Goal: Task Accomplishment & Management: Manage account settings

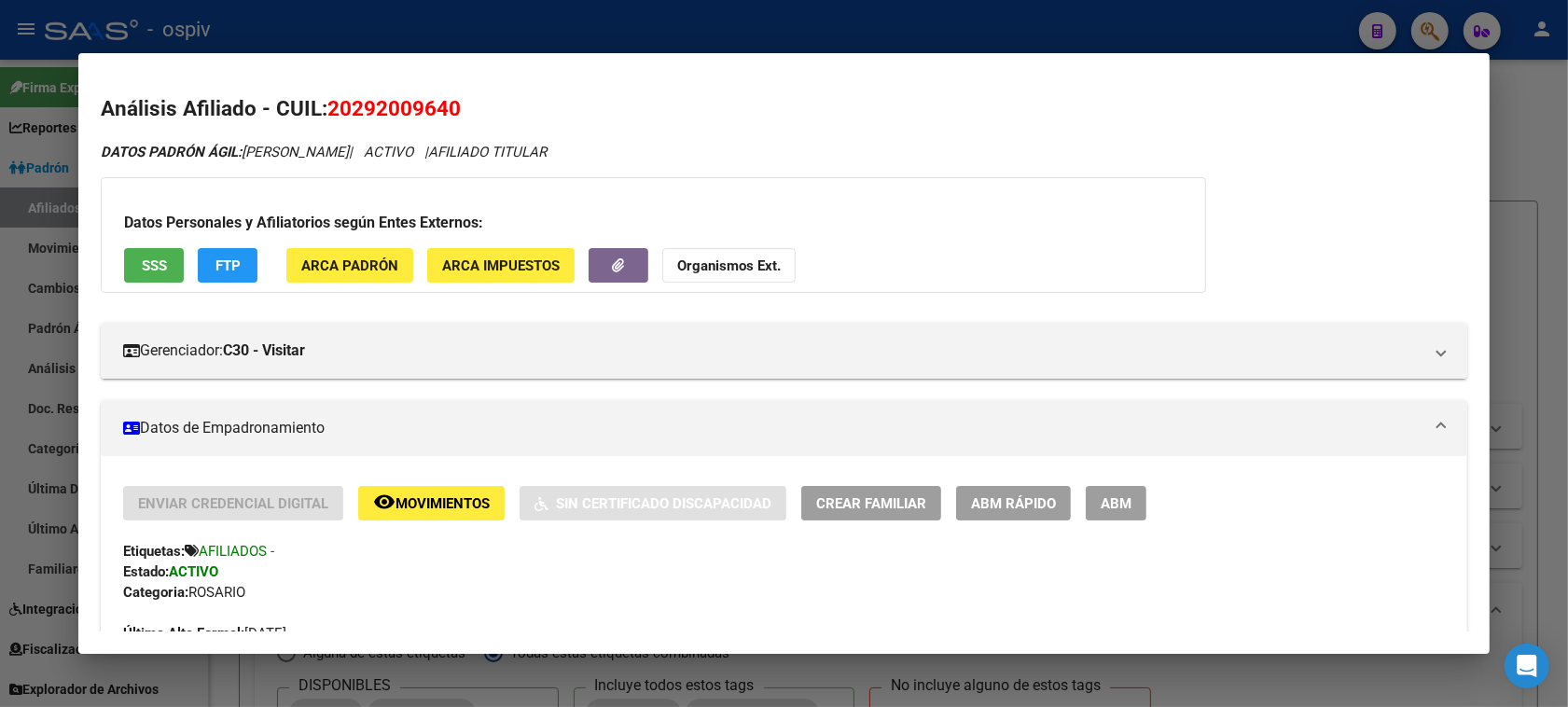
scroll to position [1781, 0]
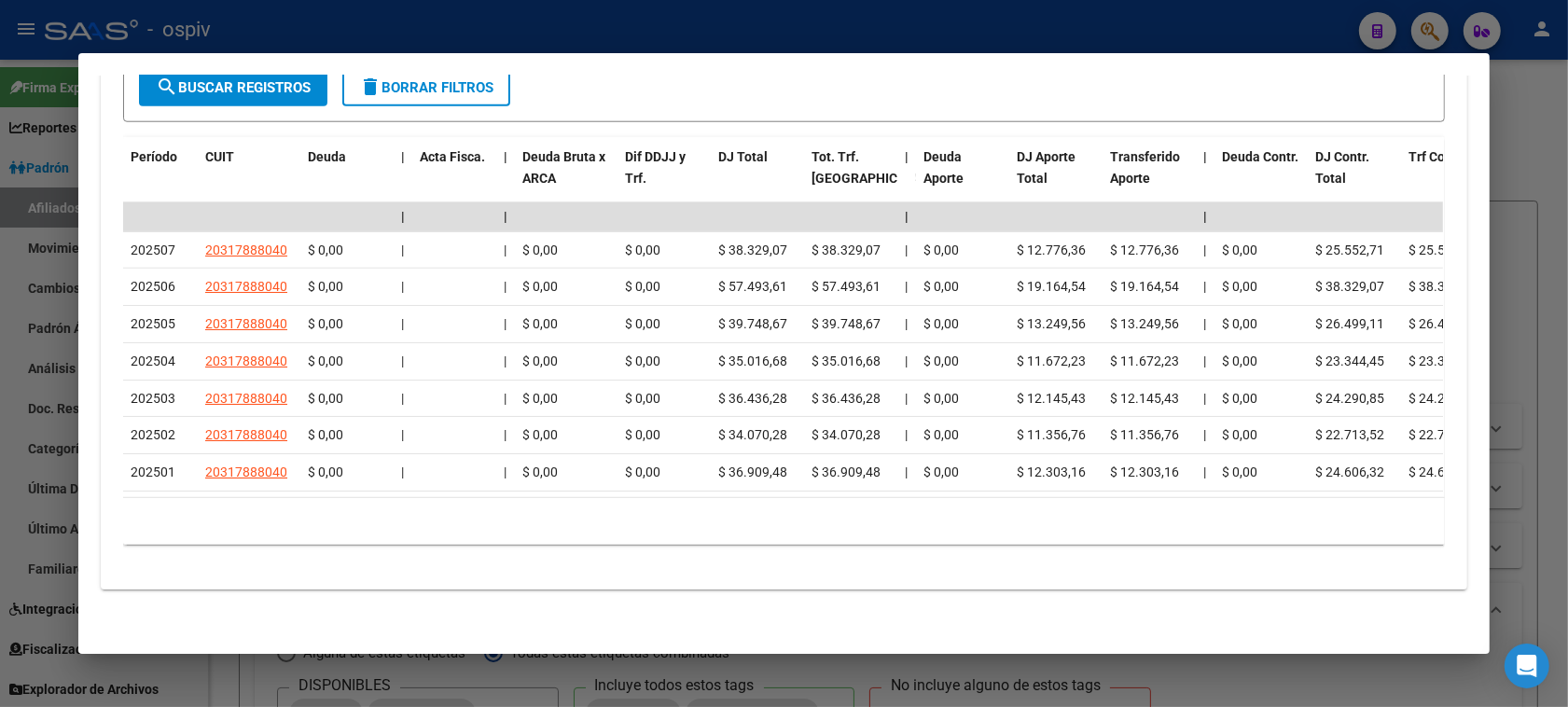
click at [1438, 23] on div at bounding box center [784, 354] width 1568 height 707
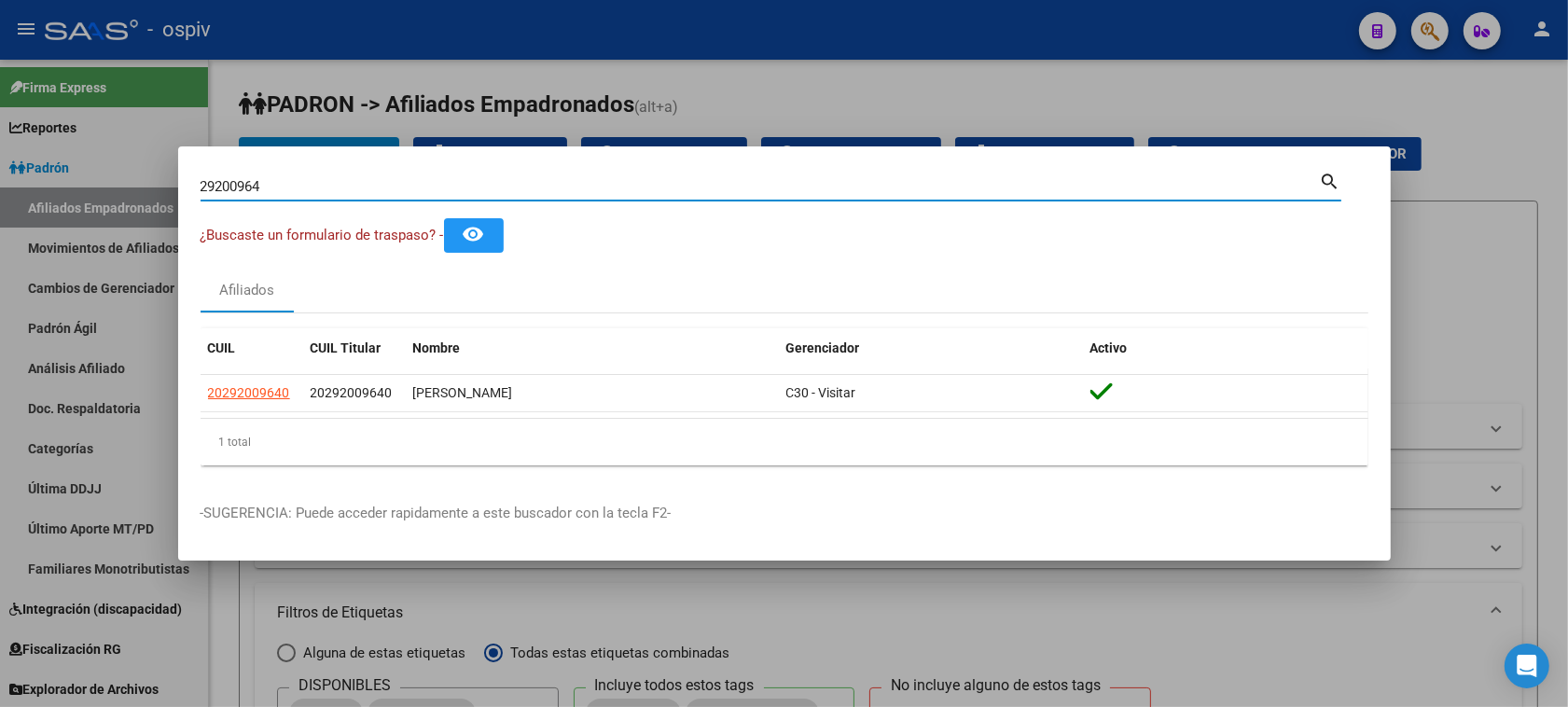
drag, startPoint x: 331, startPoint y: 193, endPoint x: 54, endPoint y: 205, distance: 277.3
click at [54, 205] on div "29200964 Buscar (apellido, dni, cuil, nro traspaso, cuit, obra social) search ¿…" at bounding box center [784, 354] width 1568 height 707
type input "46557379"
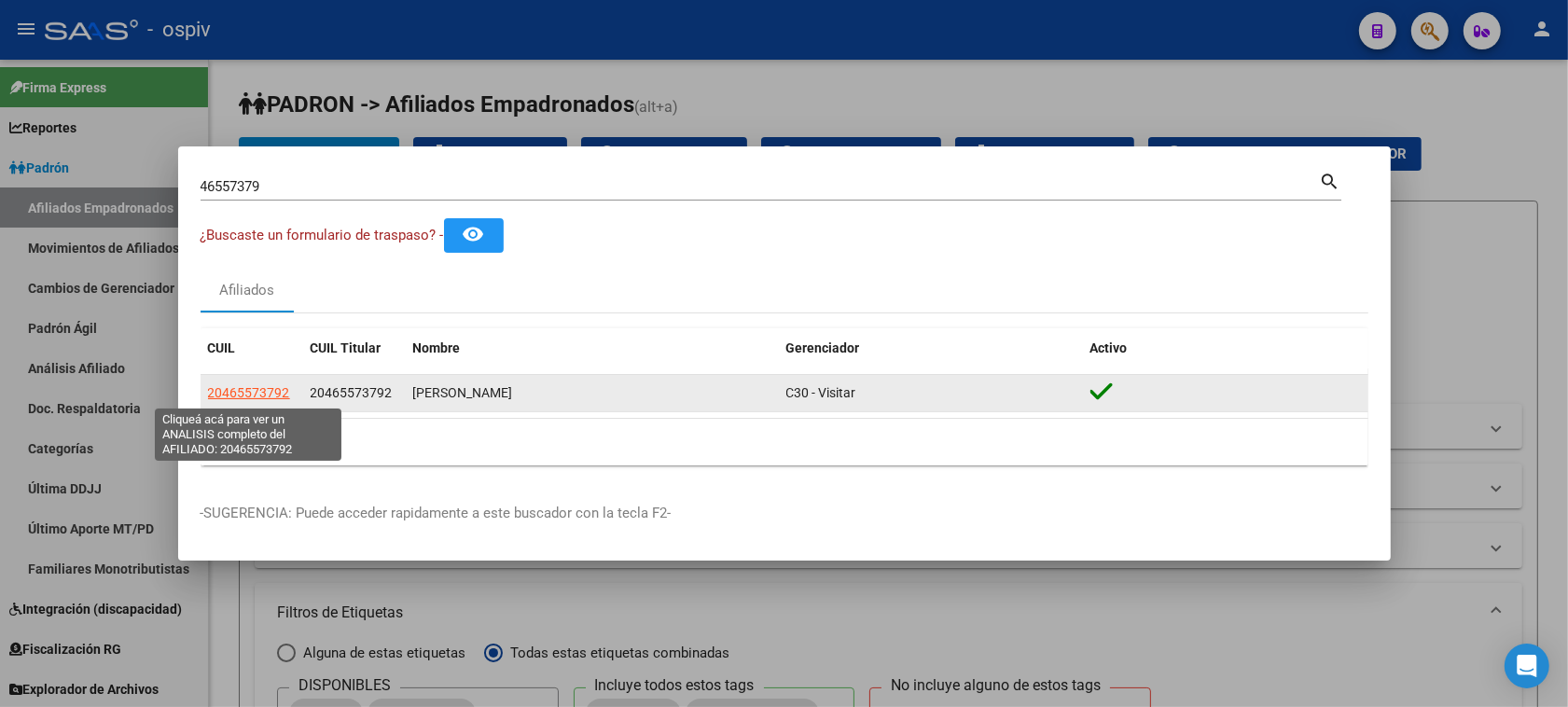
click at [276, 389] on span "20465573792" at bounding box center [249, 393] width 82 height 15
type textarea "20465573792"
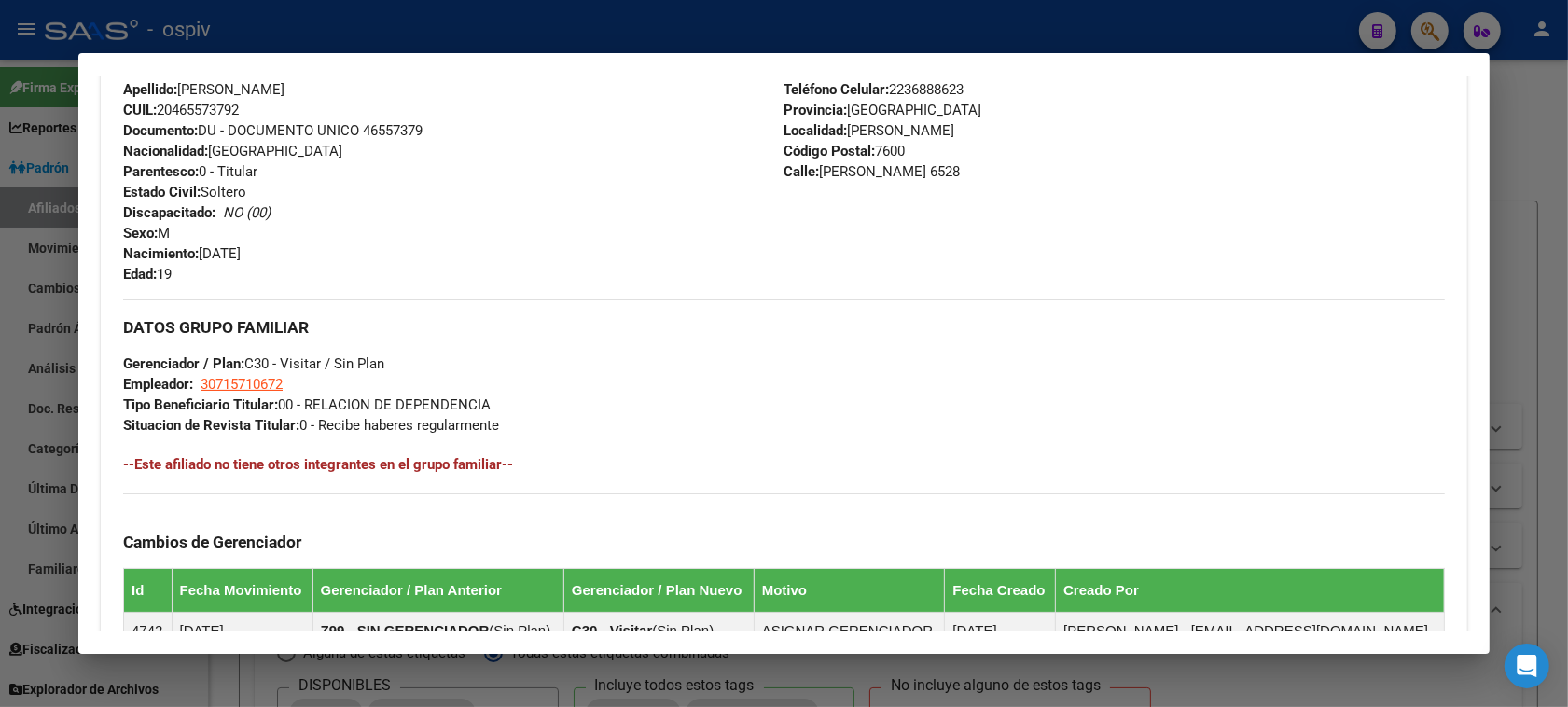
scroll to position [613, 0]
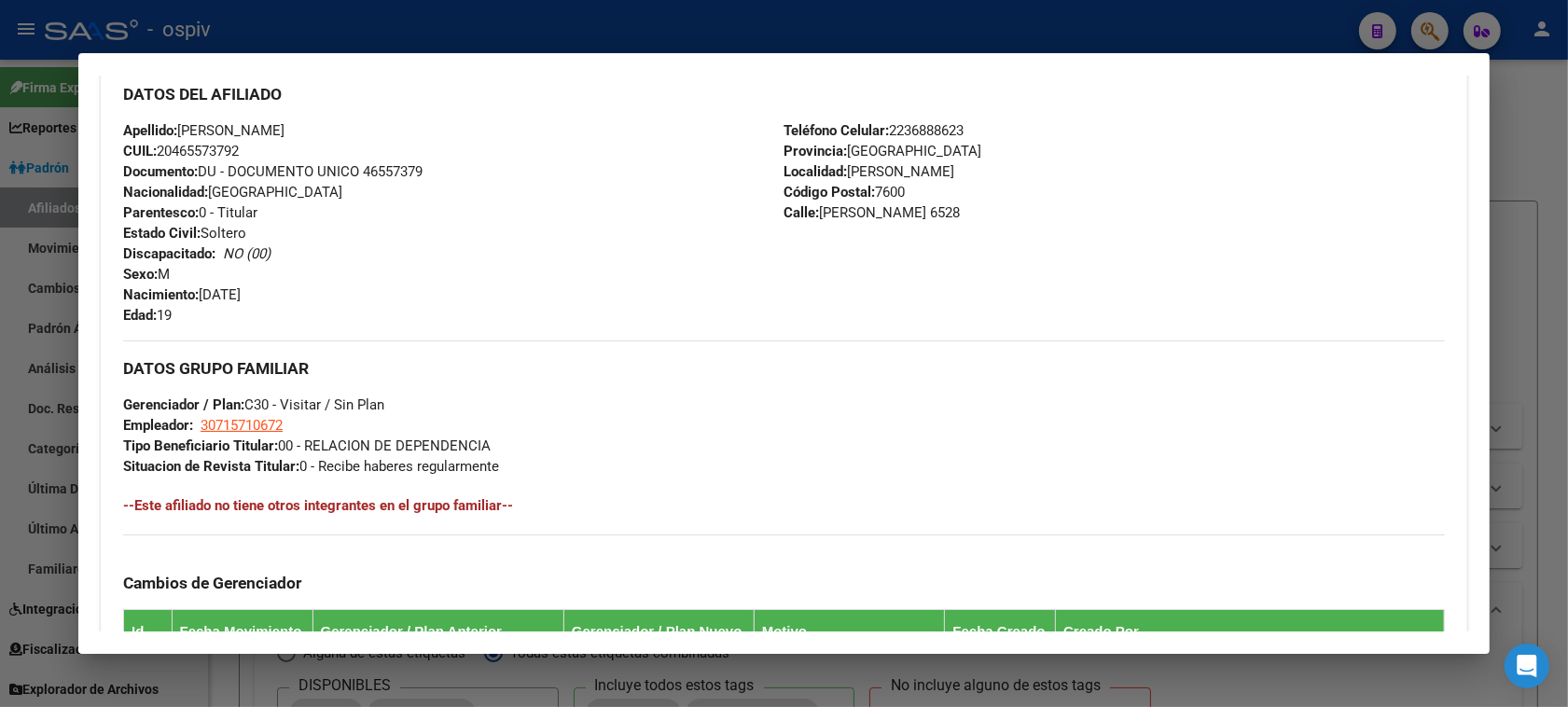
click at [1431, 40] on div at bounding box center [784, 354] width 1568 height 707
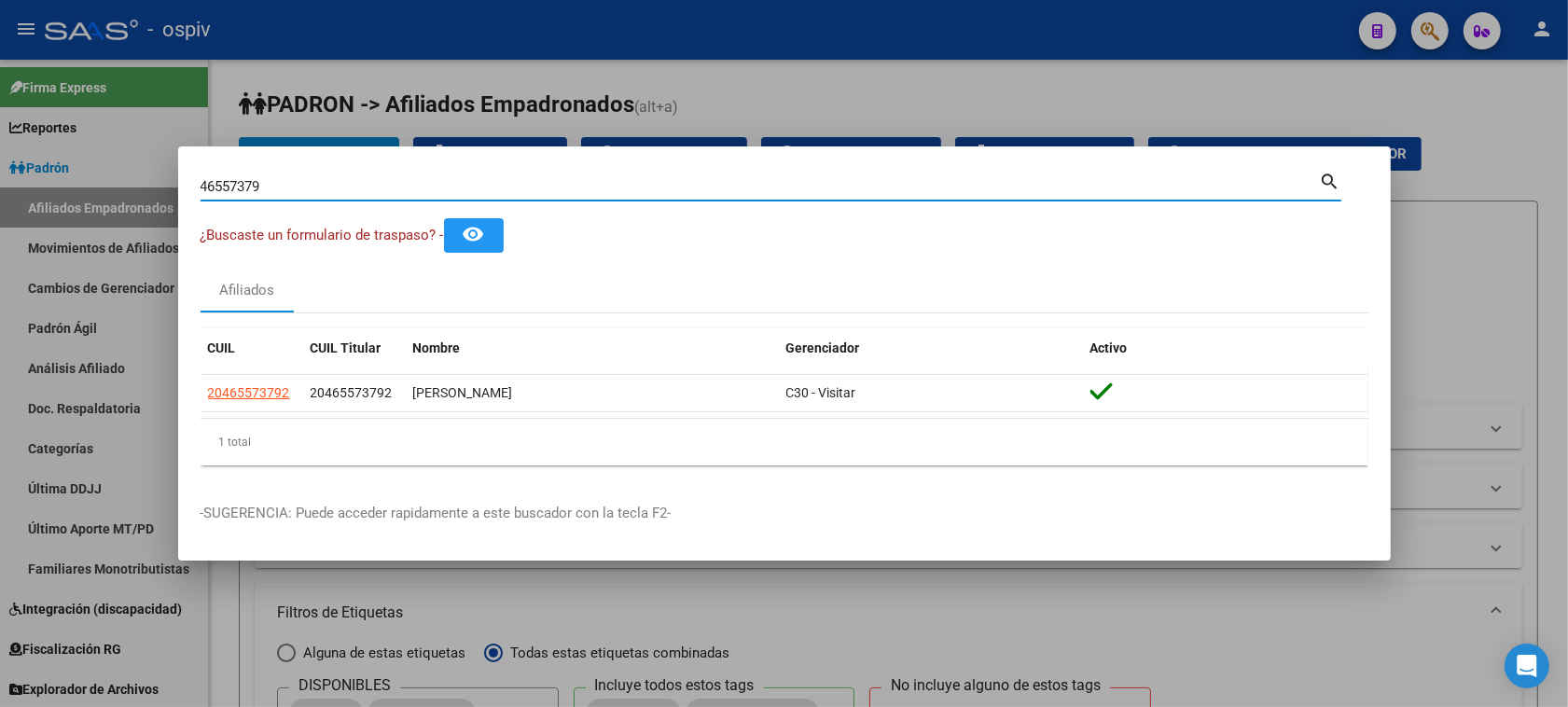
drag, startPoint x: 310, startPoint y: 181, endPoint x: 59, endPoint y: 181, distance: 251.0
click at [61, 181] on div "46557379 Buscar (apellido, dni, cuil, nro traspaso, cuit, obra social) search ¿…" at bounding box center [784, 354] width 1568 height 707
type input "26427255"
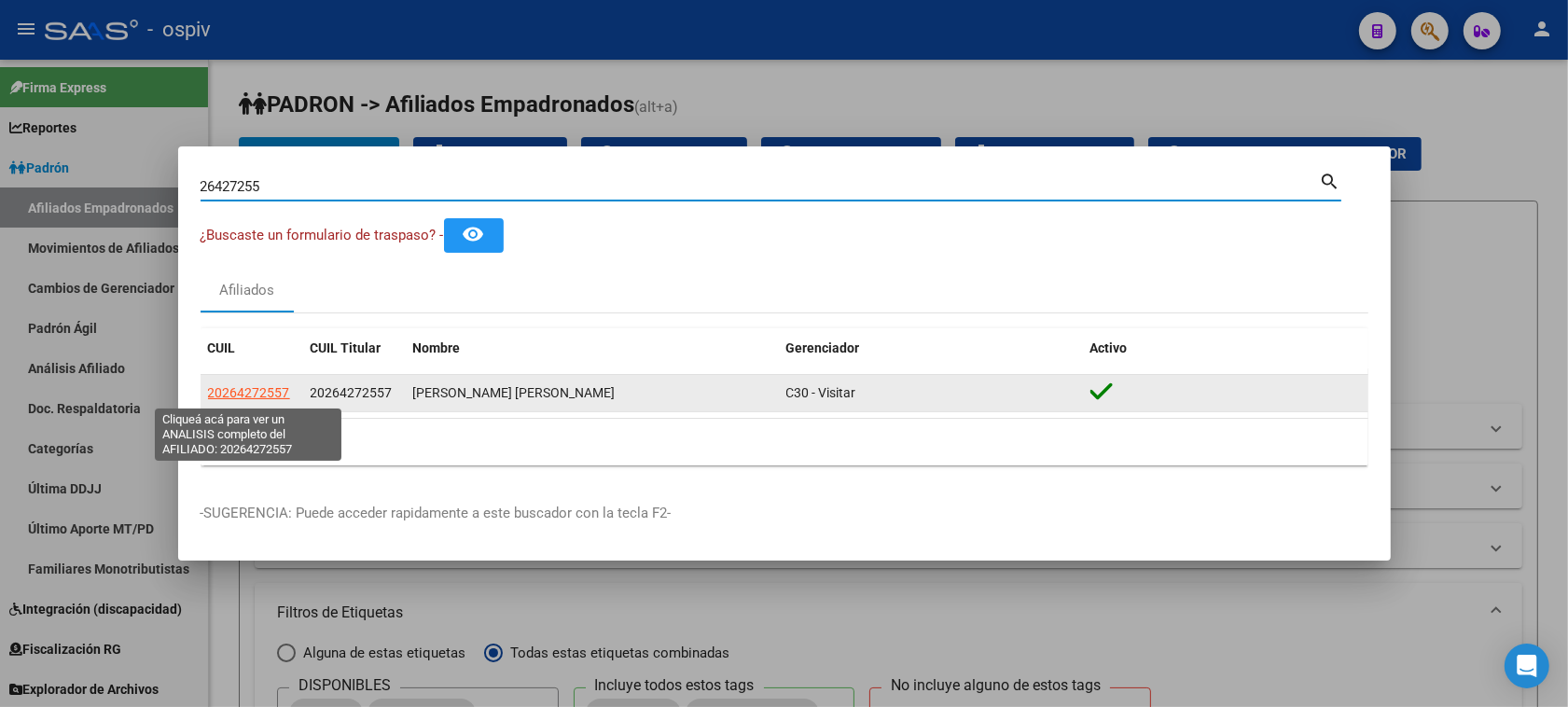
click at [256, 397] on span "20264272557" at bounding box center [249, 393] width 82 height 15
type textarea "20264272557"
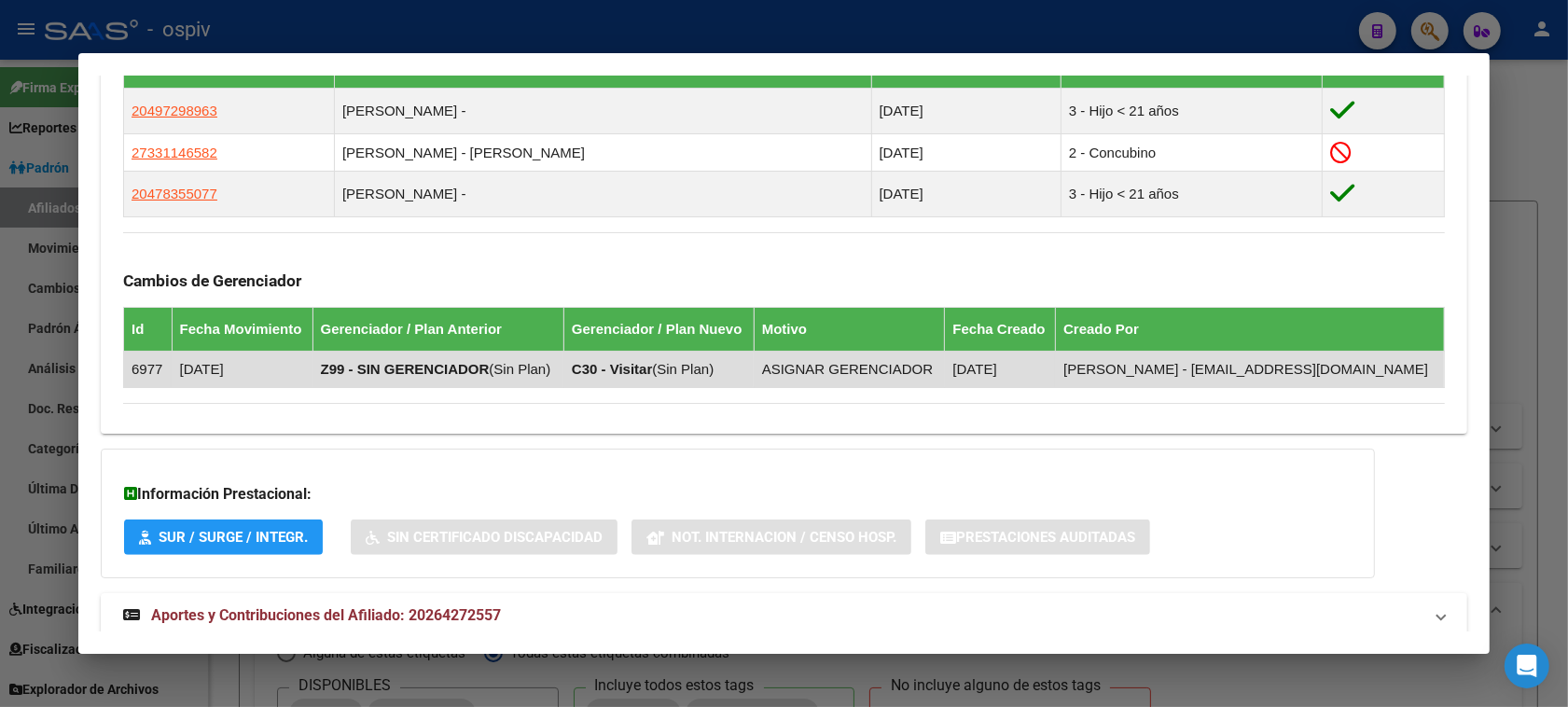
scroll to position [862, 0]
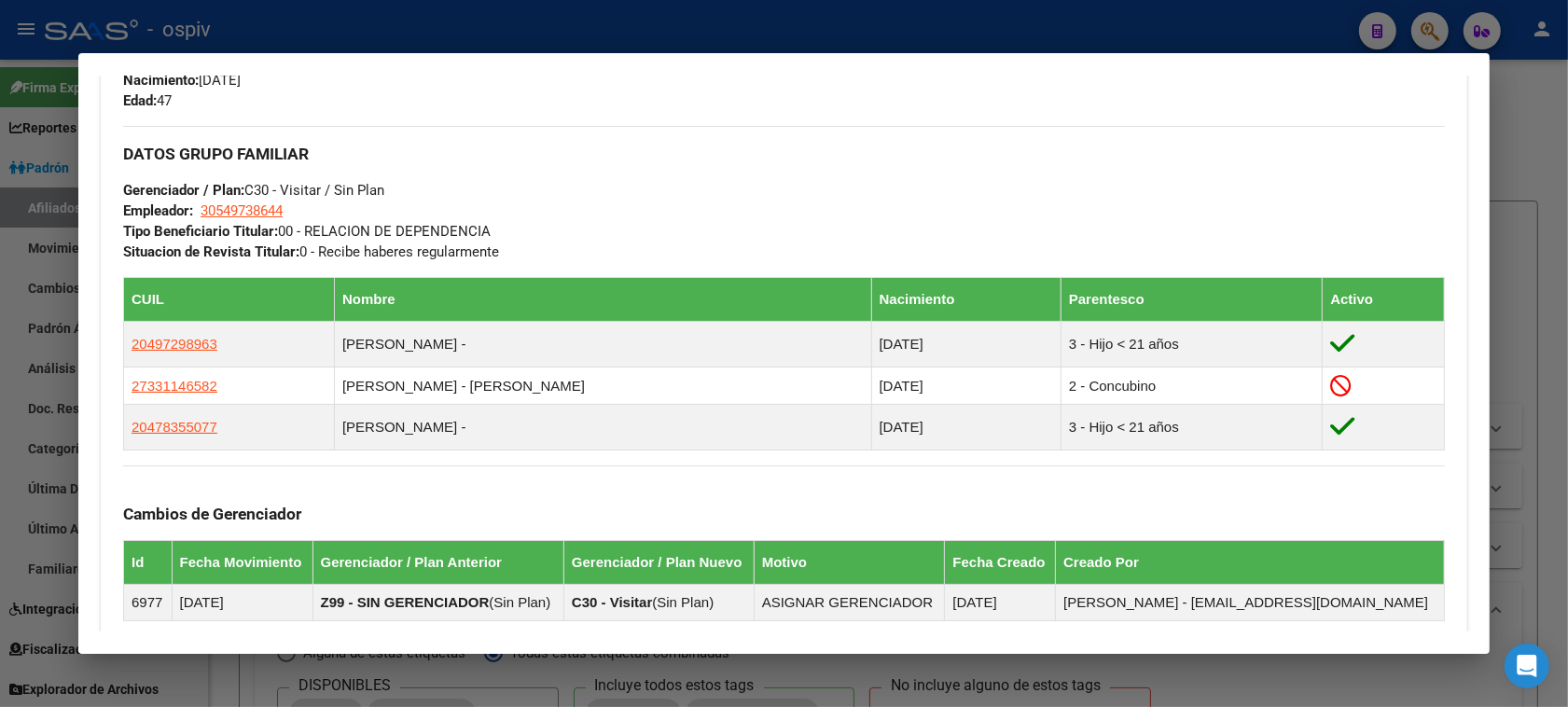
click at [1427, 25] on div at bounding box center [784, 354] width 1568 height 707
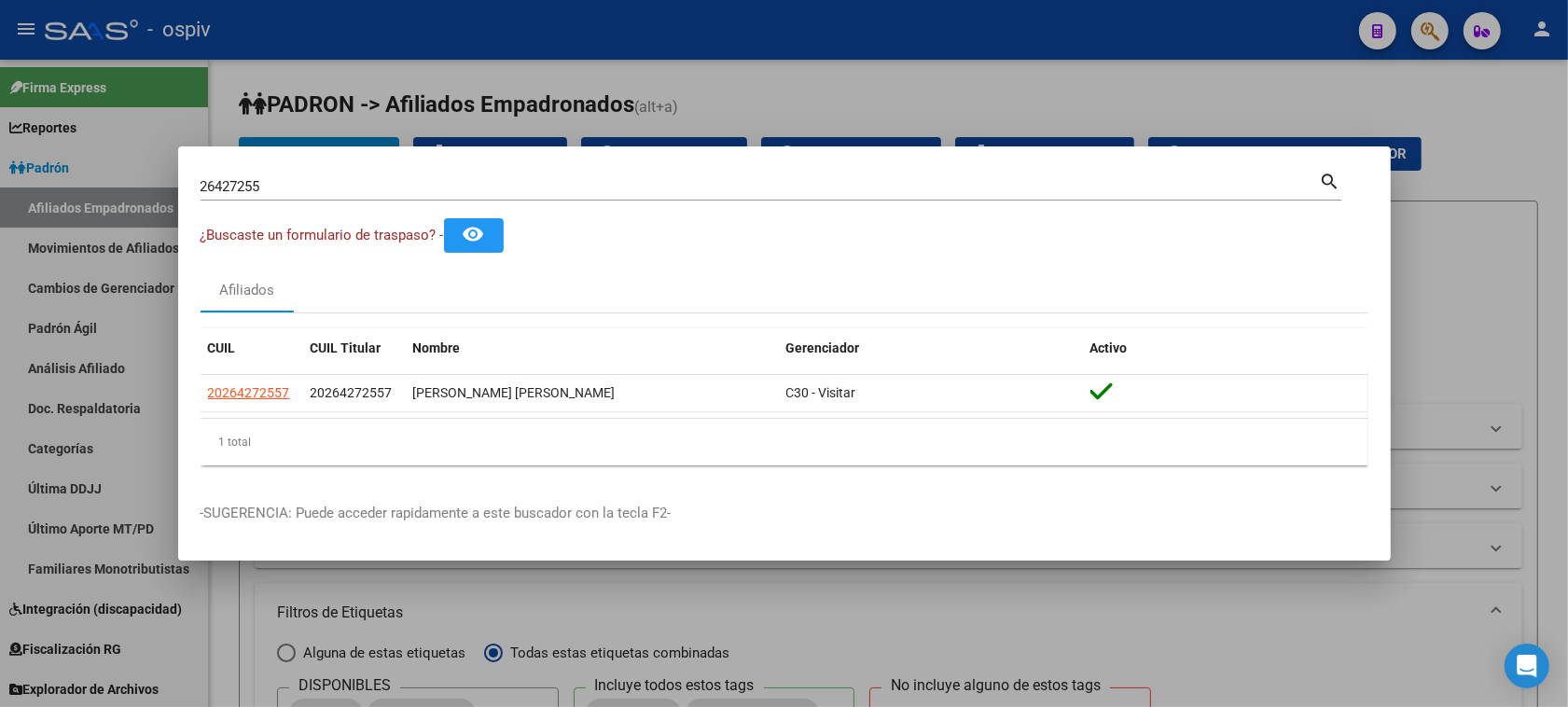
drag, startPoint x: 282, startPoint y: 195, endPoint x: 109, endPoint y: 170, distance: 174.8
click at [109, 170] on div "26427255 Buscar (apellido, dni, cuil, nro traspaso, cuit, obra social) search ¿…" at bounding box center [784, 354] width 1568 height 707
click at [244, 177] on div "26427255 Buscar (apellido, dni, cuil, nro traspaso, cuit, obra social)" at bounding box center [760, 186] width 1119 height 28
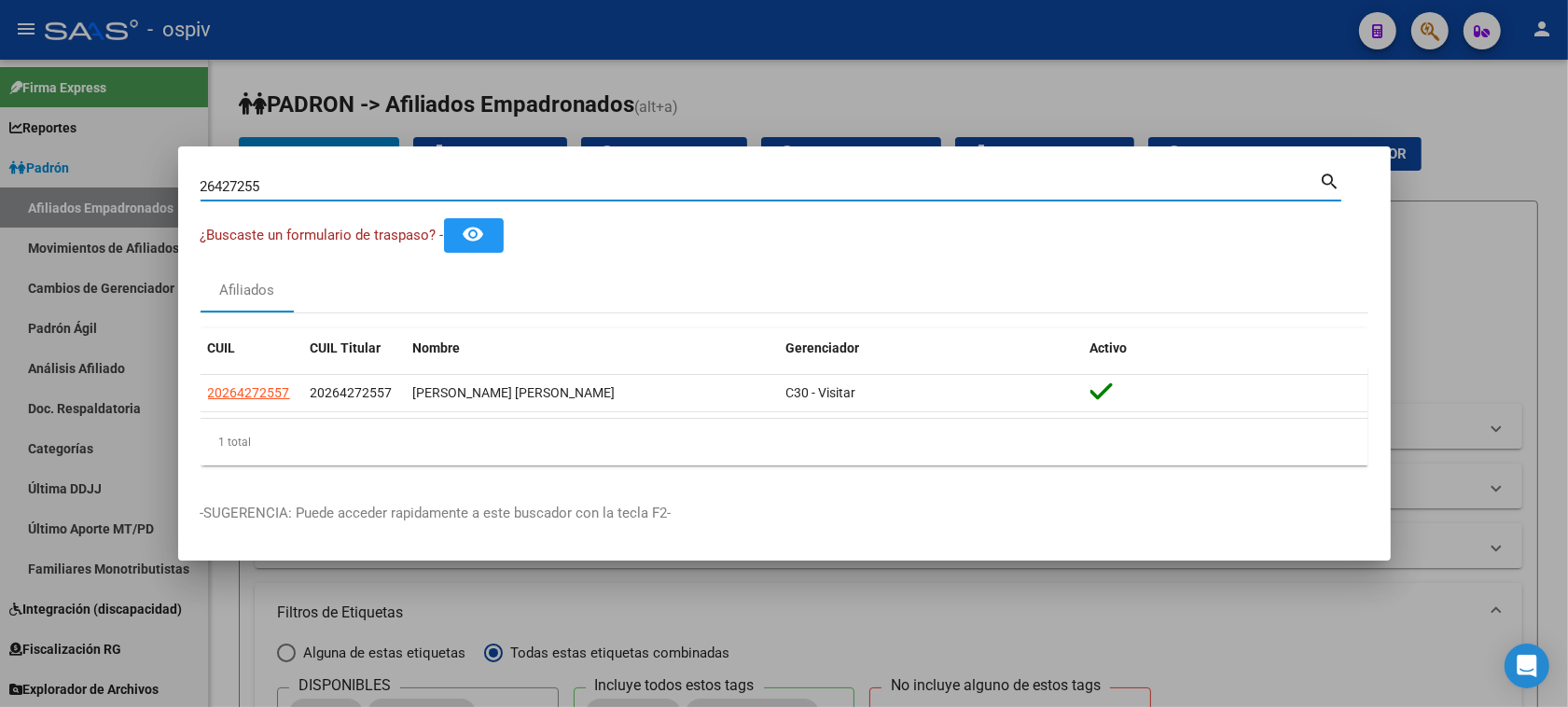
drag, startPoint x: 297, startPoint y: 187, endPoint x: 140, endPoint y: 172, distance: 157.7
click at [144, 172] on div "26427255 Buscar (apellido, dni, cuil, nro traspaso, cuit, obra social) search ¿…" at bounding box center [784, 354] width 1568 height 707
type input "24583036"
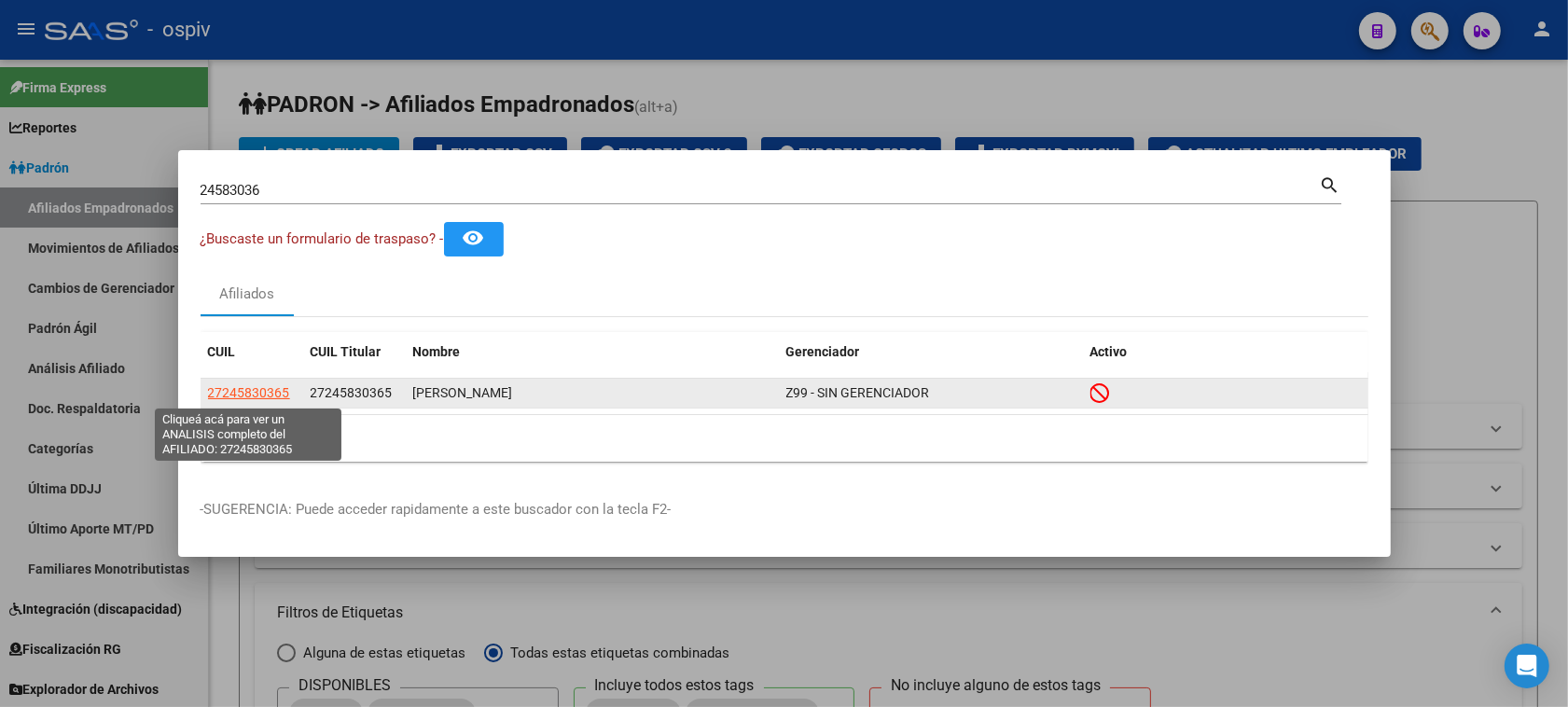
click at [261, 397] on span "27245830365" at bounding box center [249, 393] width 82 height 15
type textarea "27245830365"
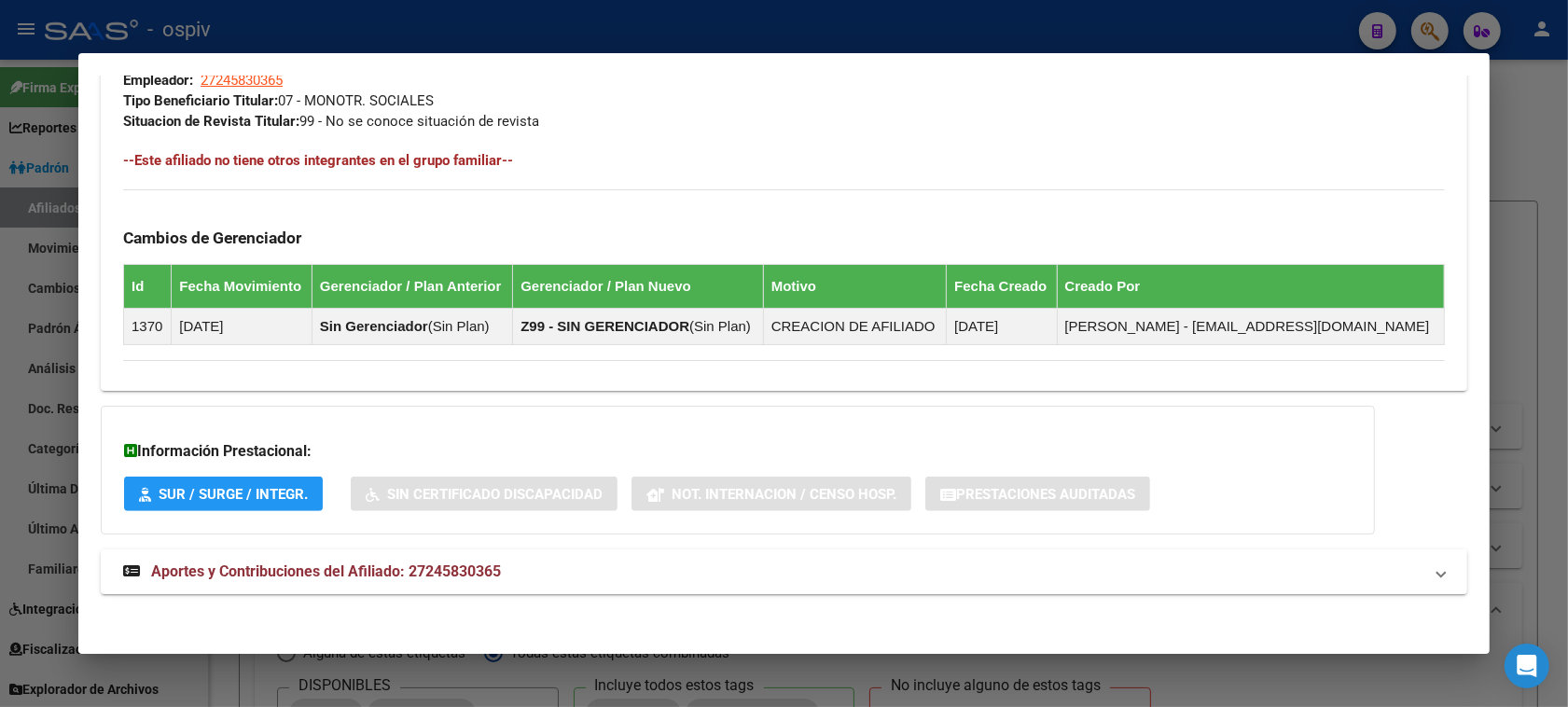
scroll to position [1003, 0]
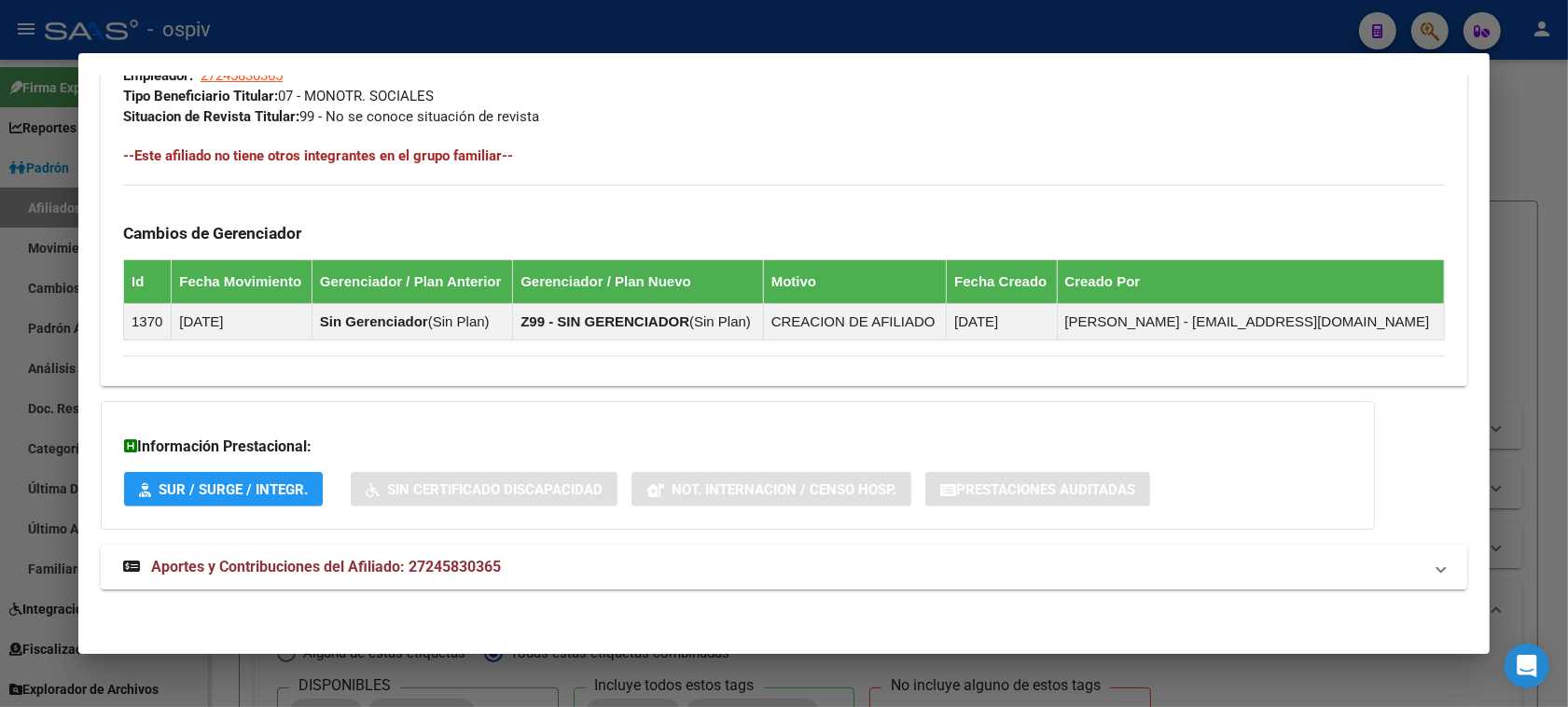
click at [443, 581] on mat-expansion-panel-header "Aportes y Contribuciones del Afiliado: 27245830365" at bounding box center [784, 567] width 1366 height 45
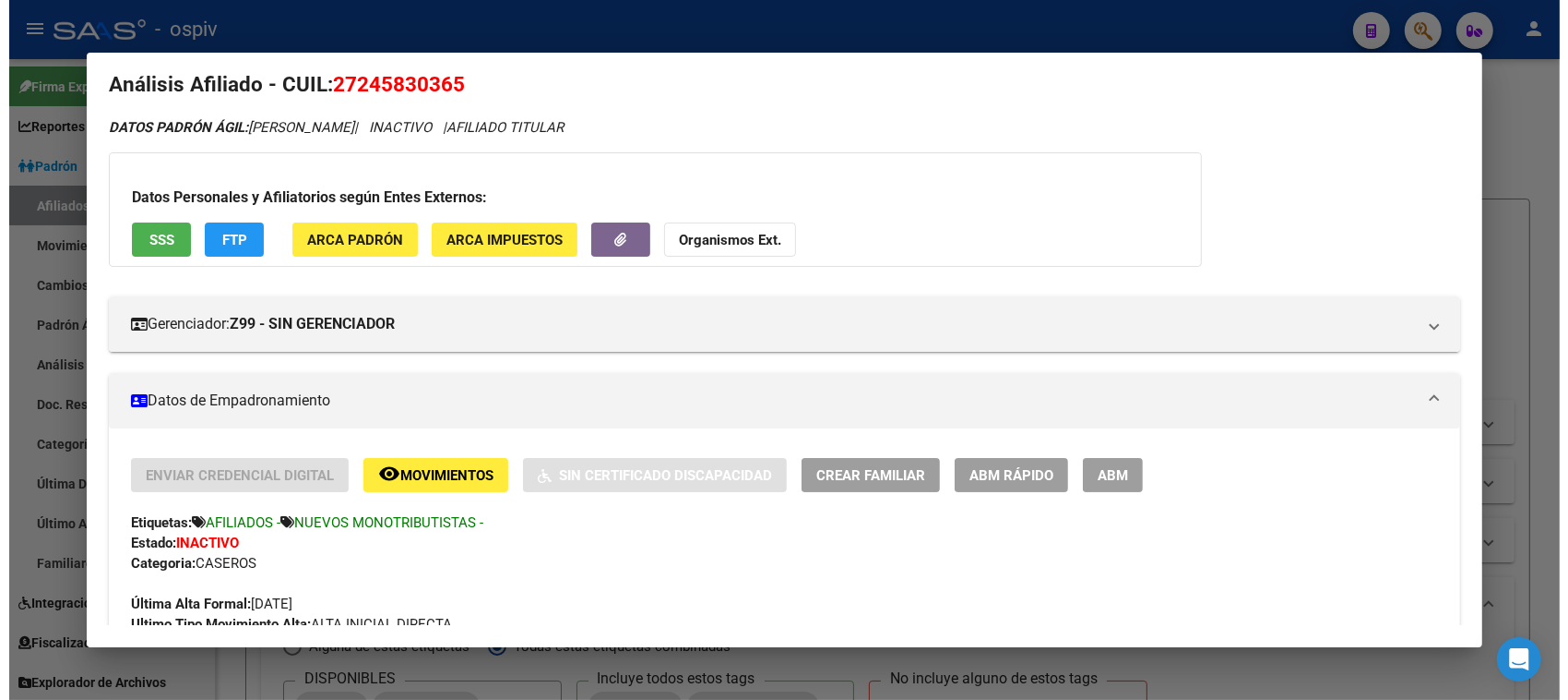
scroll to position [0, 0]
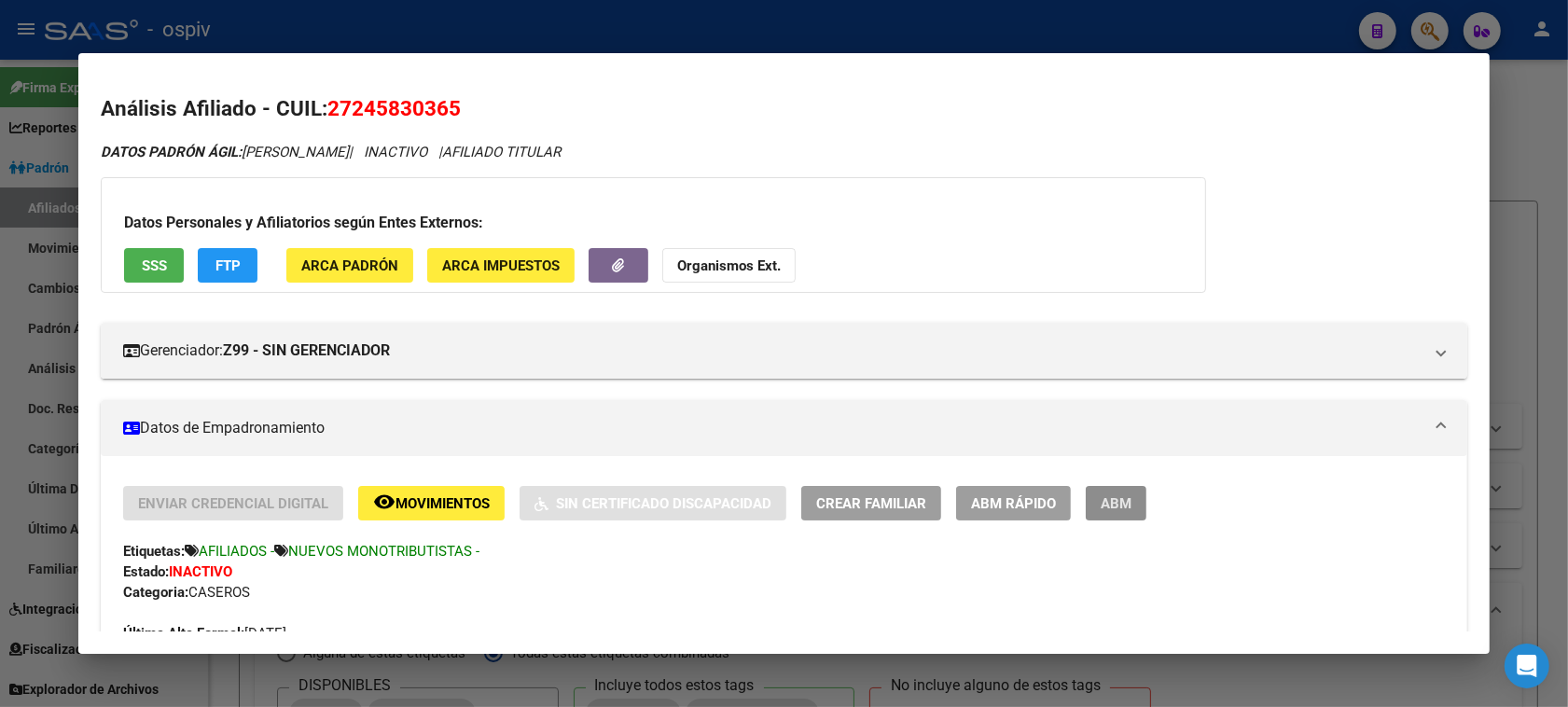
click at [1100, 495] on span "ABM" at bounding box center [1115, 503] width 31 height 17
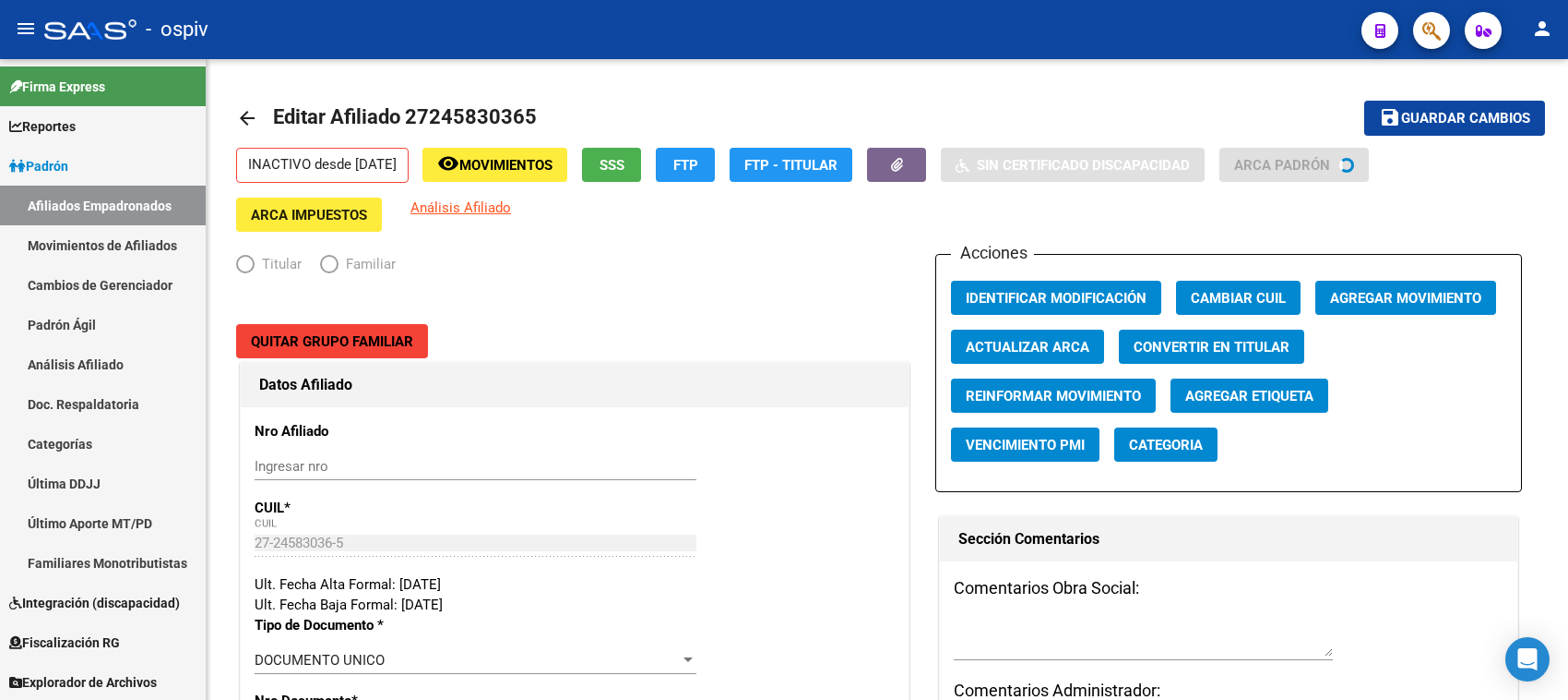
radio input "true"
type input "27-24583036-5"
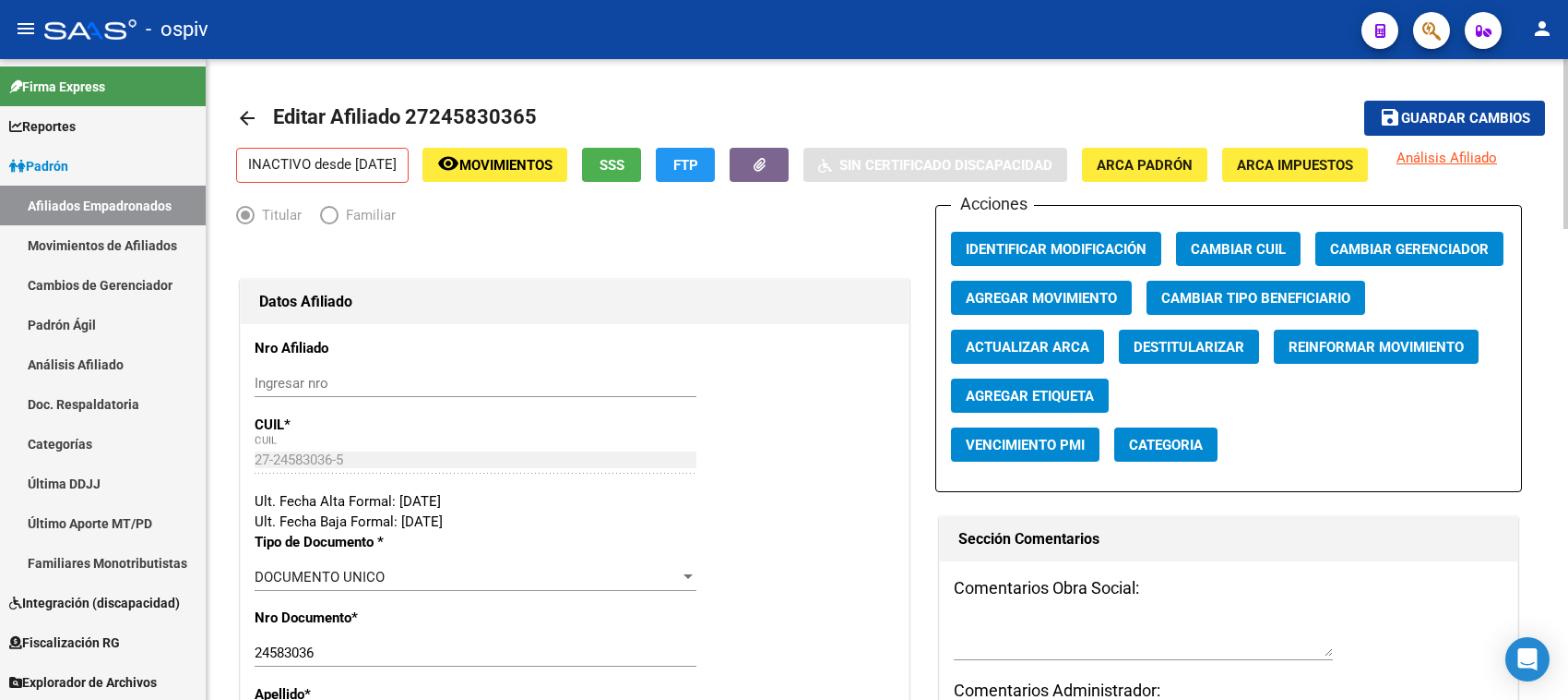
click at [1043, 305] on span "Agregar Movimiento" at bounding box center [1041, 298] width 151 height 17
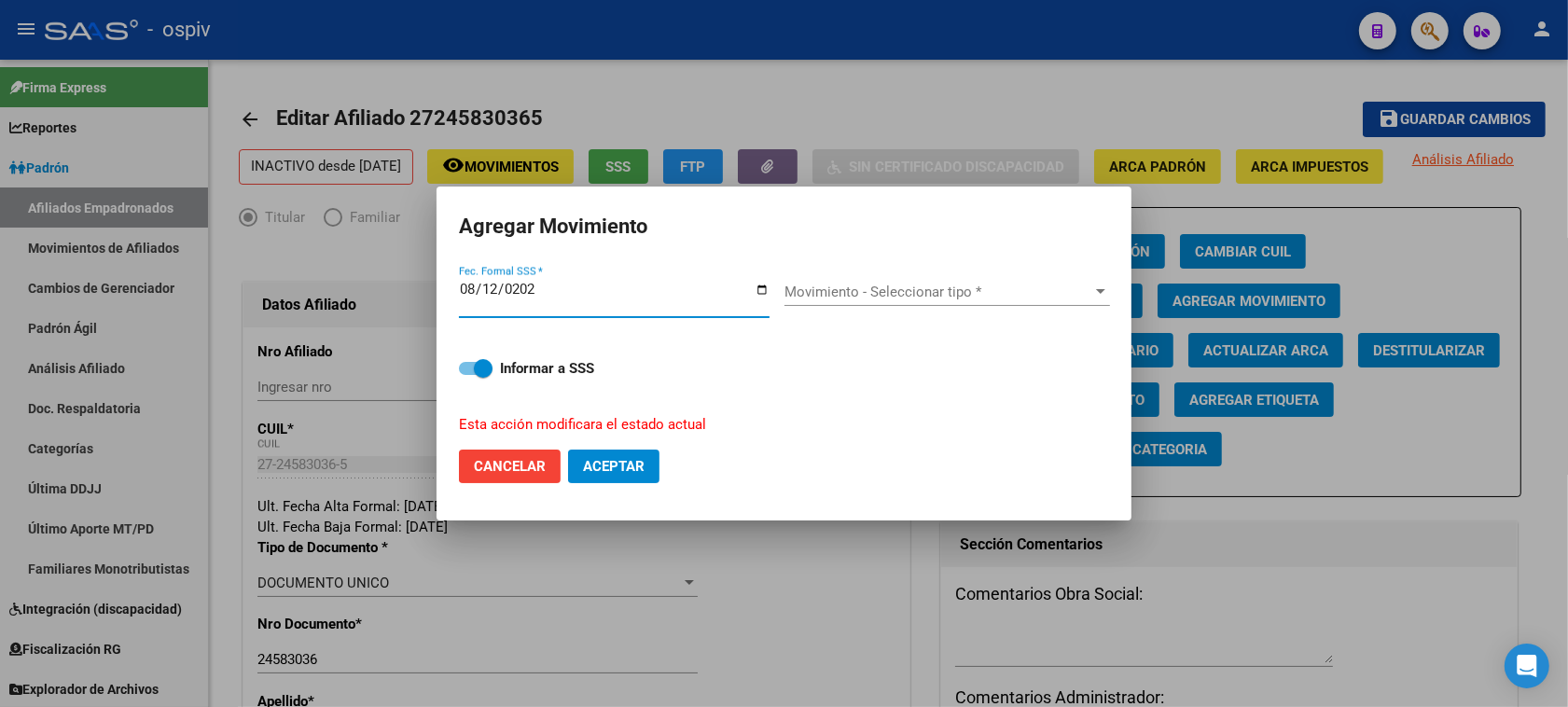
type input "[DATE]"
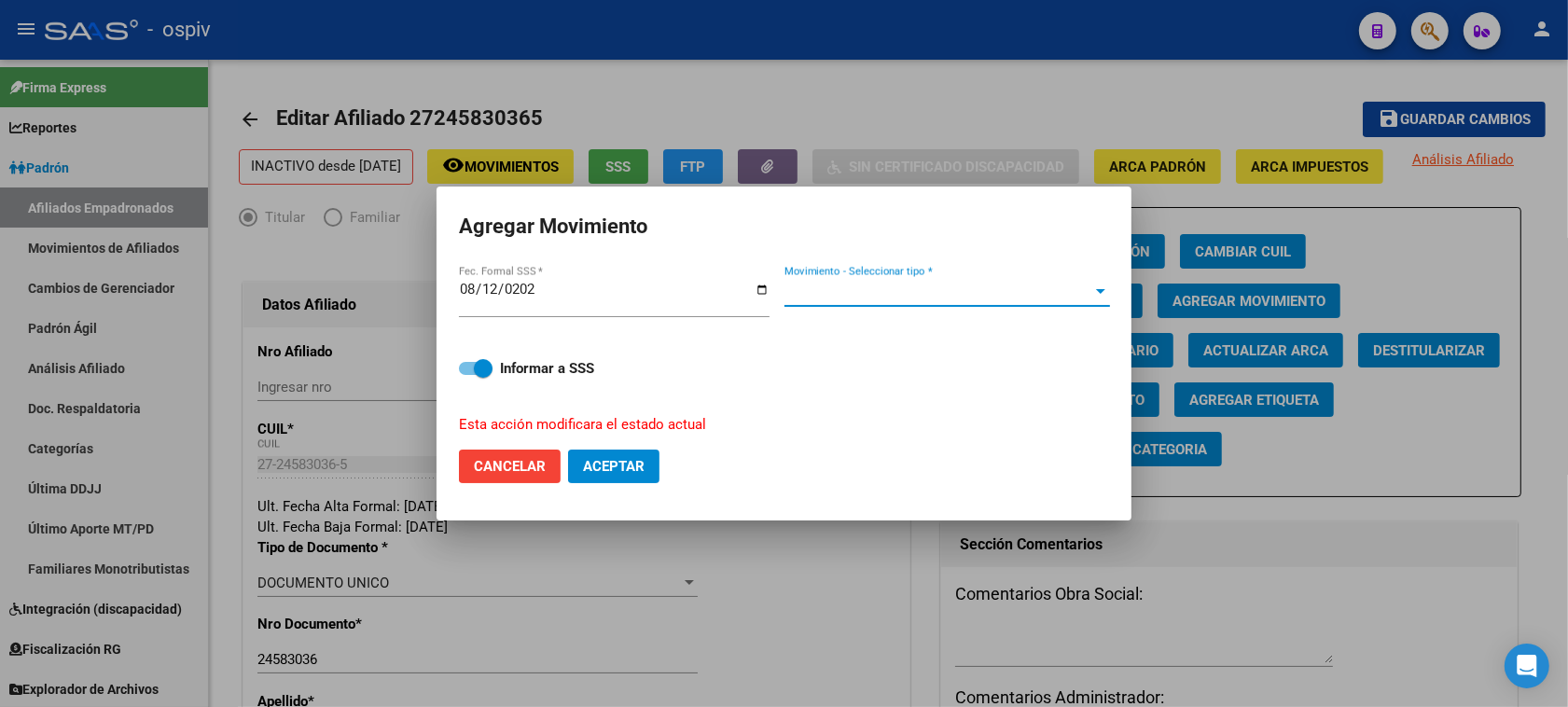
click at [789, 290] on span "Movimiento - Seleccionar tipo *" at bounding box center [938, 292] width 309 height 17
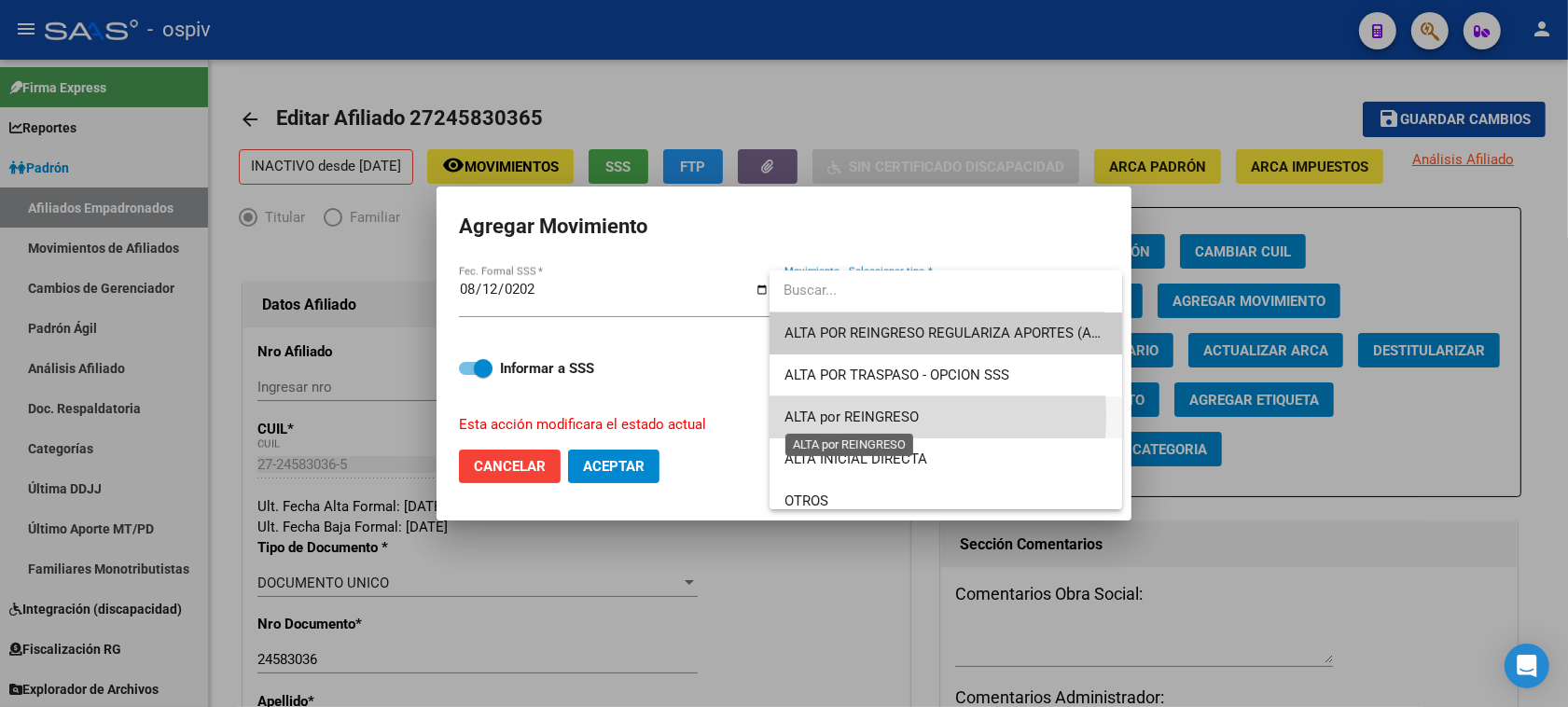
click at [853, 417] on span "ALTA por REINGRESO" at bounding box center [851, 417] width 135 height 17
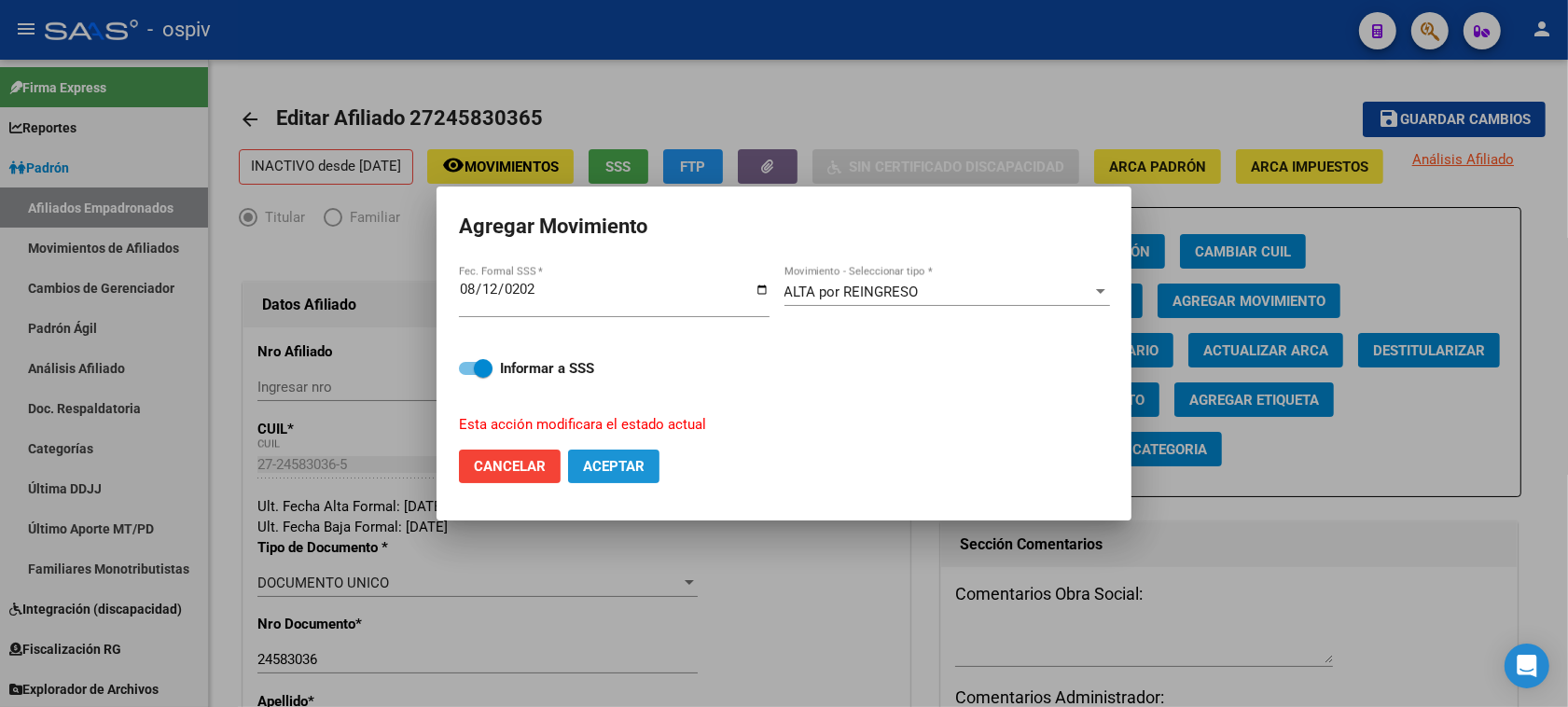
click at [589, 458] on span "Aceptar" at bounding box center [614, 466] width 62 height 17
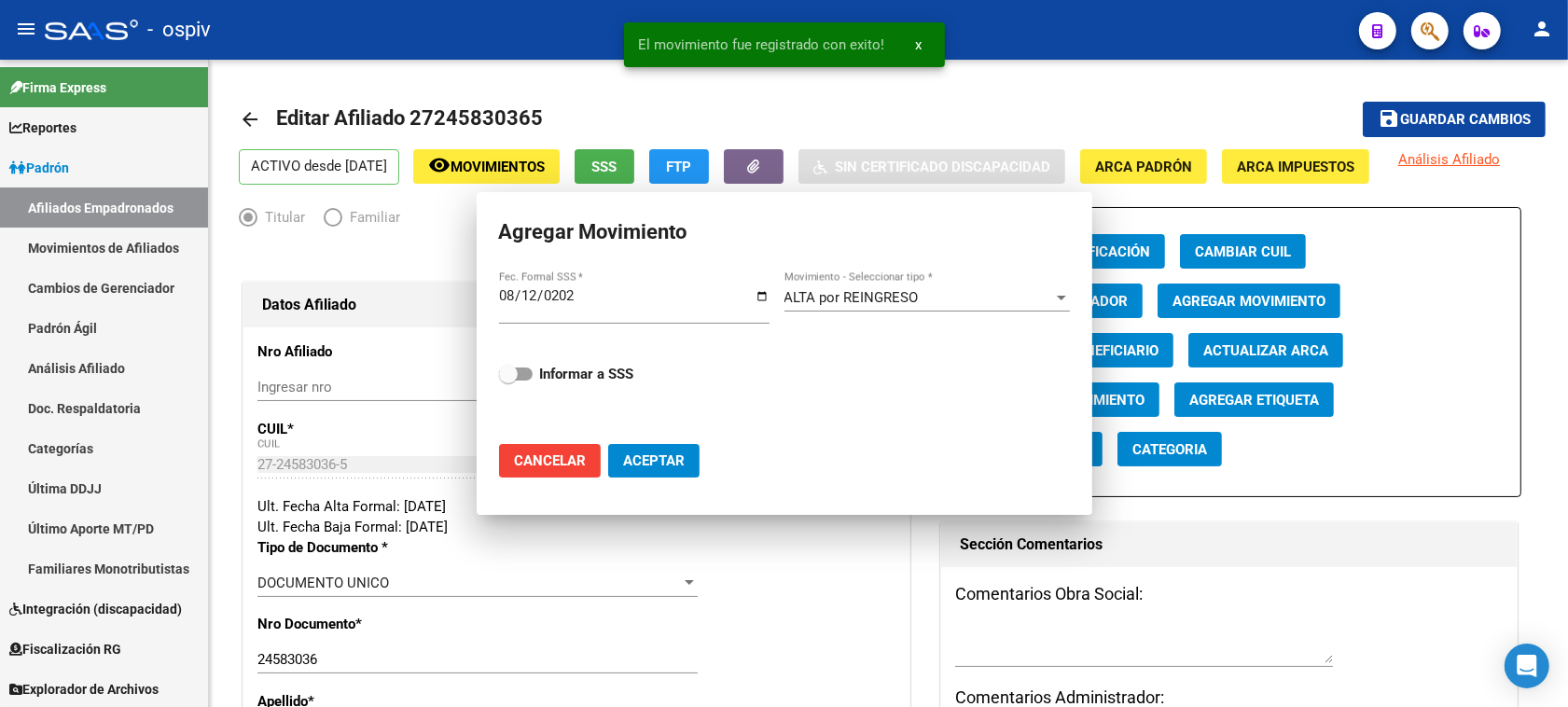
checkbox input "false"
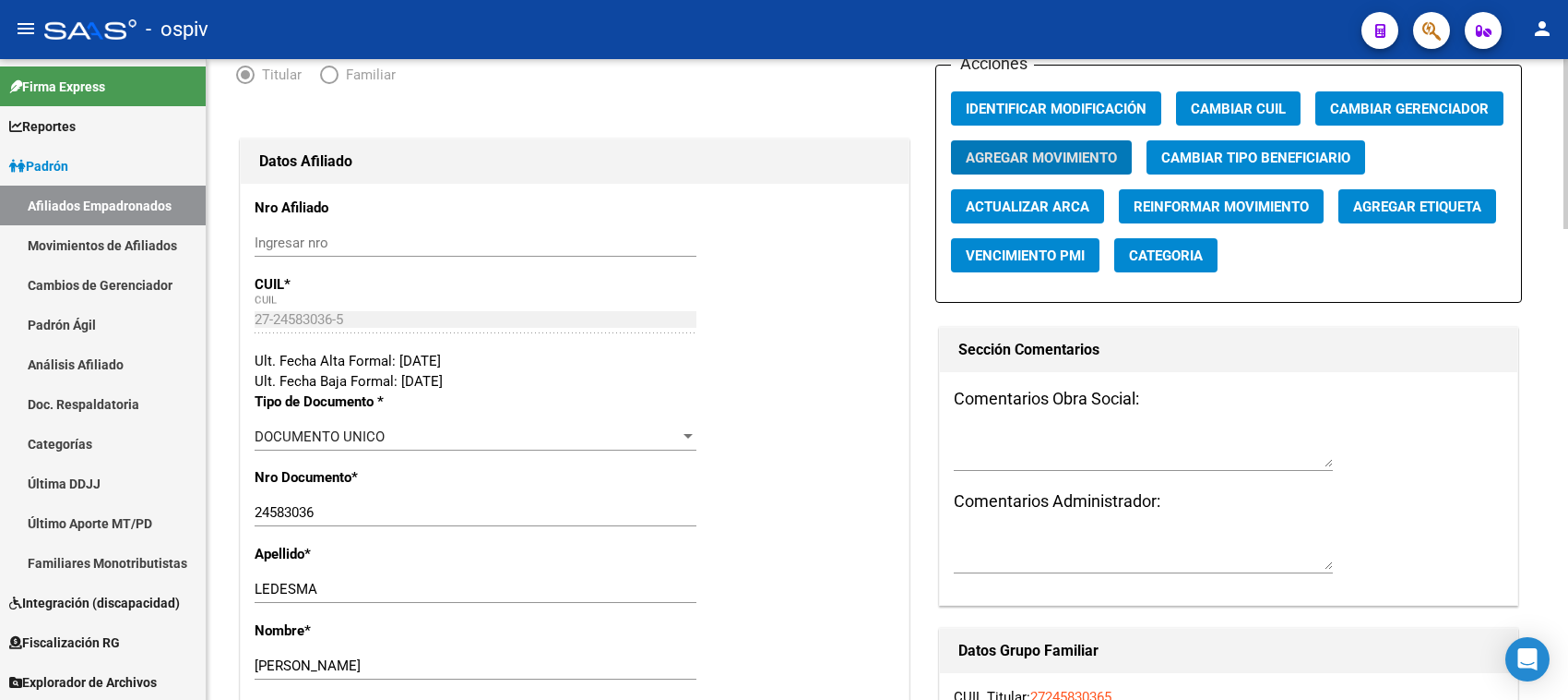
scroll to position [116, 0]
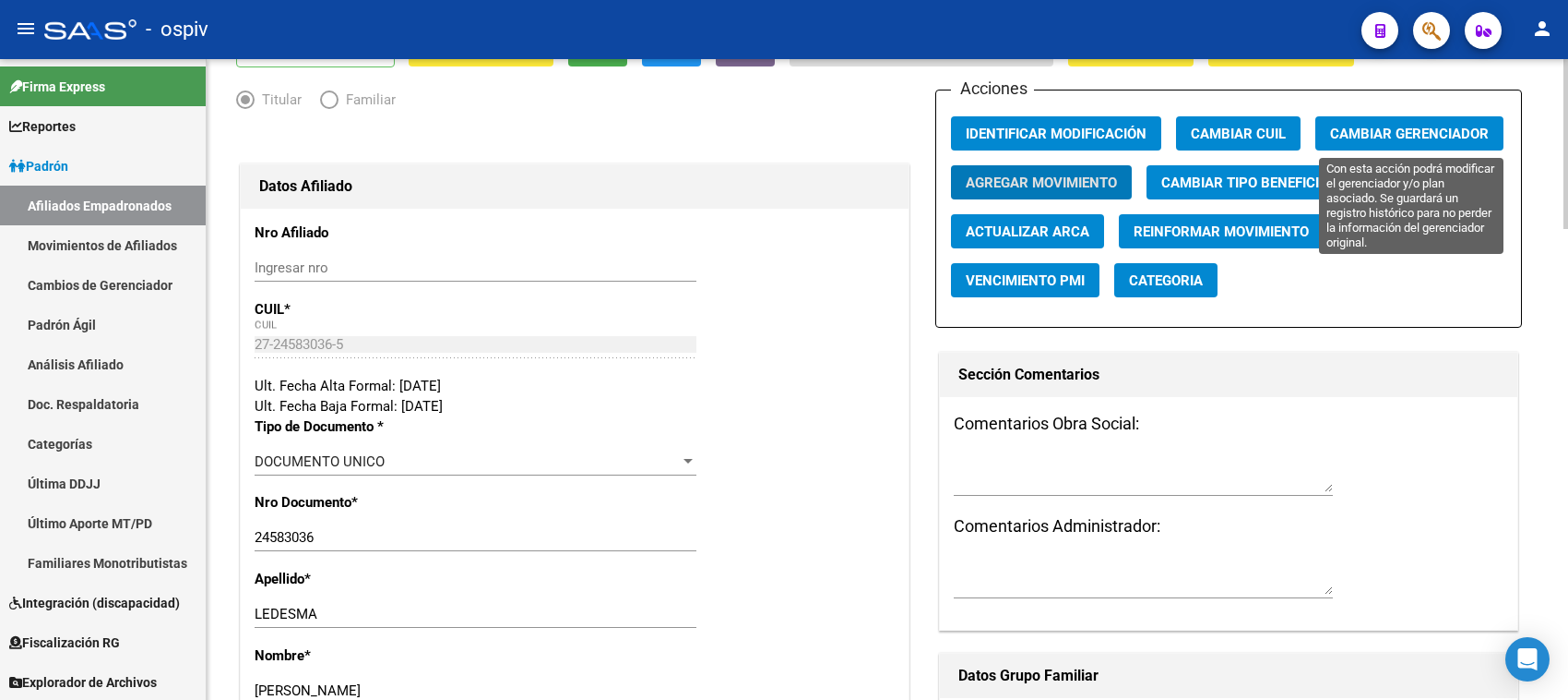
click at [1407, 139] on span "Cambiar Gerenciador" at bounding box center [1409, 134] width 158 height 17
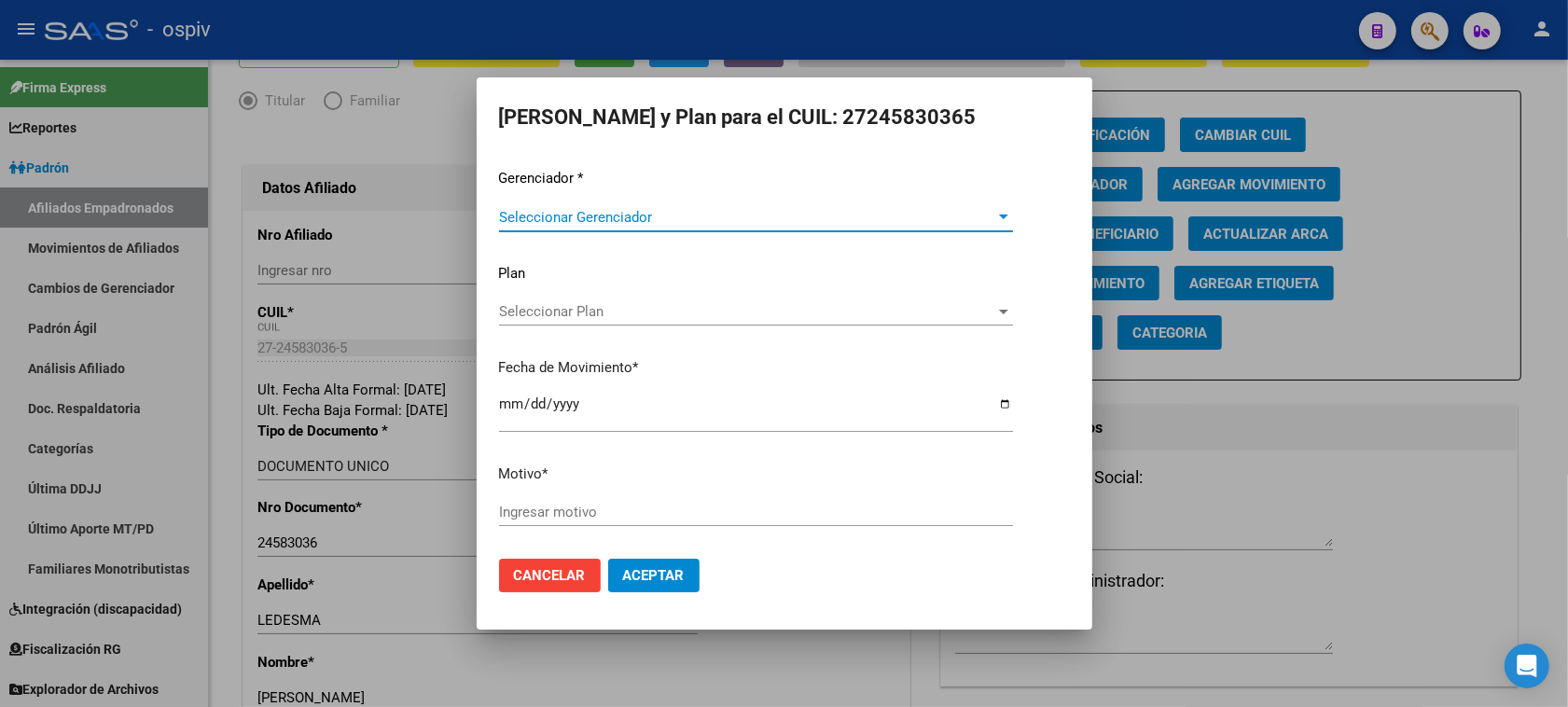
click at [567, 322] on div "Seleccionar Plan Seleccionar Plan" at bounding box center [755, 311] width 514 height 28
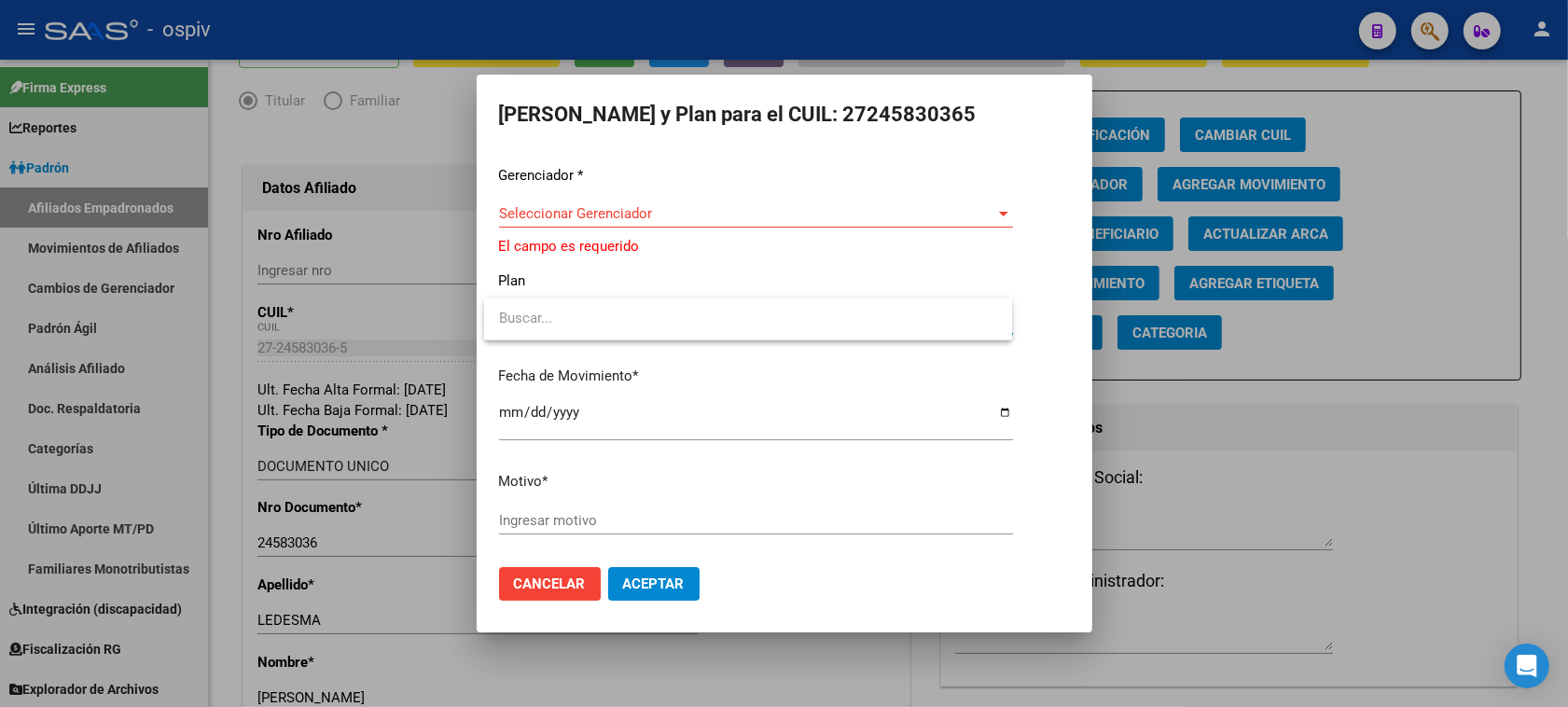
click at [557, 215] on div at bounding box center [784, 354] width 1568 height 707
click at [557, 215] on span "Seleccionar Gerenciador" at bounding box center [747, 213] width 497 height 17
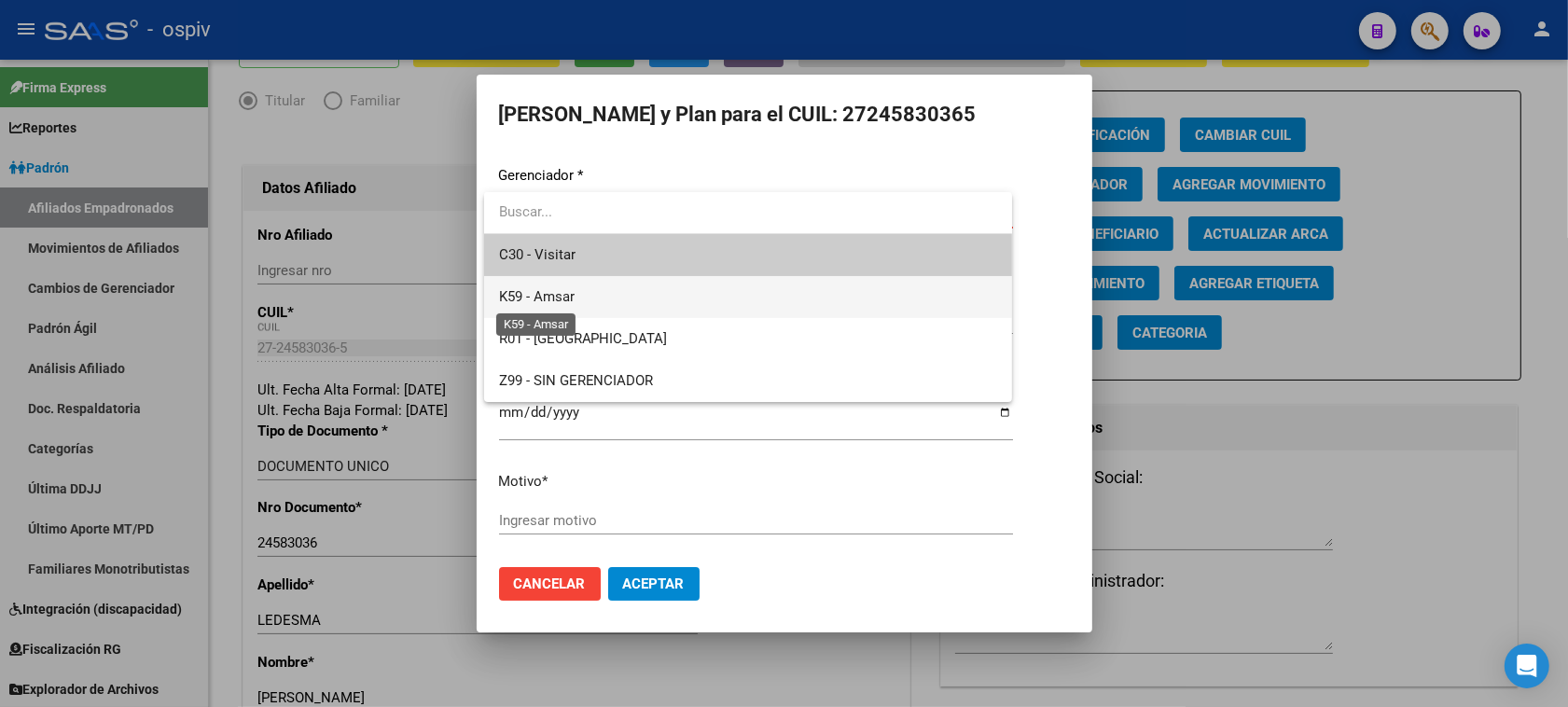
click at [561, 298] on span "K59 - Amsar" at bounding box center [536, 296] width 76 height 17
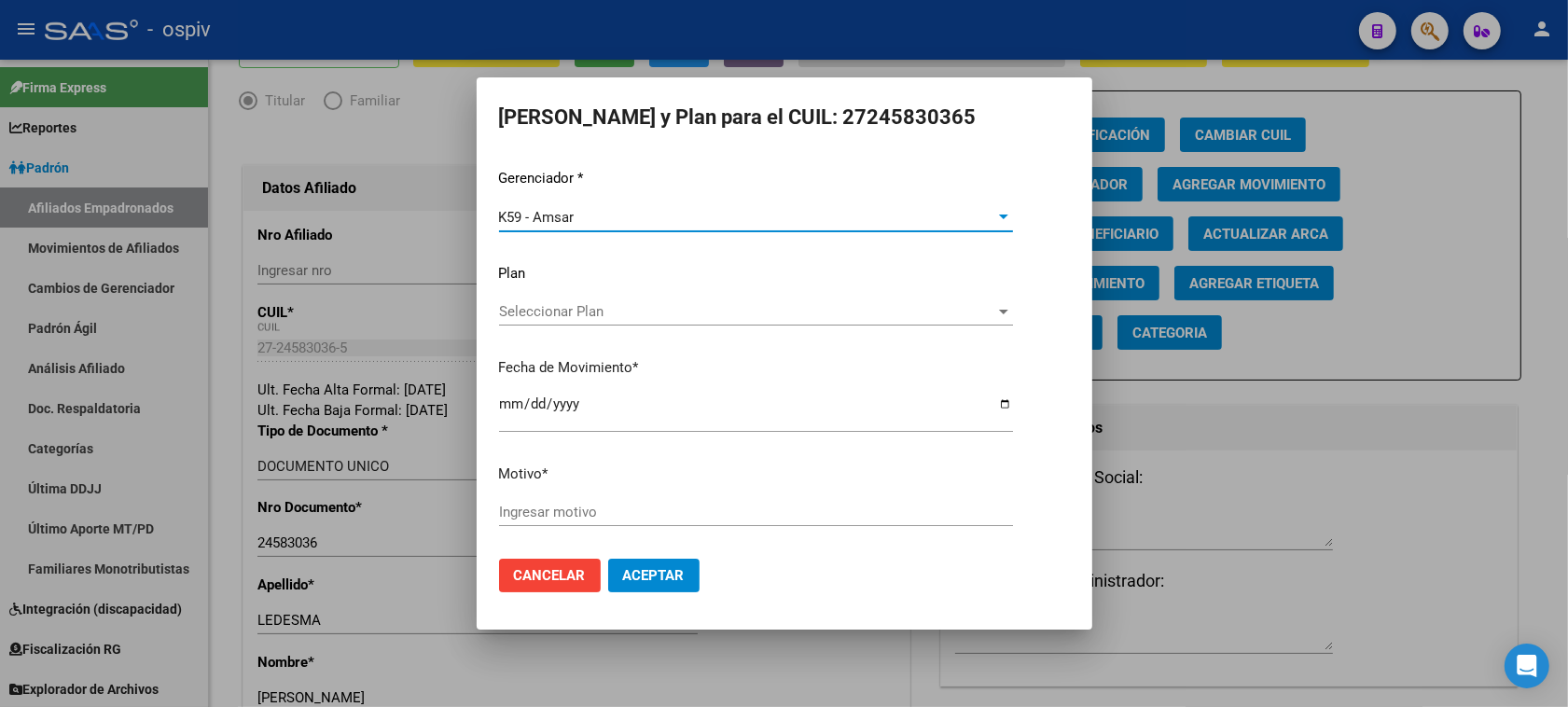
click at [559, 520] on div "Ingresar motivo" at bounding box center [755, 512] width 514 height 28
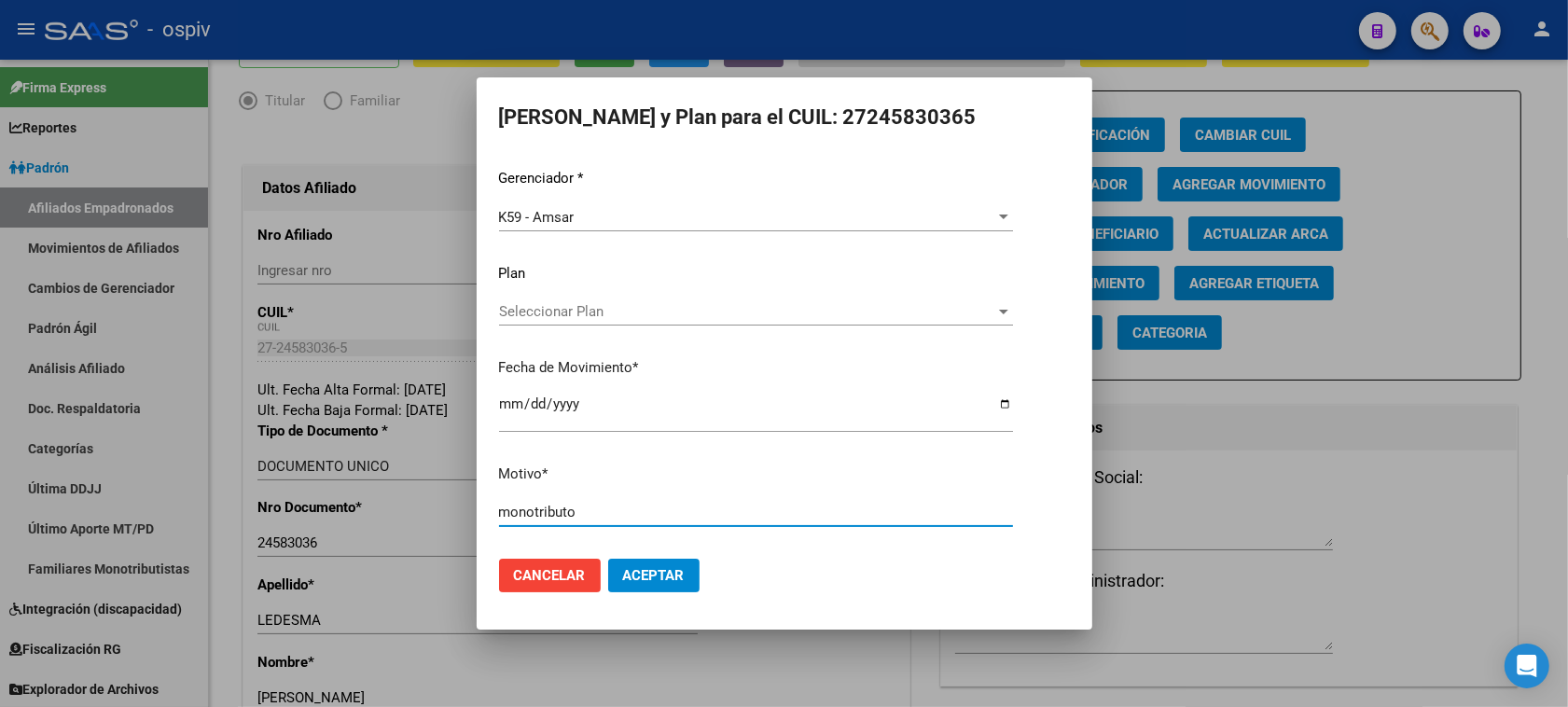
type input "monotributo"
click at [672, 575] on span "Aceptar" at bounding box center [654, 575] width 62 height 17
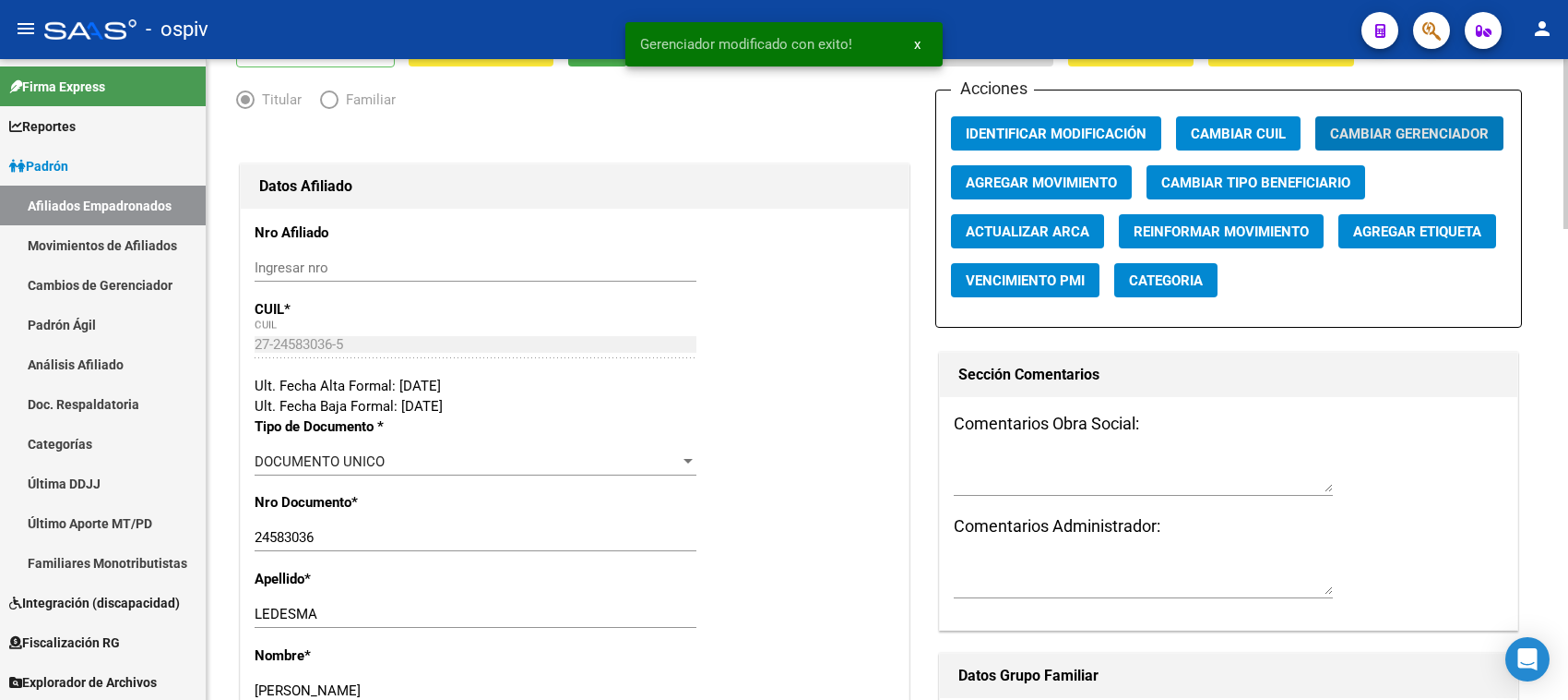
click at [1430, 233] on span "Agregar Etiqueta" at bounding box center [1417, 231] width 129 height 17
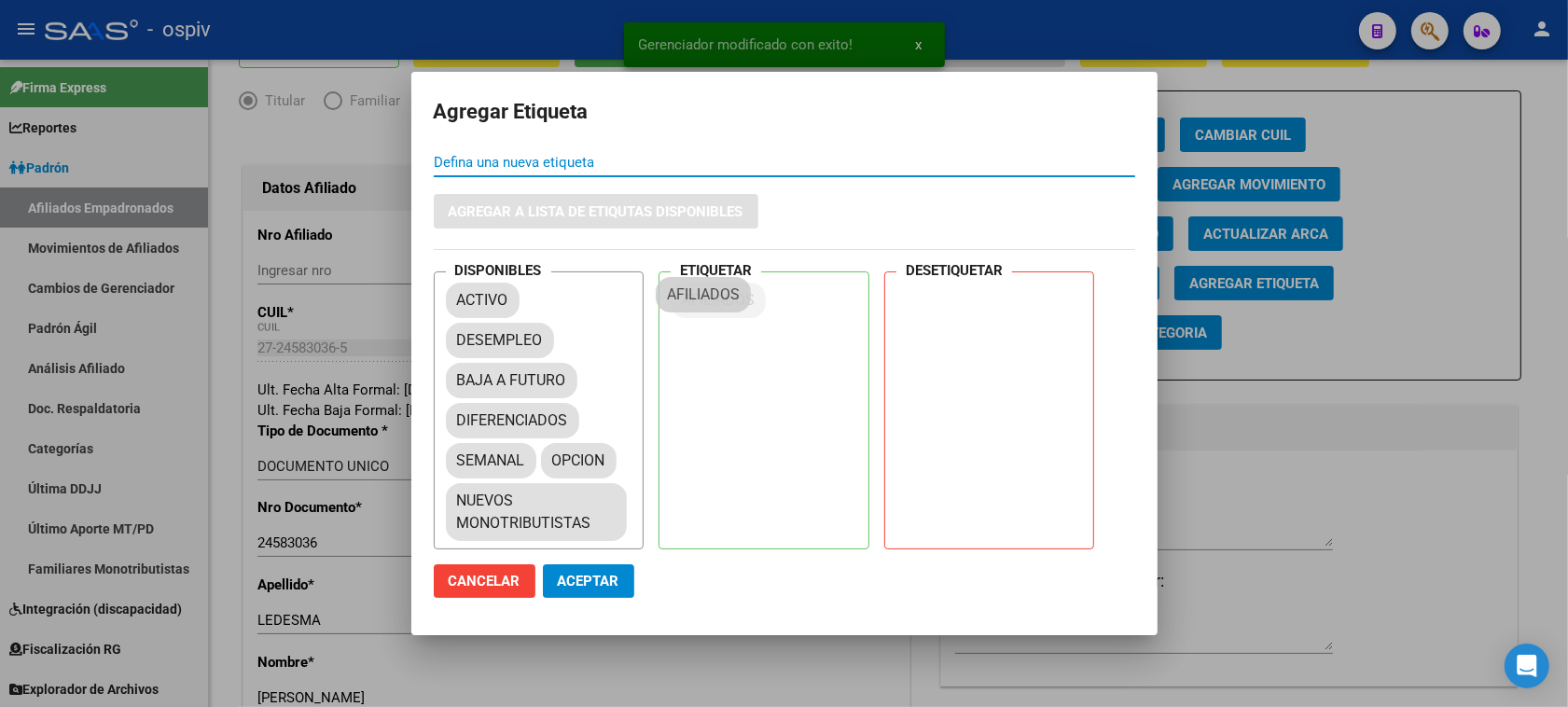
drag, startPoint x: 536, startPoint y: 359, endPoint x: 729, endPoint y: 291, distance: 204.6
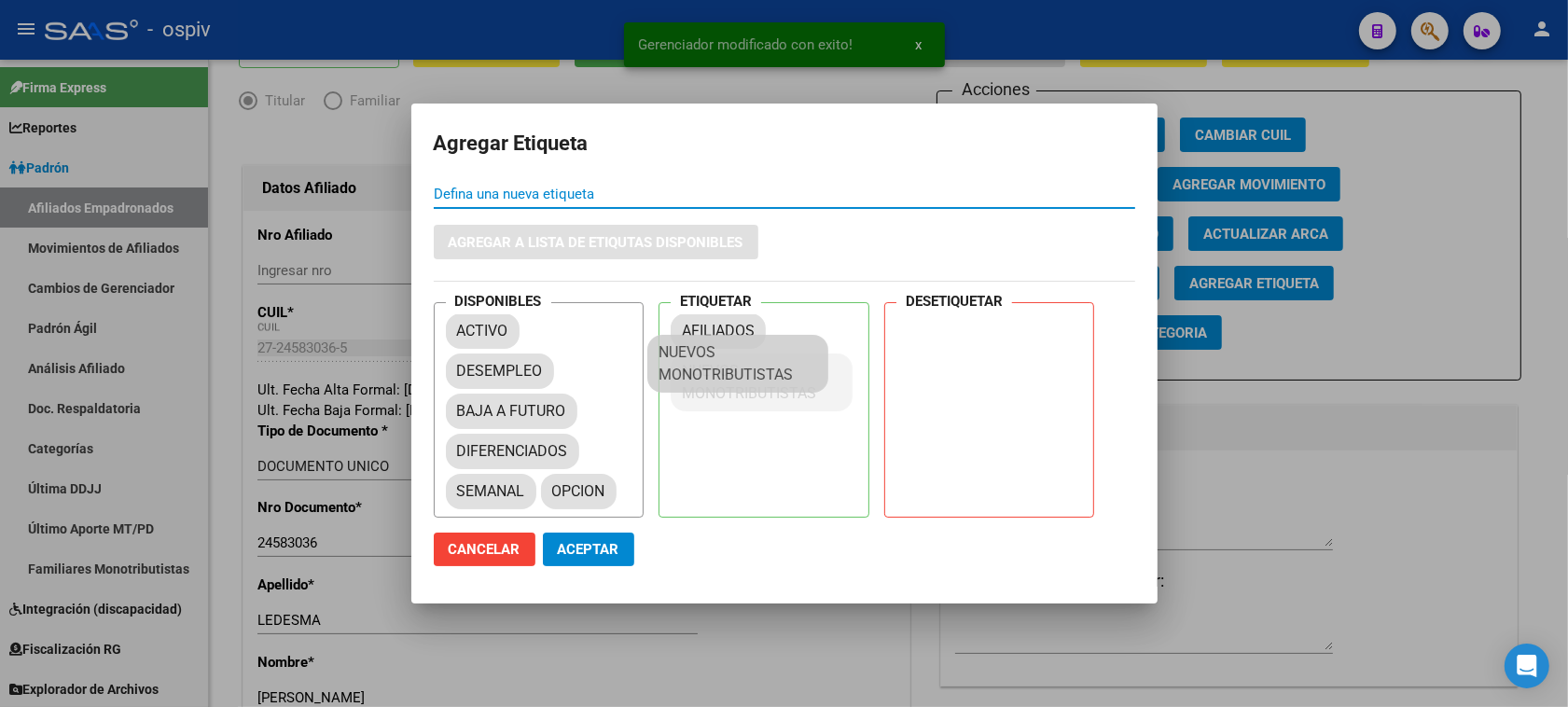
drag, startPoint x: 631, startPoint y: 480, endPoint x: 766, endPoint y: 357, distance: 182.6
click at [583, 543] on span "Aceptar" at bounding box center [588, 549] width 62 height 17
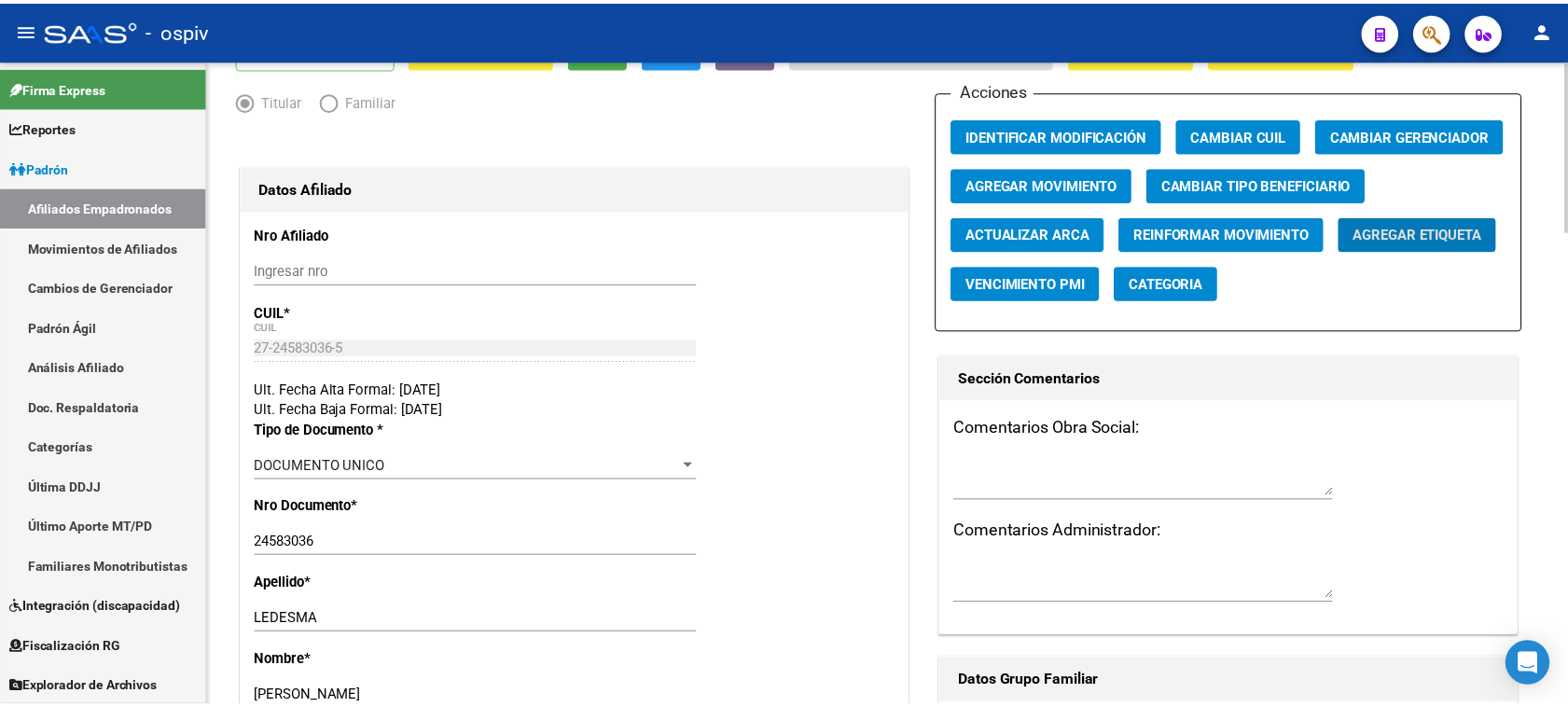
scroll to position [0, 0]
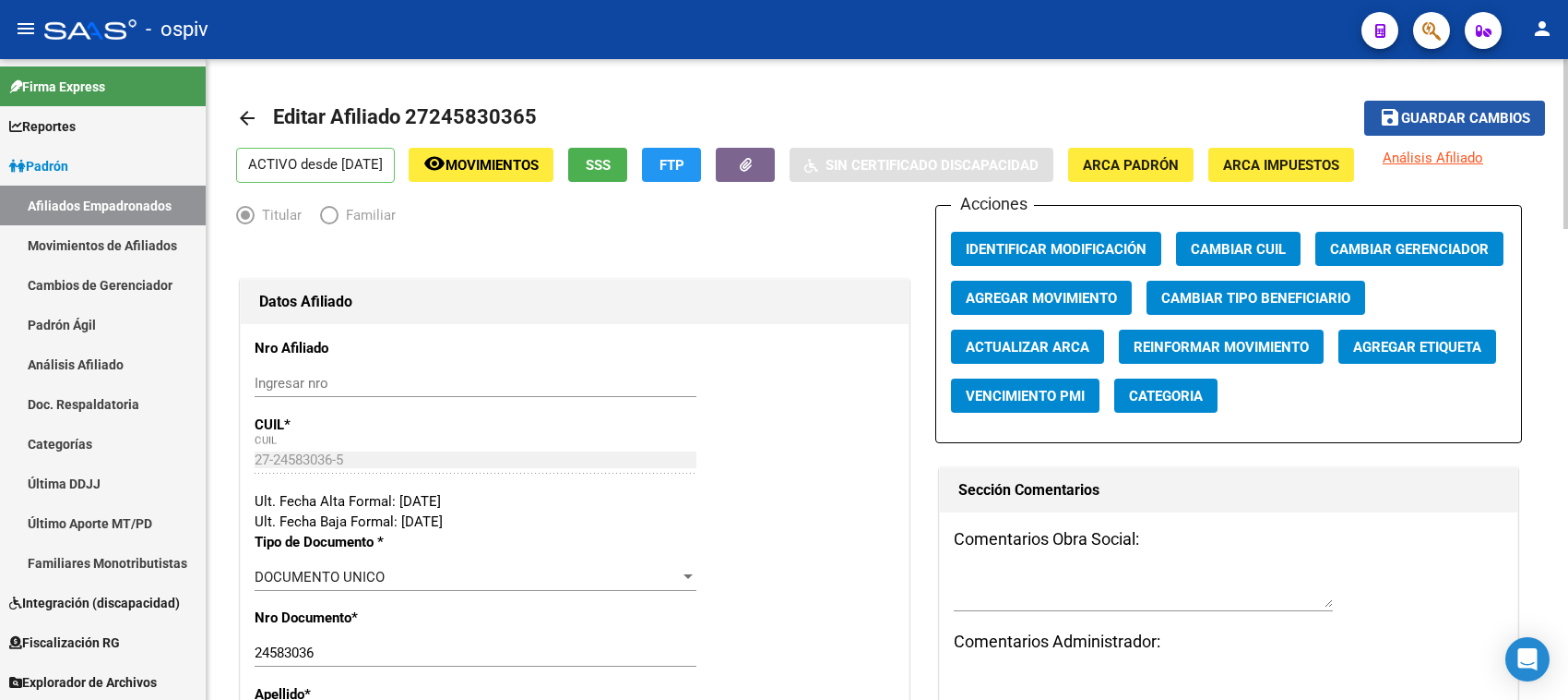
click at [1450, 123] on span "Guardar cambios" at bounding box center [1466, 119] width 130 height 17
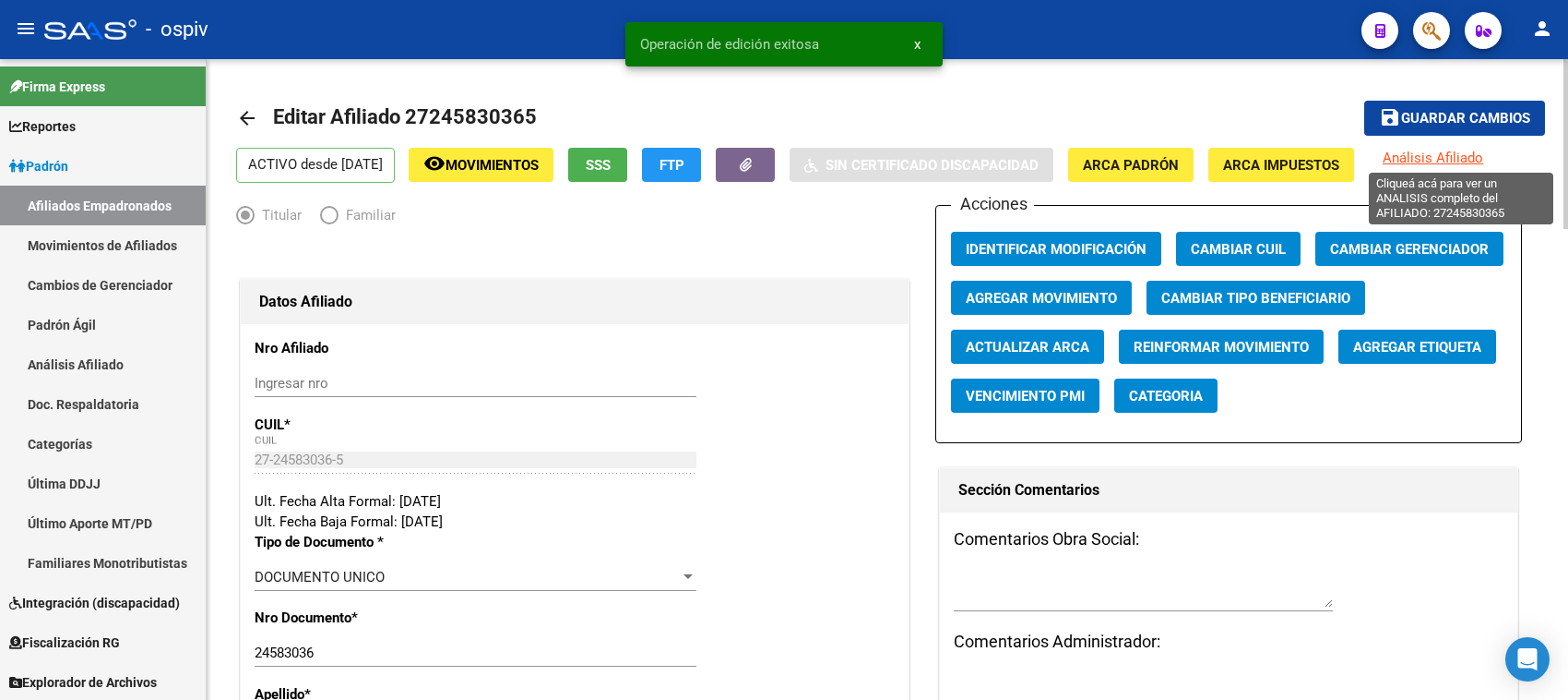
click at [1464, 154] on span "Análisis Afiliado" at bounding box center [1433, 157] width 101 height 17
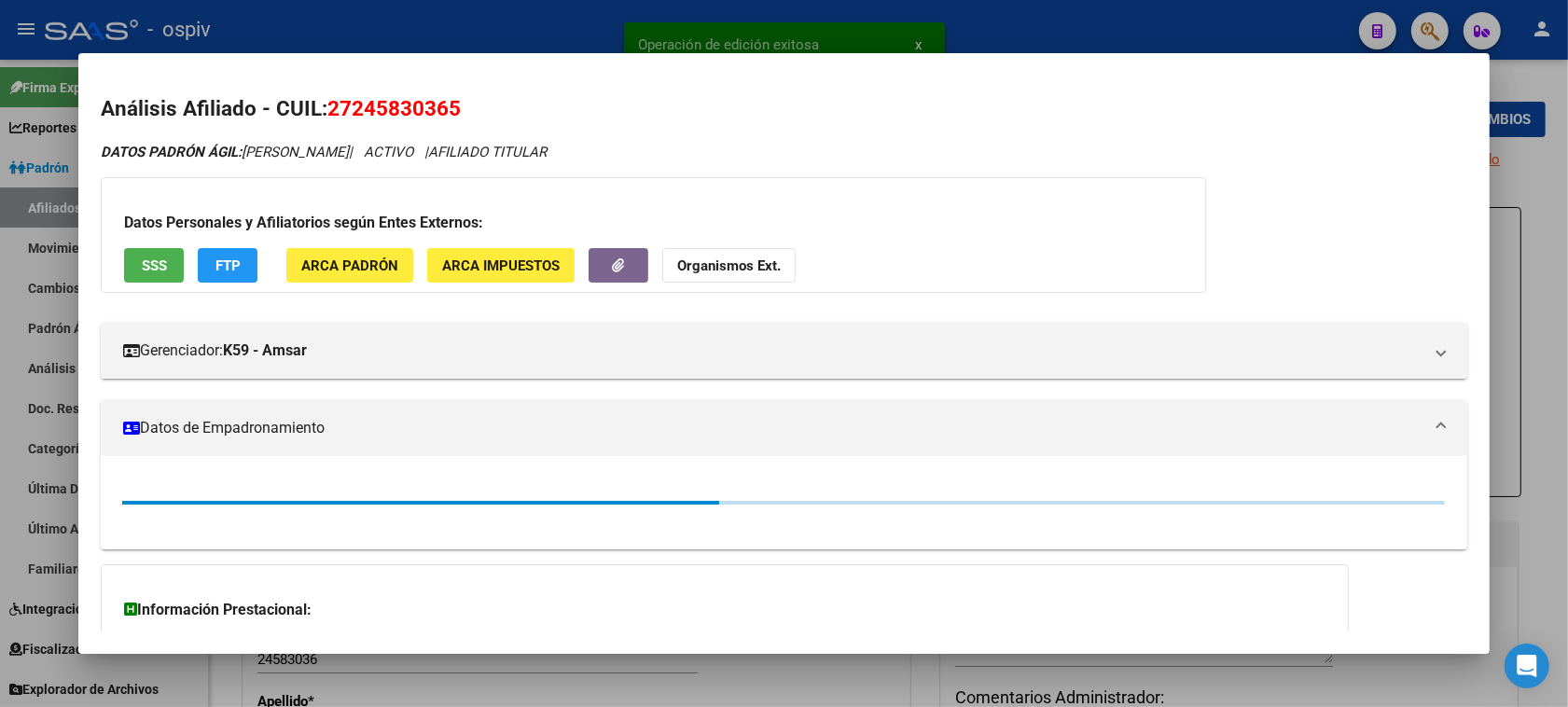
scroll to position [161, 0]
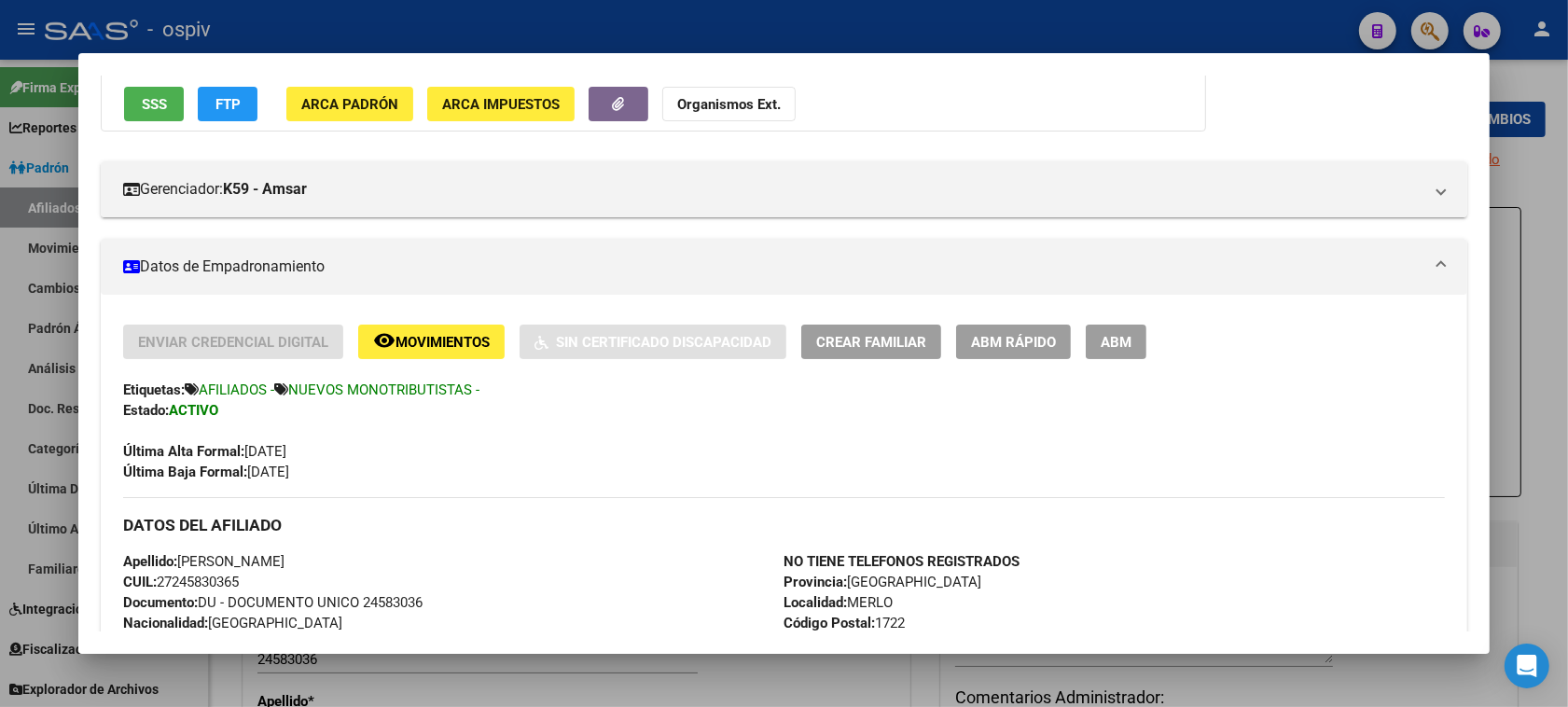
click at [1100, 347] on span "ABM" at bounding box center [1115, 342] width 31 height 17
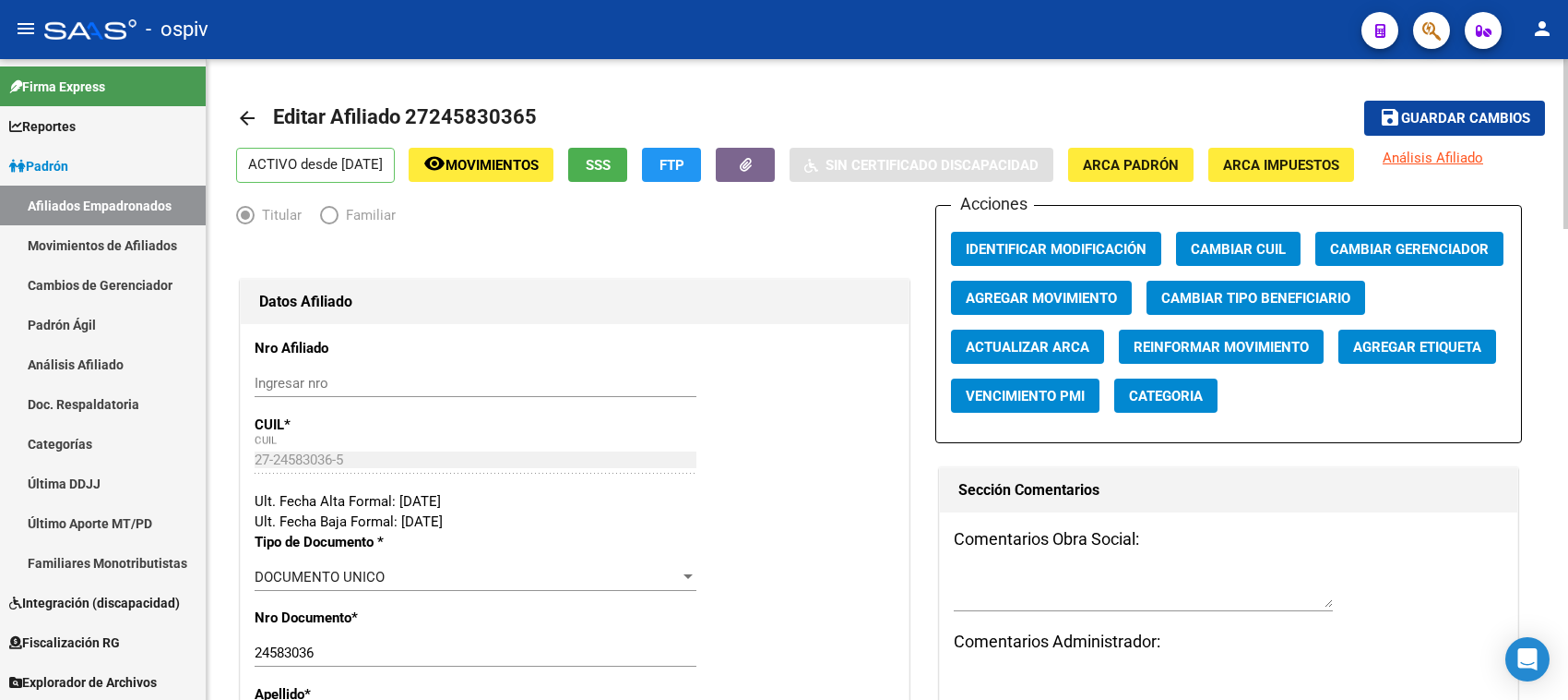
click at [1151, 393] on span "Categoria" at bounding box center [1166, 396] width 74 height 17
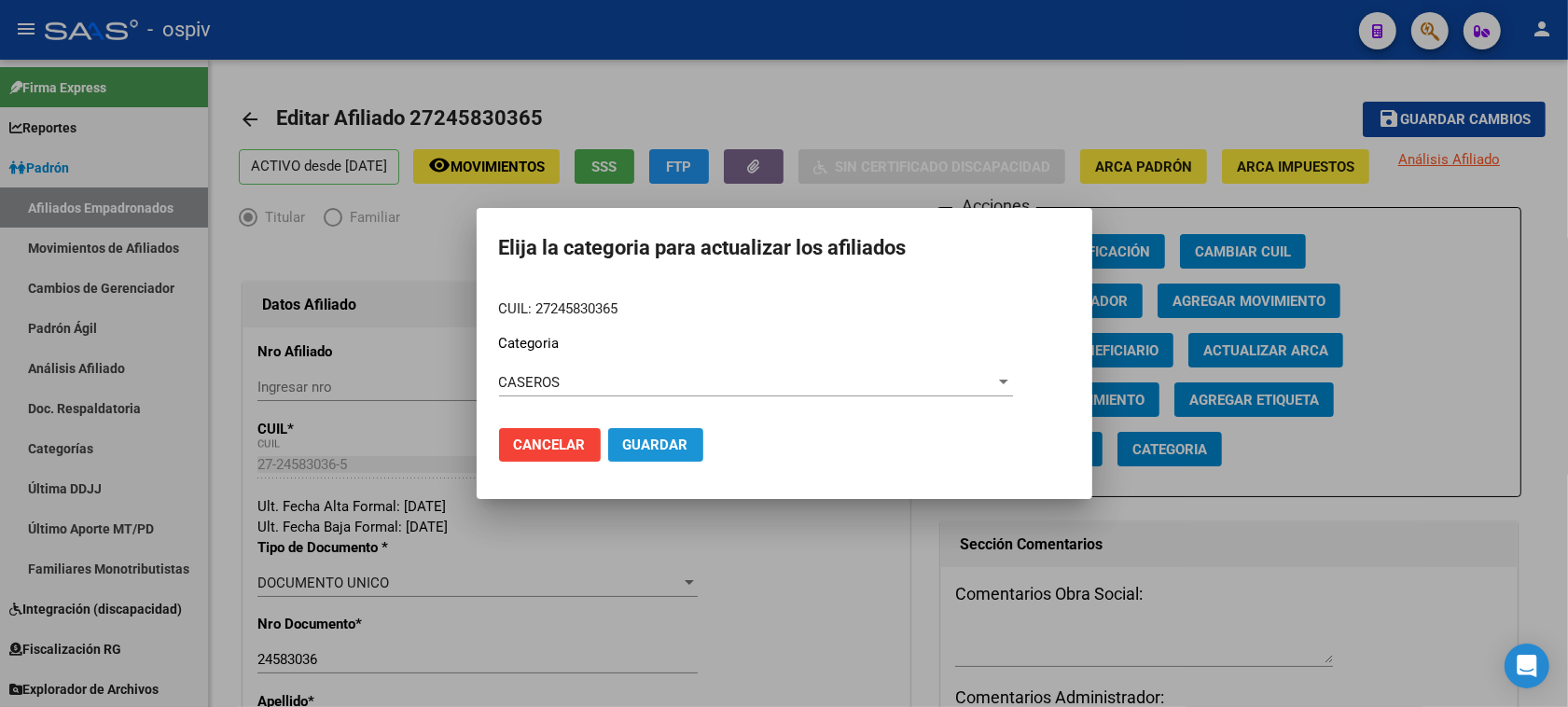
click at [660, 440] on span "Guardar" at bounding box center [656, 444] width 65 height 17
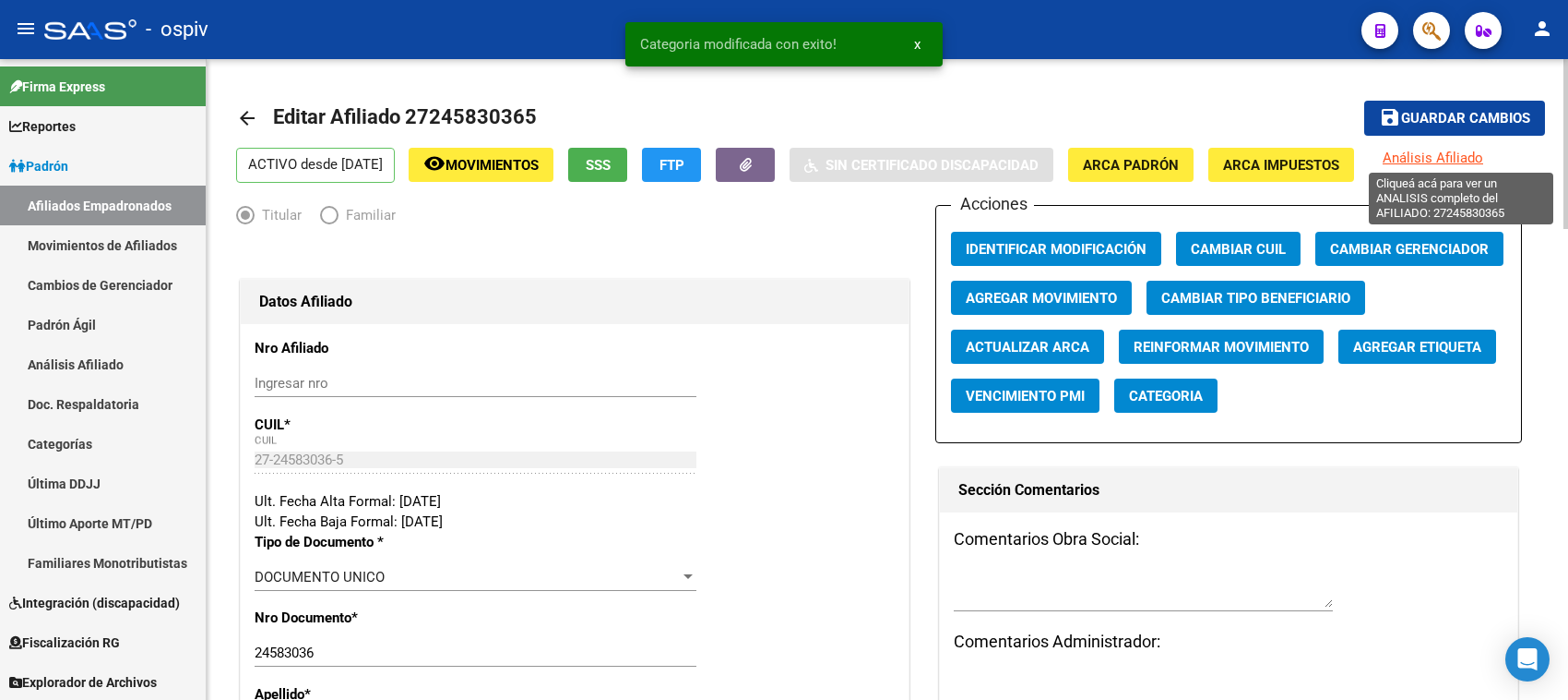
click at [1451, 154] on span "Análisis Afiliado" at bounding box center [1433, 157] width 101 height 17
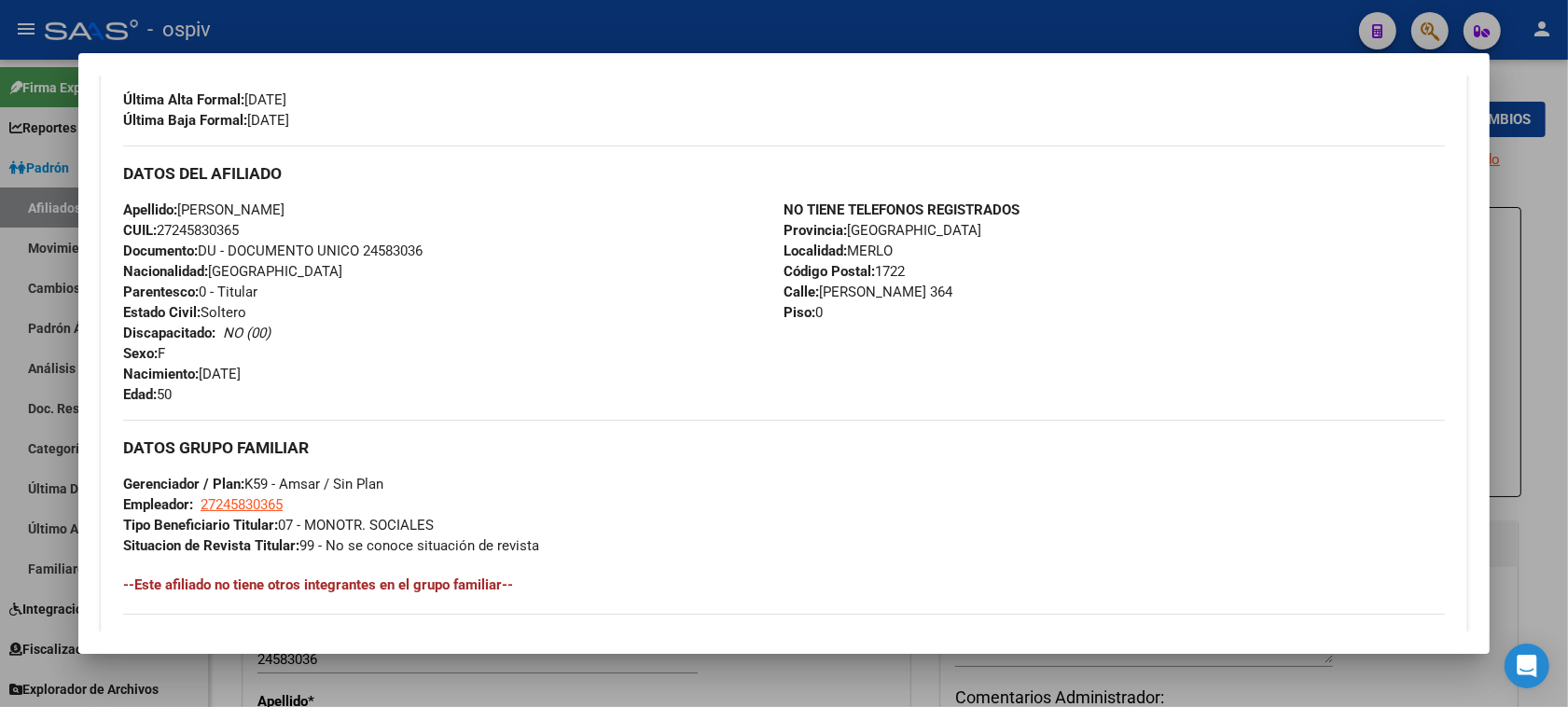
scroll to position [466, 0]
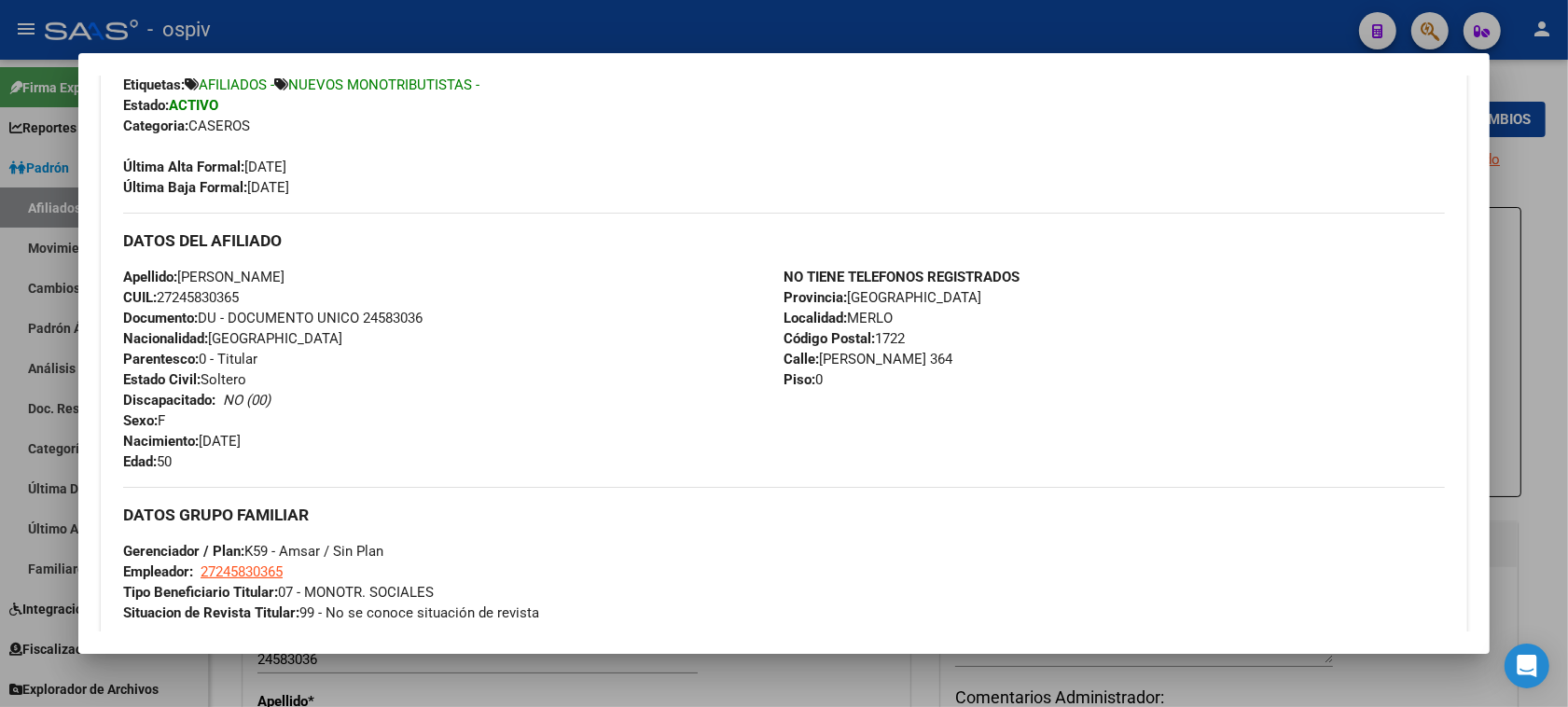
drag, startPoint x: 1429, startPoint y: 37, endPoint x: 357, endPoint y: 113, distance: 1074.7
click at [1425, 36] on div at bounding box center [784, 354] width 1568 height 707
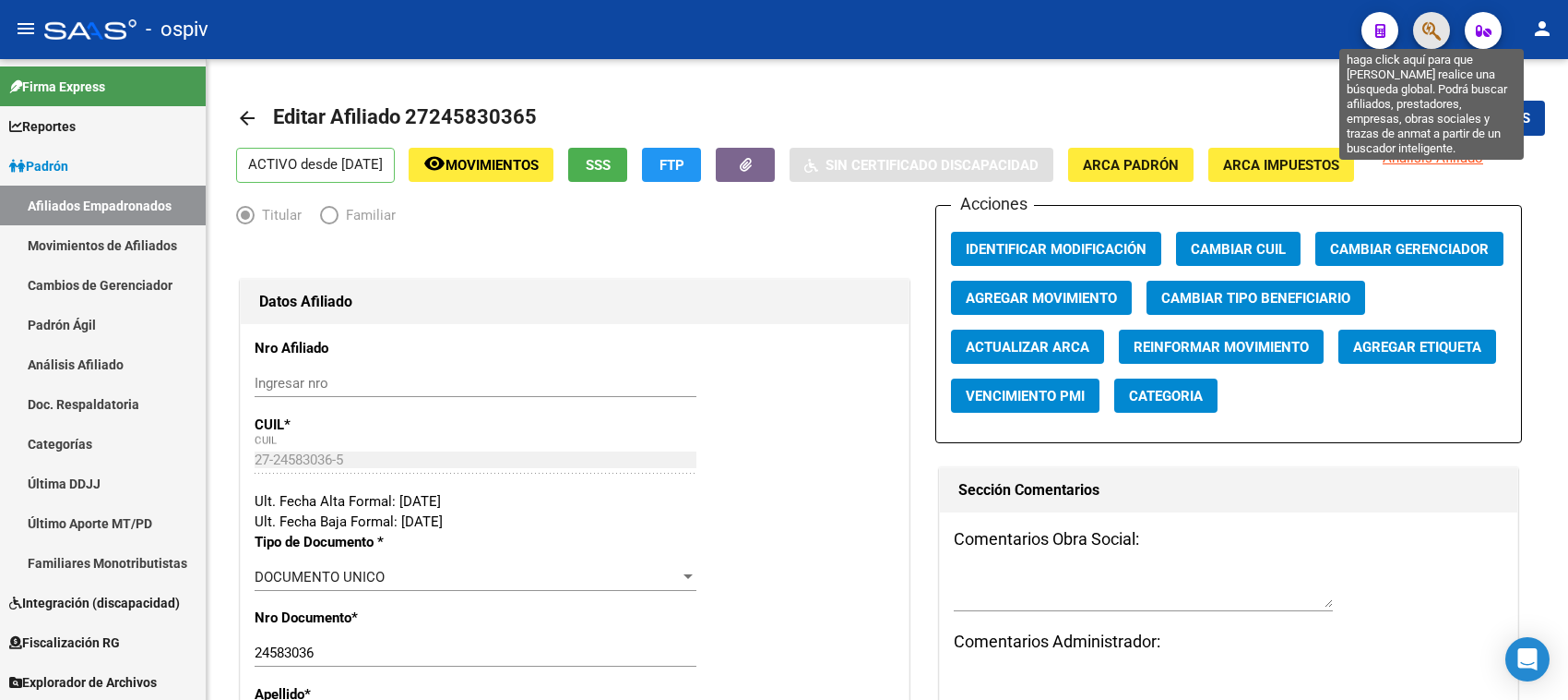
click at [1425, 24] on icon "button" at bounding box center [1432, 31] width 19 height 21
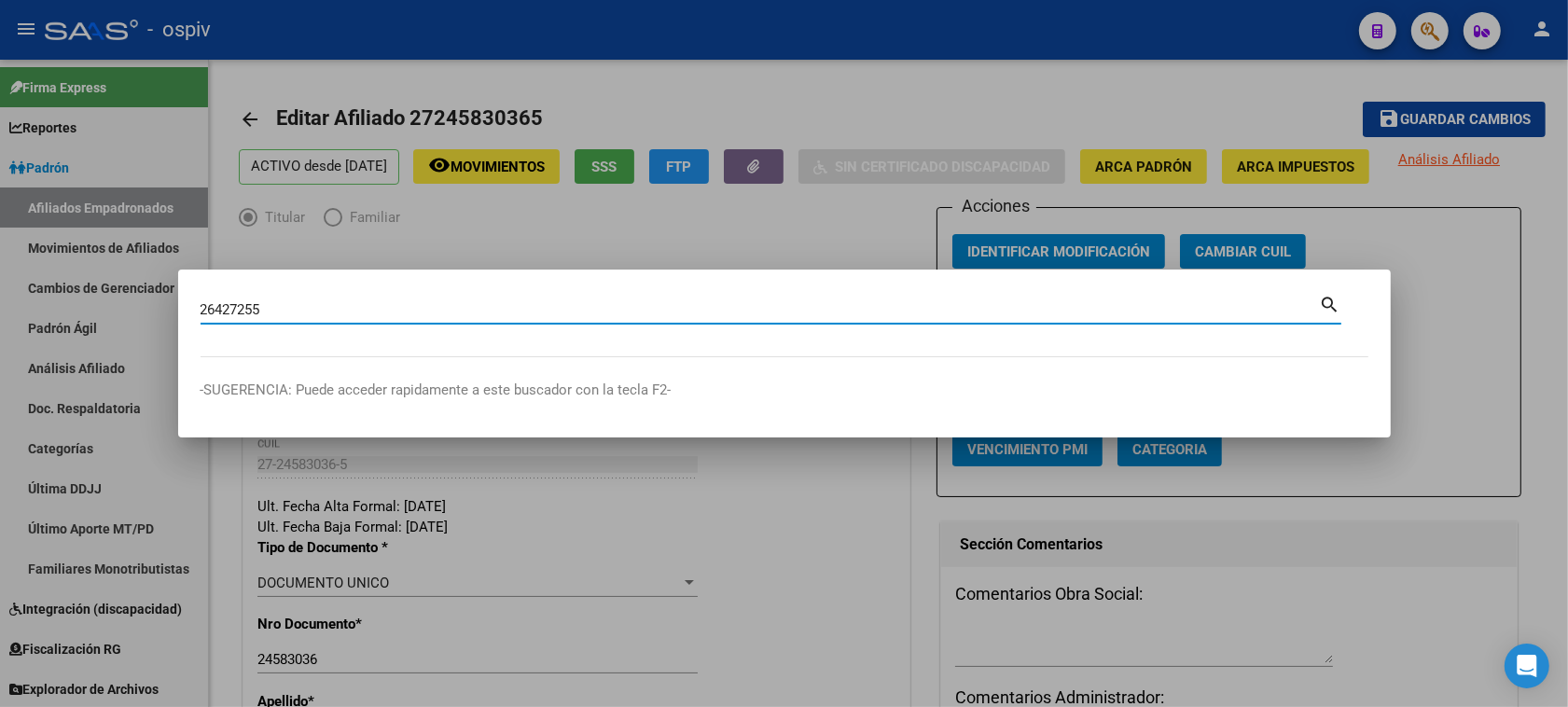
type input "26427255"
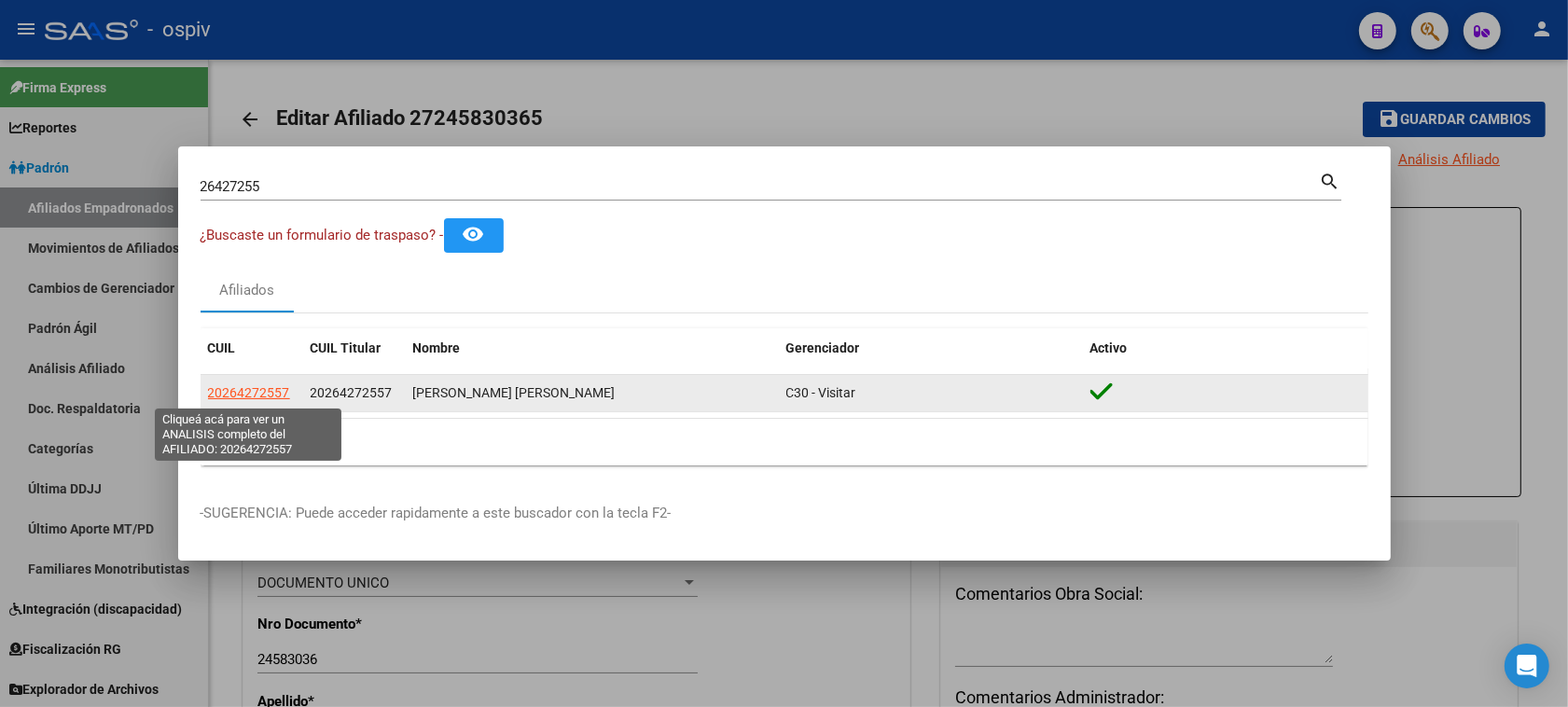
click at [259, 389] on span "20264272557" at bounding box center [249, 393] width 82 height 15
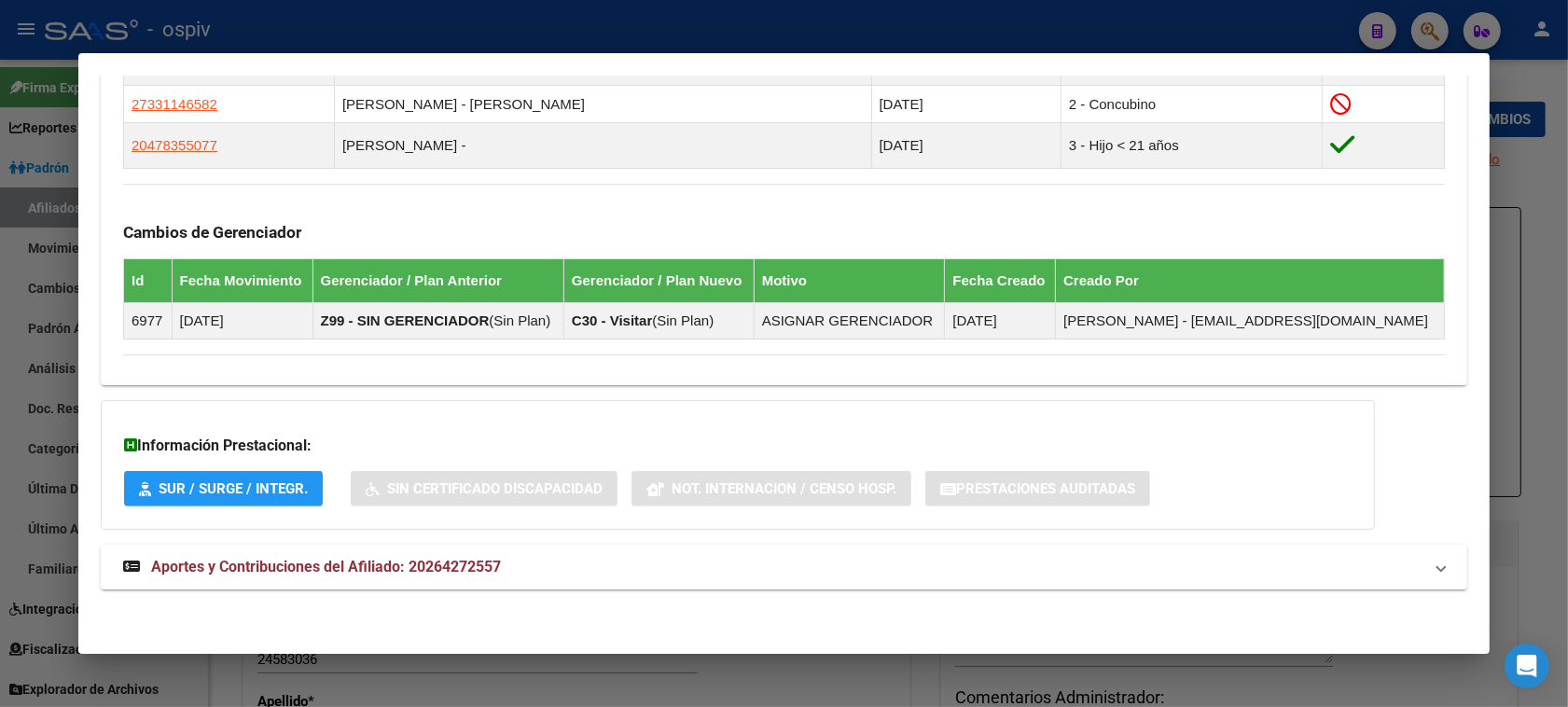
scroll to position [1031, 0]
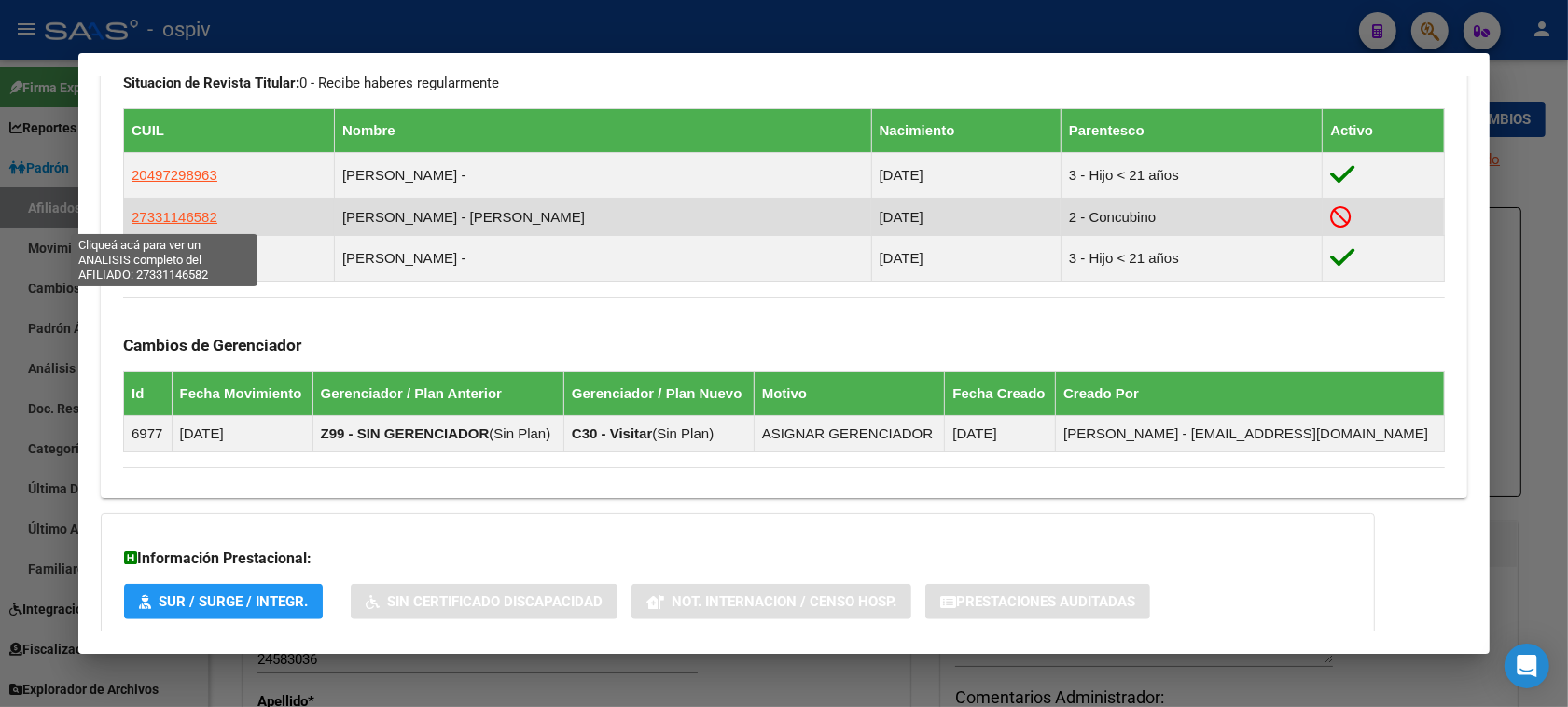
click at [191, 215] on span "27331146582" at bounding box center [175, 216] width 86 height 16
type textarea "27331146582"
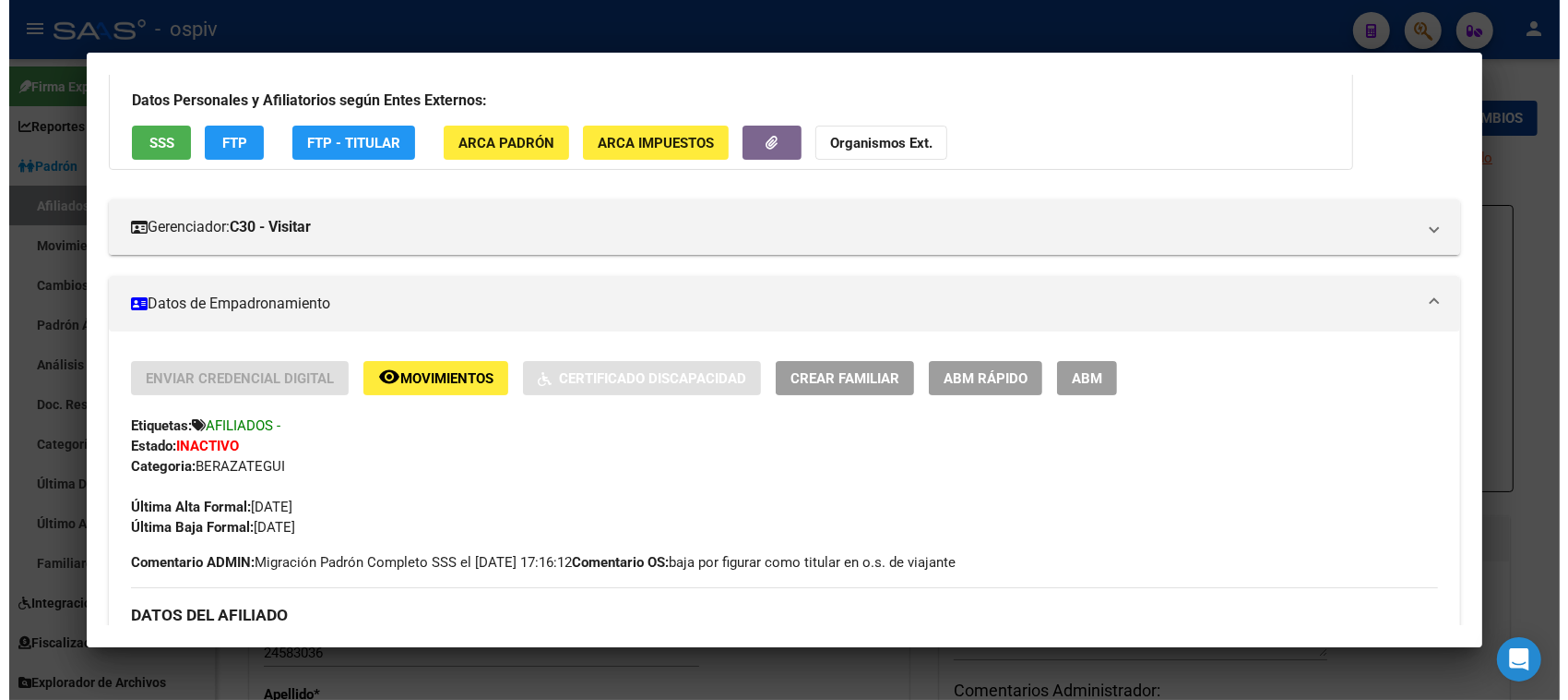
scroll to position [346, 0]
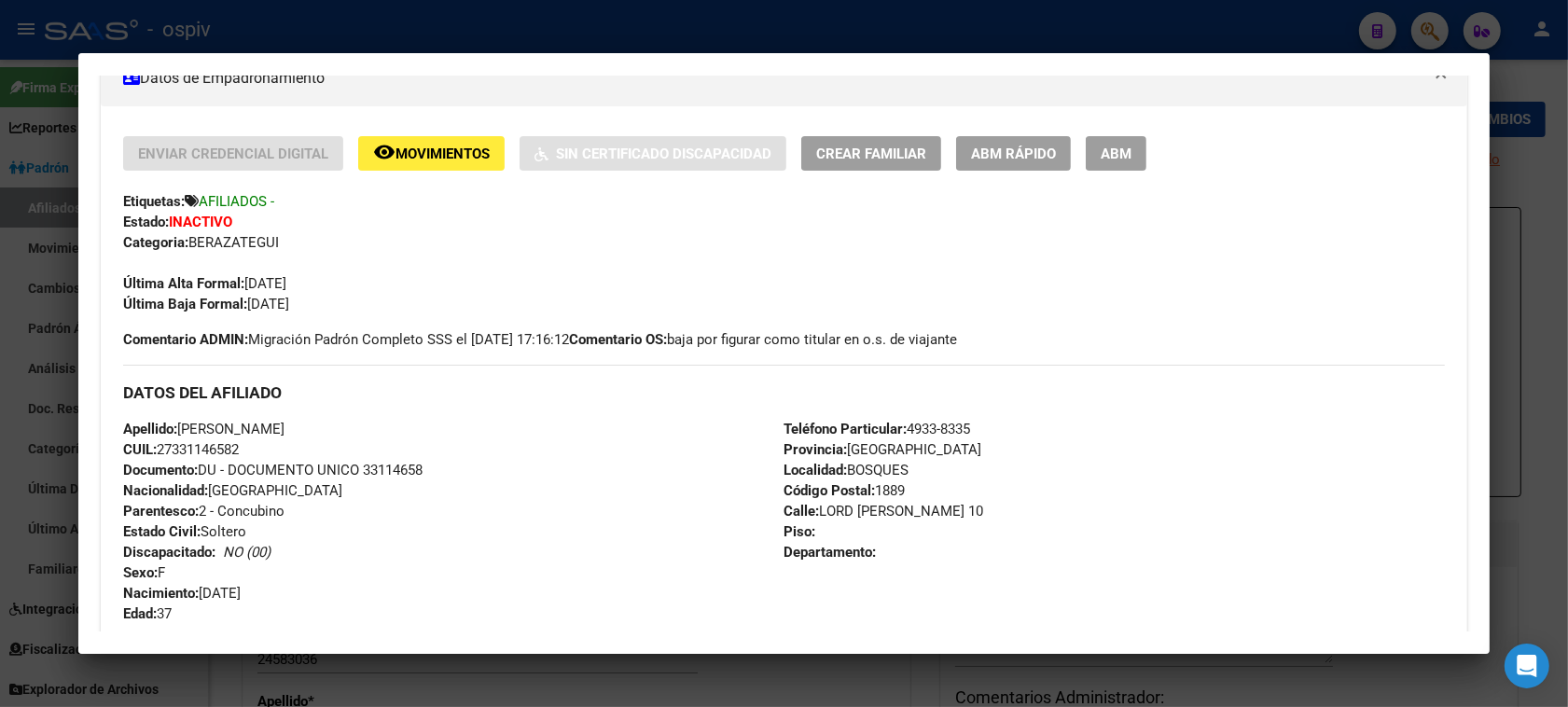
click at [1115, 140] on button "ABM" at bounding box center [1115, 153] width 61 height 35
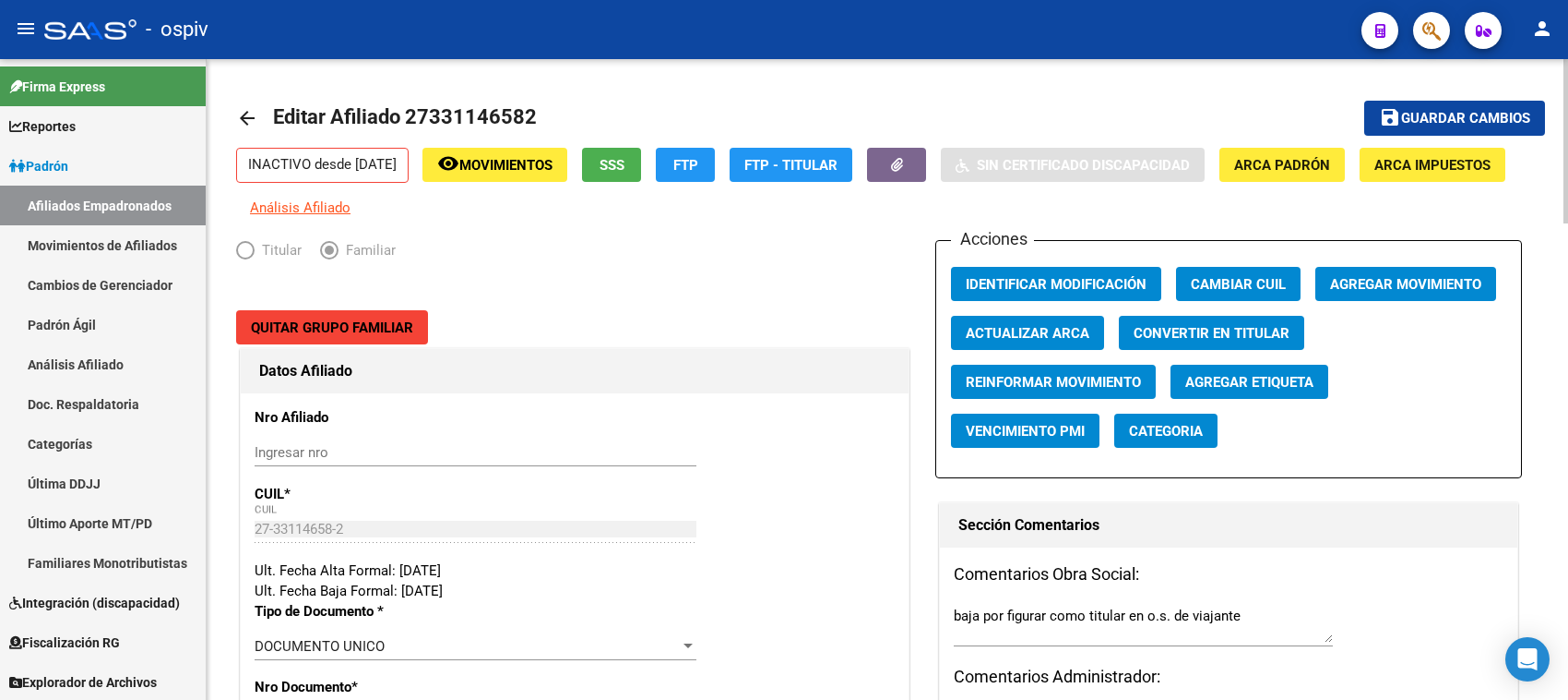
click at [1427, 293] on span "Agregar Movimiento" at bounding box center [1405, 284] width 151 height 17
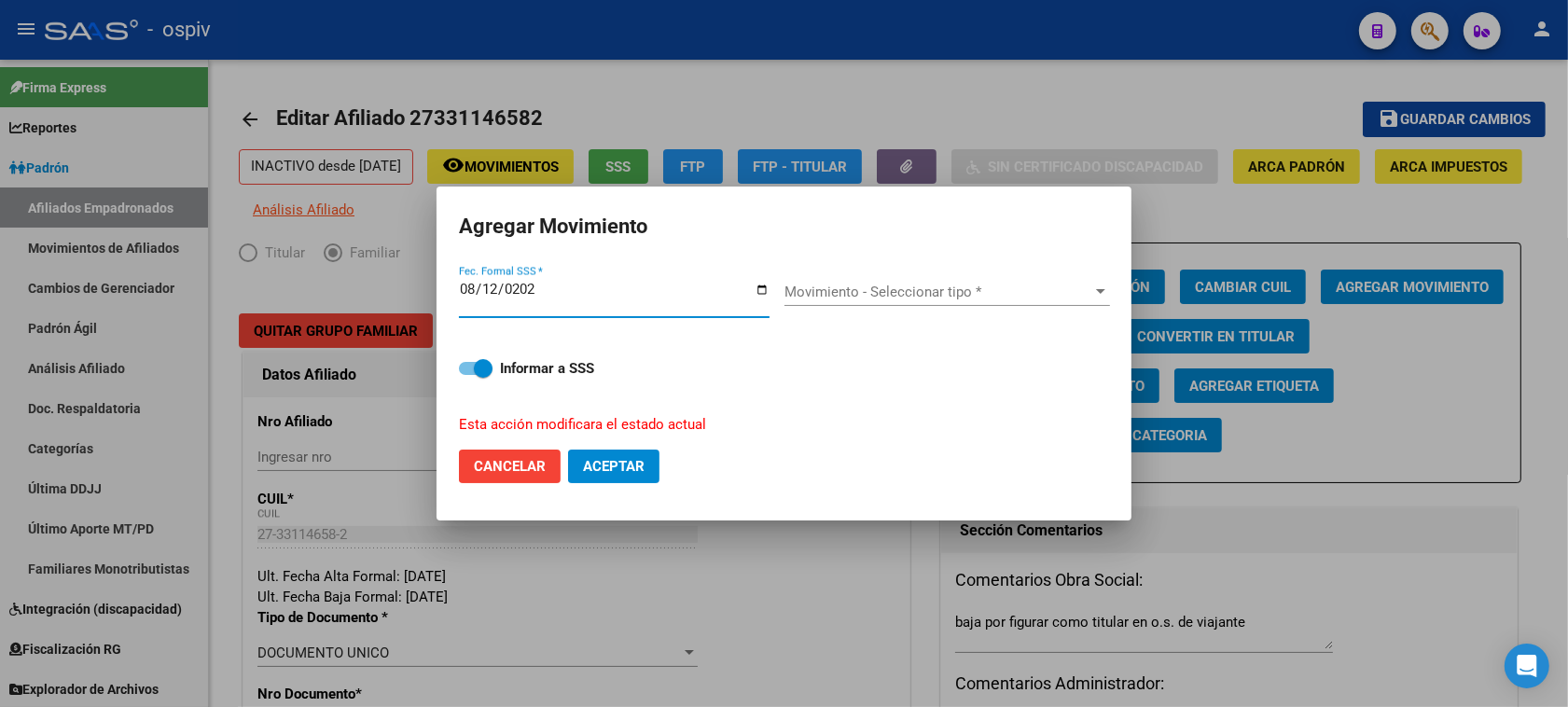
type input "[DATE]"
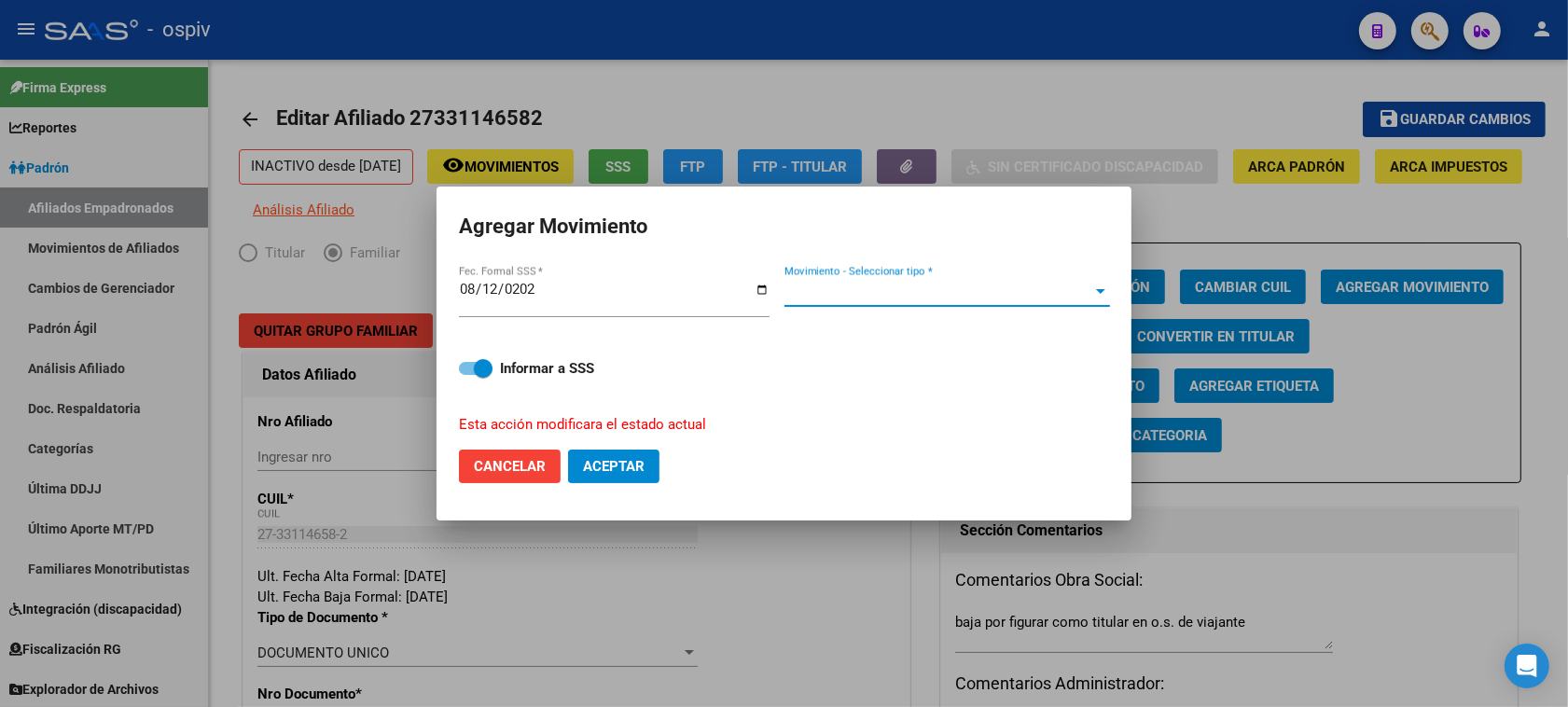
click at [907, 295] on span "Movimiento - Seleccionar tipo *" at bounding box center [938, 292] width 309 height 17
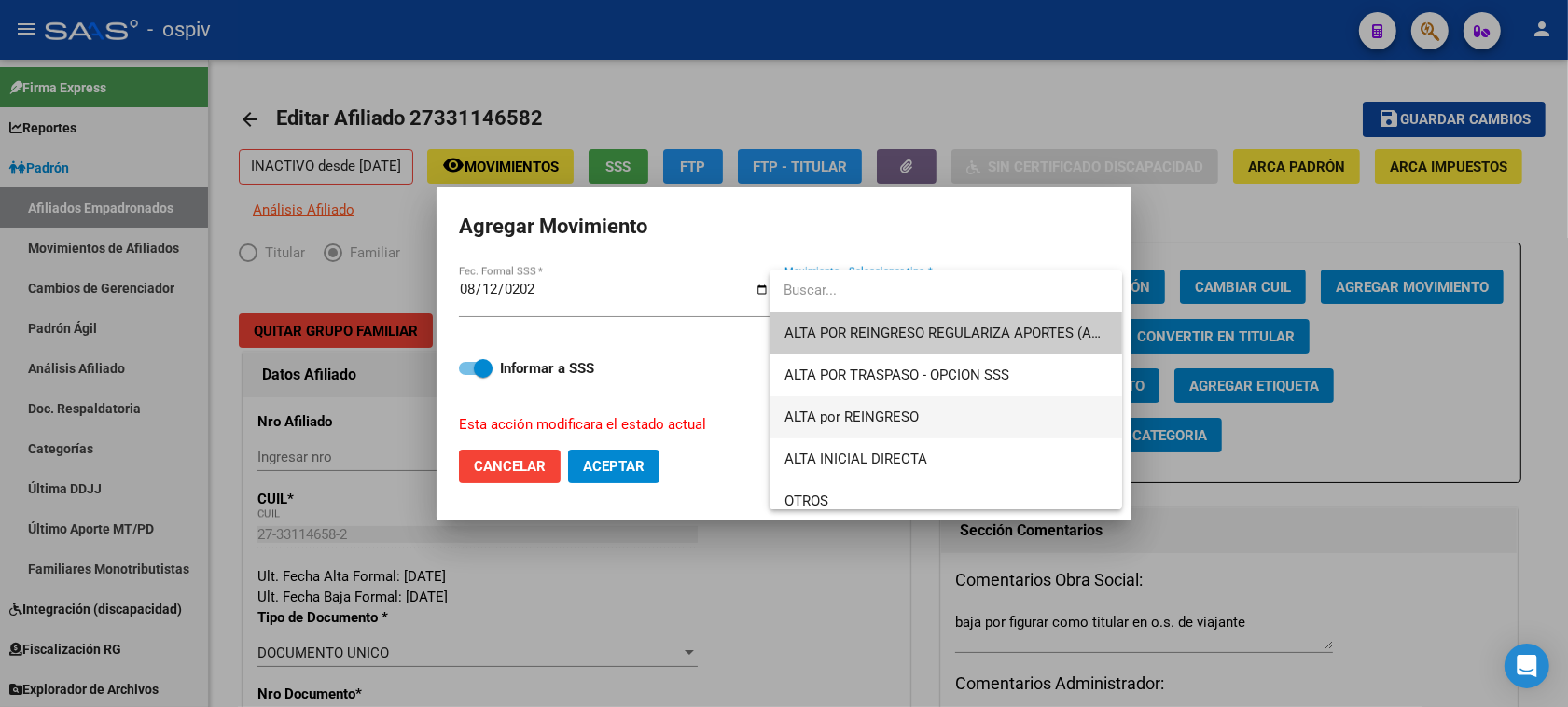
click at [870, 407] on span "ALTA por REINGRESO" at bounding box center [946, 417] width 324 height 42
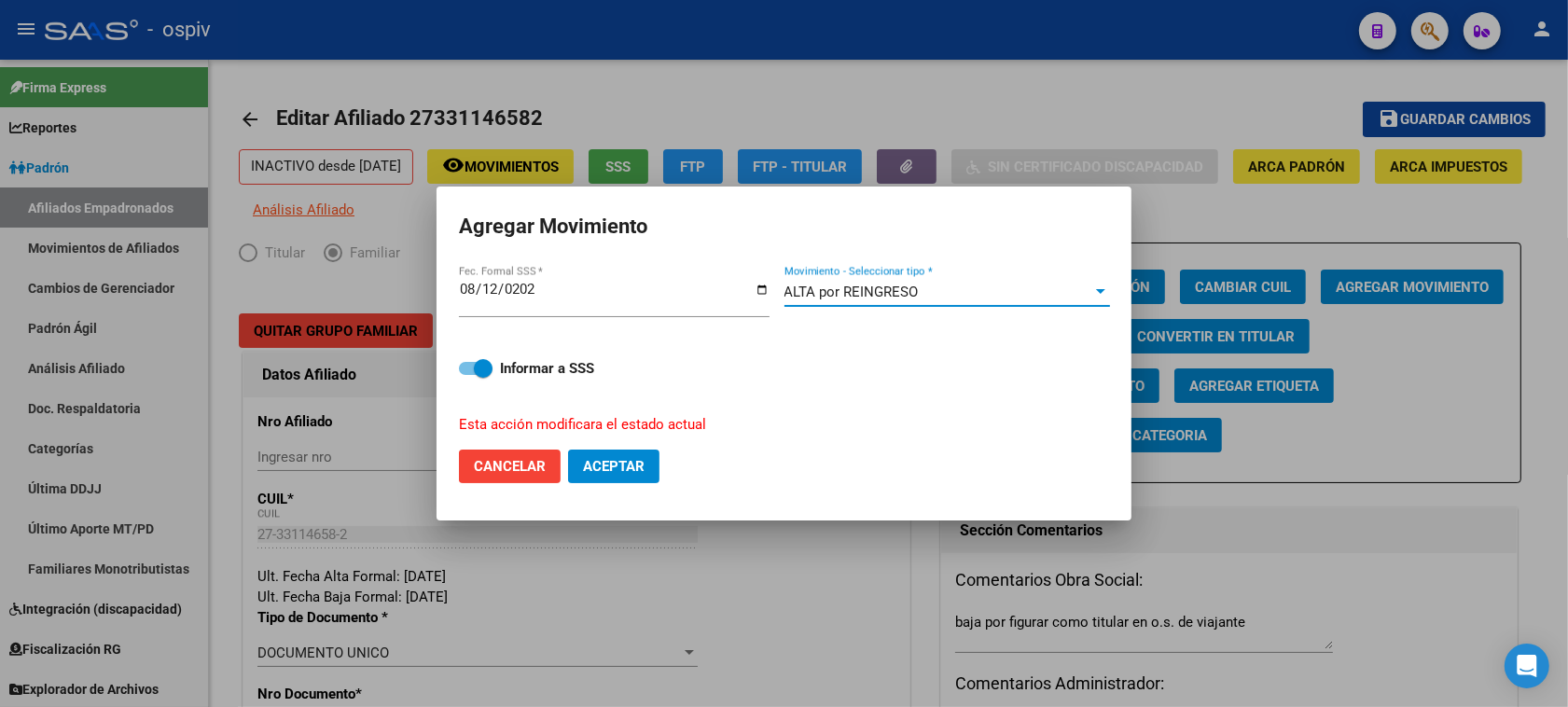
click at [584, 467] on span "Aceptar" at bounding box center [614, 466] width 62 height 17
checkbox input "false"
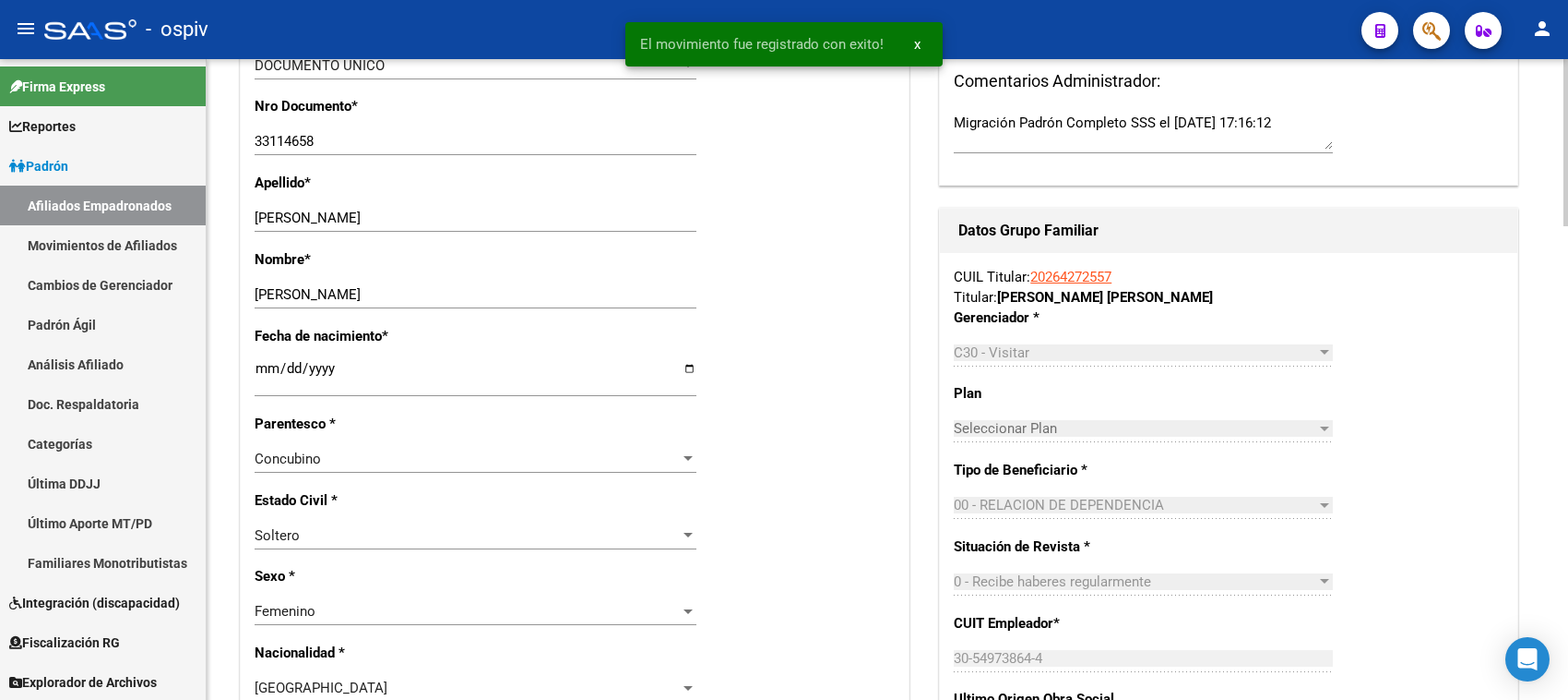
scroll to position [577, 0]
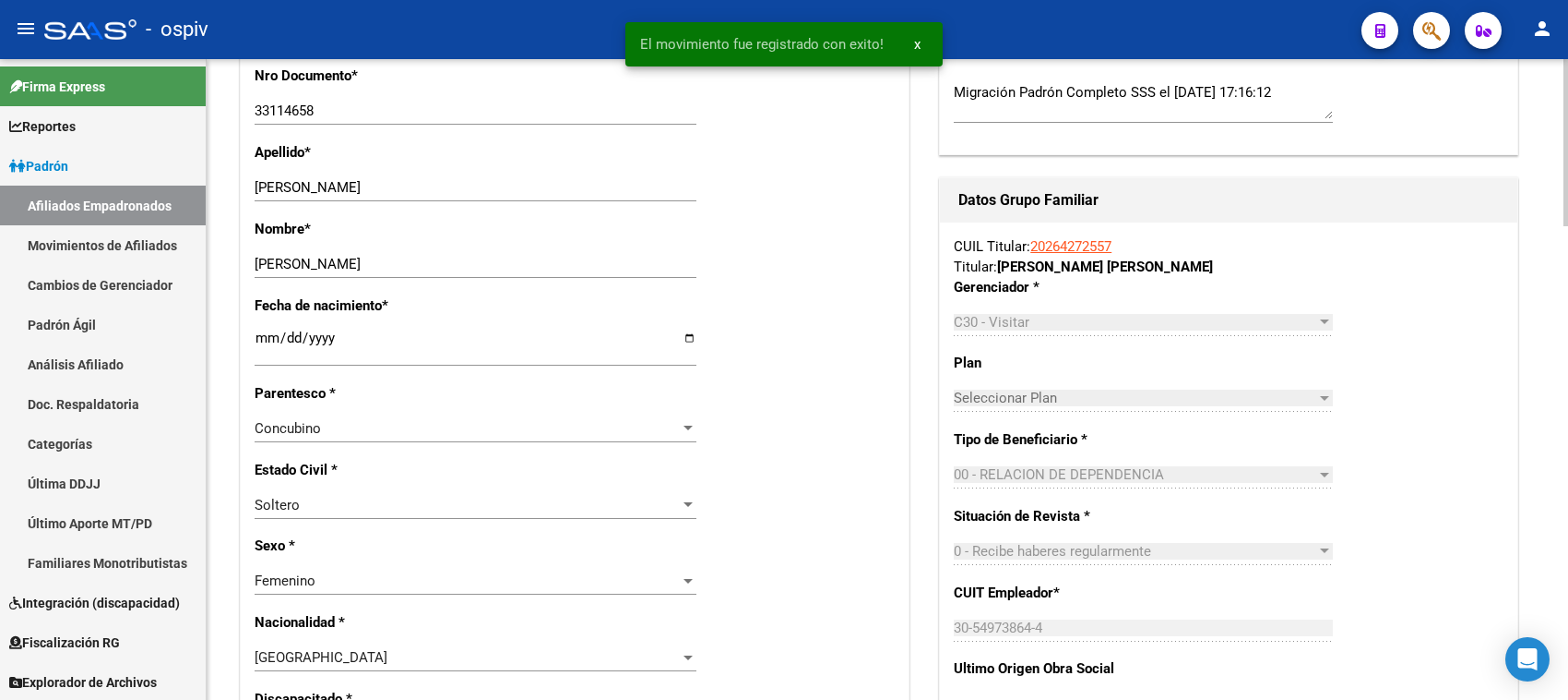
click at [256, 501] on span "Soltero" at bounding box center [277, 505] width 45 height 17
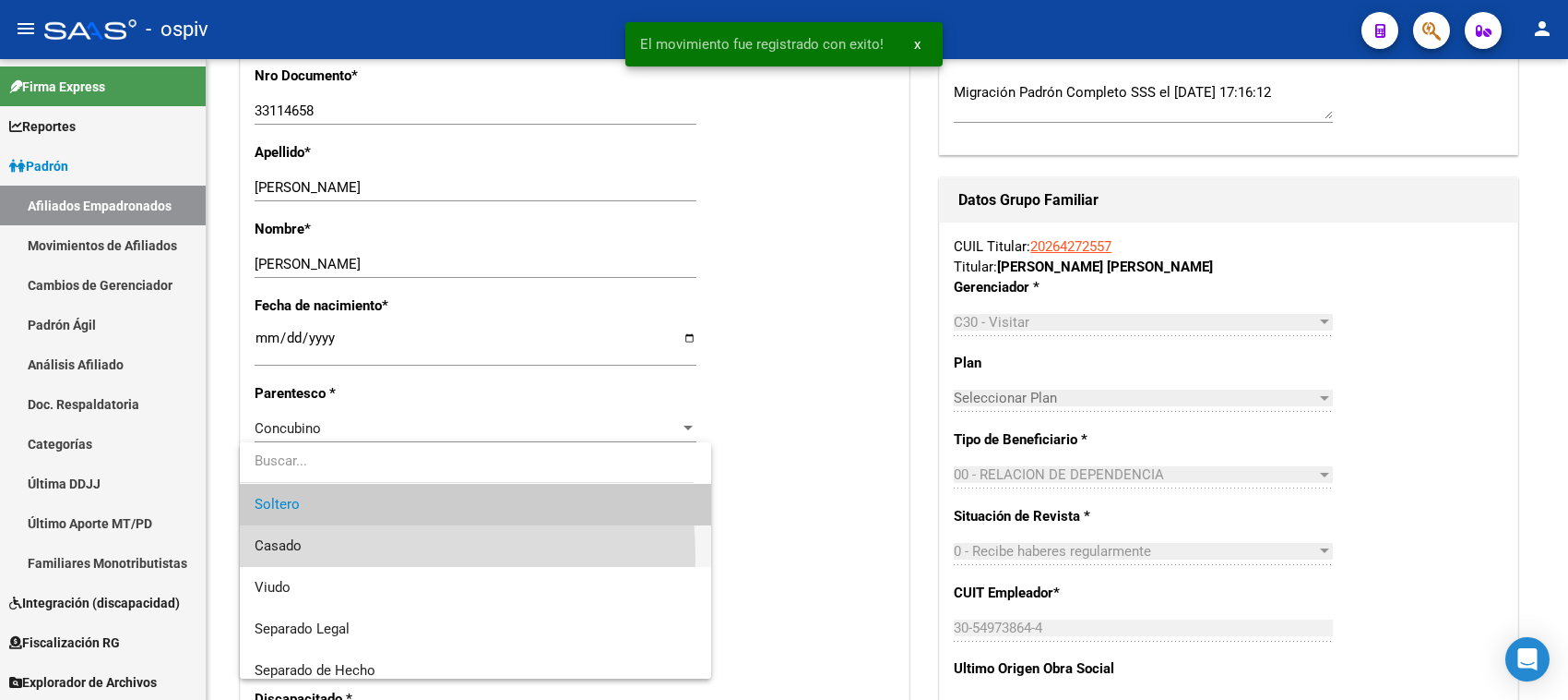
click at [298, 556] on span "Casado" at bounding box center [475, 545] width 442 height 42
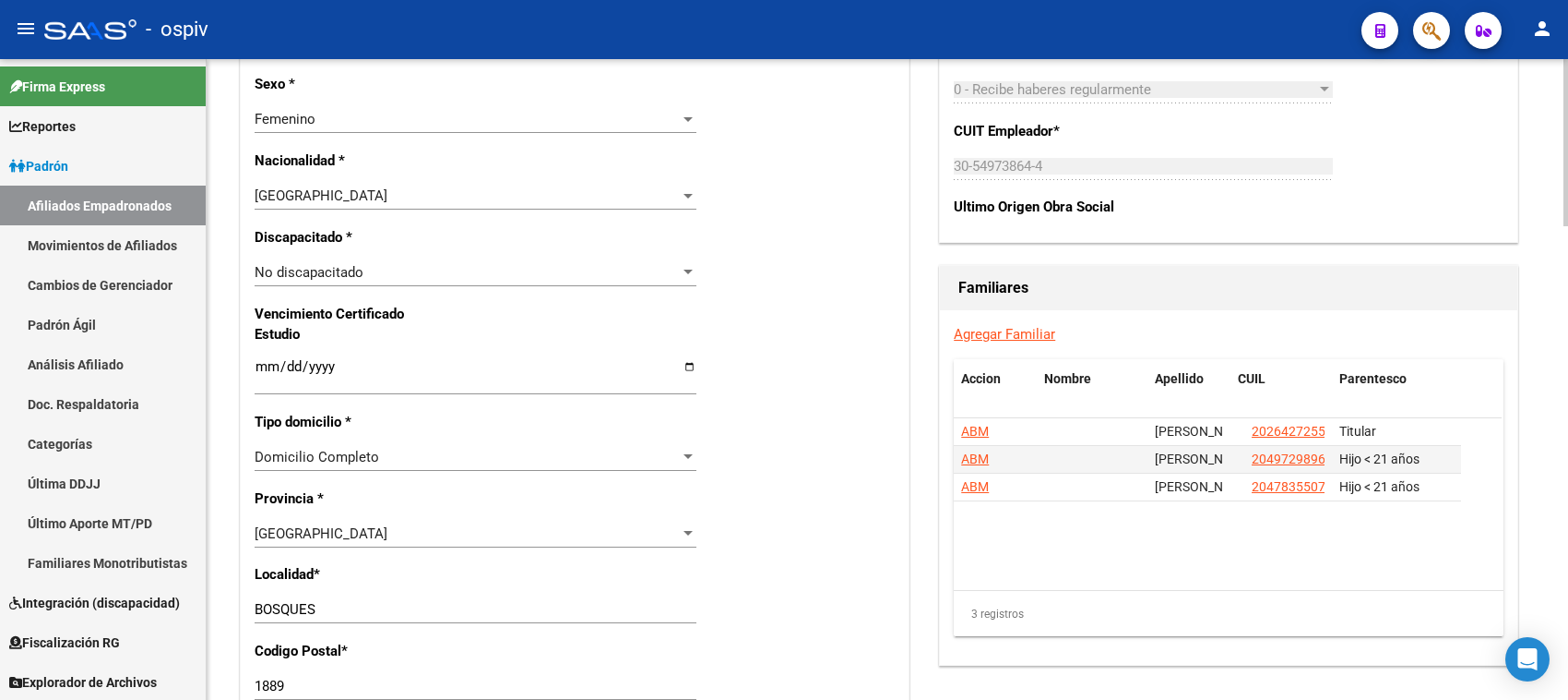
scroll to position [1269, 0]
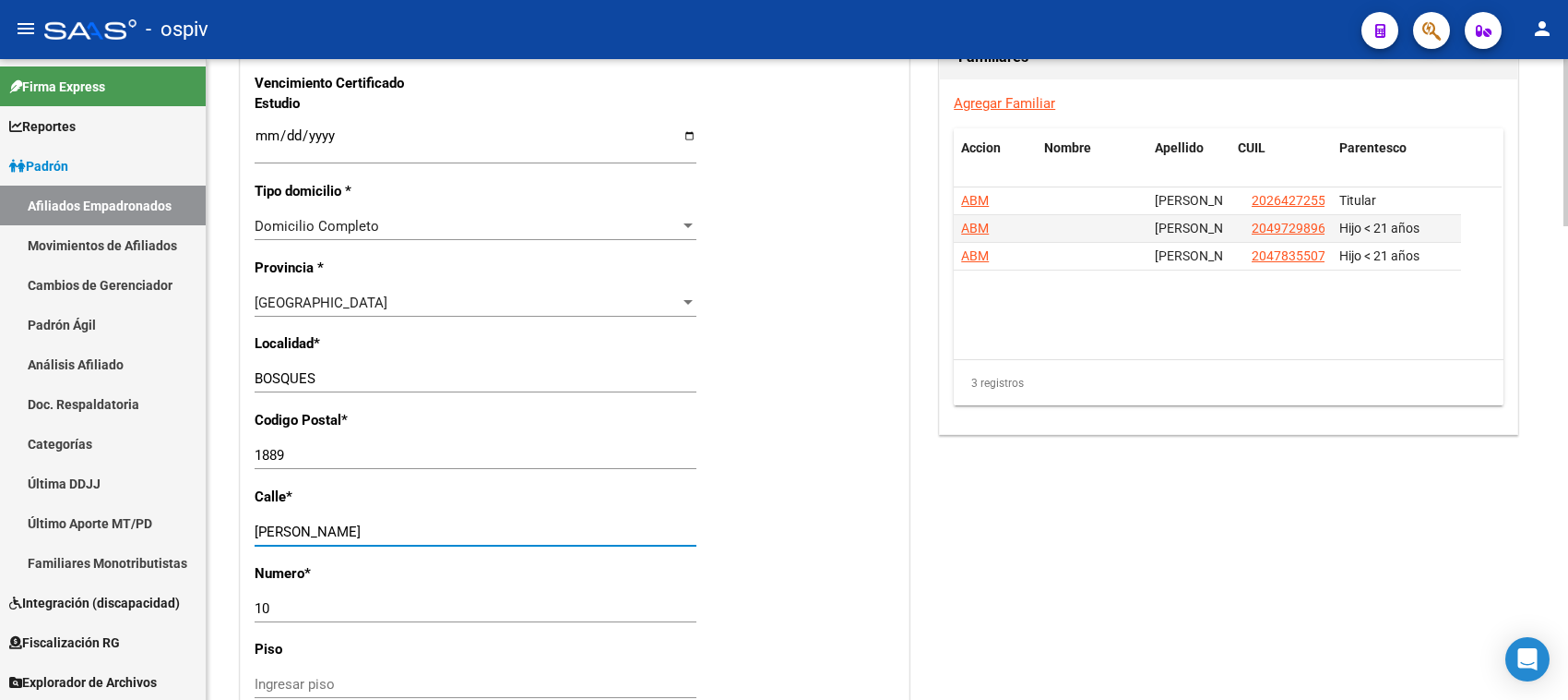
drag, startPoint x: 342, startPoint y: 528, endPoint x: 250, endPoint y: 528, distance: 92.0
click at [250, 528] on div "Nro Afiliado Ingresar nro CUIL * 27-33114658-2 CUIL ARCA Padrón Ult. Fecha Alta…" at bounding box center [575, 100] width 668 height 2021
type input "calle 154 a"
drag, startPoint x: 302, startPoint y: 596, endPoint x: 242, endPoint y: 615, distance: 62.9
click at [242, 615] on div "Nro Afiliado Ingresar nro CUIL * 27-33114658-2 CUIL ARCA Padrón Ult. Fecha Alta…" at bounding box center [575, 100] width 668 height 2021
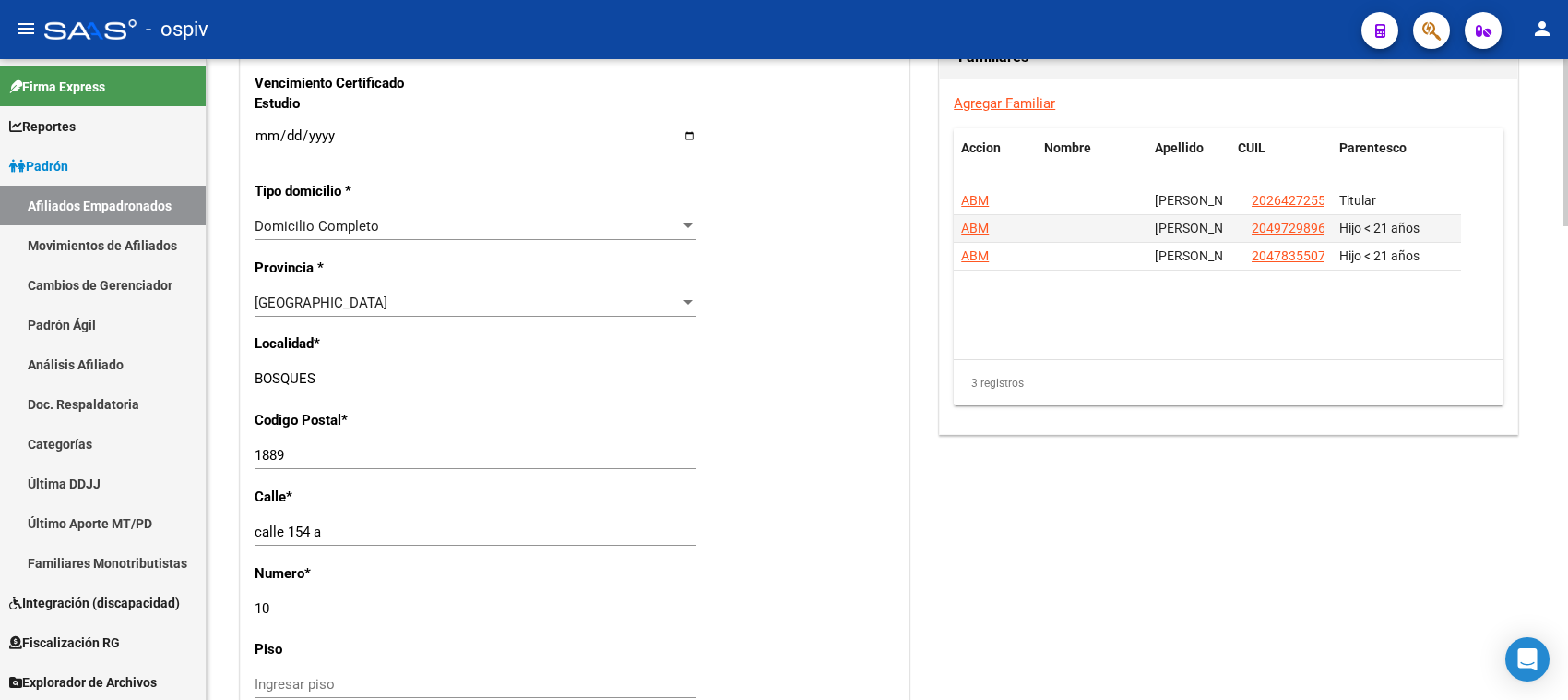
drag, startPoint x: 270, startPoint y: 611, endPoint x: 217, endPoint y: 610, distance: 53.0
click at [217, 610] on div "arrow_back Editar Afiliado 27331146582 save Guardar cambios ACTIVO desde 12/08/…" at bounding box center [887, 19] width 1362 height 2458
click at [255, 612] on input "10" at bounding box center [475, 608] width 442 height 17
drag, startPoint x: 296, startPoint y: 594, endPoint x: 244, endPoint y: 614, distance: 55.7
click at [221, 612] on div "arrow_back Editar Afiliado 27331146582 save Guardar cambios ACTIVO desde 12/08/…" at bounding box center [887, 19] width 1362 height 2458
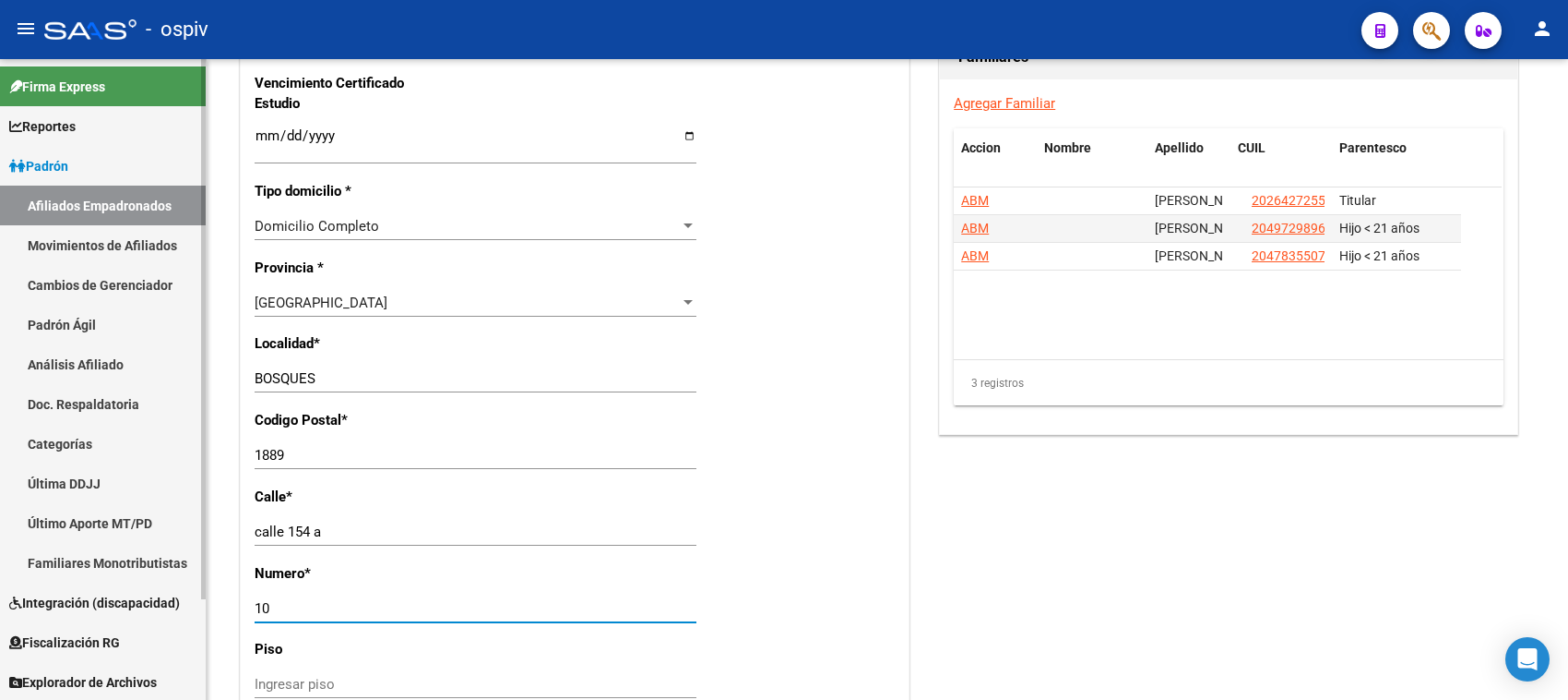
drag, startPoint x: 287, startPoint y: 612, endPoint x: 203, endPoint y: 610, distance: 84.0
click at [207, 610] on div "arrow_back Editar Afiliado 27331146582 save Guardar cambios ACTIVO desde 12/08/…" at bounding box center [887, 19] width 1362 height 2458
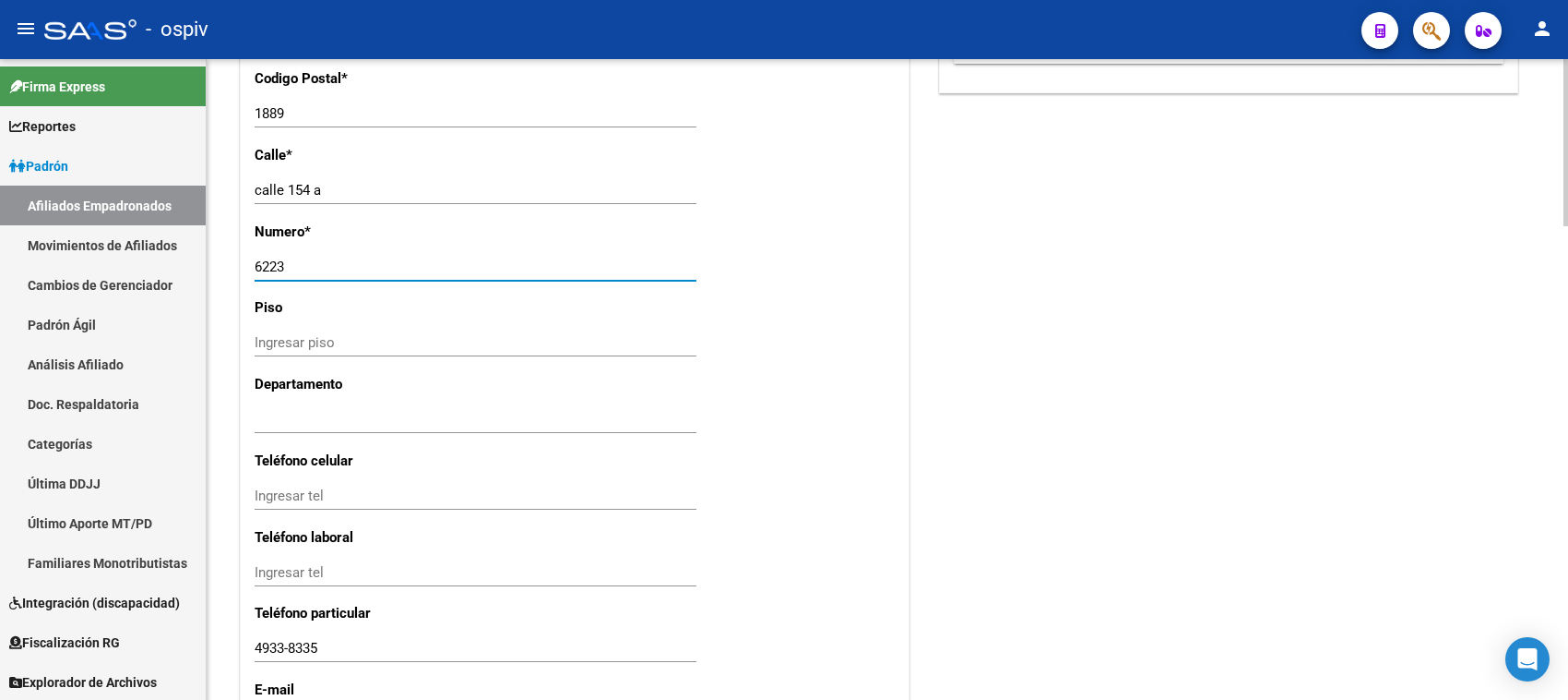
scroll to position [1615, 0]
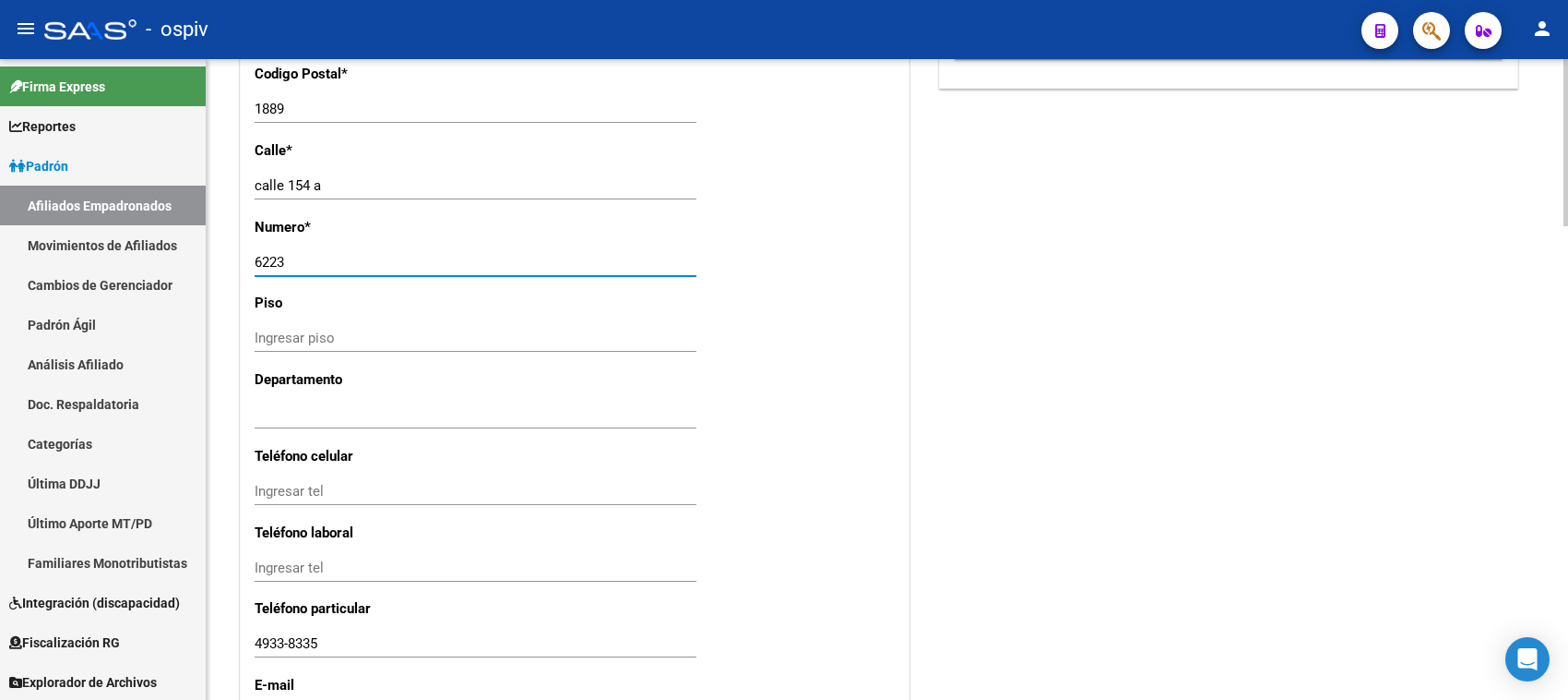
type input "6223"
click at [306, 491] on input "Ingresar tel" at bounding box center [475, 491] width 442 height 17
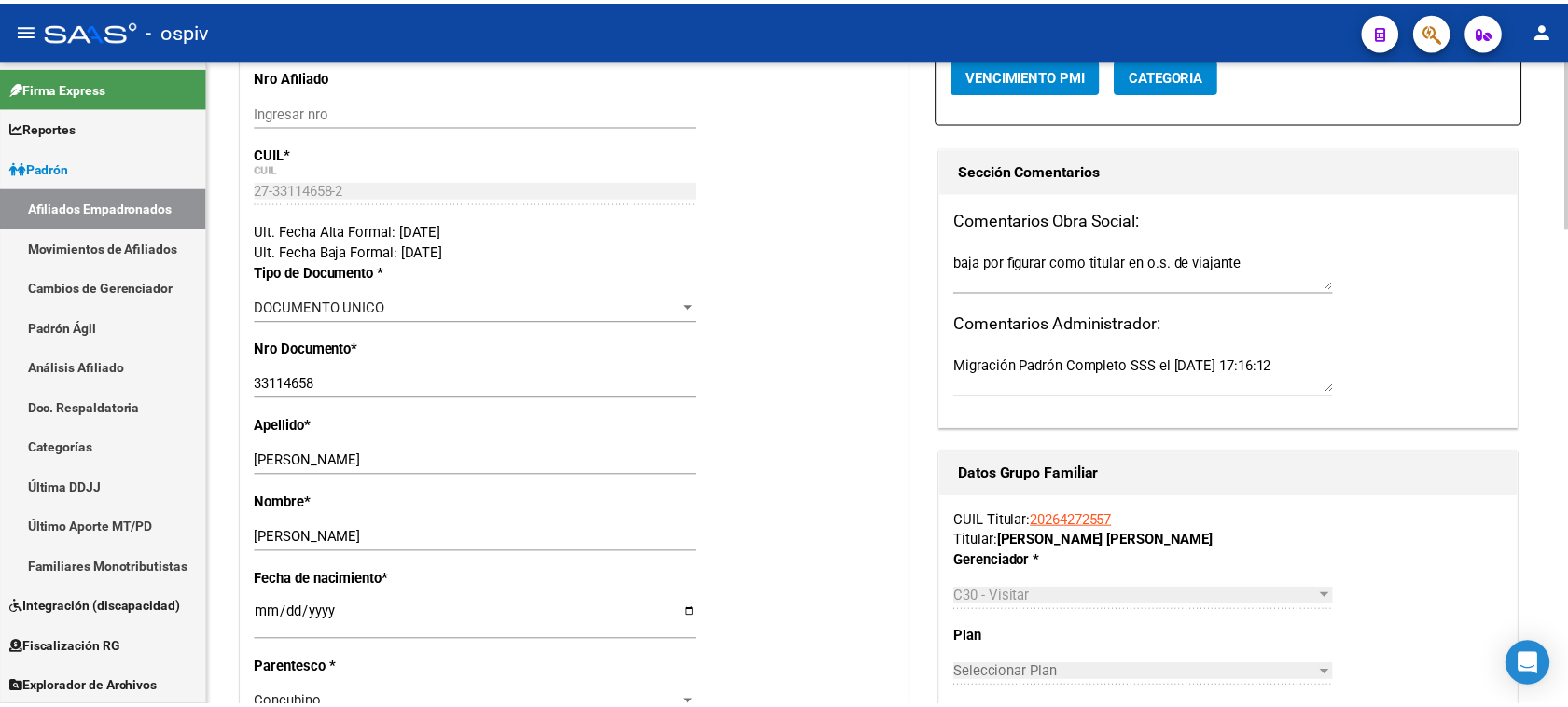
scroll to position [0, 0]
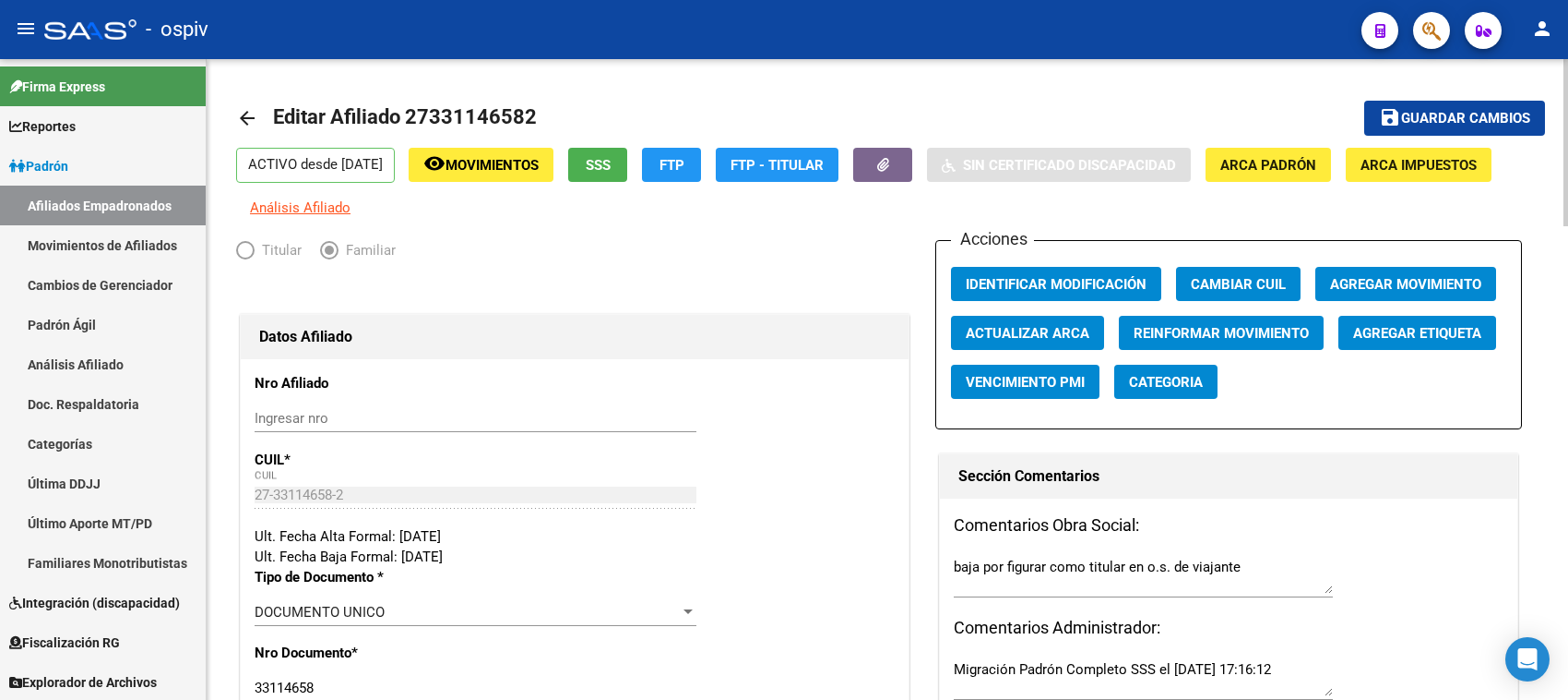
type input "1161595967"
click at [1472, 122] on span "Guardar cambios" at bounding box center [1466, 119] width 130 height 17
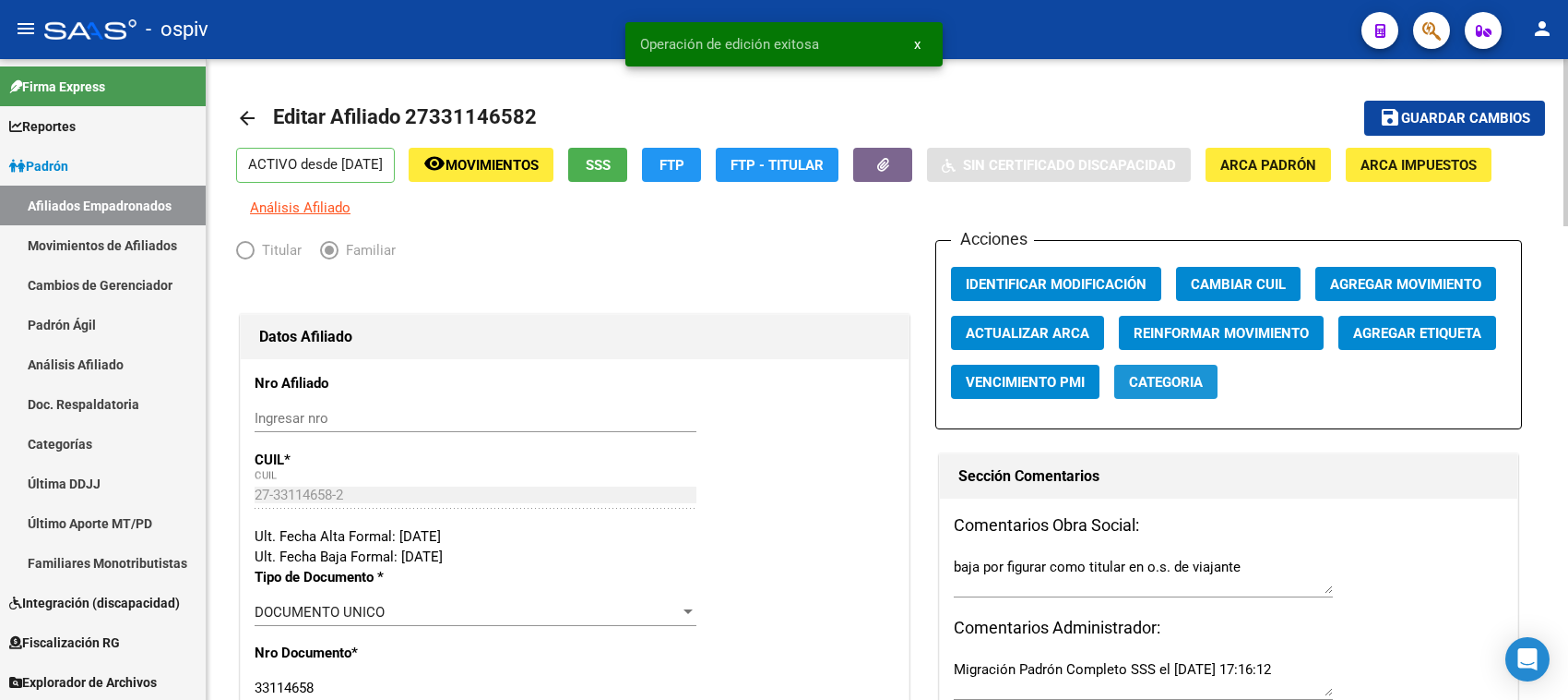
click at [1170, 386] on span "Categoria" at bounding box center [1166, 382] width 74 height 17
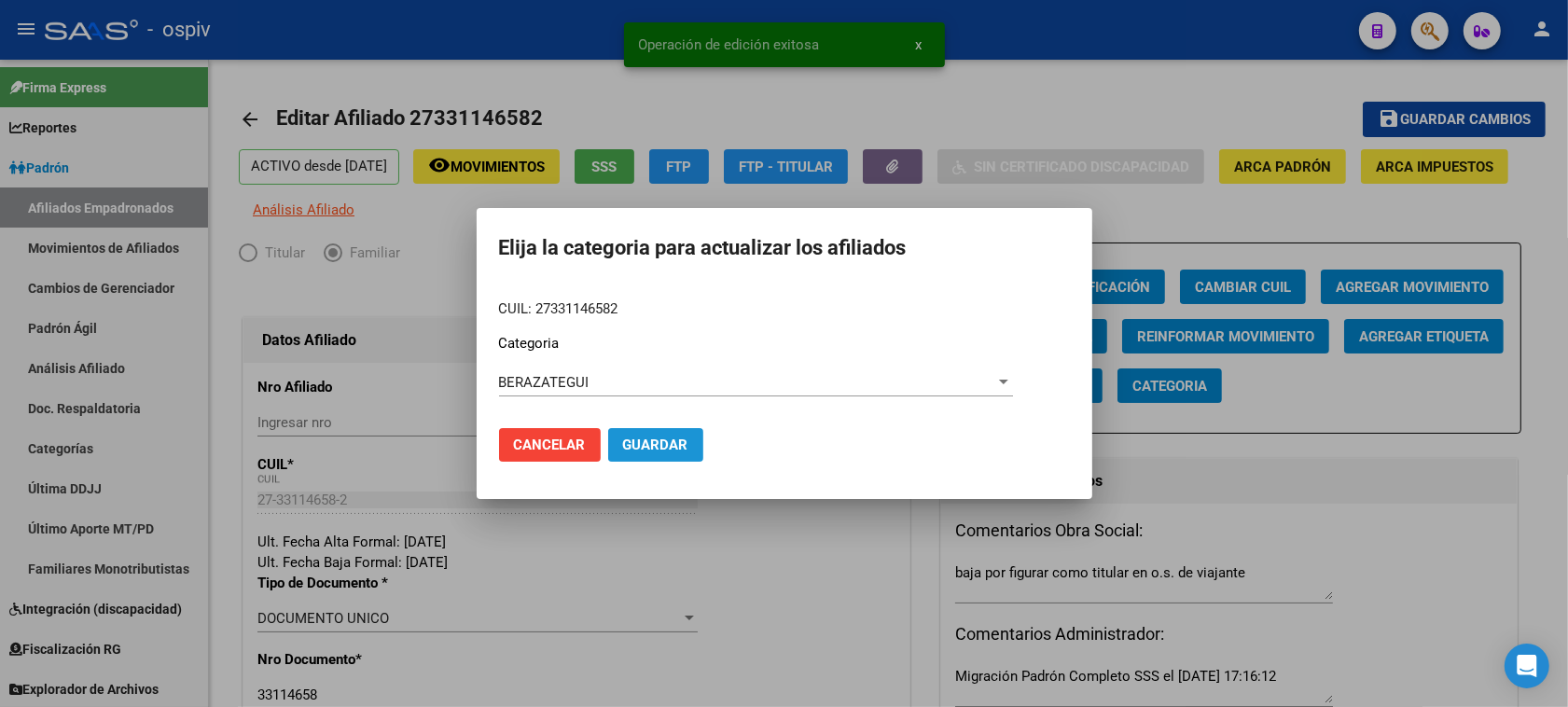
click at [665, 444] on span "Guardar" at bounding box center [656, 444] width 65 height 17
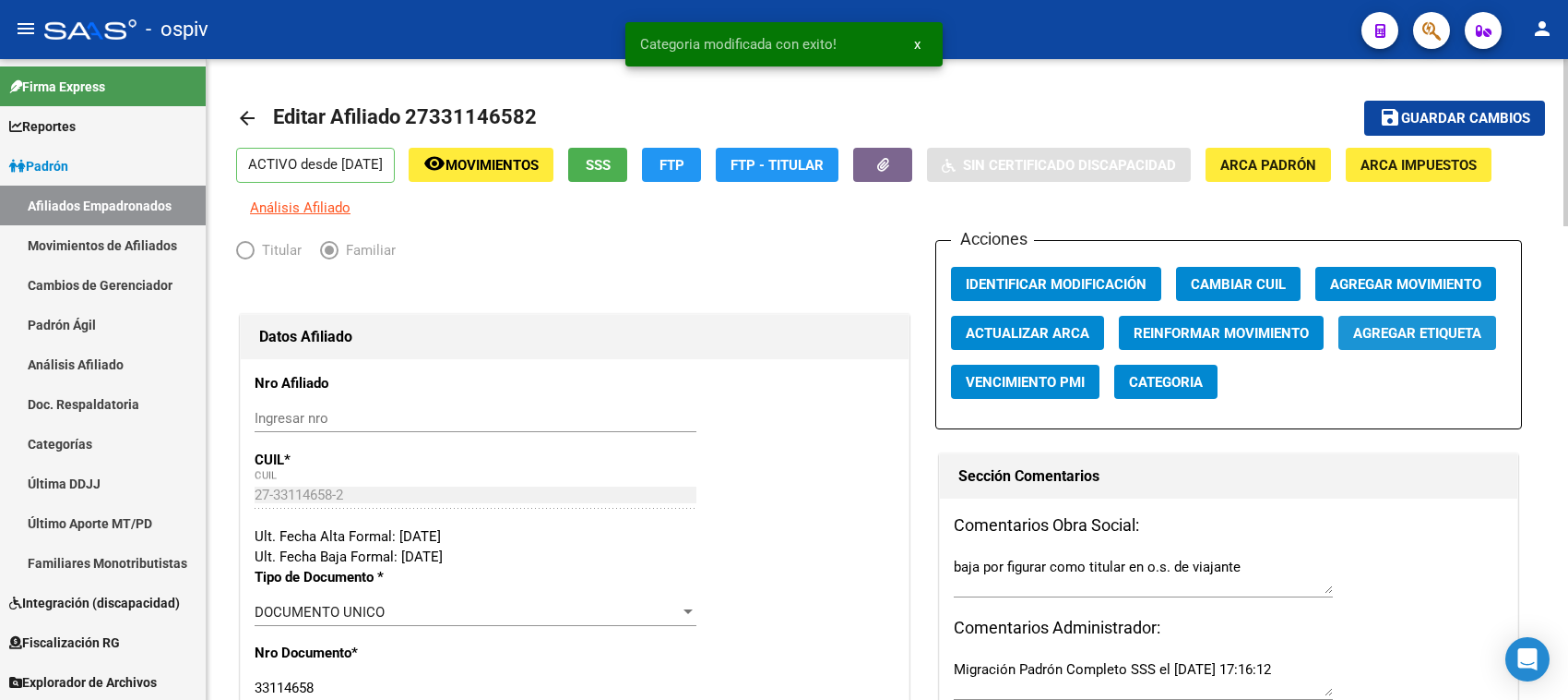
click at [1433, 344] on button "Agregar Etiqueta" at bounding box center [1417, 332] width 157 height 34
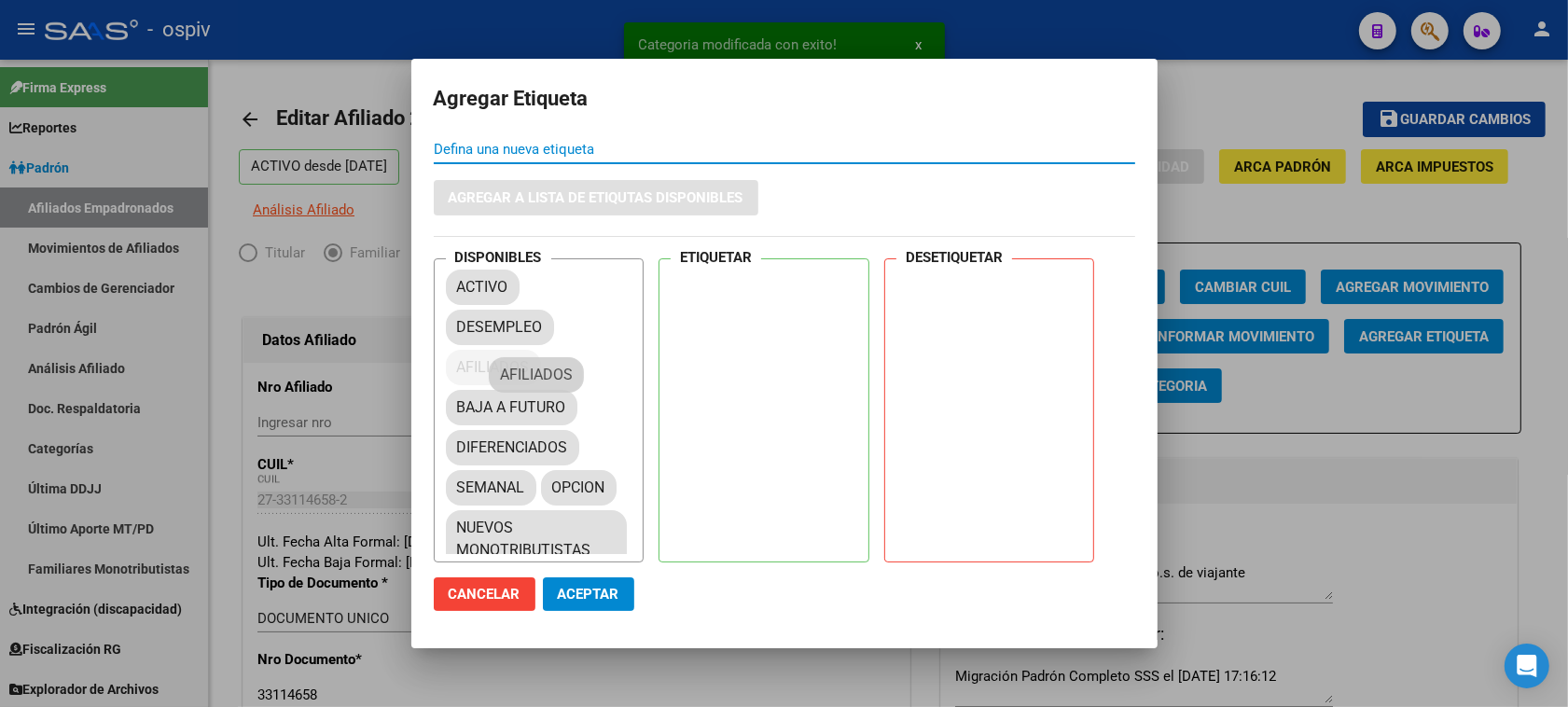
drag, startPoint x: 528, startPoint y: 376, endPoint x: 790, endPoint y: 313, distance: 269.5
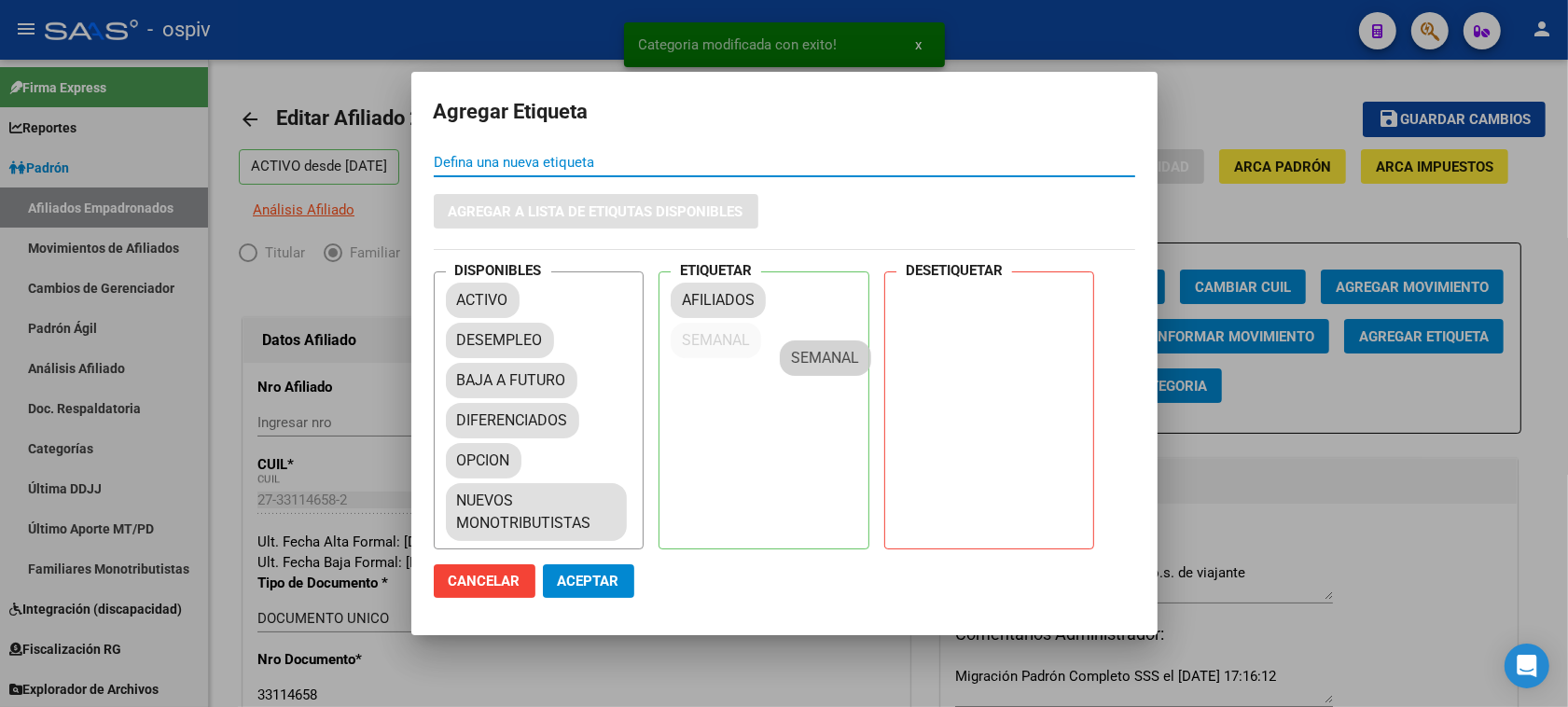
drag, startPoint x: 505, startPoint y: 456, endPoint x: 811, endPoint y: 355, distance: 322.2
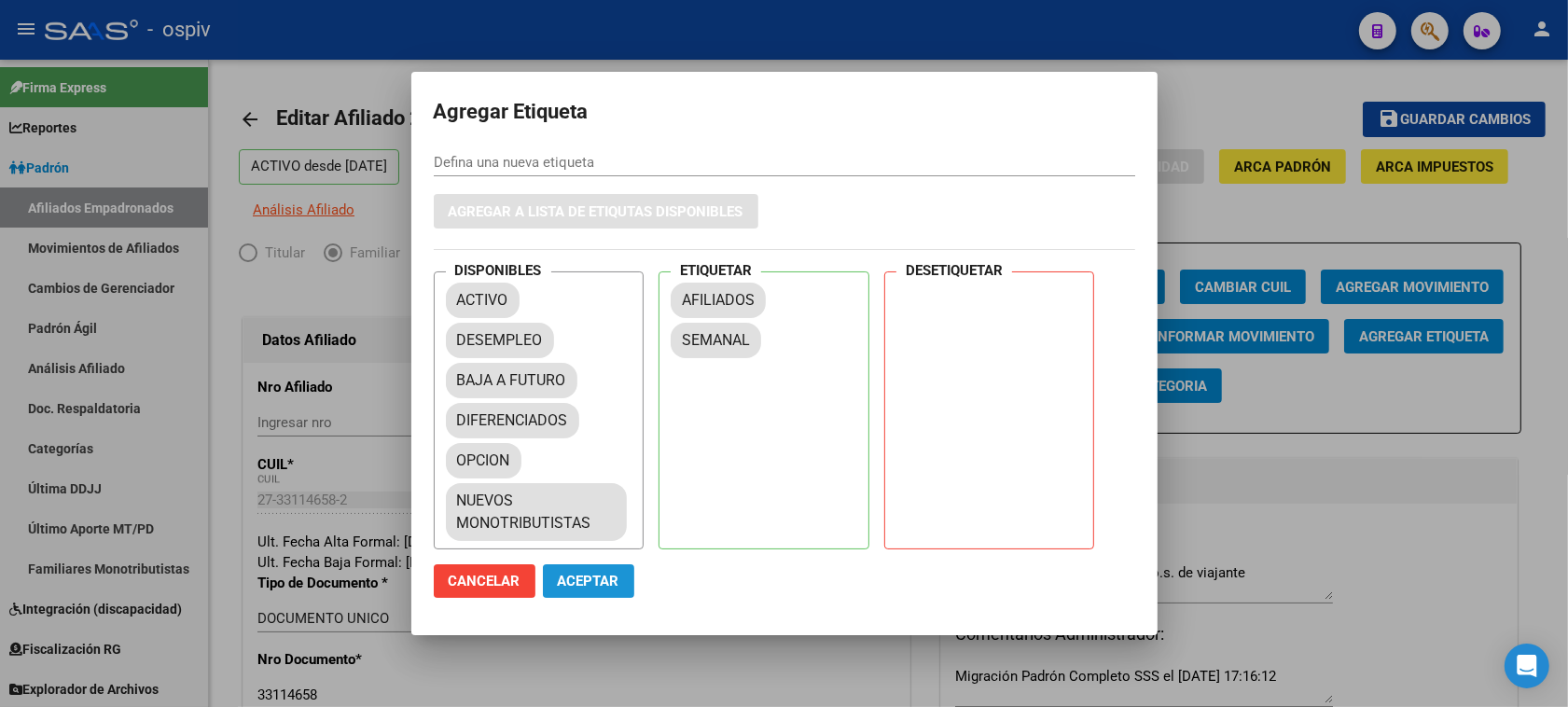
click at [574, 583] on span "Aceptar" at bounding box center [588, 581] width 62 height 17
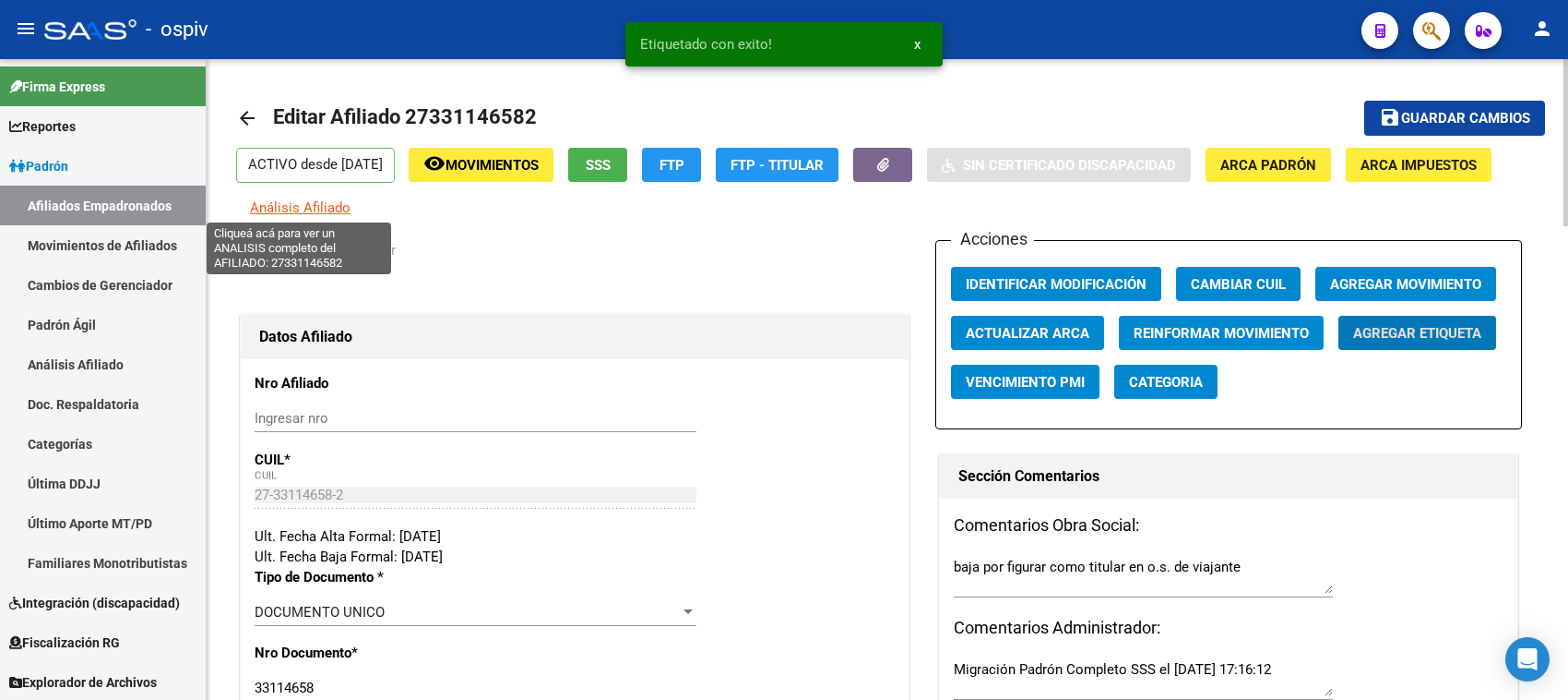
click at [295, 206] on span "Análisis Afiliado" at bounding box center [300, 207] width 101 height 17
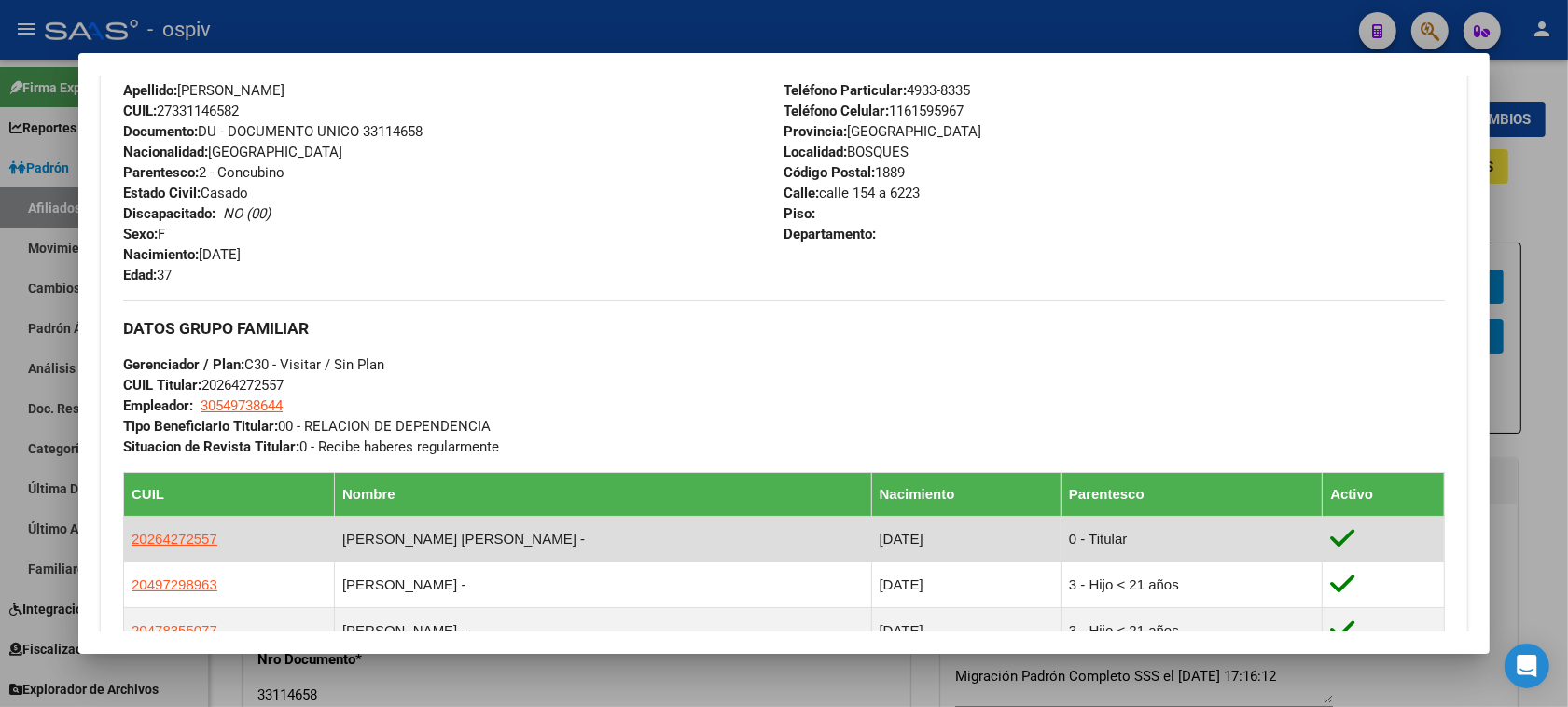
scroll to position [700, 0]
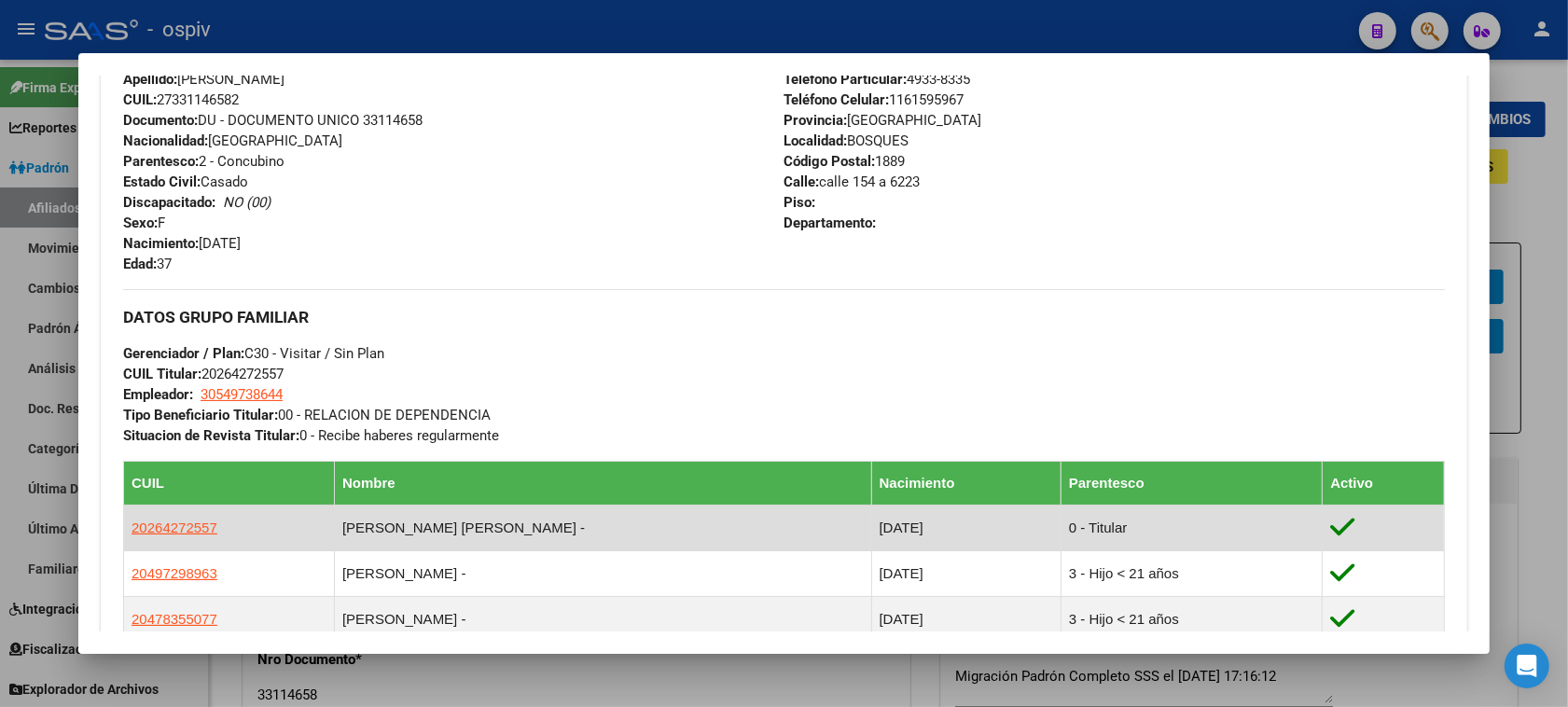
drag, startPoint x: 136, startPoint y: 519, endPoint x: 226, endPoint y: 523, distance: 90.1
click at [226, 523] on td "20264272557" at bounding box center [229, 527] width 211 height 46
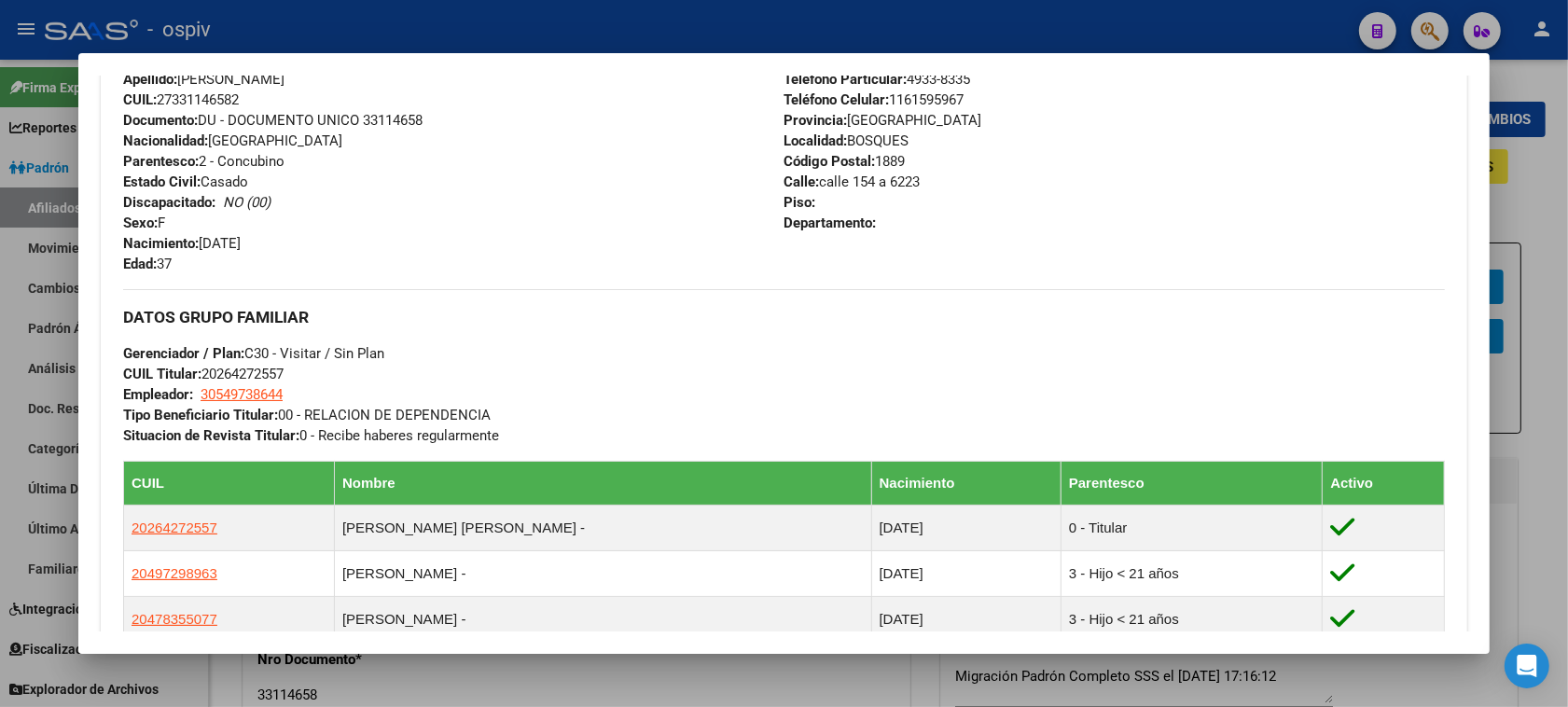
copy span "20264272557"
click at [1439, 22] on div at bounding box center [784, 354] width 1568 height 707
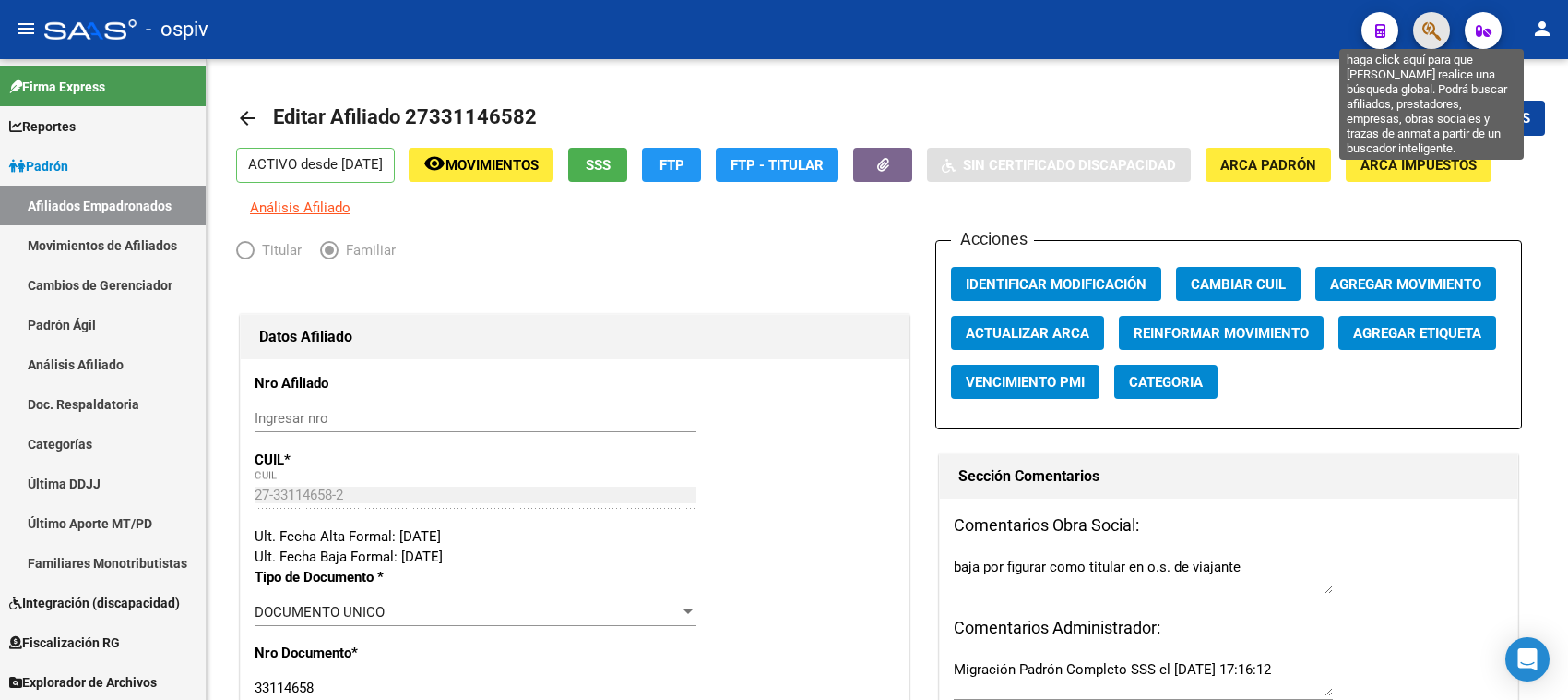
click at [1430, 23] on icon "button" at bounding box center [1432, 31] width 19 height 21
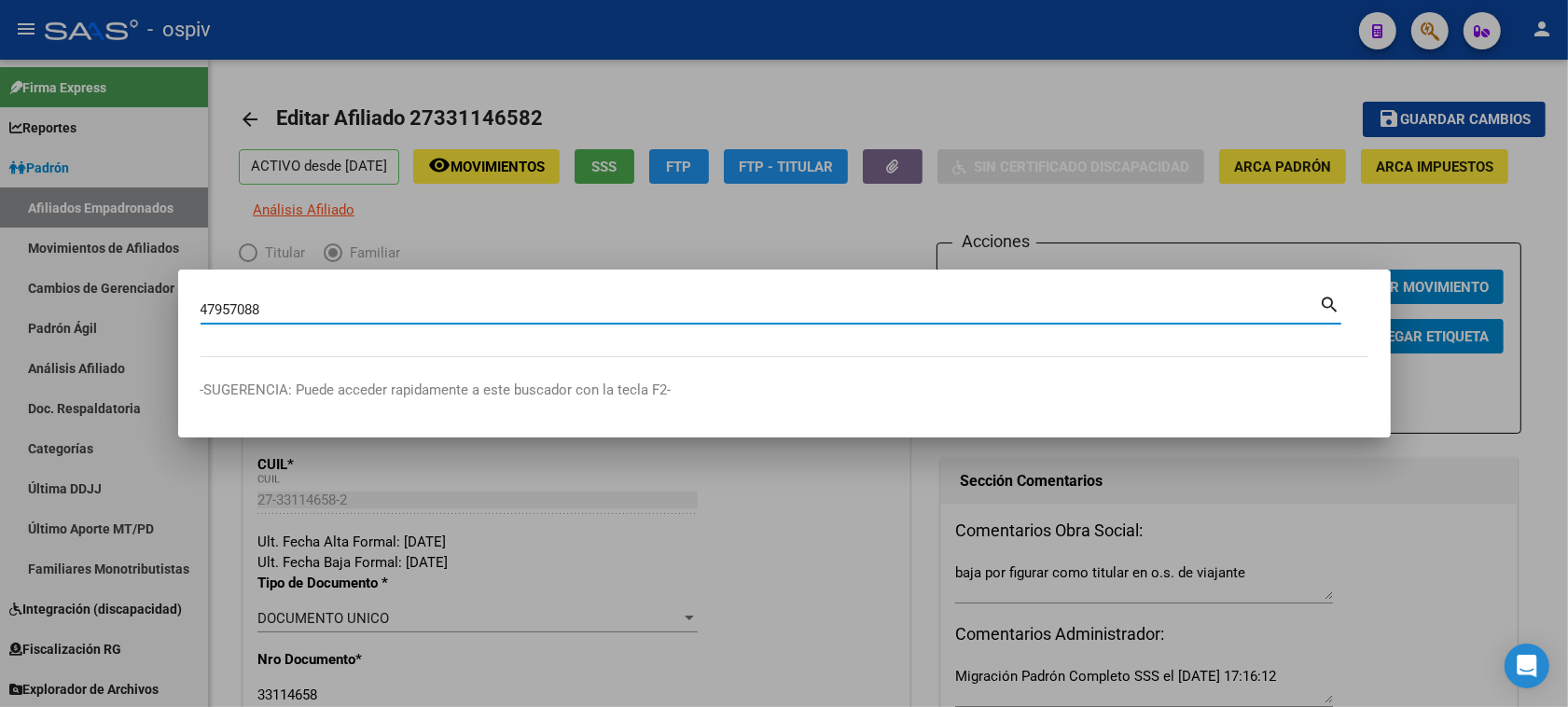
type input "47957088"
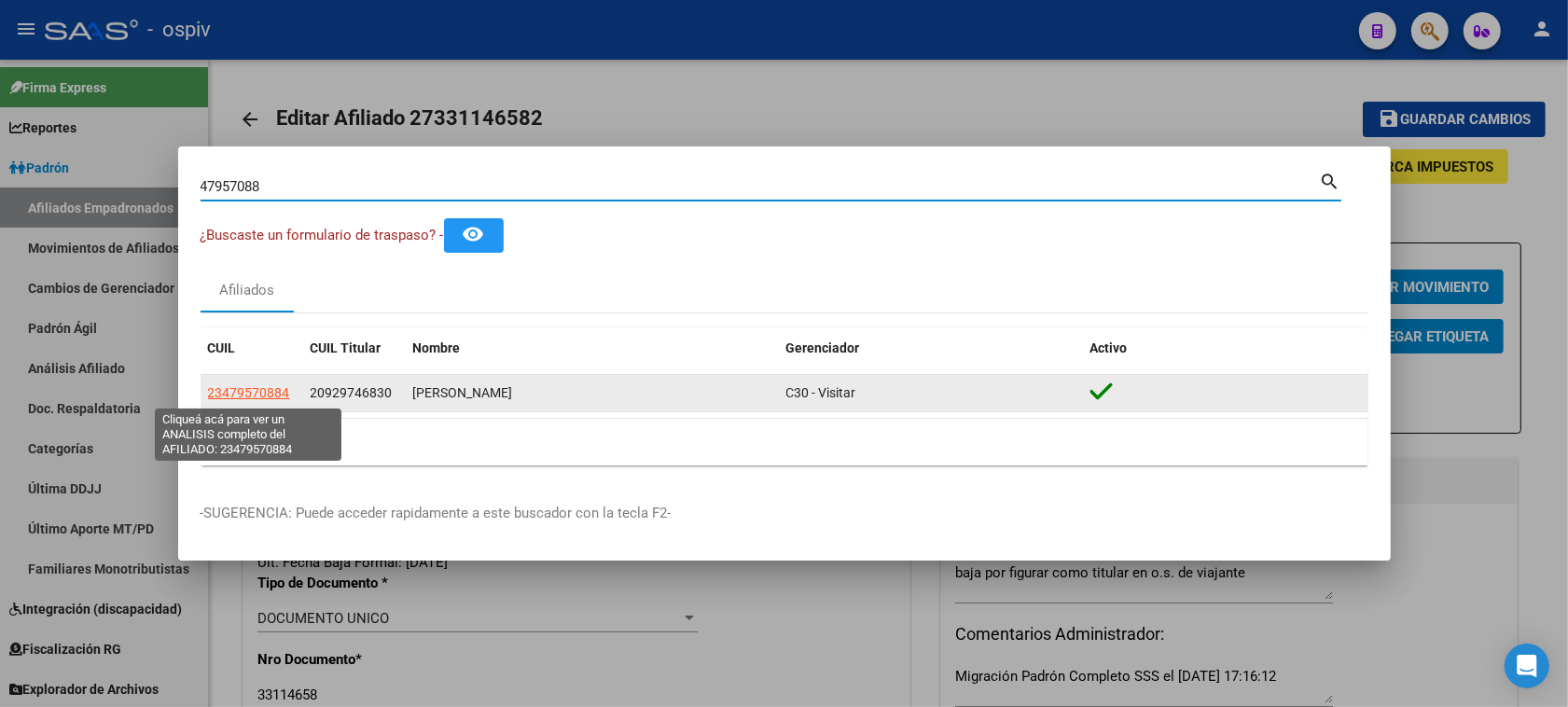
click at [263, 395] on span "23479570884" at bounding box center [249, 393] width 82 height 15
type textarea "23479570884"
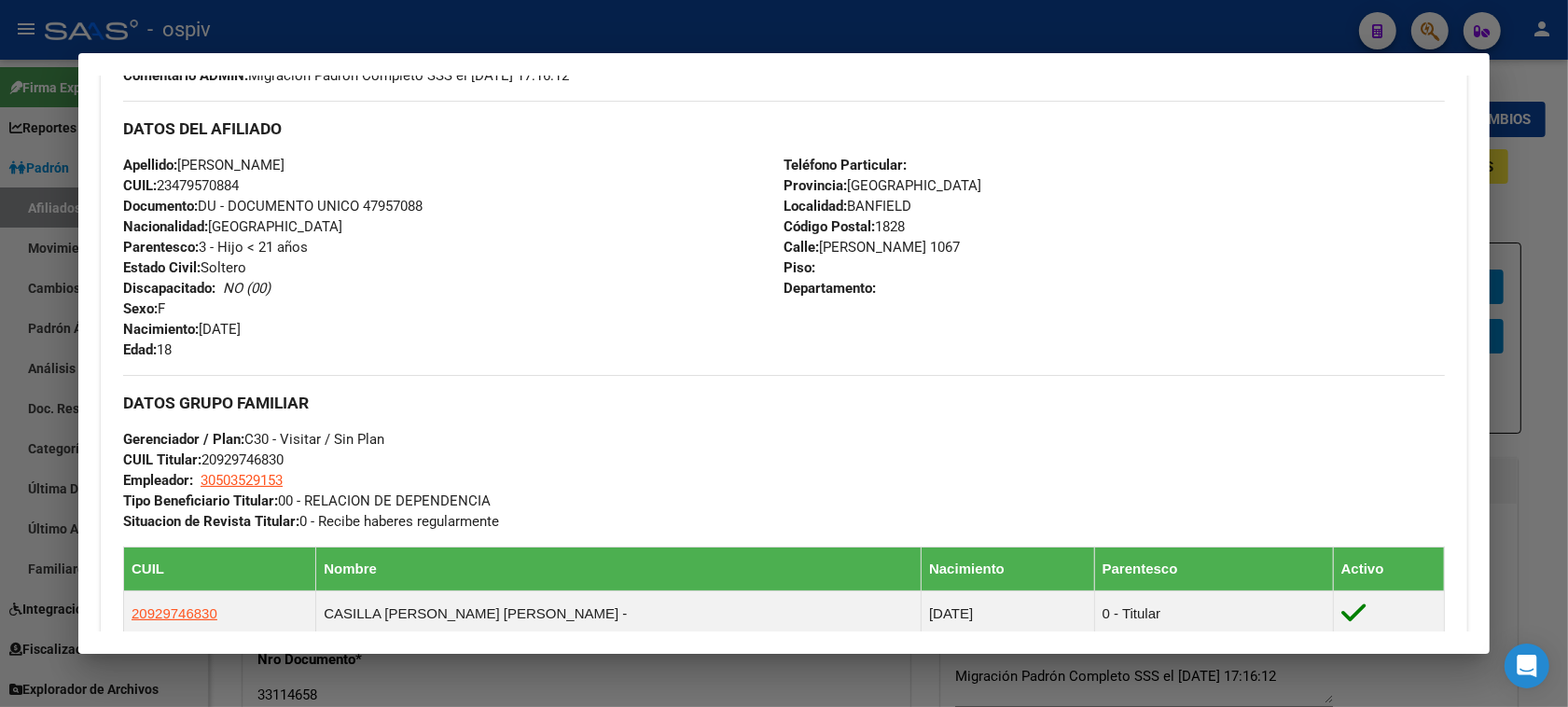
scroll to position [556, 0]
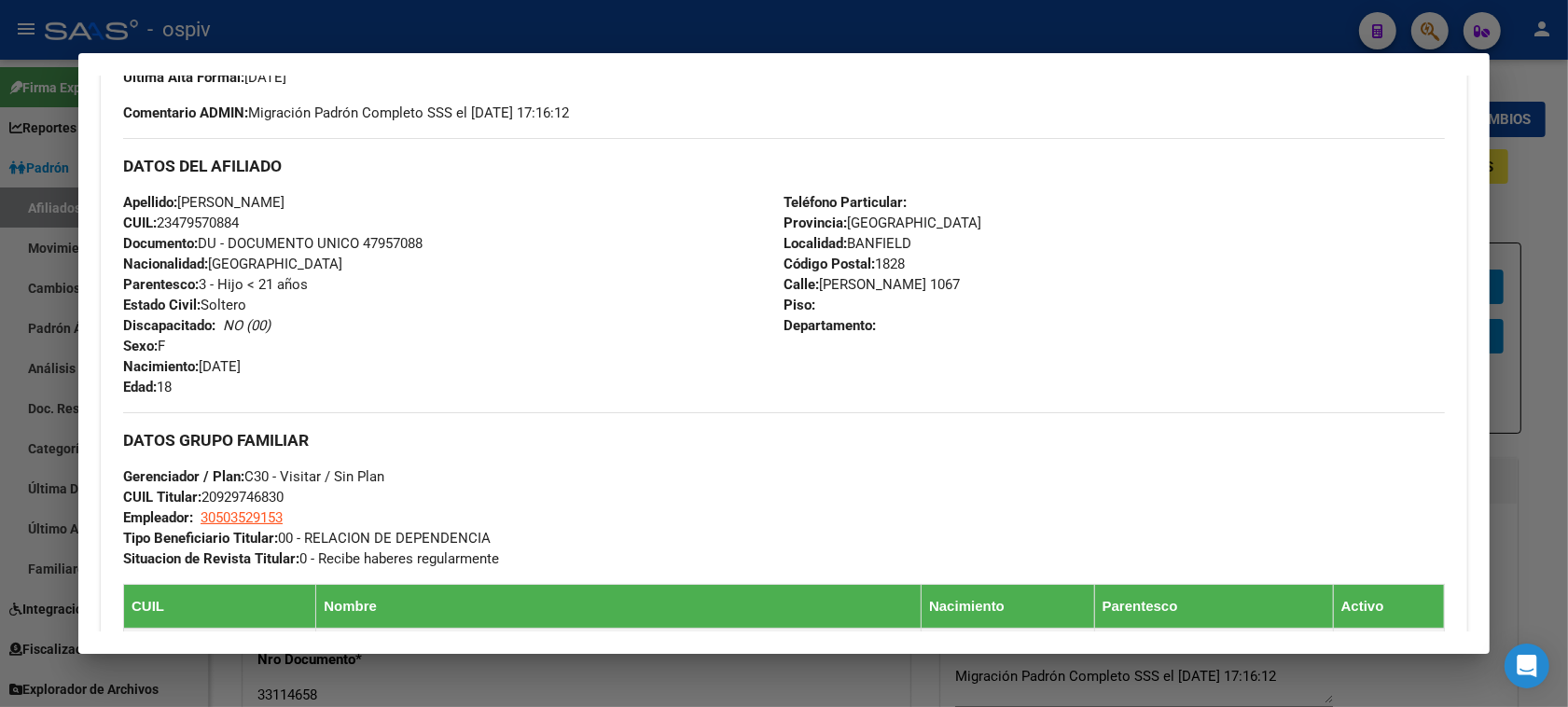
click at [1439, 22] on div at bounding box center [784, 354] width 1568 height 707
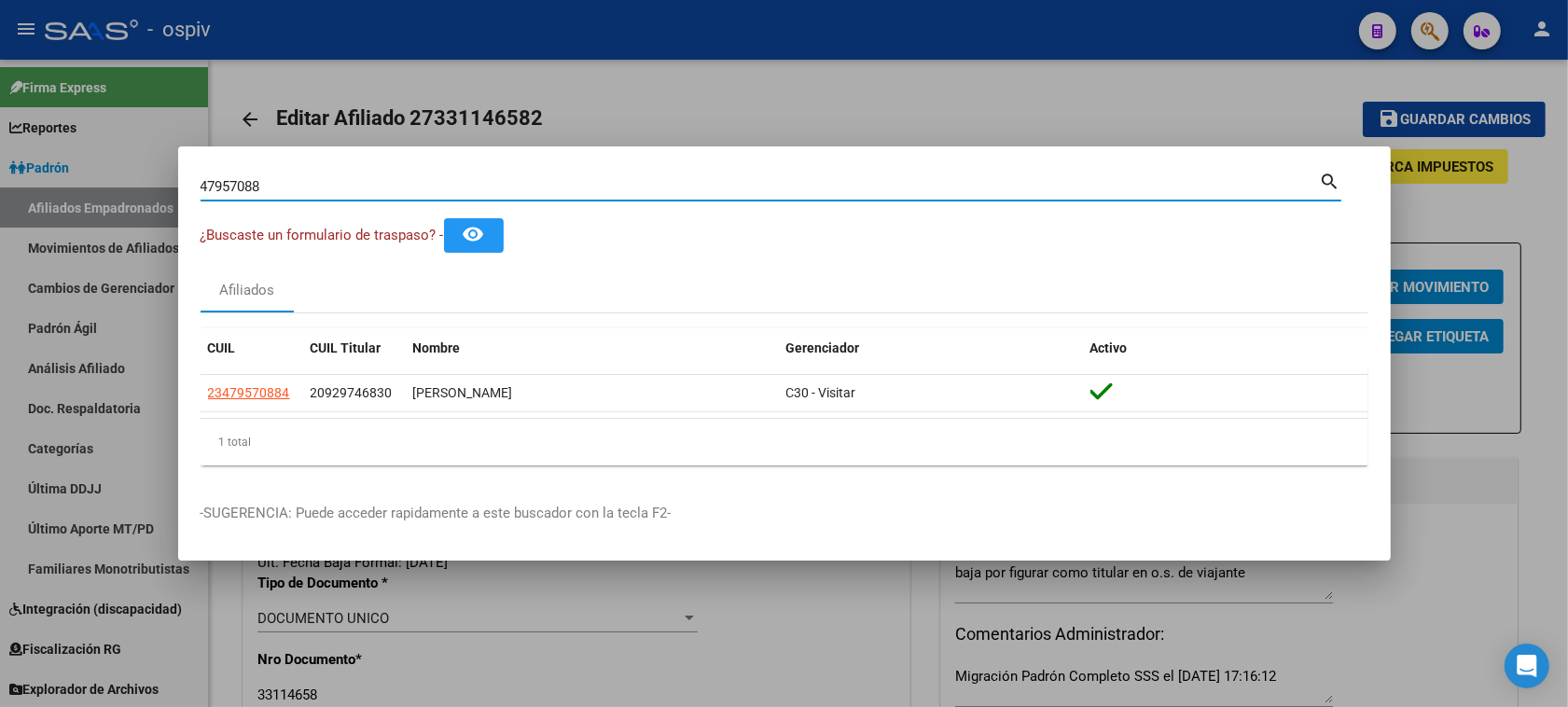
drag, startPoint x: 19, startPoint y: 164, endPoint x: 0, endPoint y: 149, distance: 24.2
click at [7, 164] on div "47957088 Buscar (apellido, dni, cuil, nro traspaso, cuit, obra social) search ¿…" at bounding box center [784, 354] width 1568 height 707
type input "94674475"
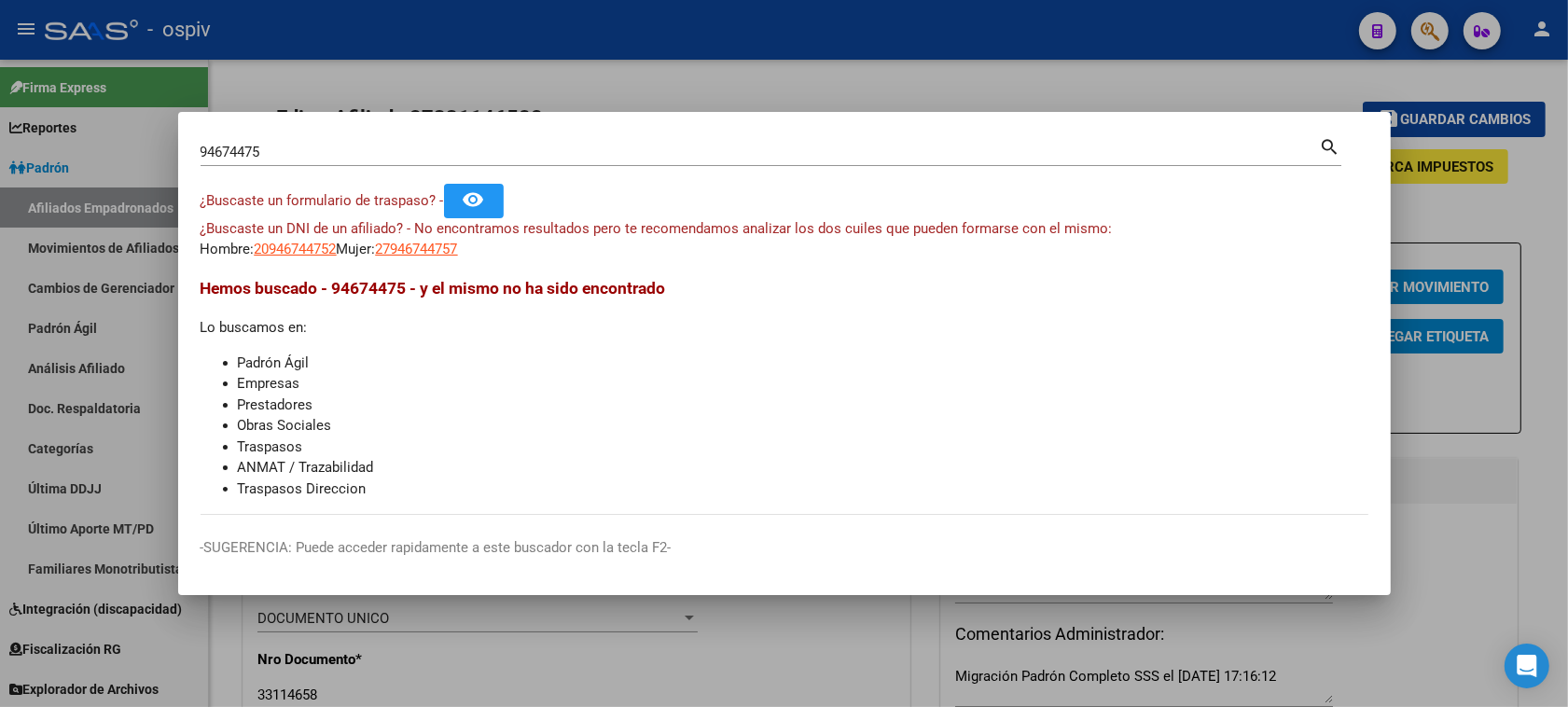
drag, startPoint x: 284, startPoint y: 142, endPoint x: 87, endPoint y: 131, distance: 197.3
click at [87, 131] on div "94674475 Buscar (apellido, dni, cuil, nro traspaso, cuit, obra social) search ¿…" at bounding box center [784, 354] width 1568 height 707
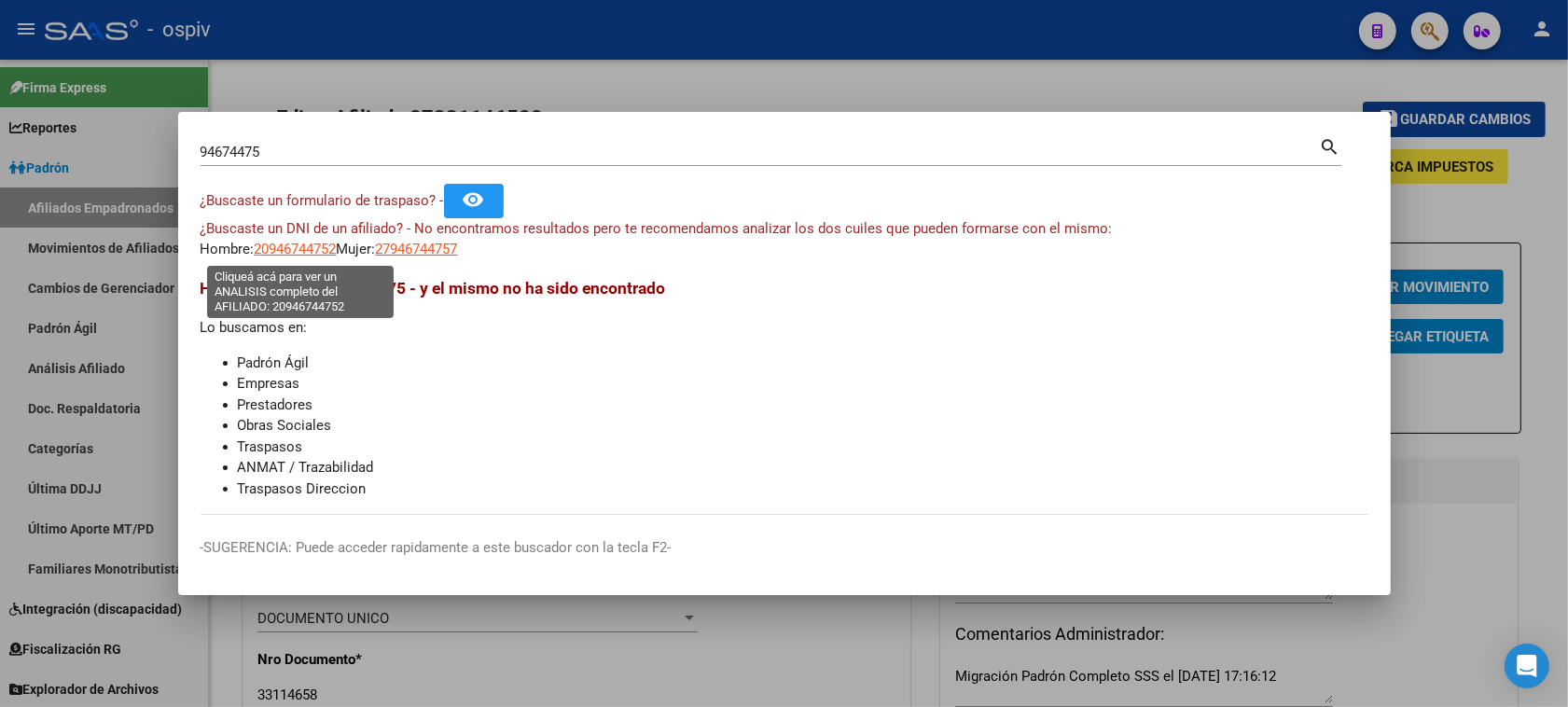
click at [299, 242] on span "20946744752" at bounding box center [296, 249] width 82 height 17
type textarea "20946744752"
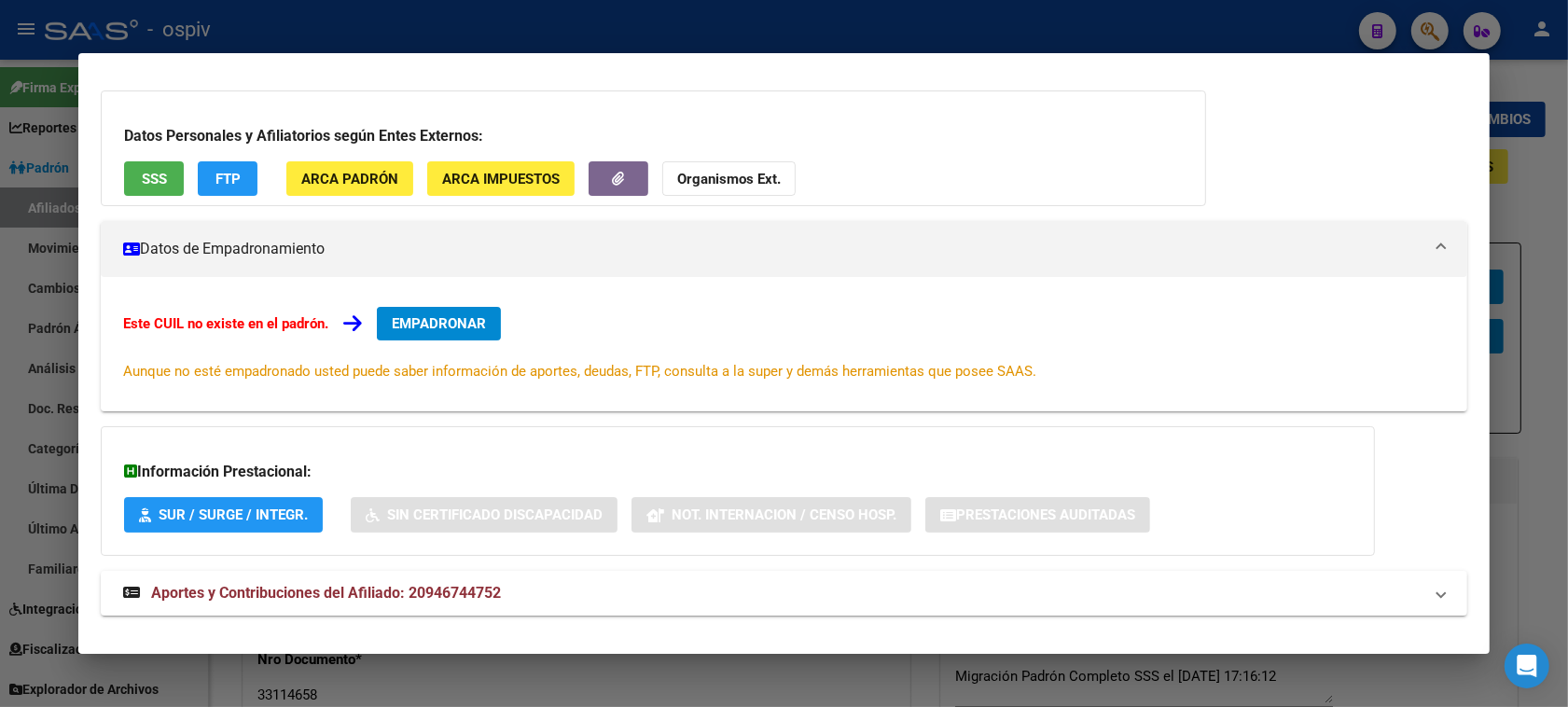
scroll to position [110, 0]
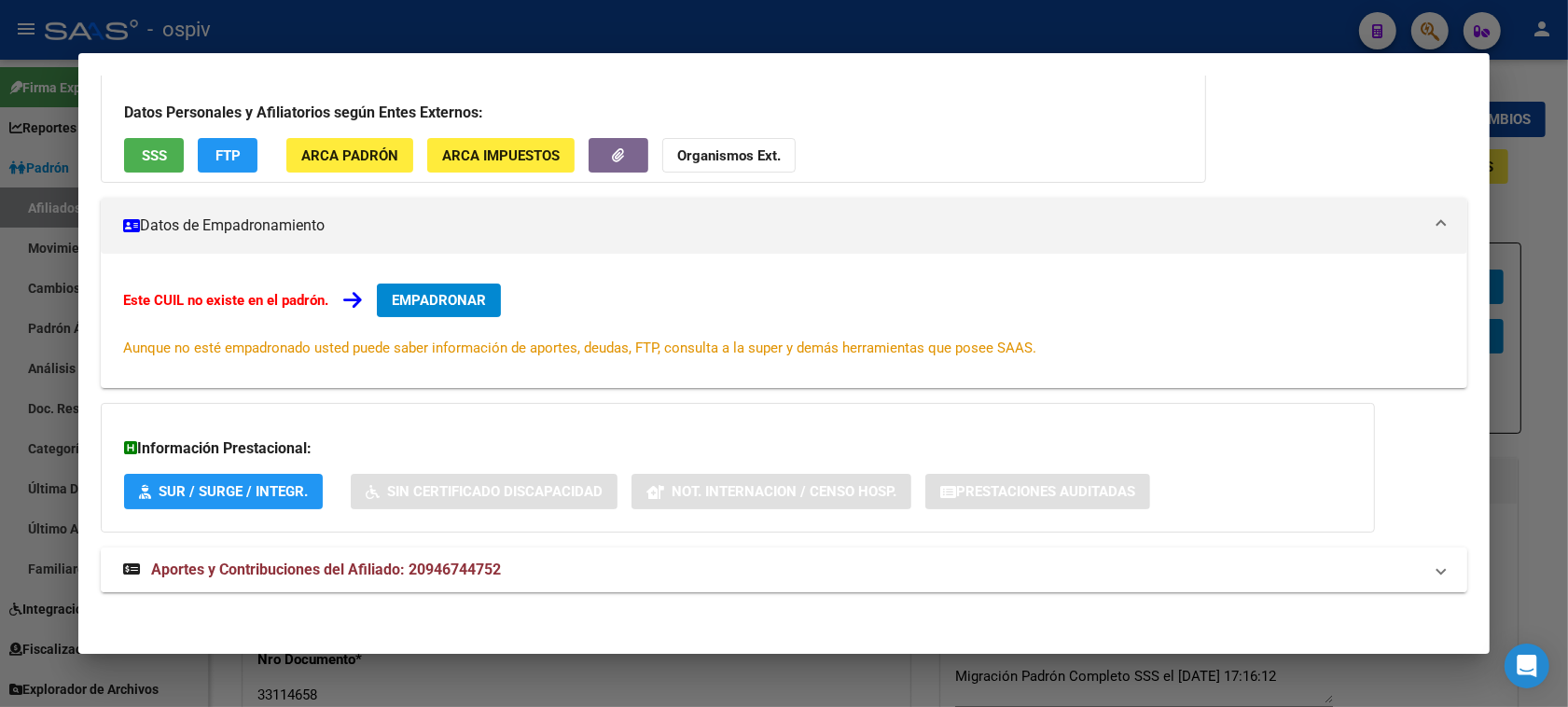
click at [258, 566] on span "Aportes y Contribuciones del Afiliado: 20946744752" at bounding box center [326, 569] width 350 height 18
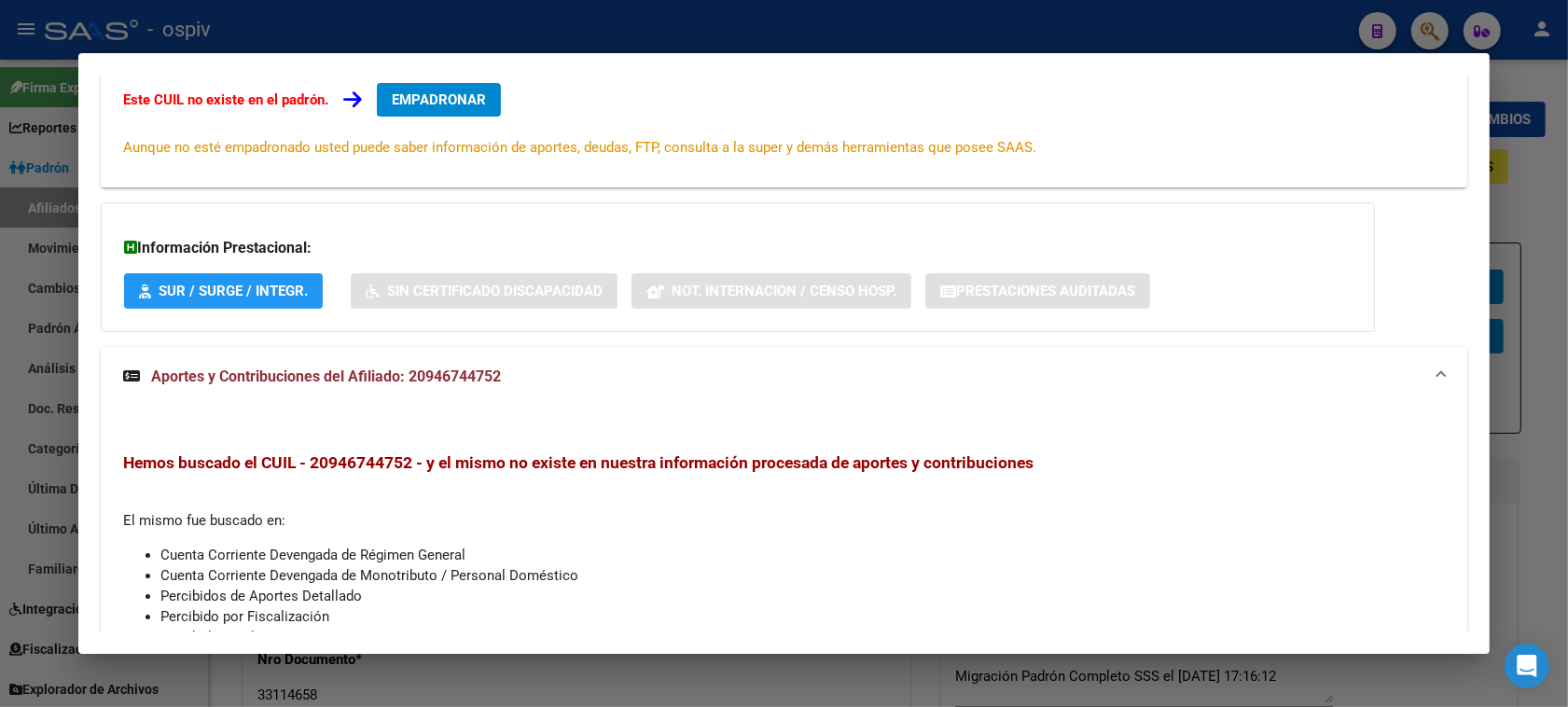
scroll to position [0, 0]
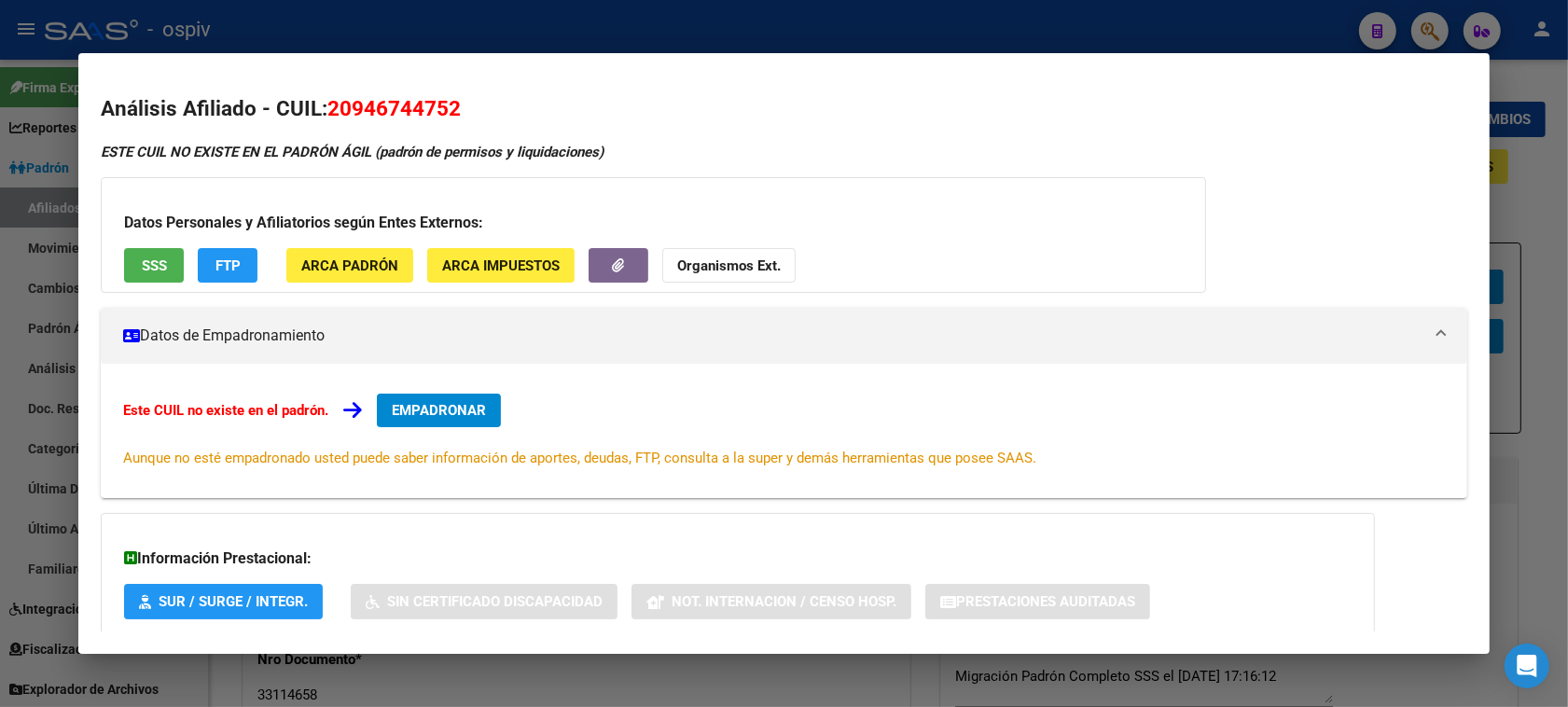
click at [1427, 34] on div at bounding box center [784, 354] width 1568 height 707
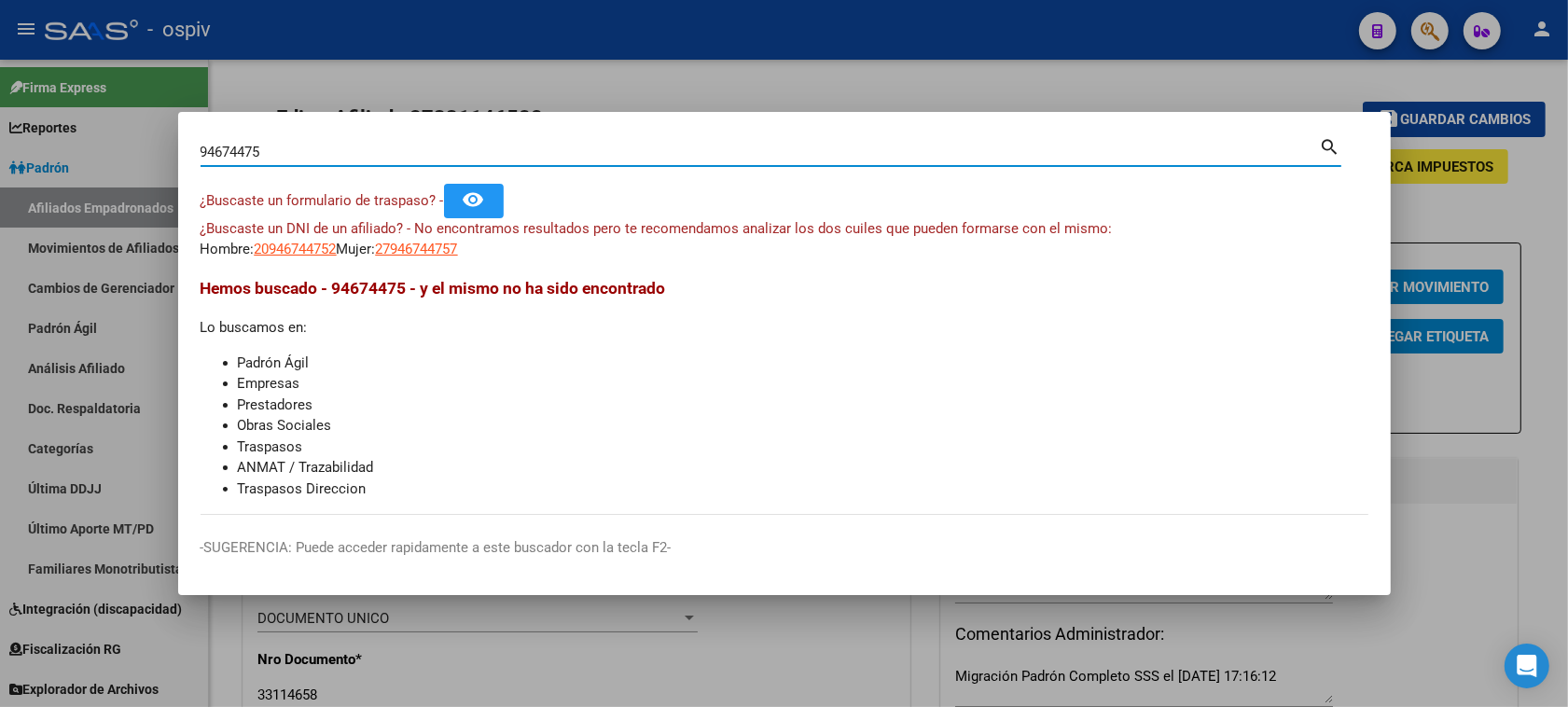
drag, startPoint x: 297, startPoint y: 153, endPoint x: 84, endPoint y: 146, distance: 213.1
click at [89, 146] on div "94674475 Buscar (apellido, dni, cuil, nro traspaso, cuit, obra social) search ¿…" at bounding box center [784, 354] width 1568 height 707
paste input "9"
type input "94694475"
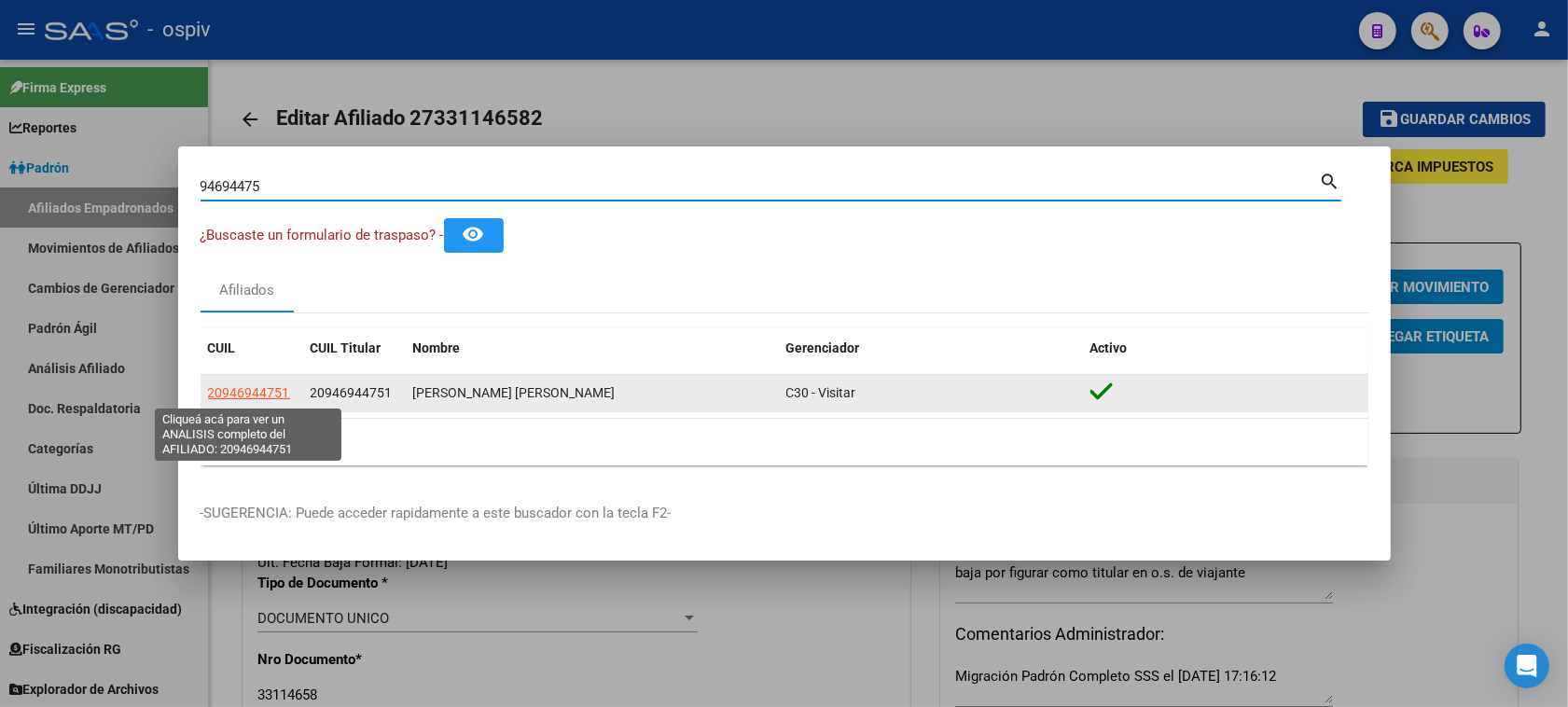
click at [238, 390] on span "20946944751" at bounding box center [249, 393] width 82 height 15
type textarea "20946944751"
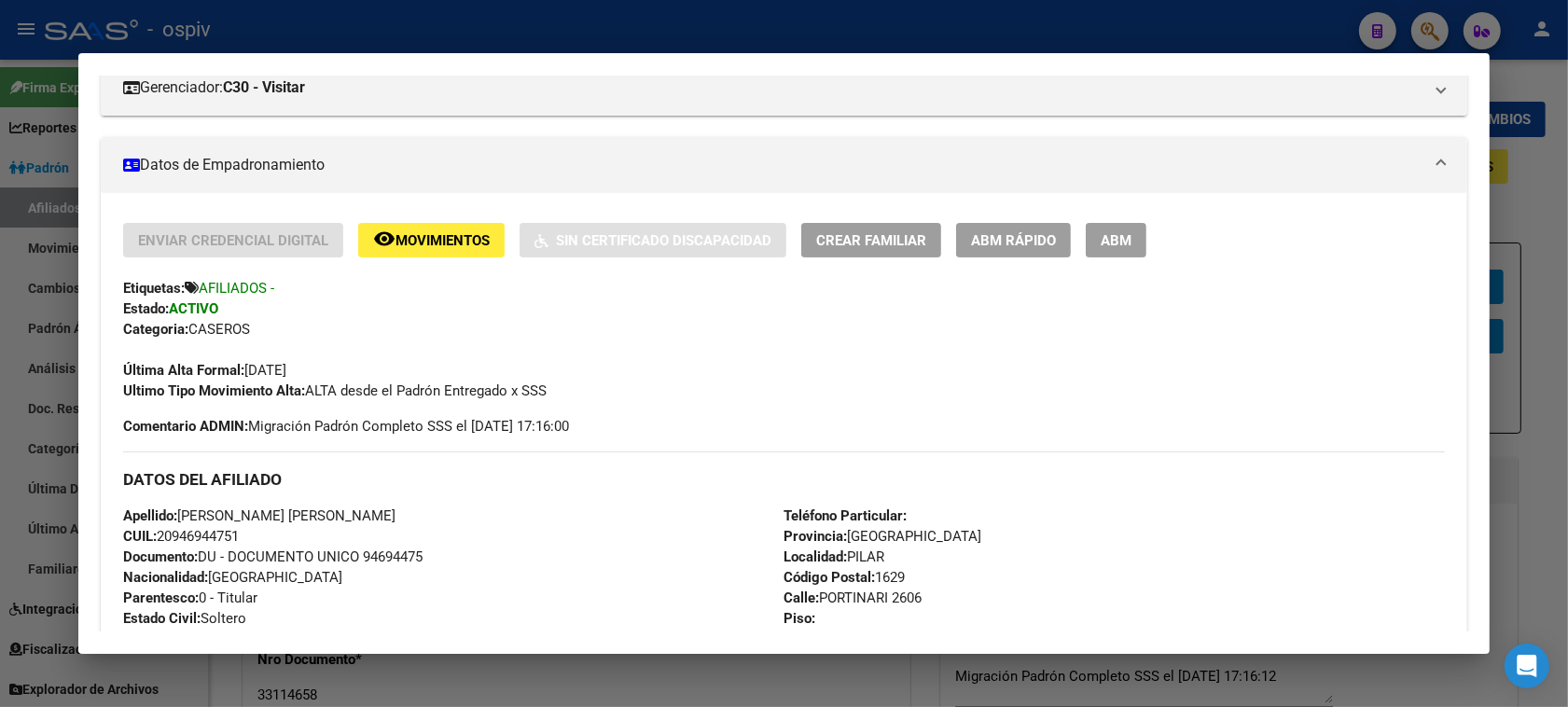
scroll to position [298, 0]
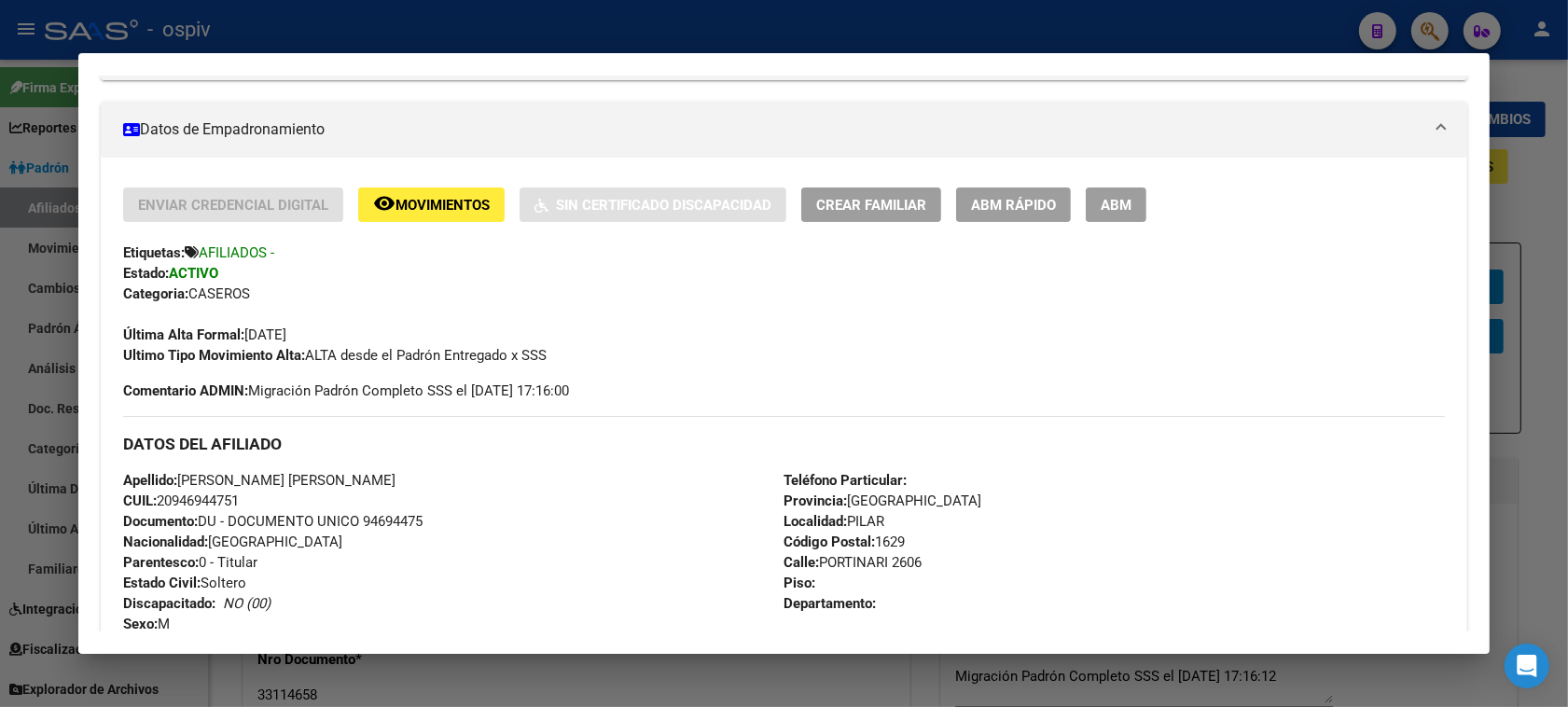
click at [155, 496] on div "Apellido: RIOS LARRAMENDIA ENRY RICK CUIL: 20946944751 Documento: DU - DOCUMENT…" at bounding box center [454, 571] width 661 height 205
click at [158, 498] on span "CUIL: 20946944751" at bounding box center [181, 500] width 116 height 17
drag, startPoint x: 151, startPoint y: 494, endPoint x: 244, endPoint y: 498, distance: 93.1
click at [244, 498] on div "Apellido: RIOS LARRAMENDIA ENRY RICK CUIL: 20946944751 Documento: DU - DOCUMENT…" at bounding box center [454, 571] width 661 height 205
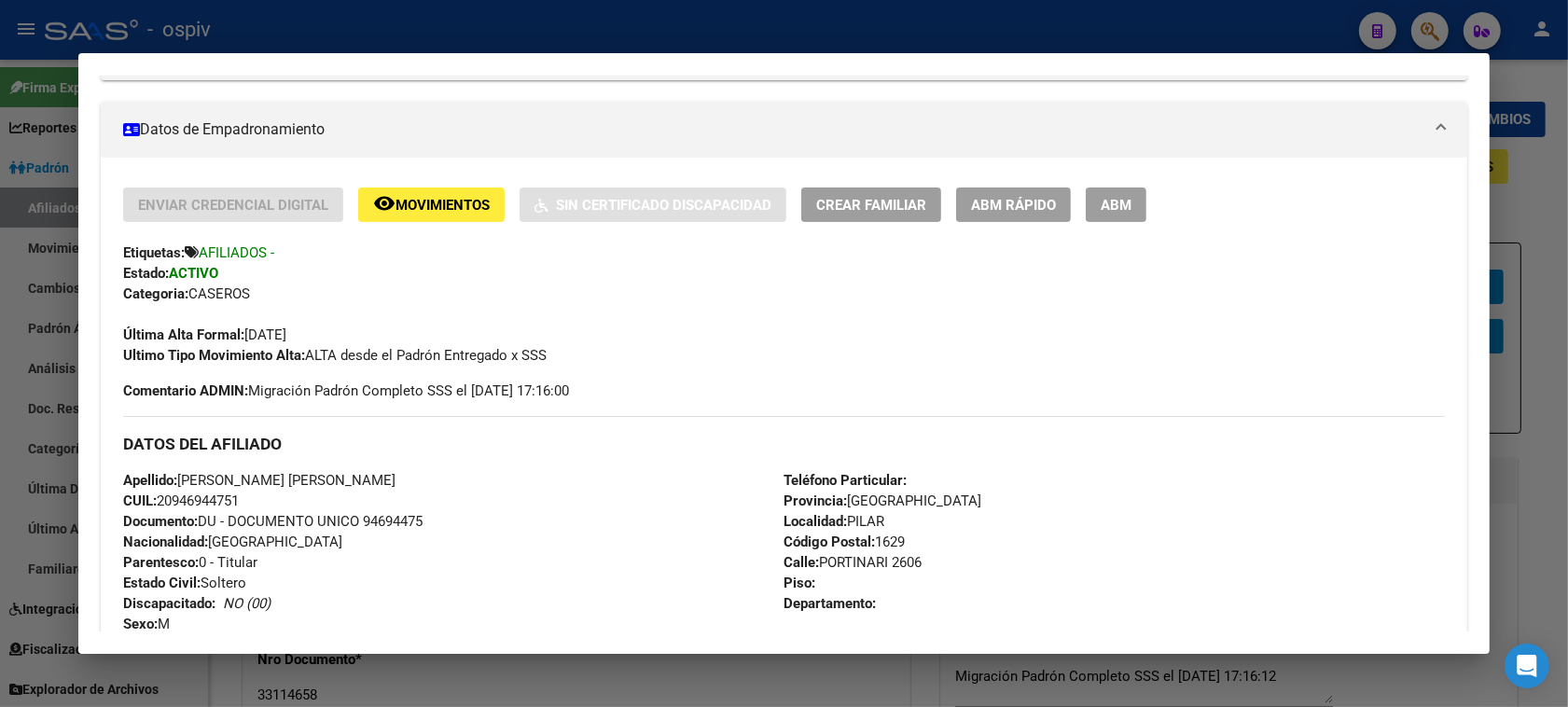
click at [1432, 21] on div at bounding box center [784, 354] width 1568 height 707
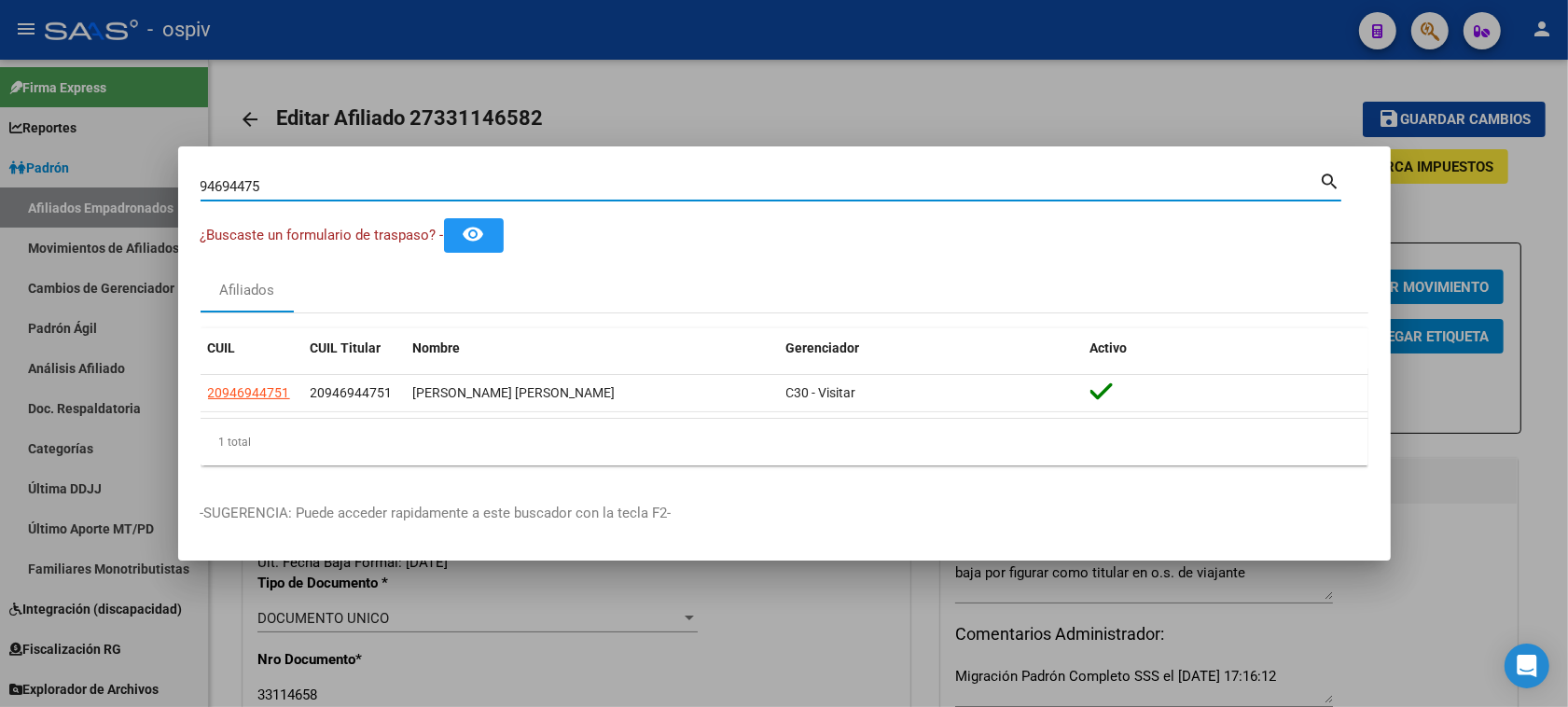
drag, startPoint x: 275, startPoint y: 182, endPoint x: 0, endPoint y: 147, distance: 277.2
click at [0, 145] on div "94694475 Buscar (apellido, dni, cuil, nro traspaso, cuit, obra social) search ¿…" at bounding box center [784, 354] width 1568 height 707
type input "55935357"
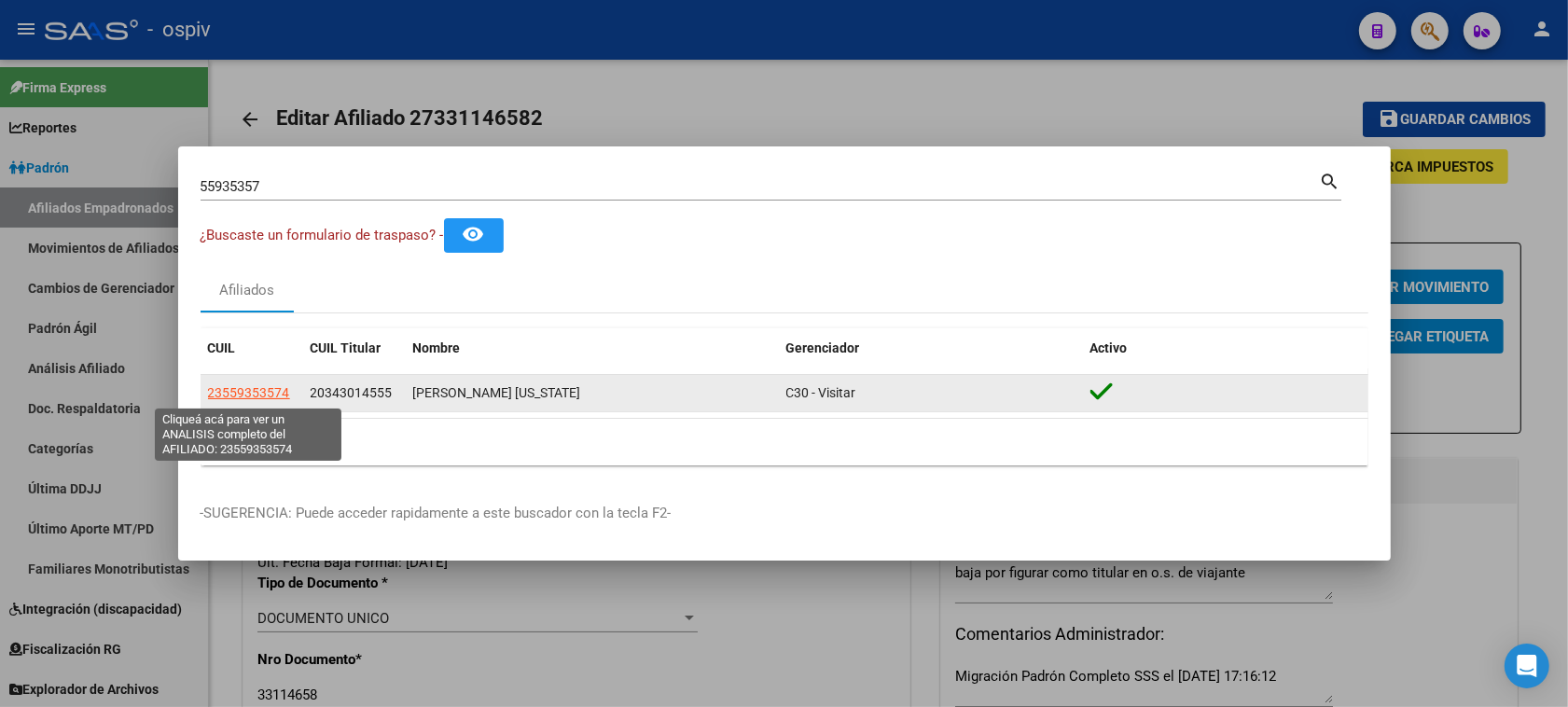
click at [285, 389] on span "23559353574" at bounding box center [249, 393] width 82 height 15
type textarea "23559353574"
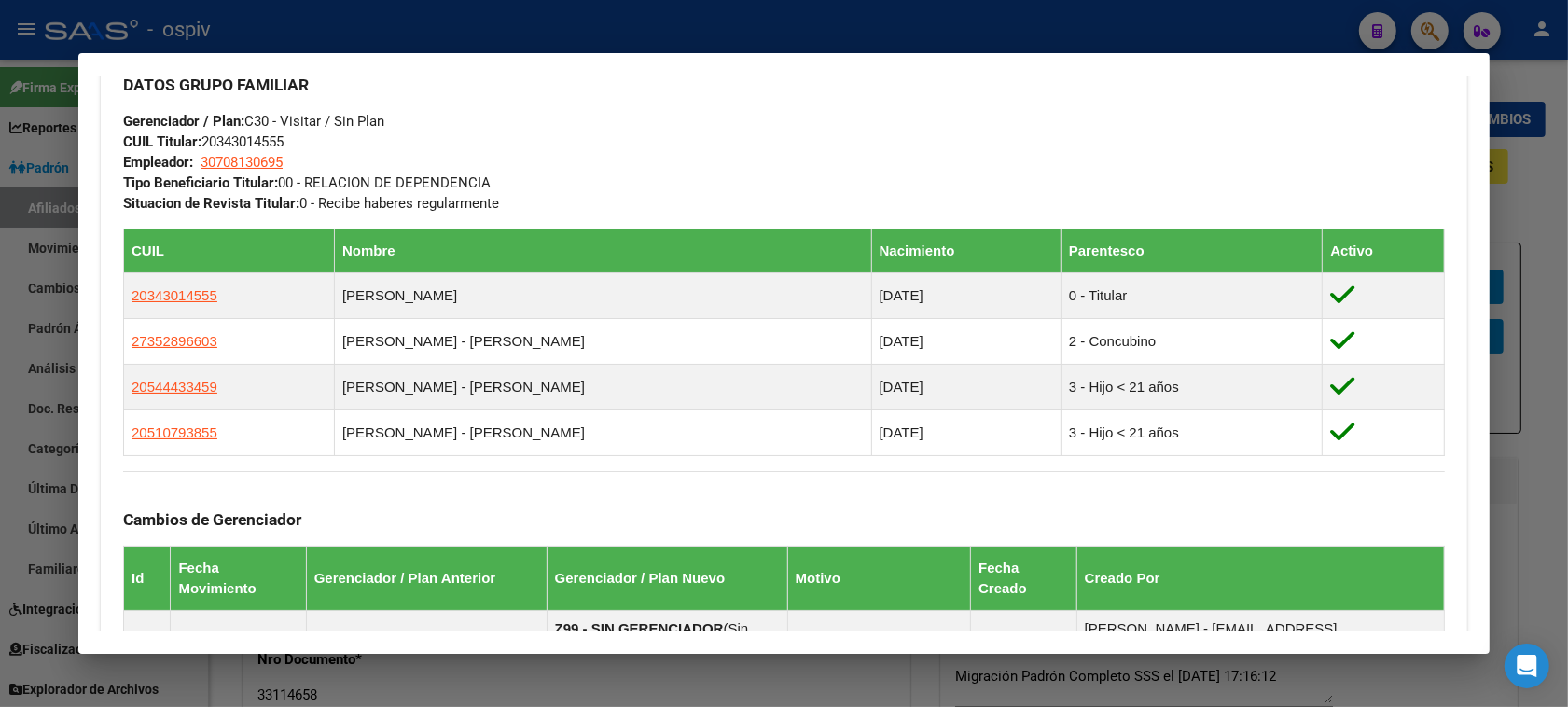
scroll to position [905, 0]
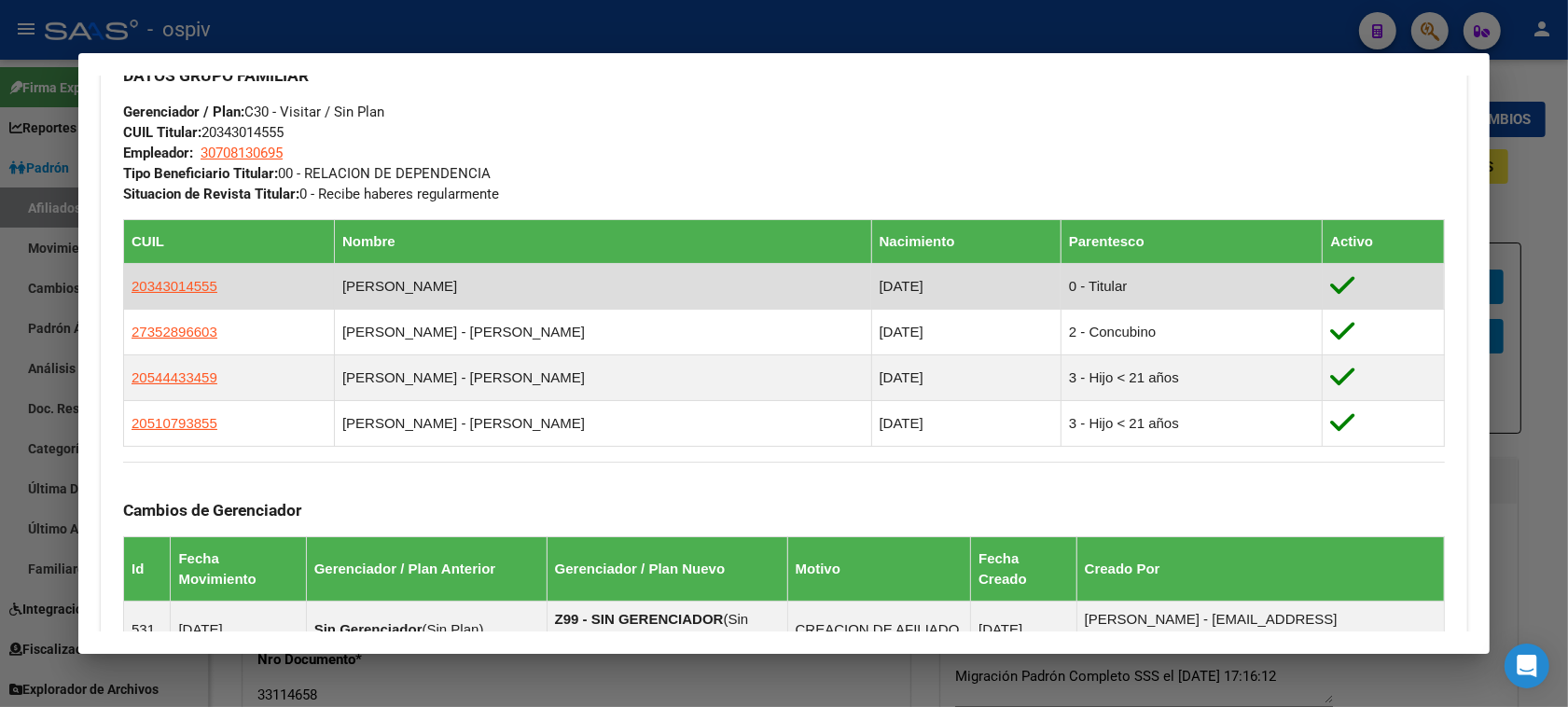
drag, startPoint x: 110, startPoint y: 284, endPoint x: 228, endPoint y: 273, distance: 118.5
click at [228, 273] on div "Enviar Credencial Digital remove_red_eye Movimientos Sin Certificado Discapacid…" at bounding box center [784, 220] width 1366 height 1279
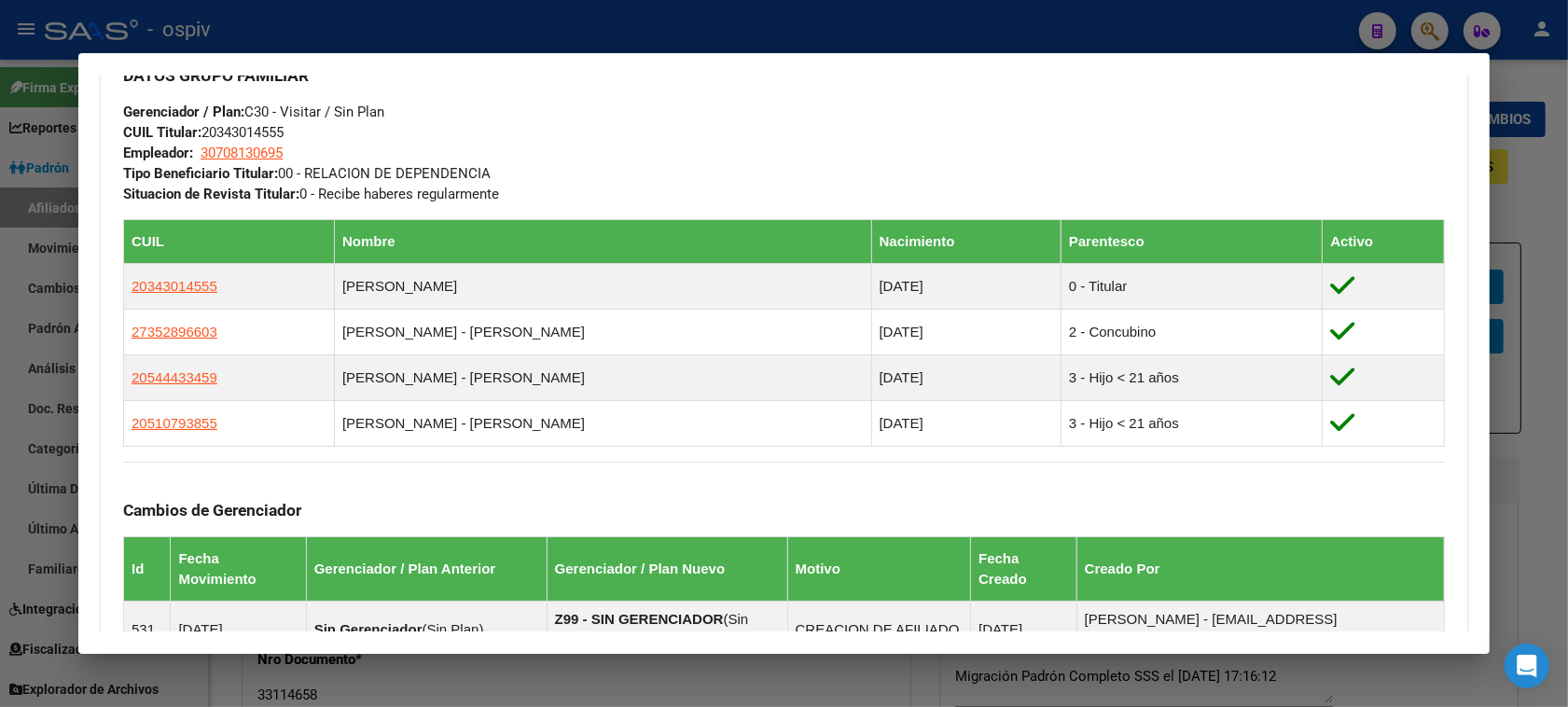
click at [640, 145] on div "DATOS GRUPO FAMILIAR Gerenciador / Plan: C30 - Visitar / Sin Plan CUIL Titular:…" at bounding box center [784, 125] width 1321 height 156
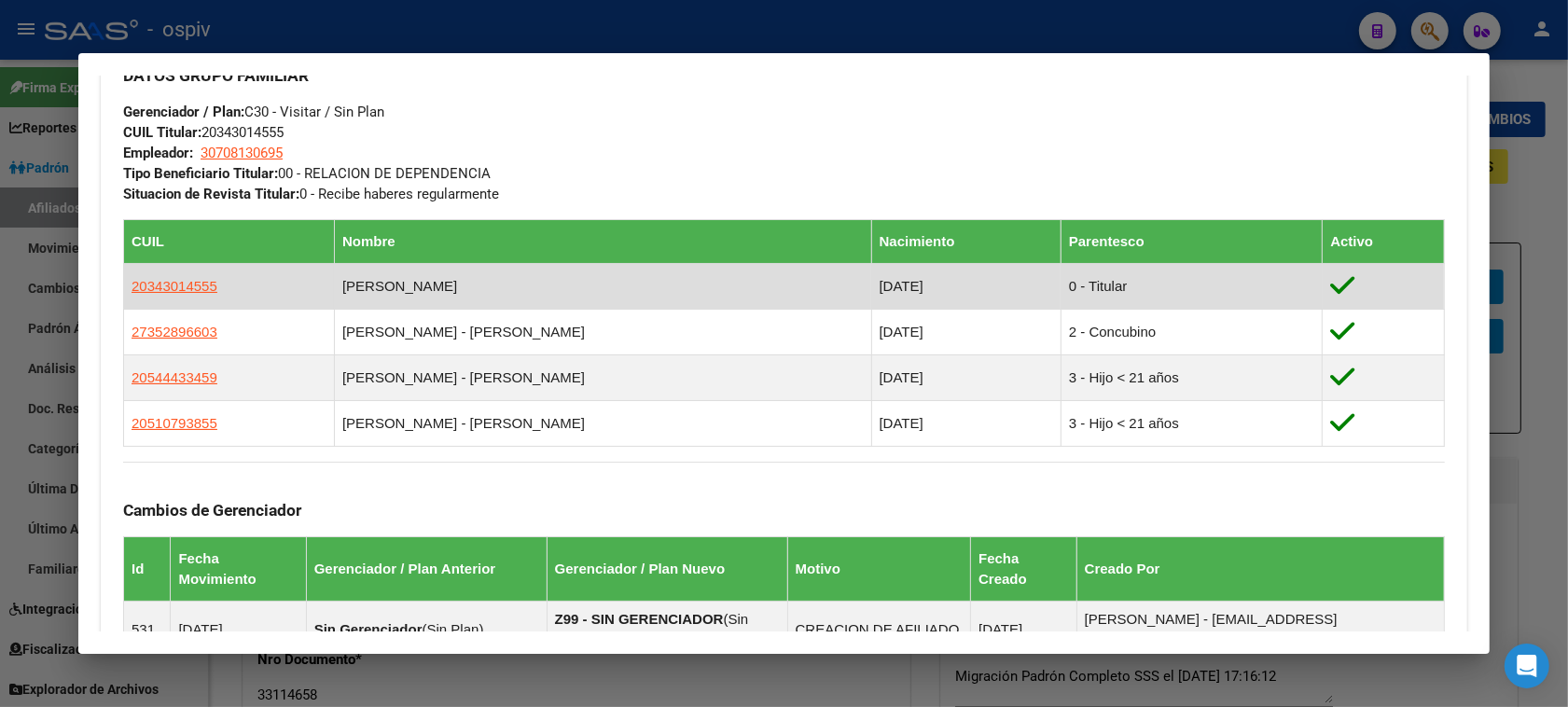
drag, startPoint x: 118, startPoint y: 284, endPoint x: 252, endPoint y: 284, distance: 134.0
click at [252, 284] on td "20343014555" at bounding box center [229, 286] width 211 height 46
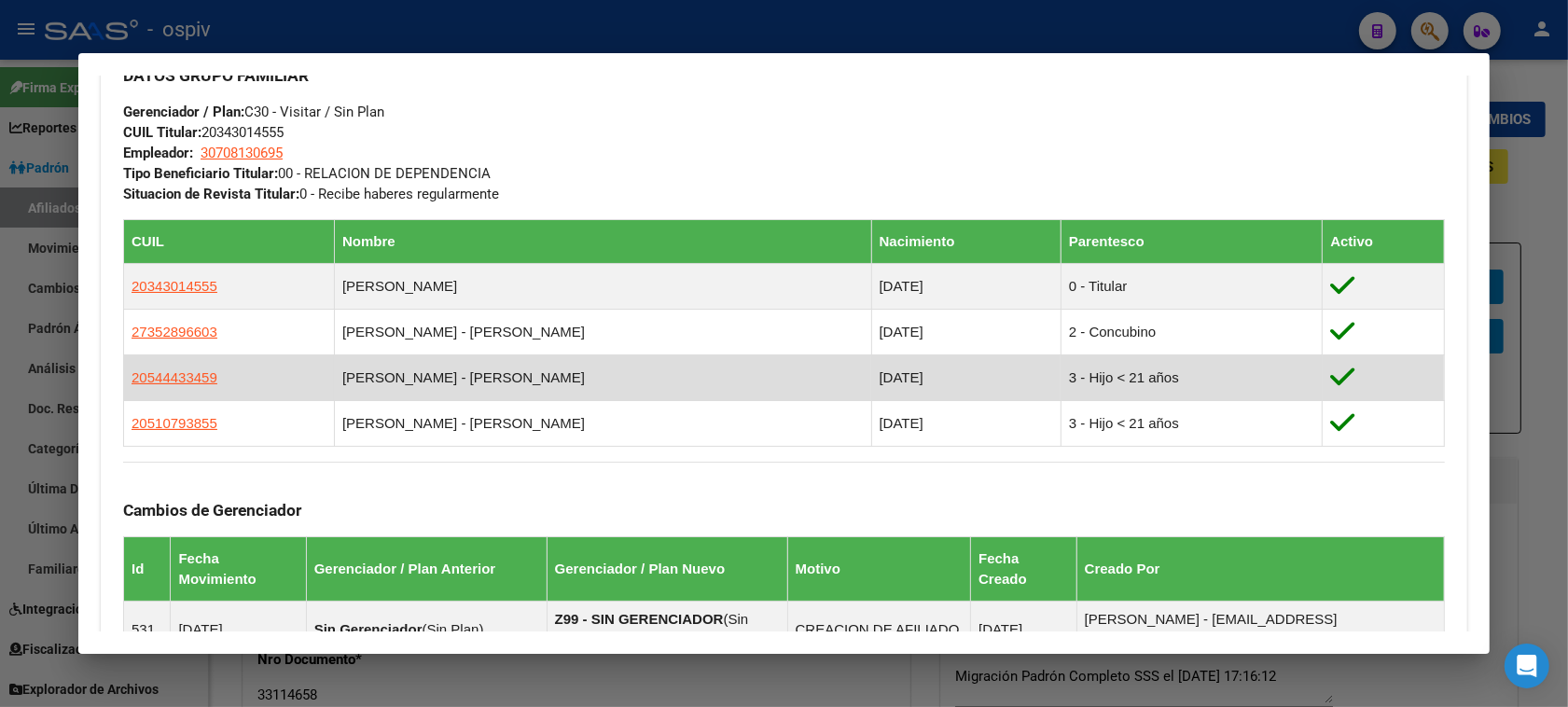
copy span "20343014555"
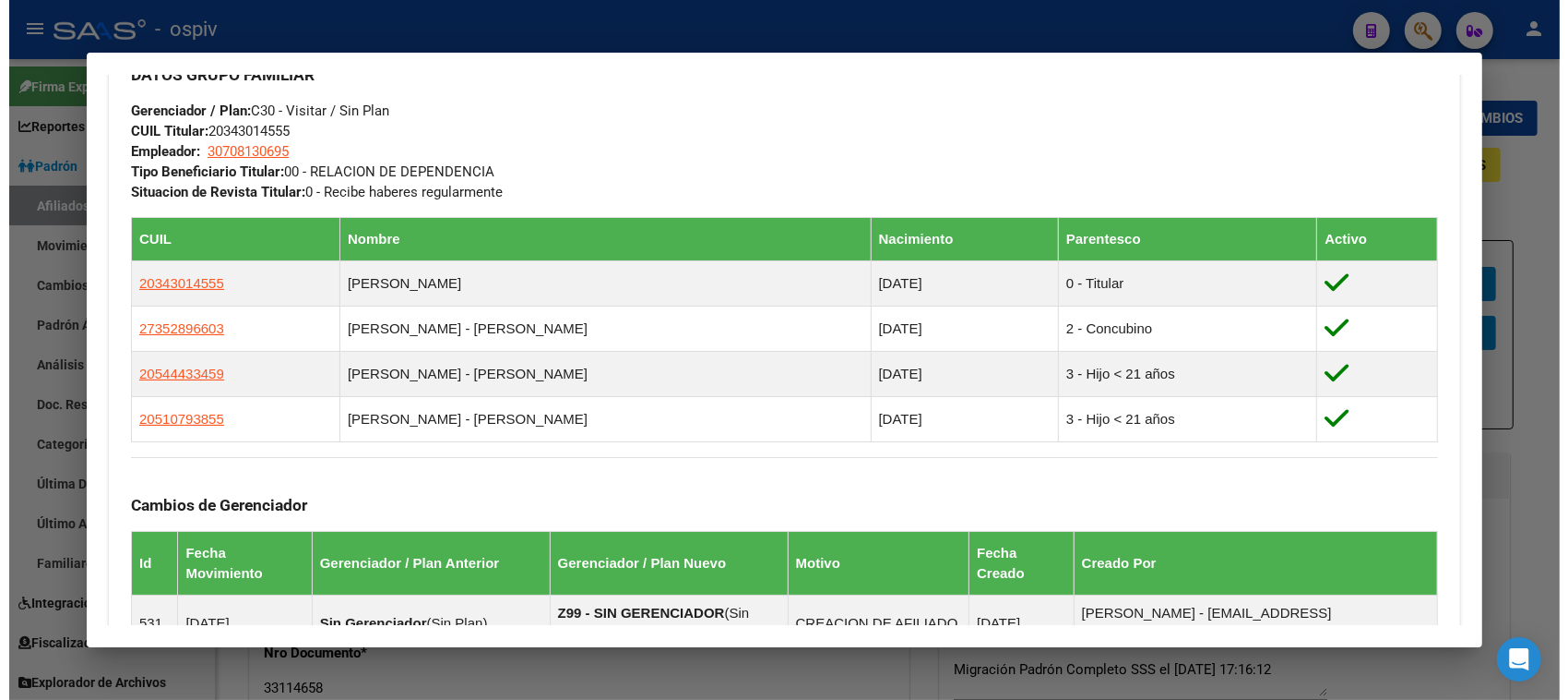
scroll to position [319, 0]
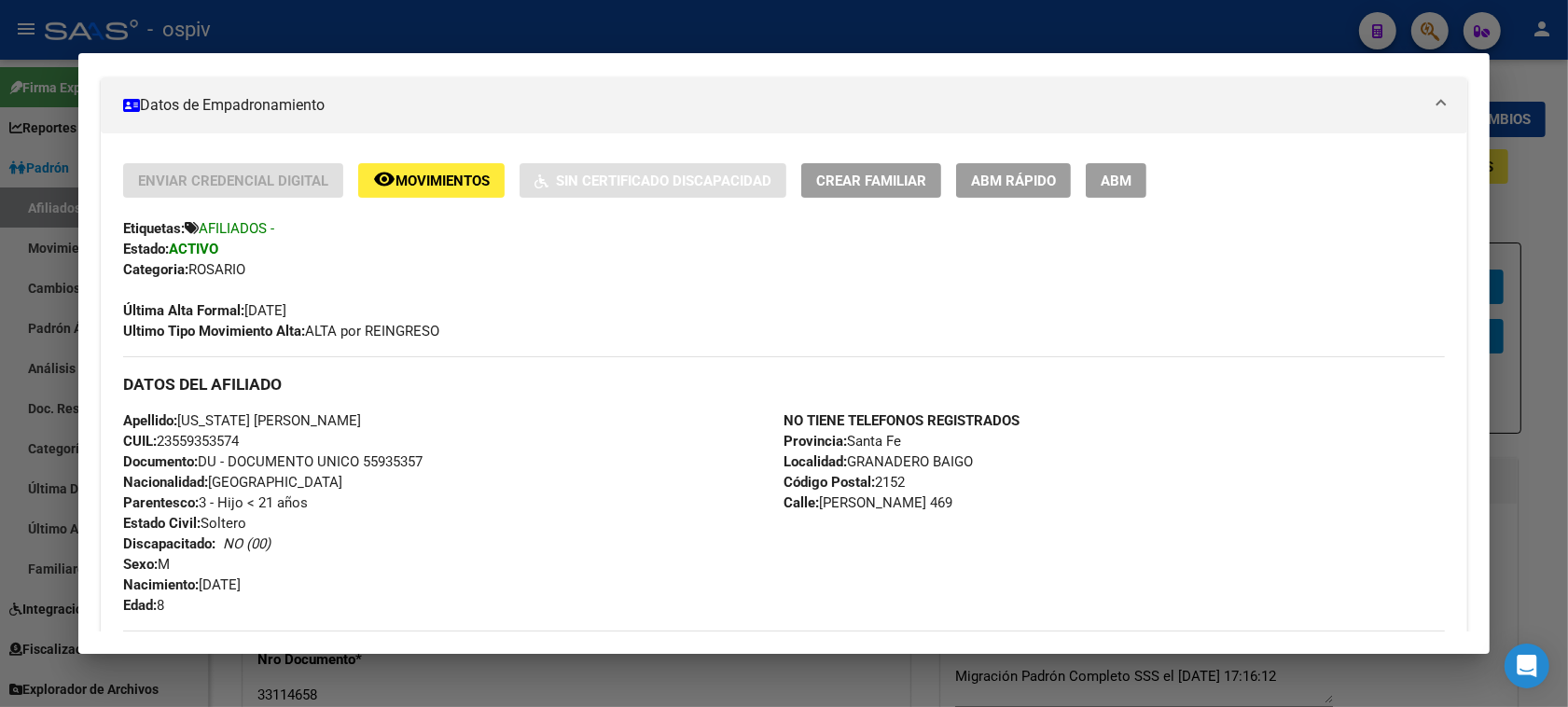
click at [1119, 174] on span "ABM" at bounding box center [1115, 180] width 31 height 17
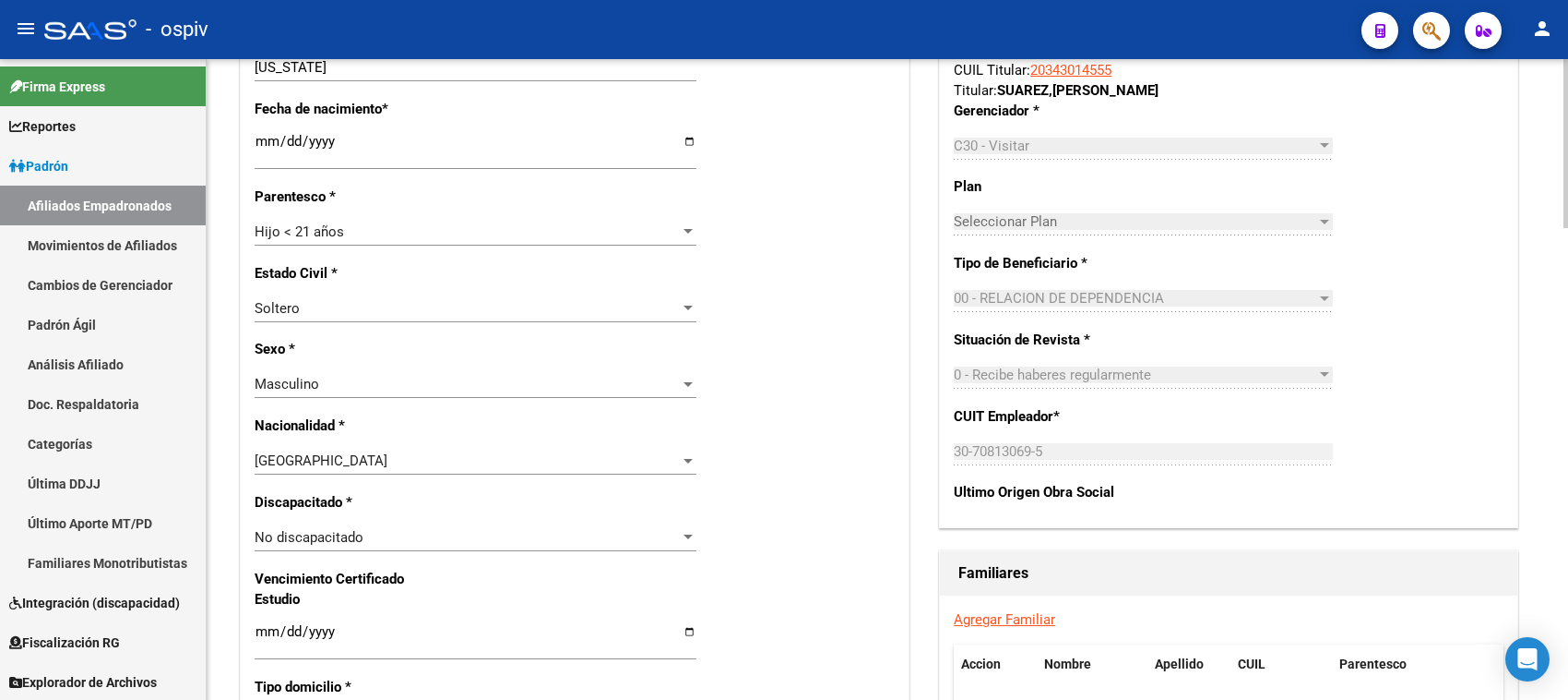
scroll to position [807, 0]
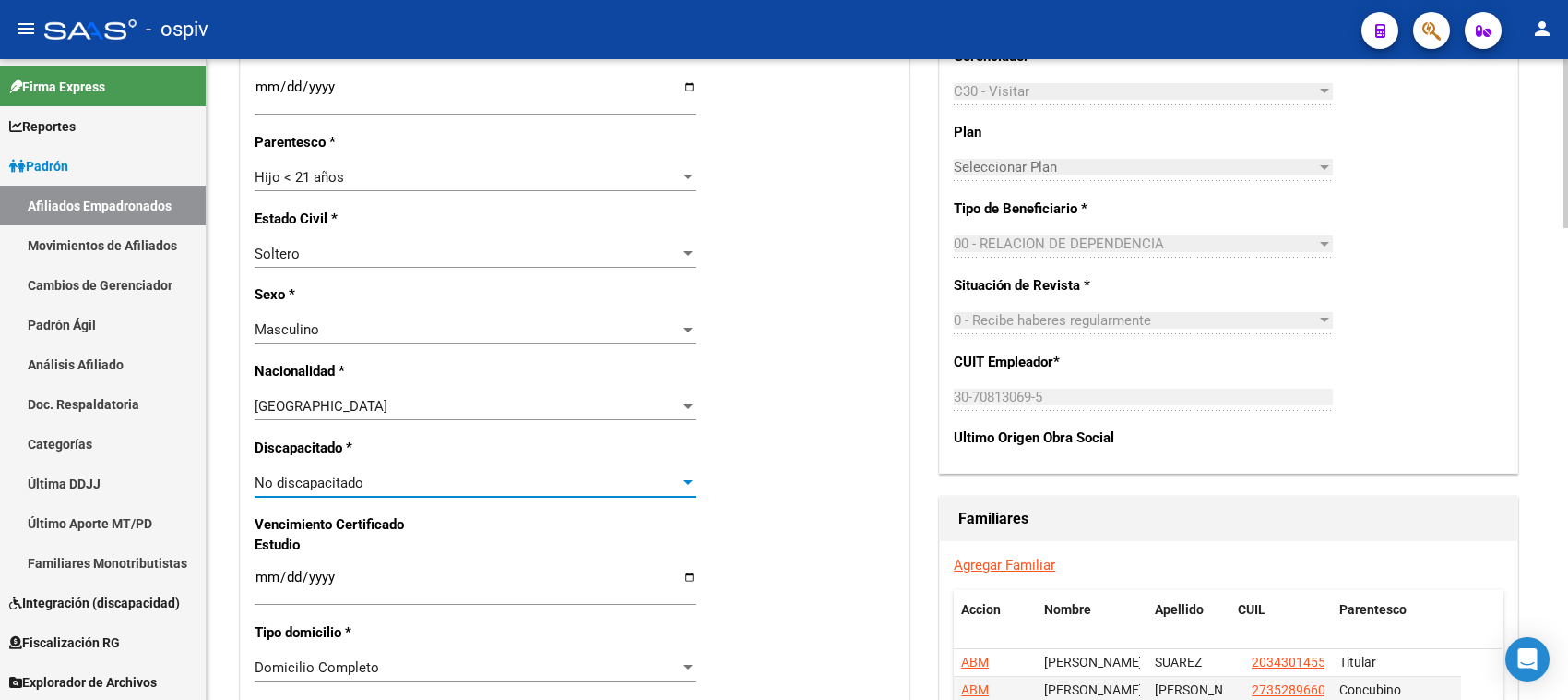
click at [300, 482] on span "No discapacitado" at bounding box center [309, 482] width 109 height 17
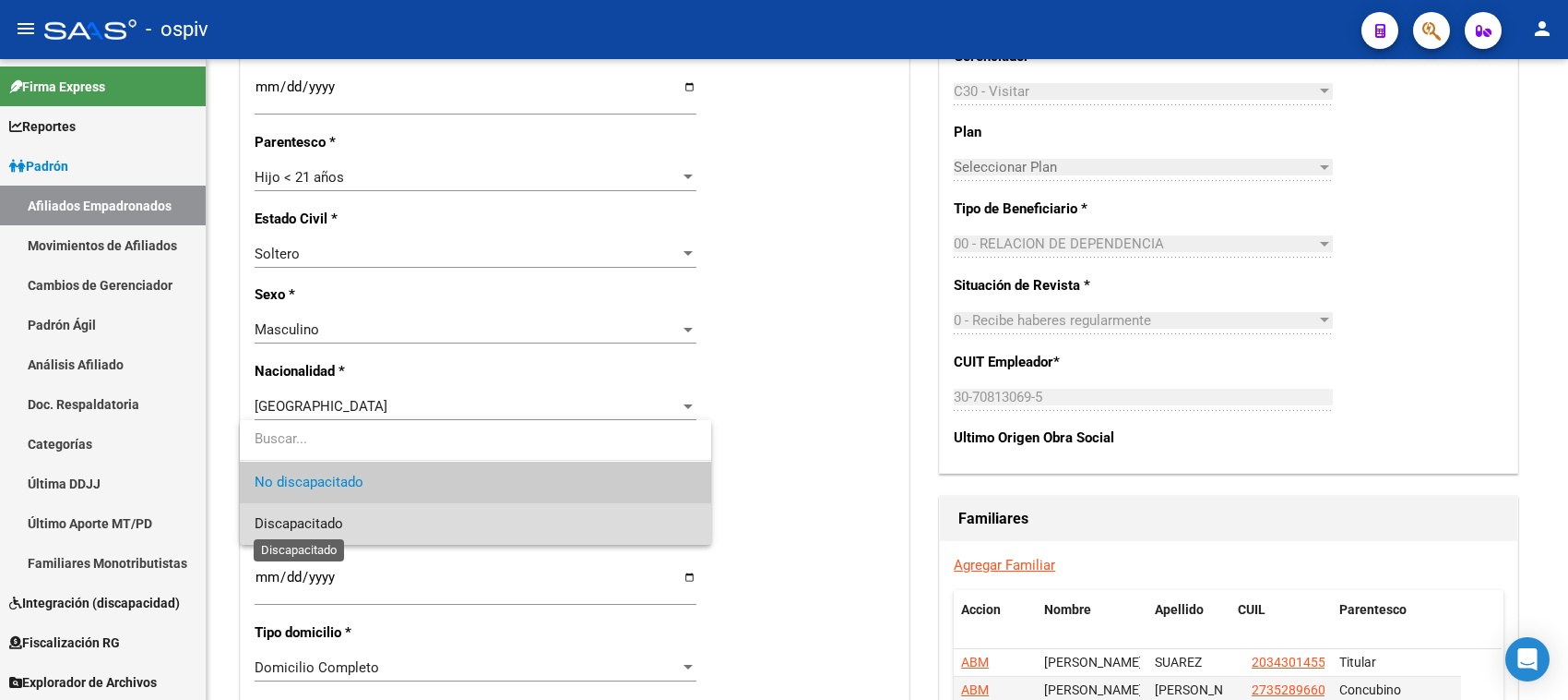
click at [301, 518] on span "Discapacitado" at bounding box center [299, 523] width 89 height 17
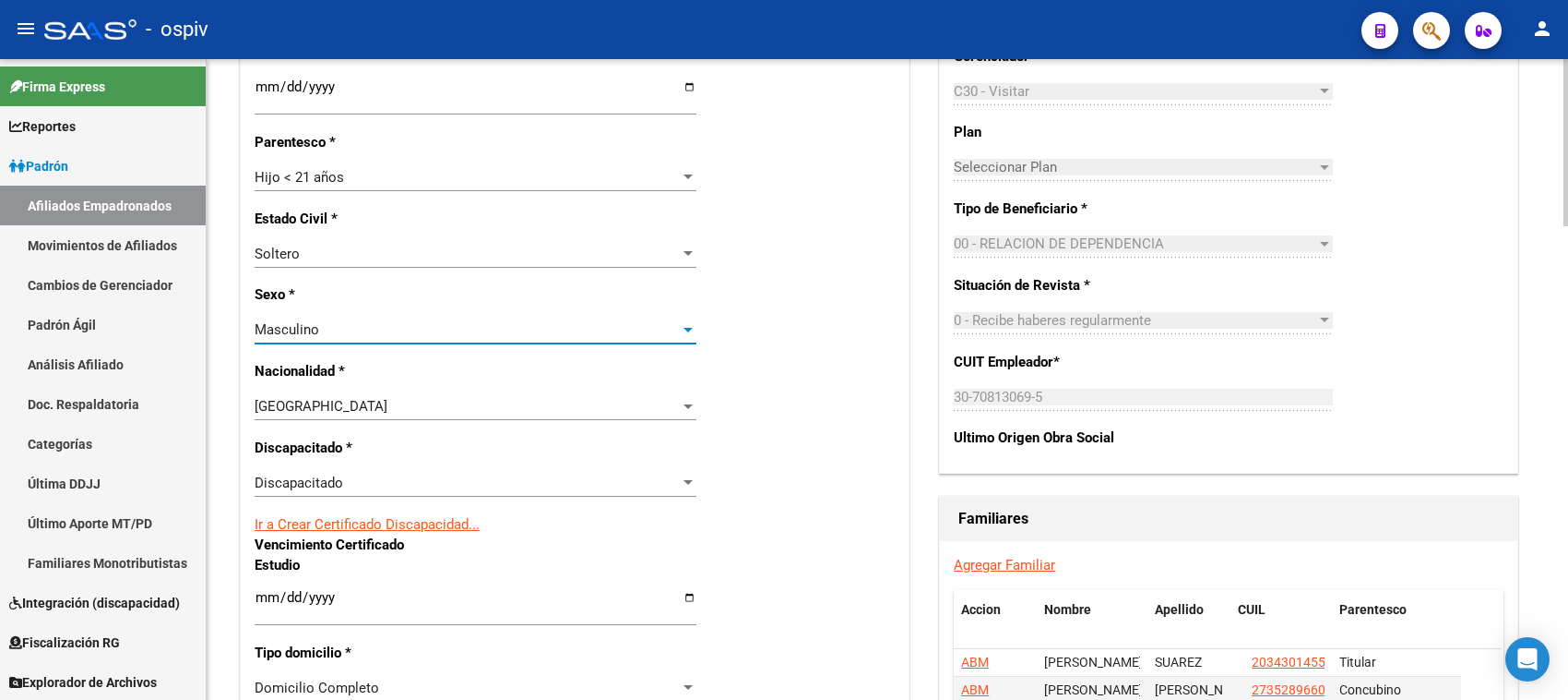
click at [316, 331] on span "Masculino" at bounding box center [287, 330] width 65 height 17
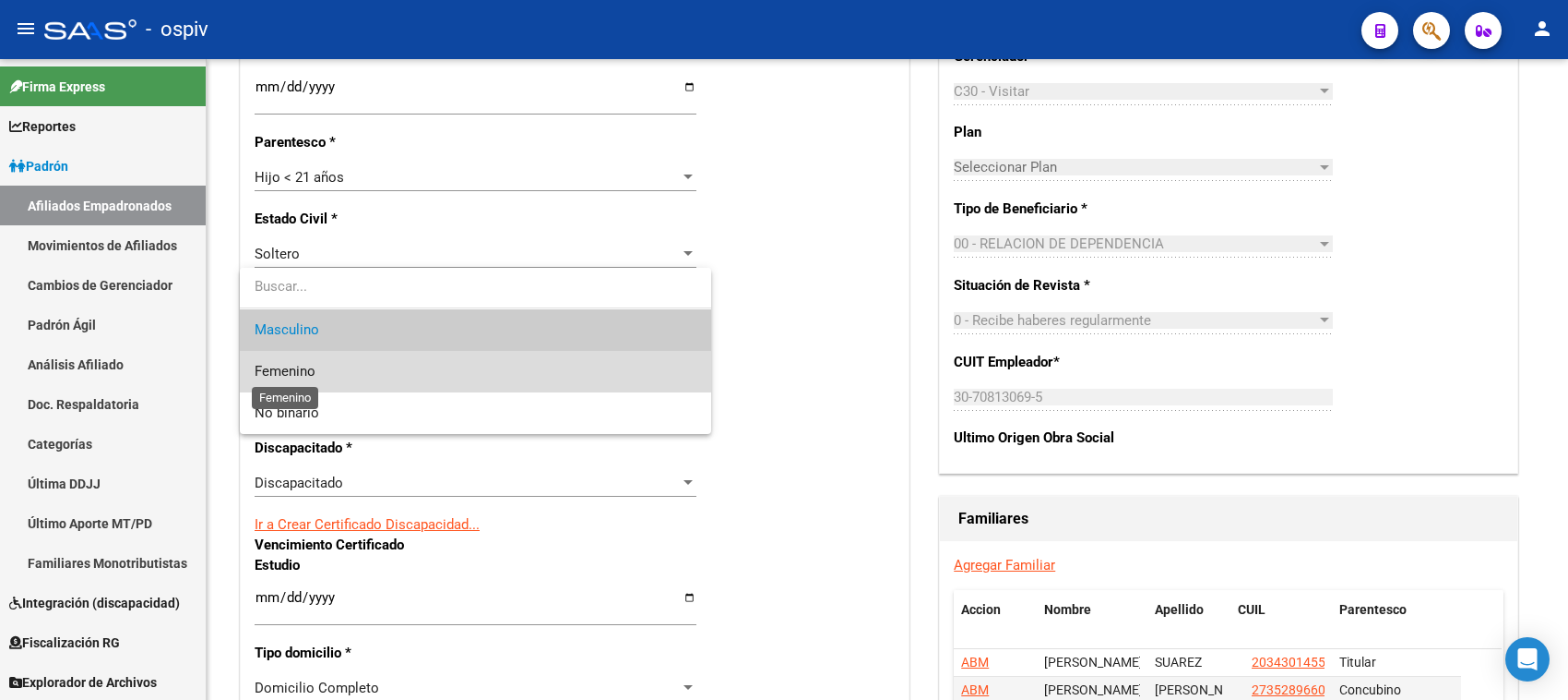
click at [295, 365] on span "Femenino" at bounding box center [285, 371] width 61 height 17
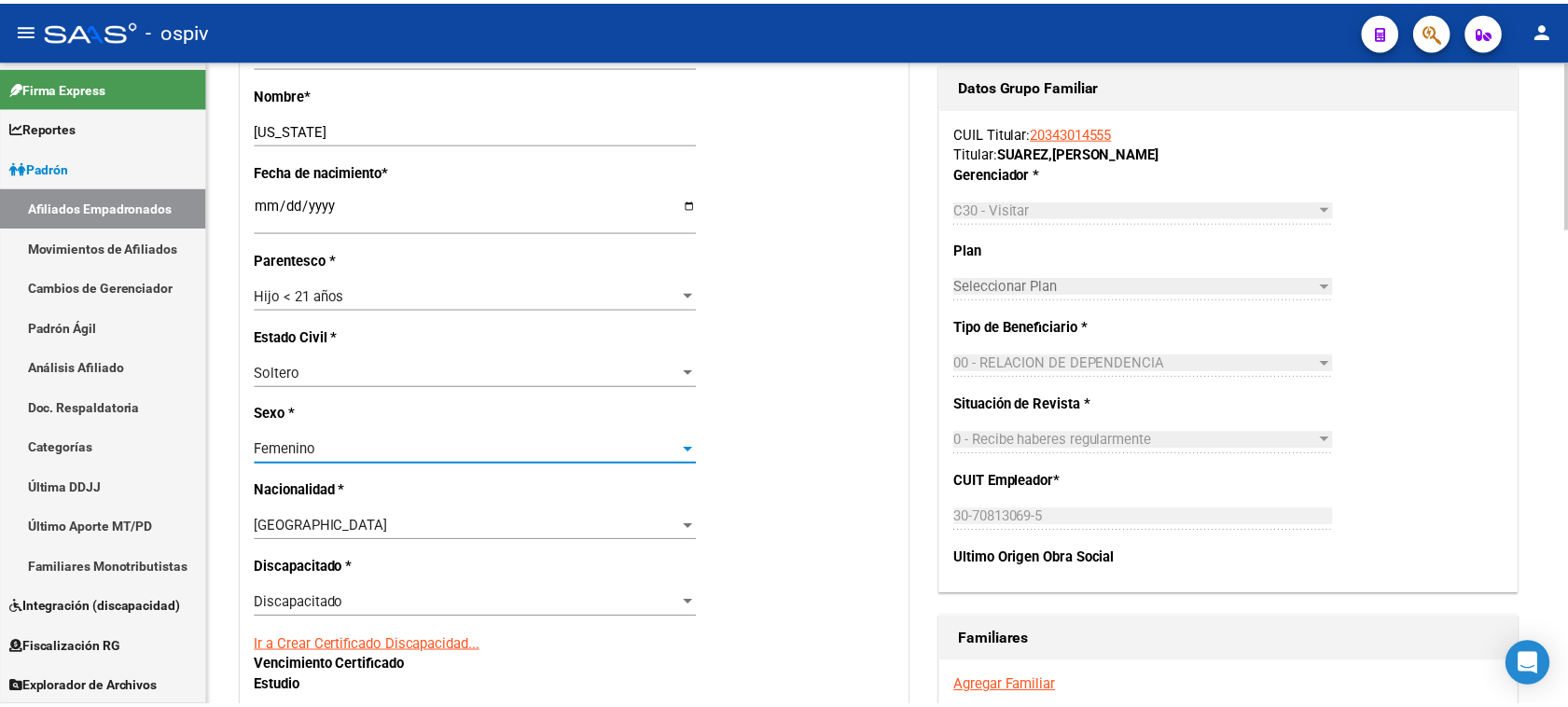
scroll to position [0, 0]
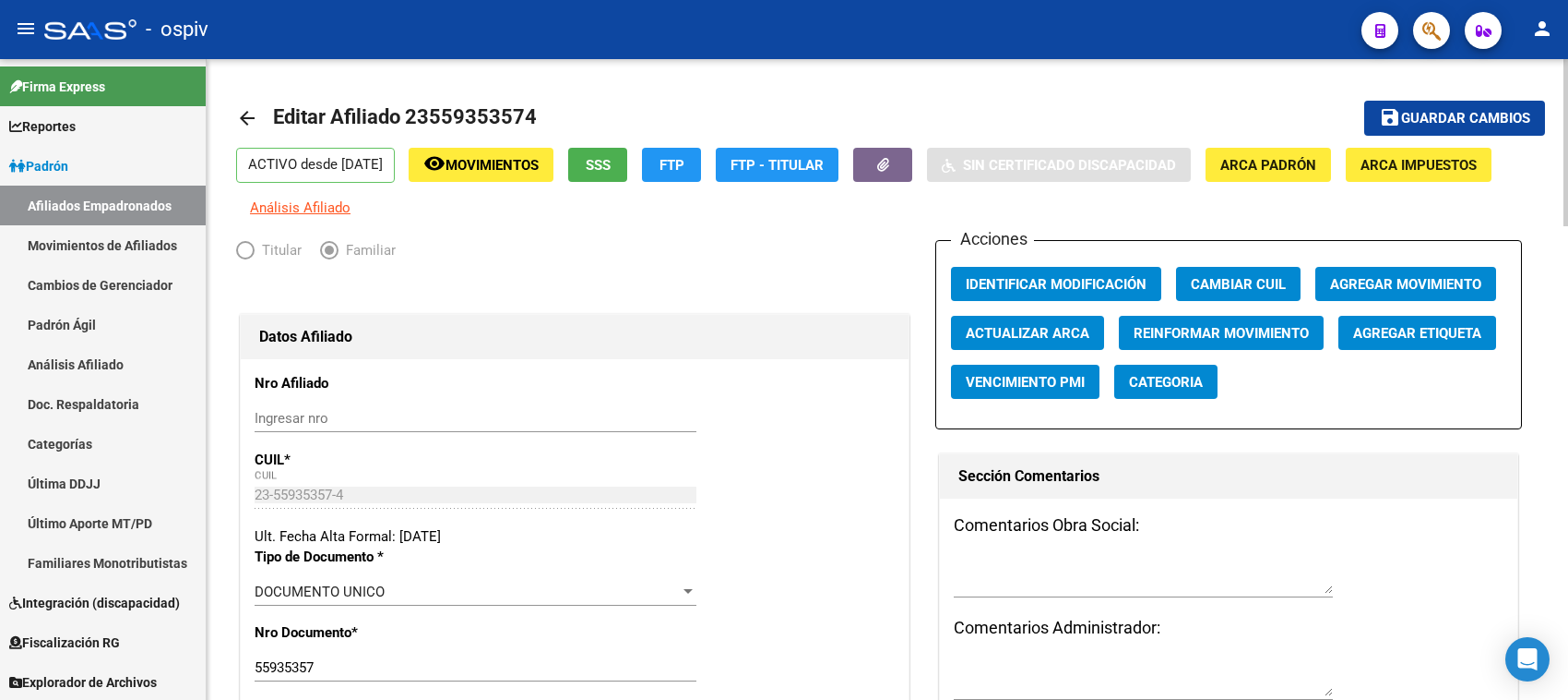
click at [1472, 101] on button "save Guardar cambios" at bounding box center [1454, 118] width 180 height 34
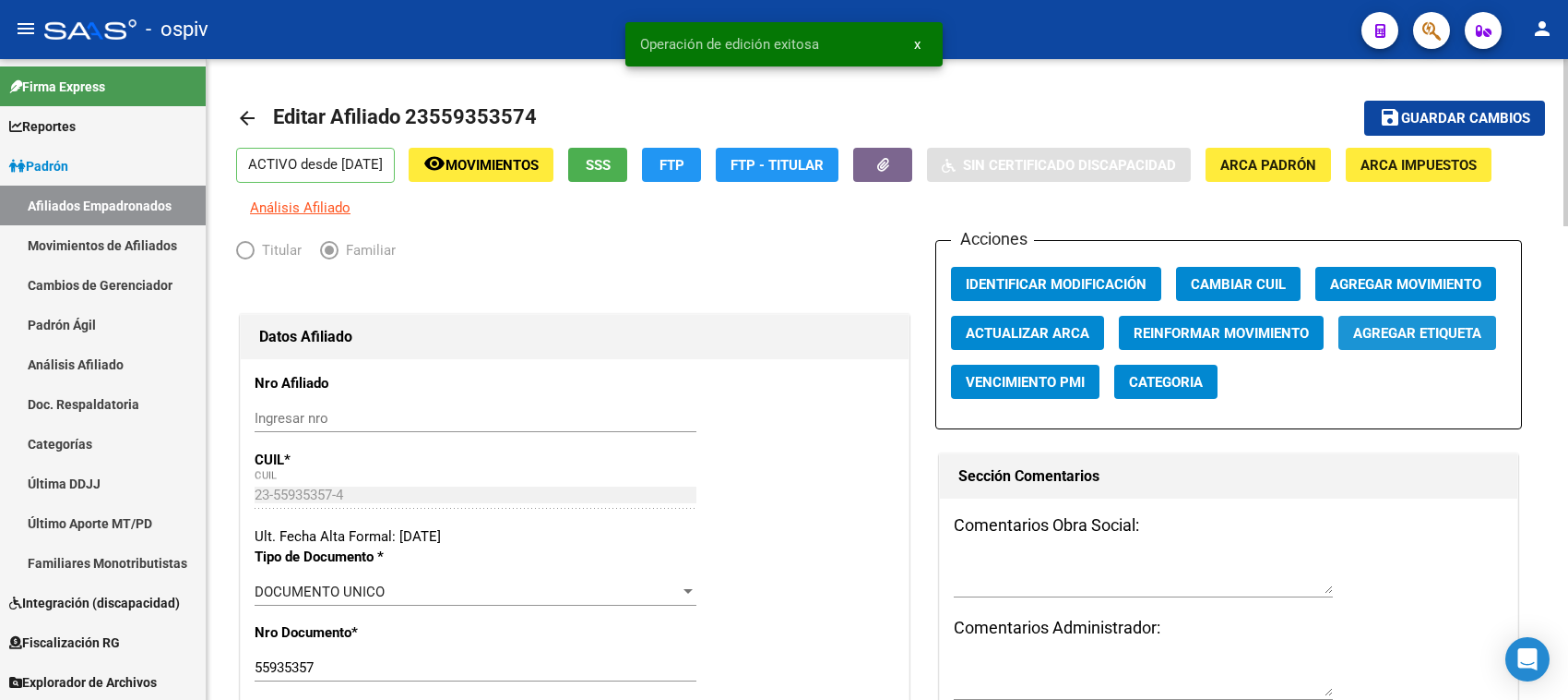
click at [1414, 338] on span "Agregar Etiqueta" at bounding box center [1417, 333] width 129 height 17
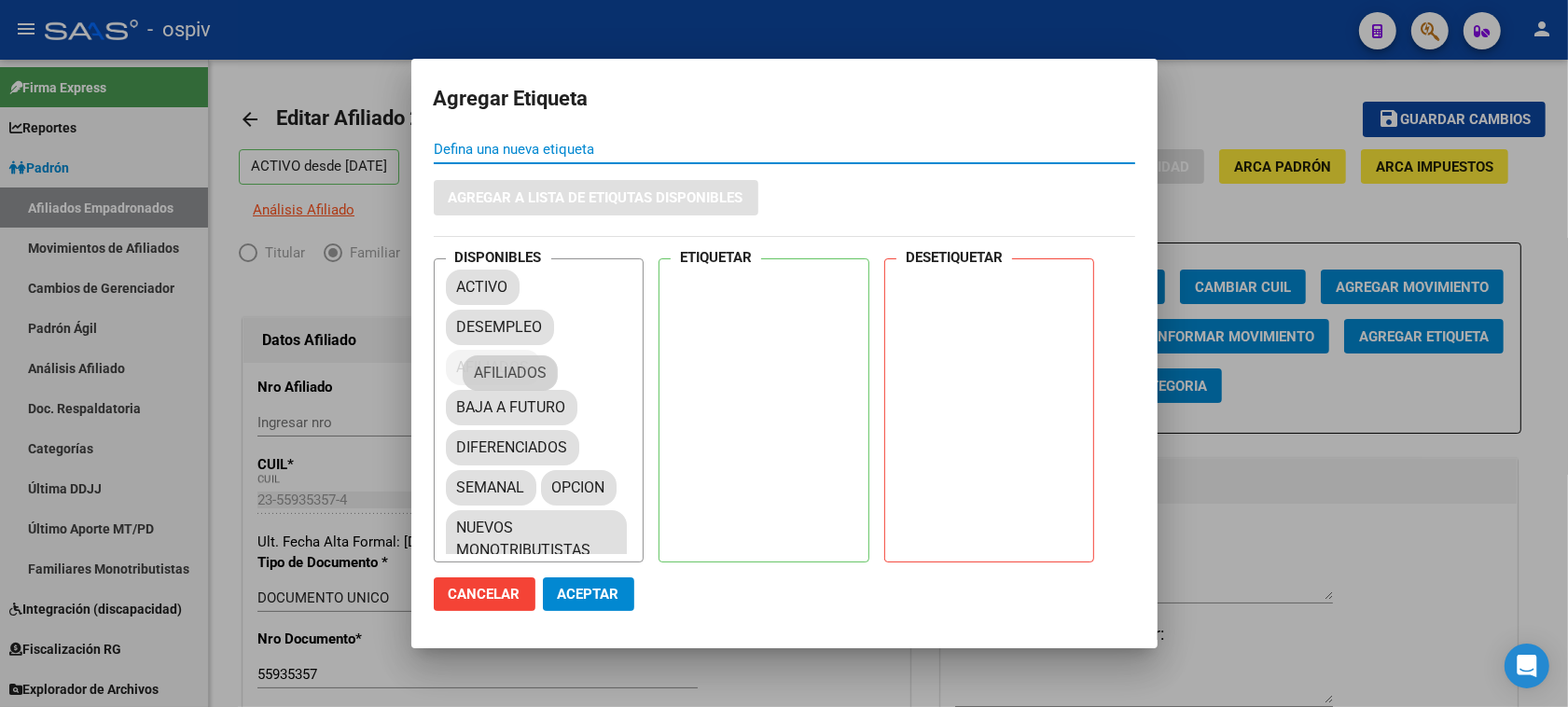
drag, startPoint x: 504, startPoint y: 368, endPoint x: 515, endPoint y: 367, distance: 11.0
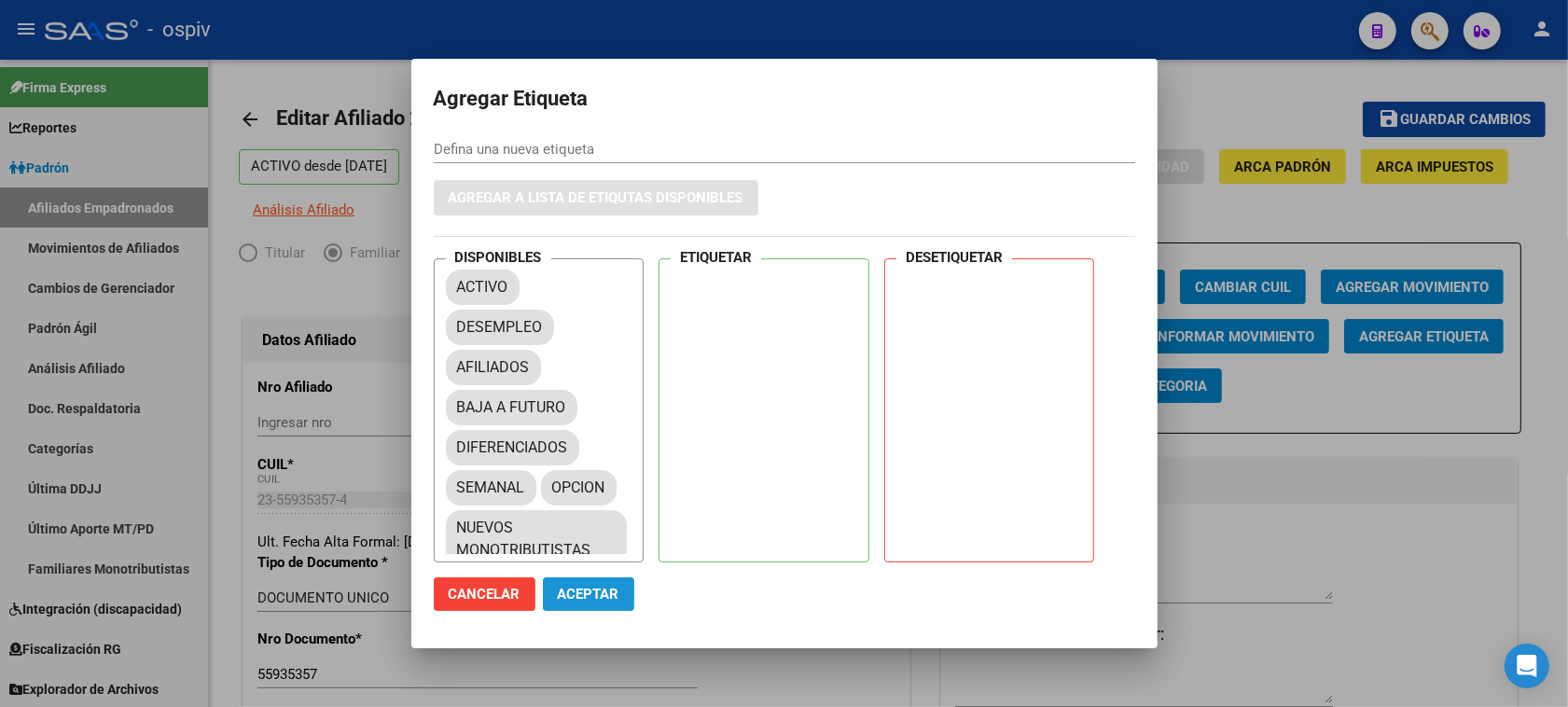
drag, startPoint x: 584, startPoint y: 590, endPoint x: 681, endPoint y: 454, distance: 167.0
click at [586, 589] on span "Aceptar" at bounding box center [588, 594] width 62 height 17
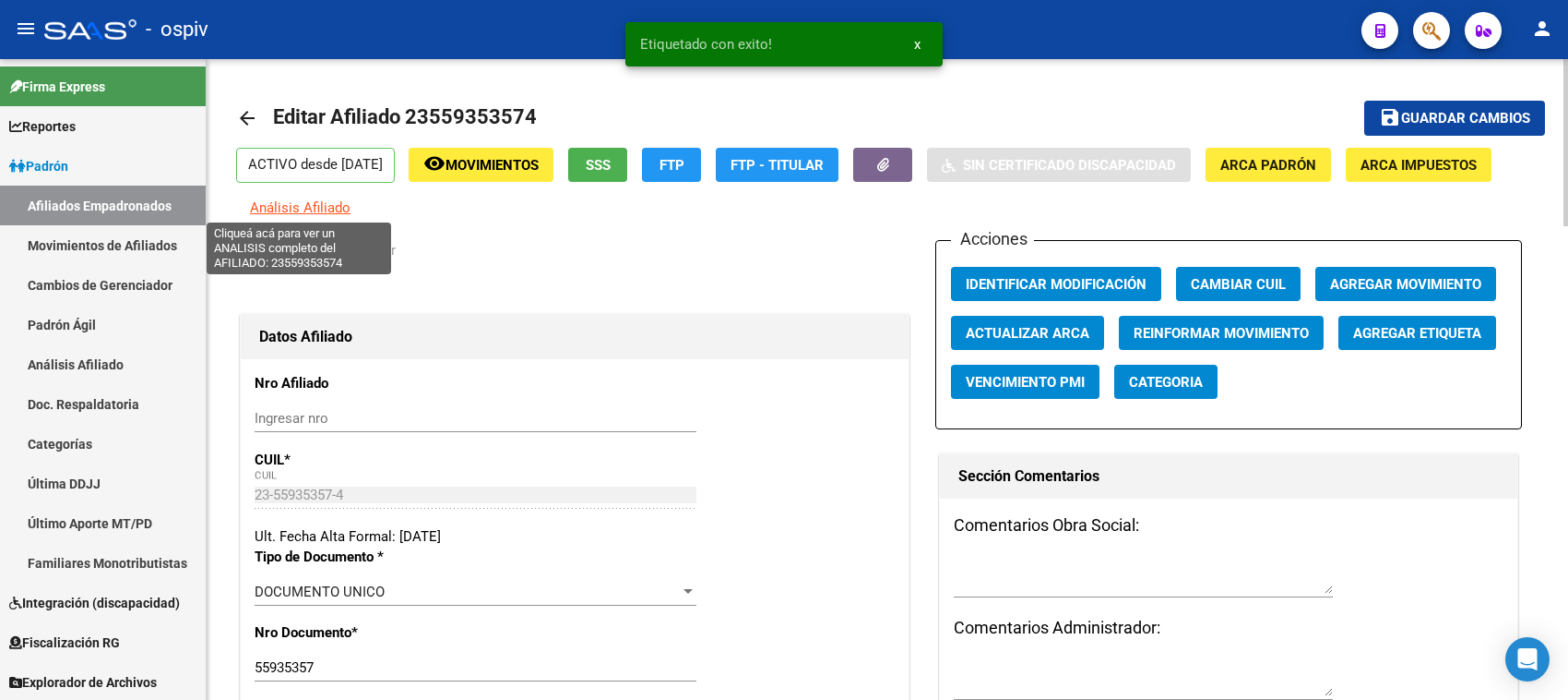
drag, startPoint x: 324, startPoint y: 207, endPoint x: 334, endPoint y: 207, distance: 10.0
click at [334, 207] on span "Análisis Afiliado" at bounding box center [300, 207] width 101 height 17
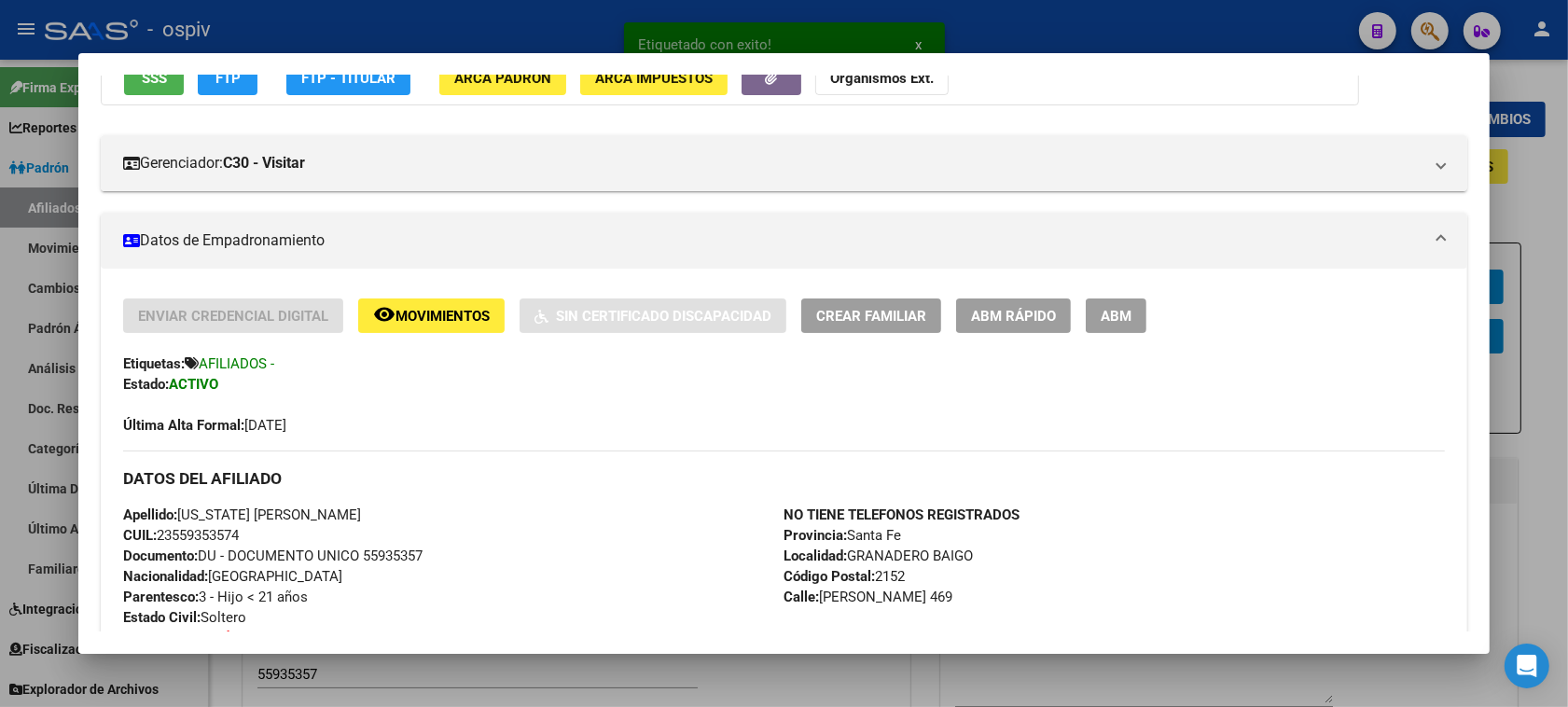
scroll to position [350, 0]
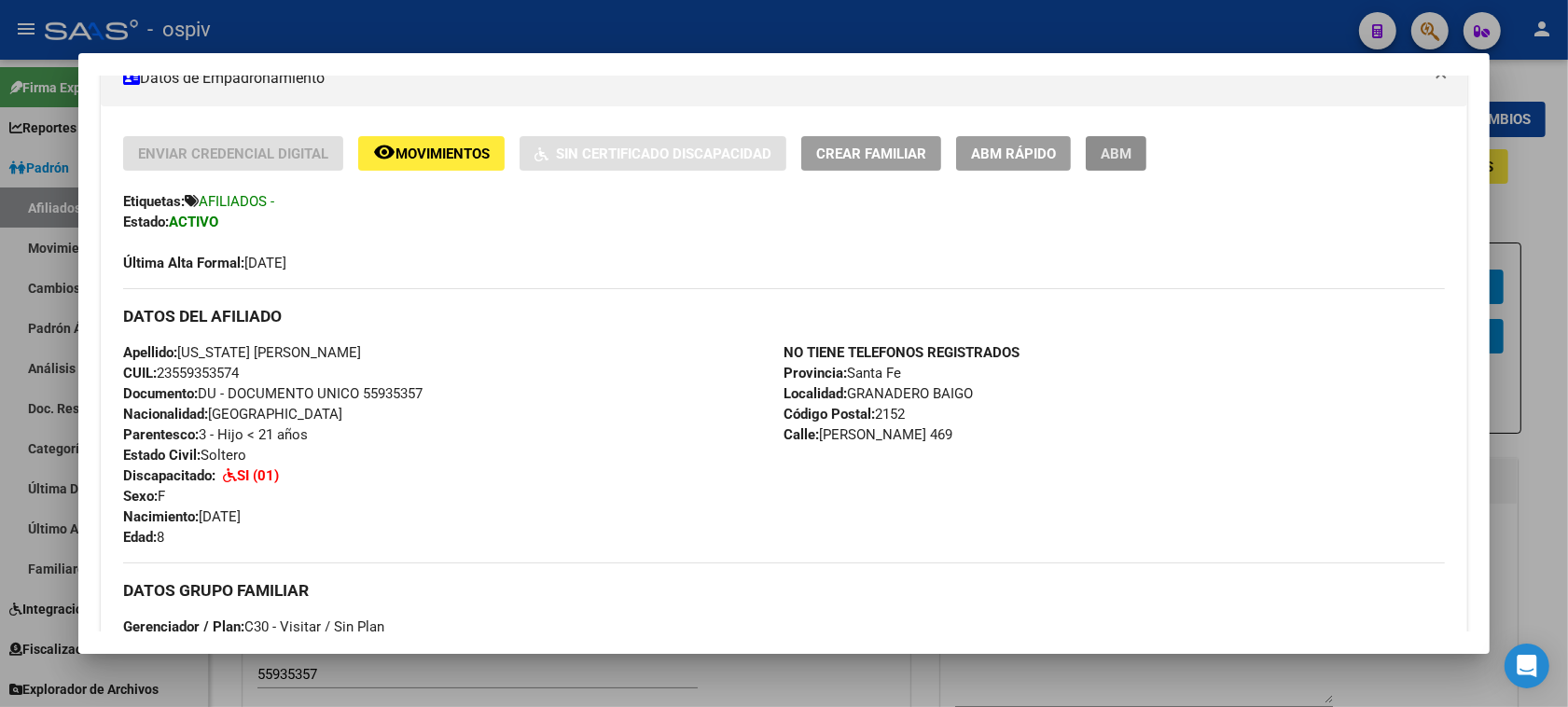
click at [1124, 156] on span "ABM" at bounding box center [1115, 153] width 31 height 17
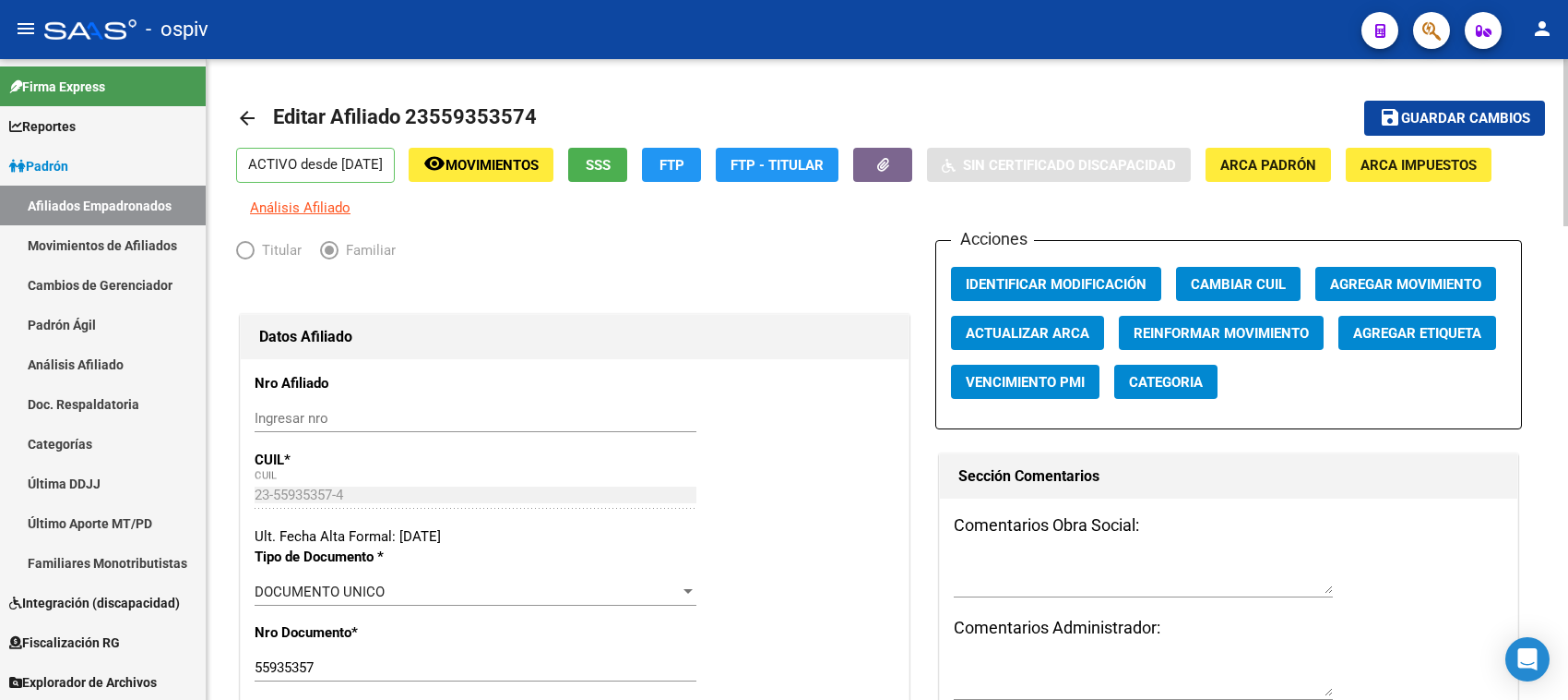
click at [1167, 375] on span "Categoria" at bounding box center [1166, 382] width 74 height 17
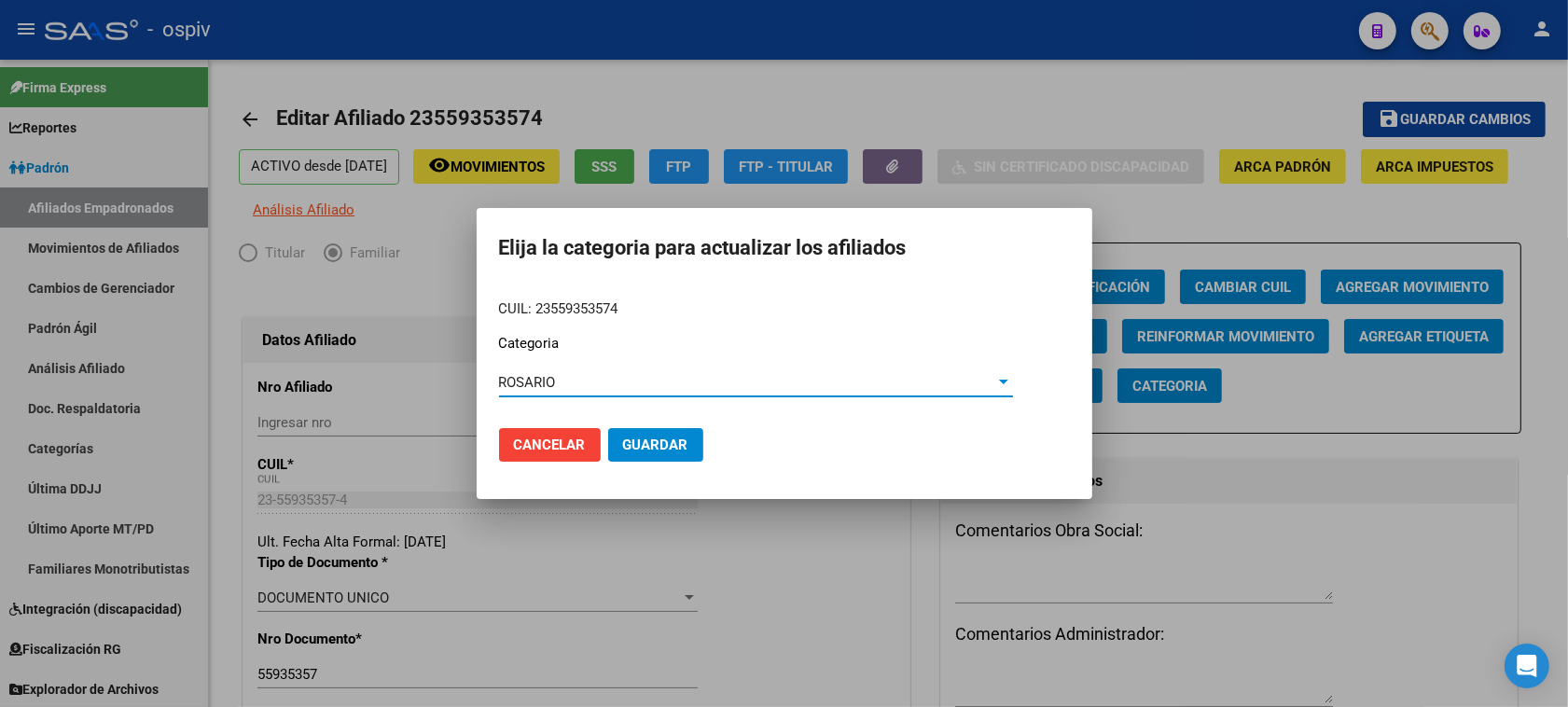
click at [654, 444] on span "Guardar" at bounding box center [656, 444] width 65 height 17
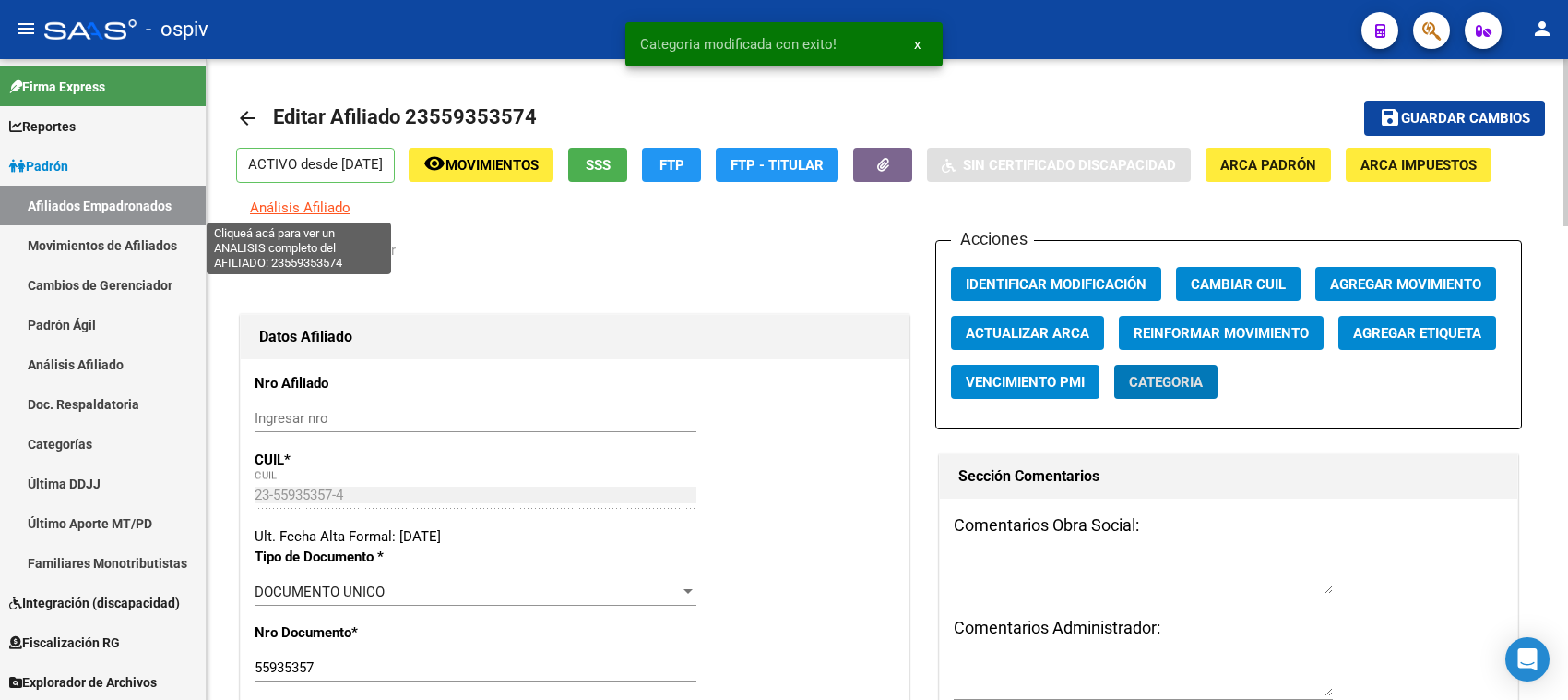
click at [326, 206] on span "Análisis Afiliado" at bounding box center [300, 207] width 101 height 17
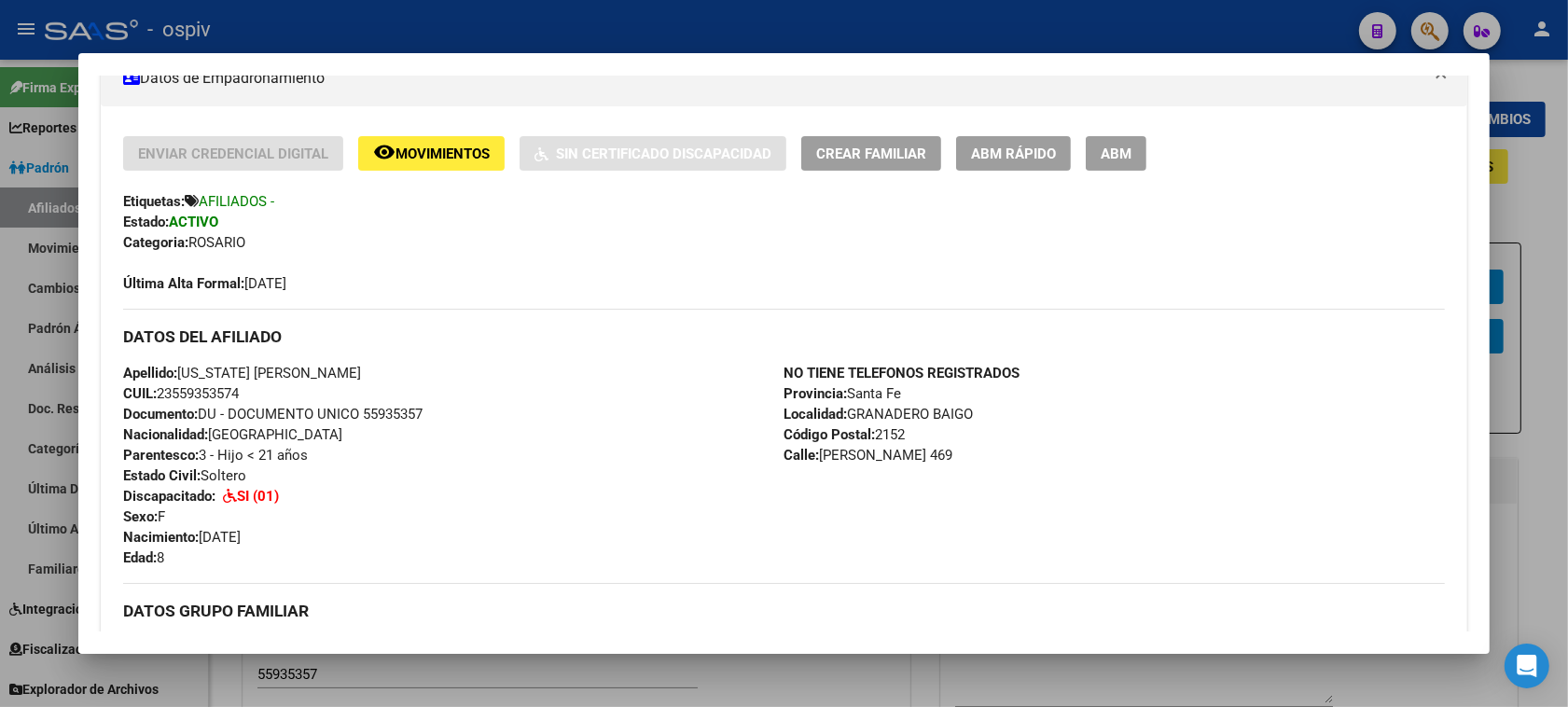
drag, startPoint x: 151, startPoint y: 397, endPoint x: 245, endPoint y: 393, distance: 94.1
click at [245, 393] on div "Apellido: INDIANA SUAREZ CUIL: 23559353574 Documento: DU - DOCUMENTO UNICO 5593…" at bounding box center [454, 465] width 661 height 205
copy span "23559353574"
click at [7, 385] on div at bounding box center [784, 354] width 1568 height 707
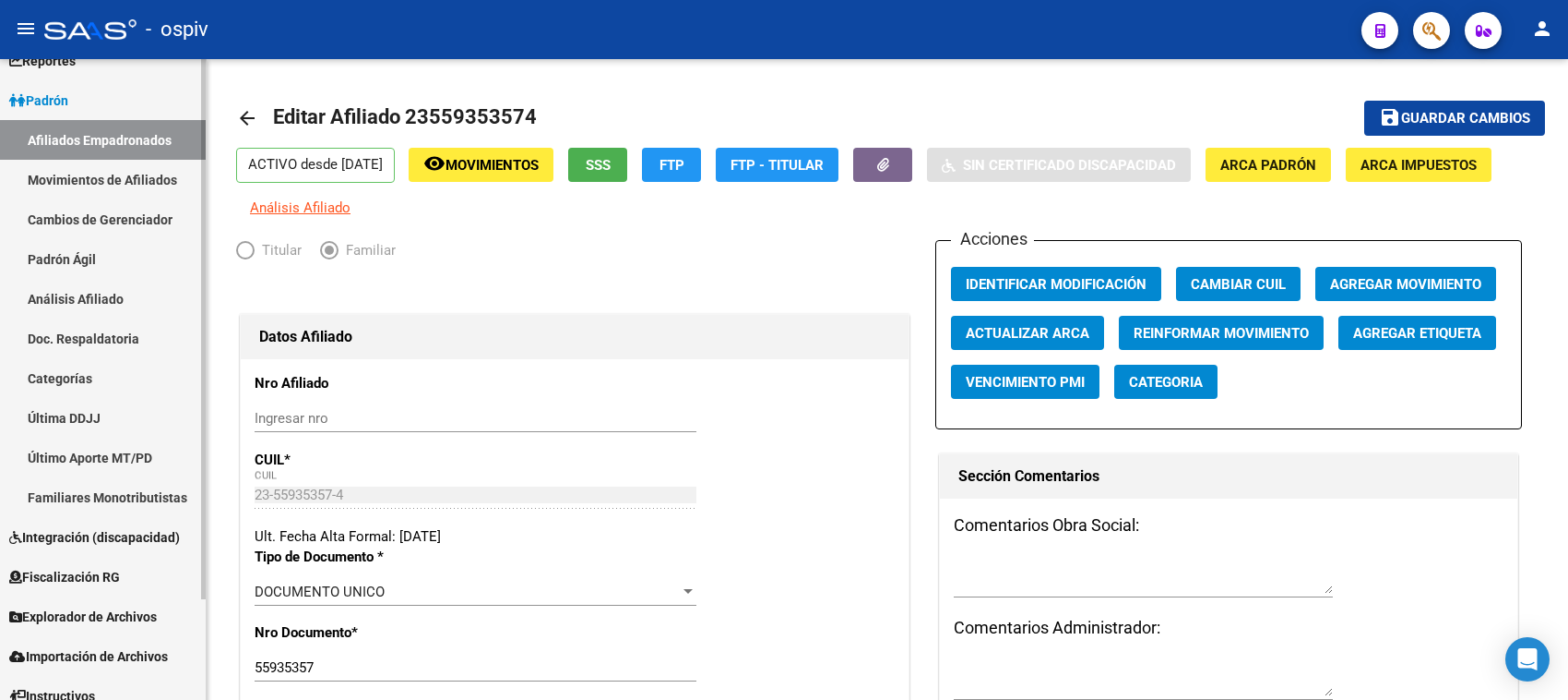
scroll to position [120, 0]
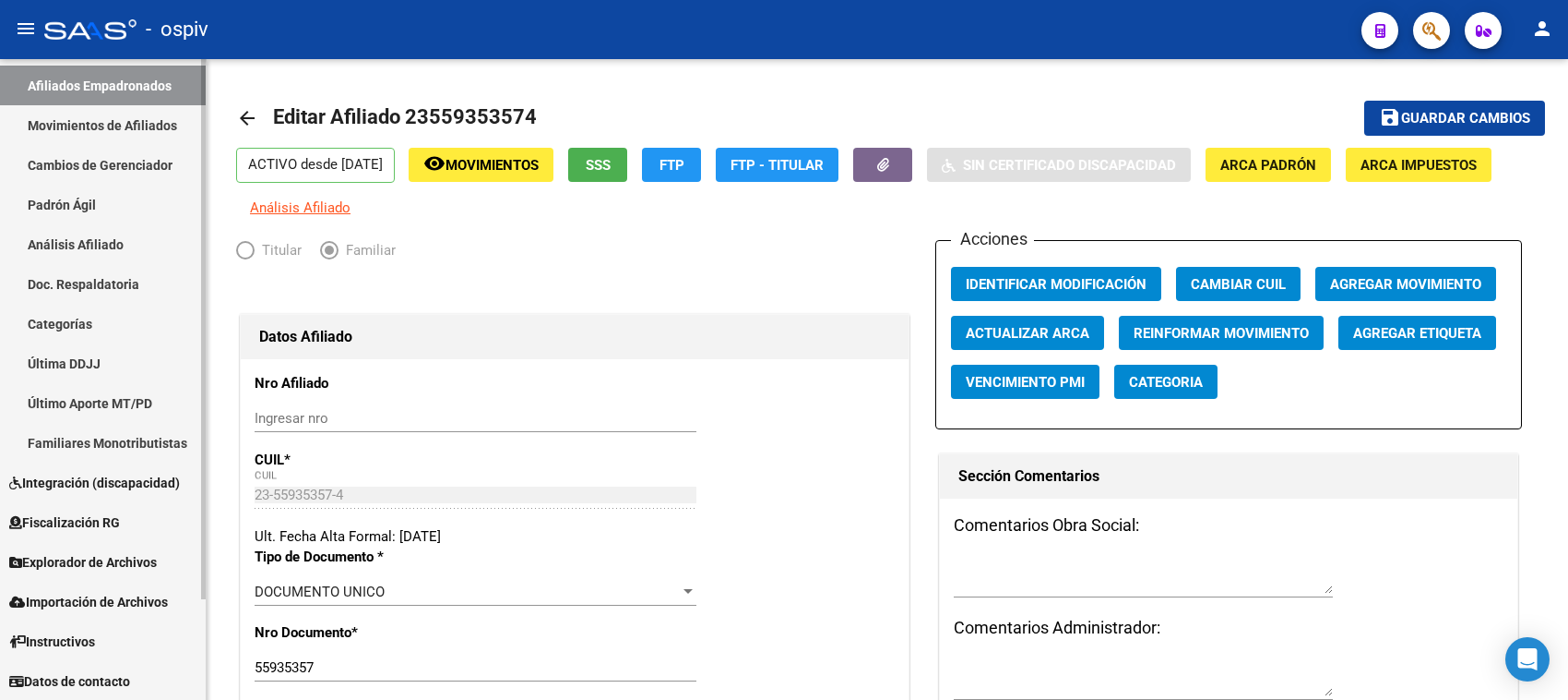
click at [118, 473] on span "Integración (discapacidad)" at bounding box center [94, 482] width 170 height 20
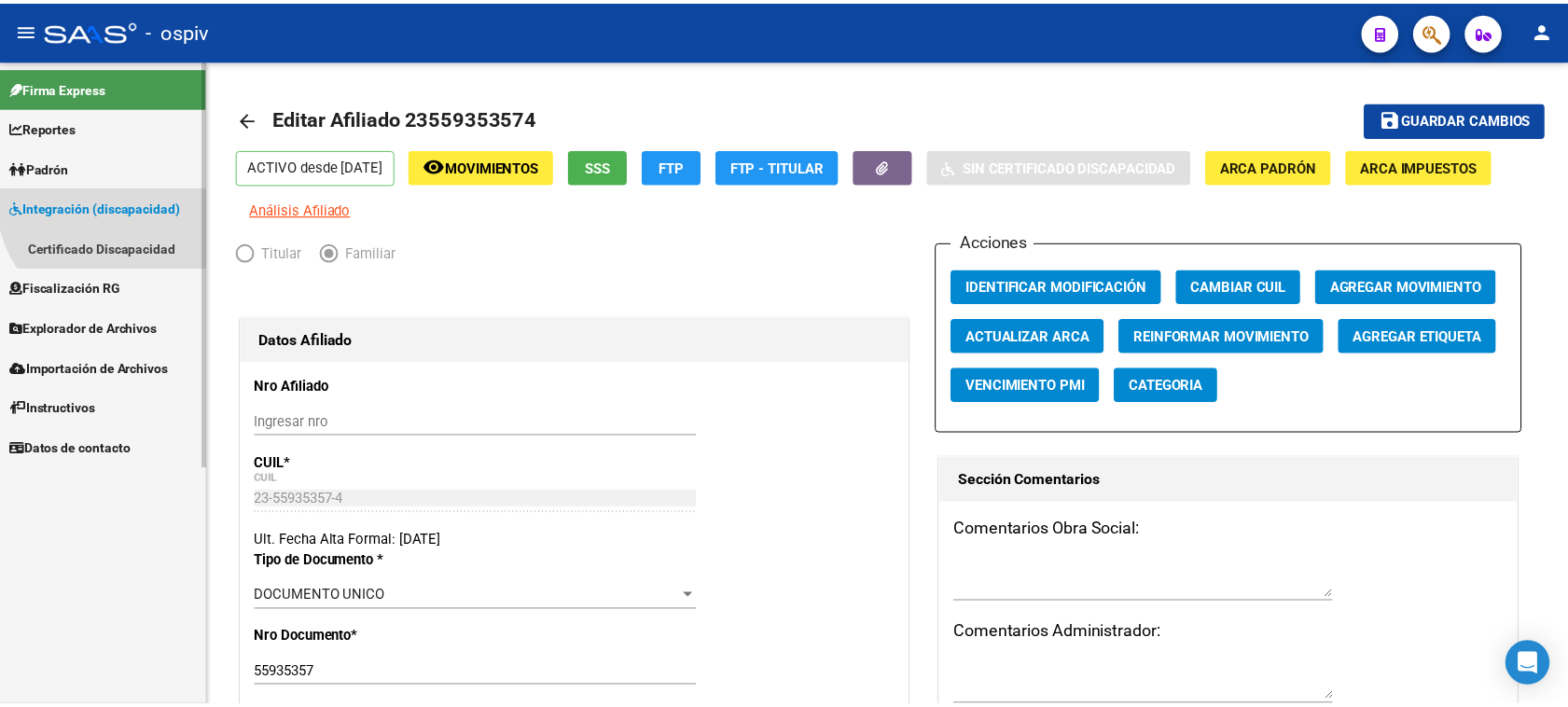
scroll to position [0, 0]
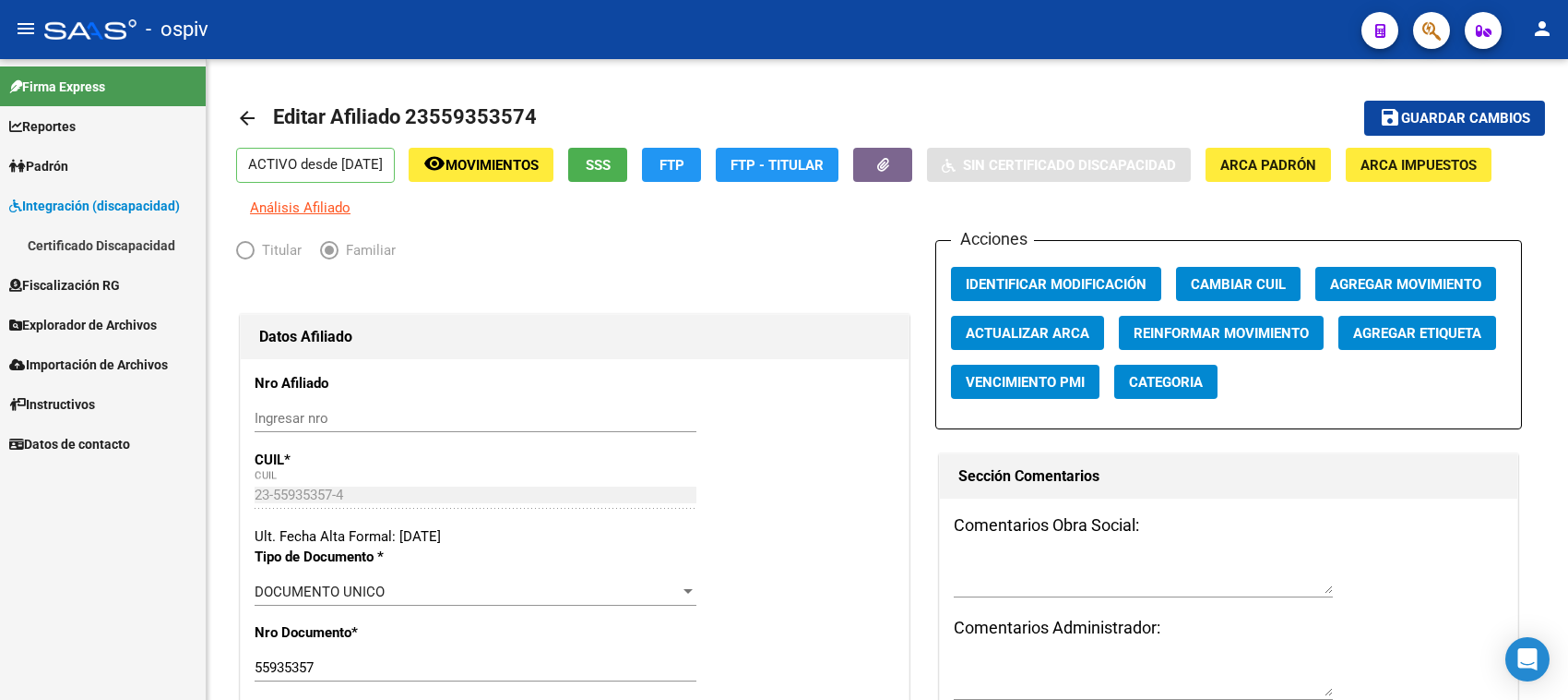
click at [123, 245] on link "Certificado Discapacidad" at bounding box center [103, 244] width 205 height 40
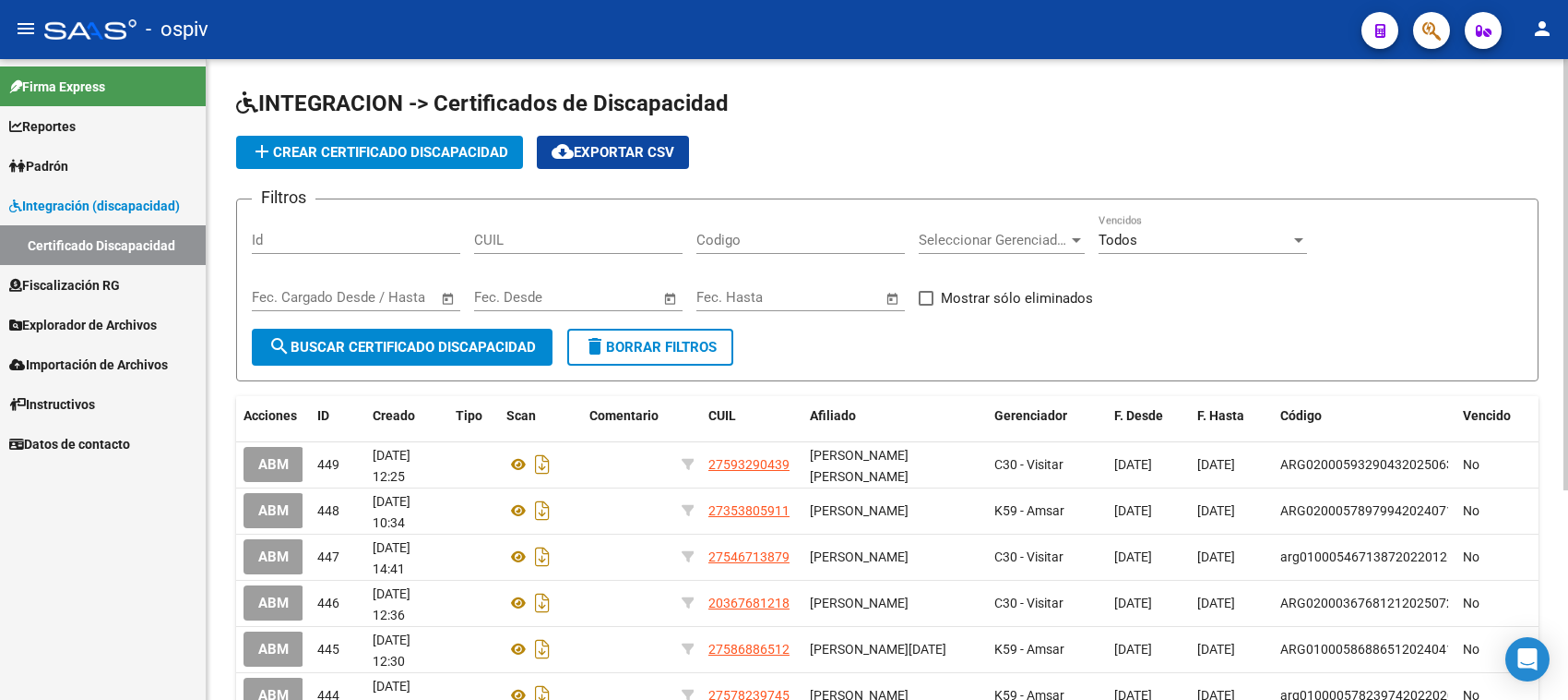
click at [421, 152] on span "add Crear Certificado Discapacidad" at bounding box center [380, 152] width 257 height 17
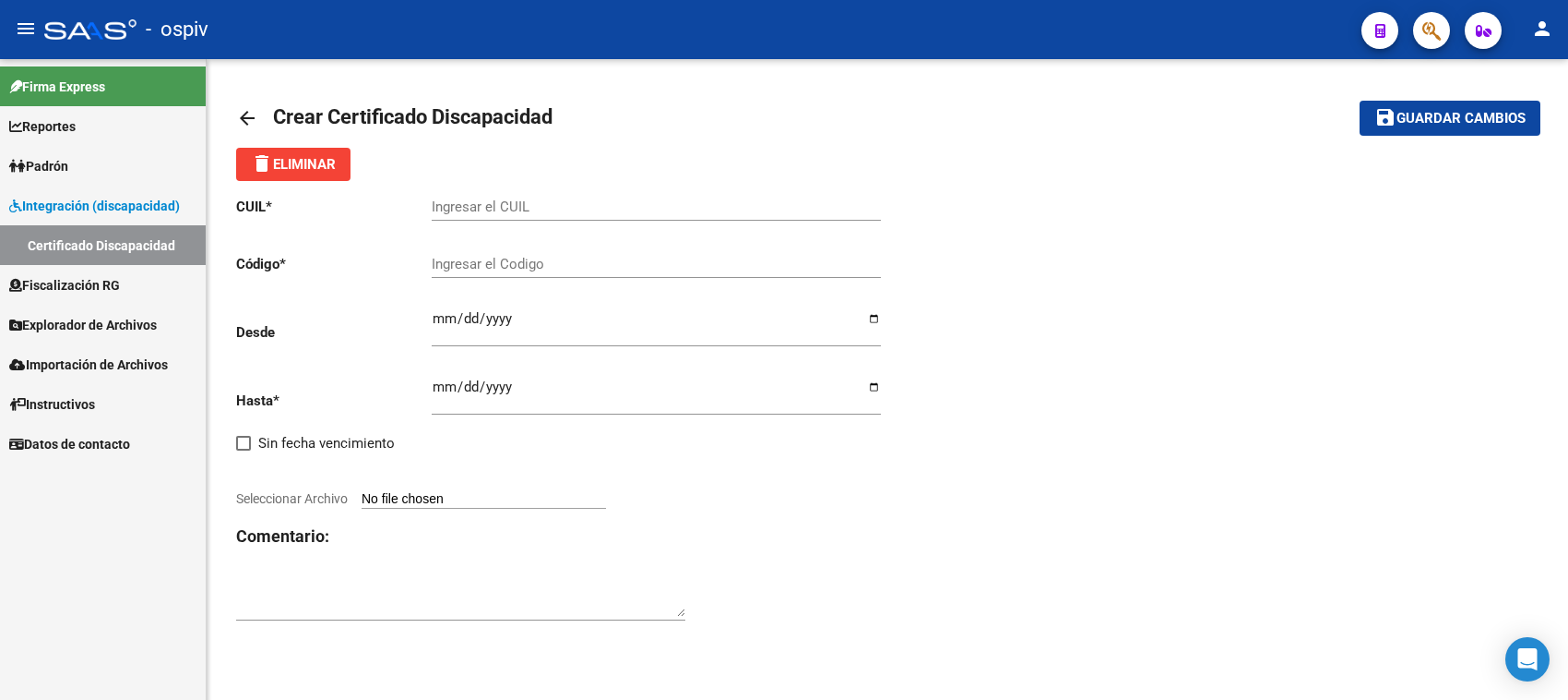
click at [449, 206] on input "Ingresar el CUIL" at bounding box center [655, 206] width 449 height 17
paste input "23-55935357-4"
type input "23-55935357-4"
click at [470, 261] on input "Ingresar el Codigo" at bounding box center [655, 264] width 449 height 17
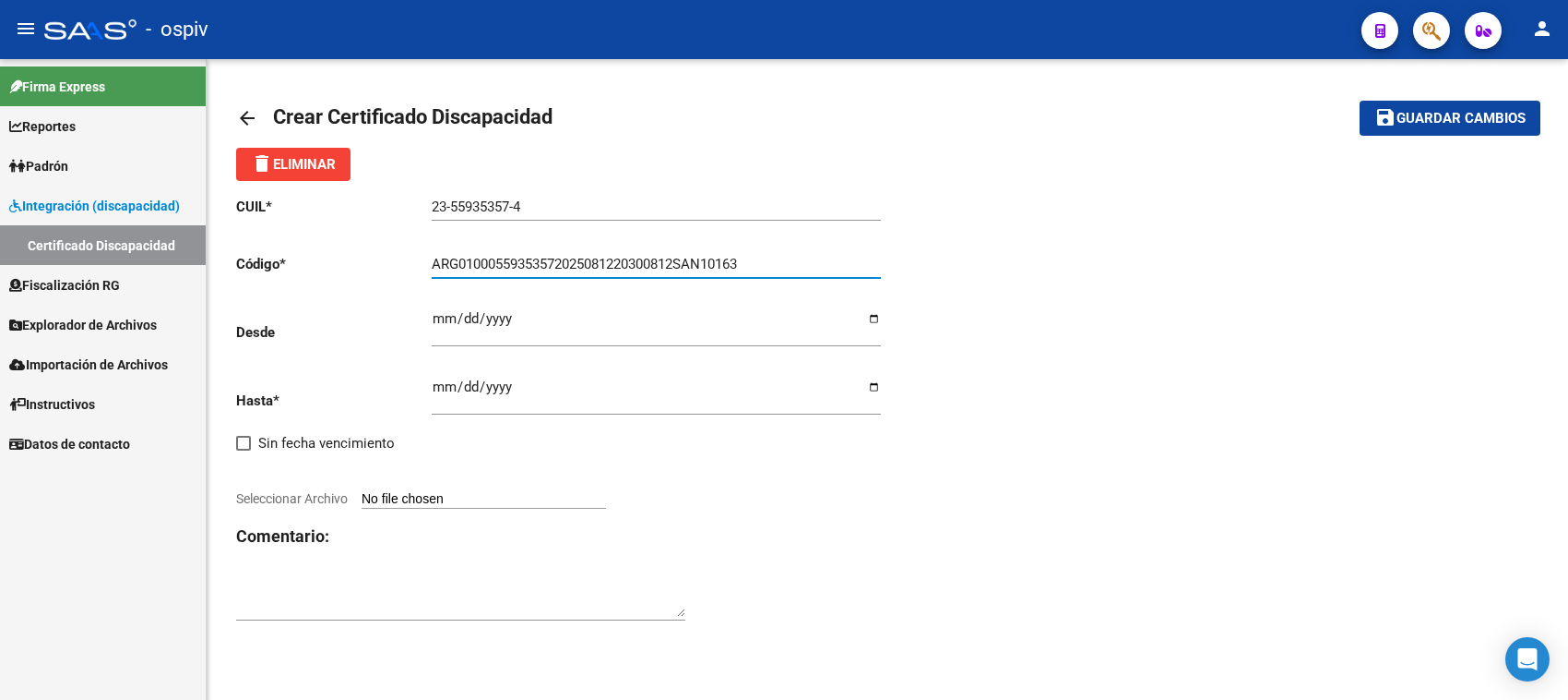
type input "ARG01000559353572025081220300812SAN10163"
click at [443, 306] on div "Ingresar fec. Desde" at bounding box center [655, 321] width 449 height 52
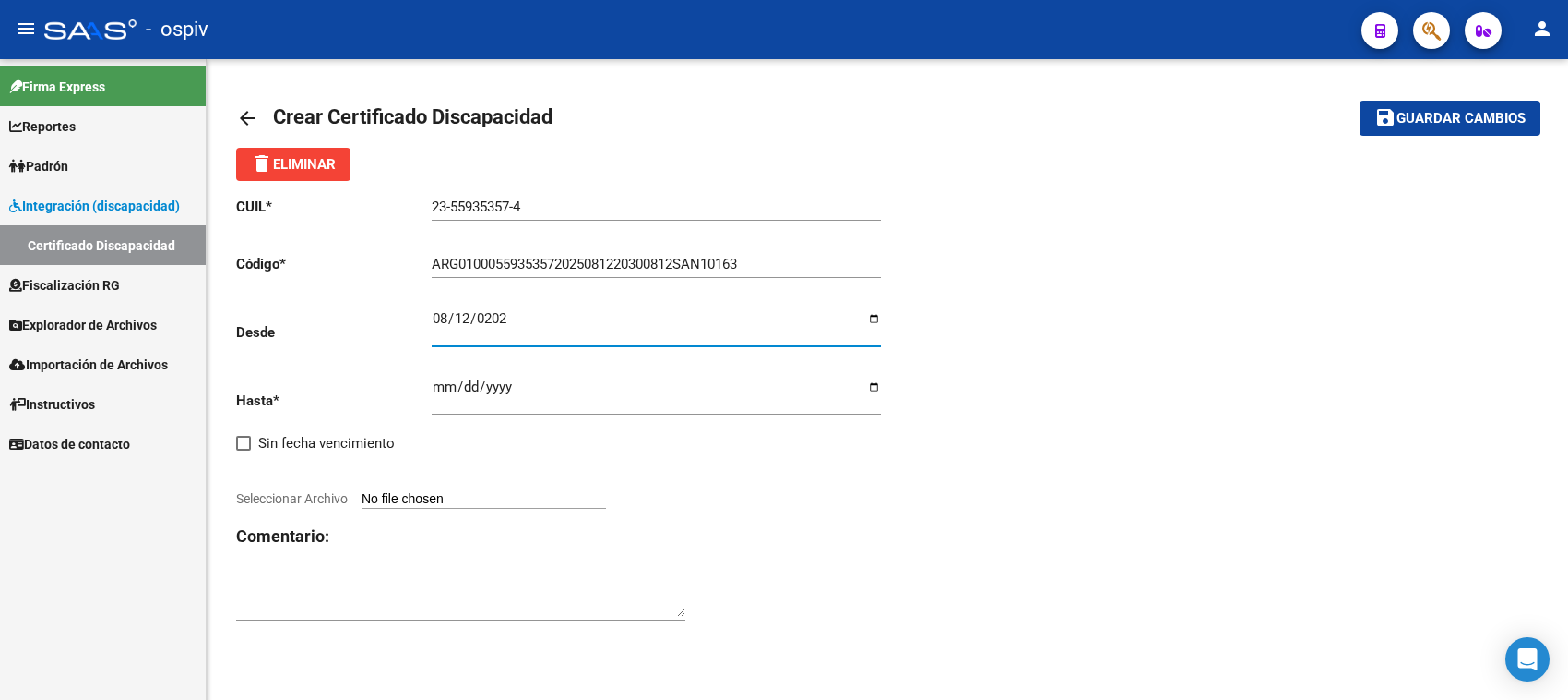
type input "[DATE]"
click at [440, 383] on input "Ingresar fec. Hasta" at bounding box center [655, 394] width 449 height 30
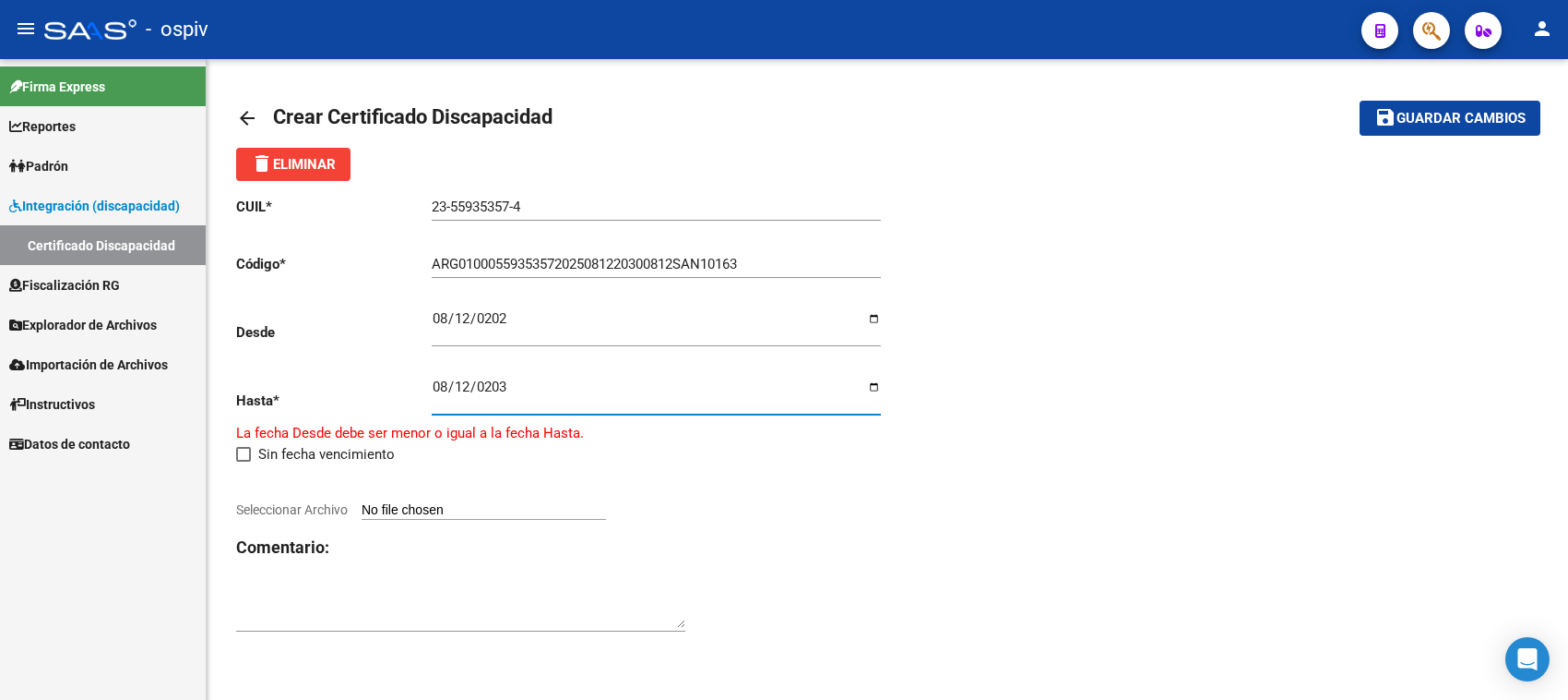
type input "2030-08-12"
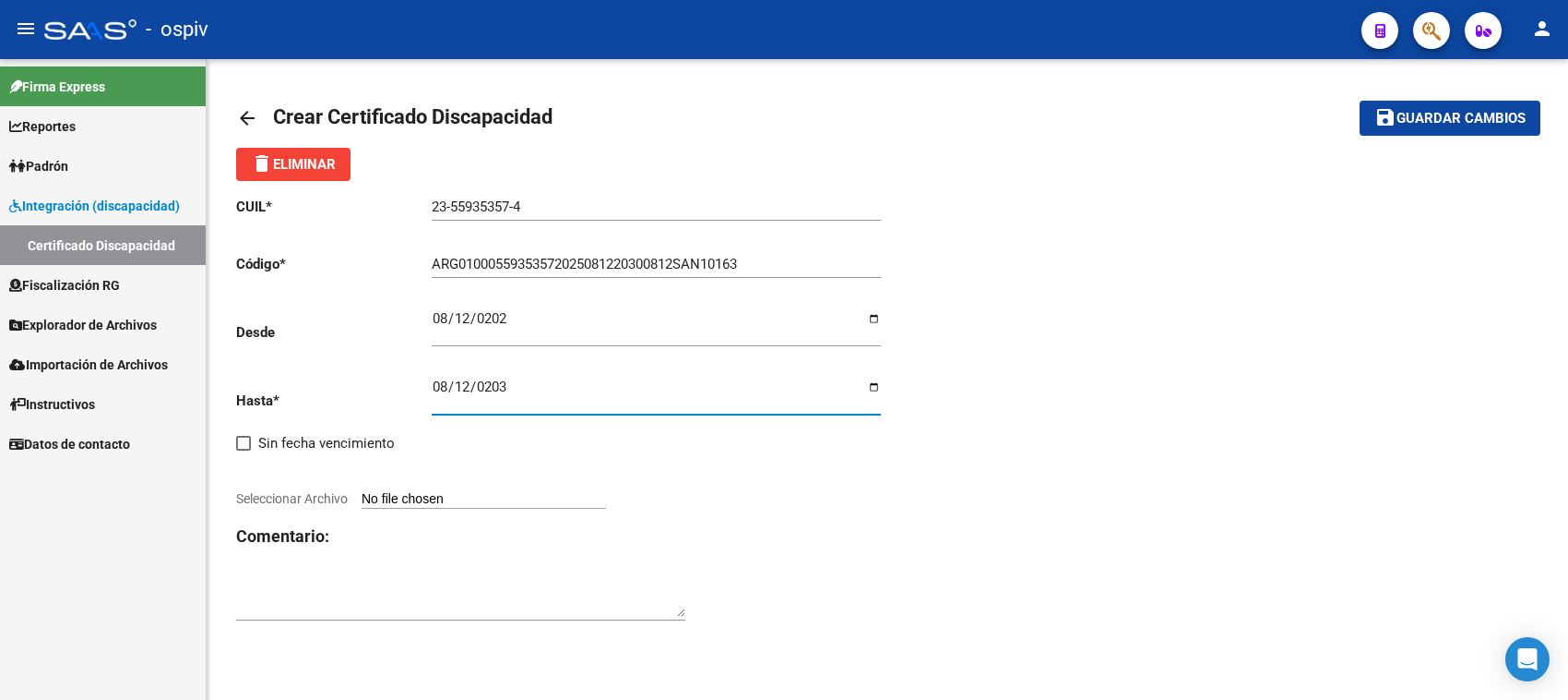
click at [339, 495] on span "Seleccionar Archivo" at bounding box center [292, 498] width 112 height 15
click at [362, 495] on input "Seleccionar Archivo" at bounding box center [484, 499] width 244 height 18
click at [358, 484] on div at bounding box center [562, 478] width 652 height 20
click at [357, 501] on app-file-uploader "Seleccionar Archivo" at bounding box center [429, 498] width 385 height 17
click at [356, 494] on app-file-uploader "Seleccionar Archivo" at bounding box center [429, 498] width 385 height 17
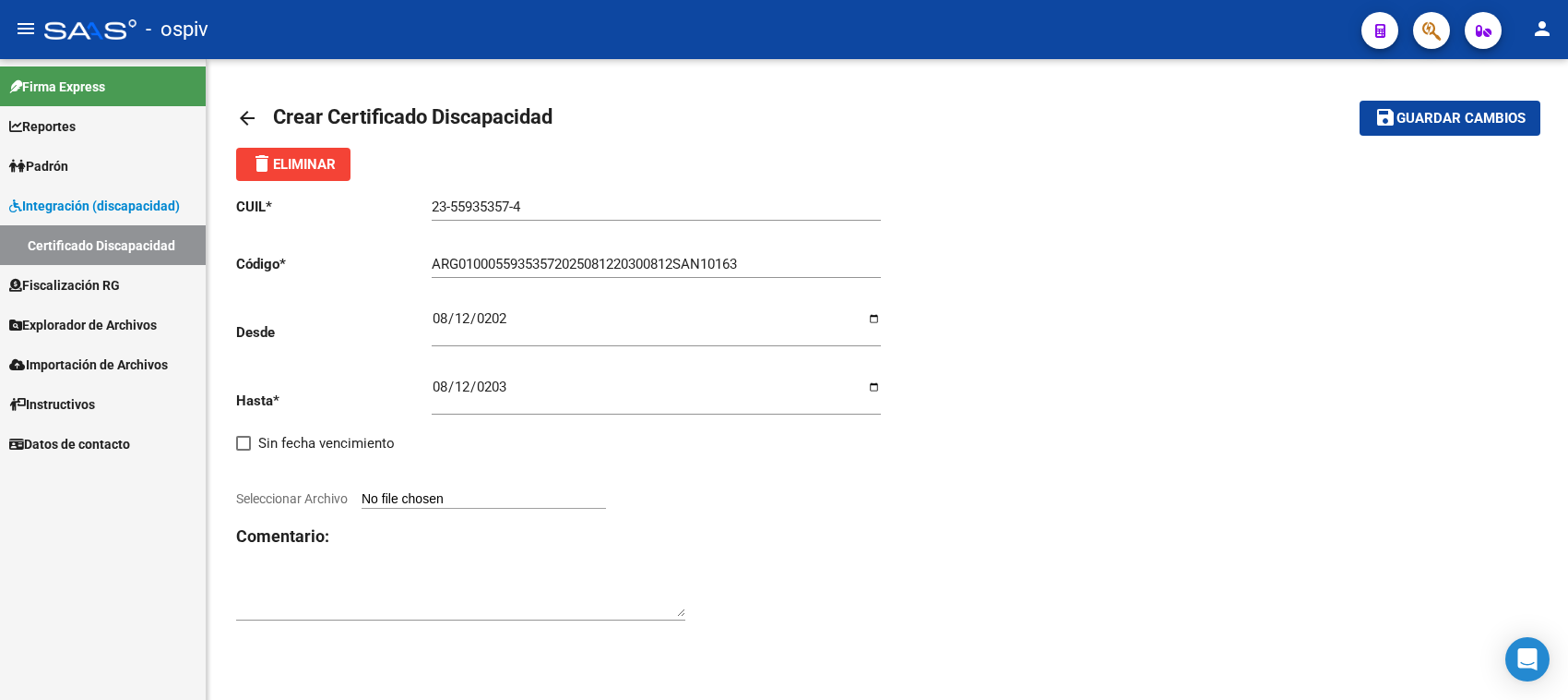
click at [356, 494] on app-file-uploader "Seleccionar Archivo" at bounding box center [429, 498] width 385 height 17
click at [480, 501] on input "Seleccionar Archivo" at bounding box center [484, 499] width 244 height 18
type input "C:\fakepath\CUD SUAREZ INDIANA.pdf"
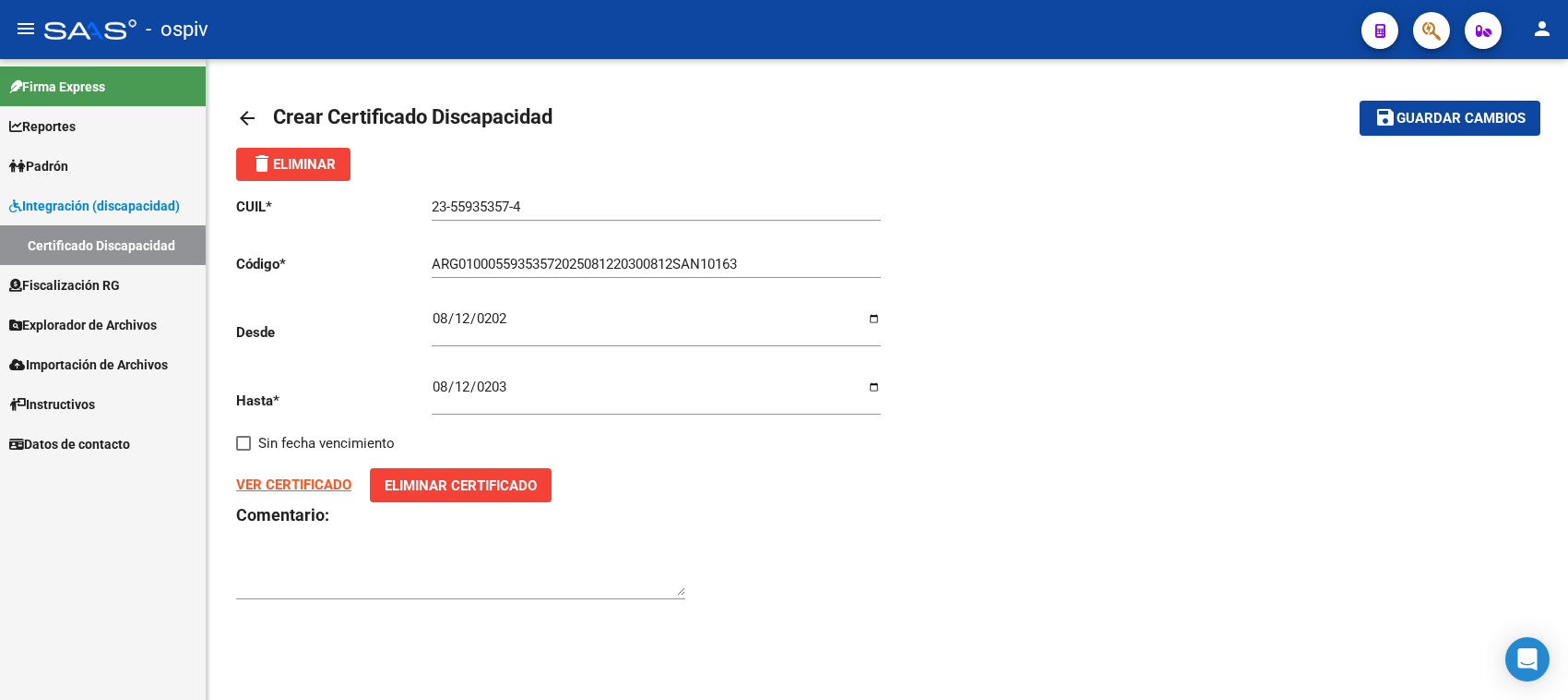
click at [321, 482] on strong "VER CERTIFICADO" at bounding box center [293, 484] width 116 height 17
click at [1453, 105] on button "save Guardar cambios" at bounding box center [1450, 118] width 180 height 34
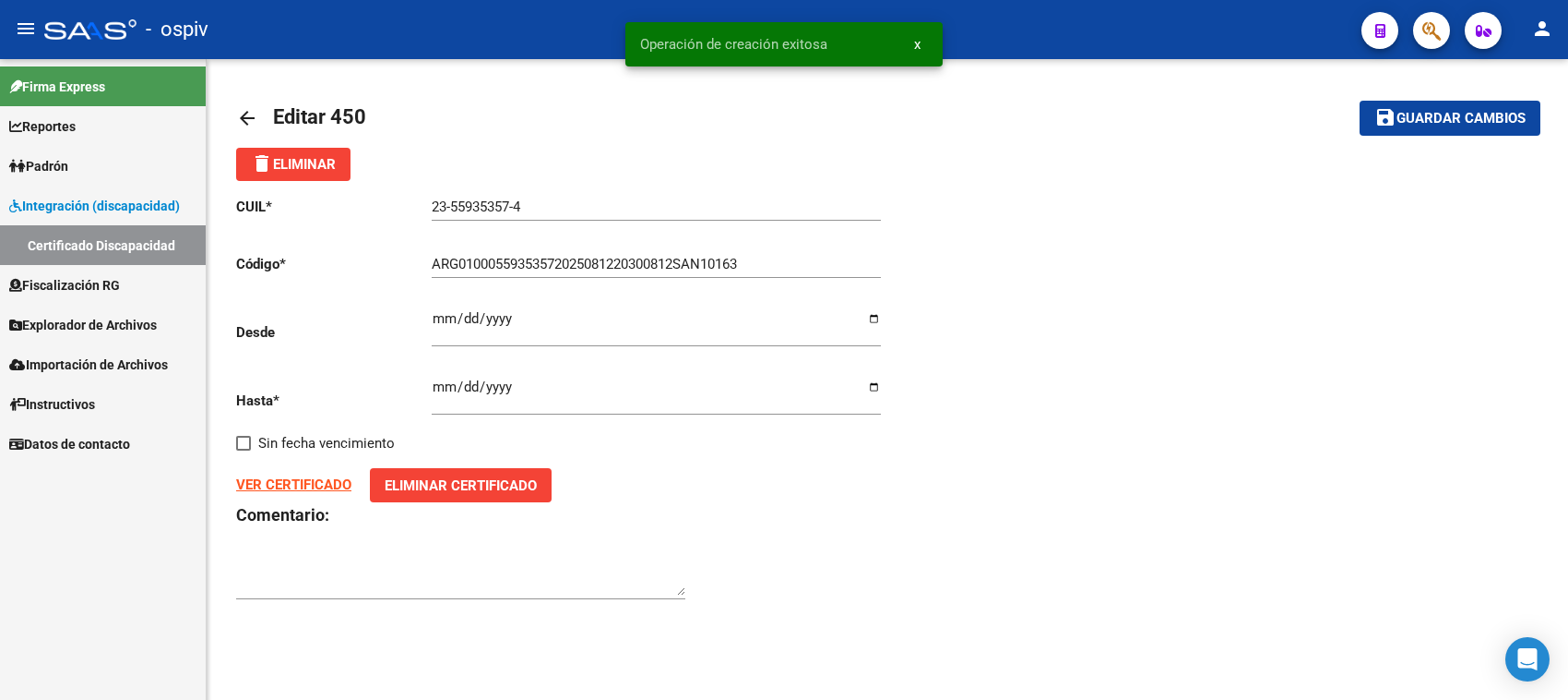
click at [46, 167] on span "Padrón" at bounding box center [39, 166] width 59 height 20
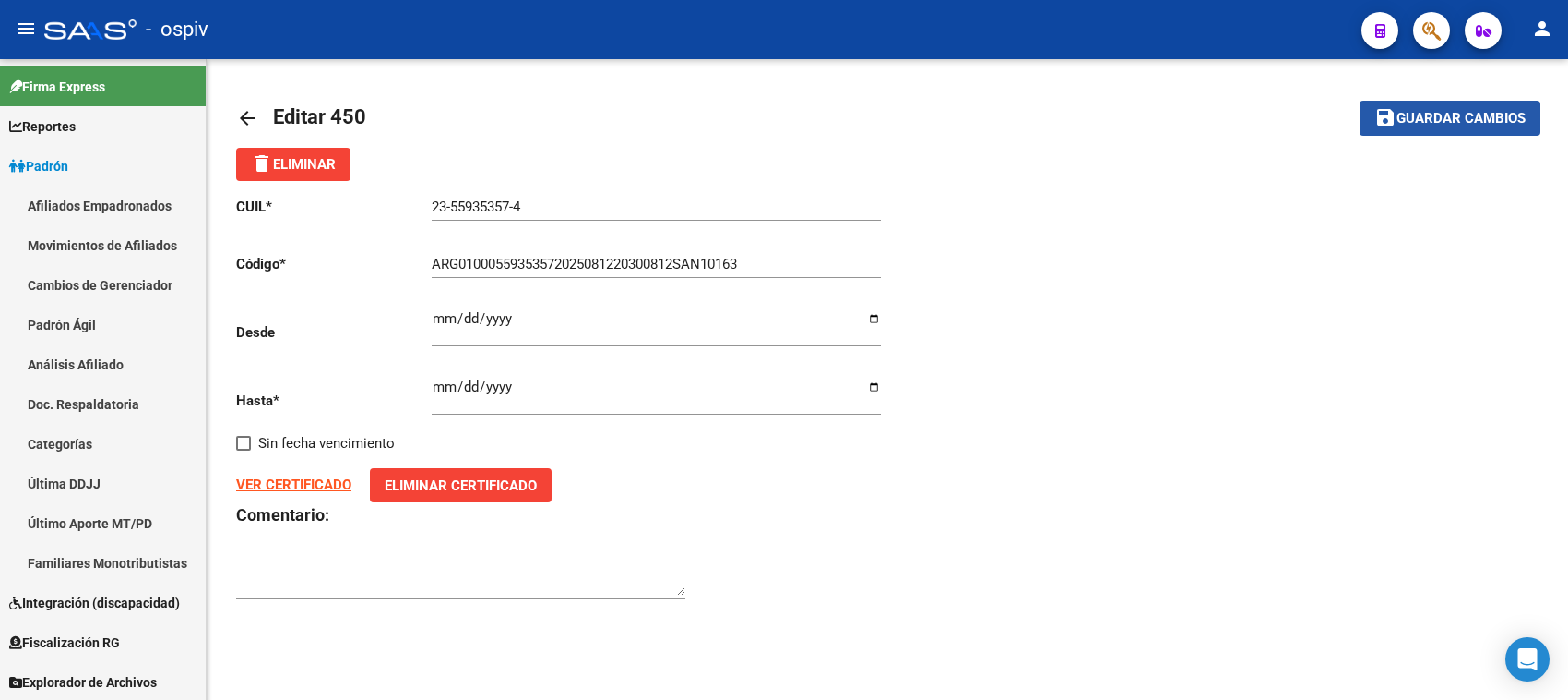
click at [1428, 127] on button "save Guardar cambios" at bounding box center [1450, 118] width 180 height 34
drag, startPoint x: 433, startPoint y: 199, endPoint x: 563, endPoint y: 191, distance: 130.2
click at [563, 191] on div "23-55935357-4 Ingresar el CUIL" at bounding box center [655, 200] width 449 height 40
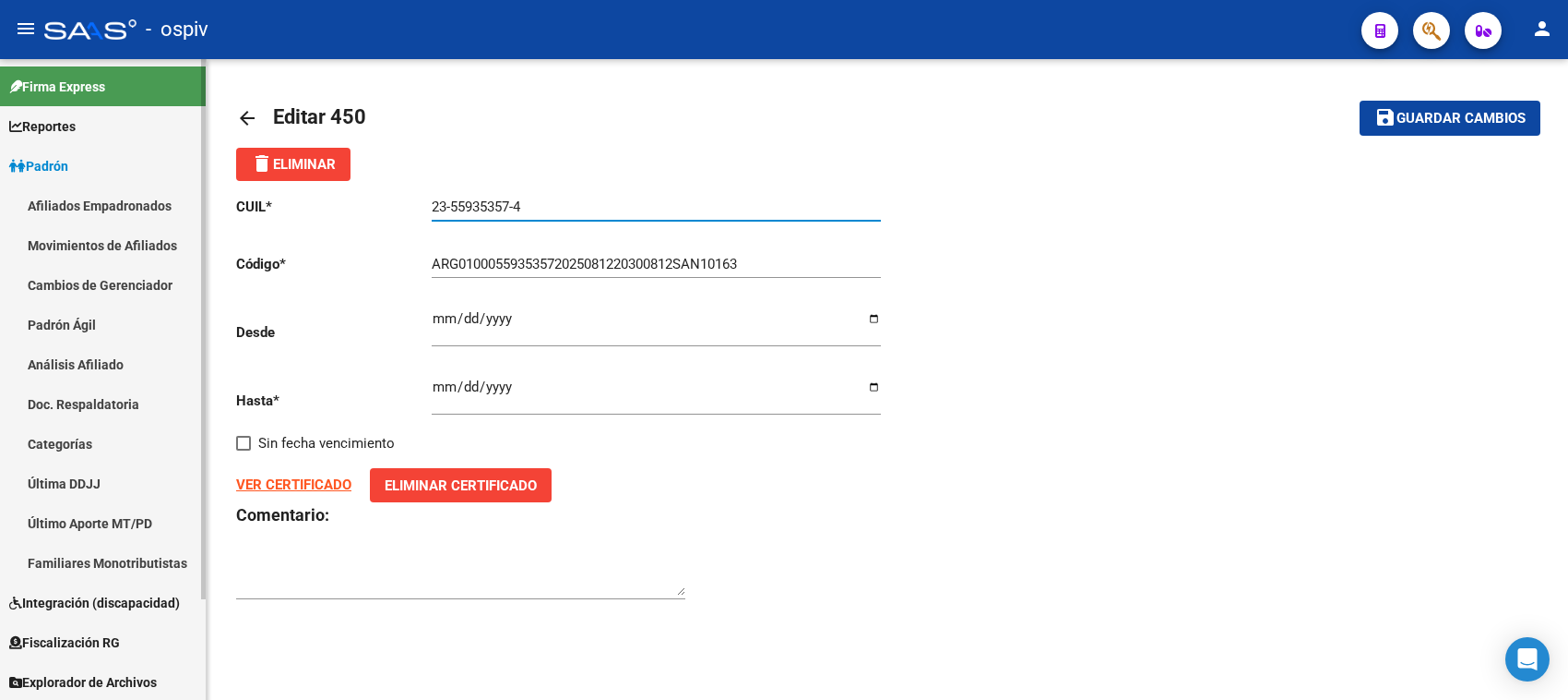
click at [77, 205] on link "Afiliados Empadronados" at bounding box center [103, 205] width 205 height 40
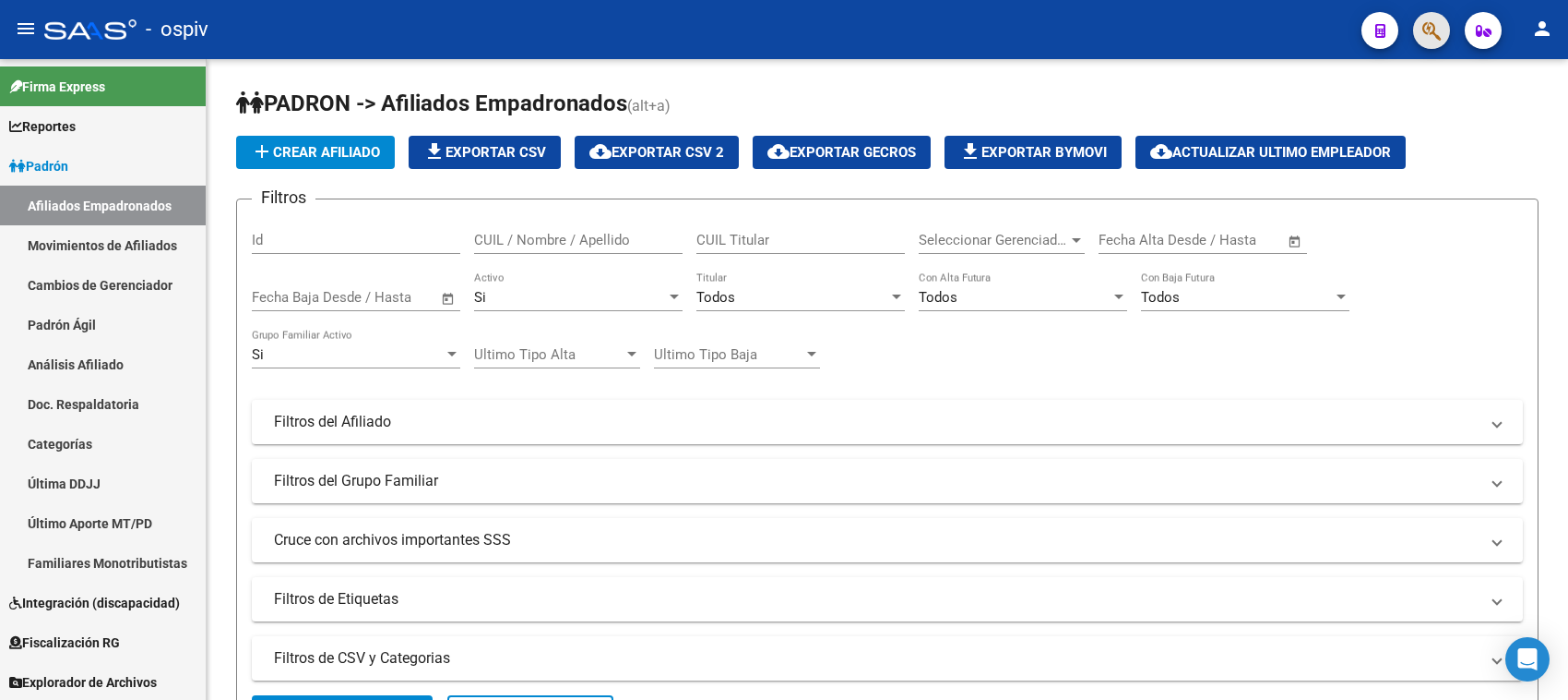
click at [1441, 23] on button "button" at bounding box center [1432, 31] width 37 height 37
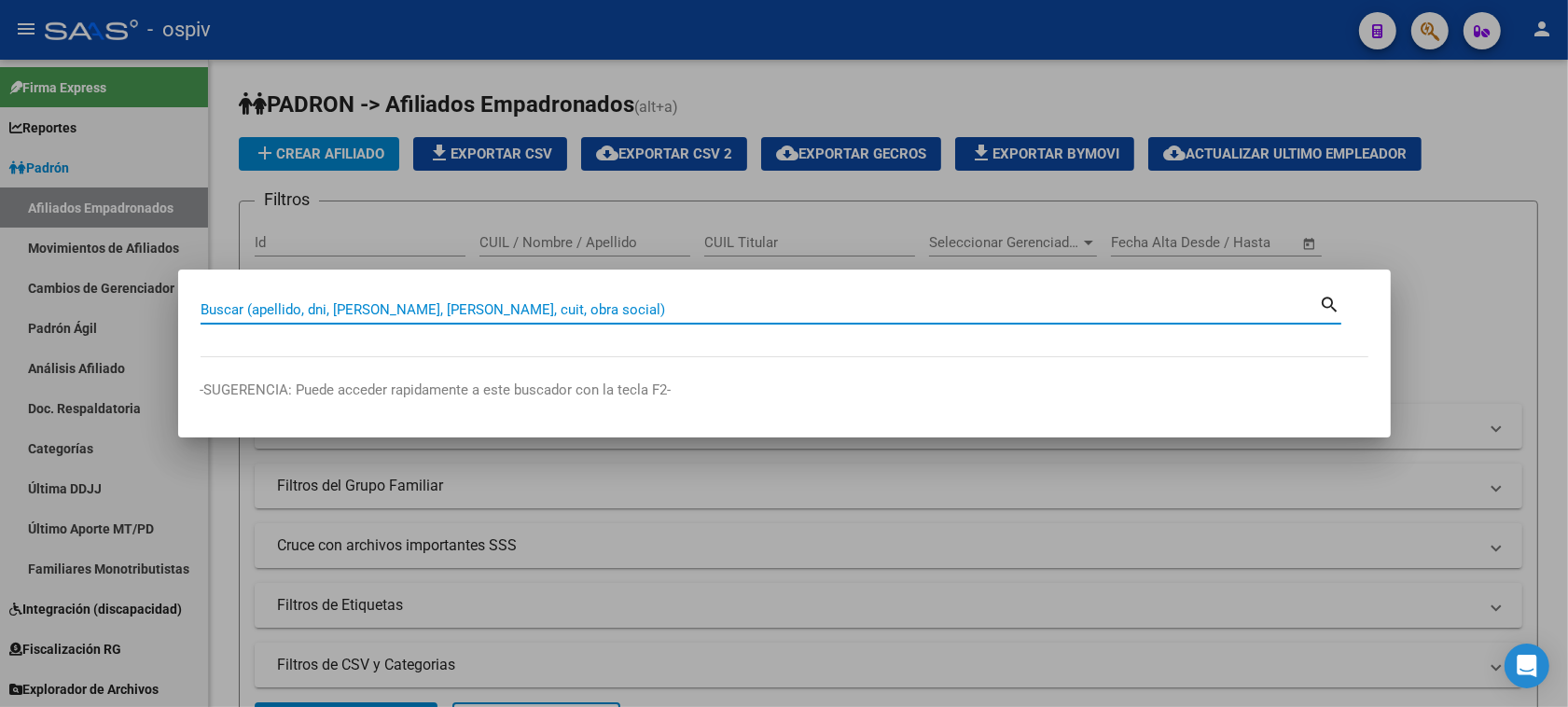
paste input "23-55935357-4"
type input "23559353574"
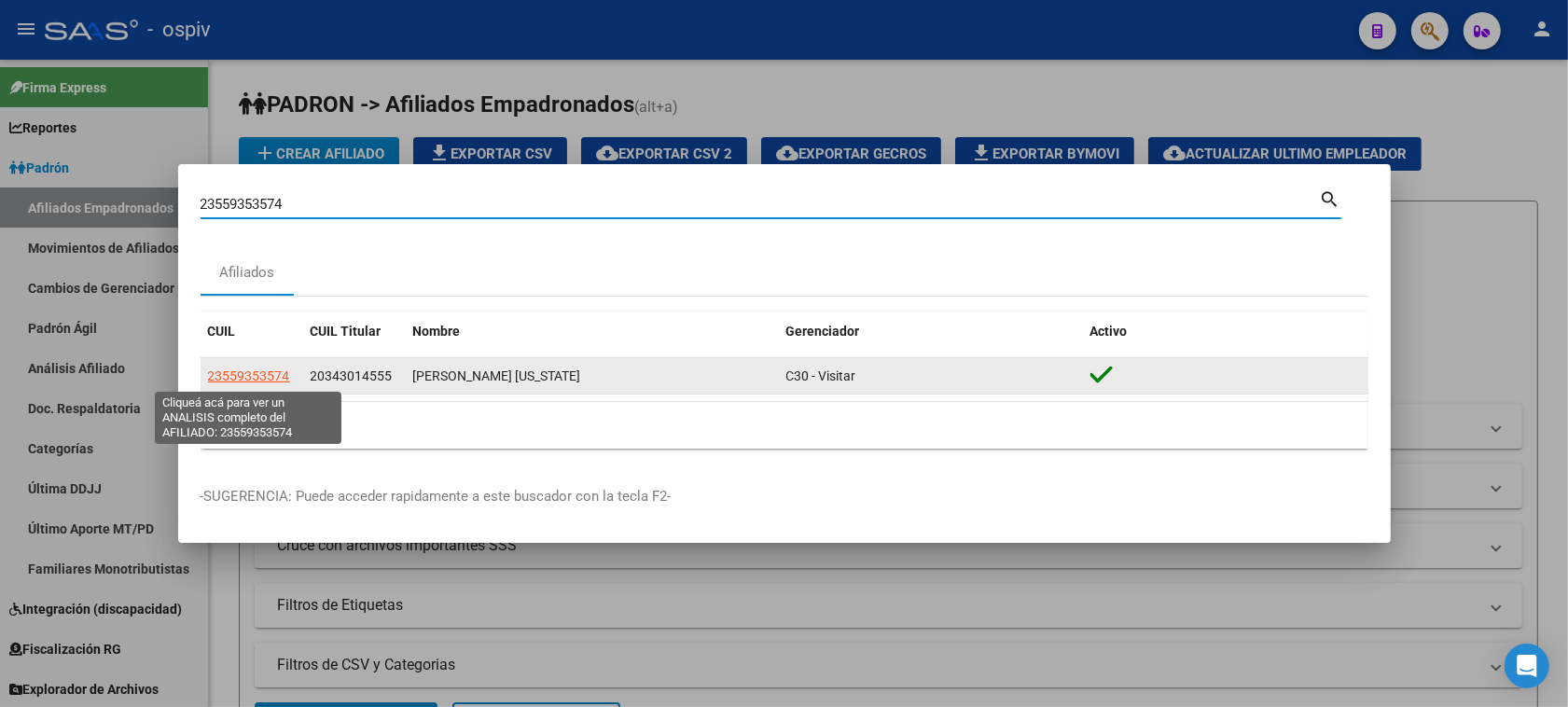
click at [222, 376] on span "23559353574" at bounding box center [249, 376] width 82 height 15
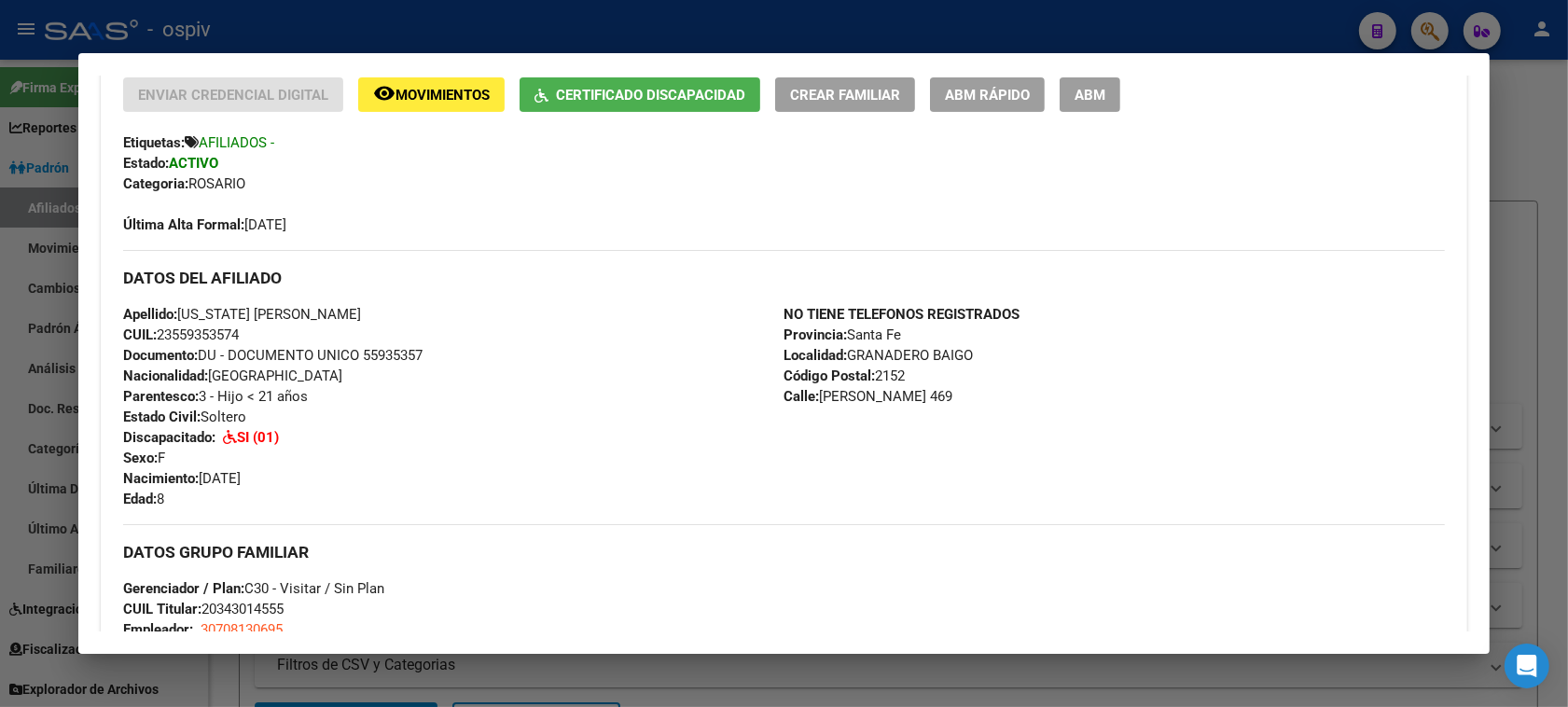
scroll to position [350, 0]
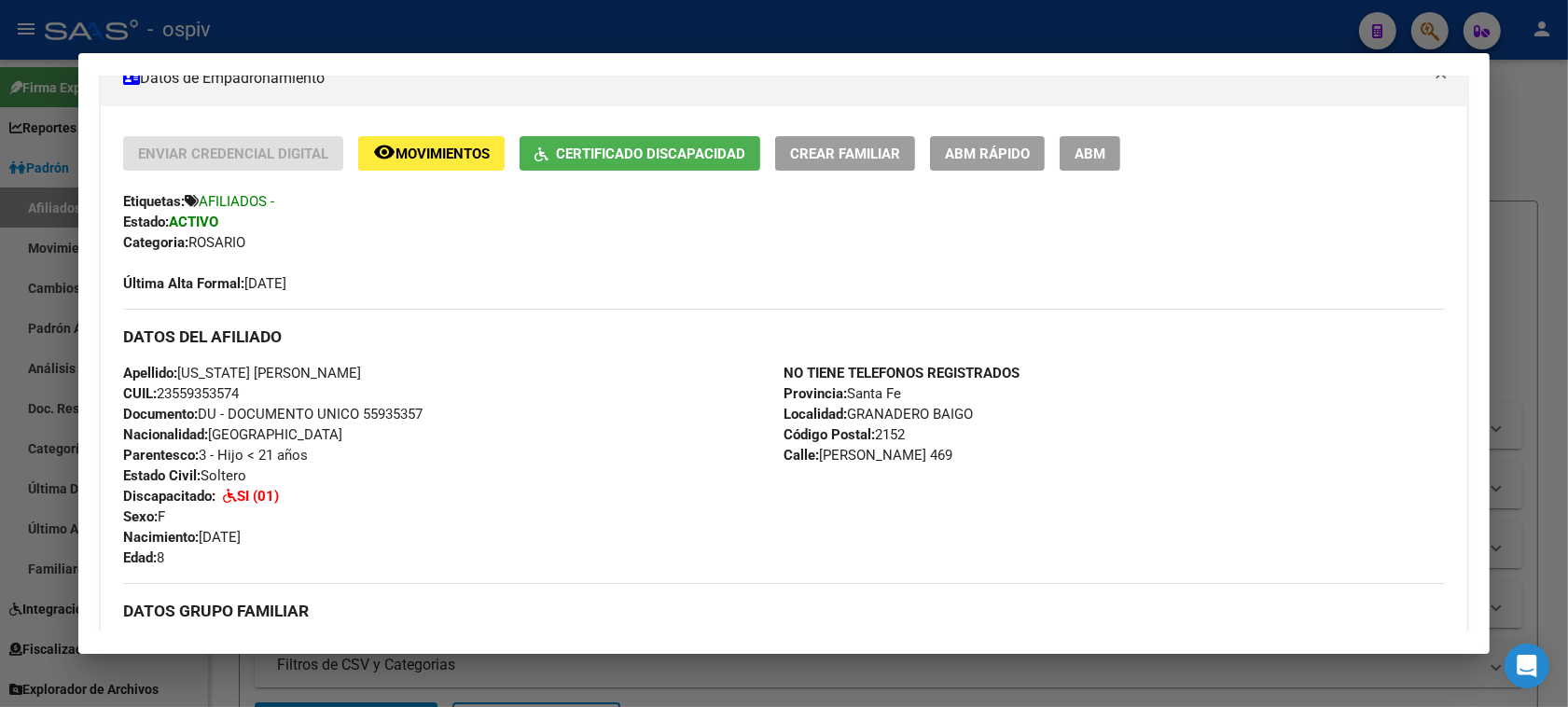
click at [1434, 0] on div at bounding box center [784, 354] width 1568 height 707
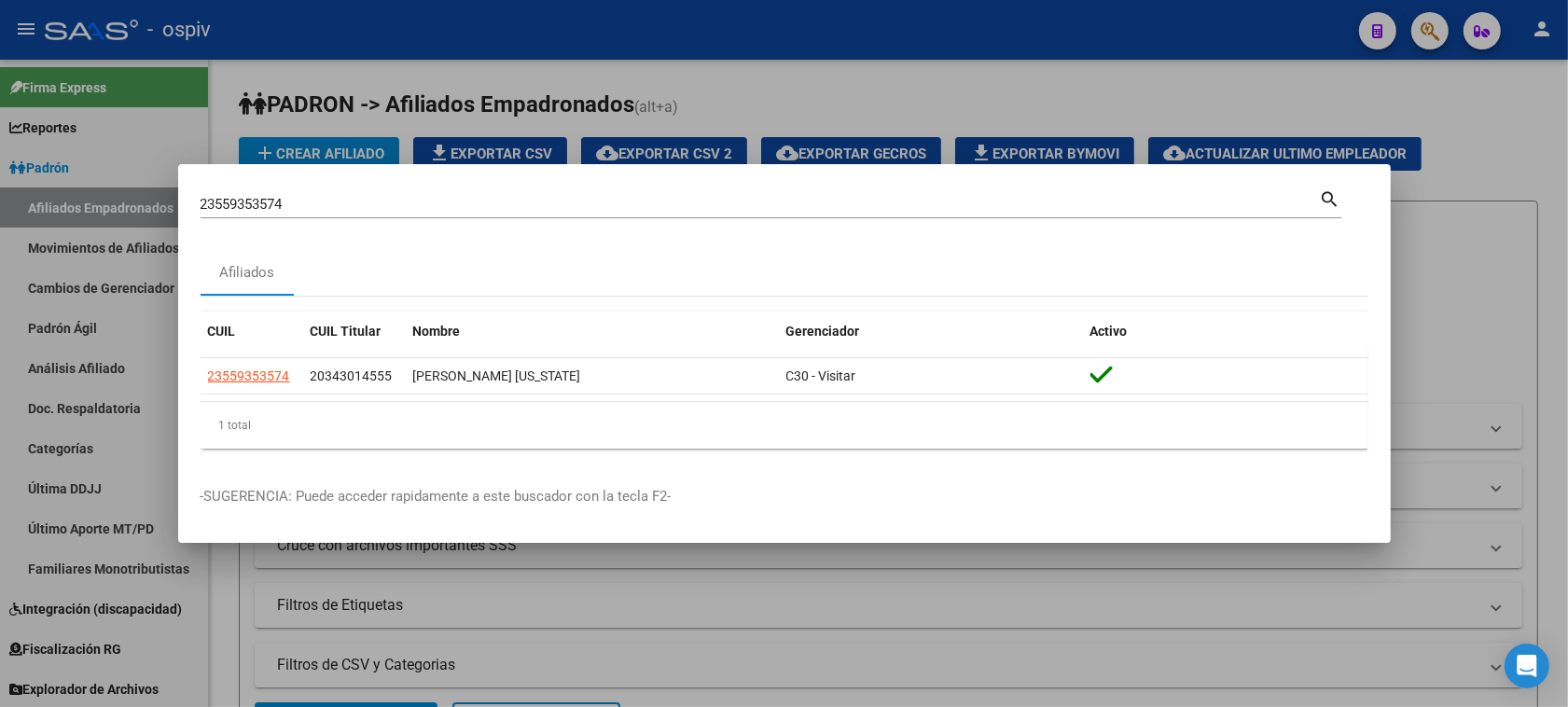
click at [1436, 22] on div at bounding box center [784, 354] width 1568 height 707
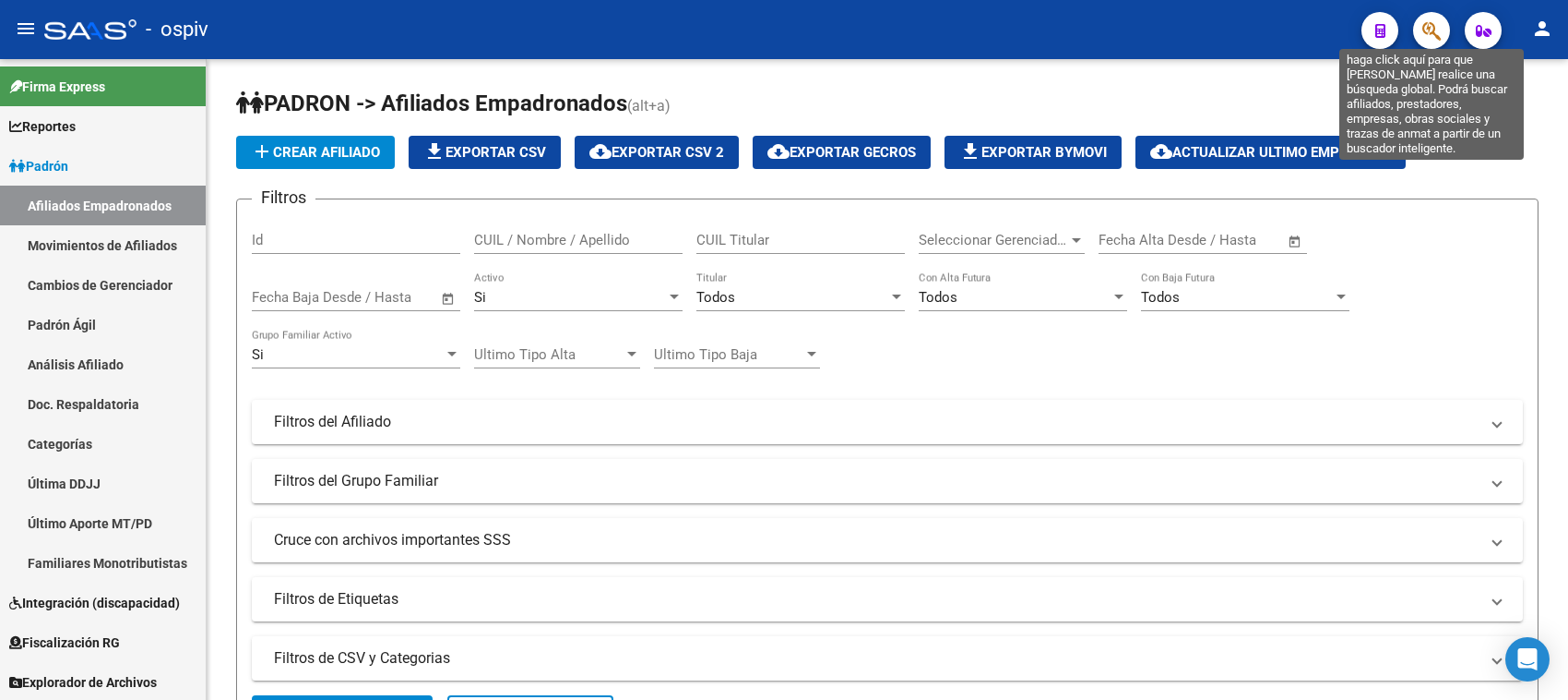
click at [1426, 34] on icon "button" at bounding box center [1432, 31] width 19 height 21
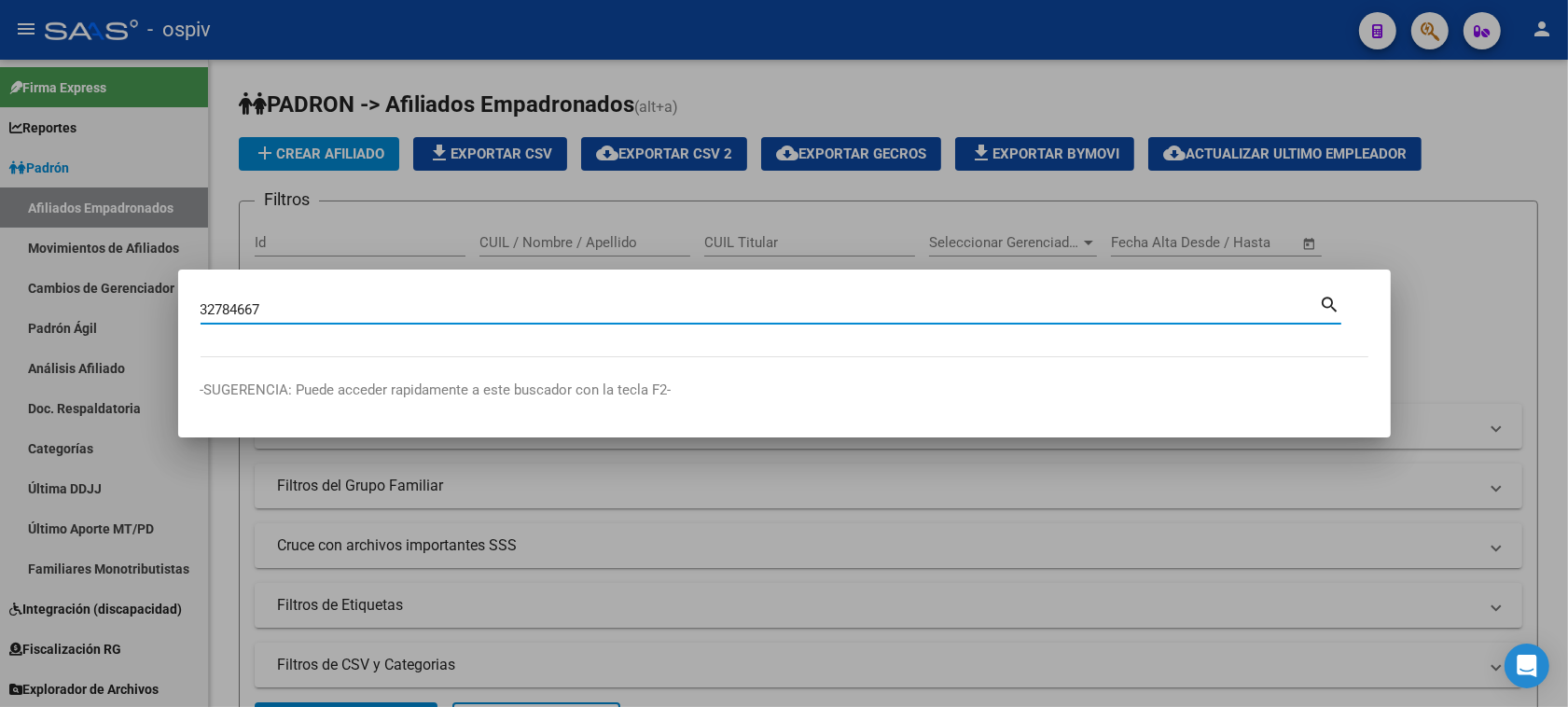
type input "32784667"
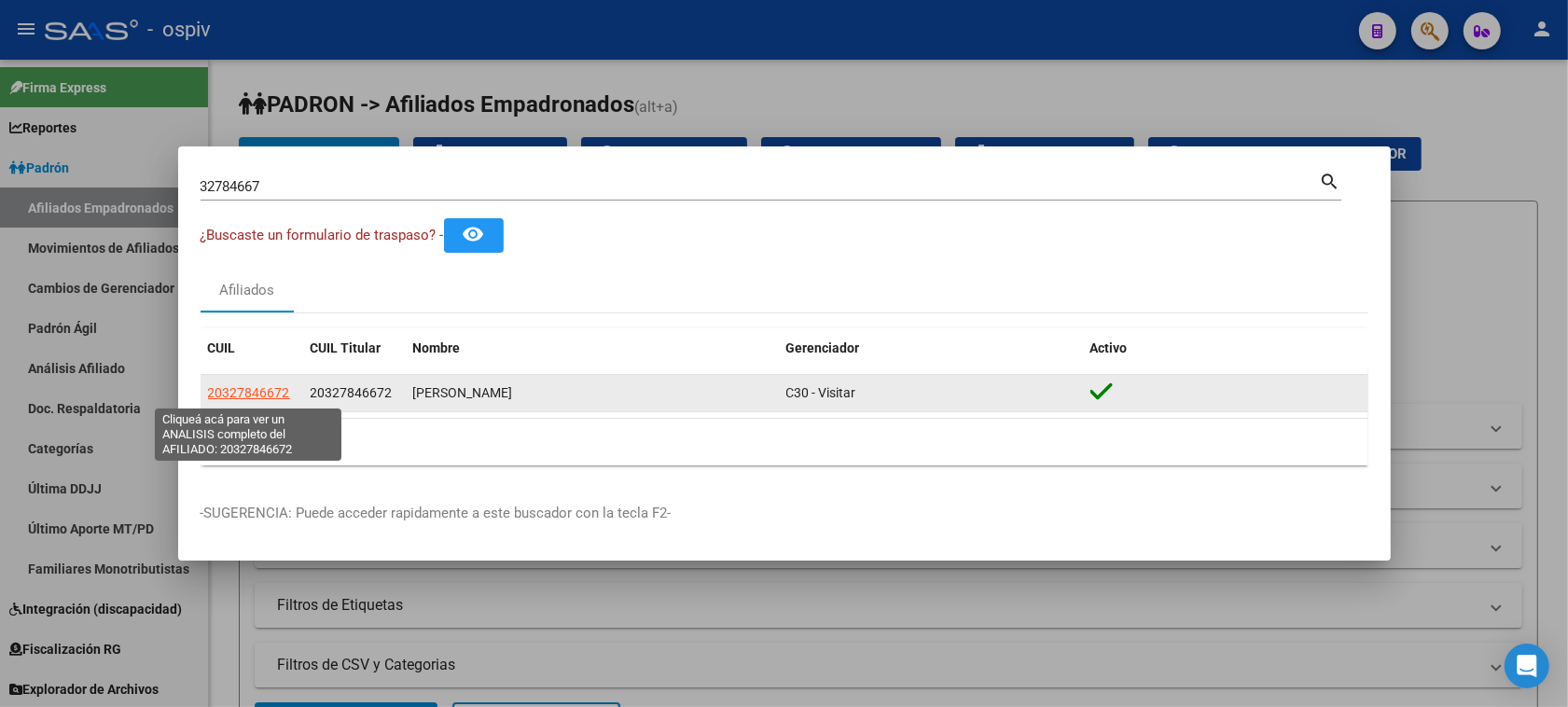
click at [258, 385] on span "20327846672" at bounding box center [249, 393] width 82 height 15
type textarea "20327846672"
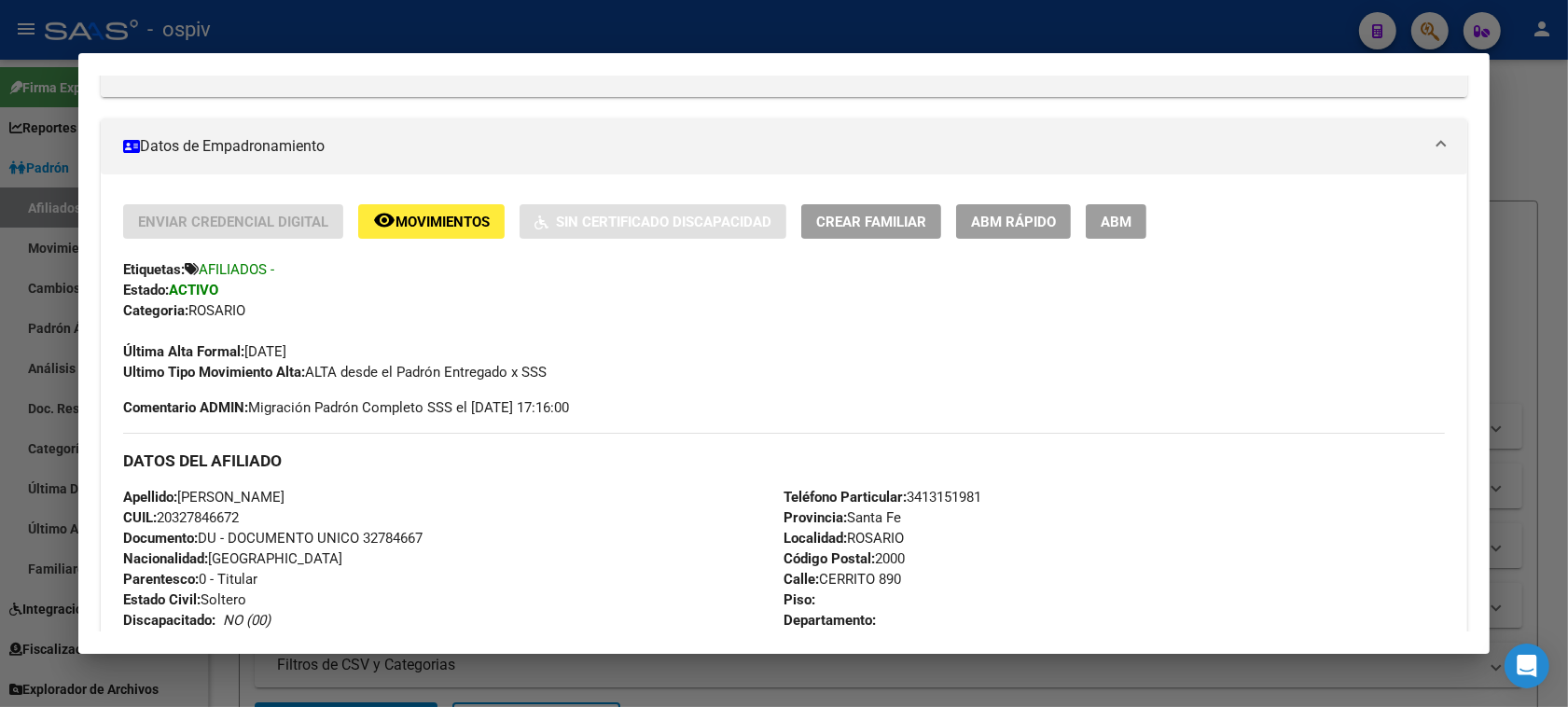
scroll to position [280, 0]
drag, startPoint x: 158, startPoint y: 523, endPoint x: 258, endPoint y: 517, distance: 100.2
click at [258, 517] on div "Apellido: SOSA FACUNDO NAHUEL CUIL: 20327846672 Documento: DU - DOCUMENTO UNICO…" at bounding box center [454, 590] width 661 height 205
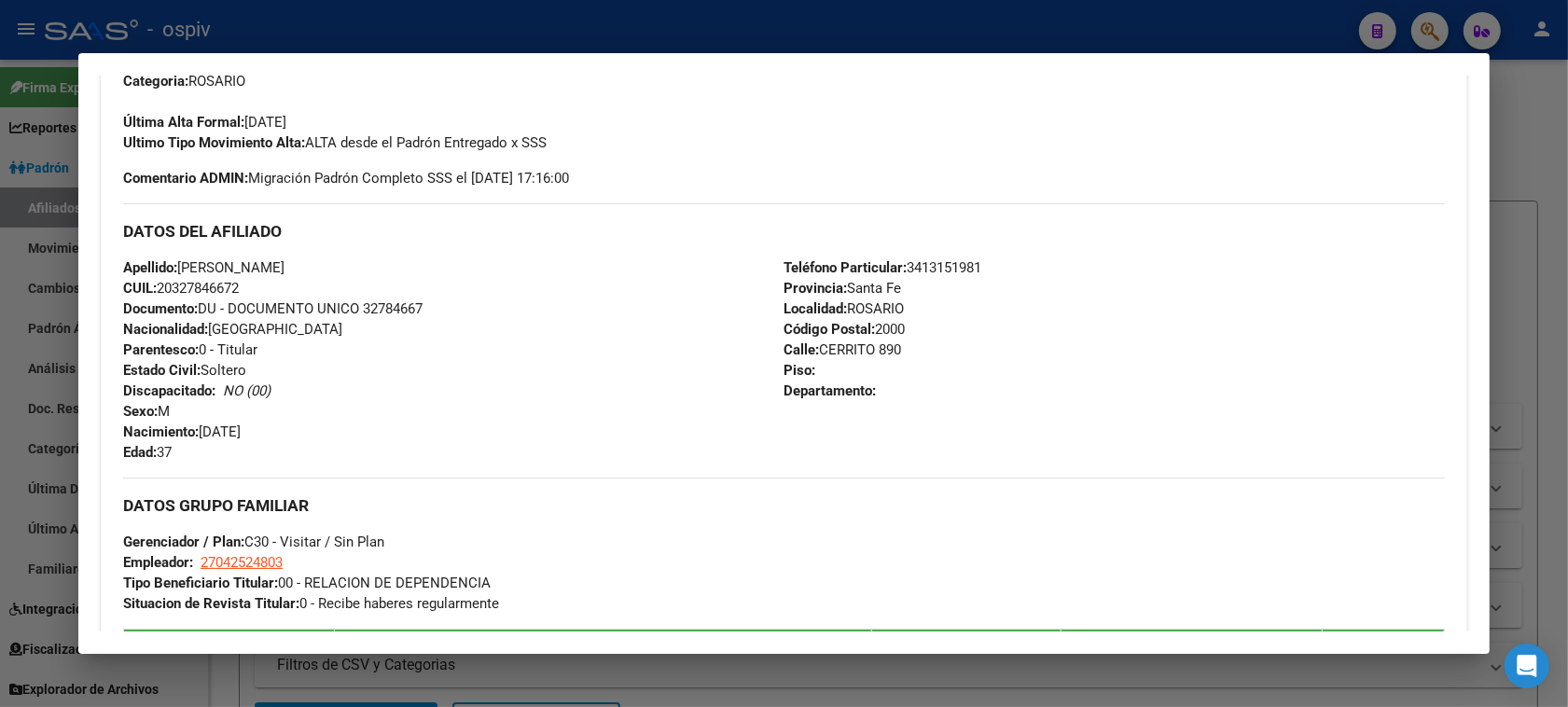
scroll to position [512, 0]
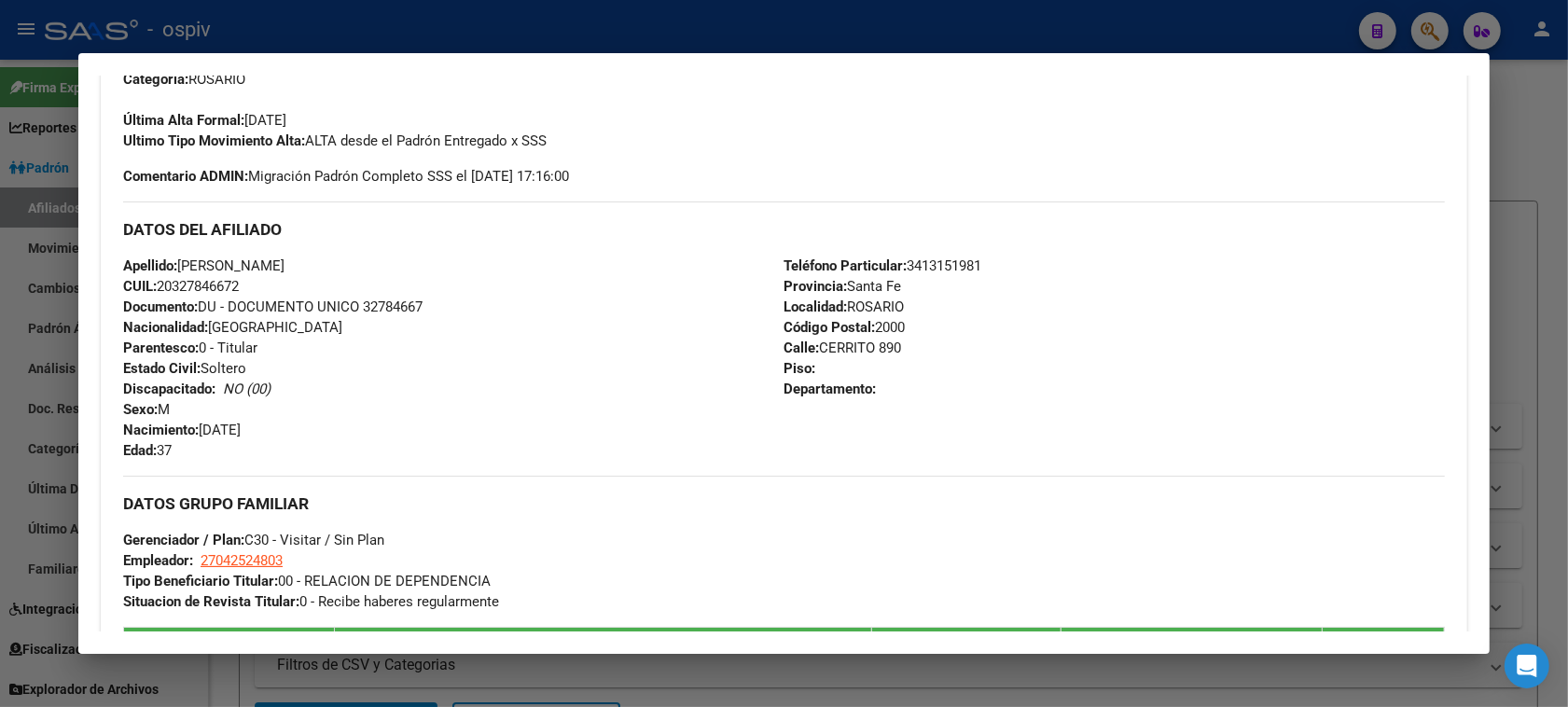
click at [356, 341] on div "Apellido: SOSA FACUNDO NAHUEL CUIL: 20327846672 Documento: DU - DOCUMENTO UNICO…" at bounding box center [454, 357] width 661 height 205
drag, startPoint x: 151, startPoint y: 282, endPoint x: 327, endPoint y: 355, distance: 190.5
click at [276, 290] on div "Apellido: SOSA FACUNDO NAHUEL CUIL: 20327846672 Documento: DU - DOCUMENTO UNICO…" at bounding box center [454, 357] width 661 height 205
copy span "20327846672"
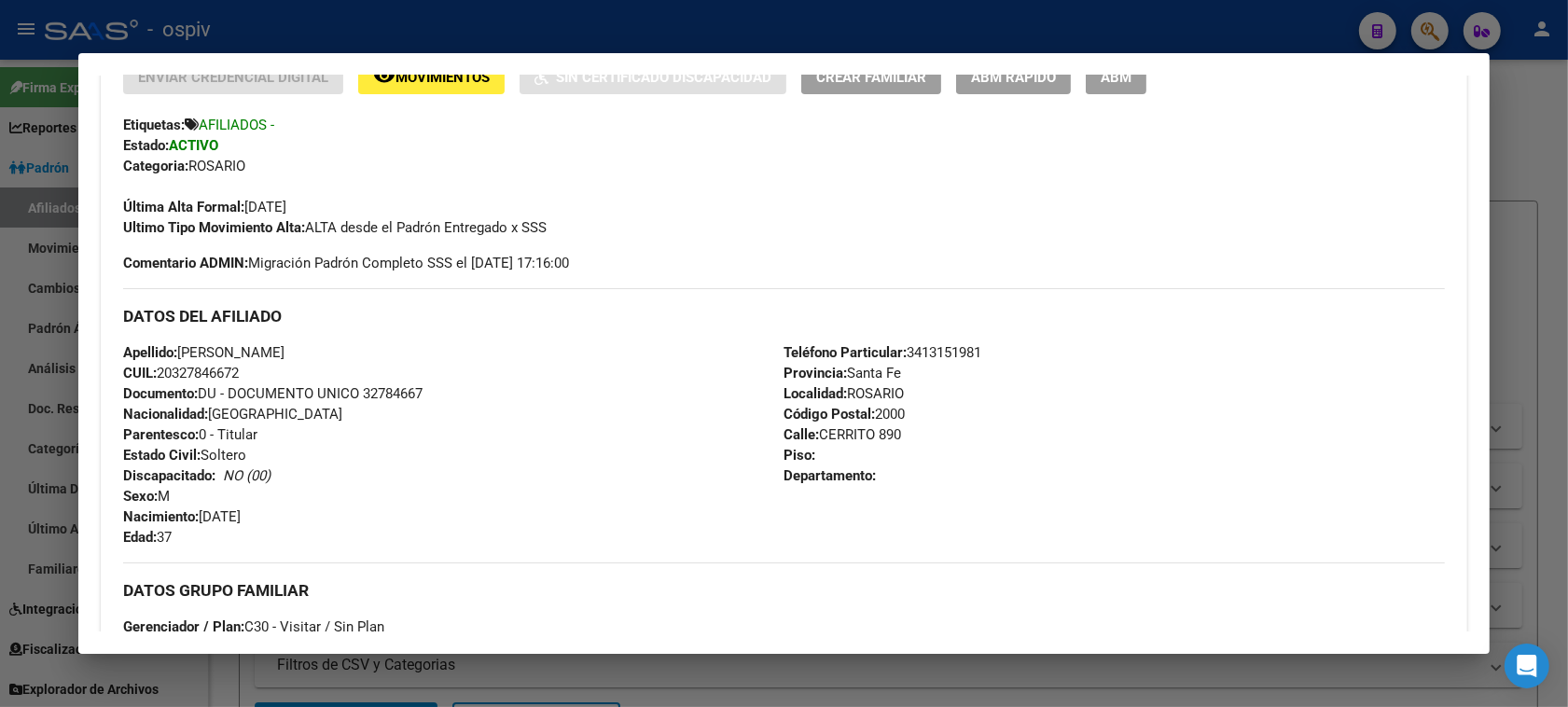
scroll to position [397, 0]
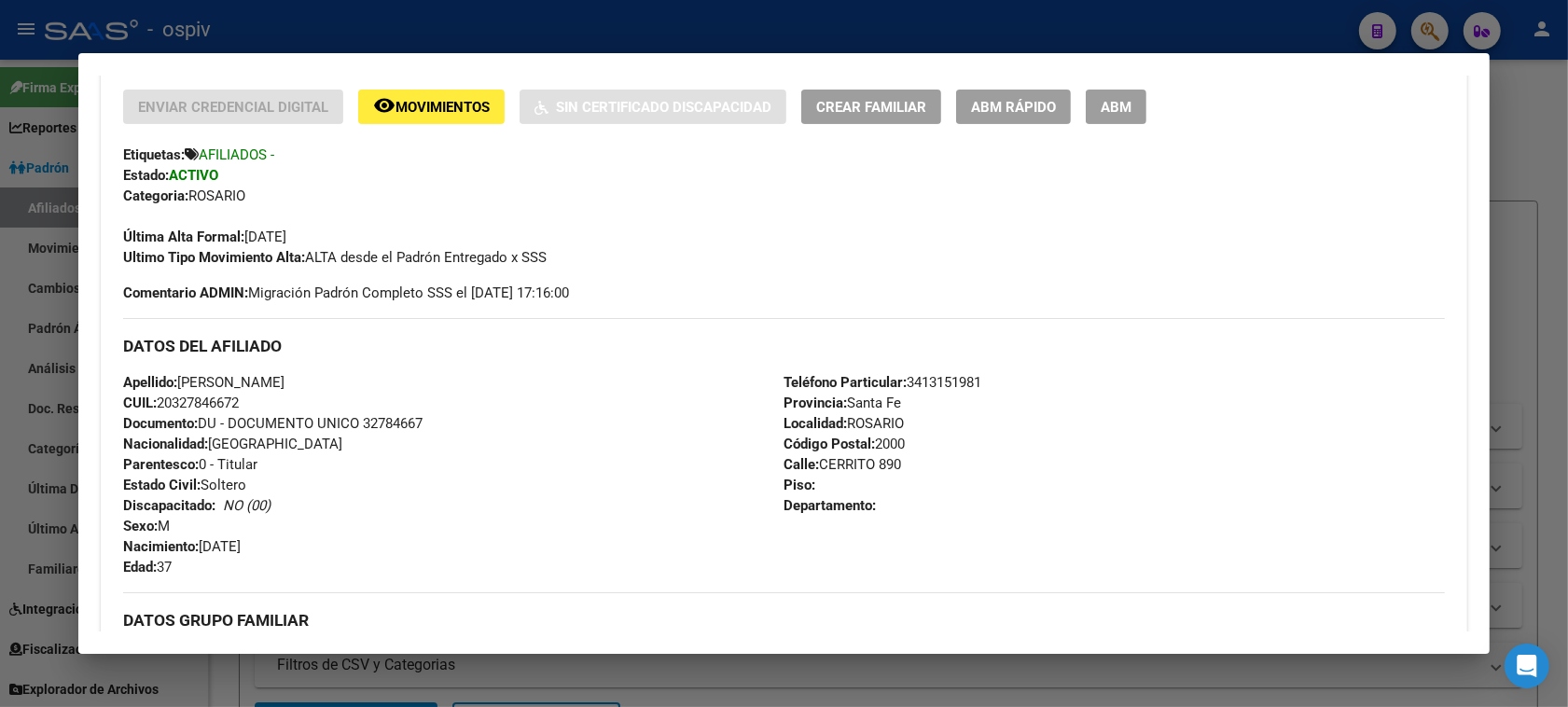
click at [858, 94] on button "Crear Familiar" at bounding box center [871, 107] width 140 height 35
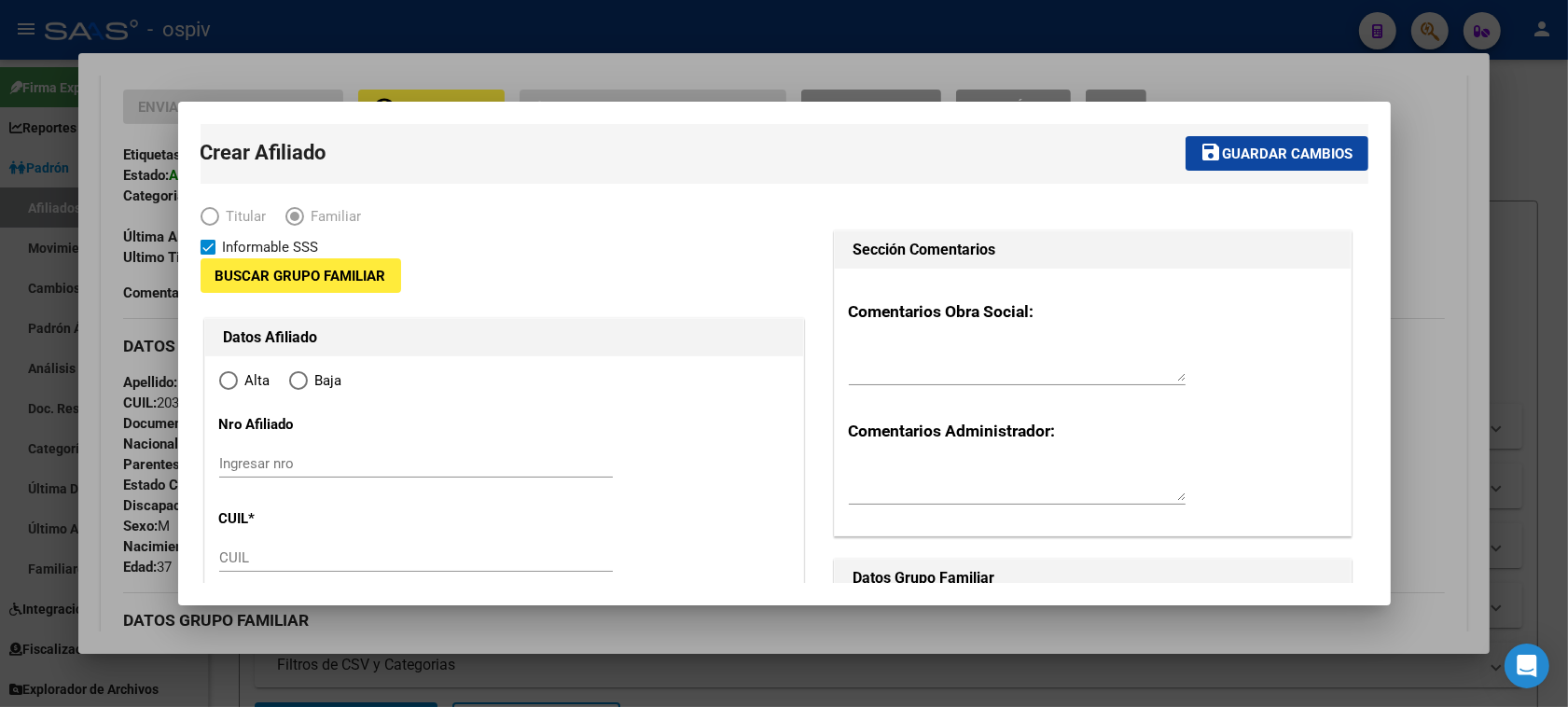
type input "27-04252480-3"
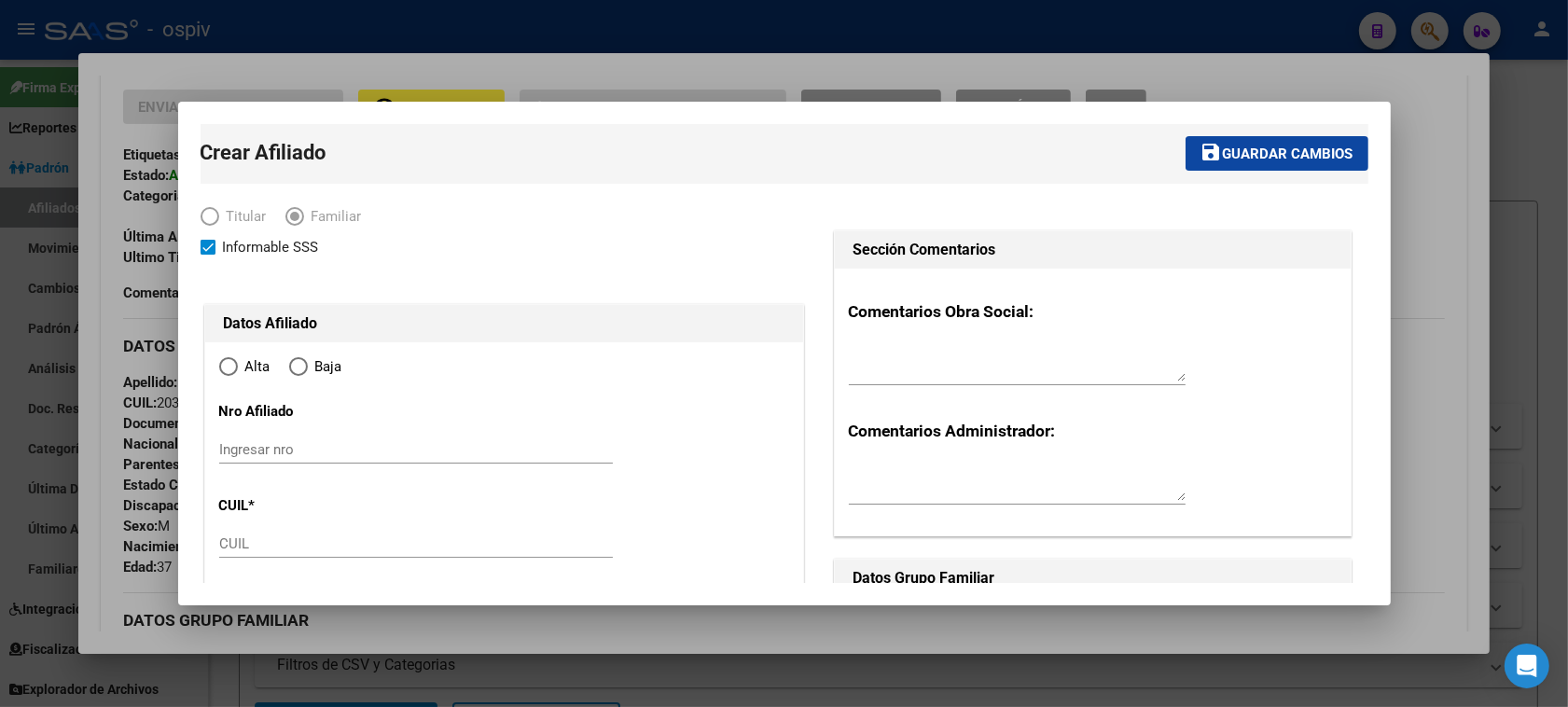
type input "ROSARIO"
type input "2000"
type input "CERRITO"
type input "890"
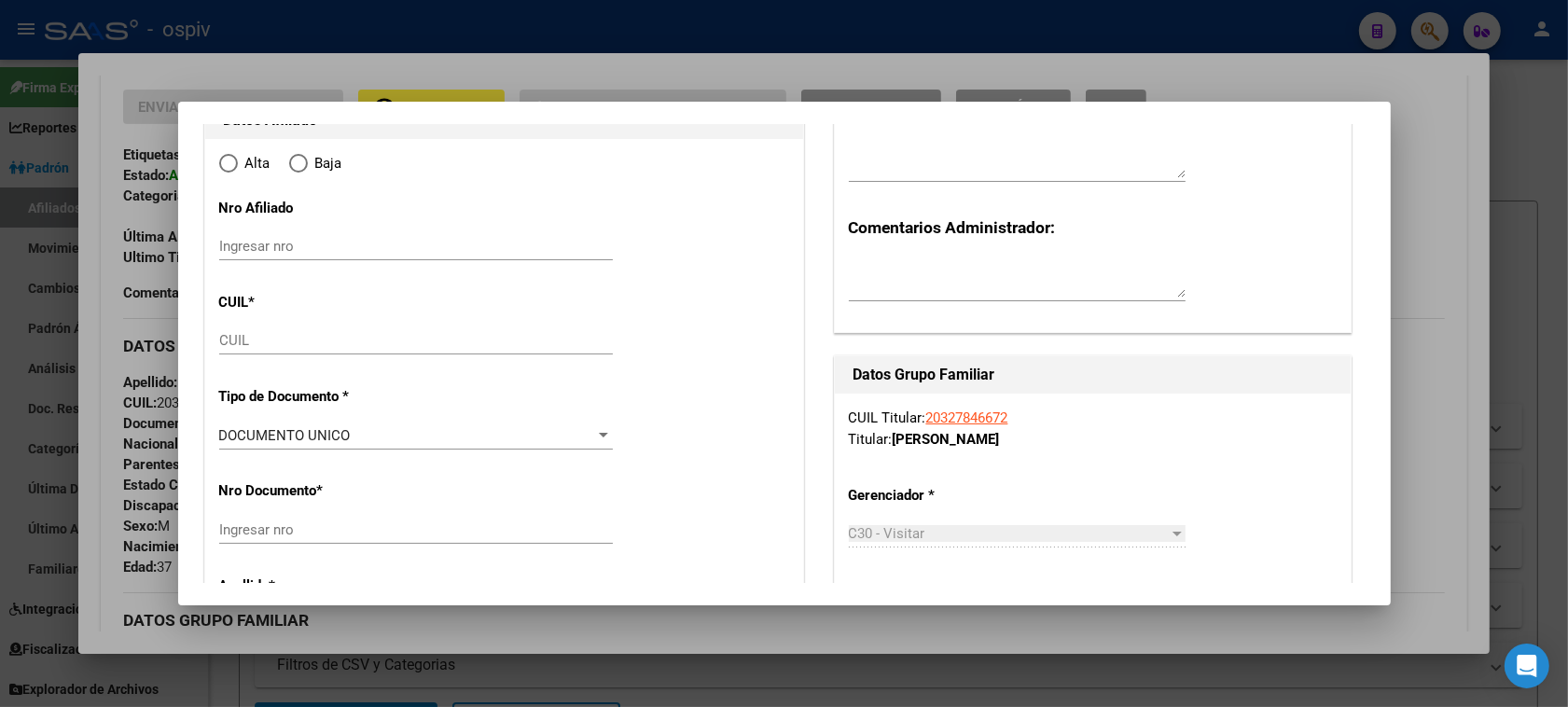
radio input "true"
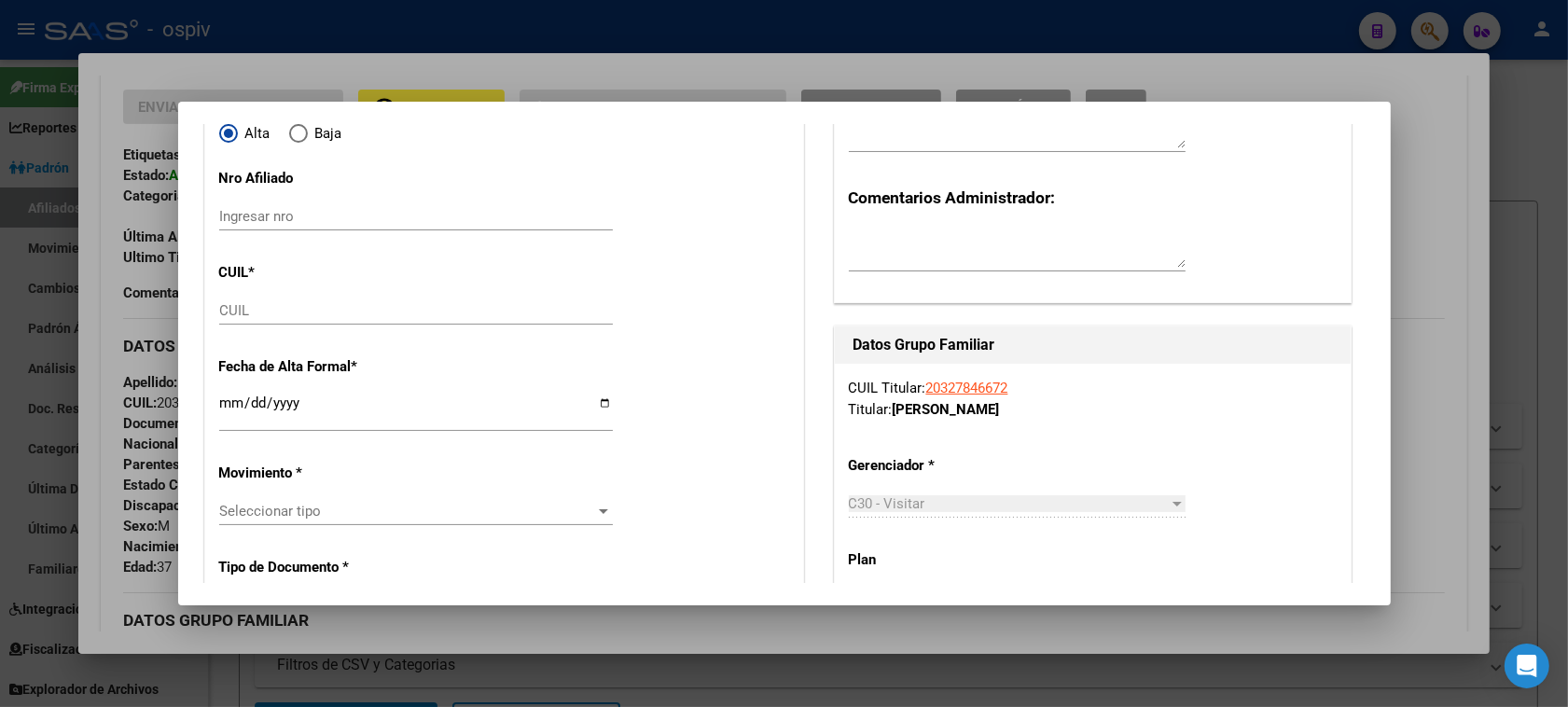
type input "27-04252480-3"
click at [264, 306] on input "CUIL" at bounding box center [415, 310] width 394 height 17
type input "27-70509370-4"
type input "70509370"
type input "SOSA"
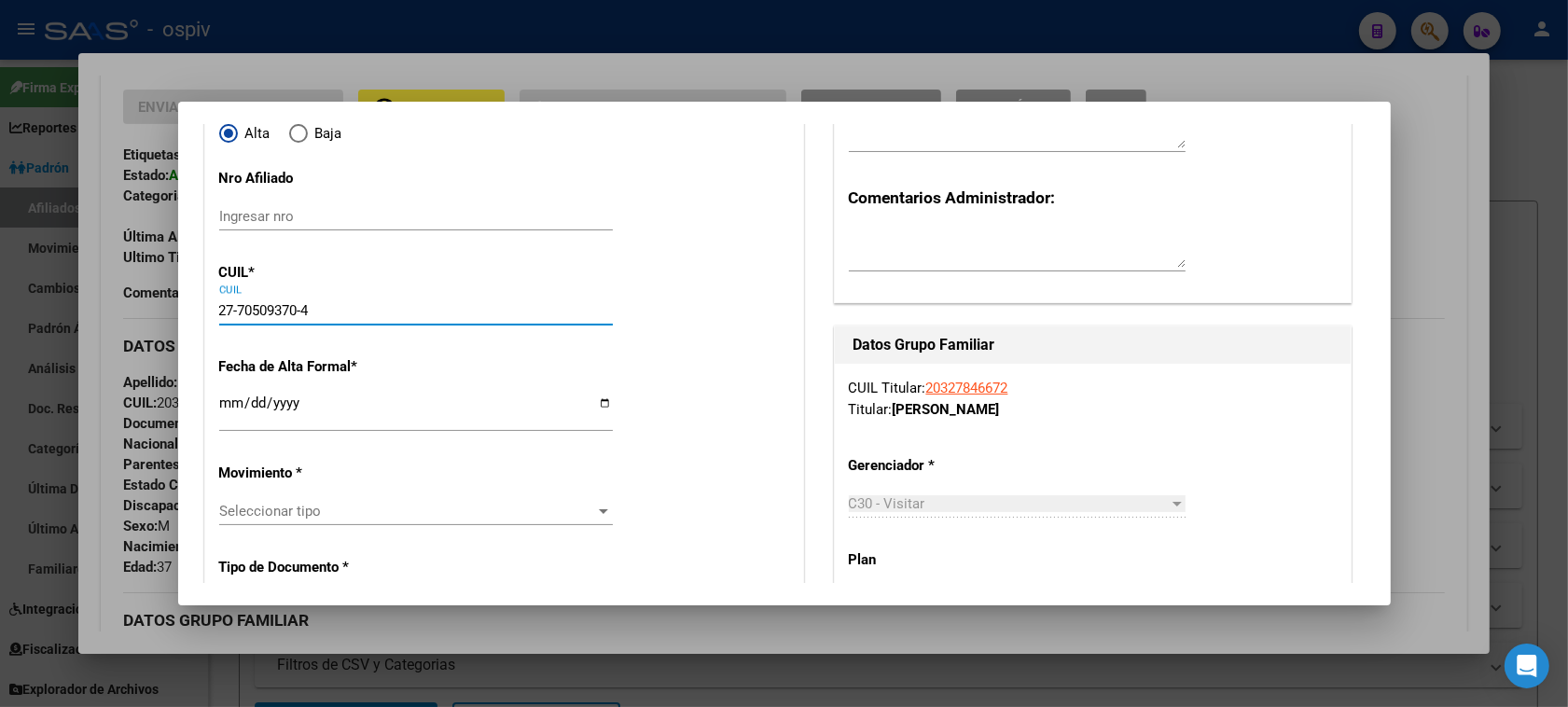
type input "JUAN BAUTISTA"
type input "2025-03-05"
type input "ROSARIO"
type input "PASAJE 1842"
type input "4131"
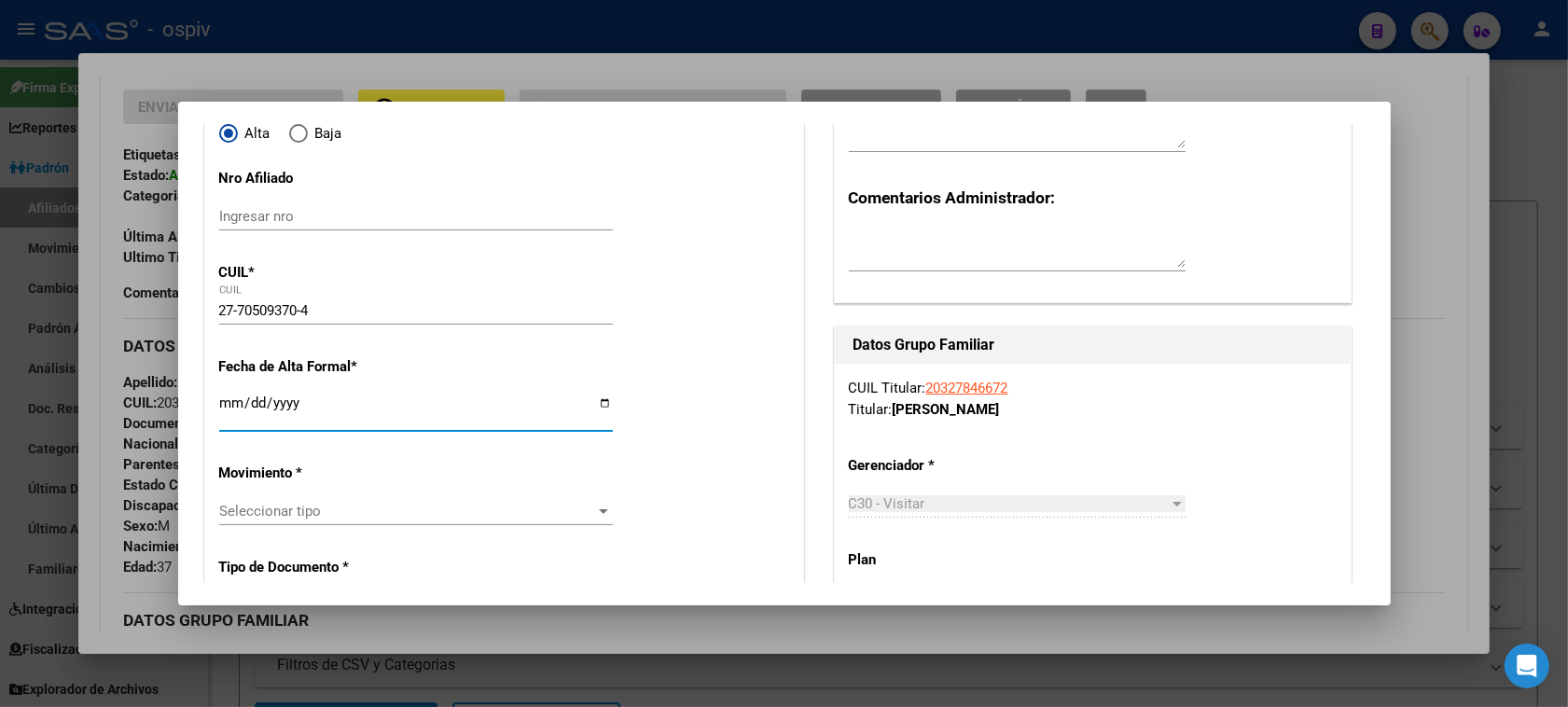
click at [221, 408] on input "Ingresar fecha" at bounding box center [415, 411] width 394 height 30
type input "[DATE]"
click at [360, 506] on span "Seleccionar tipo" at bounding box center [407, 511] width 377 height 17
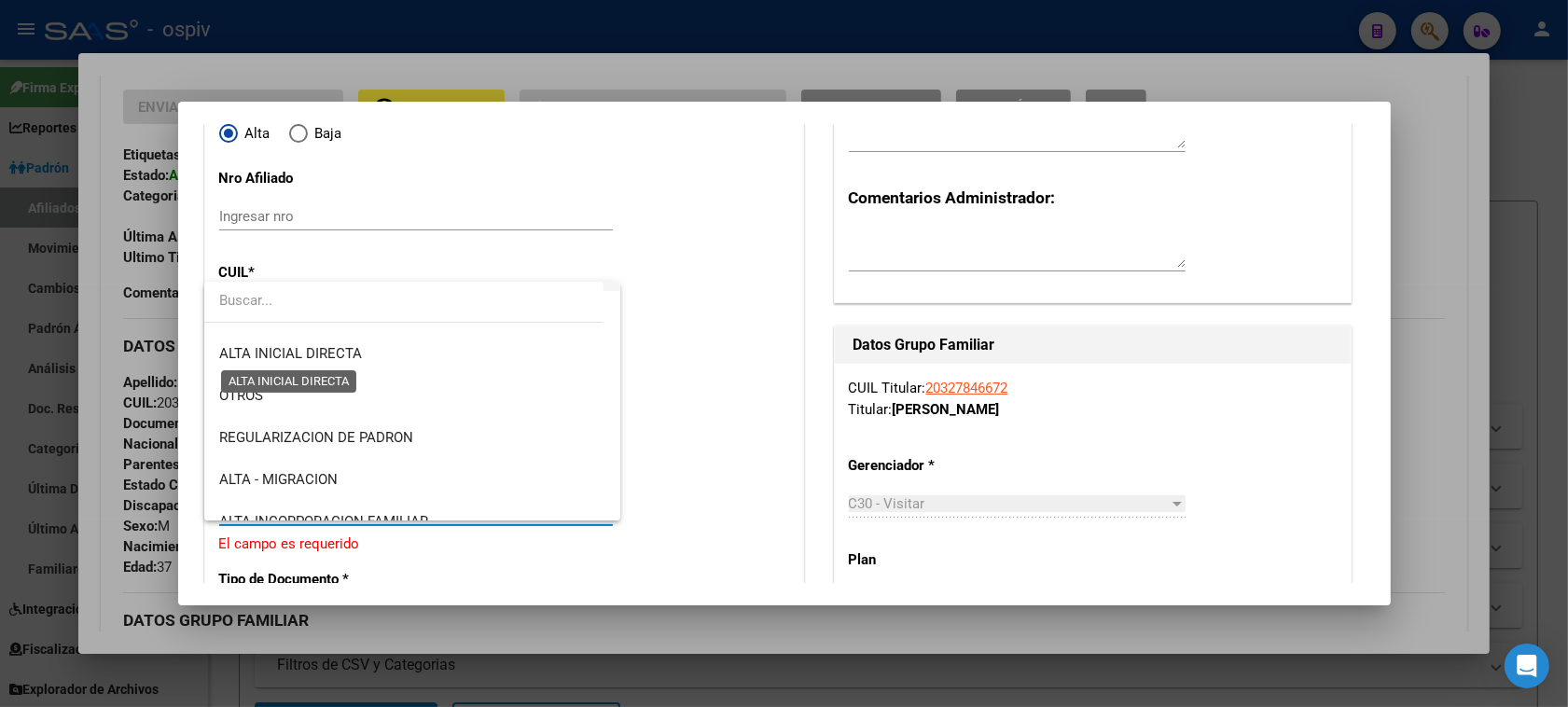
scroll to position [0, 0]
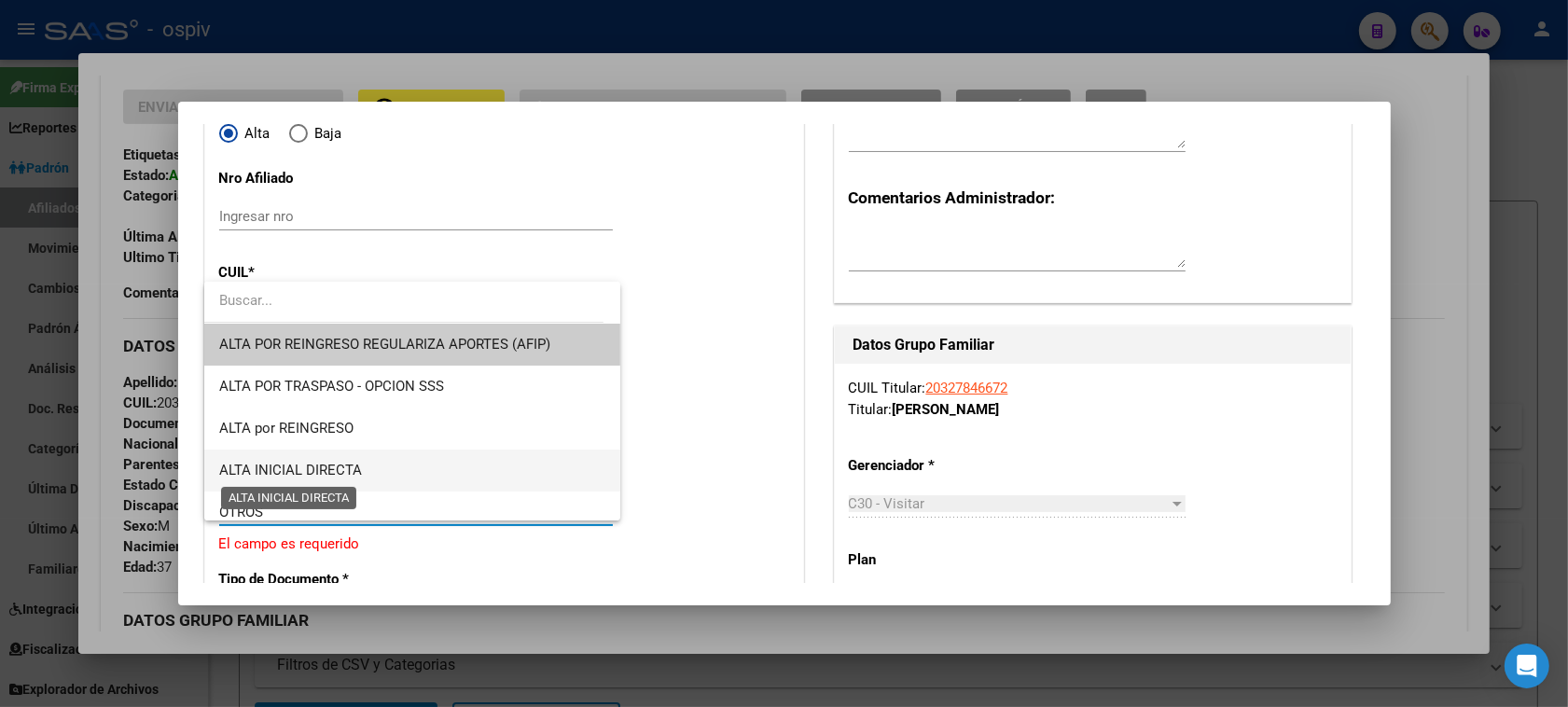
click at [324, 469] on span "ALTA INICIAL DIRECTA" at bounding box center [290, 469] width 143 height 17
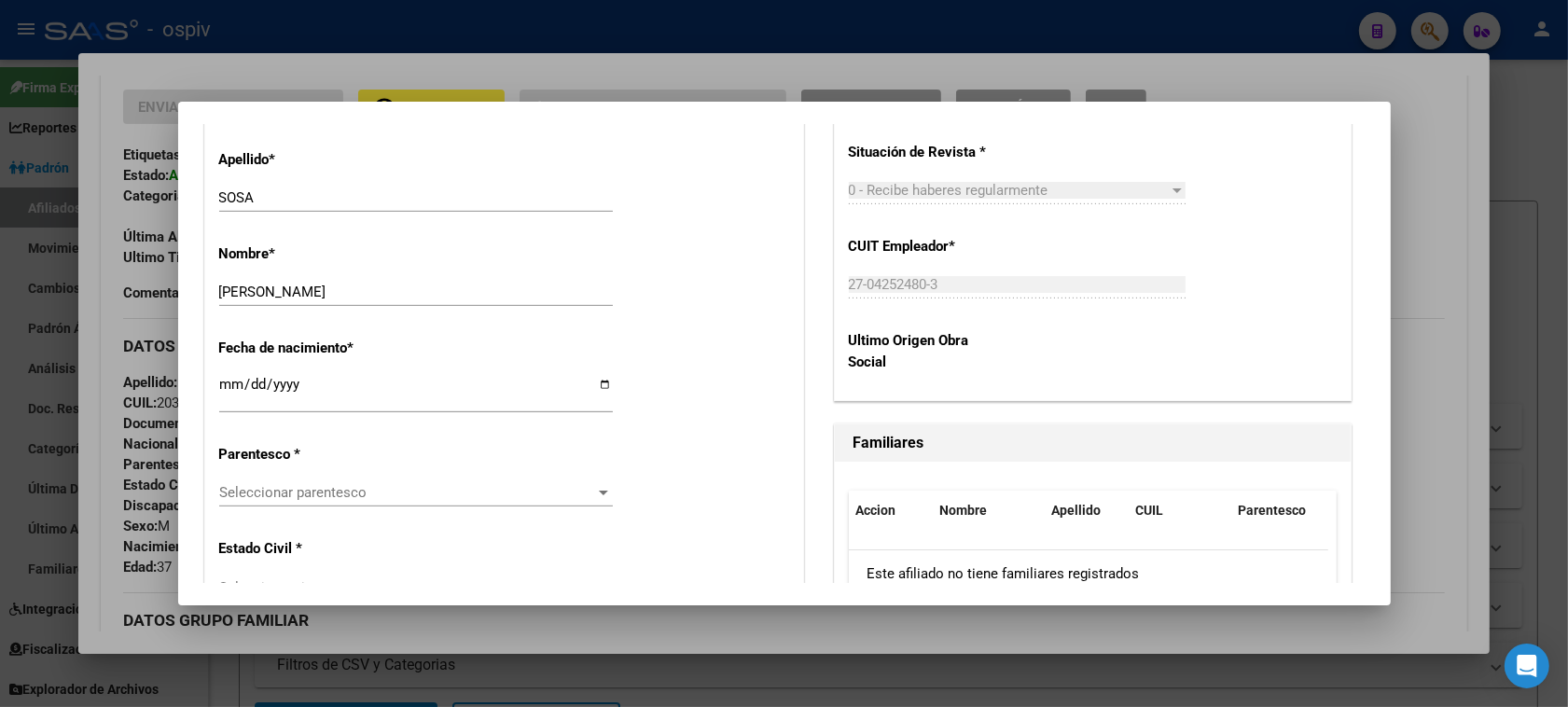
scroll to position [1048, 0]
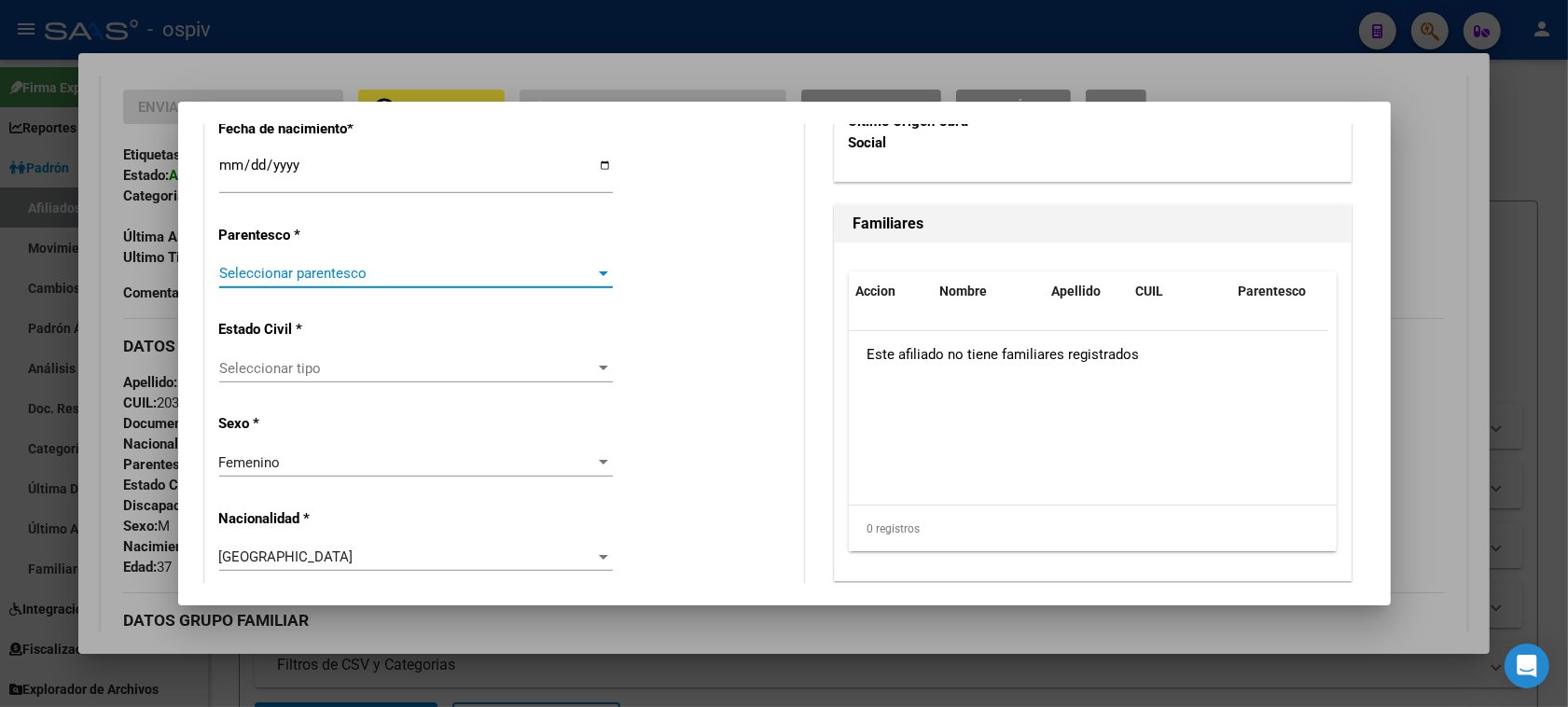
click at [312, 268] on span "Seleccionar parentesco" at bounding box center [407, 273] width 377 height 17
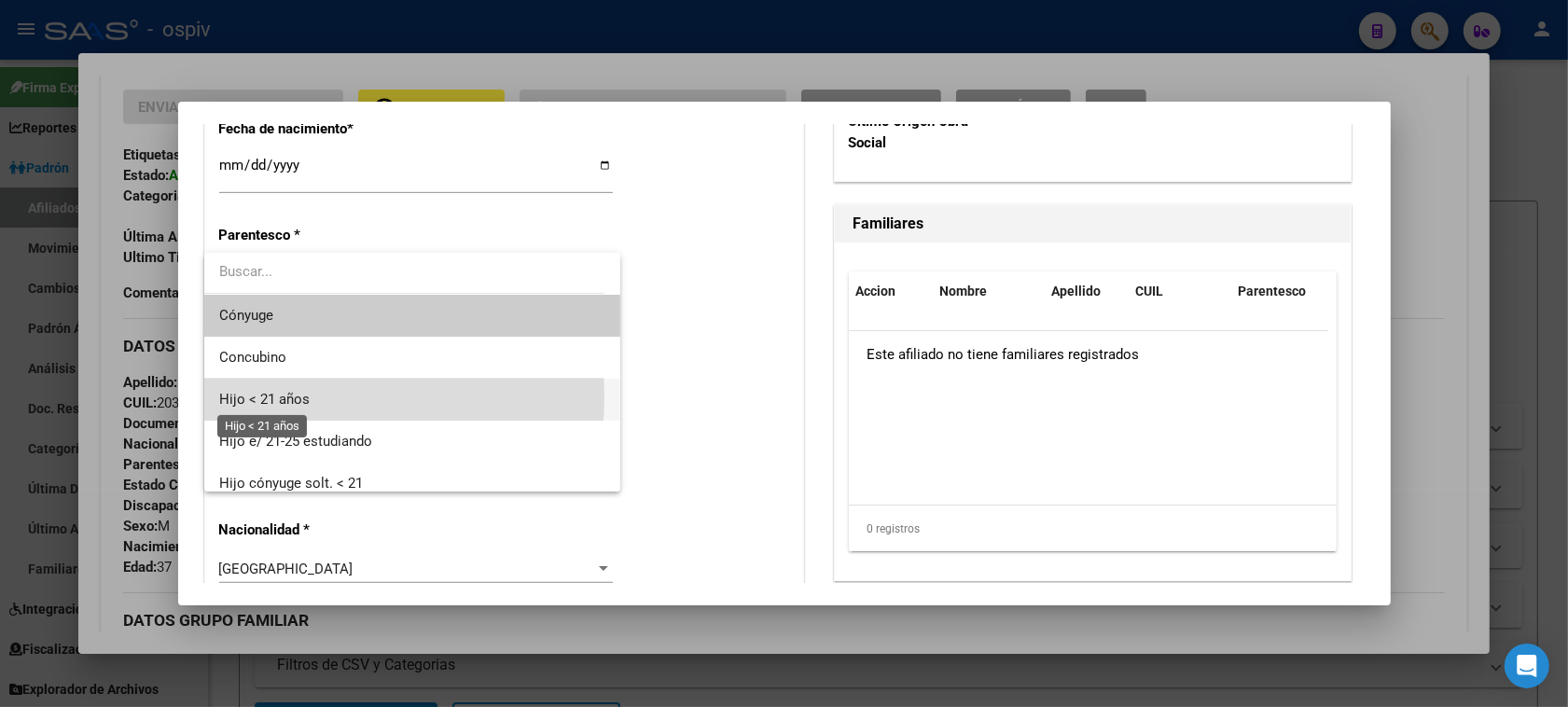
click at [283, 397] on span "Hijo < 21 años" at bounding box center [264, 399] width 91 height 17
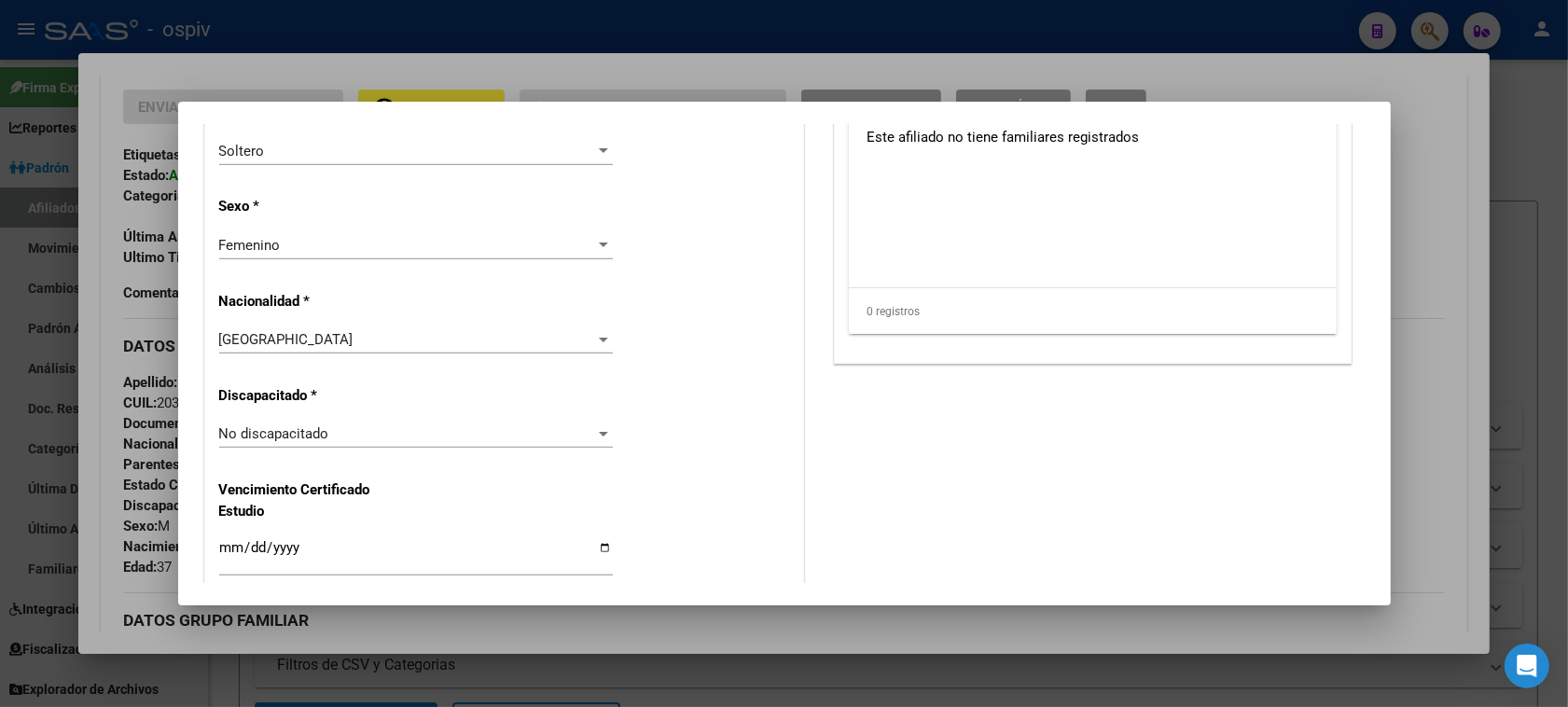
scroll to position [1282, 0]
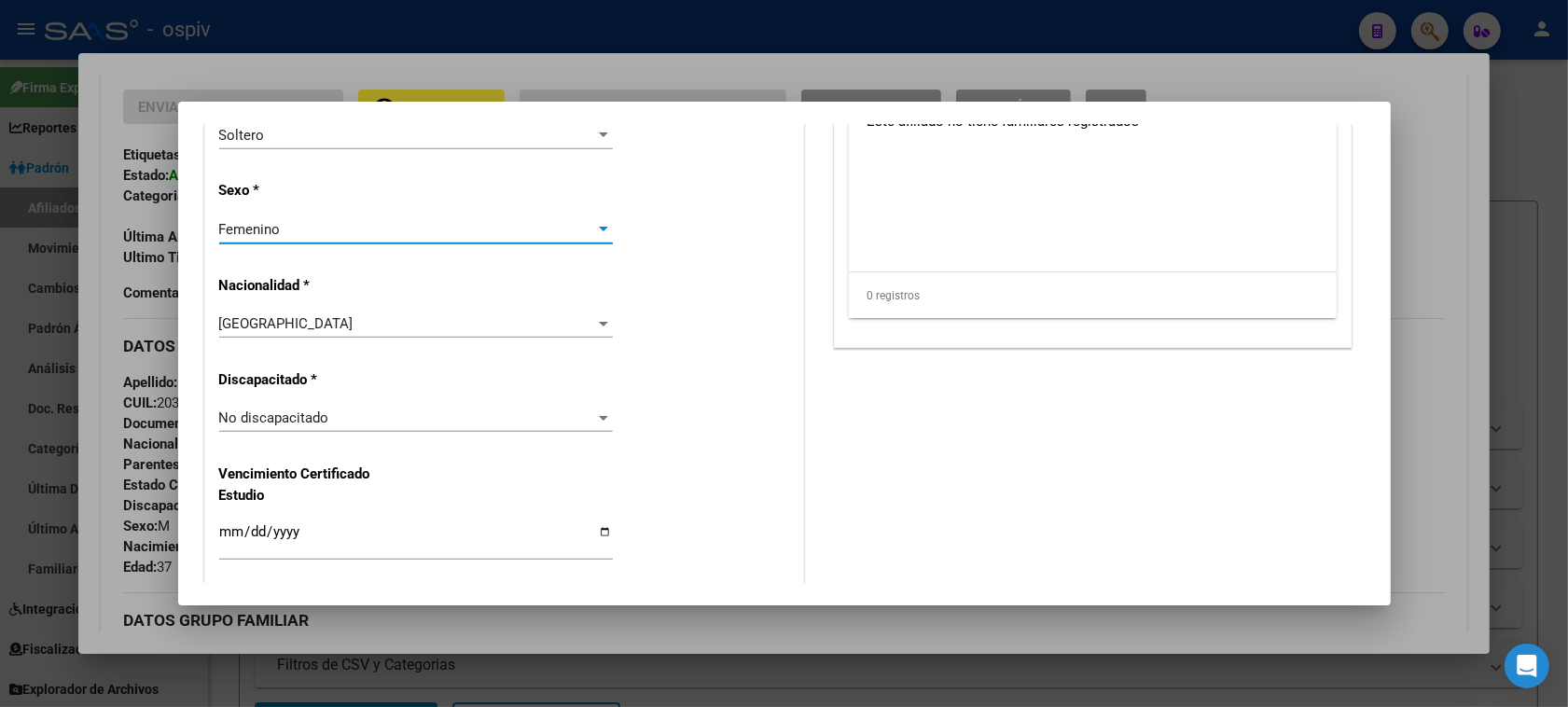
click at [281, 226] on div "Femenino" at bounding box center [407, 229] width 377 height 17
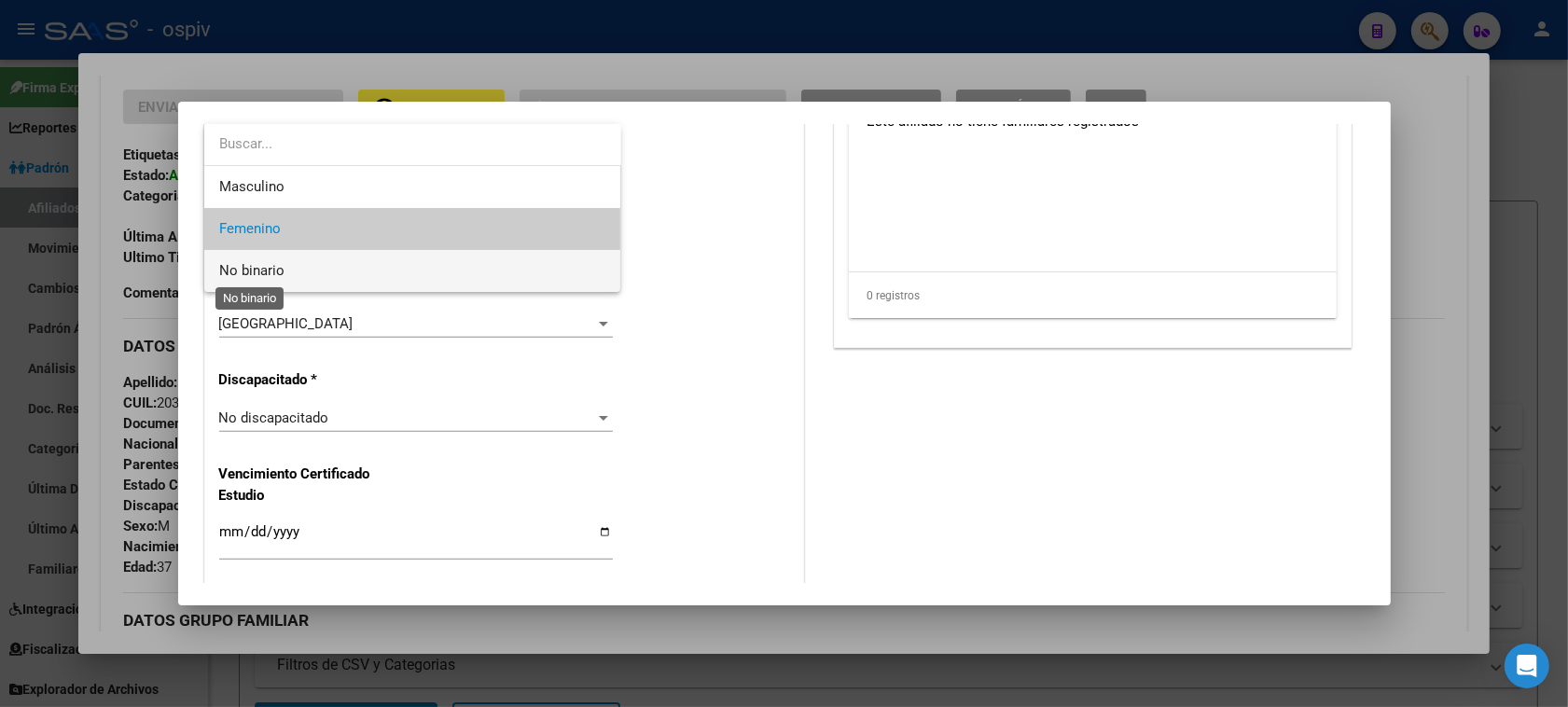
click at [281, 272] on span "No binario" at bounding box center [252, 270] width 65 height 17
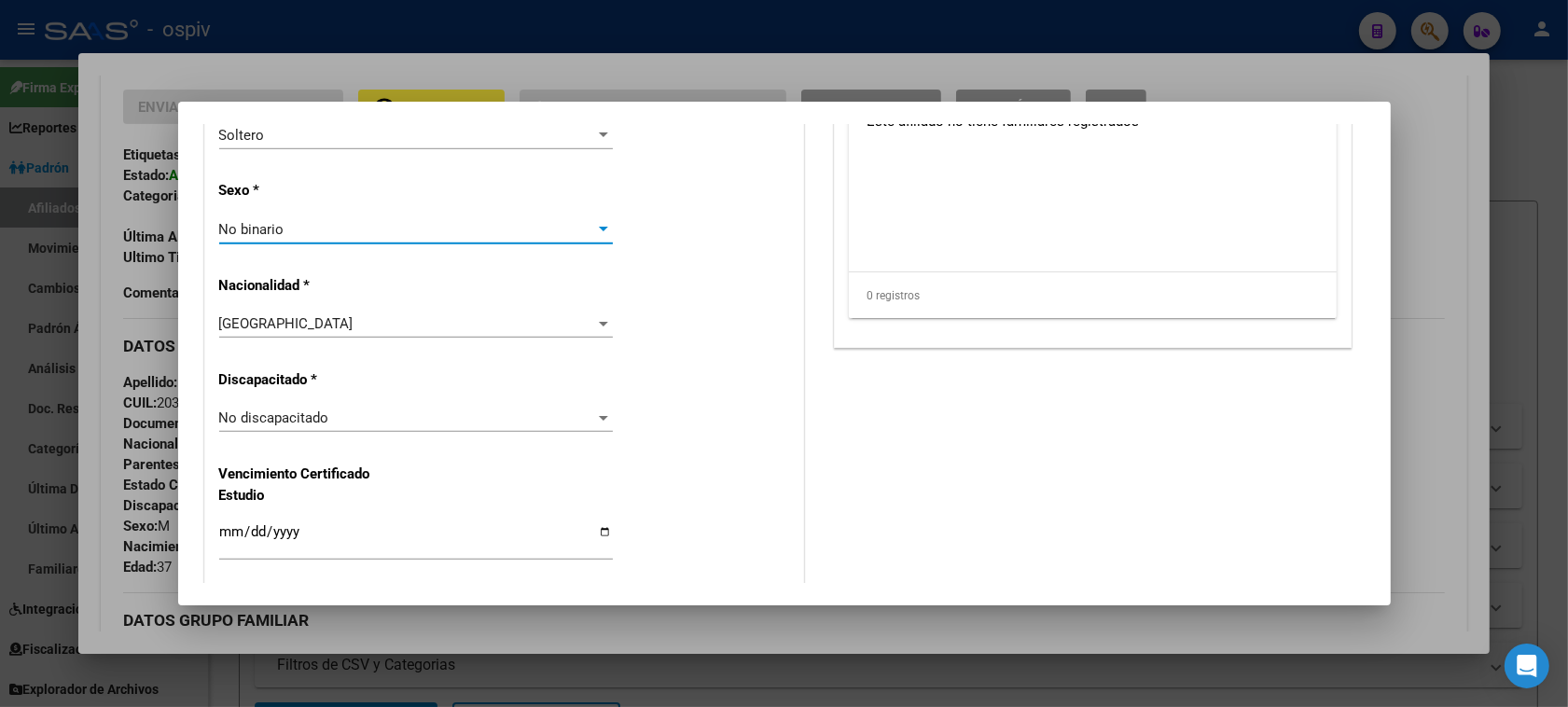
click at [283, 230] on div "No binario" at bounding box center [407, 229] width 377 height 17
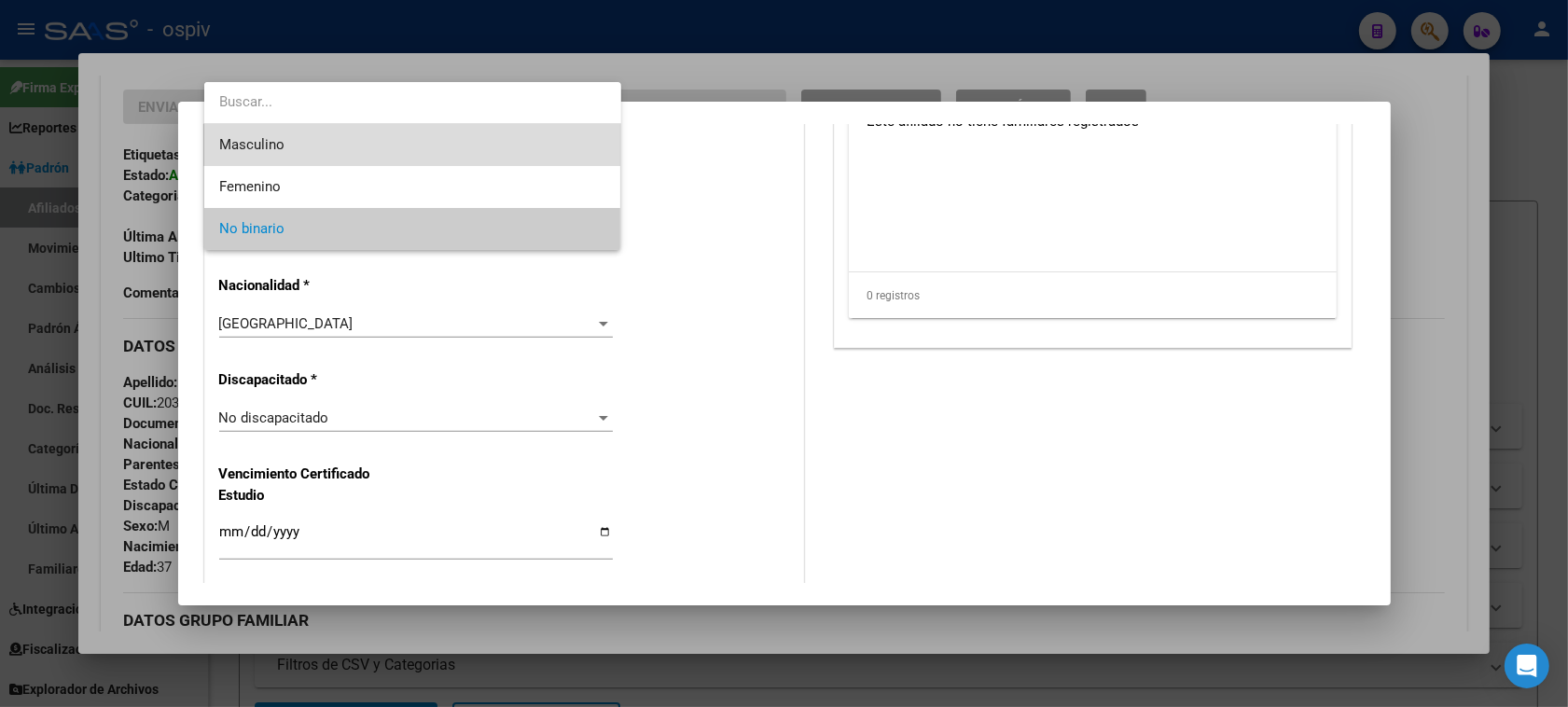
click at [289, 145] on span "Masculino" at bounding box center [413, 145] width 387 height 42
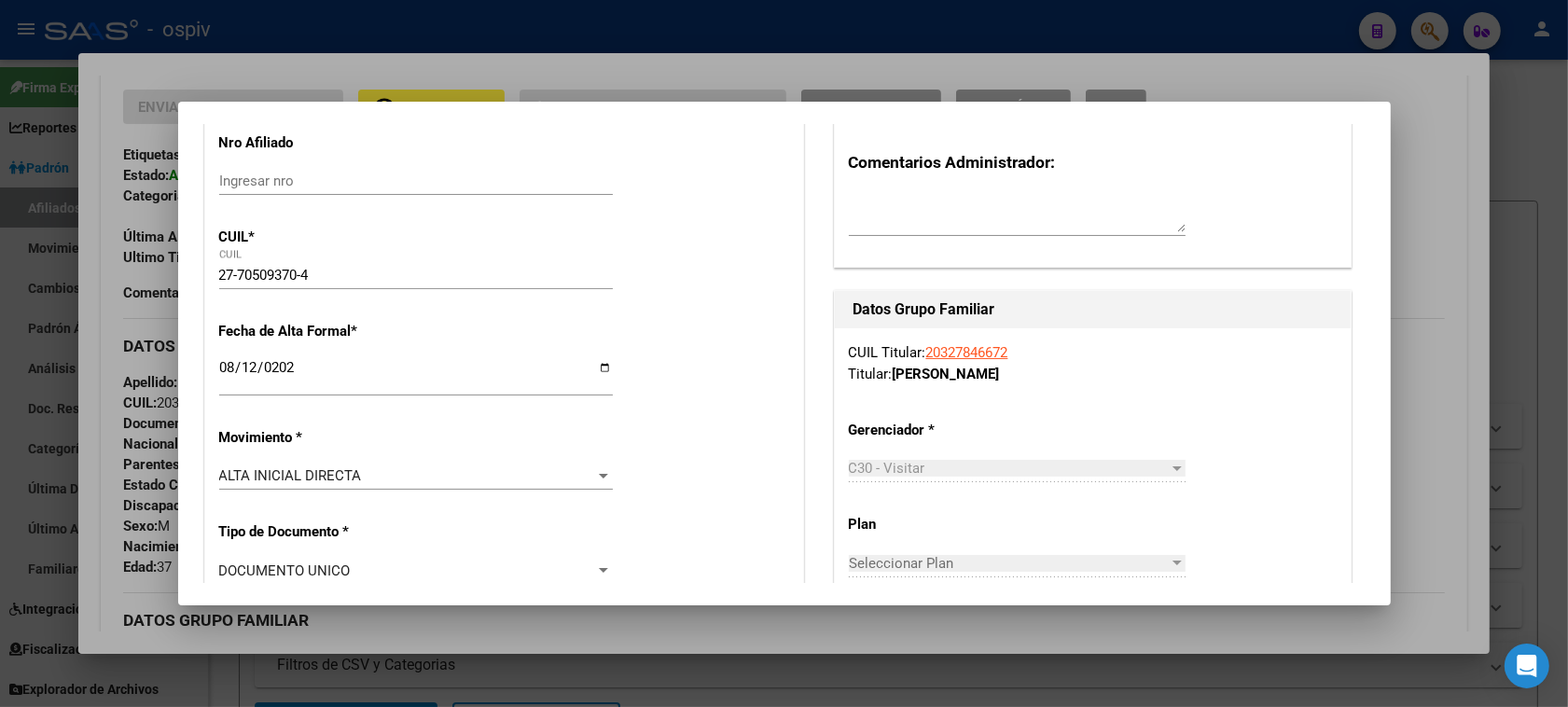
scroll to position [0, 0]
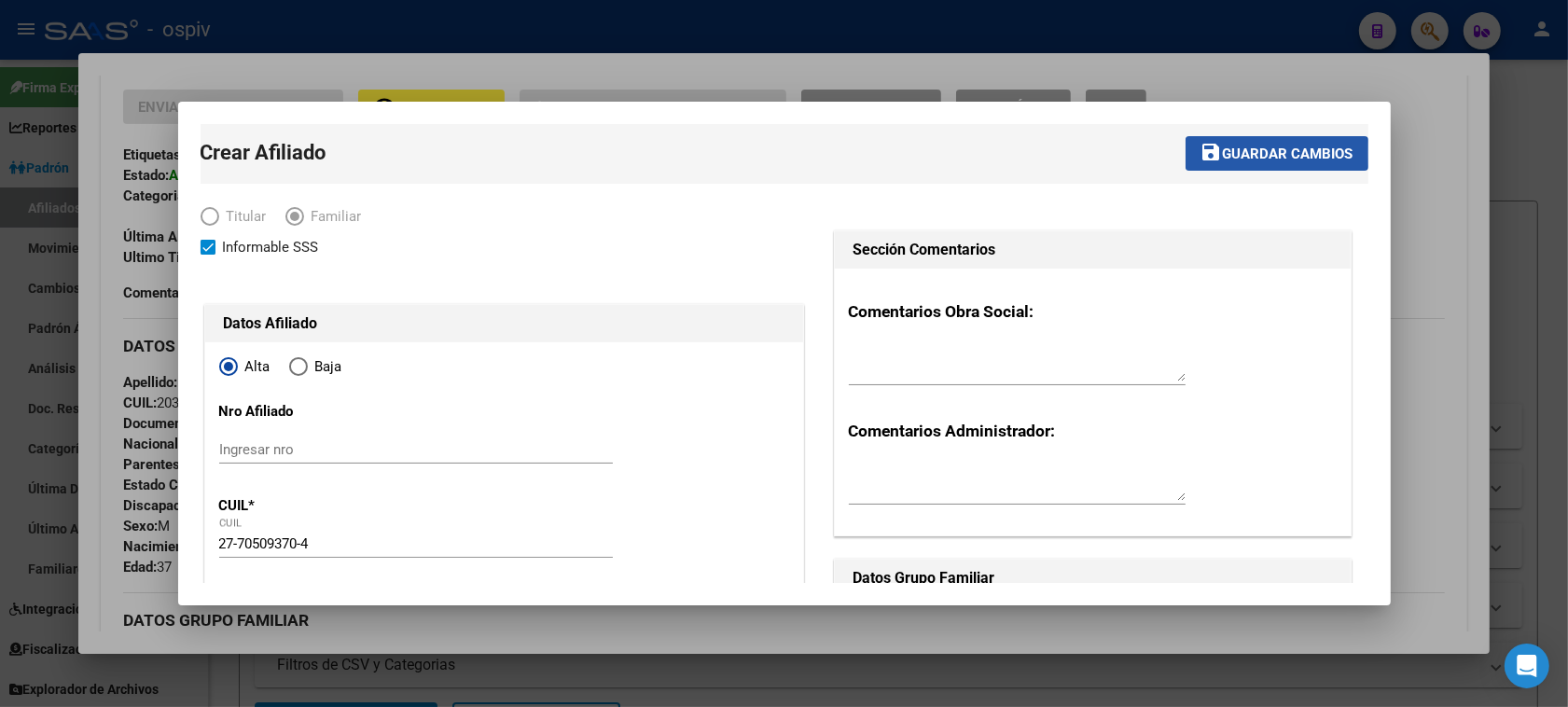
click at [1256, 153] on span "Guardar cambios" at bounding box center [1288, 153] width 131 height 17
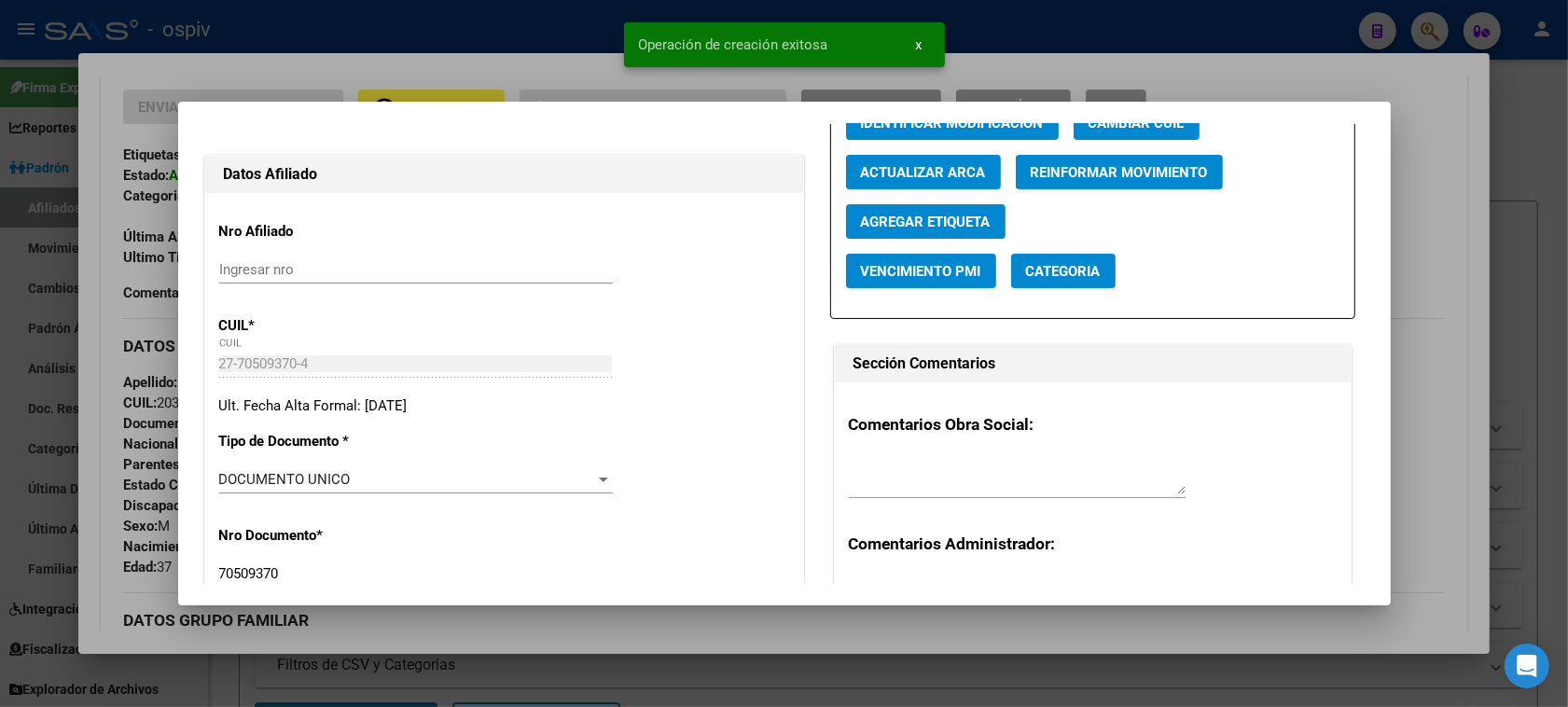
scroll to position [233, 0]
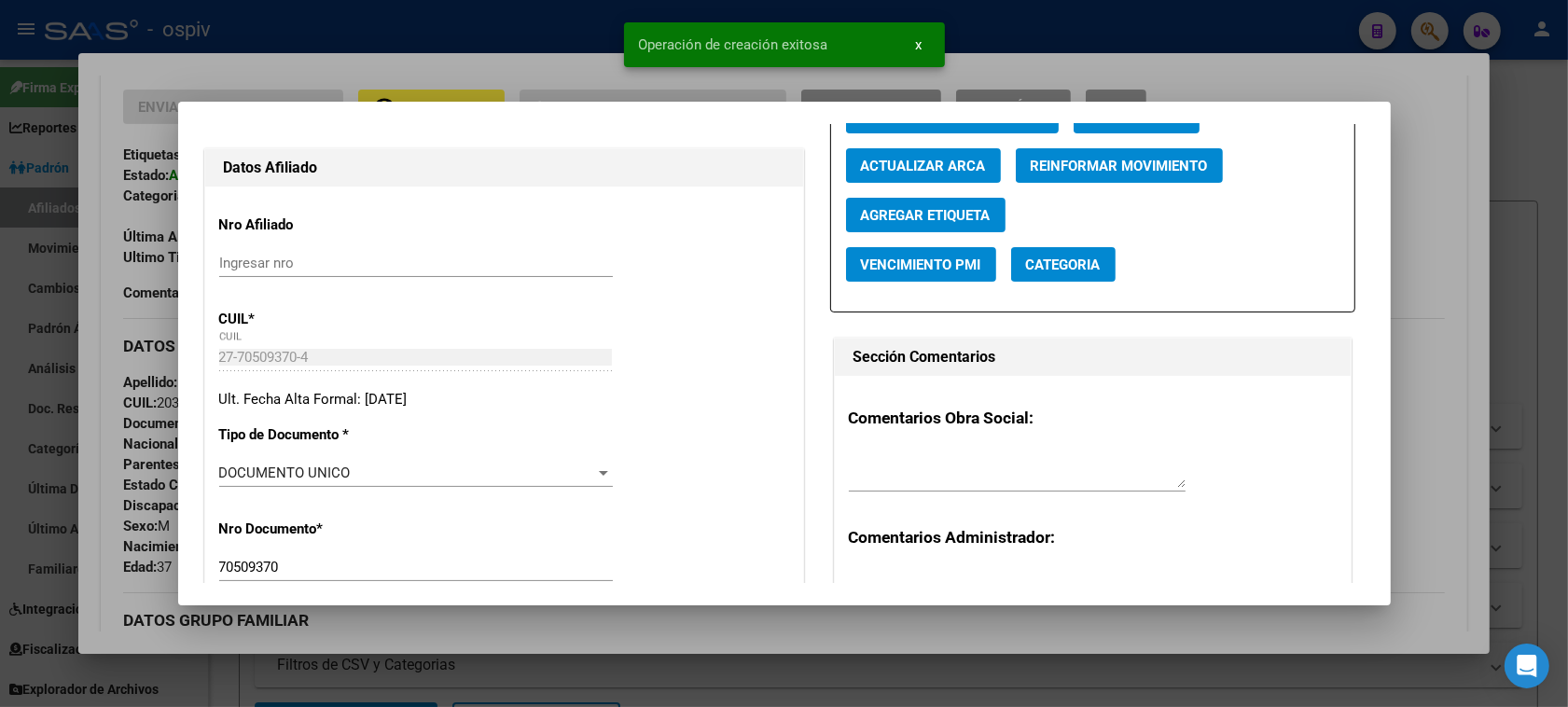
click at [1067, 262] on span "Categoria" at bounding box center [1063, 265] width 75 height 17
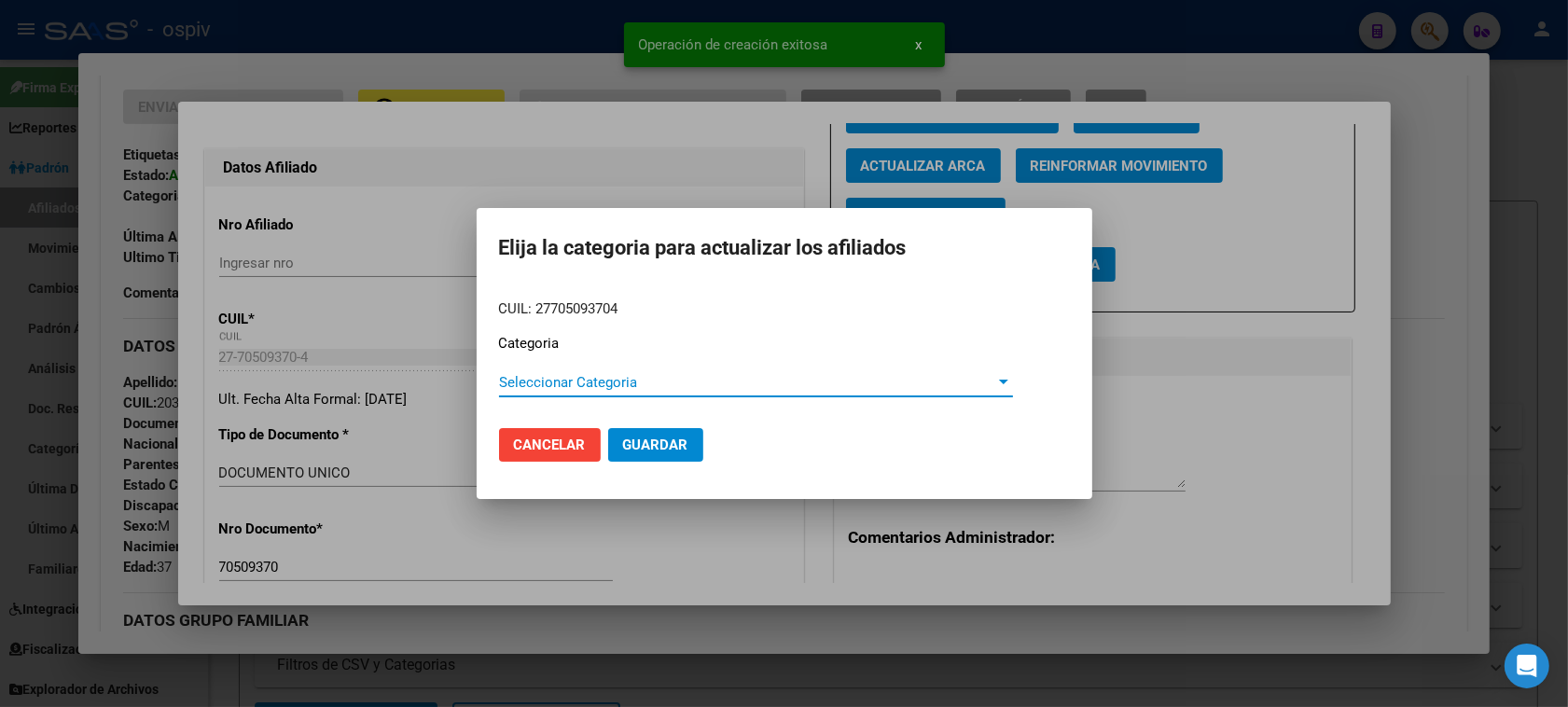
click at [514, 388] on span "Seleccionar Categoria" at bounding box center [747, 382] width 497 height 17
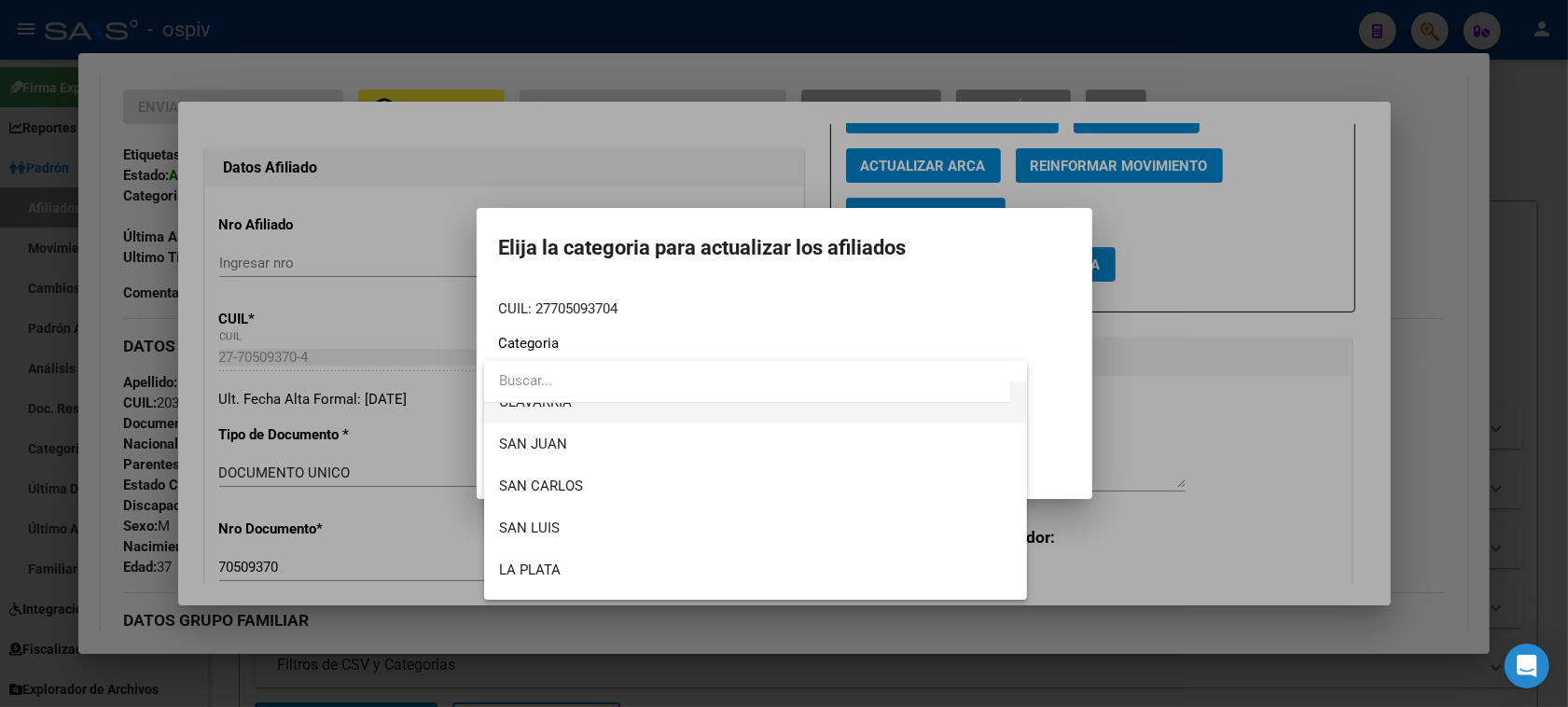
scroll to position [325, 0]
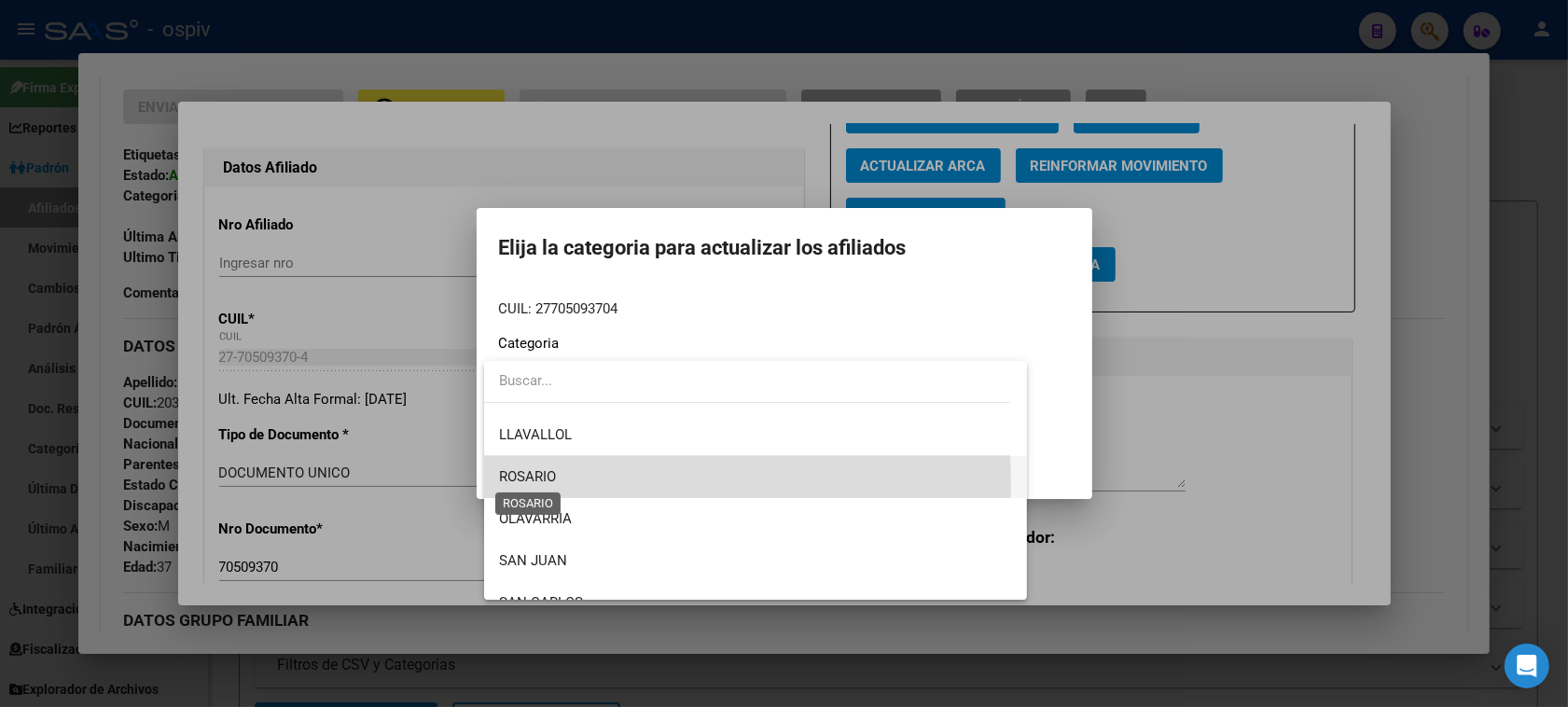
click at [555, 482] on span "ROSARIO" at bounding box center [527, 476] width 57 height 17
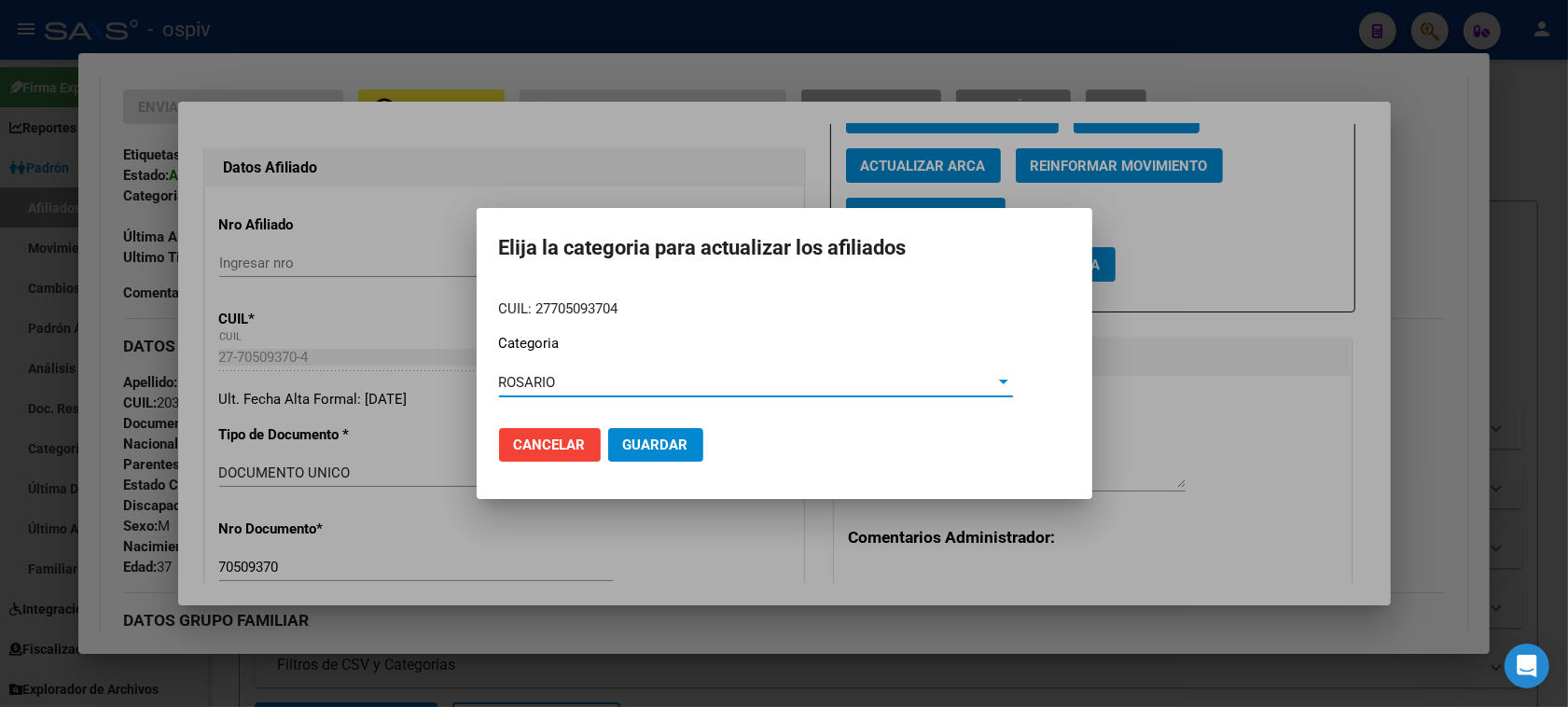
click at [645, 448] on span "Guardar" at bounding box center [656, 444] width 65 height 17
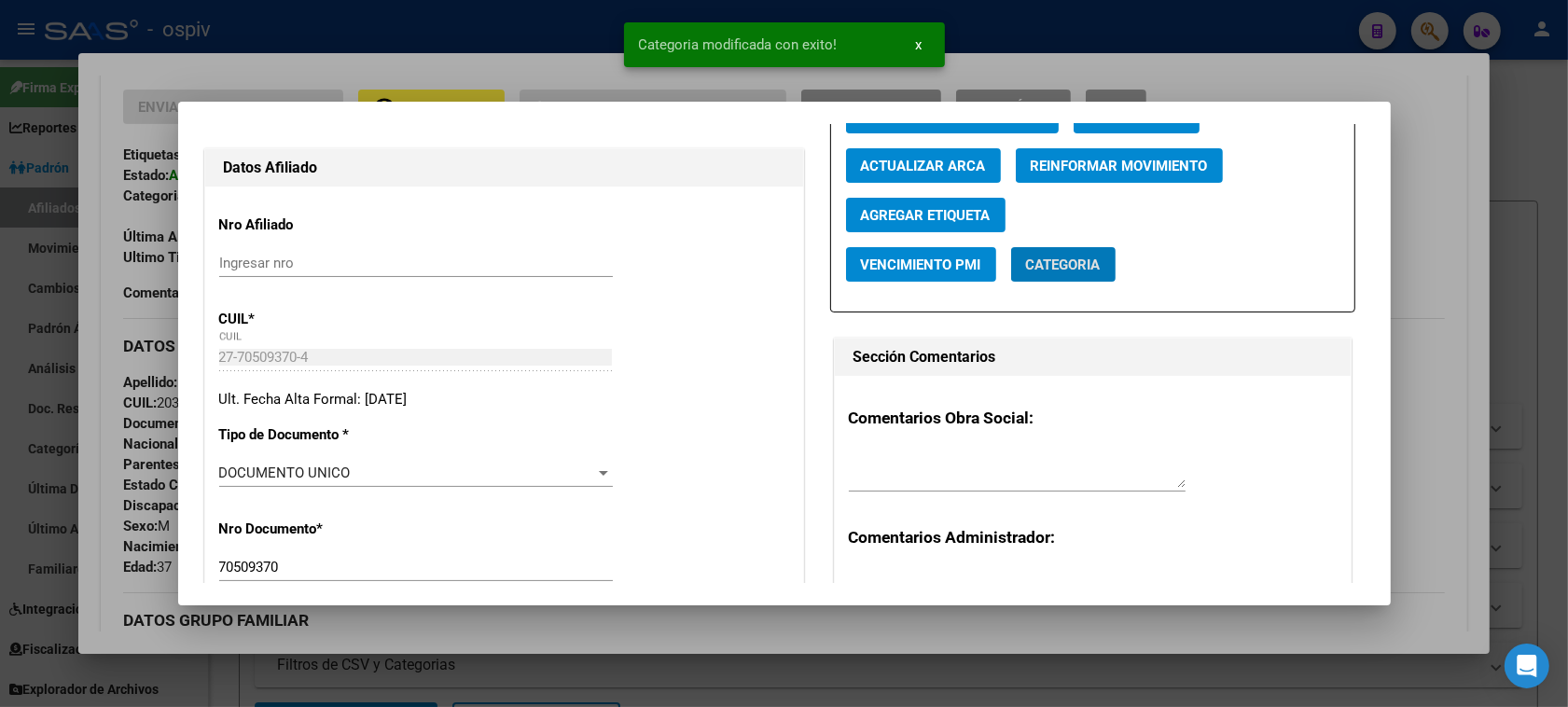
click at [1052, 261] on span "Categoria" at bounding box center [1063, 265] width 75 height 17
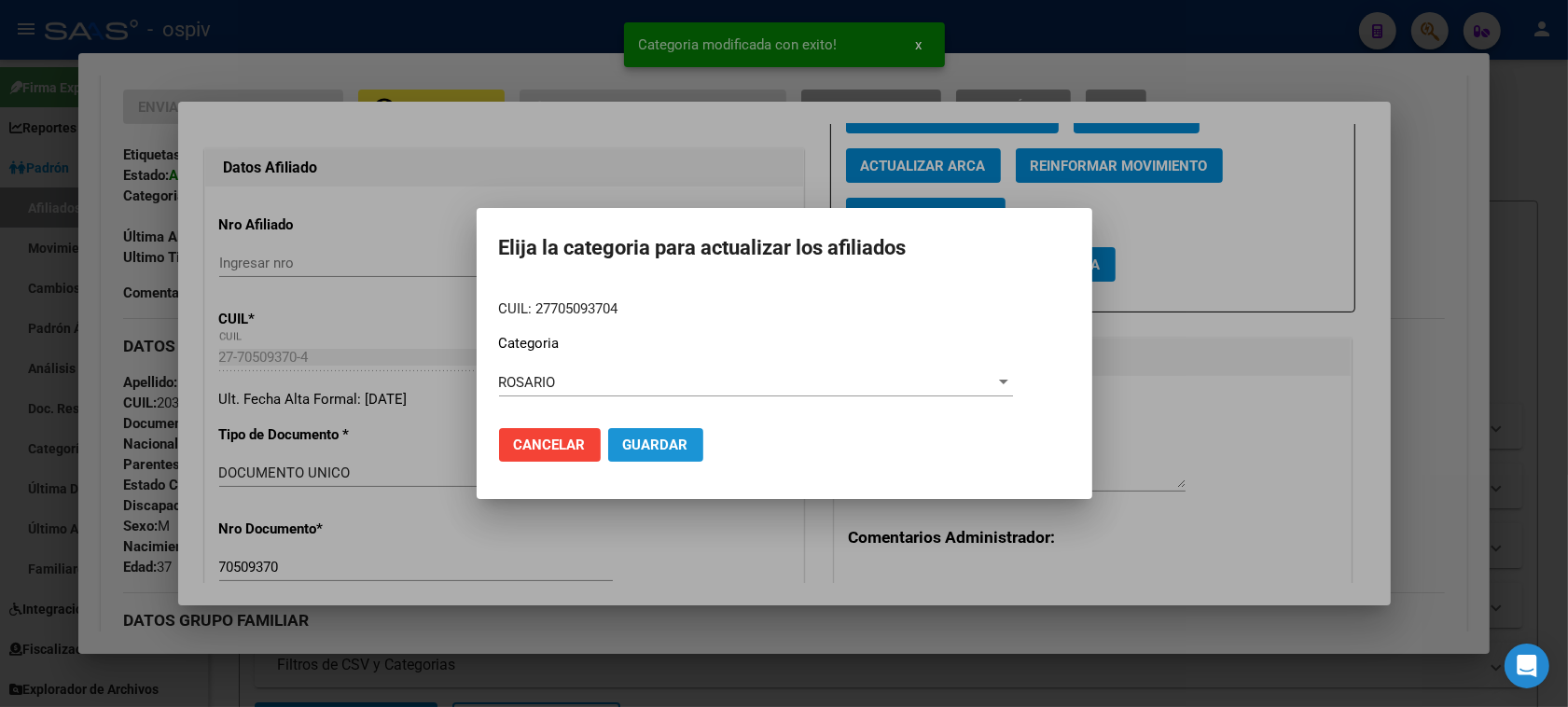
click at [663, 449] on span "Guardar" at bounding box center [656, 444] width 65 height 17
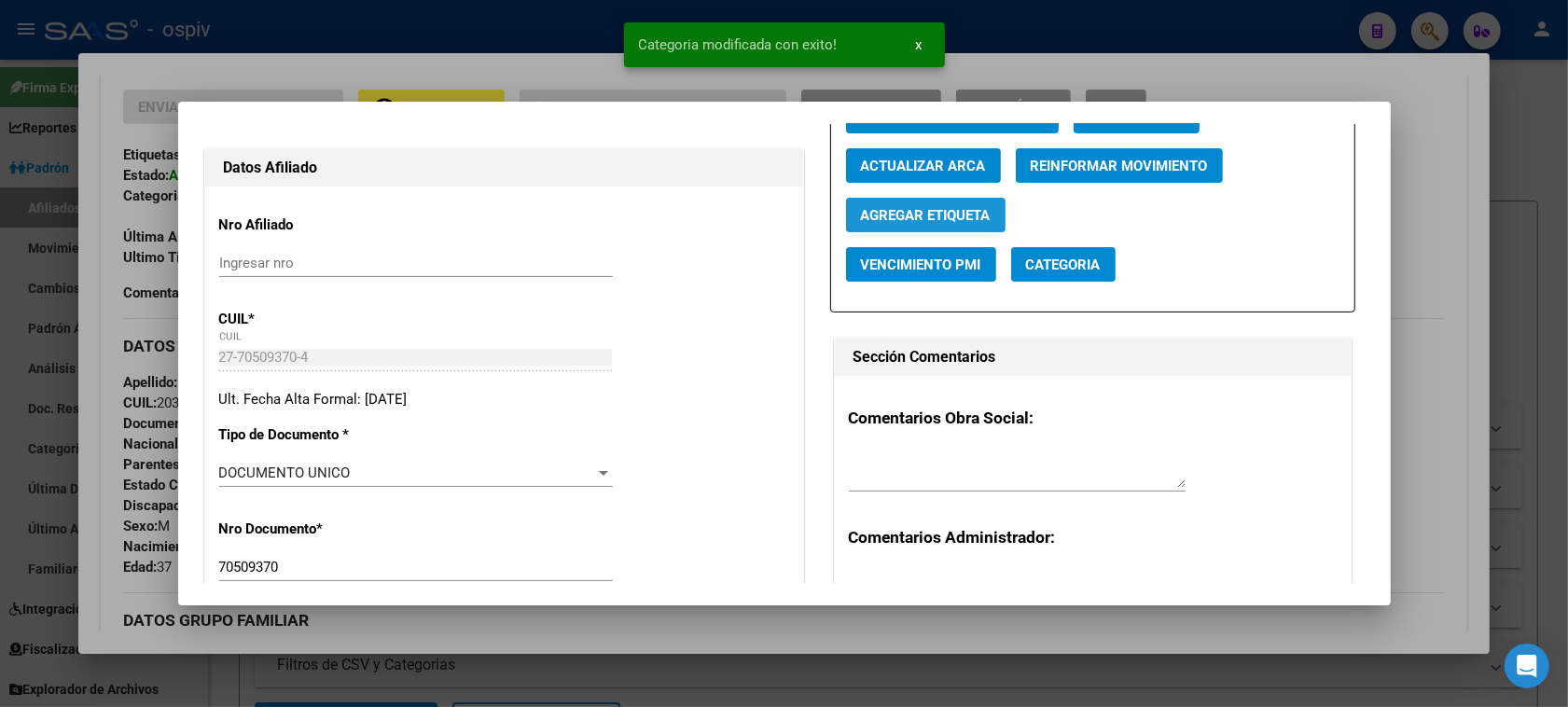
click at [930, 215] on span "Agregar Etiqueta" at bounding box center [925, 215] width 130 height 17
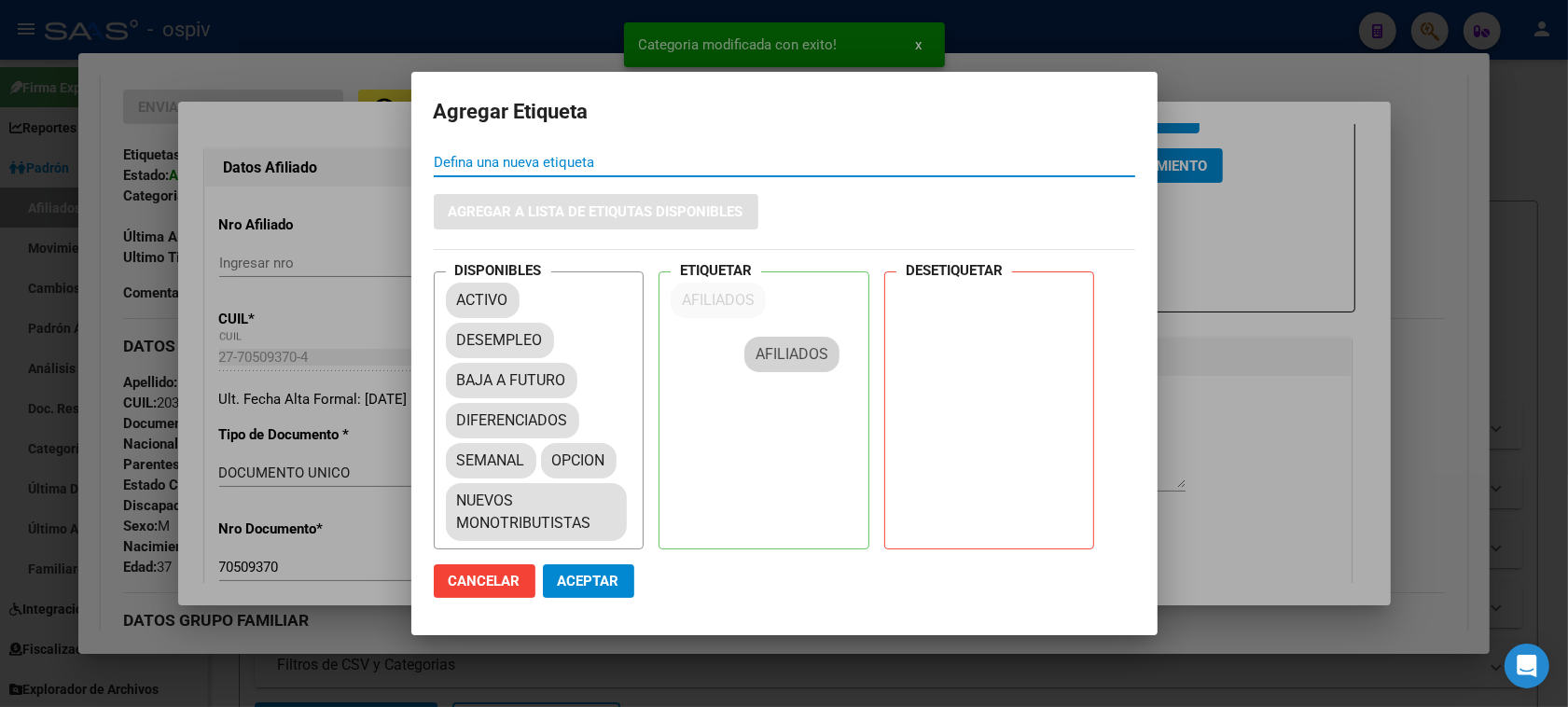
drag, startPoint x: 477, startPoint y: 368, endPoint x: 753, endPoint y: 281, distance: 289.4
drag, startPoint x: 495, startPoint y: 468, endPoint x: 742, endPoint y: 361, distance: 269.2
click at [586, 574] on span "Aceptar" at bounding box center [588, 581] width 62 height 17
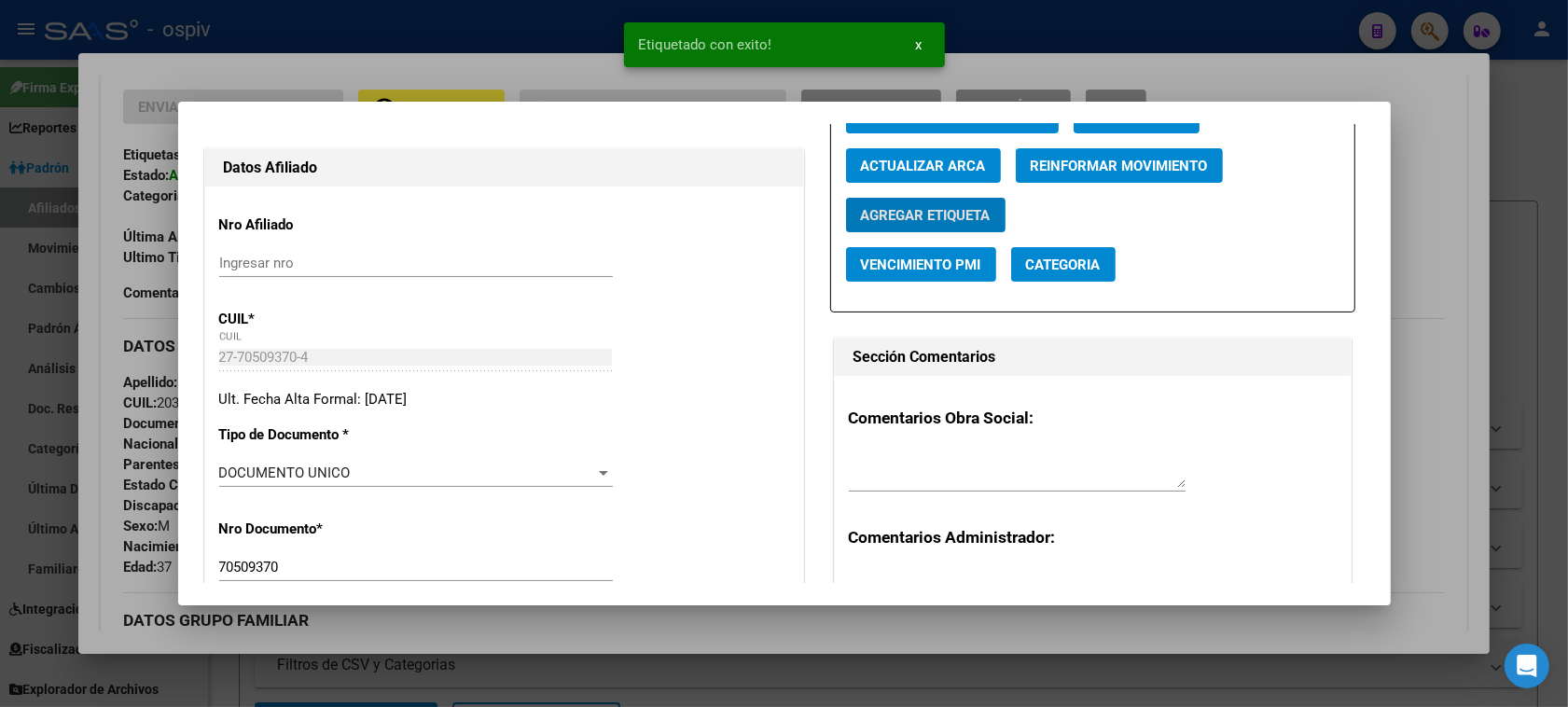
scroll to position [0, 0]
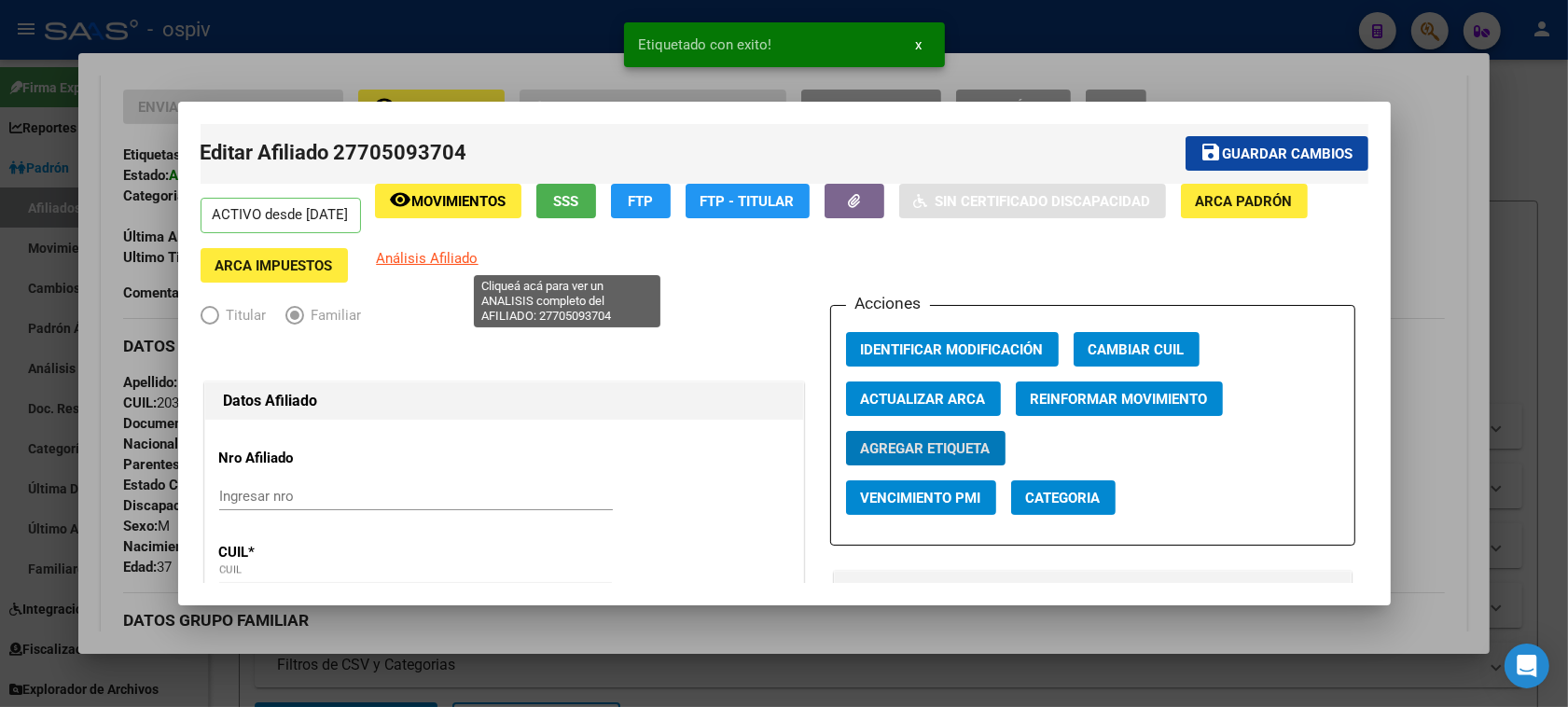
click at [478, 254] on span "Análisis Afiliado" at bounding box center [428, 258] width 102 height 17
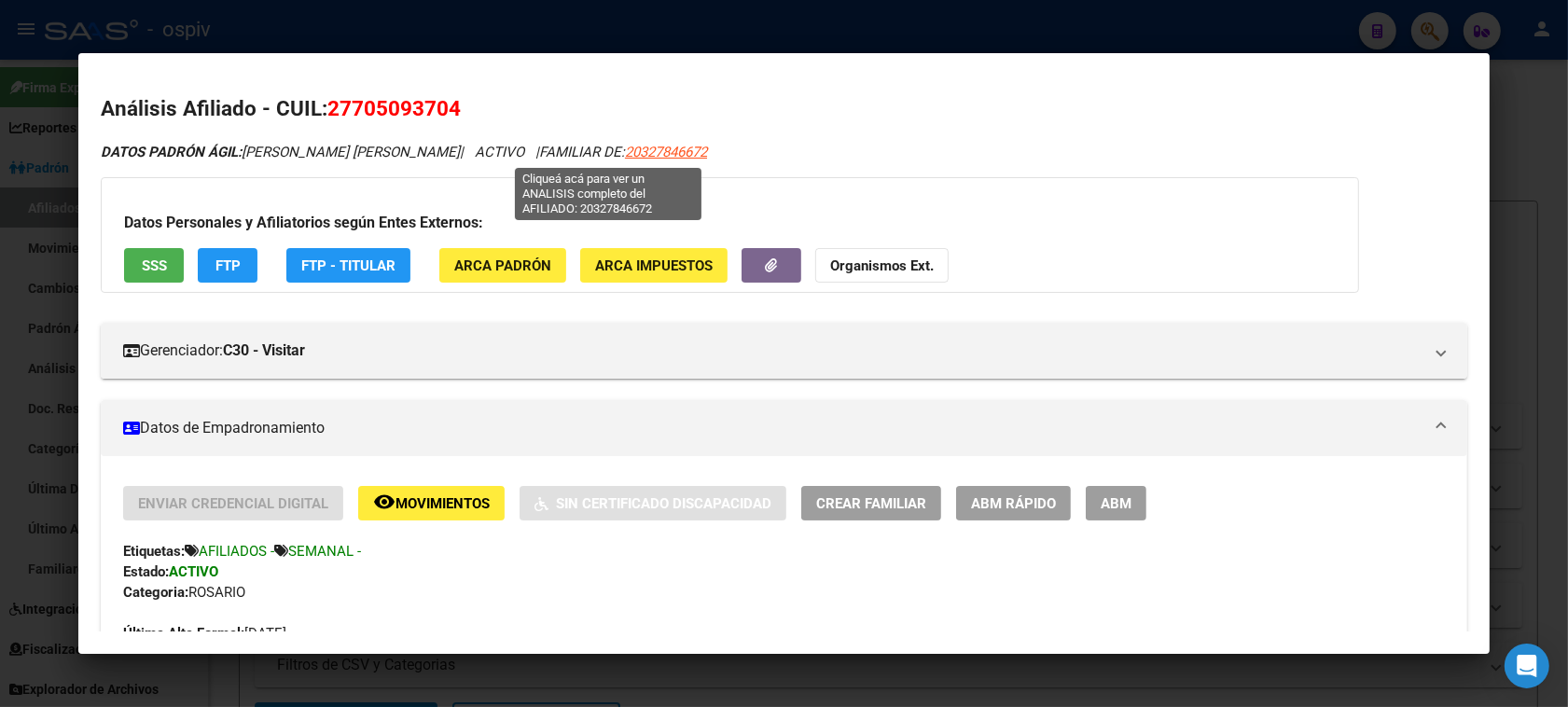
click at [625, 151] on span "20327846672" at bounding box center [666, 152] width 82 height 17
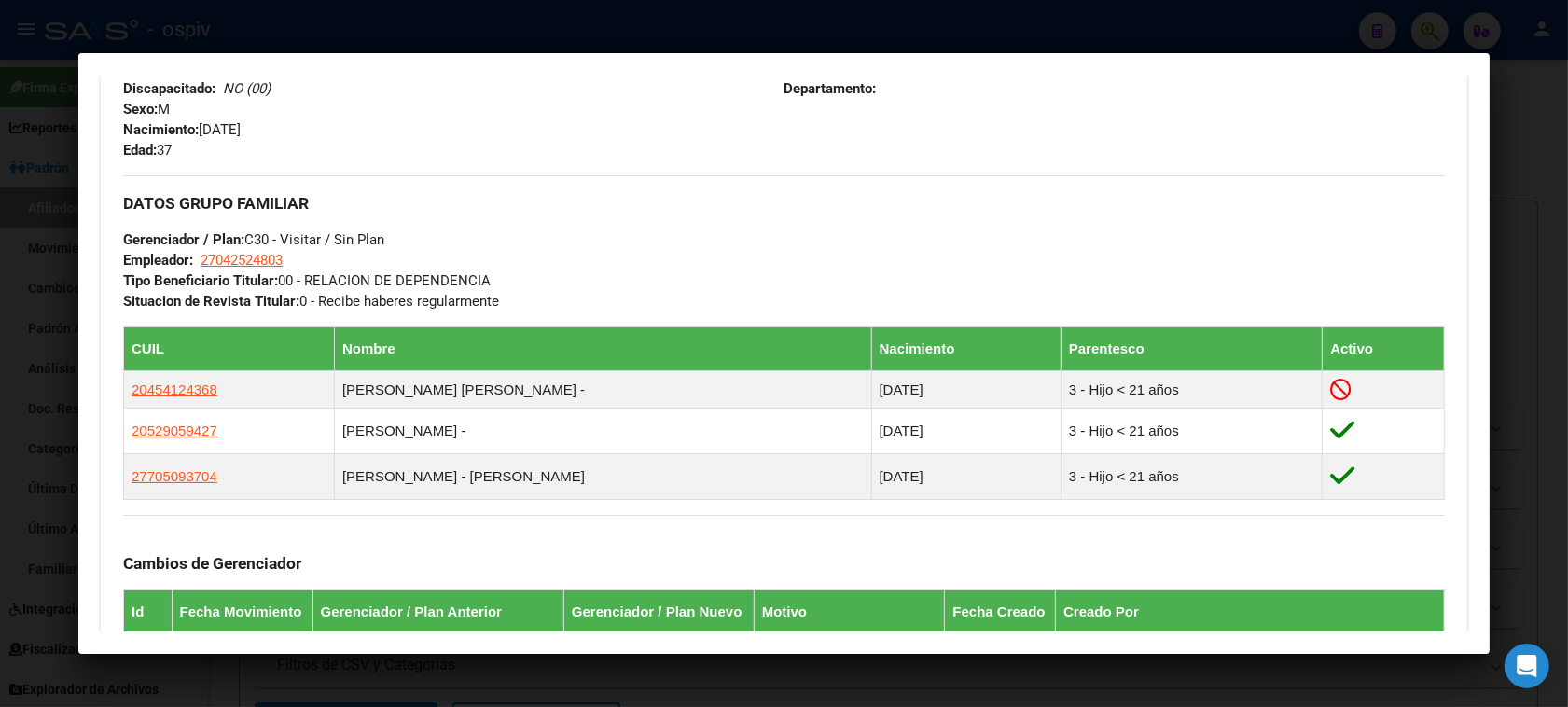
scroll to position [815, 0]
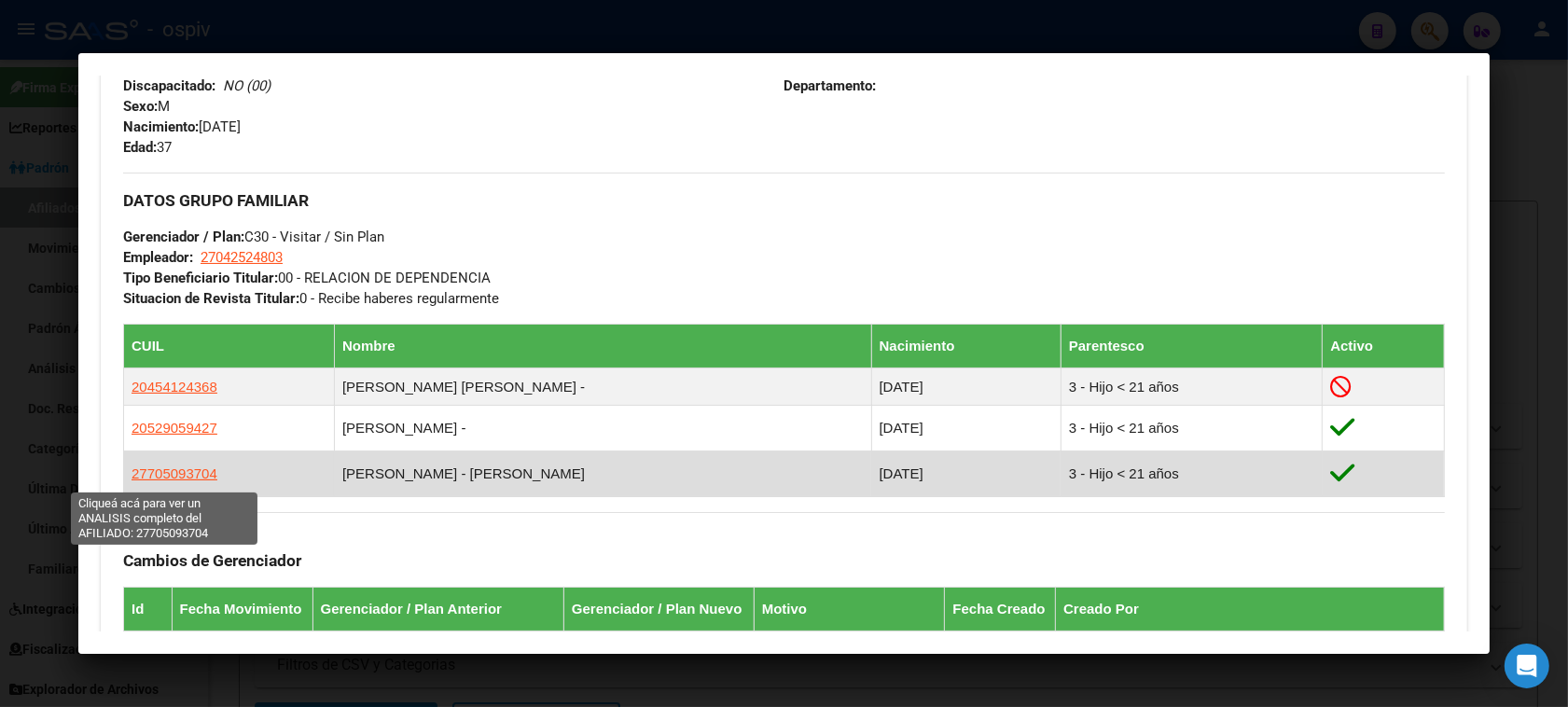
click at [189, 477] on span "27705093704" at bounding box center [175, 472] width 86 height 16
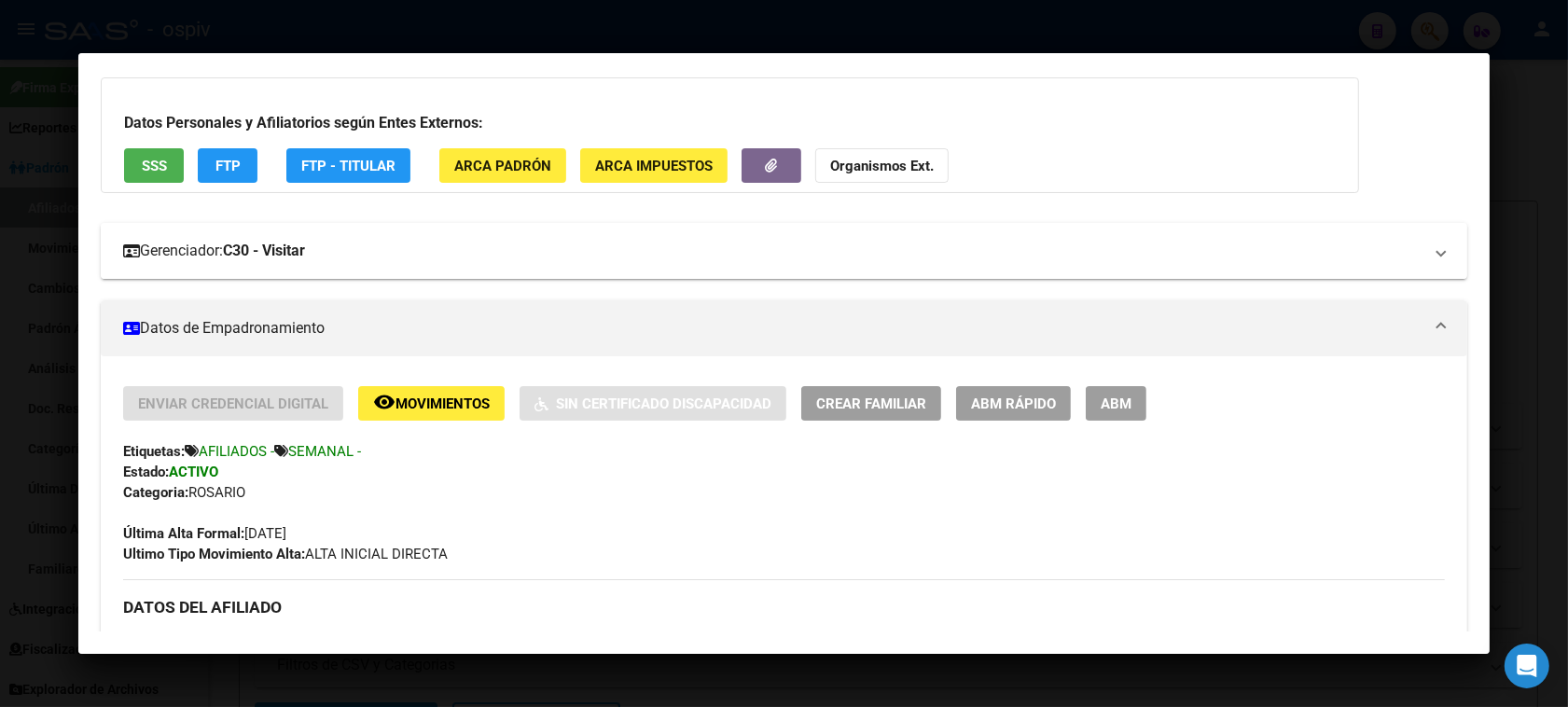
scroll to position [0, 0]
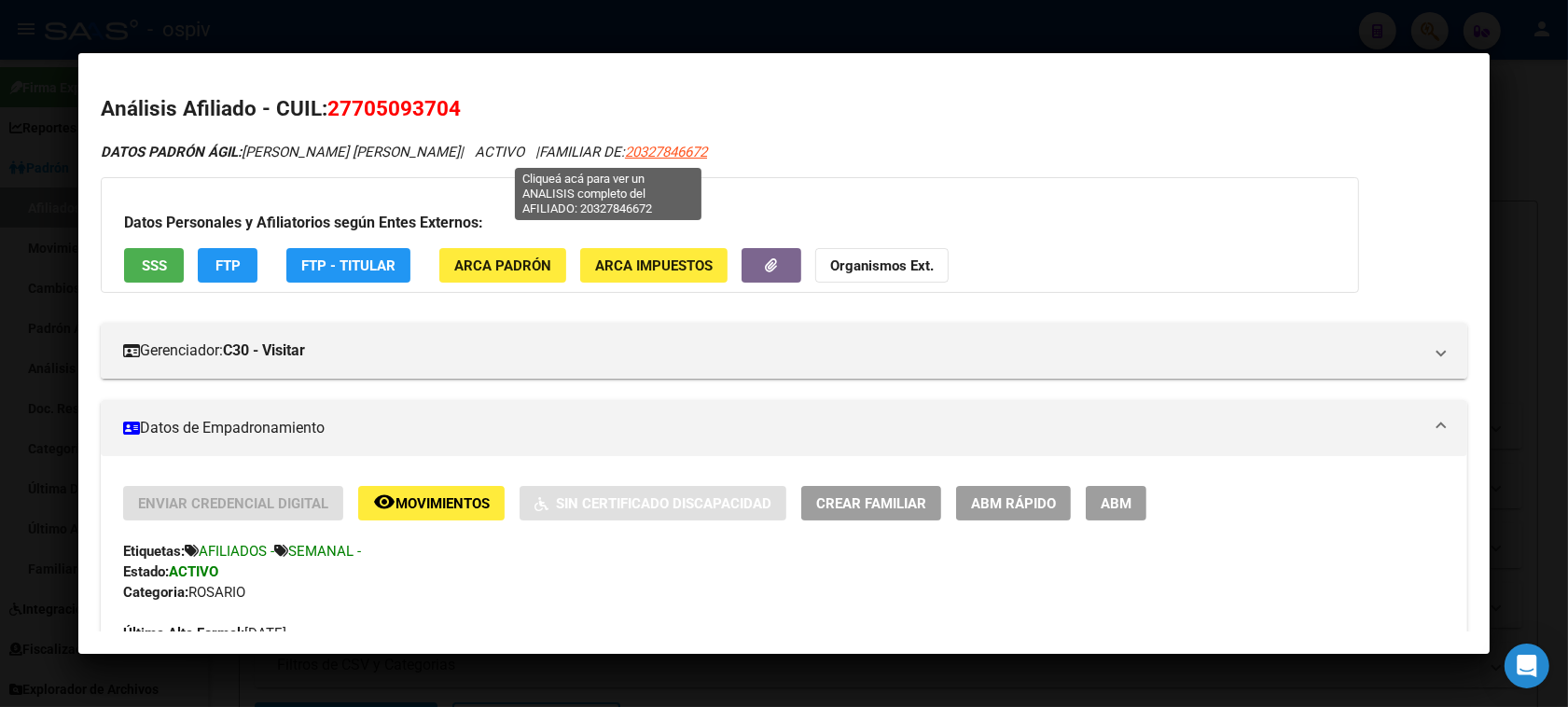
click at [625, 146] on span "20327846672" at bounding box center [666, 152] width 82 height 17
type textarea "20327846672"
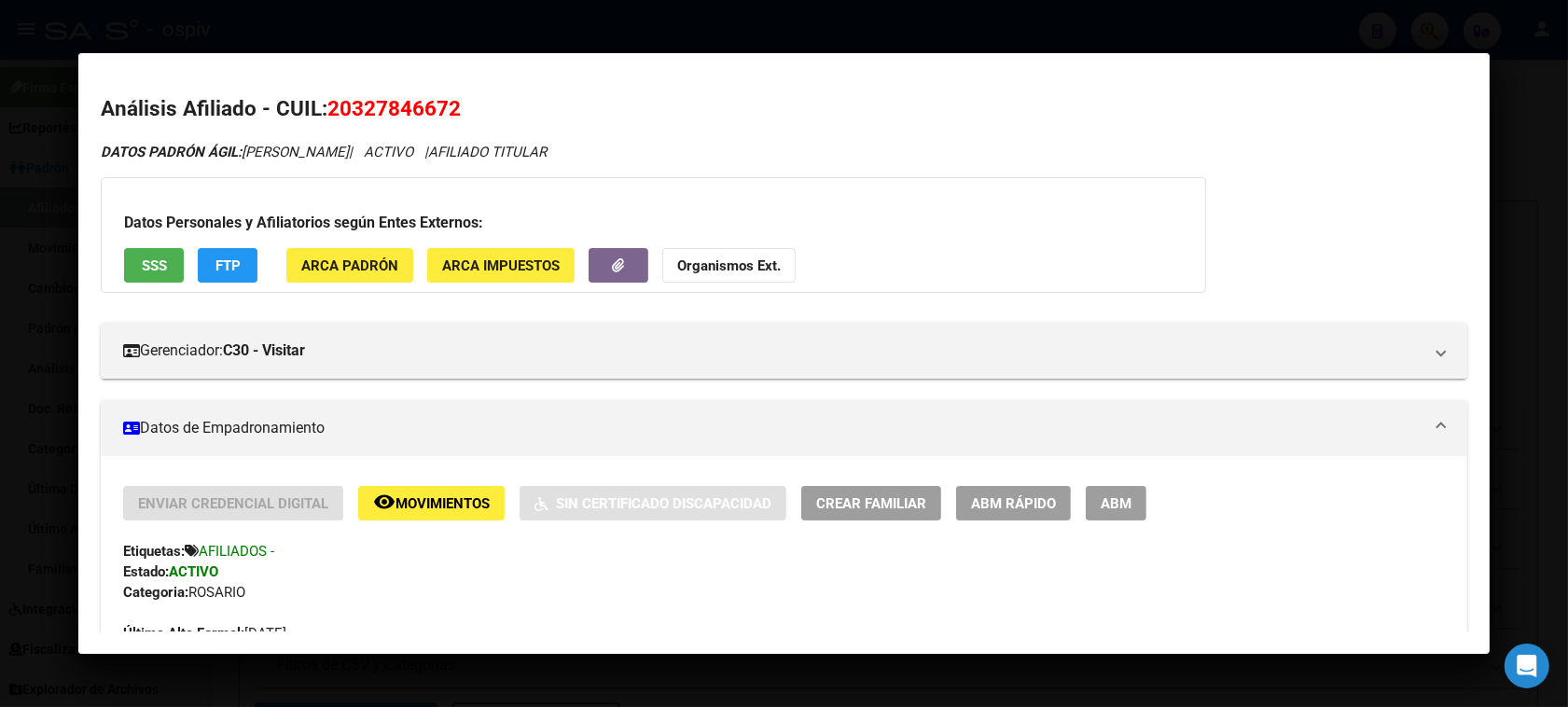
drag, startPoint x: 1409, startPoint y: 23, endPoint x: 289, endPoint y: 196, distance: 1133.3
click at [1400, 23] on div at bounding box center [784, 354] width 1568 height 707
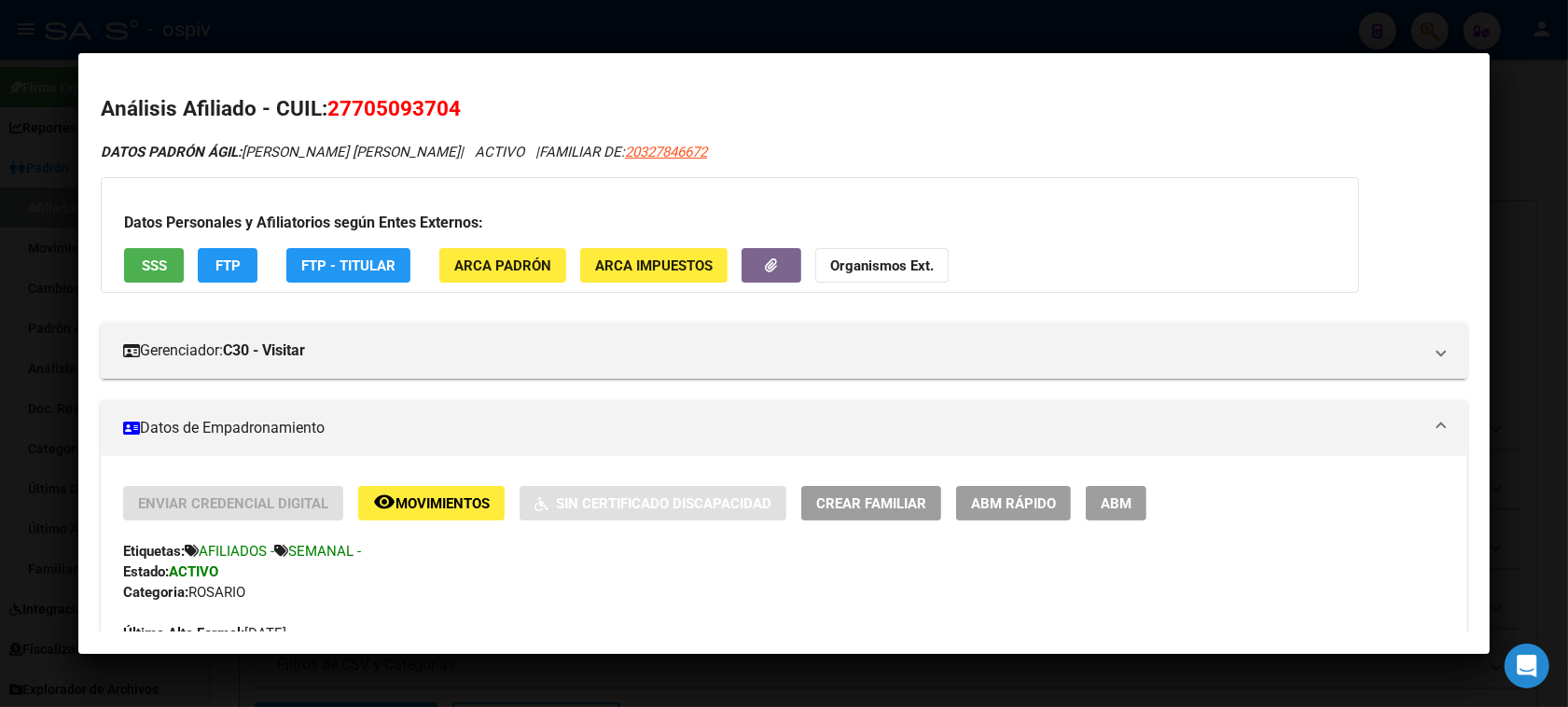
click at [16, 368] on div at bounding box center [784, 354] width 1568 height 707
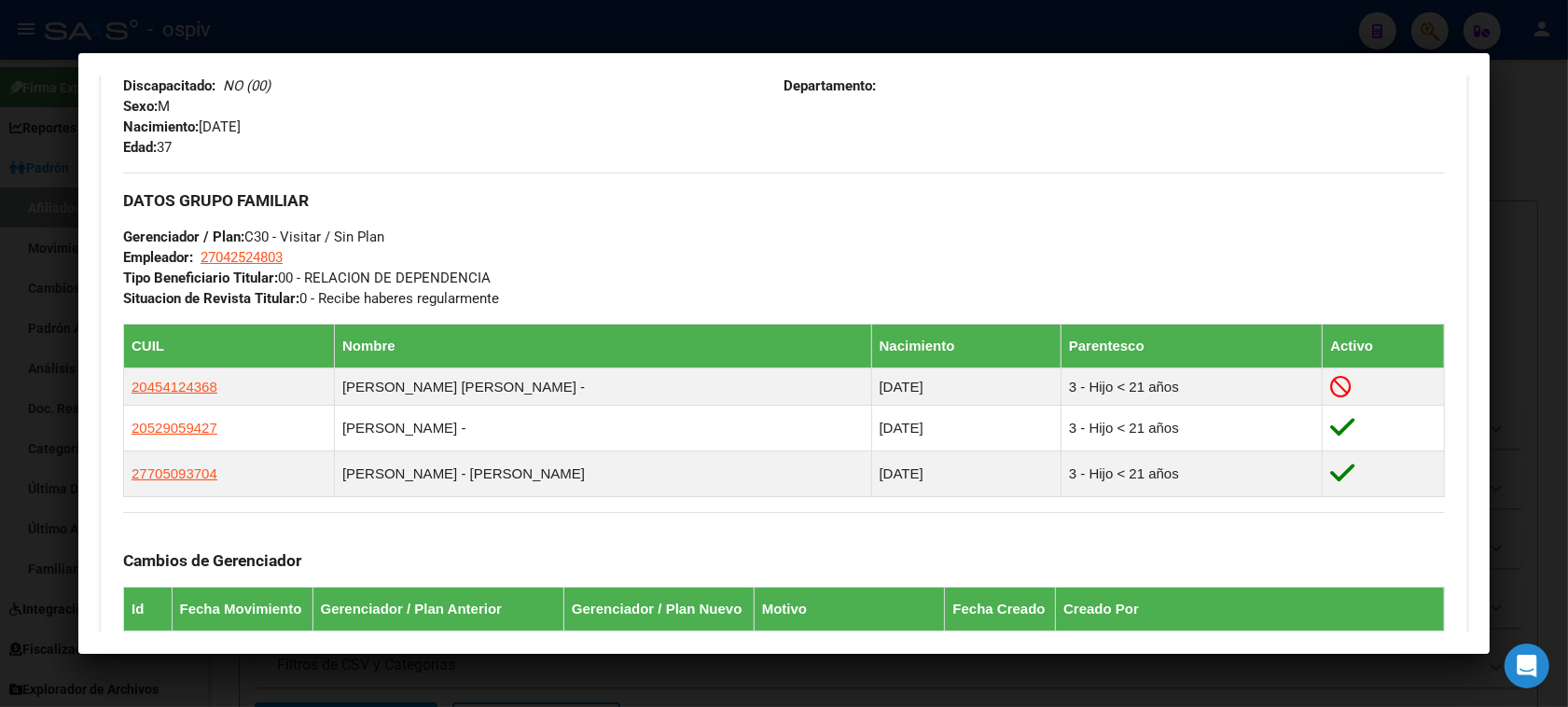
click at [1556, 73] on div at bounding box center [784, 354] width 1568 height 707
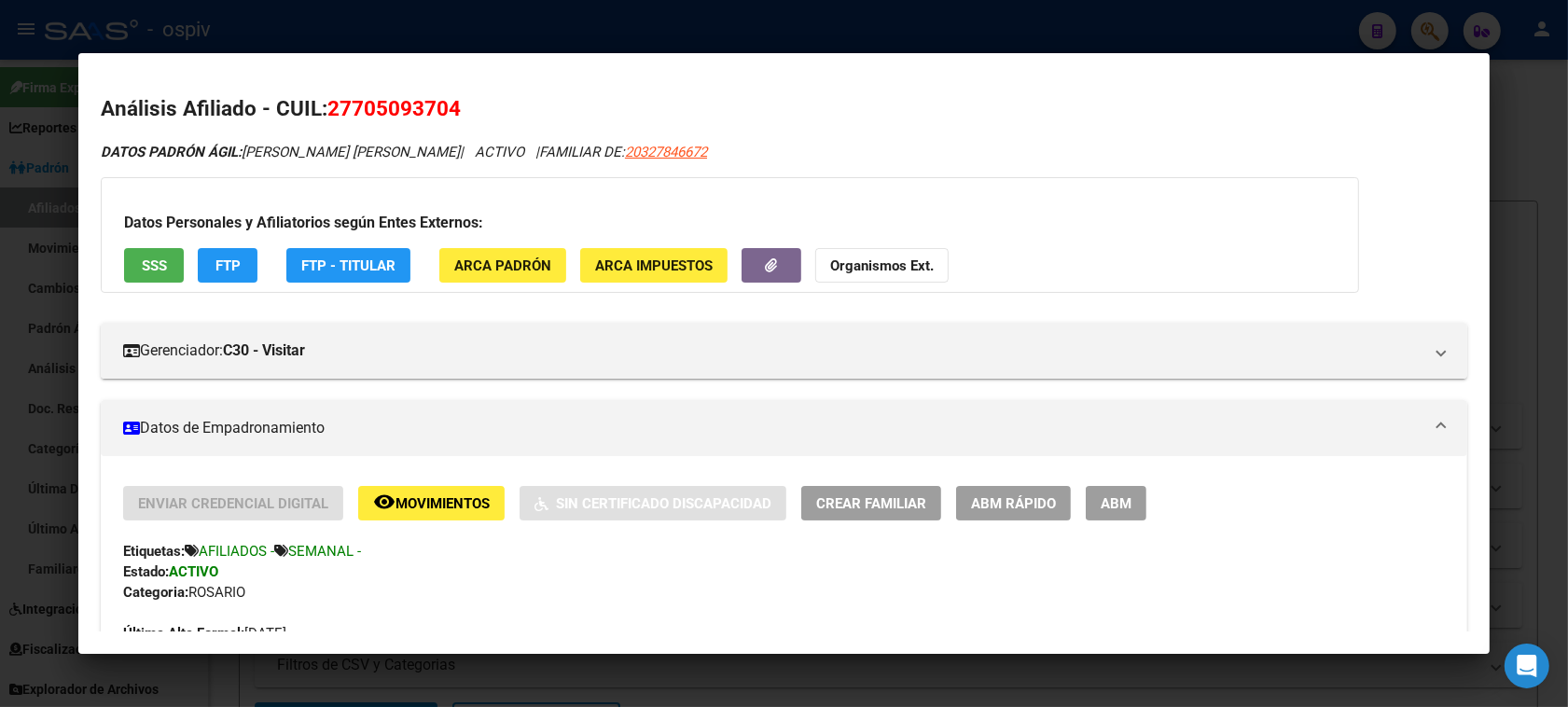
click at [1442, 24] on div at bounding box center [784, 354] width 1568 height 707
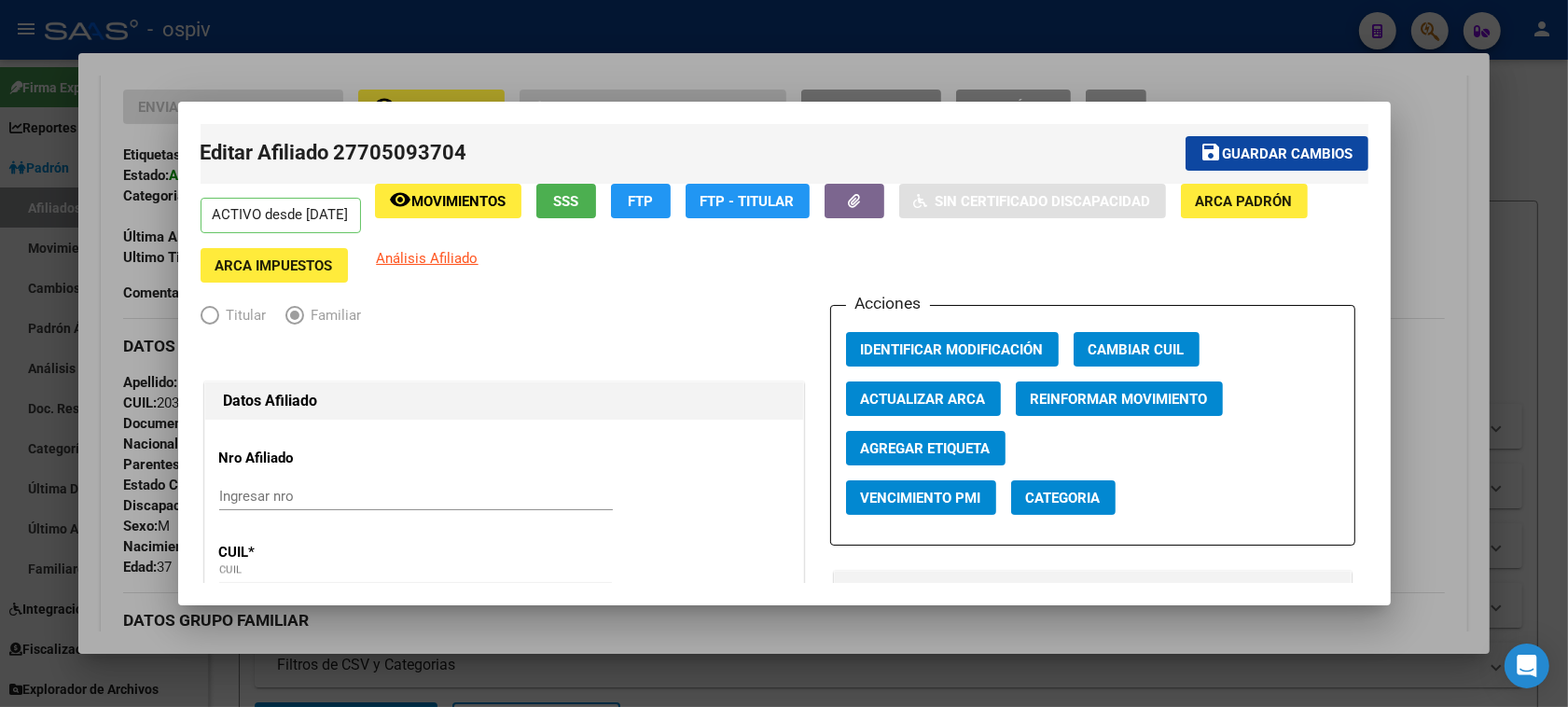
click at [1428, 28] on div at bounding box center [784, 354] width 1568 height 707
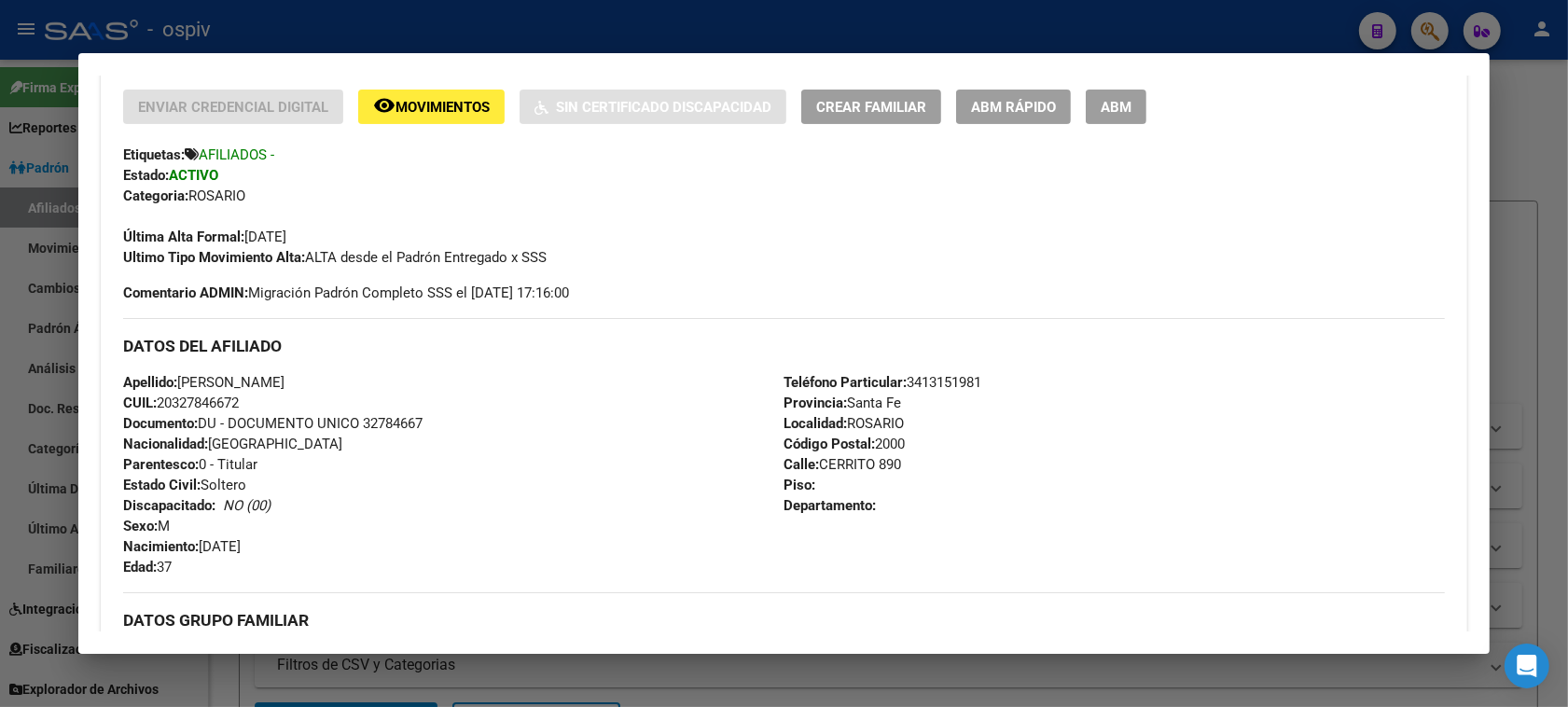
click at [1425, 28] on div at bounding box center [784, 354] width 1568 height 707
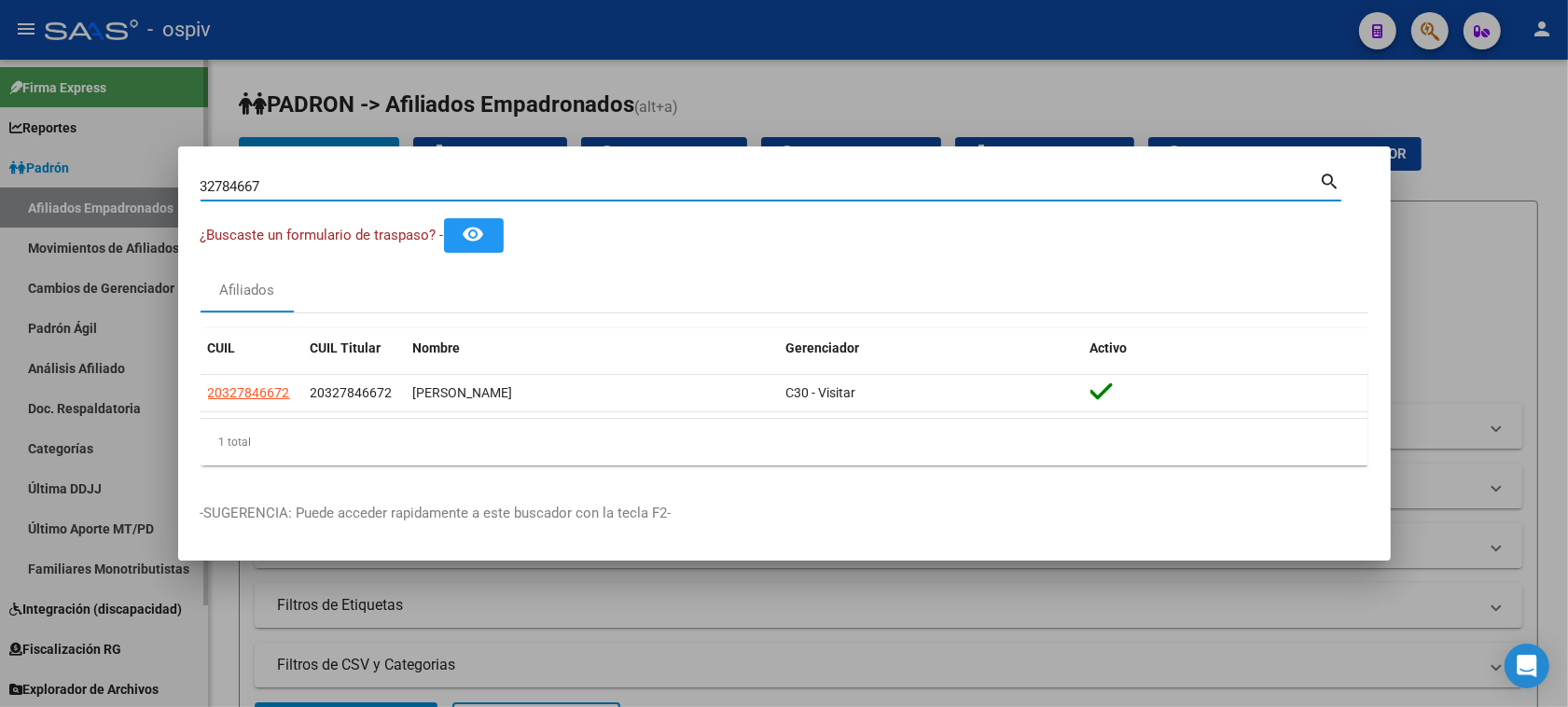
drag, startPoint x: 315, startPoint y: 188, endPoint x: 67, endPoint y: 170, distance: 248.7
click at [71, 170] on div "32784667 Buscar (apellido, dni, cuil, nro traspaso, cuit, obra social) search ¿…" at bounding box center [784, 354] width 1568 height 707
click at [67, 170] on div at bounding box center [784, 354] width 1568 height 707
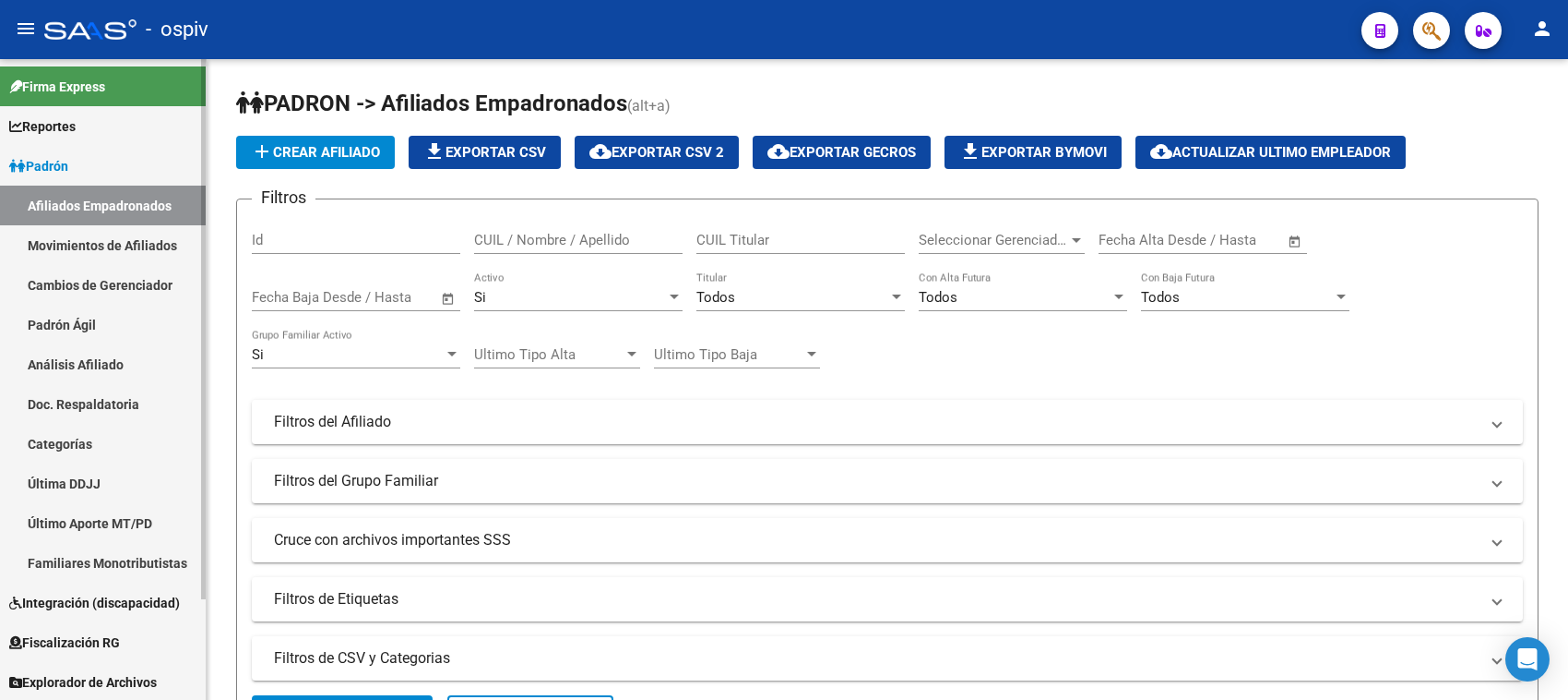
click at [1413, 12] on button "button" at bounding box center [1432, 31] width 37 height 37
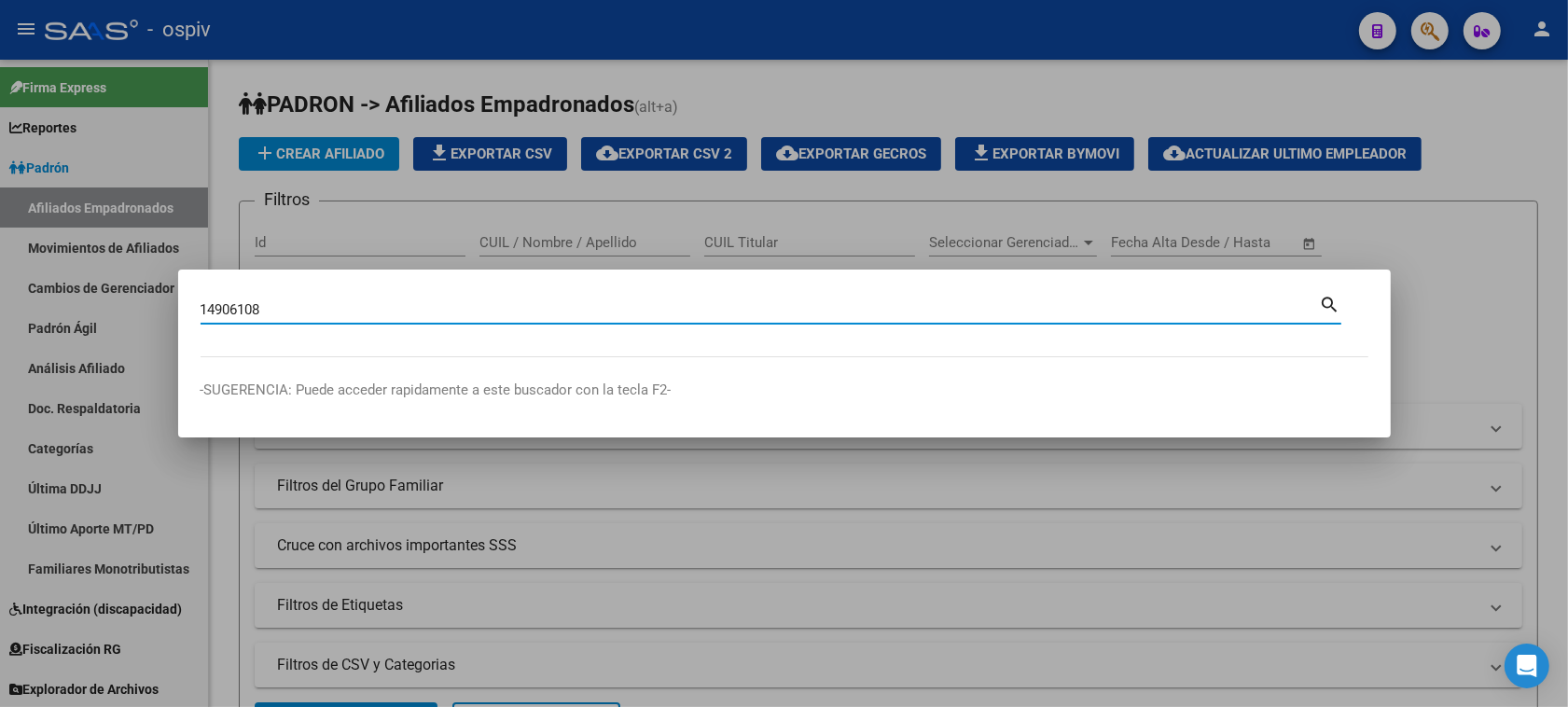
type input "14906108"
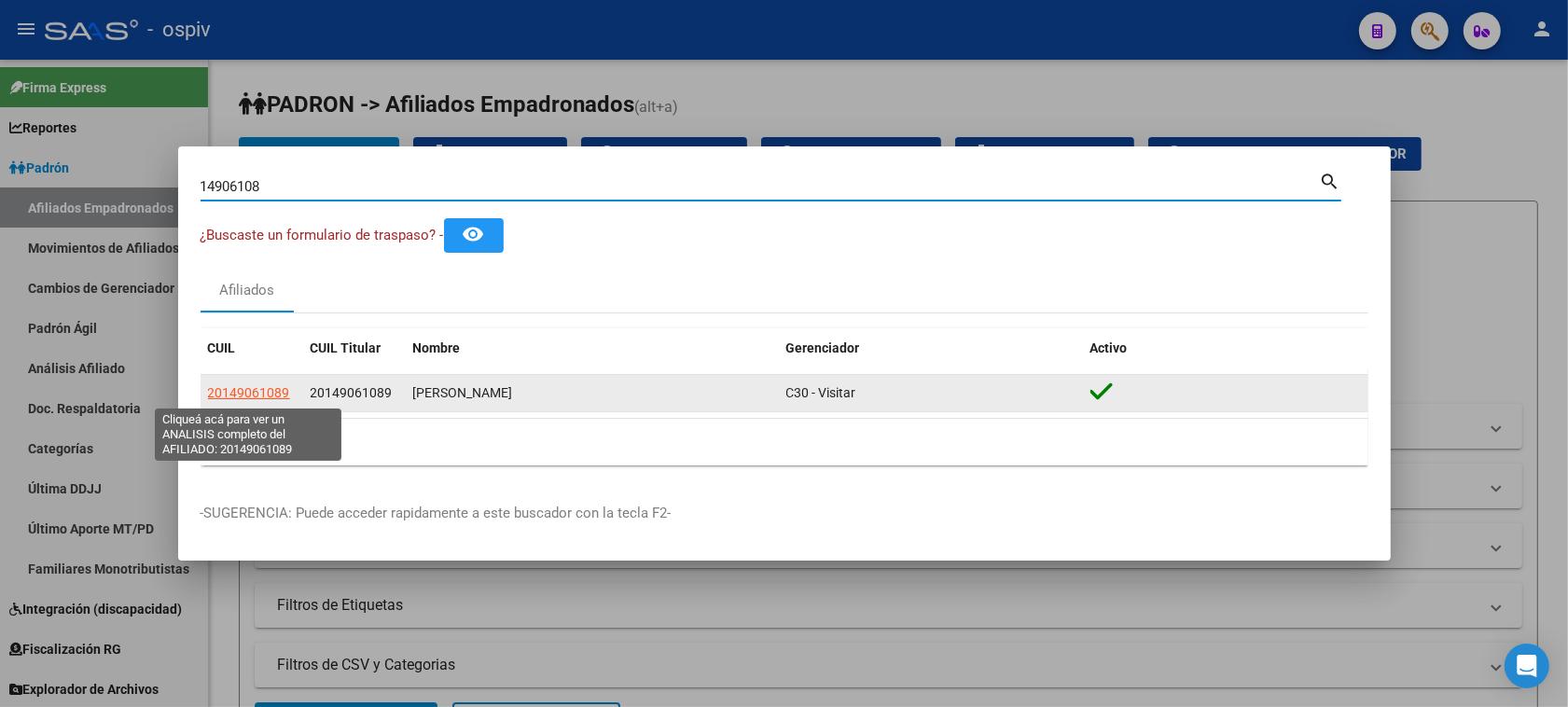
click at [271, 395] on span "20149061089" at bounding box center [249, 393] width 82 height 15
type textarea "20149061089"
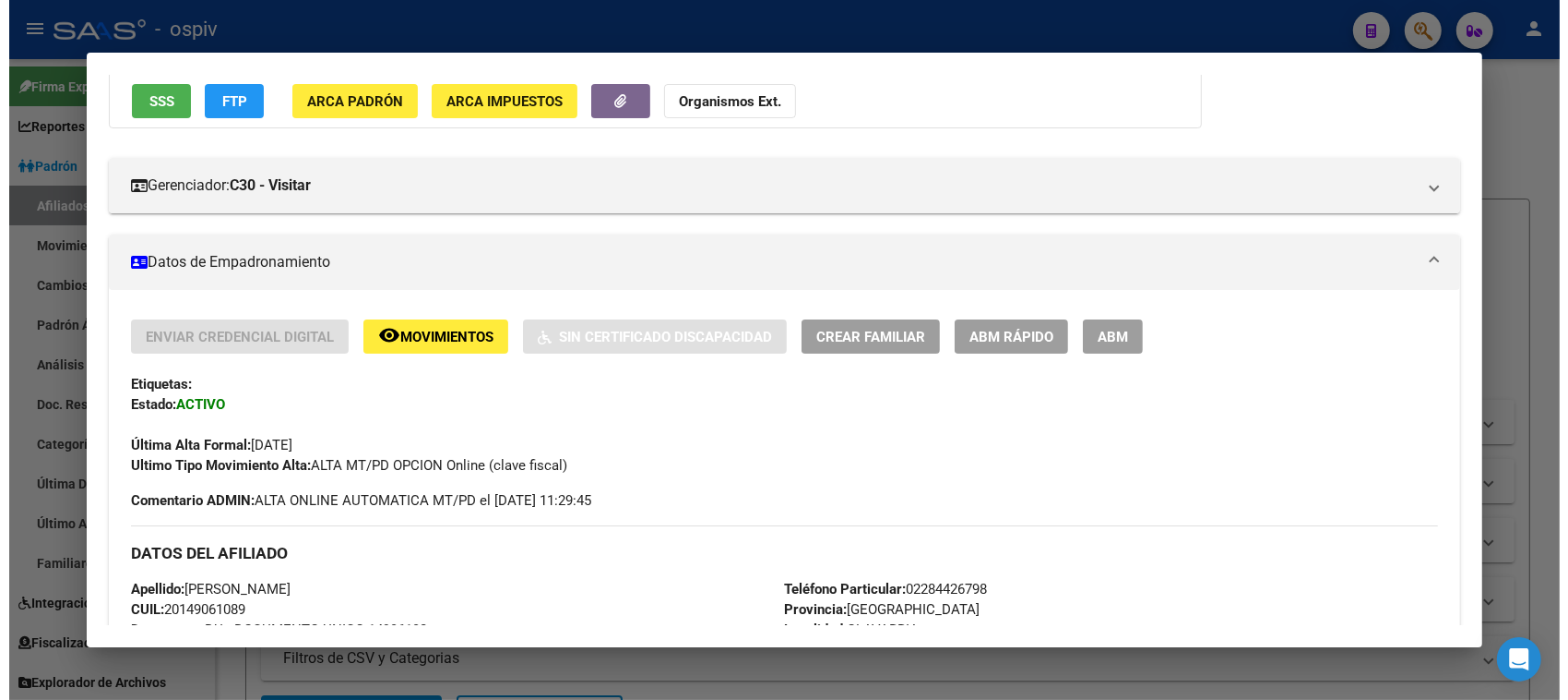
scroll to position [231, 0]
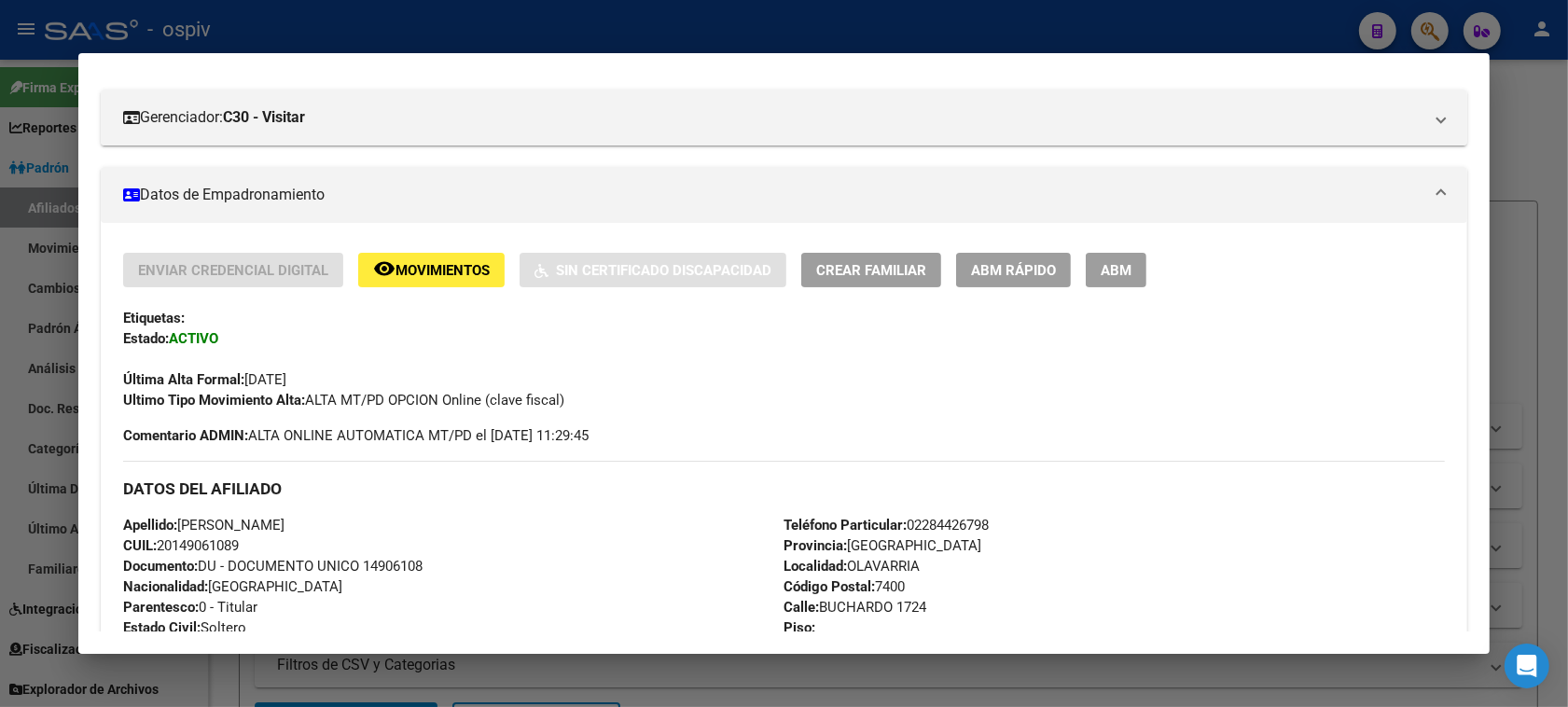
click at [1121, 270] on span "ABM" at bounding box center [1115, 270] width 31 height 17
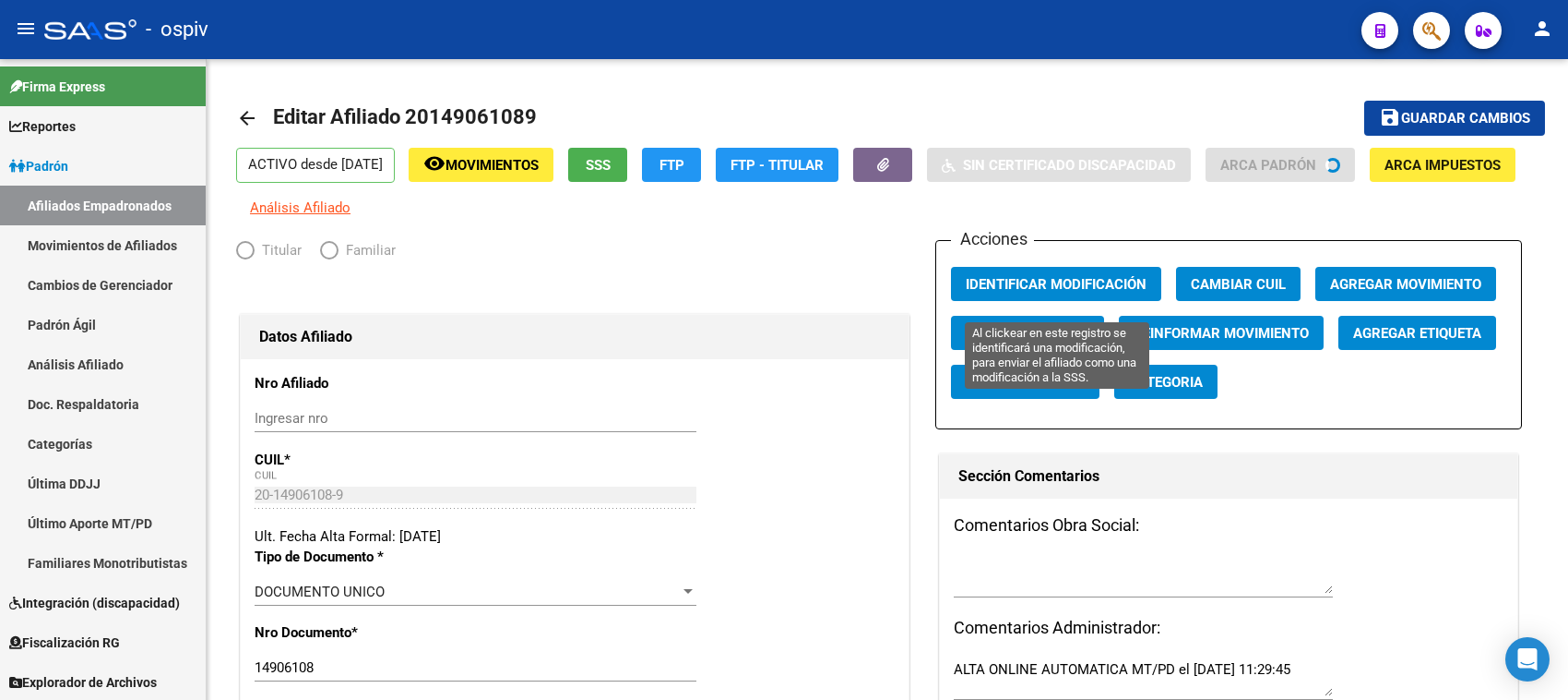
radio input "true"
type input "20-14906108-9"
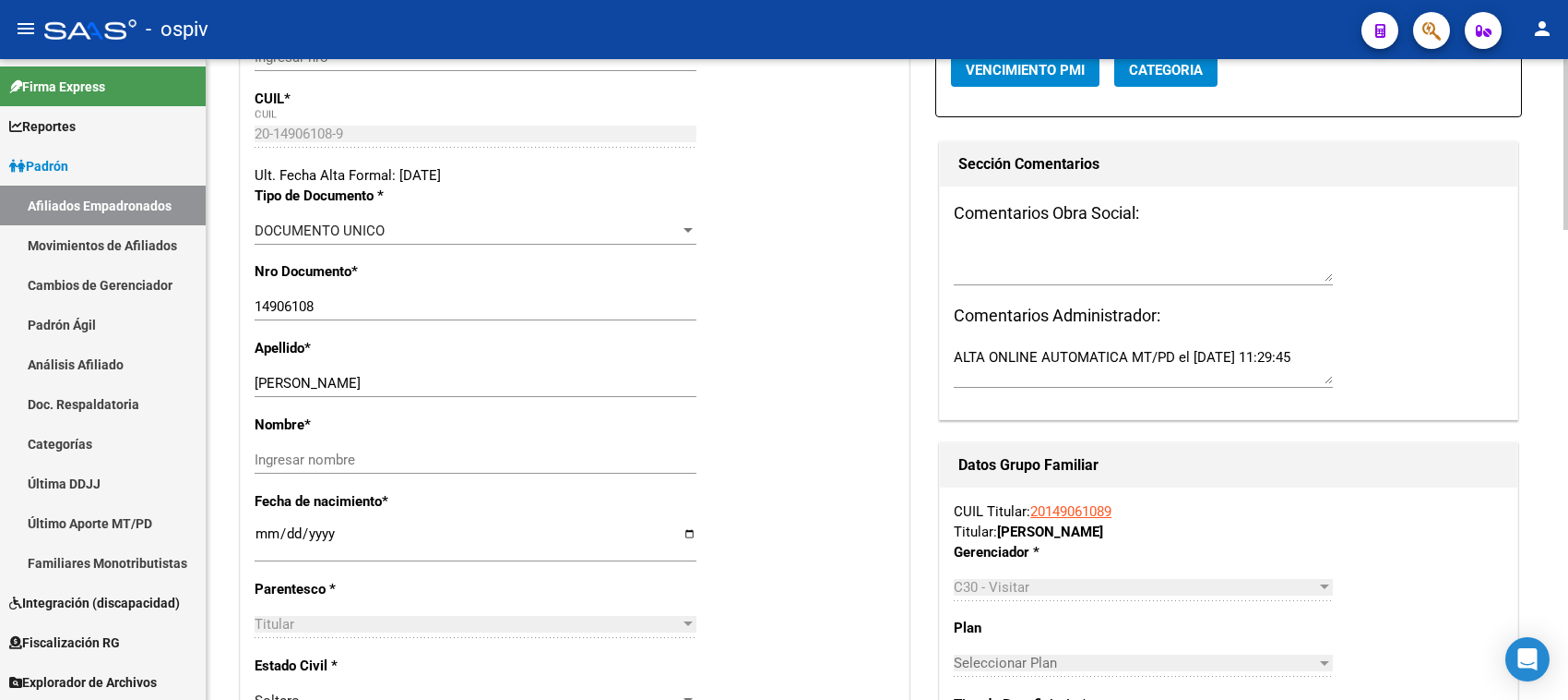
scroll to position [346, 0]
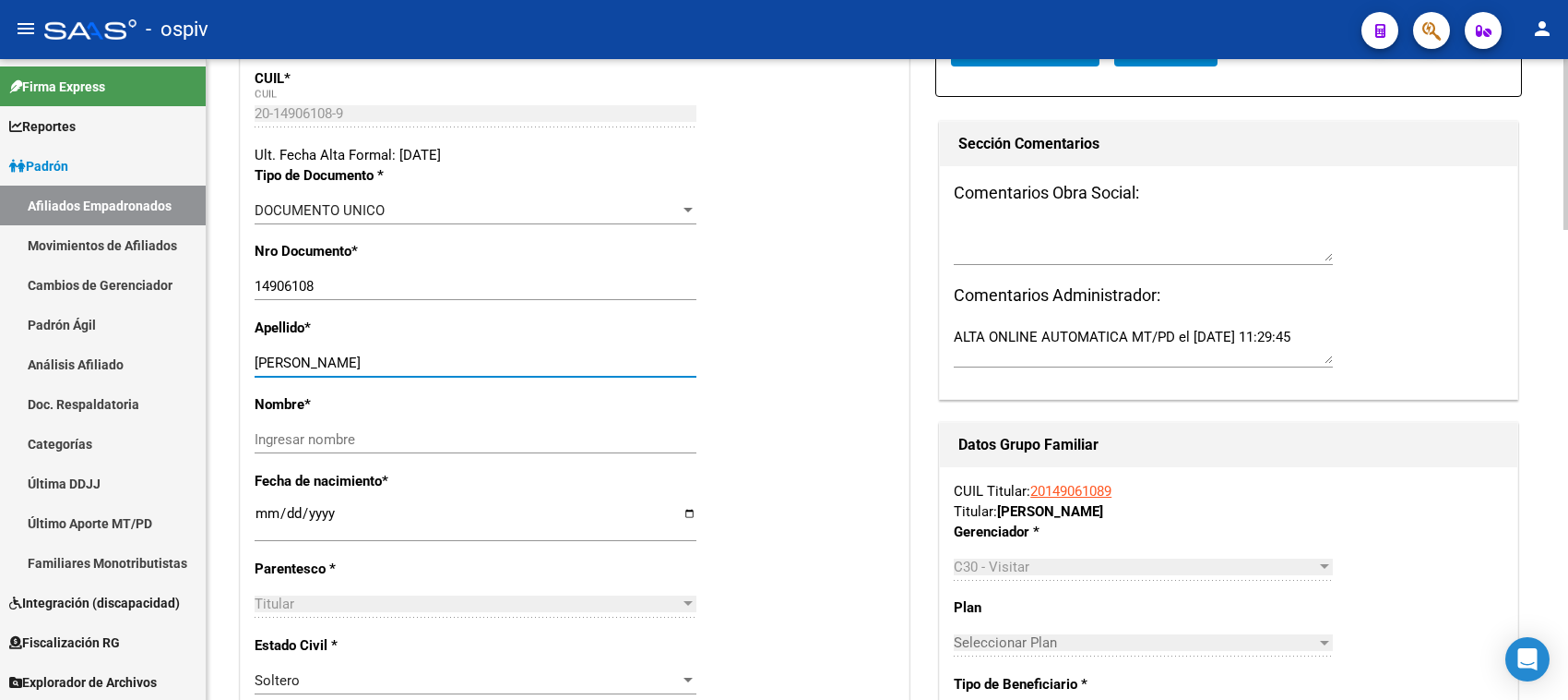
drag, startPoint x: 305, startPoint y: 367, endPoint x: 448, endPoint y: 366, distance: 143.0
click at [448, 357] on input "[PERSON_NAME]" at bounding box center [475, 363] width 442 height 17
type input "[PERSON_NAME]"
click at [325, 439] on input "Ingresar nombre" at bounding box center [475, 439] width 442 height 17
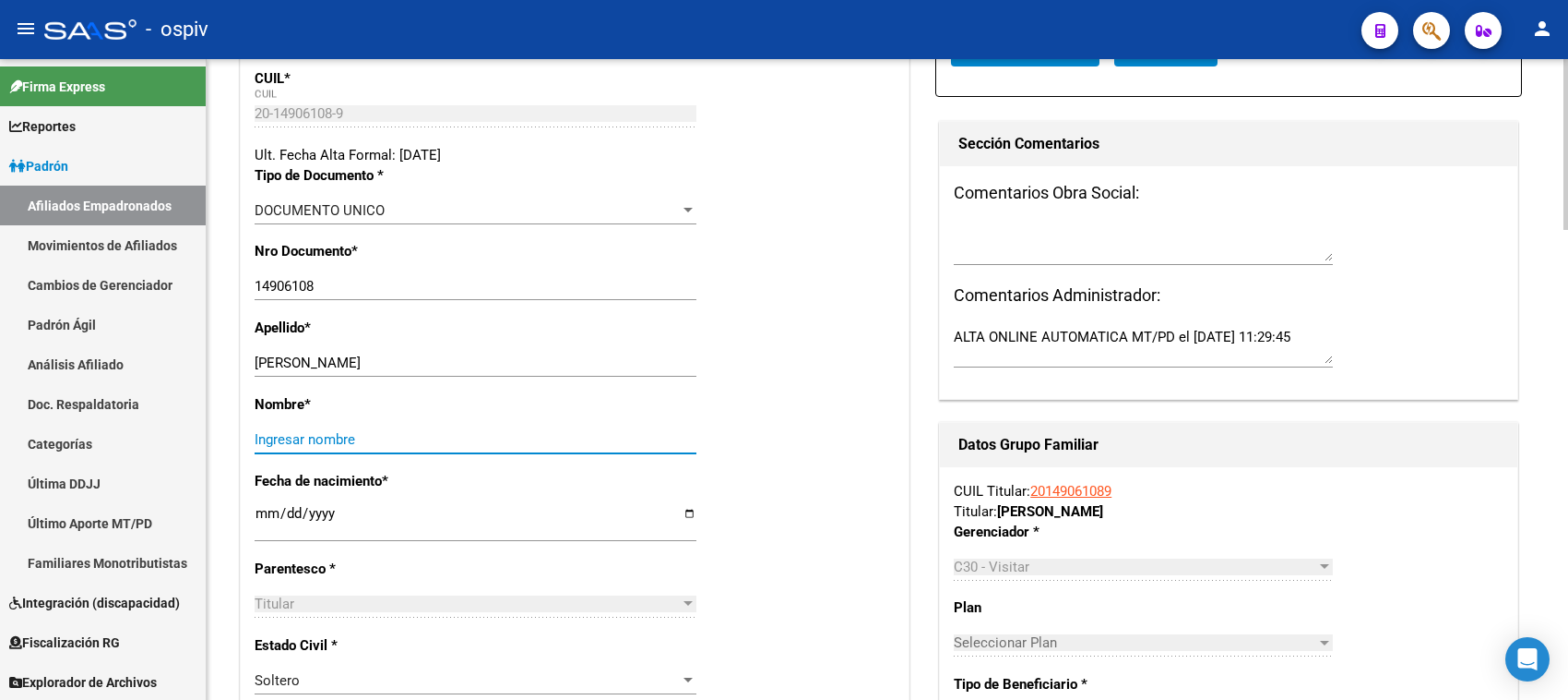
paste input "[PERSON_NAME]"
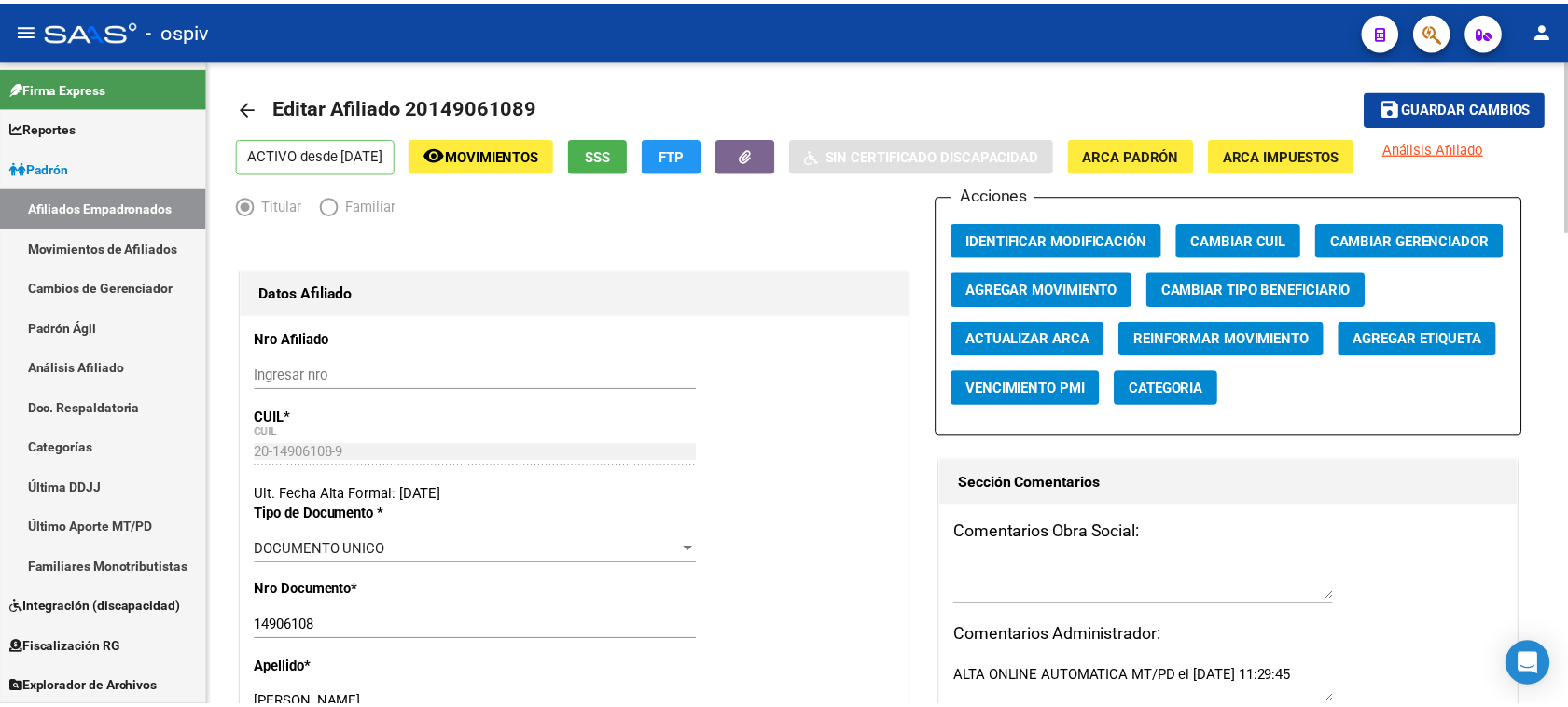
scroll to position [0, 0]
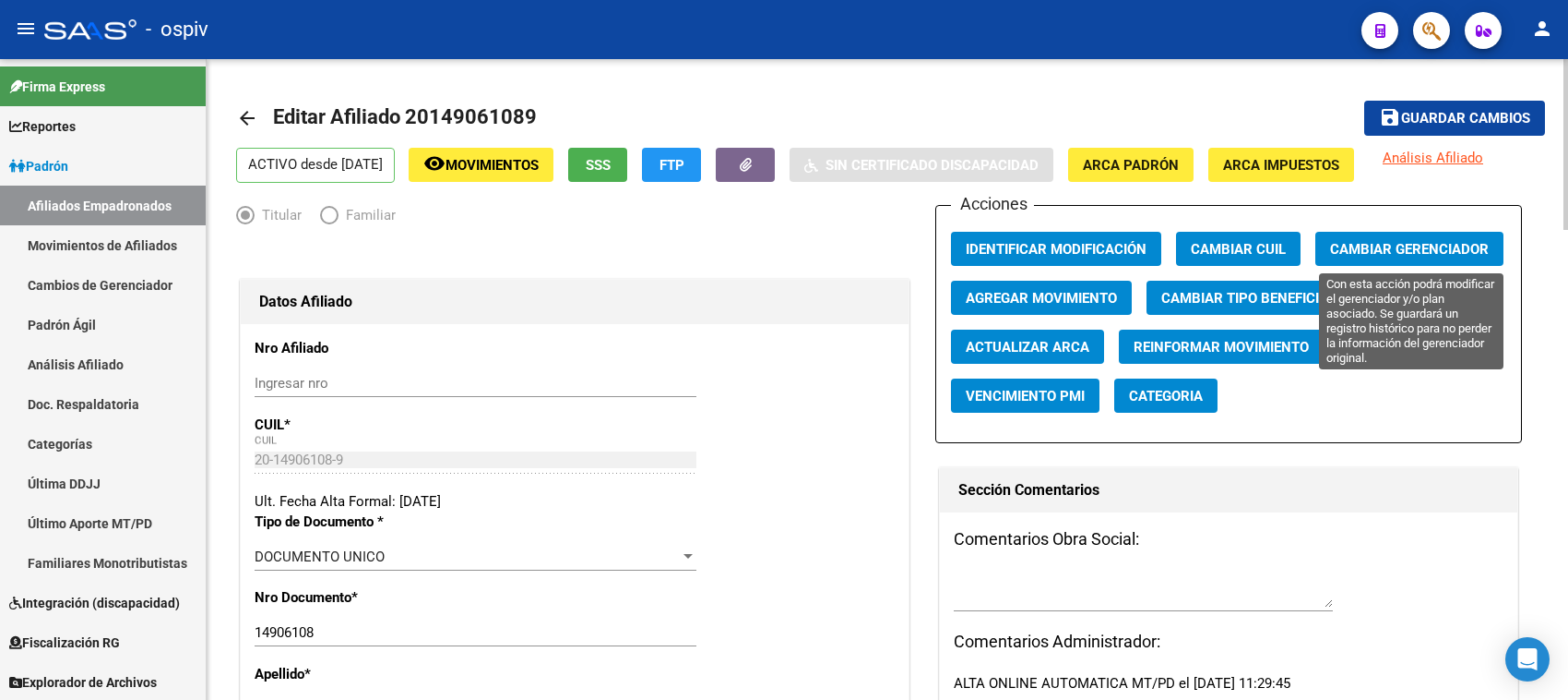
type input "[PERSON_NAME]"
click at [1376, 246] on span "Cambiar Gerenciador" at bounding box center [1409, 249] width 158 height 17
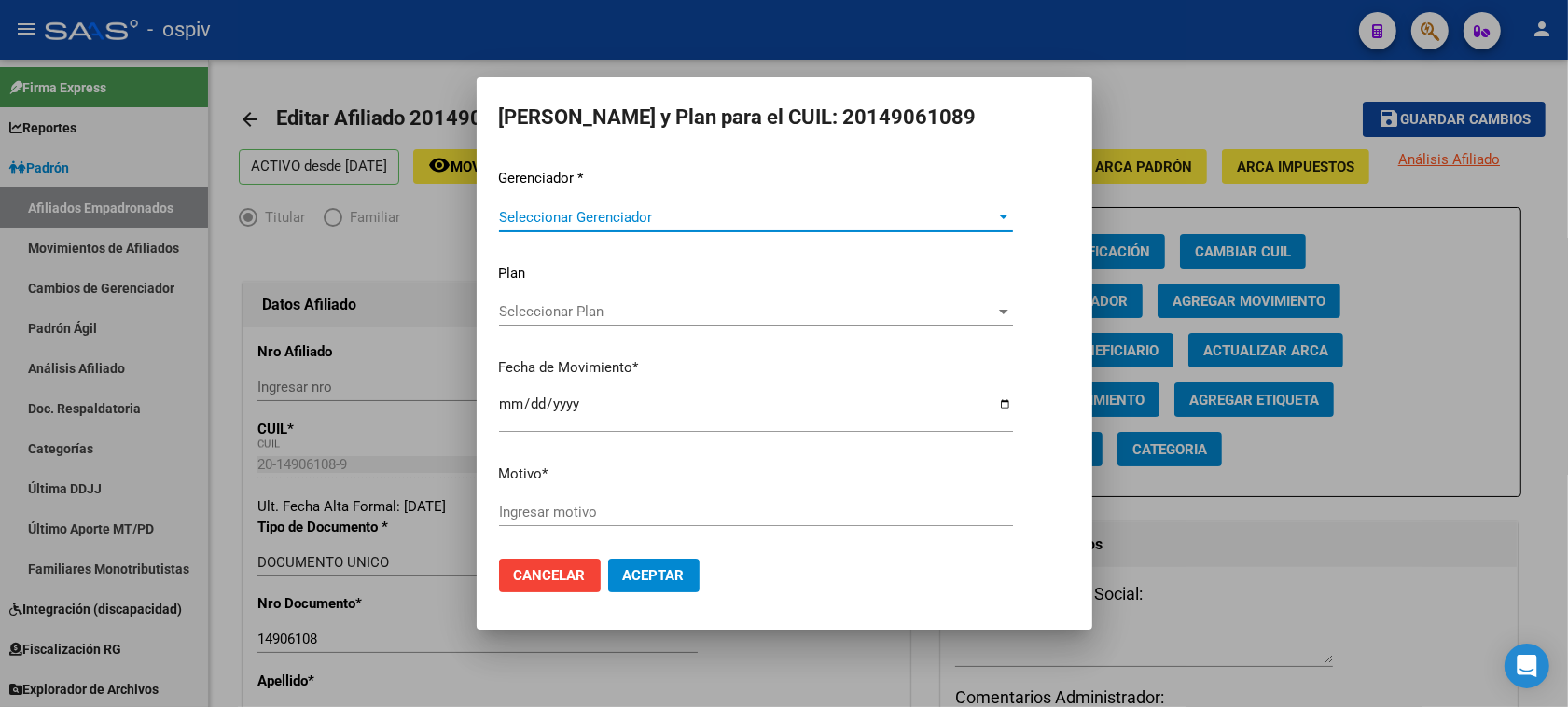
click at [598, 211] on span "Seleccionar Gerenciador" at bounding box center [747, 217] width 497 height 17
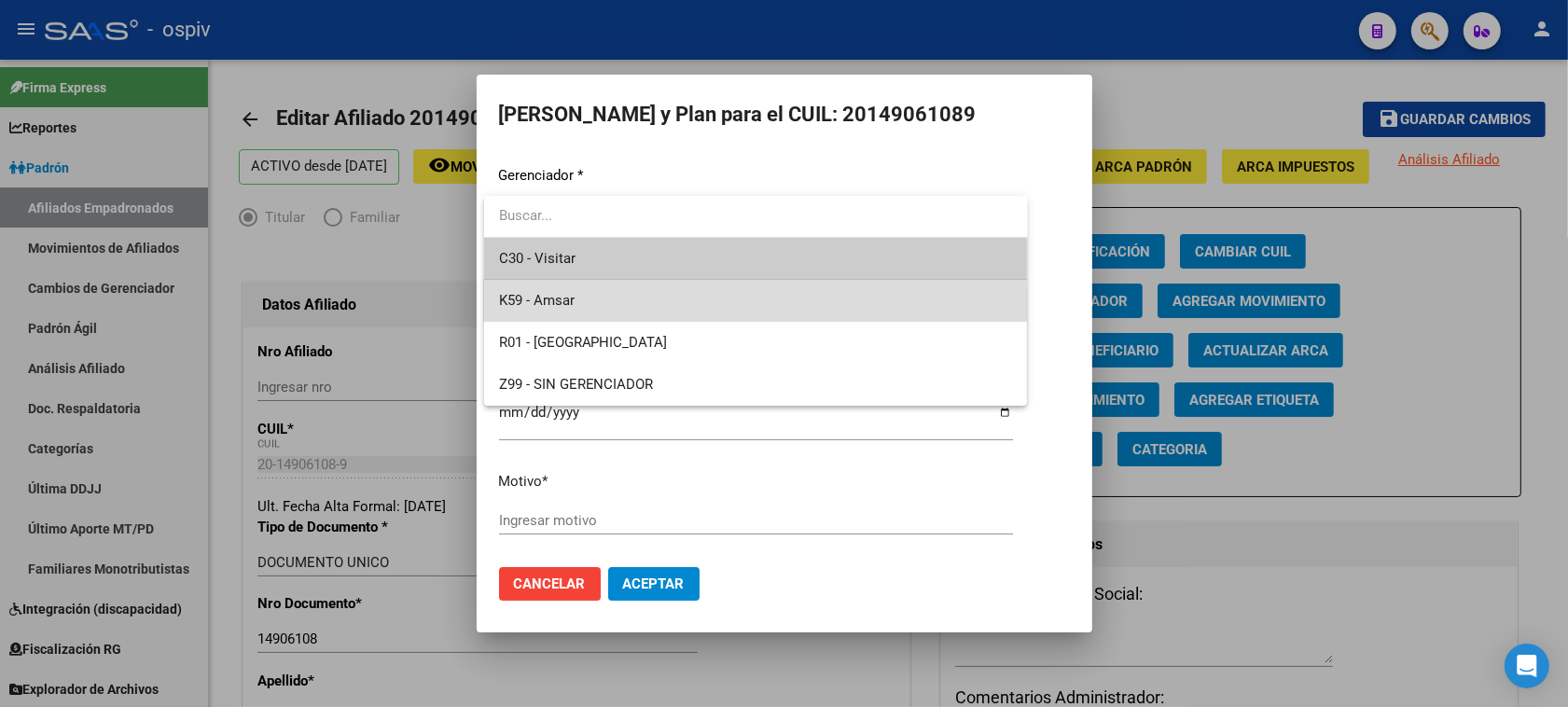
click at [576, 310] on span "K59 - Amsar" at bounding box center [755, 300] width 514 height 42
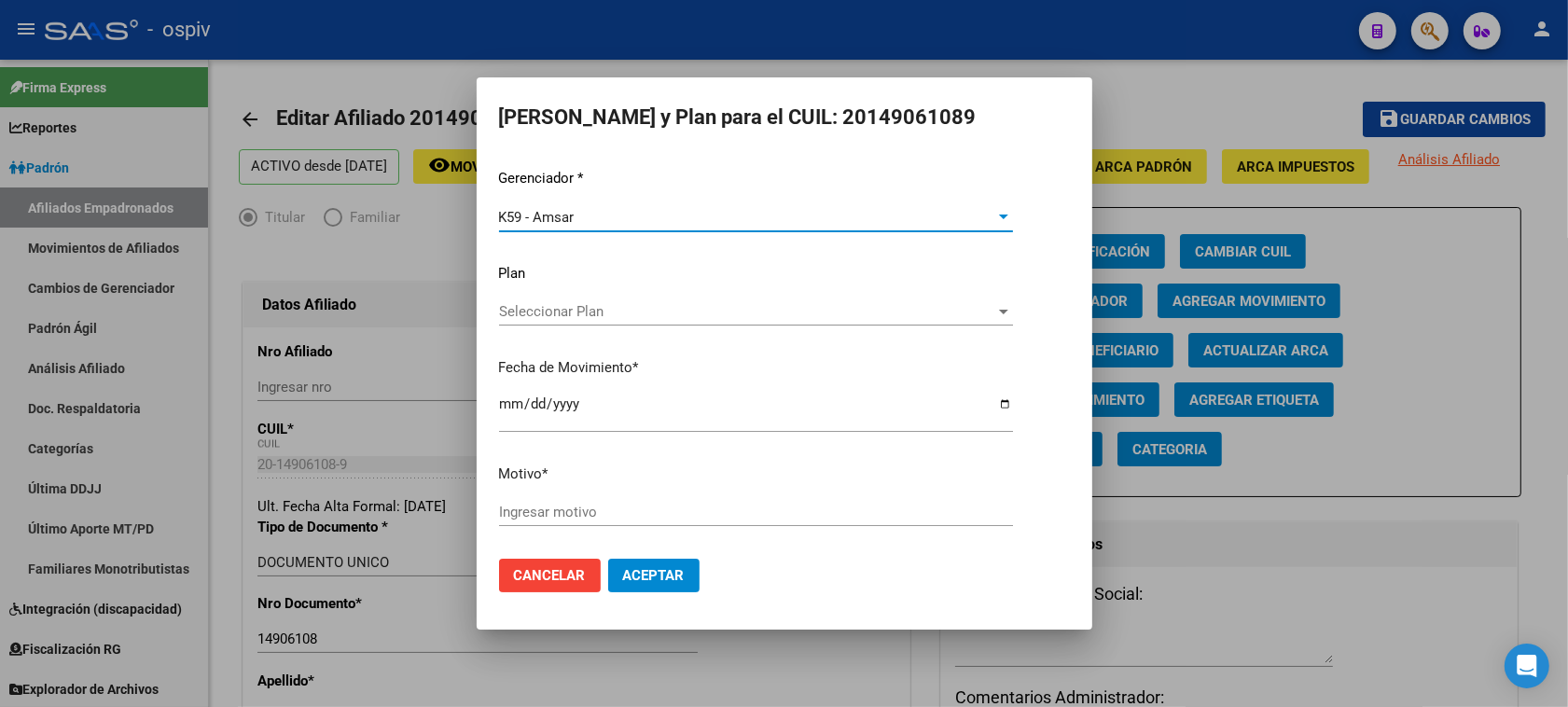
click at [533, 514] on input "Ingresar motivo" at bounding box center [755, 512] width 514 height 17
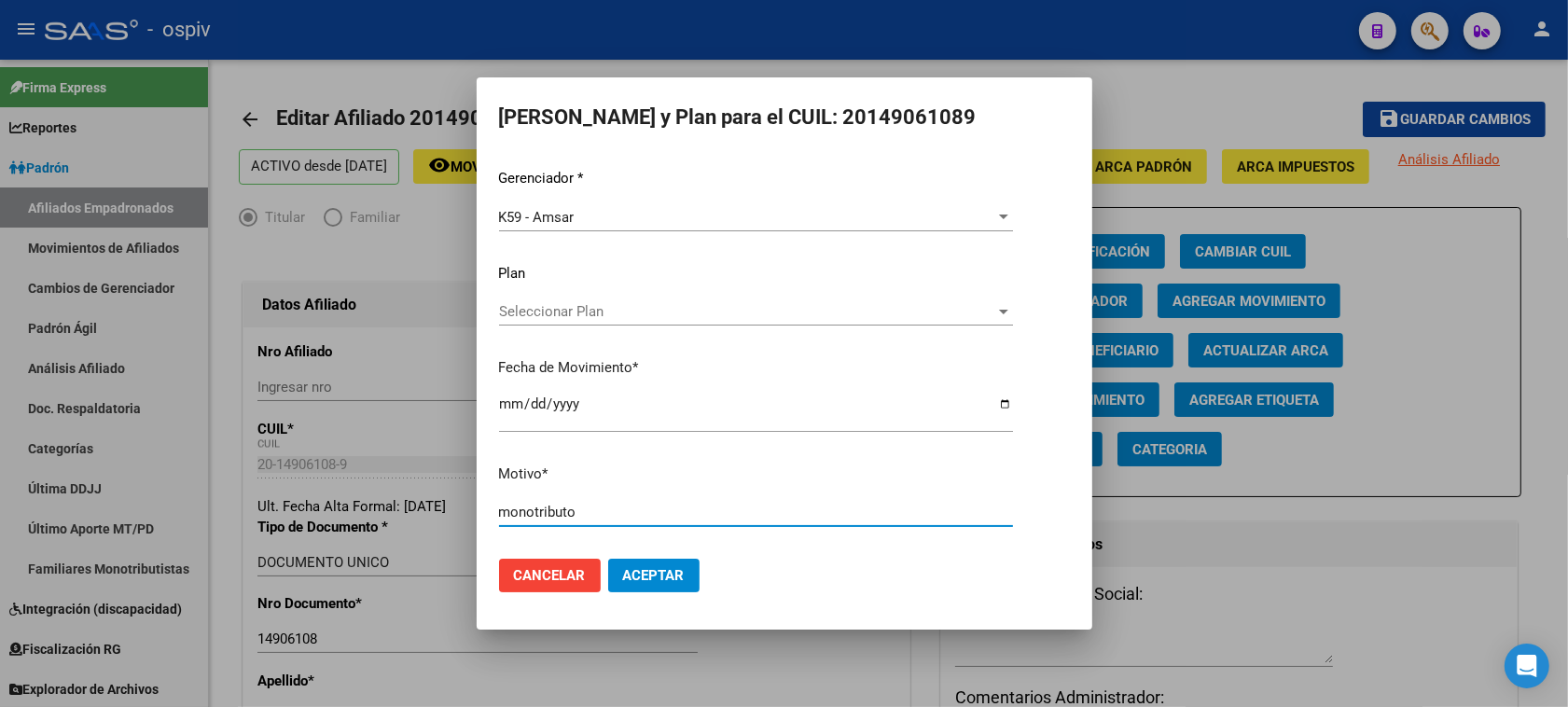
type input "monotributo"
drag, startPoint x: 622, startPoint y: 559, endPoint x: 654, endPoint y: 575, distance: 35.8
click at [627, 562] on button "Aceptar" at bounding box center [654, 575] width 92 height 34
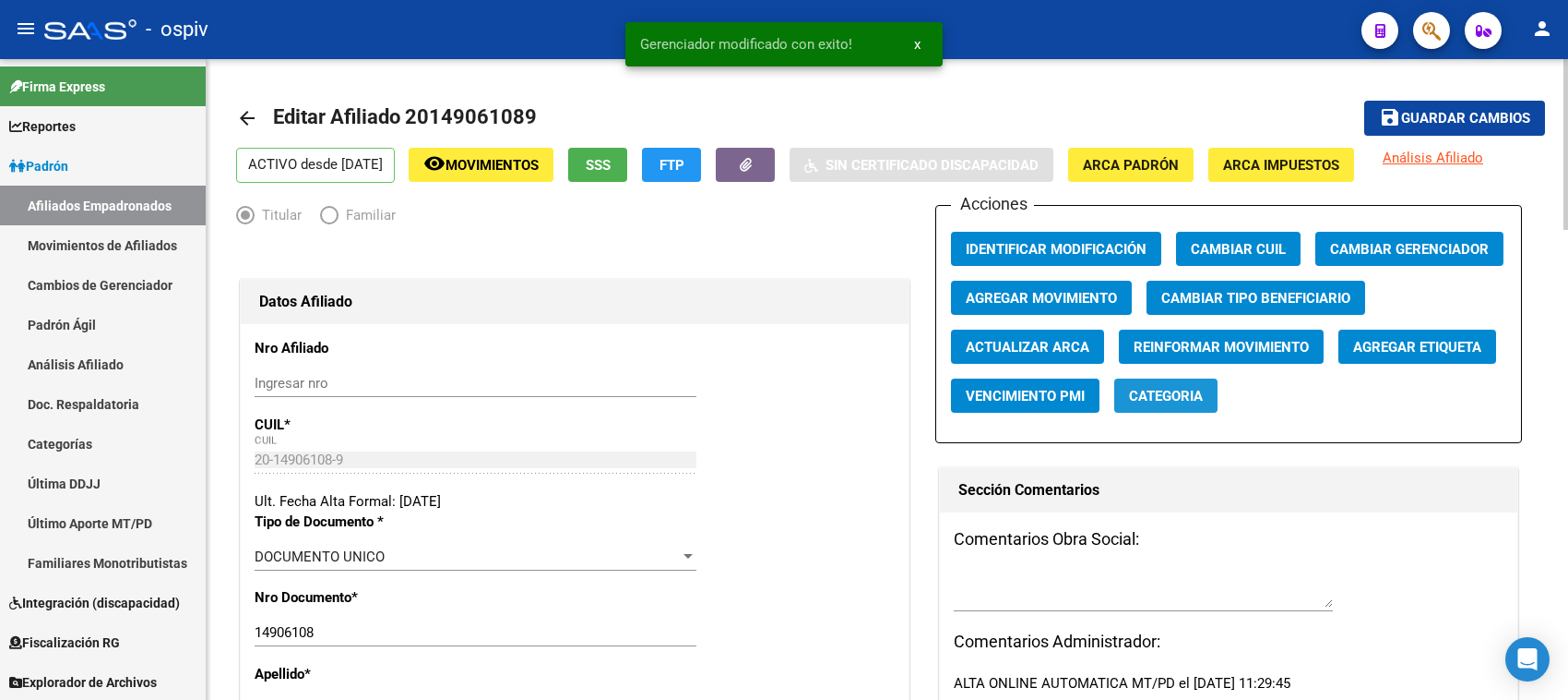
click at [1168, 379] on button "Categoria" at bounding box center [1166, 395] width 104 height 34
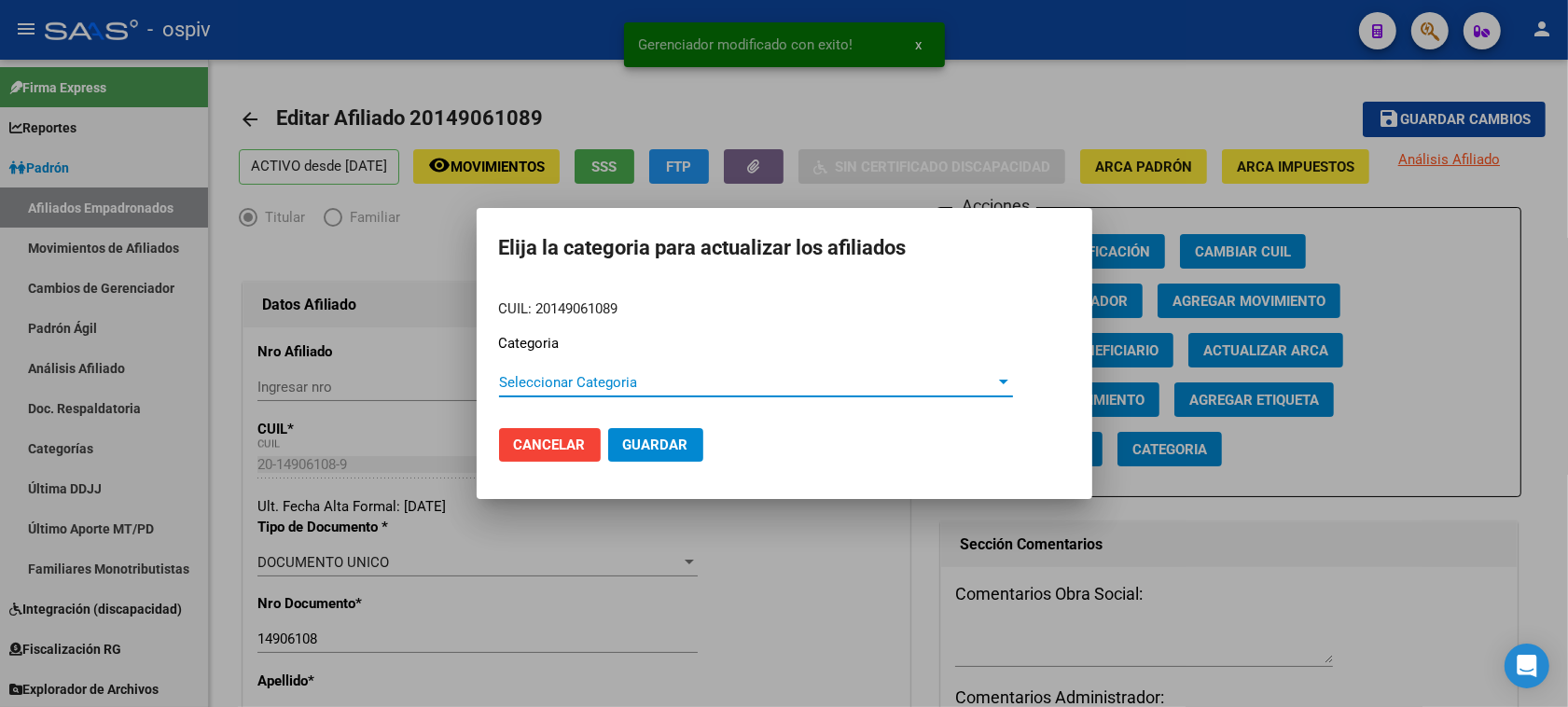
click at [562, 375] on span "Seleccionar Categoria" at bounding box center [747, 382] width 497 height 17
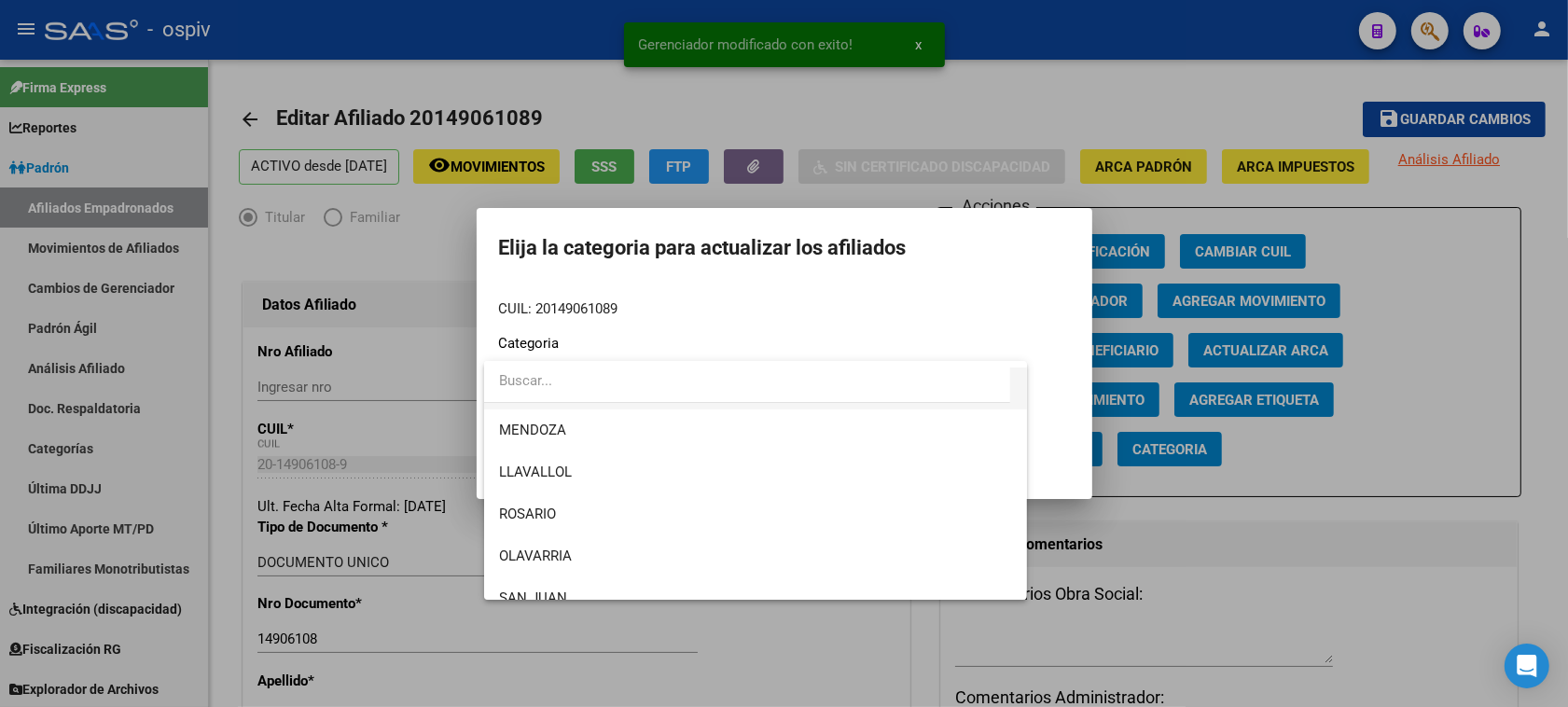
scroll to position [350, 0]
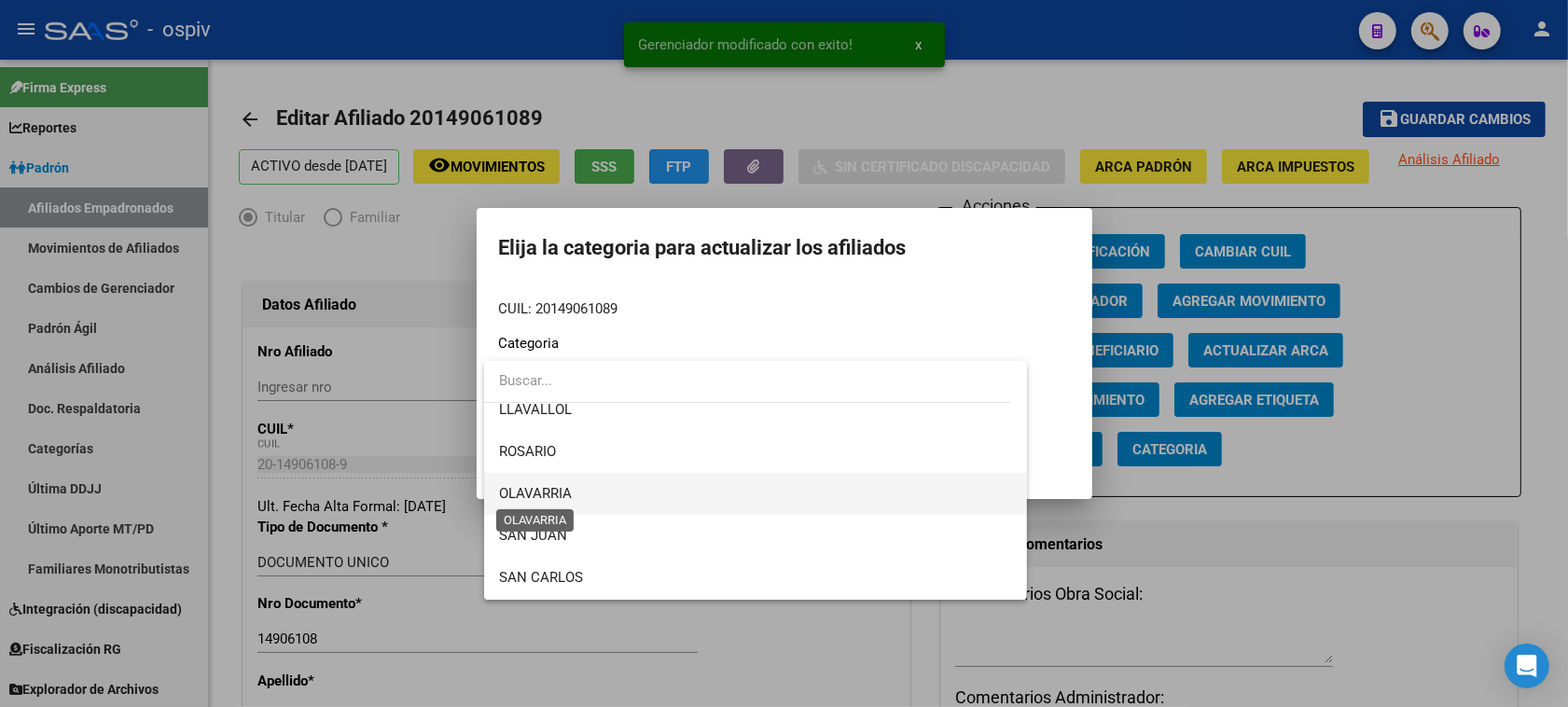
click at [565, 498] on span "OLAVARRIA" at bounding box center [535, 493] width 73 height 17
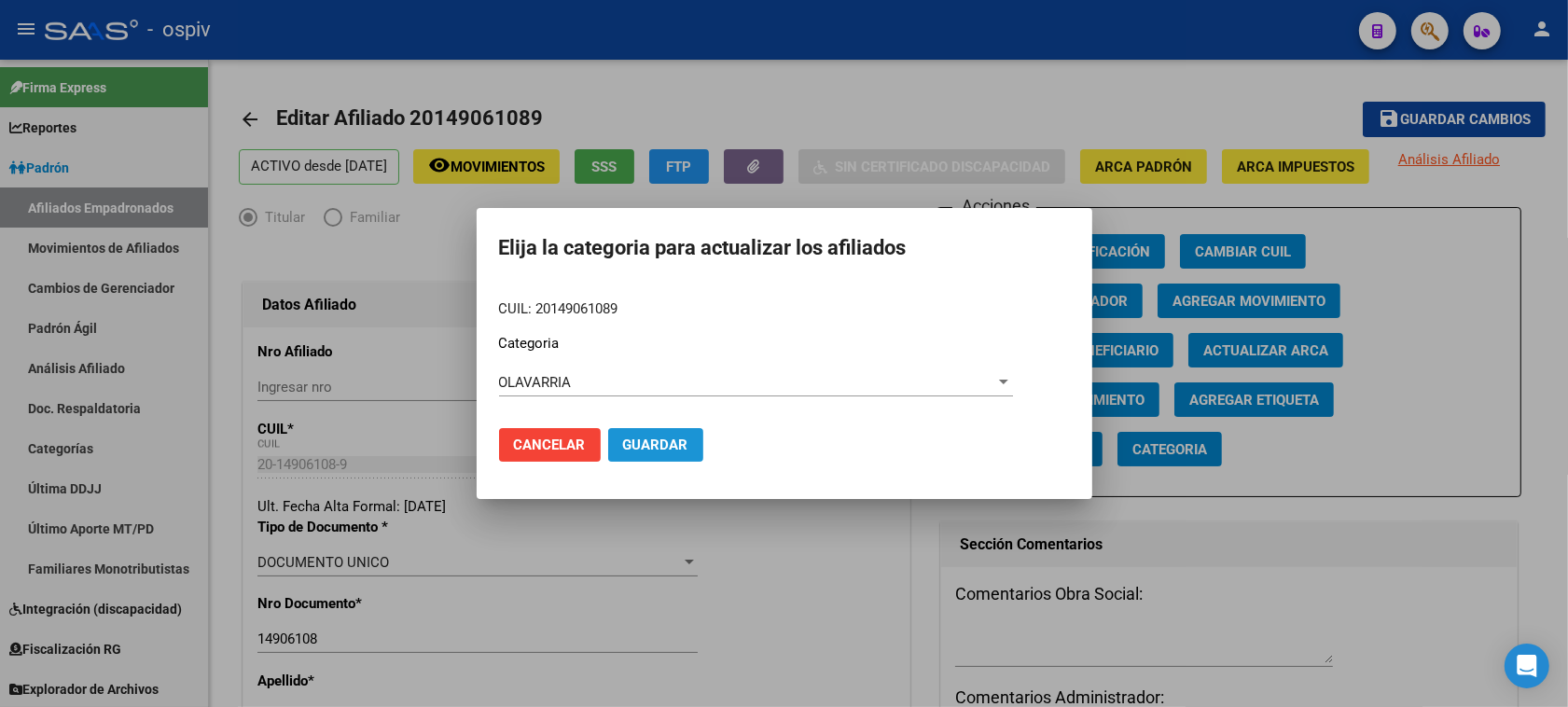
click at [684, 440] on span "Guardar" at bounding box center [656, 444] width 65 height 17
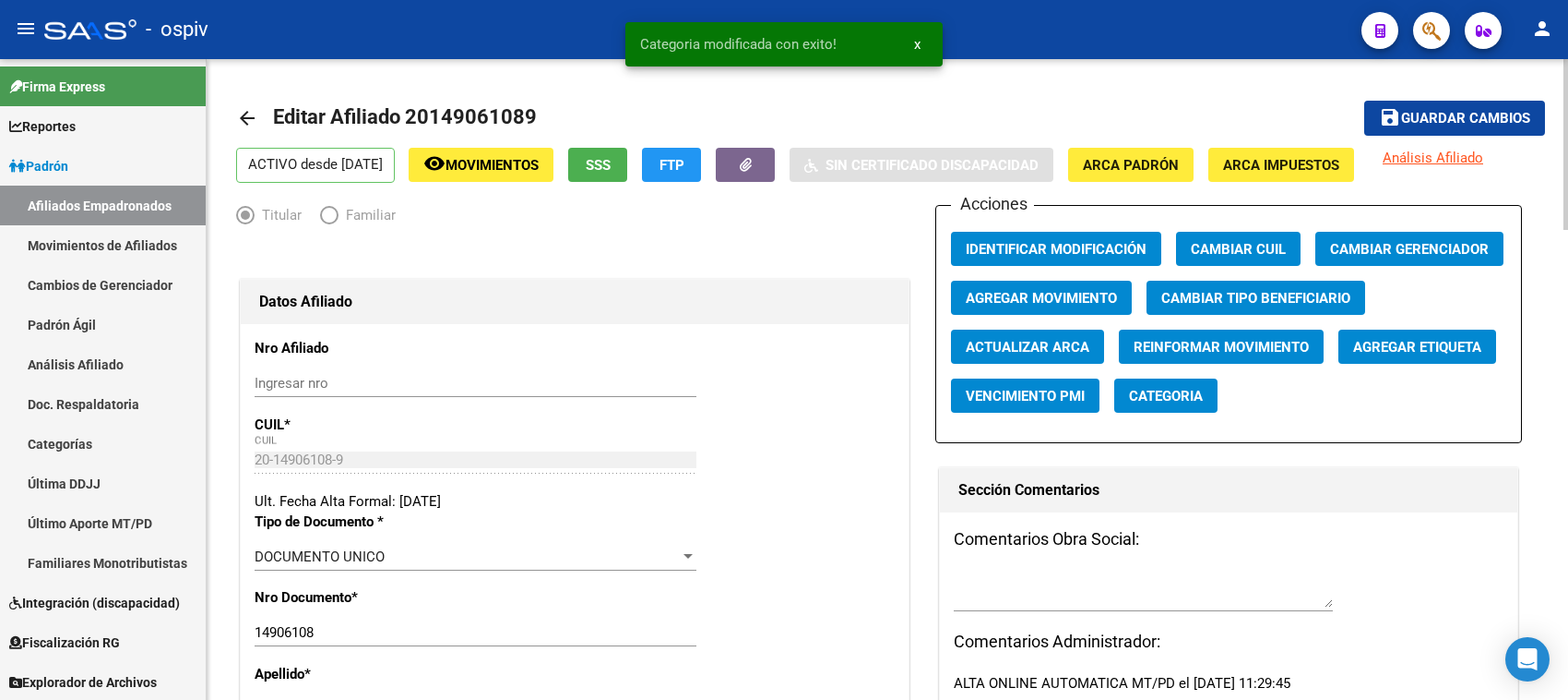
click at [1271, 394] on div "Acciones Identificar Modificación Cambiar CUIL Cambiar Gerenciador Agregar Movi…" at bounding box center [1228, 323] width 586 height 238
click at [1412, 339] on span "Agregar Etiqueta" at bounding box center [1417, 347] width 129 height 17
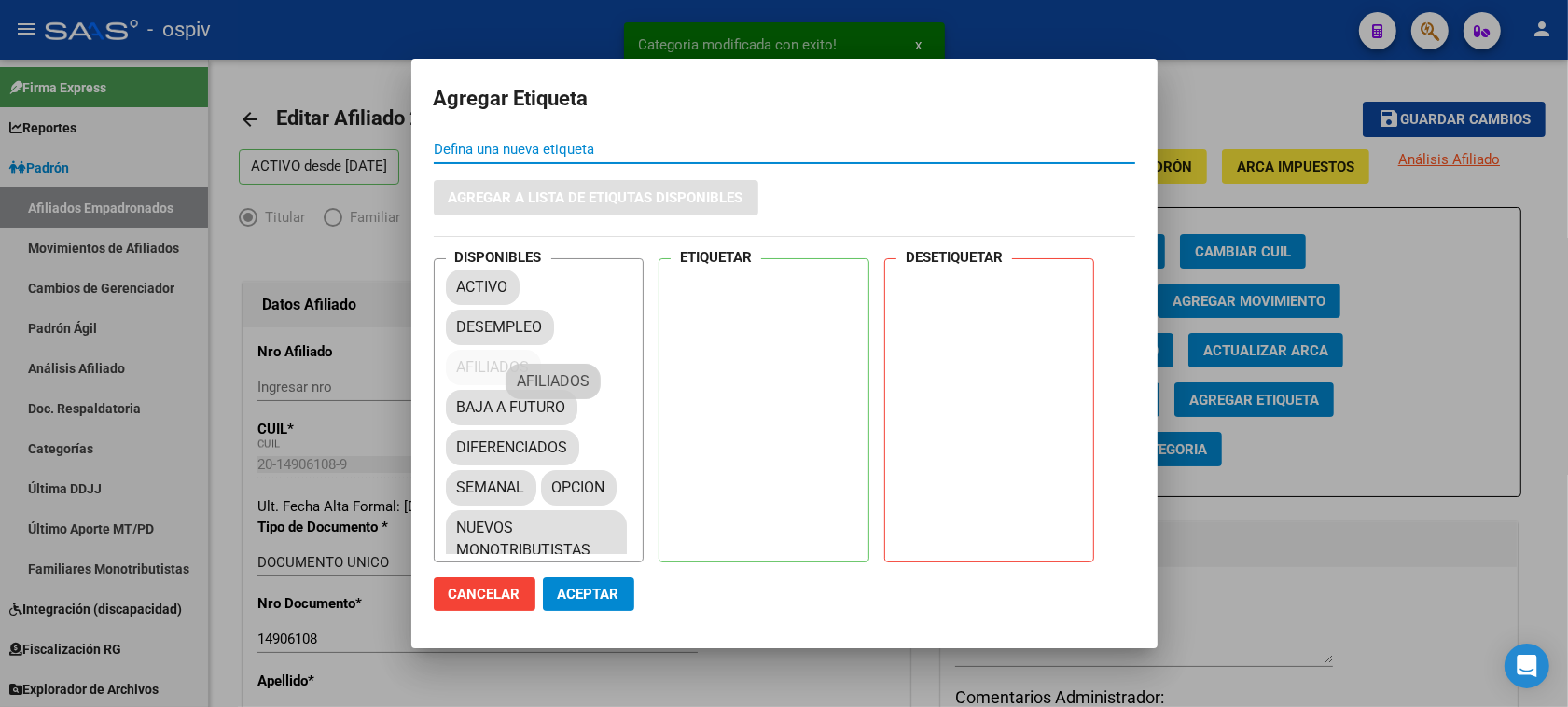
drag, startPoint x: 490, startPoint y: 352, endPoint x: 743, endPoint y: 272, distance: 265.3
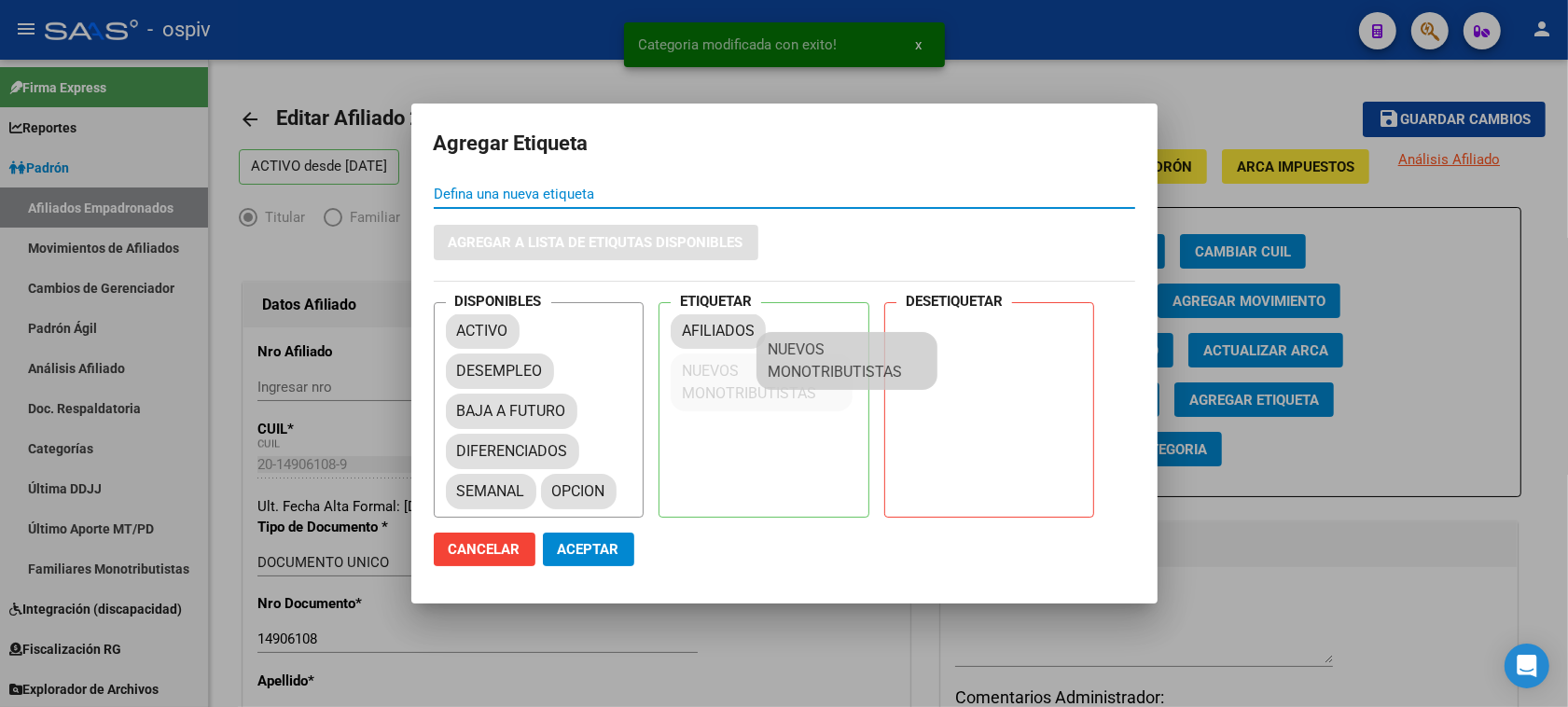
drag, startPoint x: 551, startPoint y: 511, endPoint x: 859, endPoint y: 361, distance: 342.6
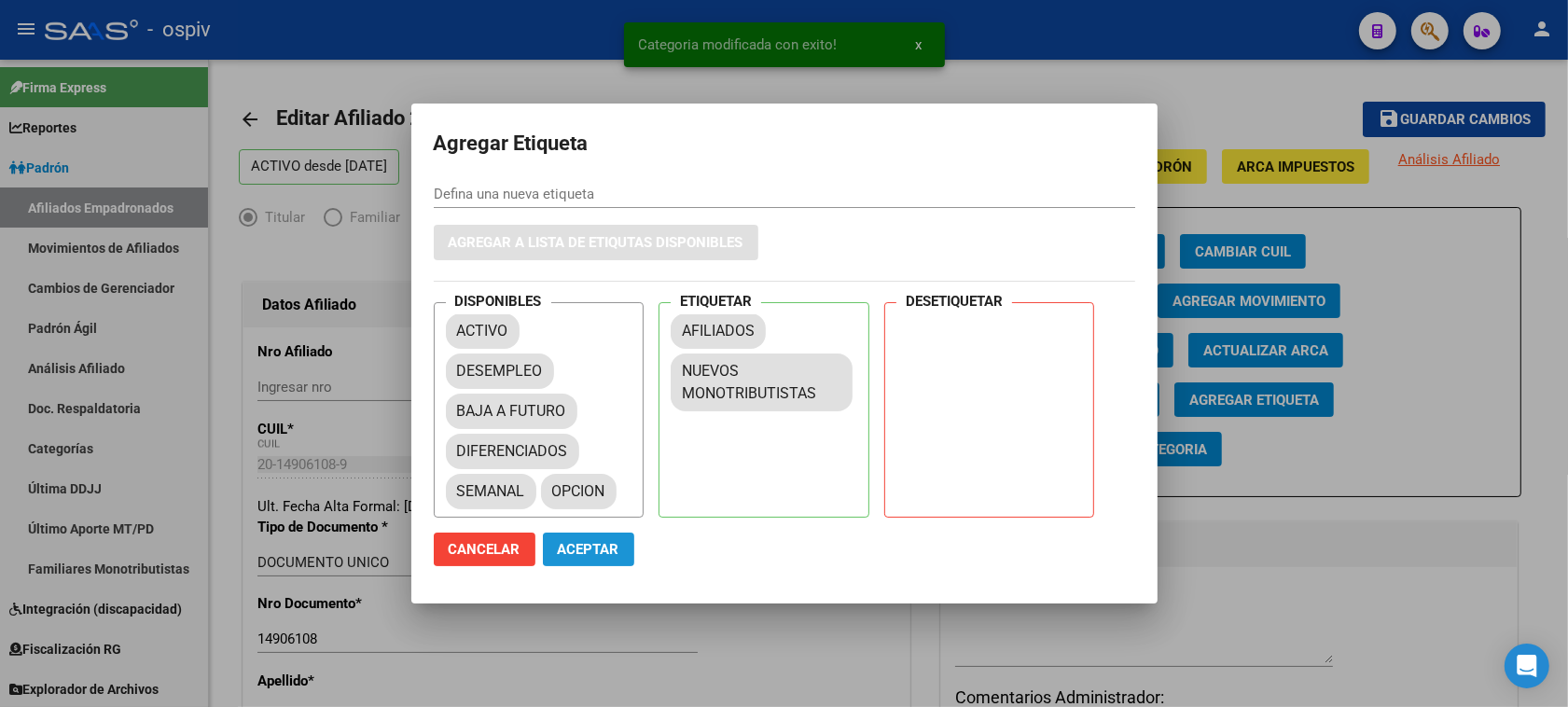
drag, startPoint x: 625, startPoint y: 553, endPoint x: 501, endPoint y: 208, distance: 366.6
click at [621, 545] on button "Aceptar" at bounding box center [588, 549] width 92 height 34
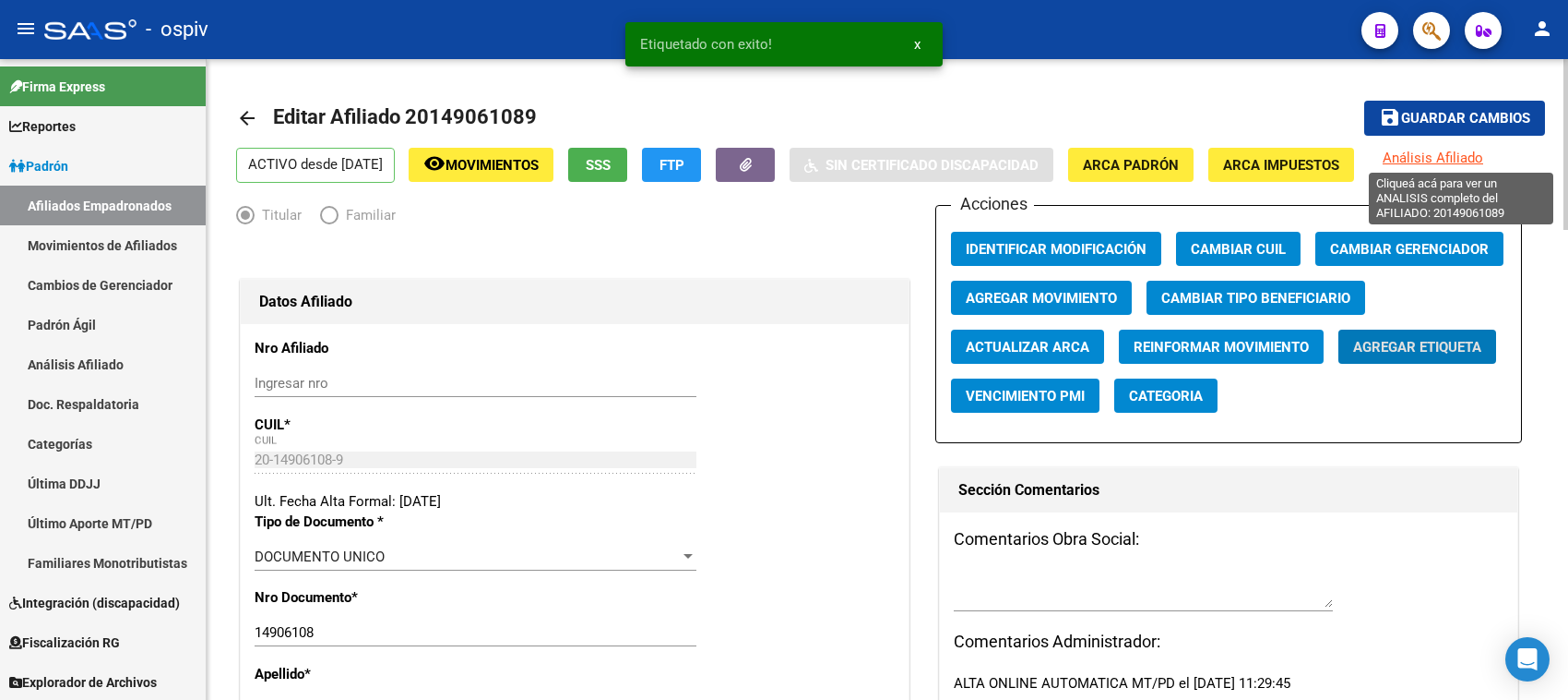
click at [1467, 155] on span "Análisis Afiliado" at bounding box center [1433, 157] width 101 height 17
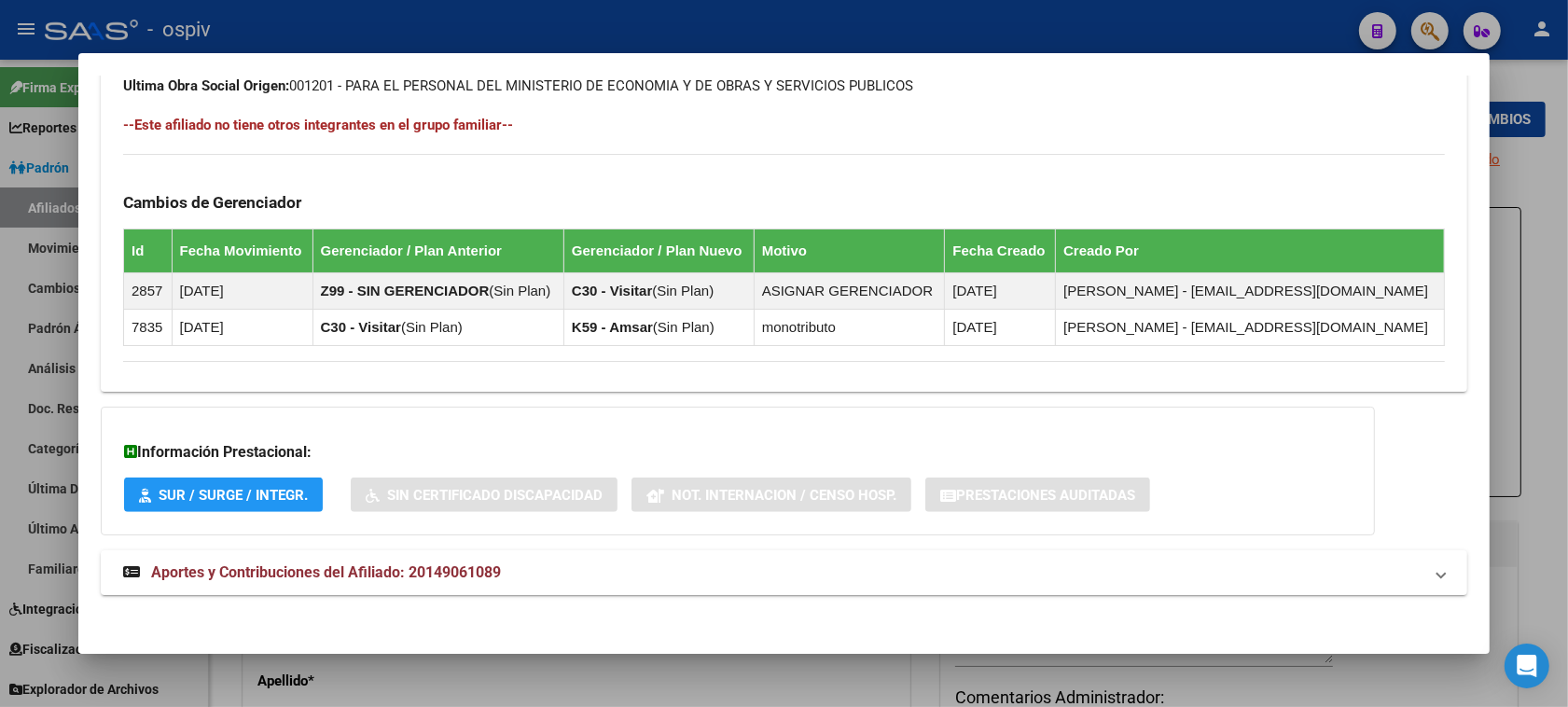
scroll to position [1054, 0]
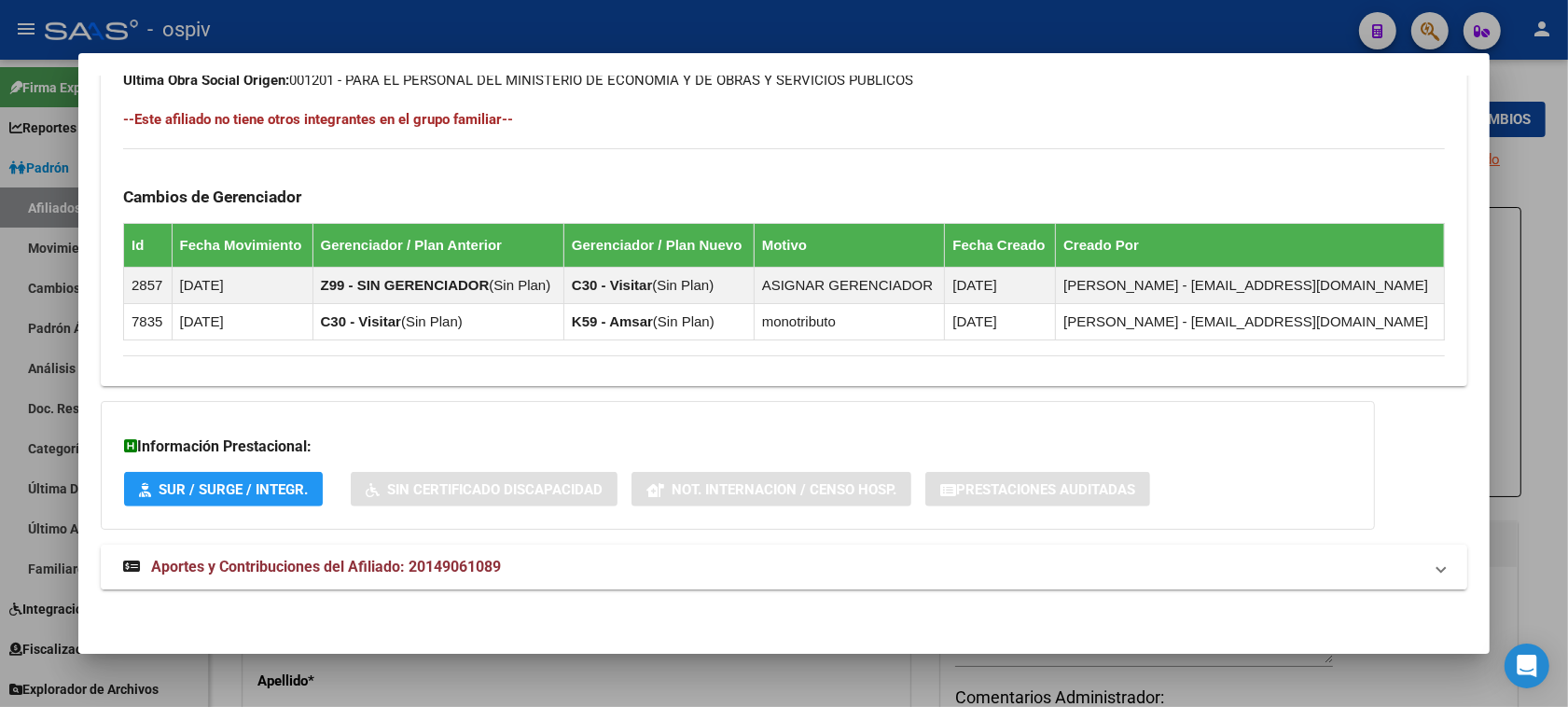
click at [351, 565] on span "Aportes y Contribuciones del Afiliado: 20149061089" at bounding box center [326, 566] width 350 height 18
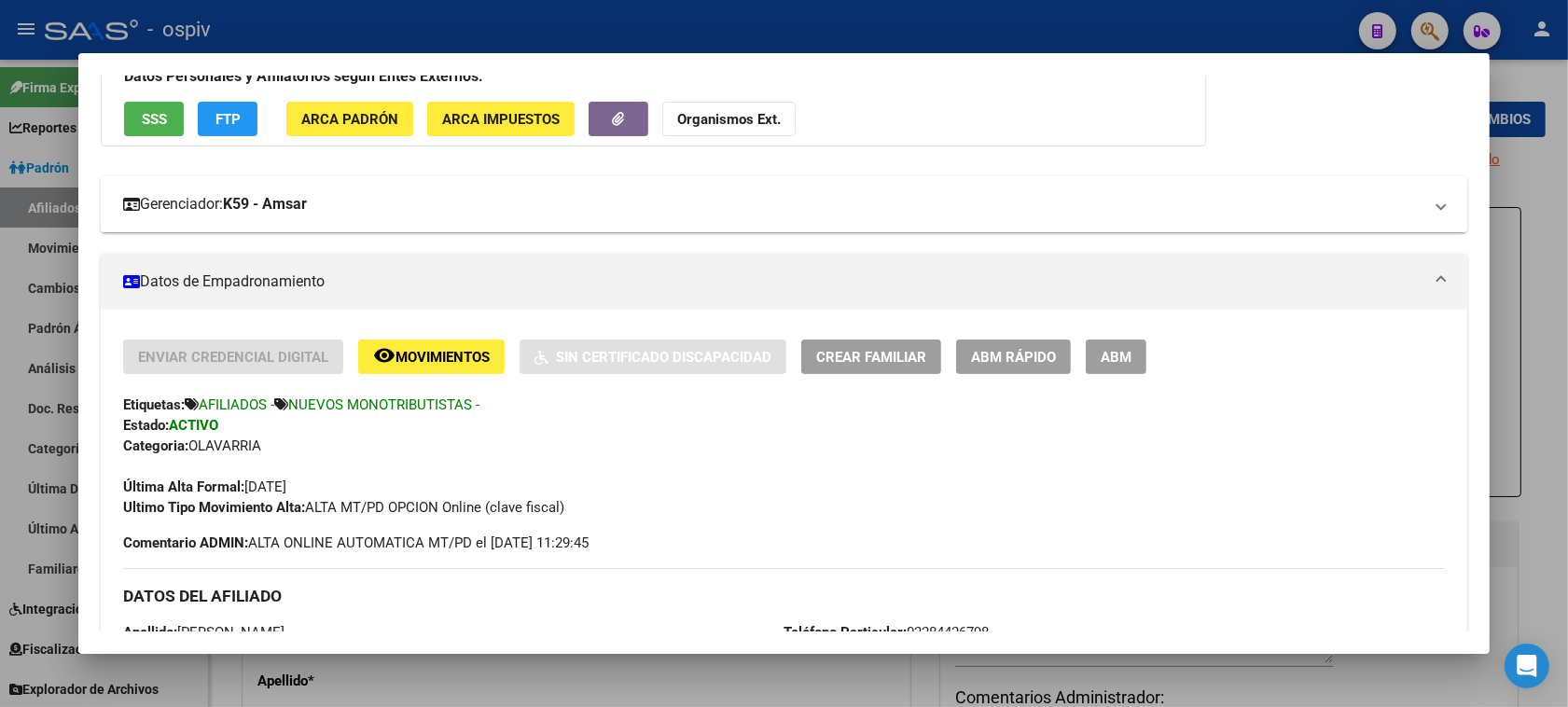
scroll to position [0, 0]
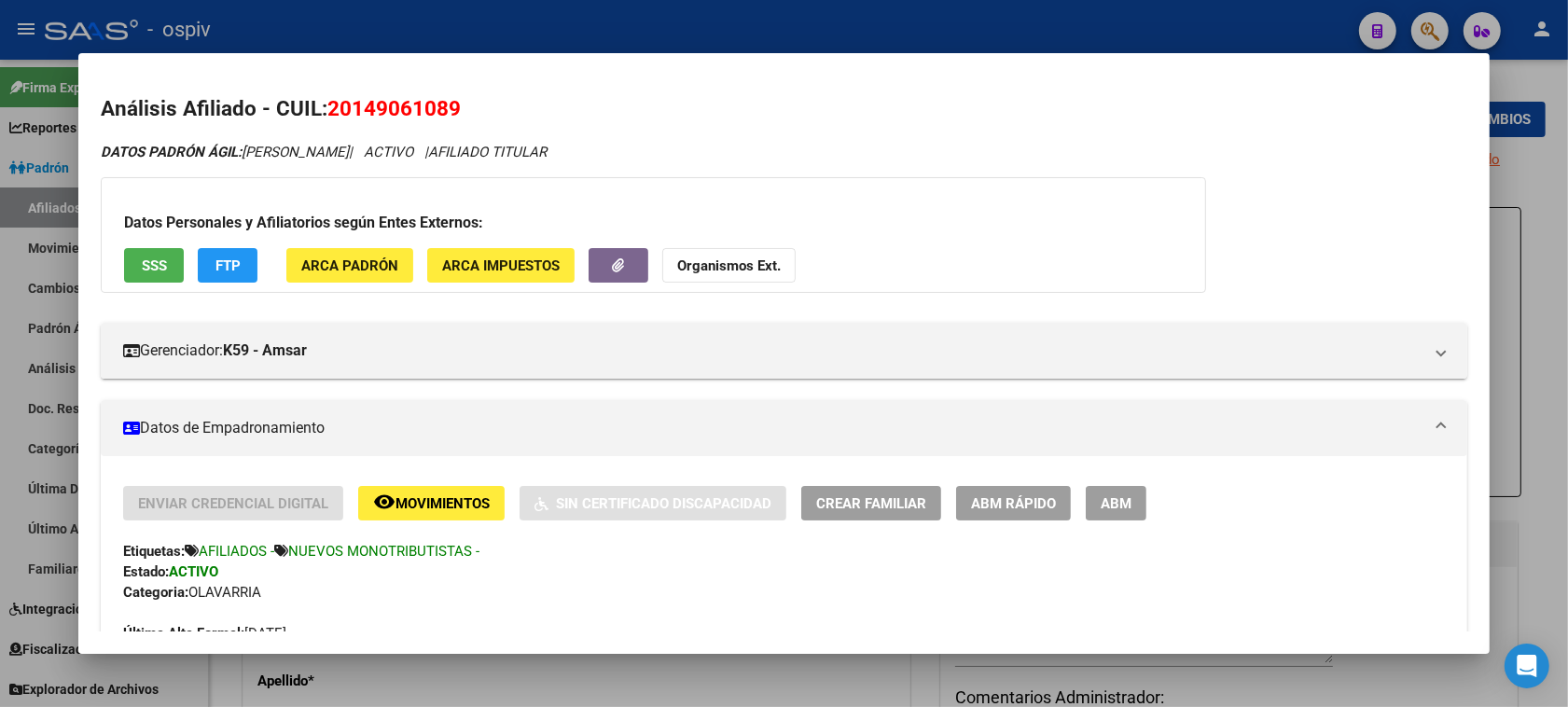
click at [1106, 504] on span "ABM" at bounding box center [1115, 503] width 31 height 17
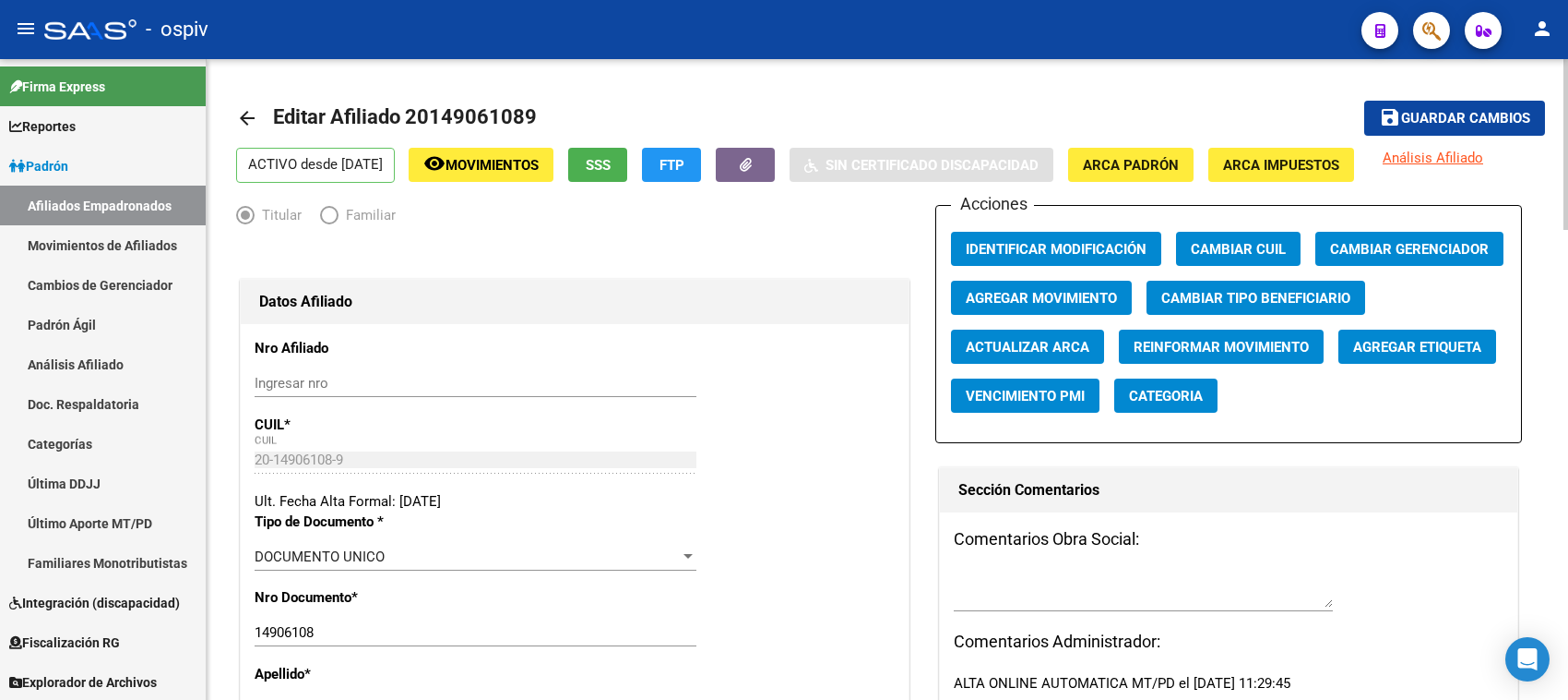
click at [1031, 579] on textarea at bounding box center [1144, 589] width 380 height 37
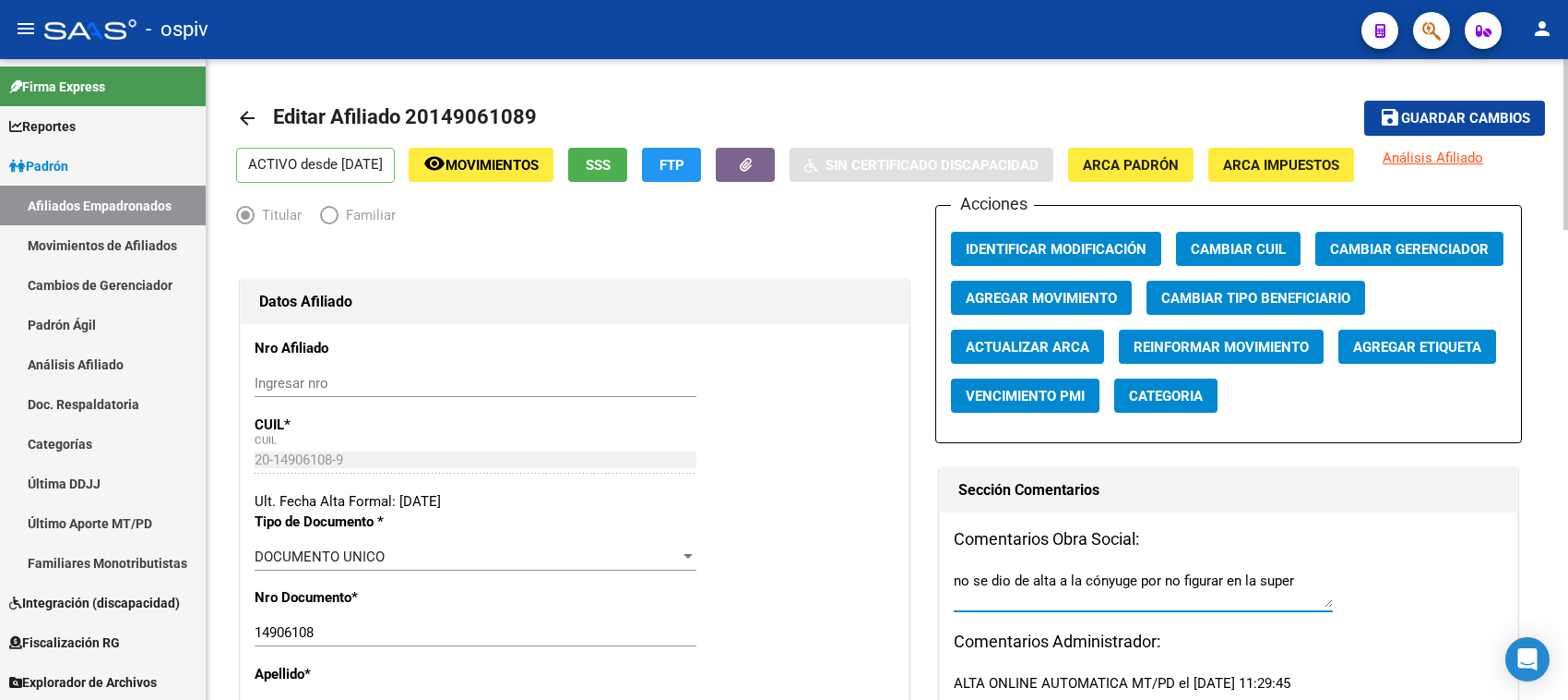
type textarea "no se dio de alta a la cónyuge por no figurar en la super"
click at [1463, 113] on span "Guardar cambios" at bounding box center [1466, 119] width 130 height 17
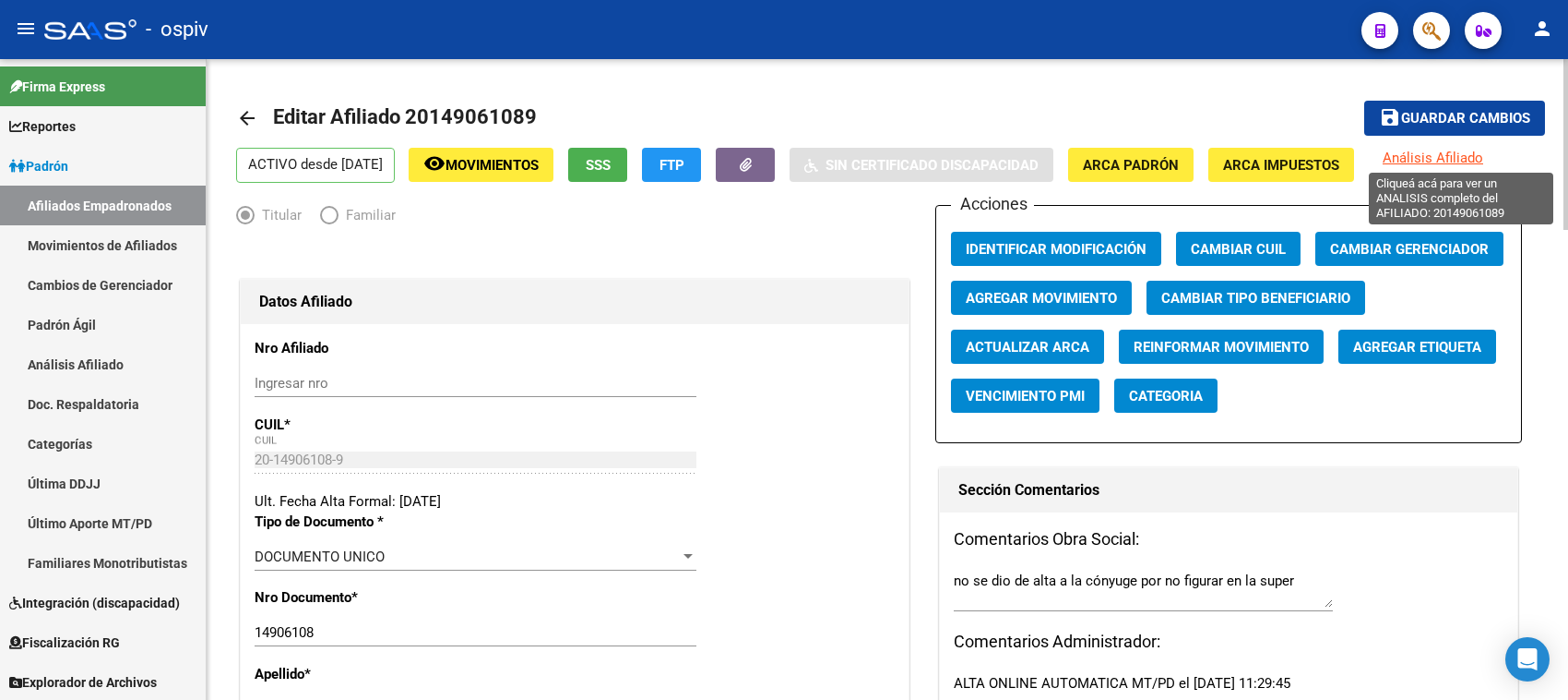
click at [1472, 150] on span "Análisis Afiliado" at bounding box center [1433, 157] width 101 height 17
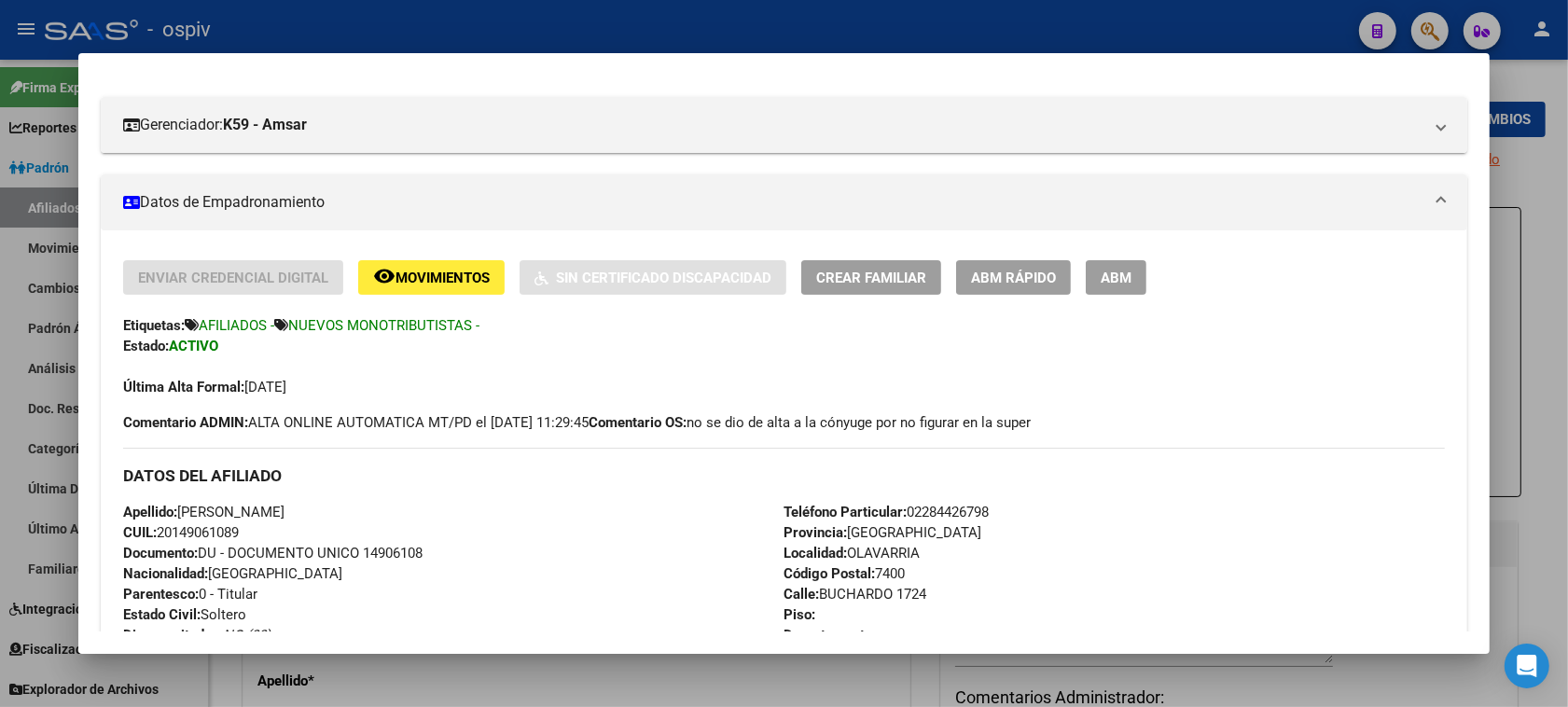
scroll to position [233, 0]
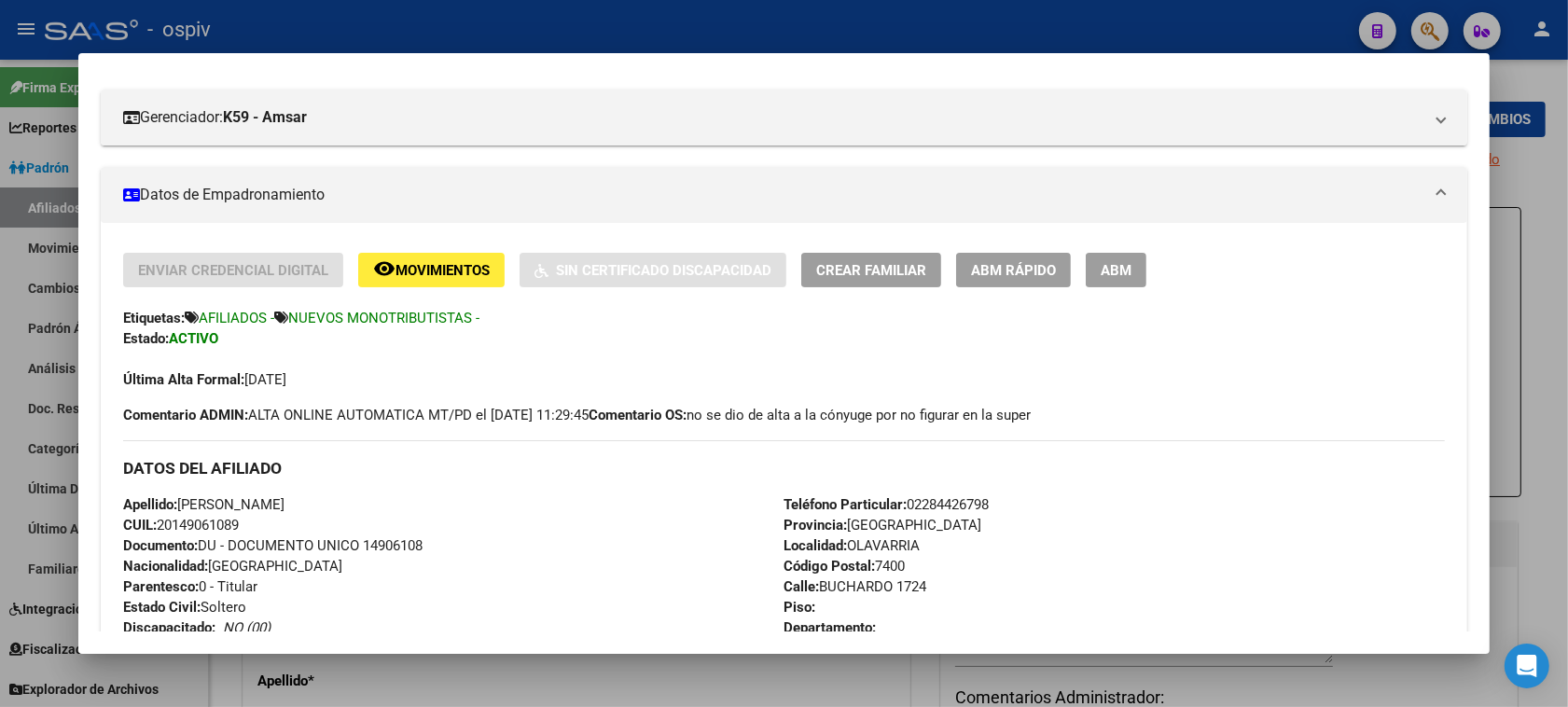
click at [1128, 271] on button "ABM" at bounding box center [1115, 269] width 61 height 35
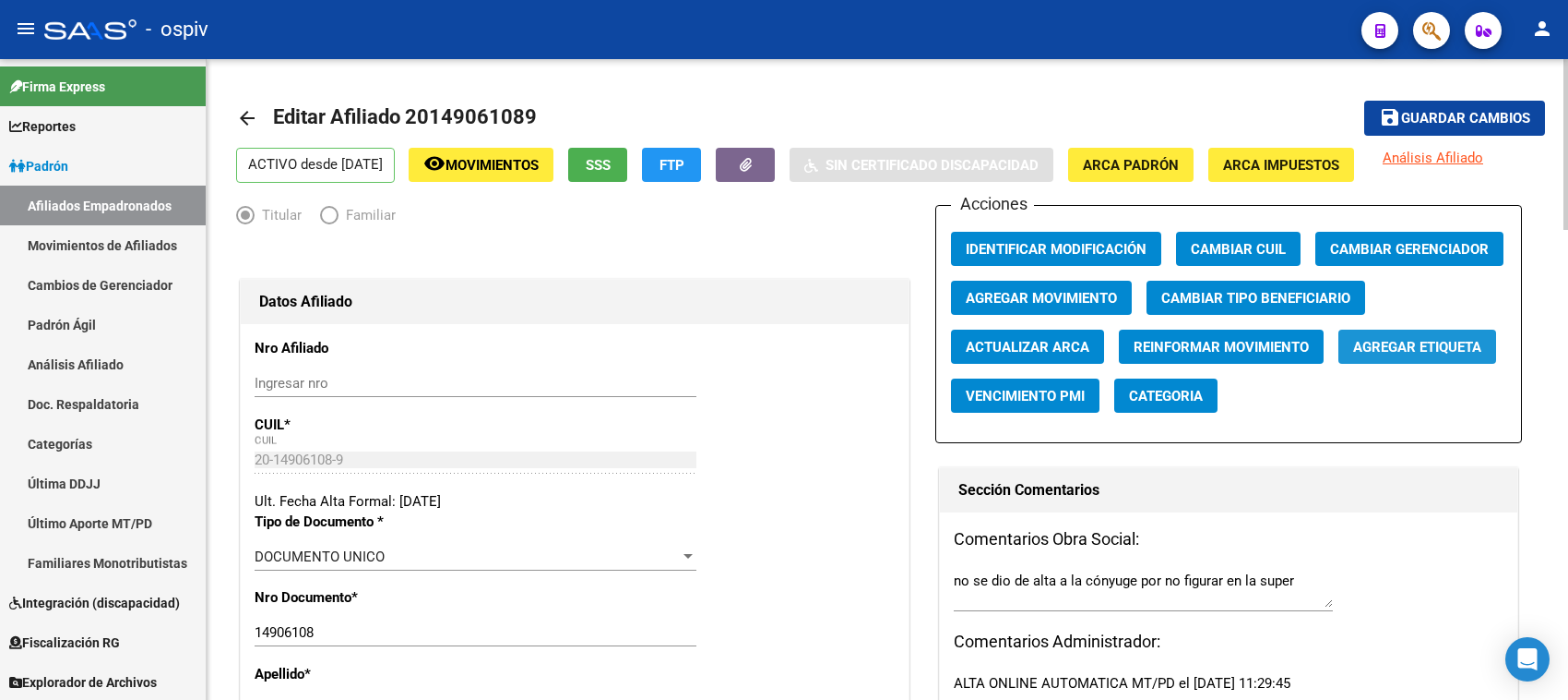
click at [1427, 356] on button "Agregar Etiqueta" at bounding box center [1417, 346] width 157 height 34
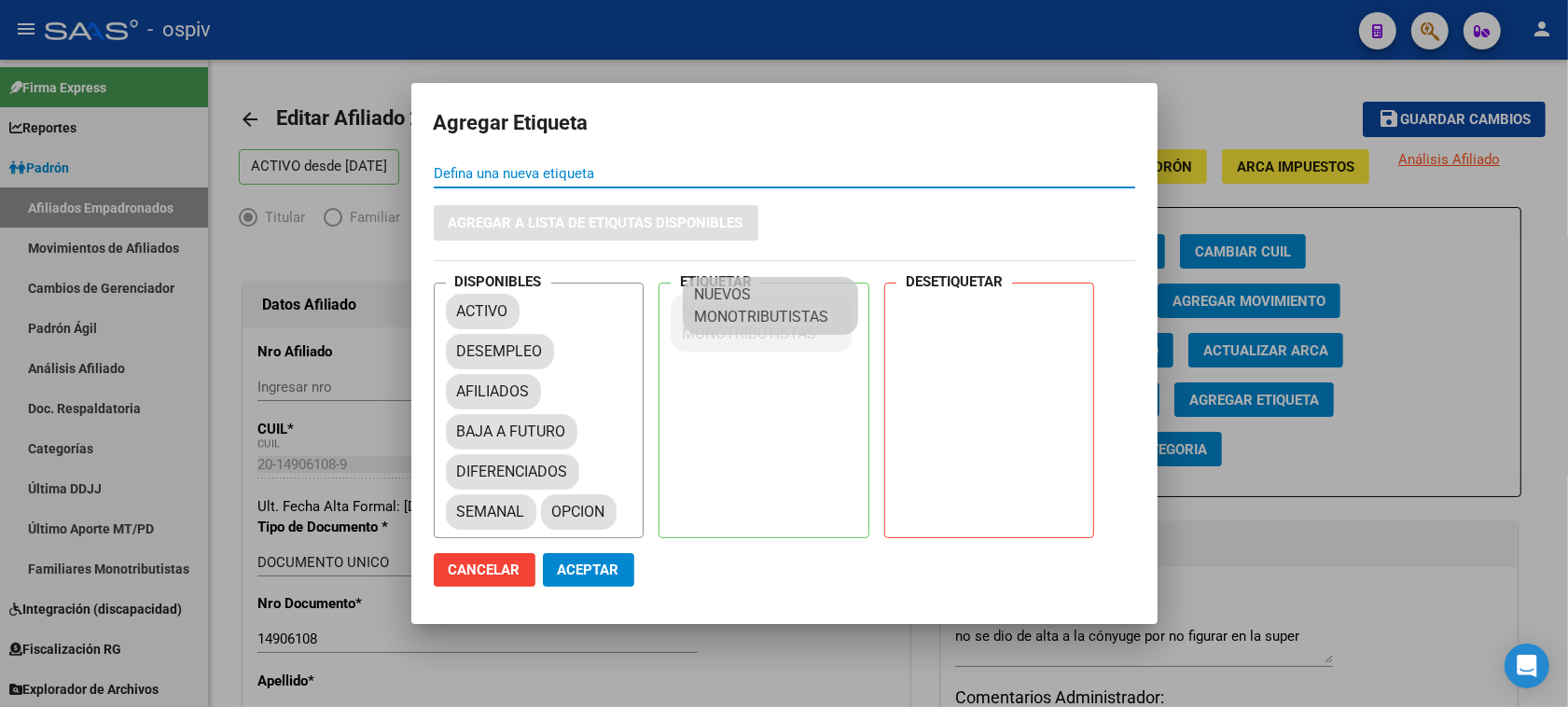
drag, startPoint x: 494, startPoint y: 534, endPoint x: 732, endPoint y: 303, distance: 331.7
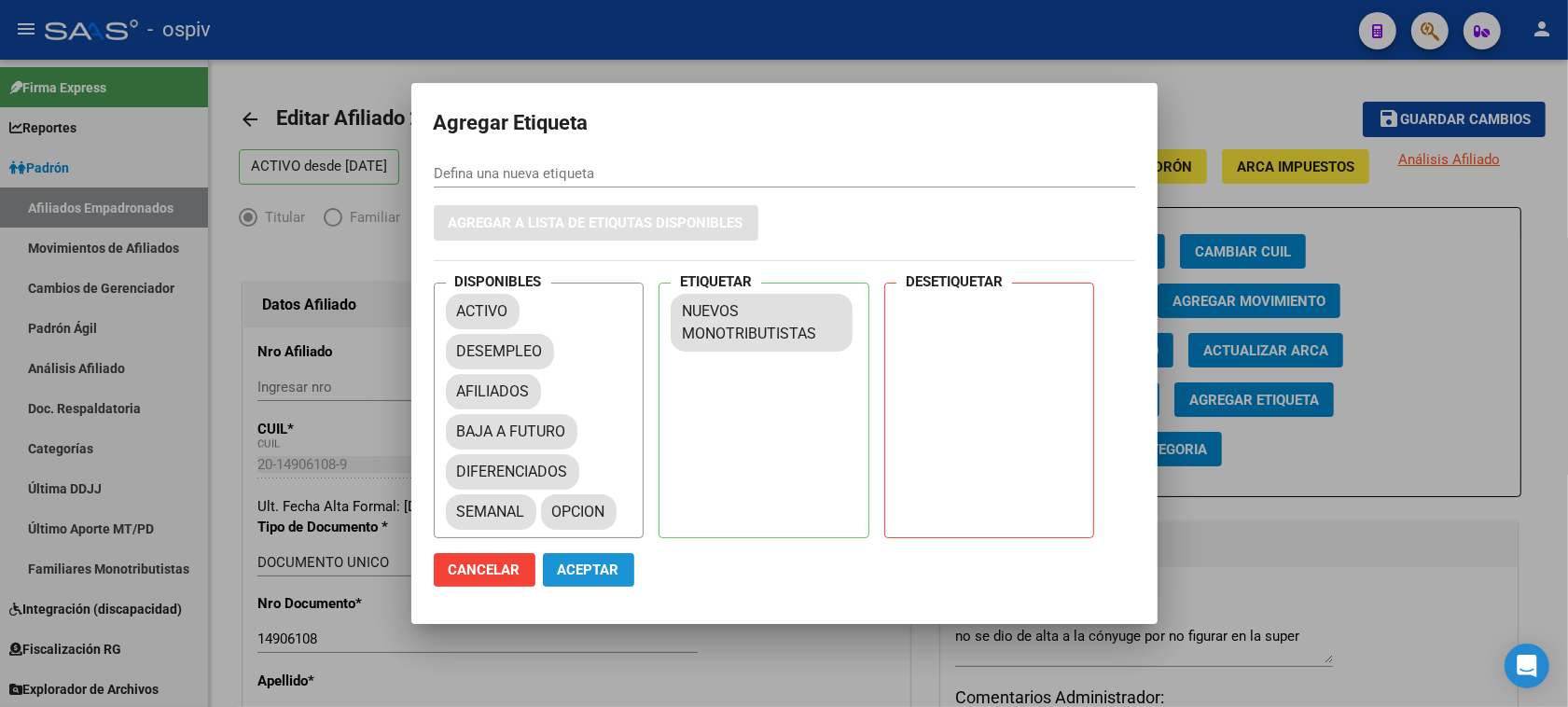
drag, startPoint x: 599, startPoint y: 556, endPoint x: 651, endPoint y: 541, distance: 54.1
click at [600, 559] on button "Aceptar" at bounding box center [588, 570] width 92 height 34
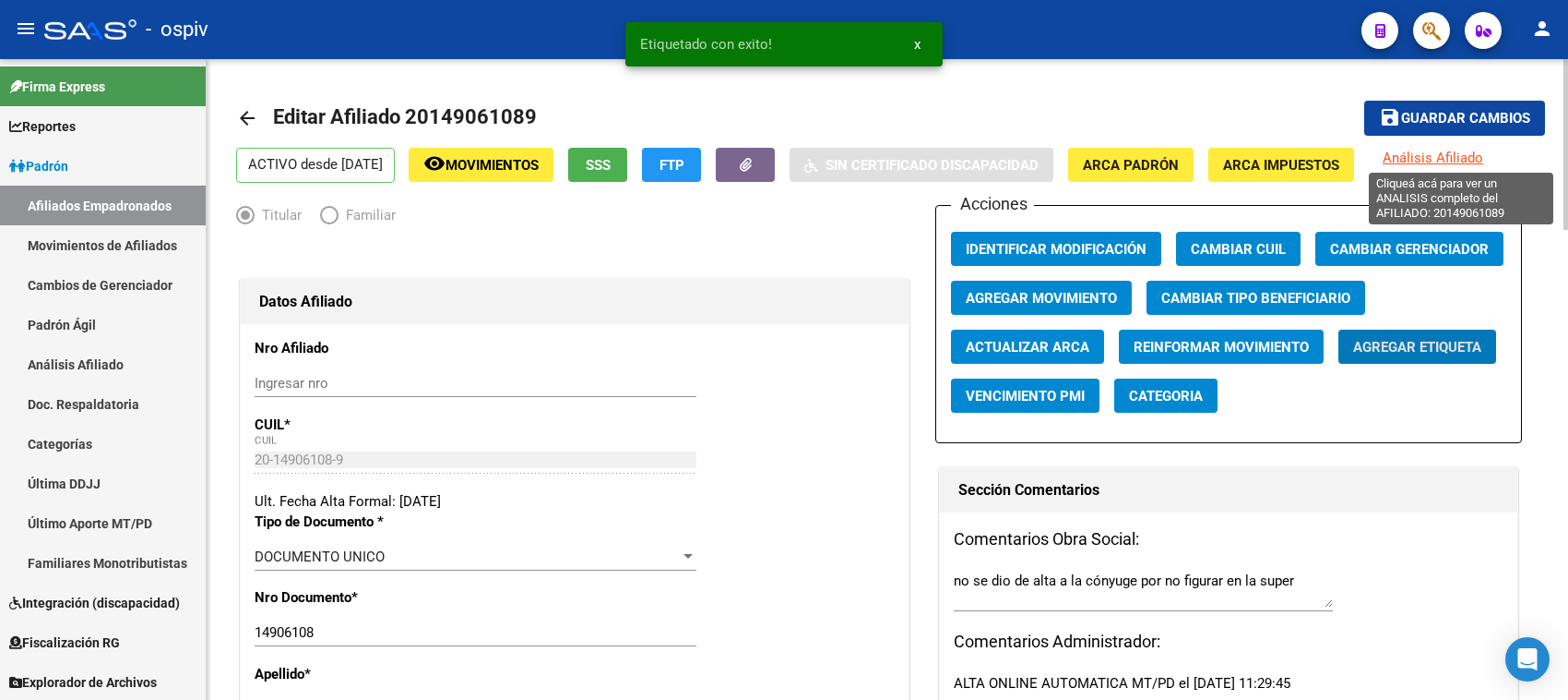
click at [1441, 157] on span "Análisis Afiliado" at bounding box center [1433, 157] width 101 height 17
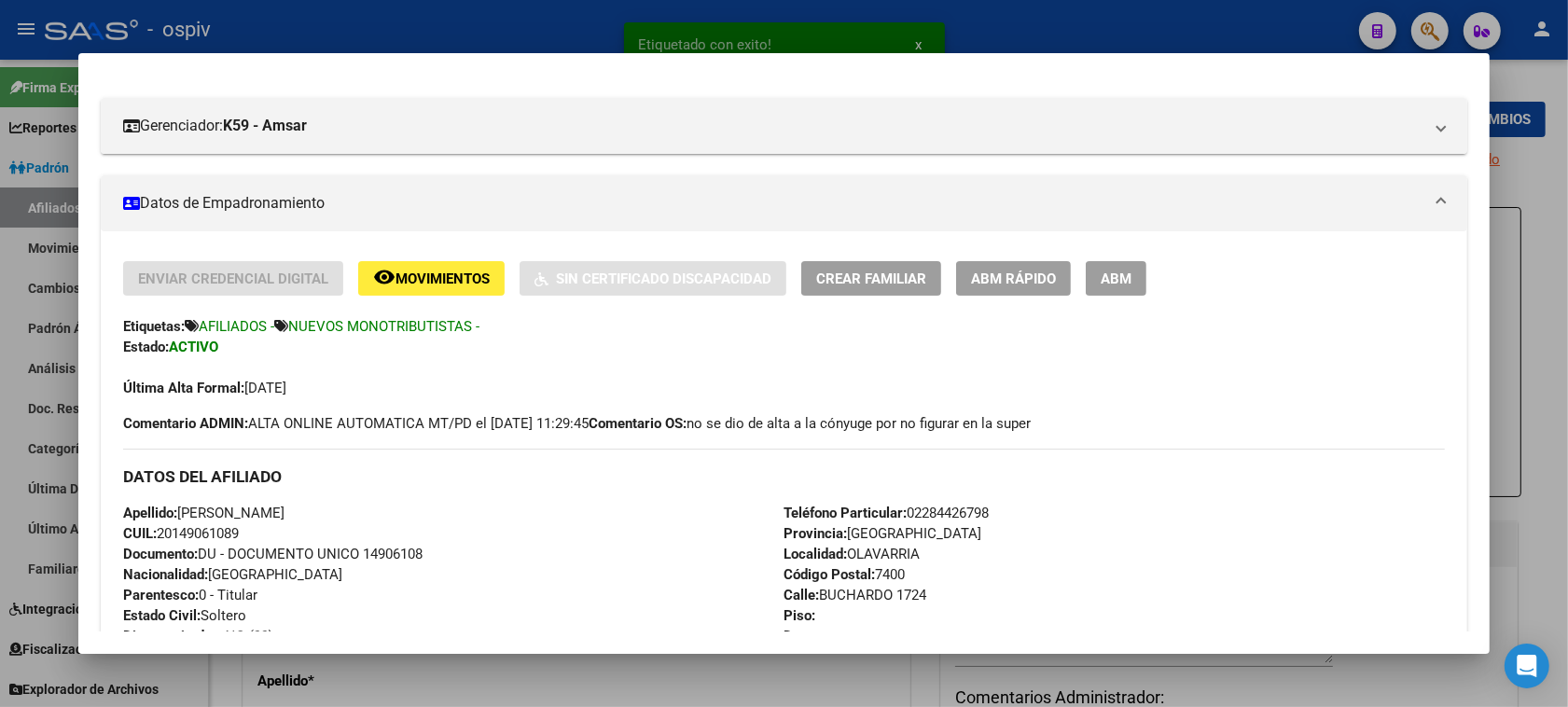
scroll to position [350, 0]
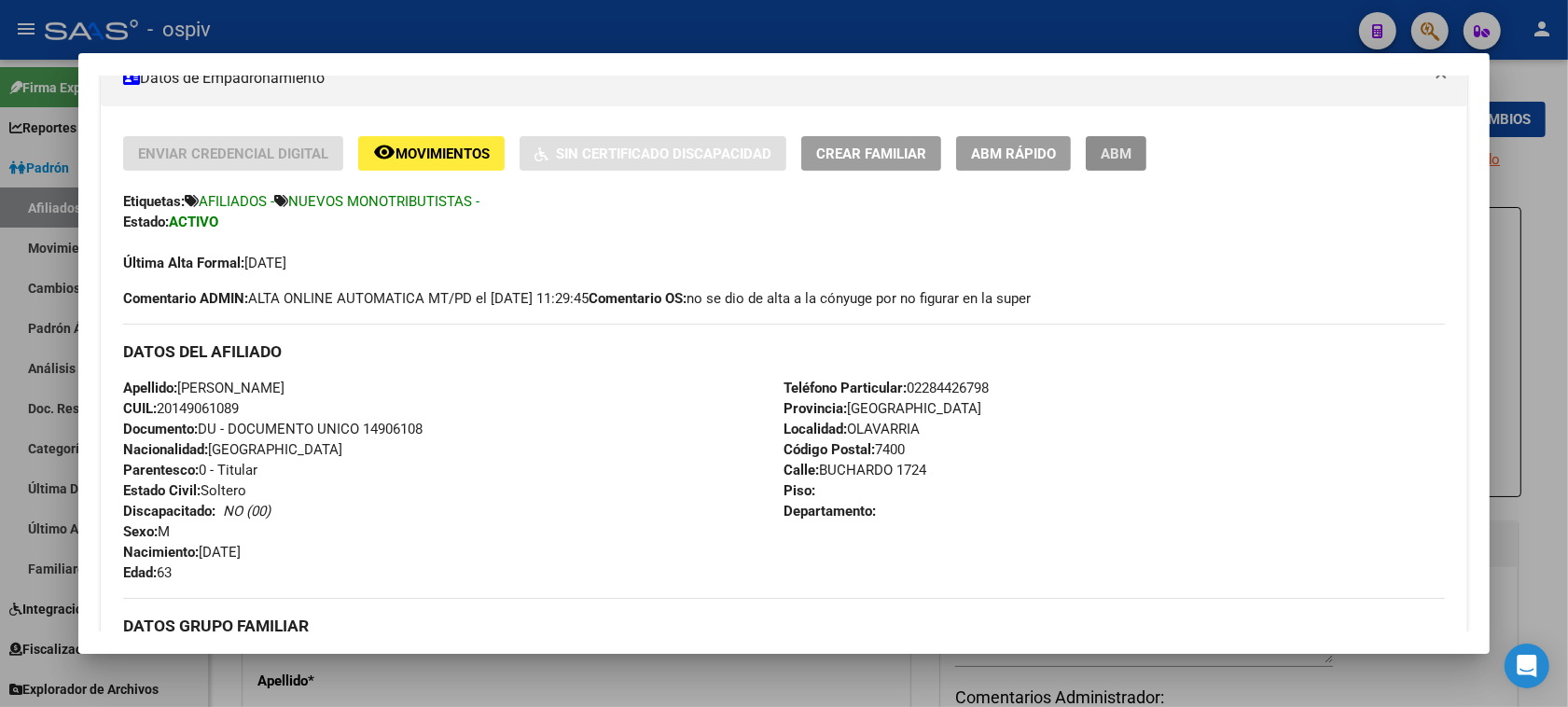
click at [1116, 160] on span "ABM" at bounding box center [1115, 153] width 31 height 17
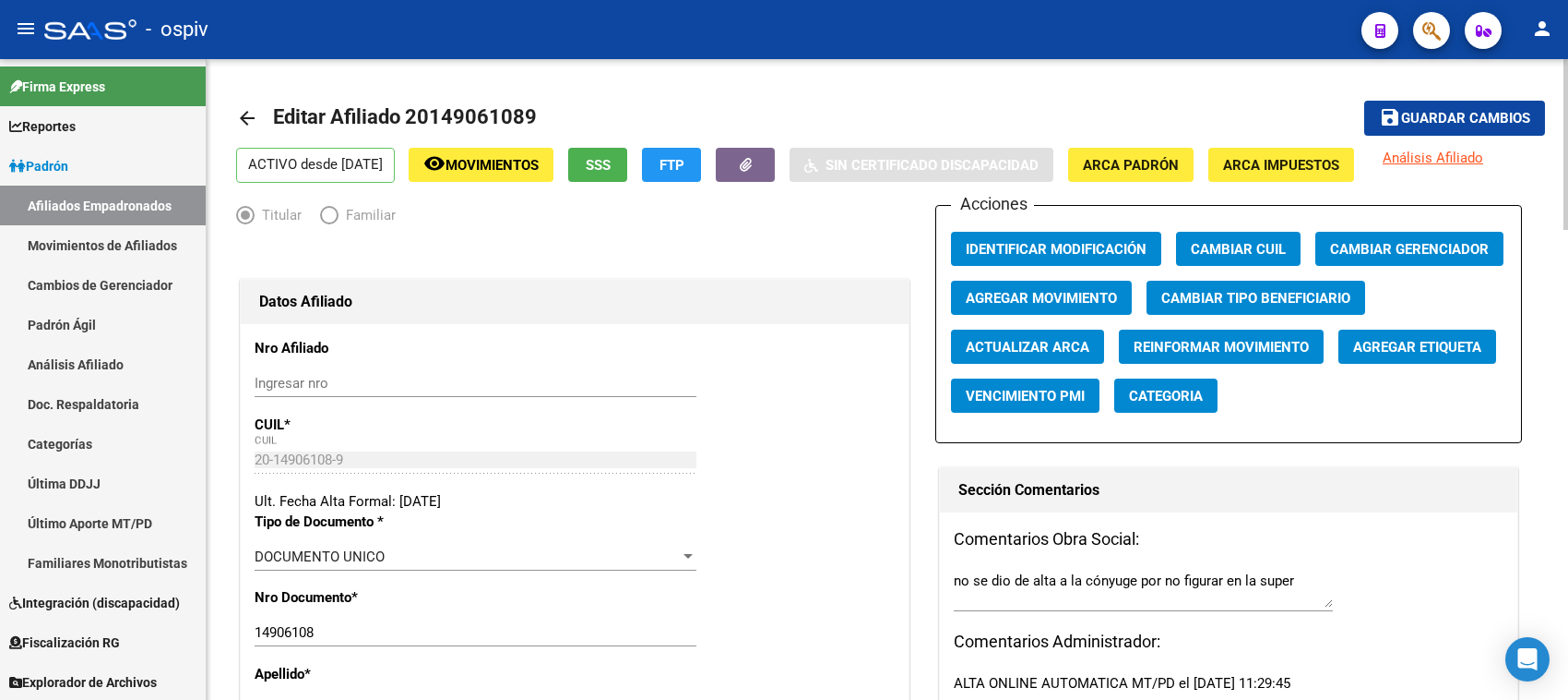
click at [1138, 400] on span "Categoria" at bounding box center [1166, 396] width 74 height 17
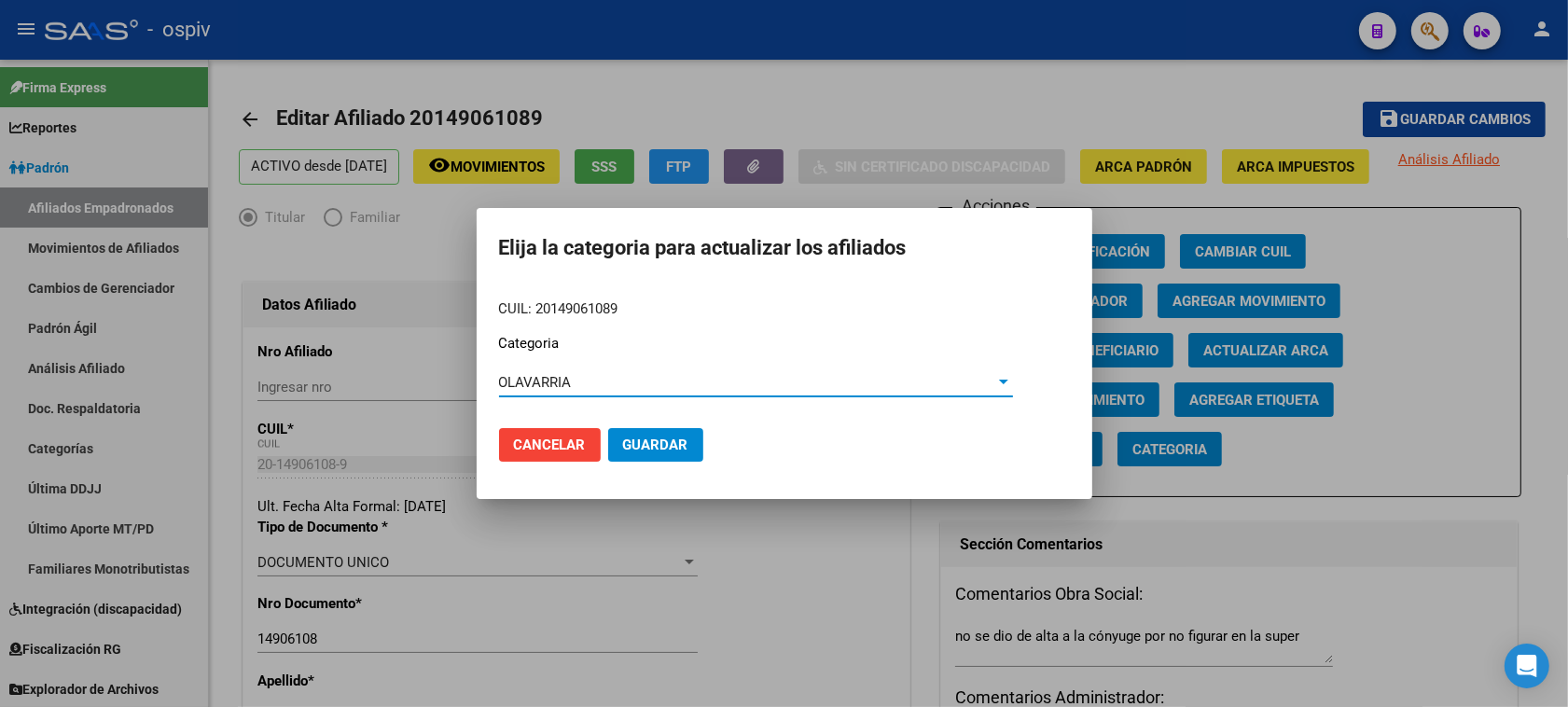
click at [651, 449] on span "Guardar" at bounding box center [656, 444] width 65 height 17
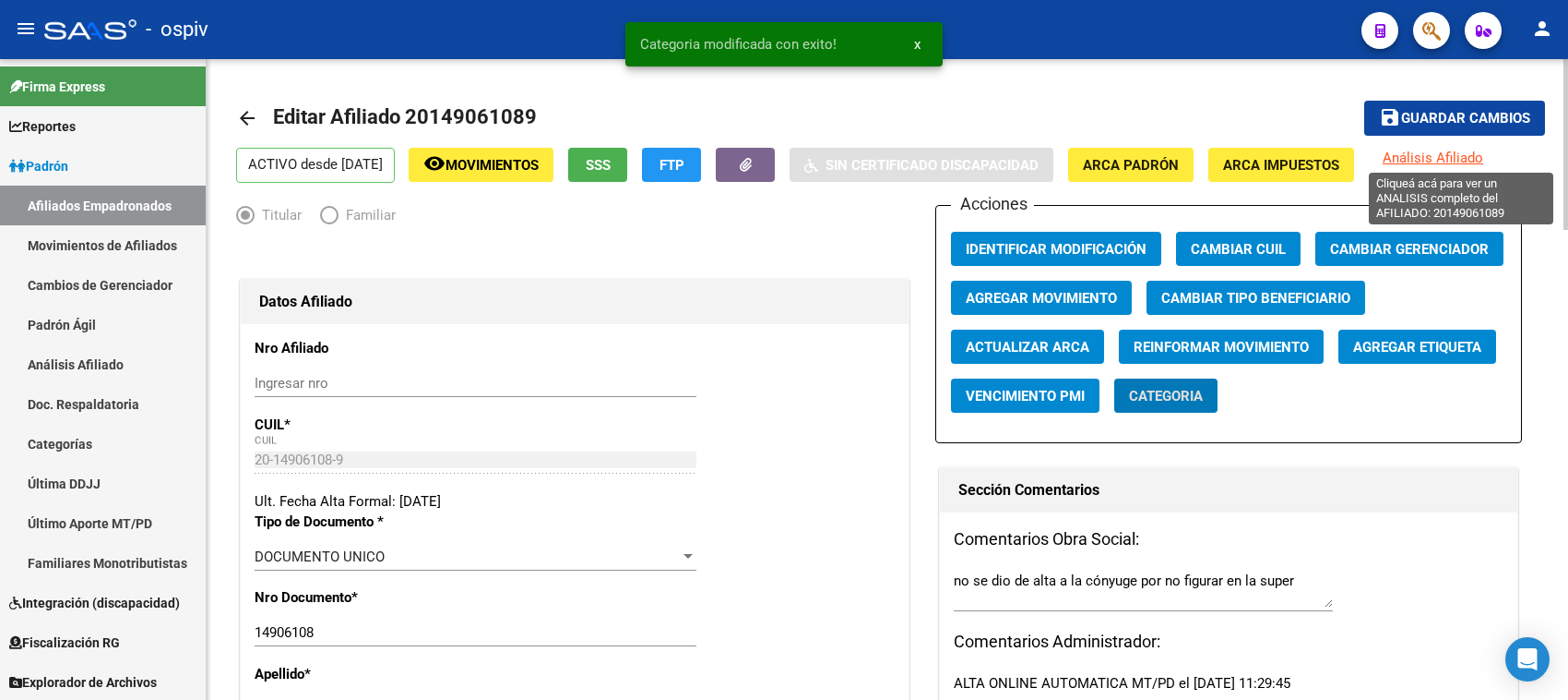
click at [1437, 163] on span "Análisis Afiliado" at bounding box center [1433, 157] width 101 height 17
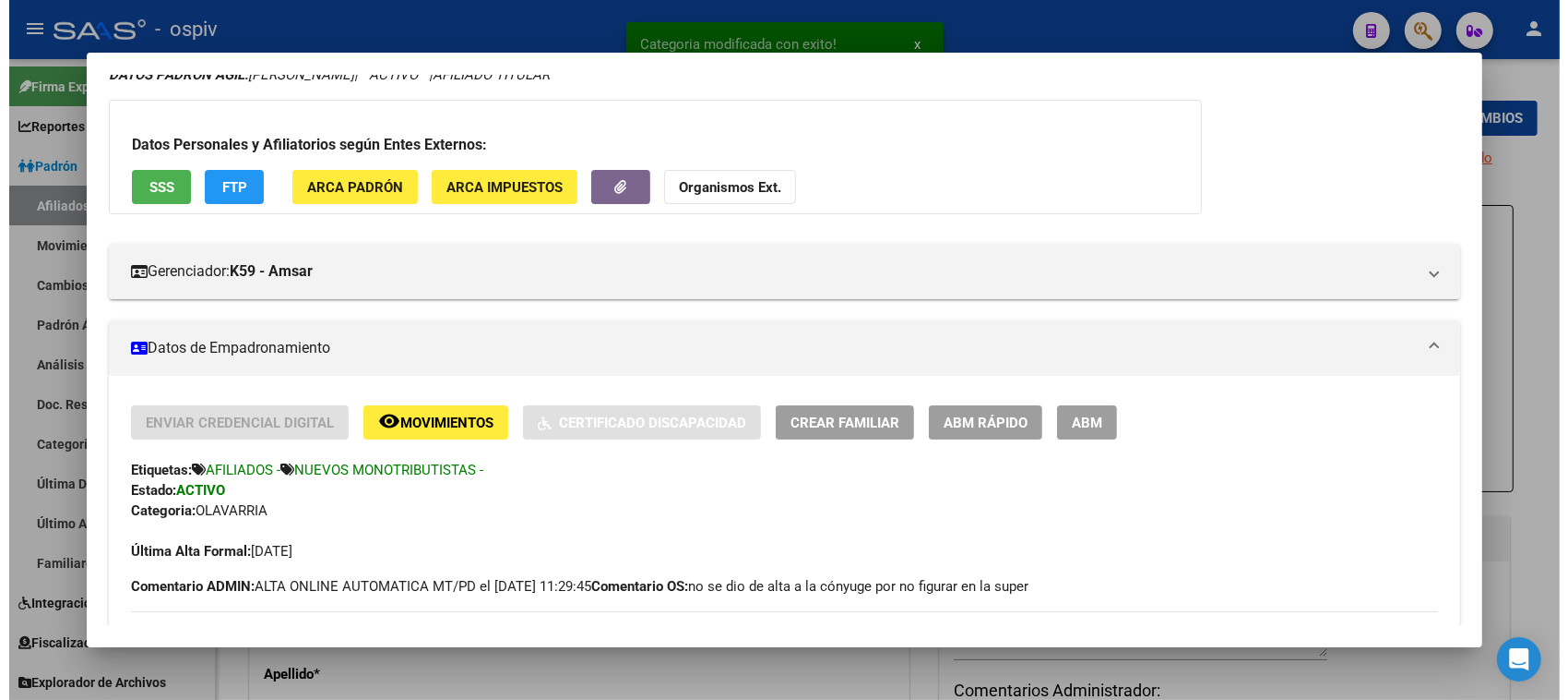
scroll to position [161, 0]
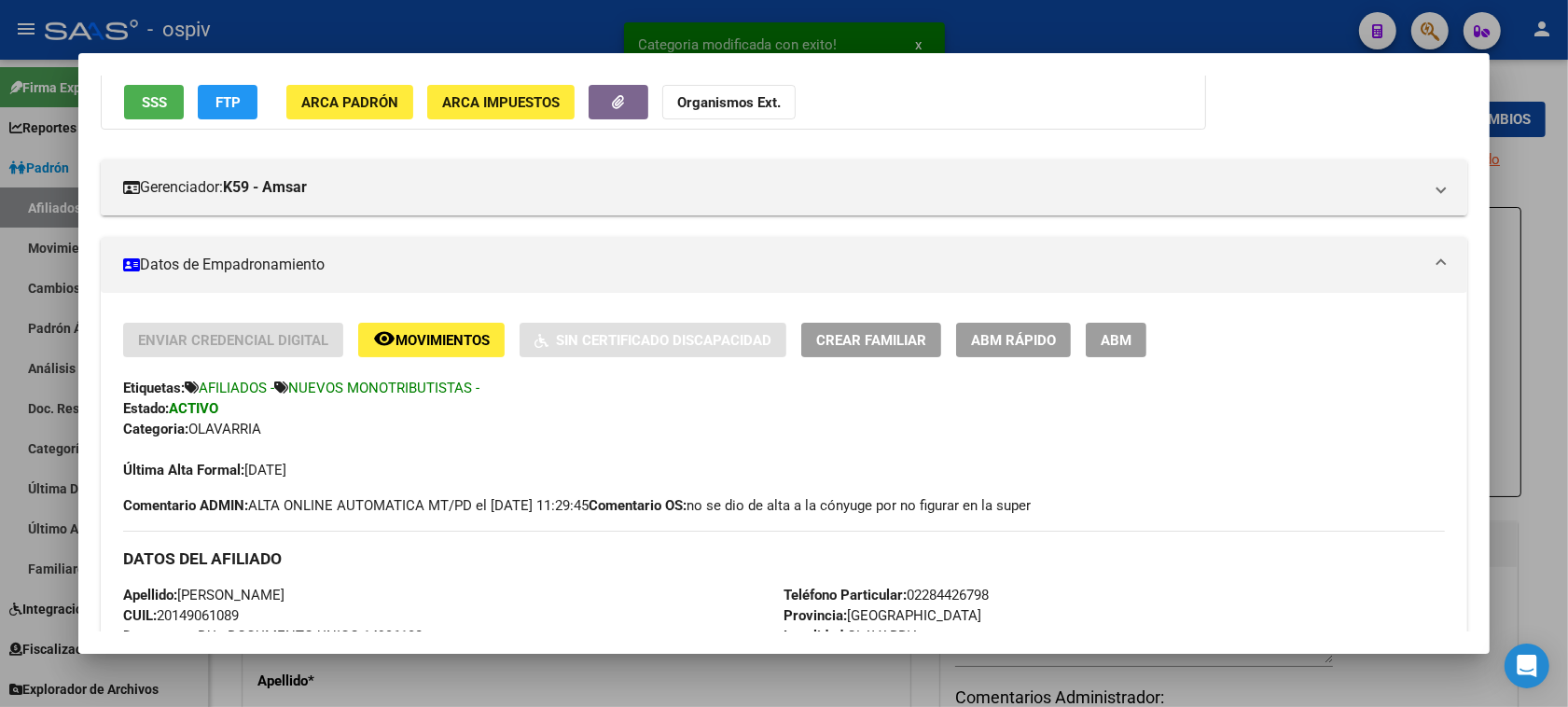
click at [221, 99] on span "FTP" at bounding box center [227, 103] width 25 height 17
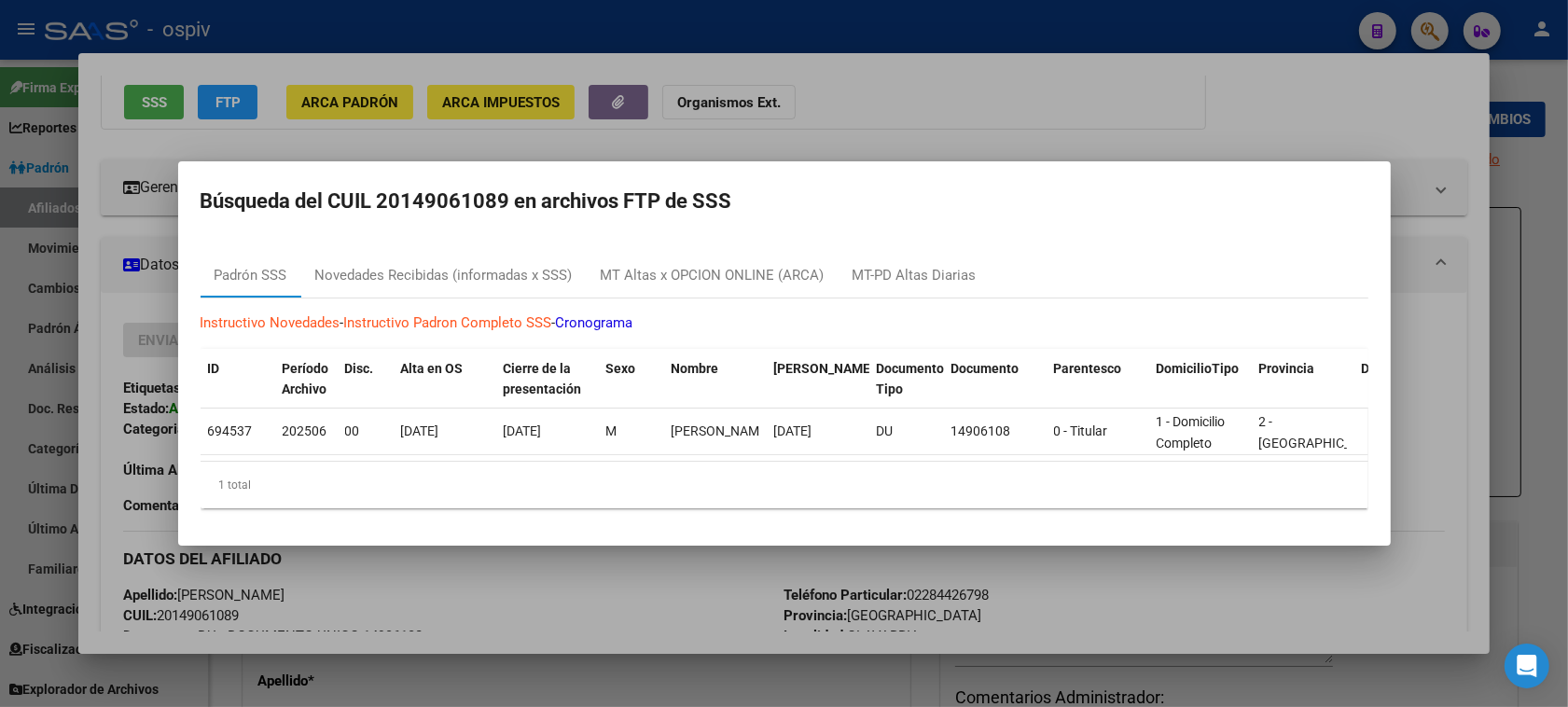
click at [29, 313] on div at bounding box center [784, 354] width 1568 height 707
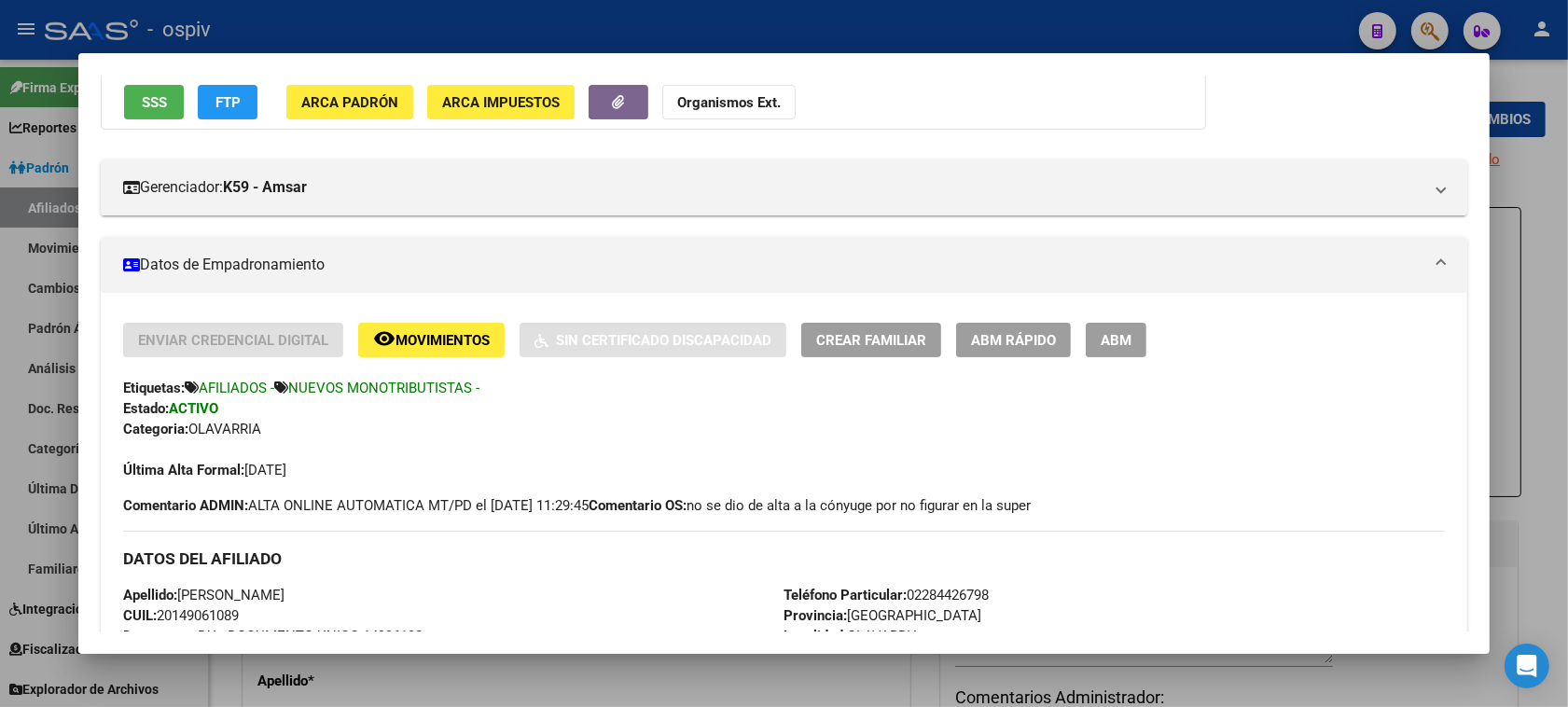
click at [7, 304] on div at bounding box center [784, 354] width 1568 height 707
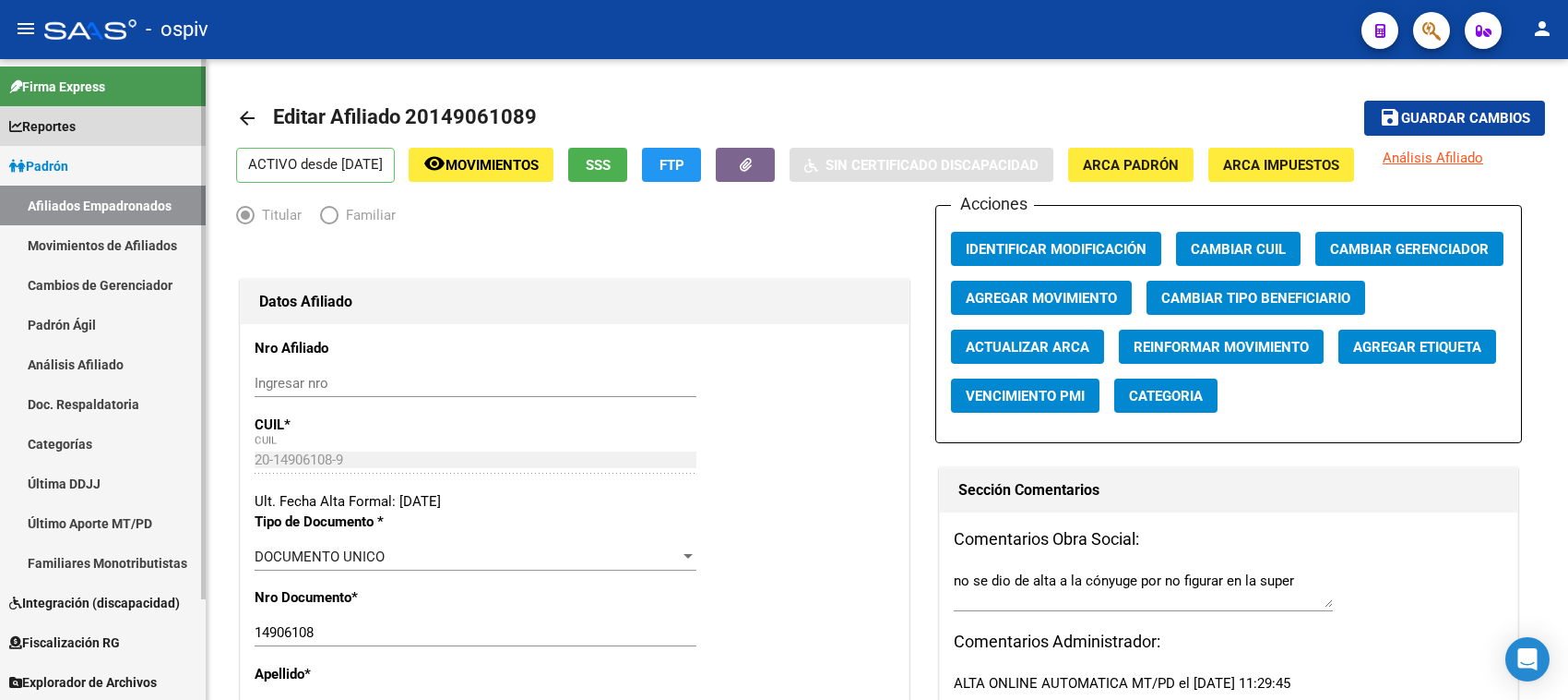
click at [86, 121] on link "Reportes" at bounding box center [103, 126] width 205 height 40
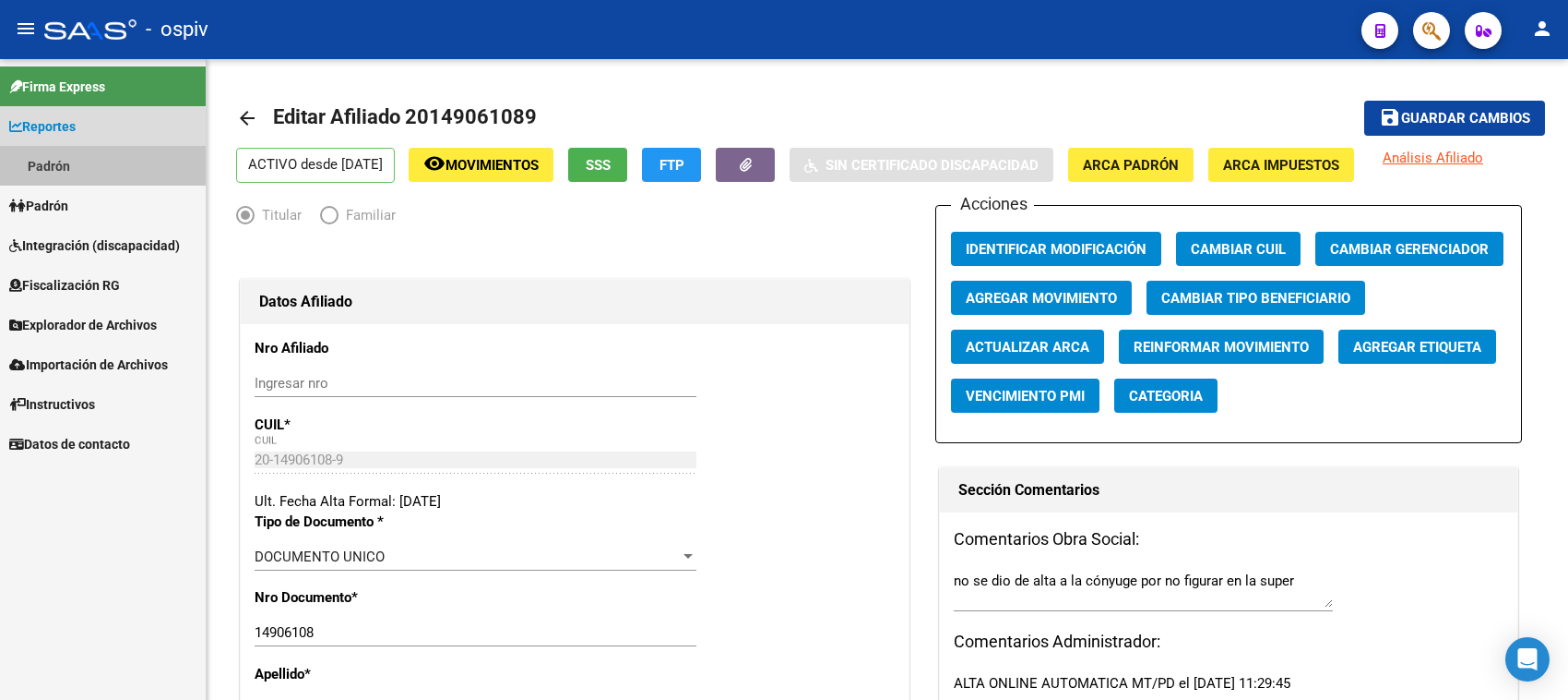
click at [70, 168] on link "Padrón" at bounding box center [103, 165] width 205 height 40
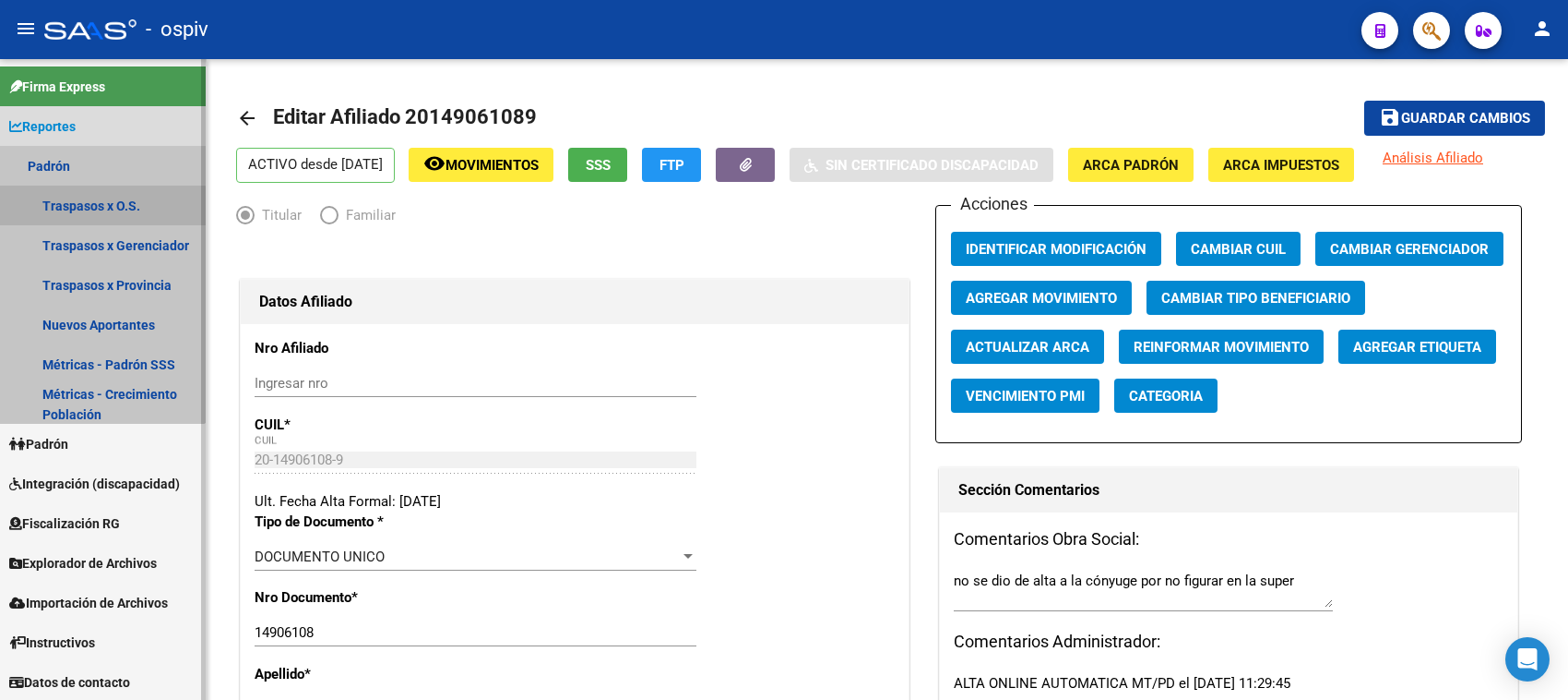
click at [84, 207] on link "Traspasos x O.S." at bounding box center [103, 205] width 205 height 40
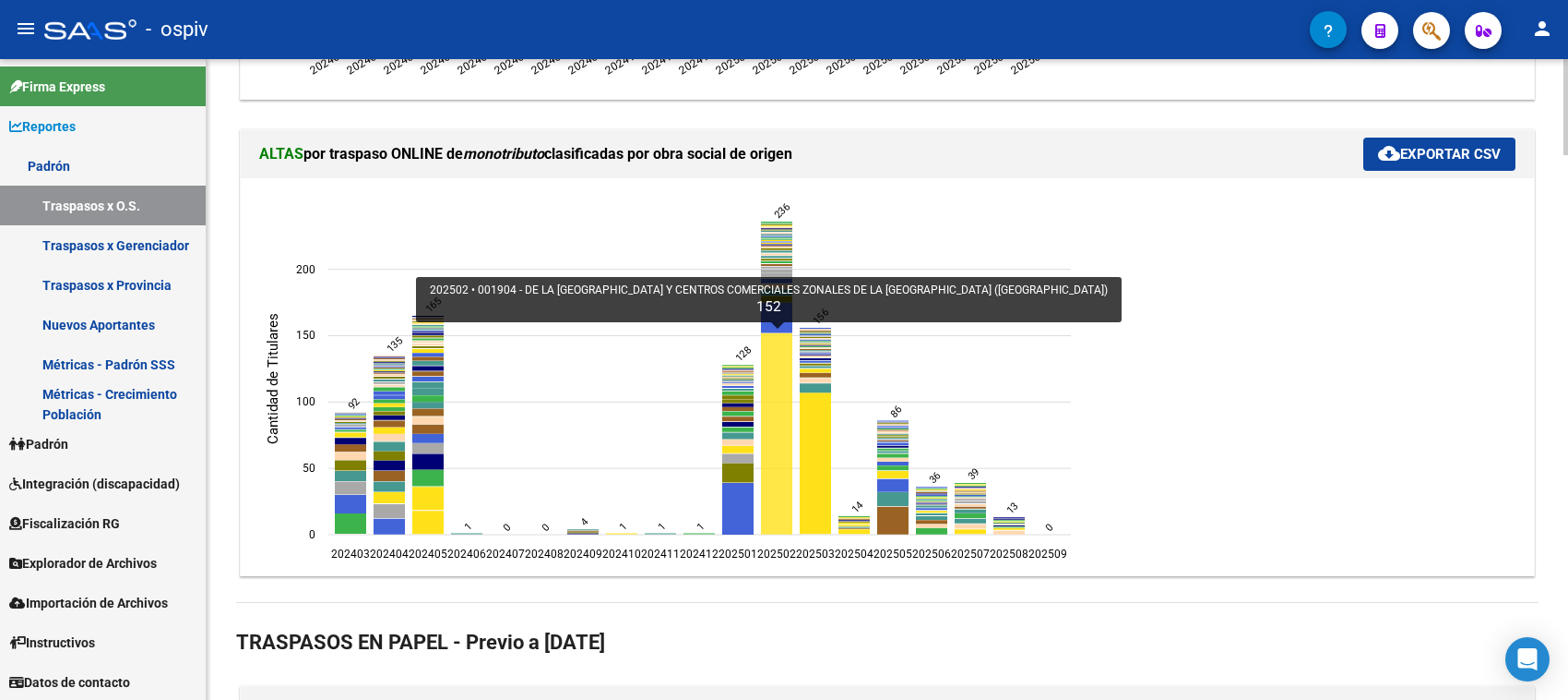
scroll to position [2654, 0]
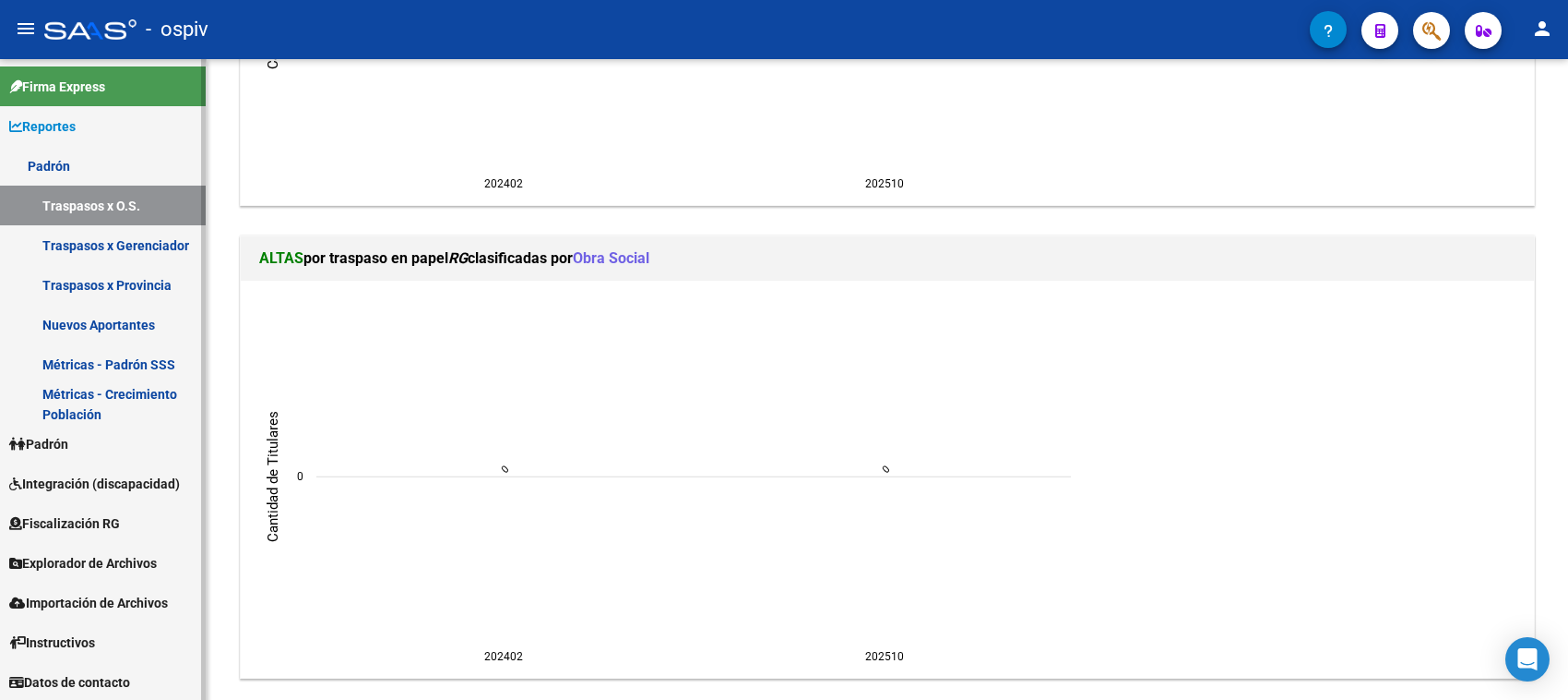
click at [68, 444] on span "Padrón" at bounding box center [39, 444] width 59 height 20
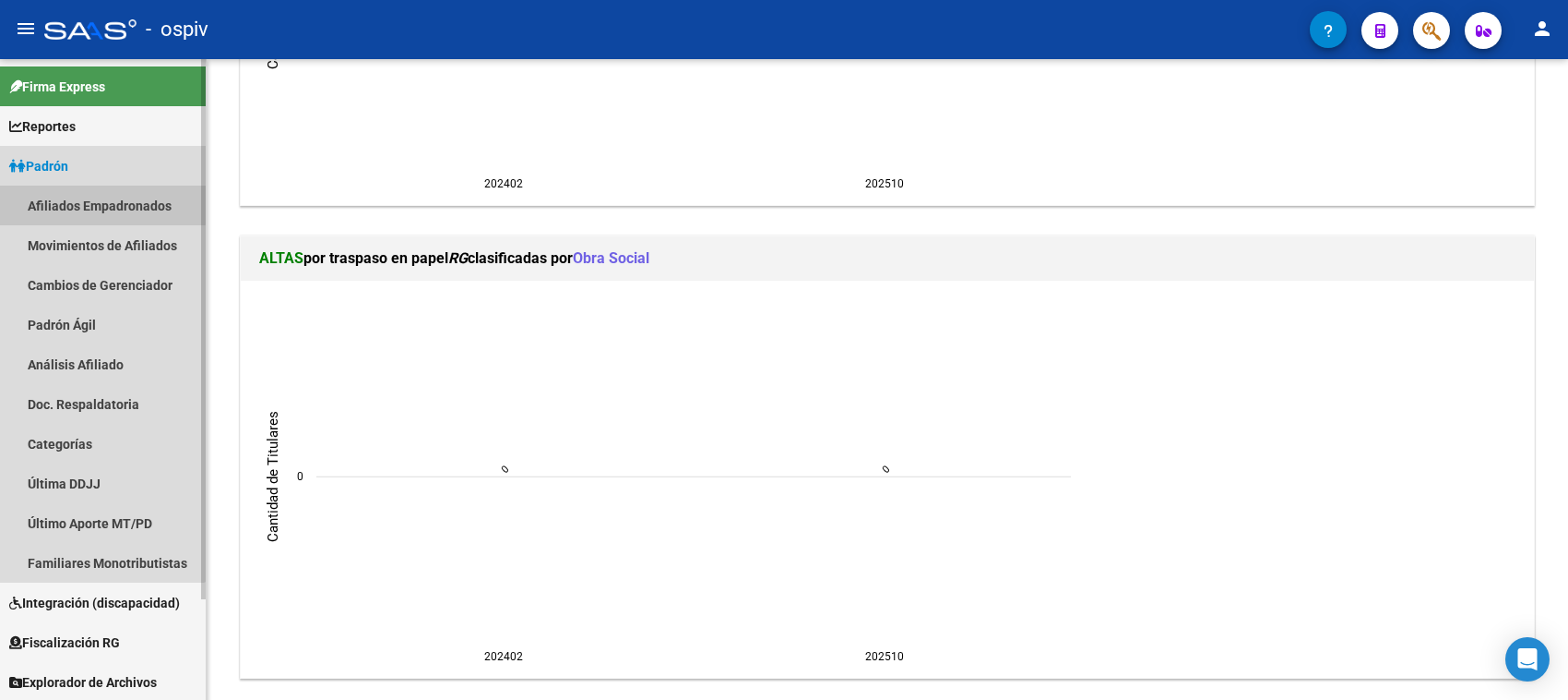
click at [84, 203] on link "Afiliados Empadronados" at bounding box center [103, 205] width 205 height 40
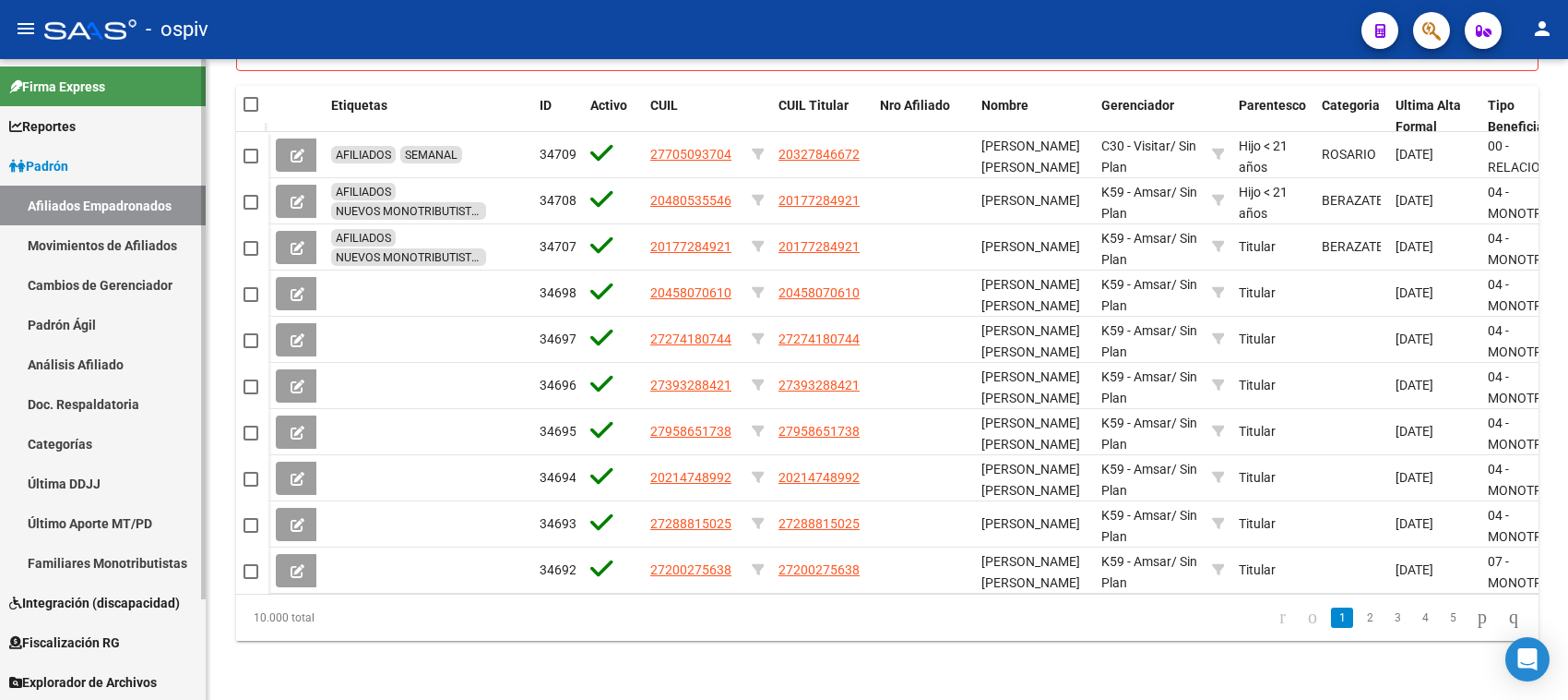
scroll to position [120, 0]
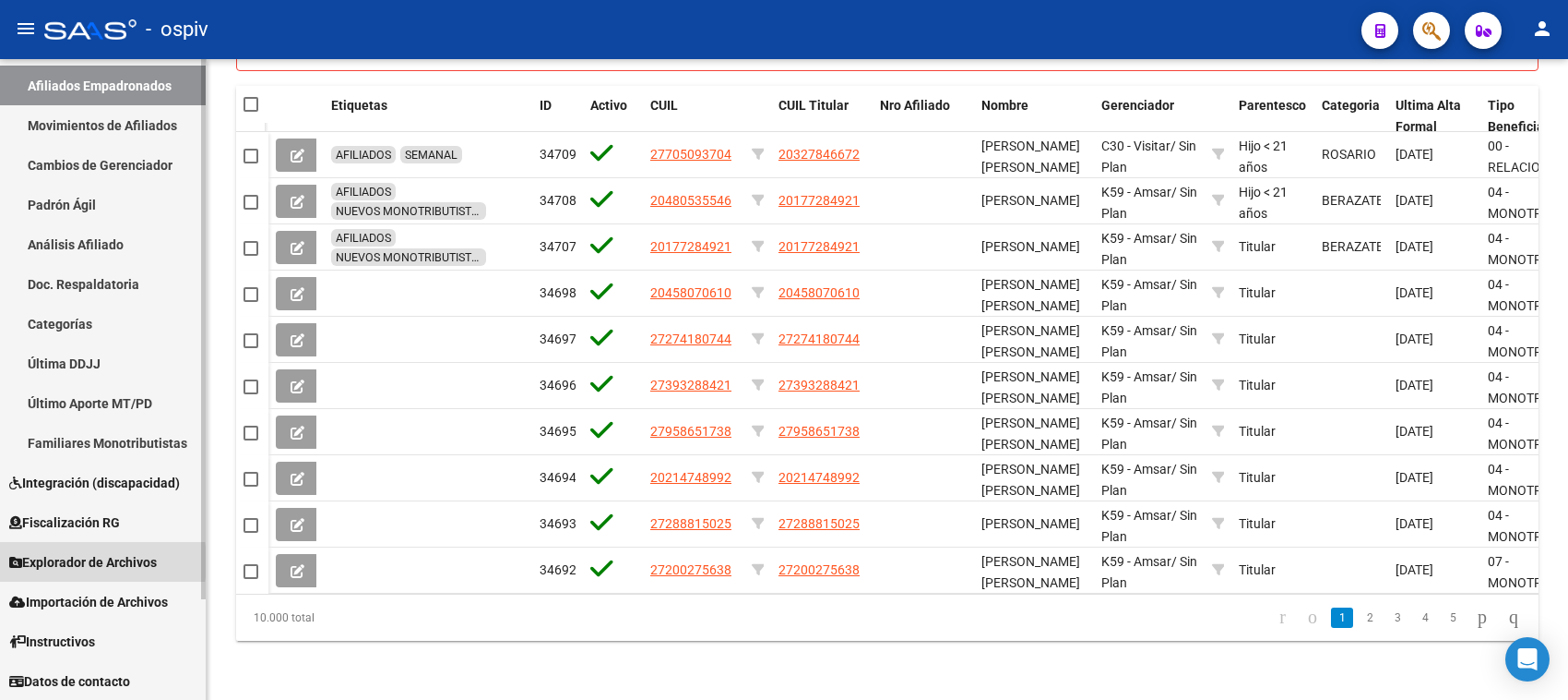
click at [74, 561] on span "Explorador de Archivos" at bounding box center [82, 562] width 147 height 20
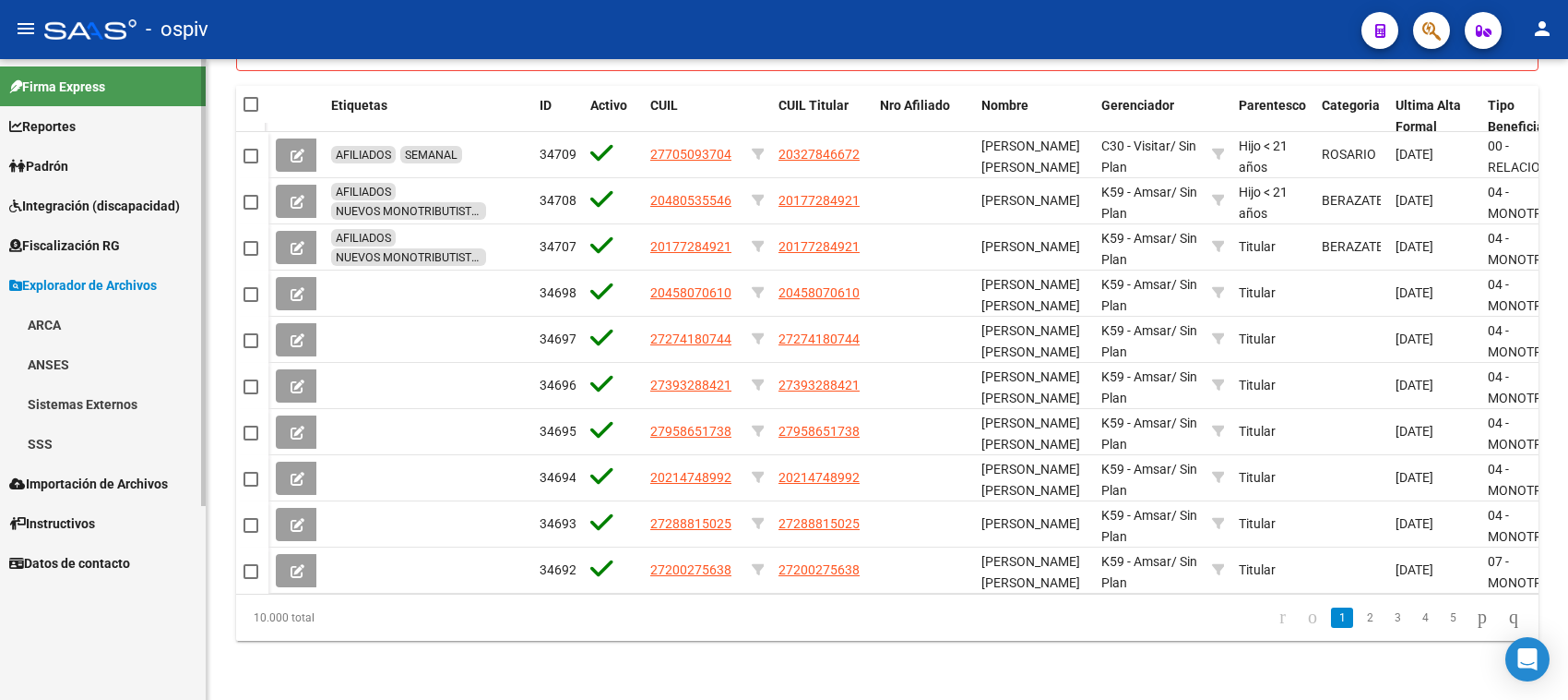
scroll to position [0, 0]
click at [48, 443] on link "SSS" at bounding box center [103, 444] width 205 height 40
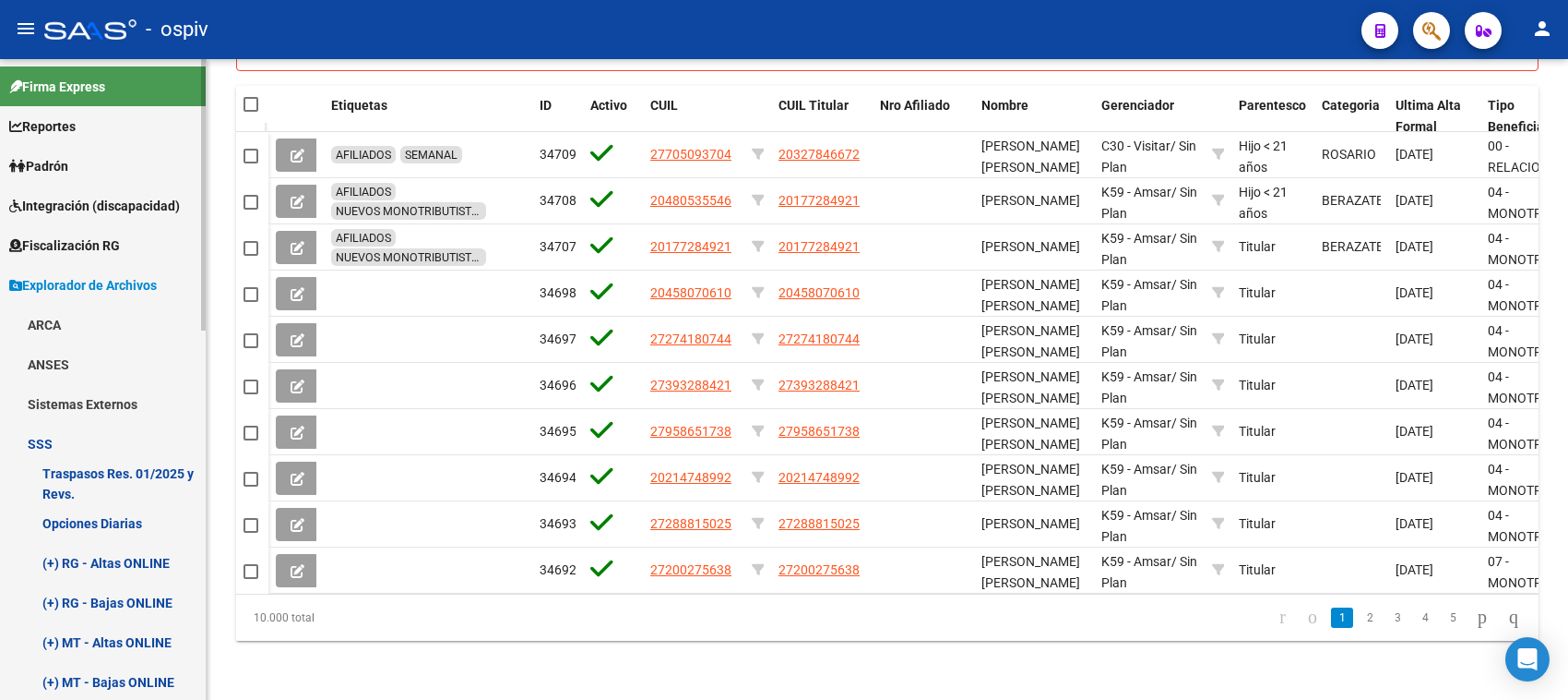
scroll to position [116, 0]
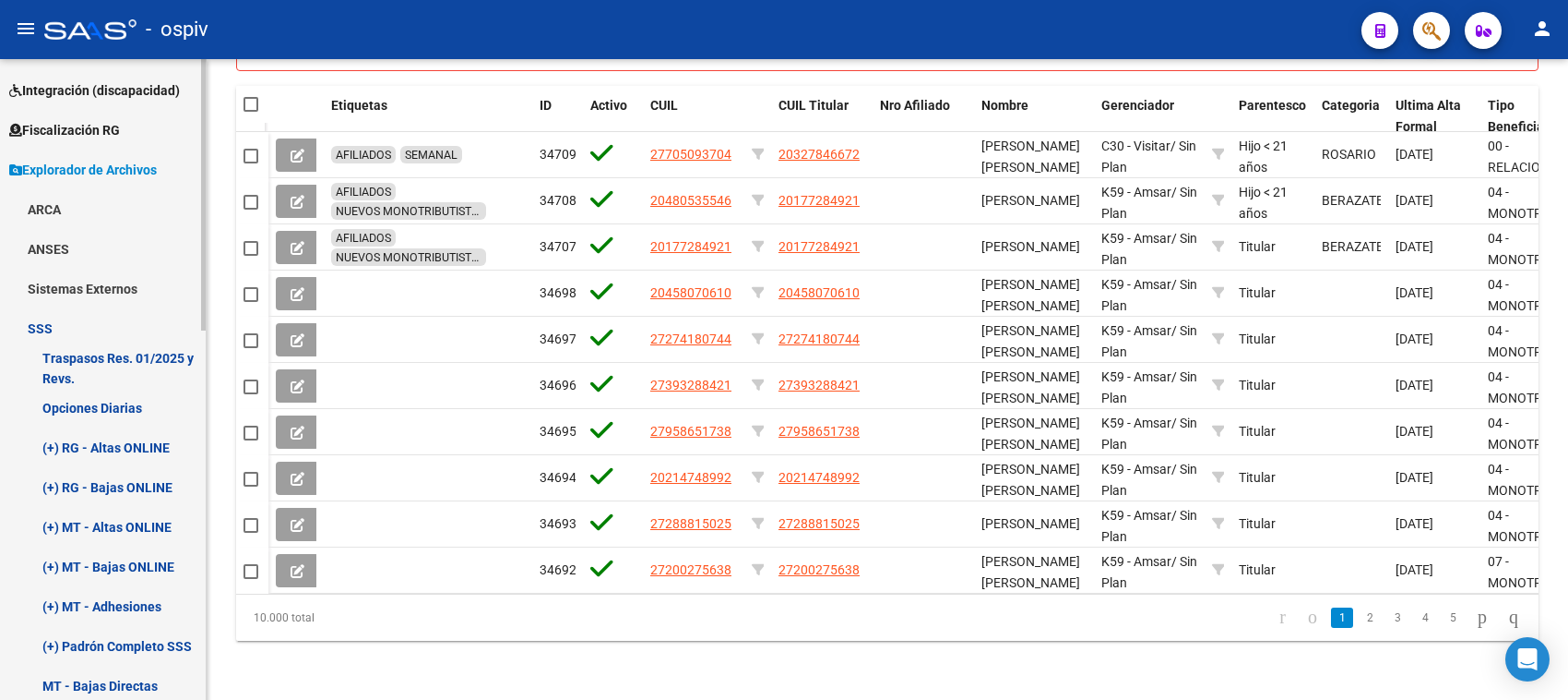
click at [139, 528] on link "(+) MT - Altas ONLINE" at bounding box center [103, 526] width 205 height 40
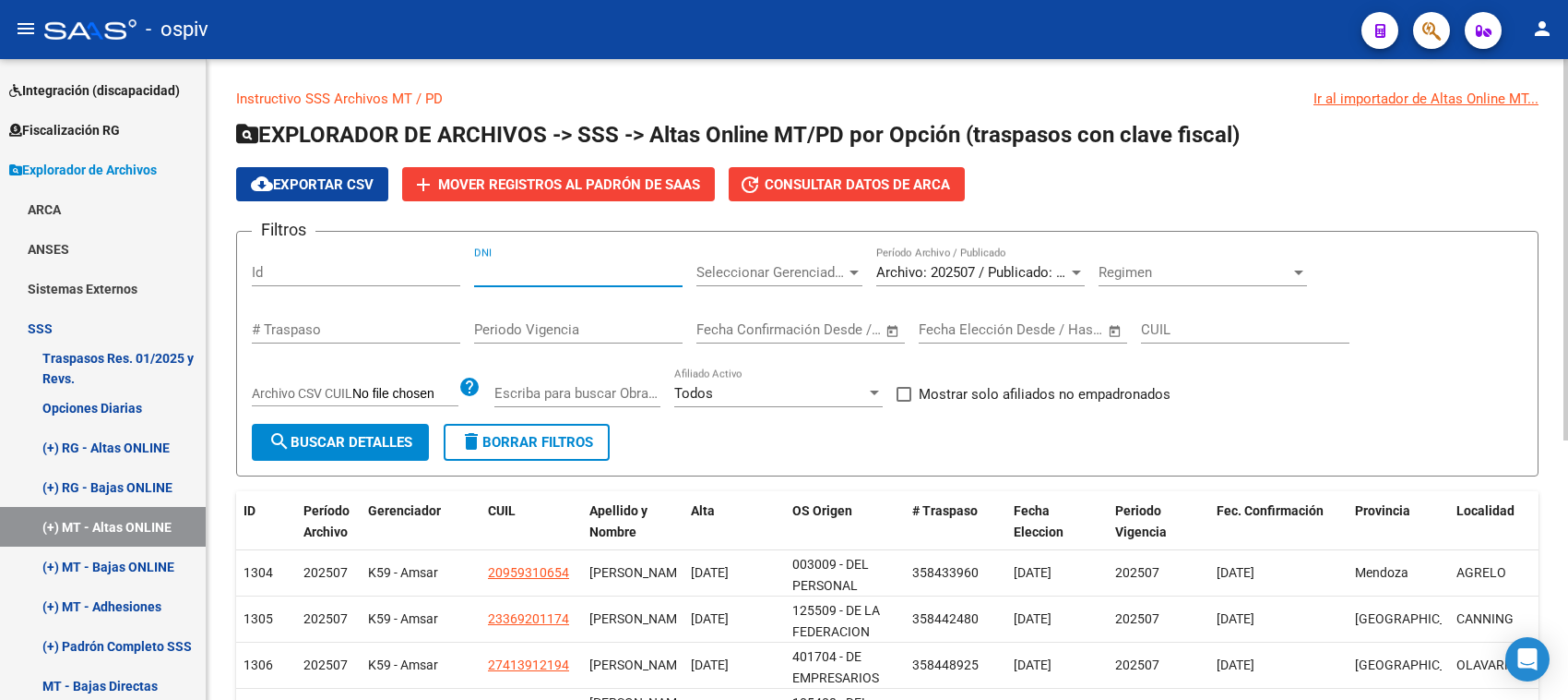
click at [514, 278] on input "DNI" at bounding box center [578, 272] width 208 height 17
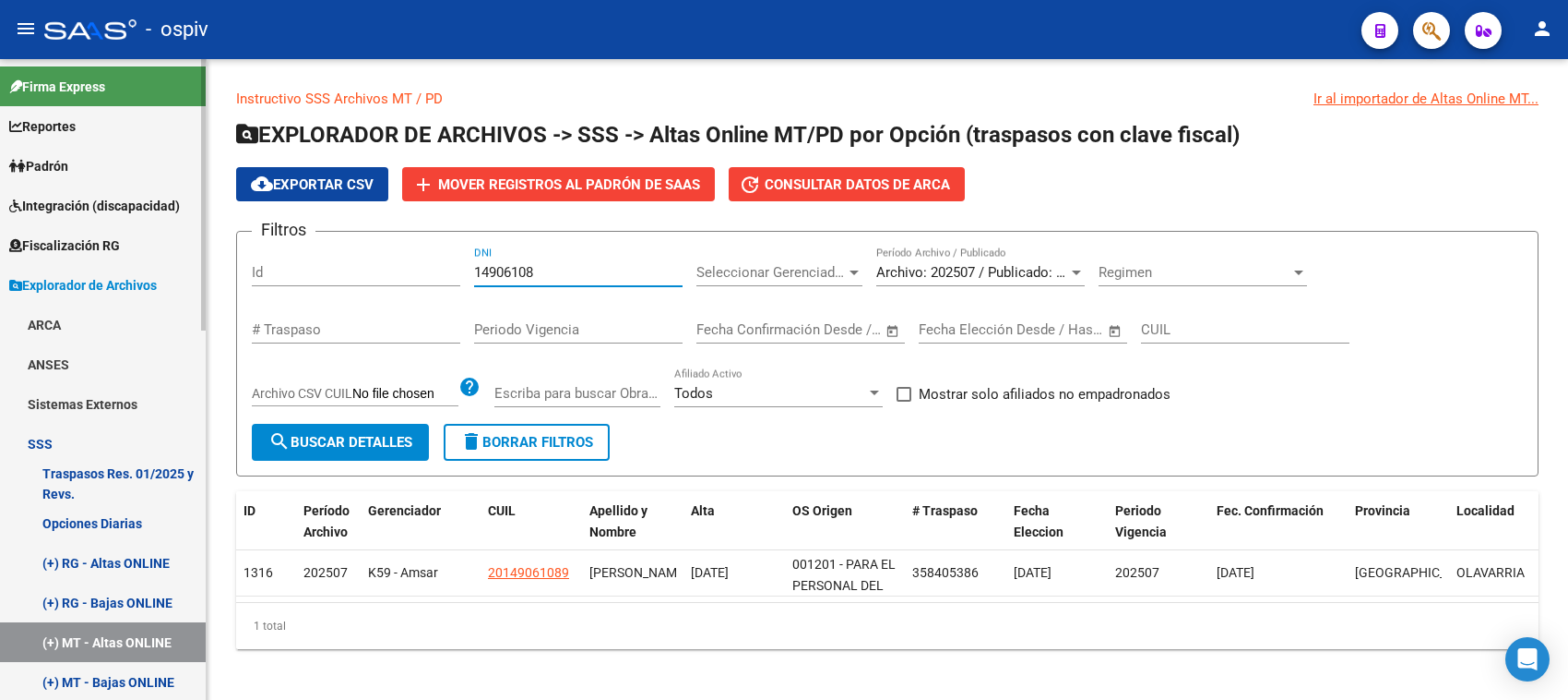
type input "14906108"
click at [88, 152] on link "Padrón" at bounding box center [103, 165] width 205 height 40
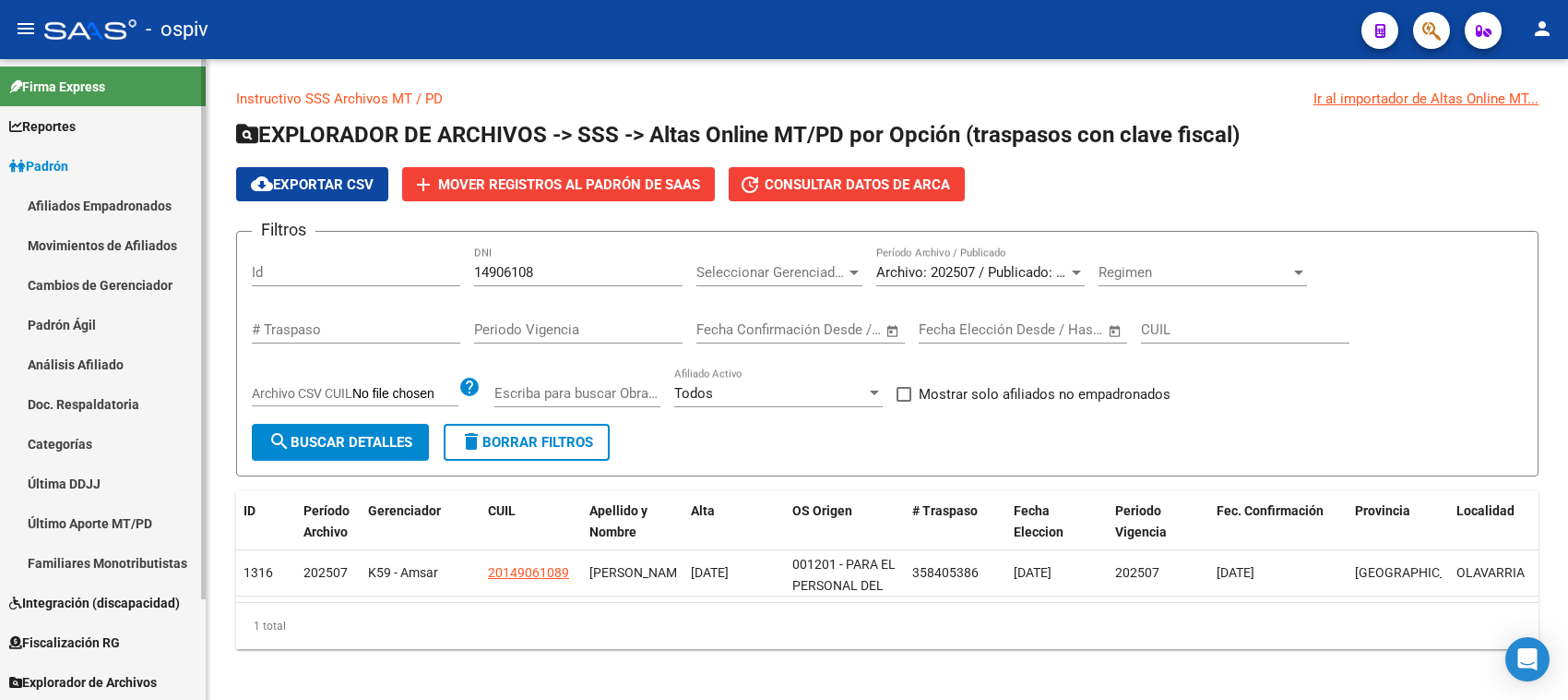
click at [89, 208] on link "Afiliados Empadronados" at bounding box center [103, 205] width 205 height 40
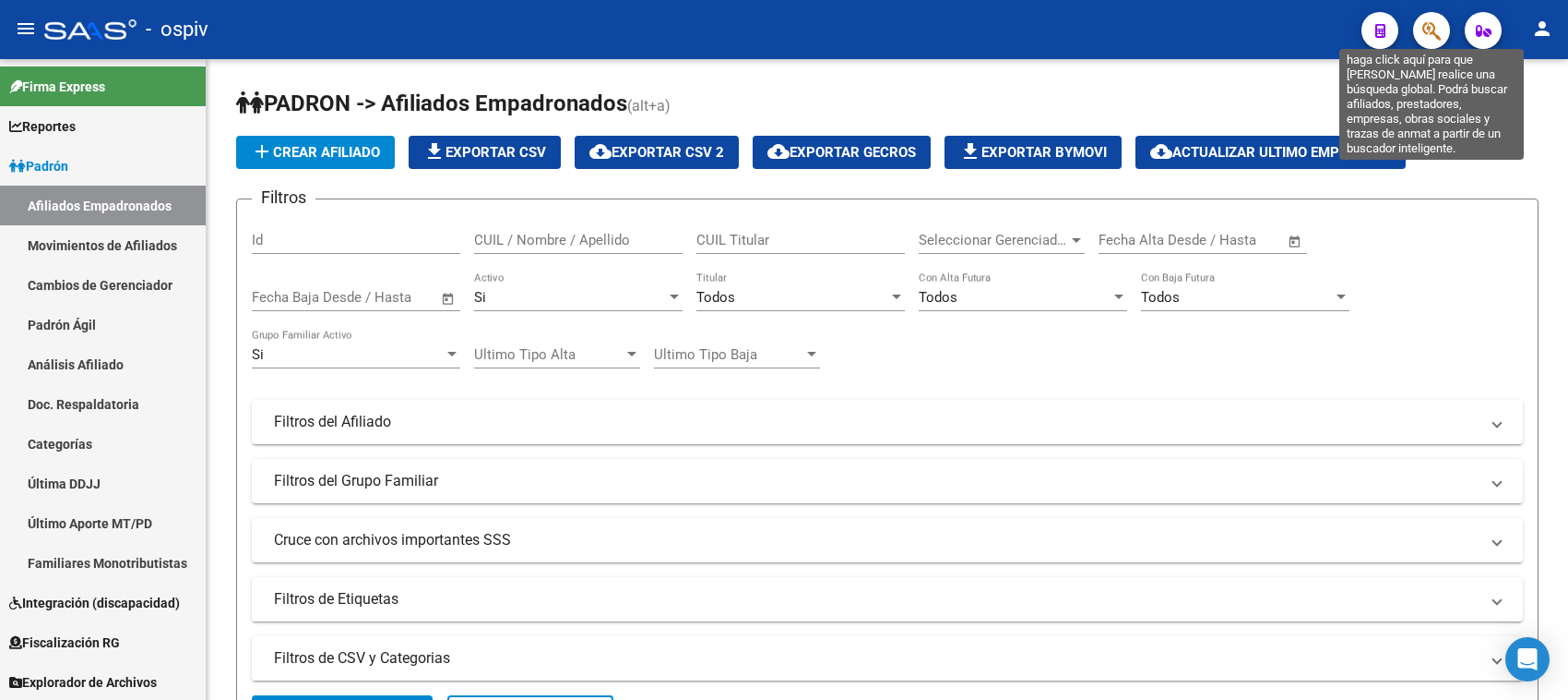
click at [1432, 29] on icon "button" at bounding box center [1432, 31] width 19 height 21
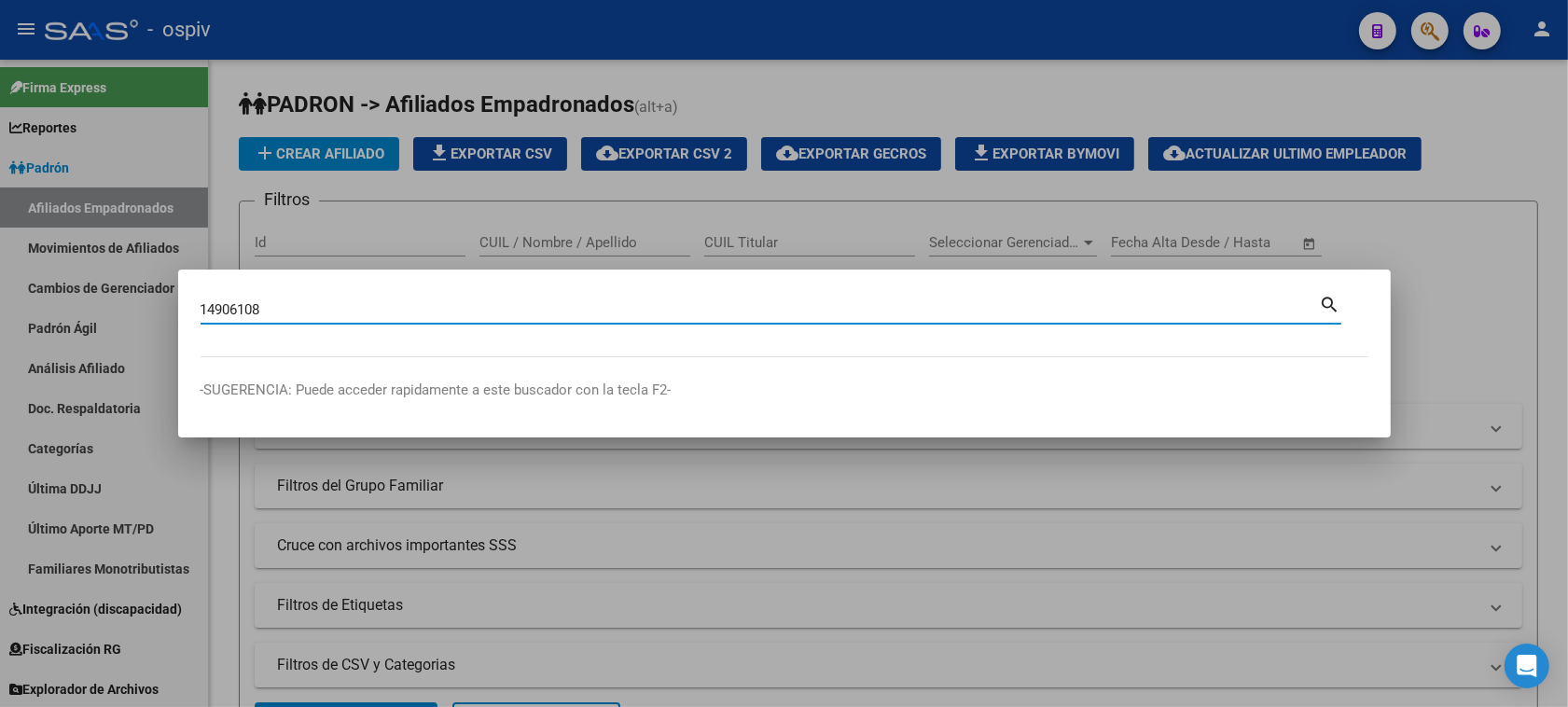
type input "14906108"
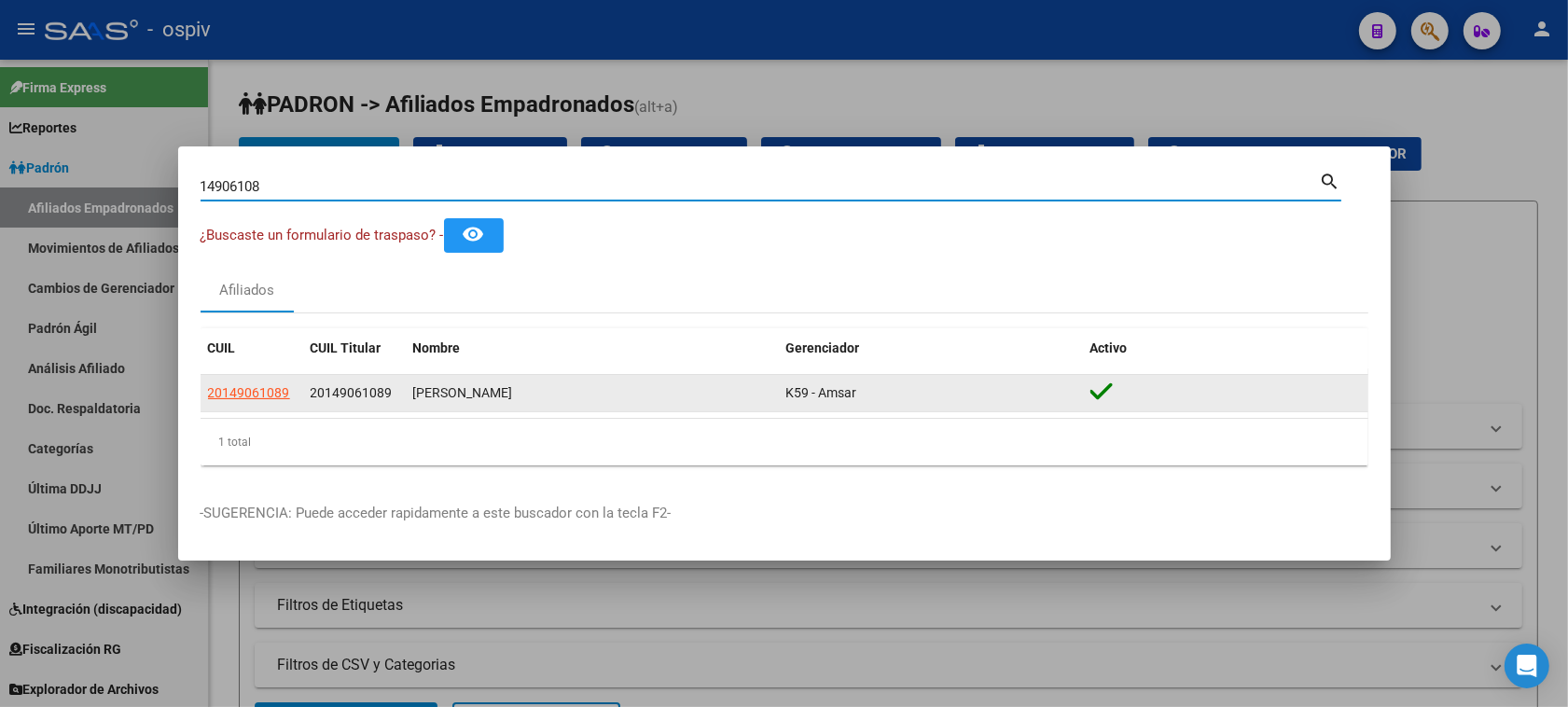
drag, startPoint x: 278, startPoint y: 381, endPoint x: 250, endPoint y: 388, distance: 28.9
click at [277, 382] on datatable-body-cell "20149061089" at bounding box center [252, 393] width 103 height 36
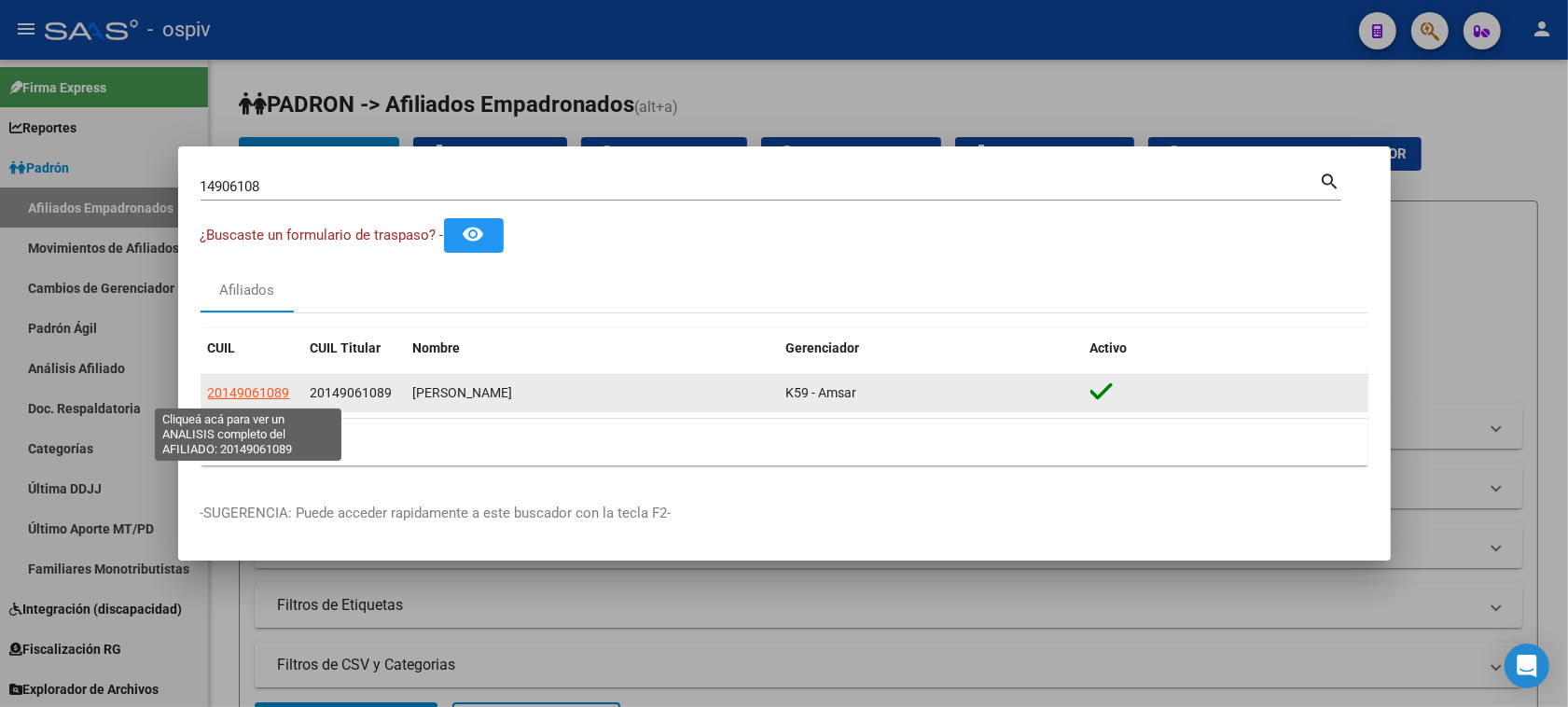
click at [250, 388] on span "20149061089" at bounding box center [249, 393] width 82 height 15
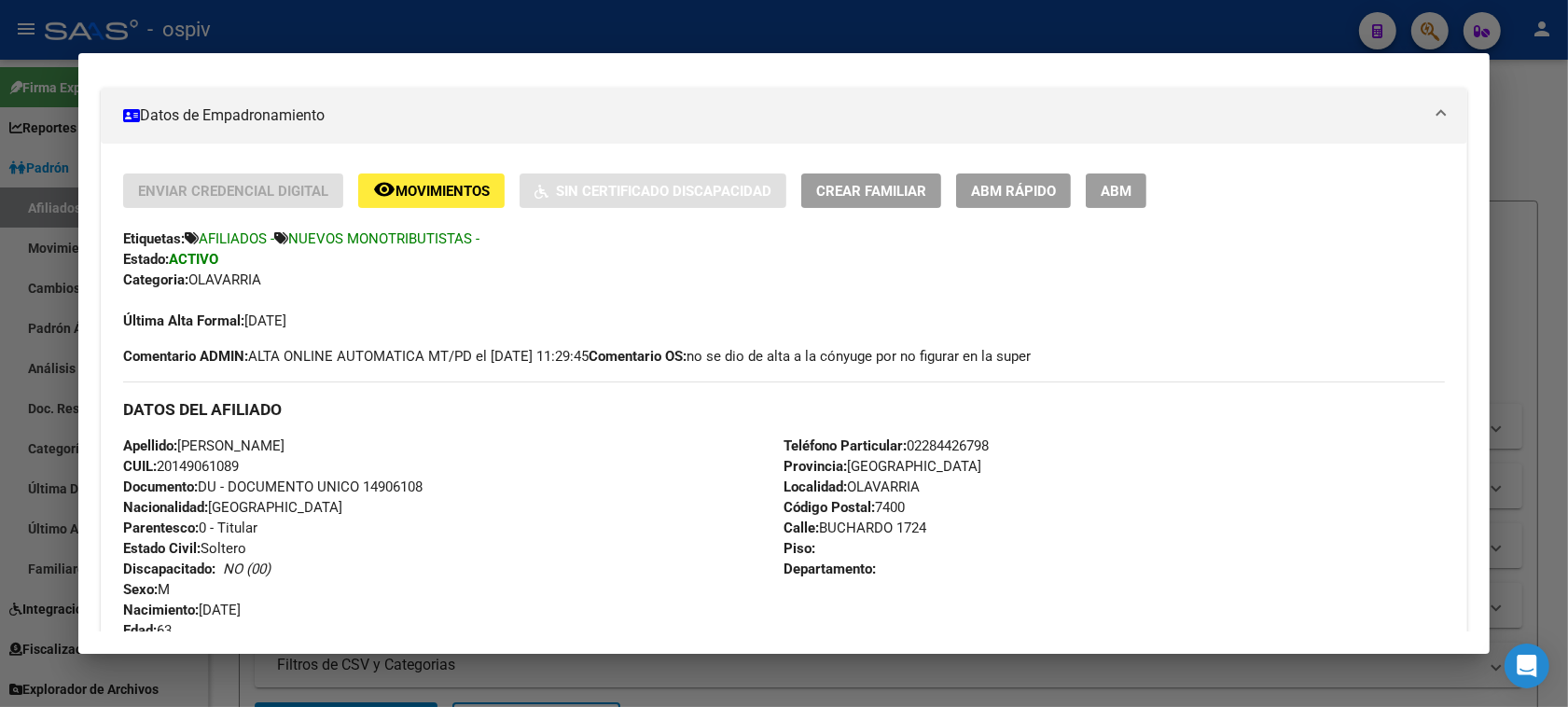
scroll to position [511, 0]
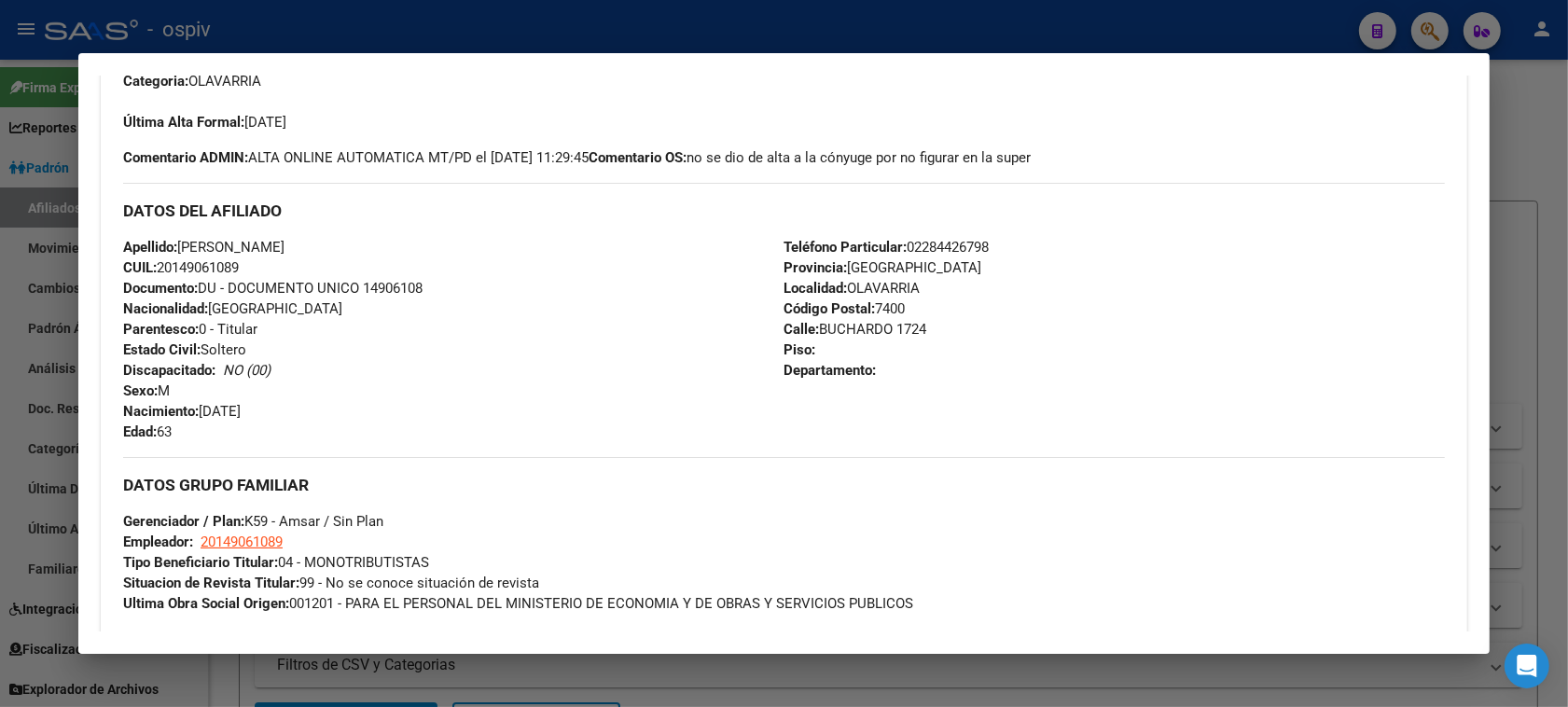
click at [1427, 22] on div at bounding box center [784, 354] width 1568 height 707
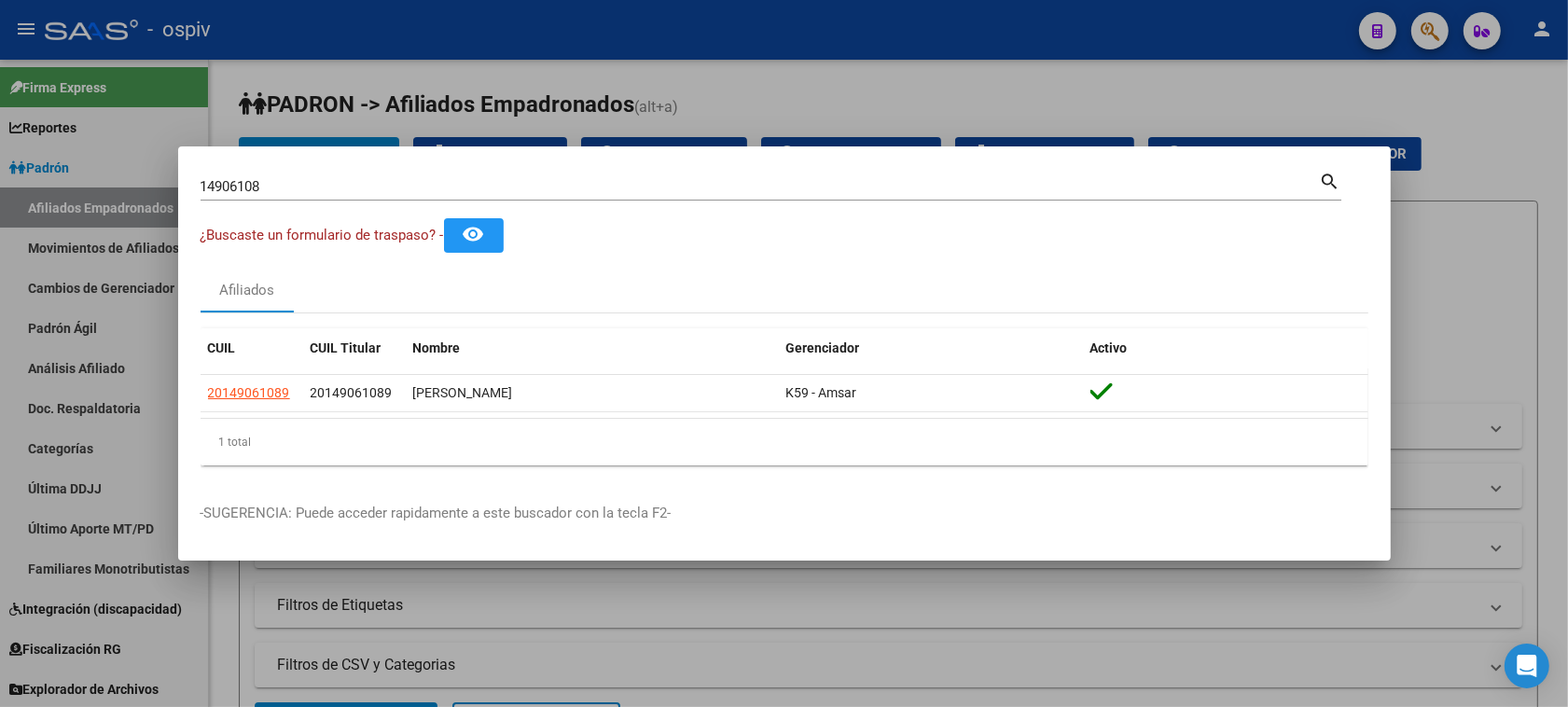
drag, startPoint x: 304, startPoint y: 196, endPoint x: 51, endPoint y: 170, distance: 254.3
click at [51, 170] on div "14906108 Buscar (apellido, dni, cuil, nro traspaso, cuit, obra social) search ¿…" at bounding box center [784, 354] width 1568 height 707
click at [258, 182] on input "14906108" at bounding box center [760, 186] width 1119 height 17
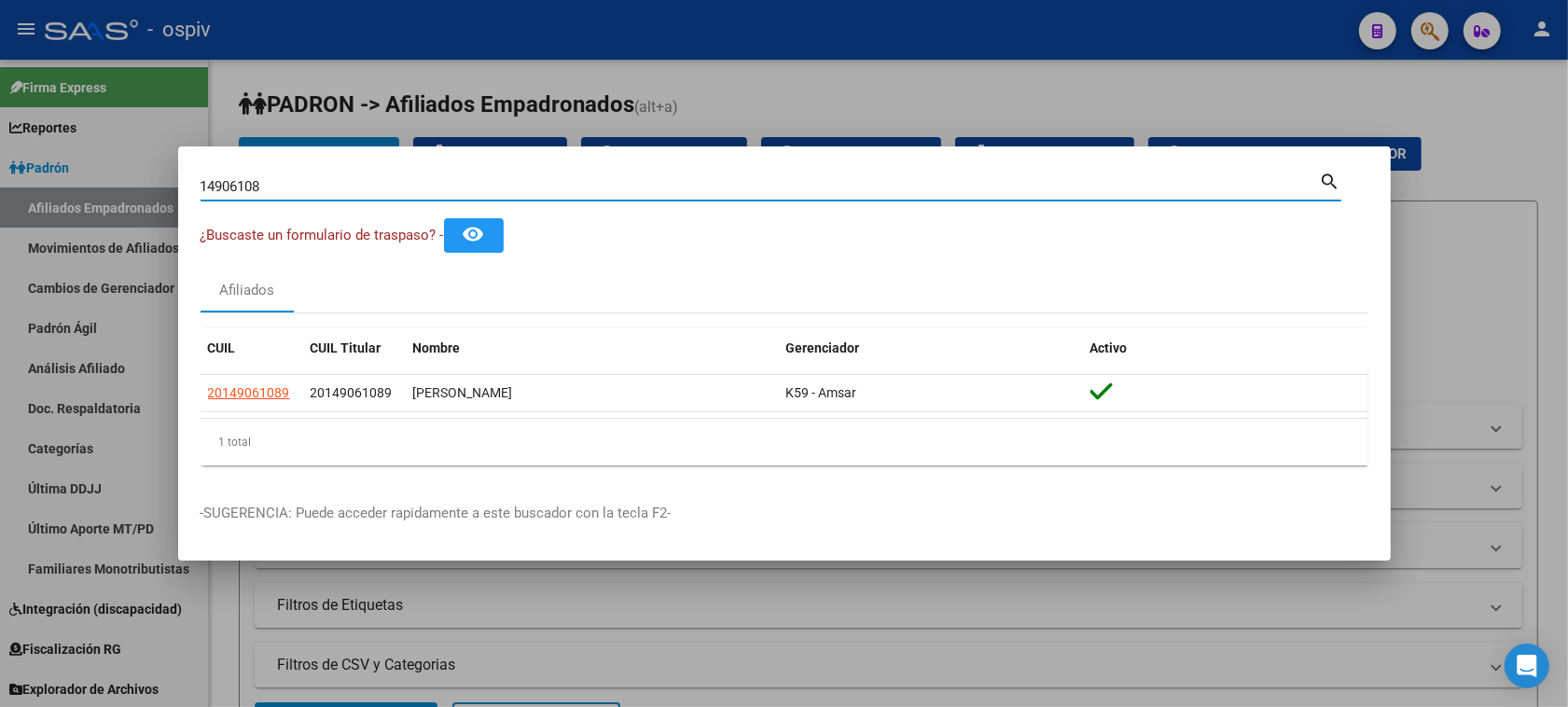
drag, startPoint x: 275, startPoint y: 183, endPoint x: 183, endPoint y: 183, distance: 92.0
click at [183, 183] on mat-dialog-content "14906108 Buscar (apellido, dni, cuil, nro traspaso, cuit, obra social) search ¿…" at bounding box center [784, 324] width 1212 height 311
paste input "27-22007409-4"
type input "27220074094"
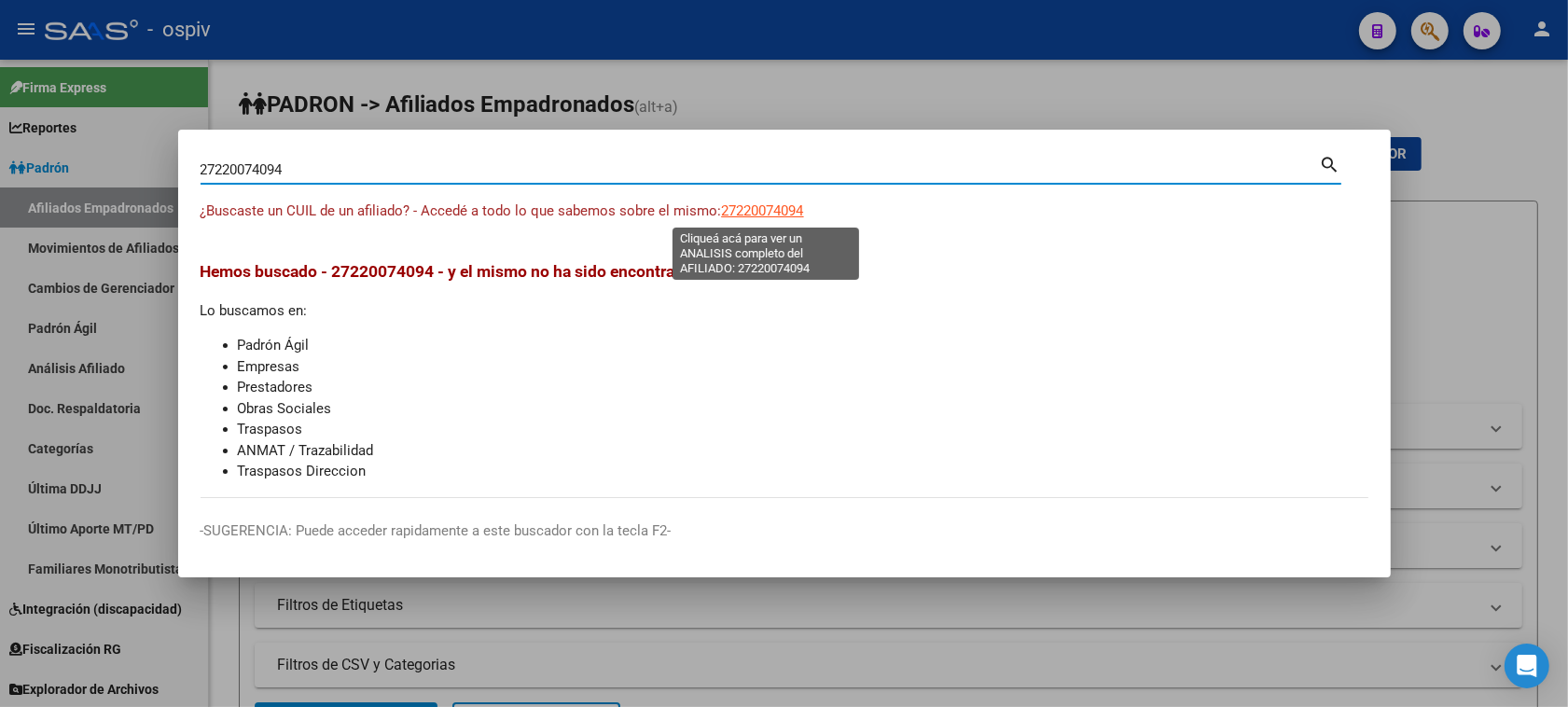
click at [772, 208] on span "27220074094" at bounding box center [762, 210] width 82 height 17
type textarea "27220074094"
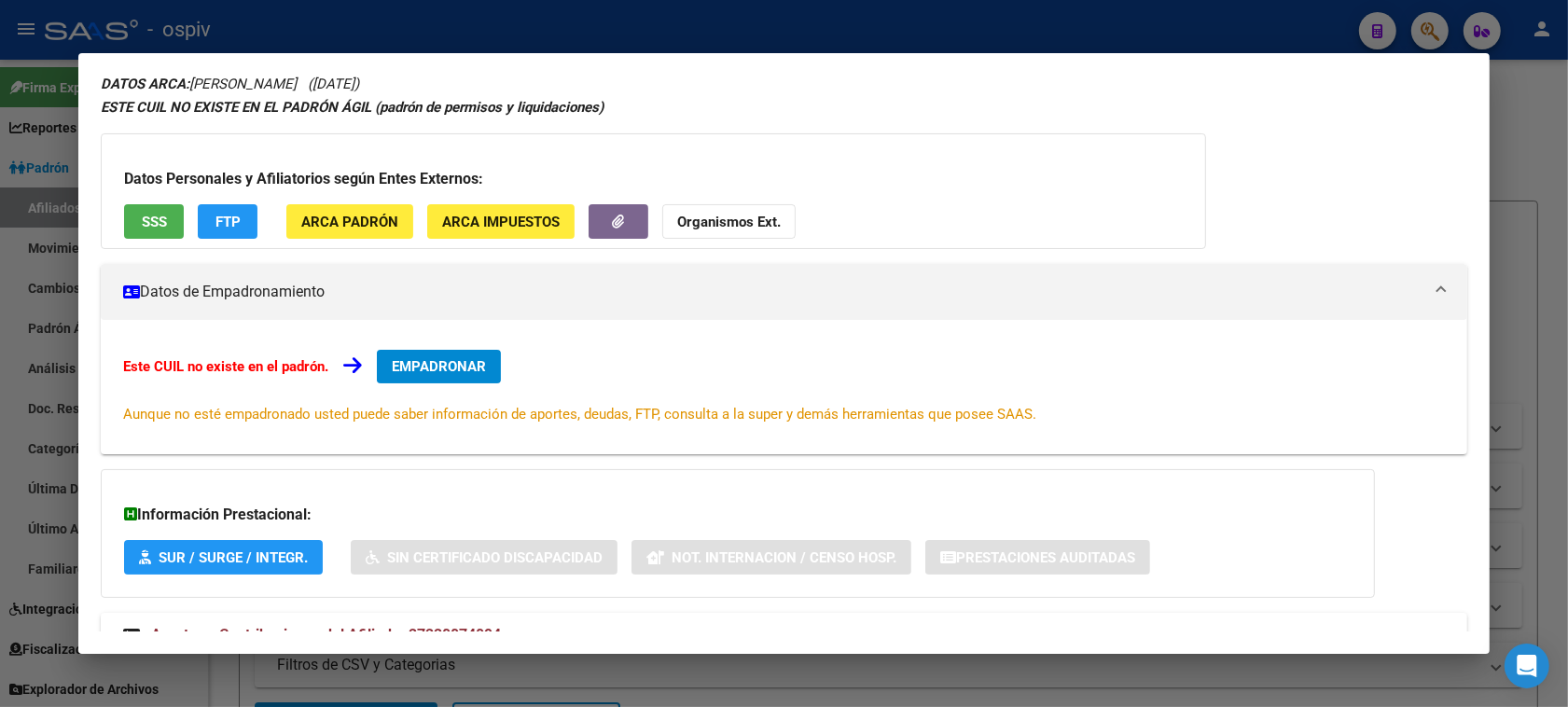
scroll to position [137, 0]
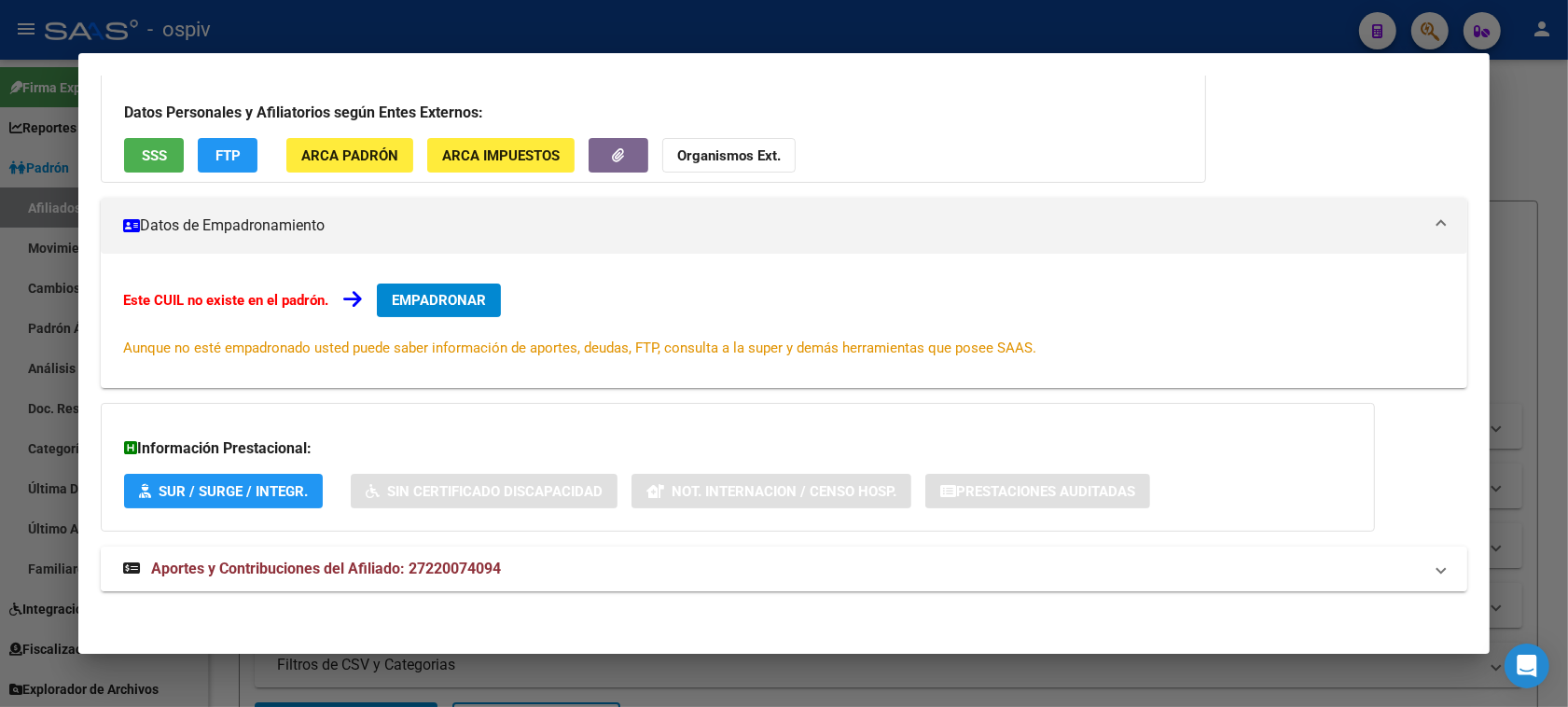
click at [501, 570] on mat-panel-title "Aportes y Contribuciones del Afiliado: 27220074094" at bounding box center [773, 569] width 1299 height 22
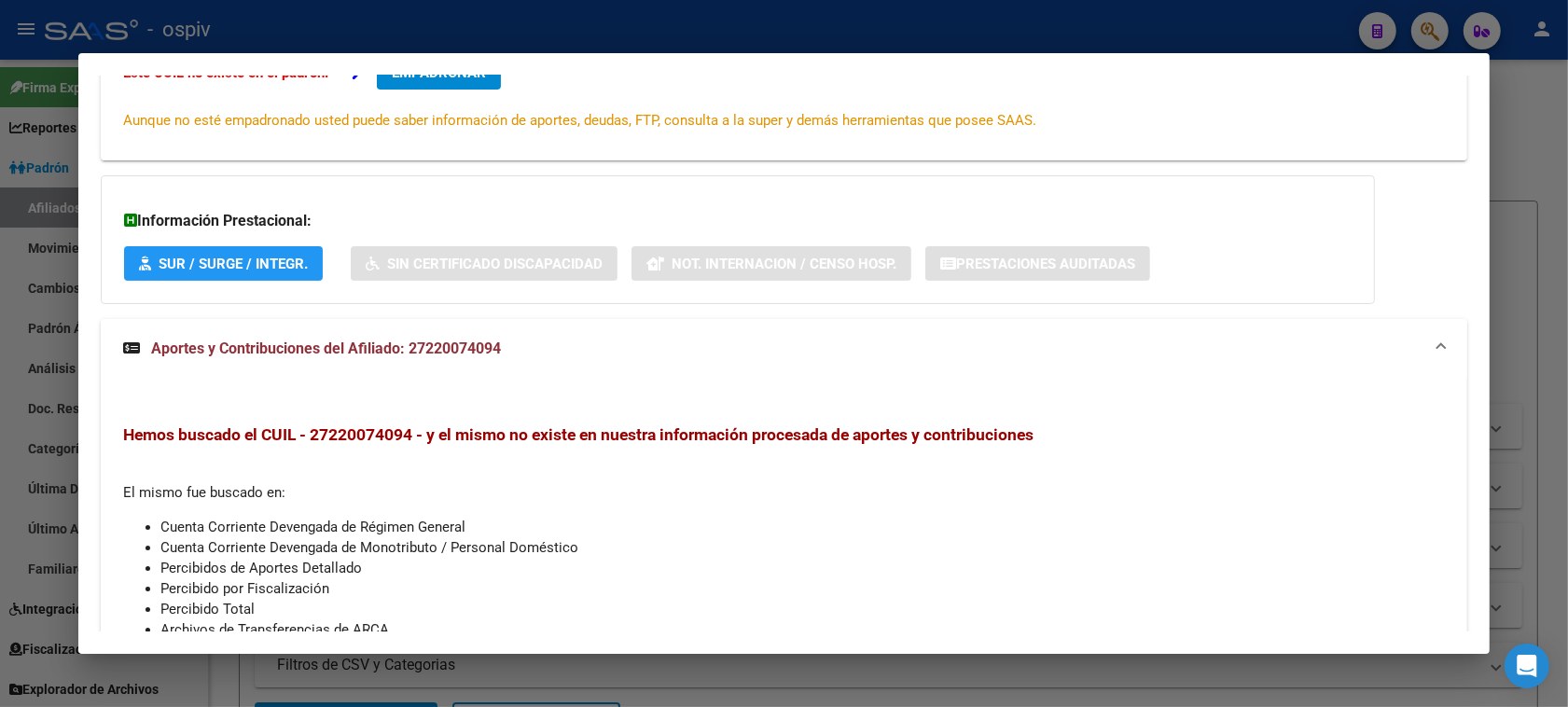
scroll to position [0, 0]
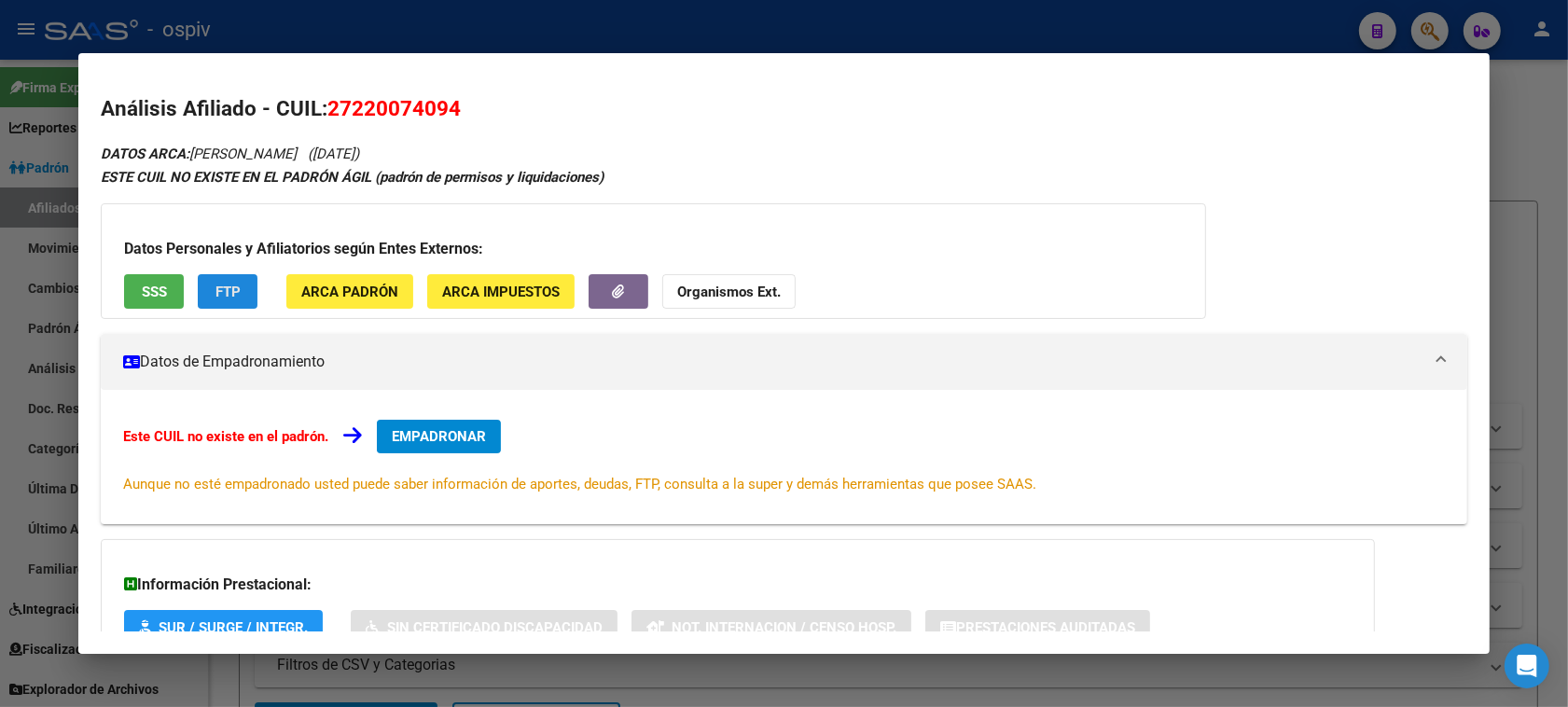
click at [219, 289] on span "FTP" at bounding box center [227, 292] width 25 height 17
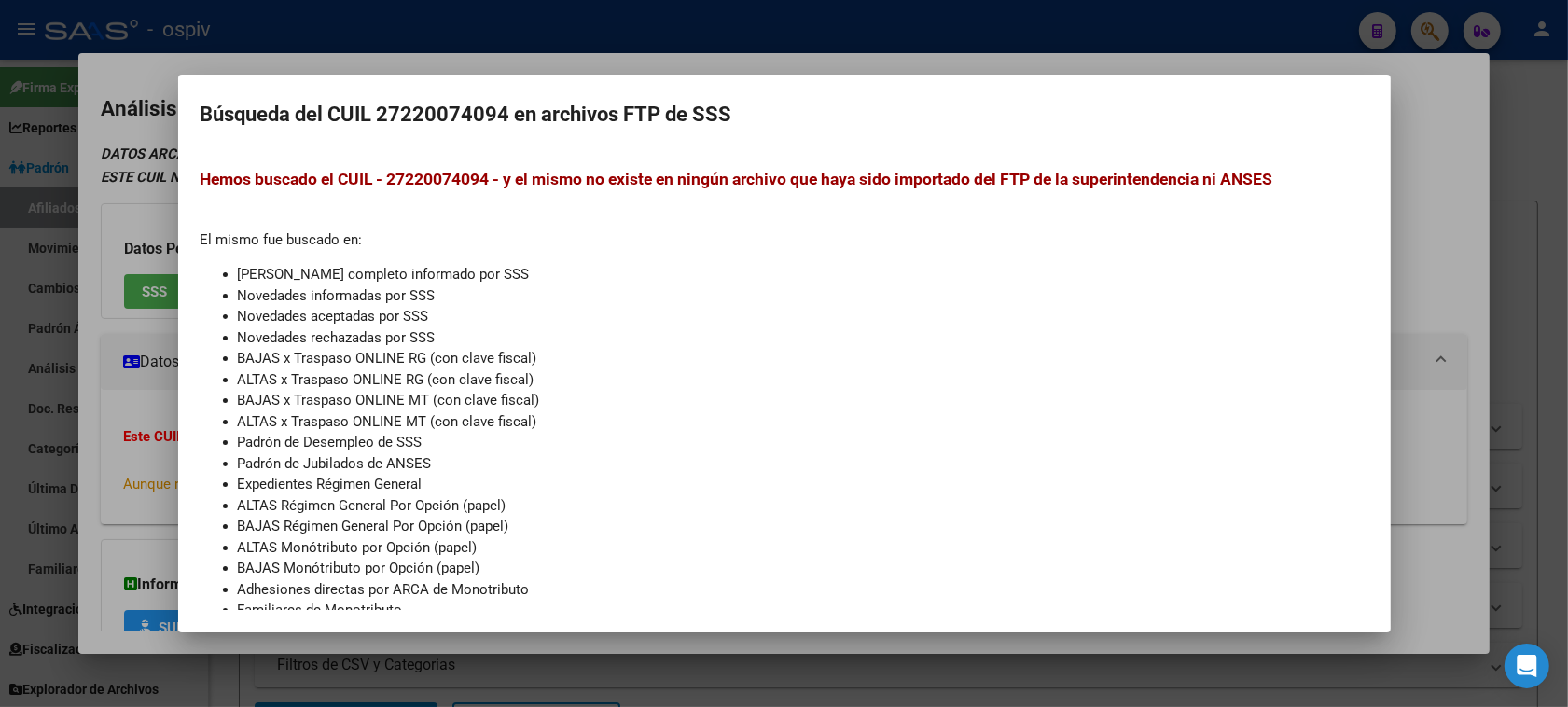
click at [128, 250] on div at bounding box center [784, 354] width 1568 height 707
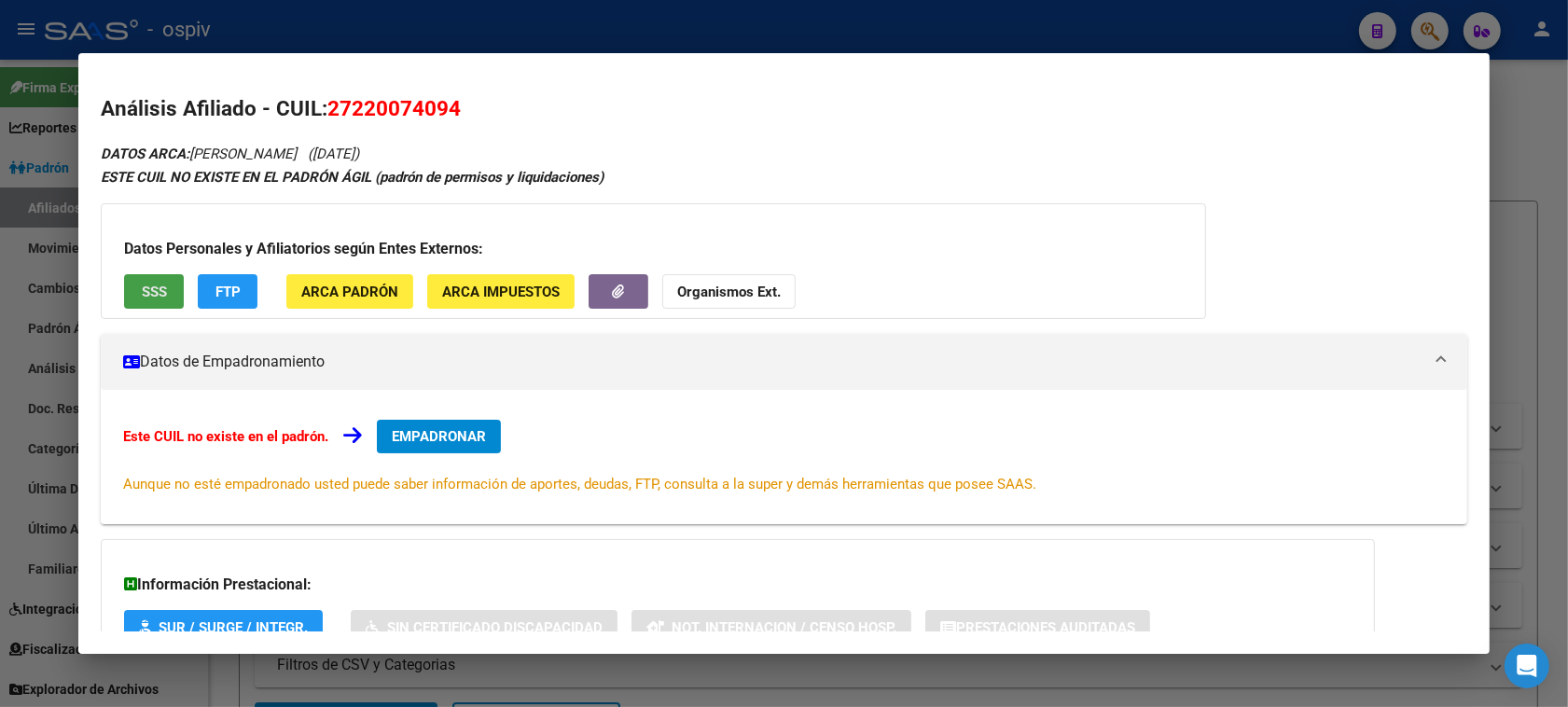
click at [132, 286] on button "SSS" at bounding box center [154, 291] width 60 height 35
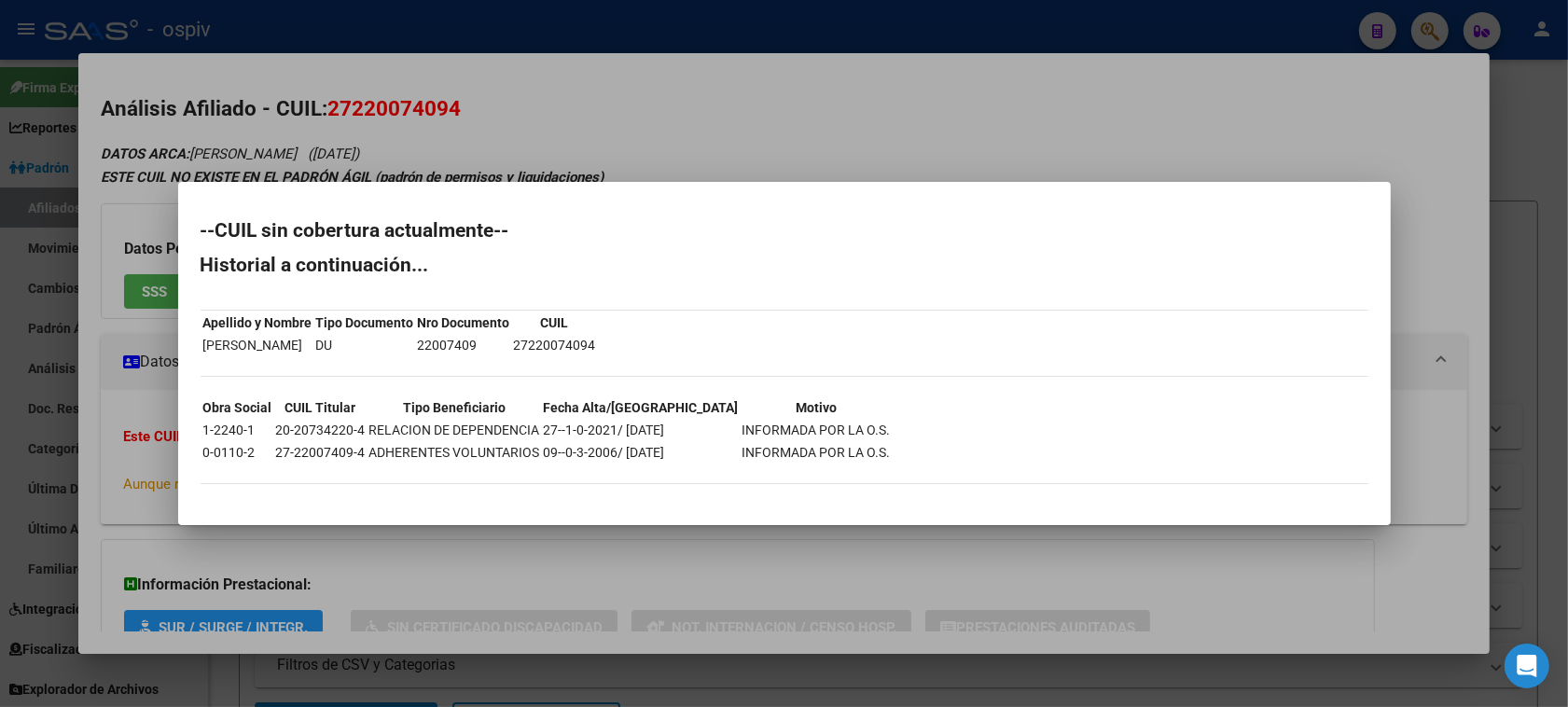
click at [1401, 91] on div at bounding box center [784, 354] width 1568 height 707
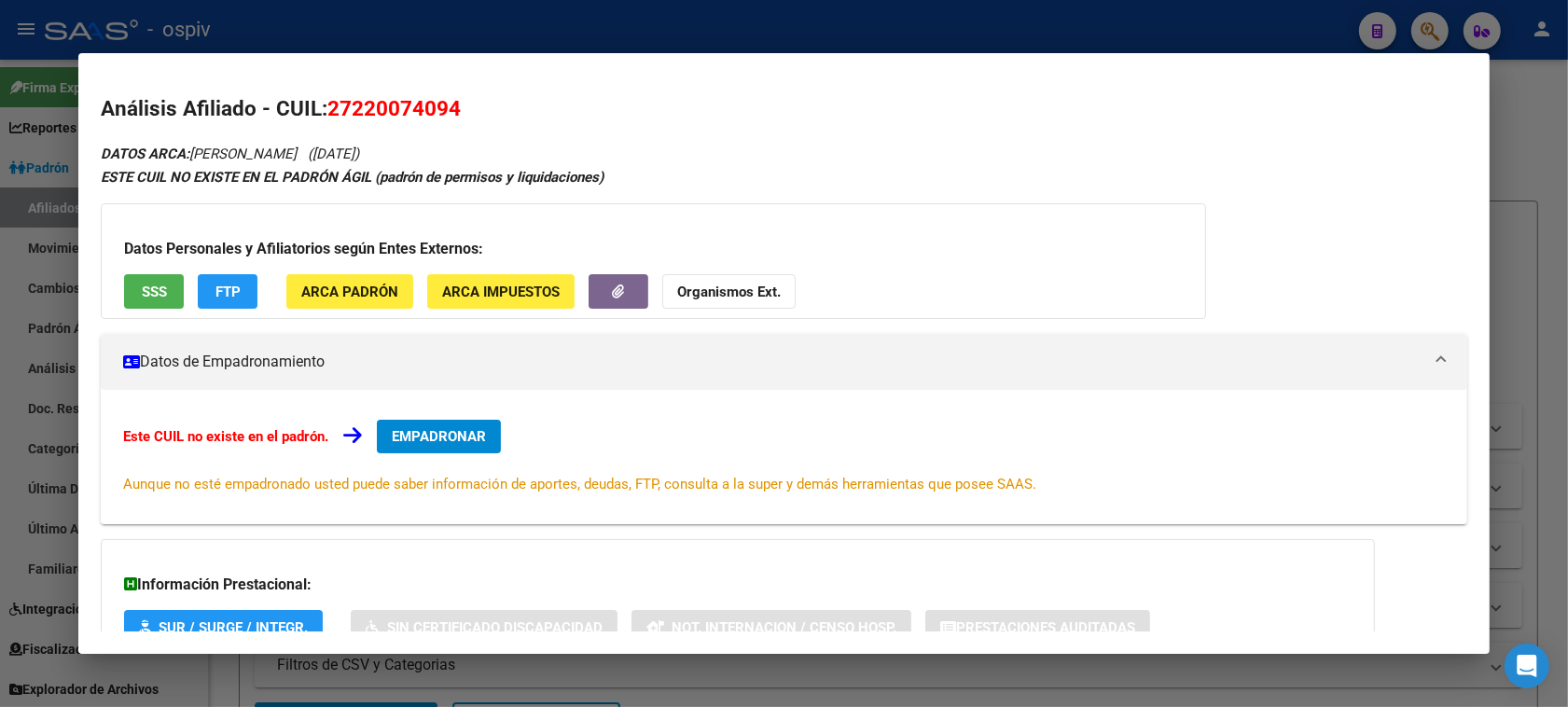
click at [1427, 23] on div at bounding box center [784, 354] width 1568 height 707
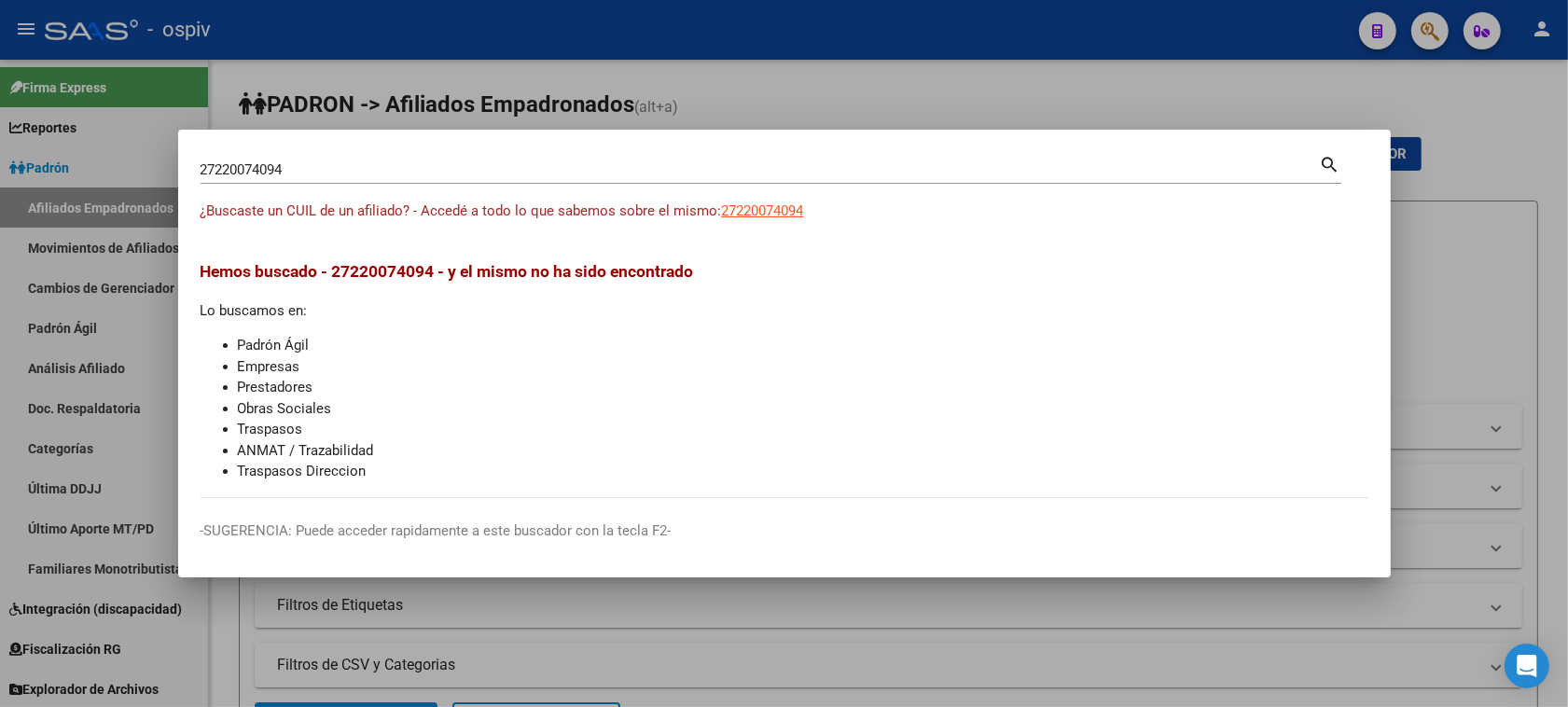
drag, startPoint x: 323, startPoint y: 178, endPoint x: 0, endPoint y: 109, distance: 330.3
click at [0, 109] on div "27220074094 Buscar (apellido, dni, cuil, nro traspaso, cuit, obra social) searc…" at bounding box center [784, 354] width 1568 height 707
click at [0, 117] on div at bounding box center [784, 354] width 1568 height 707
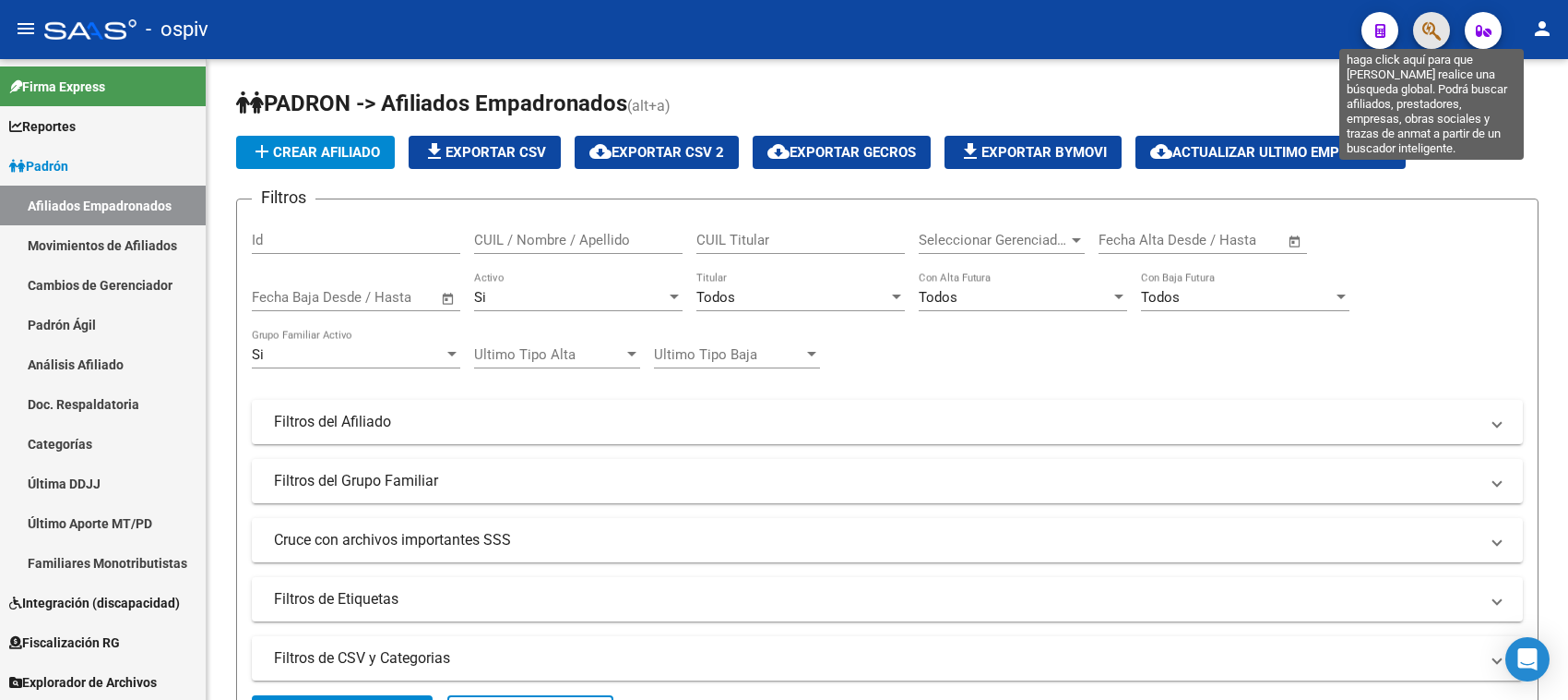
click at [1425, 26] on icon "button" at bounding box center [1432, 31] width 19 height 21
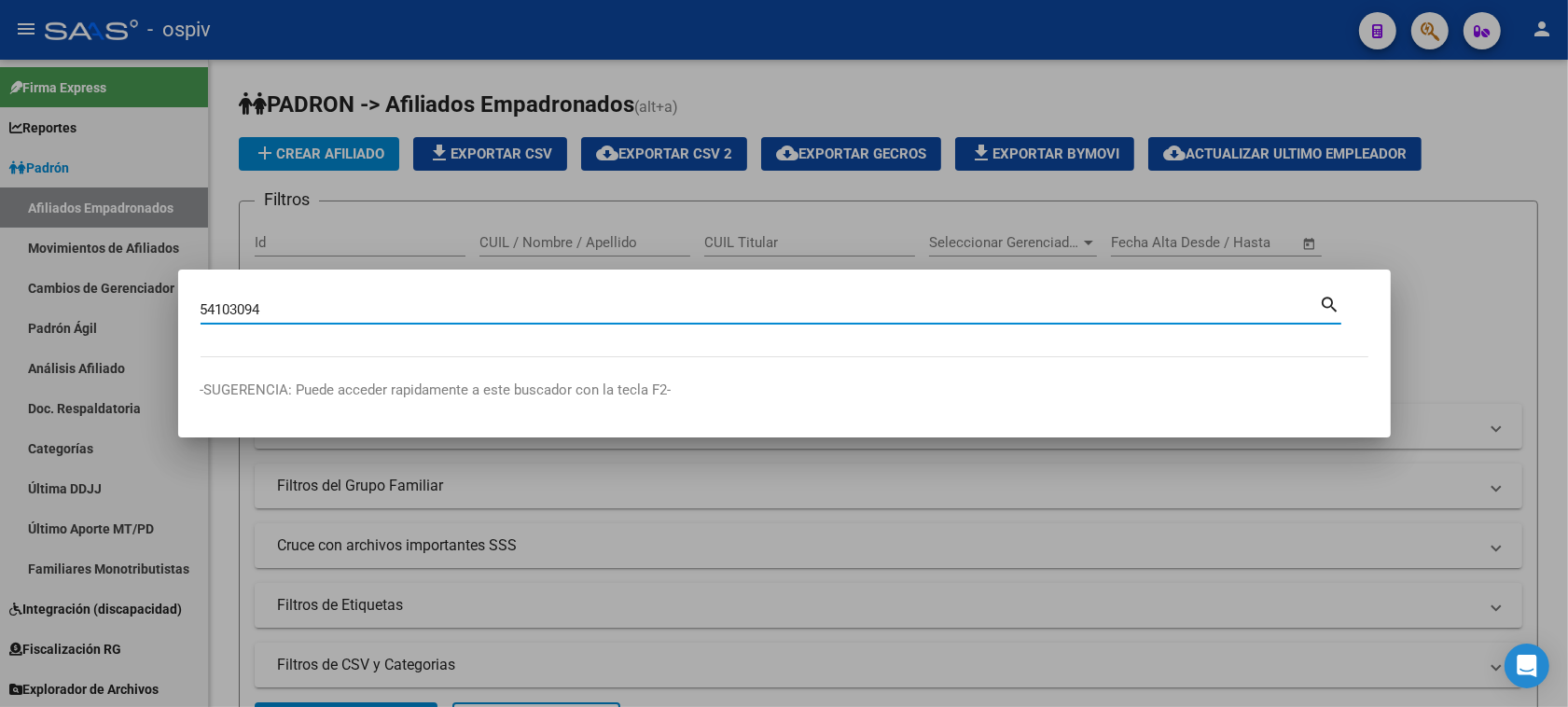
type input "54103094"
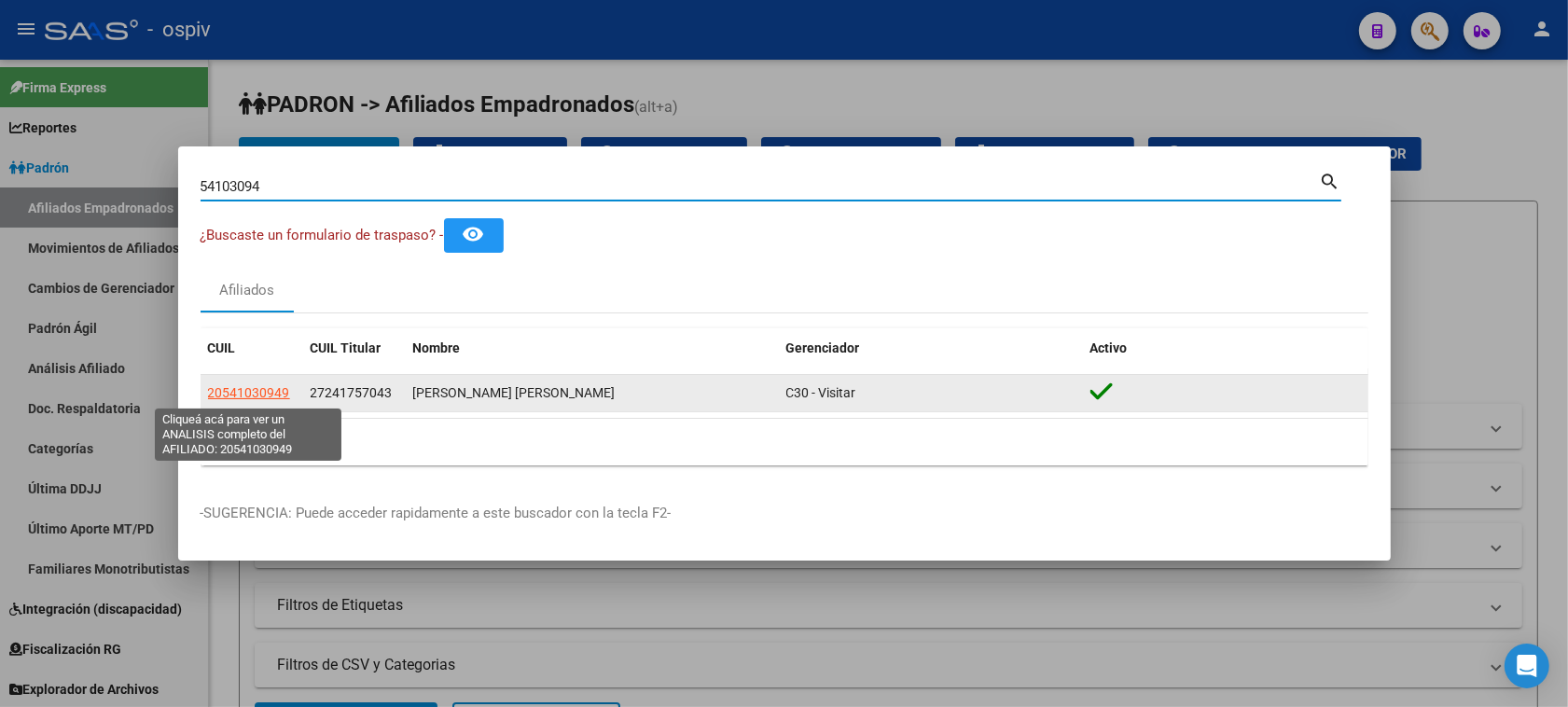
click at [216, 397] on span "20541030949" at bounding box center [249, 393] width 82 height 15
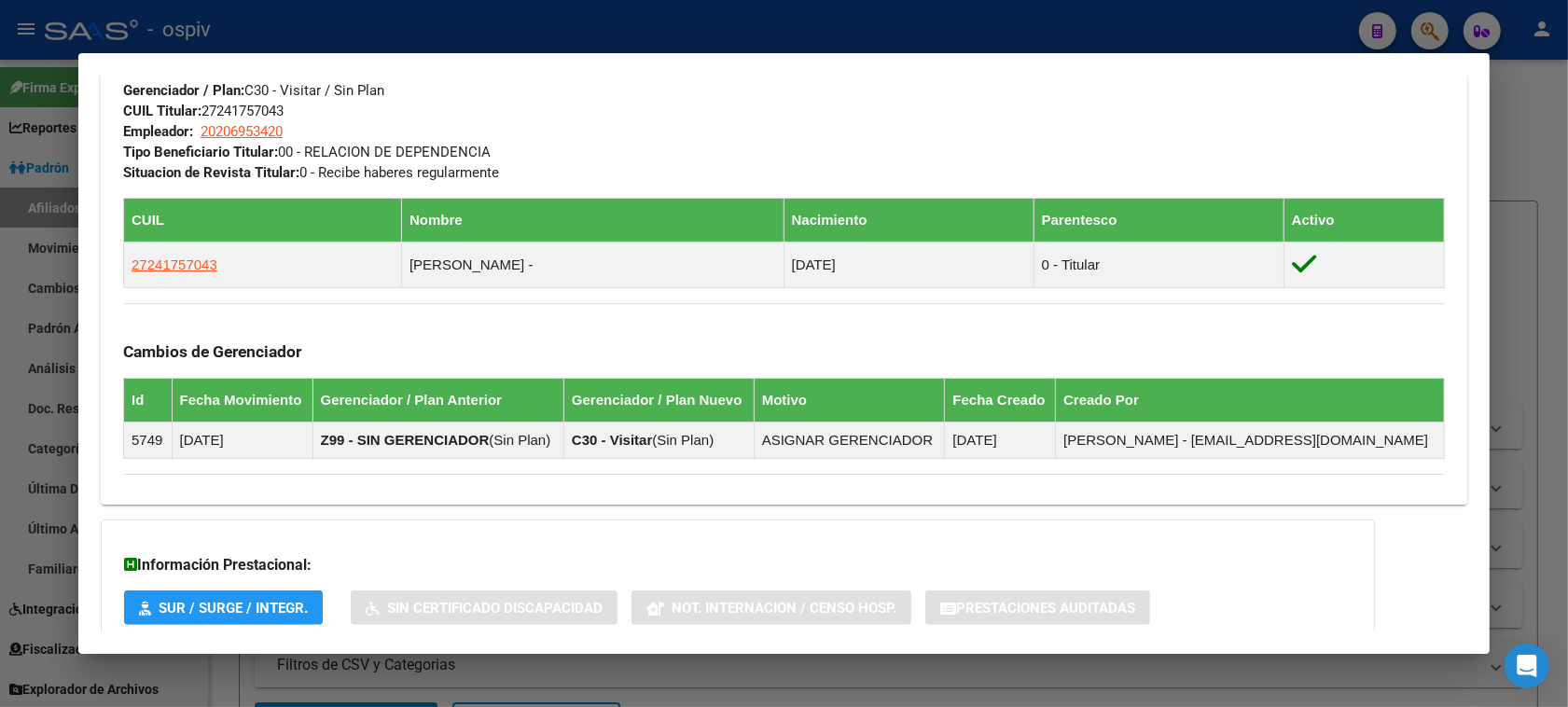
scroll to position [906, 0]
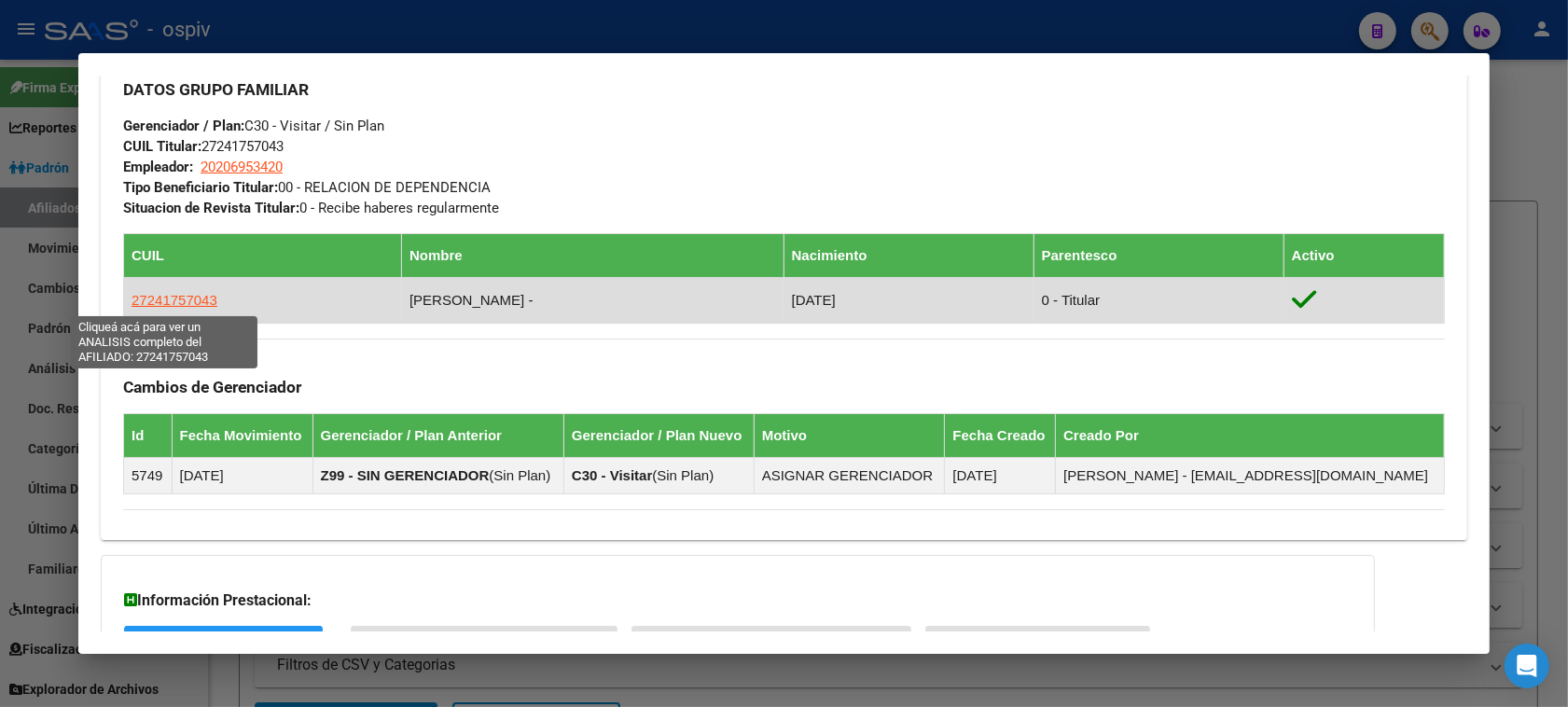
click at [188, 308] on span "27241757043" at bounding box center [175, 299] width 86 height 16
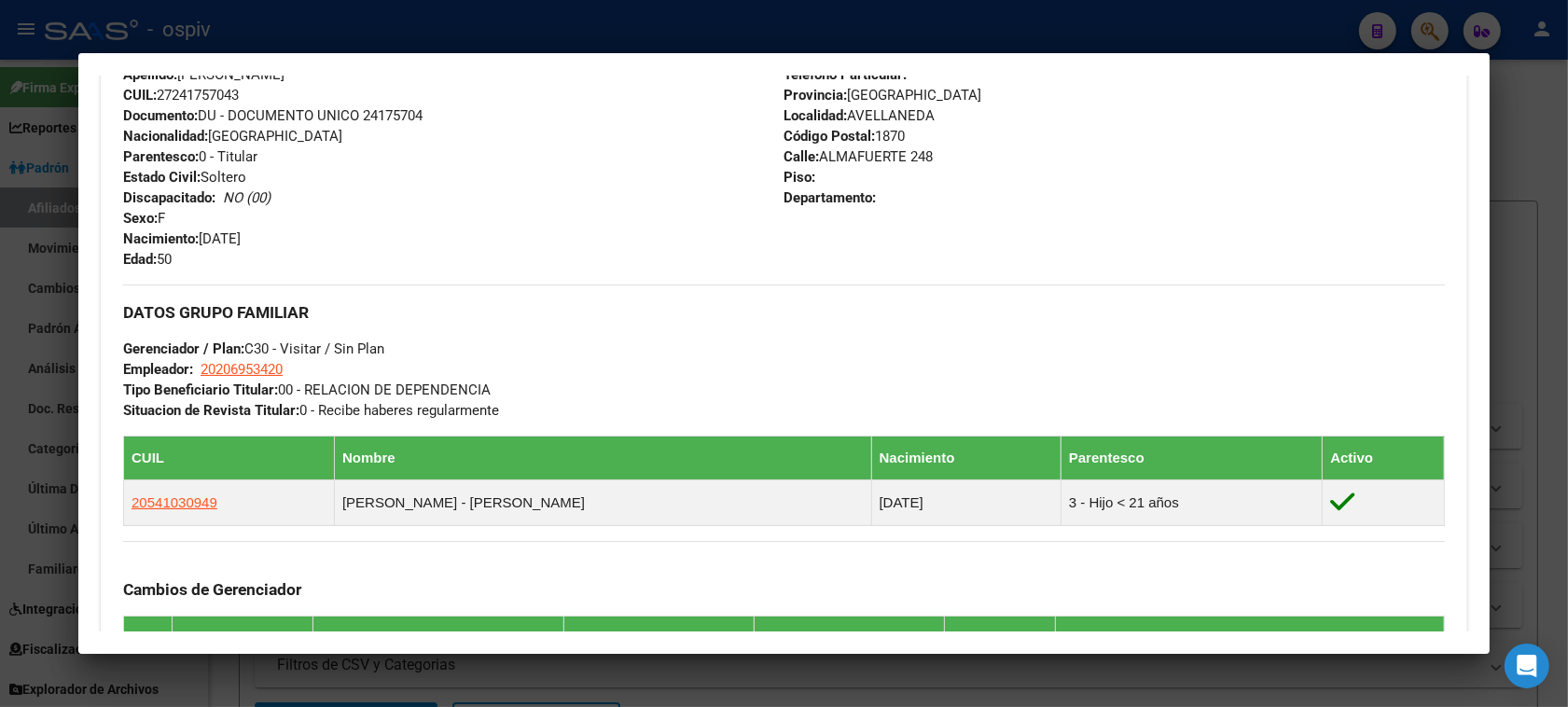
scroll to position [862, 0]
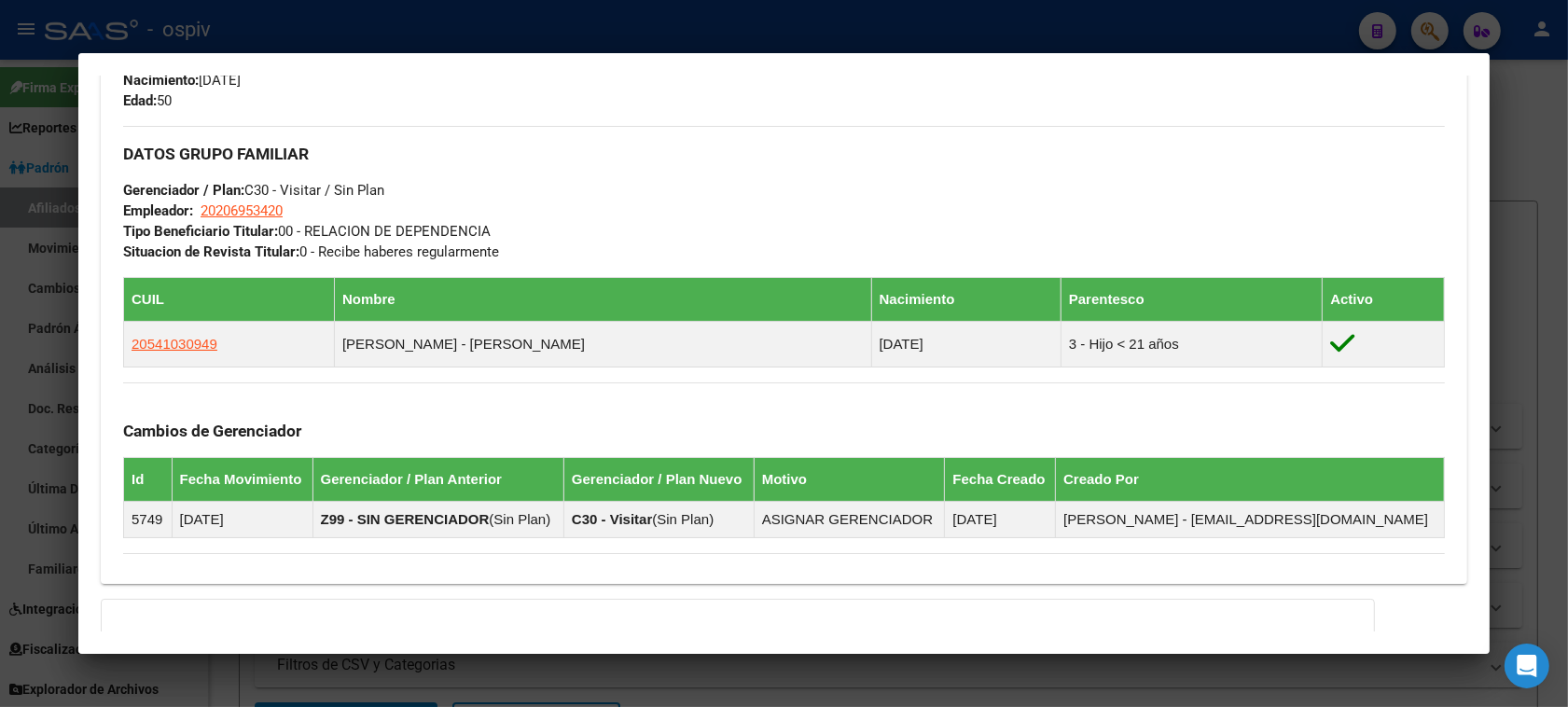
click at [80, 147] on mat-dialog-content "Análisis Afiliado - CUIL: 27241757043 DATOS PADRÓN ÁGIL: RAMOS ALCIRA SUSANA | …" at bounding box center [784, 354] width 1411 height 556
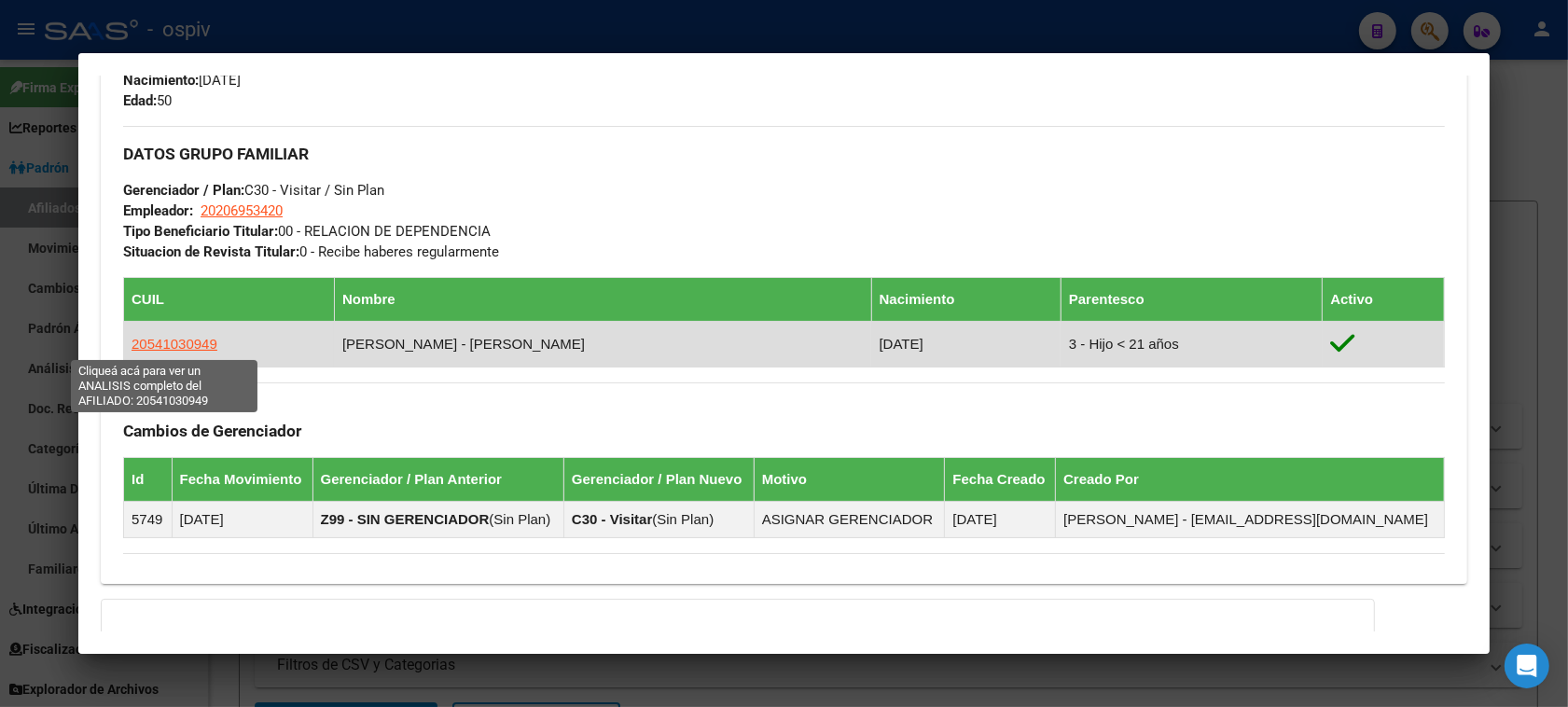
click at [150, 341] on span "20541030949" at bounding box center [175, 343] width 86 height 16
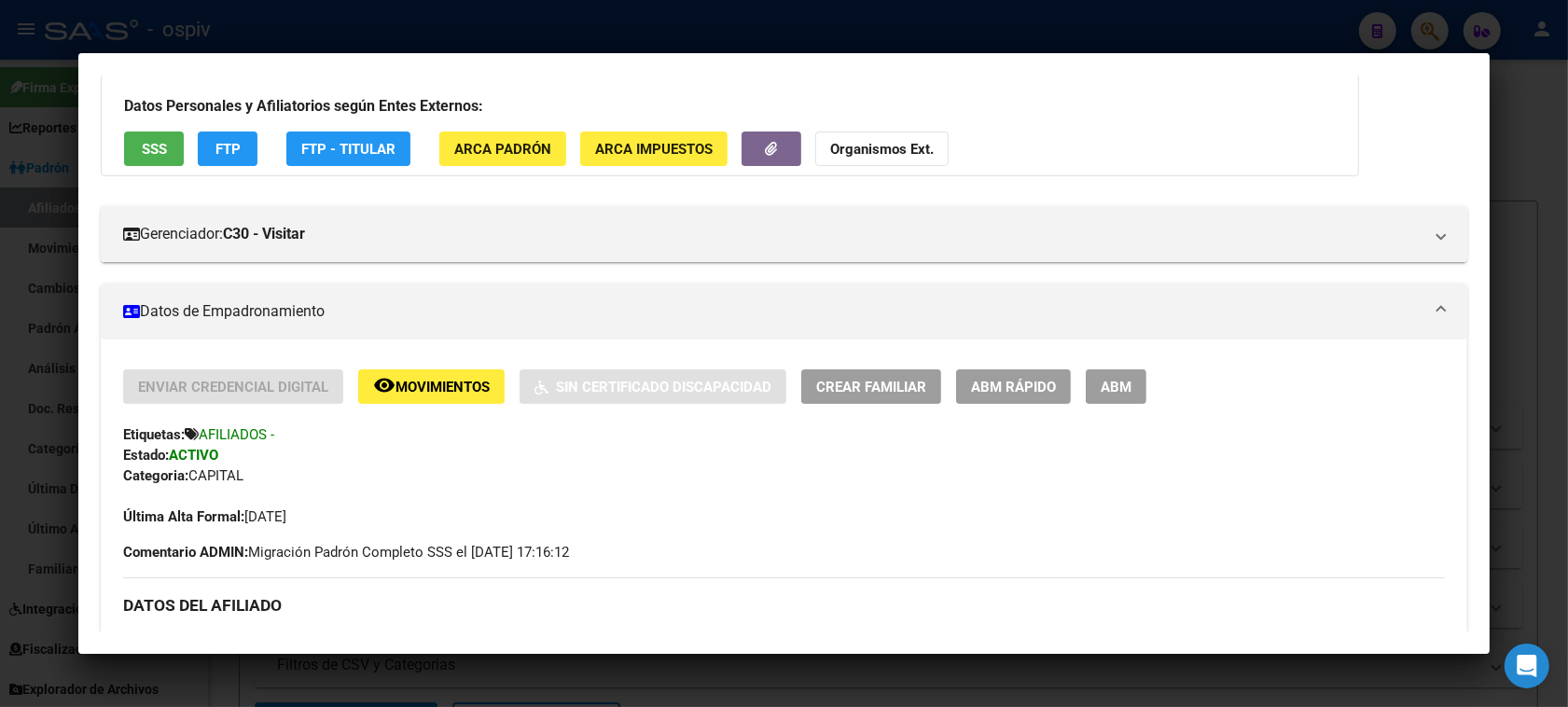
scroll to position [233, 0]
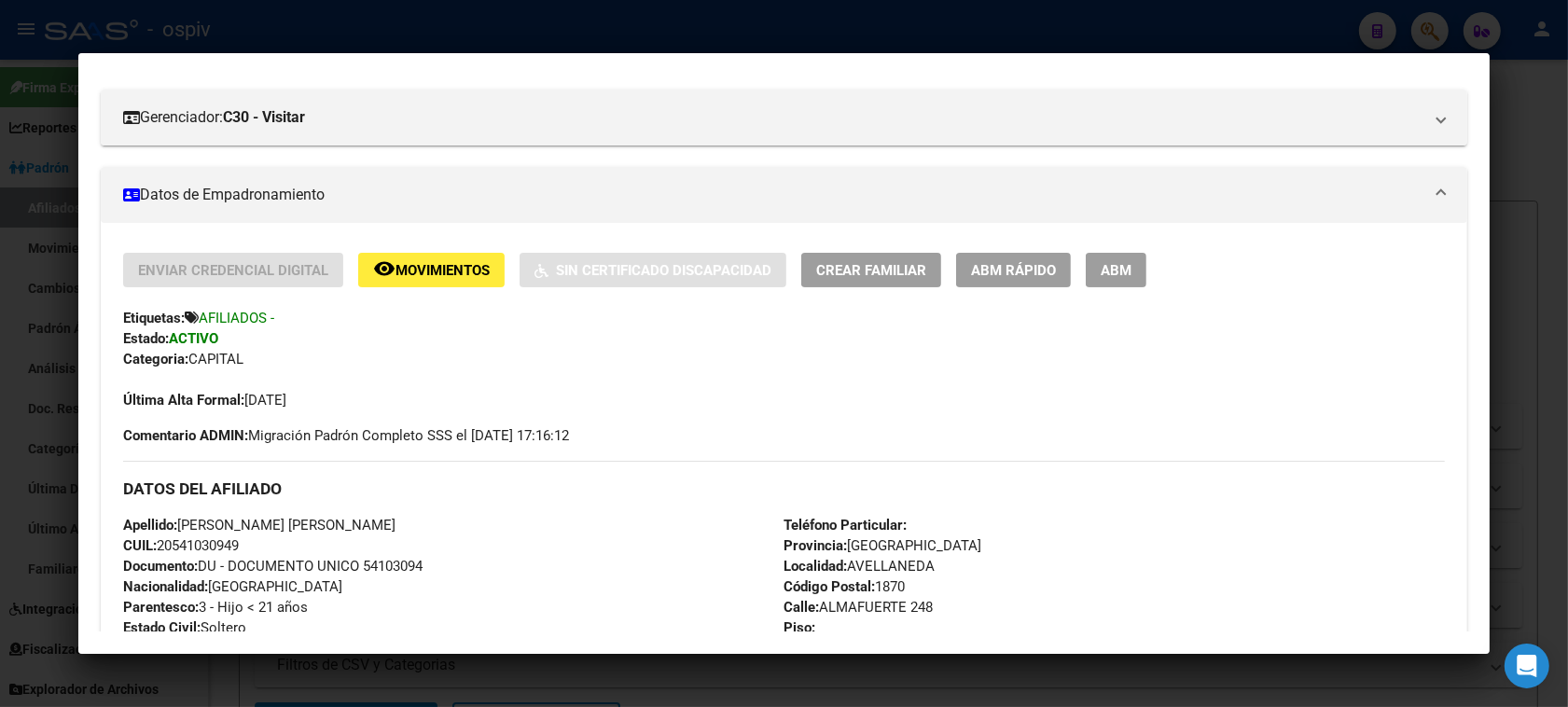
click at [417, 270] on span "Movimientos" at bounding box center [443, 270] width 94 height 17
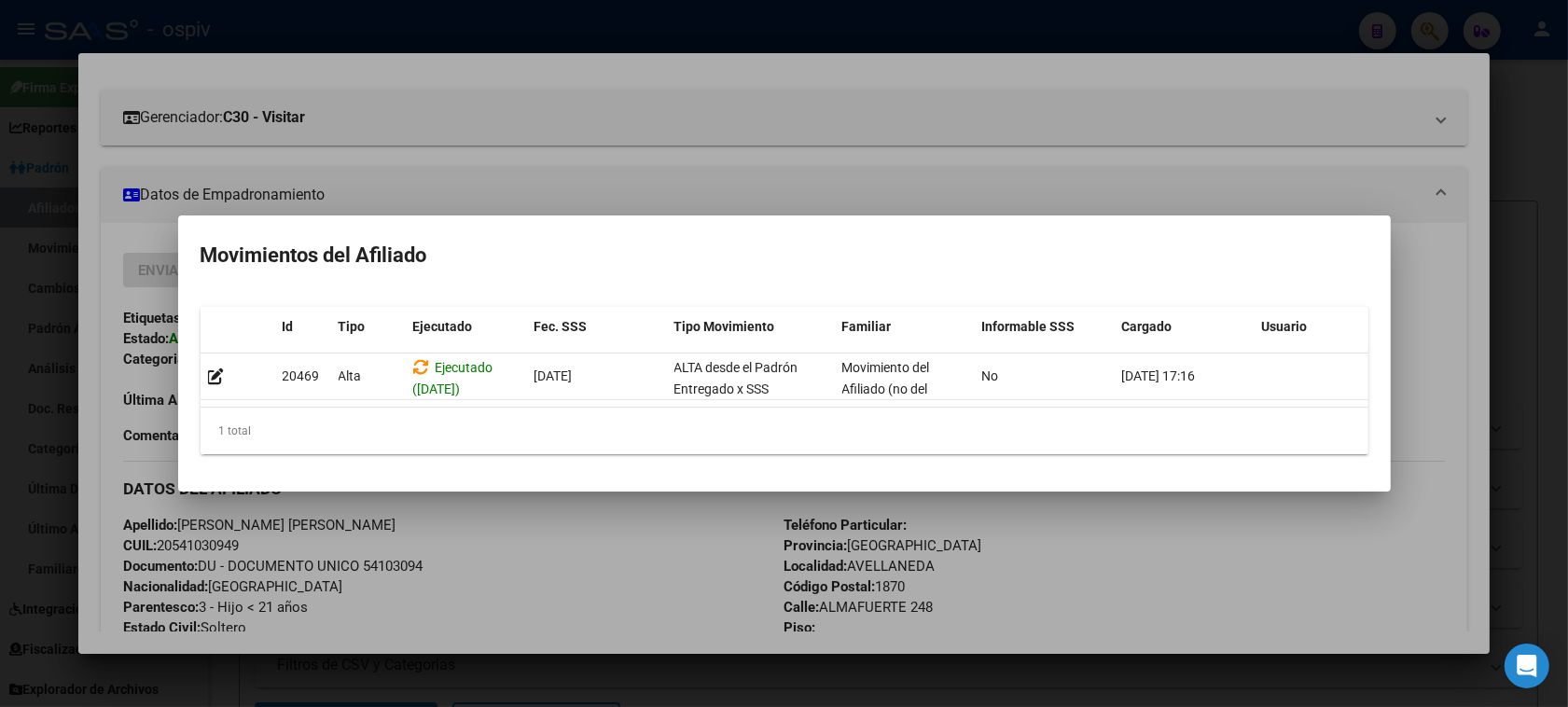
click at [765, 178] on div at bounding box center [784, 354] width 1568 height 707
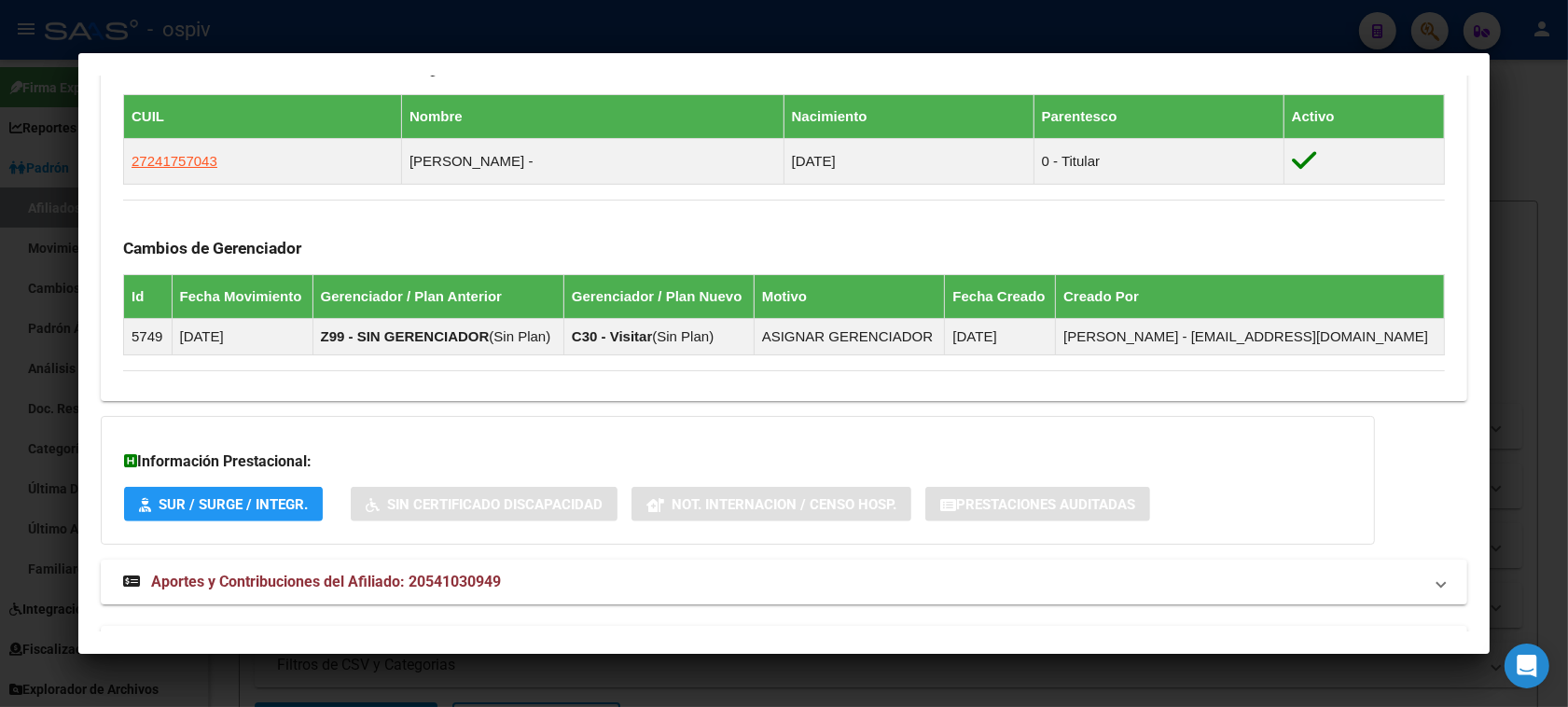
scroll to position [1048, 0]
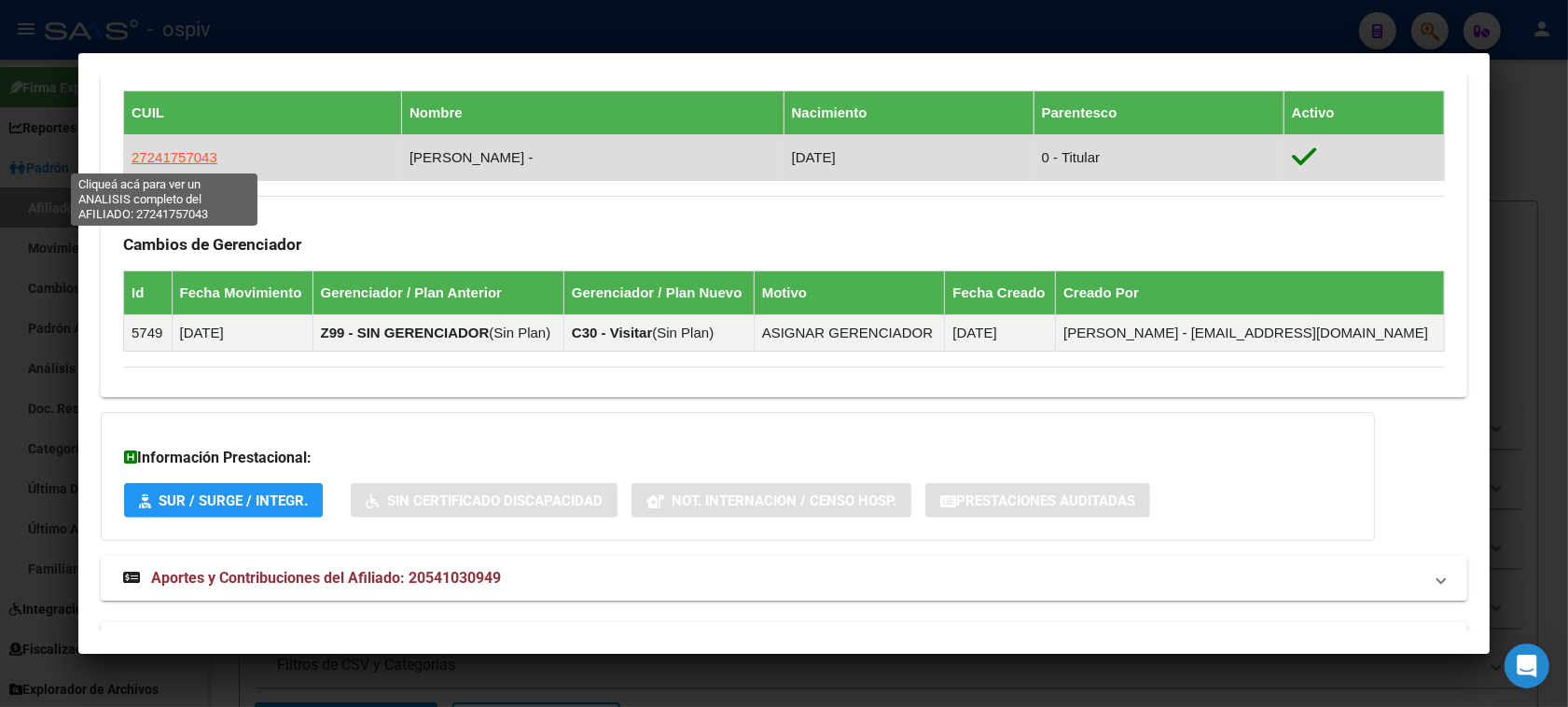
click at [169, 158] on span "27241757043" at bounding box center [175, 156] width 86 height 16
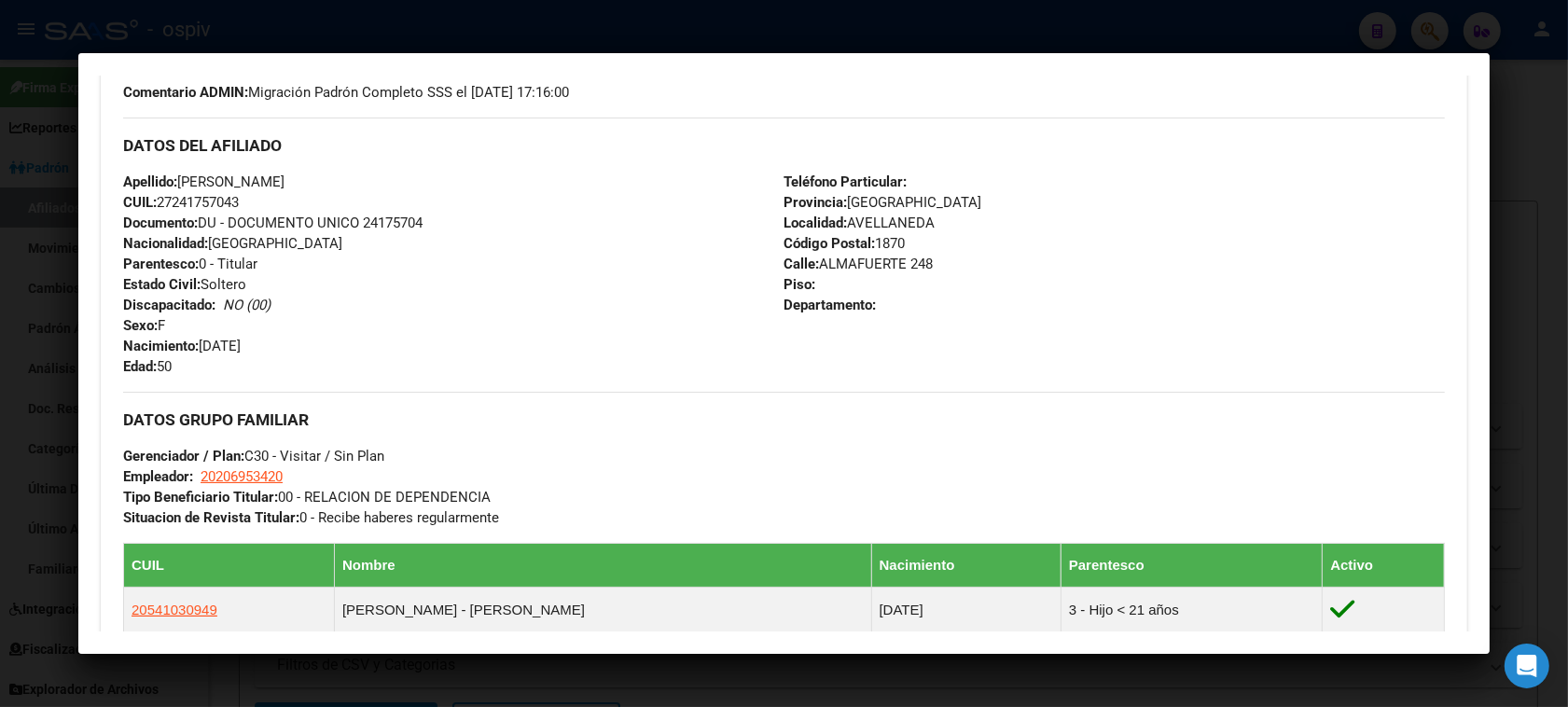
scroll to position [629, 0]
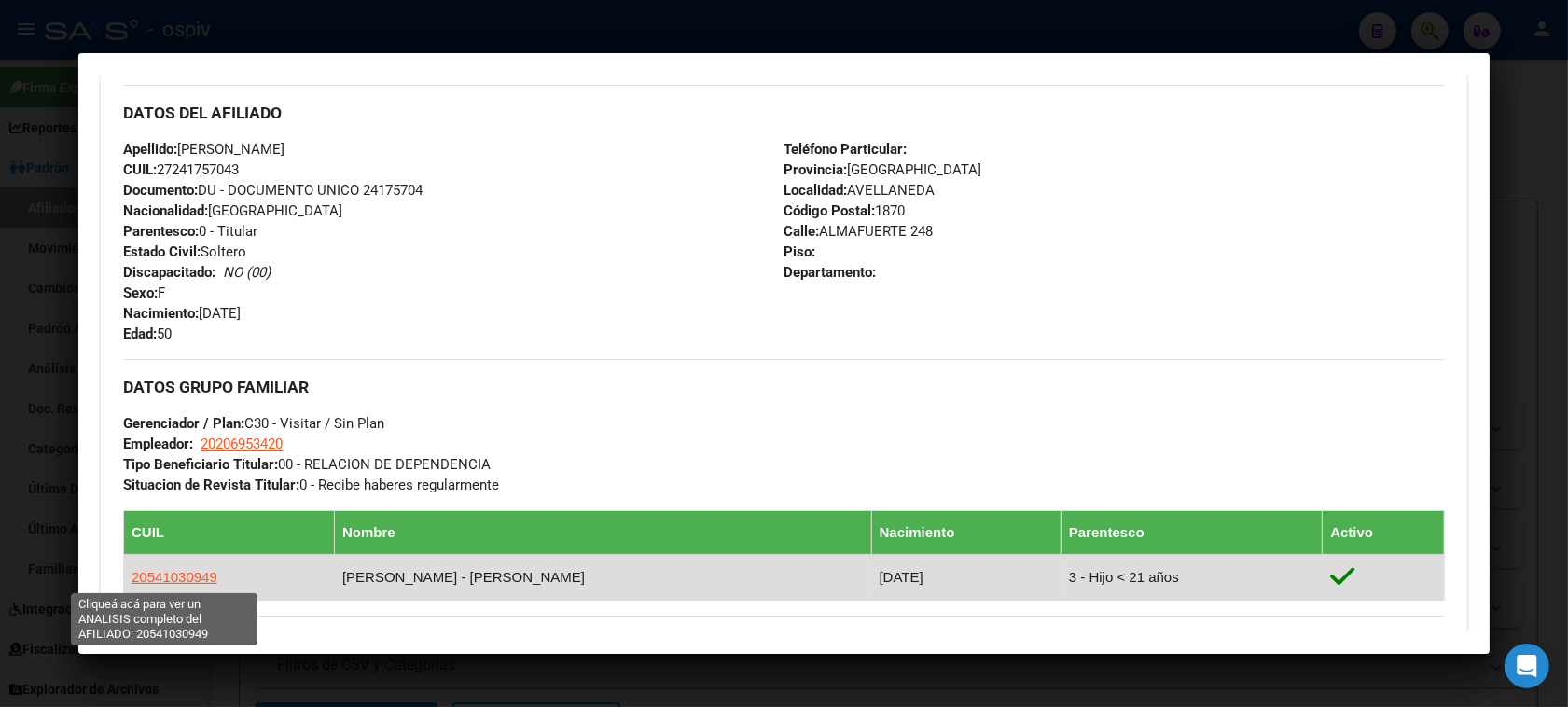
click at [165, 573] on span "20541030949" at bounding box center [175, 576] width 86 height 16
type textarea "20541030949"
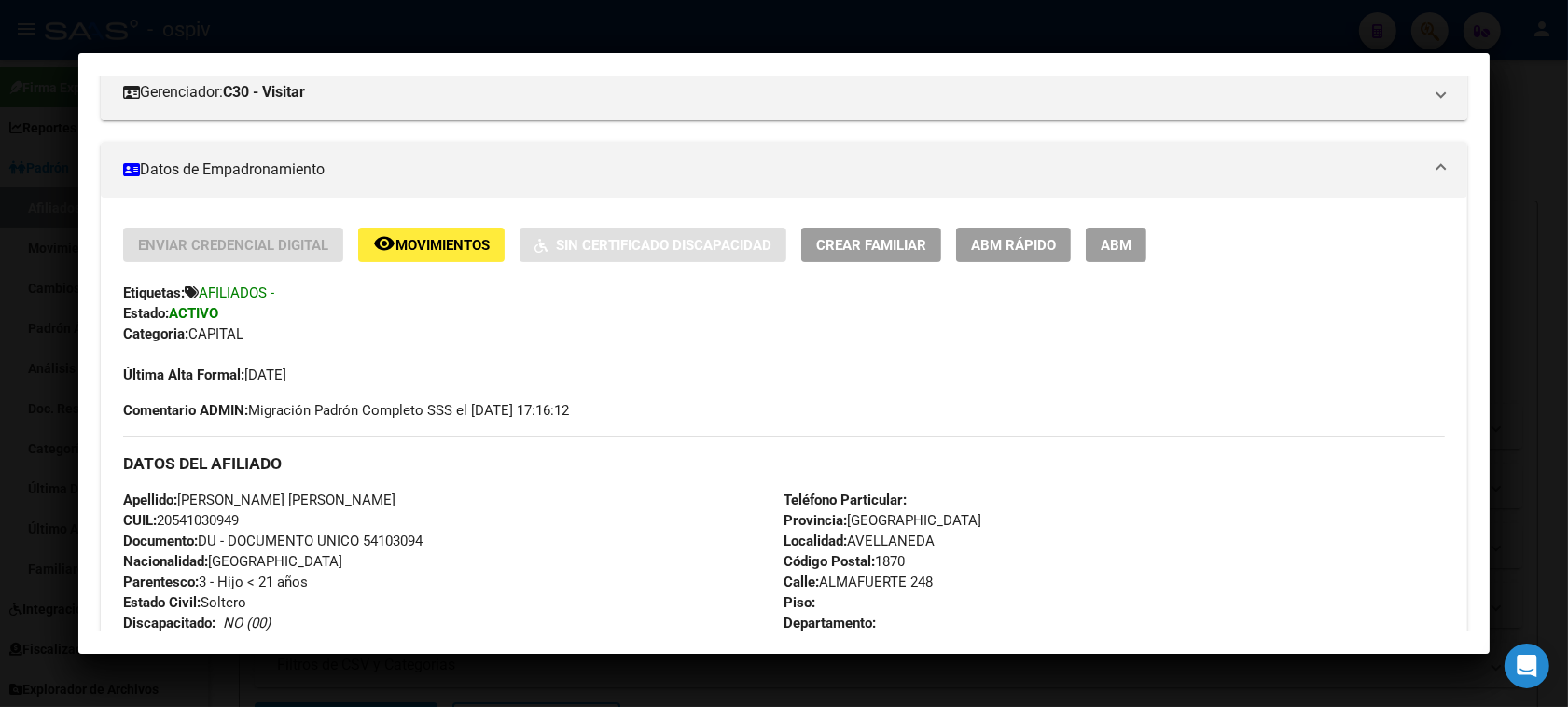
scroll to position [350, 0]
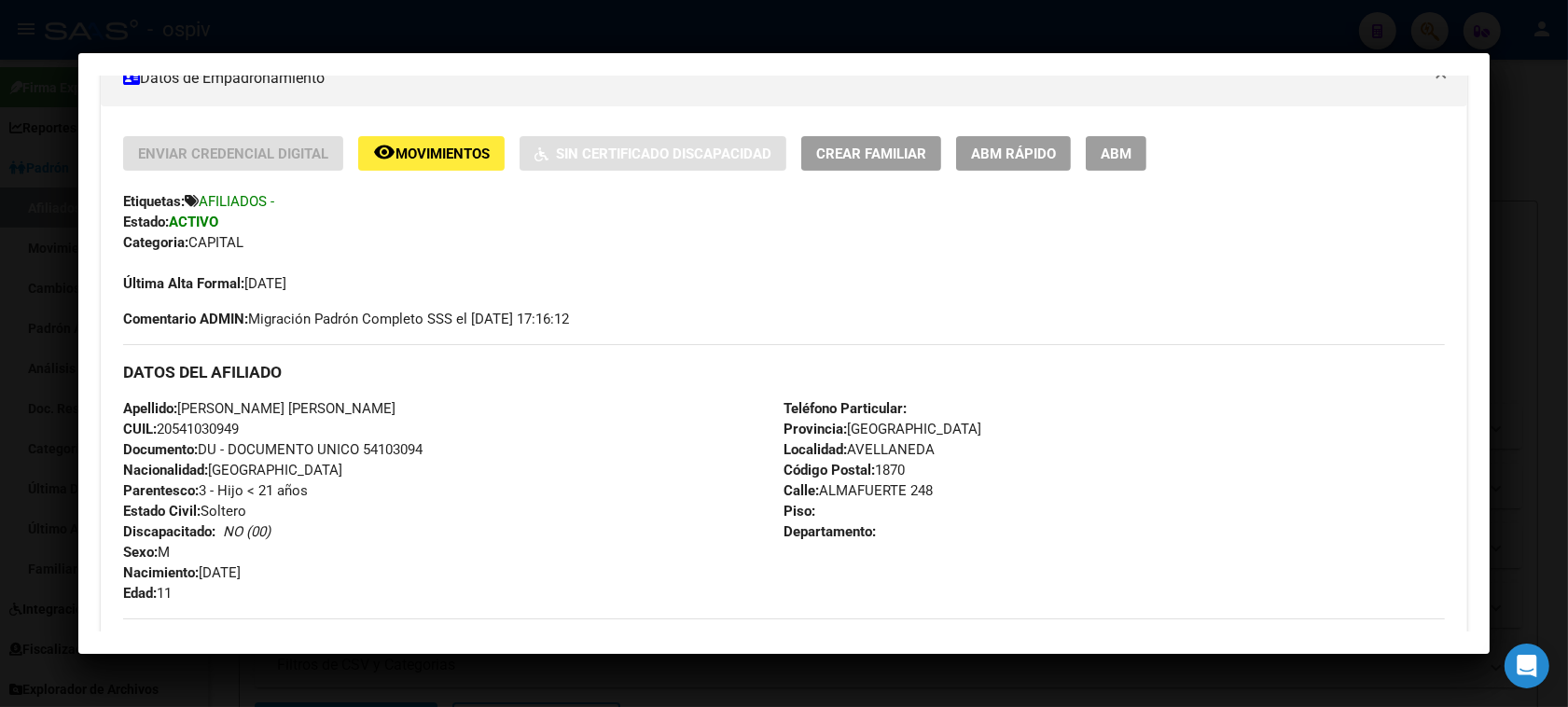
drag, startPoint x: 112, startPoint y: 195, endPoint x: 360, endPoint y: 287, distance: 264.5
click at [360, 287] on div "Enviar Credencial Digital remove_red_eye Movimientos Sin Certificado Discapacid…" at bounding box center [784, 609] width 1366 height 945
drag, startPoint x: 231, startPoint y: 270, endPoint x: 309, endPoint y: 242, distance: 82.9
click at [309, 242] on div "Categoria: CAPITAL" at bounding box center [784, 242] width 1321 height 21
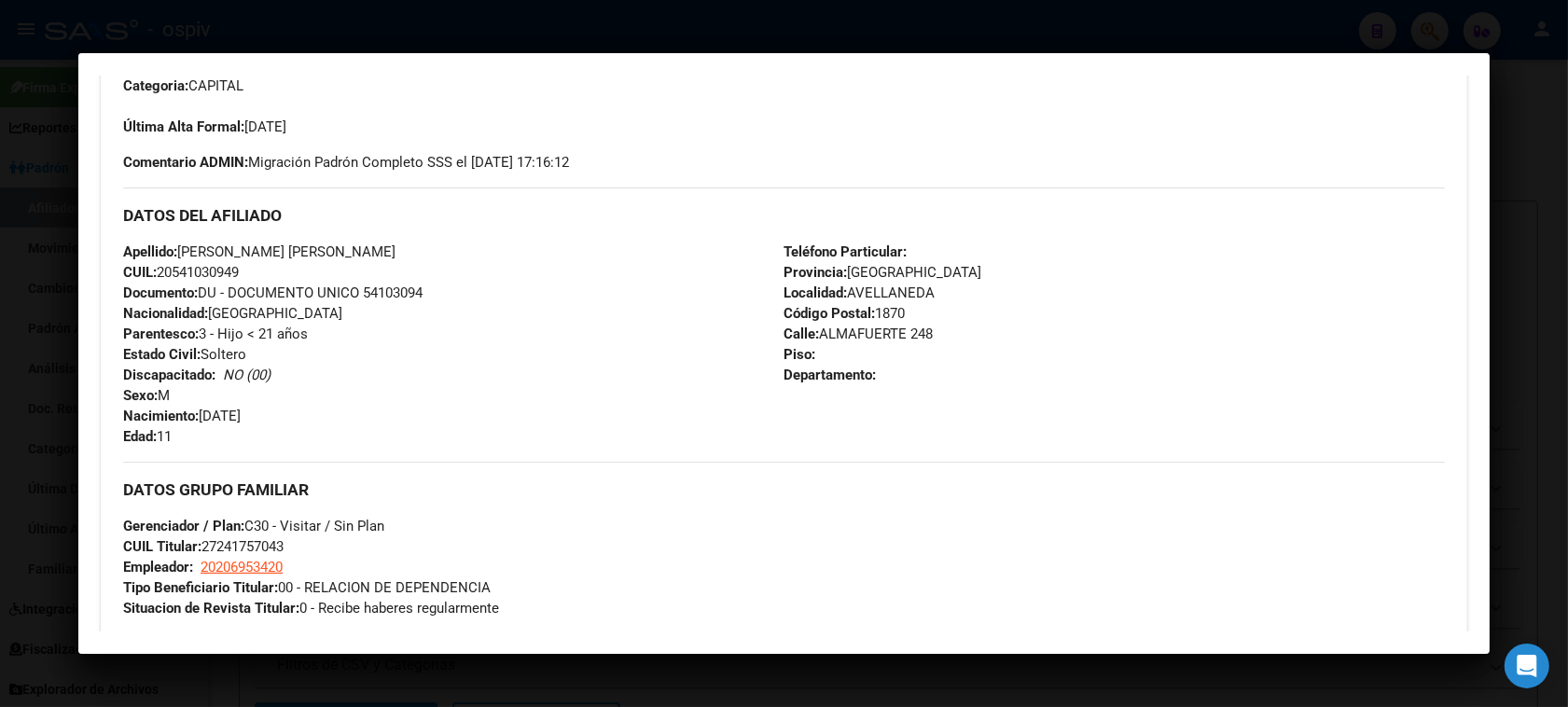
scroll to position [580, 0]
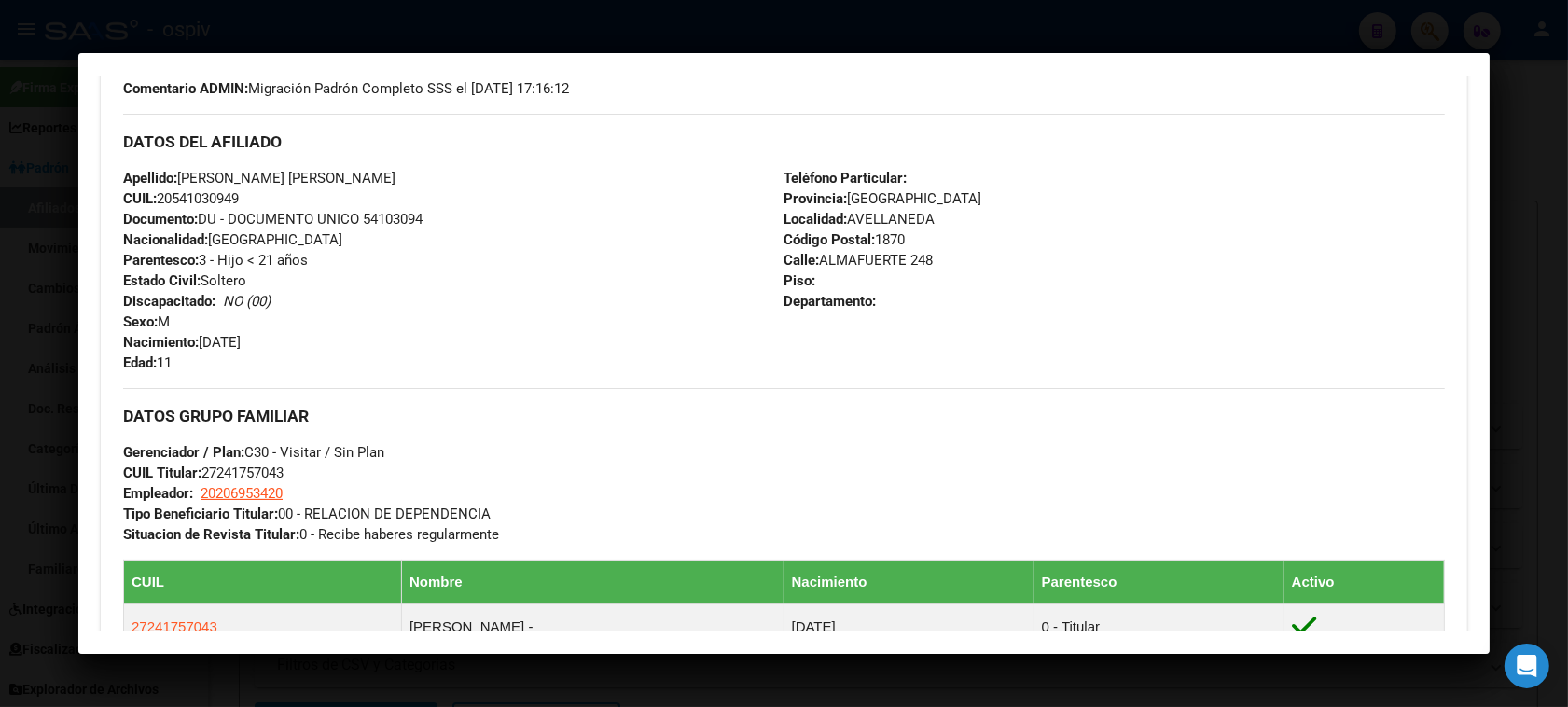
drag, startPoint x: 117, startPoint y: 197, endPoint x: 877, endPoint y: 339, distance: 773.2
click at [877, 339] on div "Enviar Credencial Digital remove_red_eye Movimientos Sin Certificado Discapacid…" at bounding box center [784, 370] width 1321 height 931
copy div "Etiquetas: AFILIADOS - Estado: ACTIVO Categoria: CAPITAL Última Alta Formal: 08…"
click at [547, 217] on div "Apellido: AXEL IGNACIO ALEJ ACUÑA RAMOS CUIL: 20541030949 Documento: DU - DOCUM…" at bounding box center [454, 269] width 661 height 205
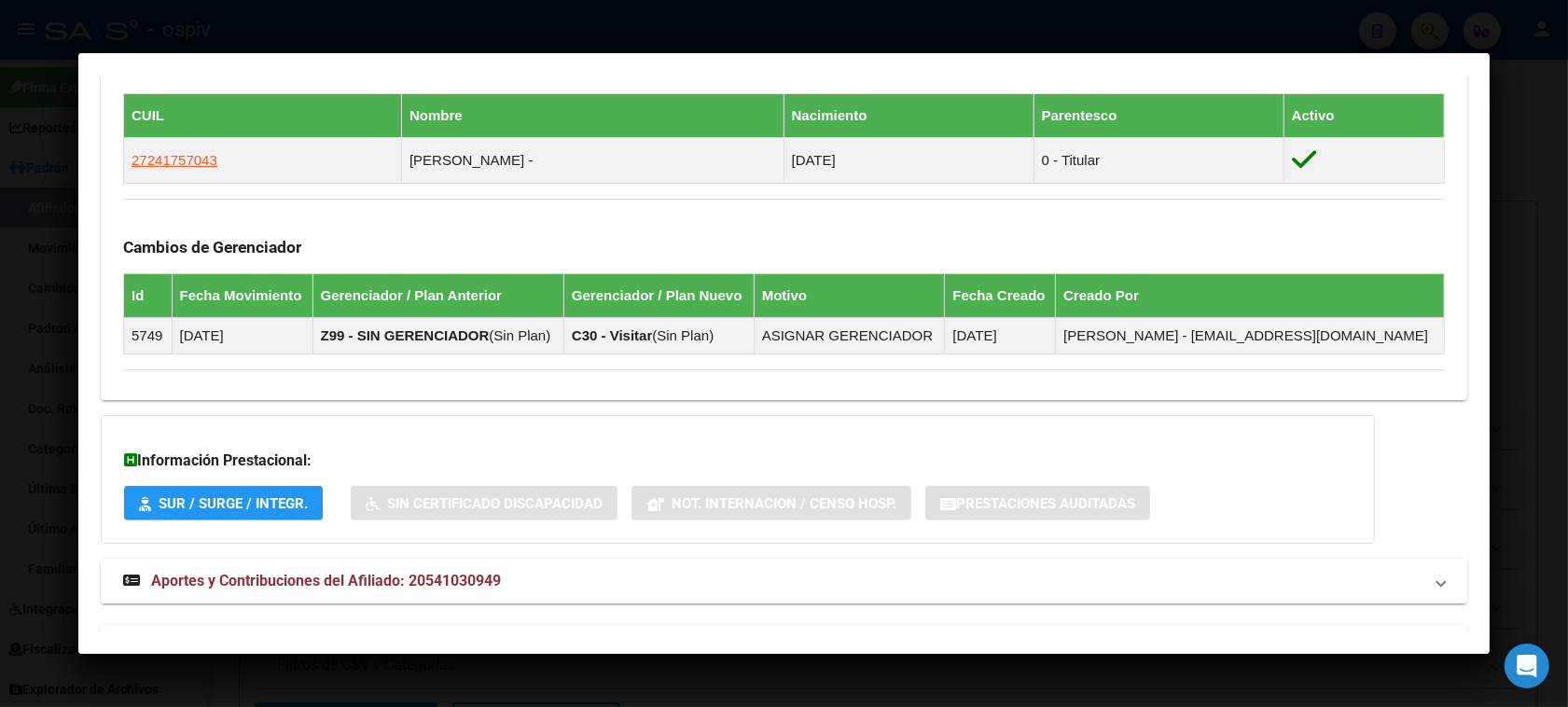
scroll to position [1106, 0]
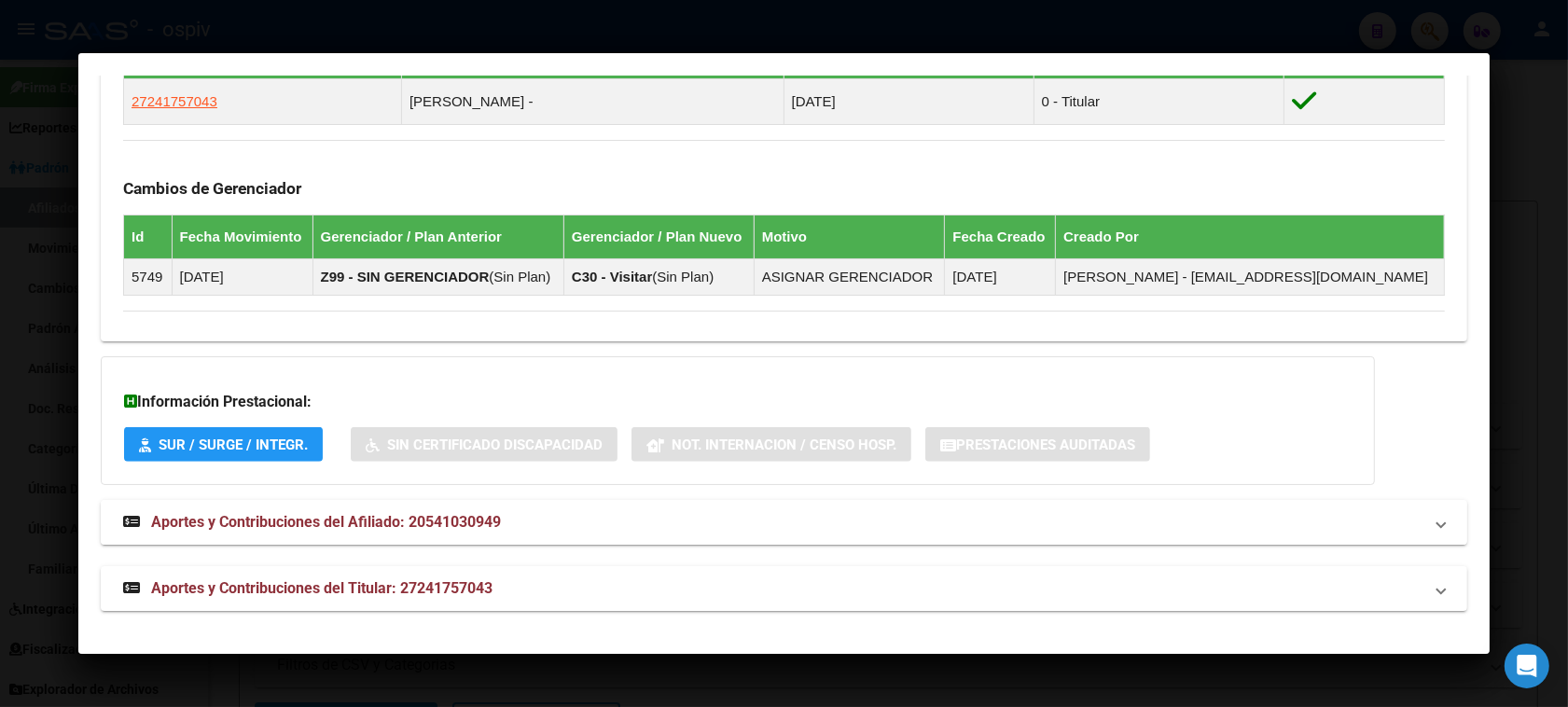
click at [341, 579] on span "Aportes y Contribuciones del Titular: 27241757043" at bounding box center [321, 587] width 341 height 18
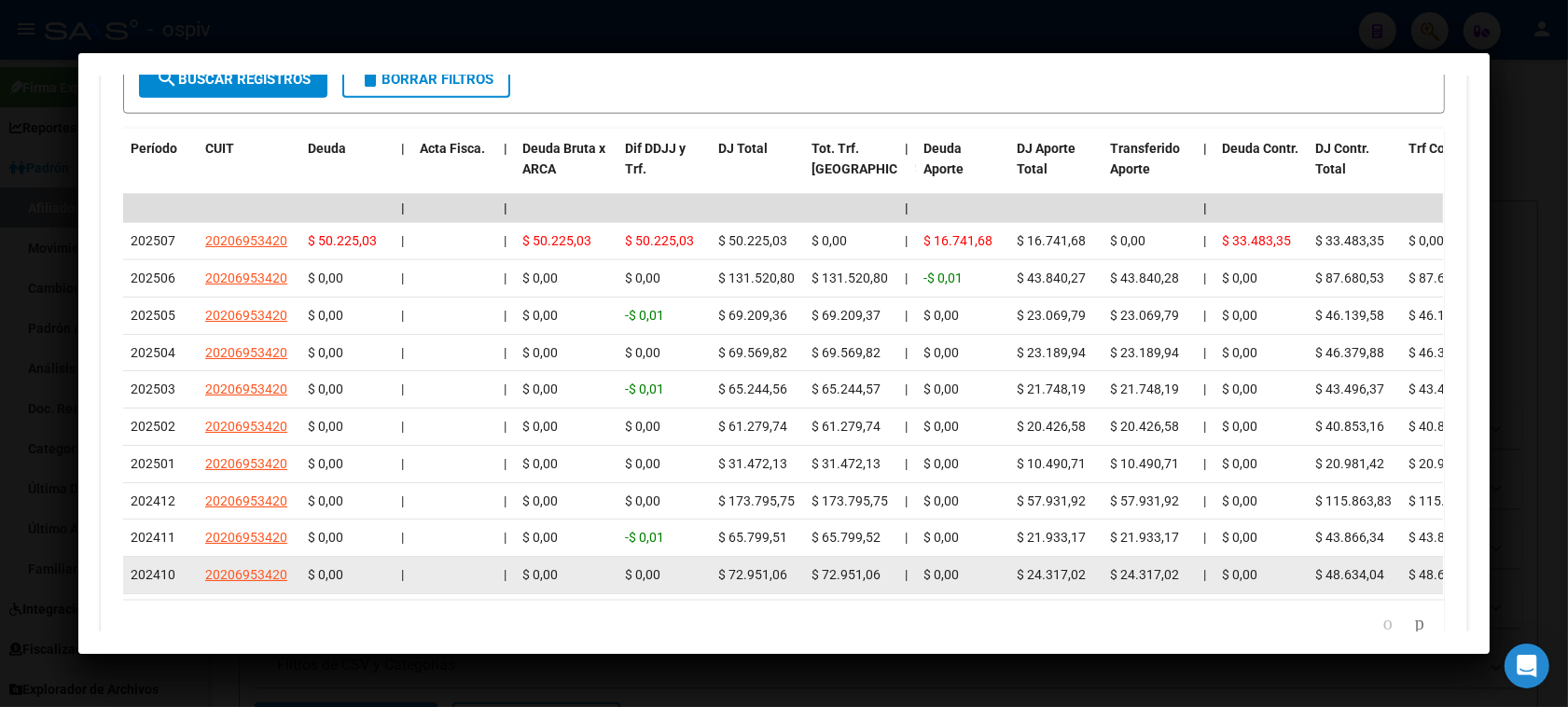
scroll to position [1923, 0]
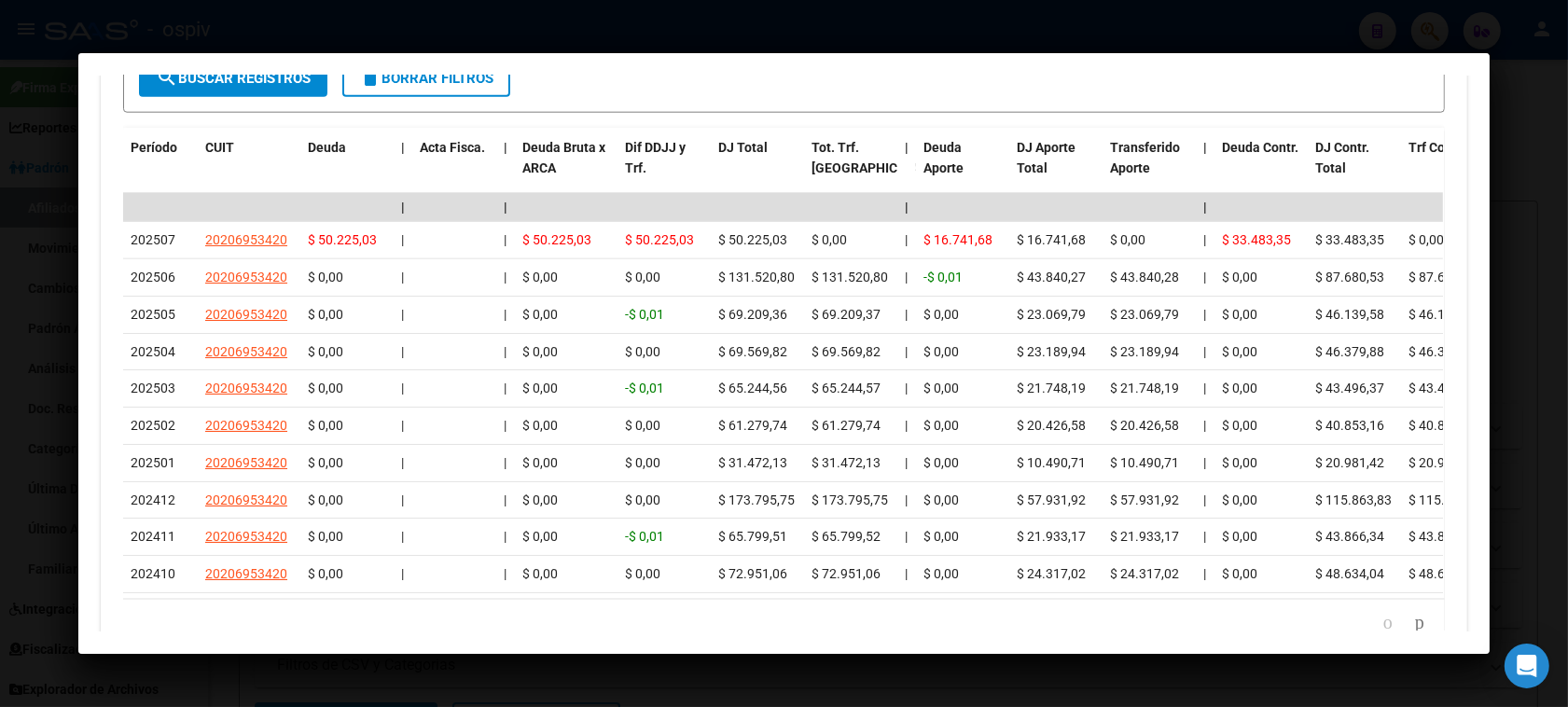
click at [0, 205] on div at bounding box center [784, 354] width 1568 height 707
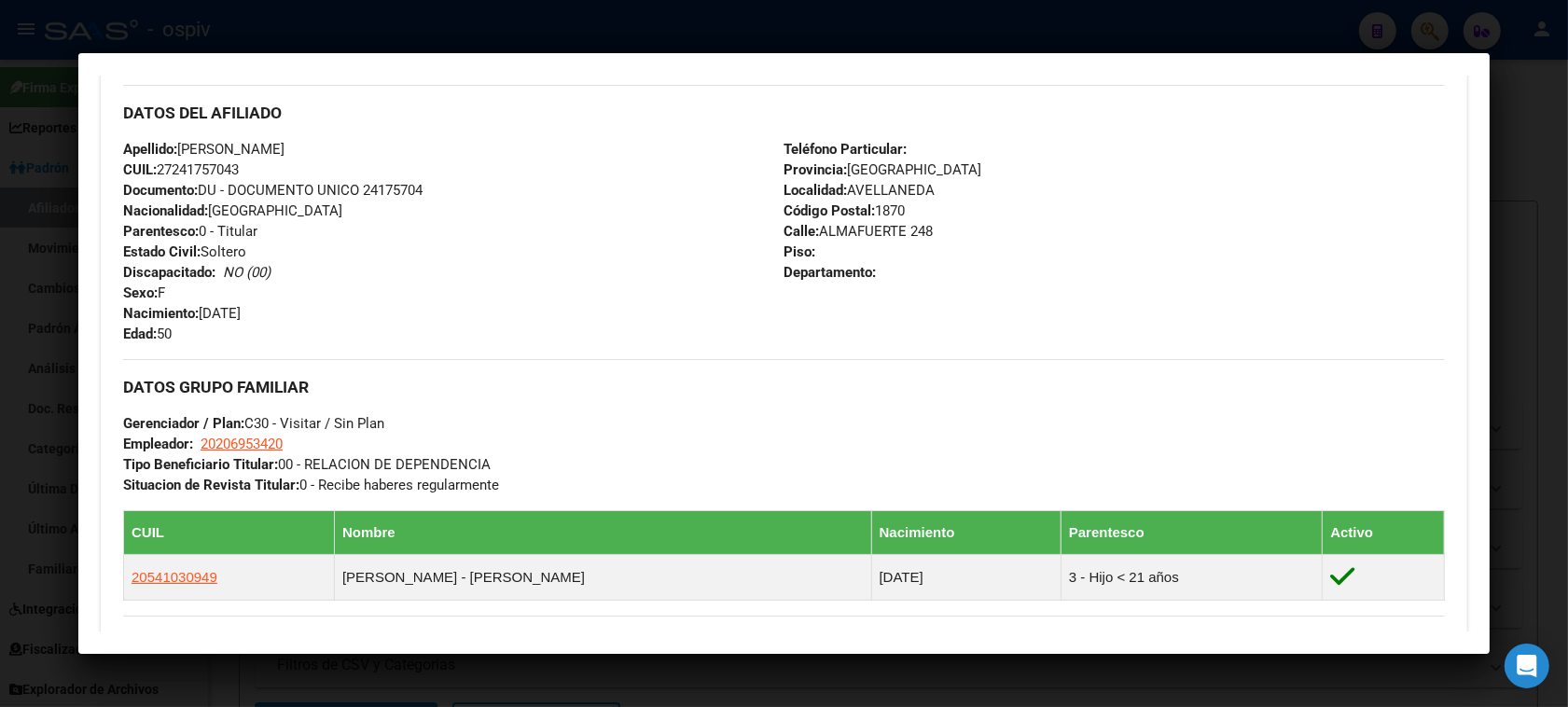
click at [1427, 30] on div at bounding box center [784, 354] width 1568 height 707
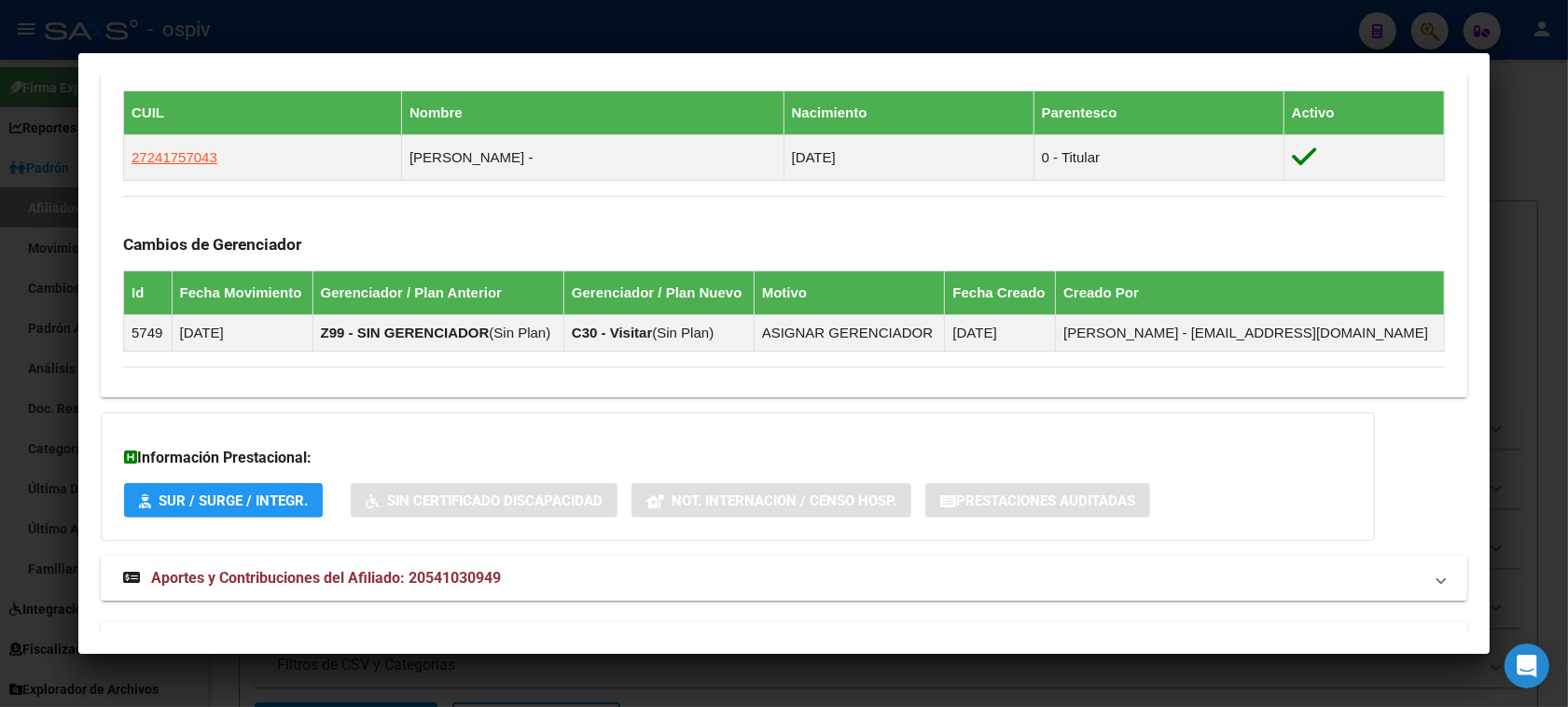
click at [1427, 24] on div at bounding box center [784, 354] width 1568 height 707
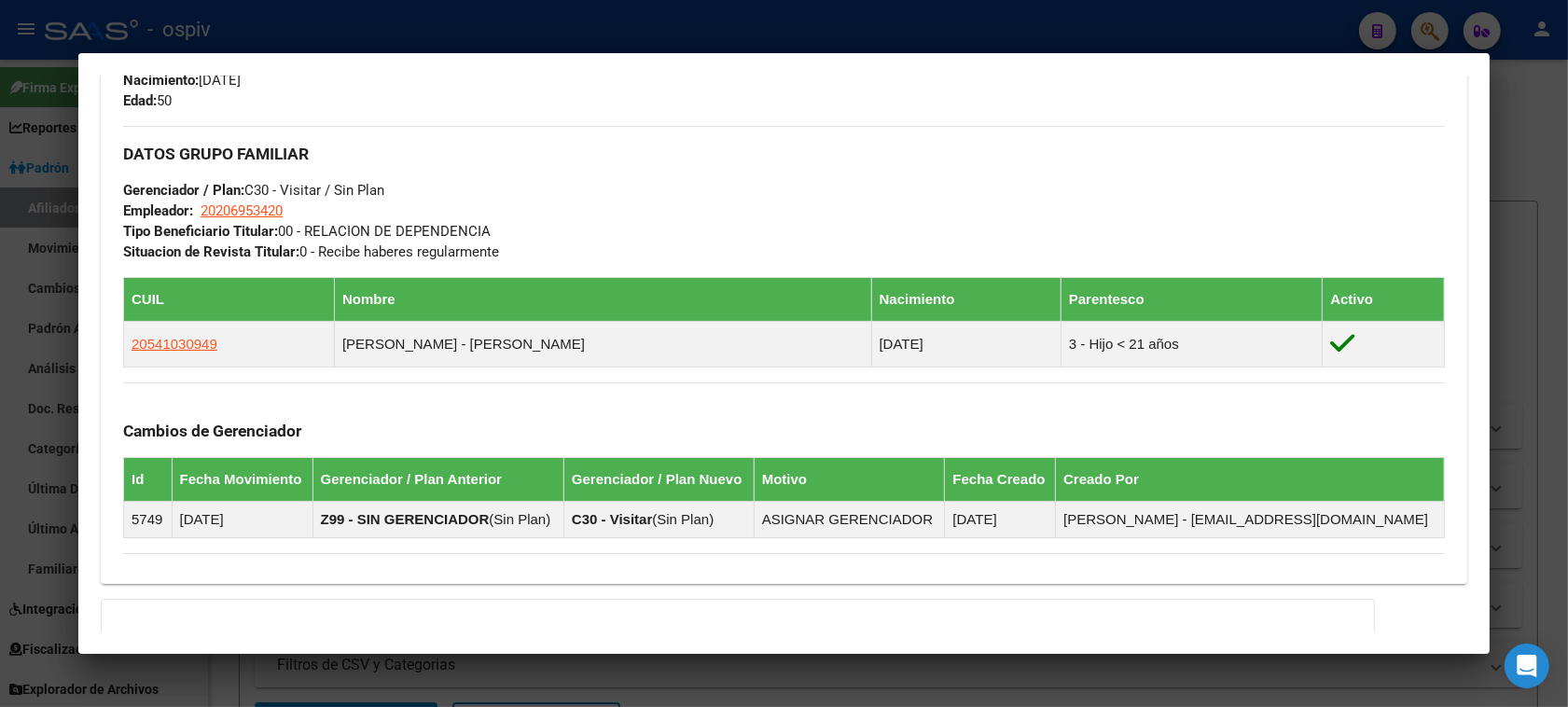
click at [1428, 15] on div at bounding box center [784, 354] width 1568 height 707
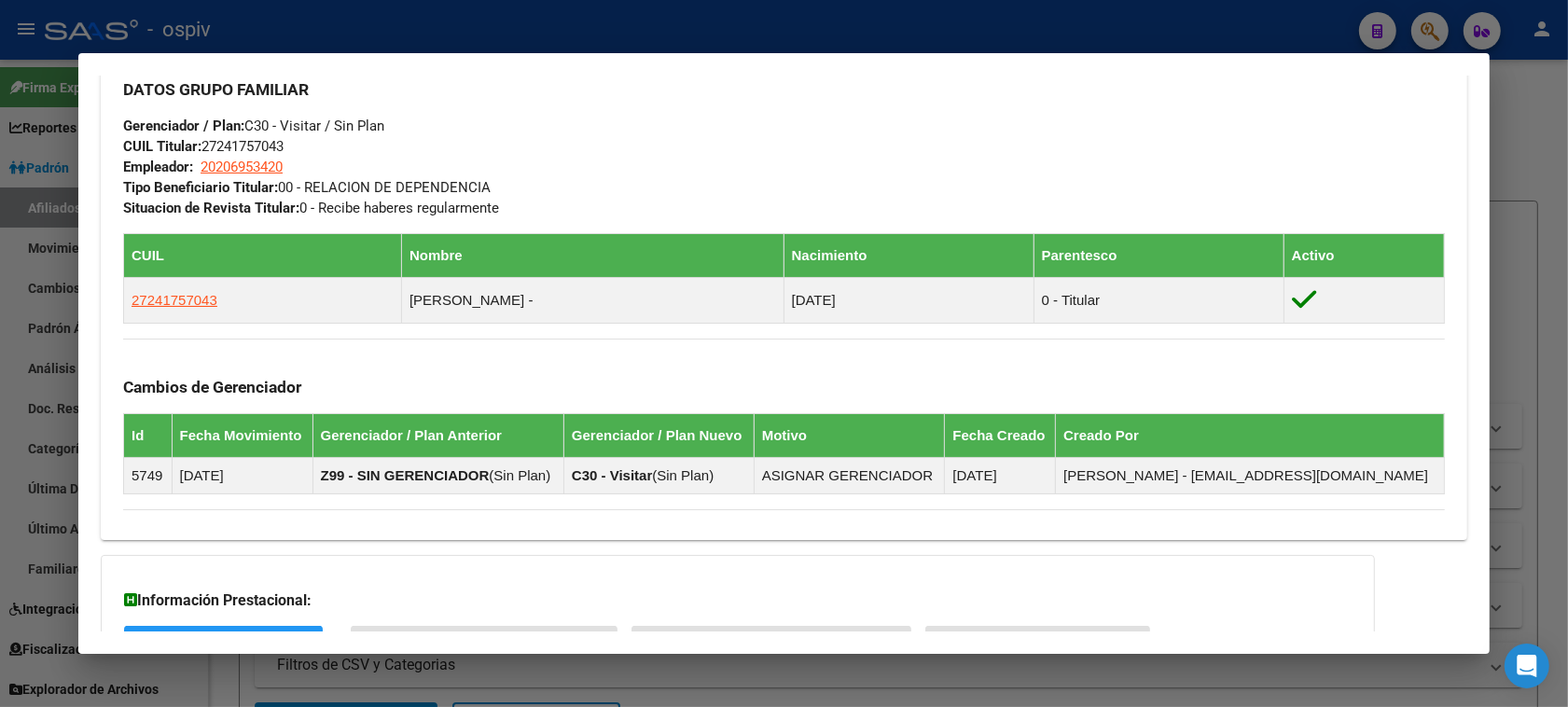
click at [1400, 21] on div at bounding box center [784, 354] width 1568 height 707
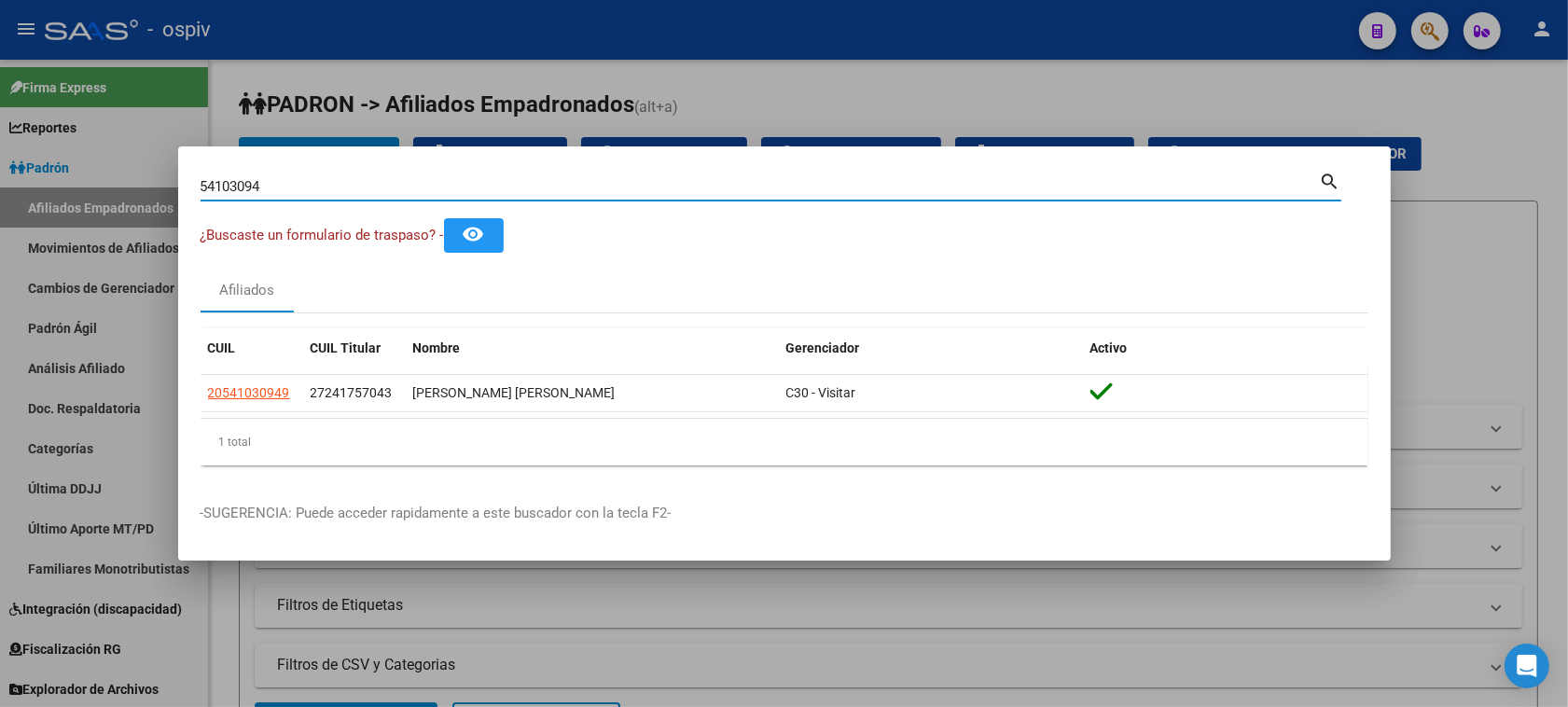
drag, startPoint x: 270, startPoint y: 191, endPoint x: 66, endPoint y: 187, distance: 204.0
click at [66, 187] on div "54103094 Buscar (apellido, dni, cuil, nro traspaso, cuit, obra social) search ¿…" at bounding box center [784, 354] width 1568 height 707
type input "23457395"
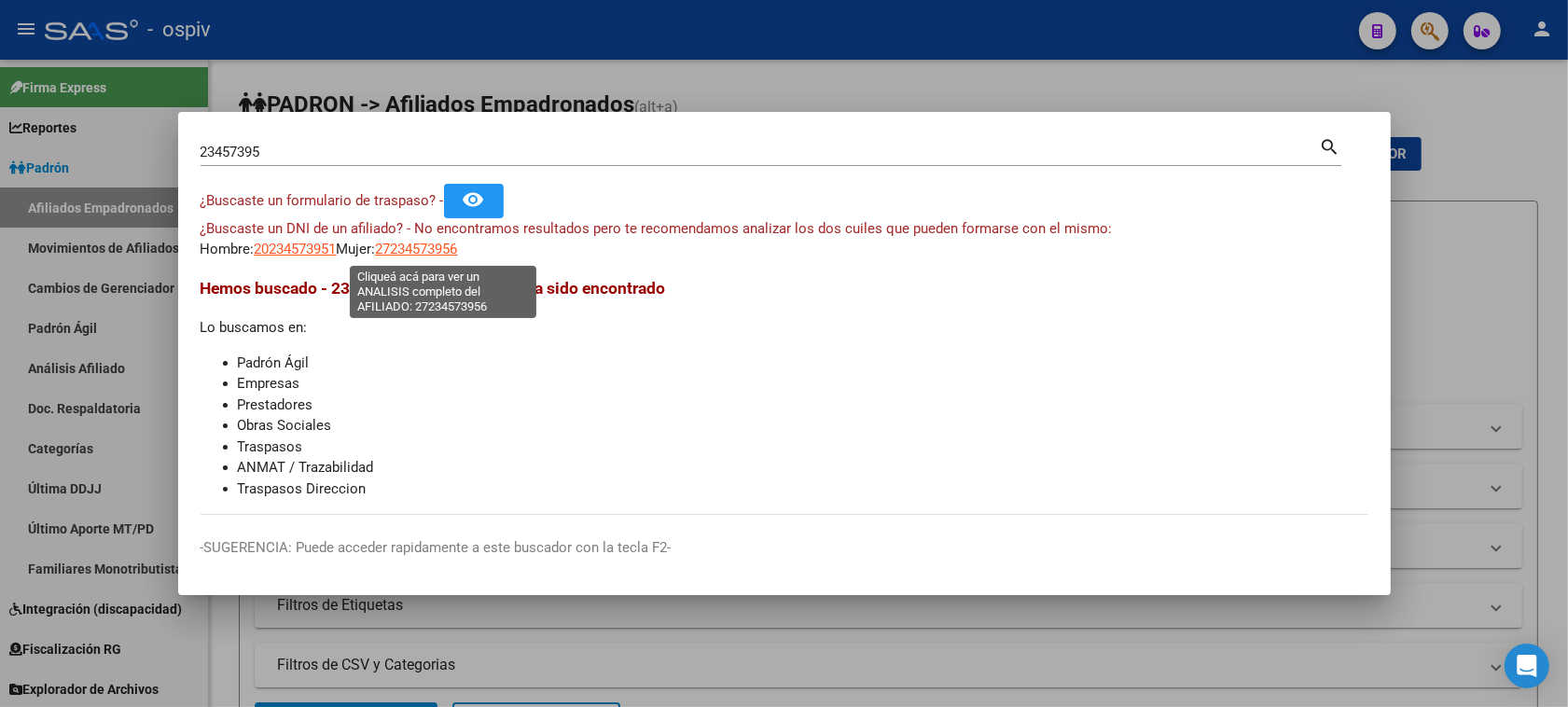
click at [450, 245] on span "27234573956" at bounding box center [417, 249] width 82 height 17
type textarea "27234573956"
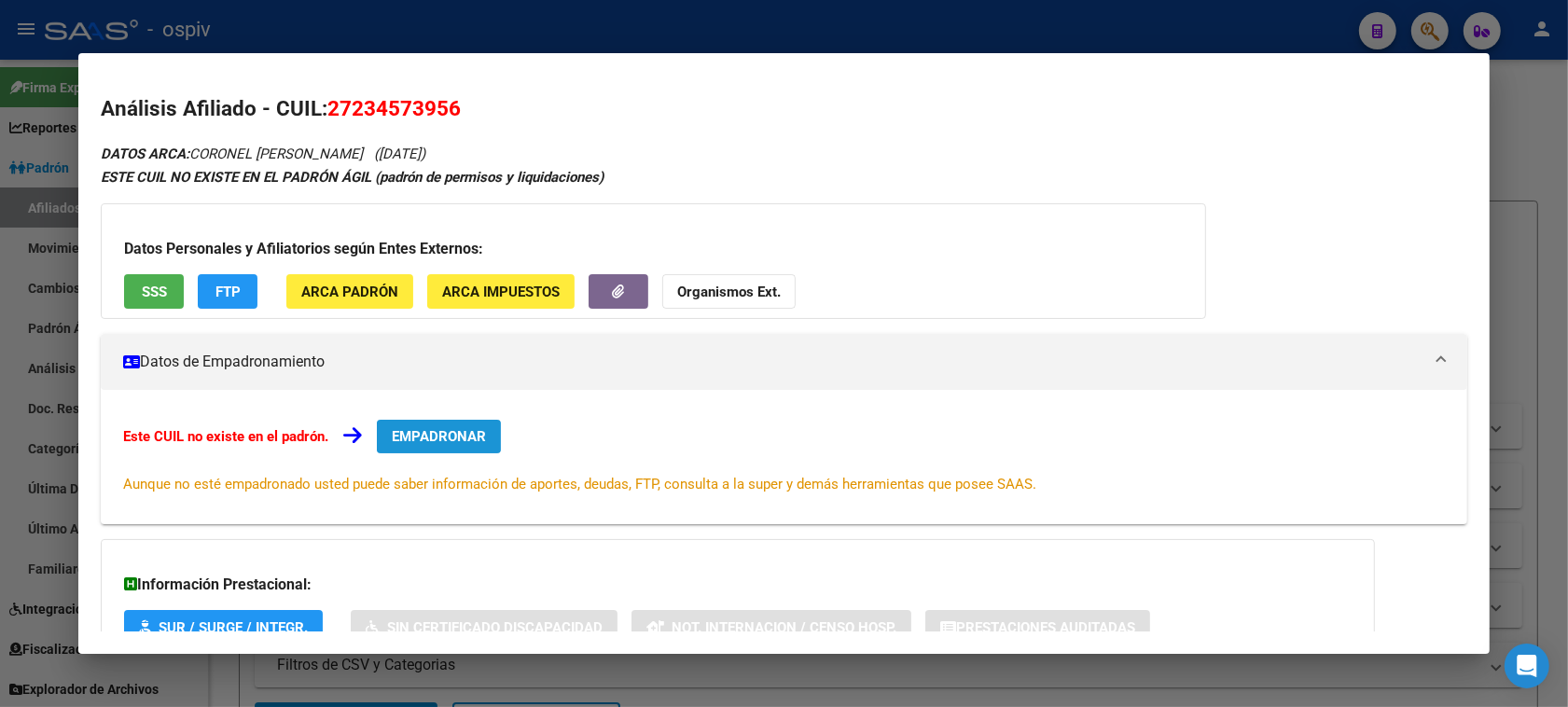
click at [435, 438] on span "EMPADRONAR" at bounding box center [439, 437] width 94 height 17
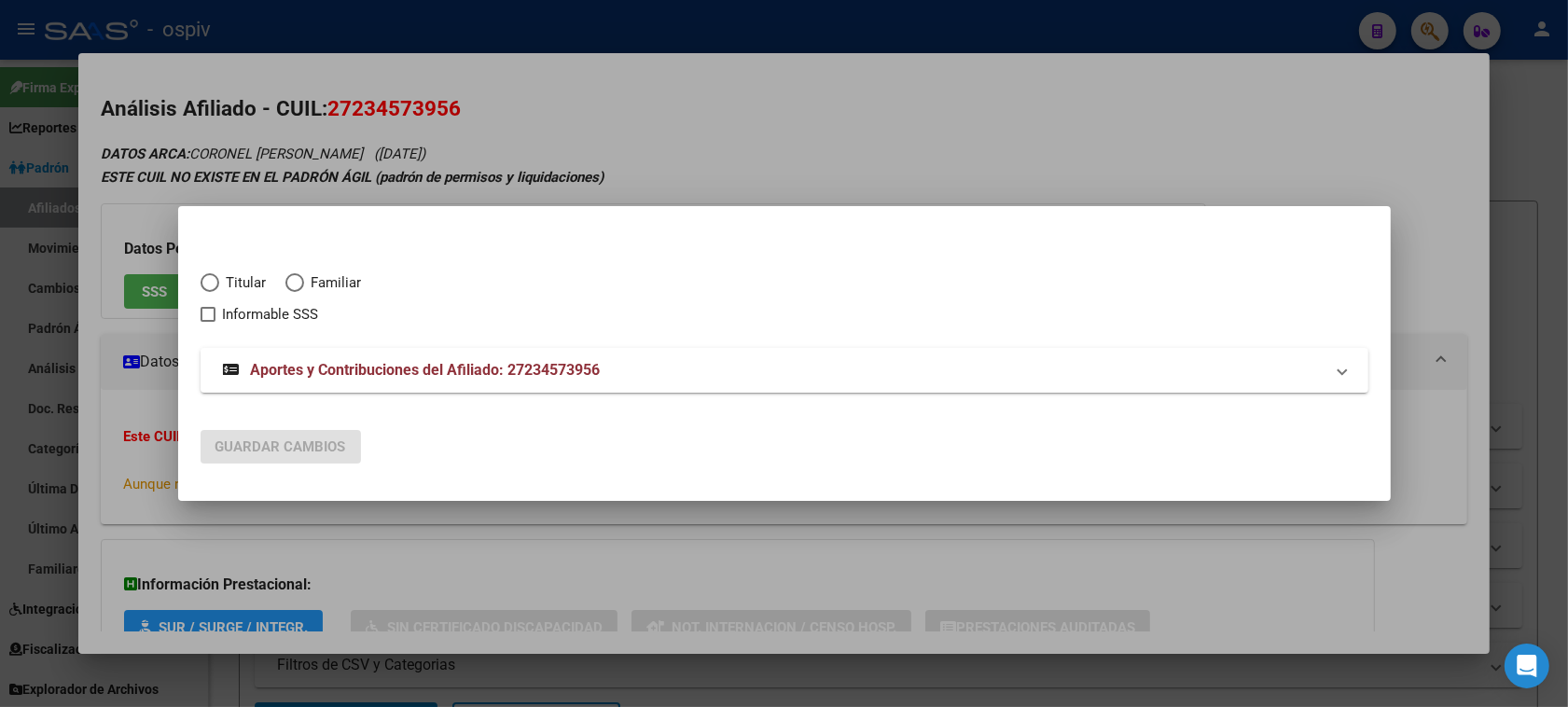
click at [205, 296] on mat-radio-button "Titular" at bounding box center [242, 287] width 85 height 31
click at [208, 291] on span "Elija una opción" at bounding box center [210, 282] width 19 height 19
click at [208, 291] on input "Titular" at bounding box center [210, 282] width 19 height 19
radio input "true"
checkbox input "true"
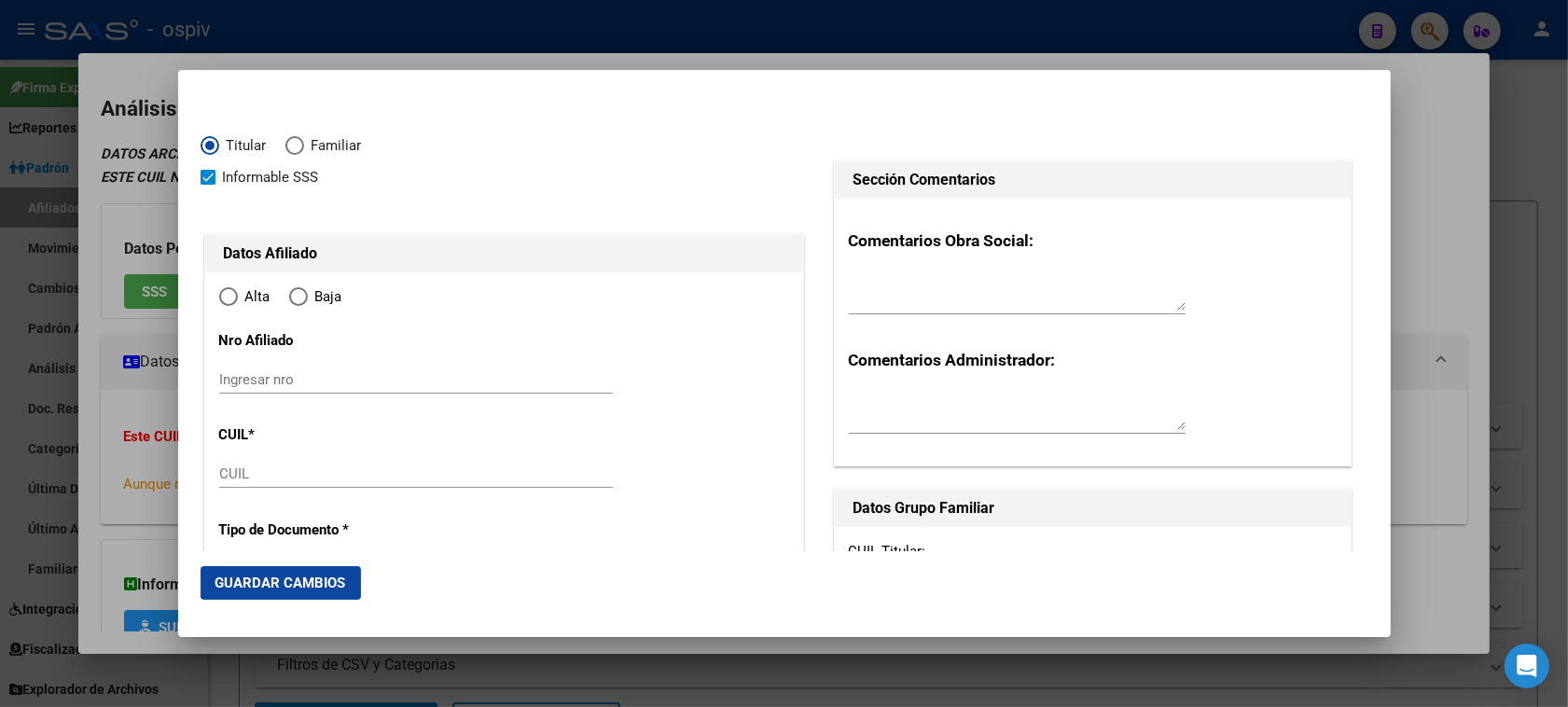
type input "27-23457395-6"
type input "23457395"
type input "CORONEL"
type input "DANIELA BETINA"
type input "1973-09-30"
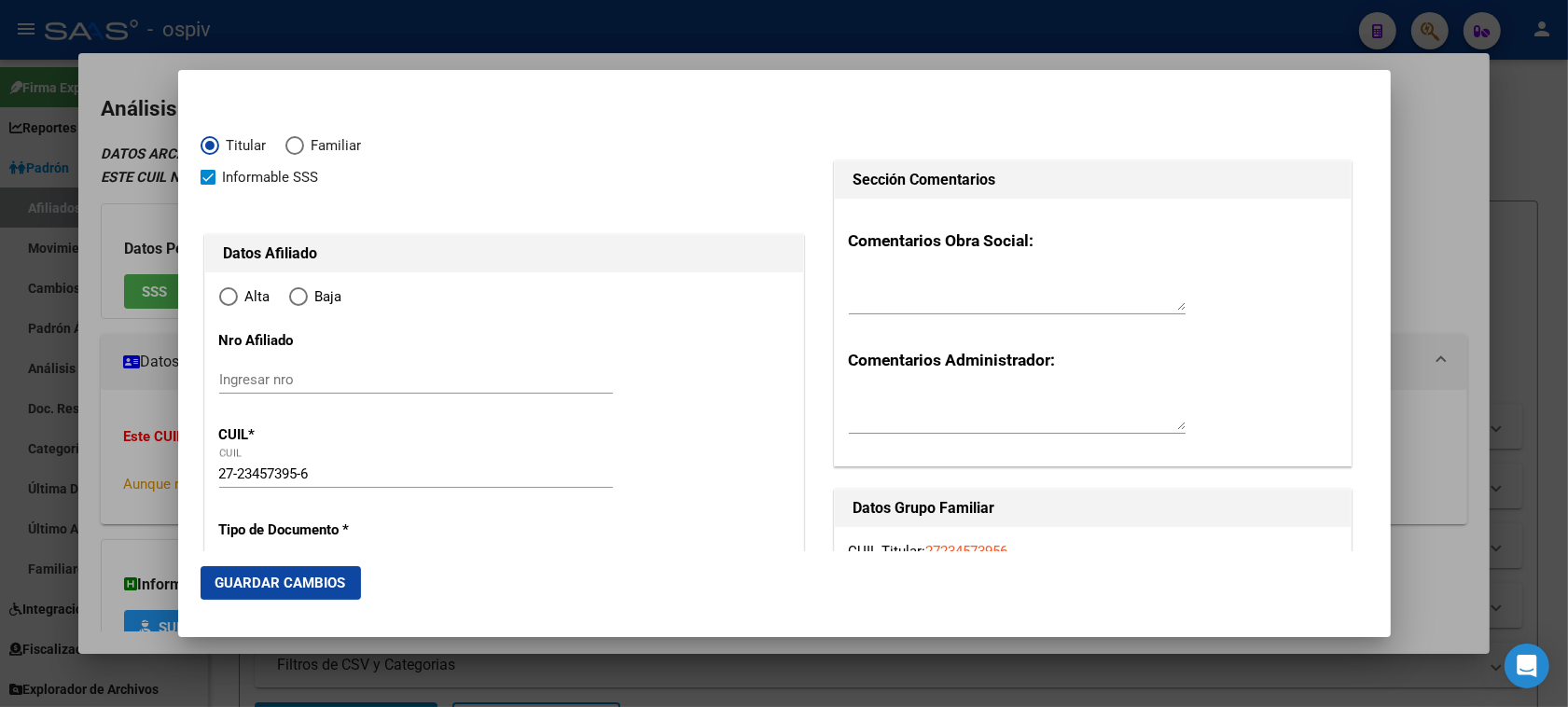
type input "OLAVARRIA"
type input "7400"
type input "DORREGO"
type input "4472"
radio input "true"
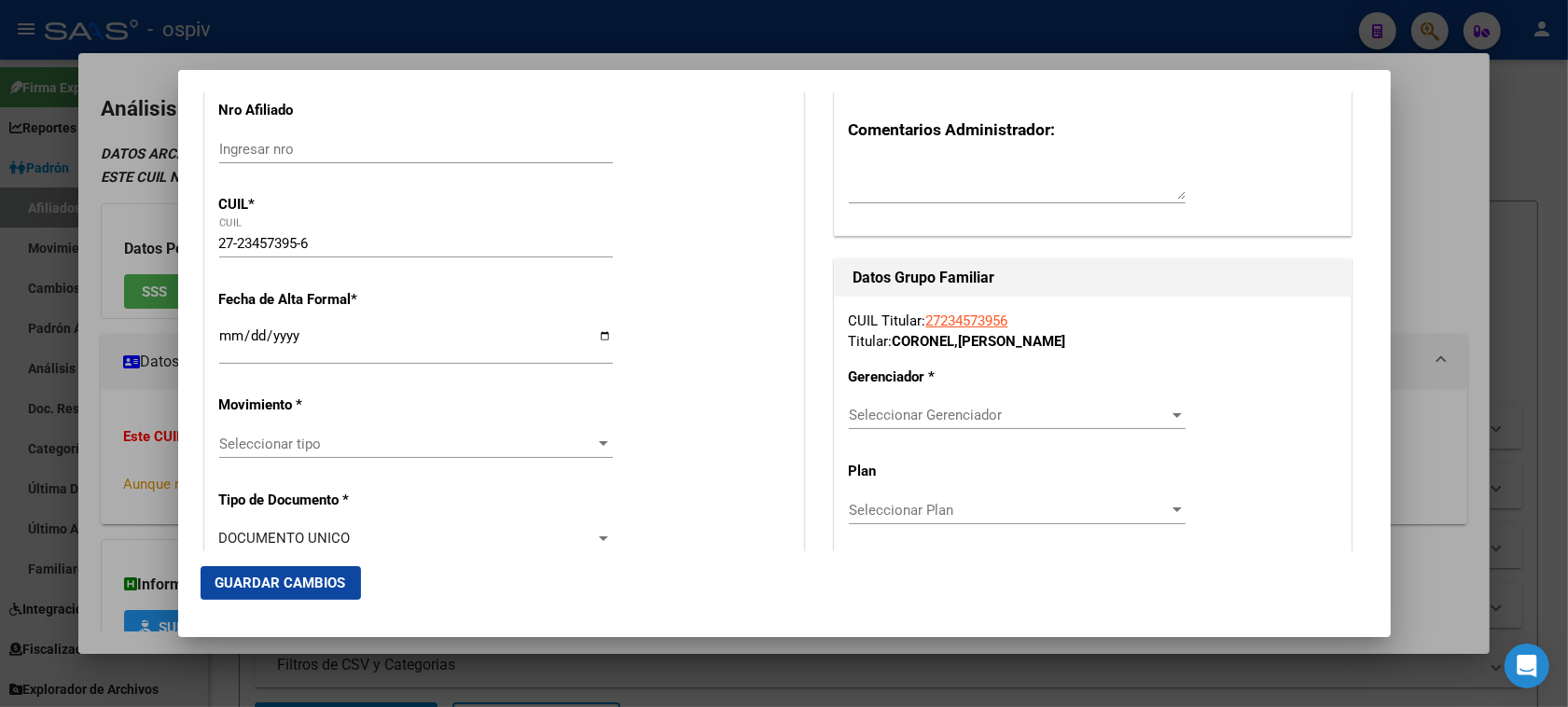
scroll to position [233, 0]
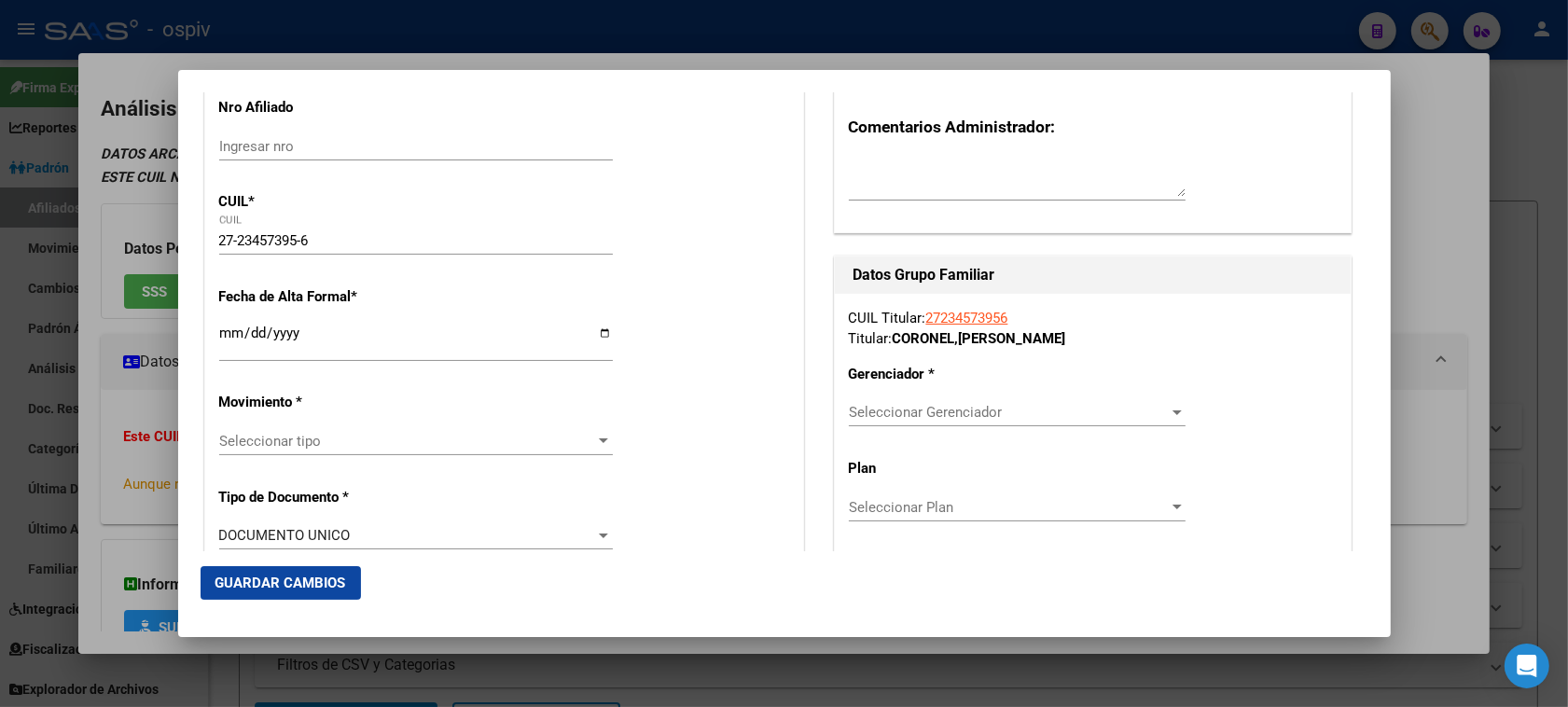
click at [225, 334] on input "Ingresar fecha" at bounding box center [415, 340] width 394 height 30
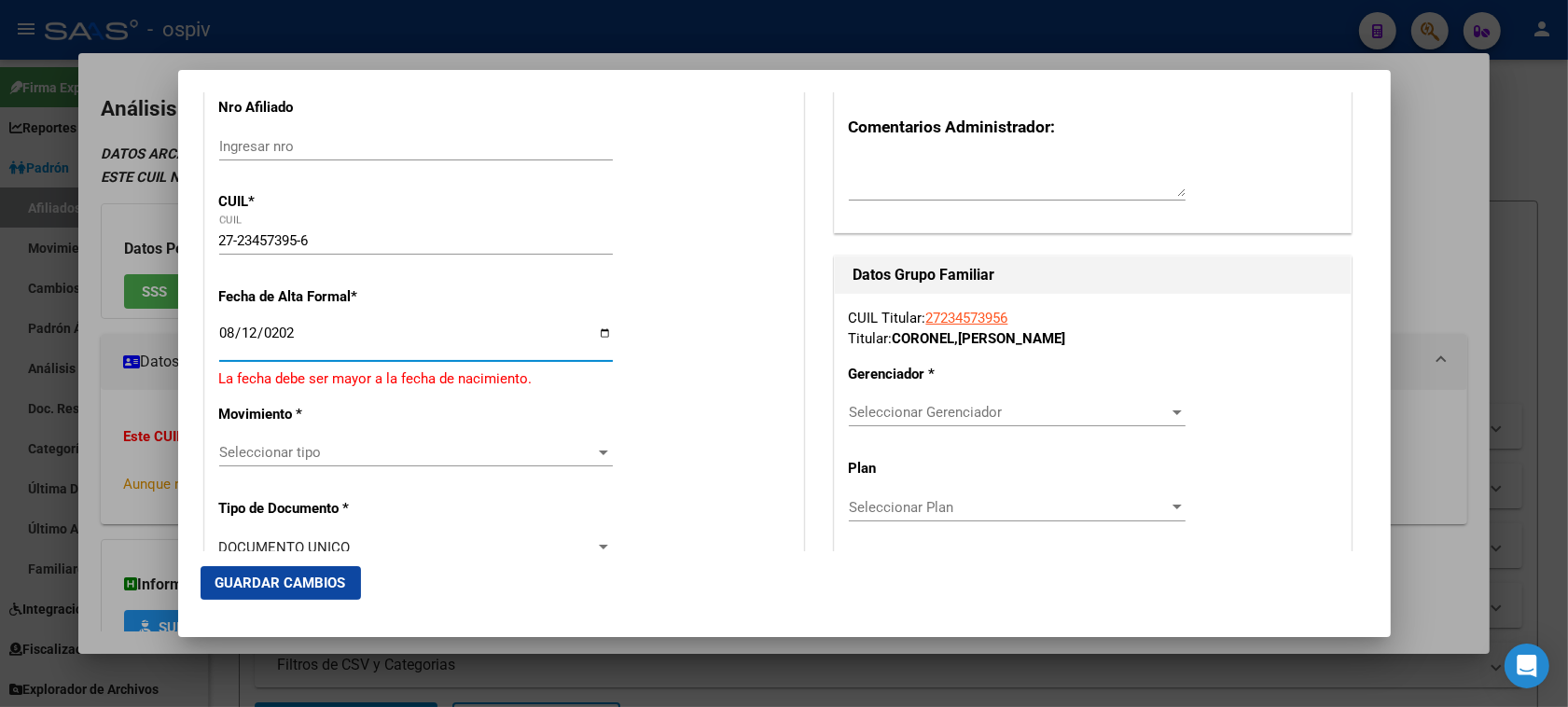
type input "[DATE]"
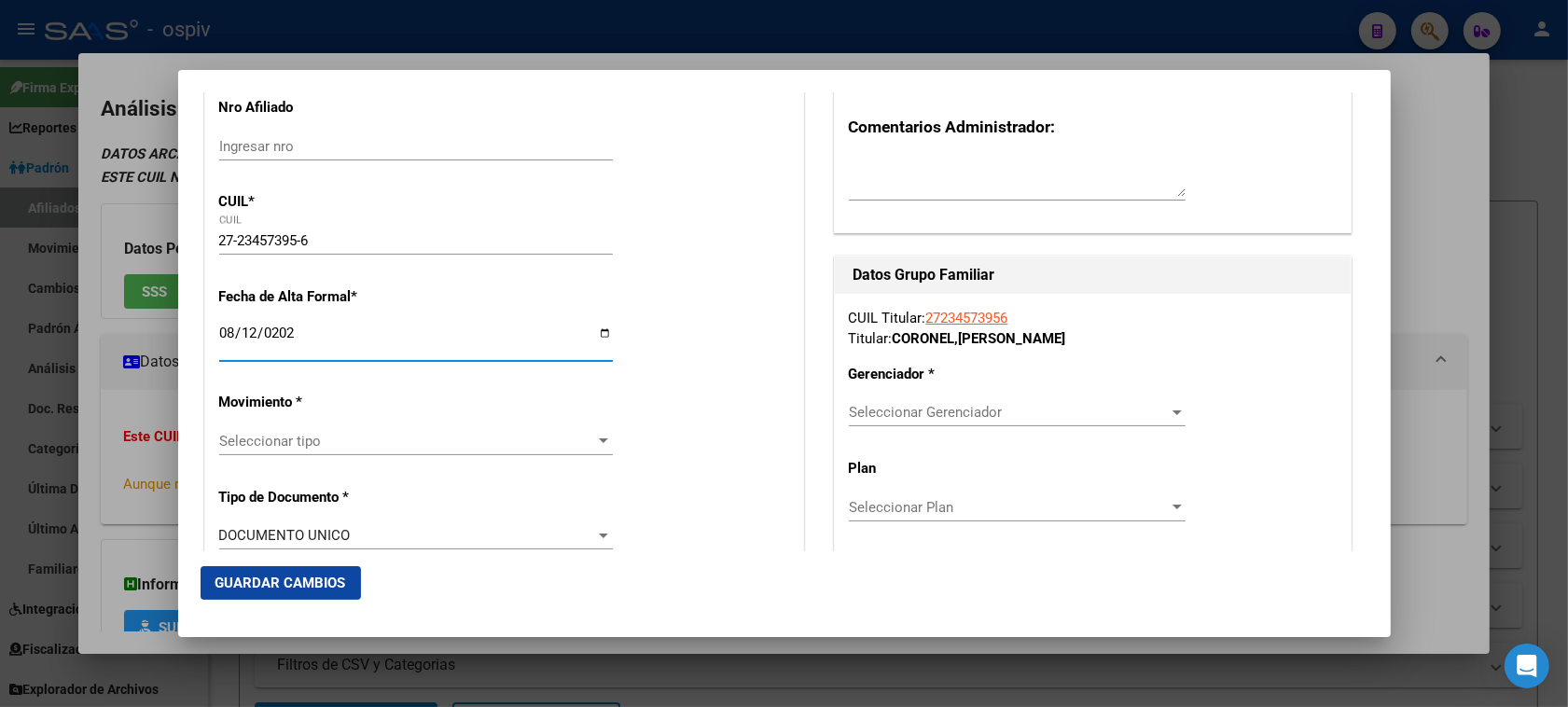
click at [240, 440] on span "Seleccionar tipo" at bounding box center [407, 440] width 377 height 17
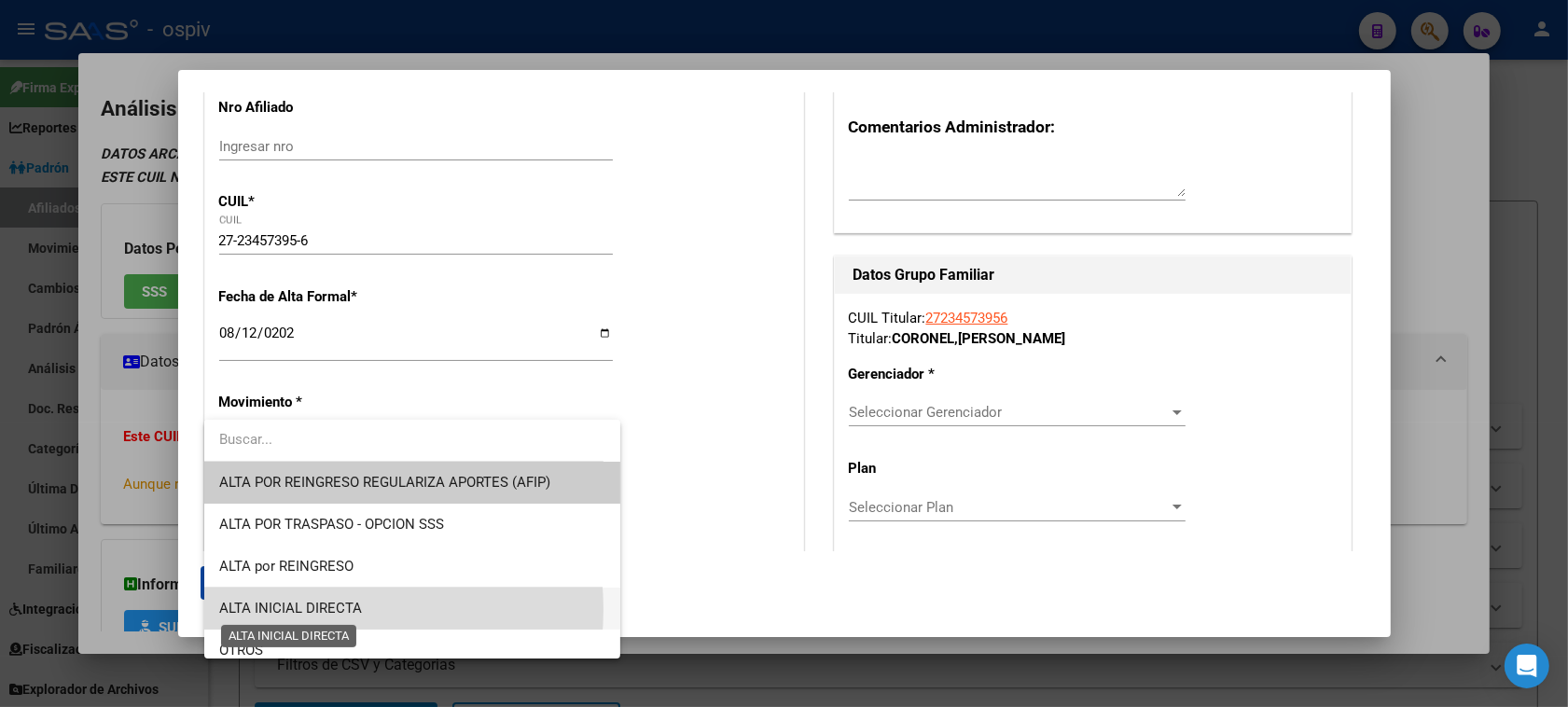
click at [297, 609] on span "ALTA INICIAL DIRECTA" at bounding box center [290, 608] width 143 height 17
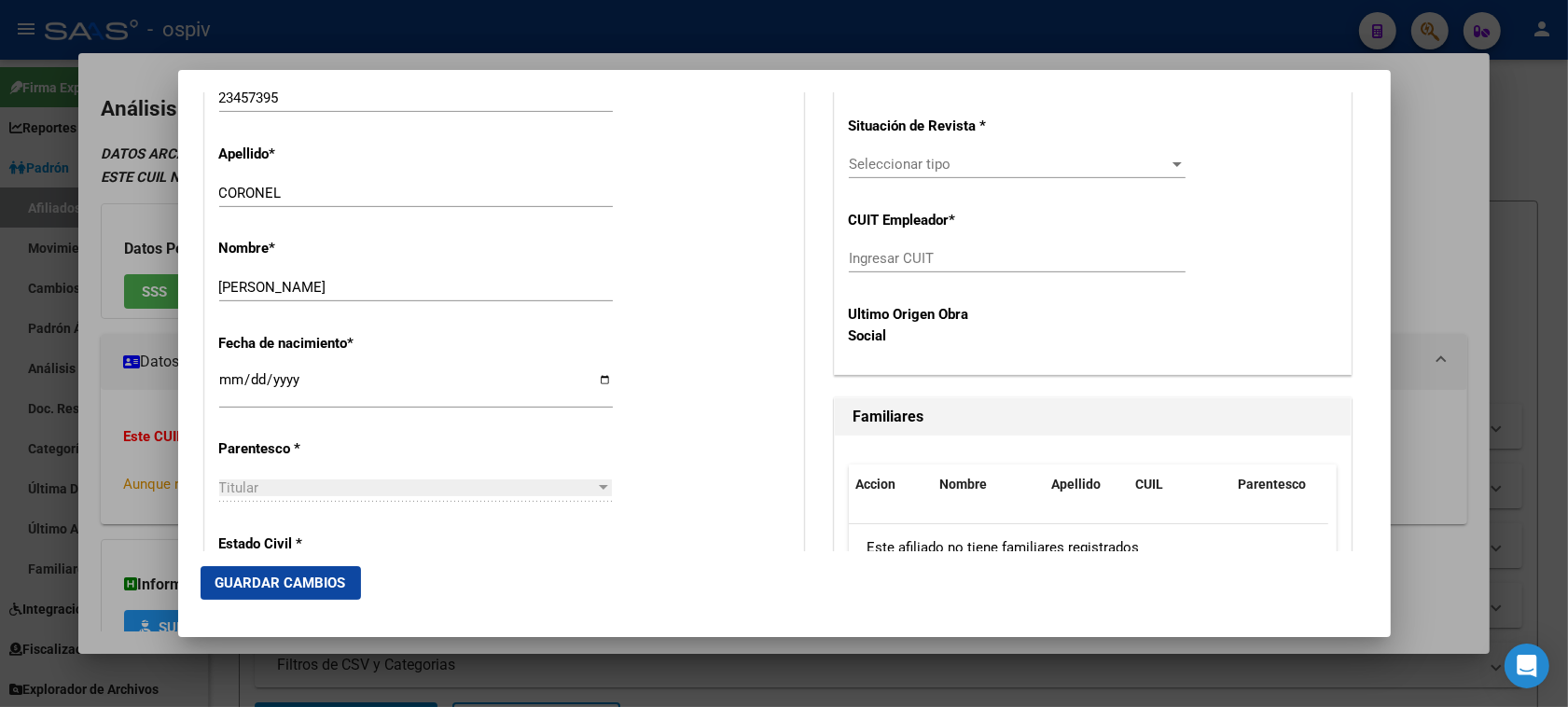
scroll to position [932, 0]
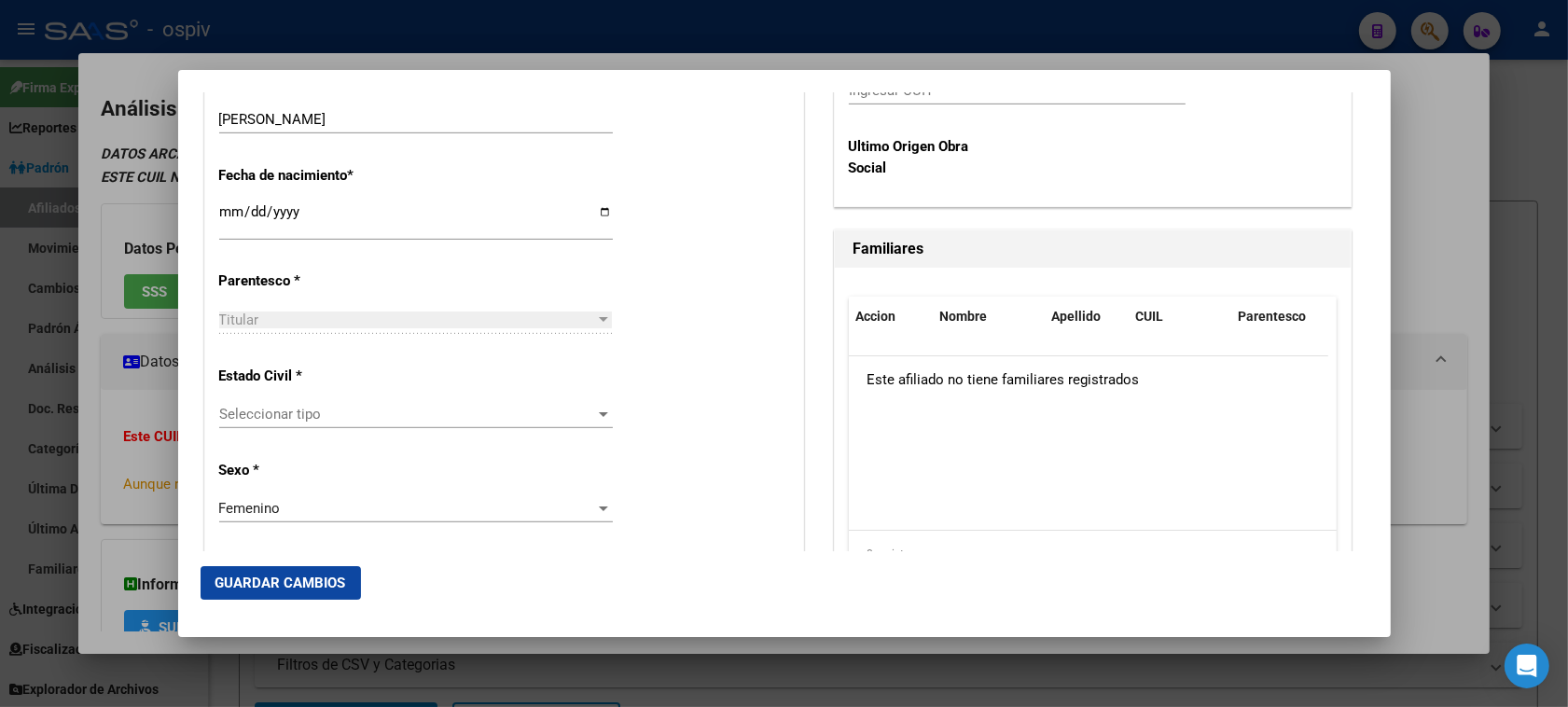
click at [283, 416] on span "Seleccionar tipo" at bounding box center [407, 414] width 377 height 17
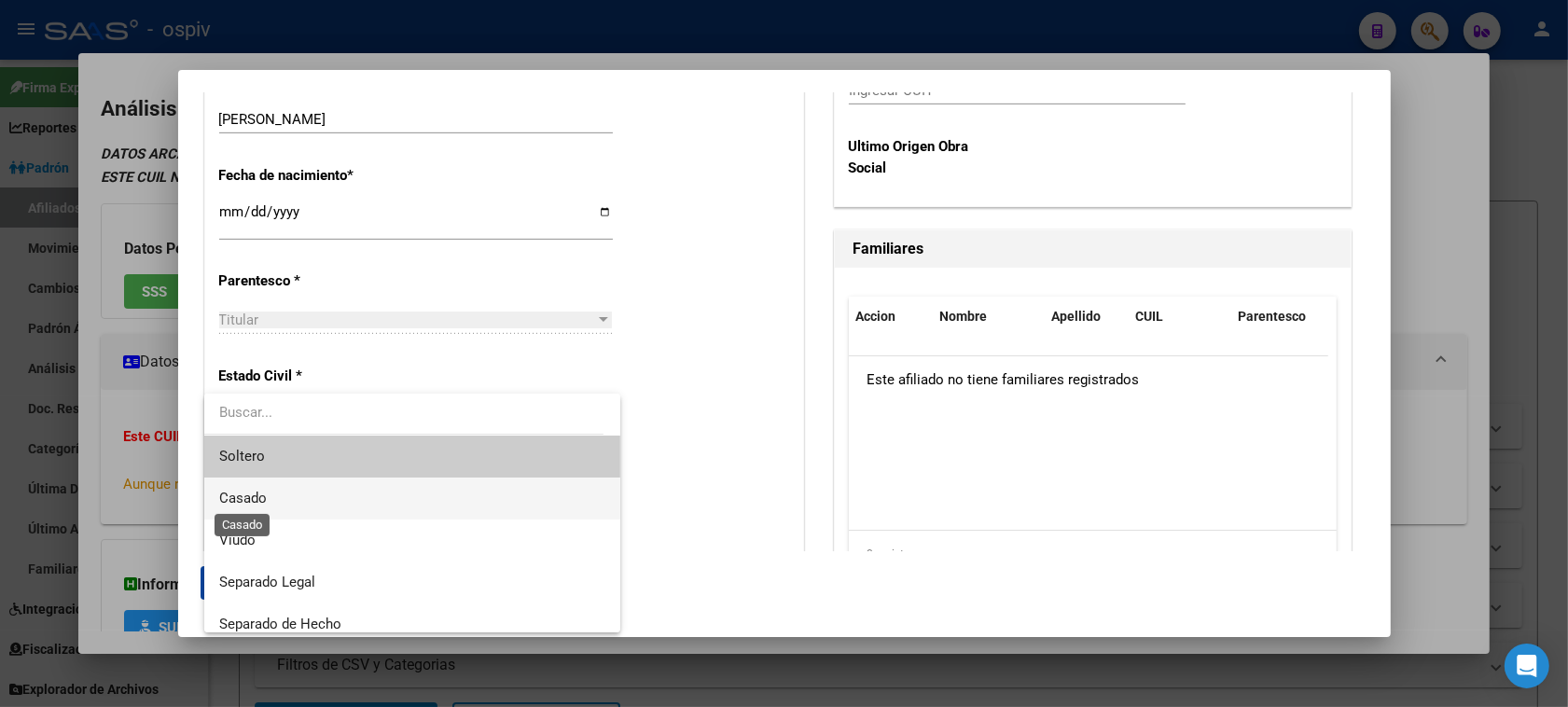
click at [254, 495] on span "Casado" at bounding box center [242, 498] width 48 height 17
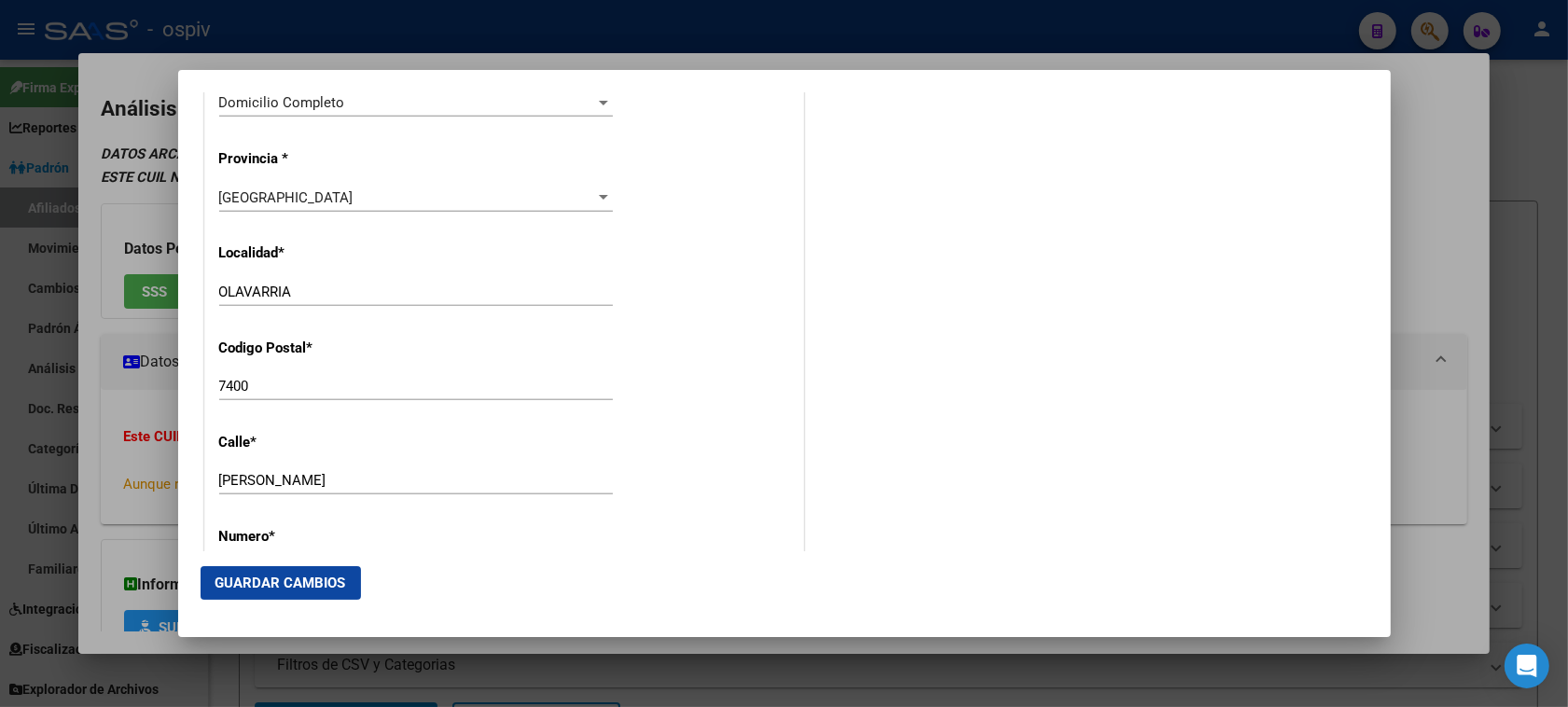
scroll to position [1981, 0]
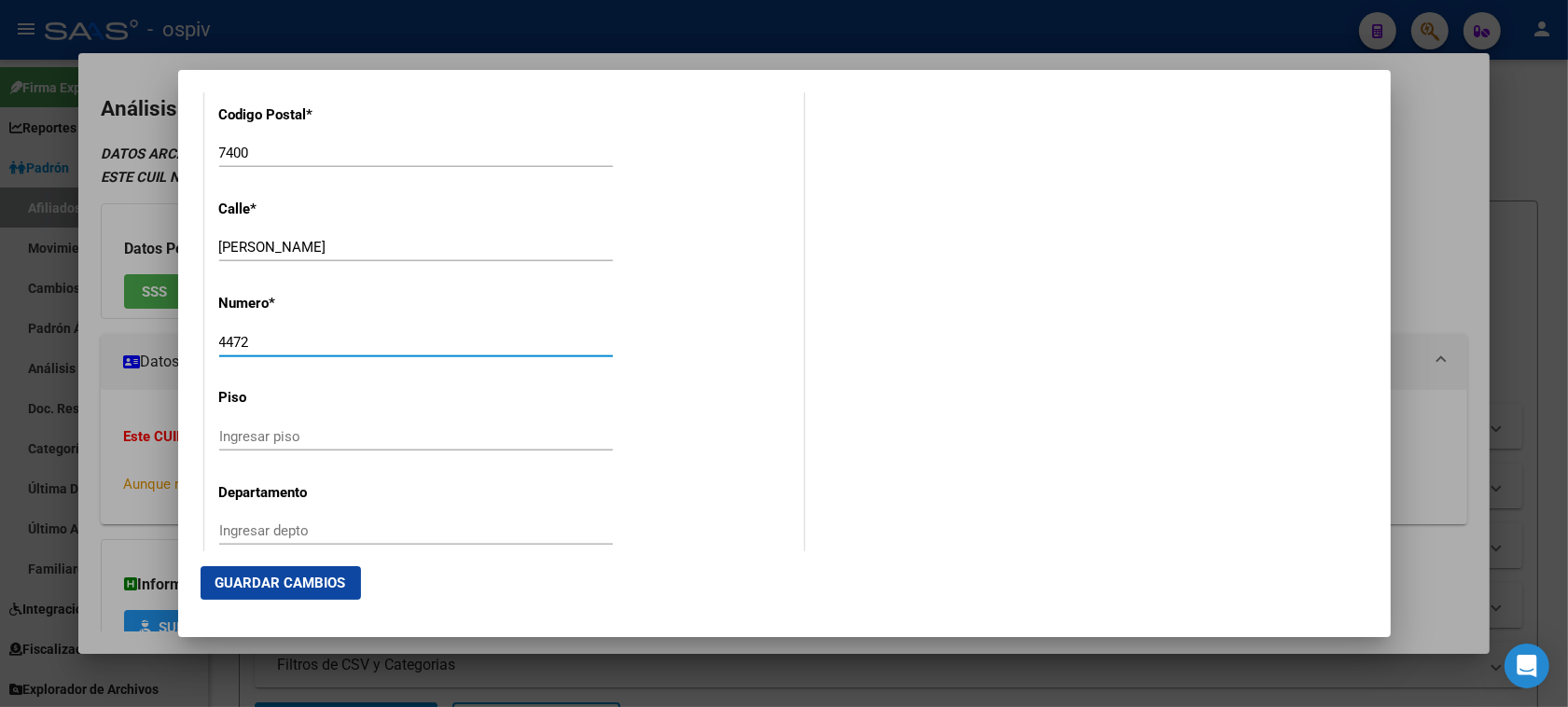
drag, startPoint x: 240, startPoint y: 340, endPoint x: 253, endPoint y: 340, distance: 13.0
click at [253, 340] on input "4472" at bounding box center [415, 342] width 394 height 17
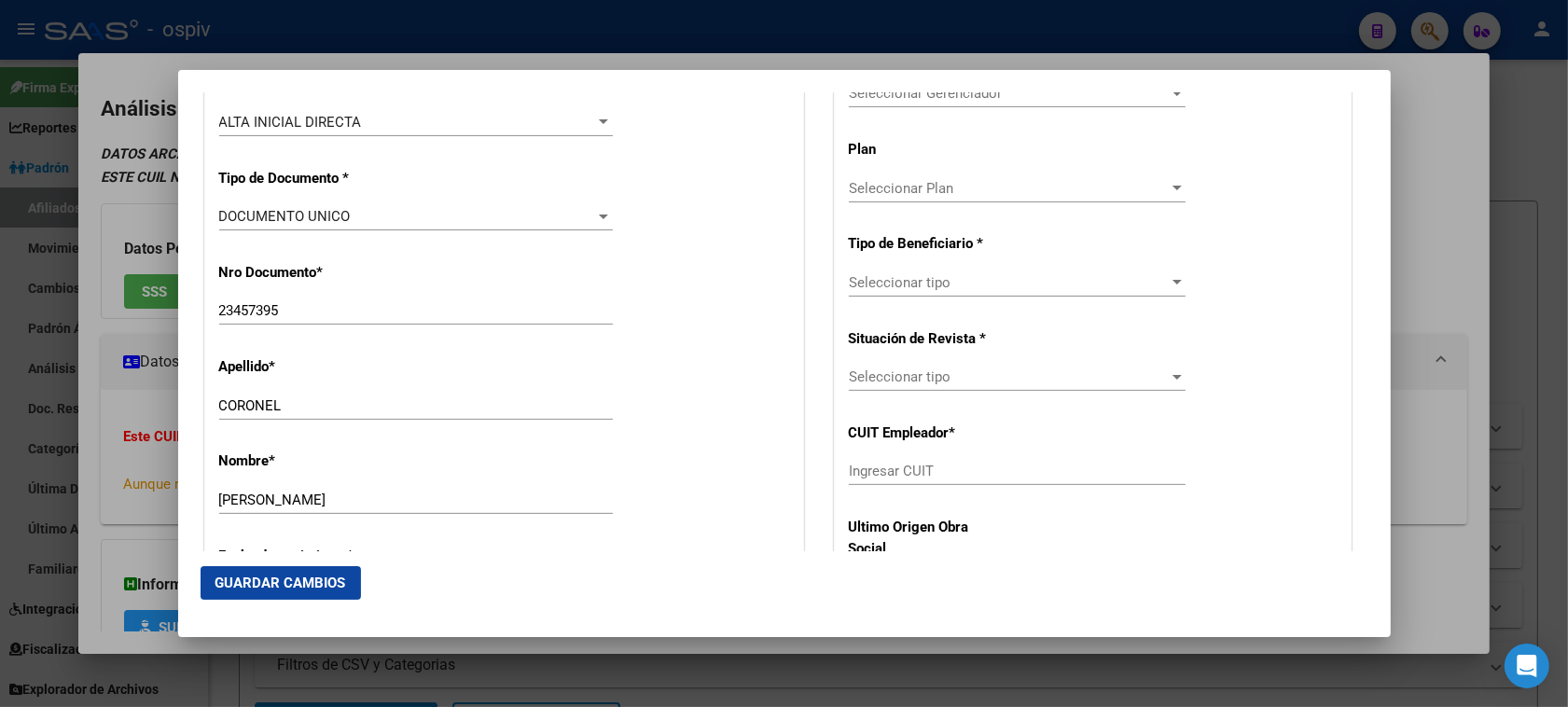
scroll to position [379, 0]
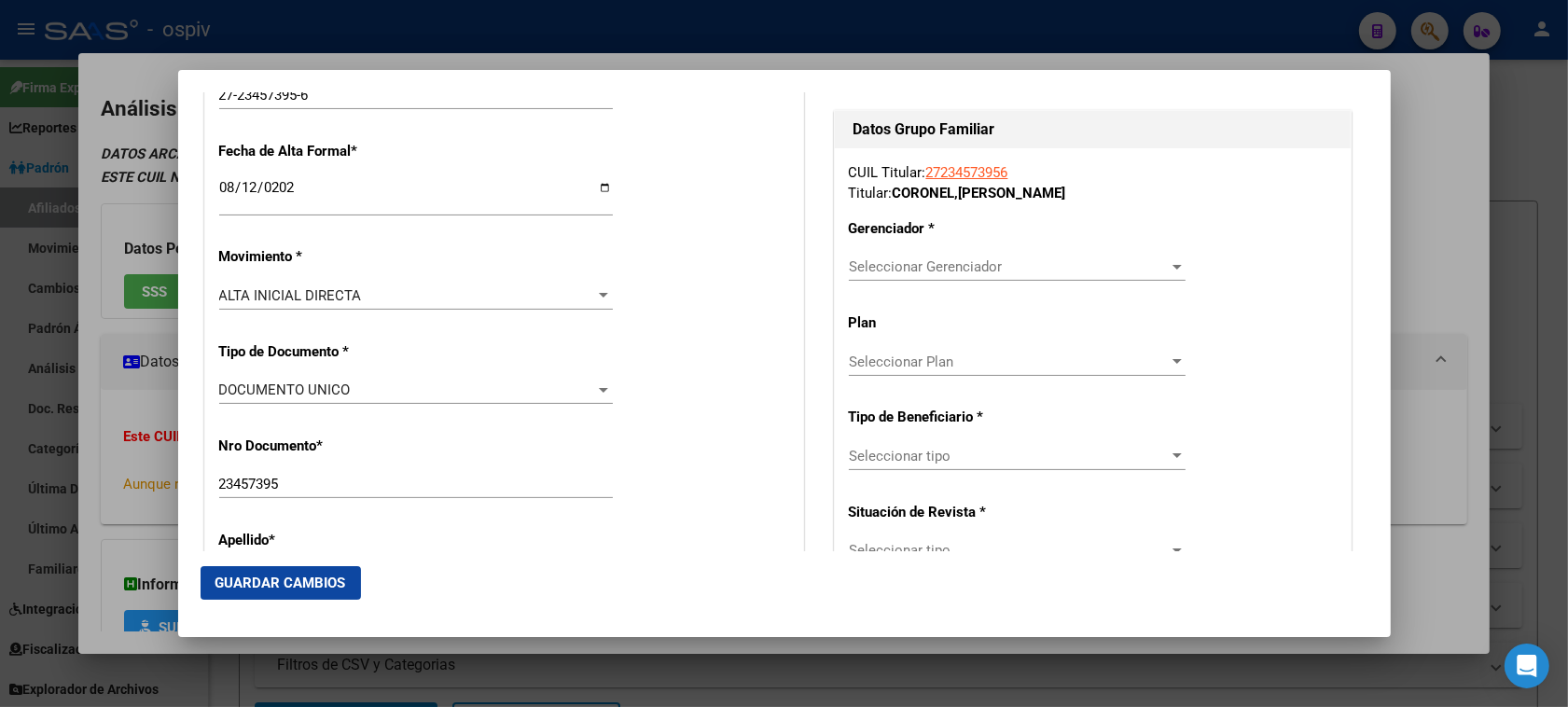
type input "4474"
click at [1082, 267] on span "Seleccionar Gerenciador" at bounding box center [1009, 267] width 320 height 17
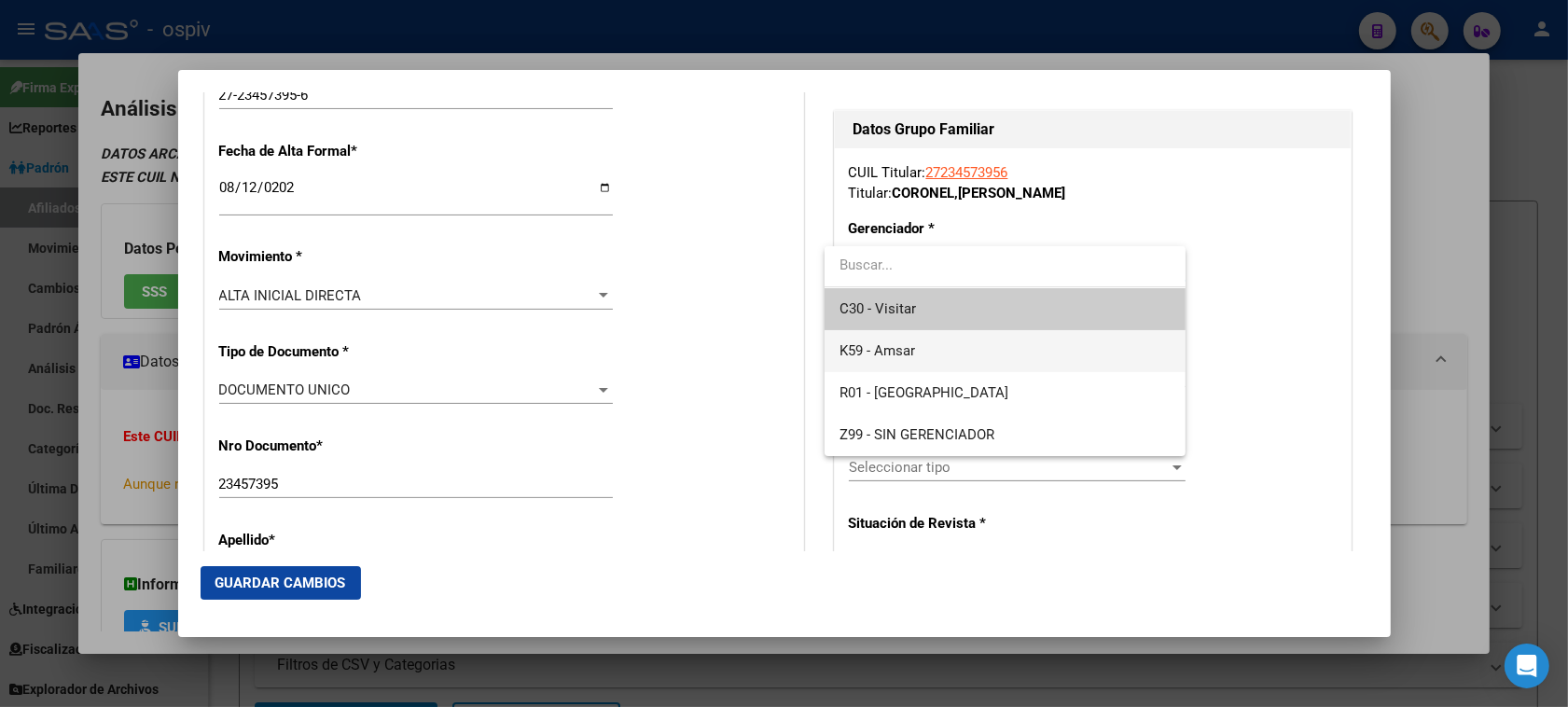
click at [888, 360] on span "K59 - Amsar" at bounding box center [1005, 351] width 331 height 42
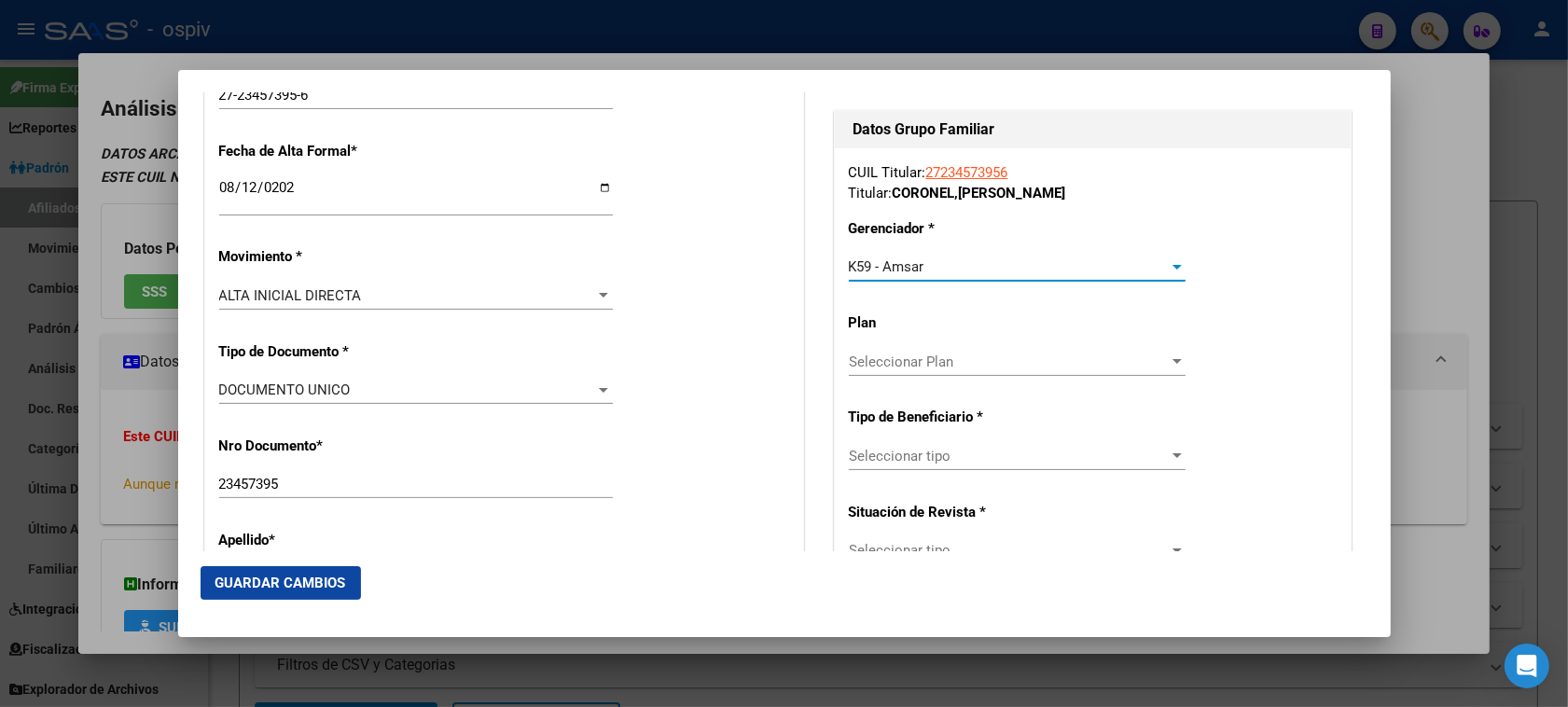
click at [923, 462] on span "Seleccionar tipo" at bounding box center [1009, 455] width 320 height 17
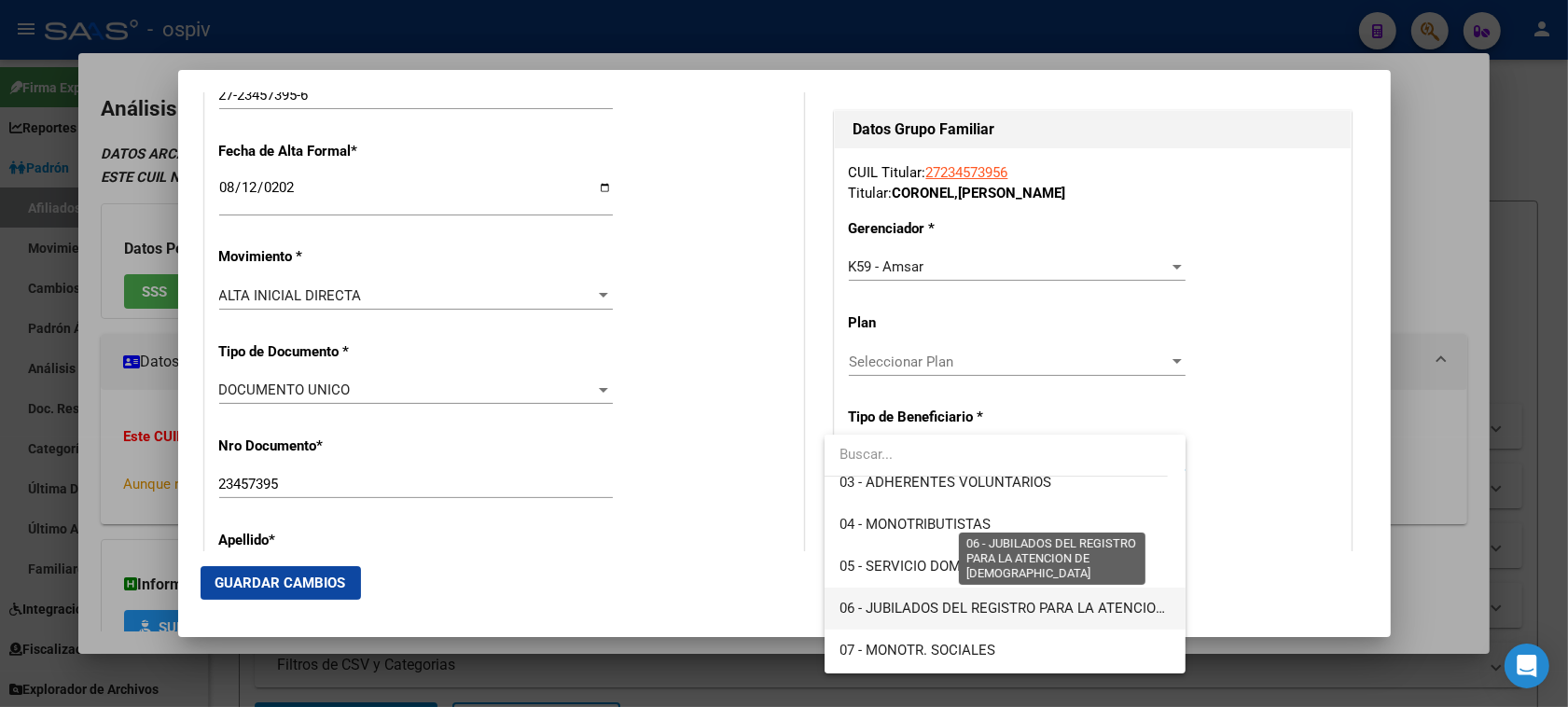
scroll to position [117, 0]
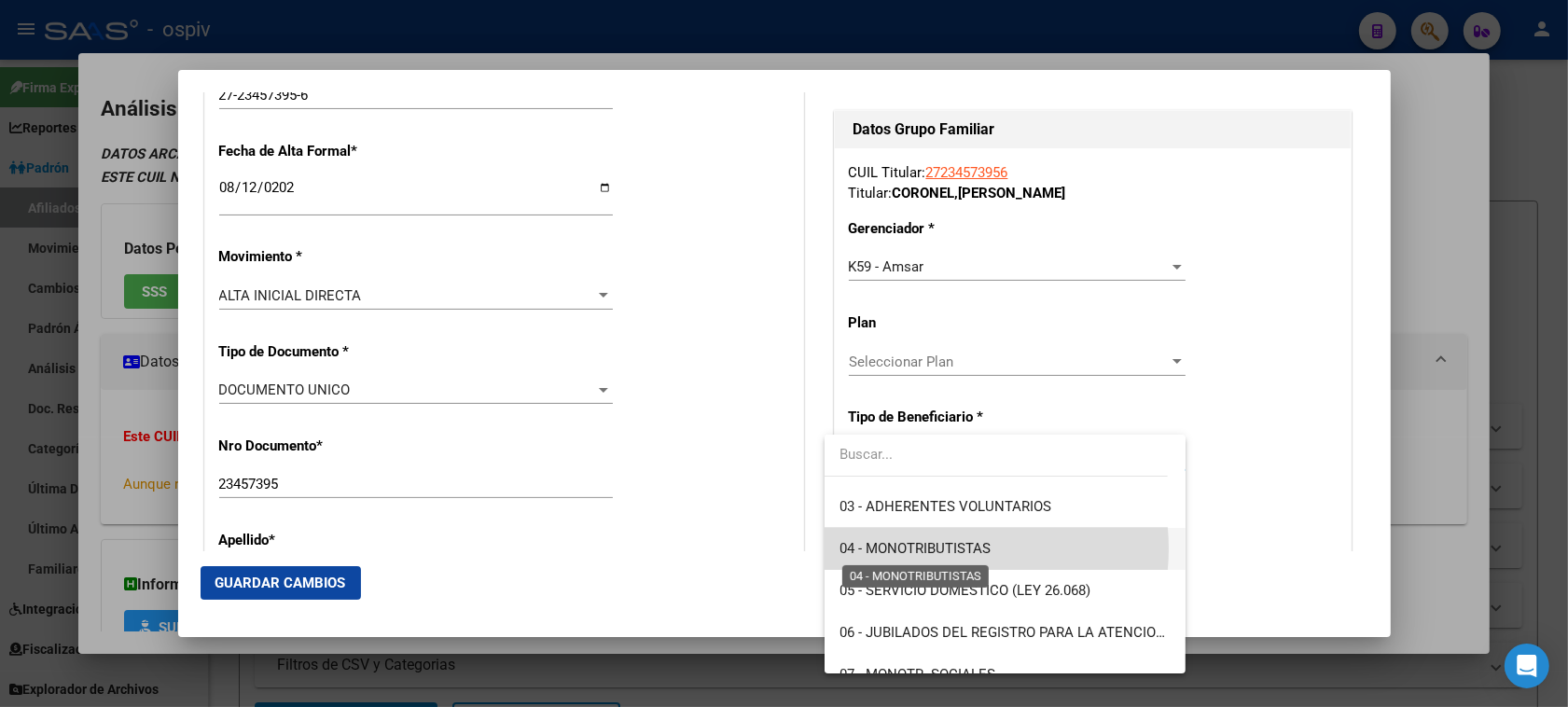
click at [940, 548] on span "04 - MONOTRIBUTISTAS" at bounding box center [914, 548] width 151 height 17
type input "27-23457395-6"
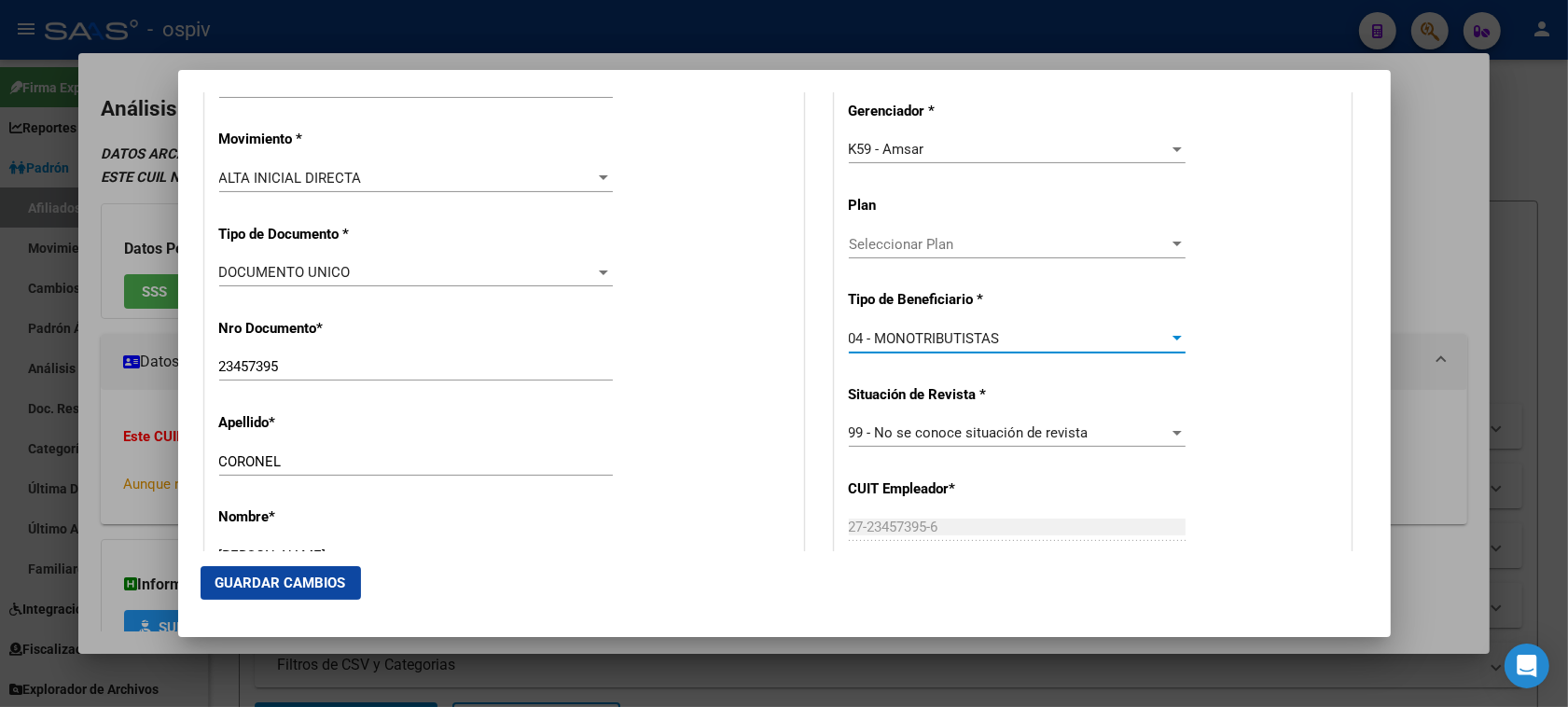
scroll to position [495, 0]
click at [297, 575] on span "Guardar Cambios" at bounding box center [281, 583] width 131 height 17
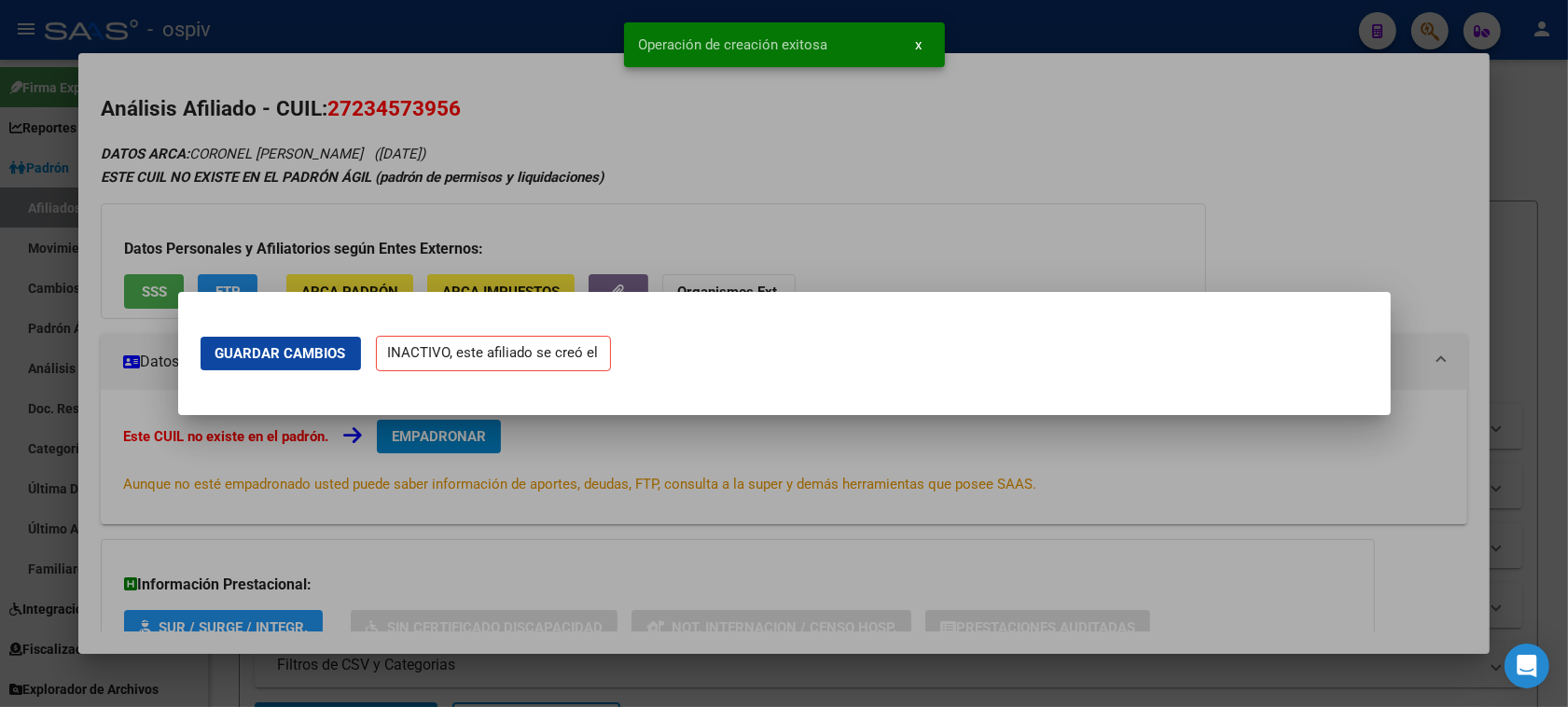
scroll to position [0, 0]
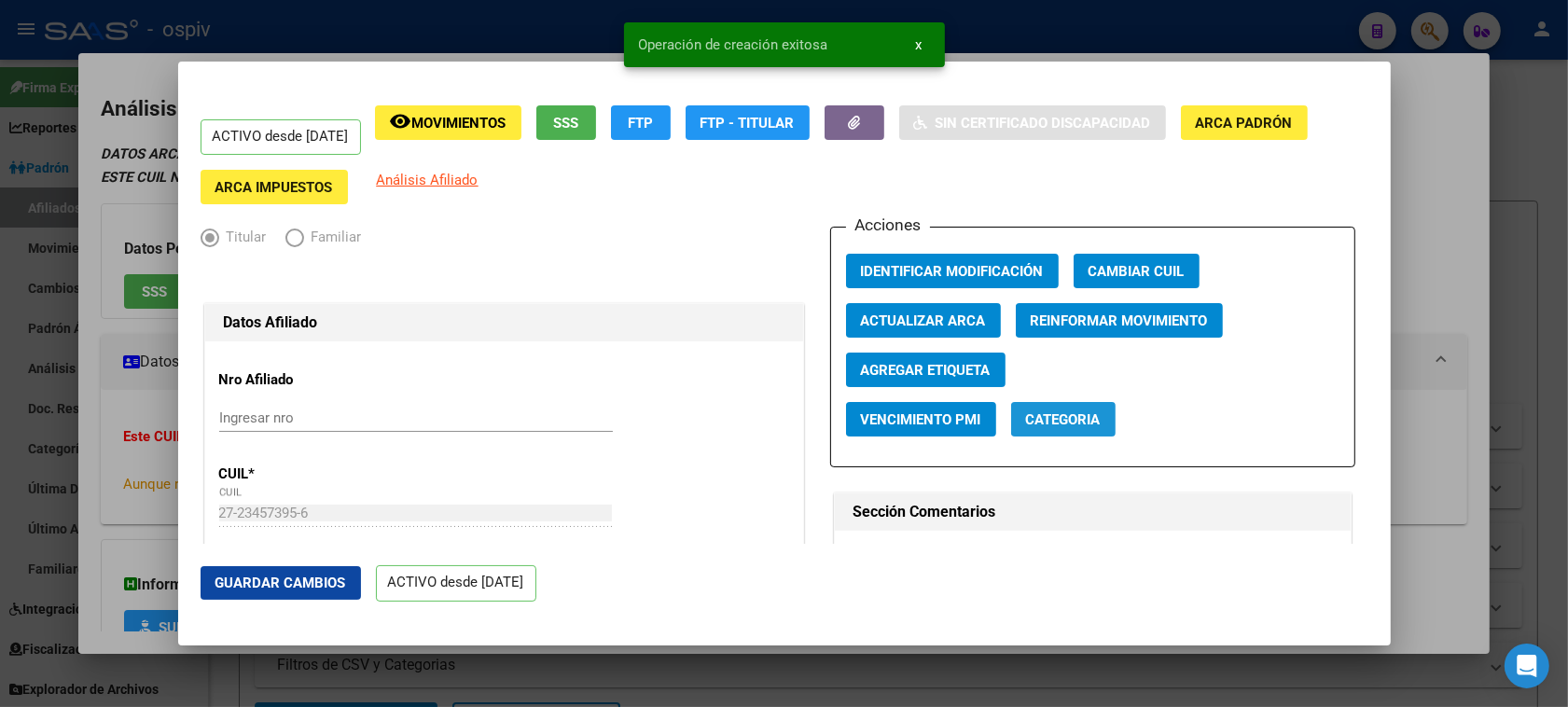
click at [1084, 421] on span "Categoria" at bounding box center [1063, 420] width 75 height 17
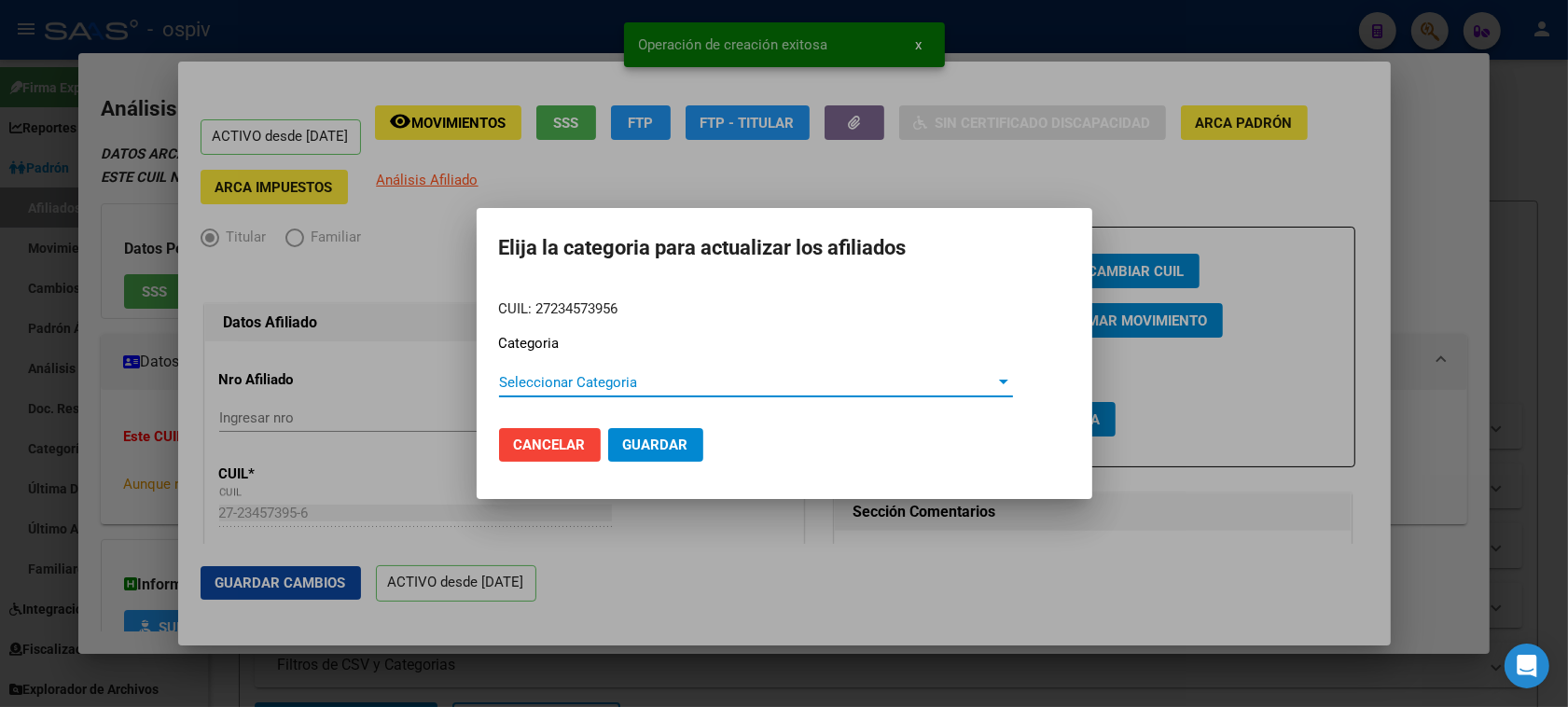
click at [559, 385] on span "Seleccionar Categoria" at bounding box center [747, 382] width 497 height 17
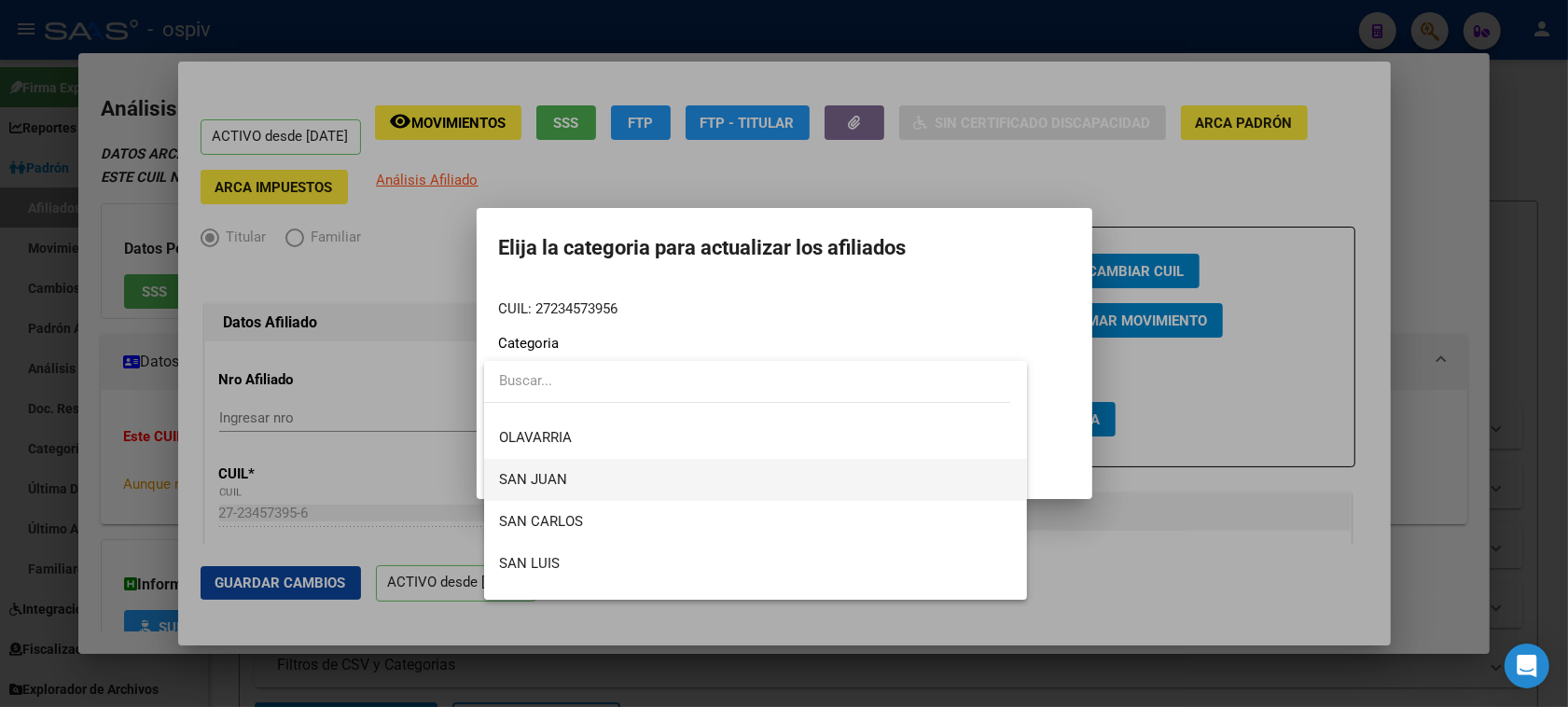
scroll to position [350, 0]
click at [556, 499] on span "OLAVARRIA" at bounding box center [535, 493] width 73 height 17
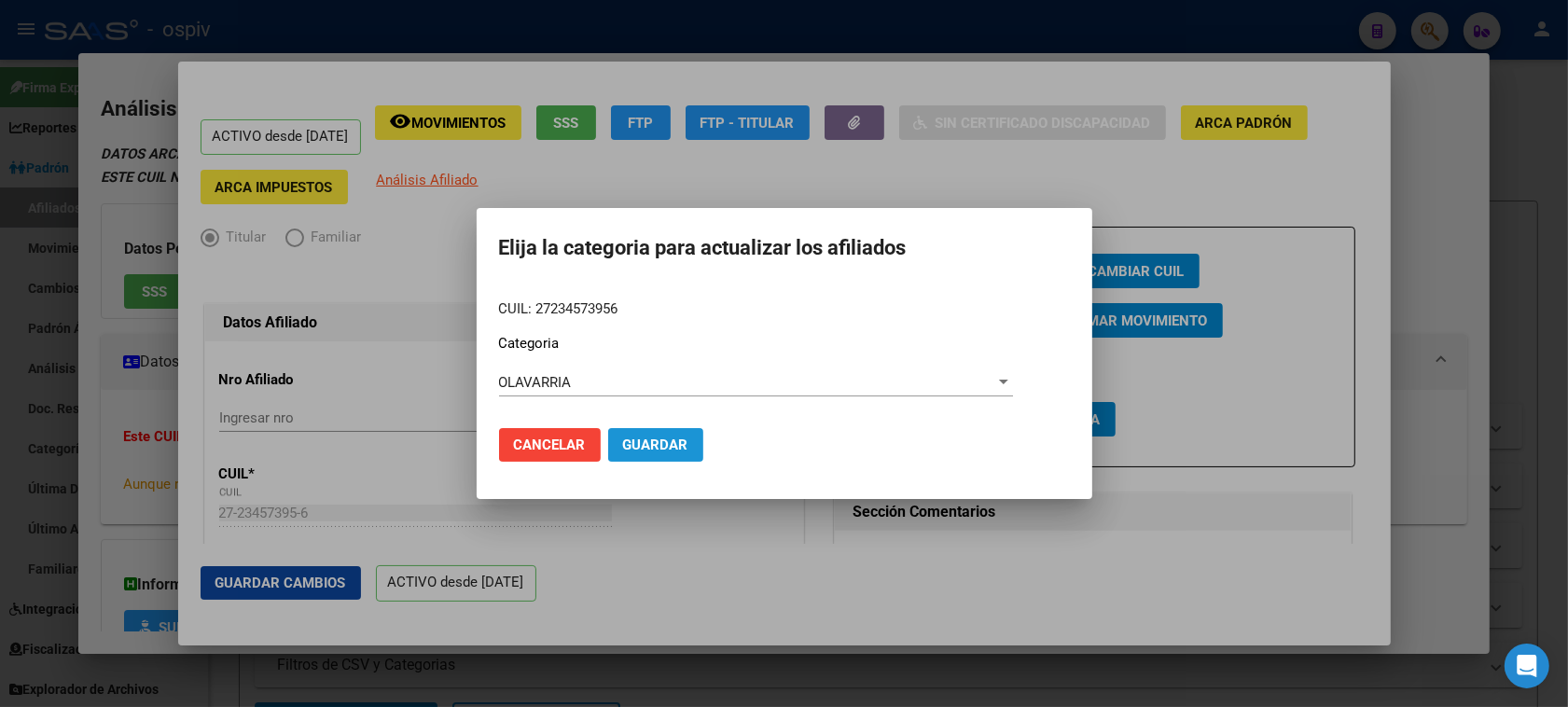
click at [687, 445] on span "Guardar" at bounding box center [656, 444] width 65 height 17
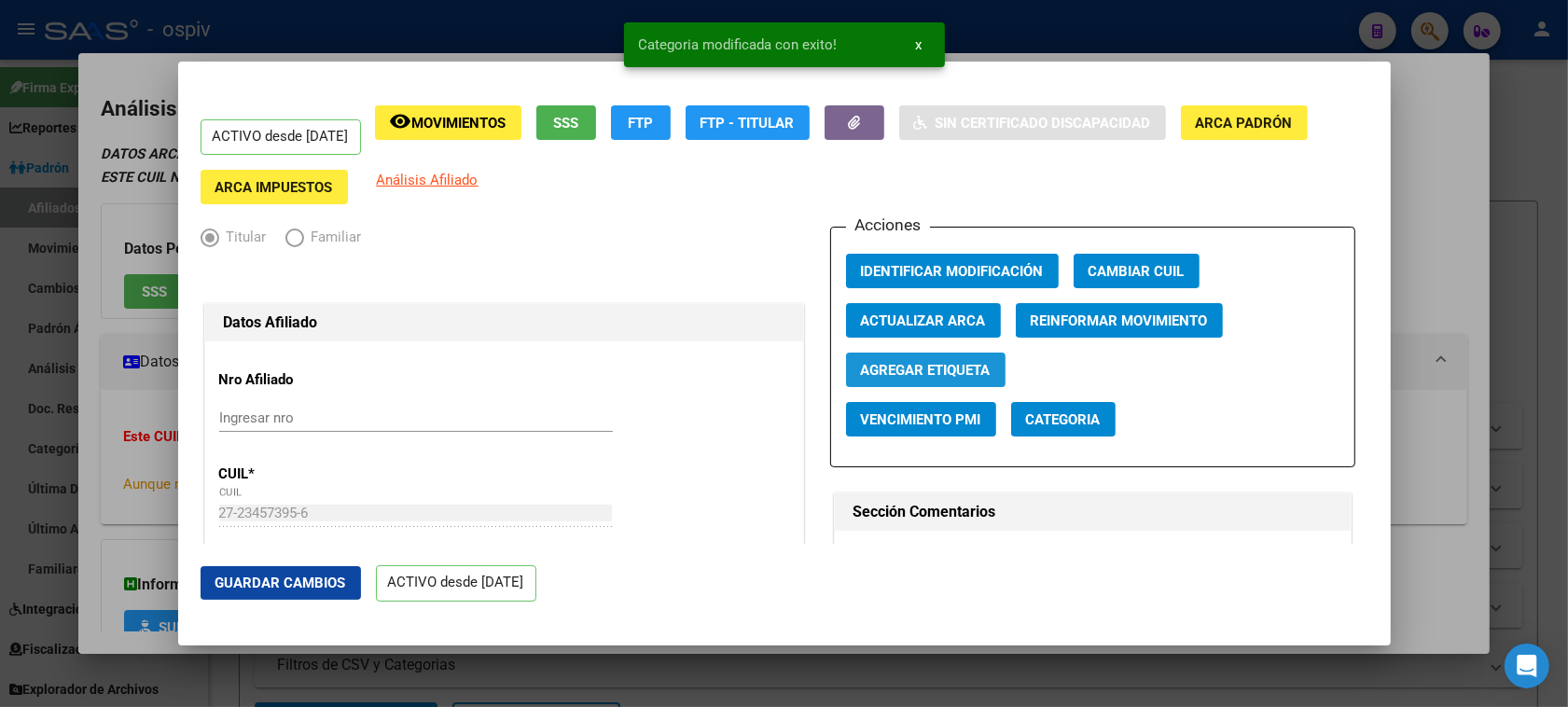
click at [926, 364] on span "Agregar Etiqueta" at bounding box center [925, 370] width 130 height 17
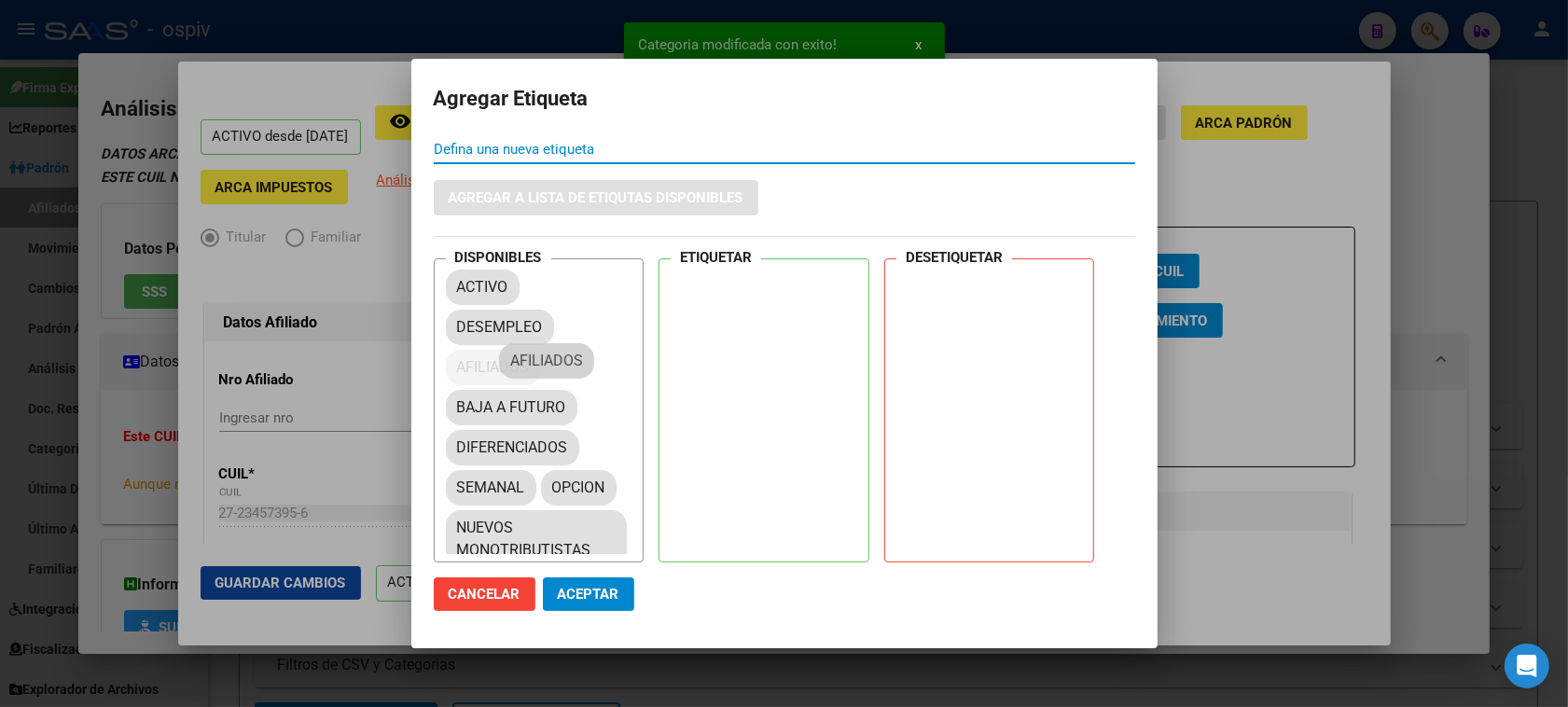
drag, startPoint x: 496, startPoint y: 371, endPoint x: 832, endPoint y: 303, distance: 342.8
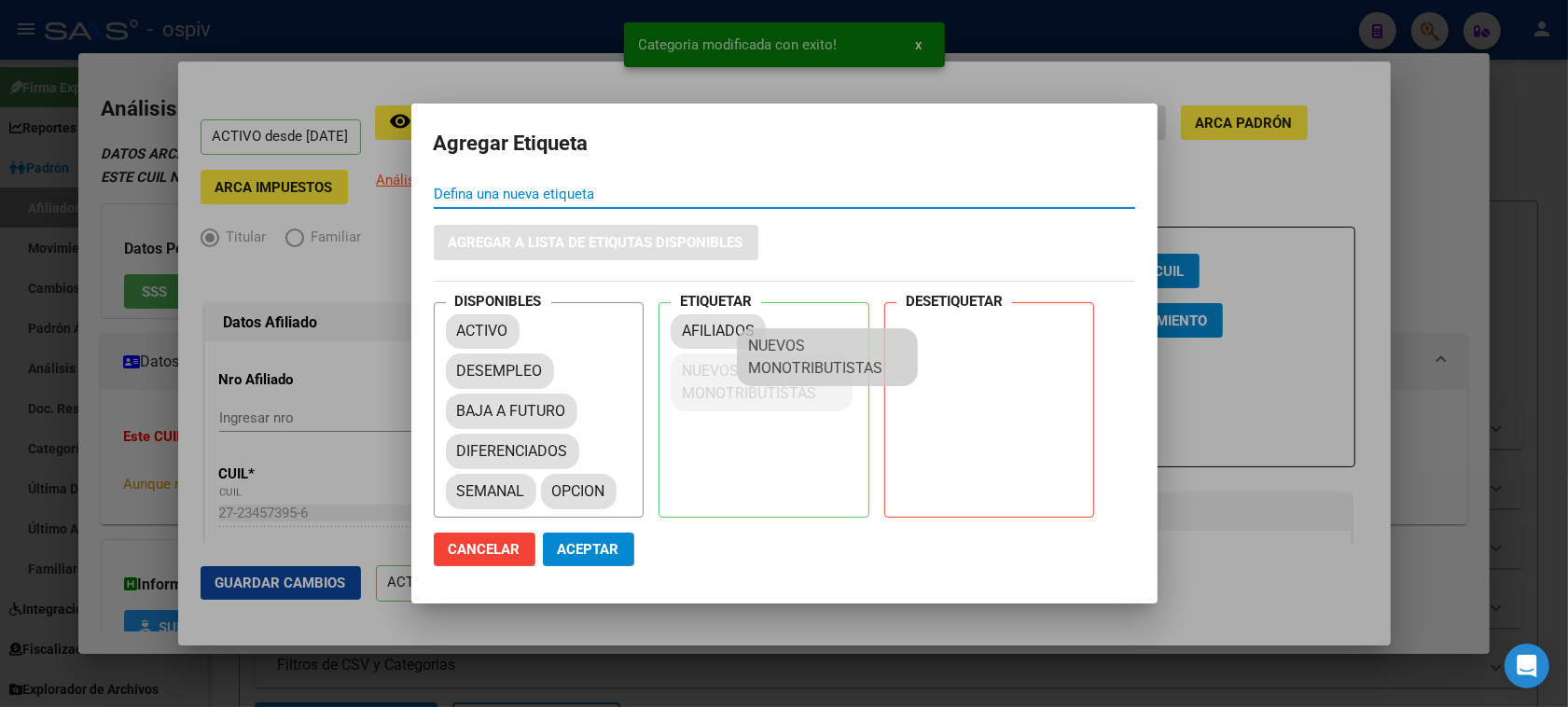
drag, startPoint x: 539, startPoint y: 500, endPoint x: 826, endPoint y: 333, distance: 332.1
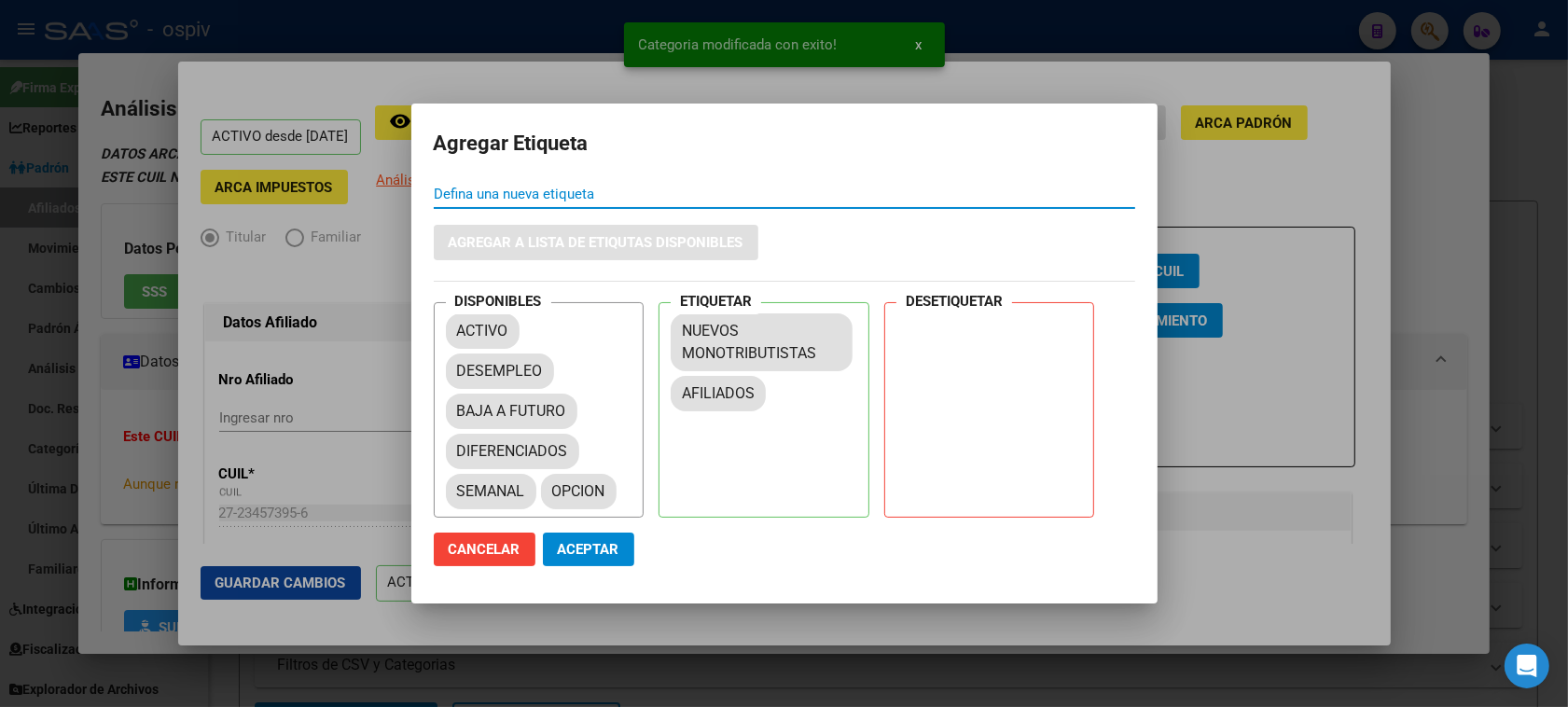
click at [609, 550] on span "Aceptar" at bounding box center [588, 549] width 62 height 17
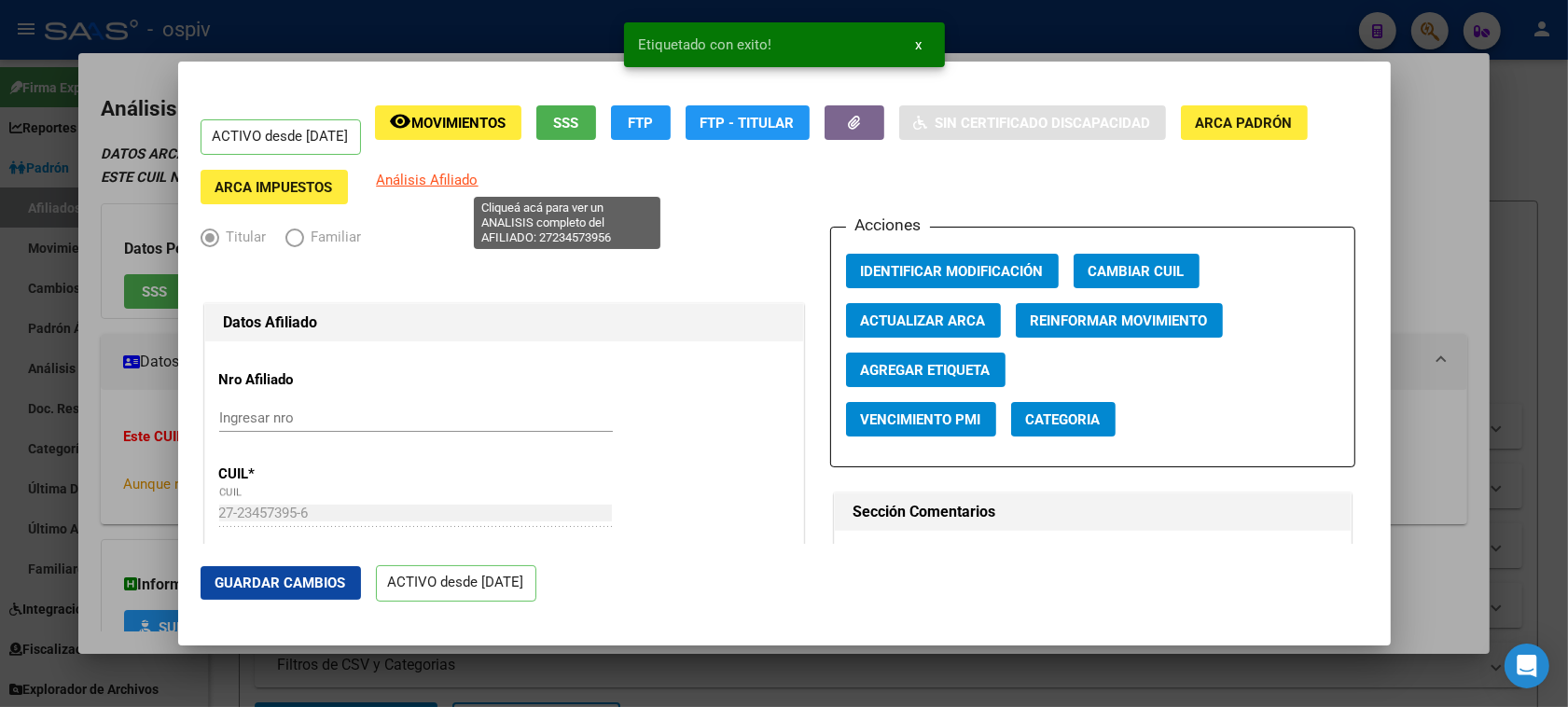
click at [478, 187] on span "Análisis Afiliado" at bounding box center [428, 180] width 102 height 17
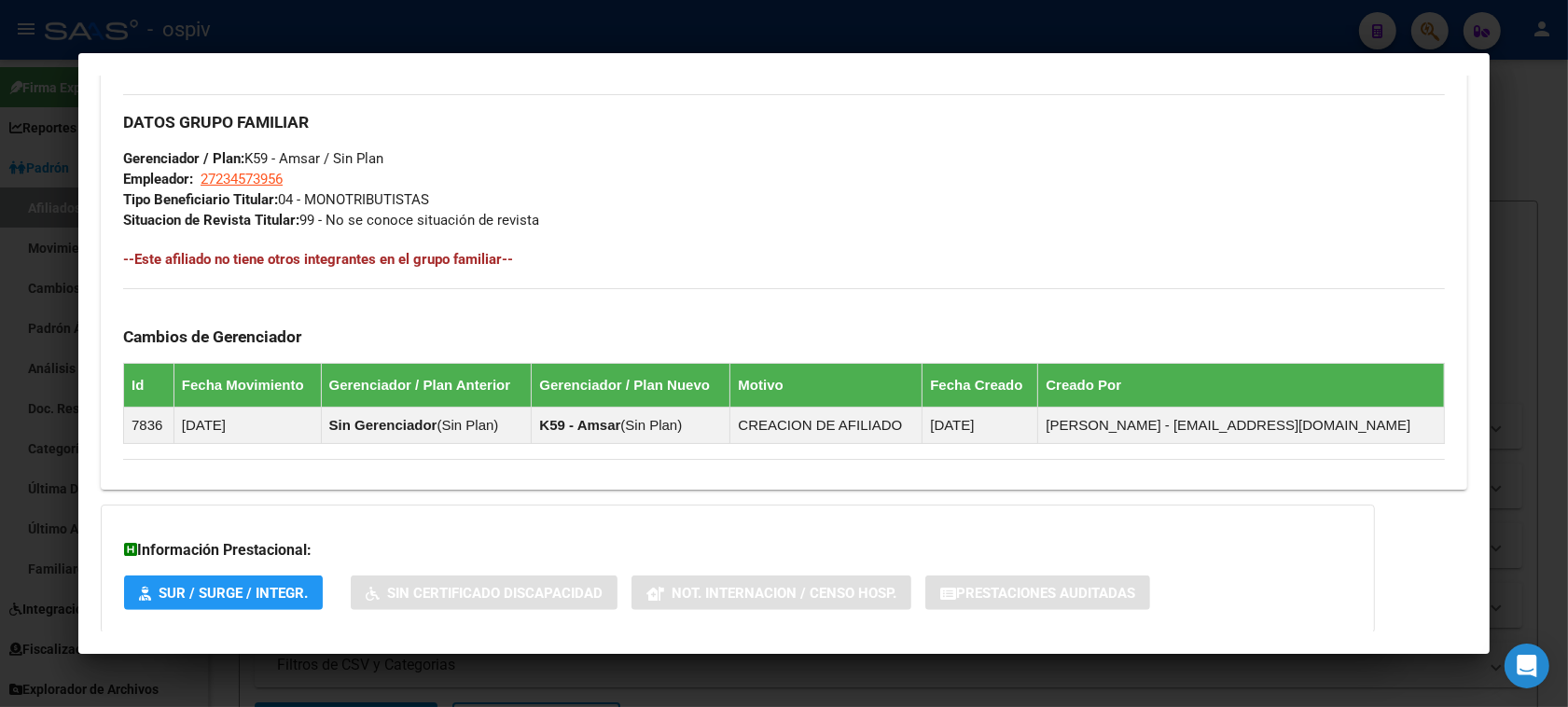
scroll to position [962, 0]
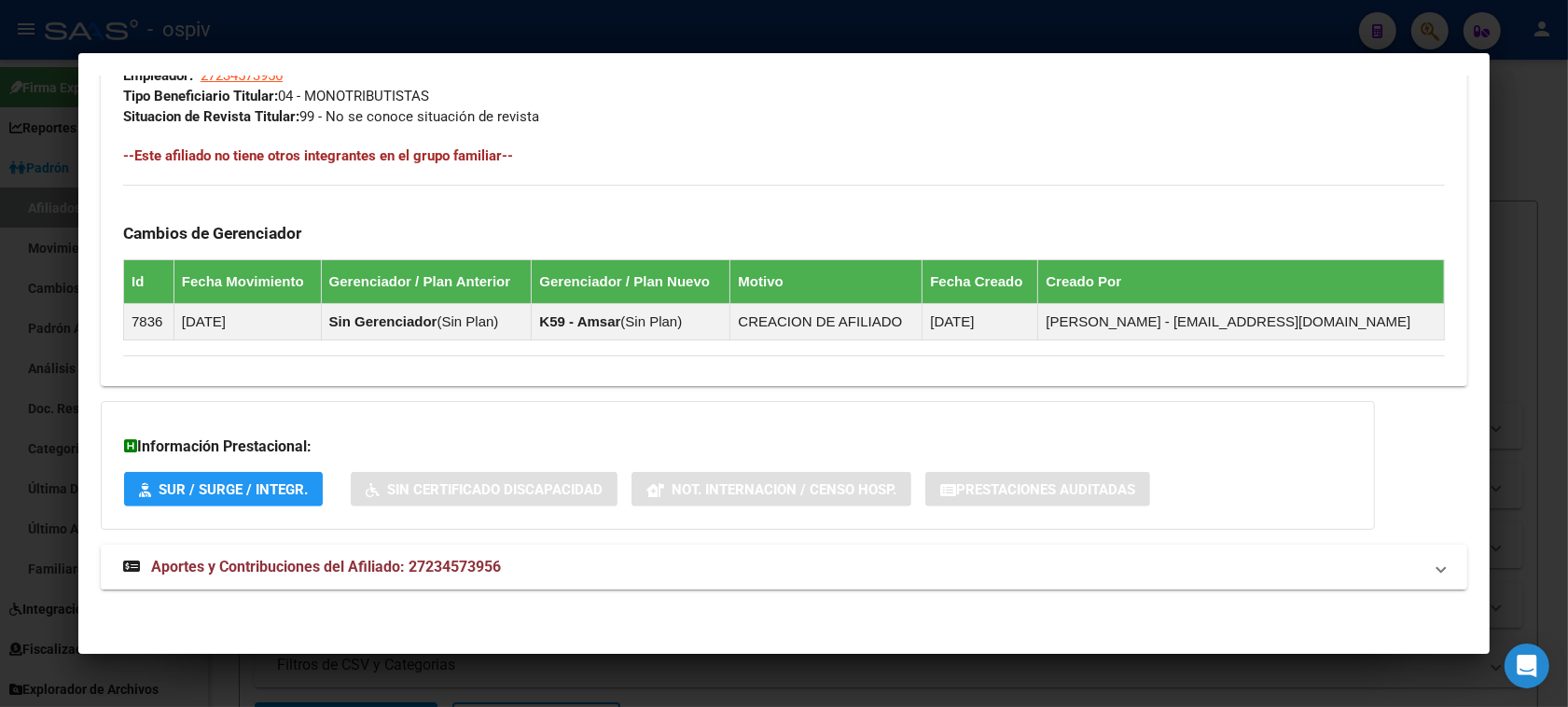
click at [406, 574] on span "Aportes y Contribuciones del Afiliado: 27234573956" at bounding box center [326, 566] width 350 height 18
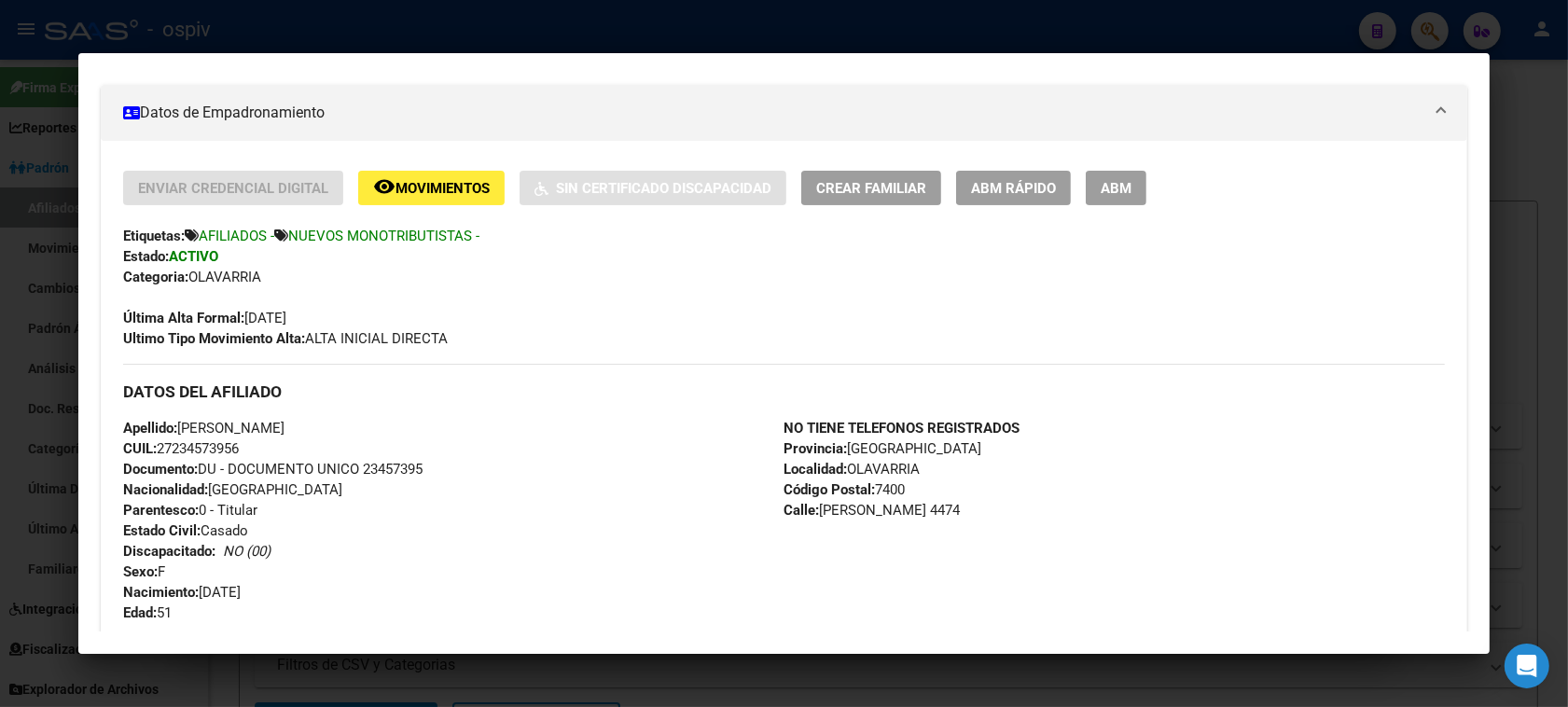
scroll to position [30, 0]
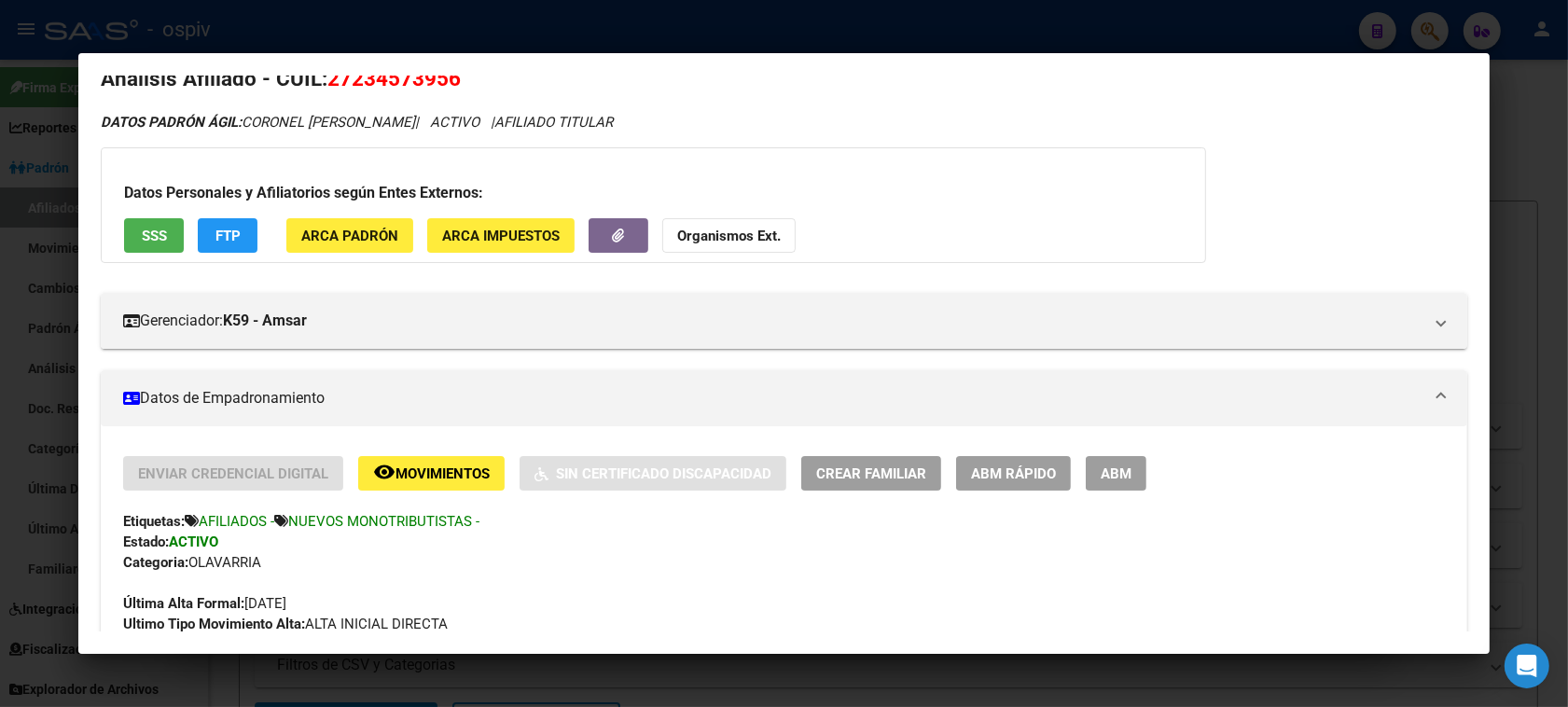
click at [215, 234] on span "FTP" at bounding box center [227, 236] width 25 height 17
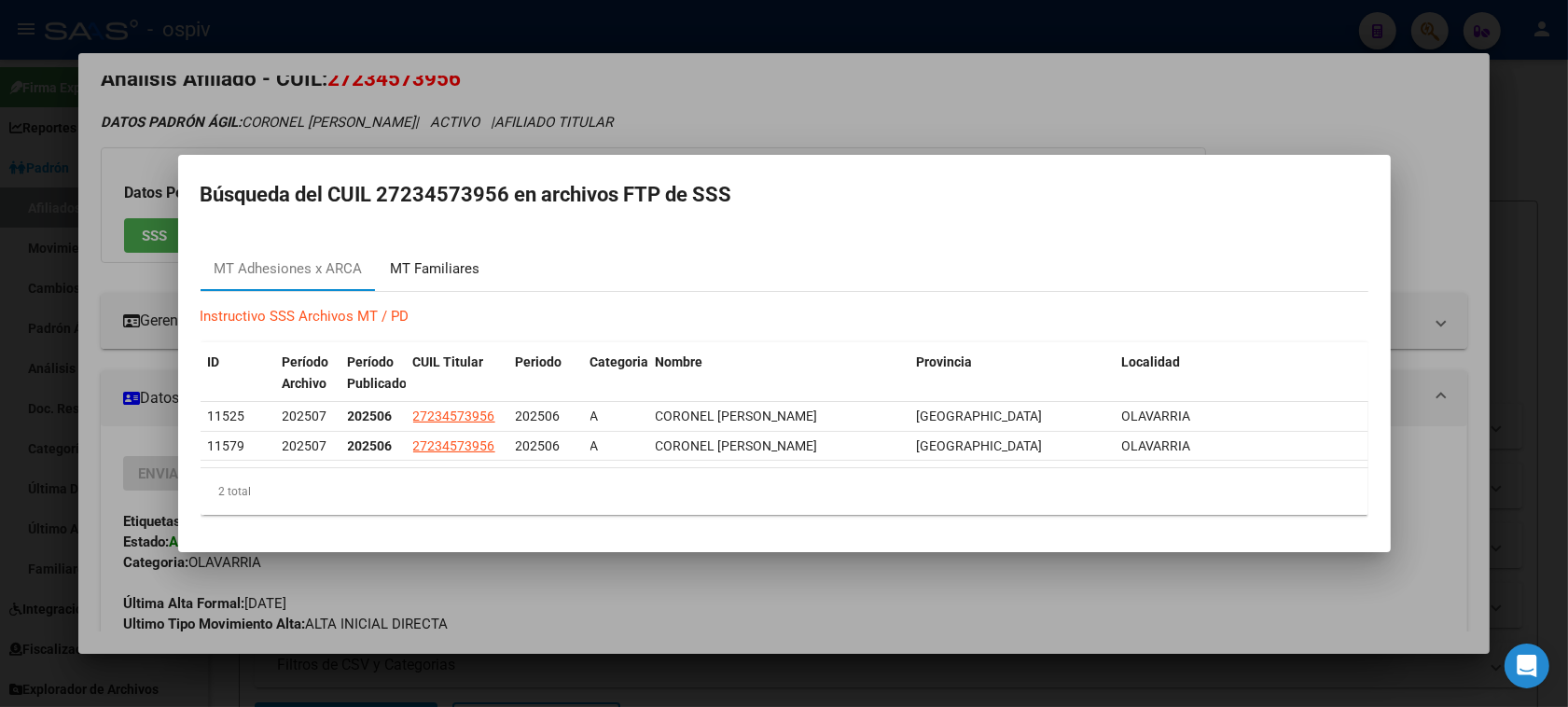
click at [471, 261] on div "MT Familiares" at bounding box center [436, 268] width 90 height 22
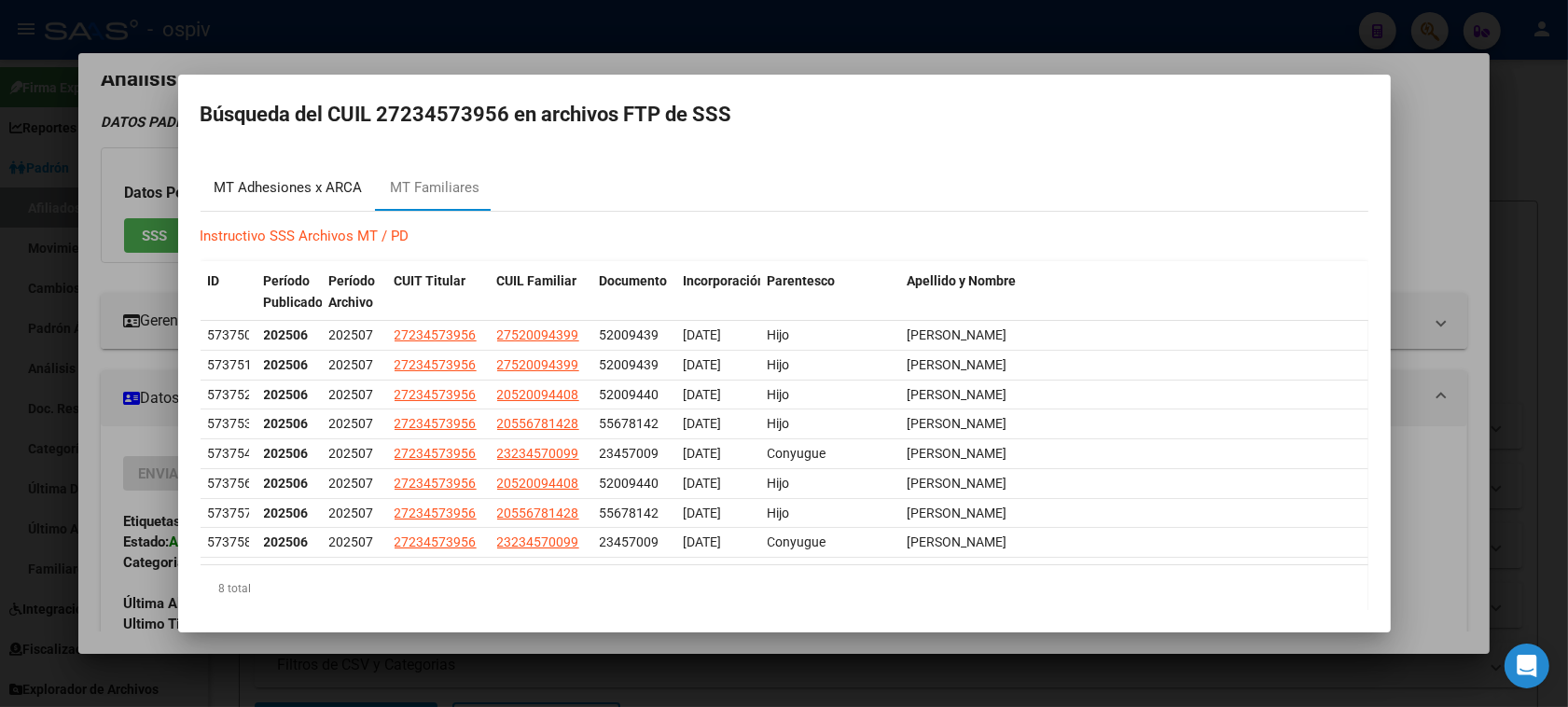
click at [303, 187] on div "MT Adhesiones x ARCA" at bounding box center [288, 187] width 148 height 22
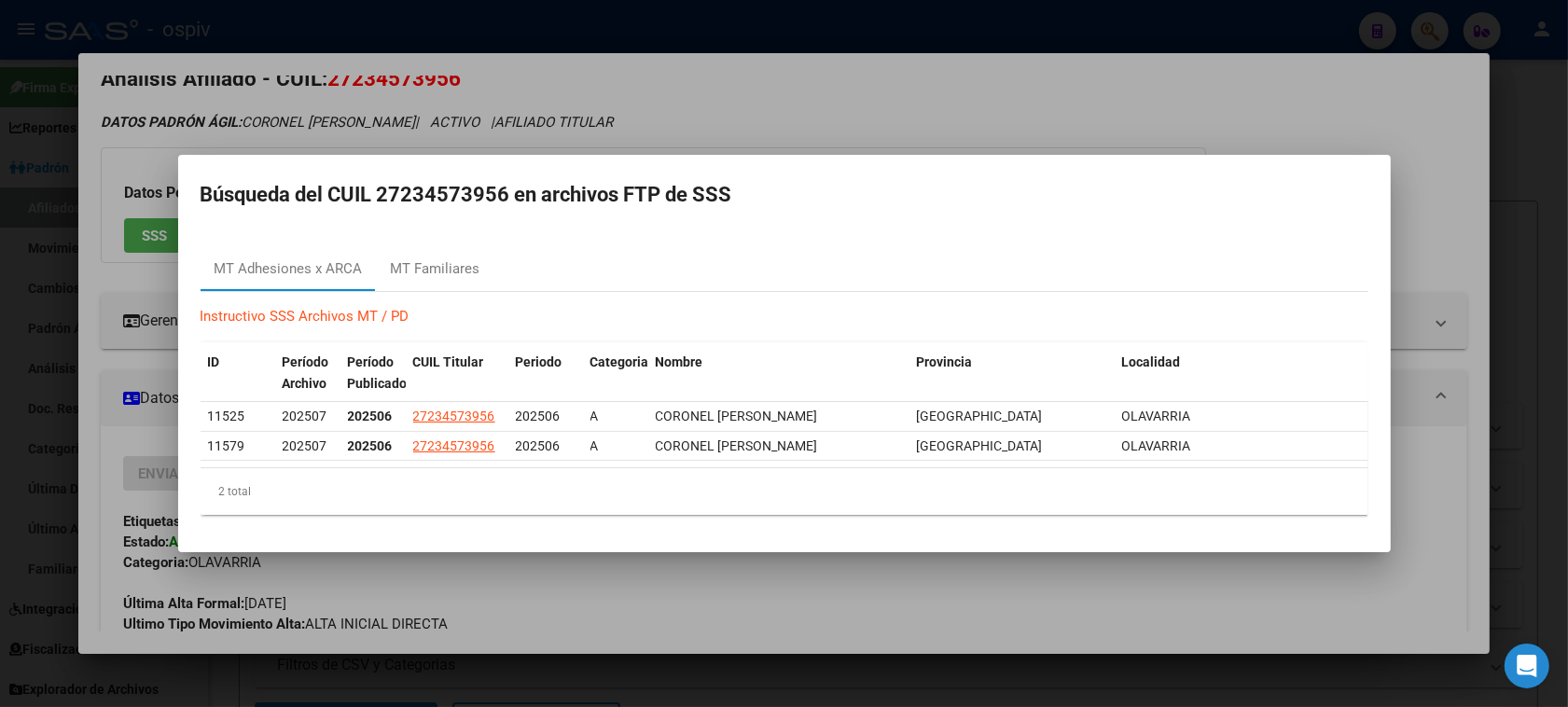
click at [841, 124] on div at bounding box center [784, 354] width 1568 height 707
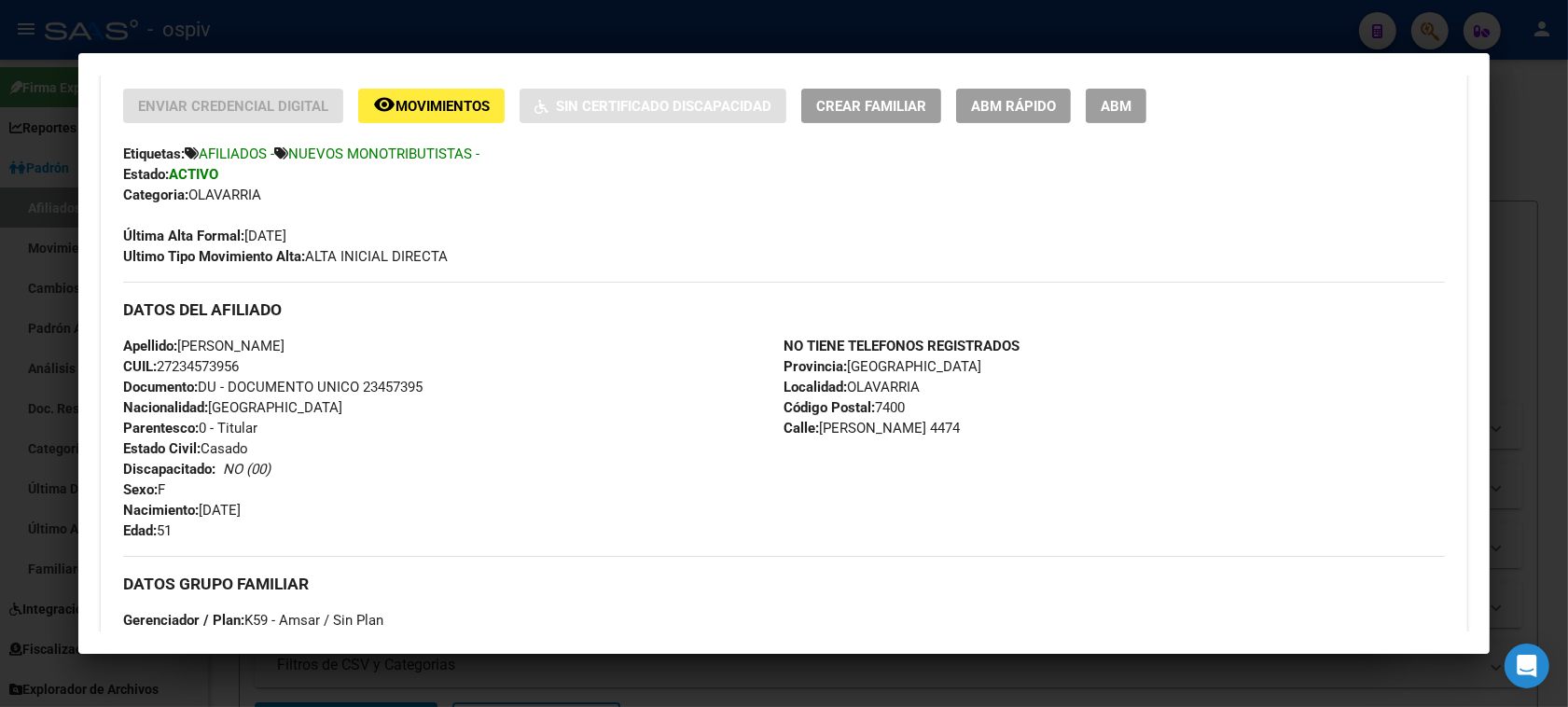
scroll to position [0, 0]
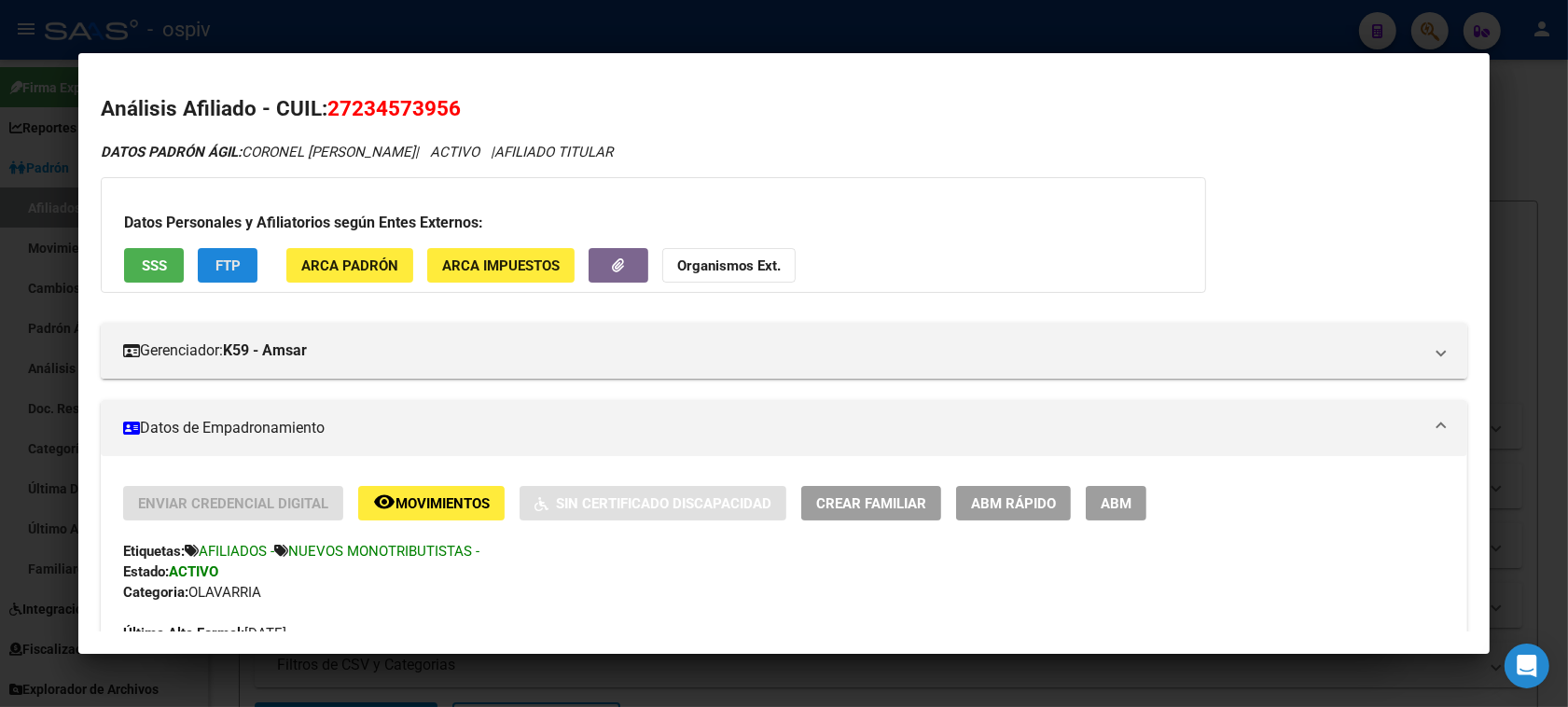
click at [224, 263] on span "FTP" at bounding box center [227, 266] width 25 height 17
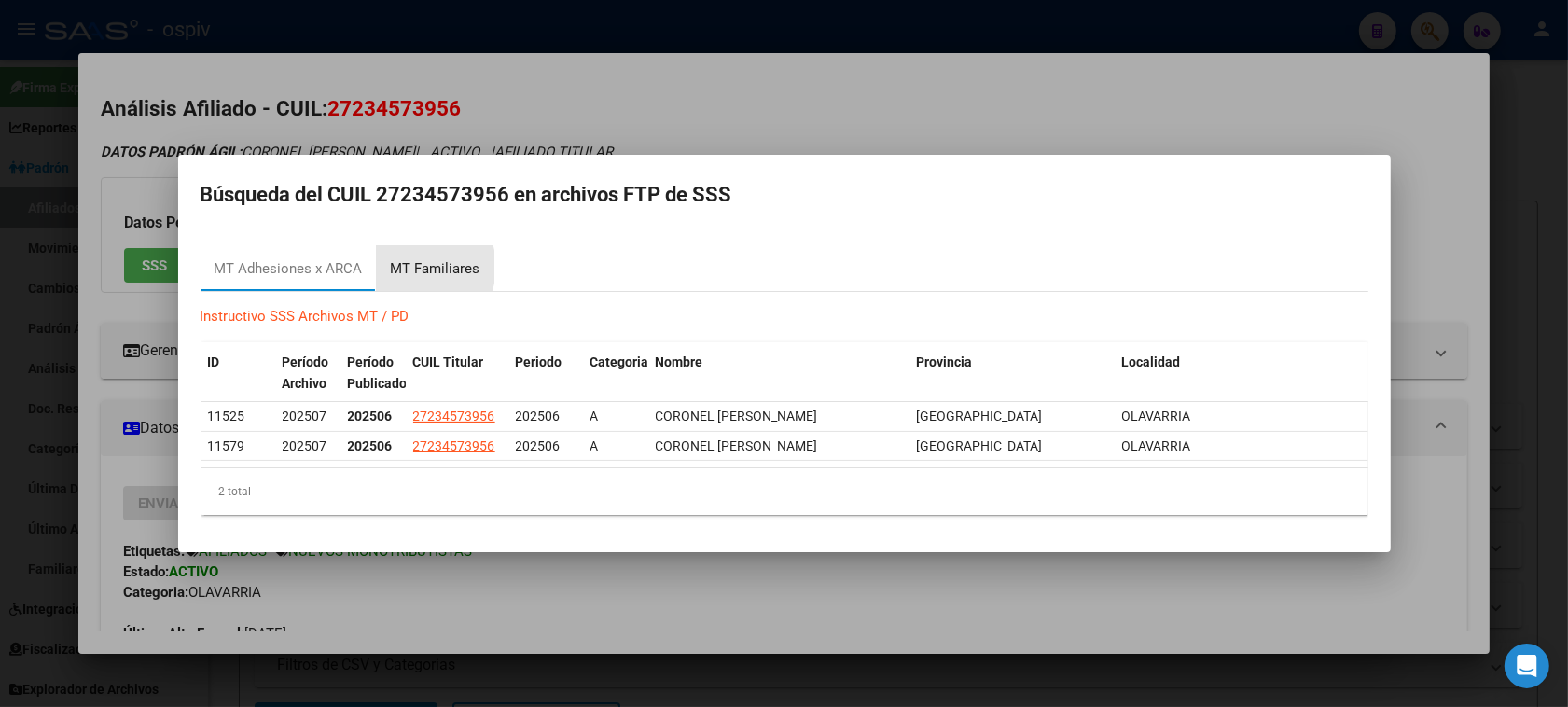
click at [415, 267] on div "MT Familiares" at bounding box center [436, 268] width 90 height 22
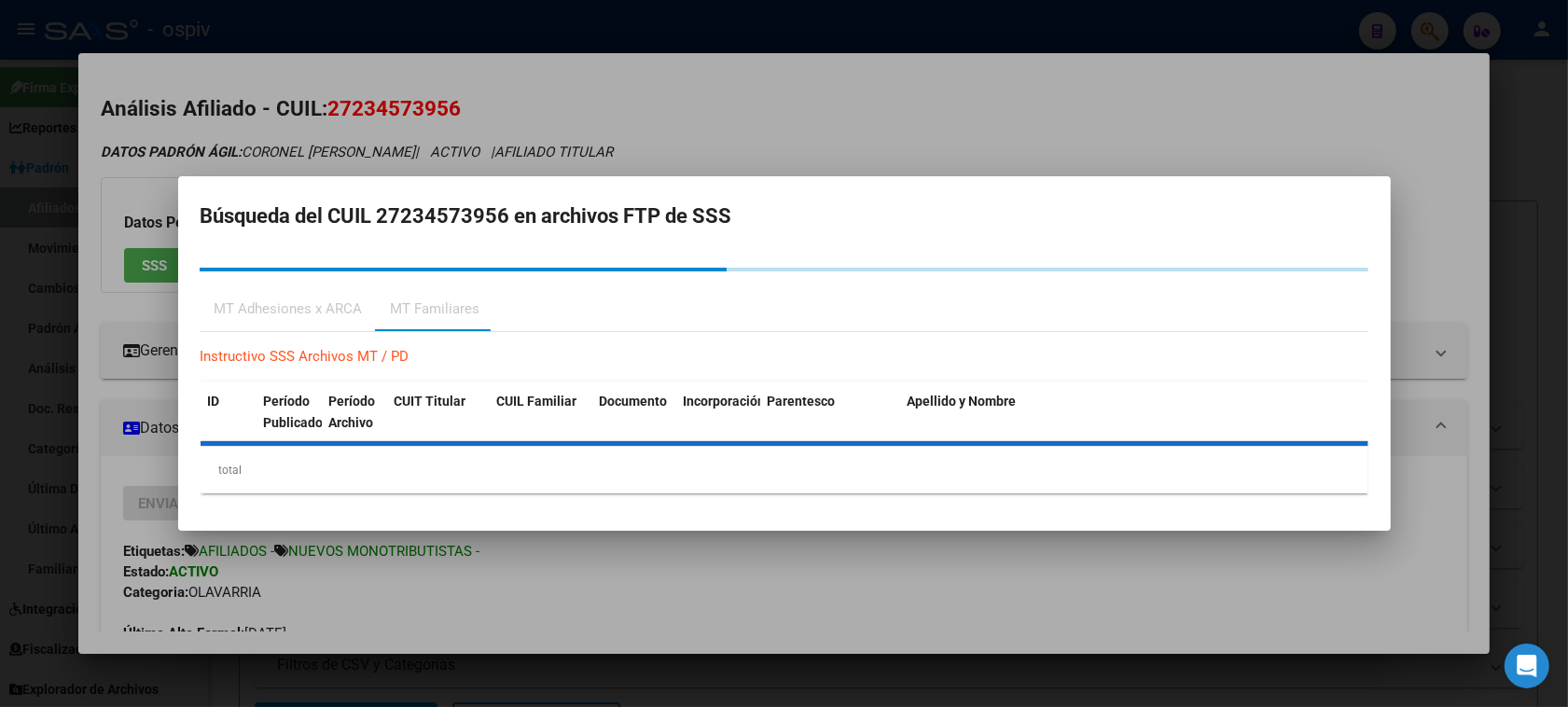
click at [285, 309] on div "MT Adhesiones x ARCA" at bounding box center [288, 309] width 148 height 22
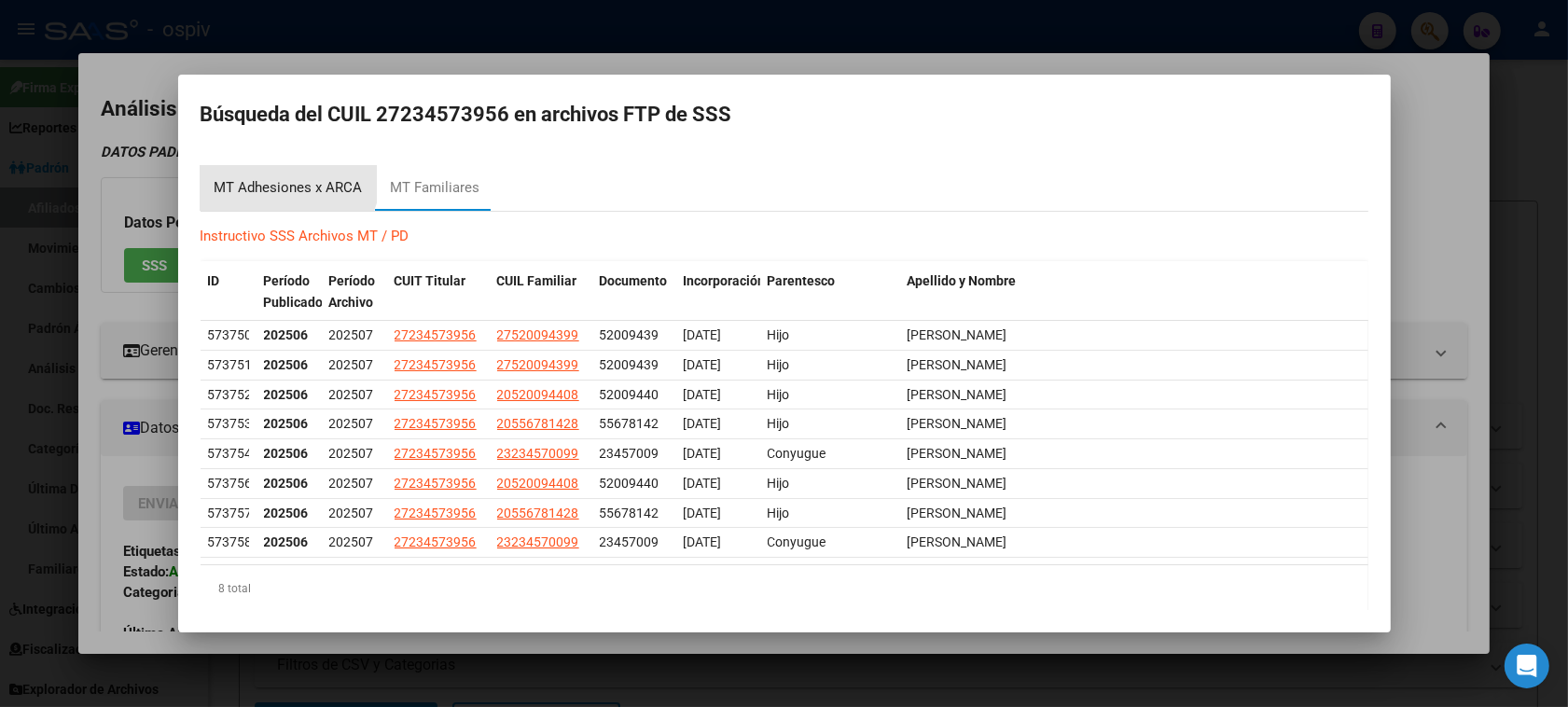
click at [281, 170] on div "MT Adhesiones x ARCA" at bounding box center [288, 188] width 176 height 45
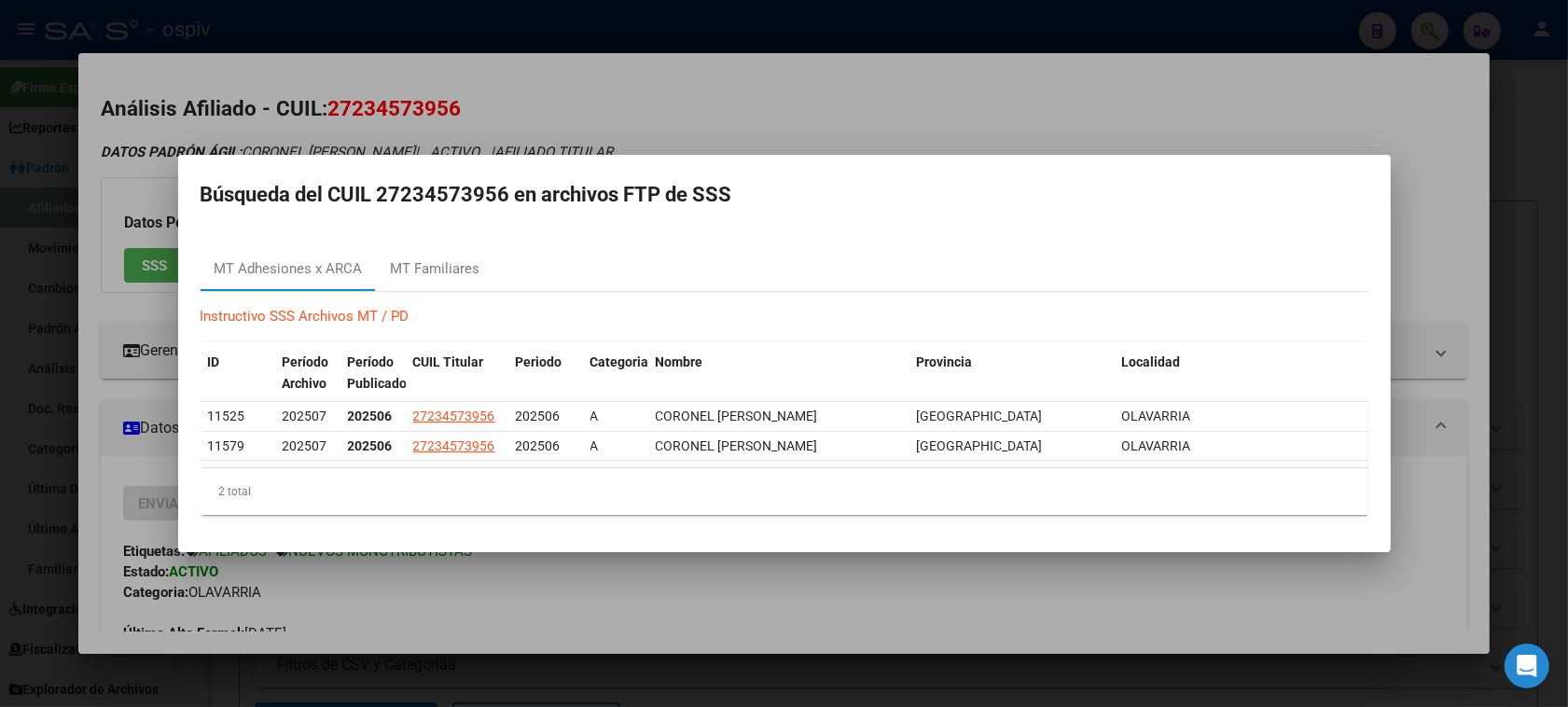
drag, startPoint x: 682, startPoint y: 196, endPoint x: 1343, endPoint y: 89, distance: 669.6
click at [704, 197] on h2 "Búsqueda del CUIL 27234573956 en archivos FTP de SSS" at bounding box center [784, 195] width 1168 height 36
click at [1401, 128] on div at bounding box center [784, 354] width 1568 height 707
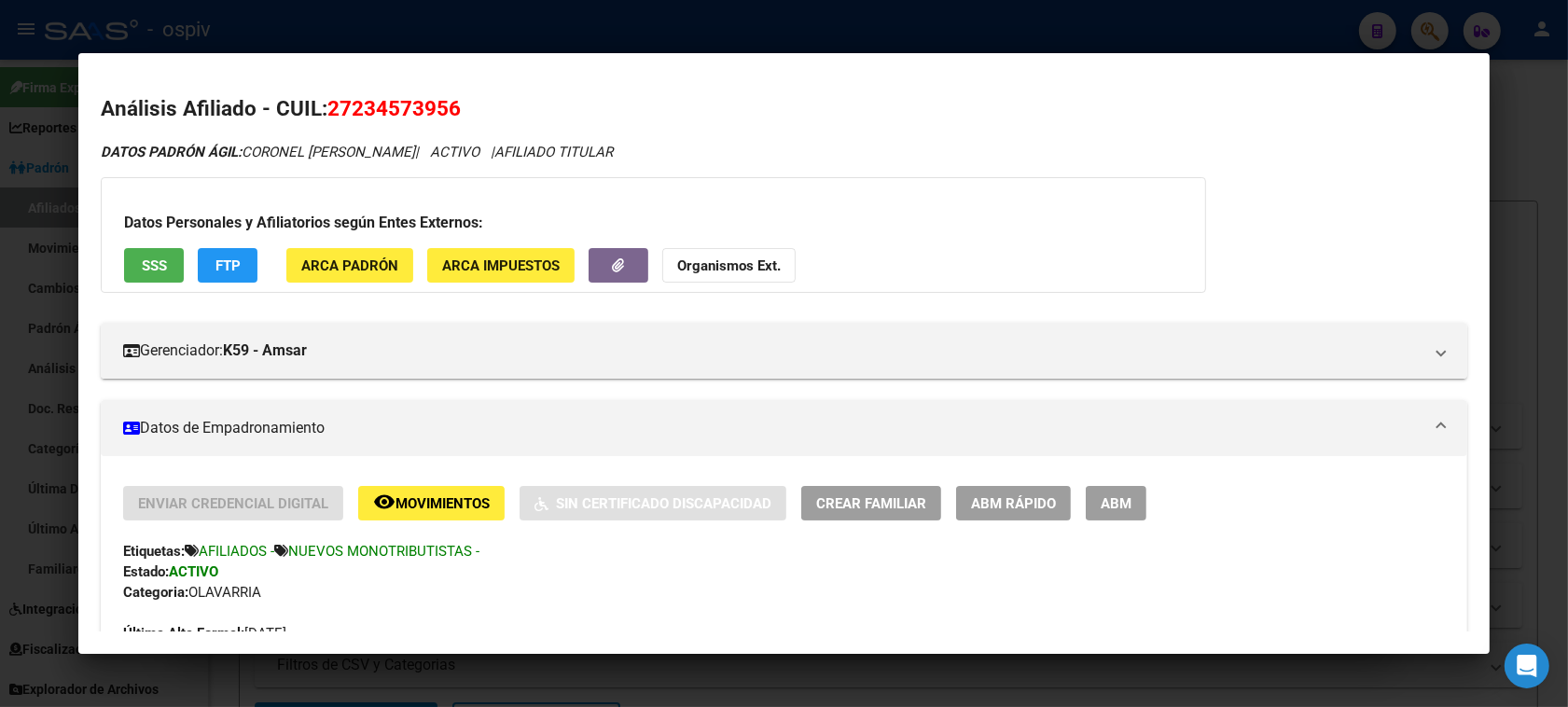
click at [1383, 9] on div at bounding box center [784, 354] width 1568 height 707
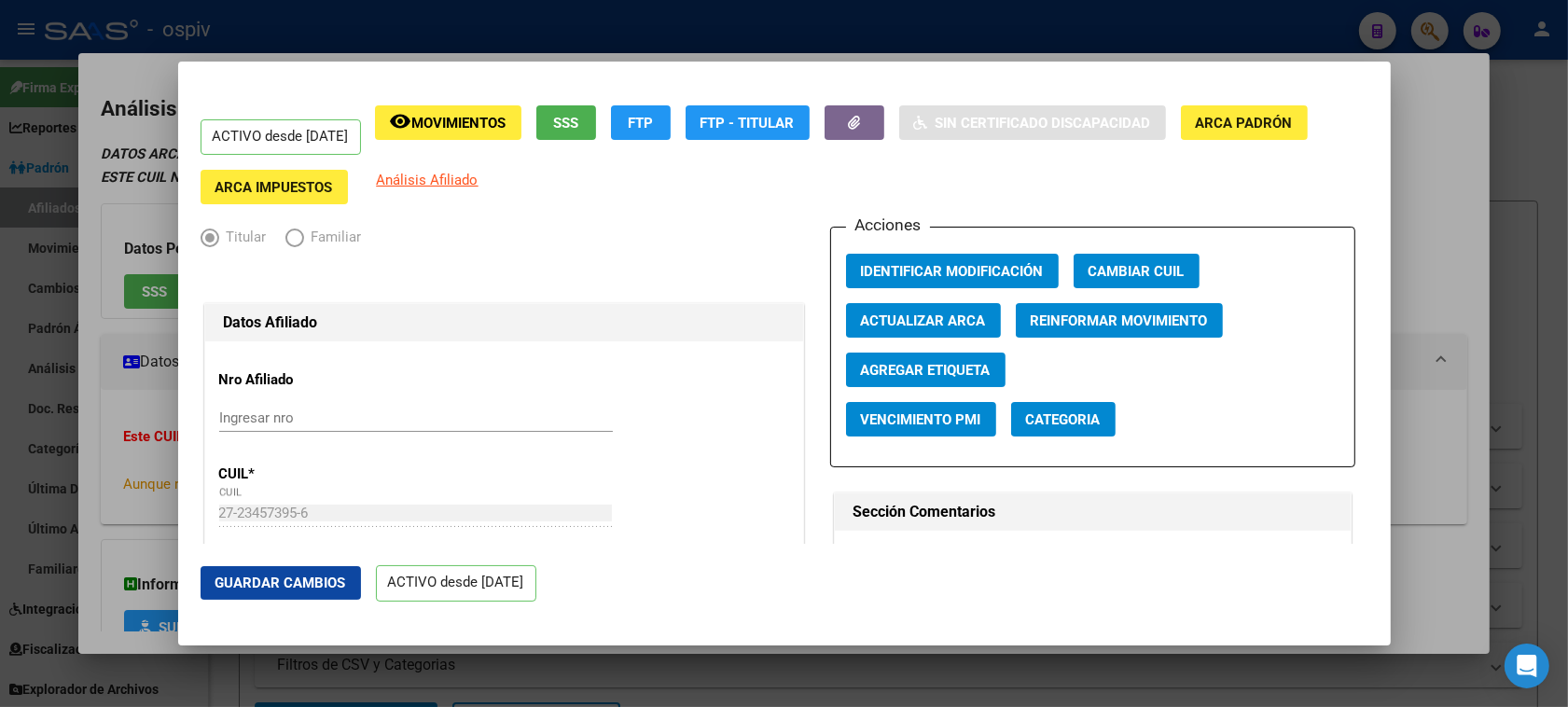
click at [1431, 31] on div at bounding box center [784, 354] width 1568 height 707
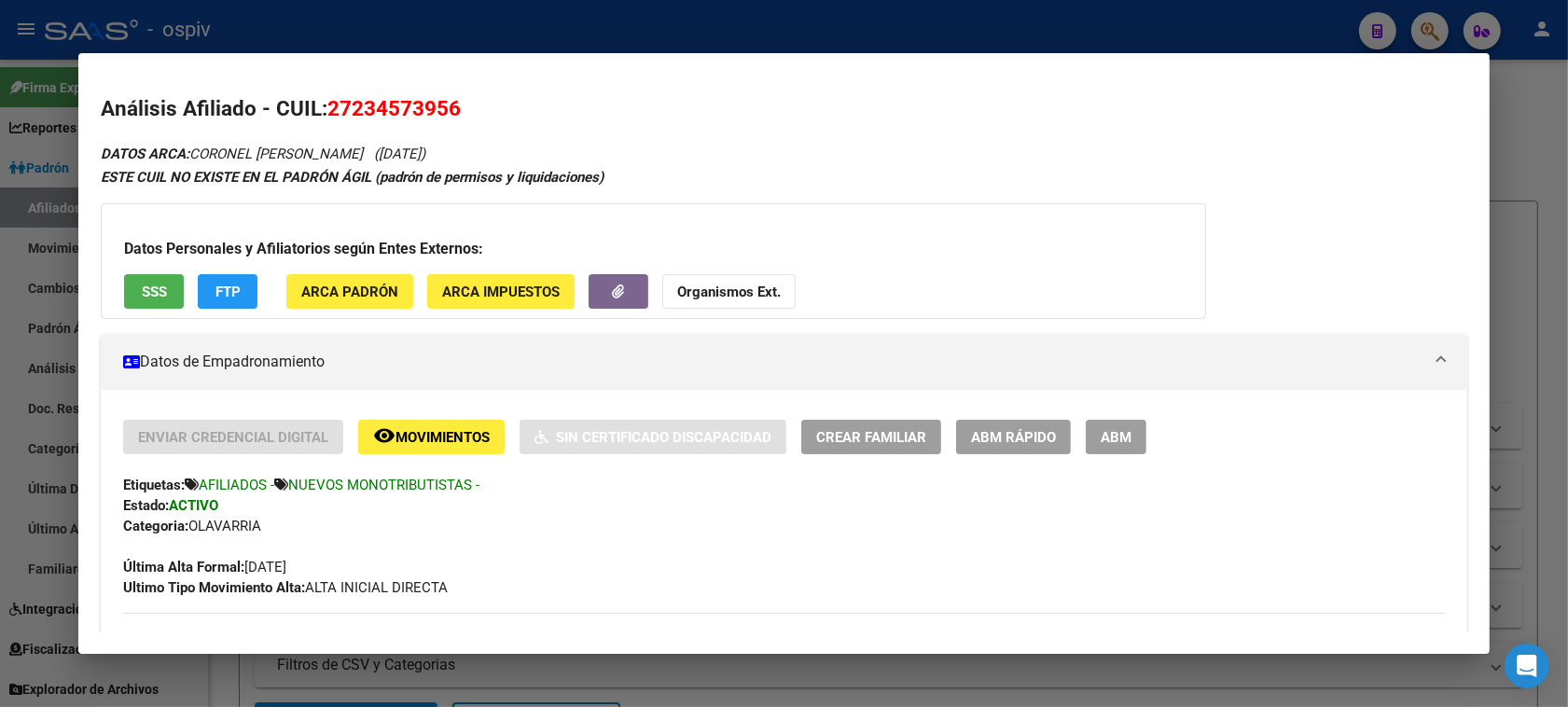
drag, startPoint x: 1425, startPoint y: 12, endPoint x: 146, endPoint y: 62, distance: 1280.0
click at [1427, 14] on div at bounding box center [784, 354] width 1568 height 707
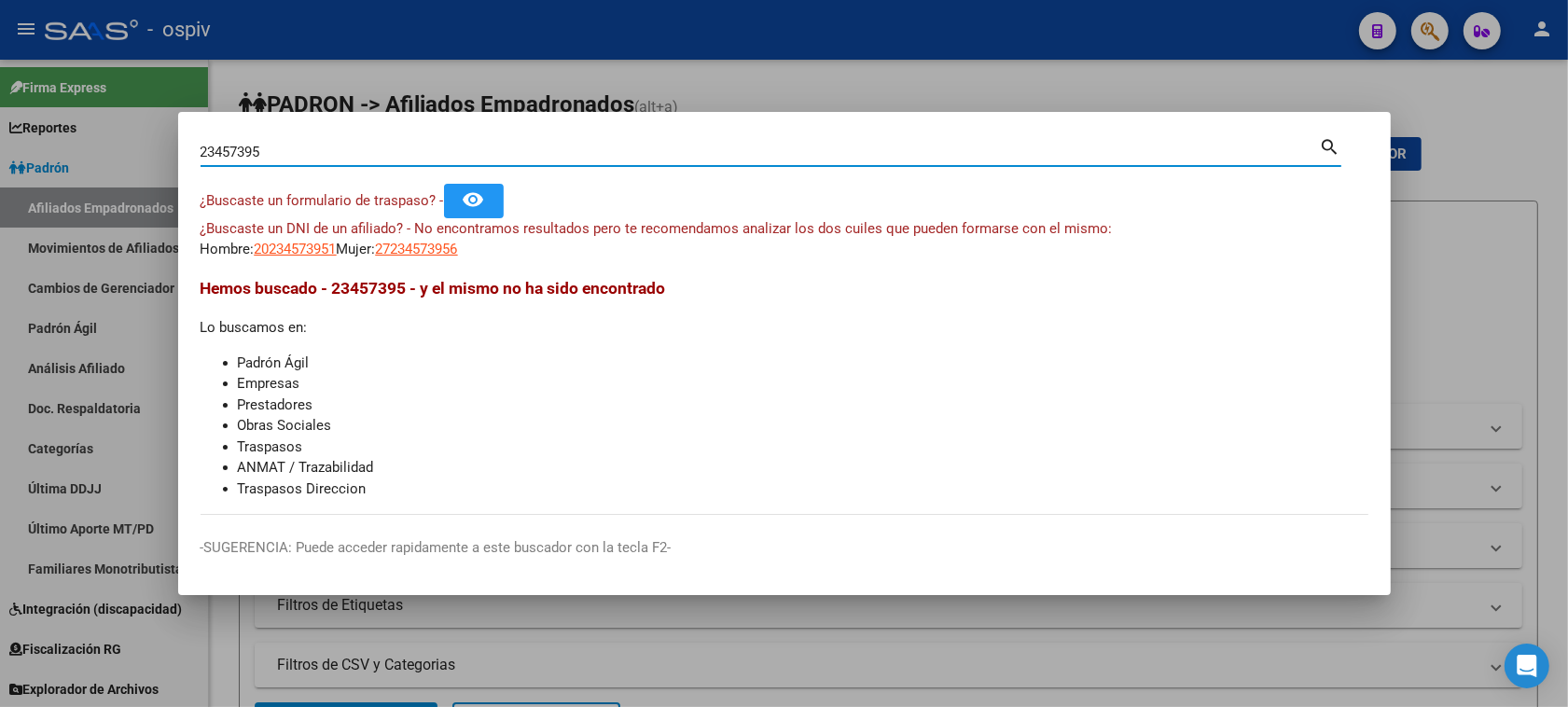
click at [67, 147] on div "23457395 Buscar (apellido, dni, cuil, nro traspaso, cuit, obra social) search ¿…" at bounding box center [784, 354] width 1568 height 707
type input "27335212547"
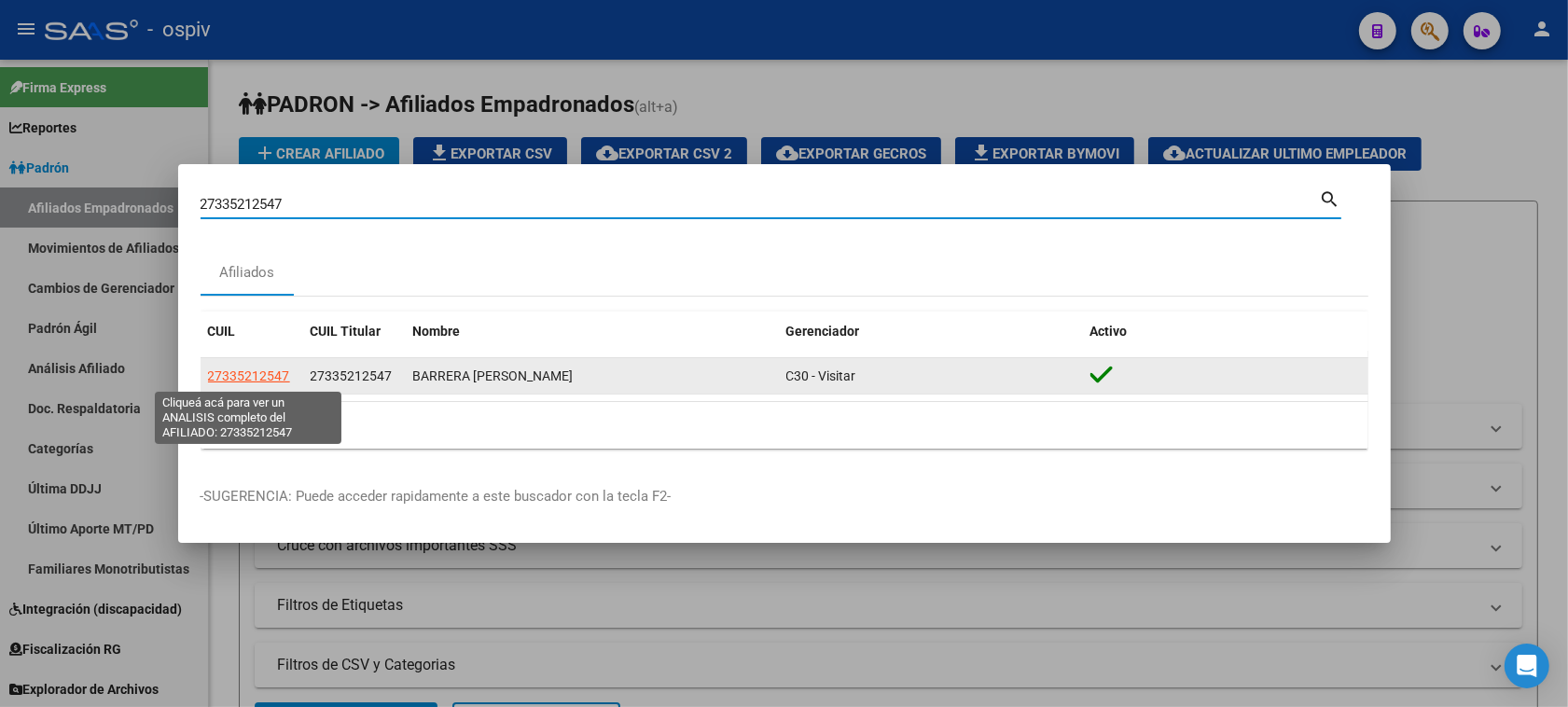
click at [257, 383] on span "27335212547" at bounding box center [249, 376] width 82 height 15
type textarea "27335212547"
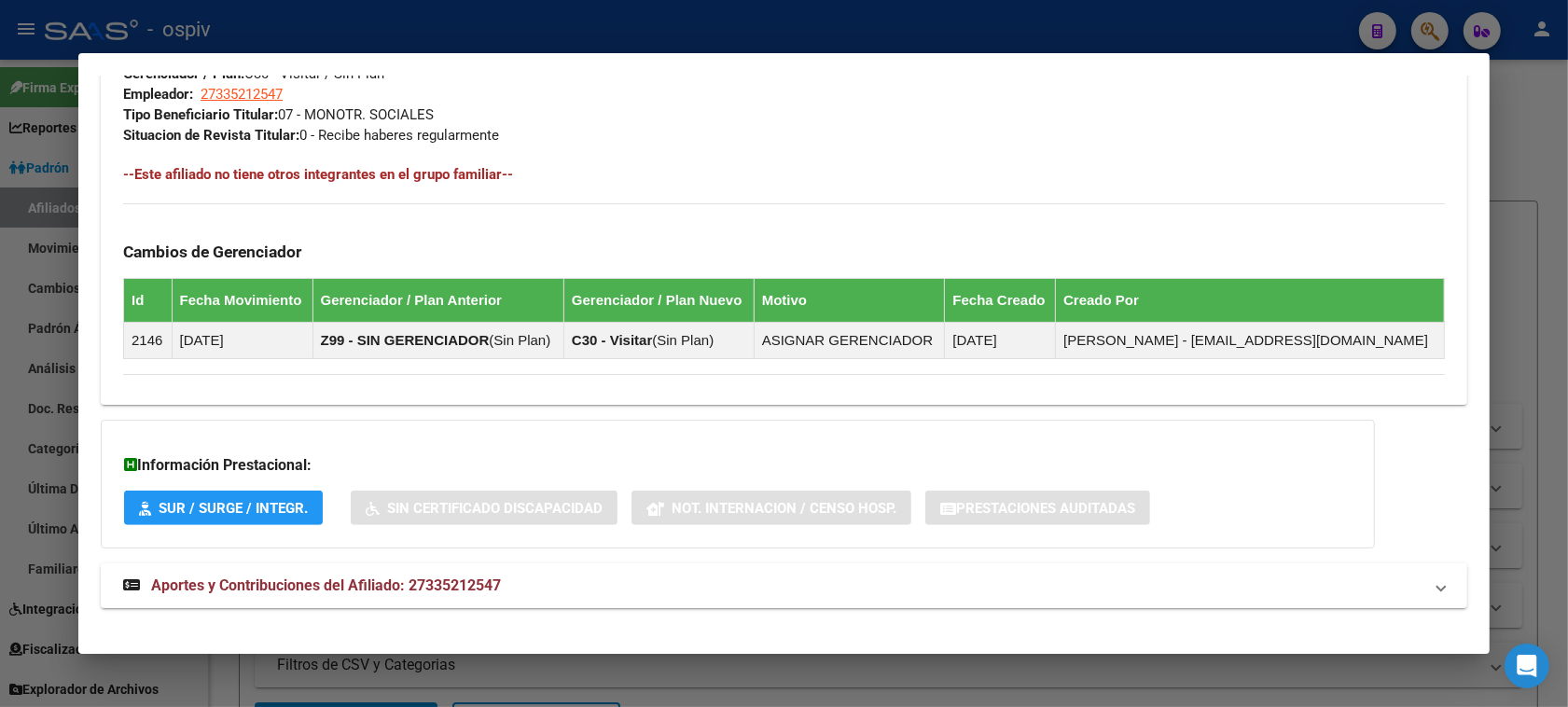
scroll to position [976, 0]
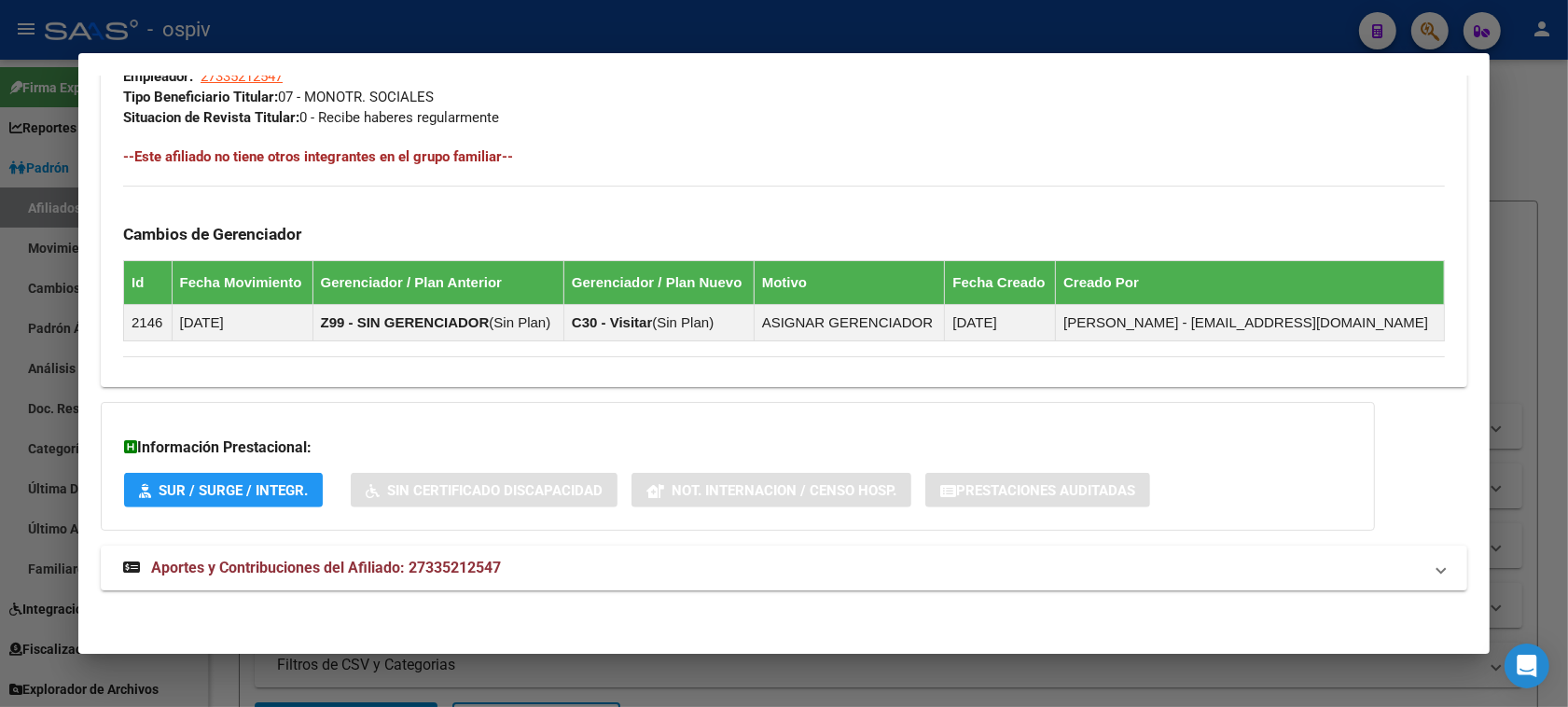
drag, startPoint x: 1422, startPoint y: 21, endPoint x: 215, endPoint y: 138, distance: 1212.7
click at [1417, 21] on div at bounding box center [784, 354] width 1568 height 707
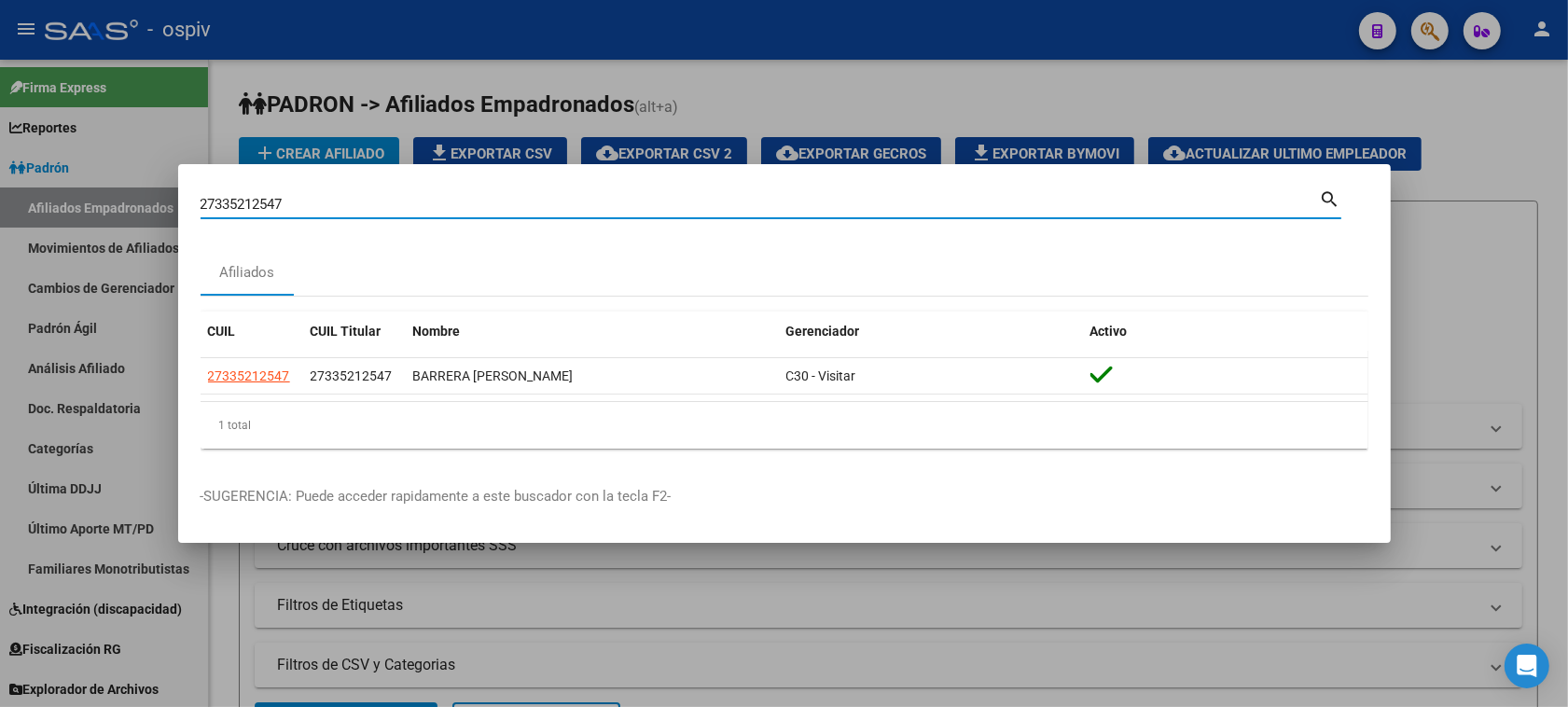
drag, startPoint x: 306, startPoint y: 211, endPoint x: 0, endPoint y: 174, distance: 308.2
click at [0, 174] on div "27335212547 Buscar (apellido, dni, cuil, nro traspaso, cuit, obra social) searc…" at bounding box center [784, 354] width 1568 height 707
type input "26262419"
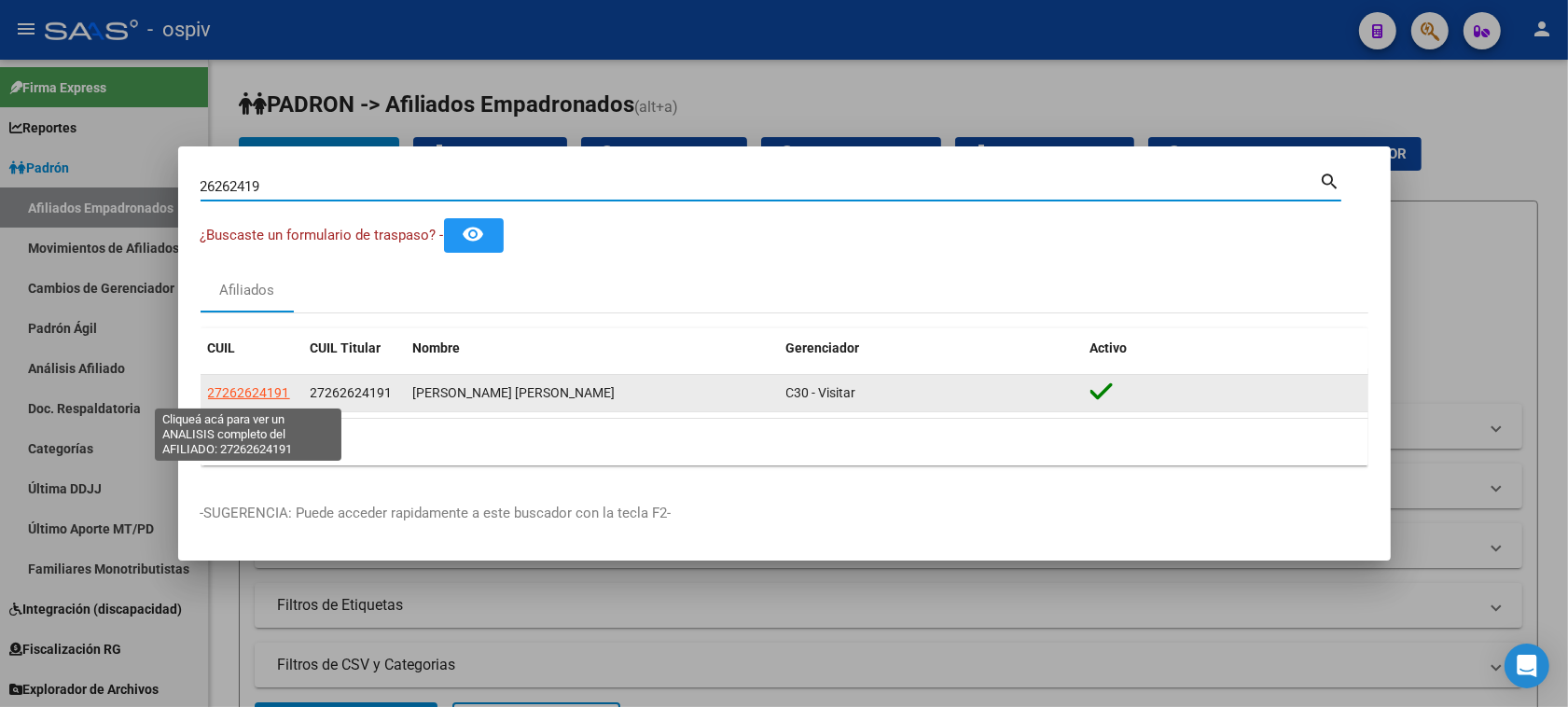
click at [263, 393] on span "27262624191" at bounding box center [249, 393] width 82 height 15
type textarea "27262624191"
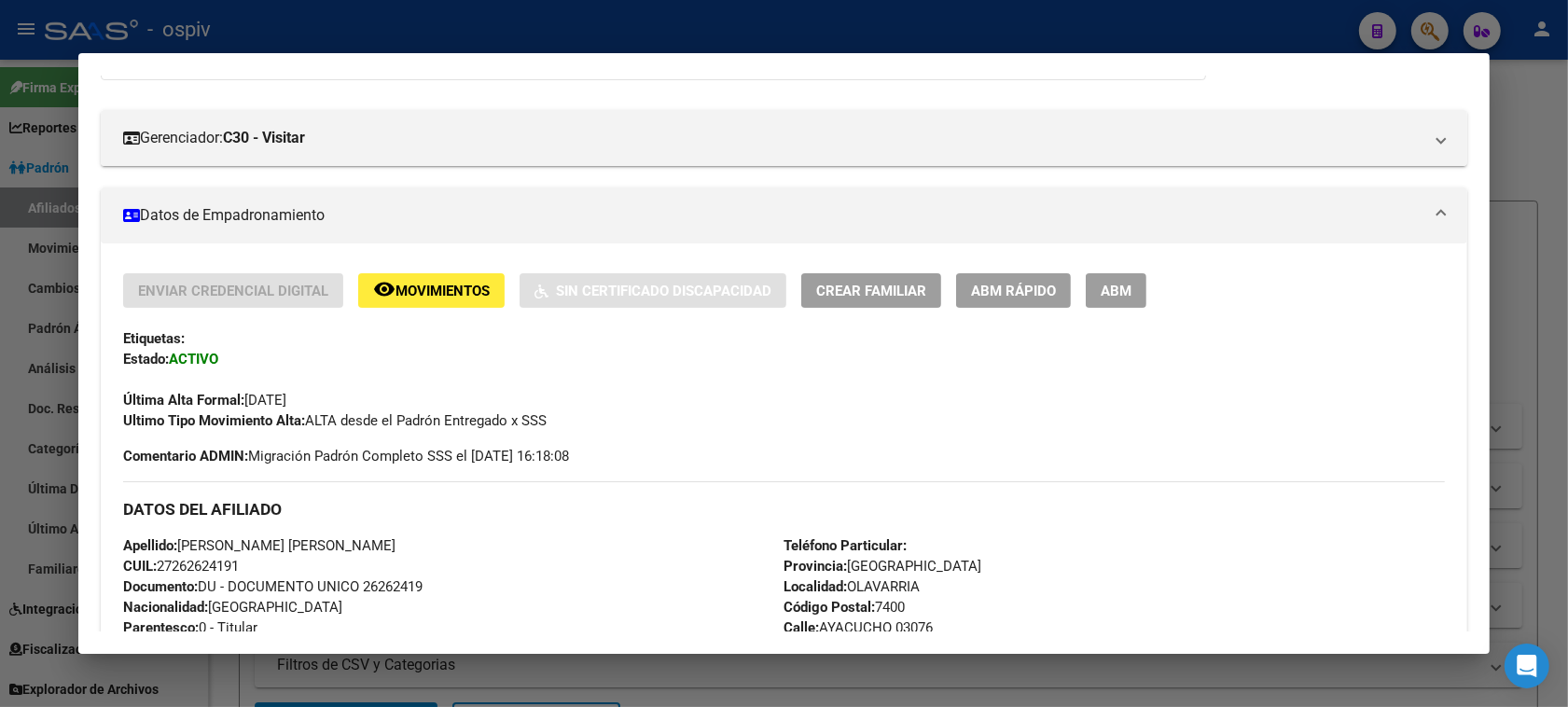
scroll to position [233, 0]
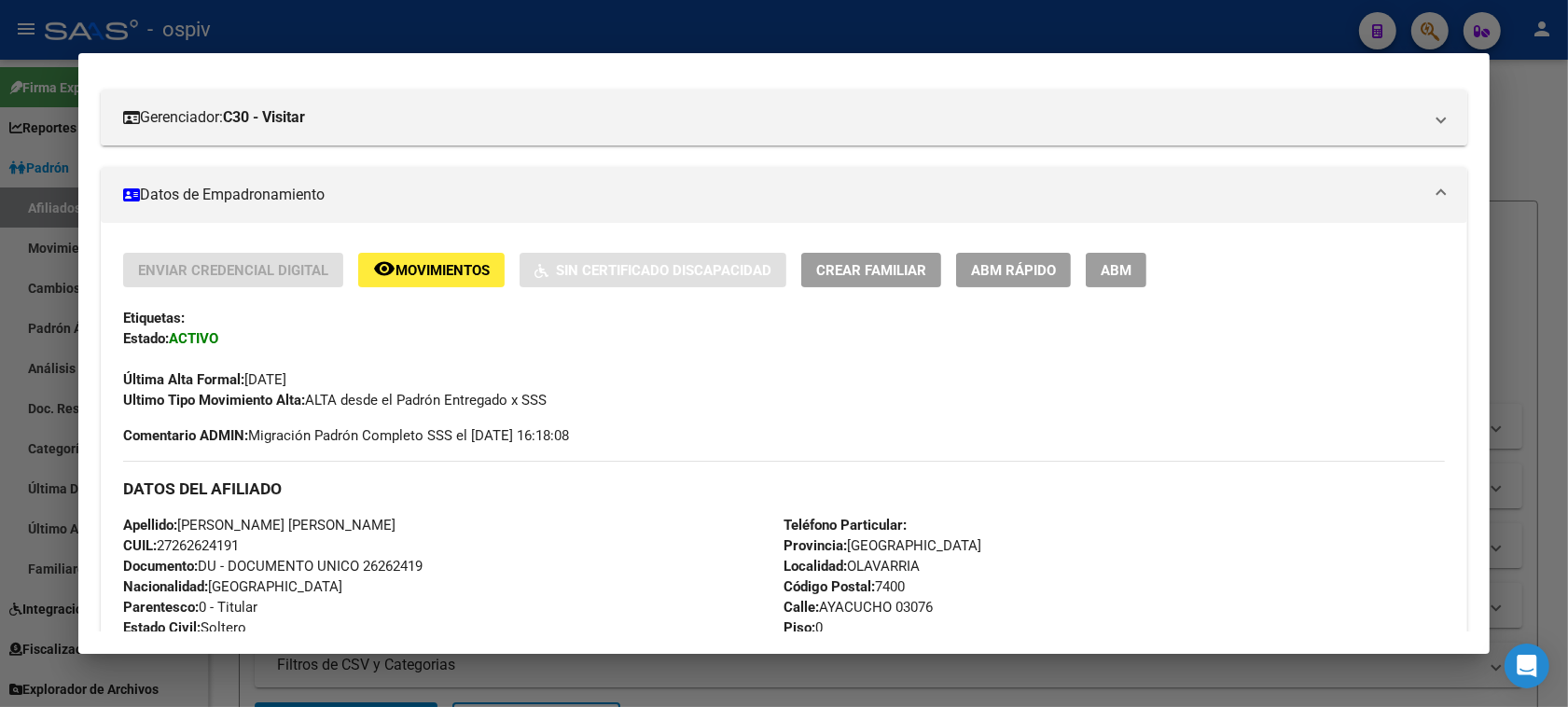
click at [1100, 271] on span "ABM" at bounding box center [1115, 270] width 31 height 17
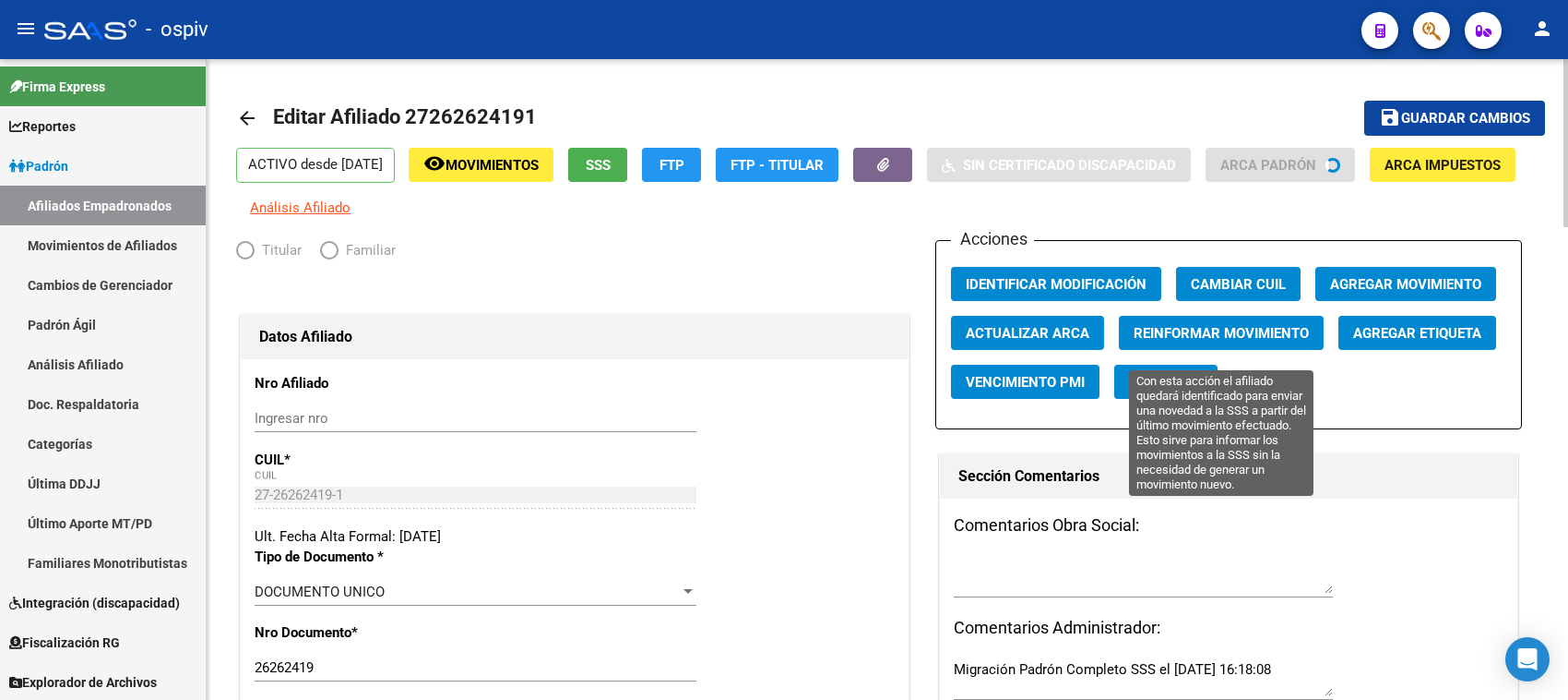
radio input "true"
type input "27-26262419-1"
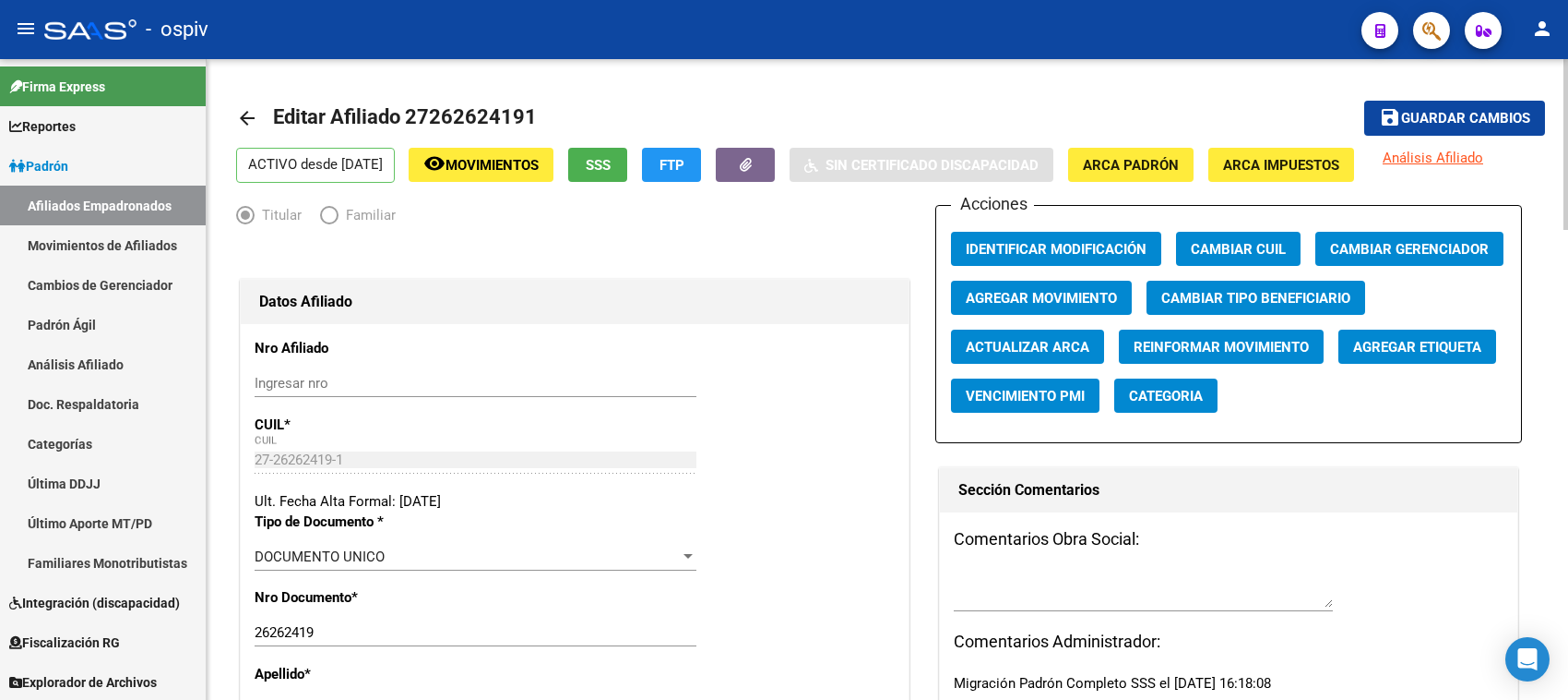
click at [997, 292] on span "Agregar Movimiento" at bounding box center [1041, 298] width 151 height 17
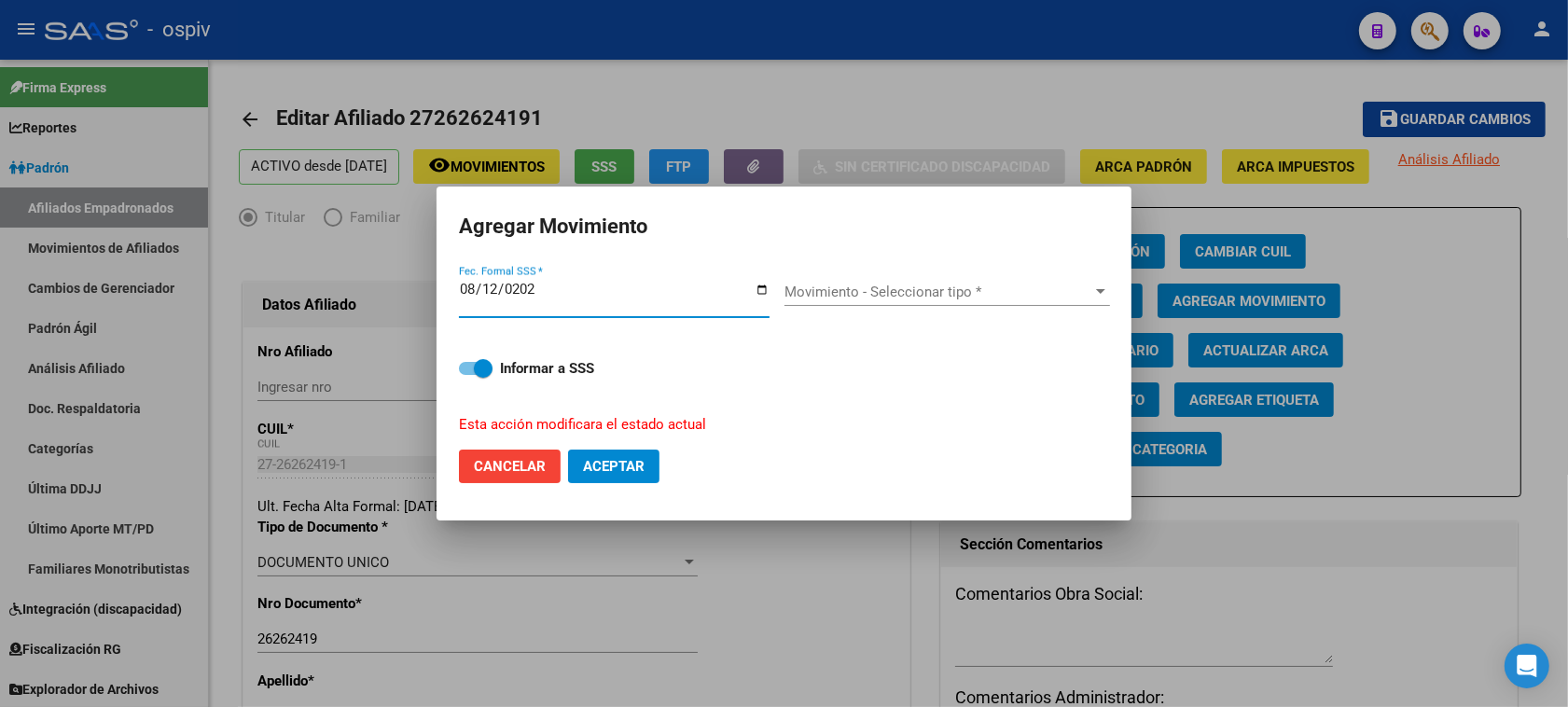
type input "[DATE]"
click at [882, 308] on div "Movimiento - Seleccionar tipo * Movimiento - Seleccionar tipo *" at bounding box center [947, 300] width 326 height 46
click at [882, 290] on span "Movimiento - Seleccionar tipo *" at bounding box center [938, 292] width 309 height 17
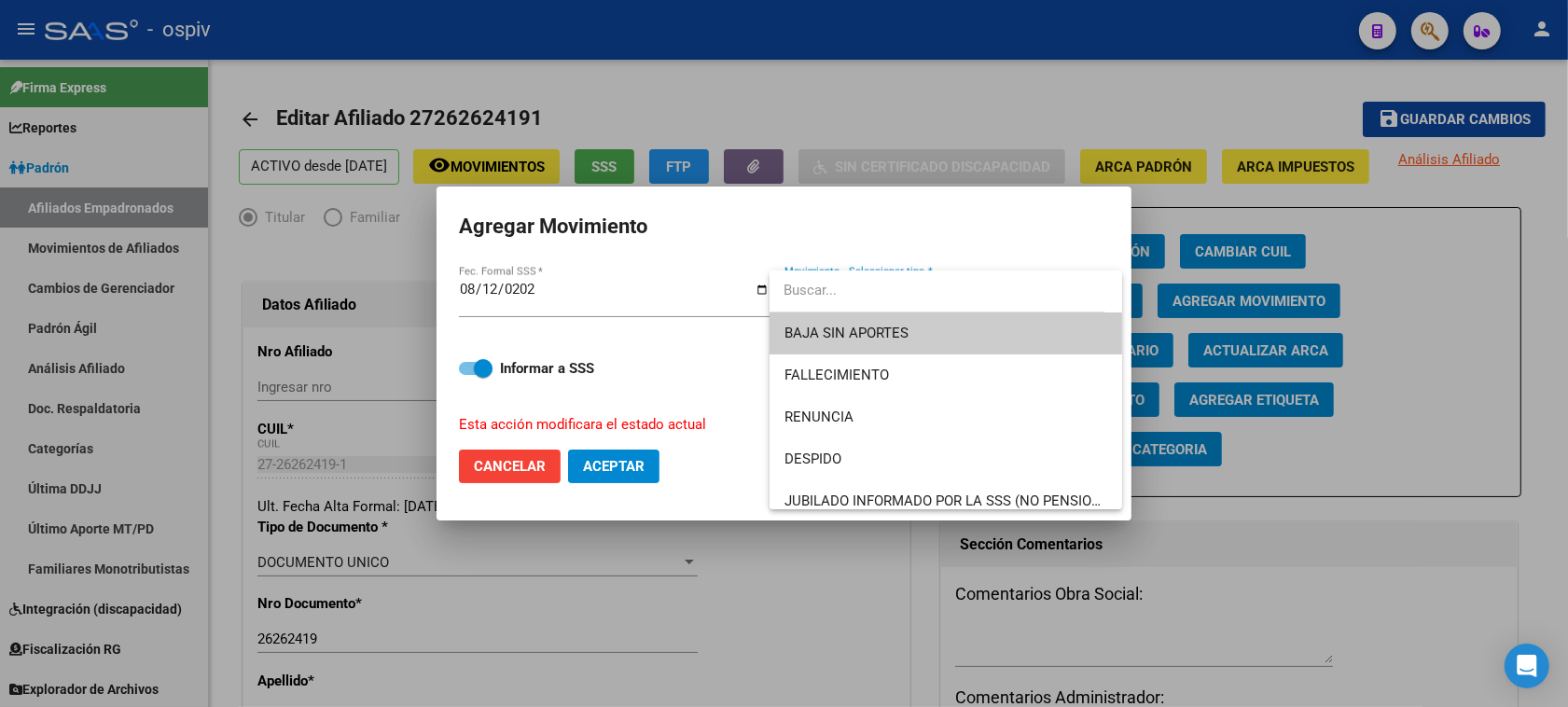
click at [1427, 381] on div at bounding box center [784, 354] width 1568 height 707
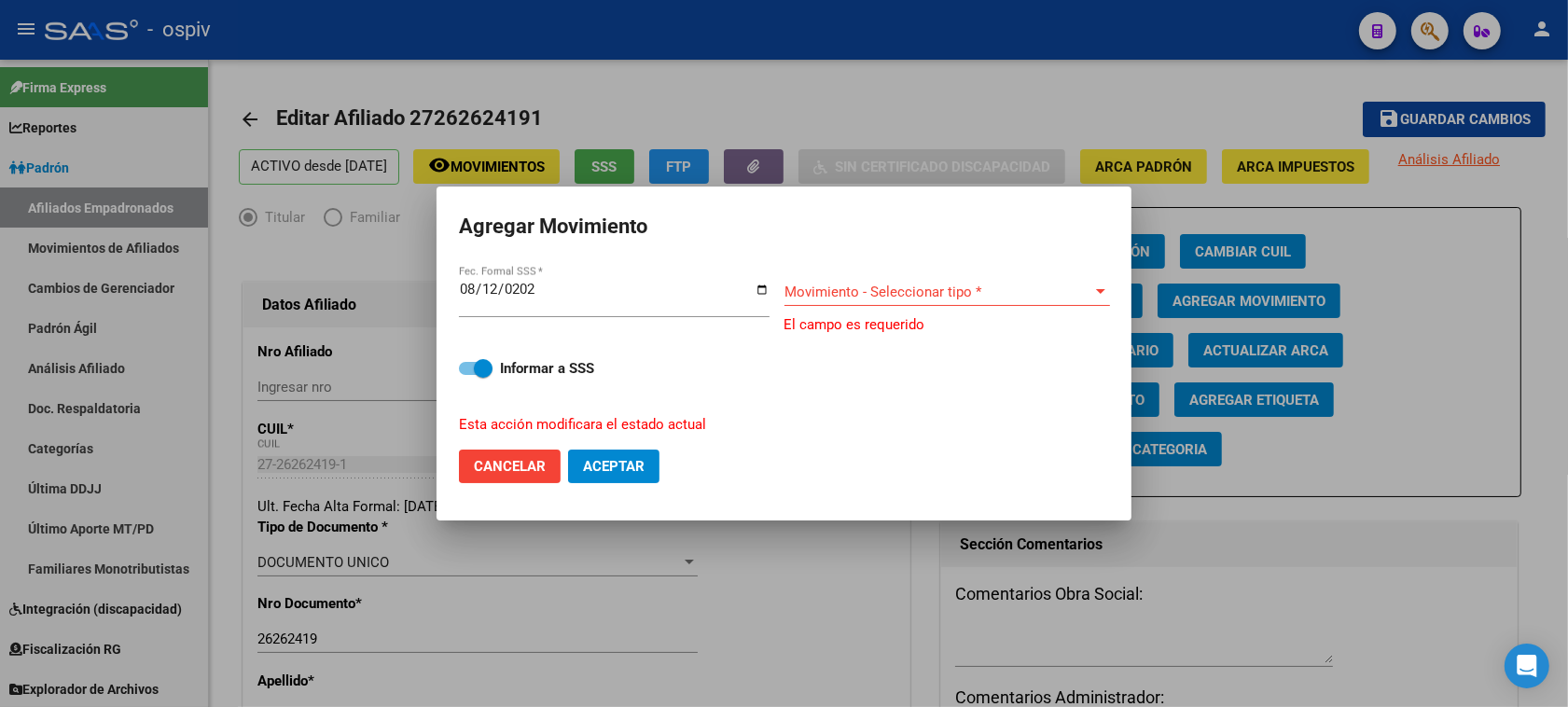
drag, startPoint x: 573, startPoint y: 450, endPoint x: 544, endPoint y: 454, distance: 29.3
click at [571, 452] on button "Aceptar" at bounding box center [614, 466] width 92 height 34
click at [523, 453] on button "Cancelar" at bounding box center [509, 466] width 102 height 34
checkbox input "false"
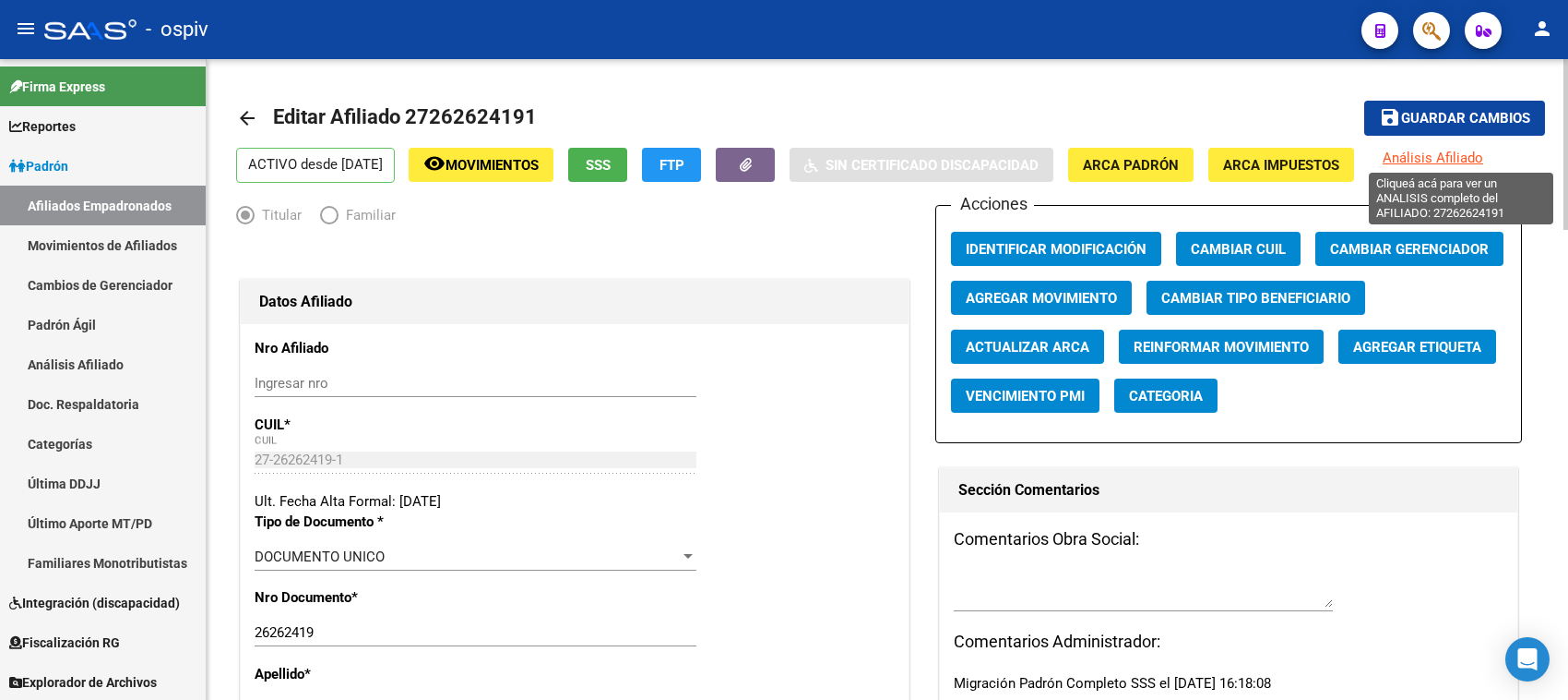
click at [1484, 161] on span "Análisis Afiliado" at bounding box center [1433, 157] width 101 height 17
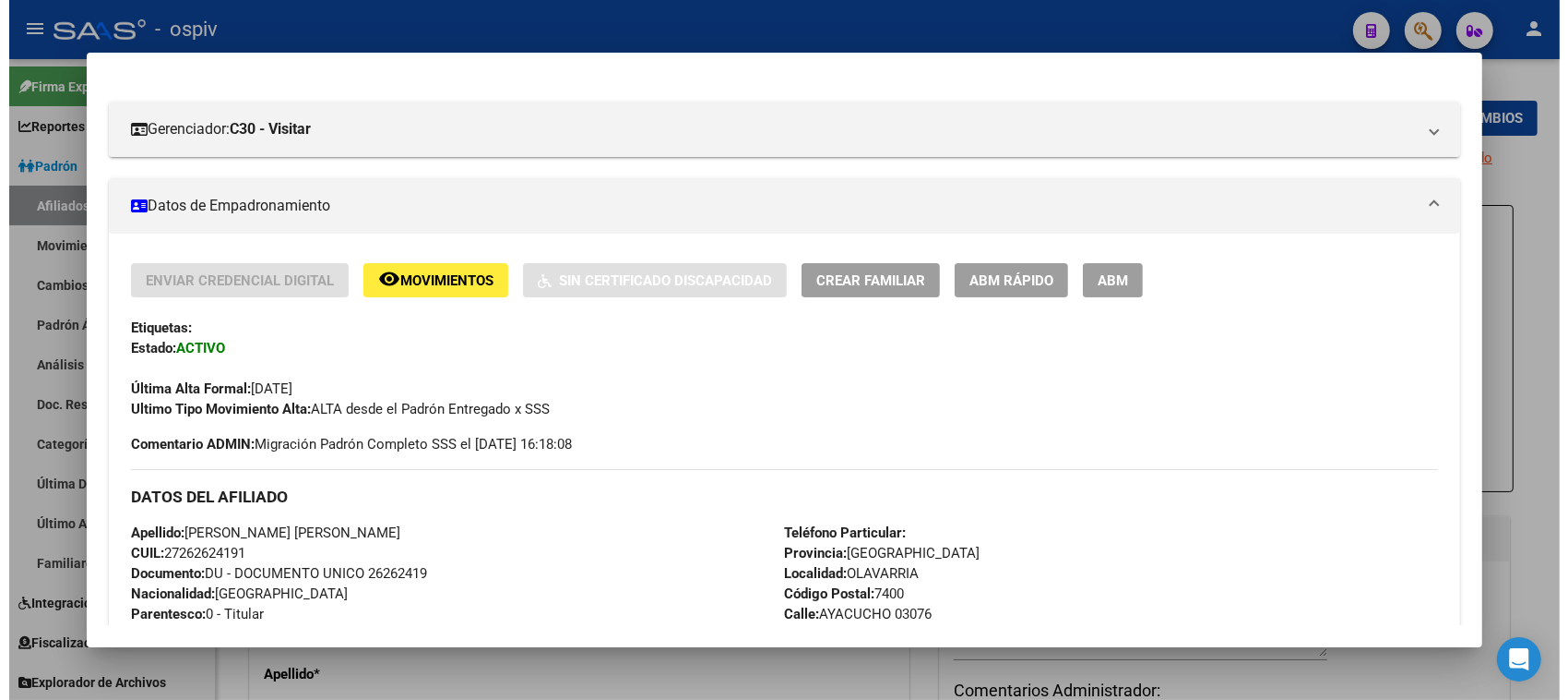
scroll to position [231, 0]
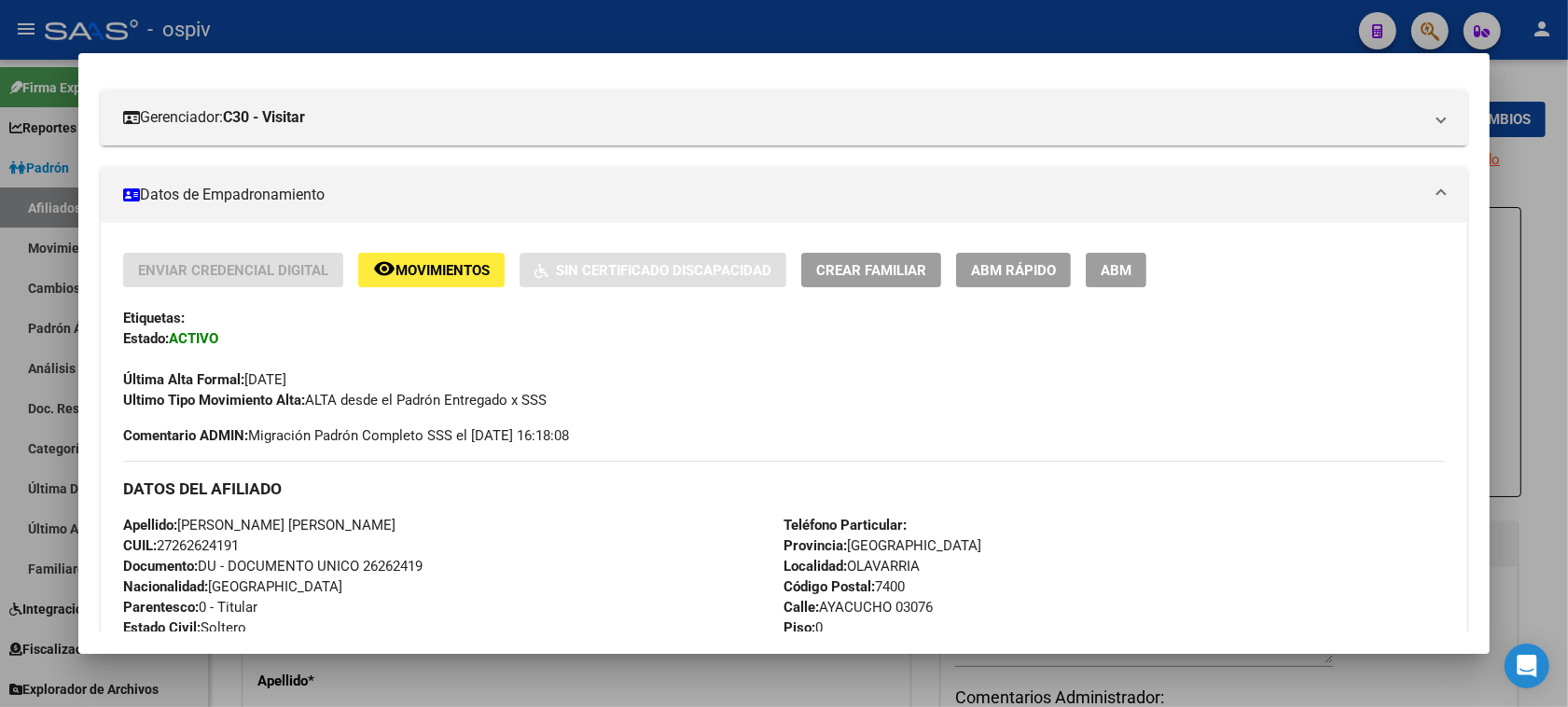
click at [1100, 277] on span "ABM" at bounding box center [1115, 270] width 31 height 17
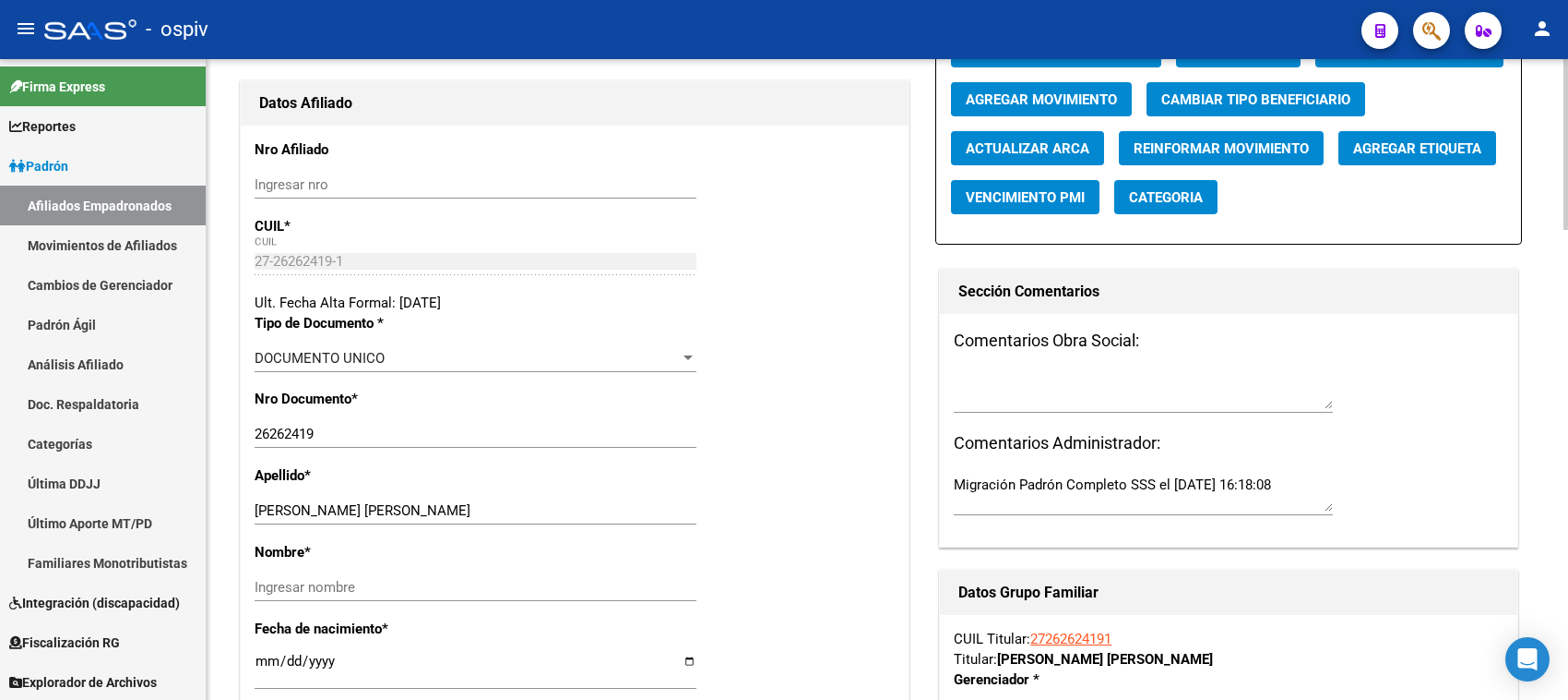
scroll to position [346, 0]
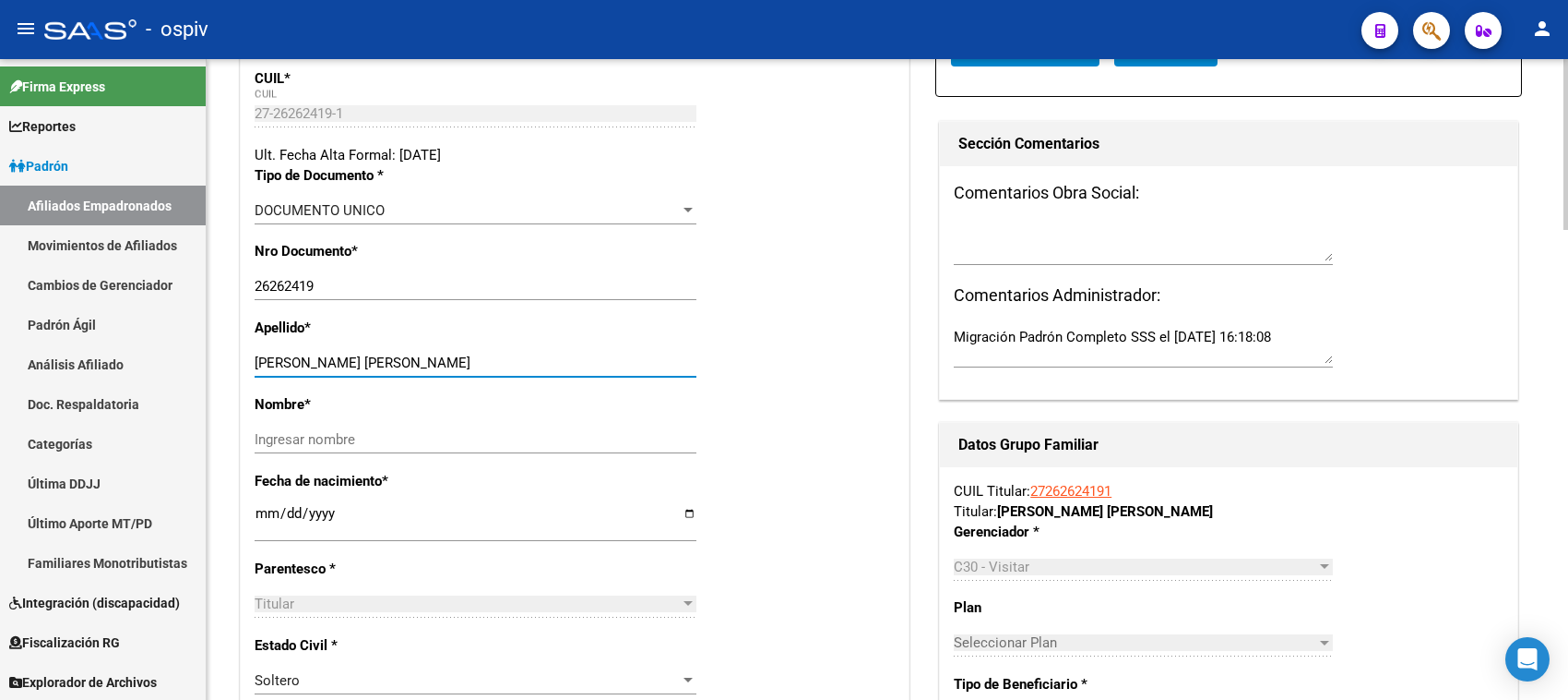
drag, startPoint x: 348, startPoint y: 365, endPoint x: 515, endPoint y: 361, distance: 167.0
click at [515, 361] on input "BUSTAMANTE SILVINA ROSANA" at bounding box center [475, 363] width 442 height 17
type input "BUSTAMANTE"
click at [406, 425] on div "Ingresar nombre" at bounding box center [475, 439] width 442 height 28
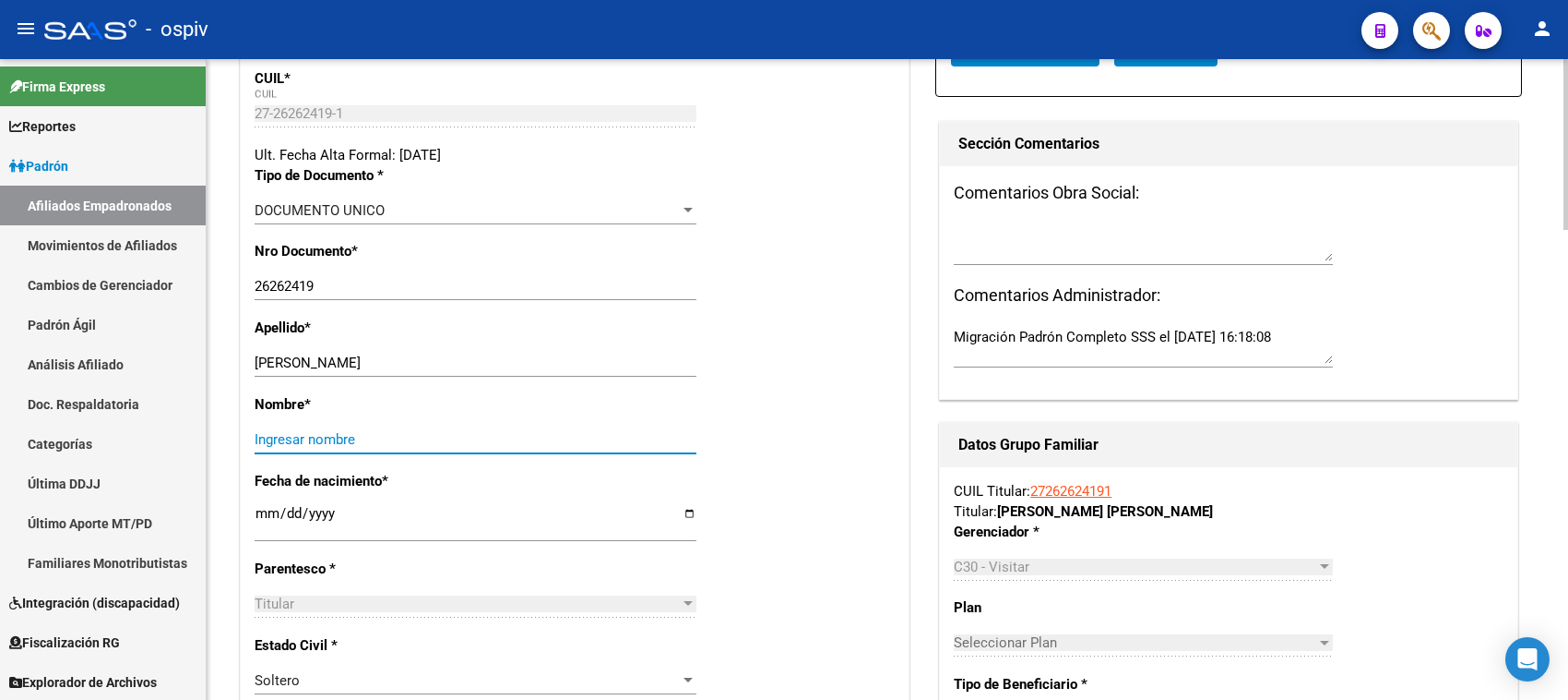
paste input "SILVINA ROSANA"
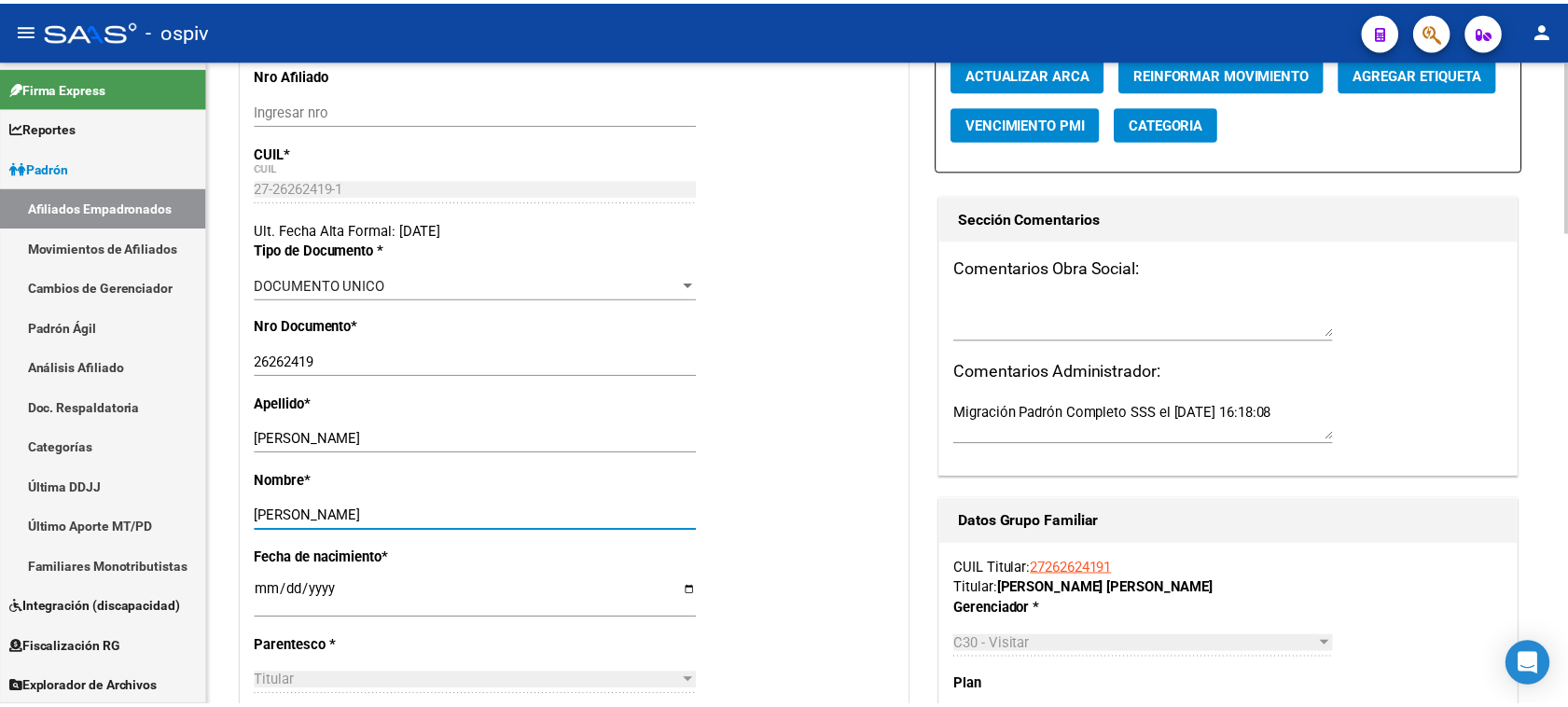
scroll to position [0, 0]
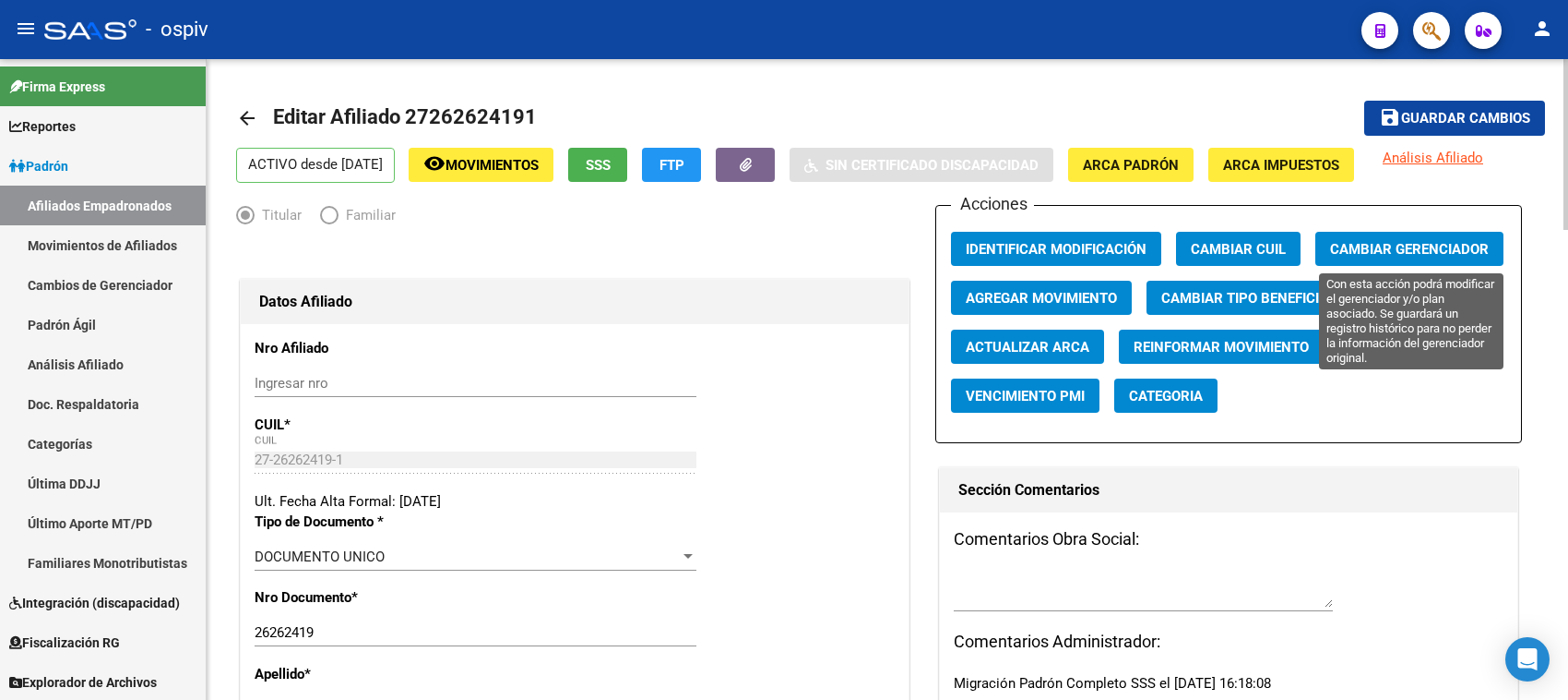
type input "SILVINA ROSANA"
click at [1405, 233] on button "Cambiar Gerenciador" at bounding box center [1409, 248] width 188 height 34
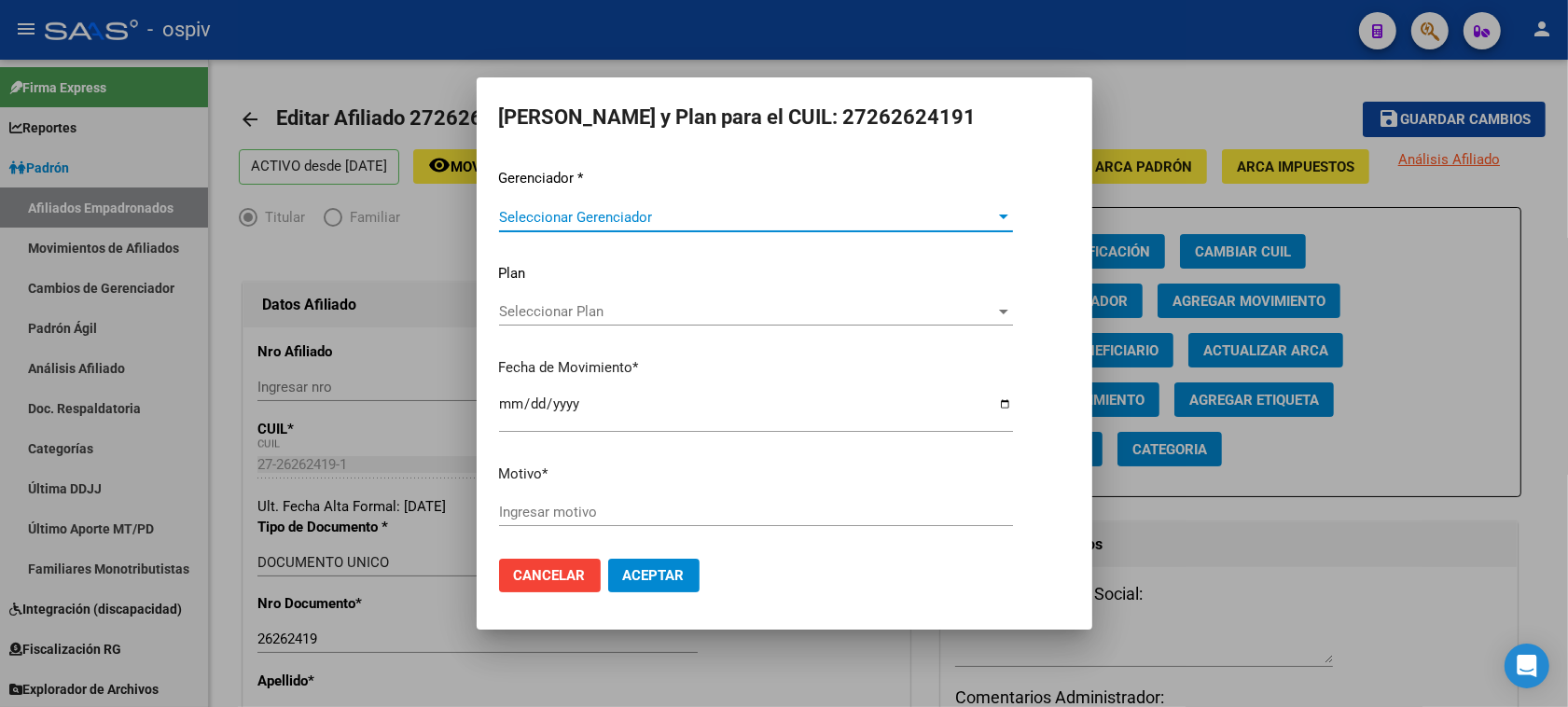
click at [547, 217] on span "Seleccionar Gerenciador" at bounding box center [747, 217] width 497 height 17
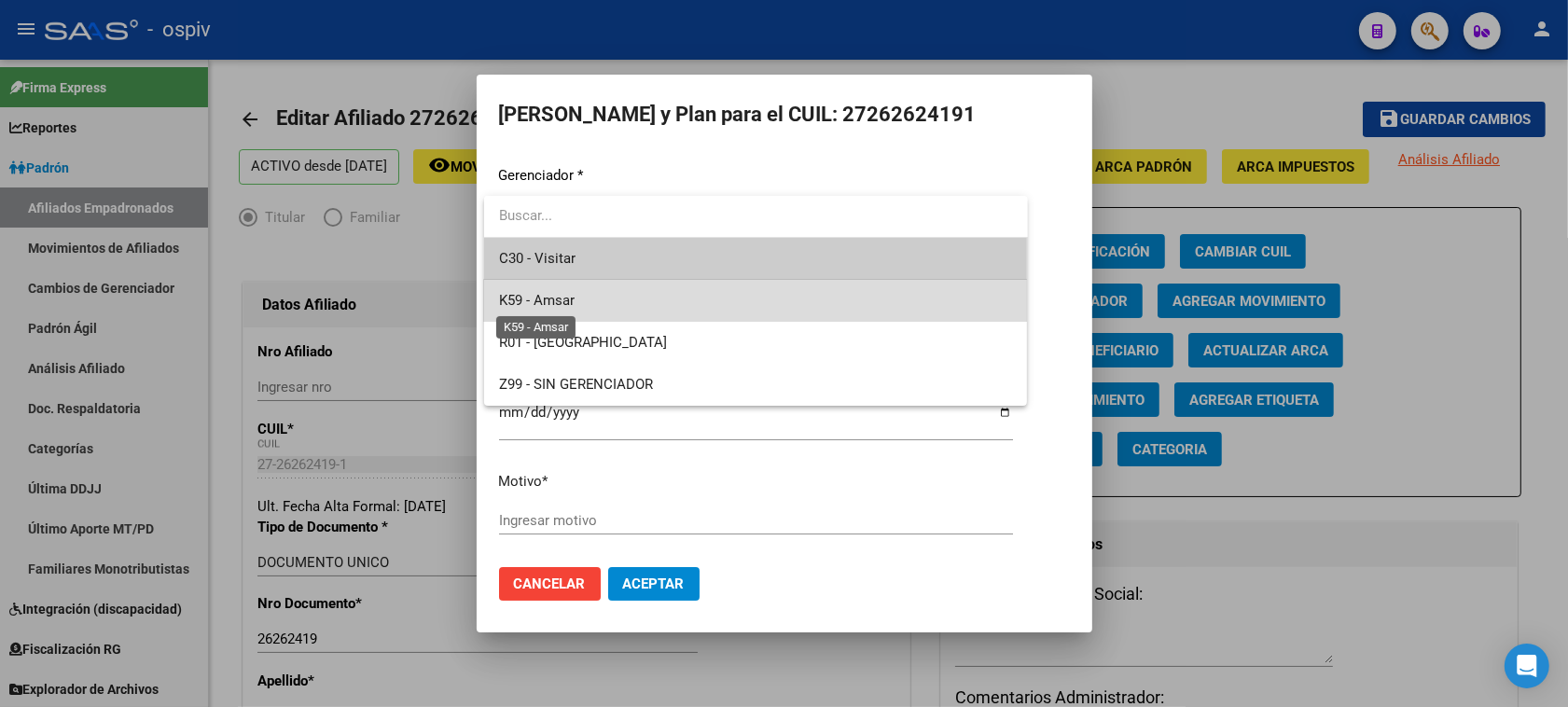
click at [551, 305] on span "K59 - Amsar" at bounding box center [536, 300] width 76 height 17
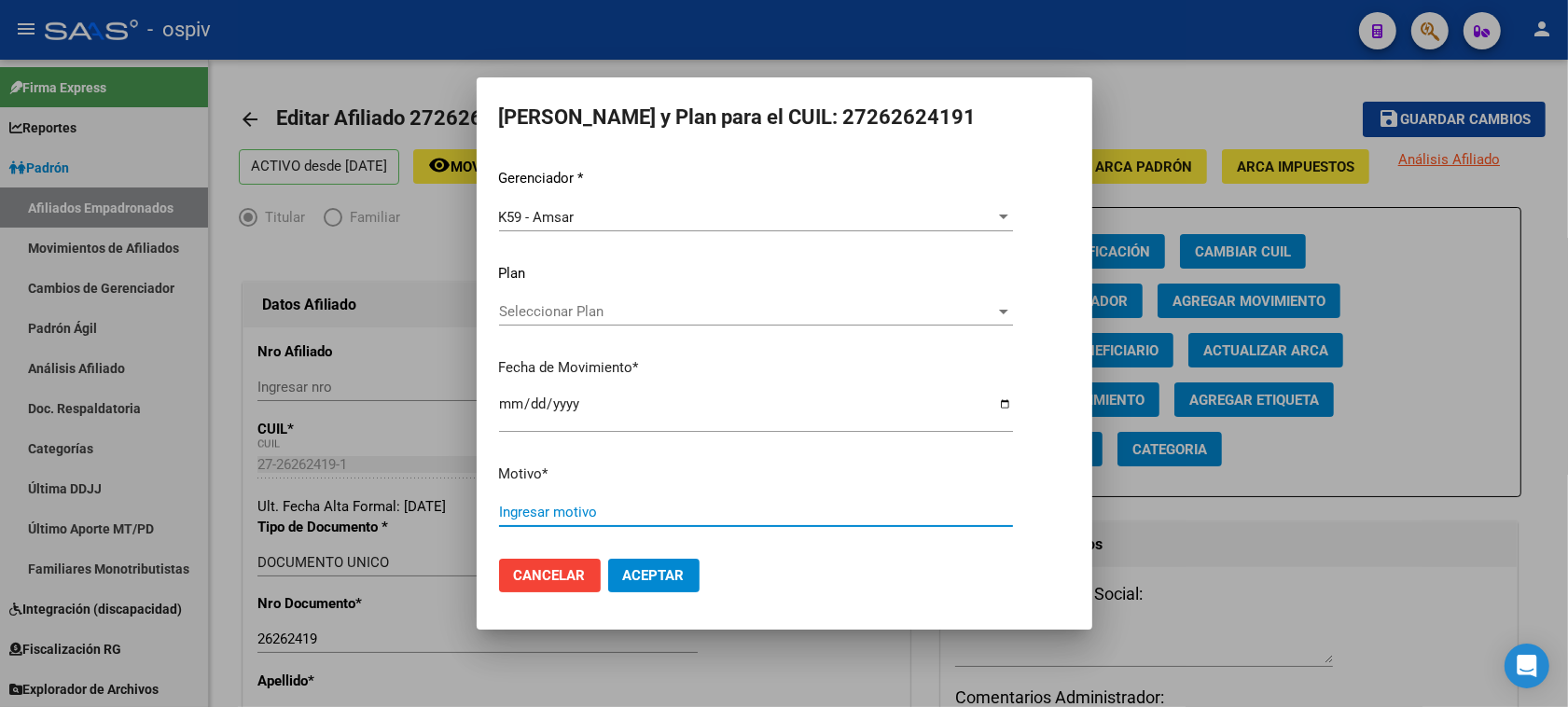
click at [546, 513] on input "Ingresar motivo" at bounding box center [755, 512] width 514 height 17
type input "monotributo"
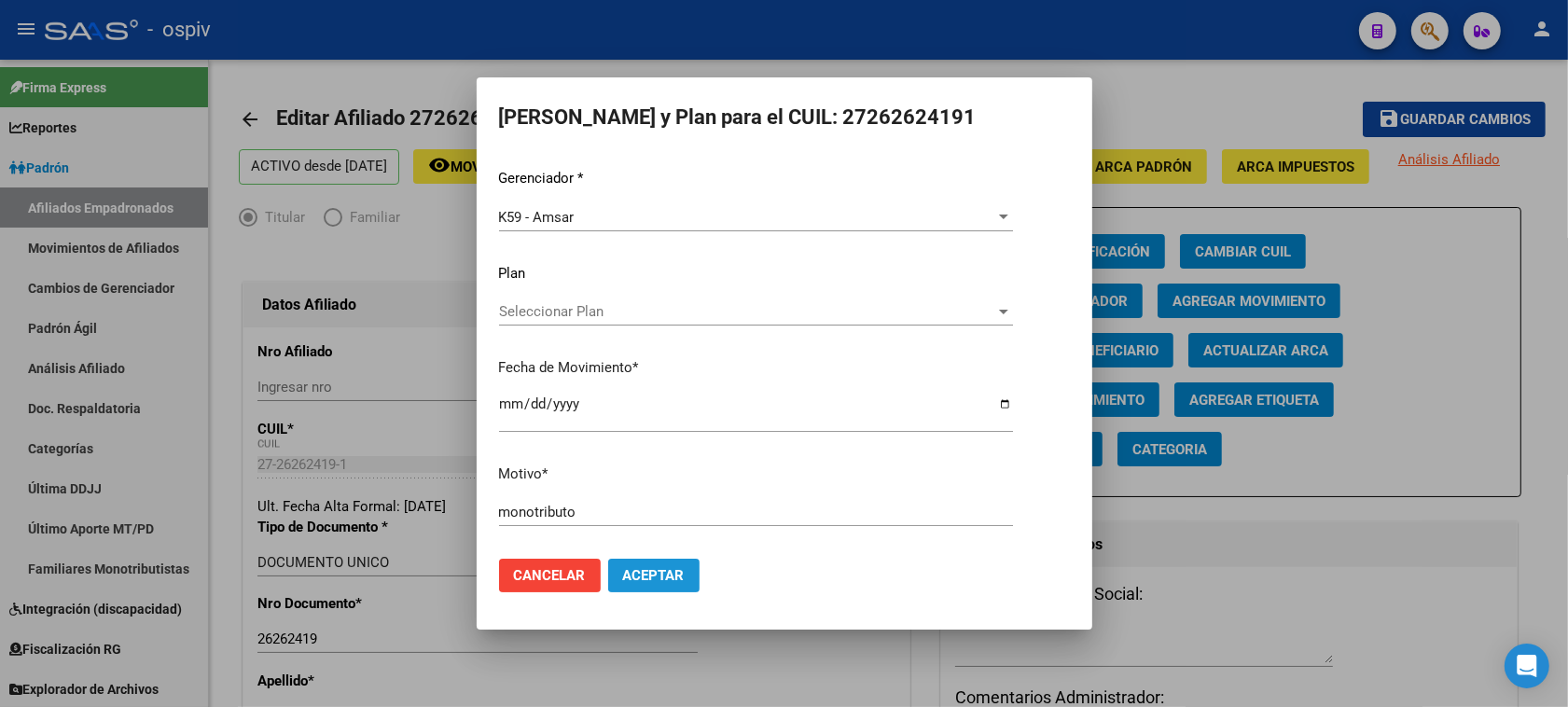
click at [648, 567] on span "Aceptar" at bounding box center [654, 575] width 62 height 17
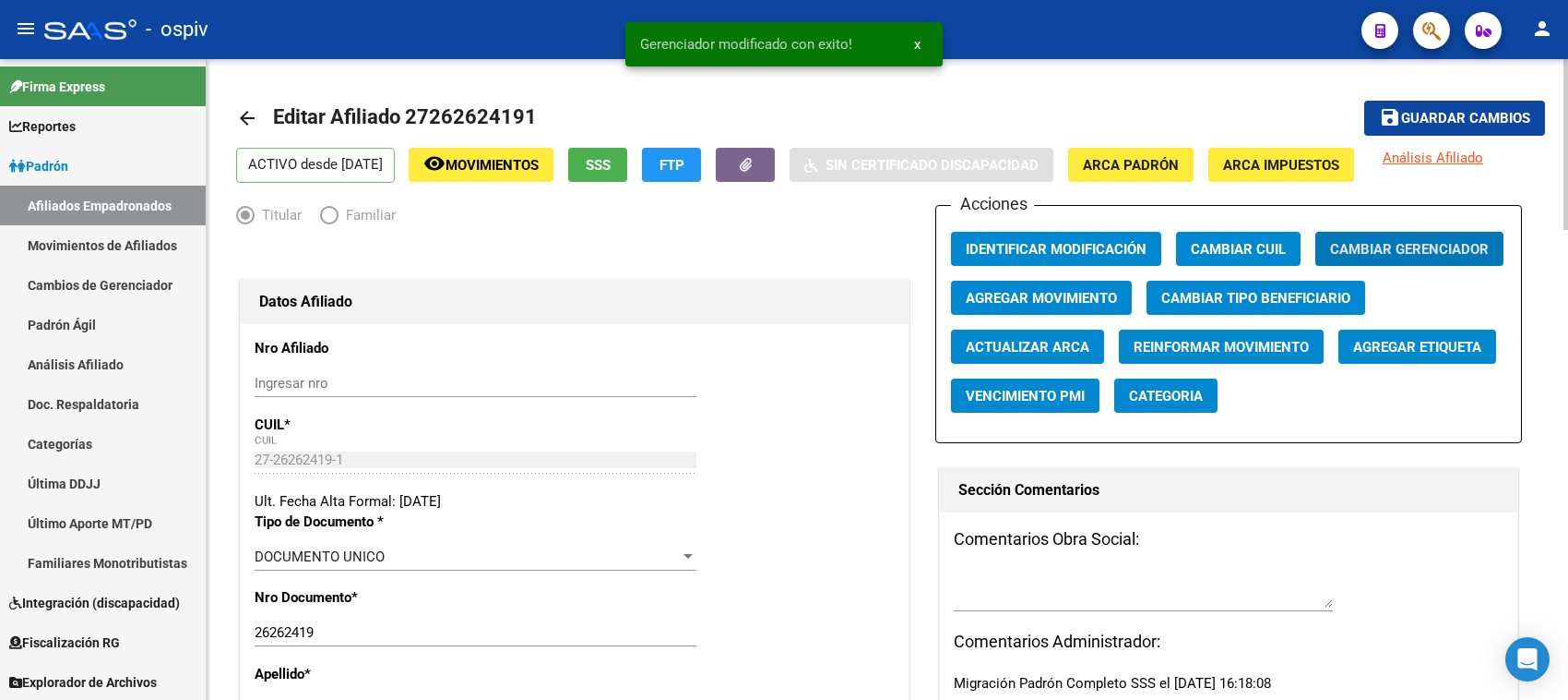
click at [1170, 402] on span "Categoria" at bounding box center [1166, 396] width 74 height 17
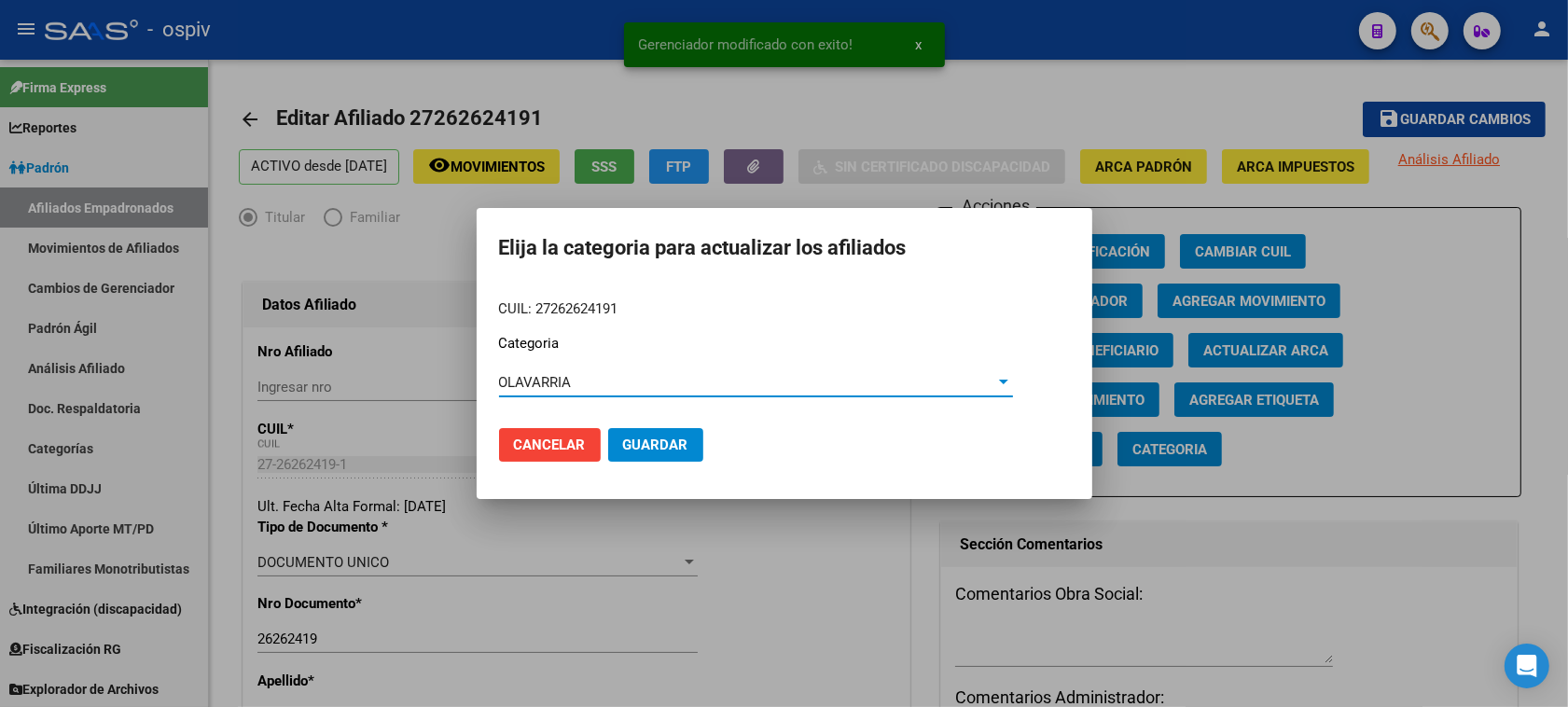
click at [635, 456] on button "Guardar" at bounding box center [656, 445] width 95 height 34
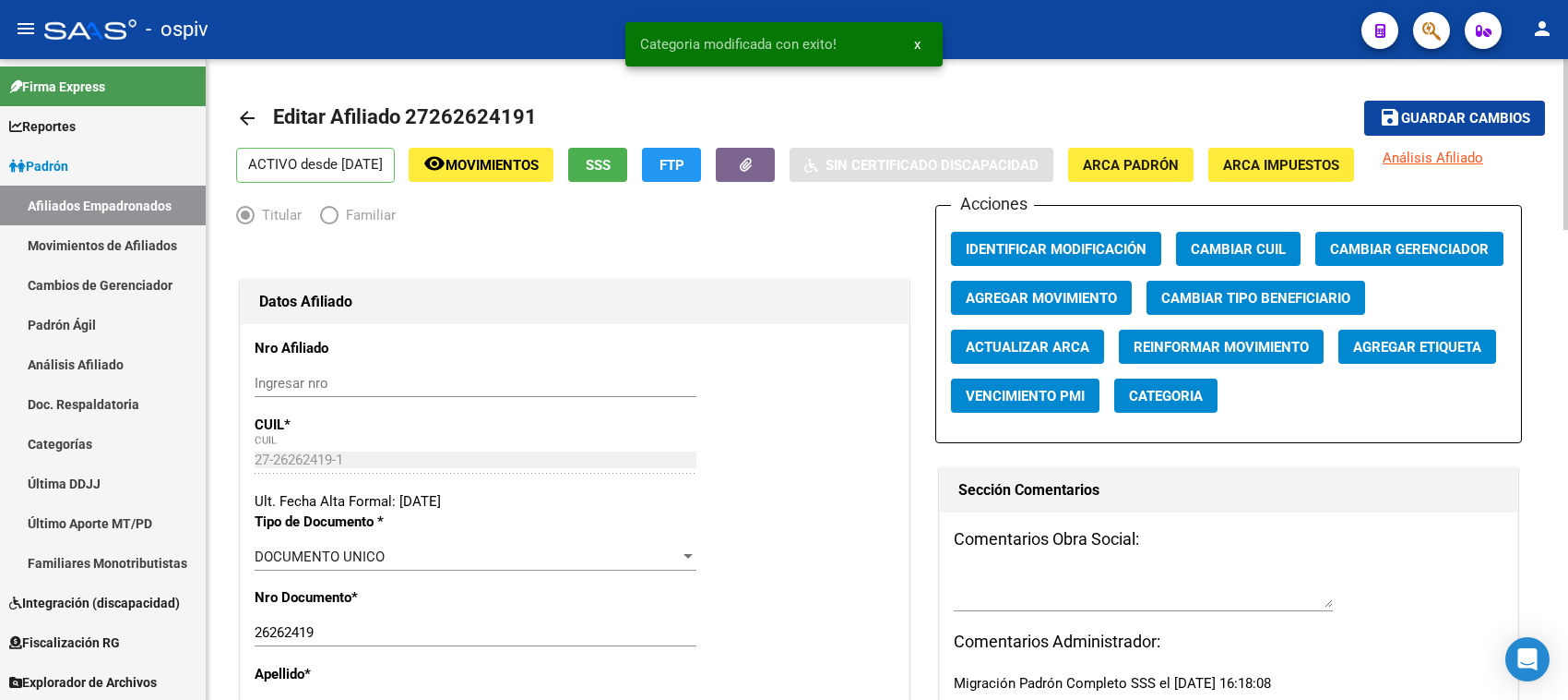
click at [1282, 388] on div "Acciones Identificar Modificación Cambiar CUIL Cambiar Gerenciador Agregar Movi…" at bounding box center [1228, 323] width 586 height 238
click at [1409, 353] on span "Agregar Etiqueta" at bounding box center [1417, 347] width 129 height 17
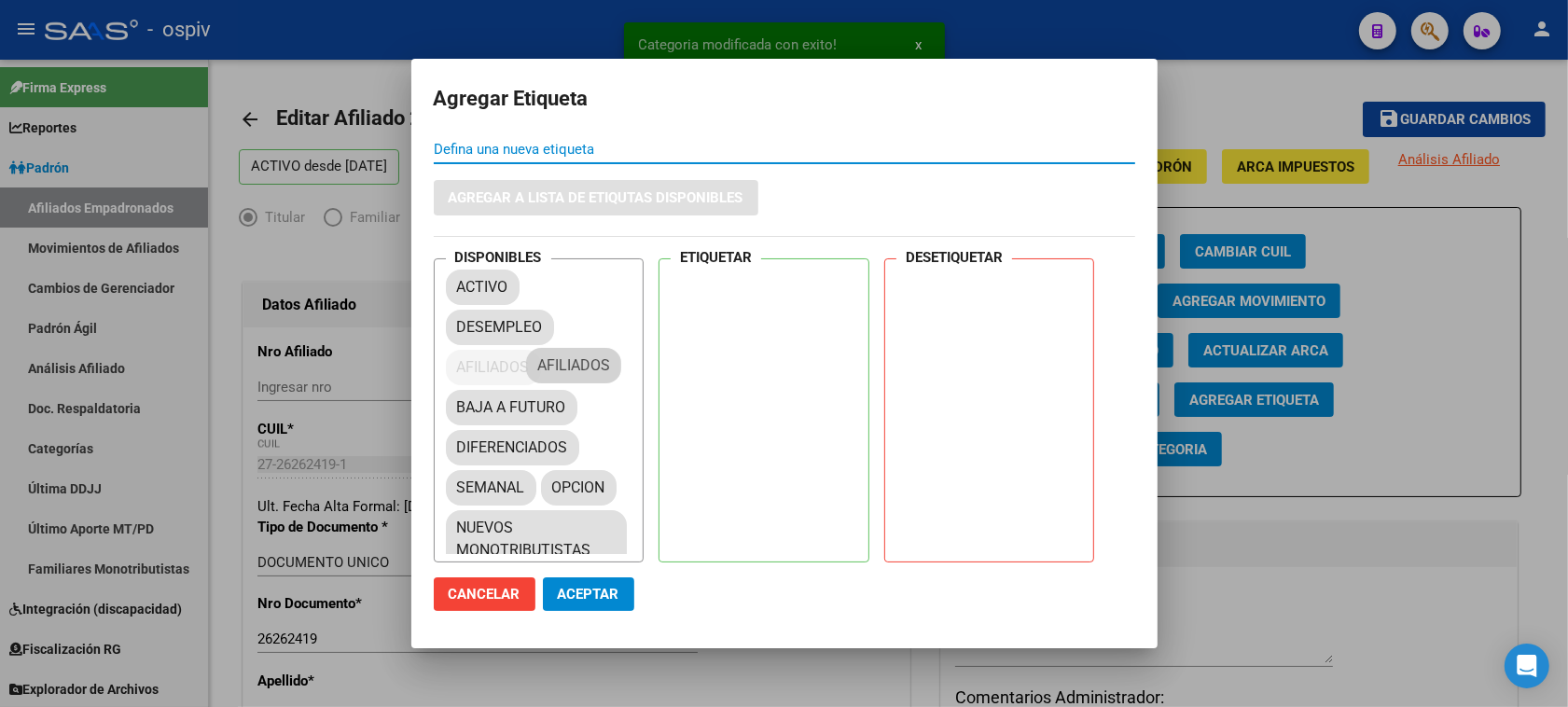
drag, startPoint x: 495, startPoint y: 368, endPoint x: 820, endPoint y: 318, distance: 328.8
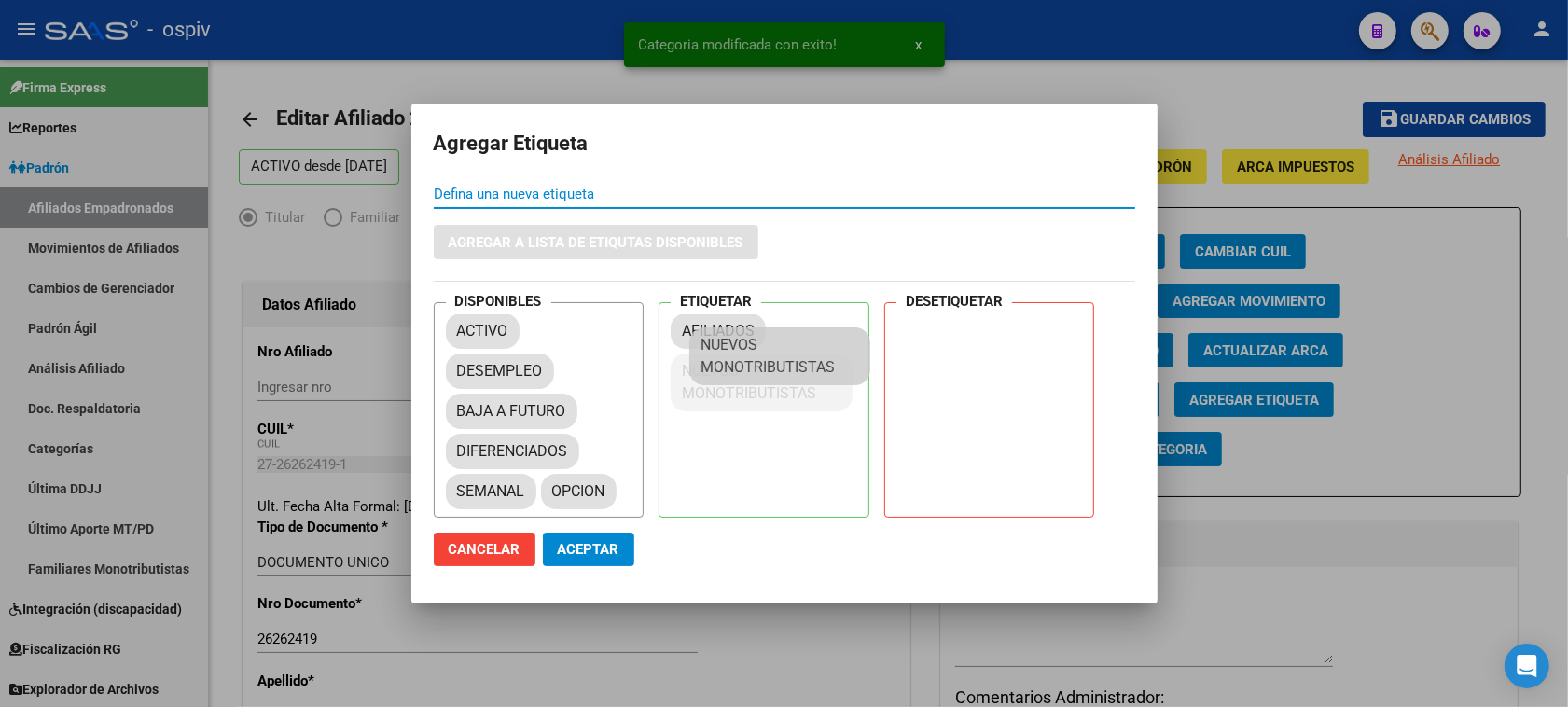
drag, startPoint x: 530, startPoint y: 504, endPoint x: 744, endPoint y: 371, distance: 252.0
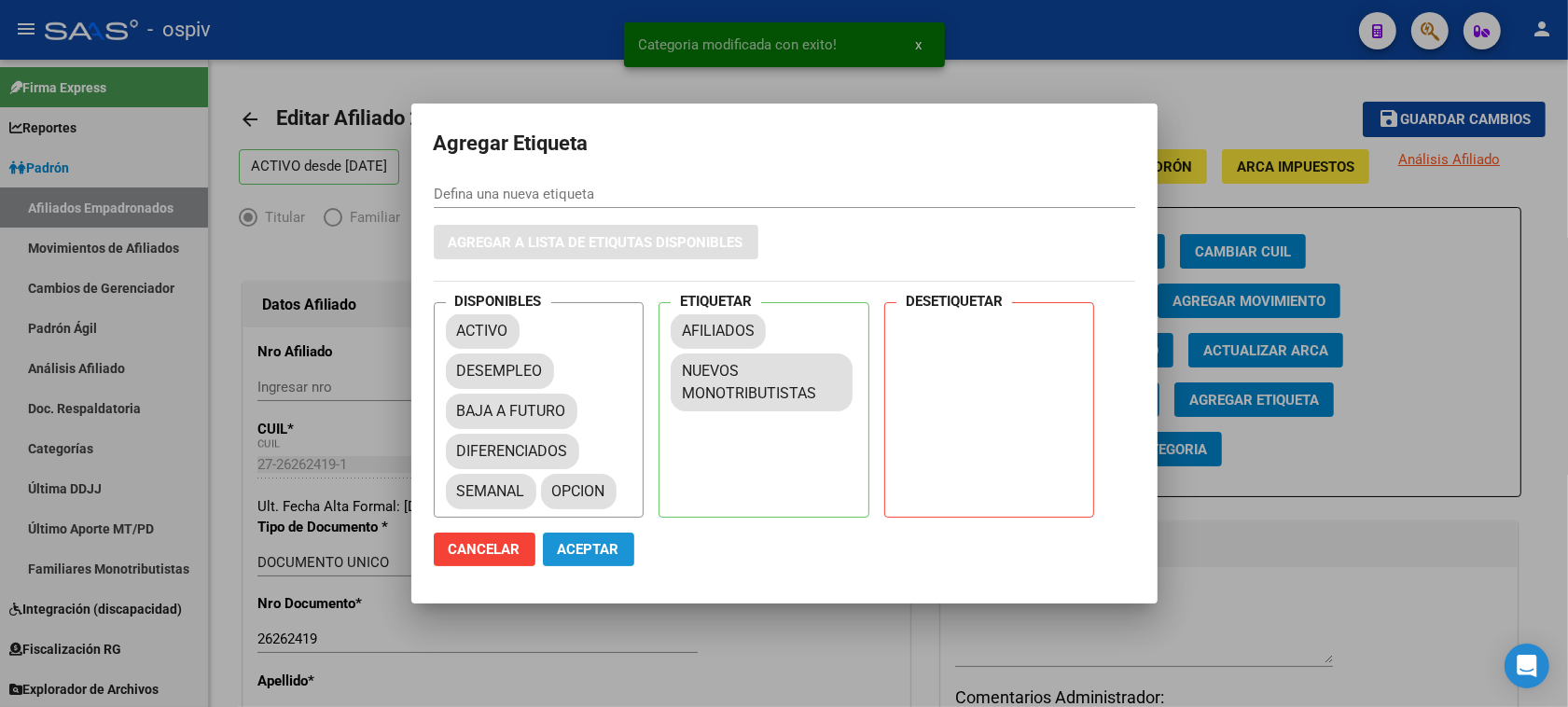
click at [565, 541] on span "Aceptar" at bounding box center [588, 549] width 62 height 17
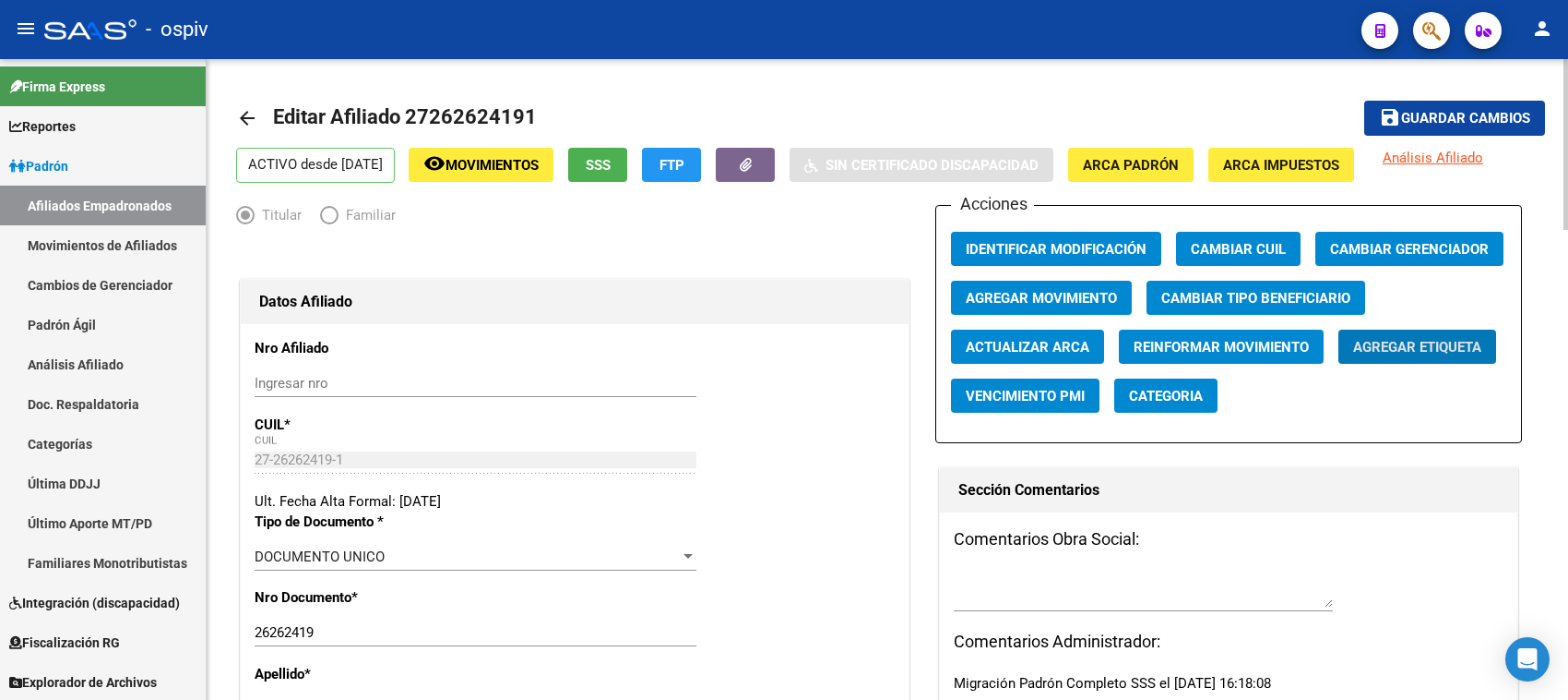
click at [1490, 122] on span "Guardar cambios" at bounding box center [1466, 119] width 130 height 17
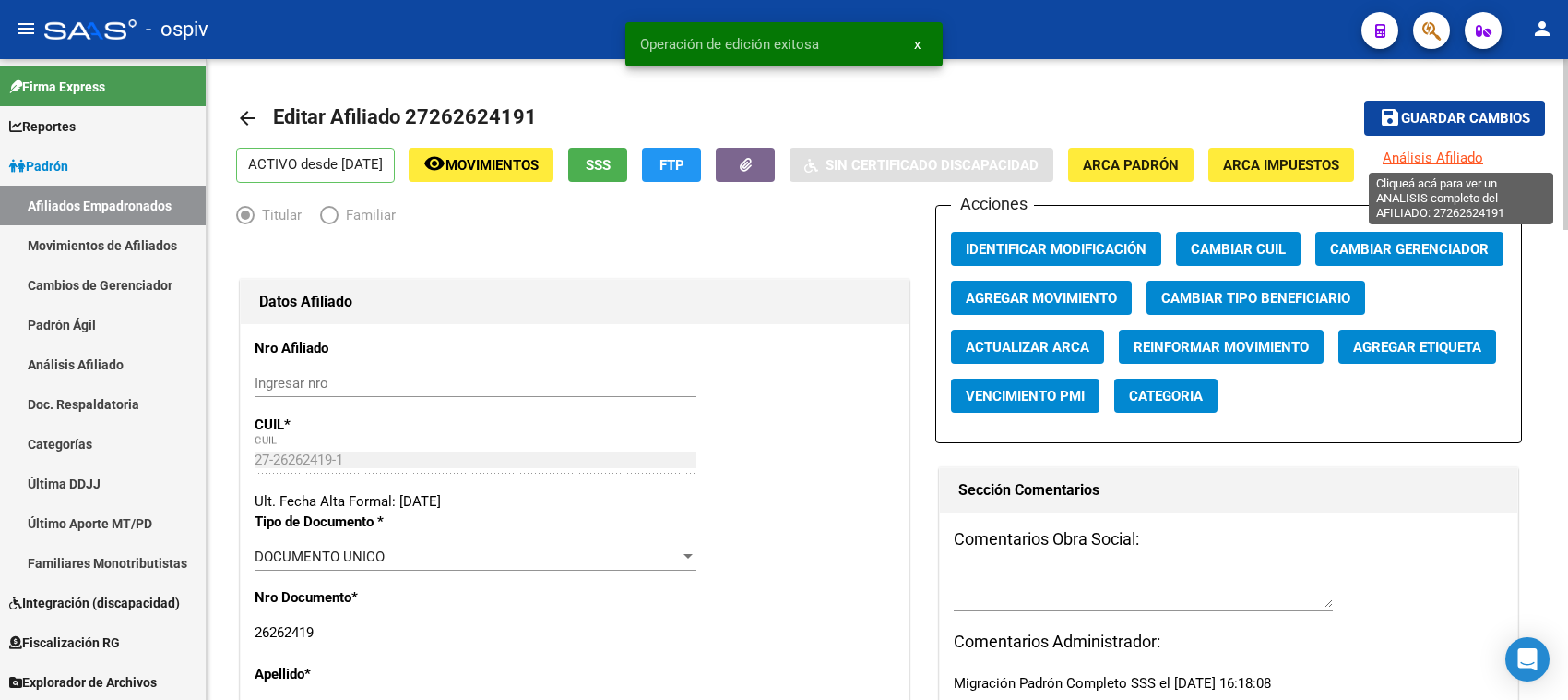
click at [1447, 157] on span "Análisis Afiliado" at bounding box center [1433, 157] width 101 height 17
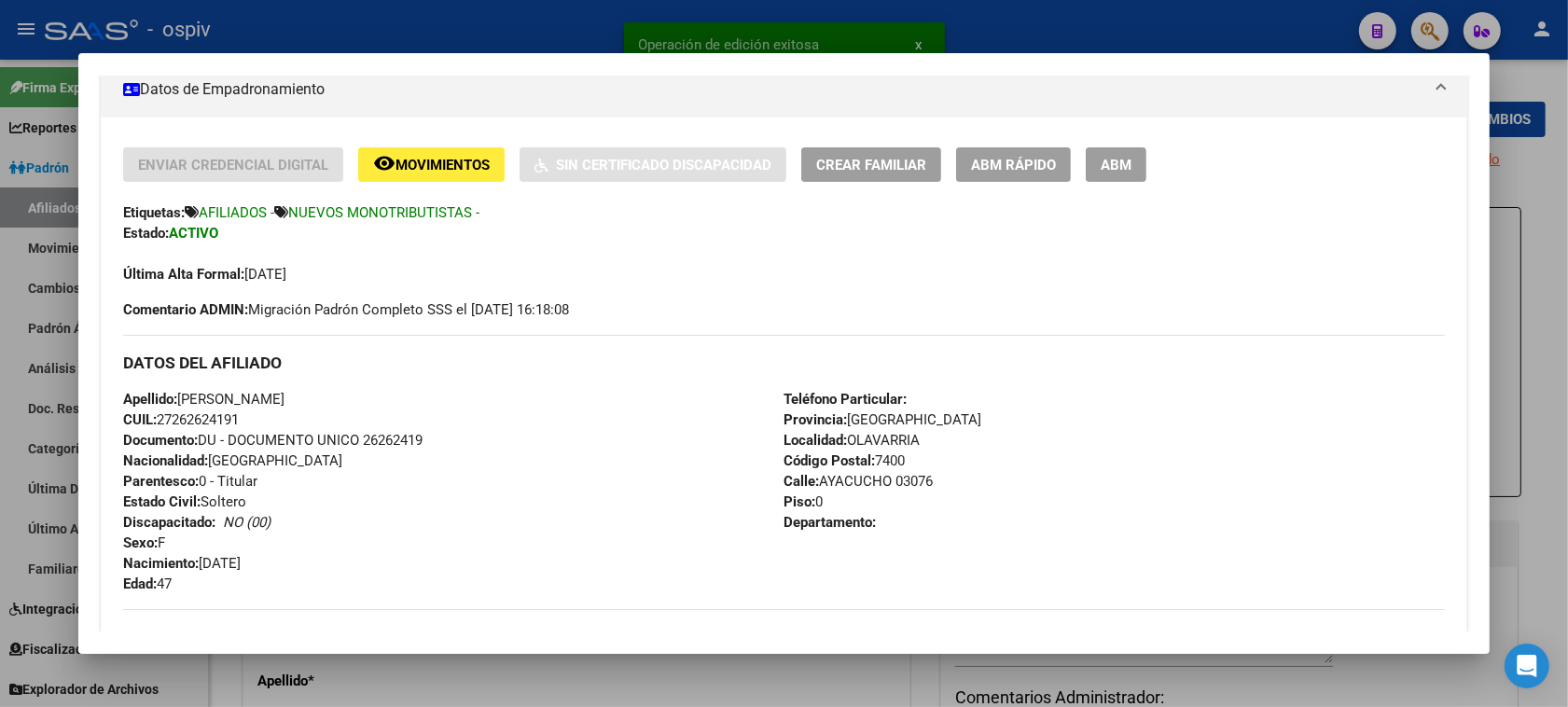
scroll to position [350, 0]
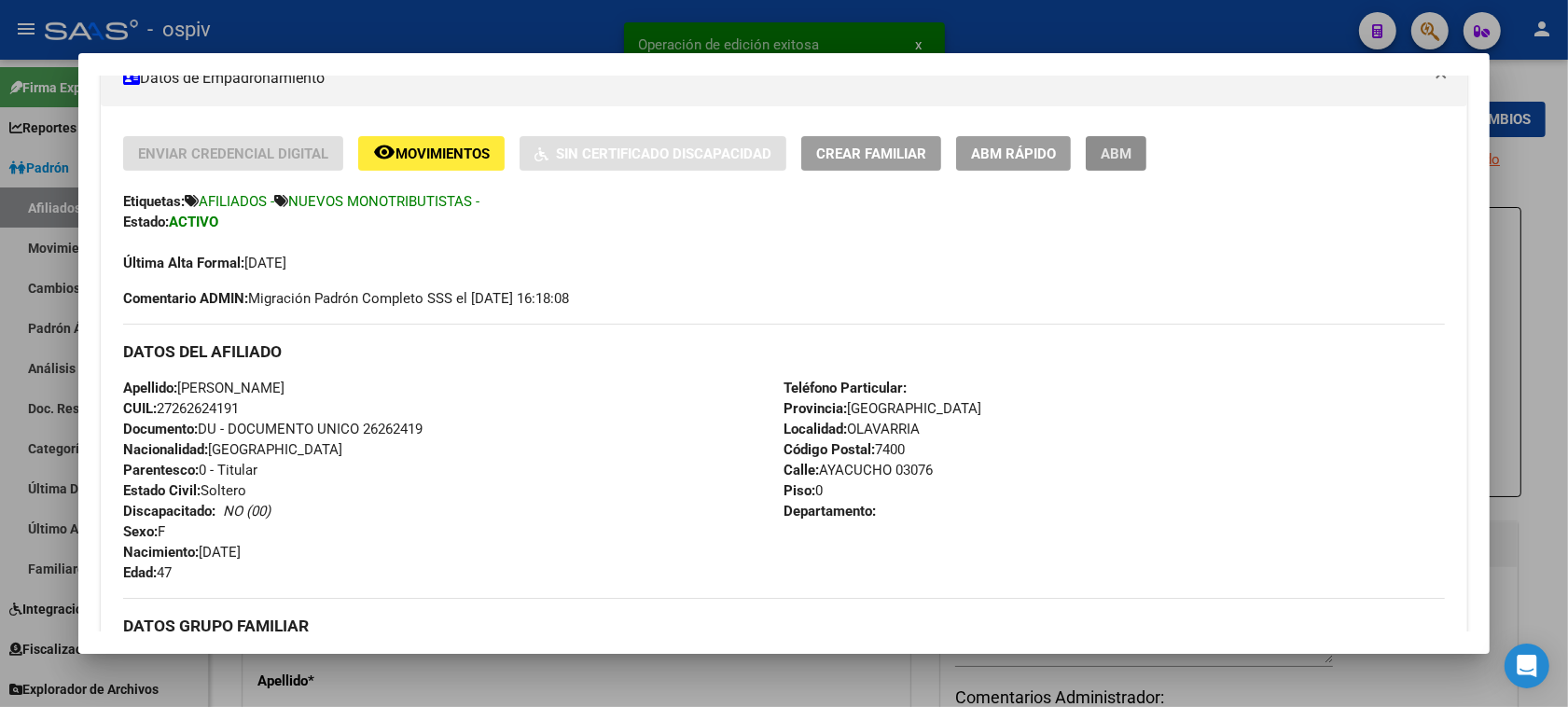
click at [1125, 150] on button "ABM" at bounding box center [1115, 153] width 61 height 35
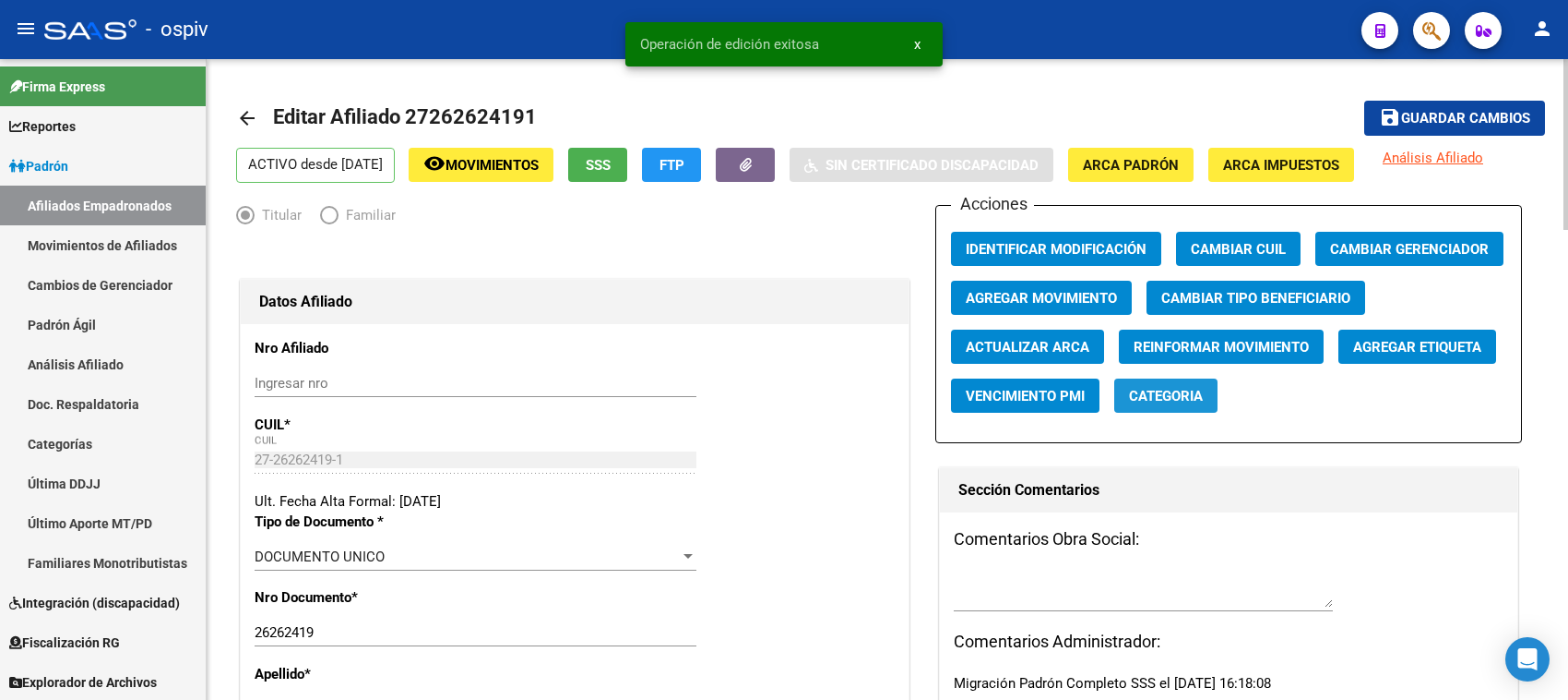
click at [1168, 394] on span "Categoria" at bounding box center [1166, 396] width 74 height 17
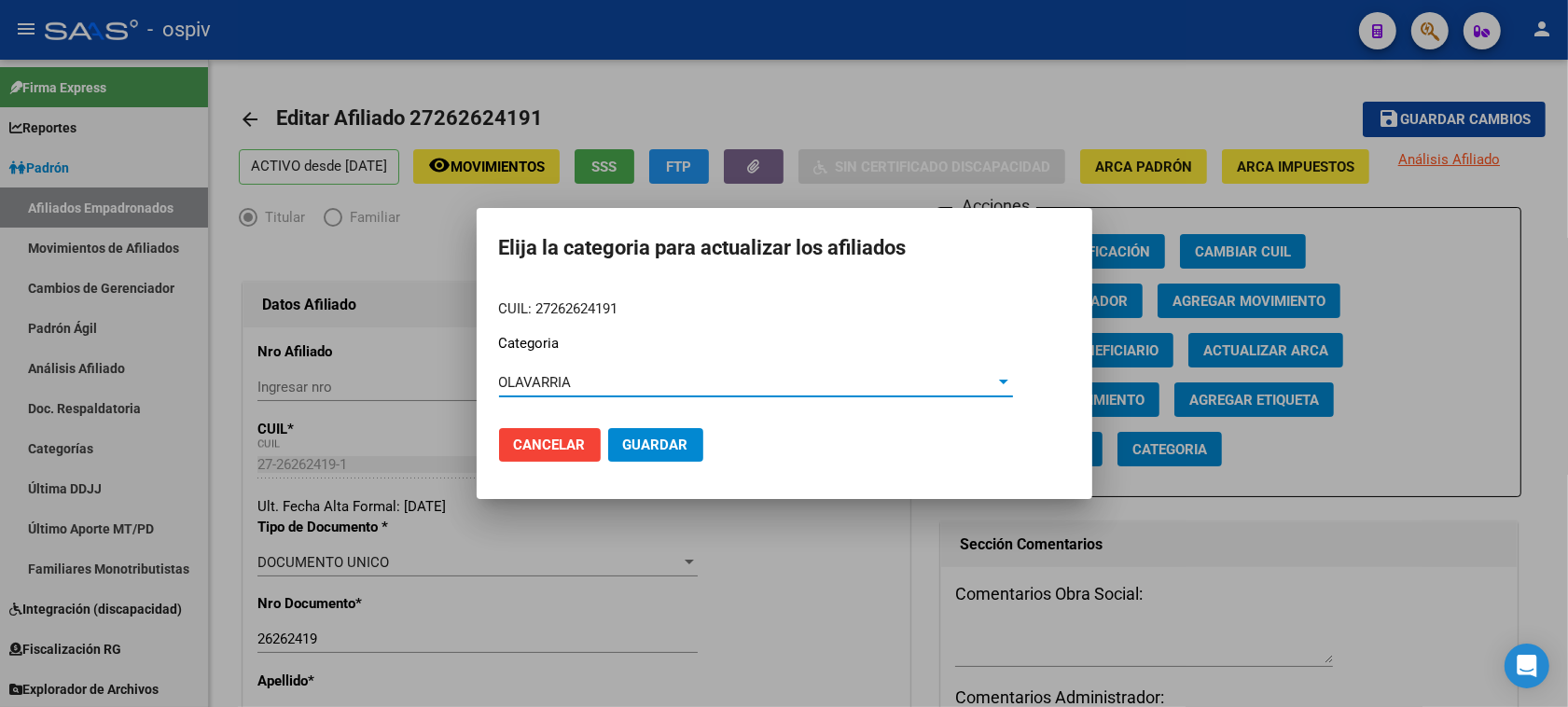
drag, startPoint x: 631, startPoint y: 445, endPoint x: 748, endPoint y: 355, distance: 147.6
click at [631, 444] on span "Guardar" at bounding box center [656, 444] width 65 height 17
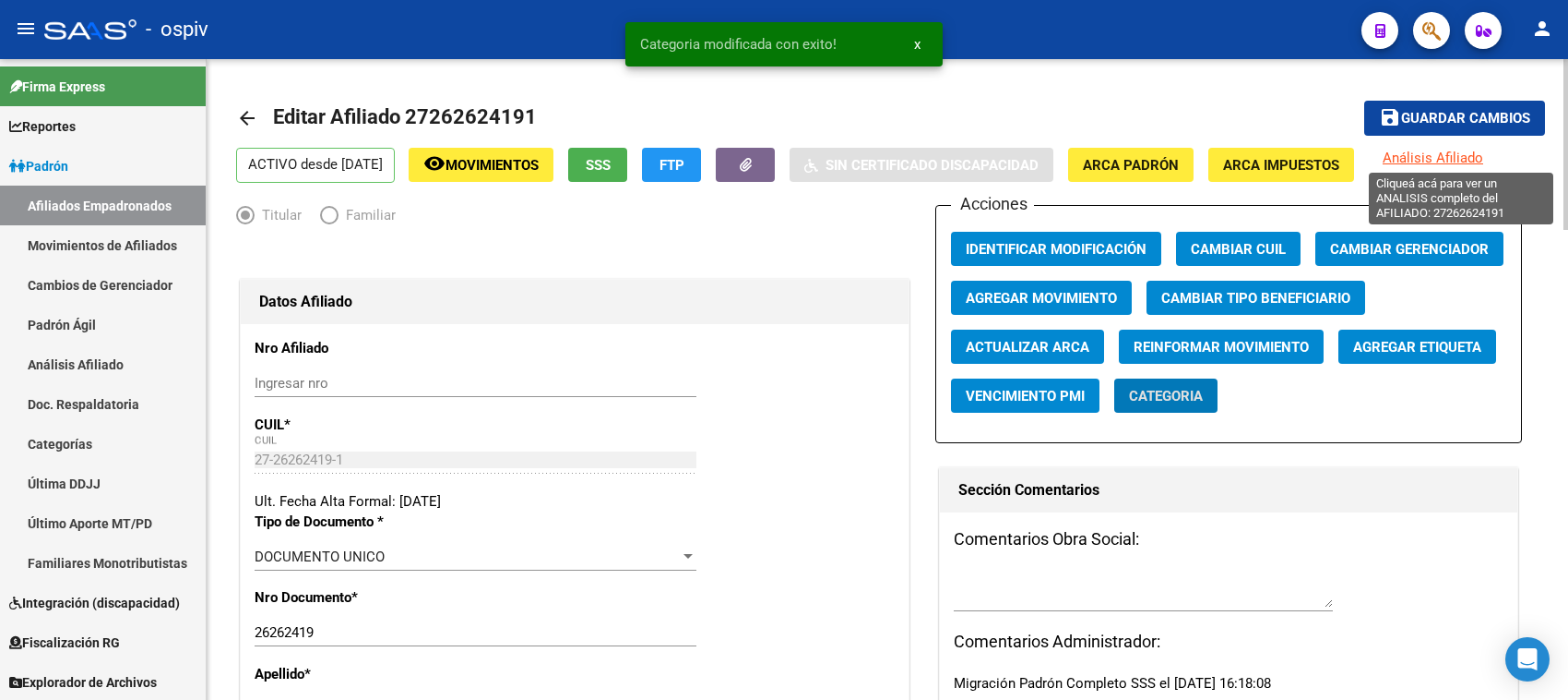
click at [1468, 161] on span "Análisis Afiliado" at bounding box center [1433, 157] width 101 height 17
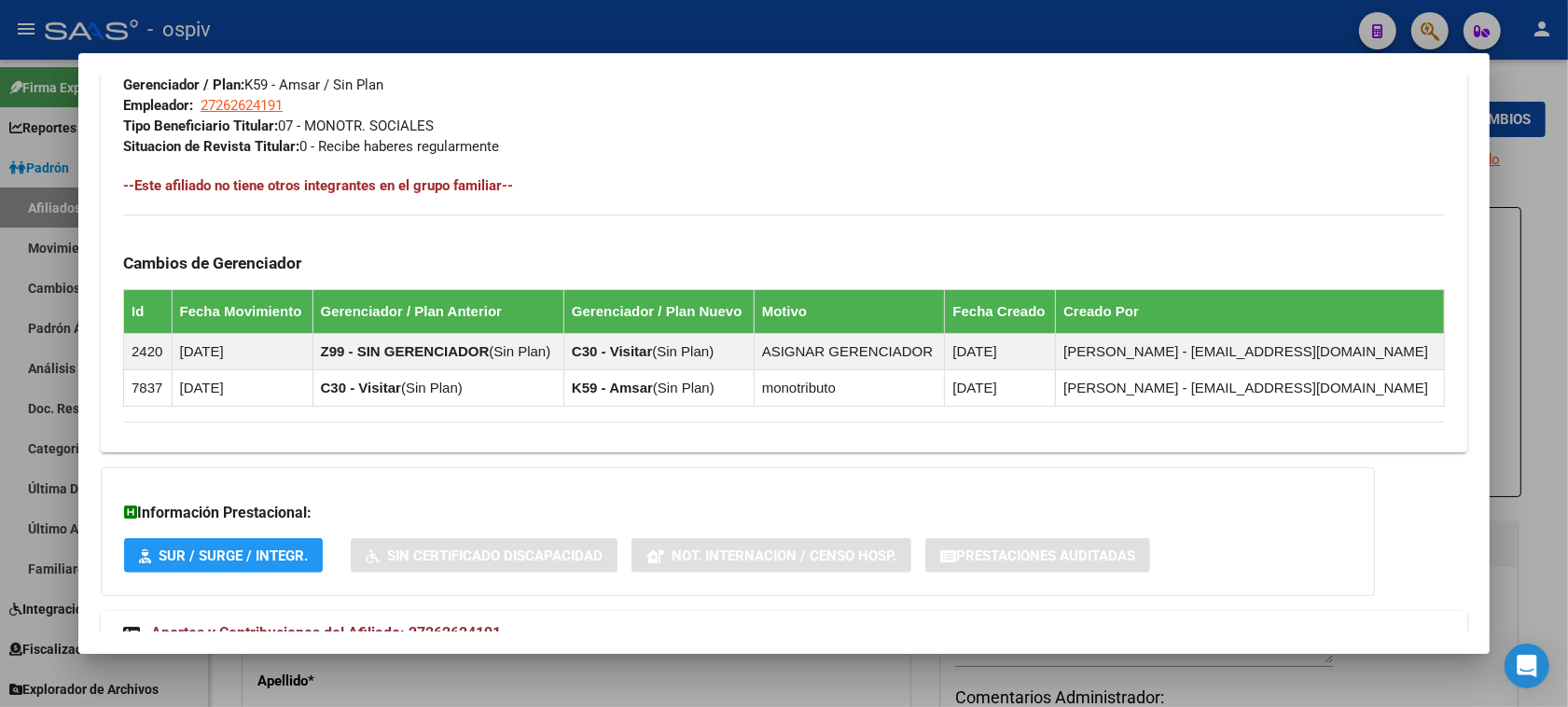
scroll to position [1013, 0]
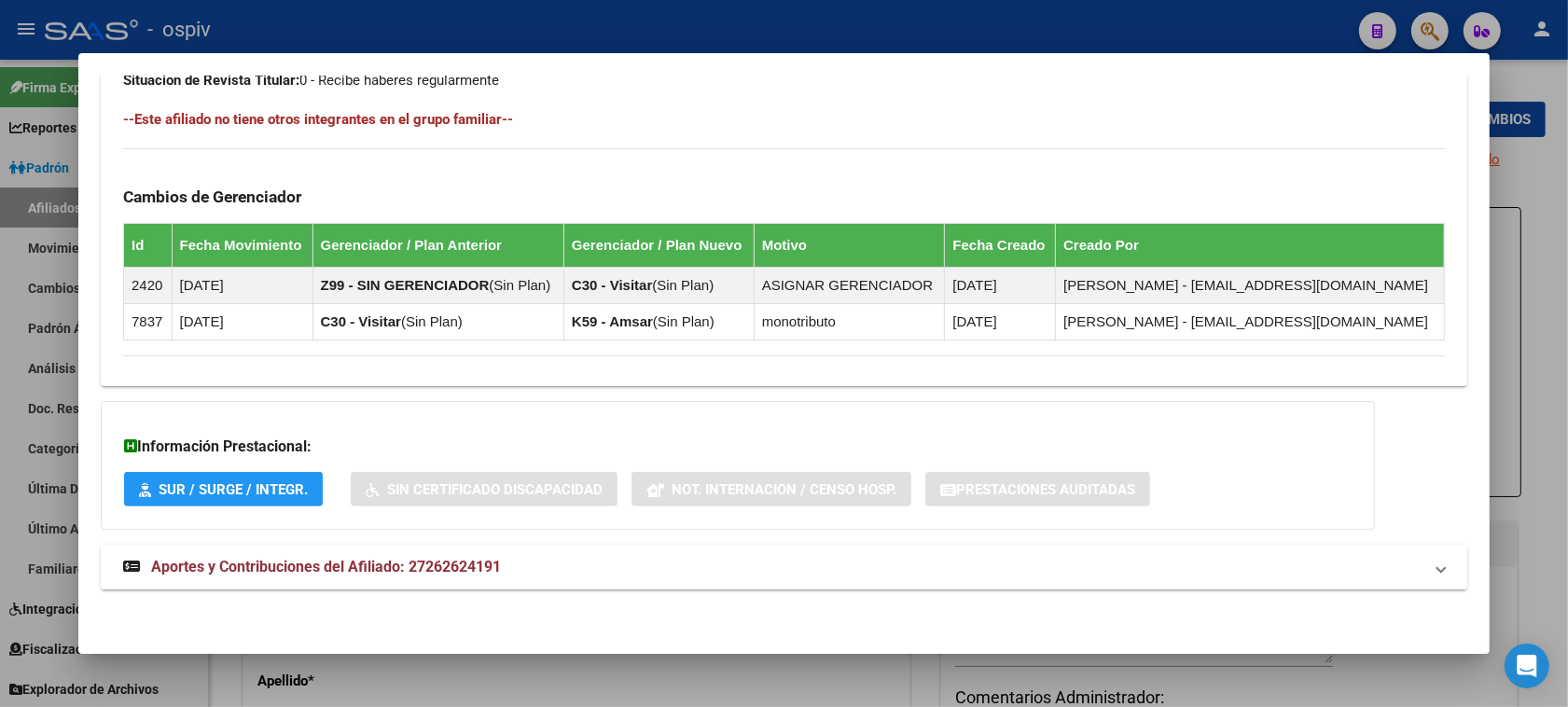
click at [458, 570] on span "Aportes y Contribuciones del Afiliado: 27262624191" at bounding box center [326, 566] width 350 height 18
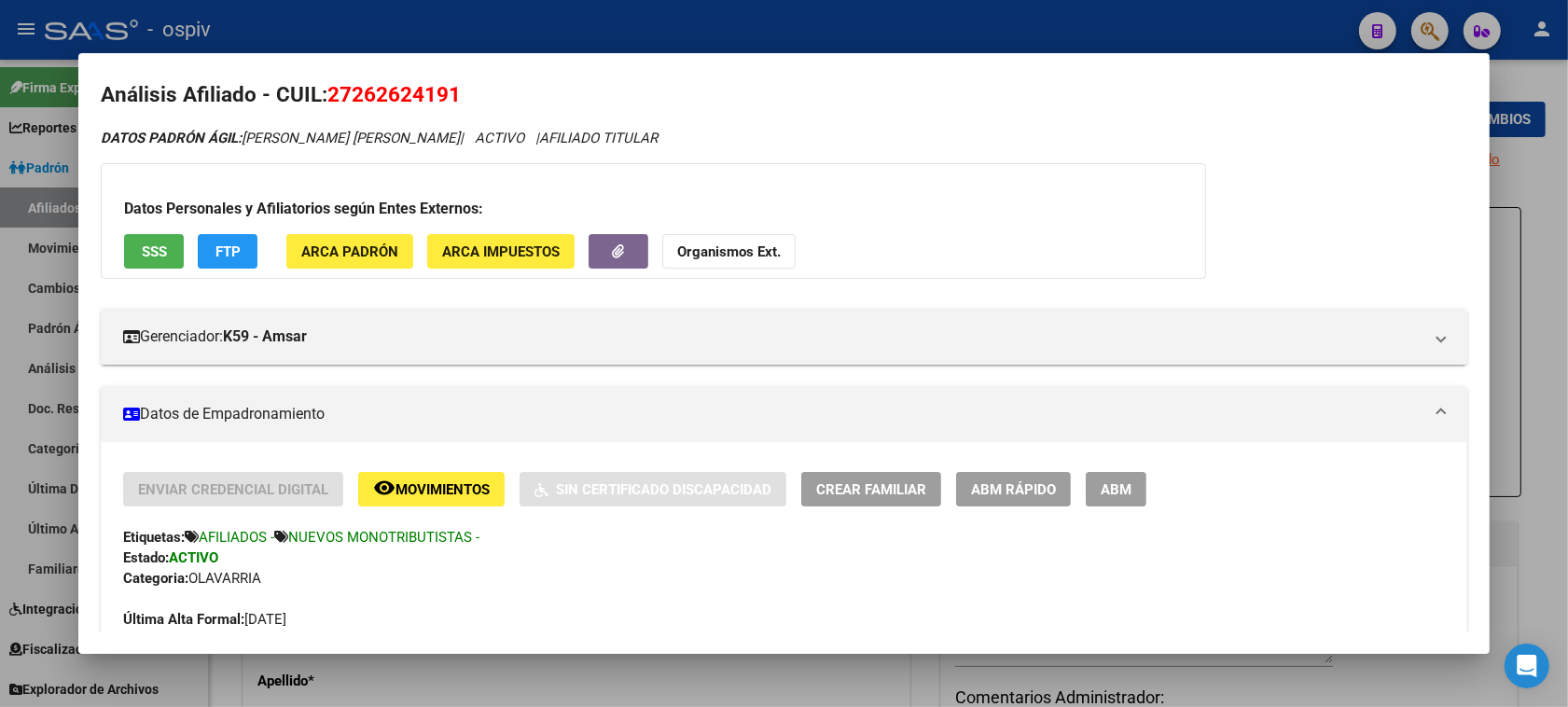
scroll to position [0, 0]
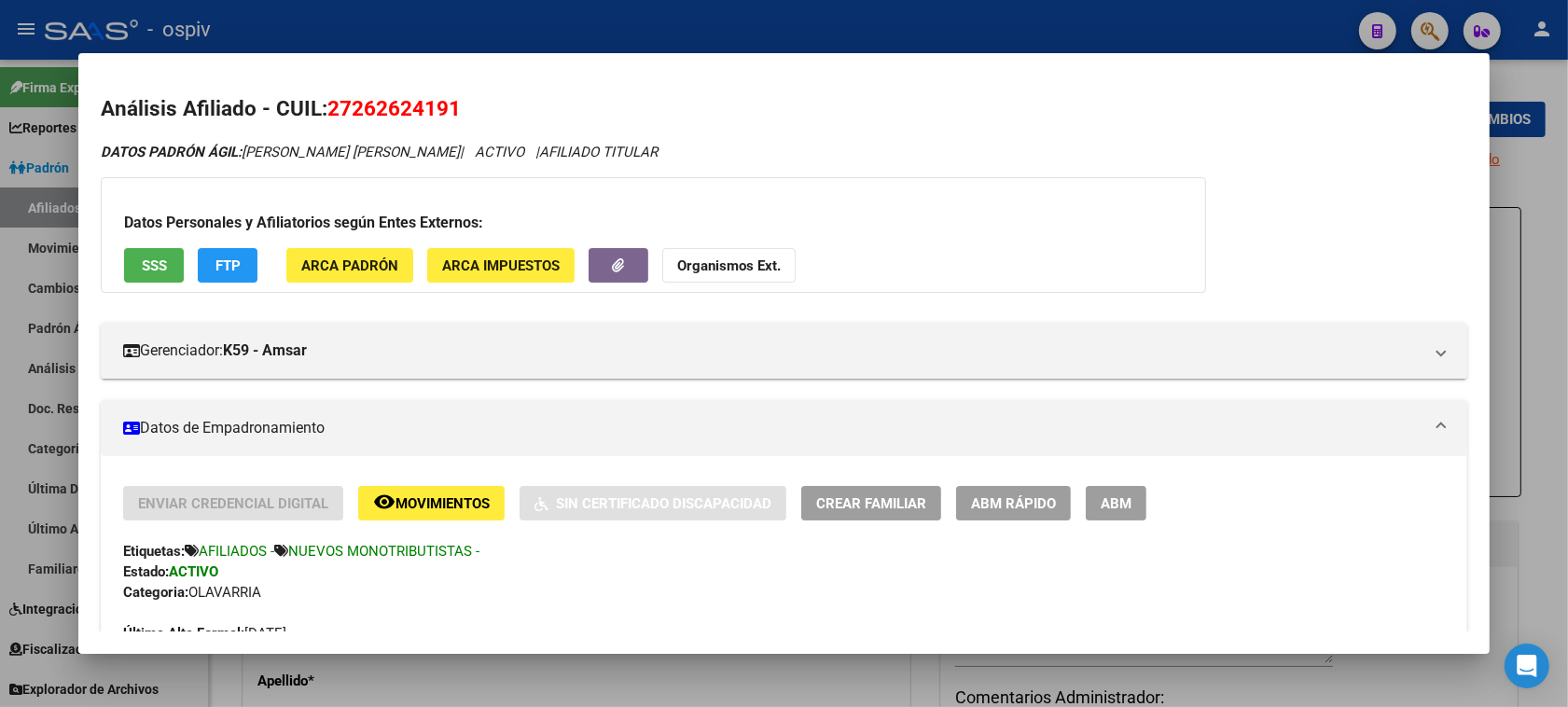
click at [203, 257] on button "FTP" at bounding box center [227, 265] width 60 height 35
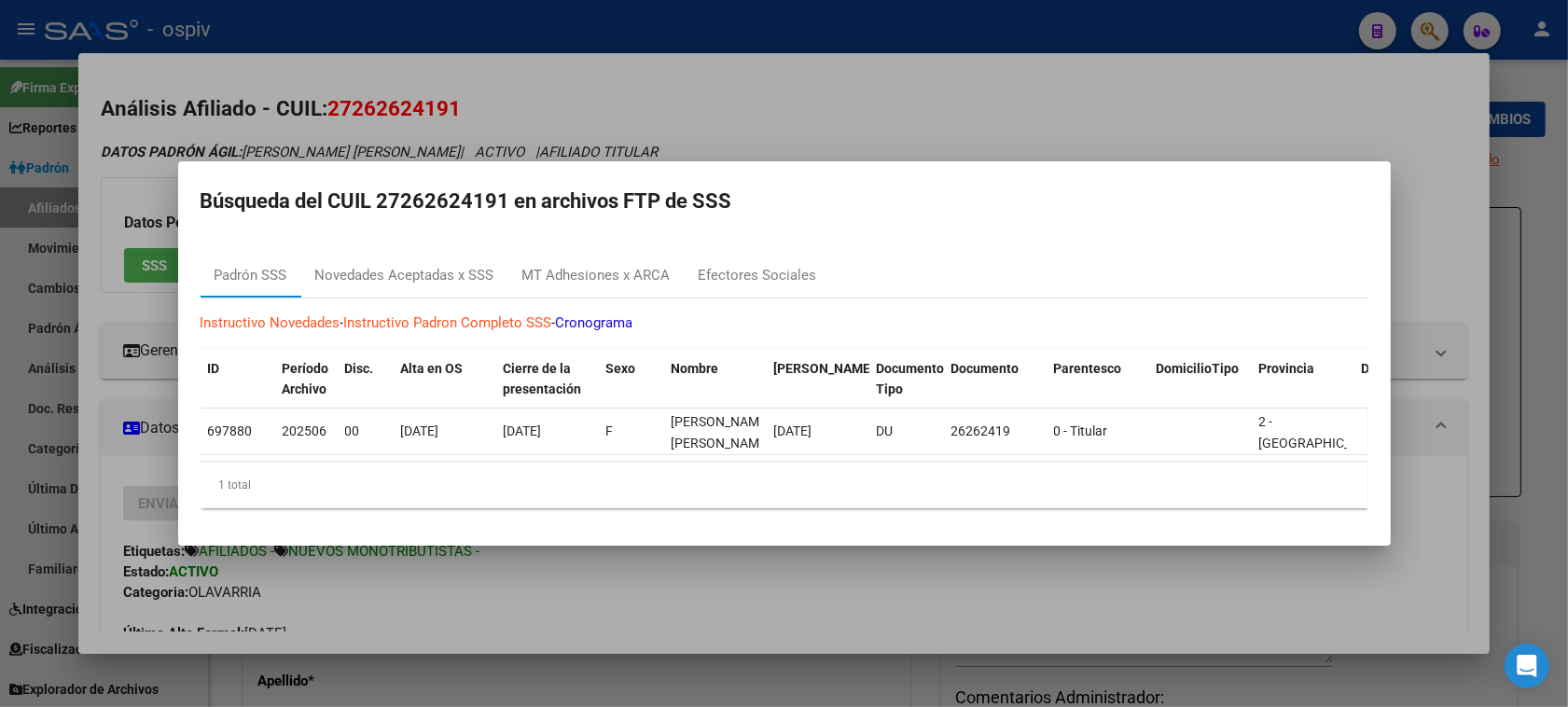
click at [938, 49] on div at bounding box center [784, 354] width 1568 height 707
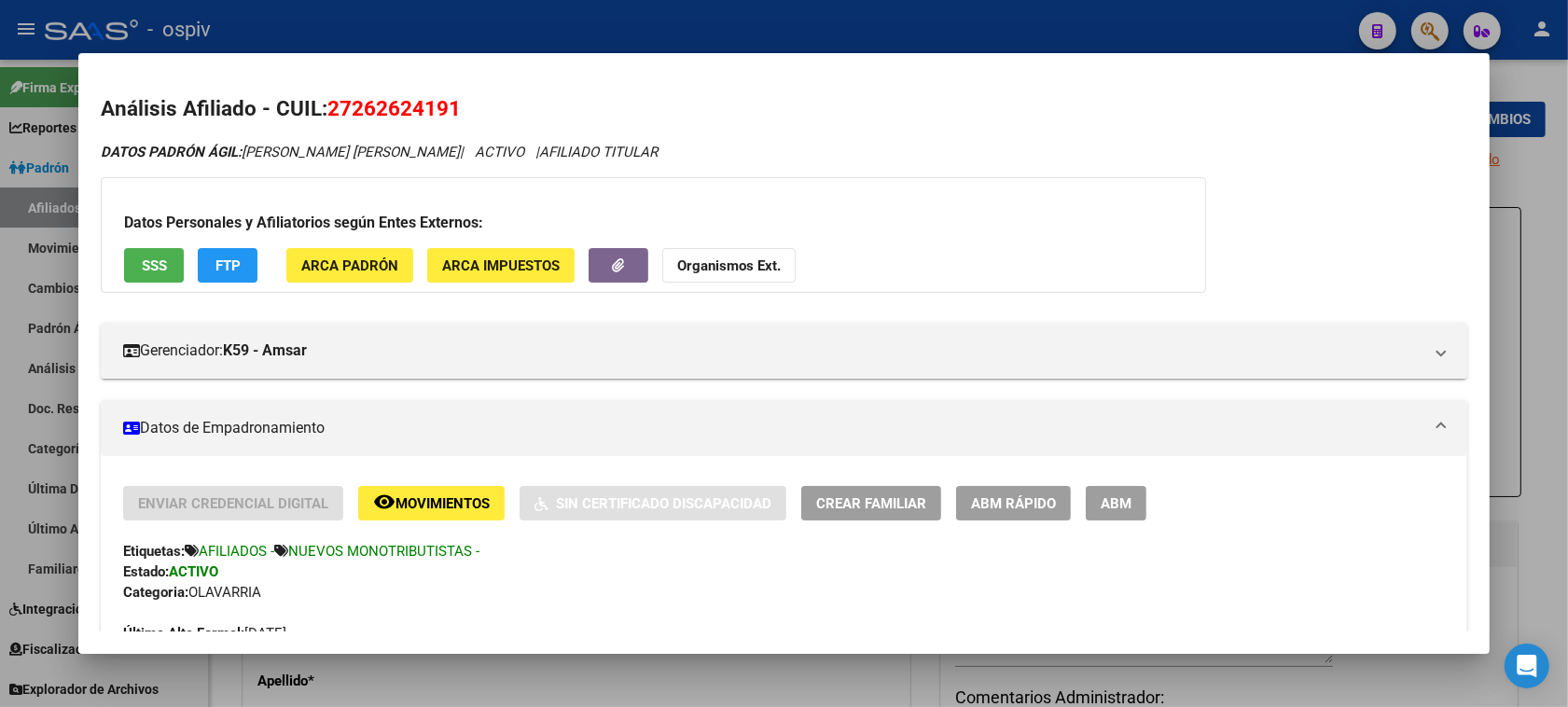
click at [1425, 23] on div at bounding box center [784, 354] width 1568 height 707
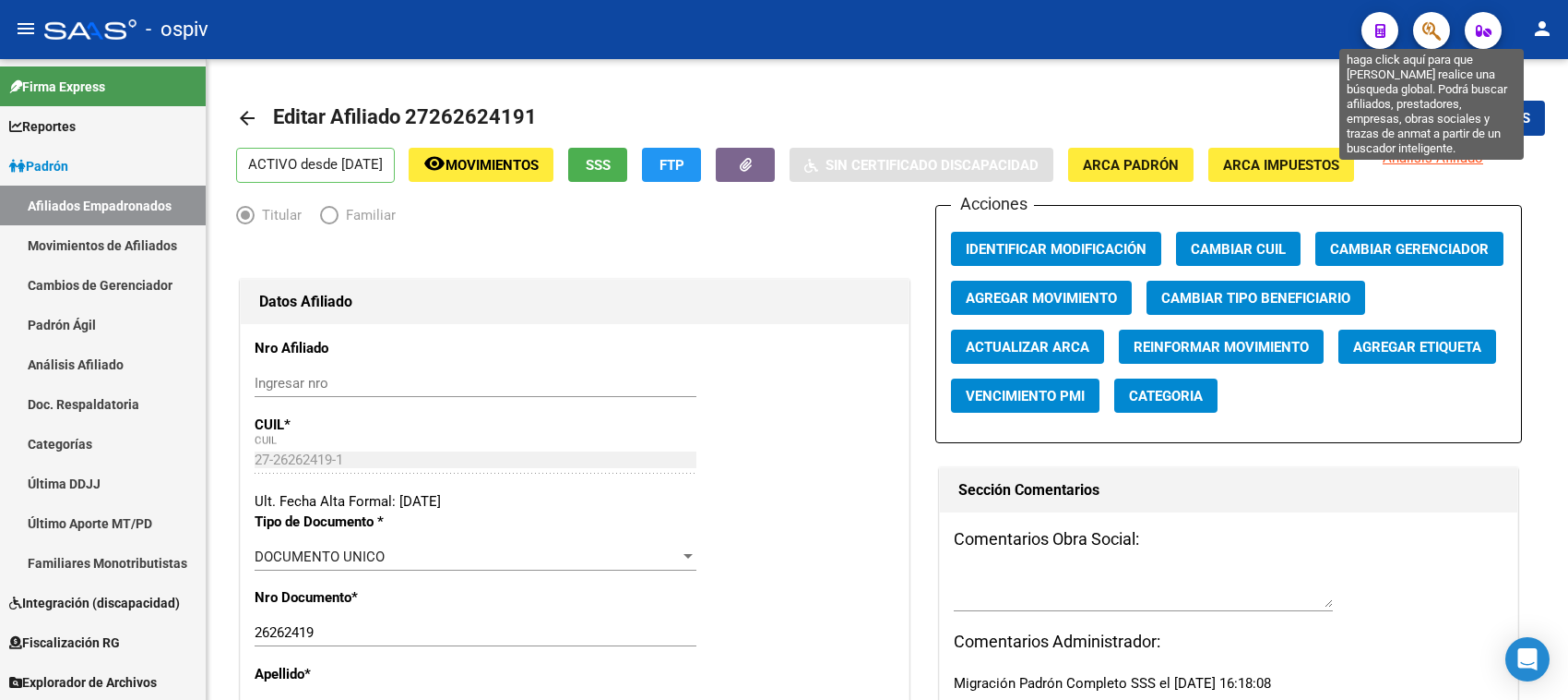
click at [1430, 31] on icon "button" at bounding box center [1432, 31] width 19 height 21
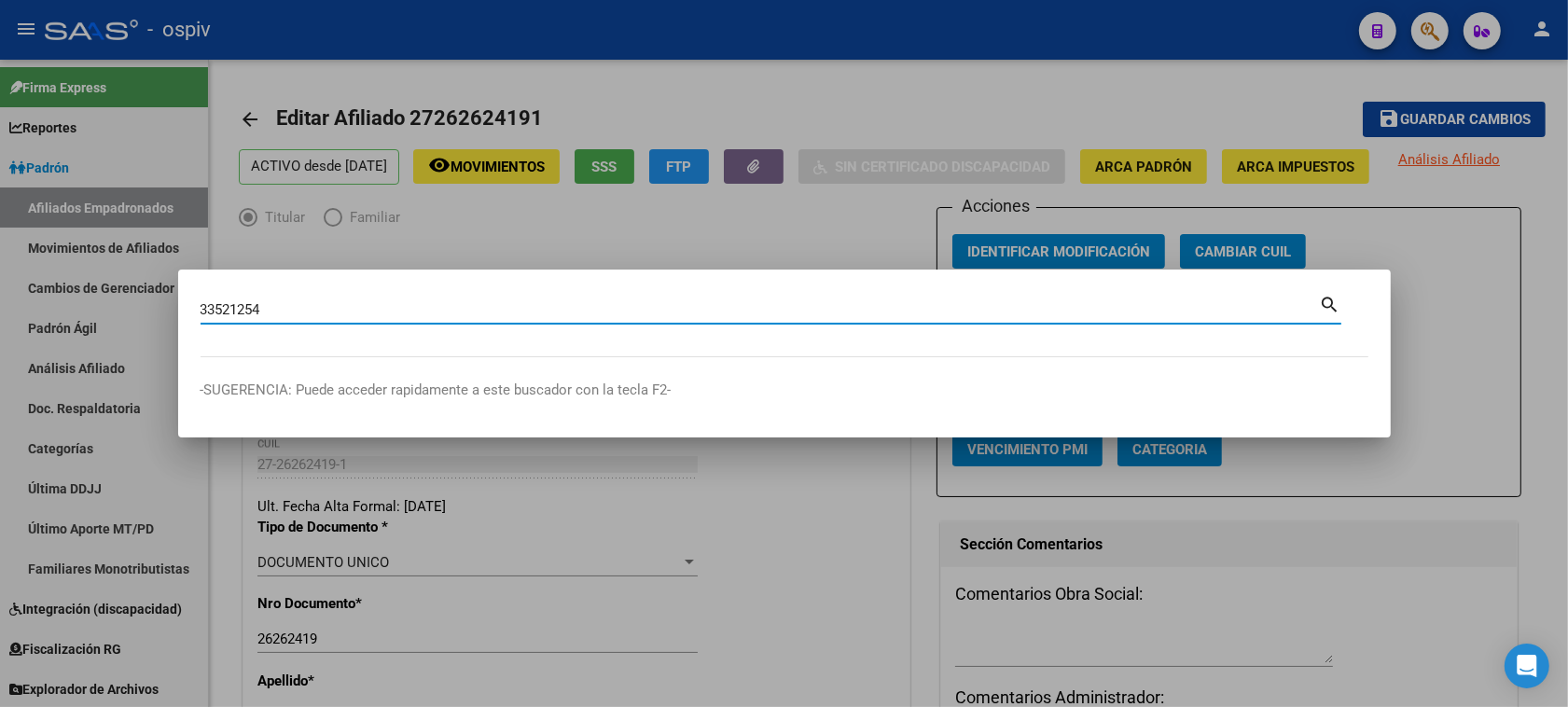
type input "33521254"
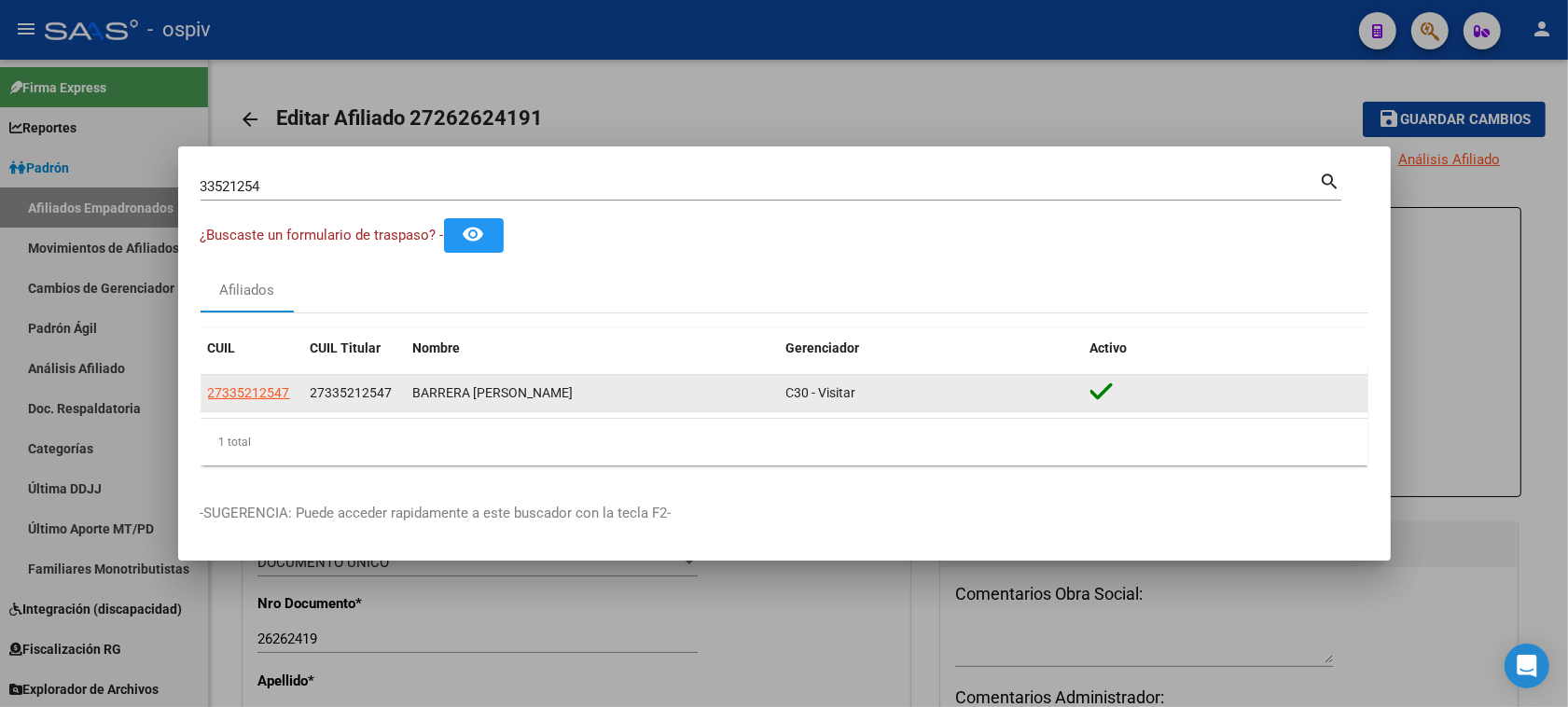
click at [252, 403] on app-link-go-to "27335212547" at bounding box center [249, 393] width 82 height 22
click at [252, 397] on span "27335212547" at bounding box center [249, 393] width 82 height 15
type textarea "27335212547"
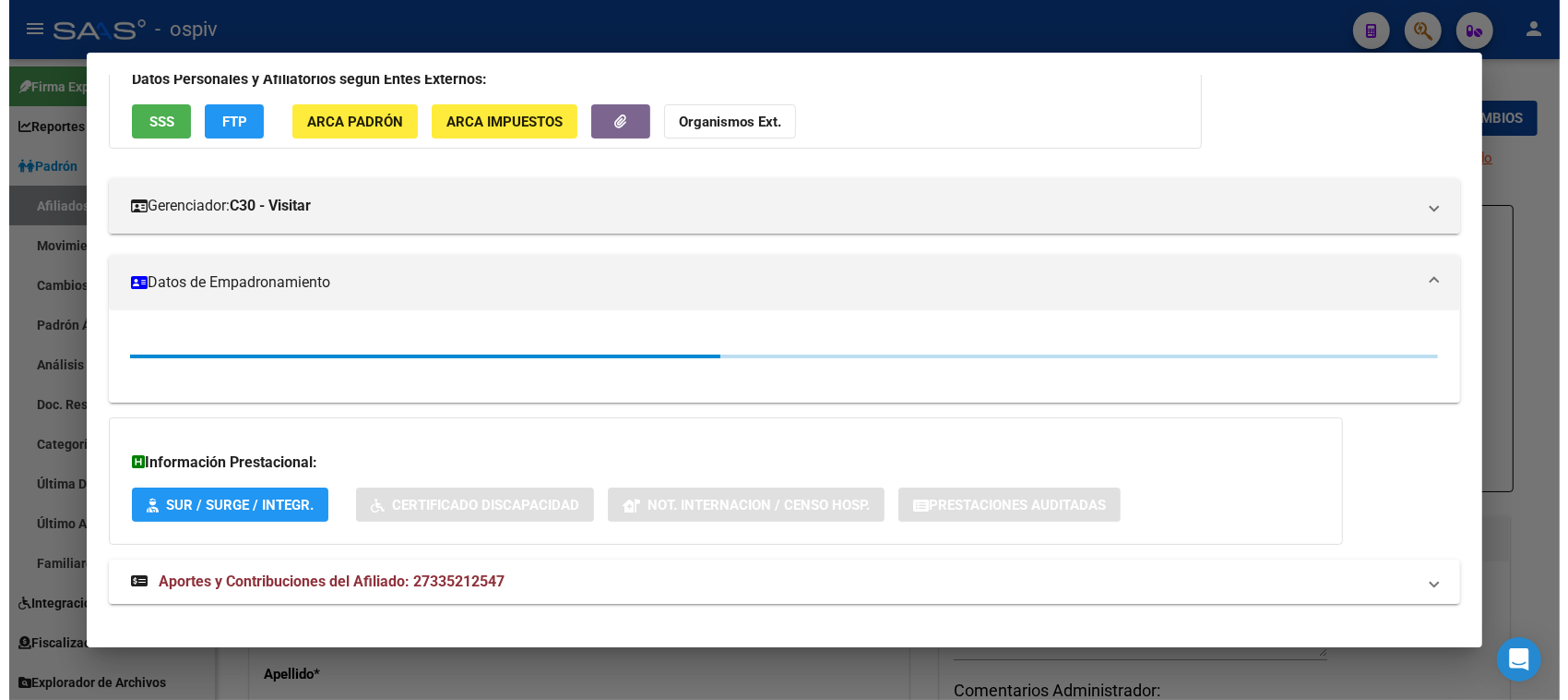
scroll to position [159, 0]
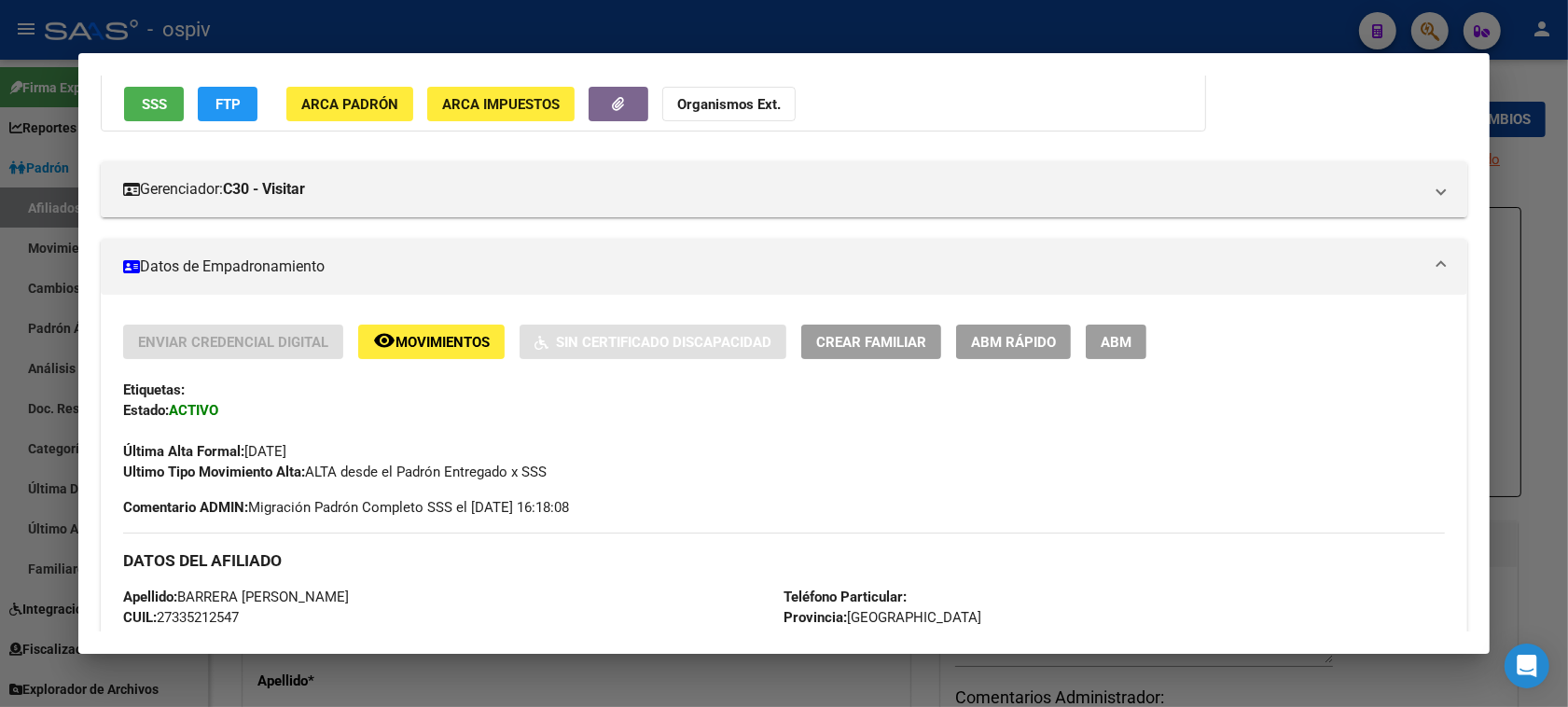
click at [1116, 342] on span "ABM" at bounding box center [1115, 342] width 31 height 17
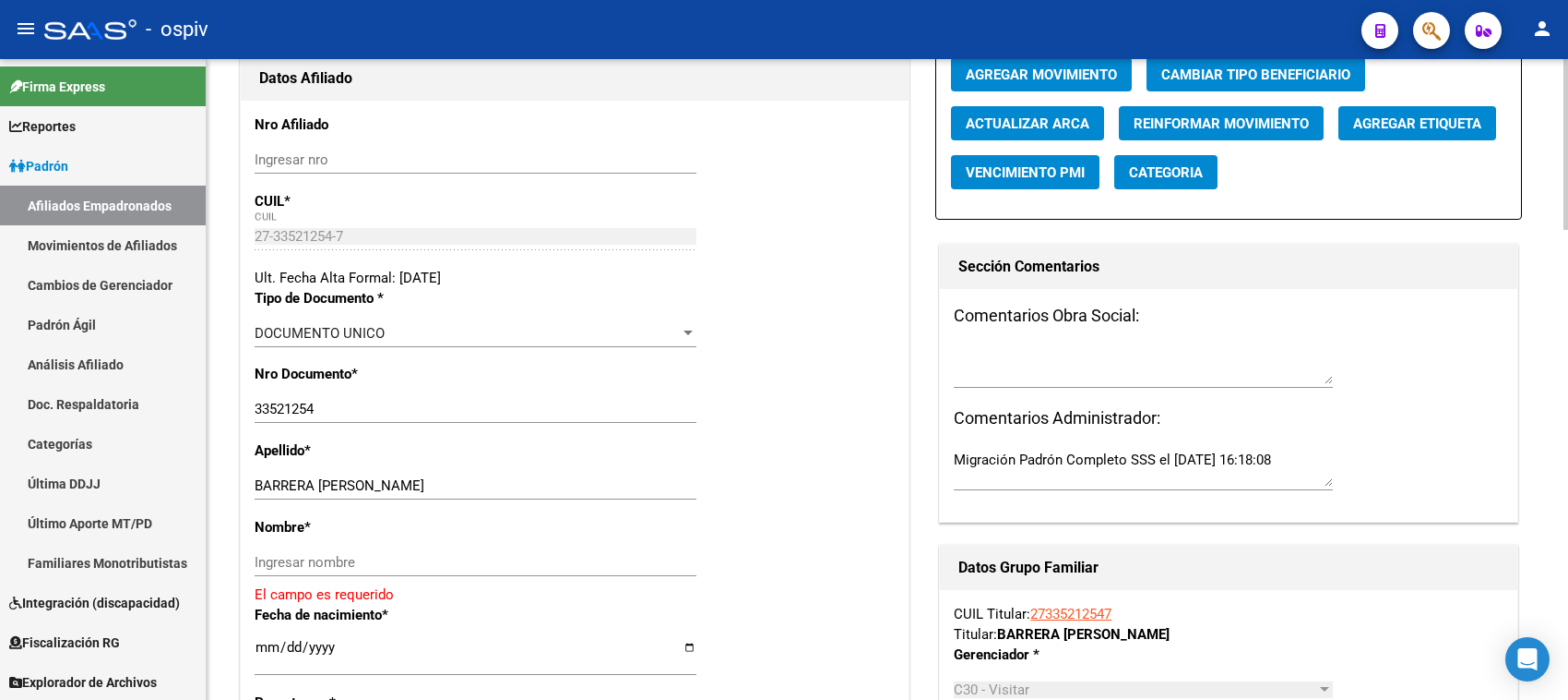
scroll to position [231, 0]
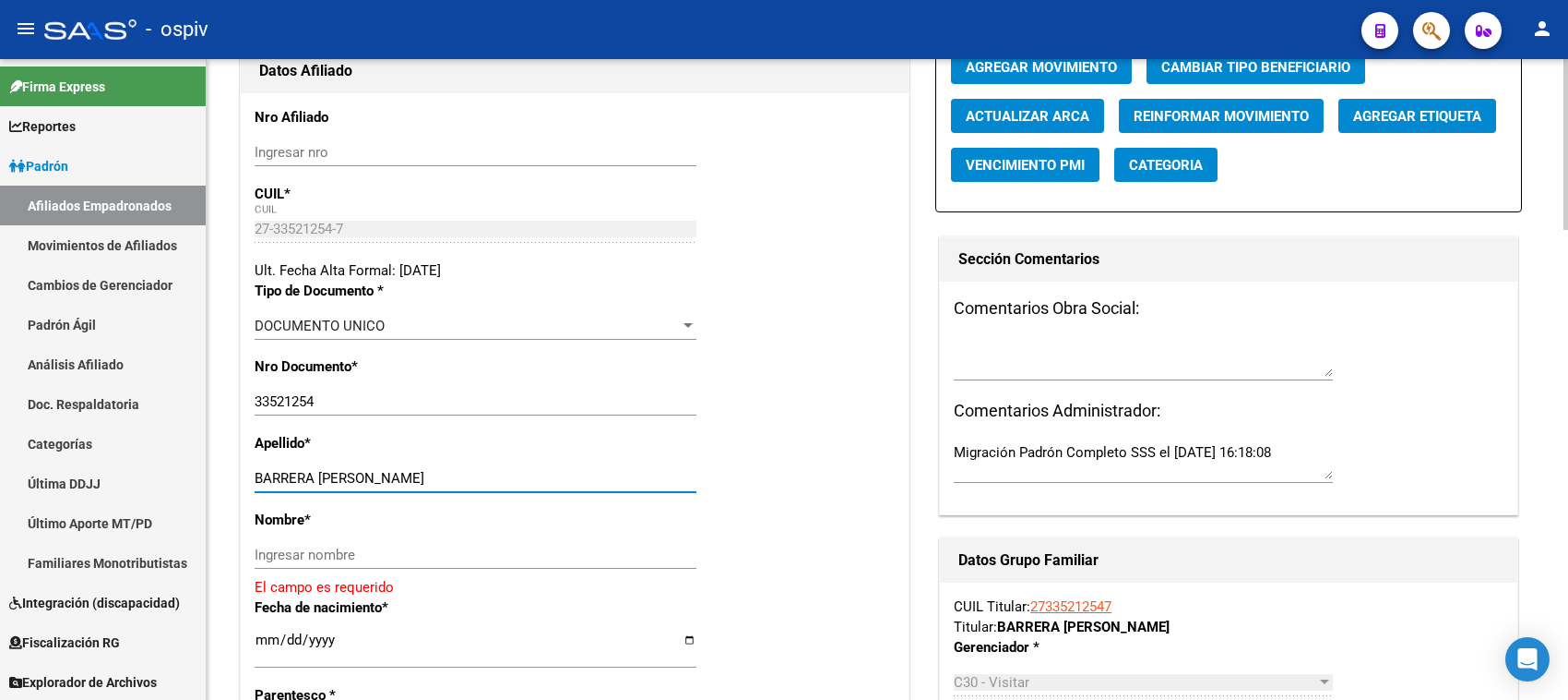
drag, startPoint x: 319, startPoint y: 476, endPoint x: 508, endPoint y: 494, distance: 189.9
click at [508, 494] on div "BARRERA VERONICA VANESA Ingresar apellido" at bounding box center [475, 486] width 442 height 45
type input "BARRERA"
click at [393, 558] on input "Ingresar nombre" at bounding box center [475, 555] width 442 height 17
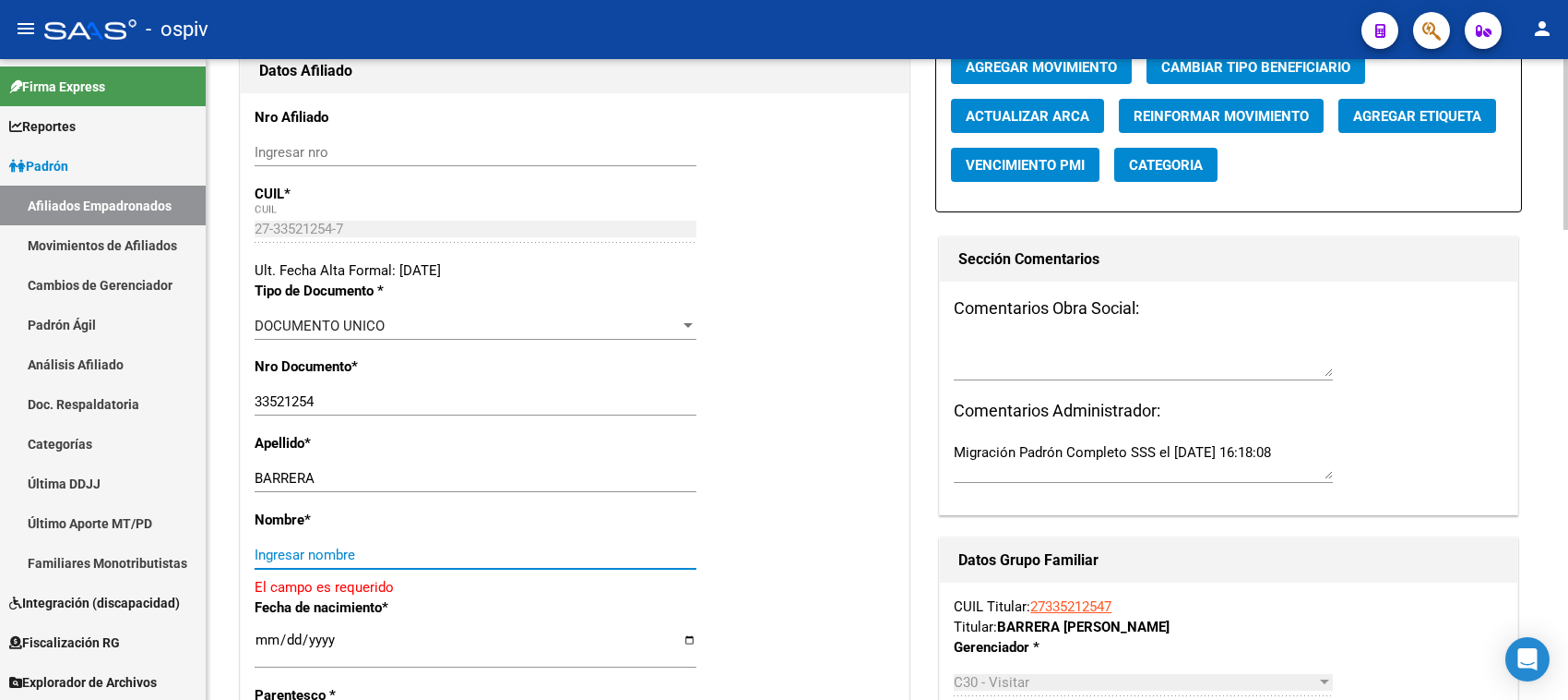
paste input "VERONICA VANESA"
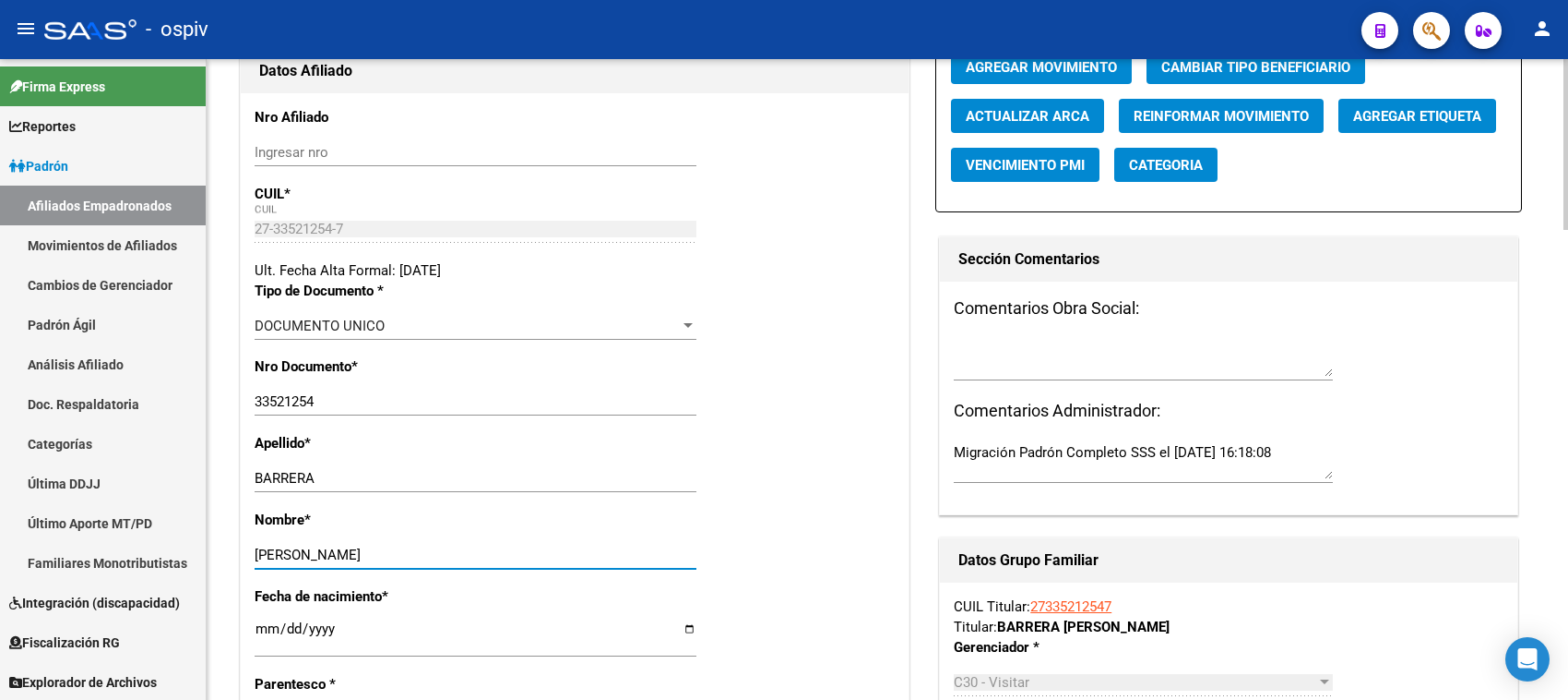
type input "VERONICA VANESA"
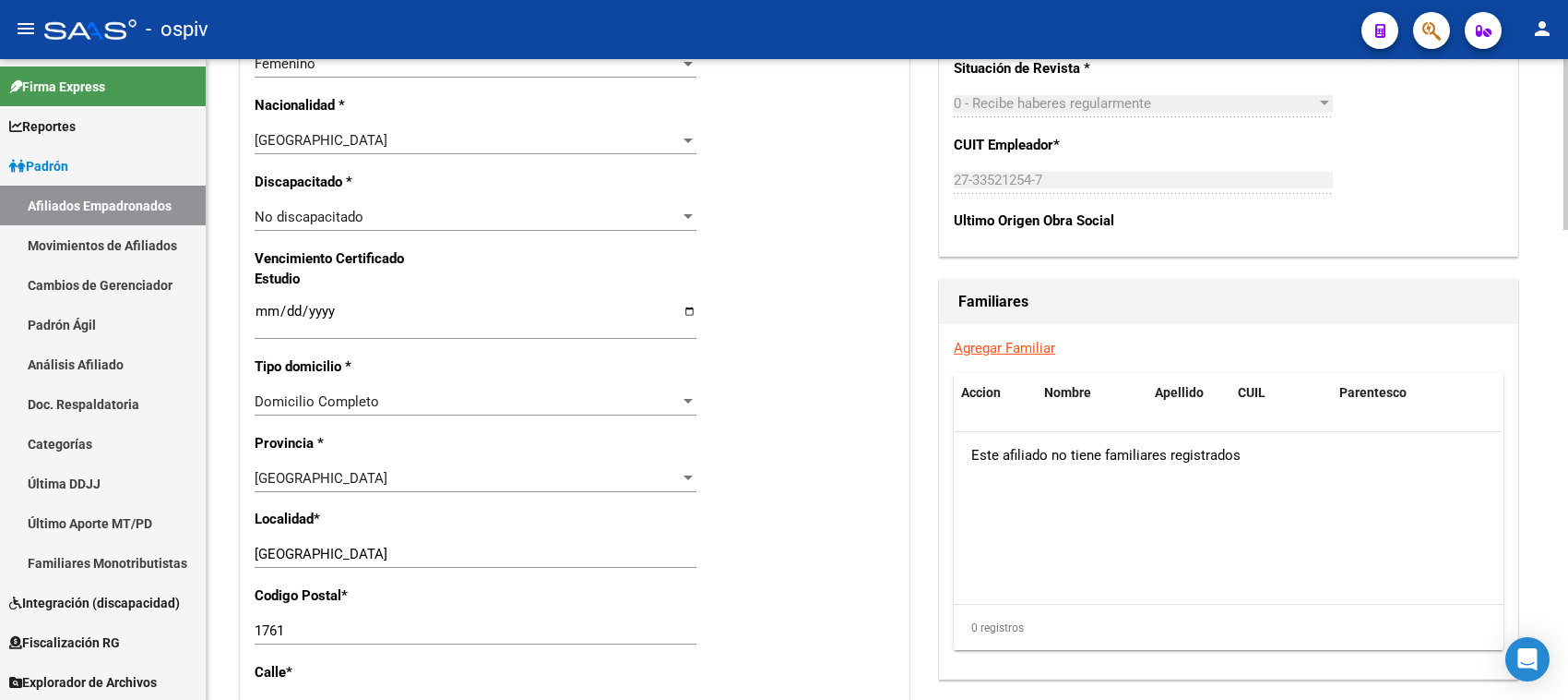
scroll to position [1154, 0]
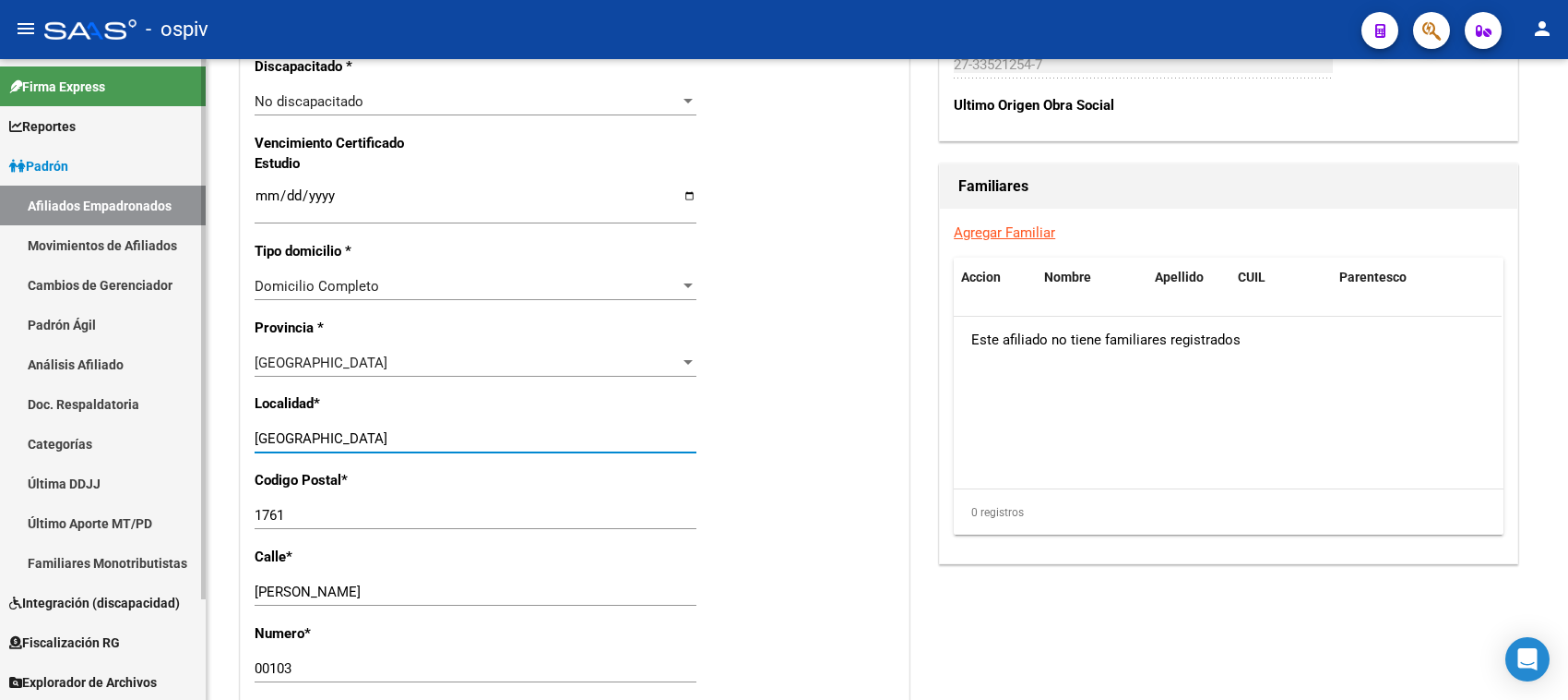
drag, startPoint x: 358, startPoint y: 438, endPoint x: 205, endPoint y: 436, distance: 153.0
click at [205, 436] on mat-sidenav-container "Firma Express Reportes Padrón Traspasos x O.S. Traspasos x Gerenciador Traspaso…" at bounding box center [784, 380] width 1568 height 641
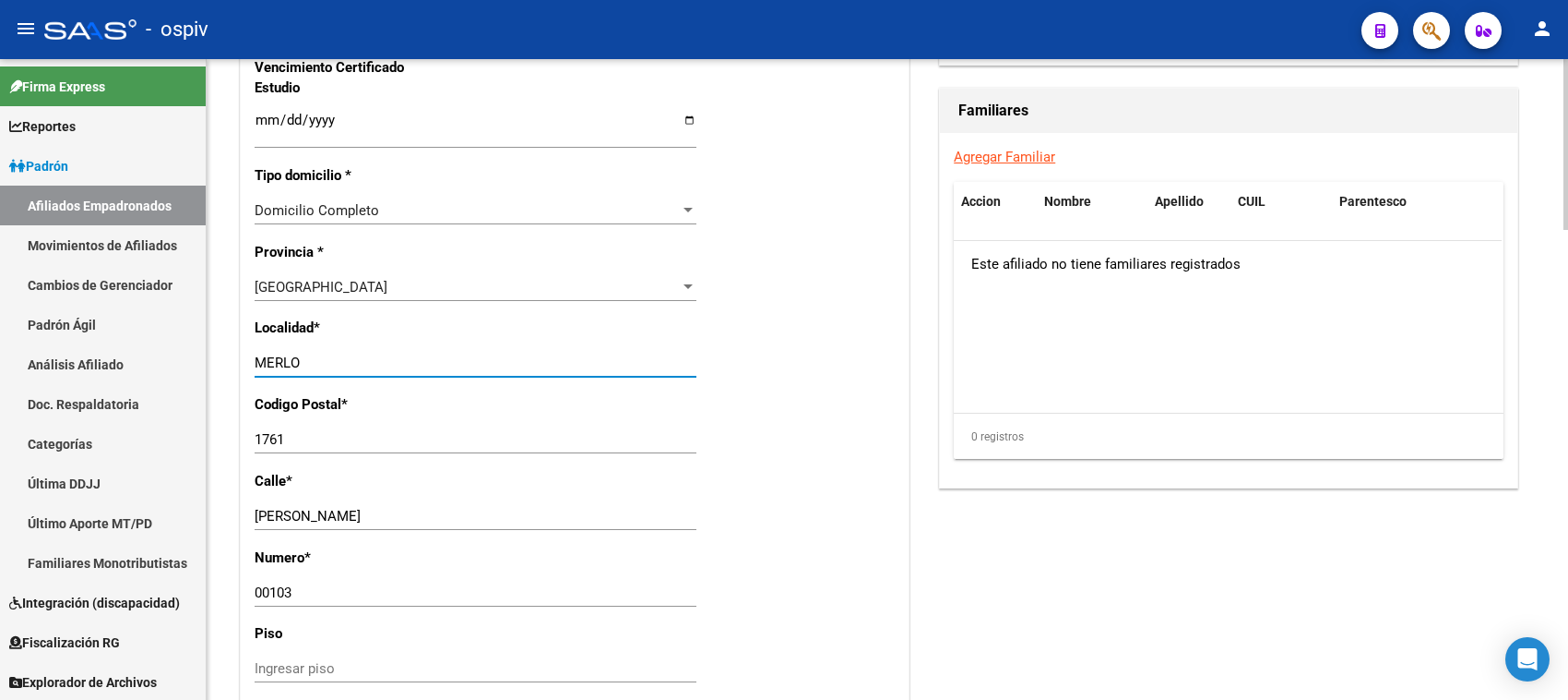
scroll to position [1269, 0]
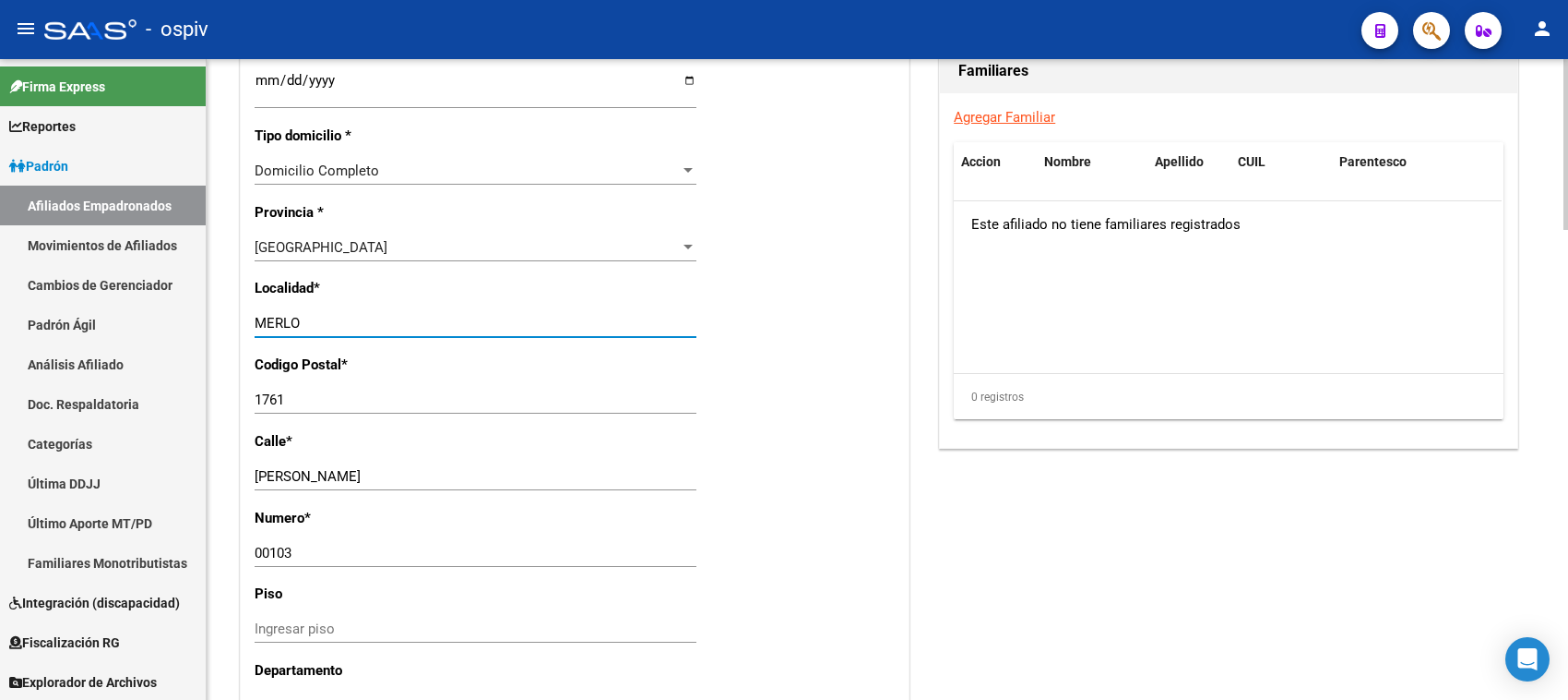
type input "MERLO"
drag, startPoint x: 268, startPoint y: 399, endPoint x: 300, endPoint y: 398, distance: 32.0
click at [300, 398] on input "1761" at bounding box center [475, 400] width 442 height 17
type input "1722"
drag, startPoint x: 305, startPoint y: 476, endPoint x: 217, endPoint y: 457, distance: 90.0
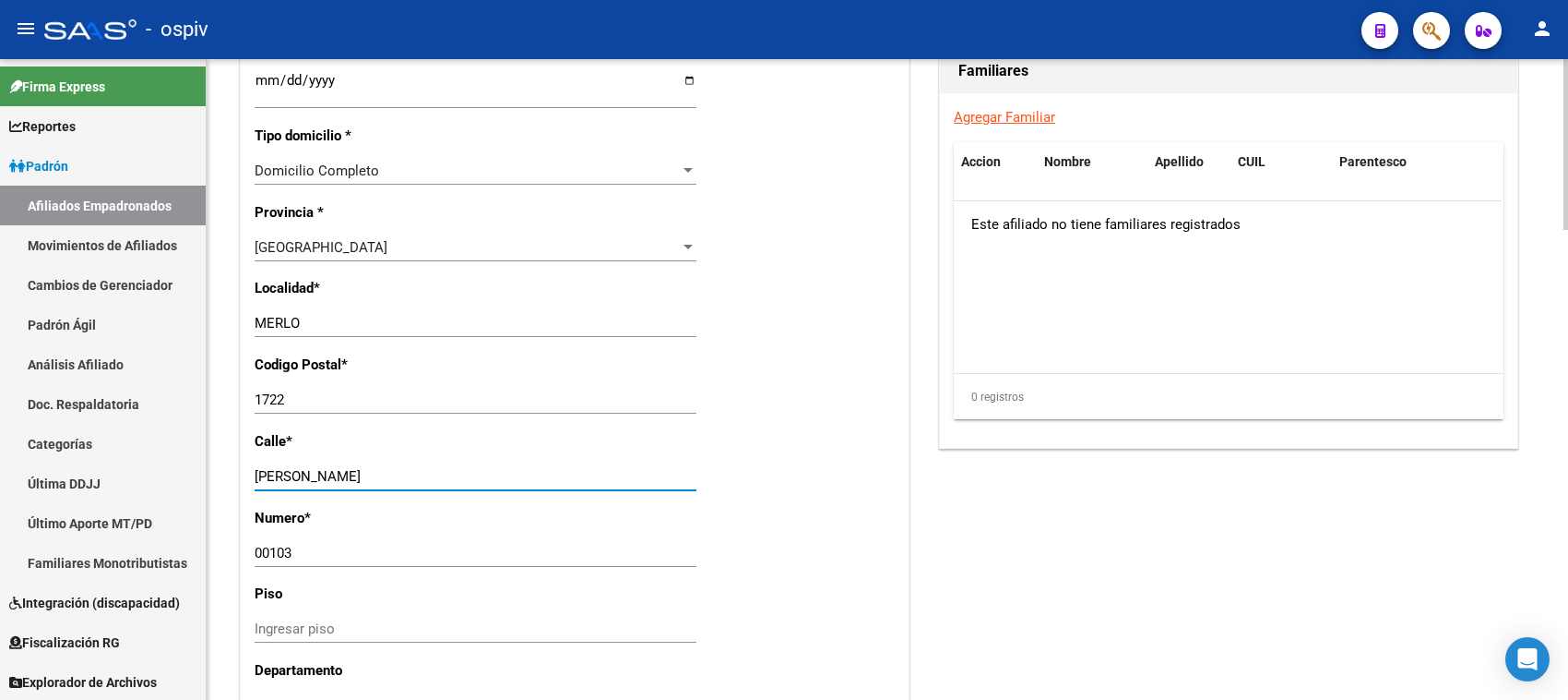
type input "BOLIVAR"
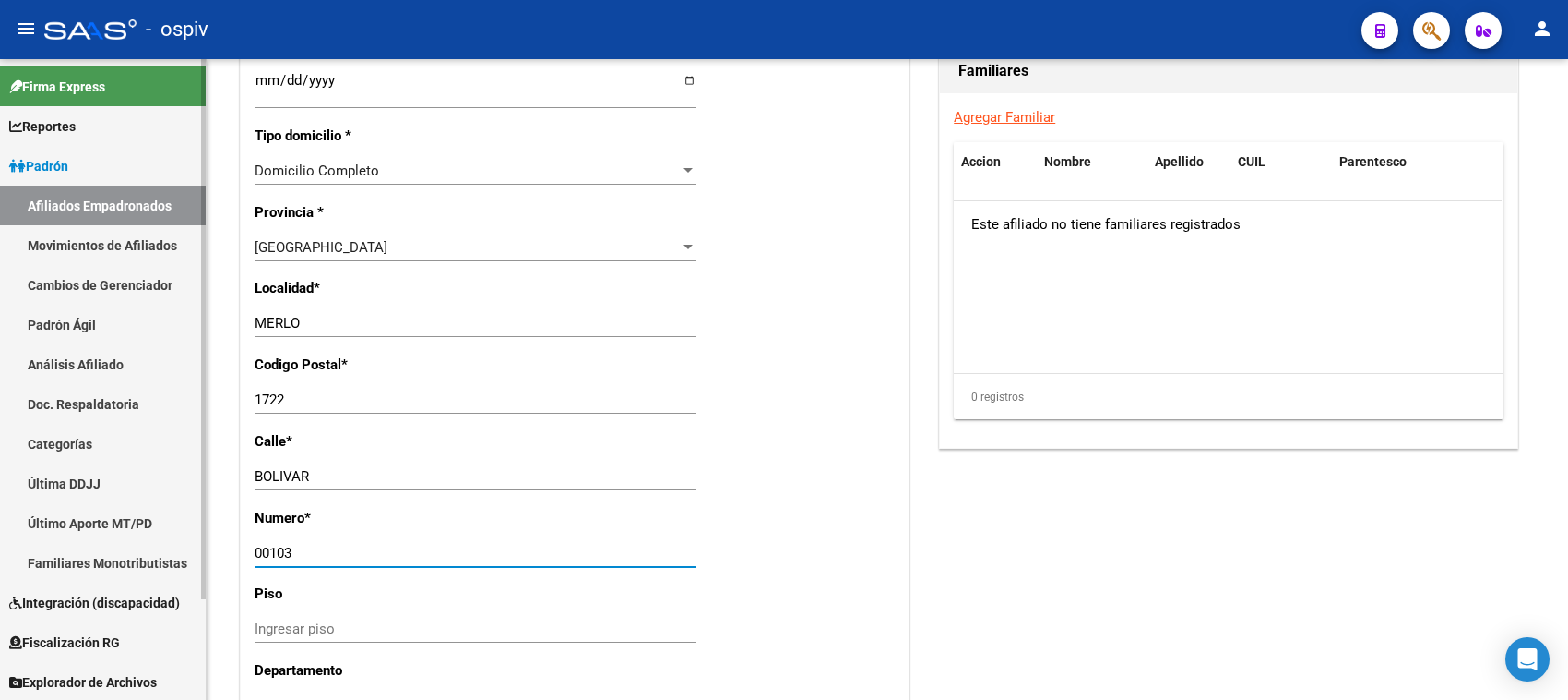
drag, startPoint x: 306, startPoint y: 547, endPoint x: 178, endPoint y: 536, distance: 128.5
click at [180, 536] on mat-sidenav-container "Firma Express Reportes Padrón Traspasos x O.S. Traspasos x Gerenciador Traspaso…" at bounding box center [784, 380] width 1568 height 641
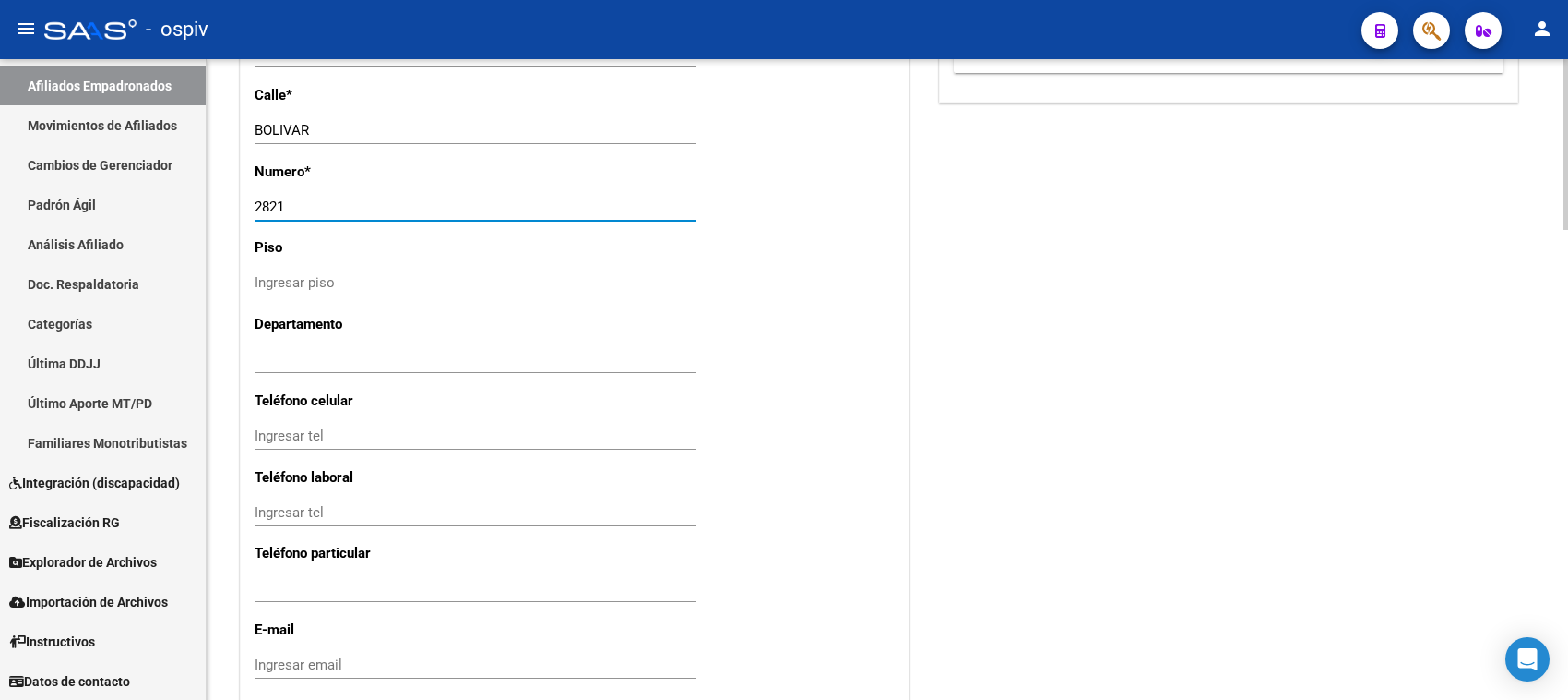
scroll to position [1731, 0]
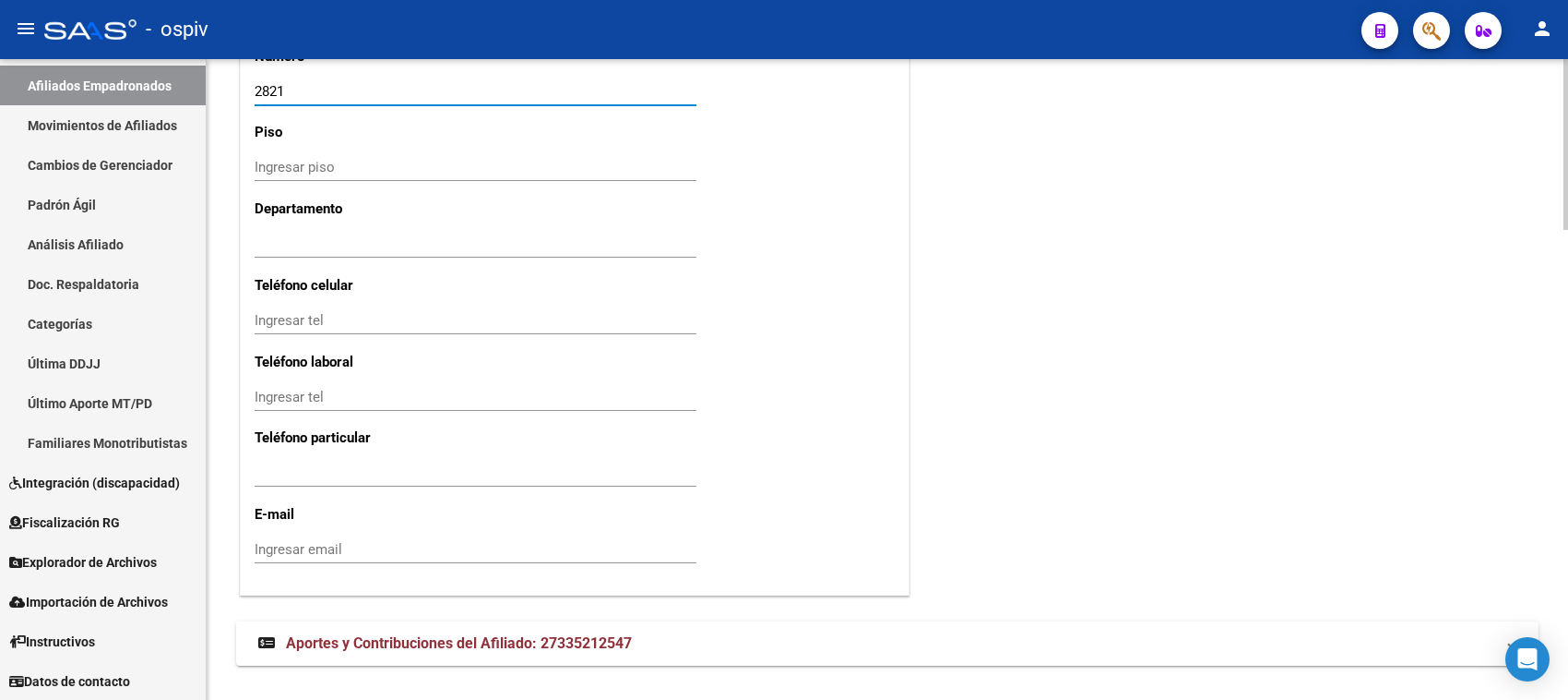
type input "2821"
click at [376, 319] on input "Ingresar tel" at bounding box center [475, 320] width 442 height 17
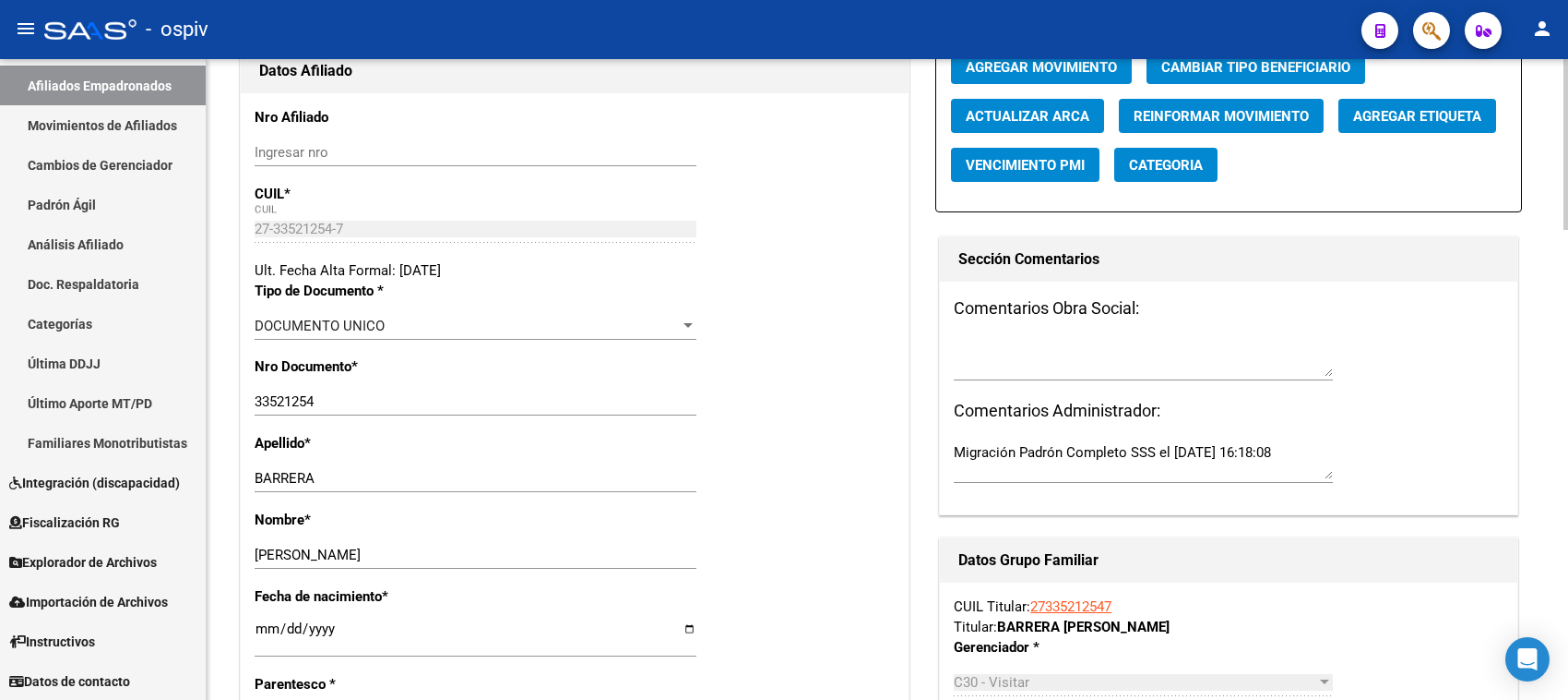
scroll to position [116, 0]
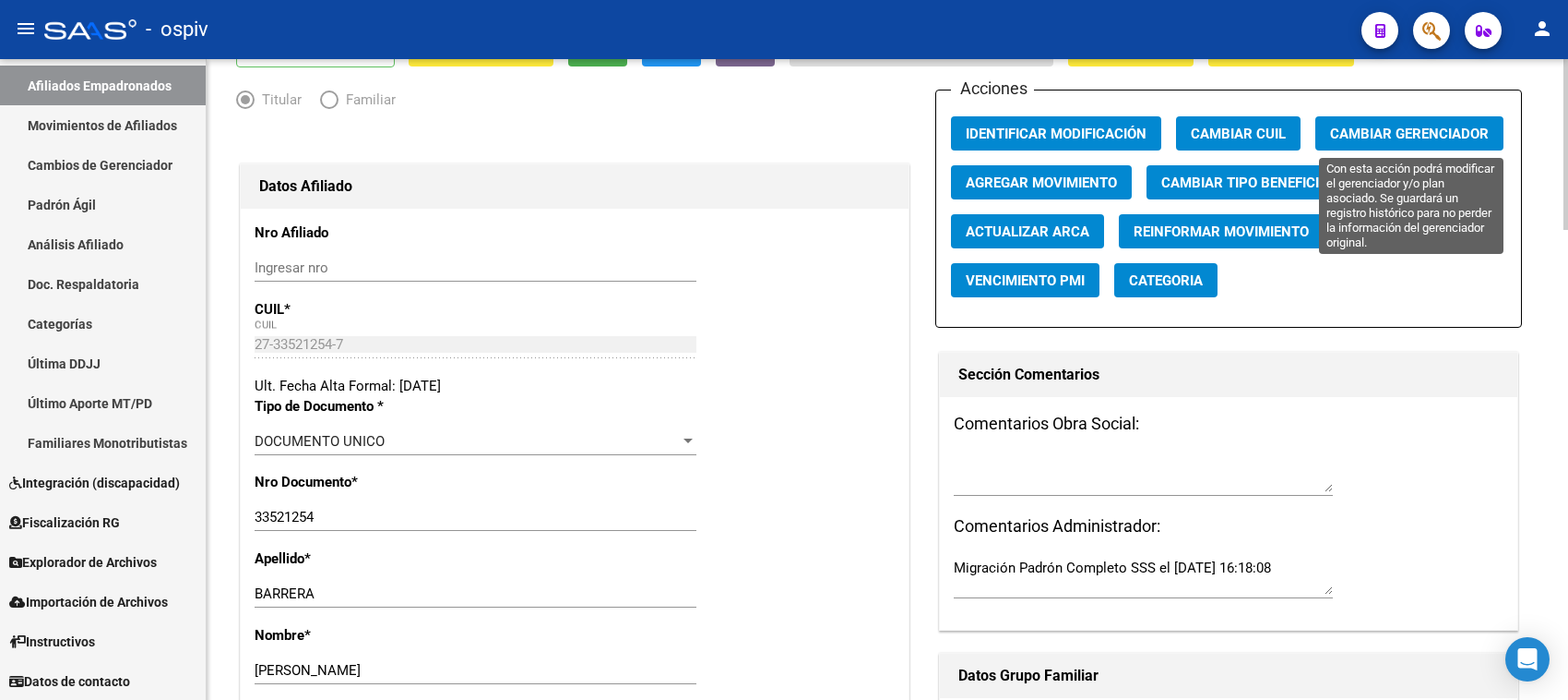
type input "01131021987"
click at [1416, 121] on button "Cambiar Gerenciador" at bounding box center [1409, 133] width 188 height 34
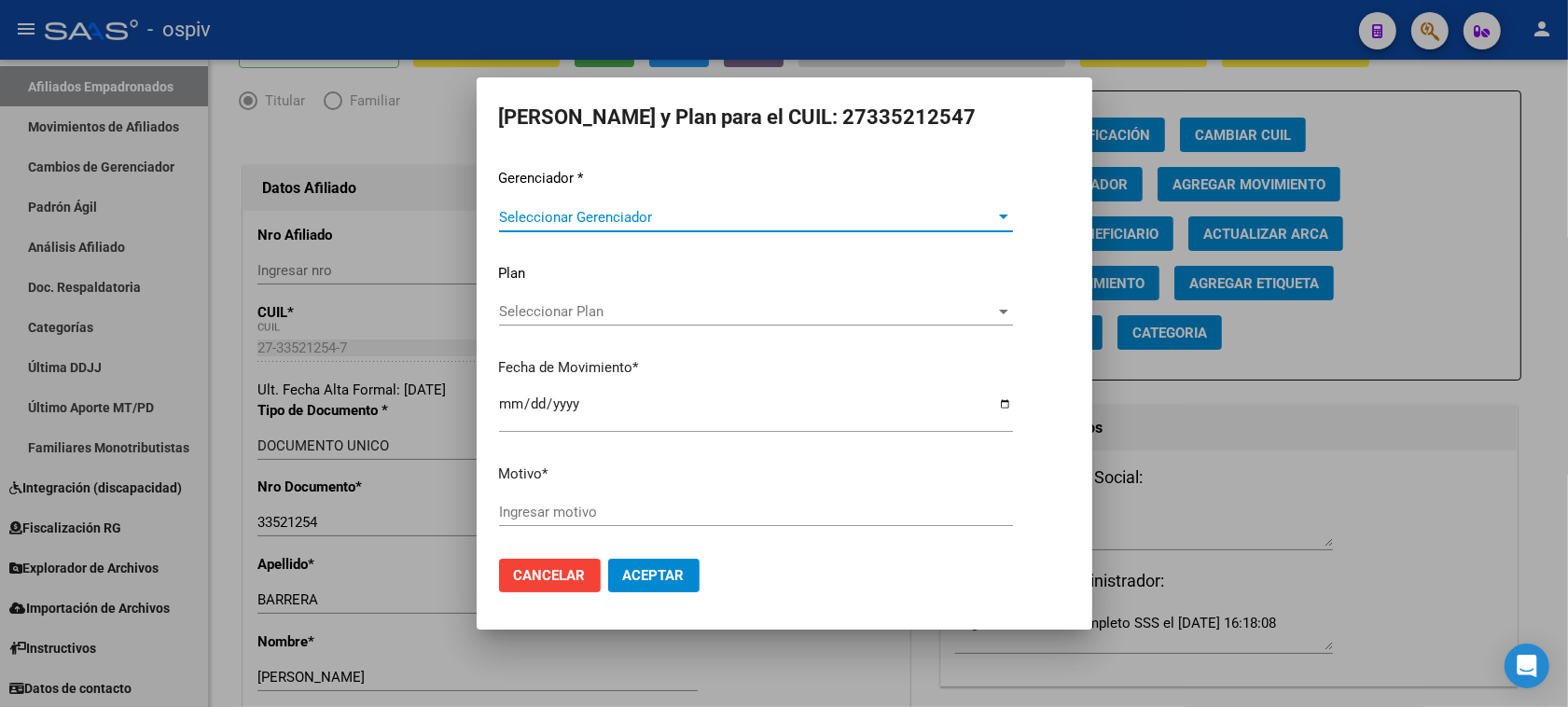
click at [581, 216] on span "Seleccionar Gerenciador" at bounding box center [747, 217] width 497 height 17
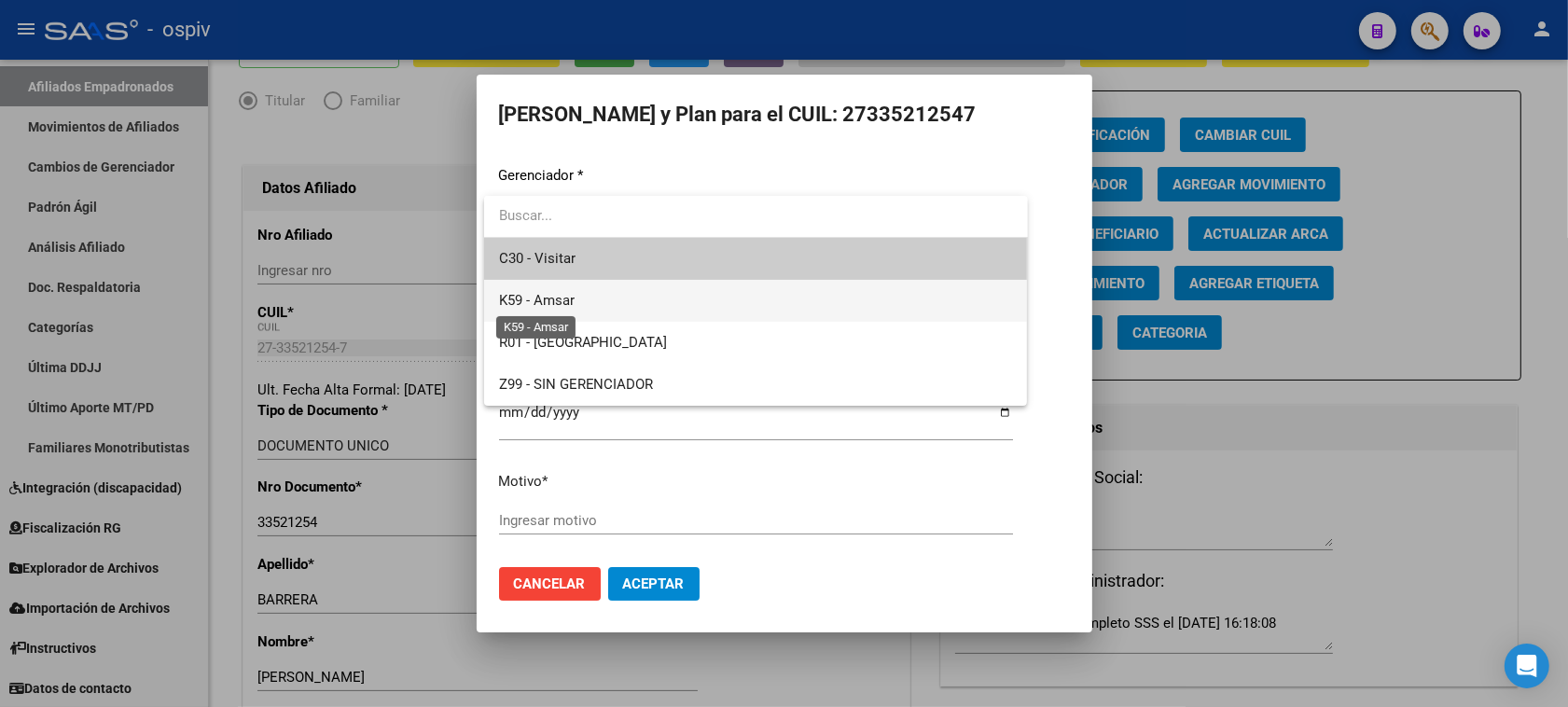
click at [562, 305] on span "K59 - Amsar" at bounding box center [536, 300] width 76 height 17
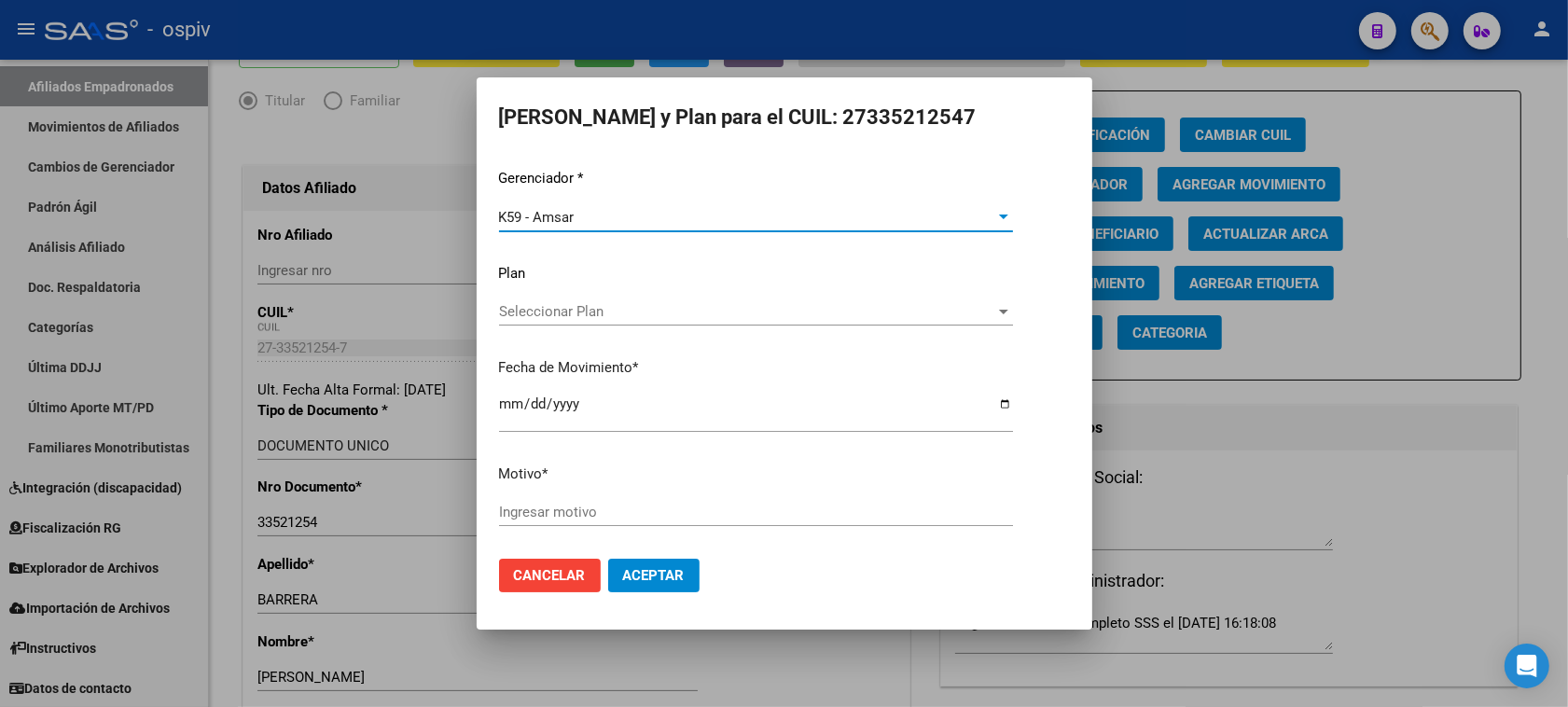
click at [520, 518] on input "Ingresar motivo" at bounding box center [755, 512] width 514 height 17
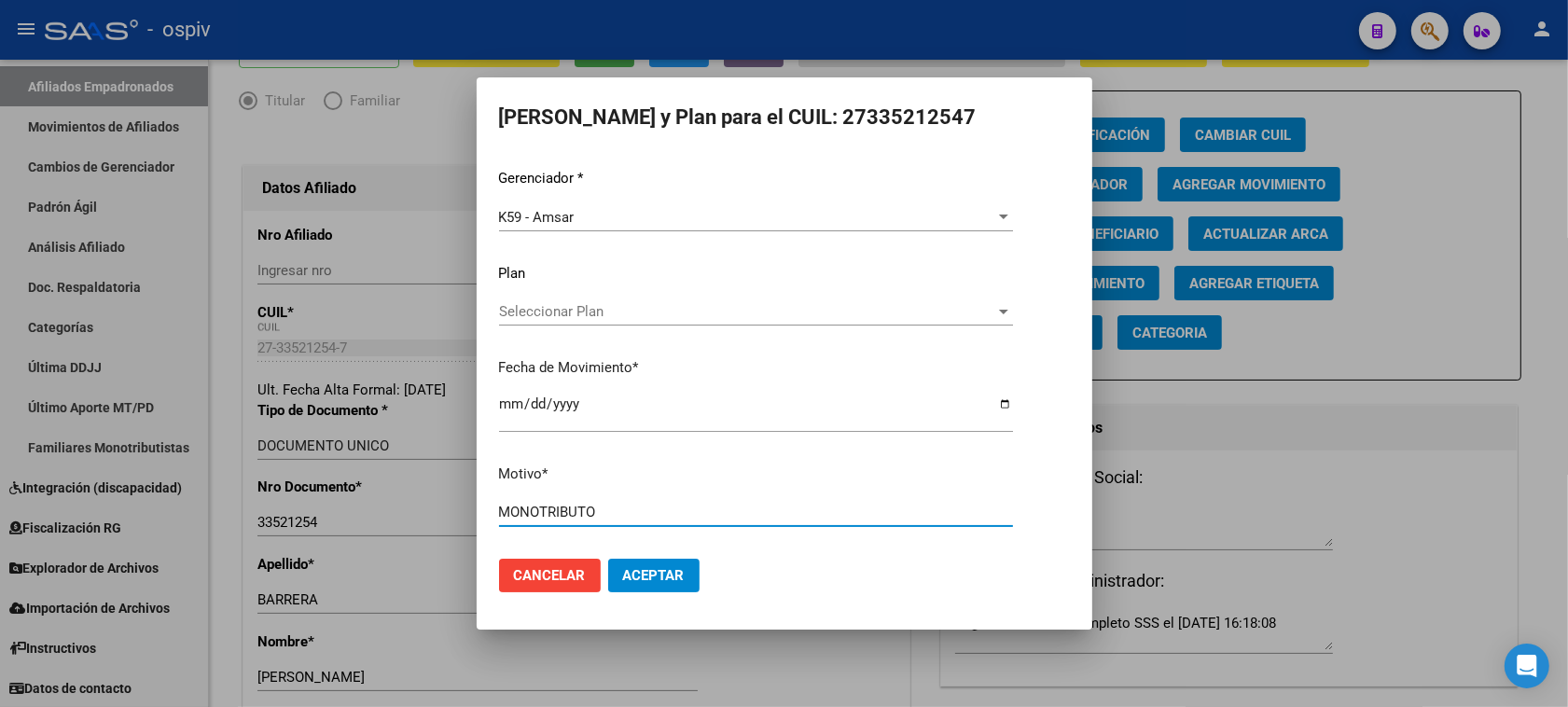
type input "MONOTRIBUTO"
click at [650, 574] on span "Aceptar" at bounding box center [654, 575] width 62 height 17
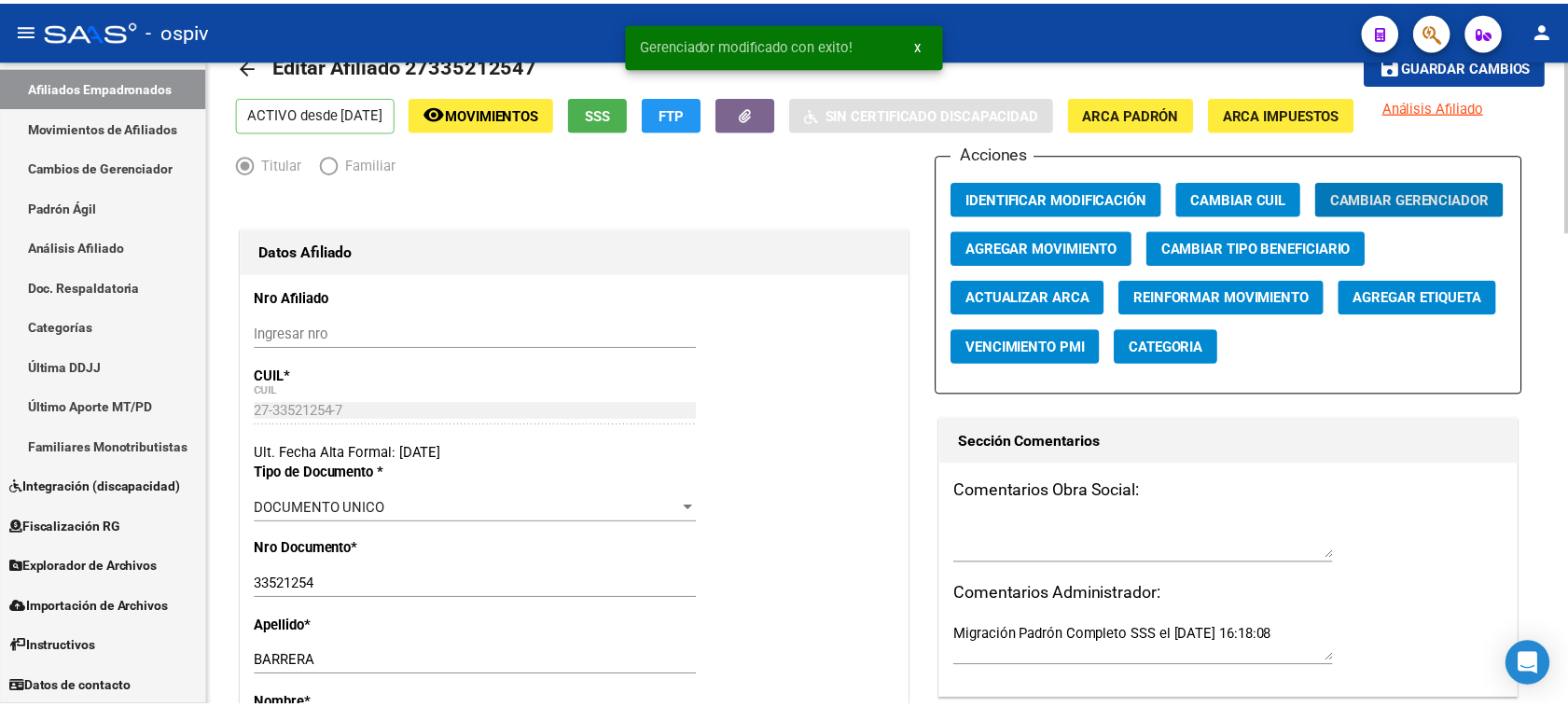
scroll to position [0, 0]
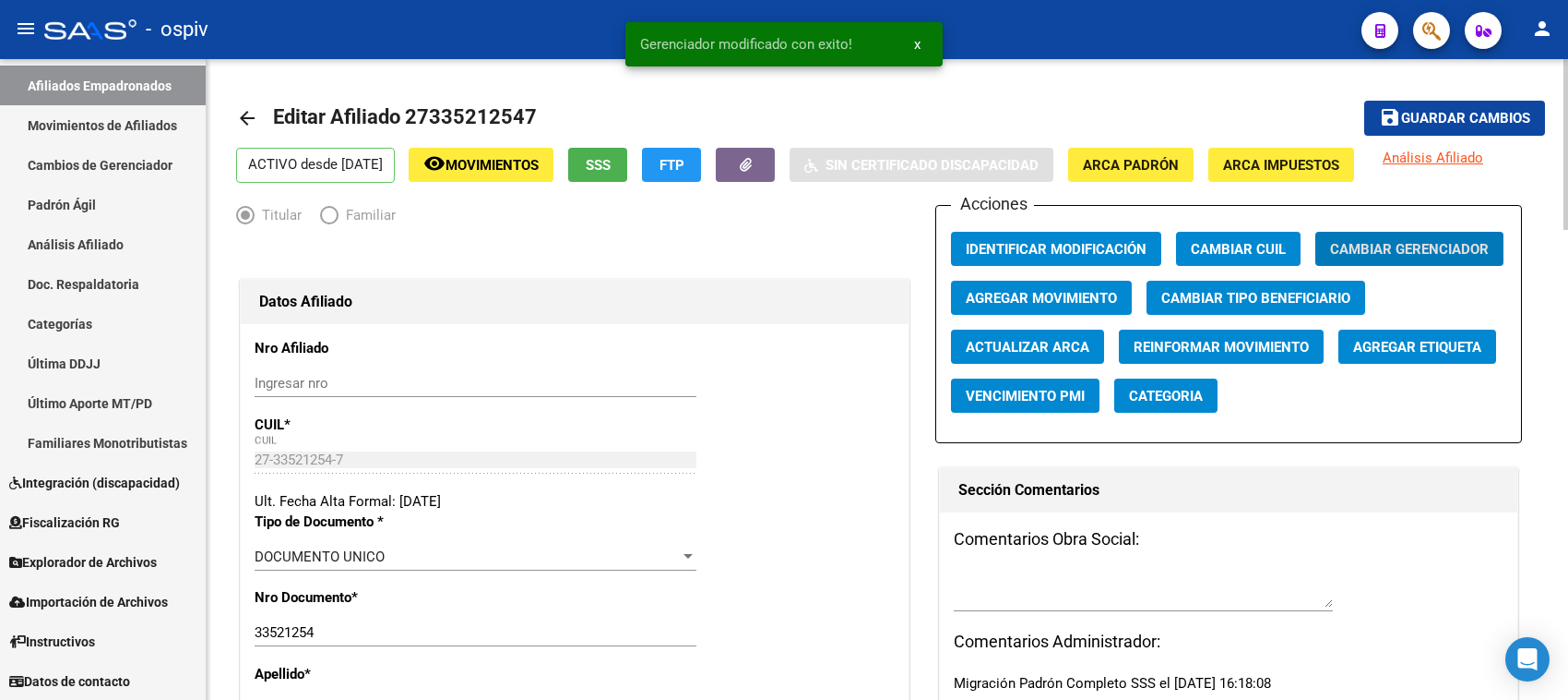
click at [1433, 114] on span "Guardar cambios" at bounding box center [1466, 119] width 130 height 17
click at [1186, 397] on span "Categoria" at bounding box center [1166, 396] width 74 height 17
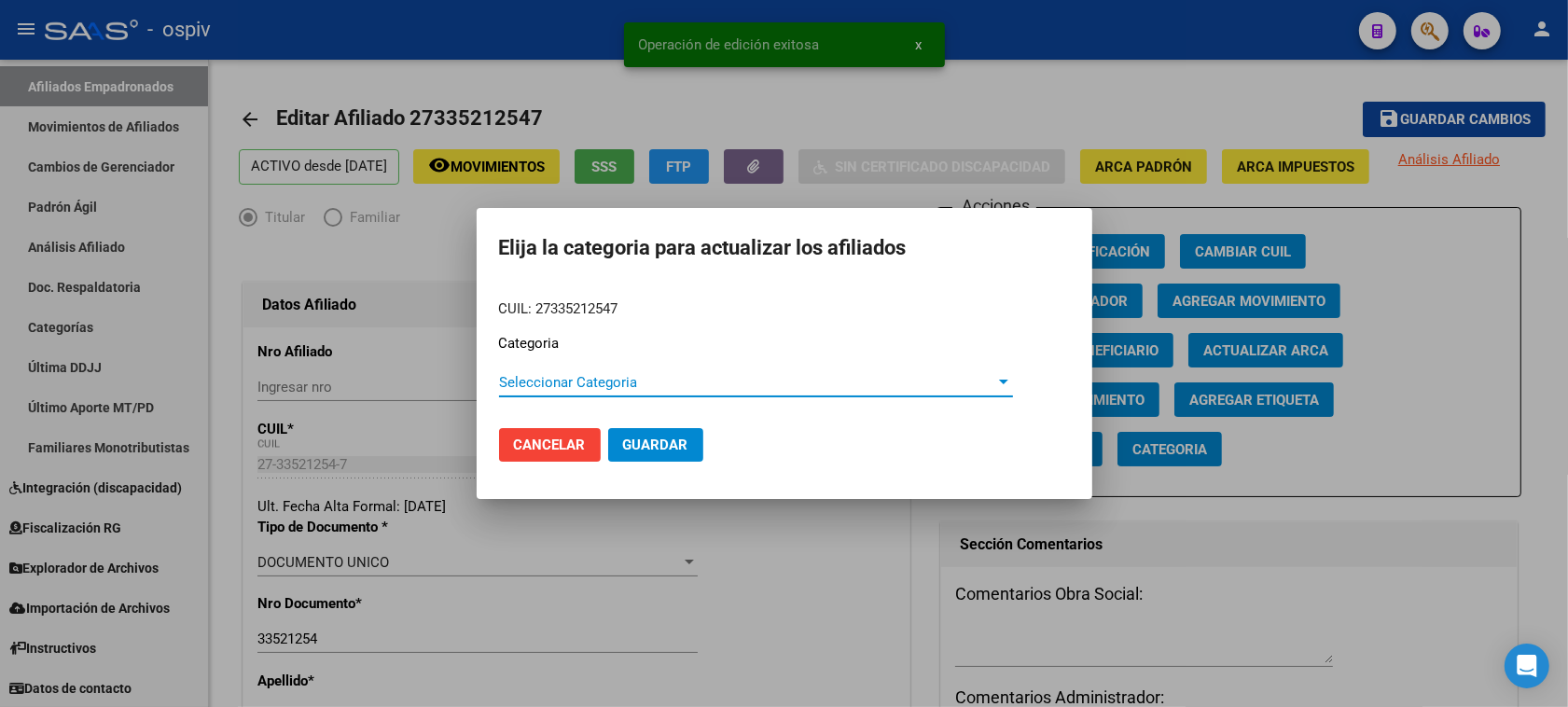
click at [532, 375] on span "Seleccionar Categoria" at bounding box center [747, 382] width 497 height 17
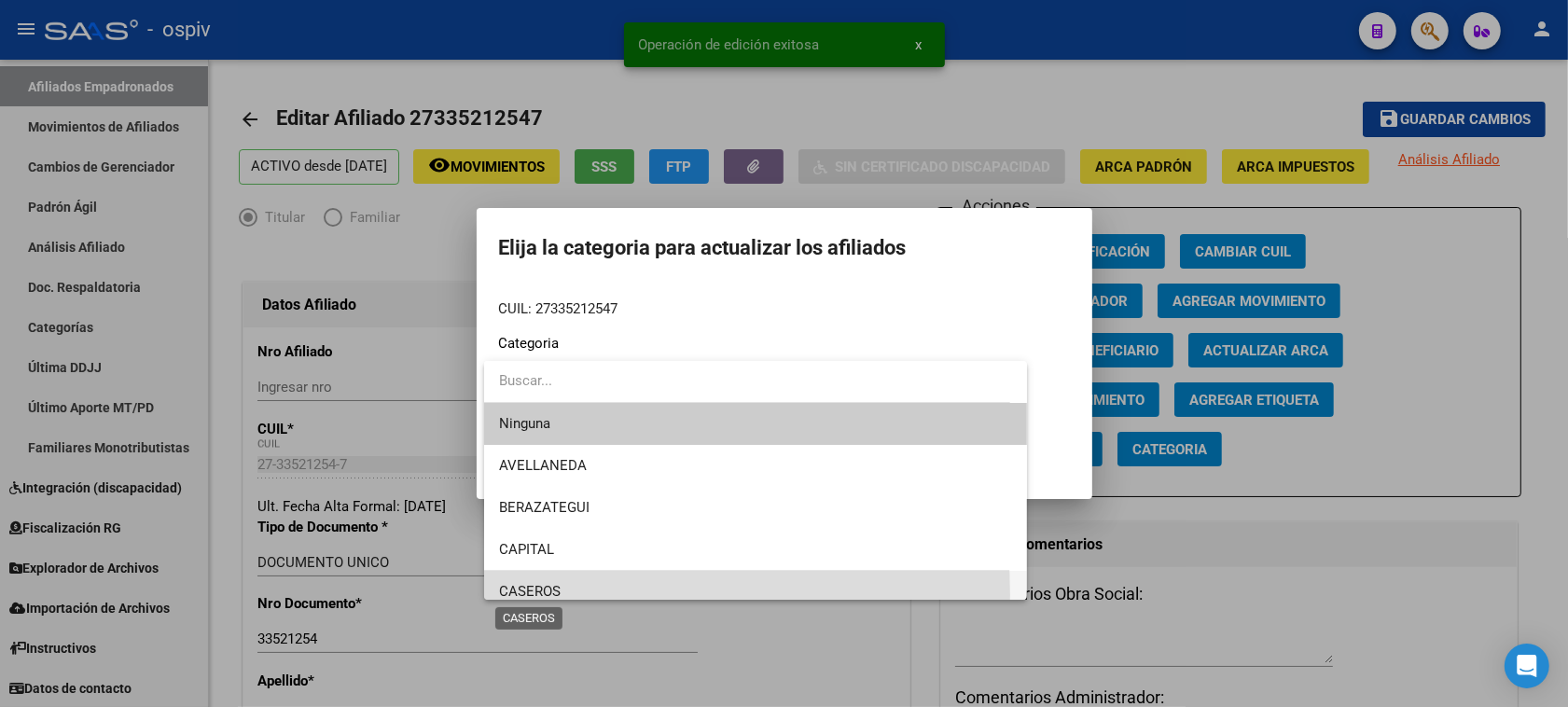
drag, startPoint x: 534, startPoint y: 595, endPoint x: 576, endPoint y: 522, distance: 84.2
click at [534, 592] on span "CASEROS" at bounding box center [530, 591] width 62 height 17
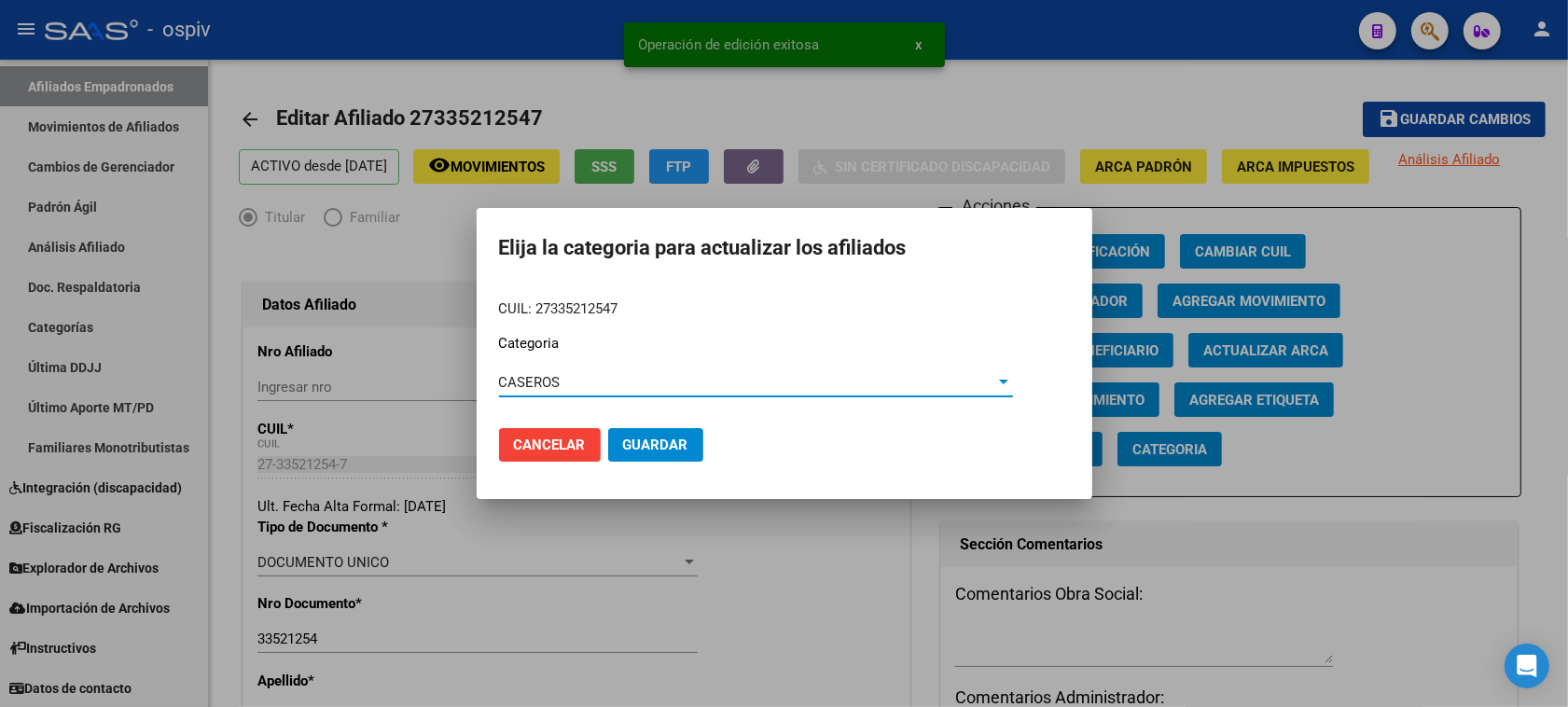
click at [651, 438] on span "Guardar" at bounding box center [656, 444] width 65 height 17
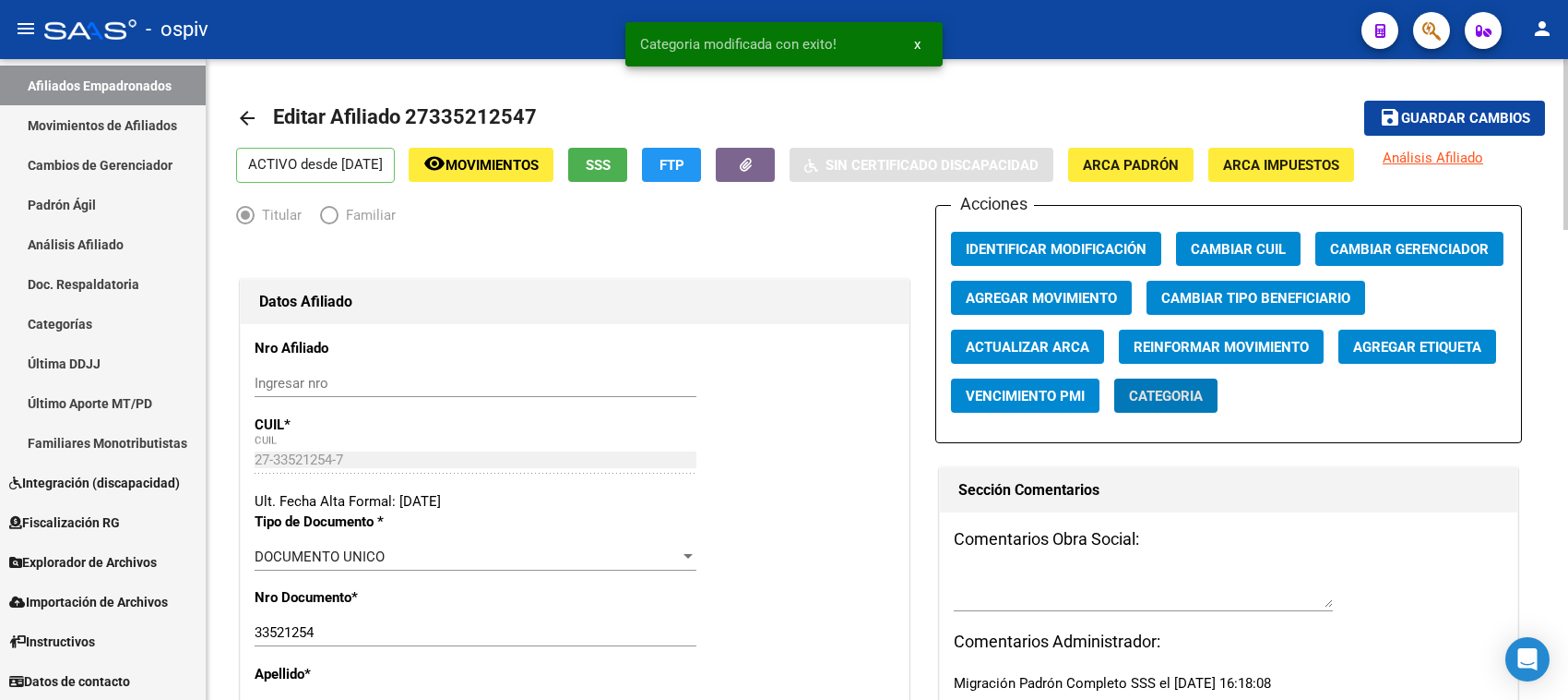
click at [1224, 388] on app-afiliado-categoria "Categoria" at bounding box center [1174, 403] width 118 height 49
click at [1442, 339] on span "Agregar Etiqueta" at bounding box center [1417, 347] width 129 height 17
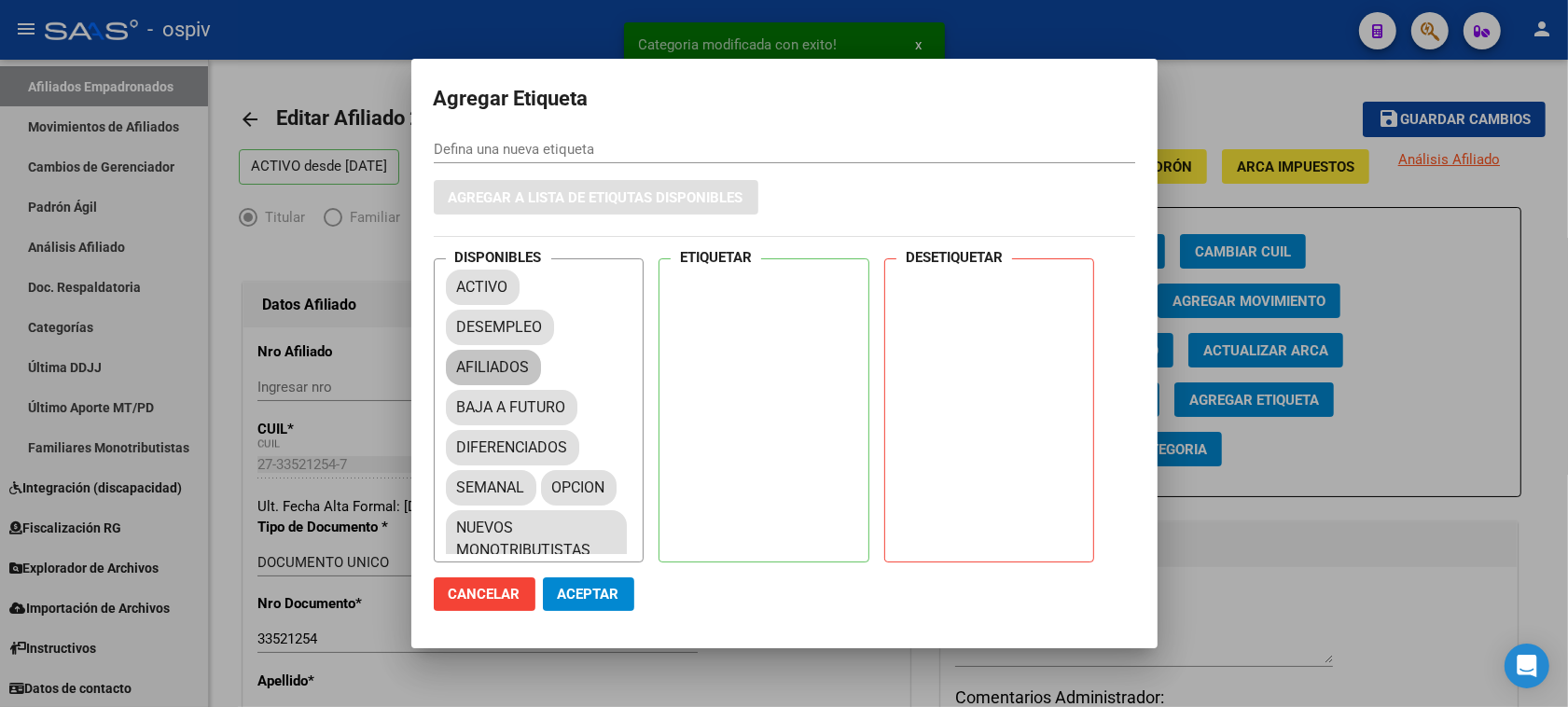
drag, startPoint x: 461, startPoint y: 347, endPoint x: 483, endPoint y: 361, distance: 26.1
click at [483, 361] on div "ACTIVO DESEMPLEO AFILIADOS BAJA A FUTURO DIFERENCIADOS SEMANAL OPCION NUEVOS MO…" at bounding box center [544, 410] width 197 height 290
drag, startPoint x: 594, startPoint y: 356, endPoint x: 703, endPoint y: 287, distance: 129.0
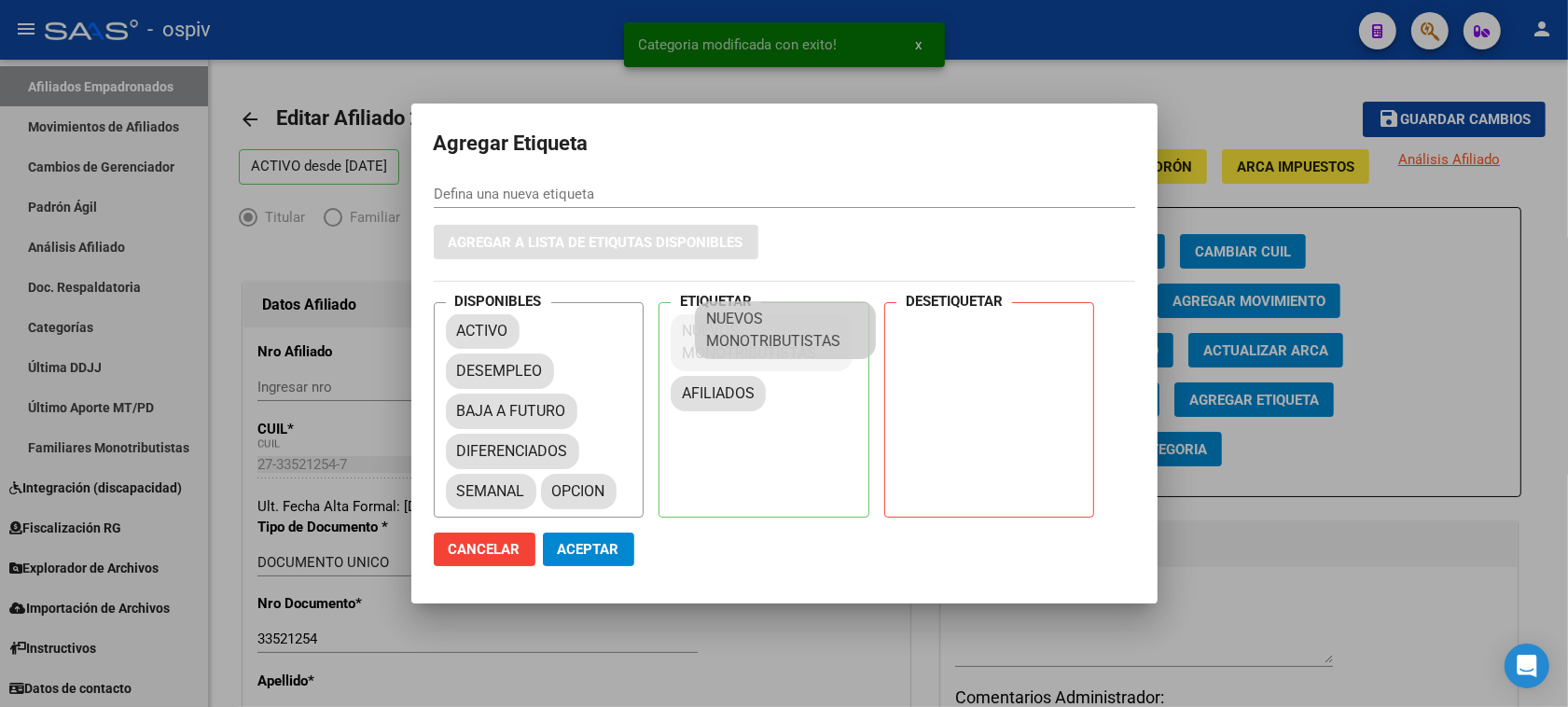
drag, startPoint x: 501, startPoint y: 505, endPoint x: 682, endPoint y: 346, distance: 240.9
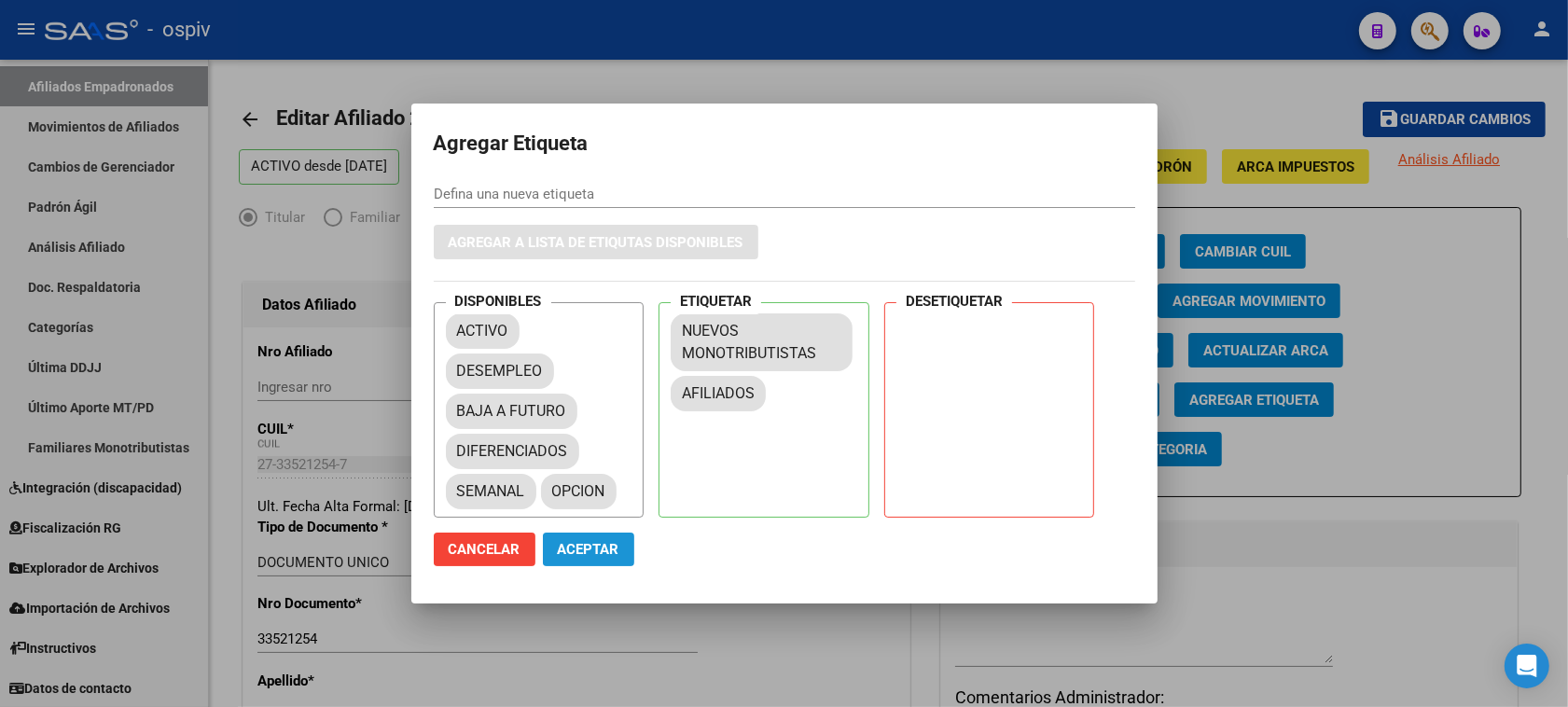
click at [585, 551] on span "Aceptar" at bounding box center [588, 549] width 62 height 17
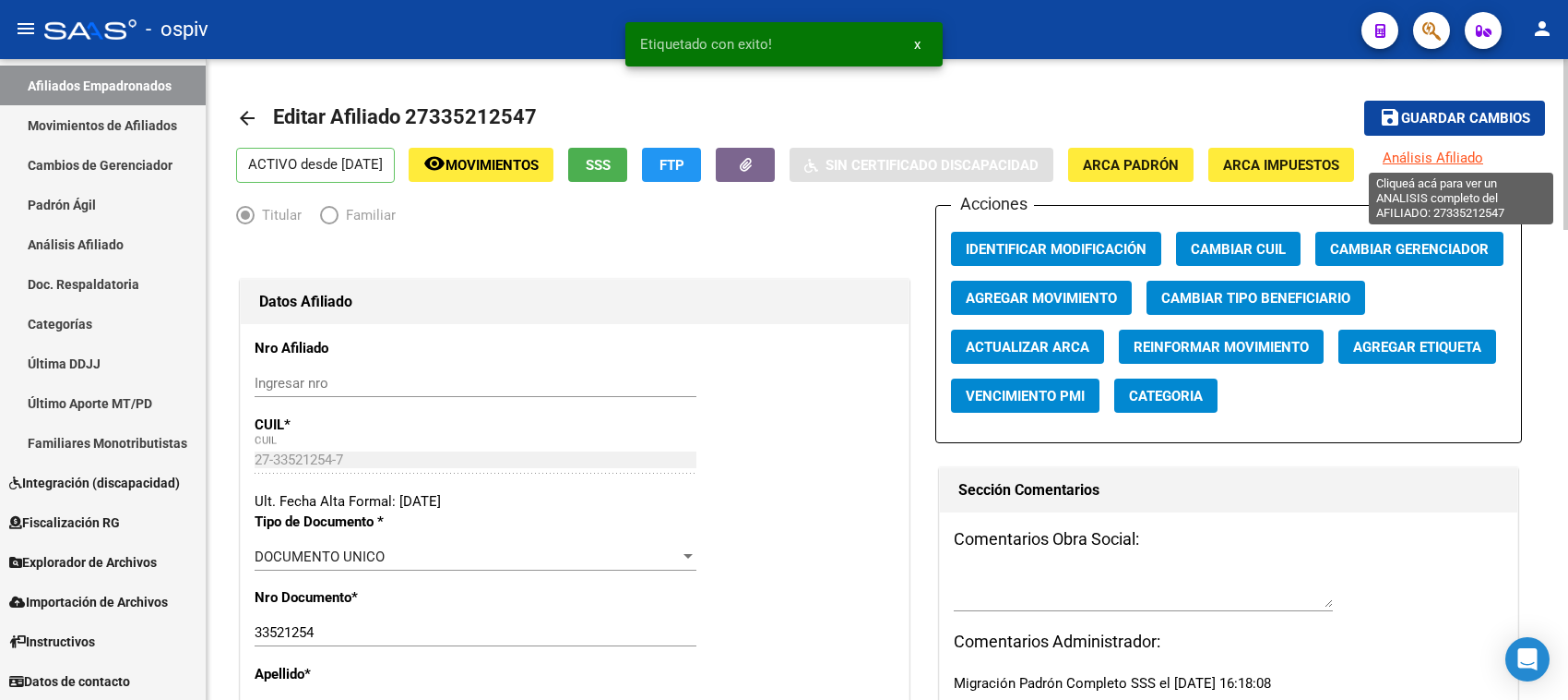
click at [1484, 159] on span "Análisis Afiliado" at bounding box center [1433, 157] width 101 height 17
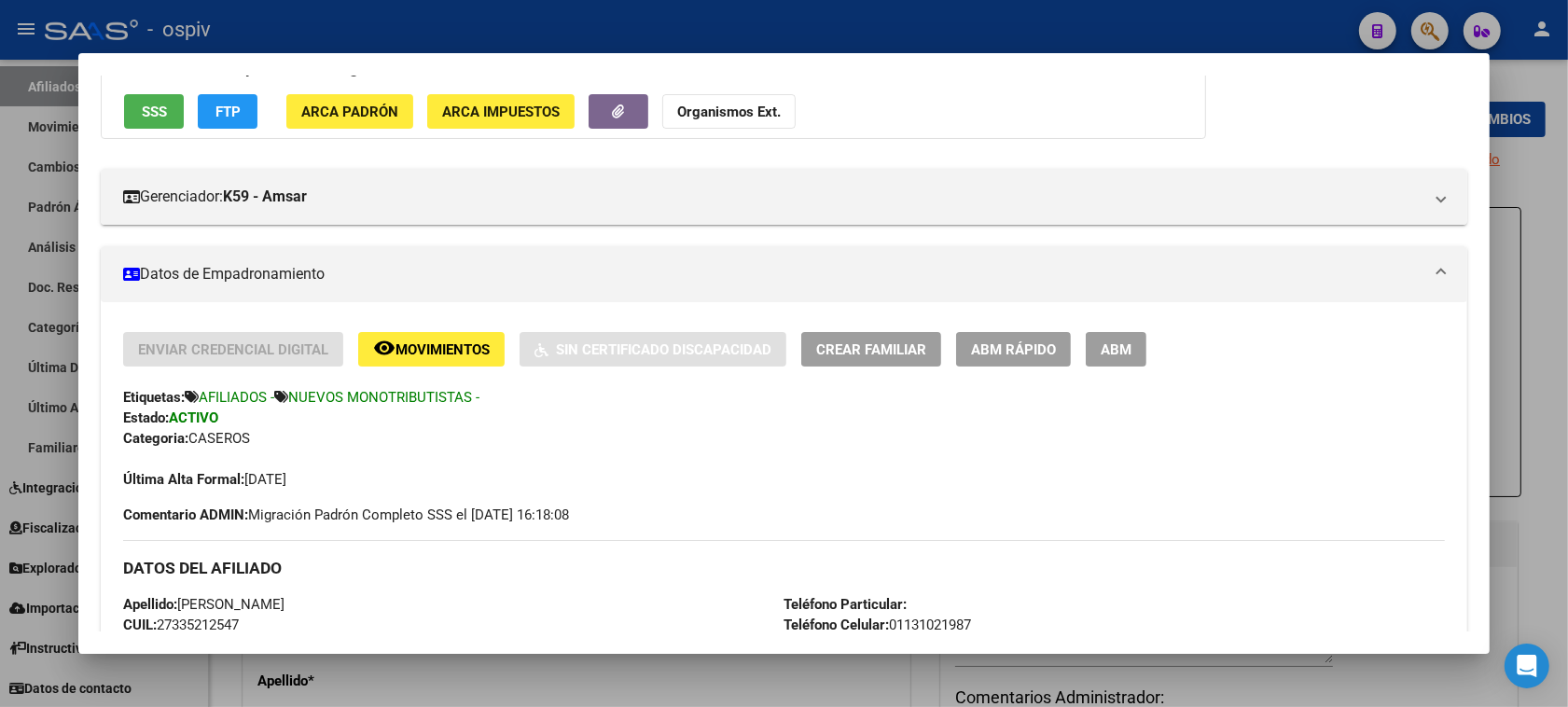
scroll to position [117, 0]
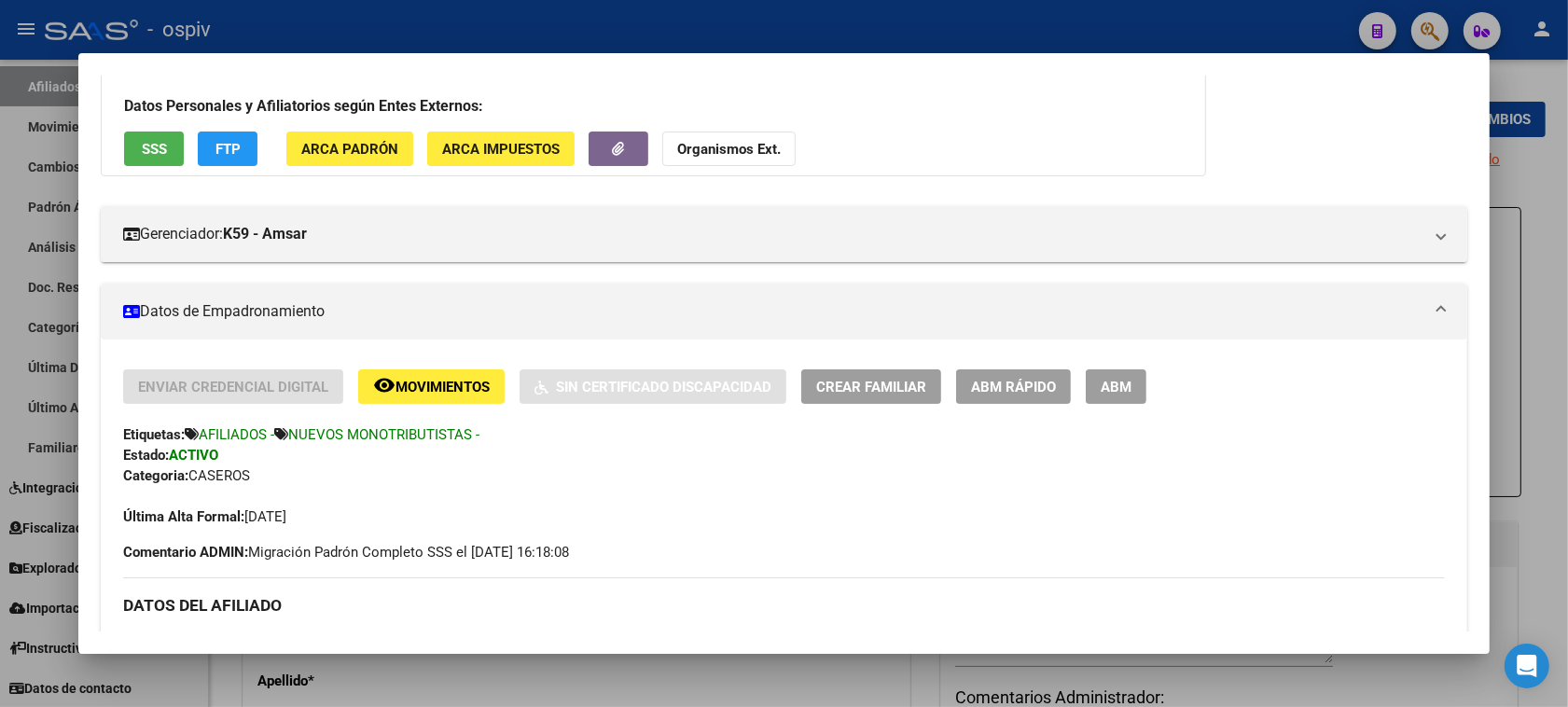
click at [886, 379] on span "Crear Familiar" at bounding box center [871, 387] width 110 height 17
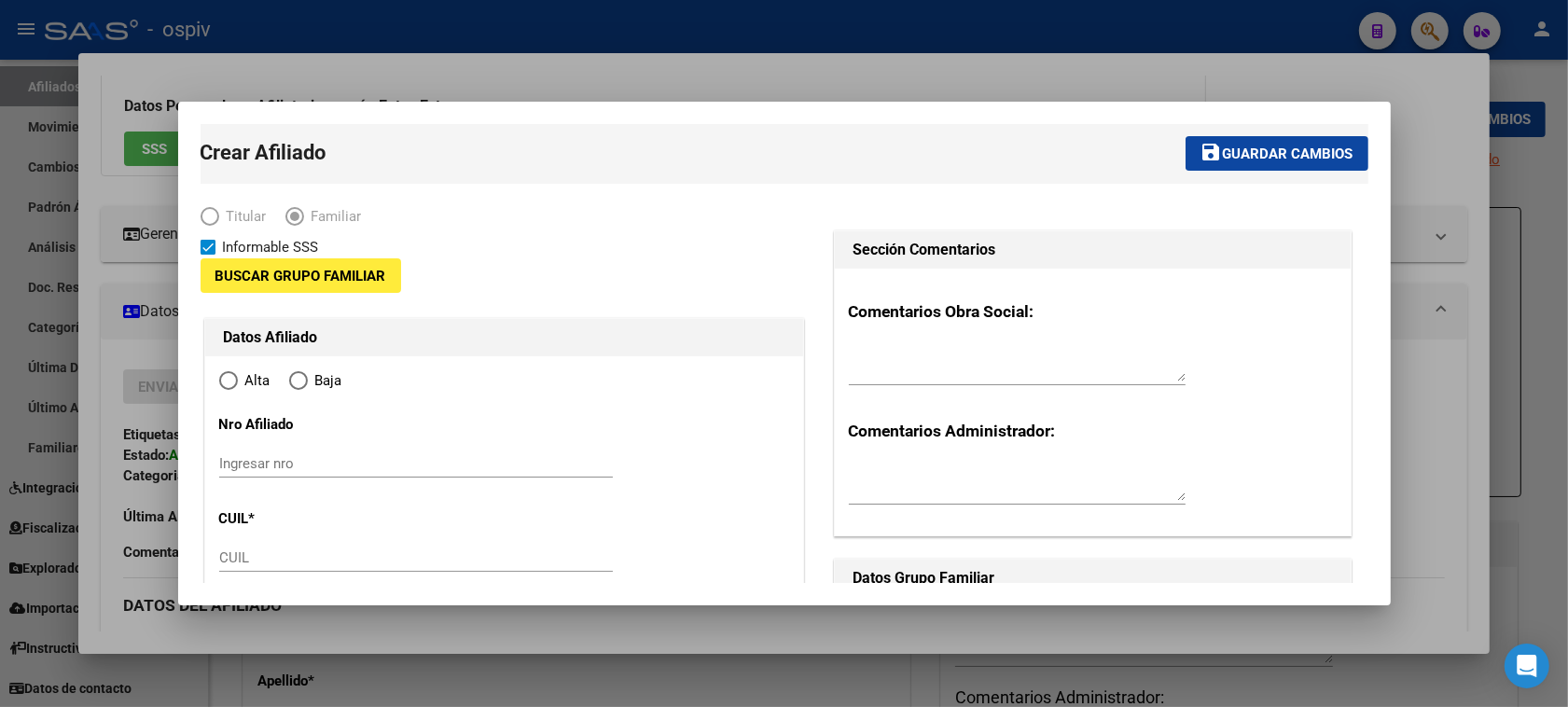
type input "27-33521254-7"
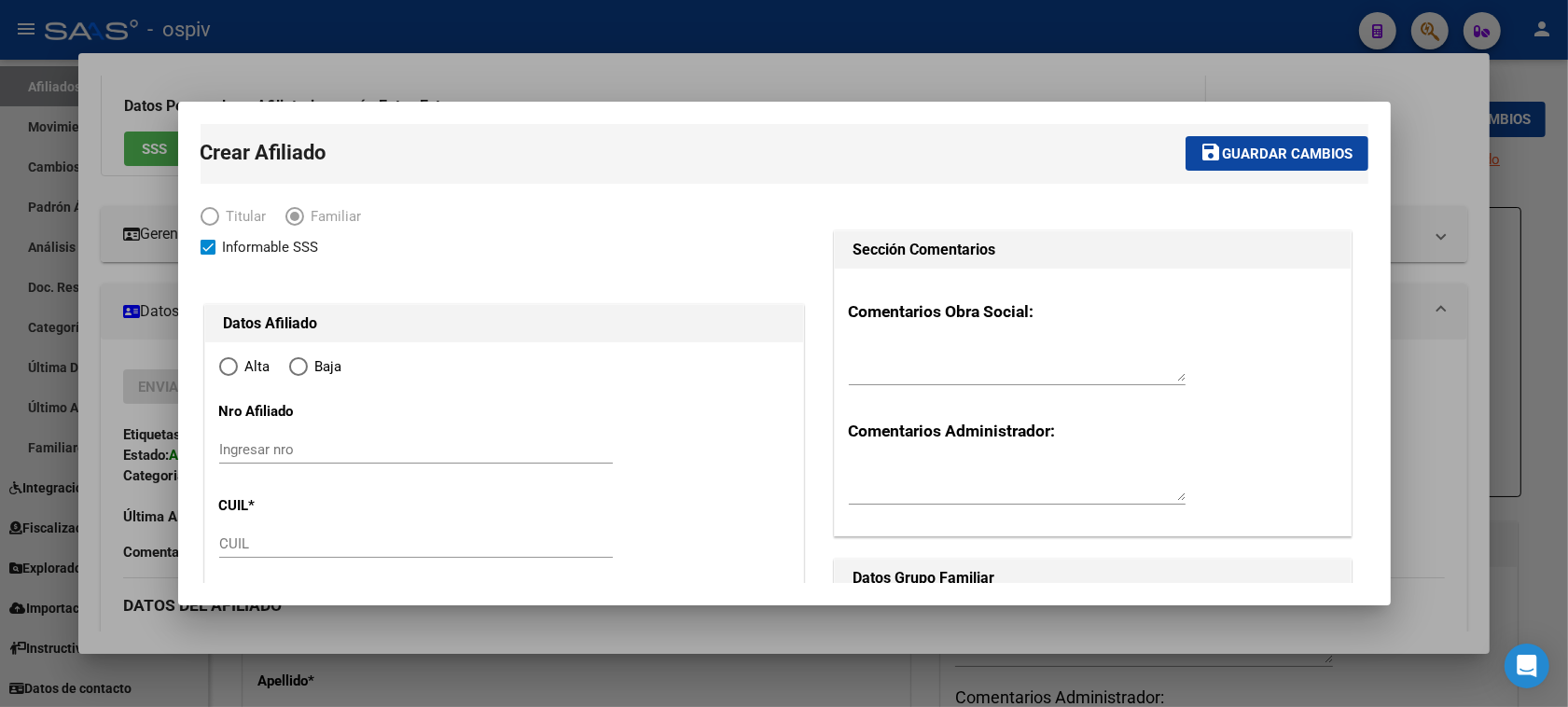
radio input "true"
type input "MERLO"
type input "1722"
type input "BOLIVAR"
type input "2821"
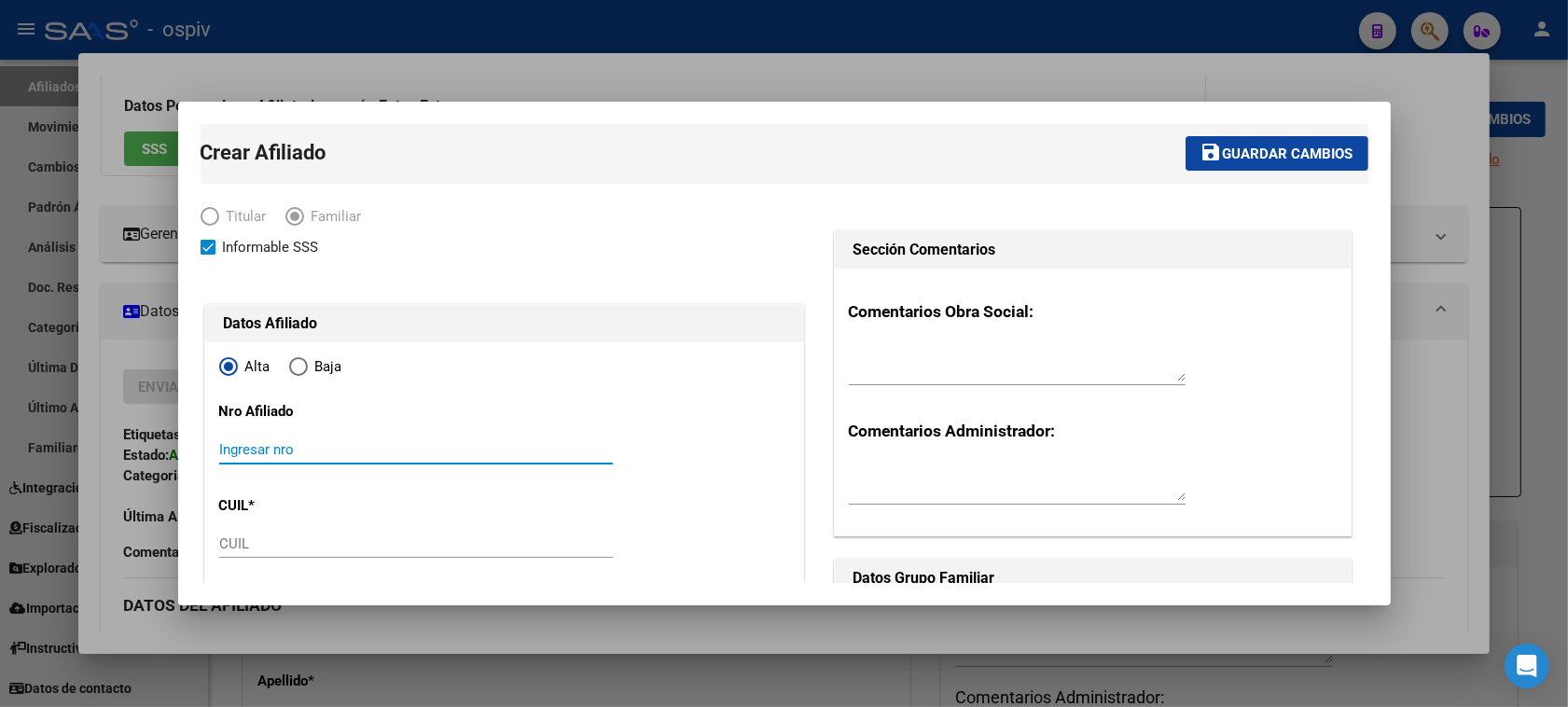
click at [339, 450] on input "Ingresar nro" at bounding box center [415, 449] width 394 height 17
click at [245, 548] on input "CUIL" at bounding box center [415, 543] width 394 height 17
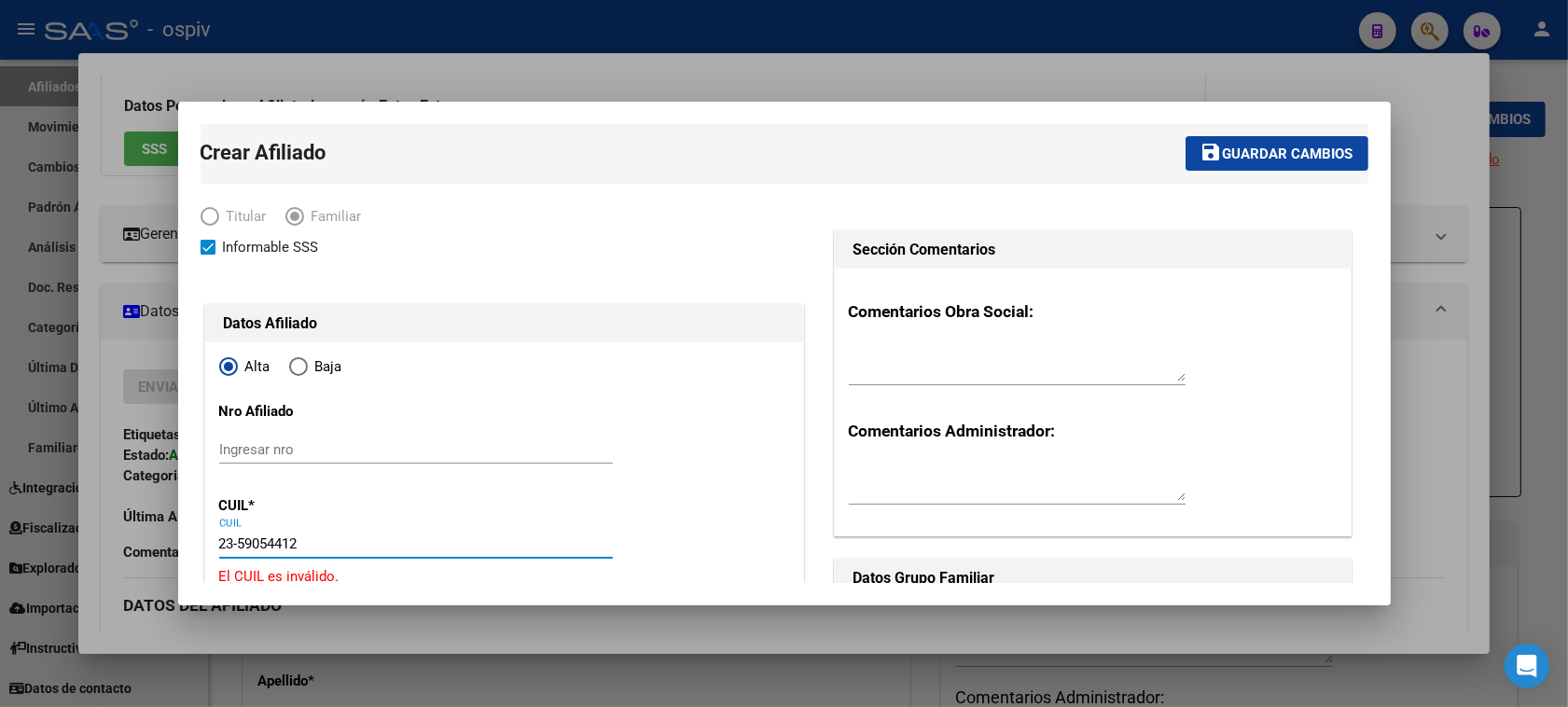
type input "23-59054412-4"
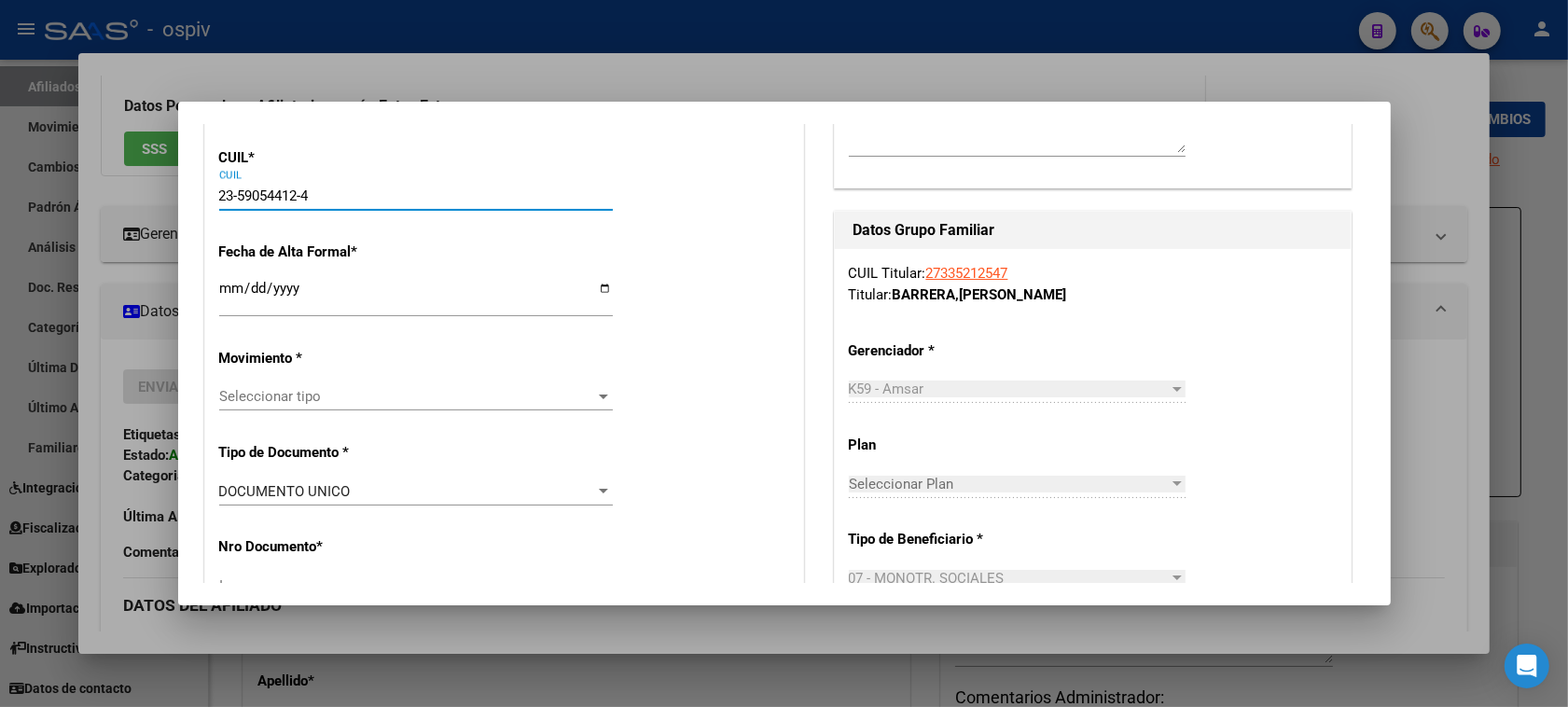
scroll to position [350, 0]
type input "59054412"
type input "PARACCHINI"
type input "LUCIANA CRISTAL"
type input "2021-11-19"
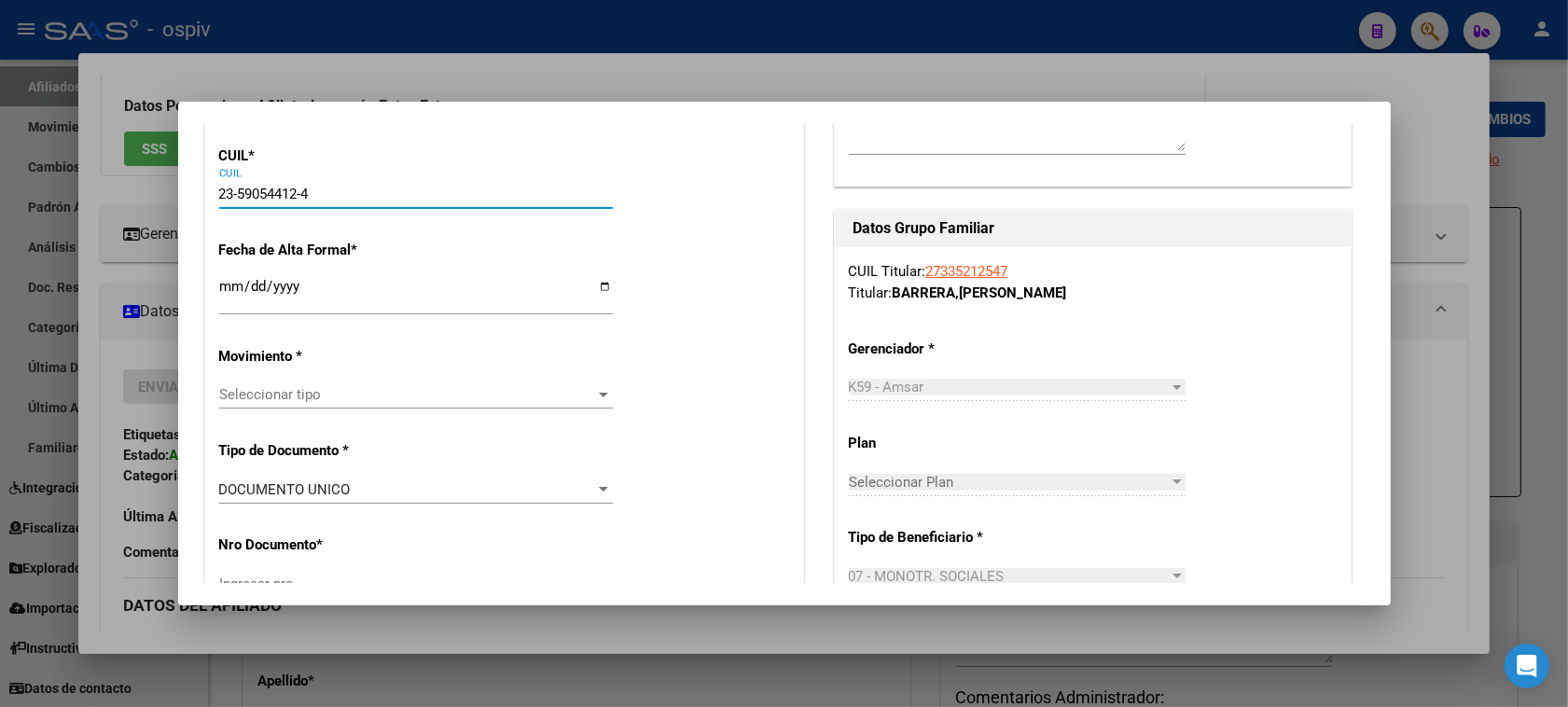
type input "MARIANO ACOSTA"
type input "1723"
type input "CARCAVALLO"
type input "1500"
type input "23-59054412-4"
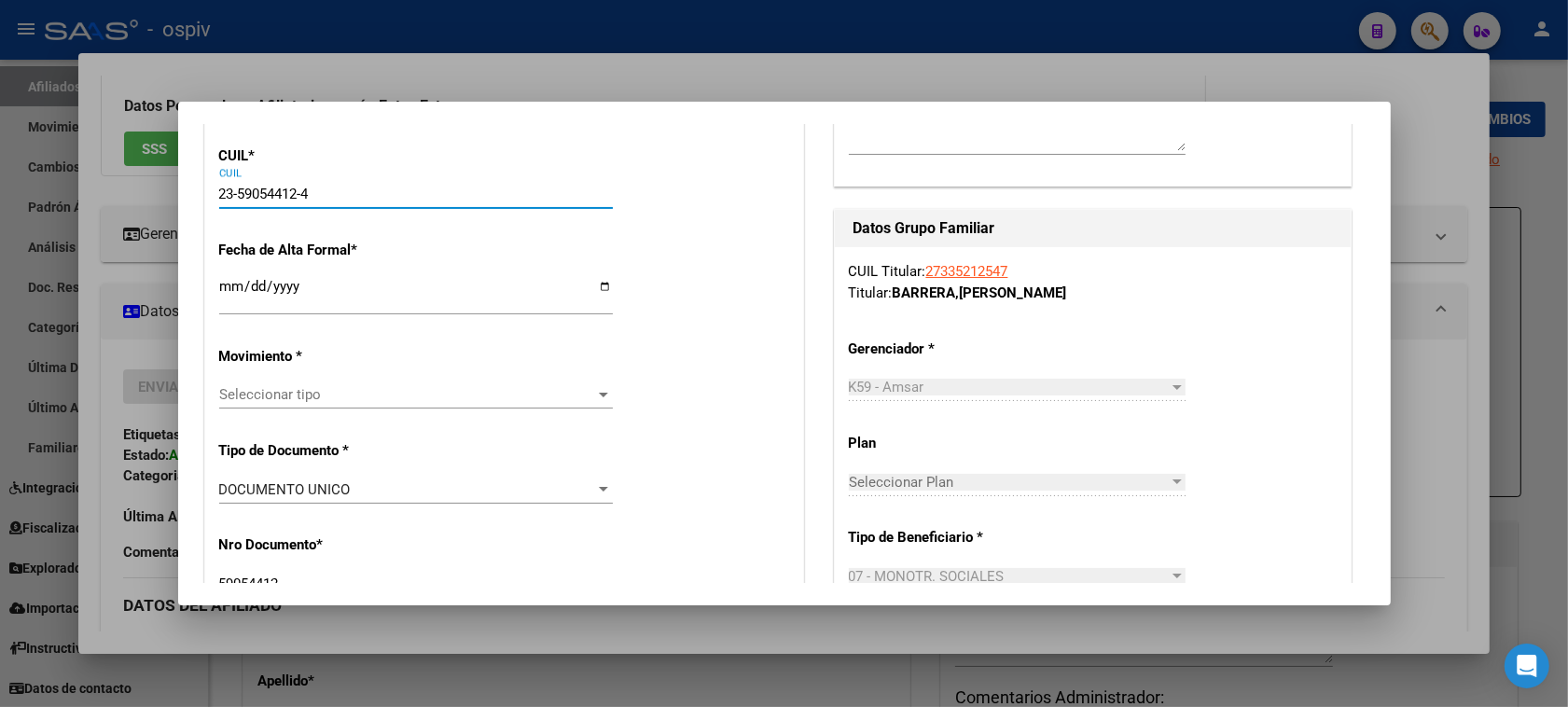
click at [219, 295] on input "Ingresar fecha" at bounding box center [415, 294] width 394 height 30
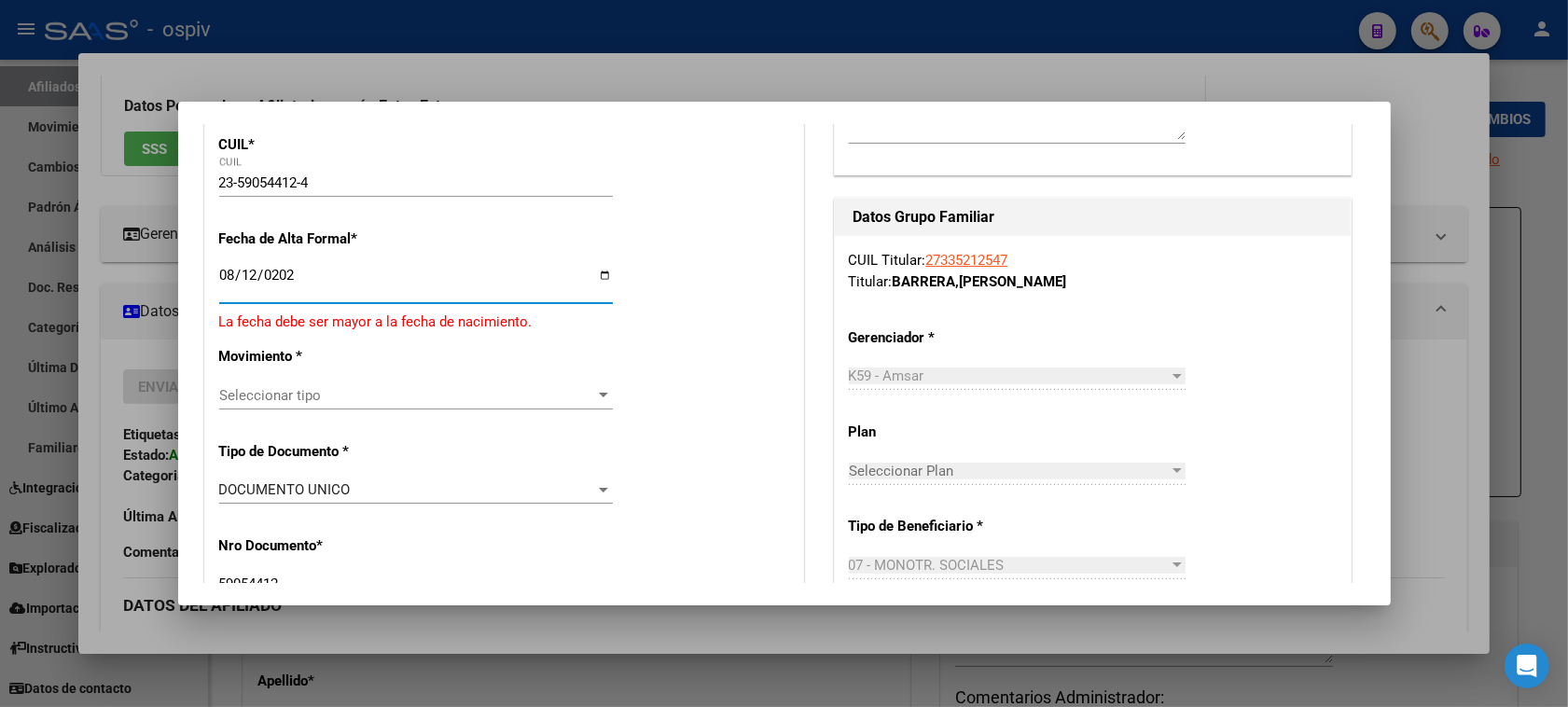
type input "[DATE]"
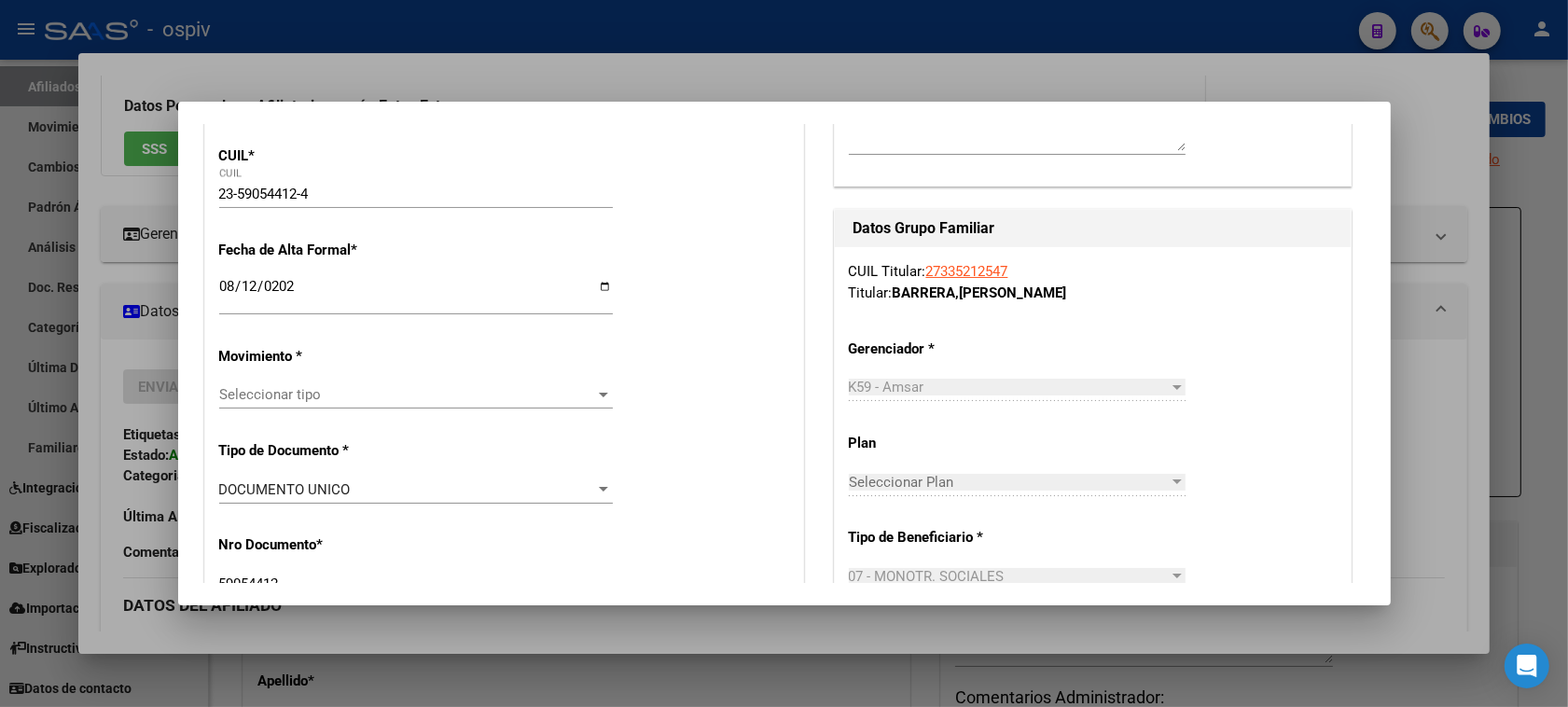
click at [239, 383] on div "Seleccionar tipo Seleccionar tipo" at bounding box center [415, 395] width 394 height 28
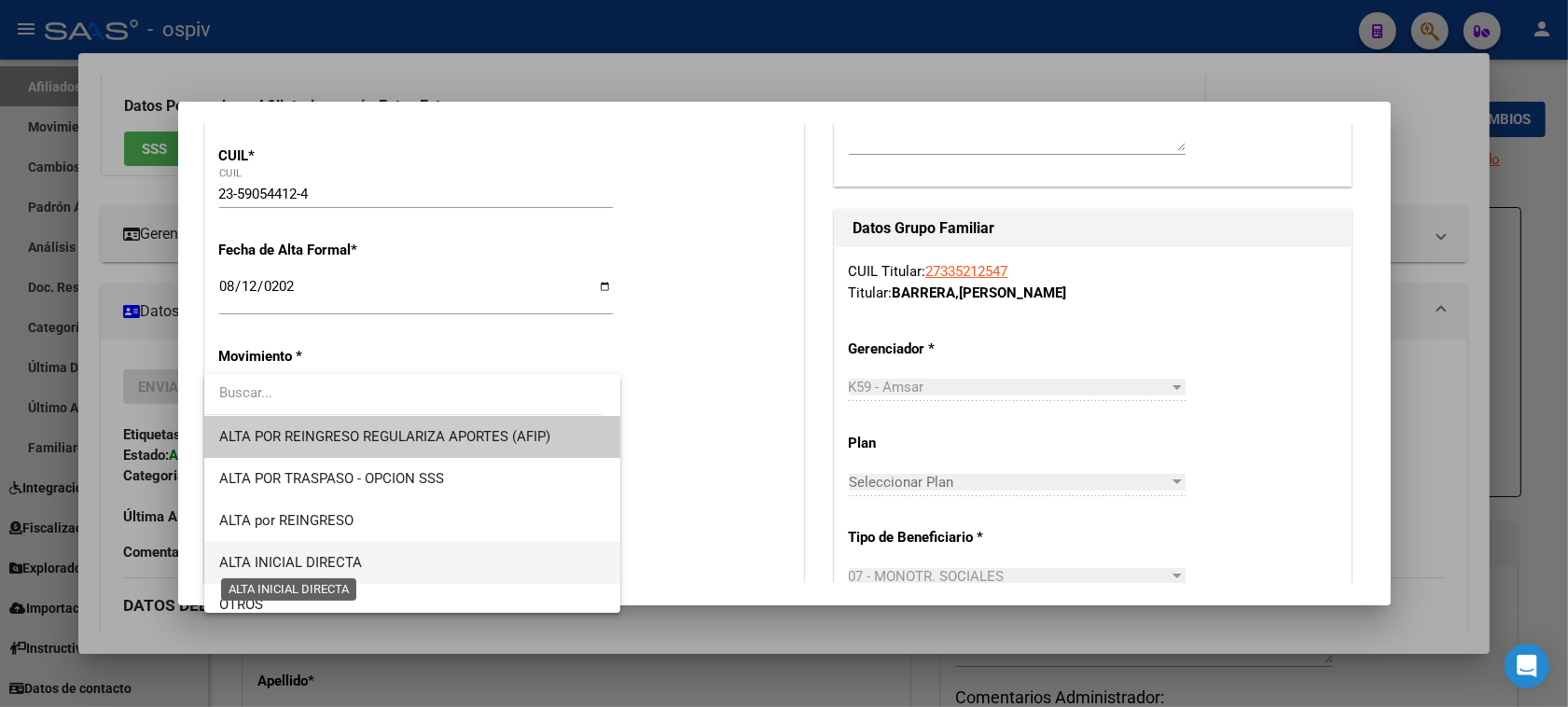
drag, startPoint x: 295, startPoint y: 562, endPoint x: 422, endPoint y: 469, distance: 157.4
click at [297, 562] on span "ALTA INICIAL DIRECTA" at bounding box center [290, 562] width 143 height 17
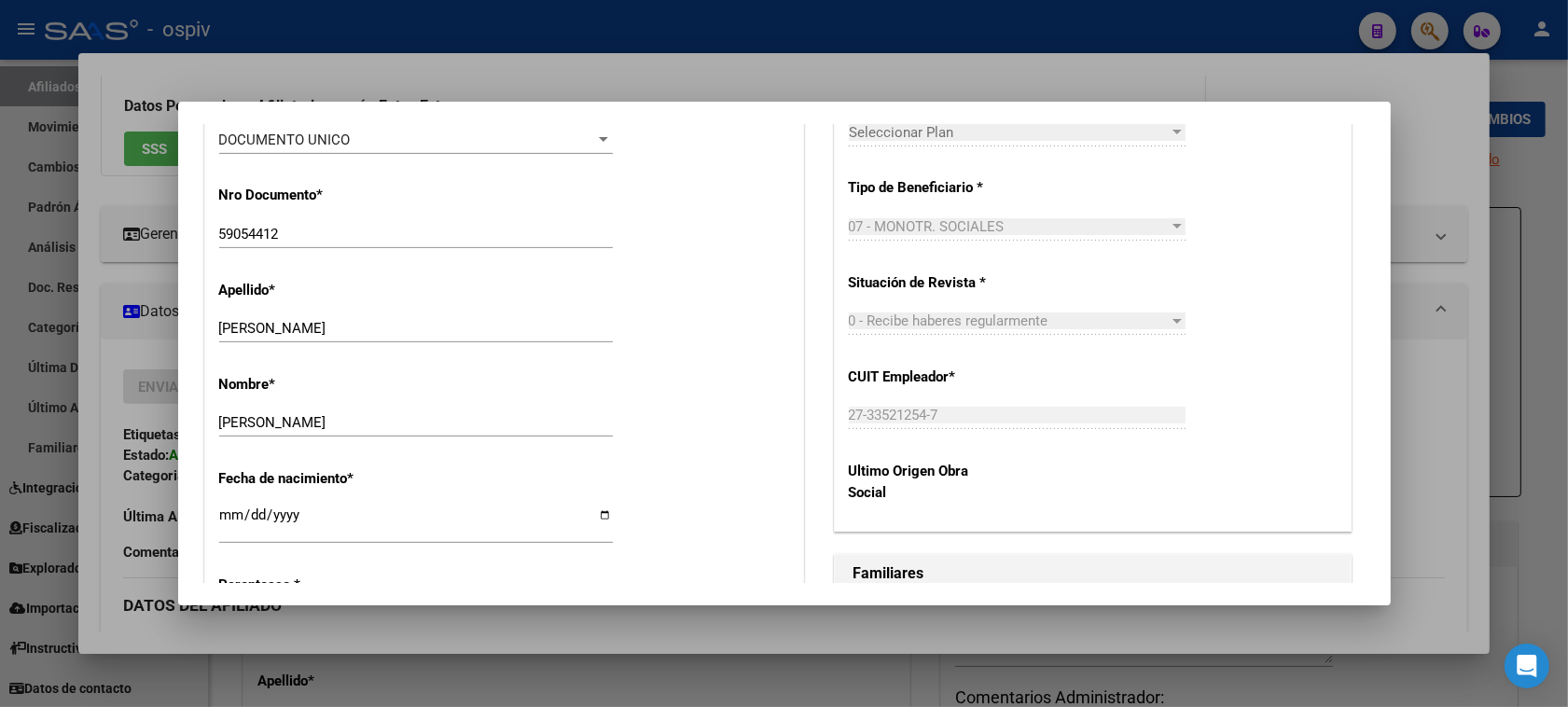
scroll to position [815, 0]
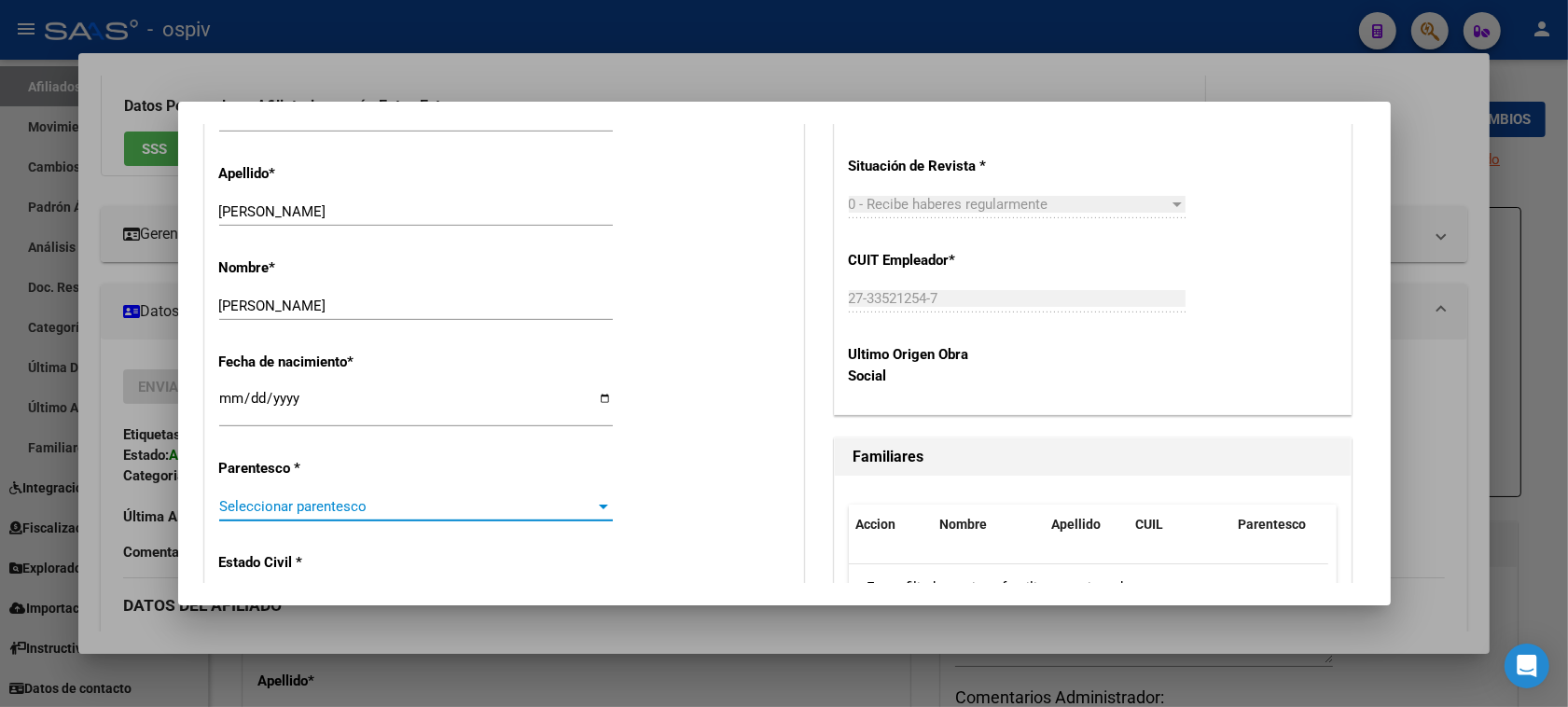
click at [306, 510] on span "Seleccionar parentesco" at bounding box center [407, 506] width 377 height 17
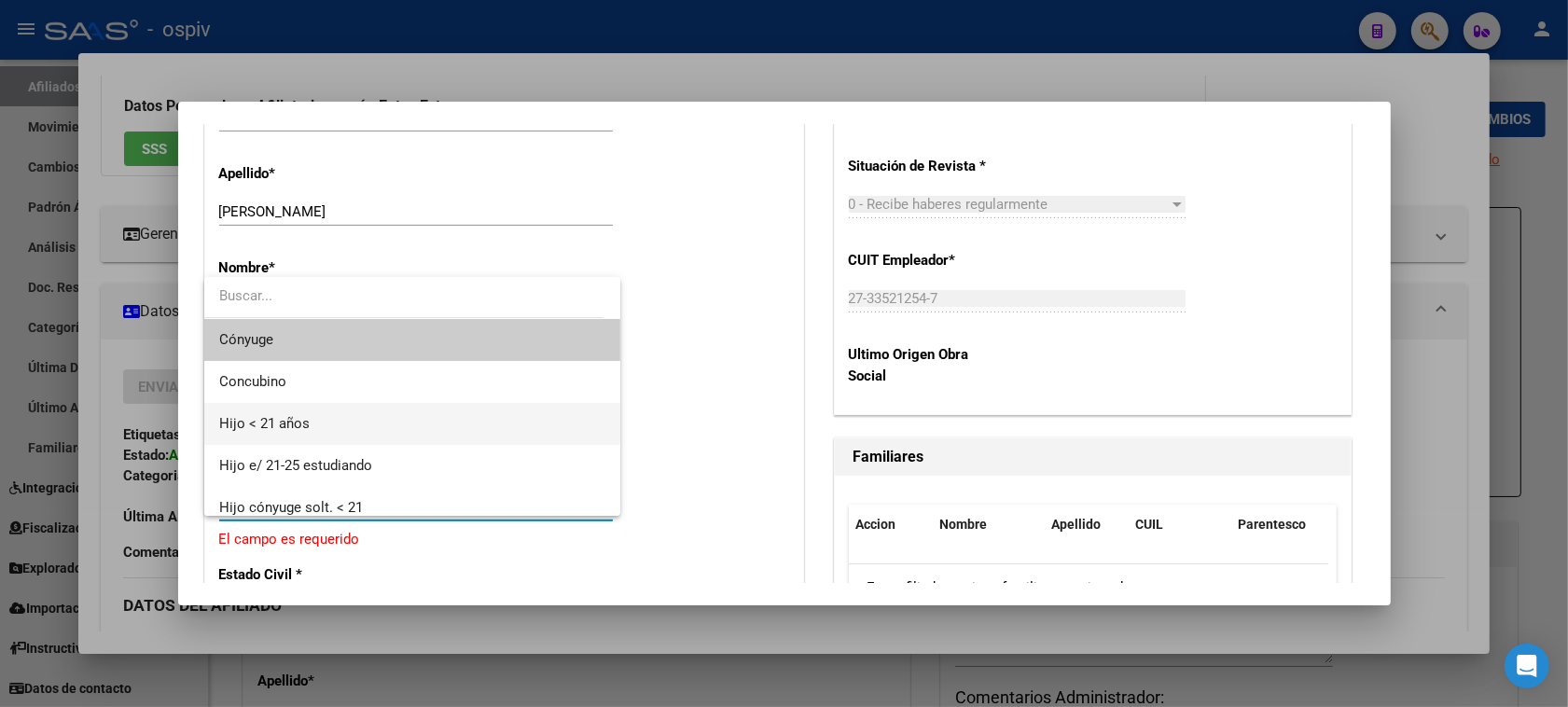
click at [272, 407] on span "Hijo < 21 años" at bounding box center [413, 424] width 387 height 42
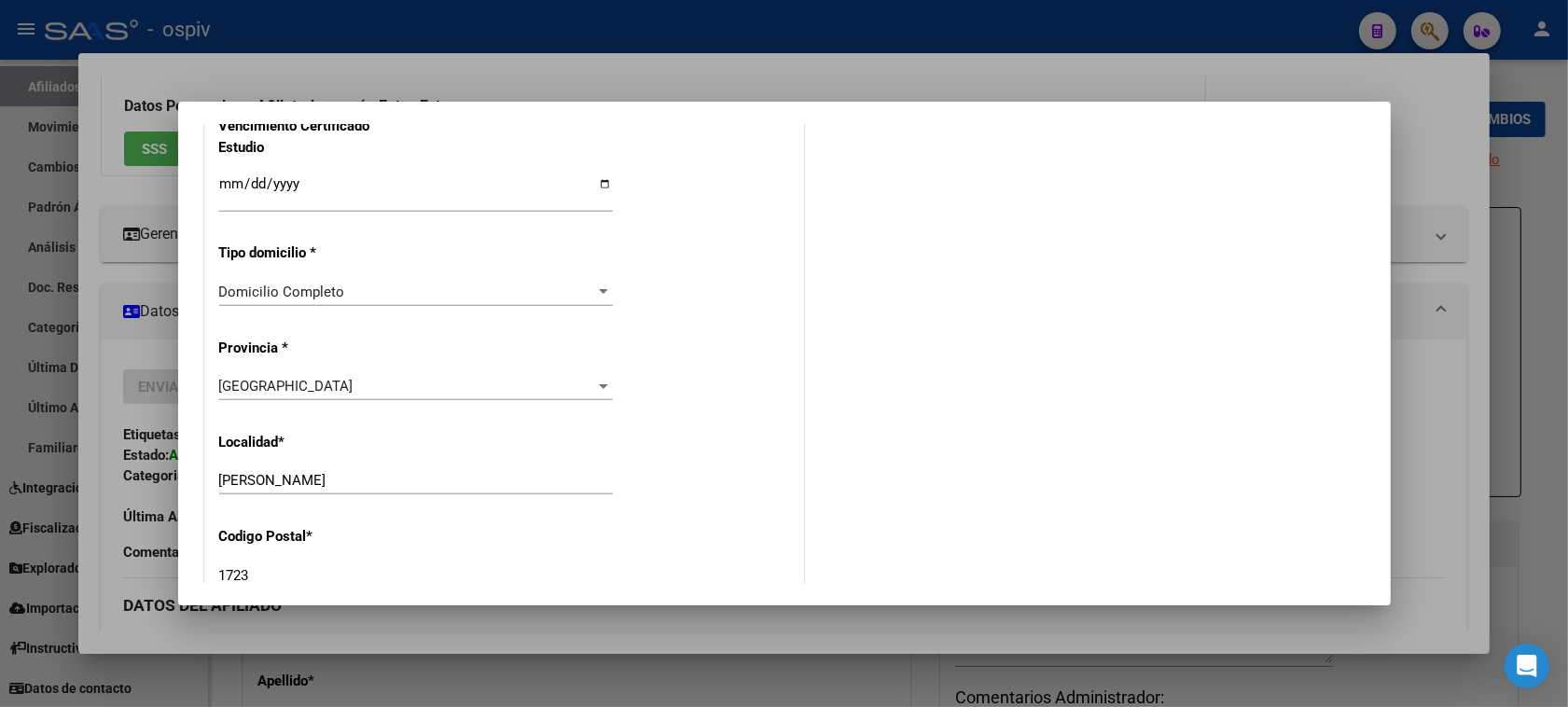
scroll to position [1631, 0]
drag, startPoint x: 367, startPoint y: 469, endPoint x: 153, endPoint y: 471, distance: 214.0
click at [153, 471] on div "Análisis Afiliado - CUIL: 27335212547 DATOS PADRÓN ÁGIL: BARRERA VERONICA VANES…" at bounding box center [784, 354] width 1568 height 707
type input "MERLO"
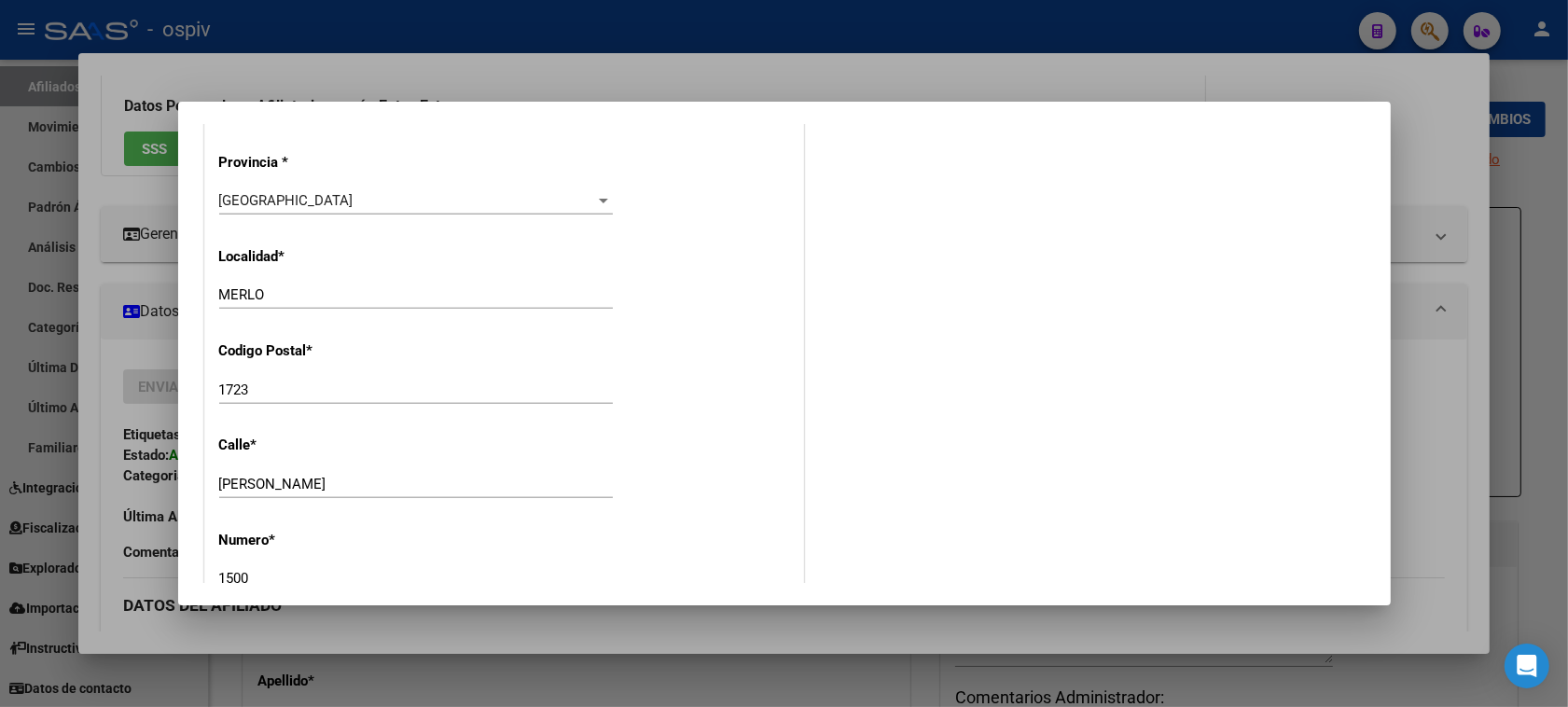
scroll to position [1864, 0]
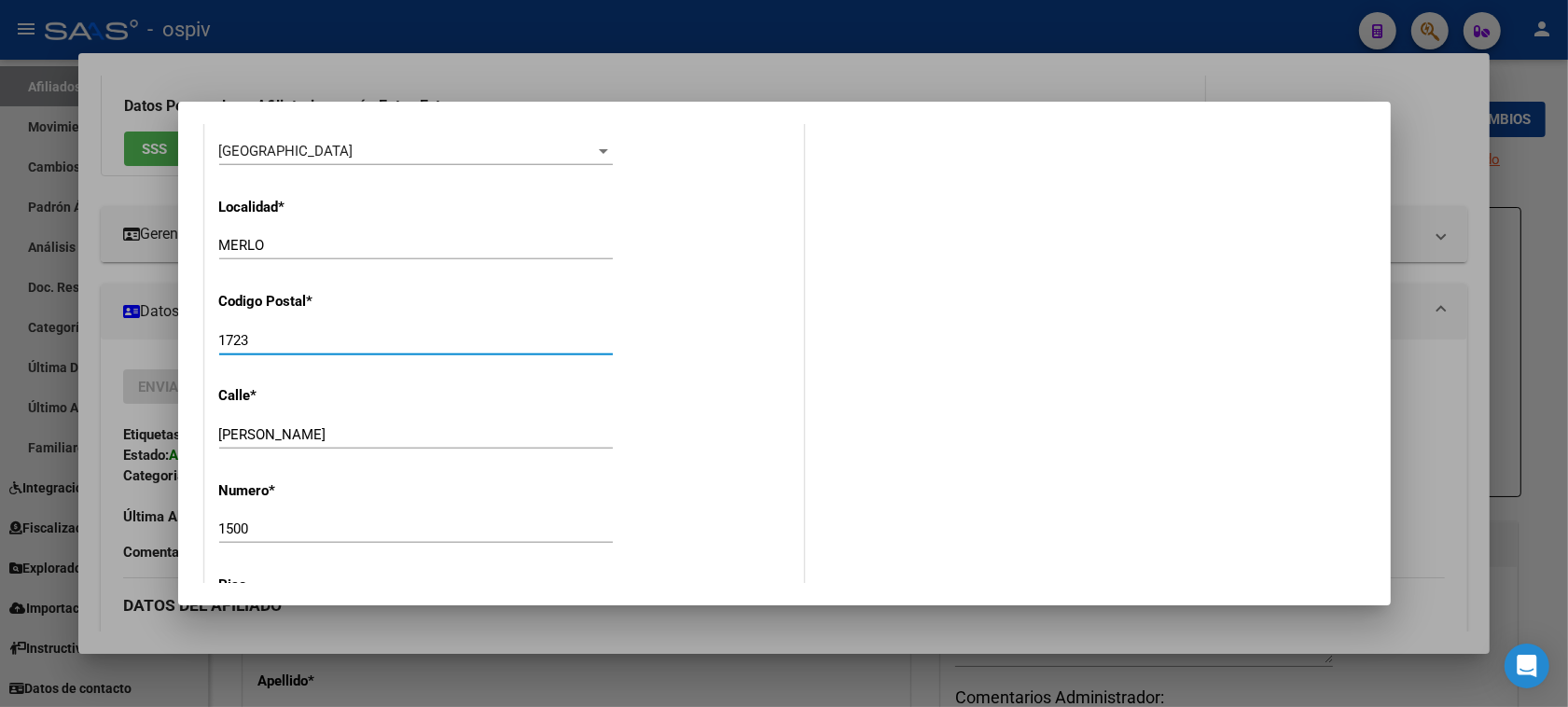
drag, startPoint x: 244, startPoint y: 337, endPoint x: 271, endPoint y: 340, distance: 27.2
click at [271, 340] on input "1723" at bounding box center [415, 340] width 394 height 17
type input "1722"
drag, startPoint x: 198, startPoint y: 415, endPoint x: 127, endPoint y: 404, distance: 71.8
click at [127, 404] on div "Análisis Afiliado - CUIL: 27335212547 DATOS PADRÓN ÁGIL: BARRERA VERONICA VANES…" at bounding box center [784, 354] width 1568 height 707
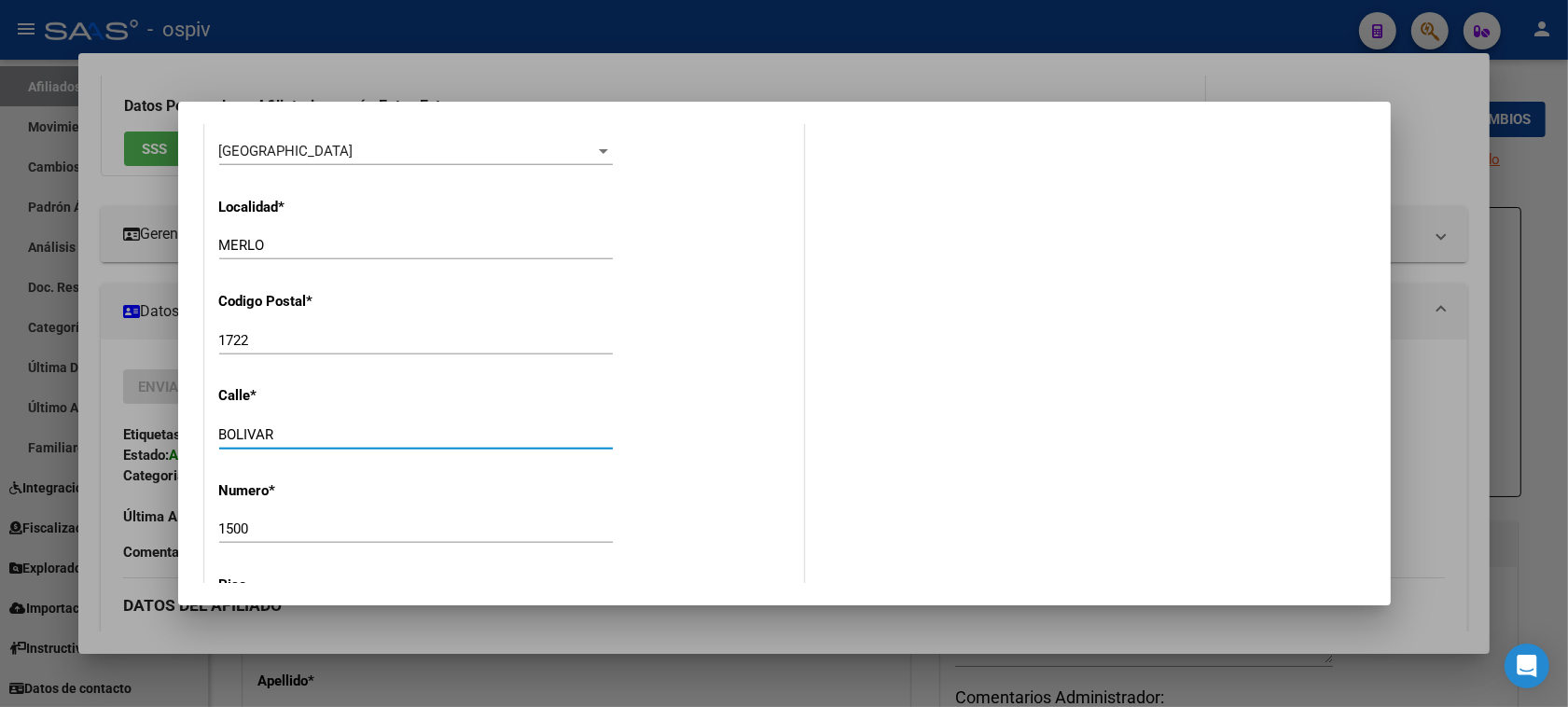
type input "BOLIVAR"
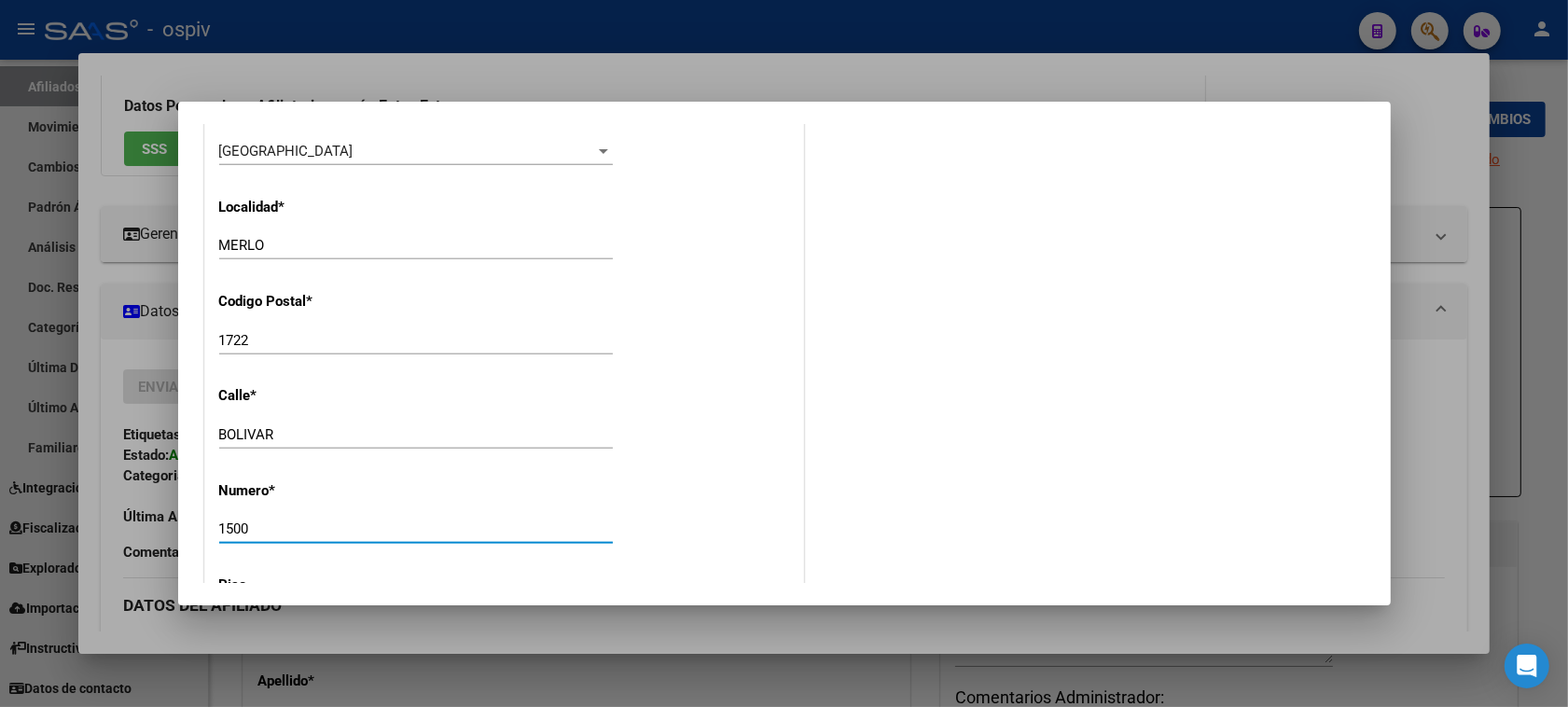
drag, startPoint x: 263, startPoint y: 533, endPoint x: 118, endPoint y: 498, distance: 149.2
click at [118, 498] on div "Análisis Afiliado - CUIL: 27335212547 DATOS PADRÓN ÁGIL: BARRERA VERONICA VANES…" at bounding box center [784, 354] width 1568 height 707
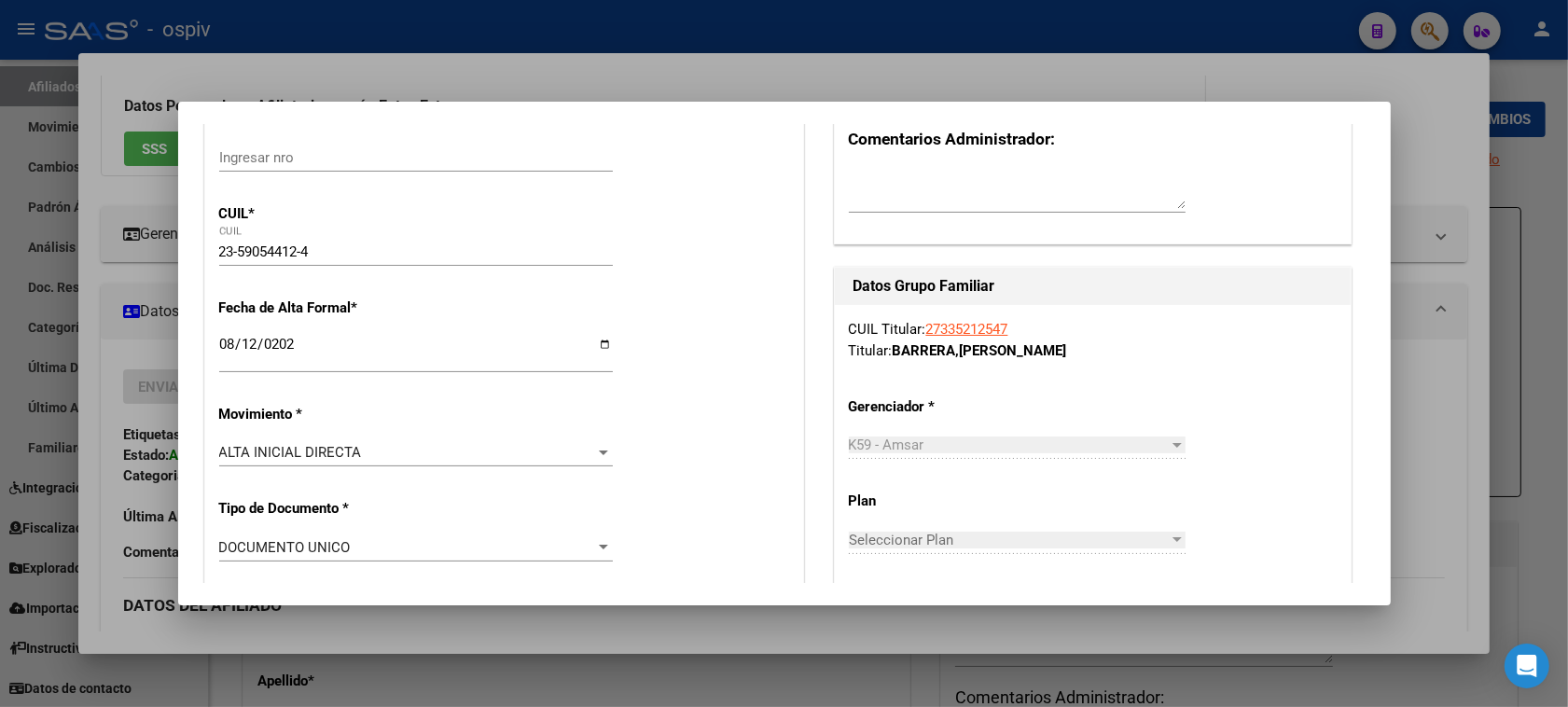
scroll to position [0, 0]
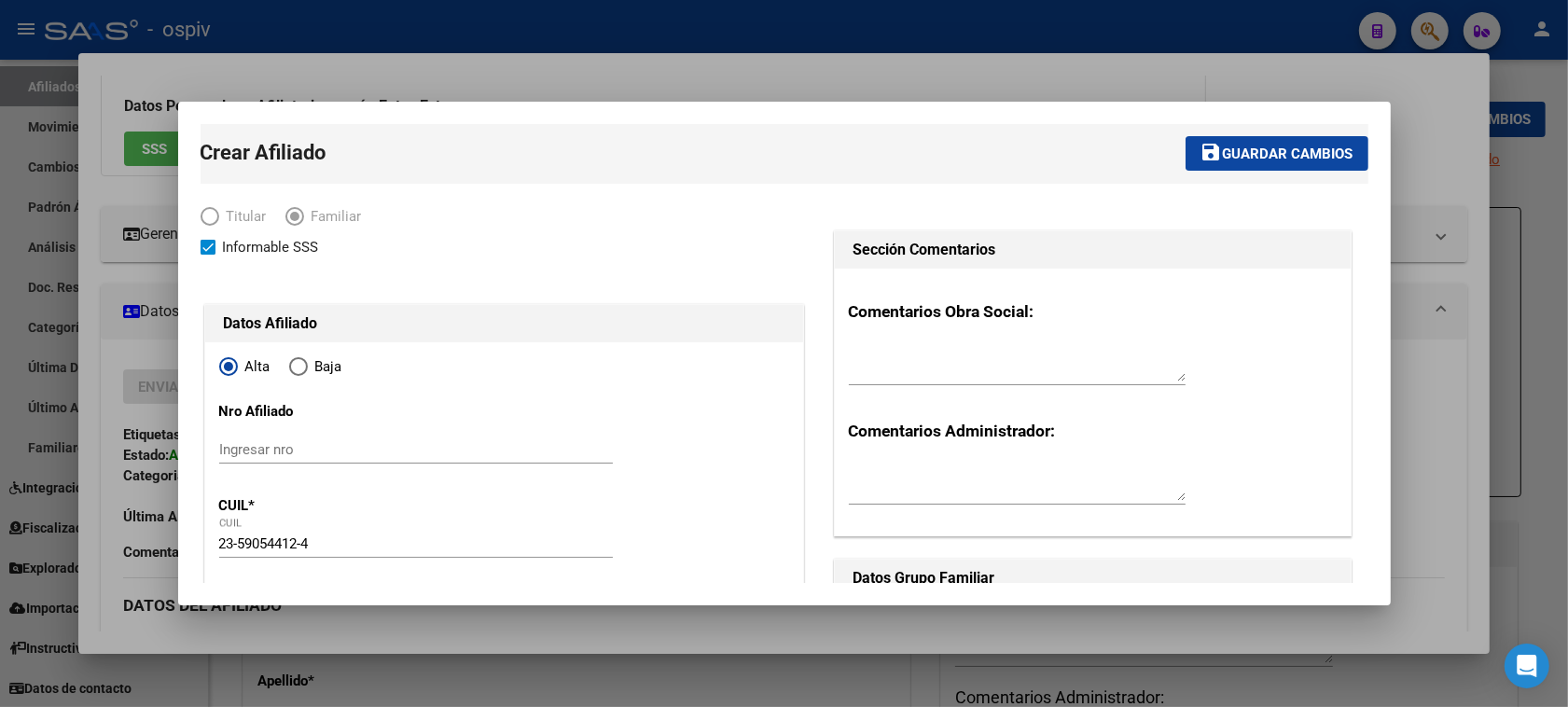
type input "2821"
click at [1297, 151] on span "Guardar cambios" at bounding box center [1288, 153] width 131 height 17
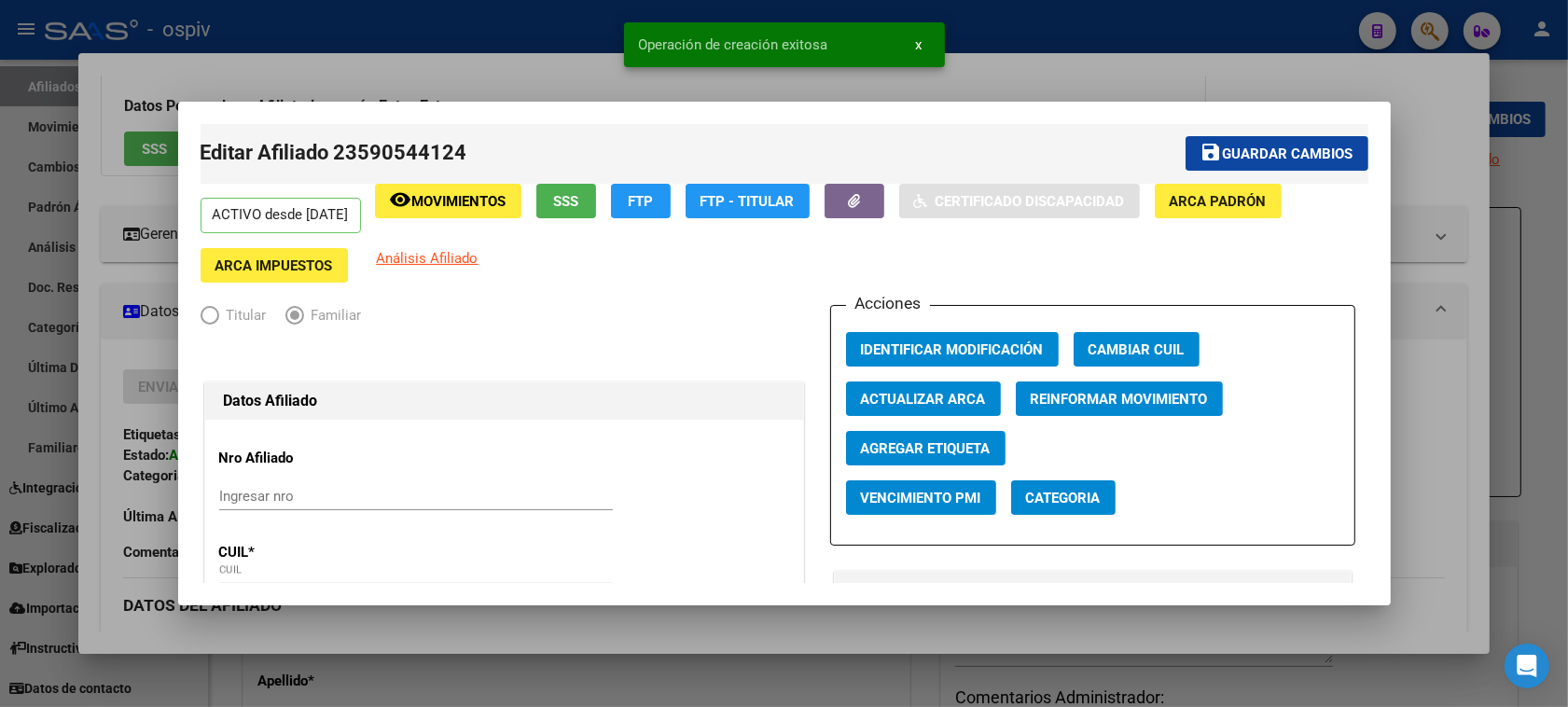
click at [1010, 499] on button "Categoria" at bounding box center [1063, 497] width 105 height 35
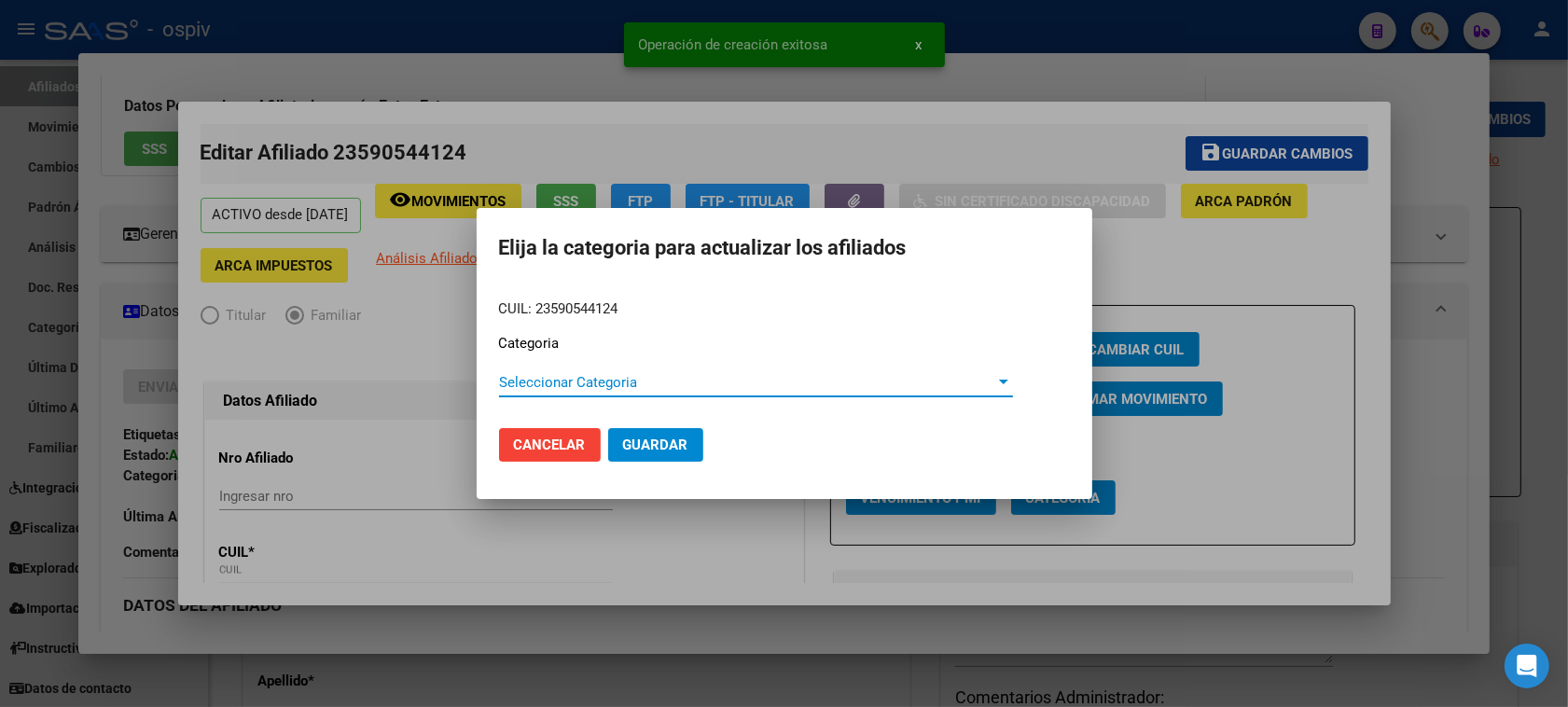
click at [609, 390] on span "Seleccionar Categoria" at bounding box center [747, 382] width 497 height 17
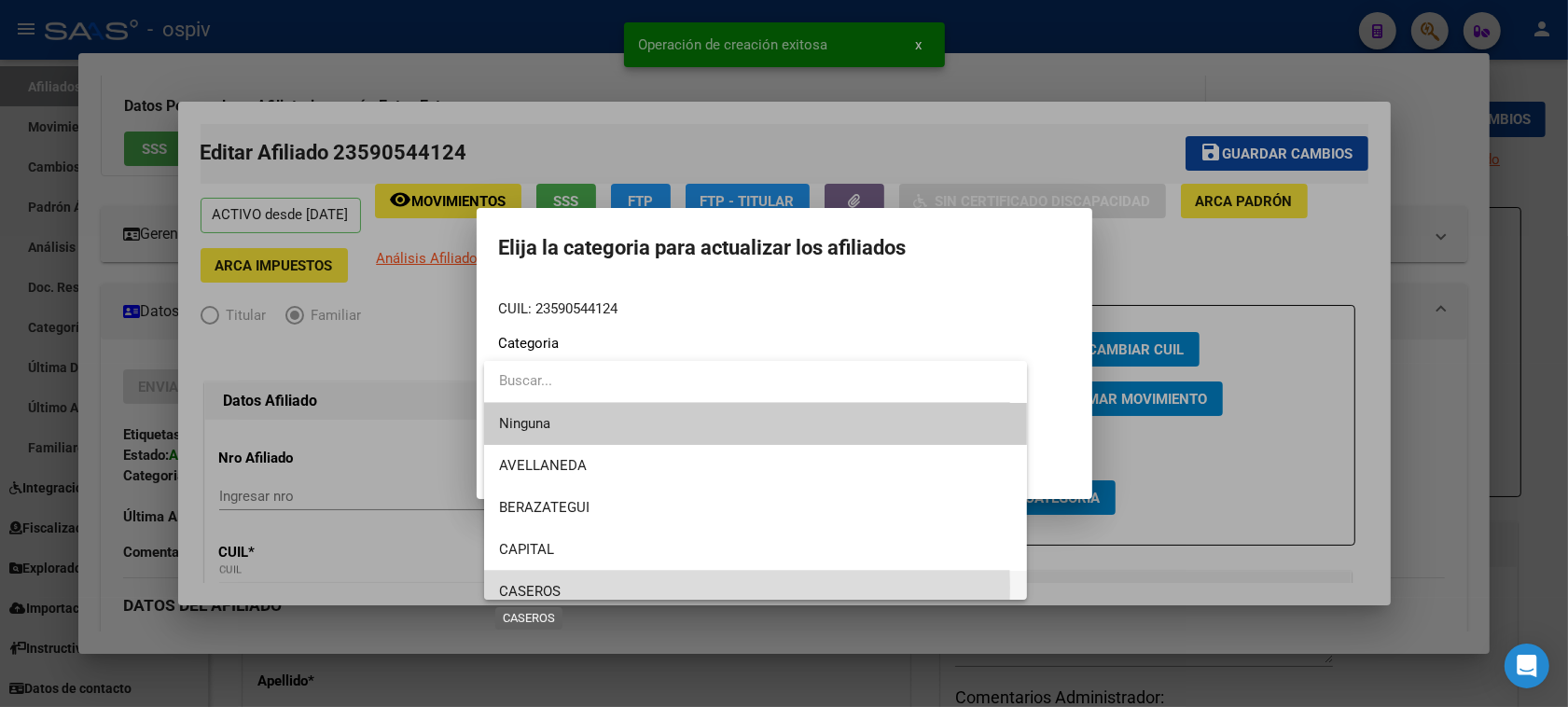
drag, startPoint x: 534, startPoint y: 587, endPoint x: 687, endPoint y: 487, distance: 182.8
click at [534, 588] on span "CASEROS" at bounding box center [530, 591] width 62 height 17
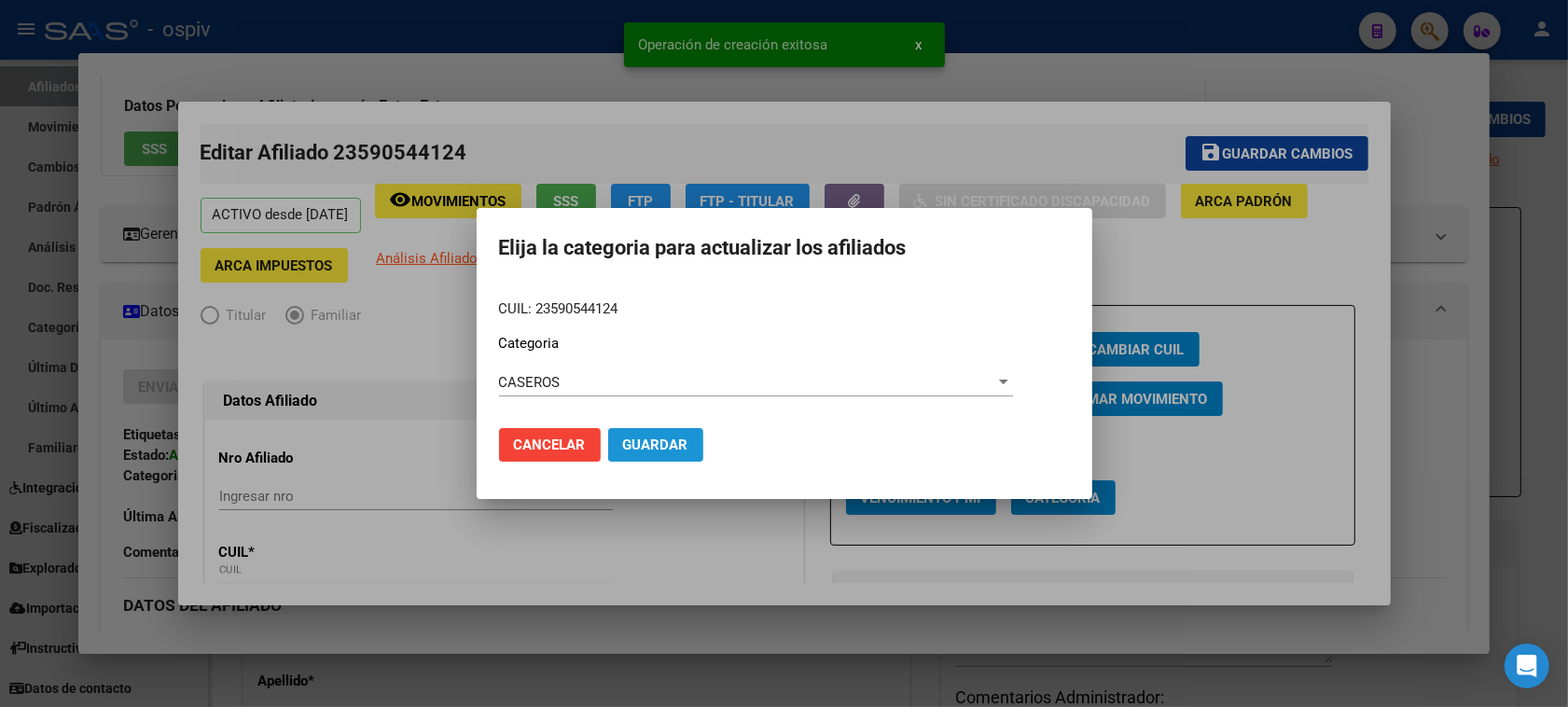
click at [676, 445] on span "Guardar" at bounding box center [656, 444] width 65 height 17
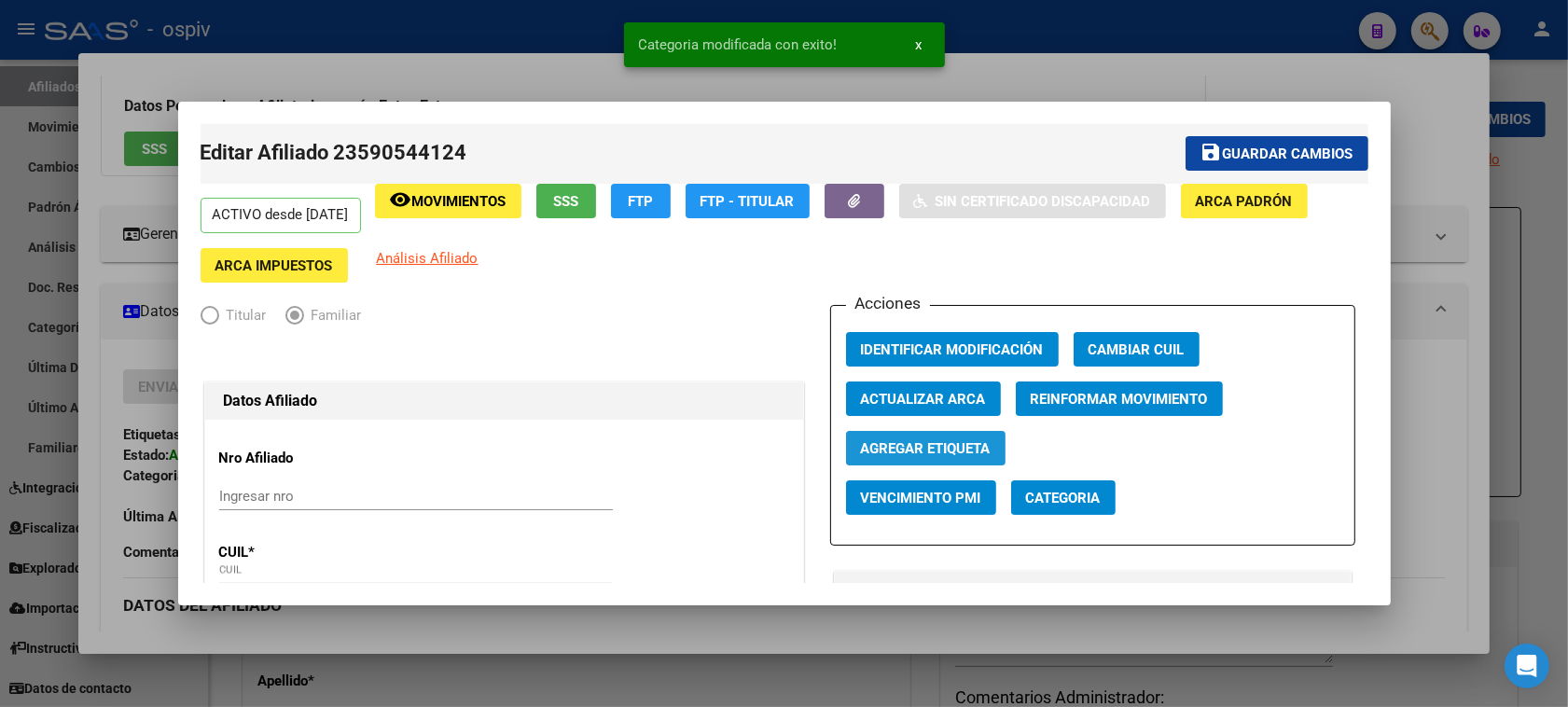
click at [942, 448] on span "Agregar Etiqueta" at bounding box center [925, 448] width 130 height 17
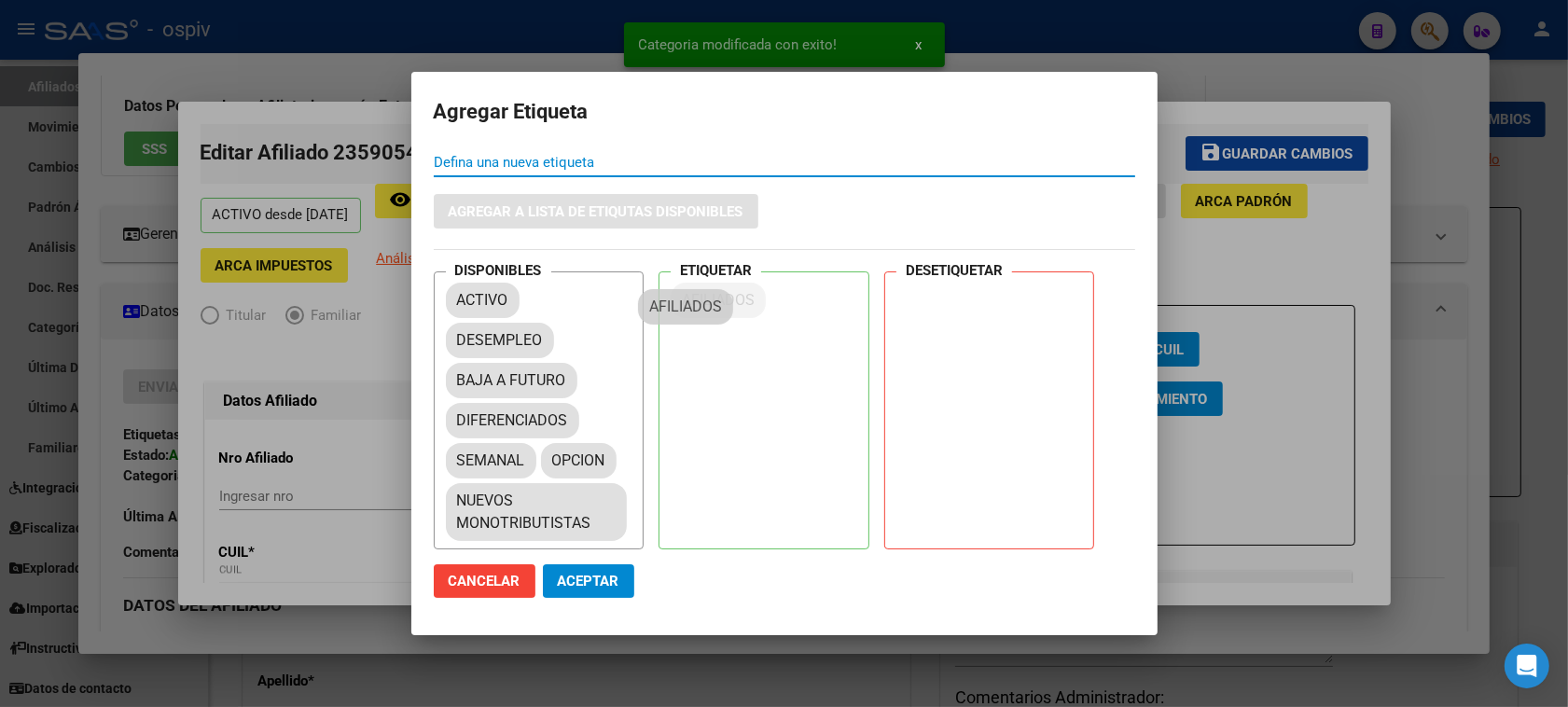
drag, startPoint x: 514, startPoint y: 379, endPoint x: 750, endPoint y: 299, distance: 249.2
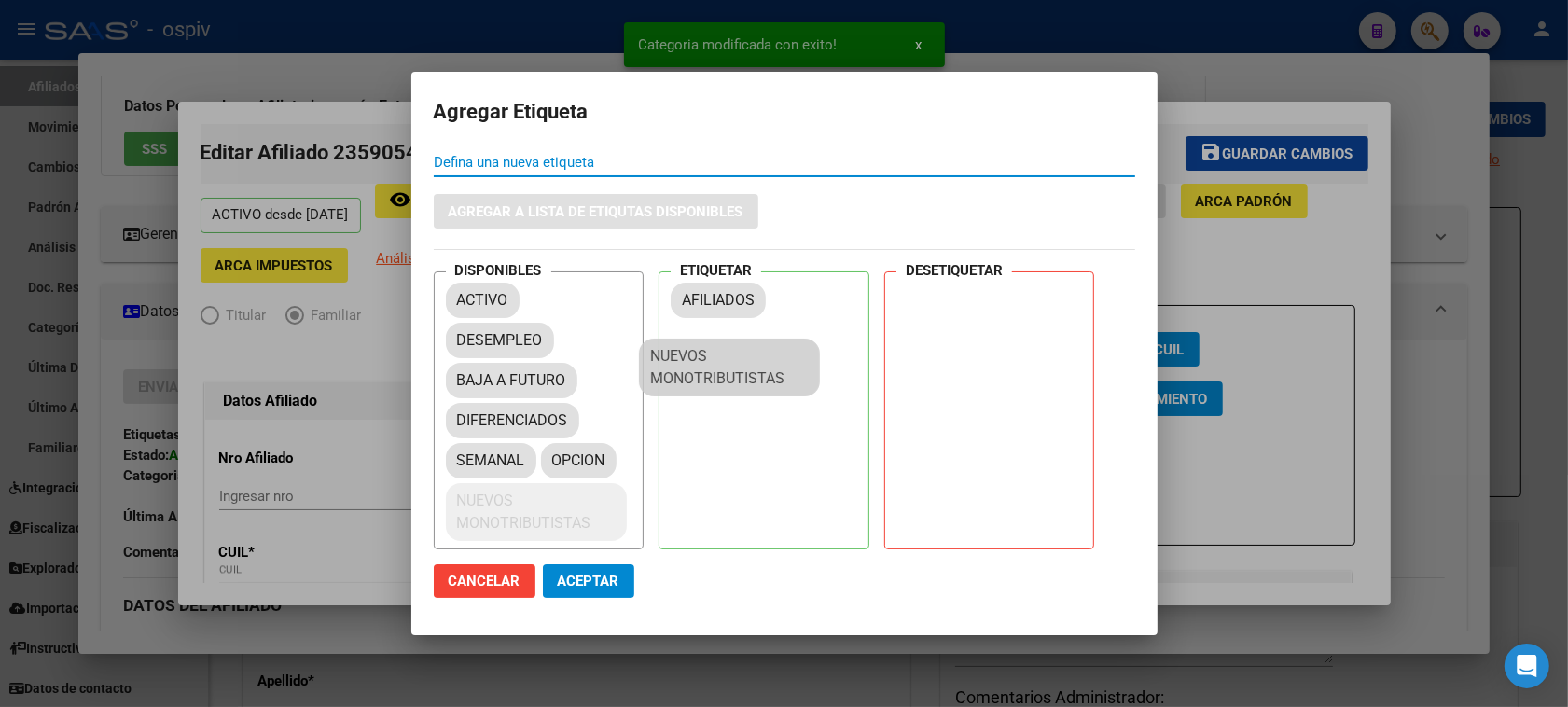
drag, startPoint x: 574, startPoint y: 523, endPoint x: 780, endPoint y: 353, distance: 267.1
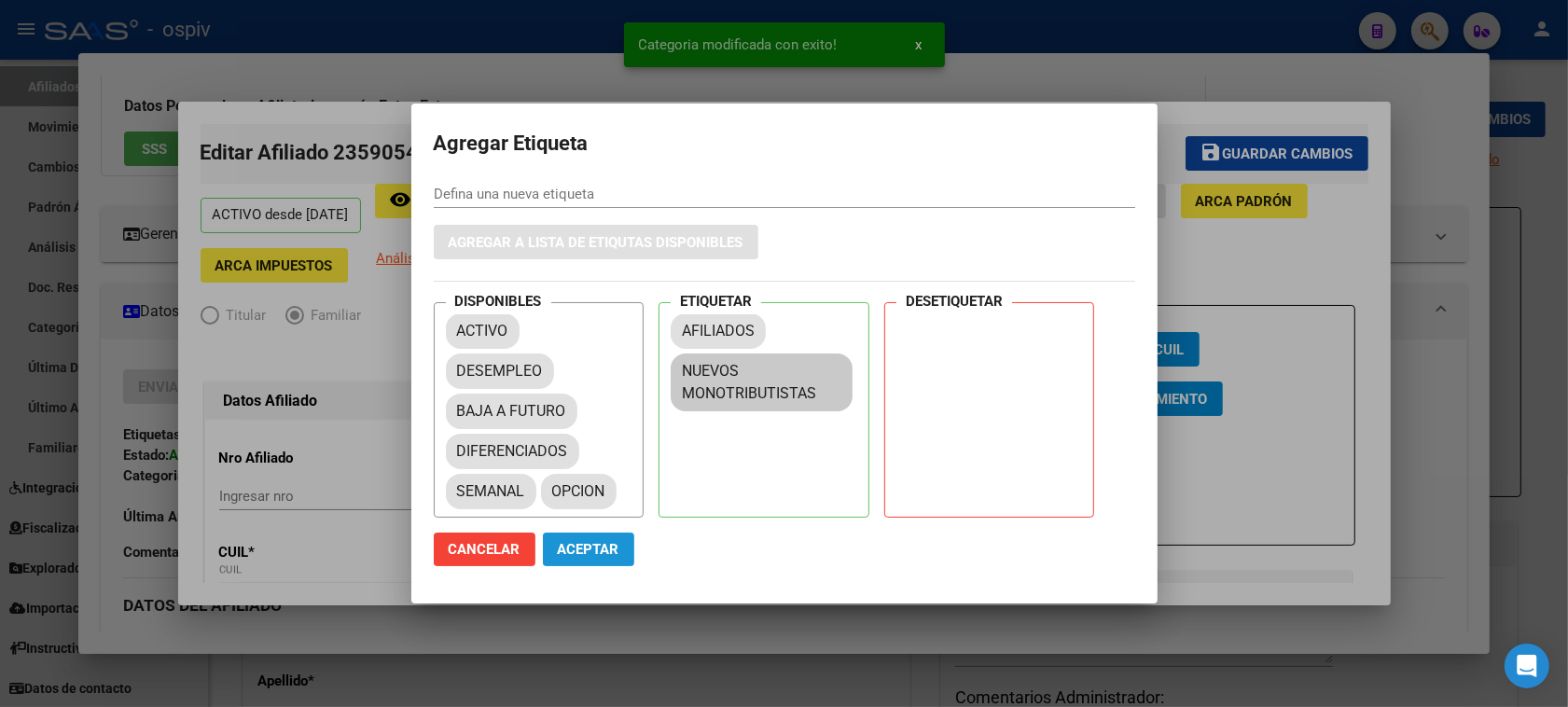
click at [578, 542] on span "Aceptar" at bounding box center [588, 549] width 62 height 17
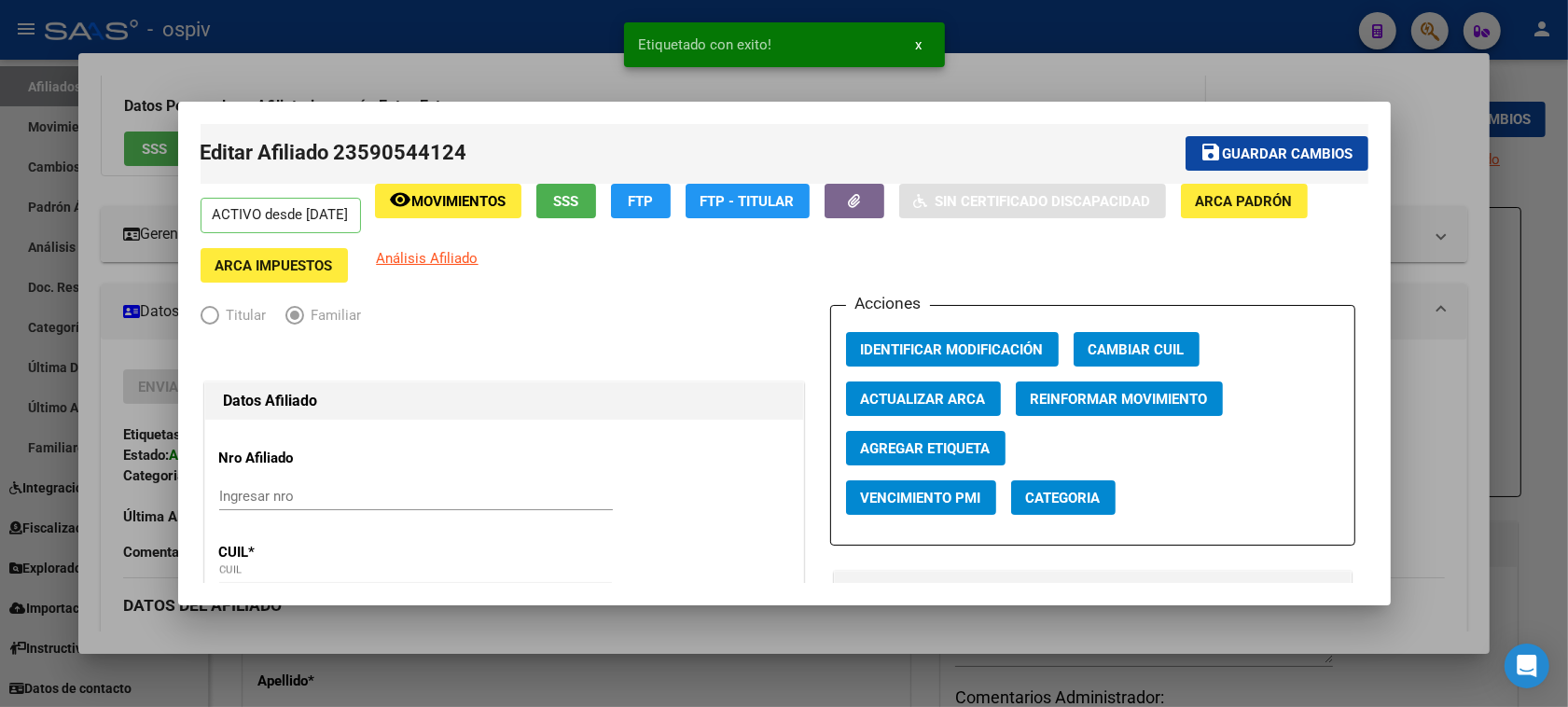
click at [478, 248] on app-link-go-to "Análisis Afiliado" at bounding box center [428, 265] width 102 height 35
click at [478, 249] on app-link-go-to "Análisis Afiliado" at bounding box center [428, 265] width 102 height 35
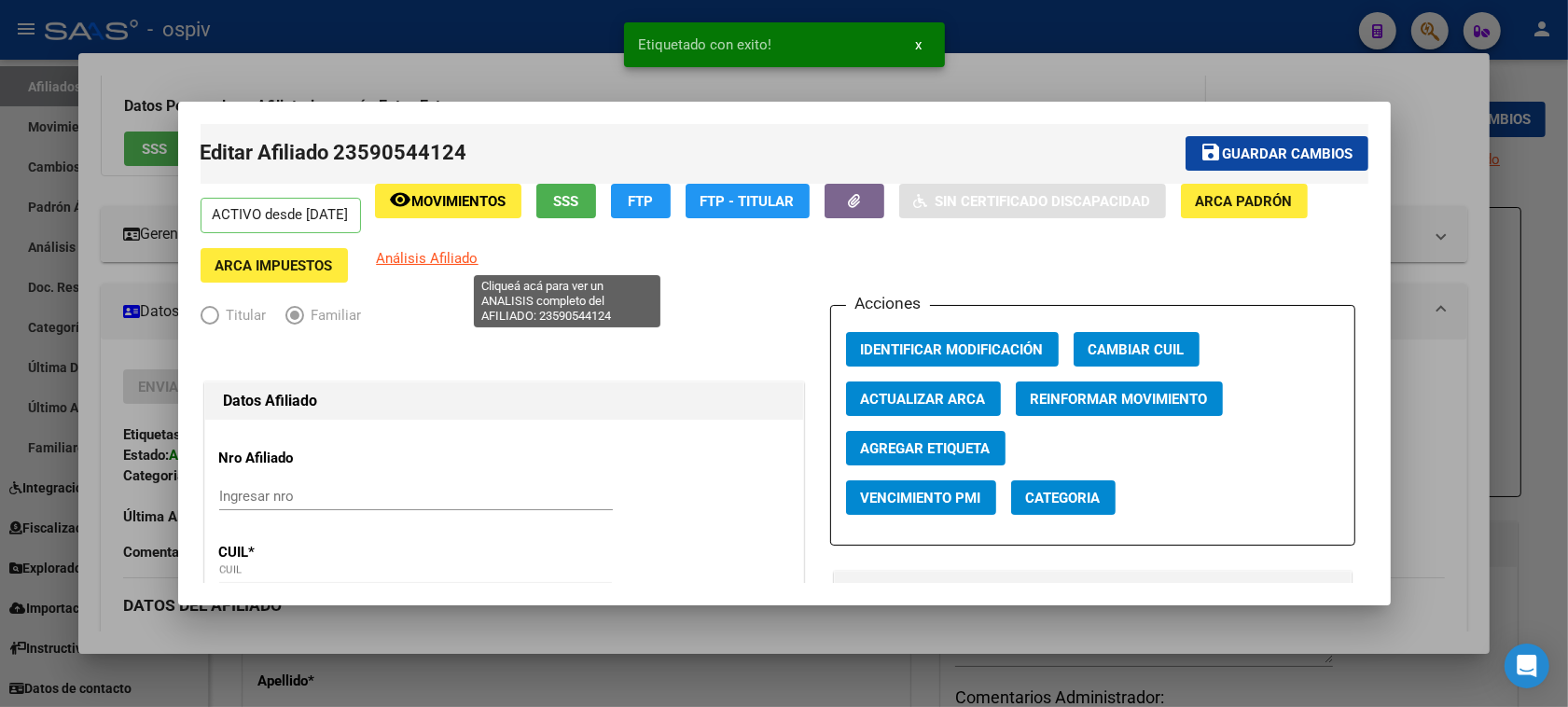
click at [478, 253] on span "Análisis Afiliado" at bounding box center [428, 258] width 102 height 17
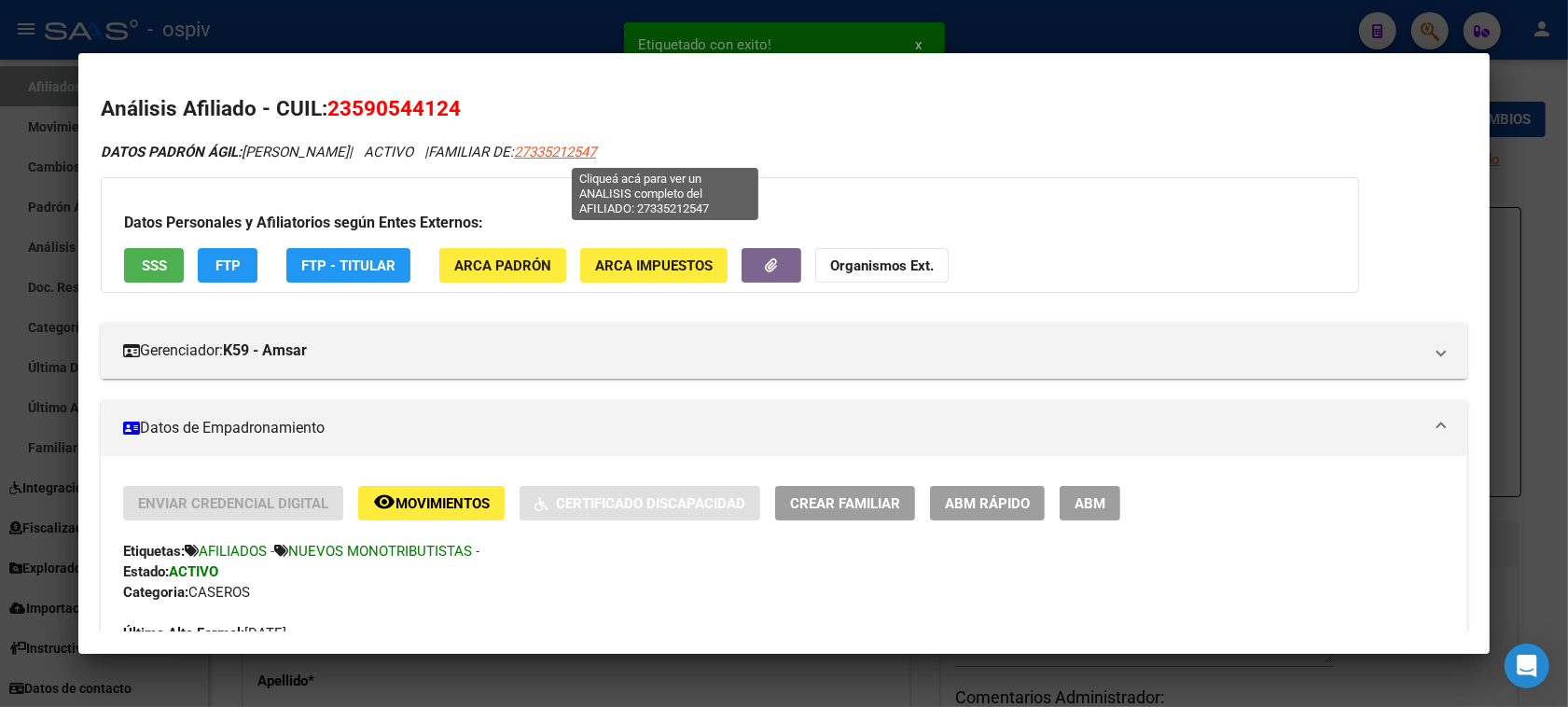
click at [596, 152] on span "27335212547" at bounding box center [555, 152] width 82 height 17
type textarea "27335212547"
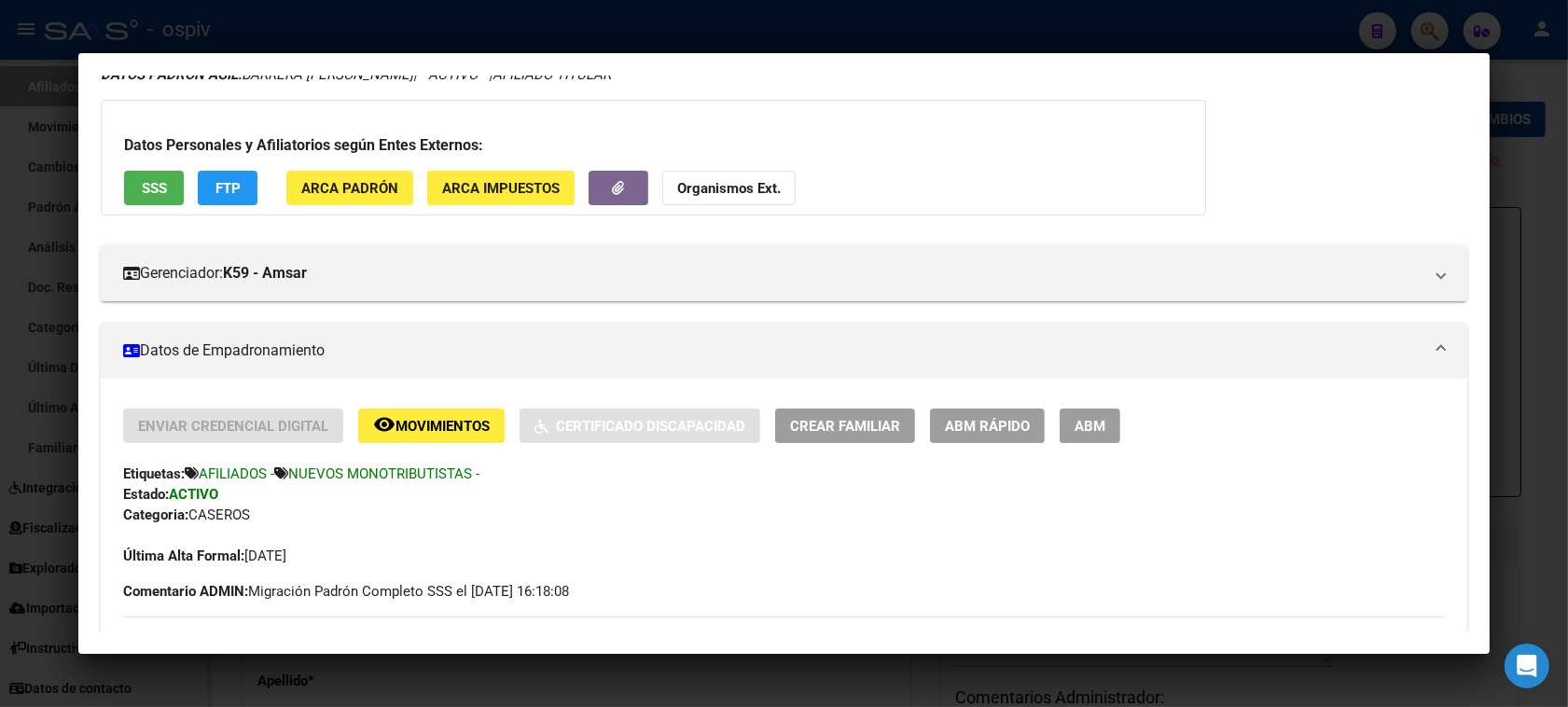
scroll to position [163, 0]
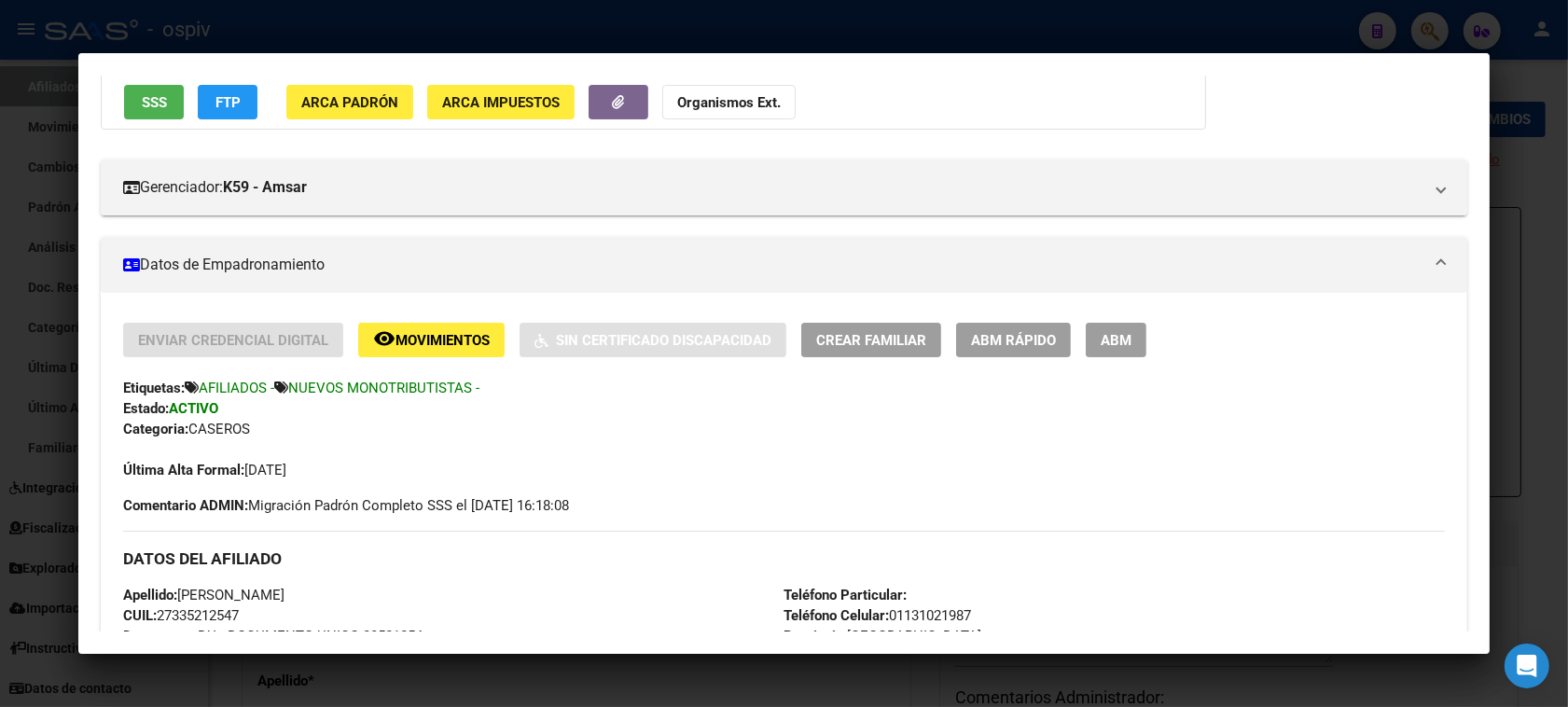
click at [886, 345] on span "Crear Familiar" at bounding box center [871, 340] width 110 height 17
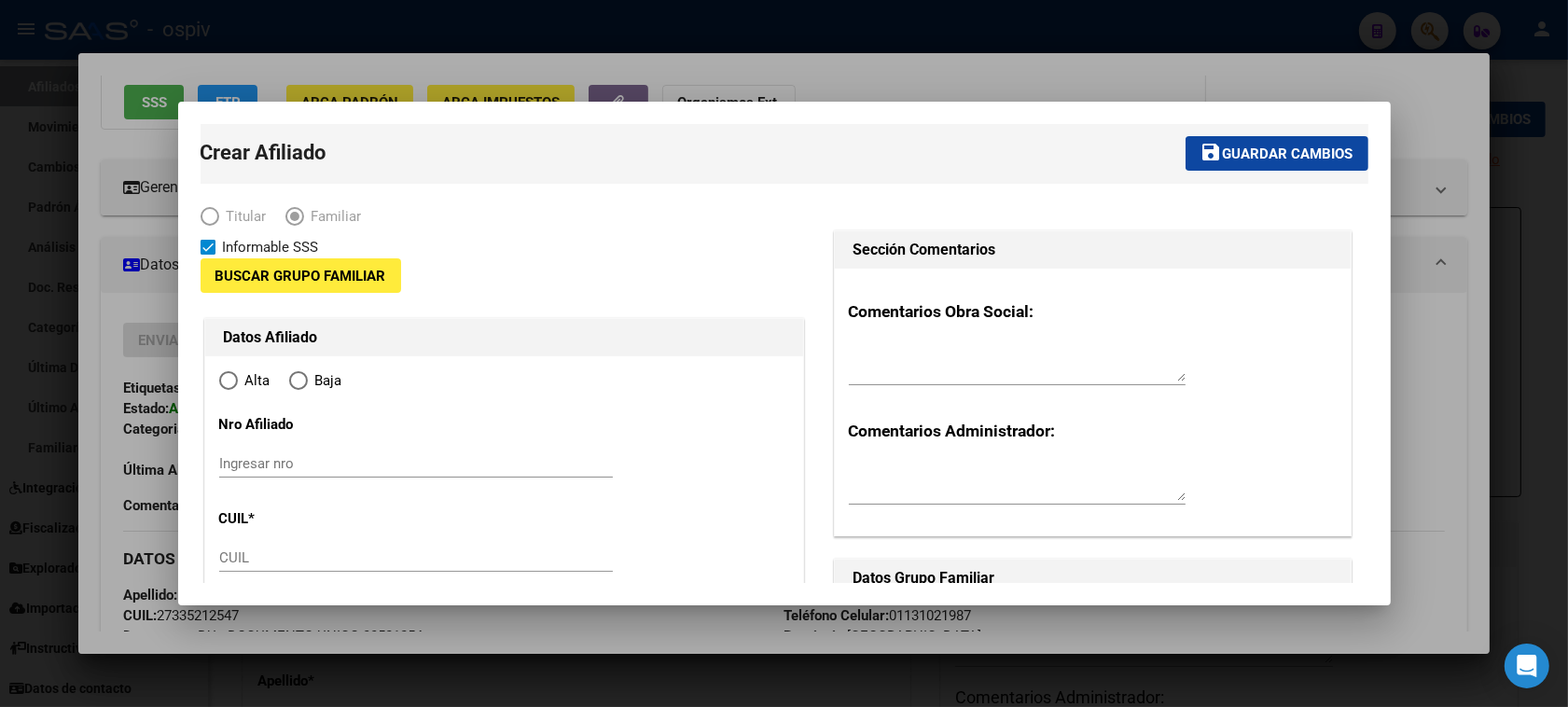
type input "27-33521254-7"
type input "MERLO"
type input "1722"
type input "BOLIVAR"
type input "2821"
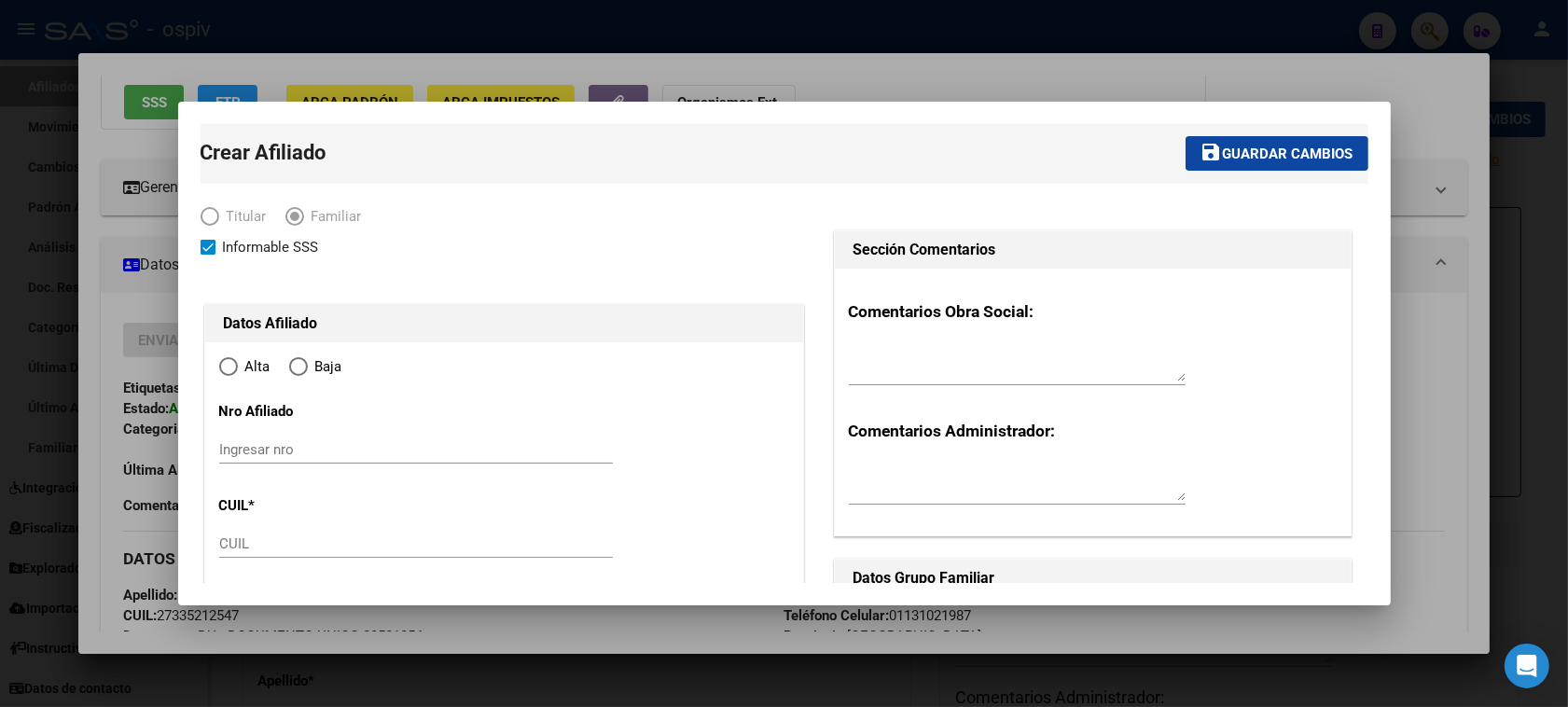
scroll to position [117, 0]
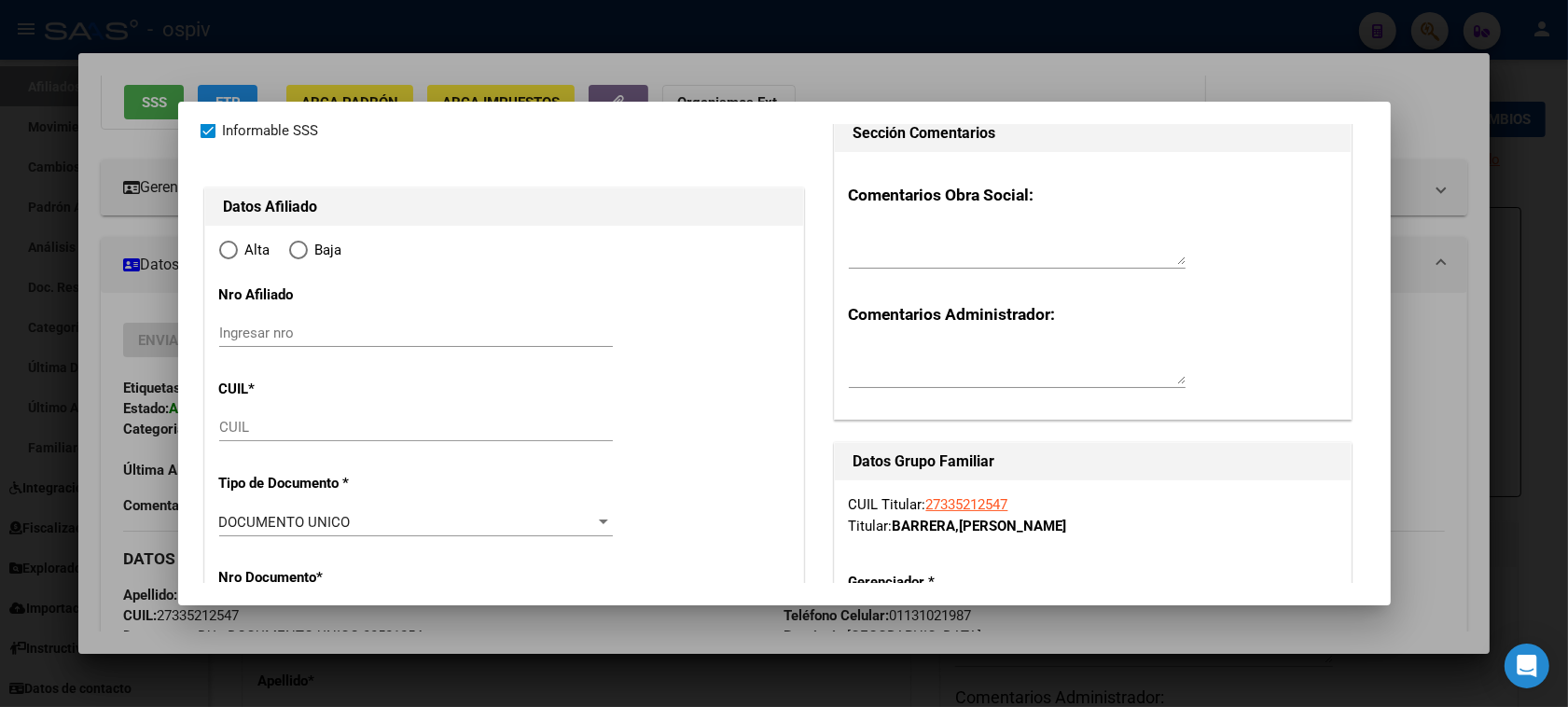
radio input "true"
click at [253, 419] on input "CUIL" at bounding box center [415, 427] width 394 height 17
type input "27-33521254-7"
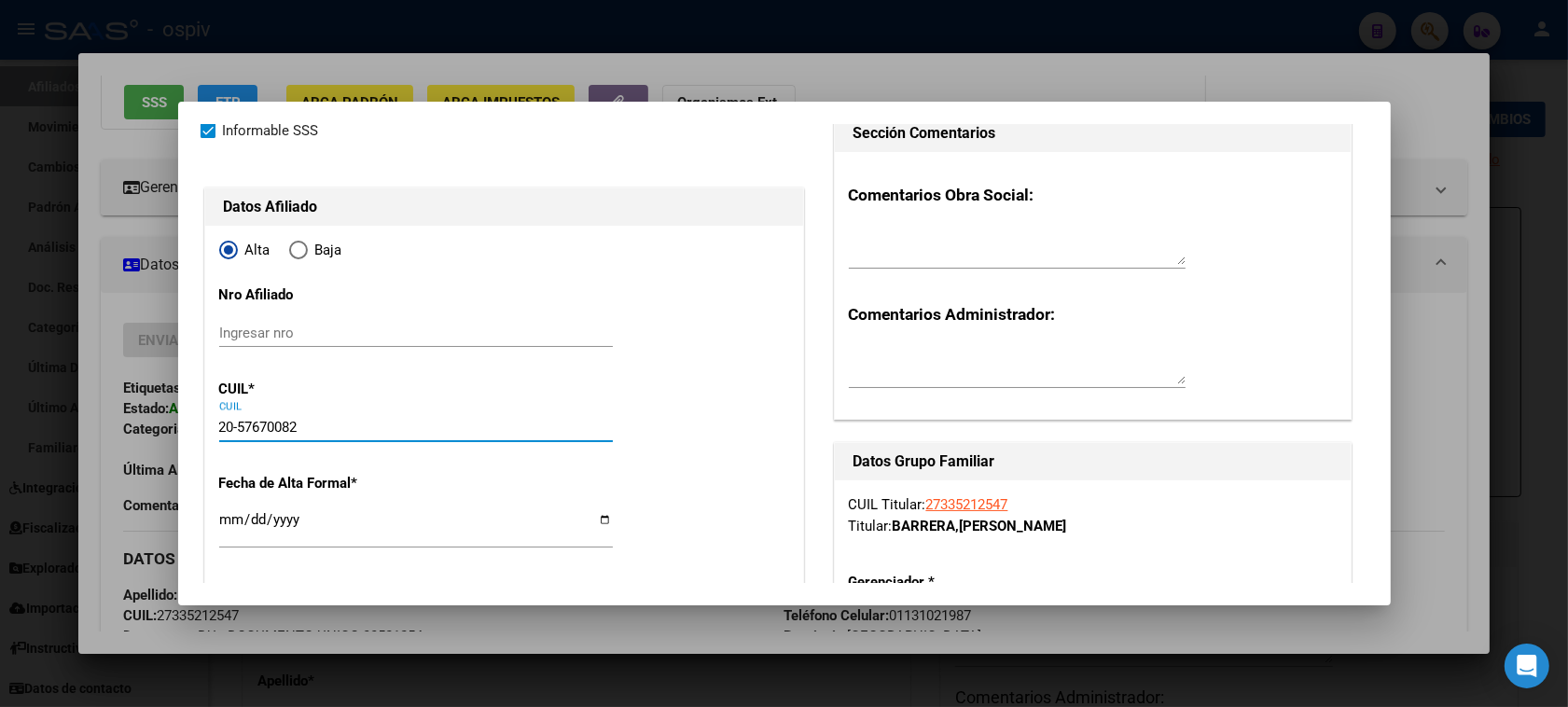
type input "20-57670082-3"
type input "57670082"
type input "PARACCHINI"
type input "JOEL ISAIAS"
type input "2019-04-22"
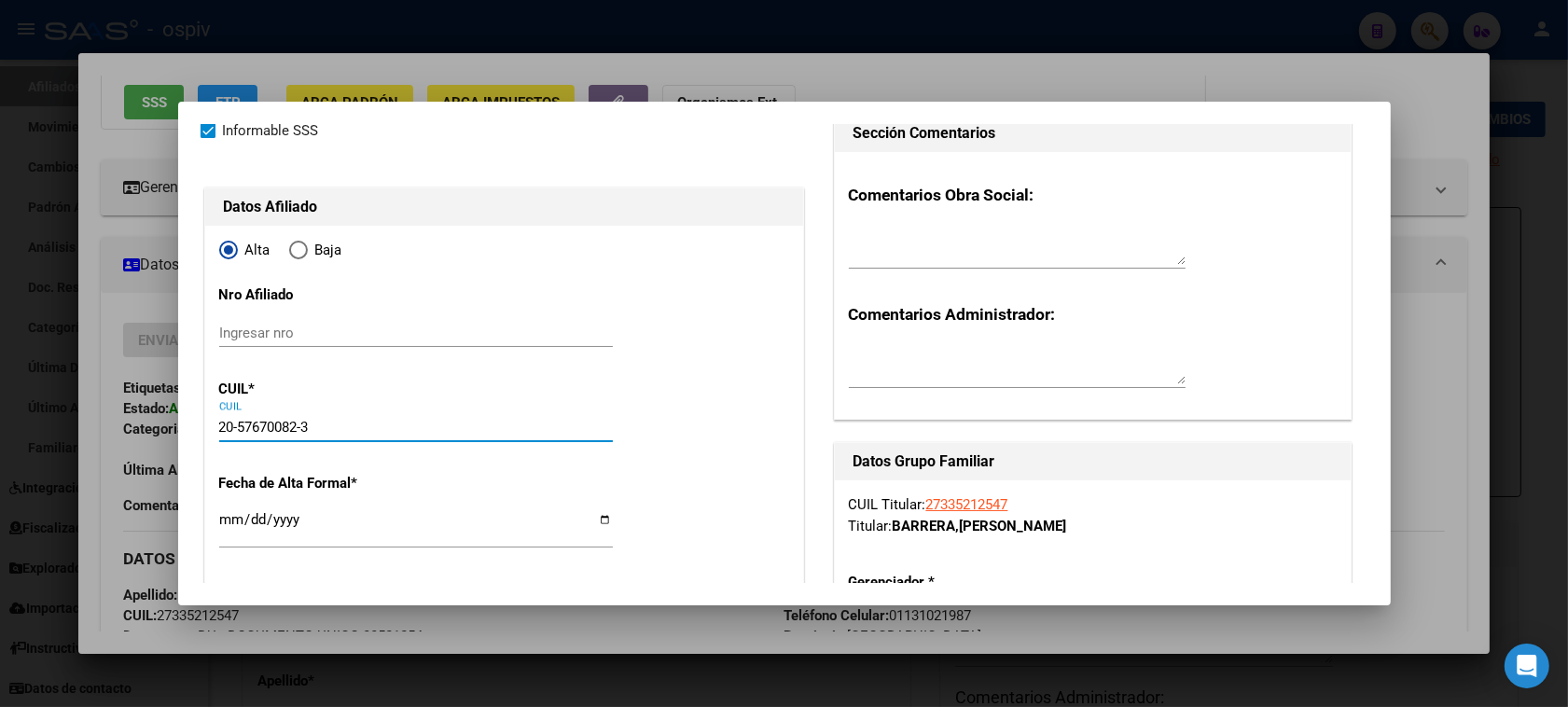
type input "MARIANO ACOSTA"
type input "1723"
type input "CARCAVALLO"
type input "1500"
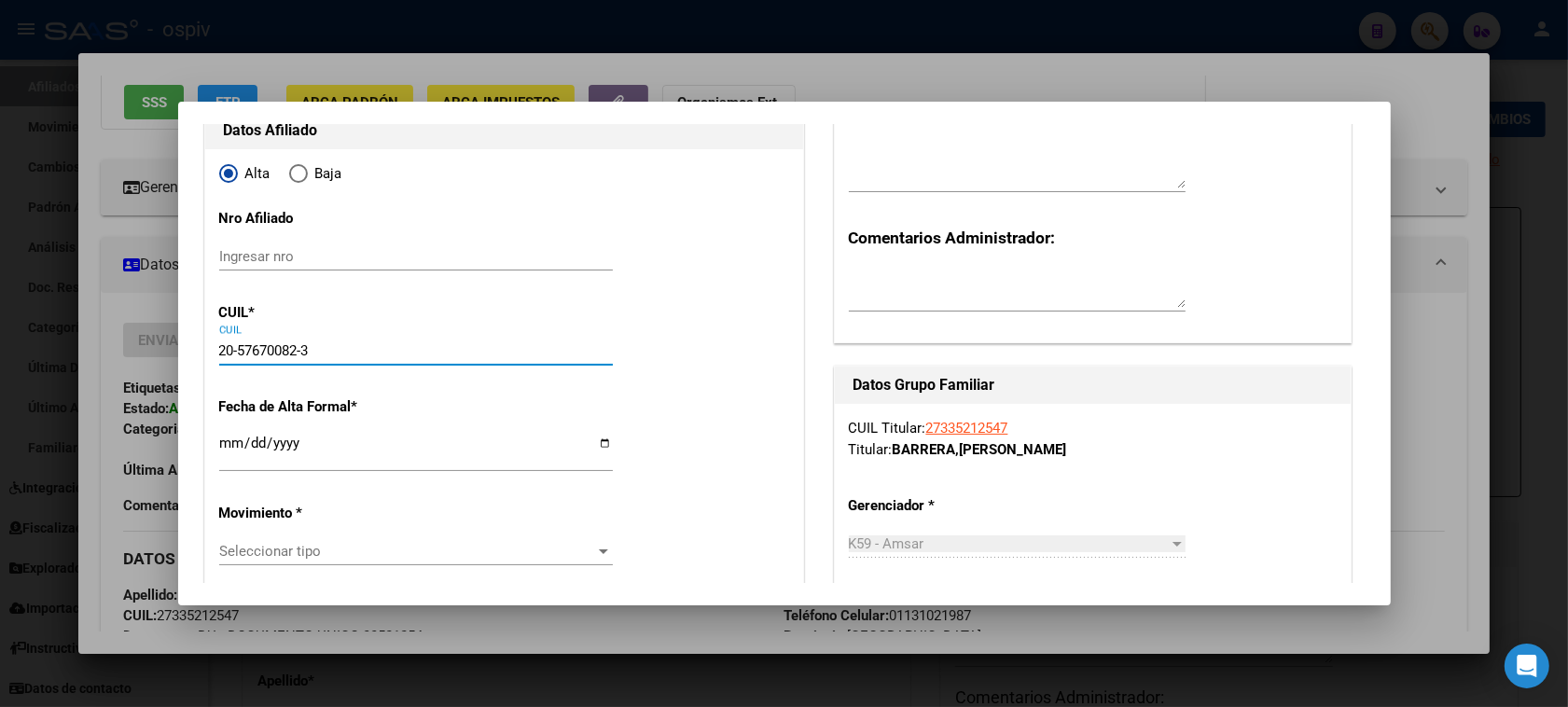
scroll to position [233, 0]
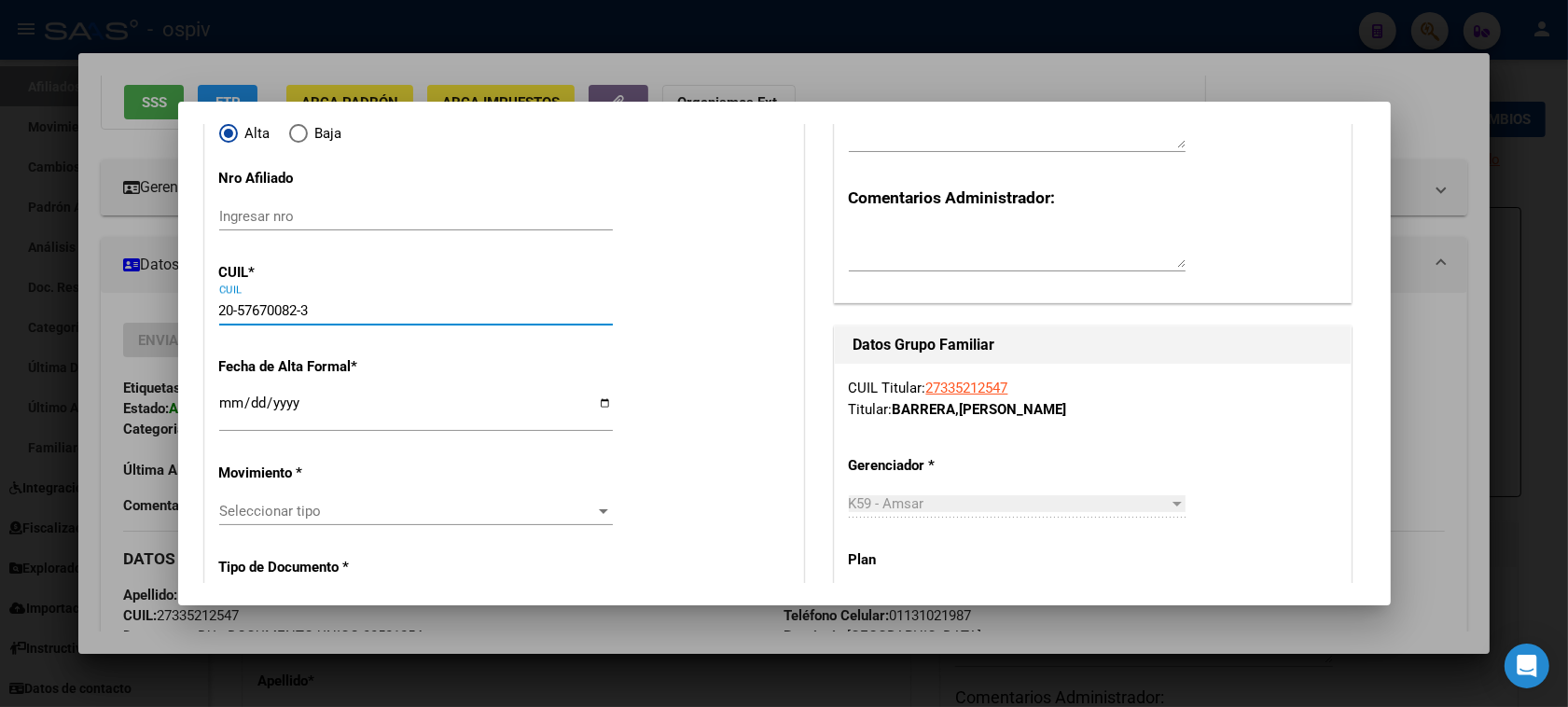
type input "20-57670082-3"
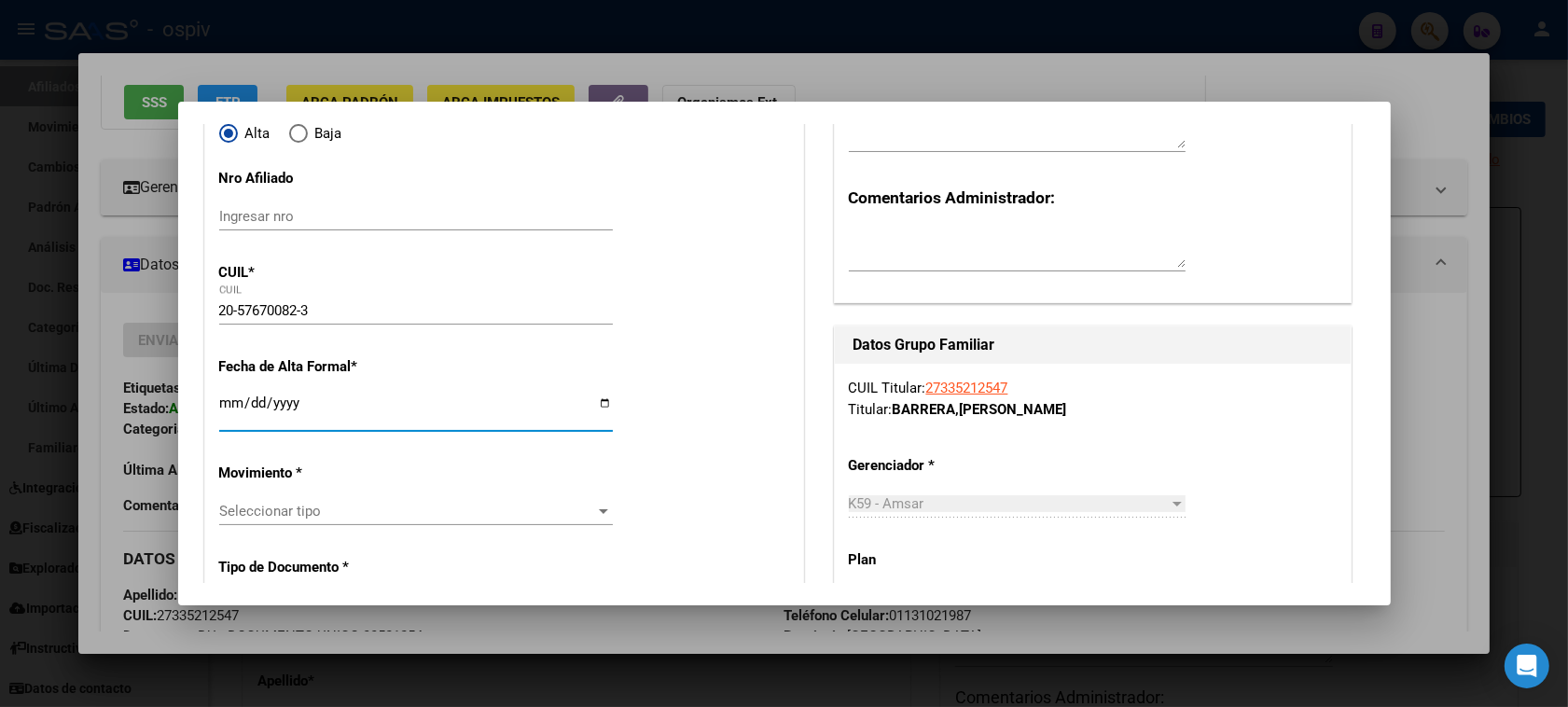
click at [233, 407] on input "Ingresar fecha" at bounding box center [415, 411] width 394 height 30
type input "[DATE]"
click at [257, 519] on span "Seleccionar tipo" at bounding box center [407, 511] width 377 height 17
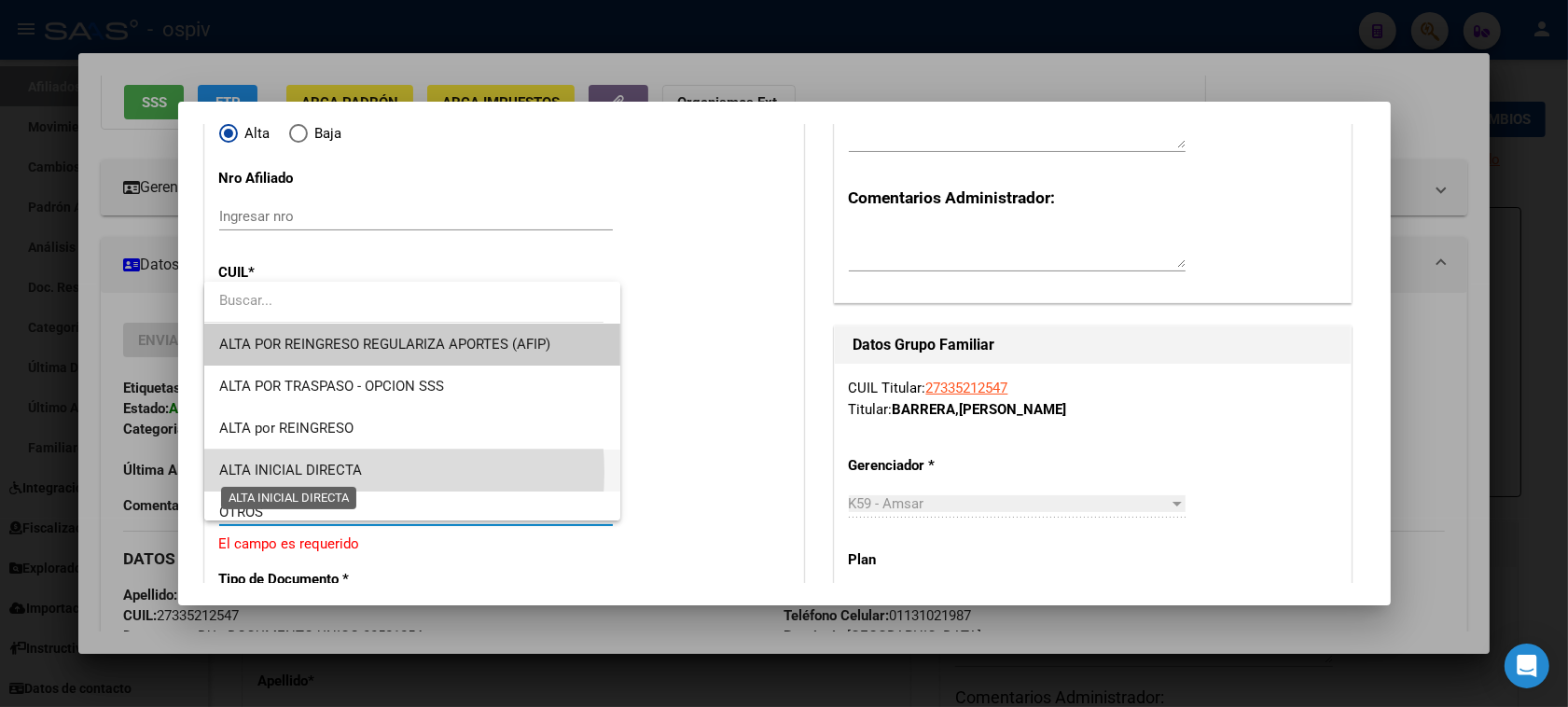
click at [304, 472] on span "ALTA INICIAL DIRECTA" at bounding box center [290, 469] width 143 height 17
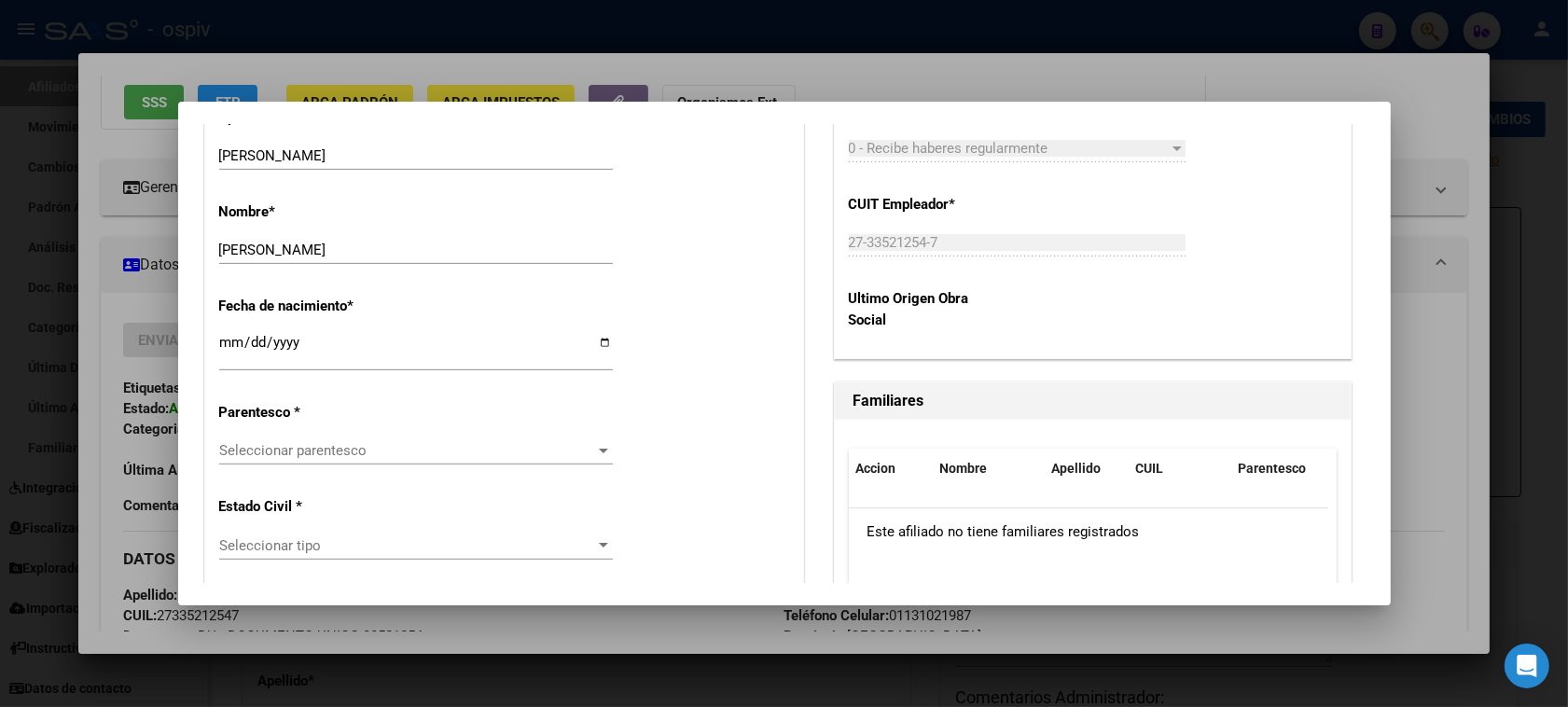
scroll to position [932, 0]
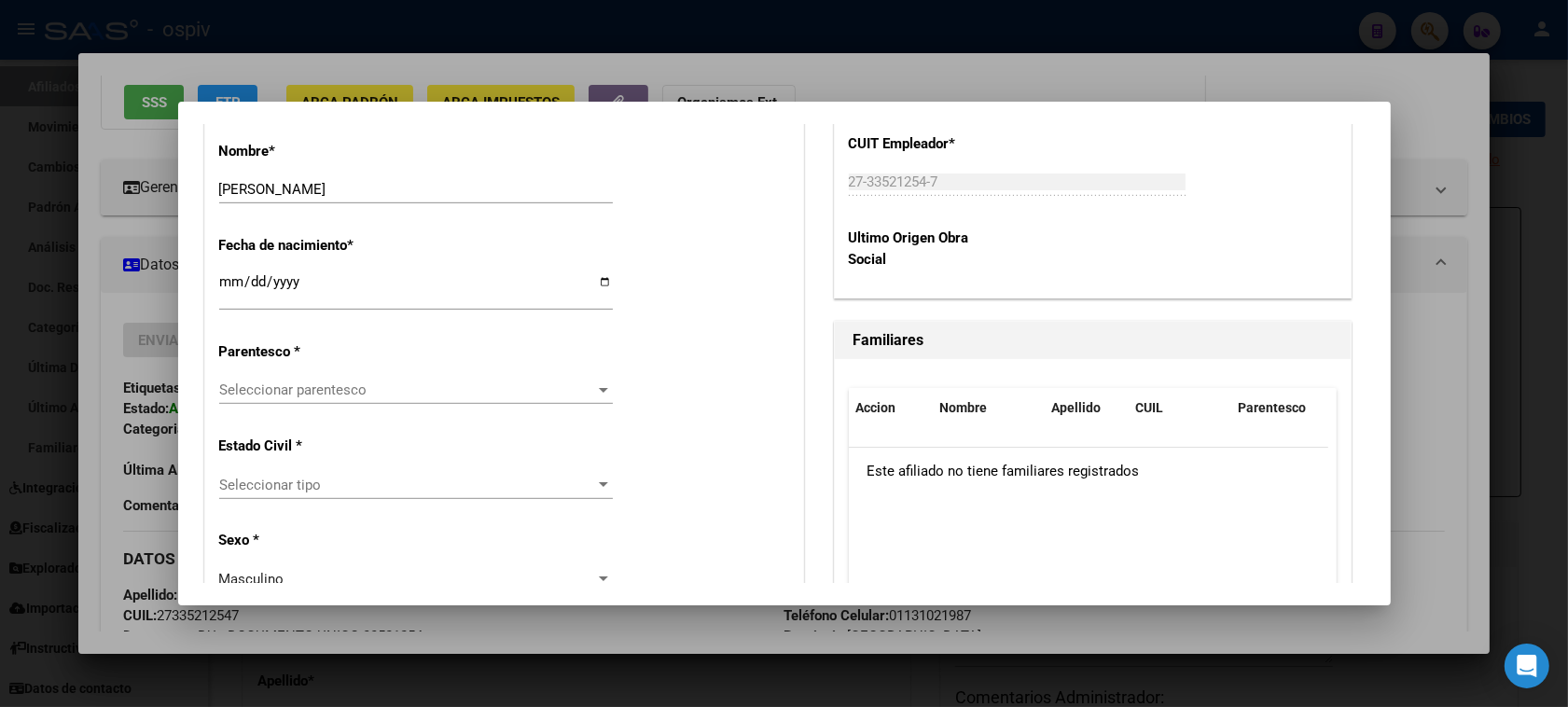
click at [304, 383] on span "Seleccionar parentesco" at bounding box center [407, 390] width 377 height 17
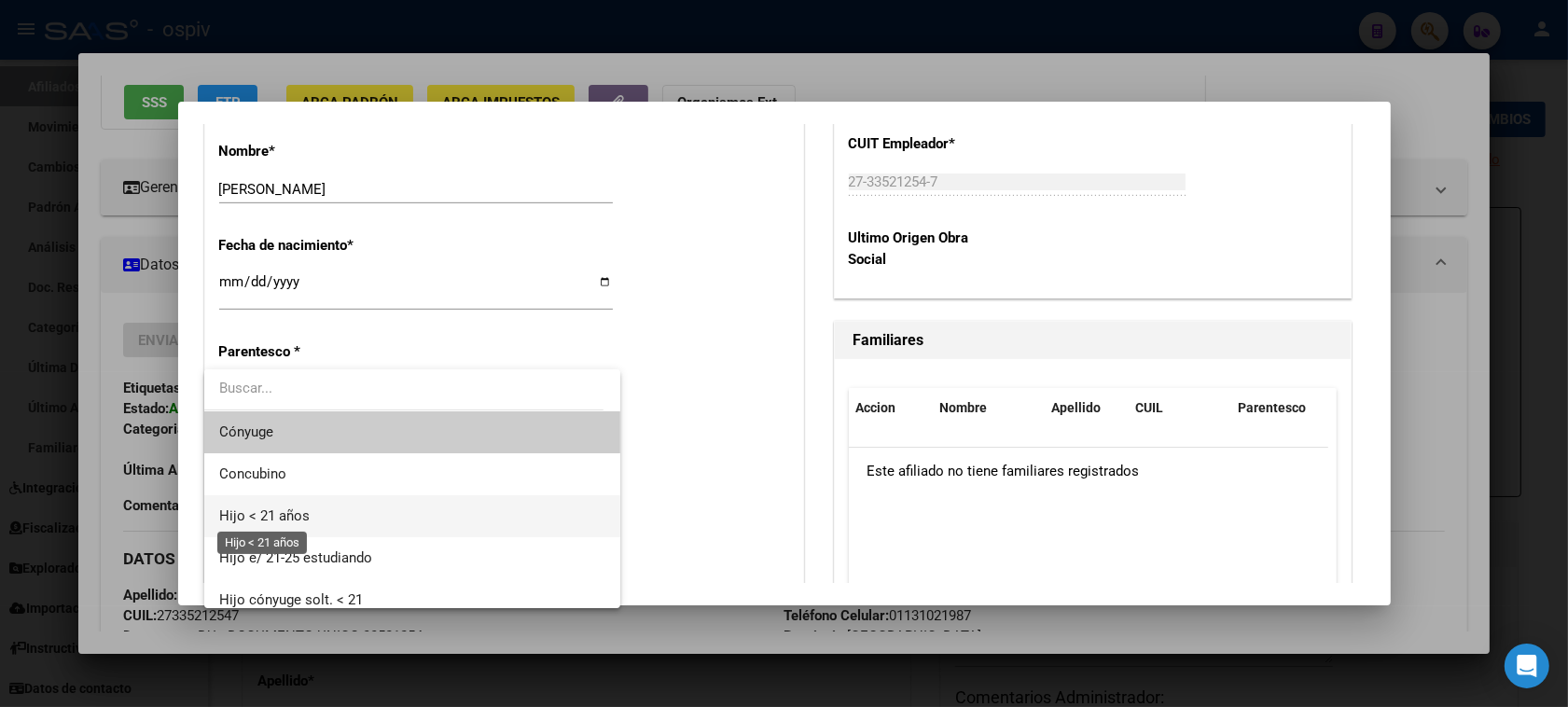
click at [264, 515] on span "Hijo < 21 años" at bounding box center [264, 515] width 91 height 17
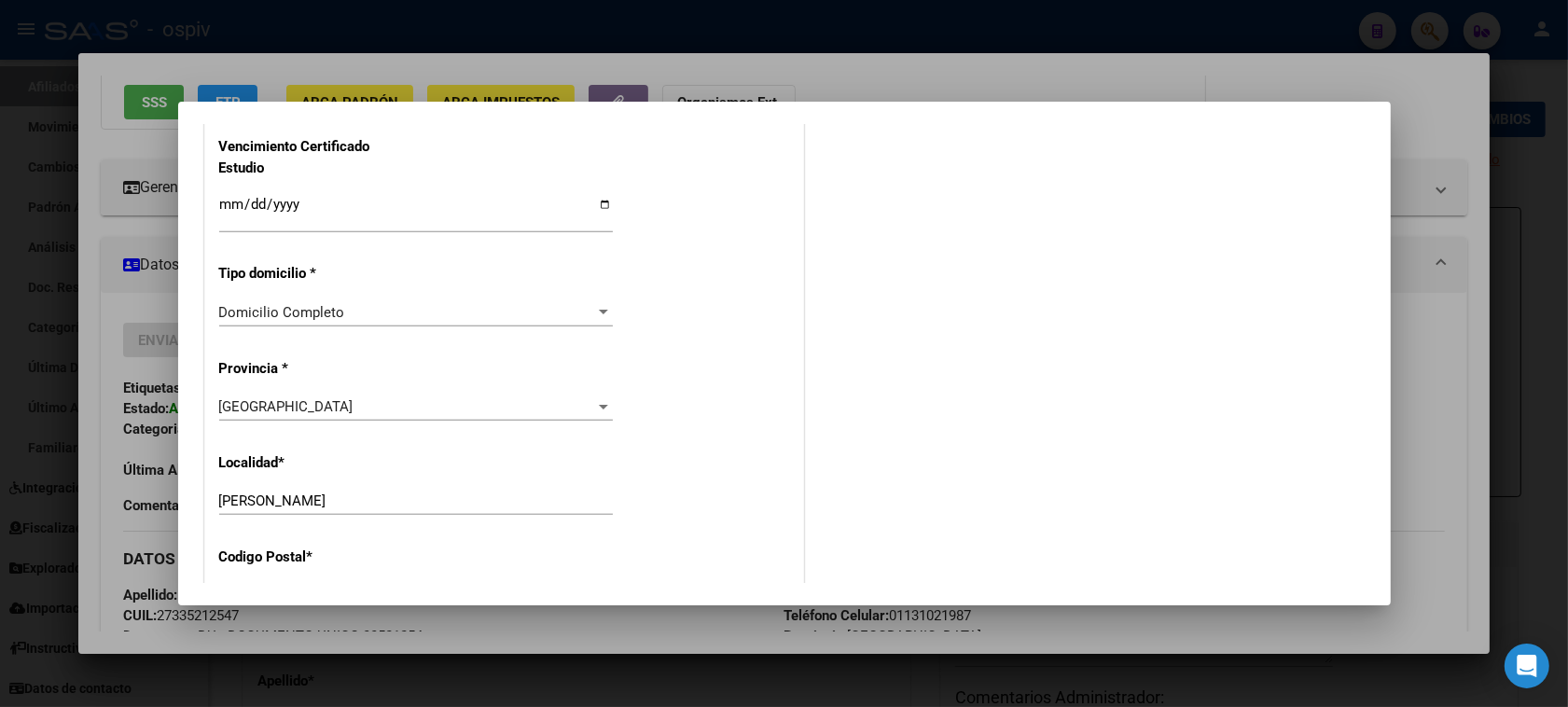
scroll to position [1748, 0]
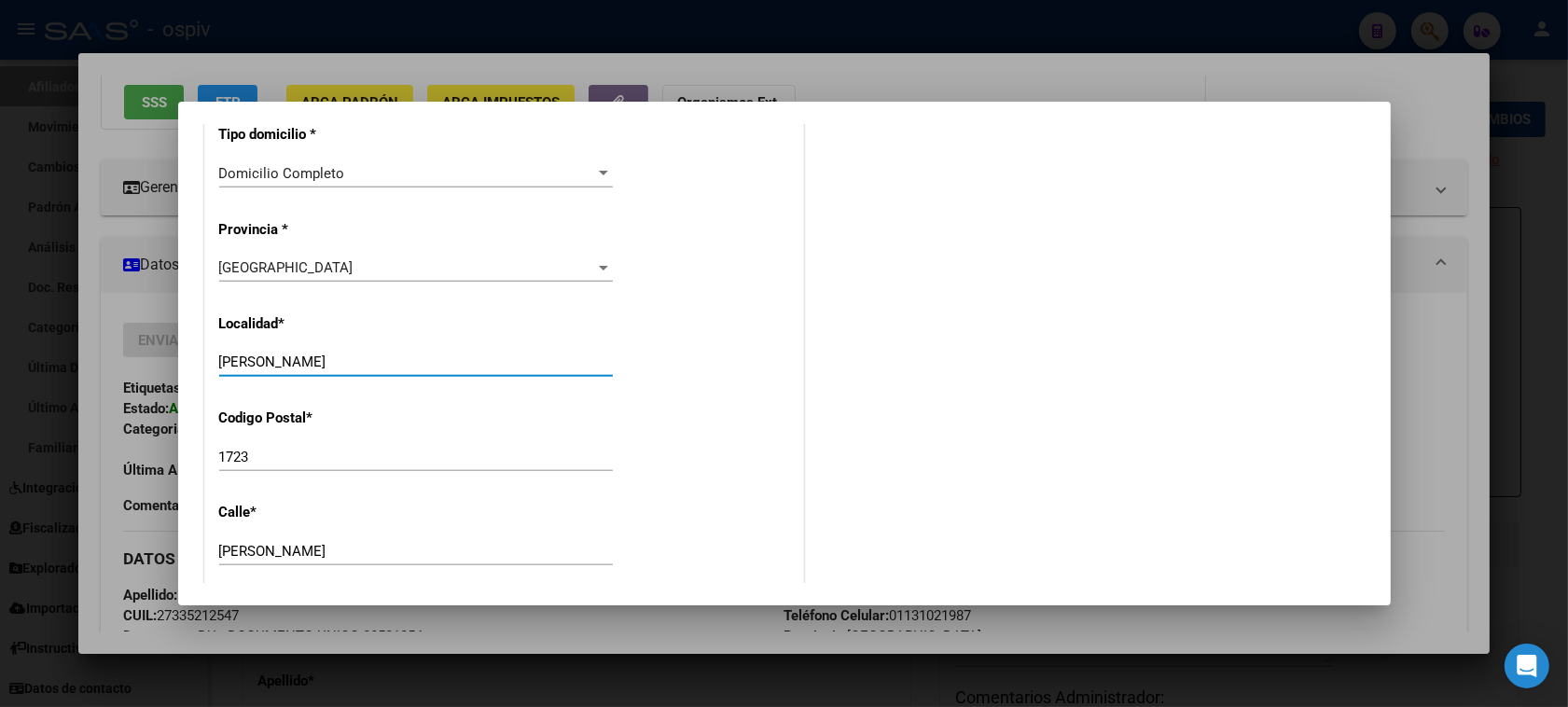
drag, startPoint x: 342, startPoint y: 364, endPoint x: 138, endPoint y: 336, distance: 205.9
click at [138, 336] on div "Análisis Afiliado - CUIL: 27335212547 DATOS PADRÓN ÁGIL: BARRERA VERONICA VANES…" at bounding box center [784, 354] width 1568 height 707
type input "MERLO"
click at [239, 448] on div "1723 Ingresar el codigo" at bounding box center [415, 456] width 394 height 28
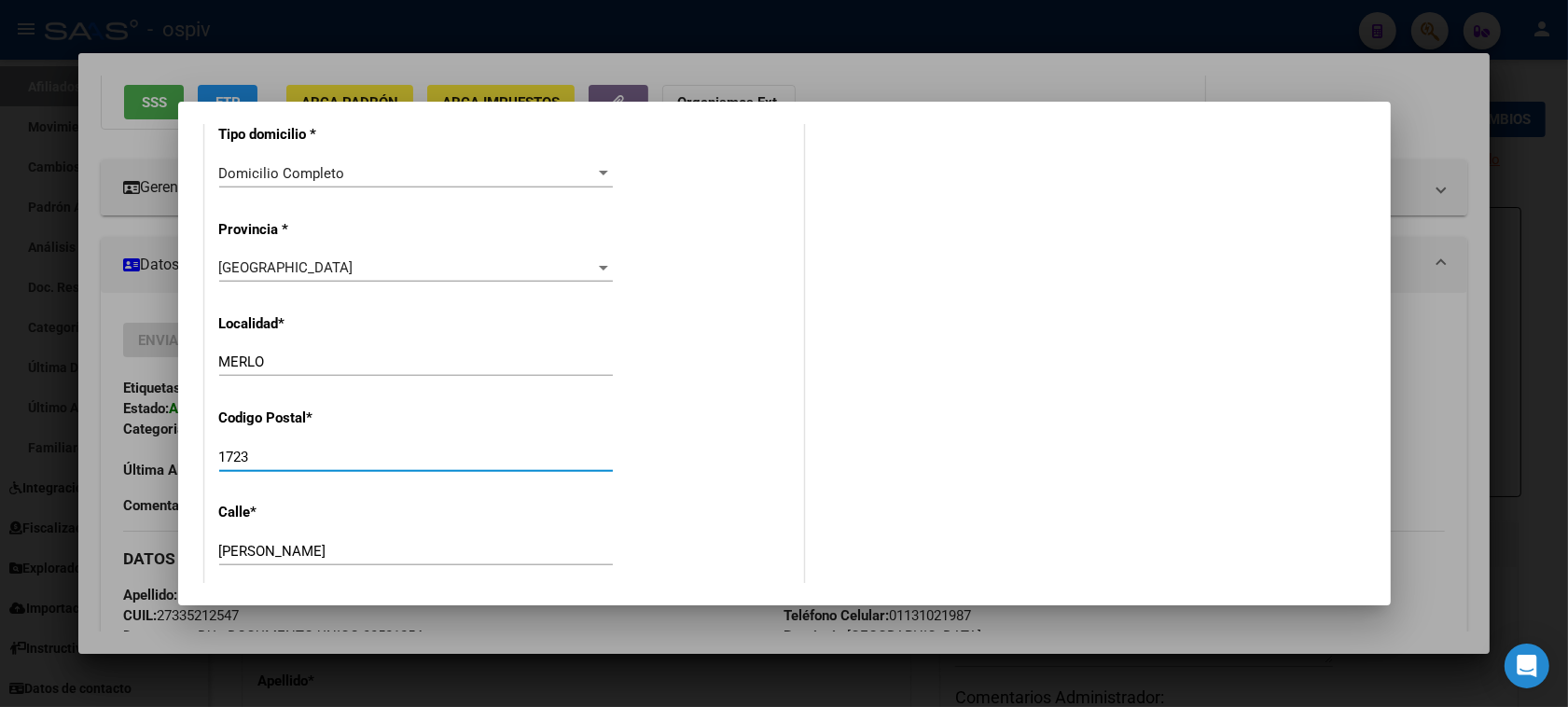
drag, startPoint x: 240, startPoint y: 452, endPoint x: 261, endPoint y: 452, distance: 21.0
click at [261, 452] on input "1723" at bounding box center [415, 456] width 394 height 17
type input "1722"
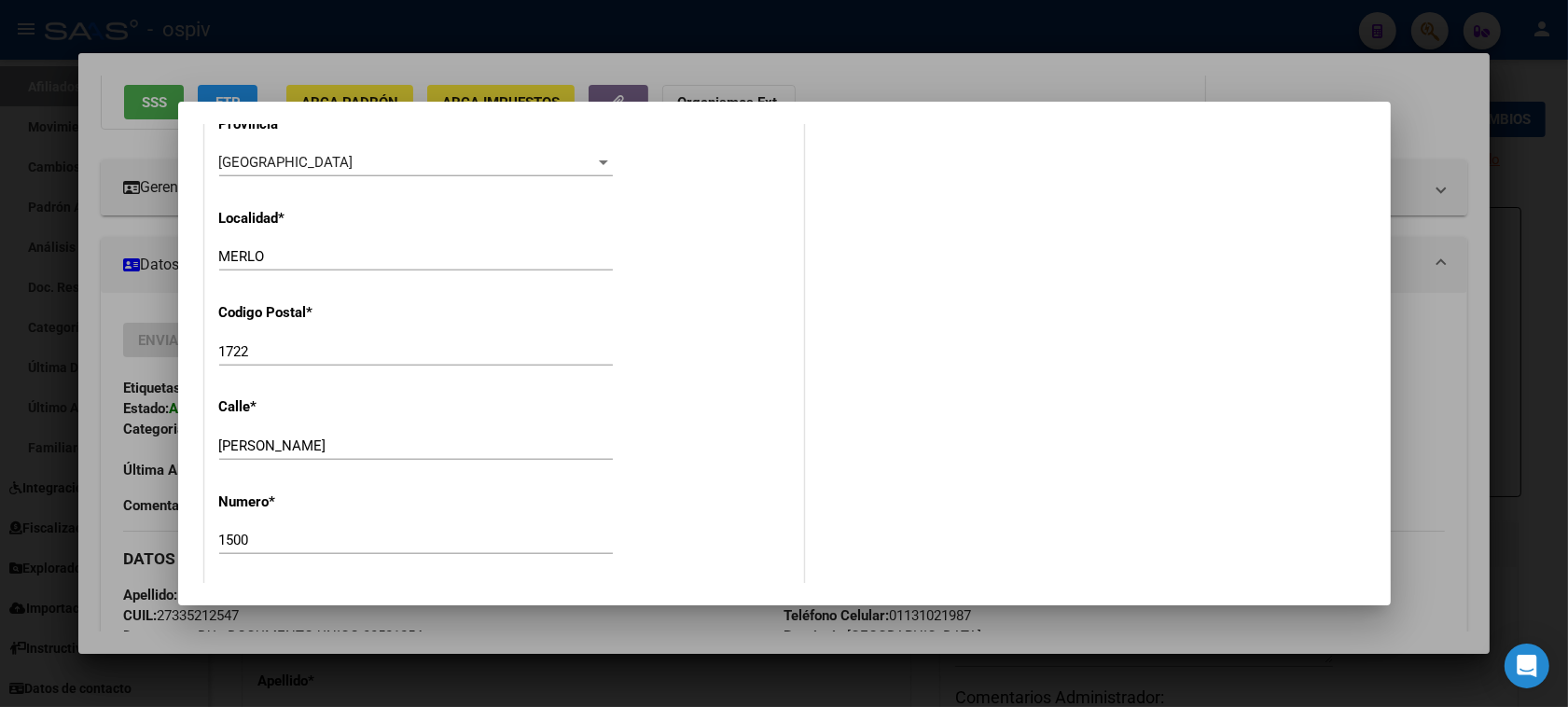
scroll to position [1864, 0]
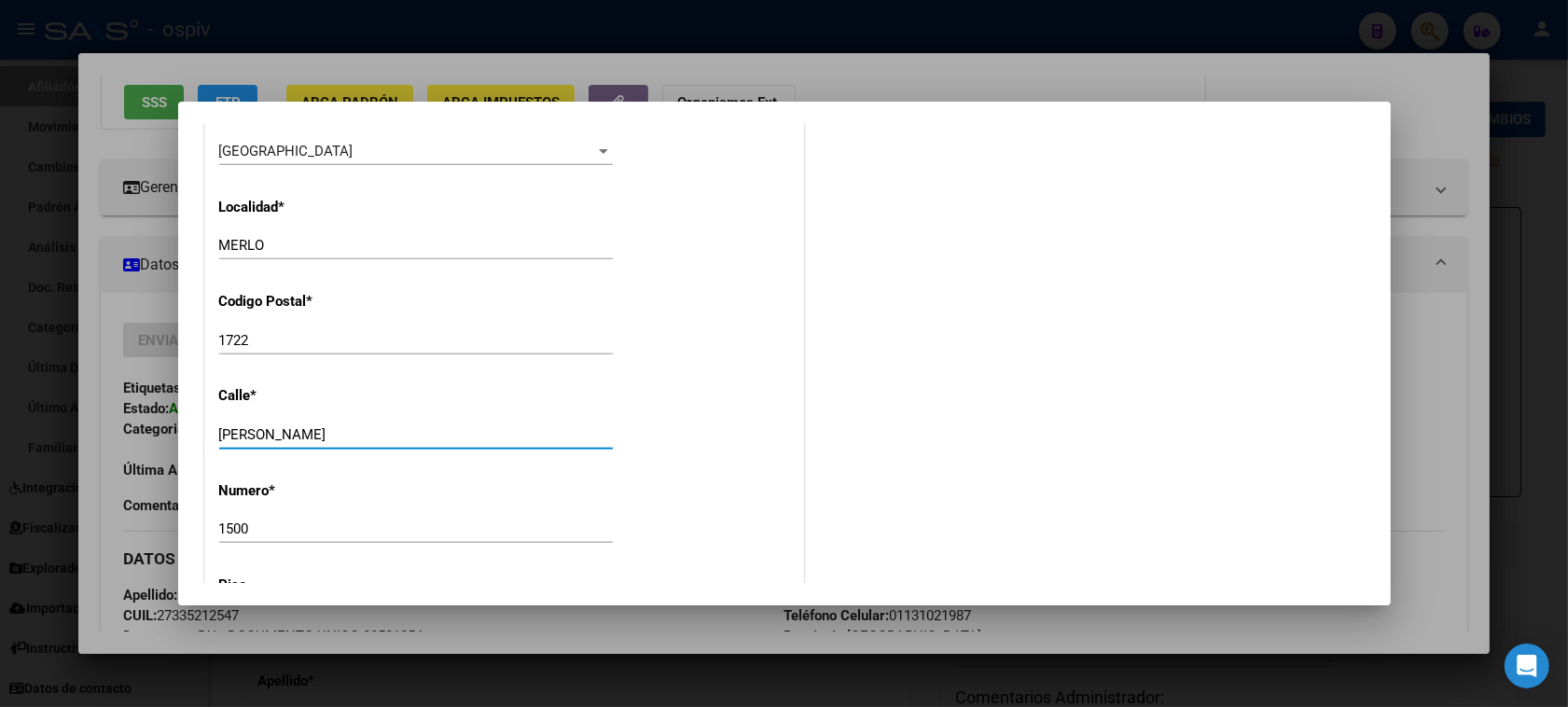
drag, startPoint x: 332, startPoint y: 439, endPoint x: 92, endPoint y: 393, distance: 244.4
click at [92, 393] on div "Análisis Afiliado - CUIL: 27335212547 DATOS PADRÓN ÁGIL: BARRERA VERONICA VANES…" at bounding box center [784, 354] width 1568 height 707
type input "BOLIVAR"
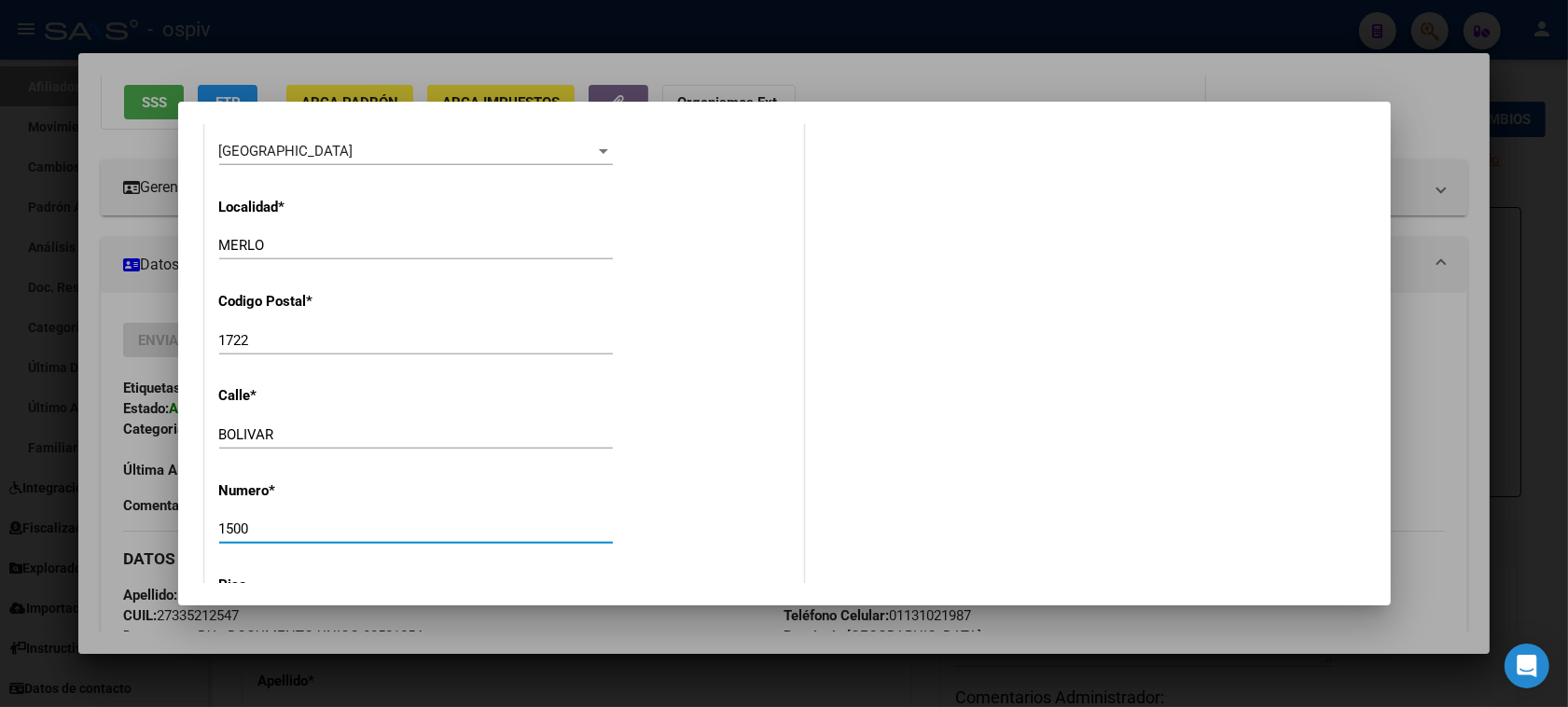
drag, startPoint x: 269, startPoint y: 527, endPoint x: 159, endPoint y: 517, distance: 110.5
click at [160, 517] on div "Análisis Afiliado - CUIL: 27335212547 DATOS PADRÓN ÁGIL: BARRERA VERONICA VANES…" at bounding box center [784, 354] width 1568 height 707
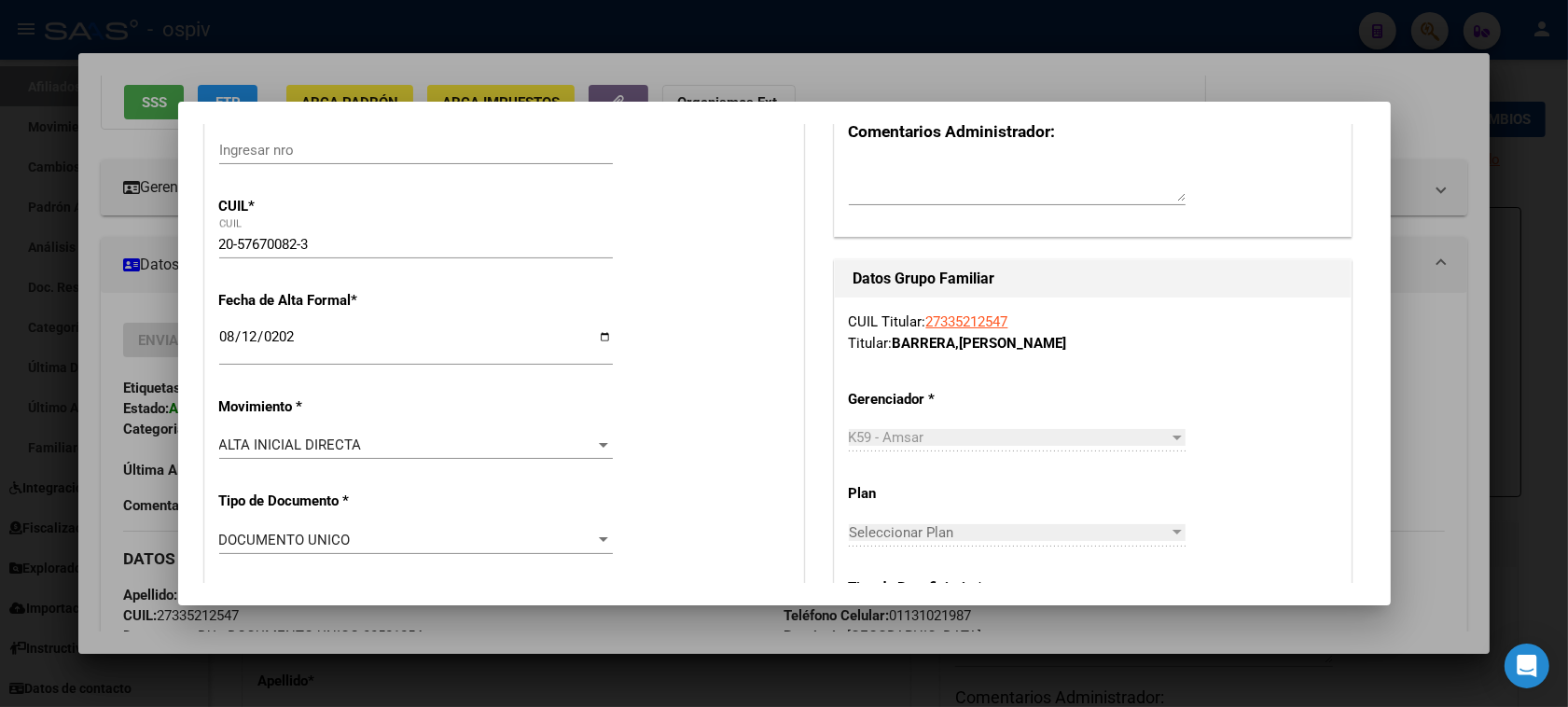
scroll to position [0, 0]
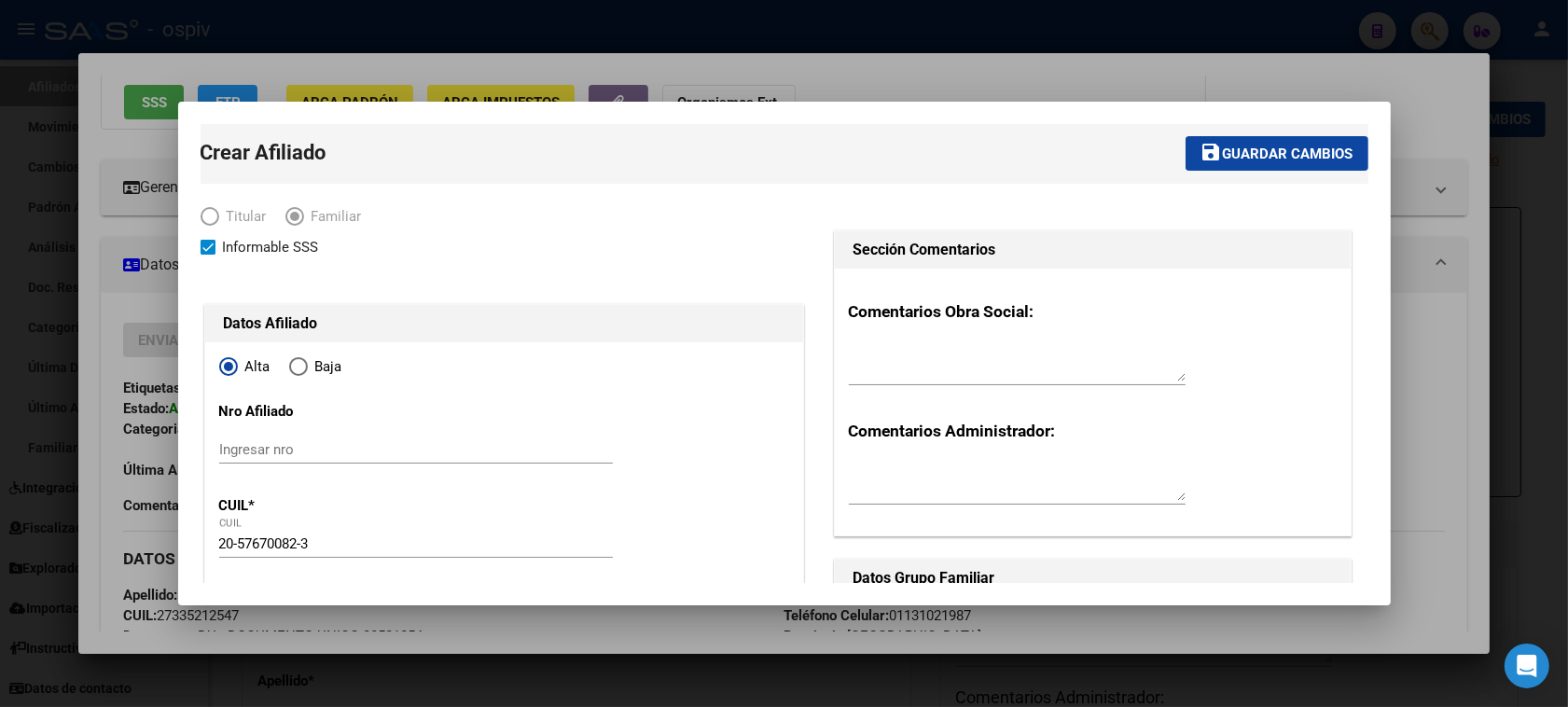
type input "2128"
click at [1257, 150] on span "Guardar cambios" at bounding box center [1288, 153] width 131 height 17
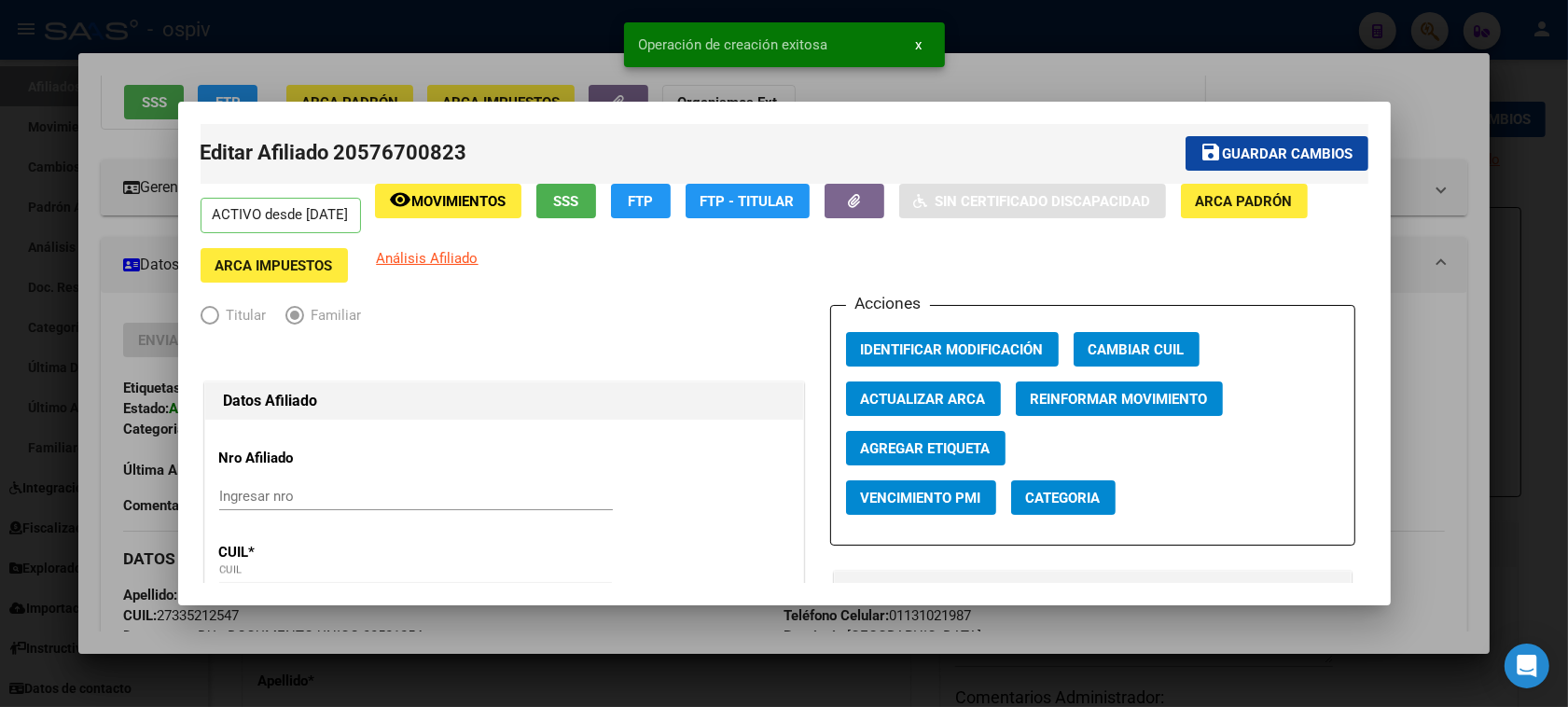
click at [1053, 498] on span "Categoria" at bounding box center [1063, 498] width 75 height 17
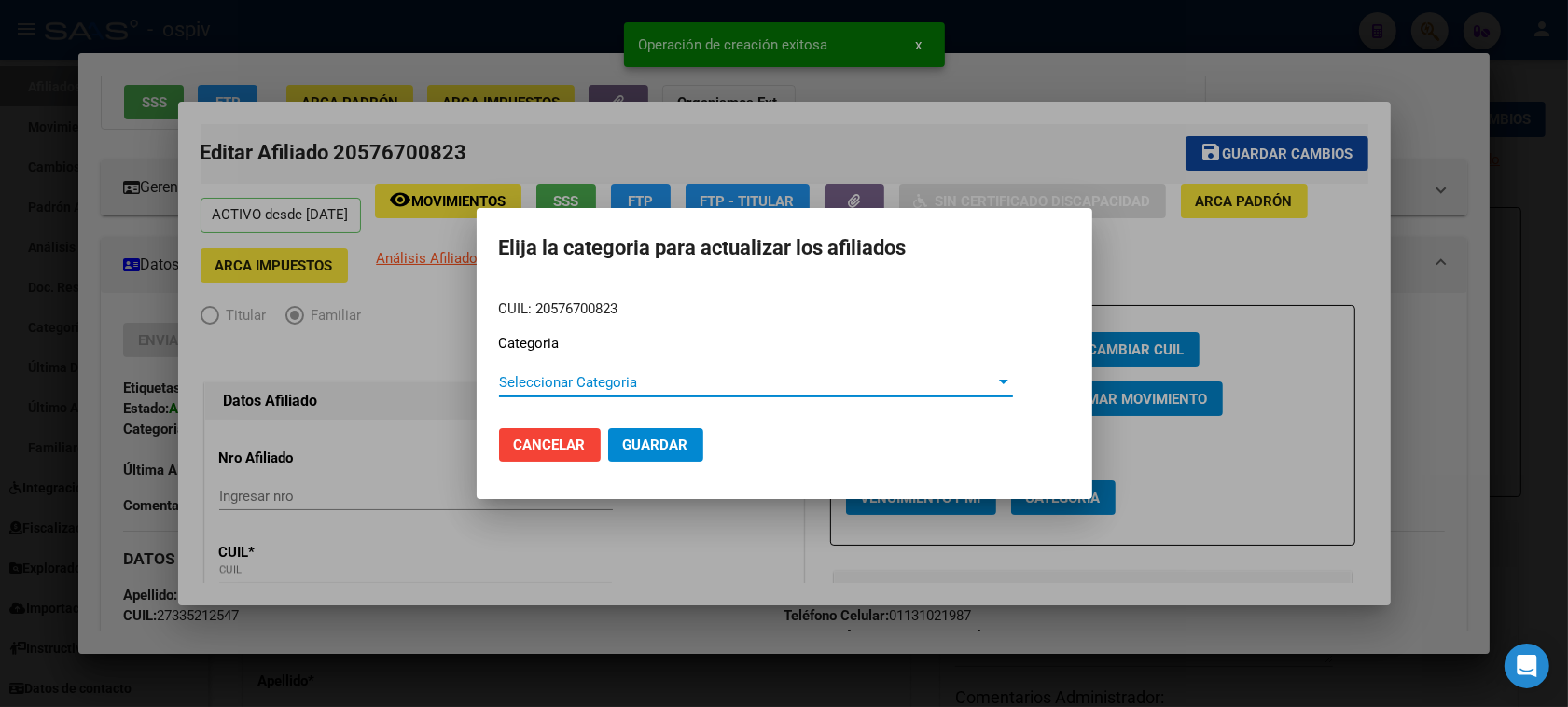
click at [499, 383] on span "Seleccionar Categoria" at bounding box center [747, 382] width 497 height 17
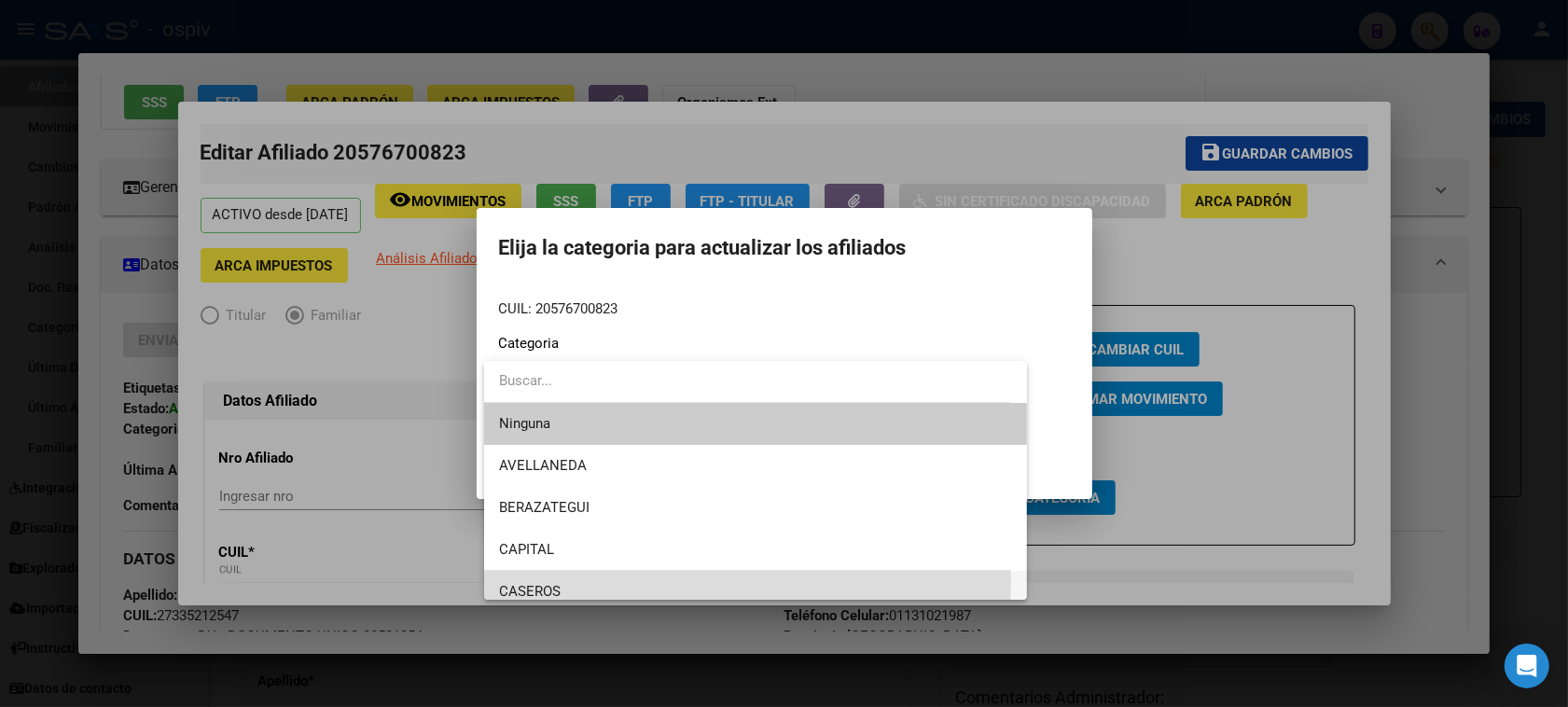
click at [543, 579] on span "CASEROS" at bounding box center [755, 591] width 514 height 42
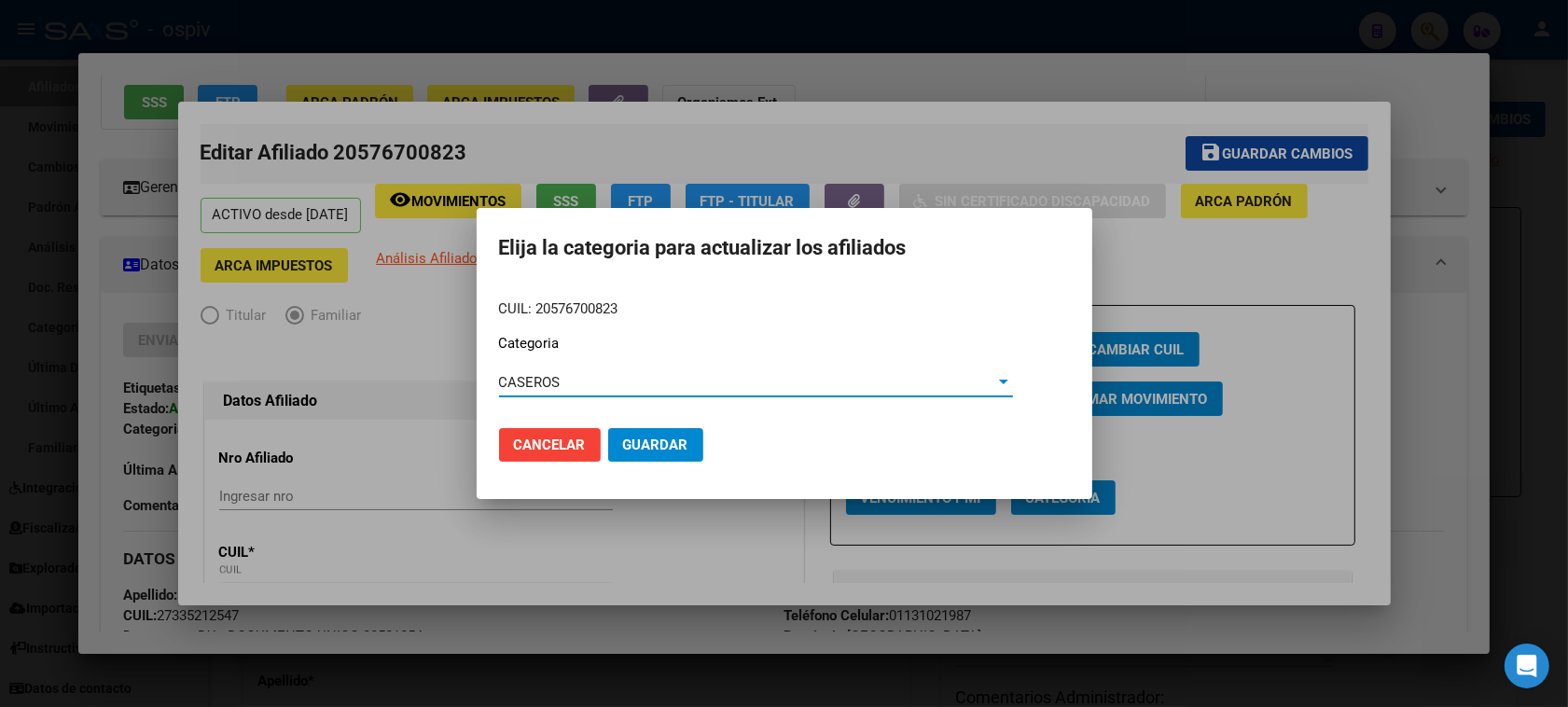
click at [628, 431] on button "Guardar" at bounding box center [656, 445] width 95 height 34
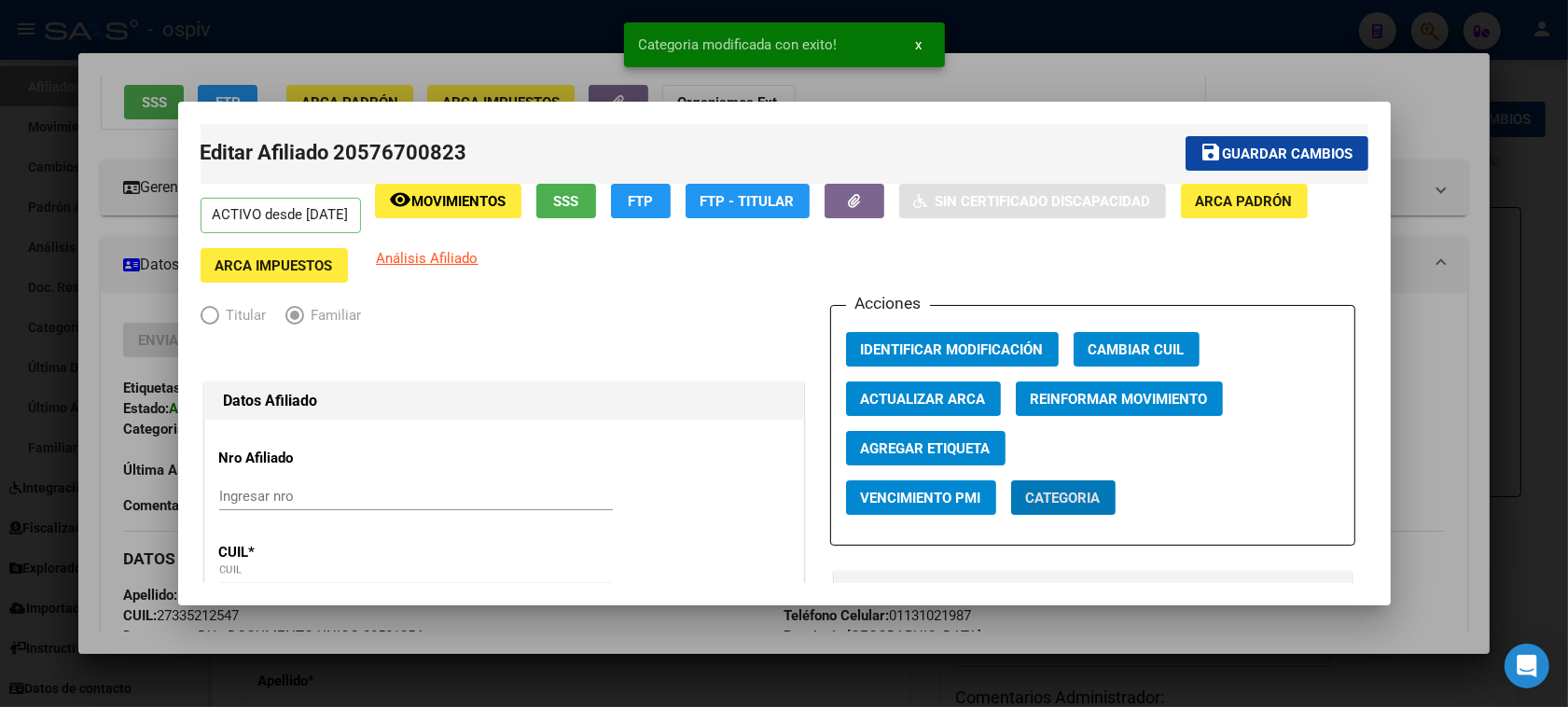
click at [906, 445] on span "Agregar Etiqueta" at bounding box center [925, 448] width 130 height 17
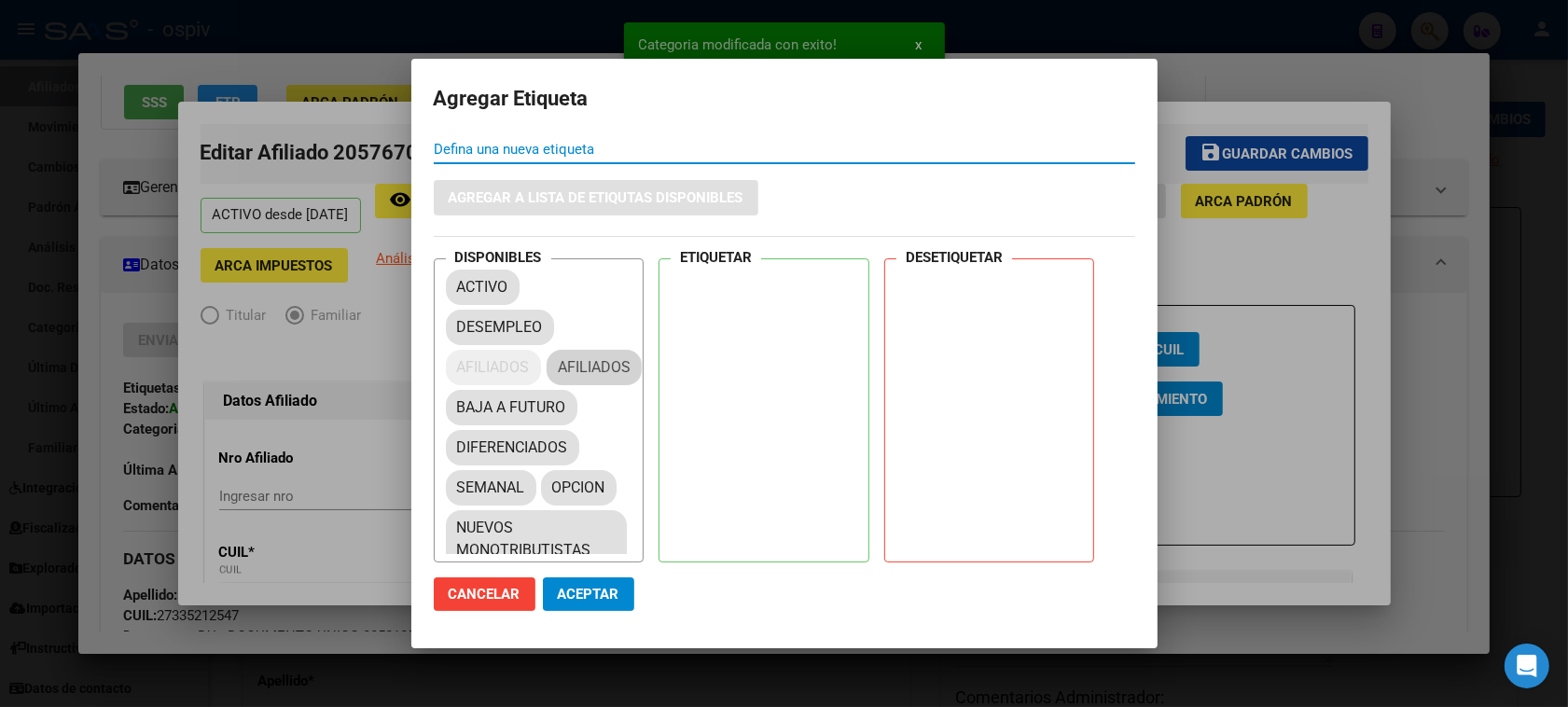
drag, startPoint x: 489, startPoint y: 361, endPoint x: 714, endPoint y: 285, distance: 237.5
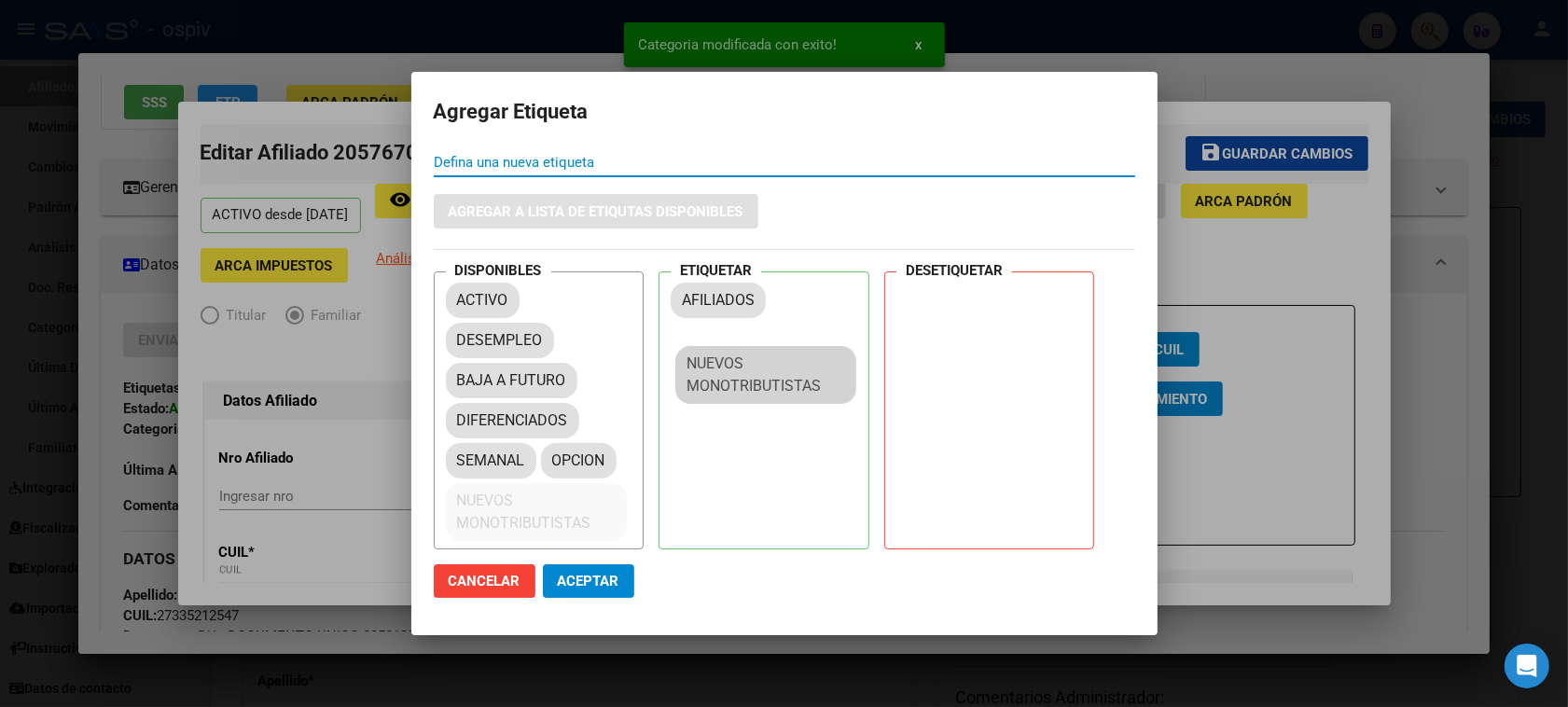
drag, startPoint x: 546, startPoint y: 520, endPoint x: 779, endPoint y: 383, distance: 270.3
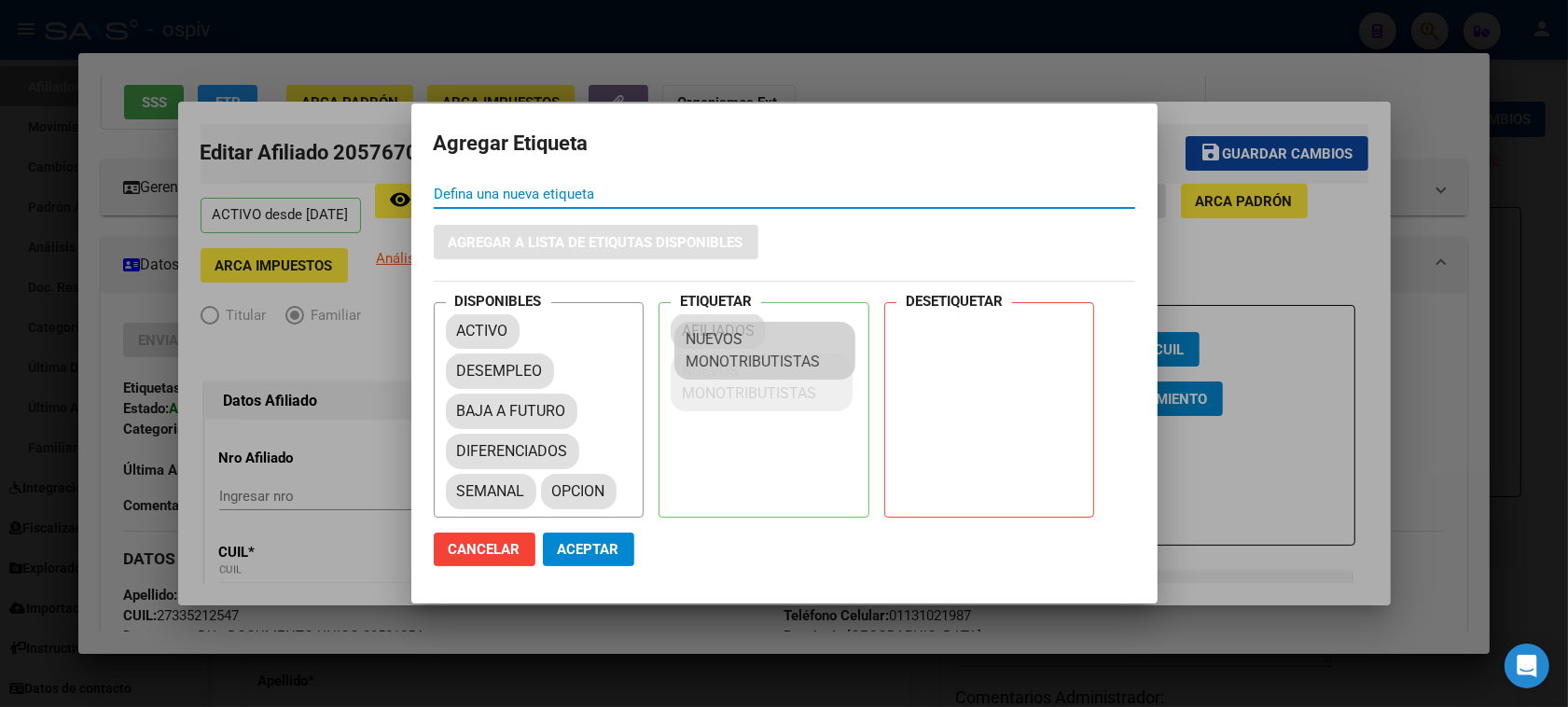
drag, startPoint x: 499, startPoint y: 515, endPoint x: 727, endPoint y: 353, distance: 279.7
click at [607, 547] on span "Aceptar" at bounding box center [588, 549] width 62 height 17
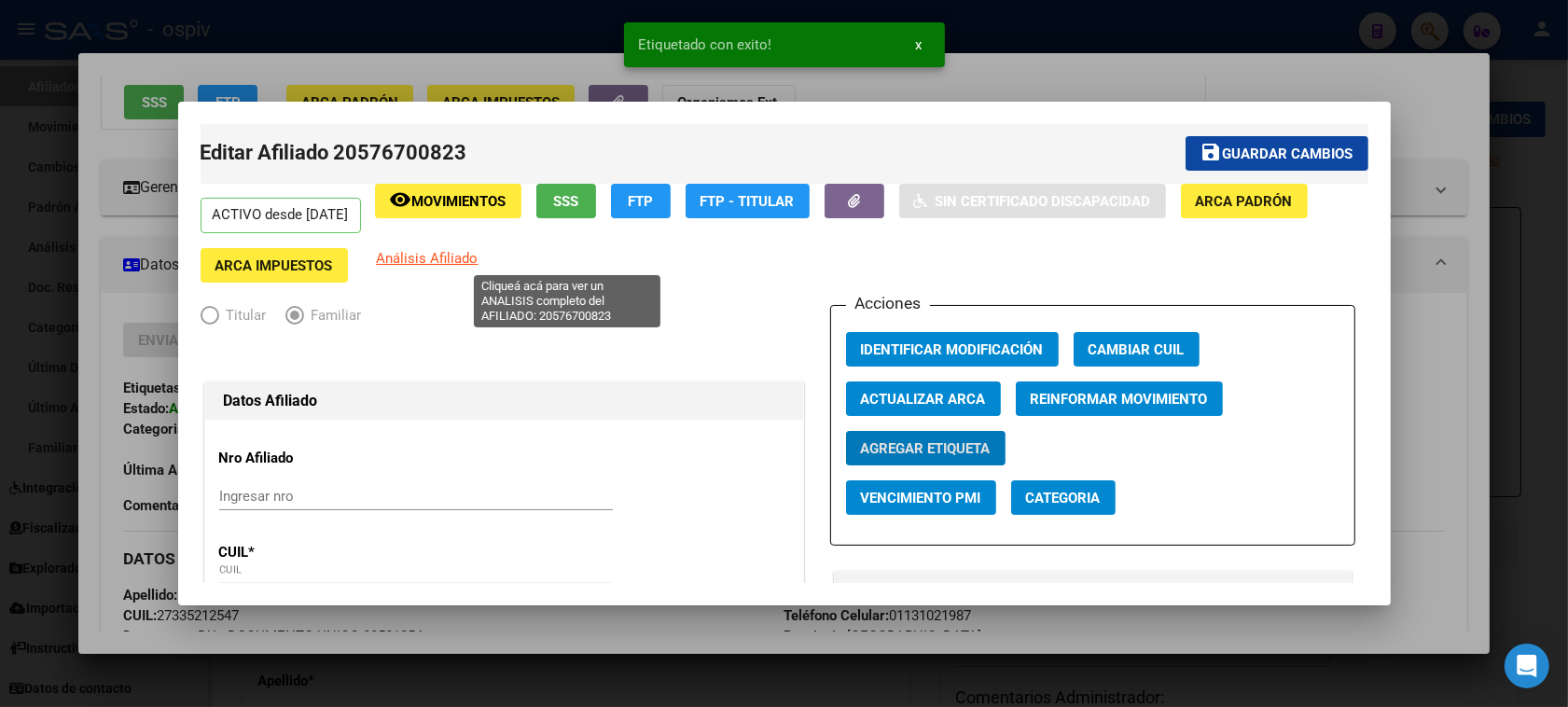
click at [478, 258] on span "Análisis Afiliado" at bounding box center [428, 258] width 102 height 17
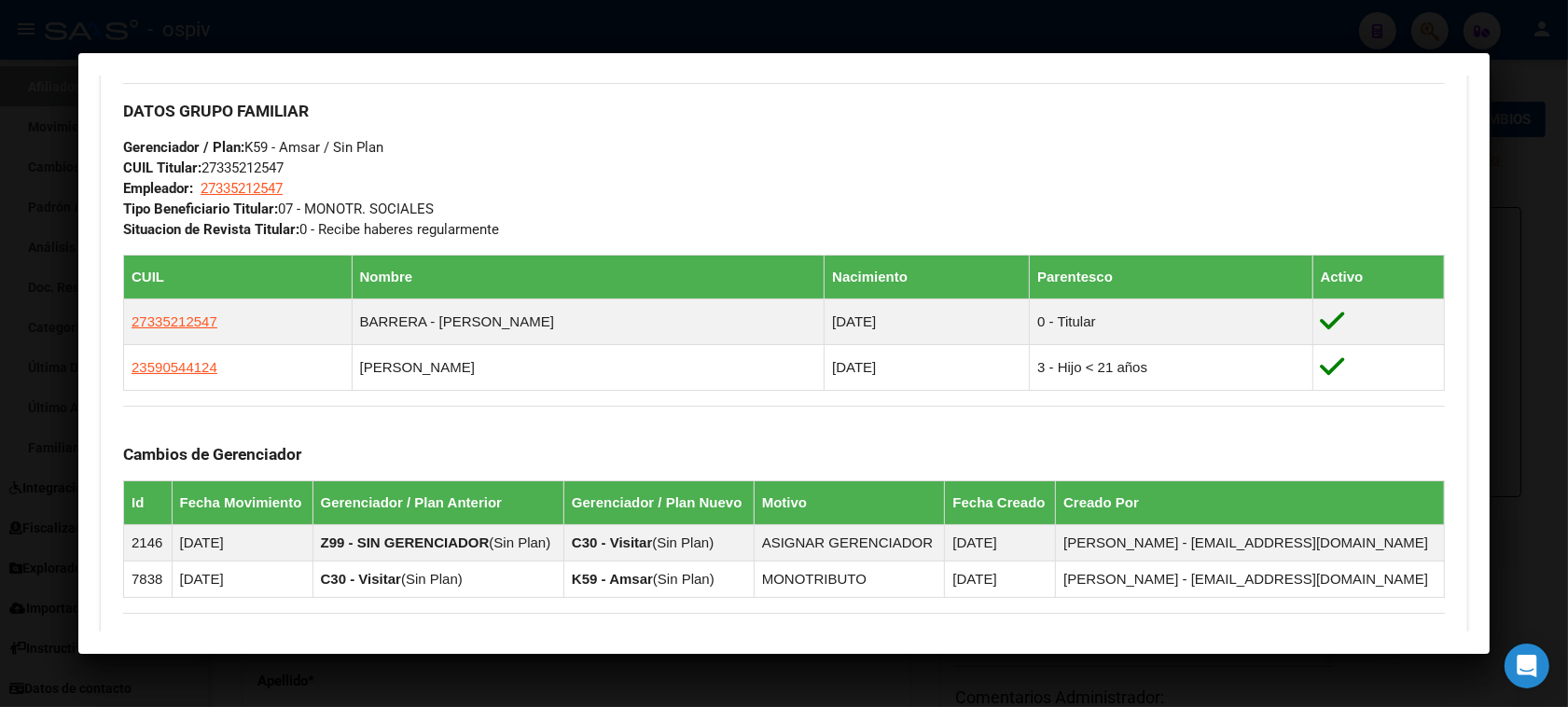
scroll to position [905, 0]
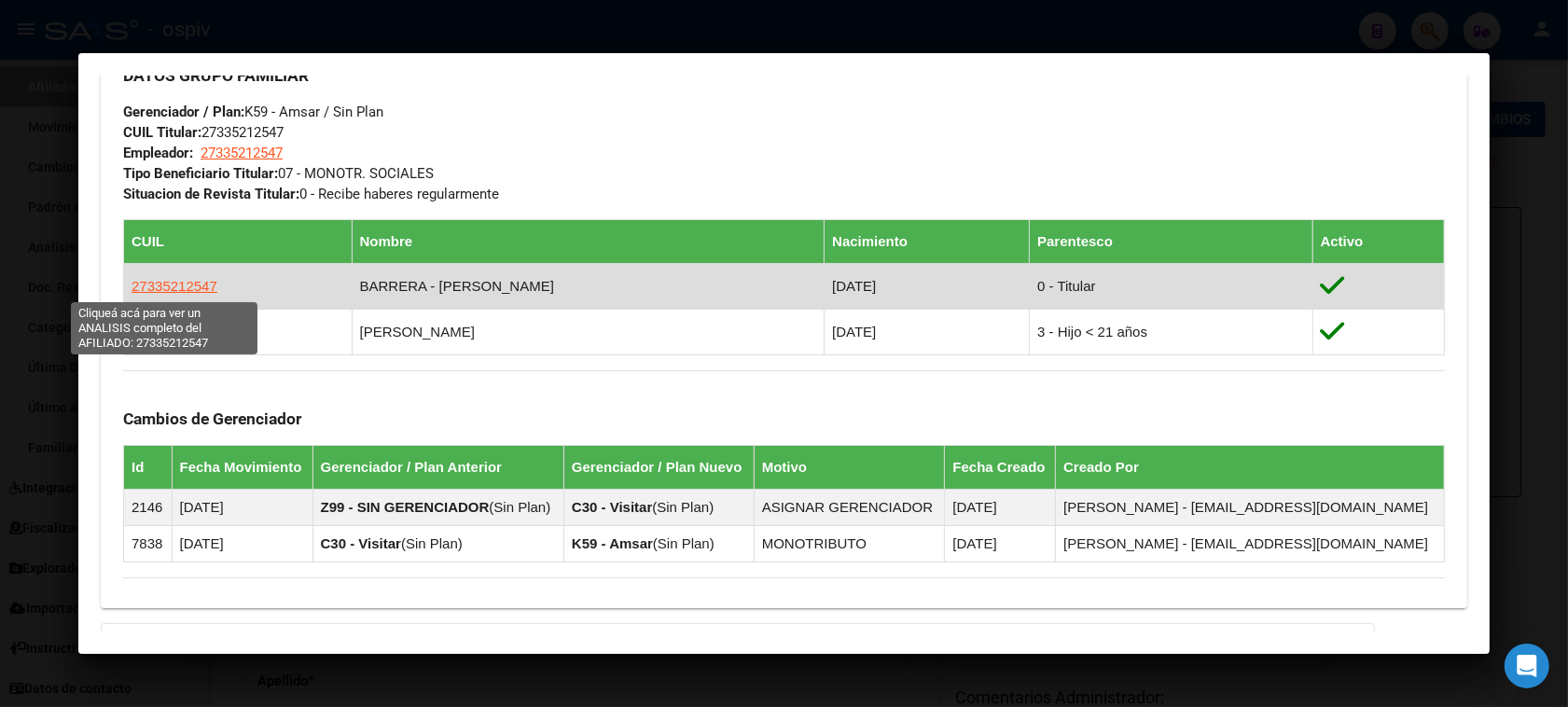
click at [138, 285] on span "27335212547" at bounding box center [175, 285] width 86 height 16
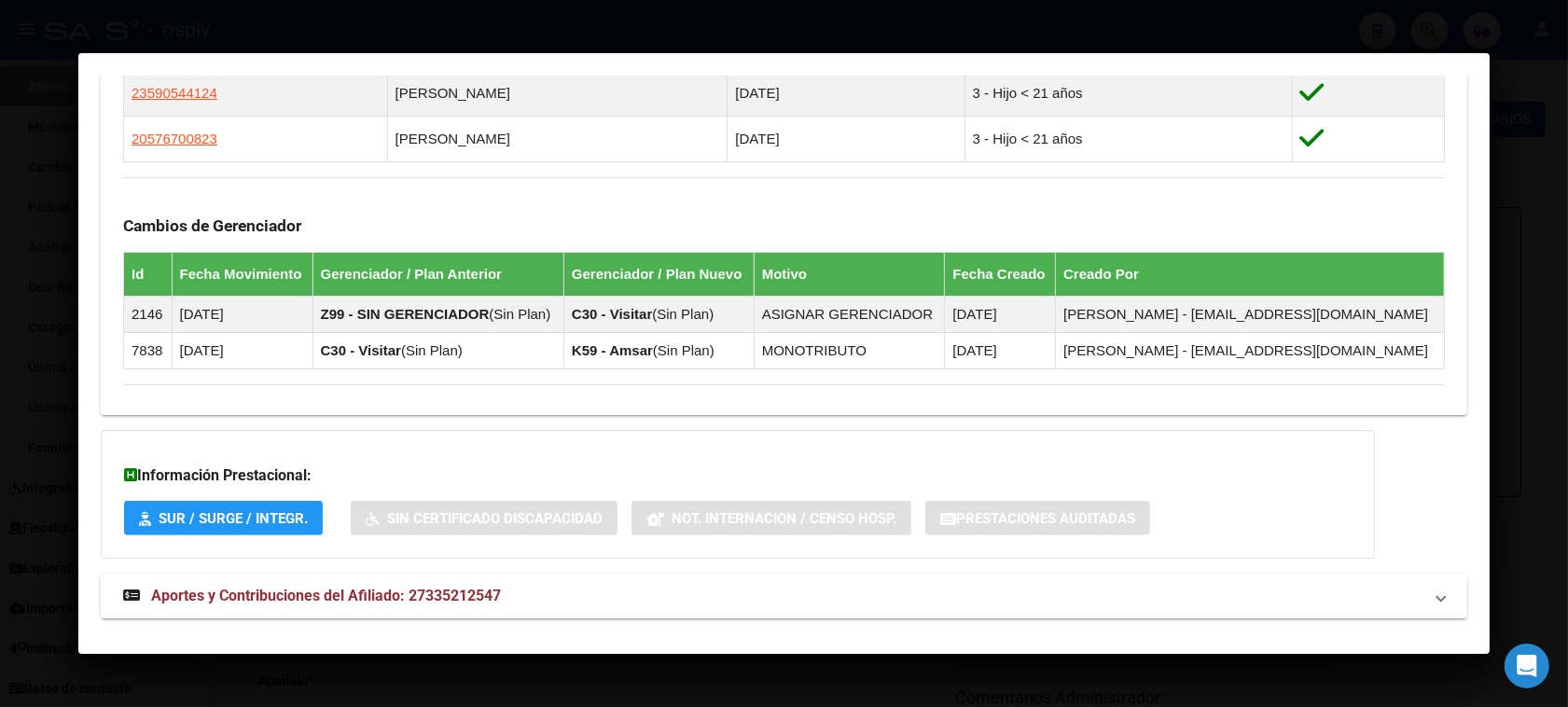
scroll to position [1124, 0]
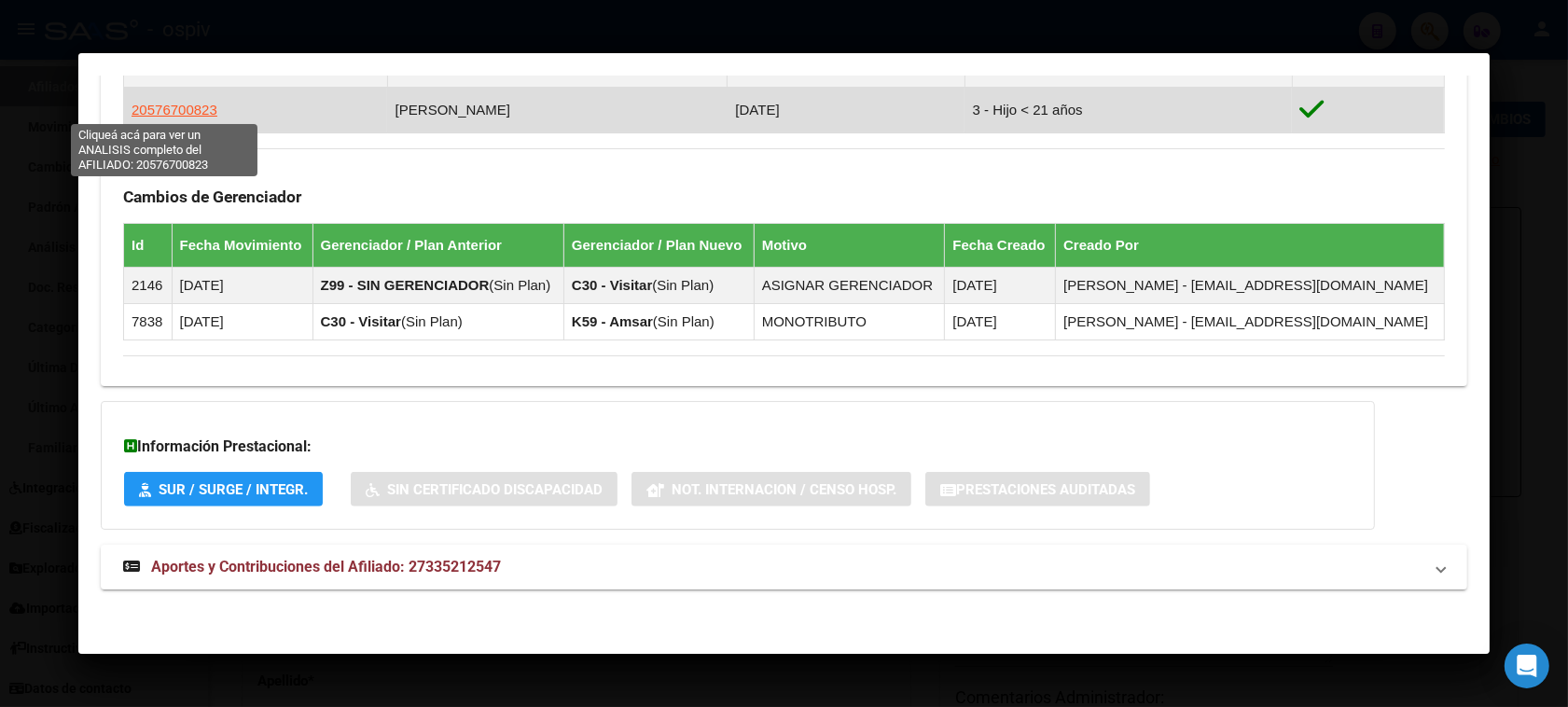
click at [193, 109] on span "20576700823" at bounding box center [175, 109] width 86 height 16
type textarea "20576700823"
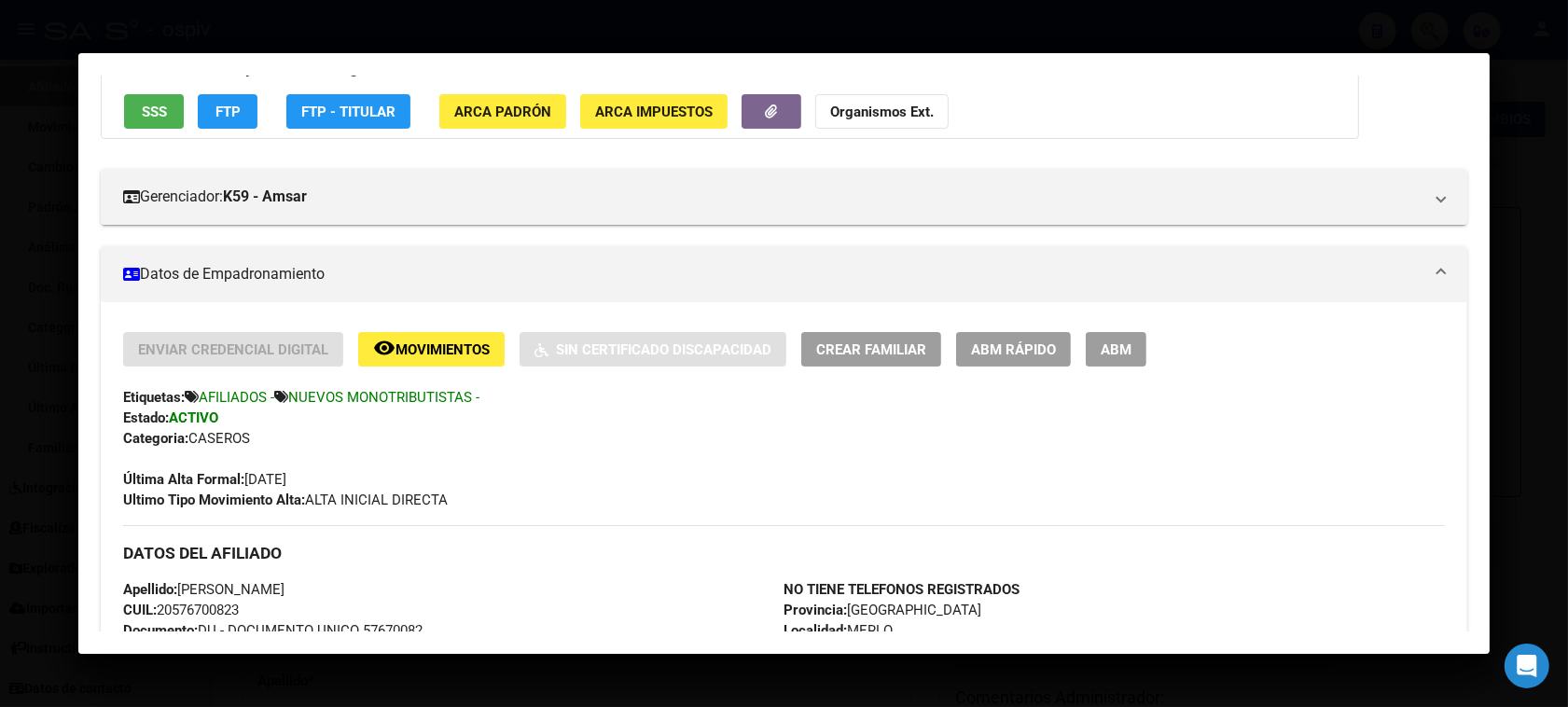
scroll to position [90, 0]
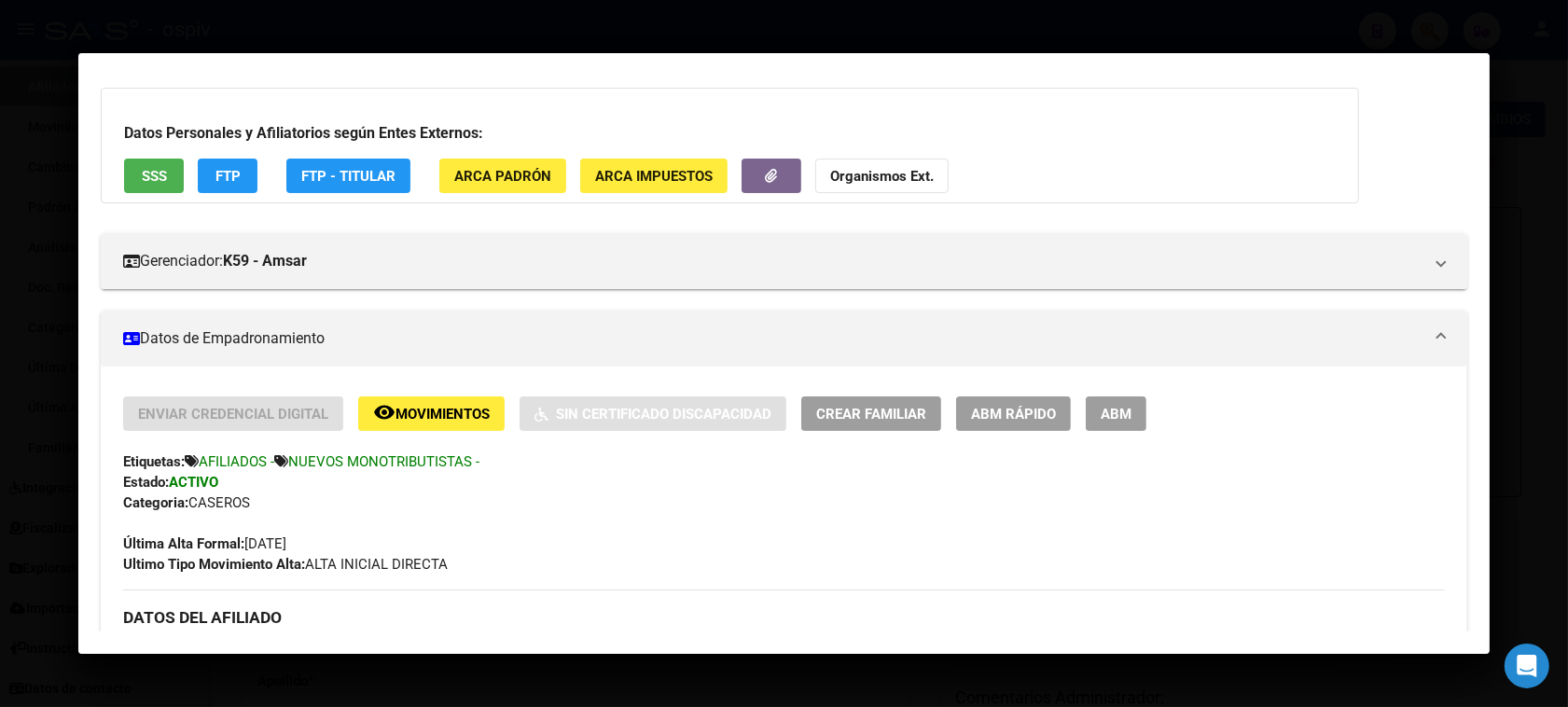
click at [1106, 421] on span "ABM" at bounding box center [1115, 414] width 31 height 17
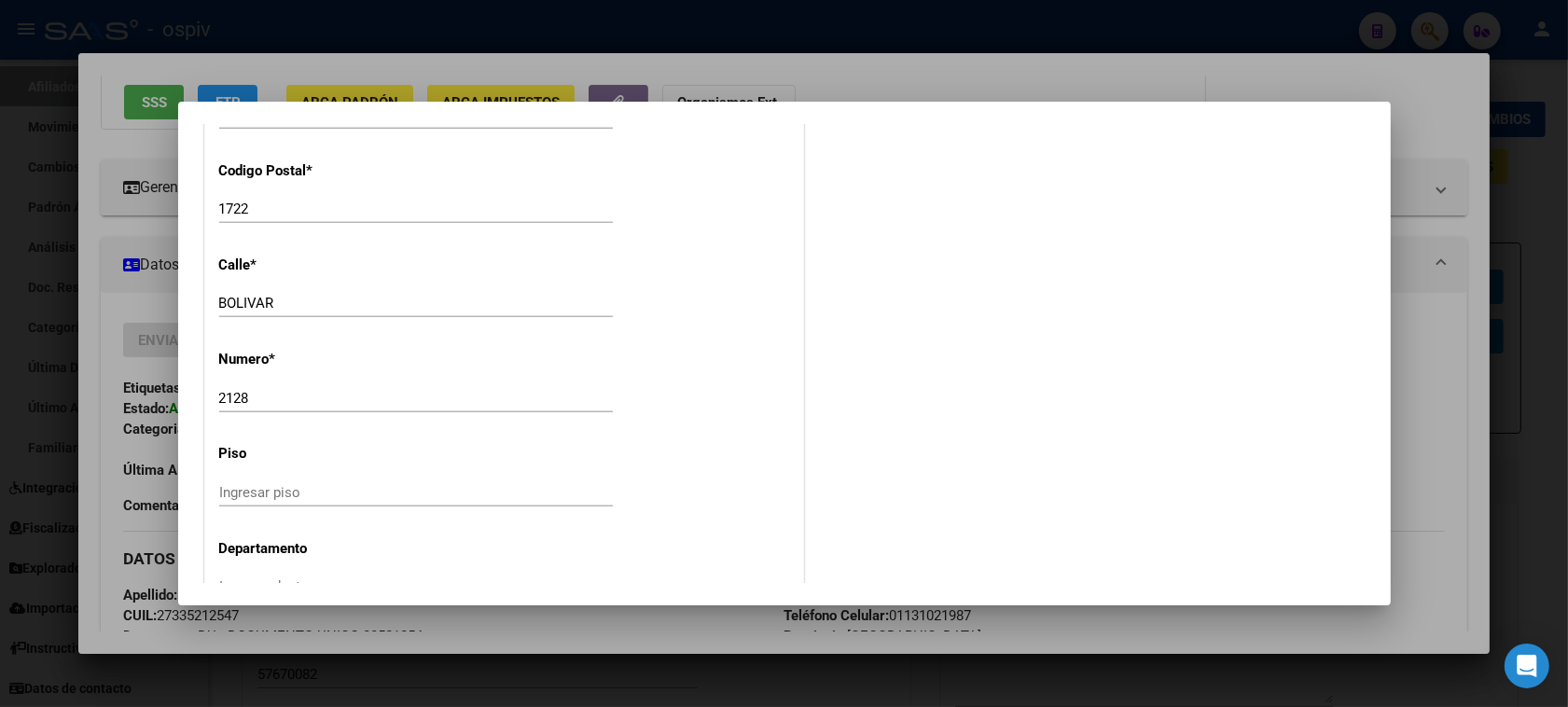
scroll to position [1864, 0]
drag, startPoint x: 225, startPoint y: 399, endPoint x: 254, endPoint y: 398, distance: 29.0
click at [254, 398] on input "2128" at bounding box center [415, 397] width 394 height 17
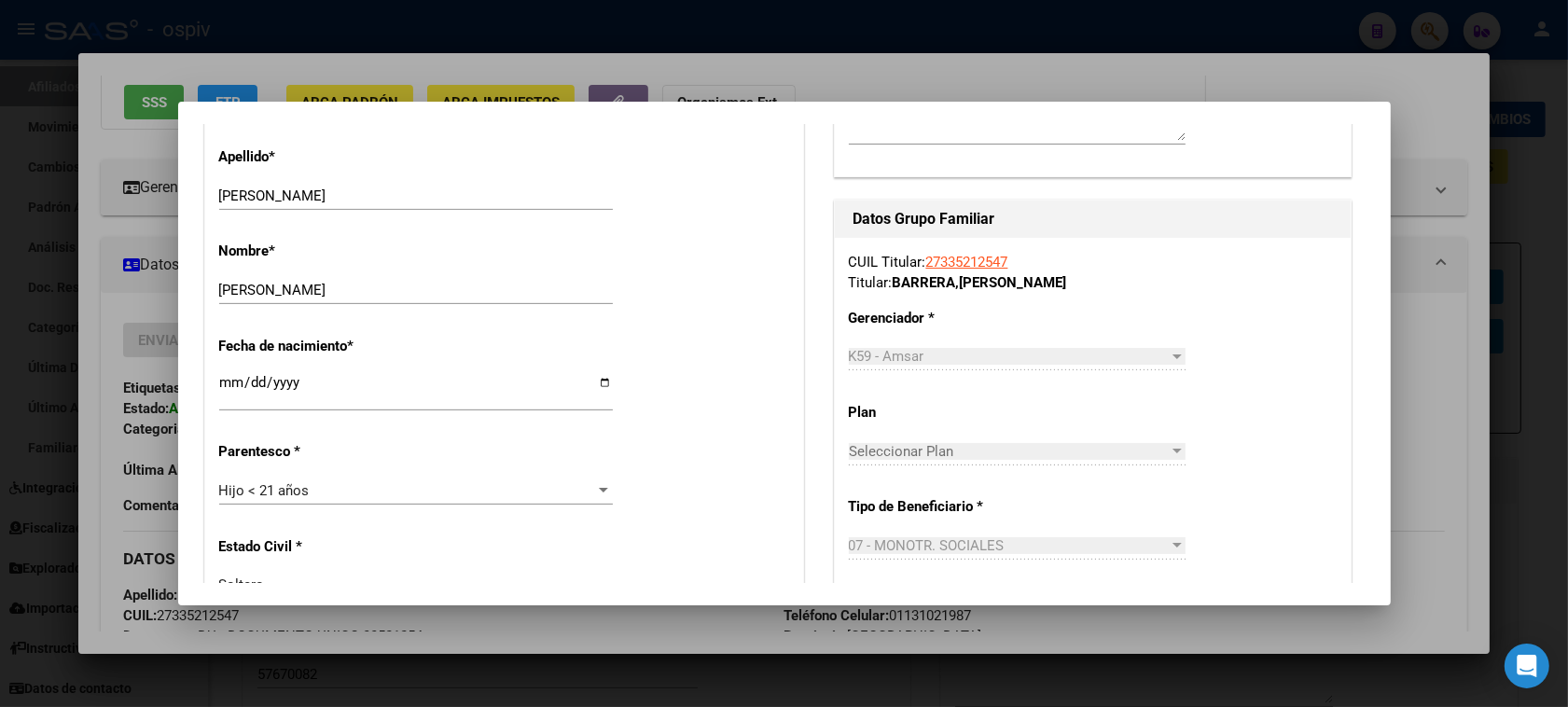
scroll to position [0, 0]
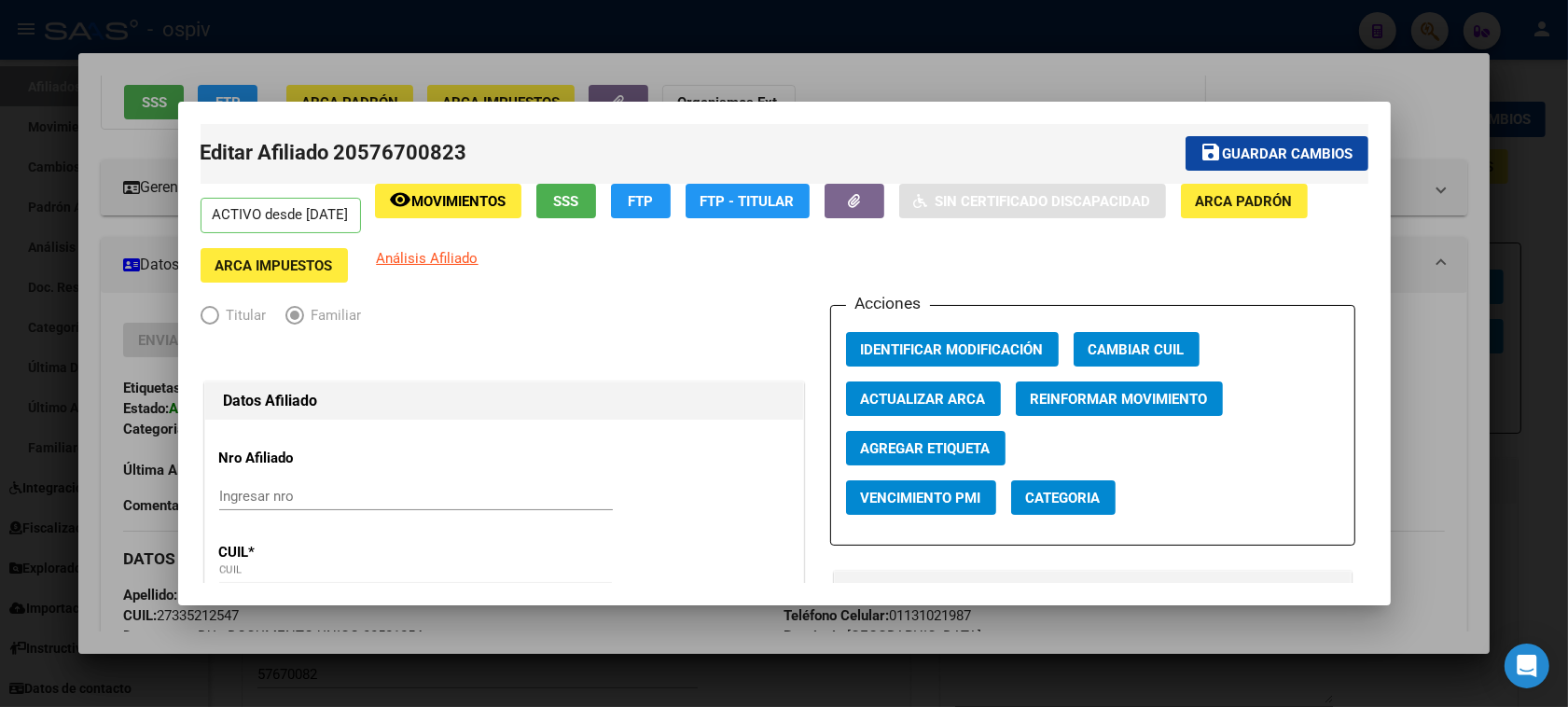
type input "2821"
click at [1310, 152] on span "Guardar cambios" at bounding box center [1288, 153] width 131 height 17
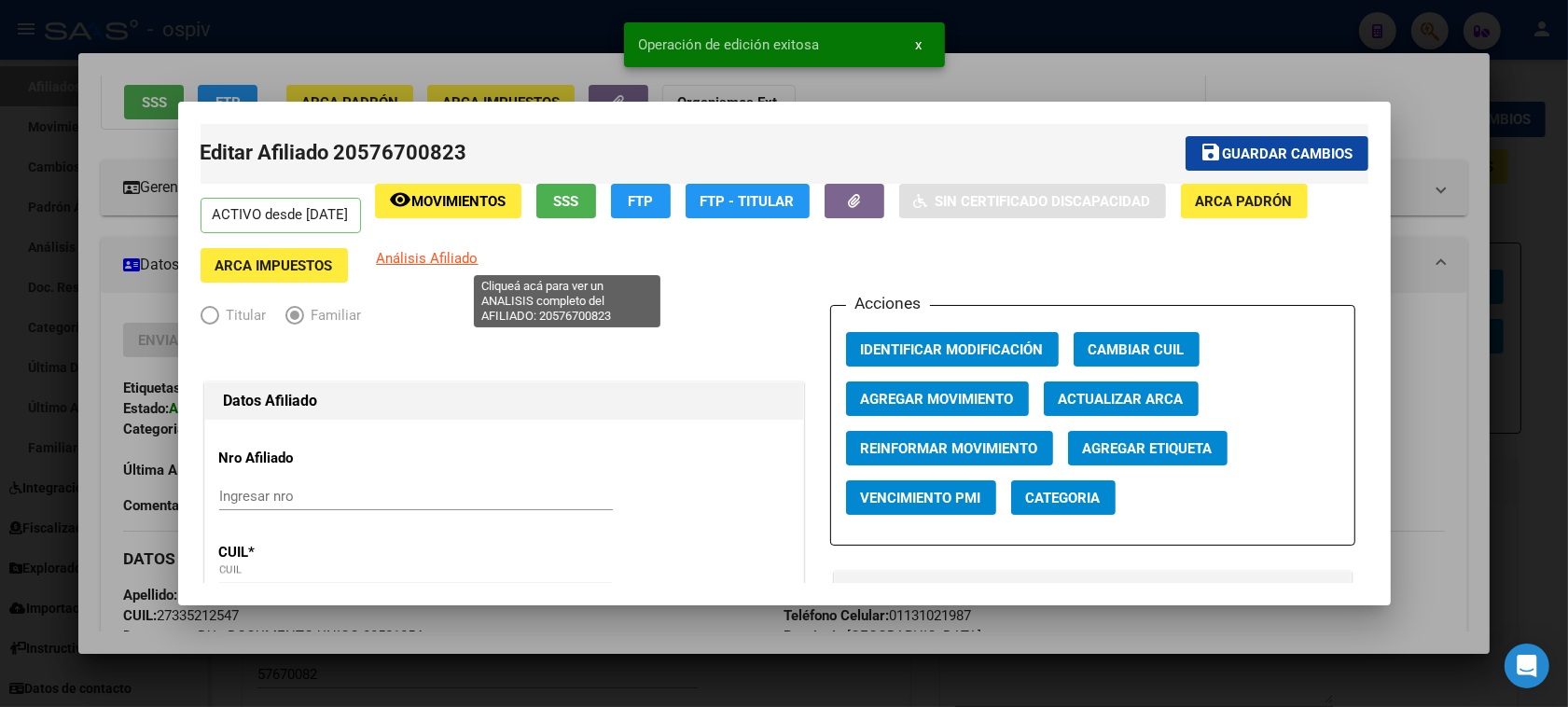
click at [478, 258] on span "Análisis Afiliado" at bounding box center [428, 258] width 102 height 17
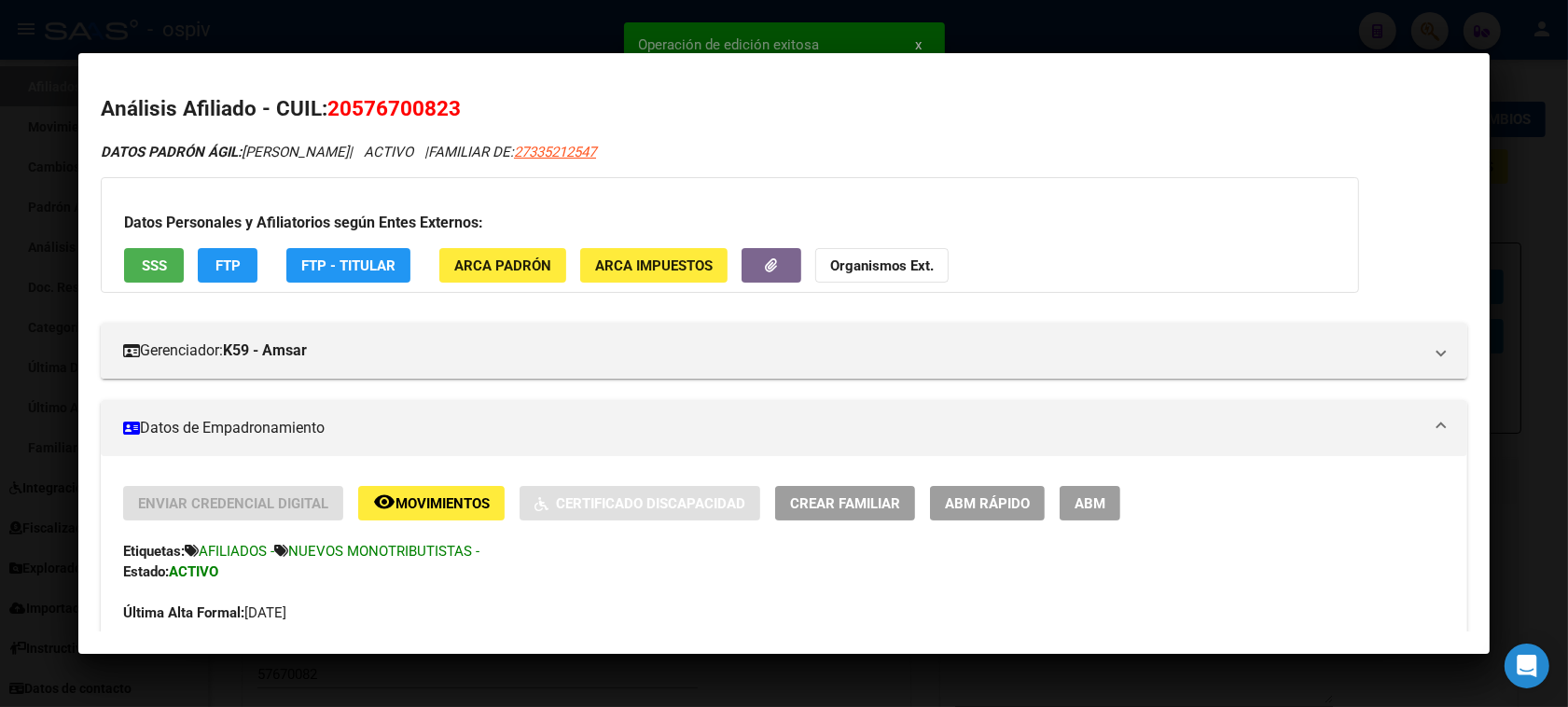
scroll to position [206, 0]
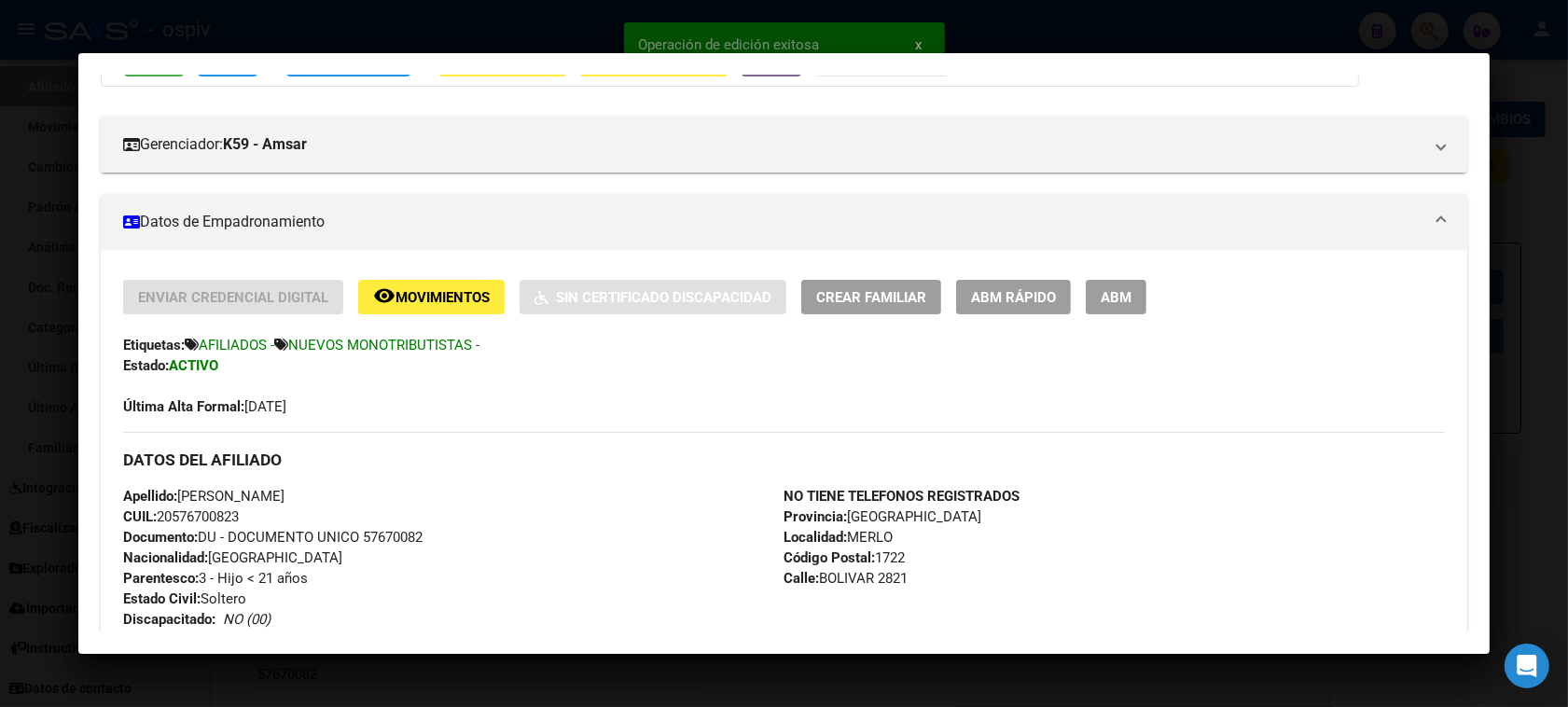
click at [1110, 291] on span "ABM" at bounding box center [1115, 297] width 31 height 17
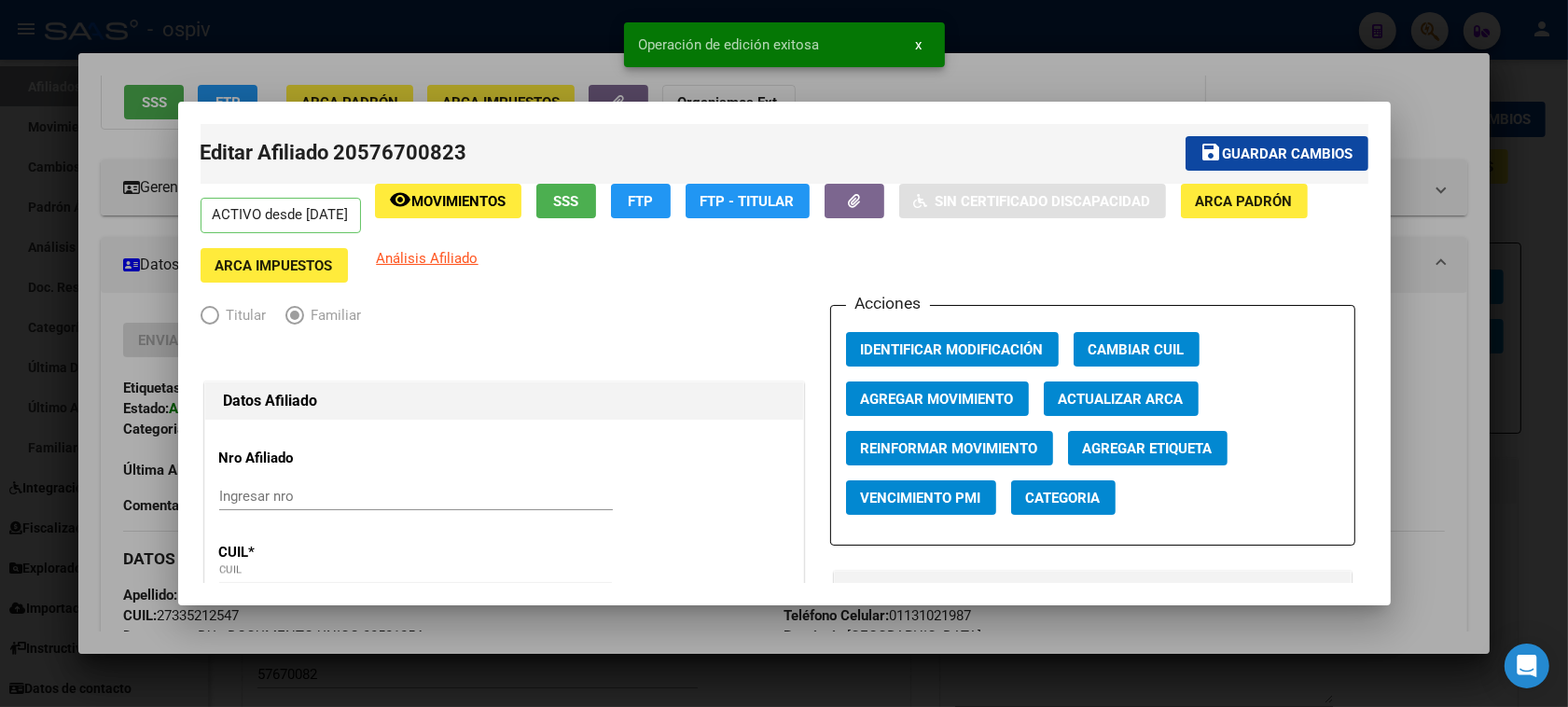
click at [1060, 489] on span "Categoria" at bounding box center [1063, 498] width 75 height 17
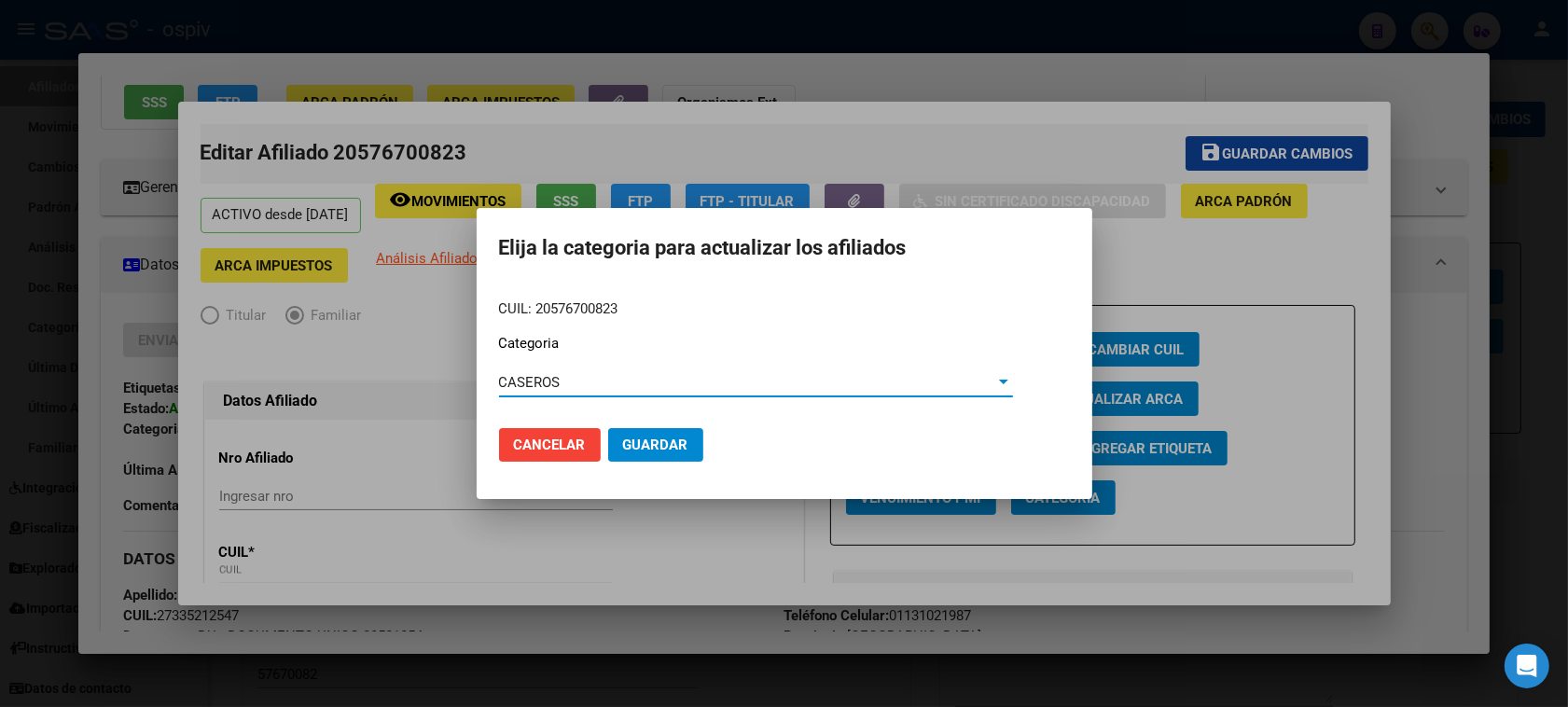
click at [614, 439] on button "Guardar" at bounding box center [656, 445] width 95 height 34
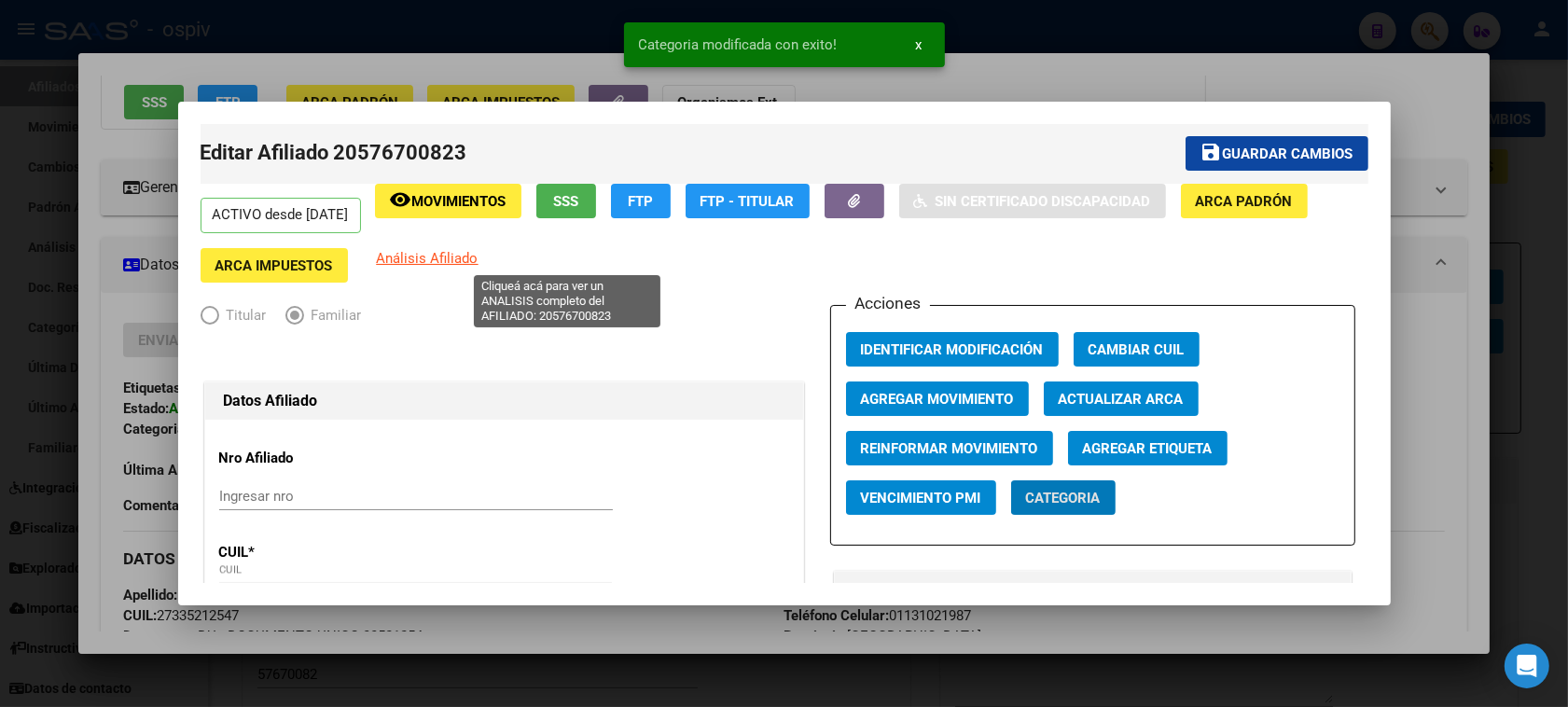
click at [478, 254] on span "Análisis Afiliado" at bounding box center [428, 258] width 102 height 17
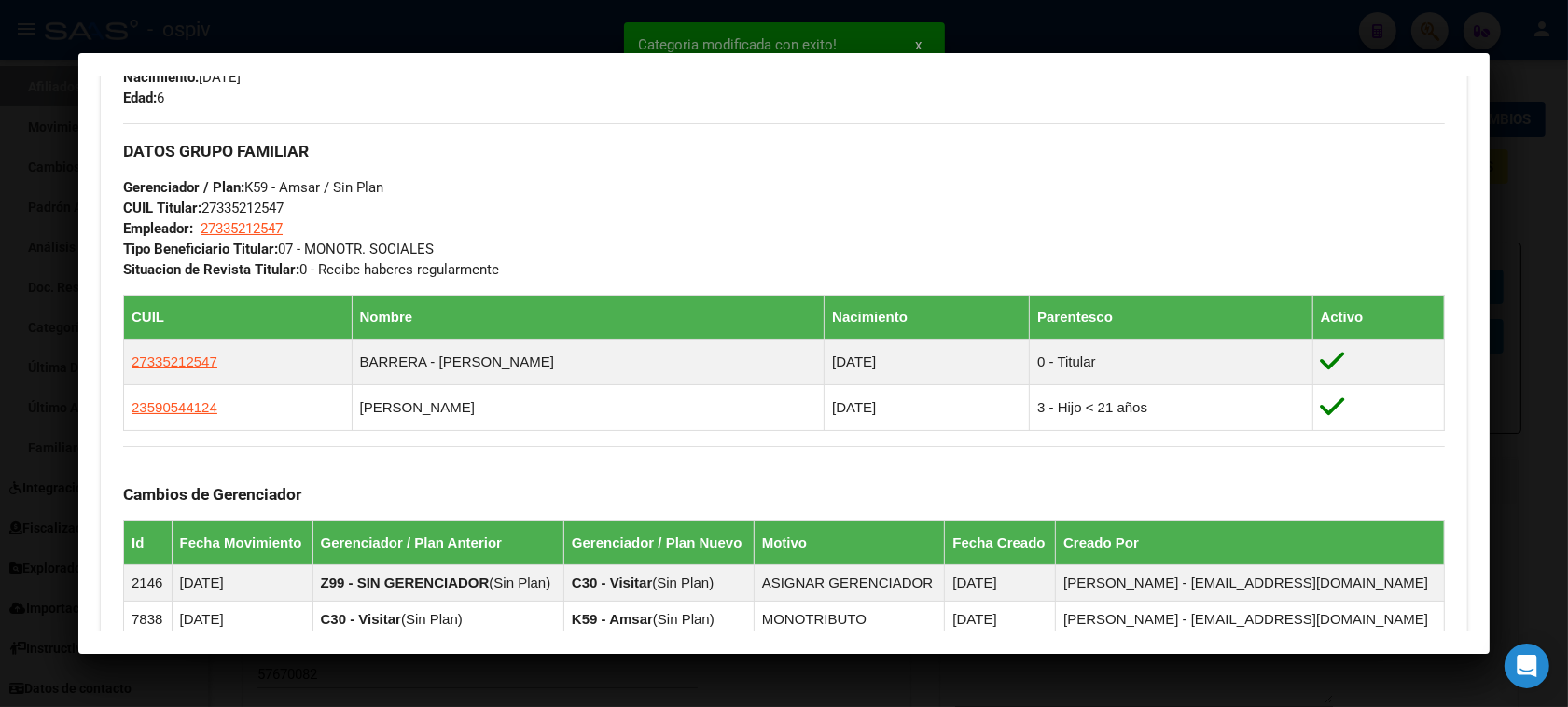
scroll to position [905, 0]
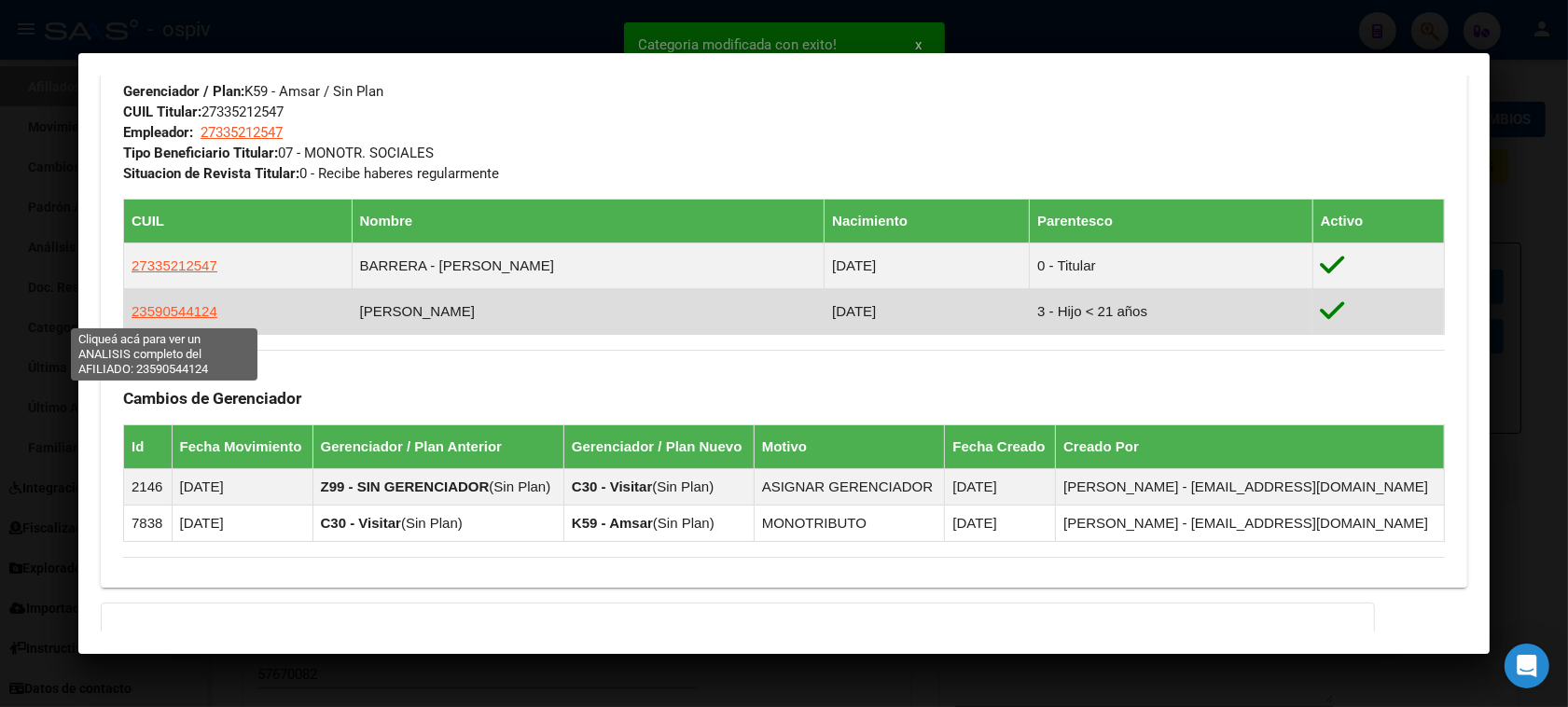
click at [191, 310] on span "23590544124" at bounding box center [175, 310] width 86 height 16
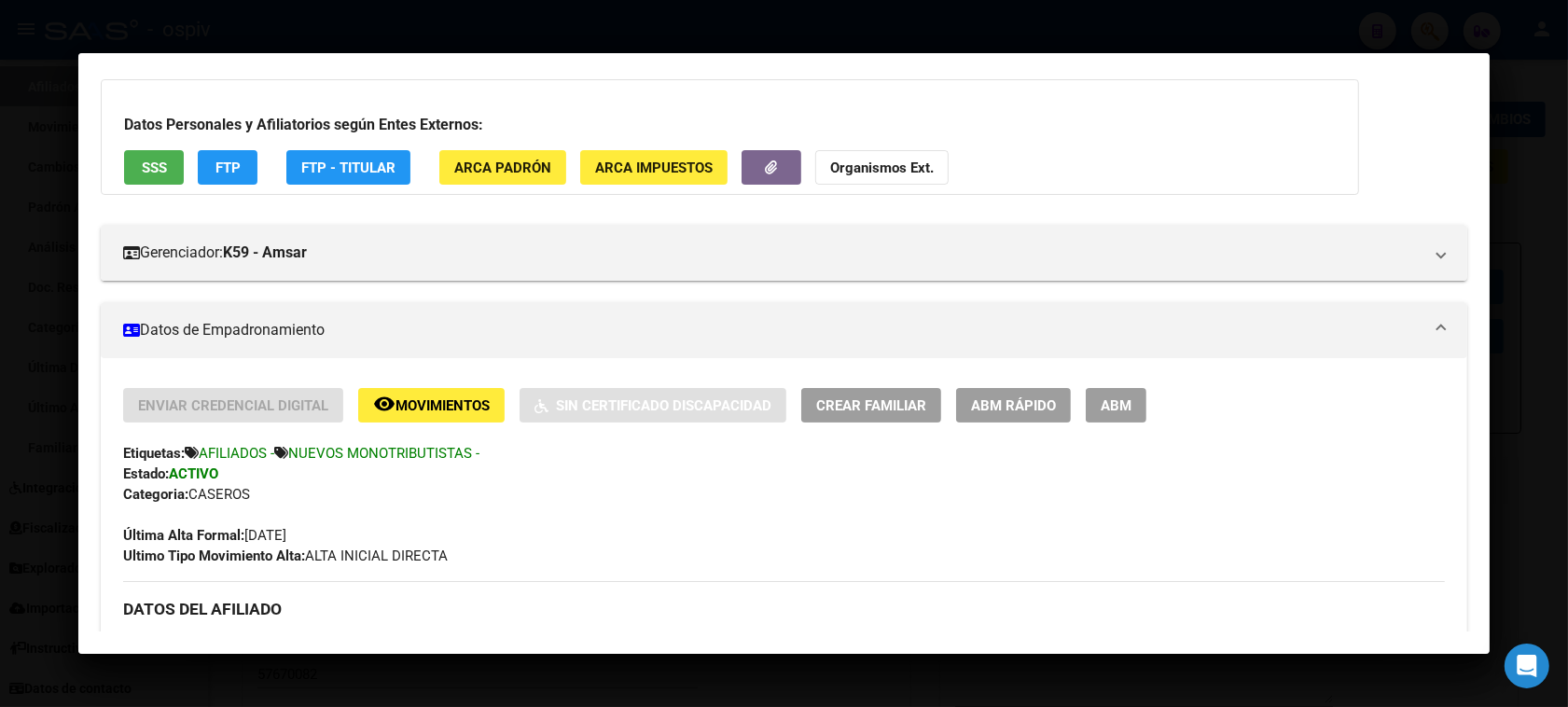
scroll to position [0, 0]
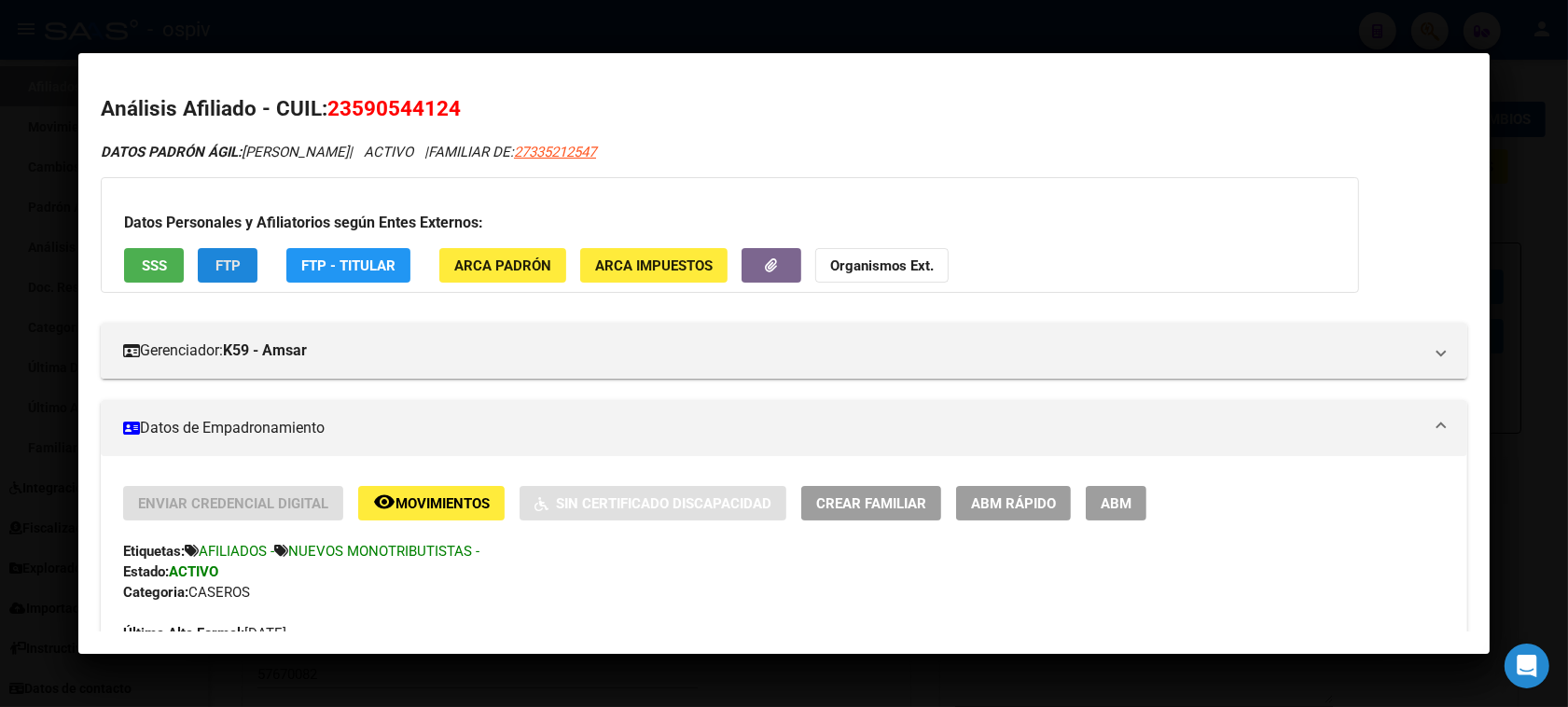
click at [221, 258] on span "FTP" at bounding box center [227, 266] width 25 height 17
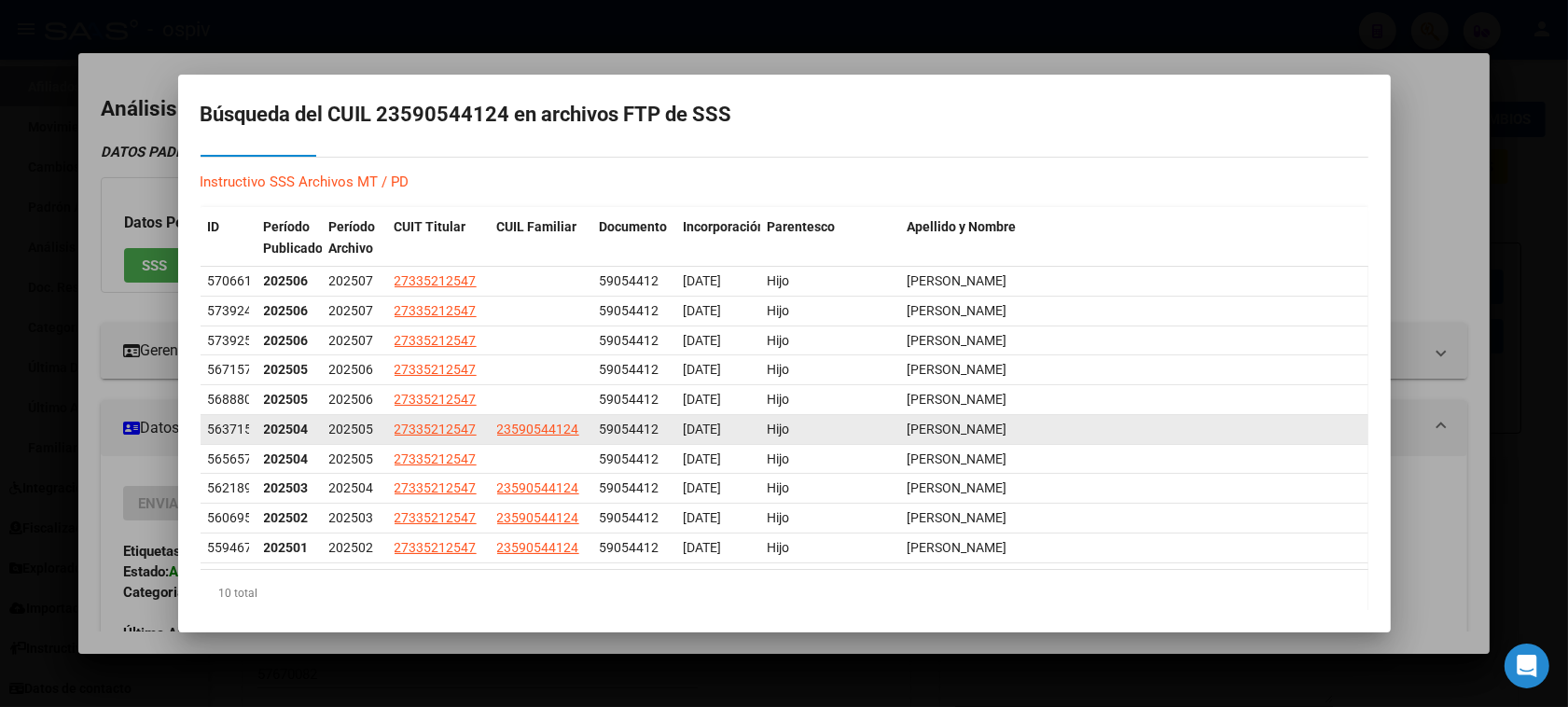
scroll to position [77, 0]
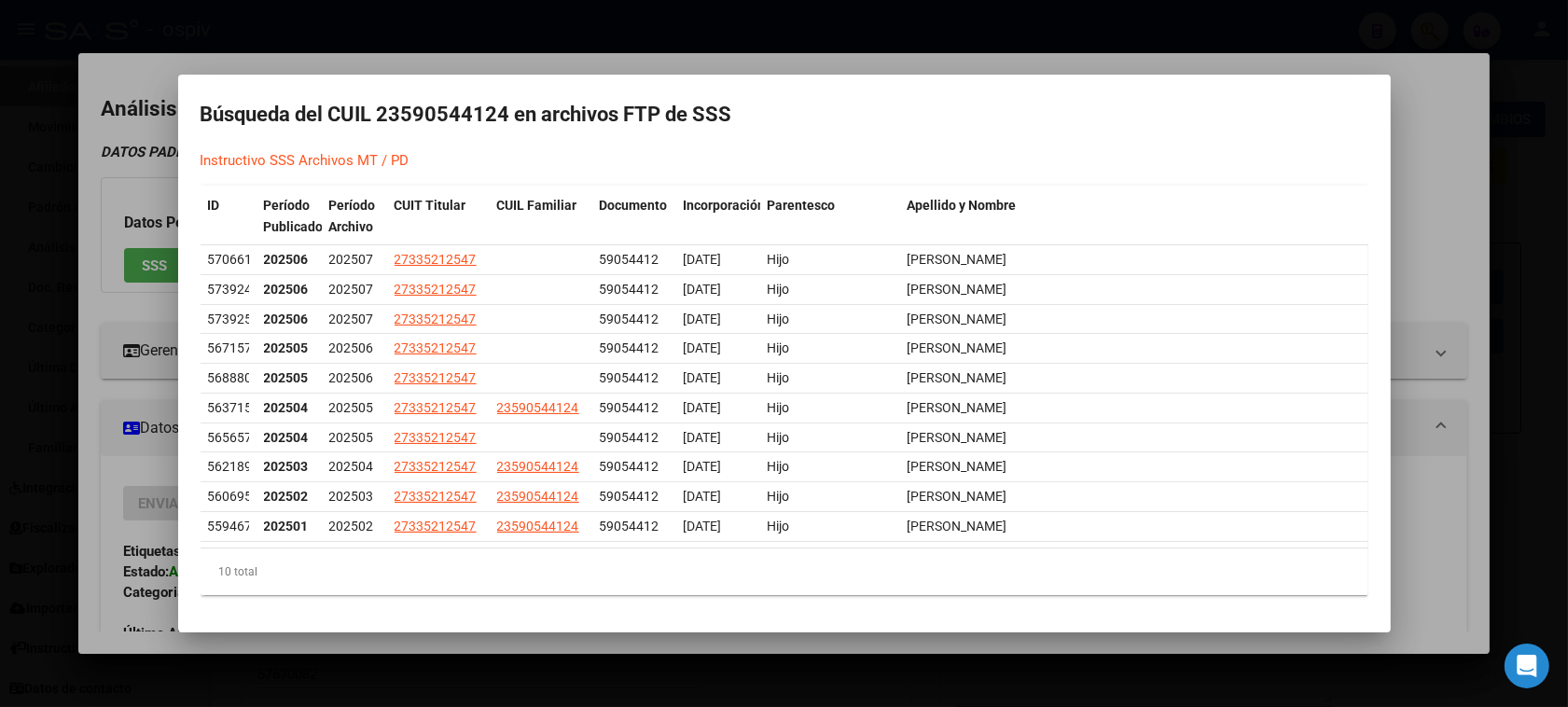
click at [1436, 126] on div at bounding box center [784, 354] width 1568 height 707
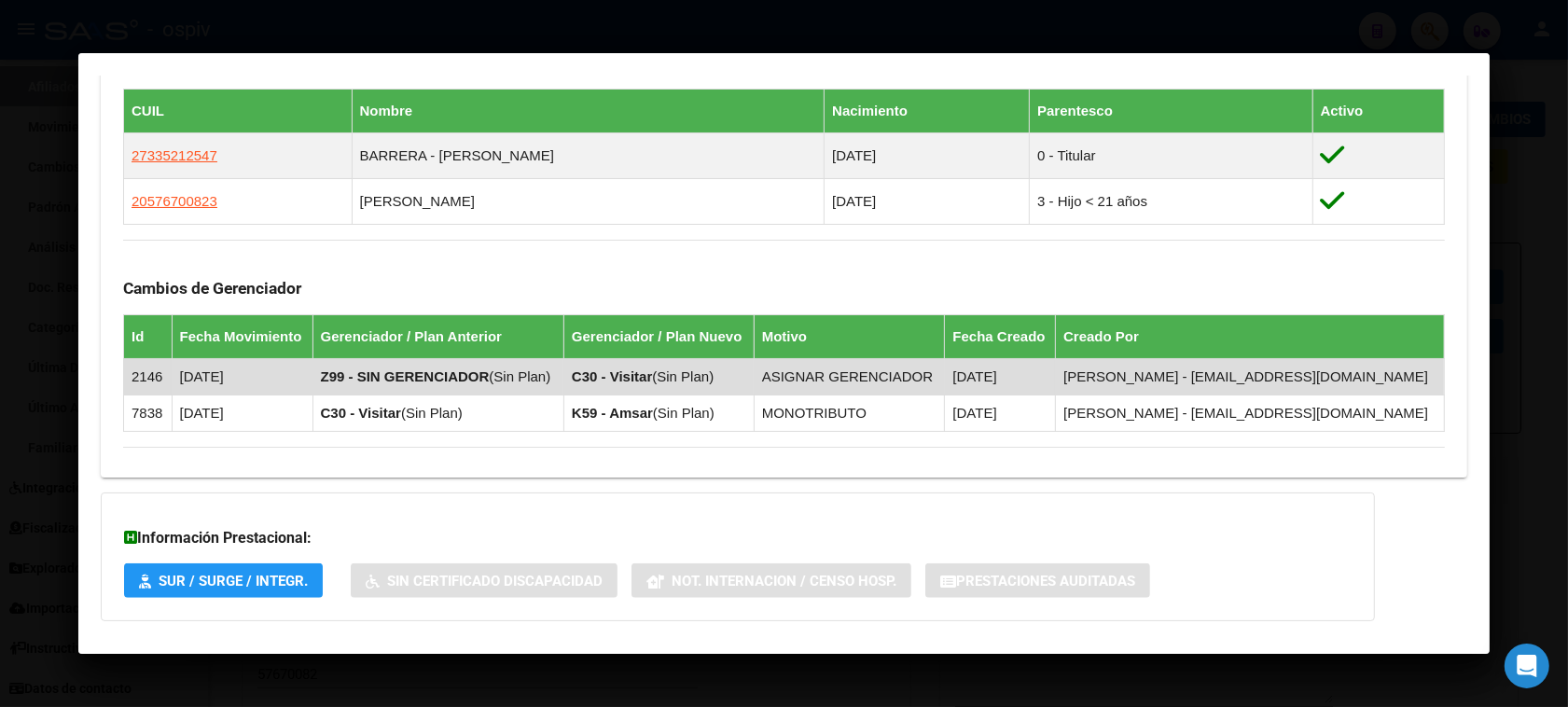
scroll to position [1048, 0]
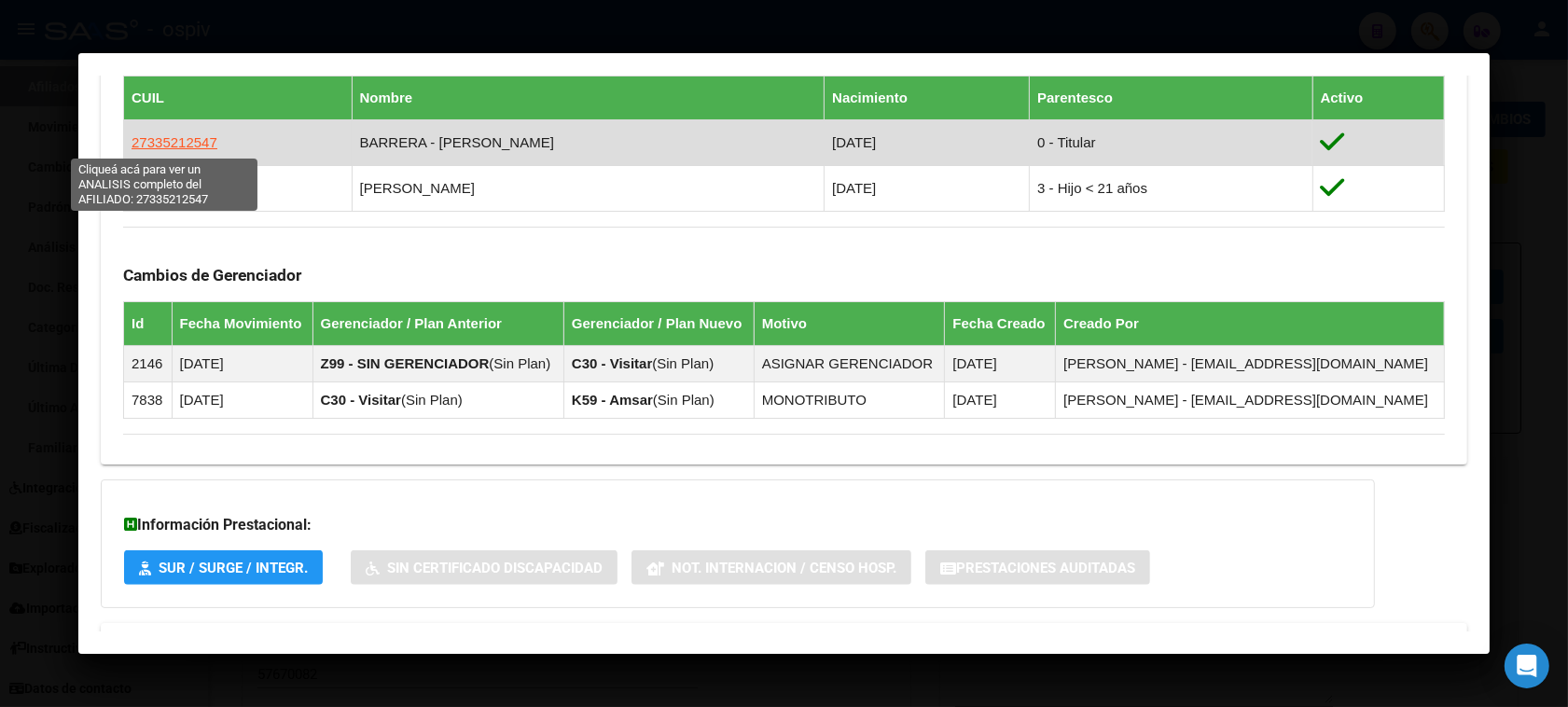
click at [155, 147] on span "27335212547" at bounding box center [175, 142] width 86 height 16
type textarea "27335212547"
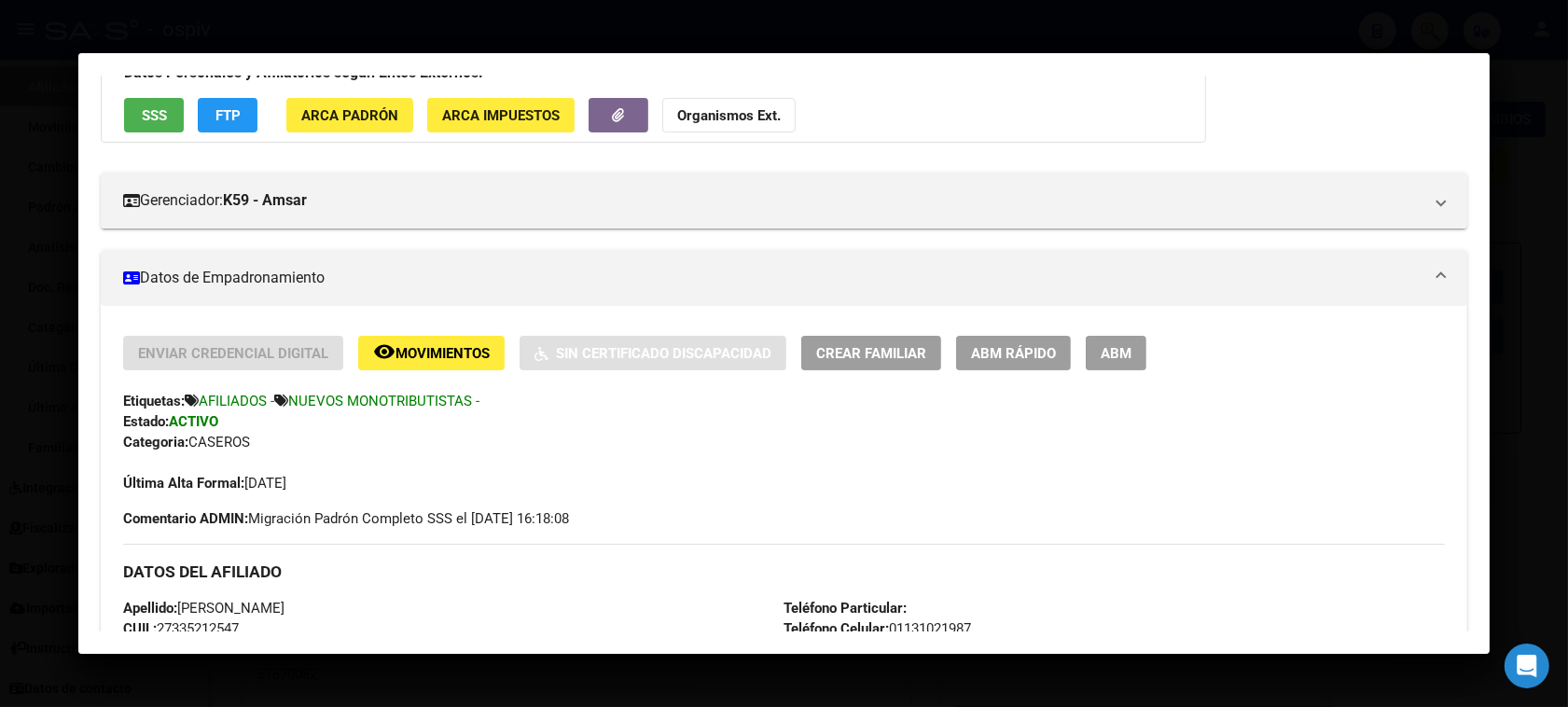
scroll to position [117, 0]
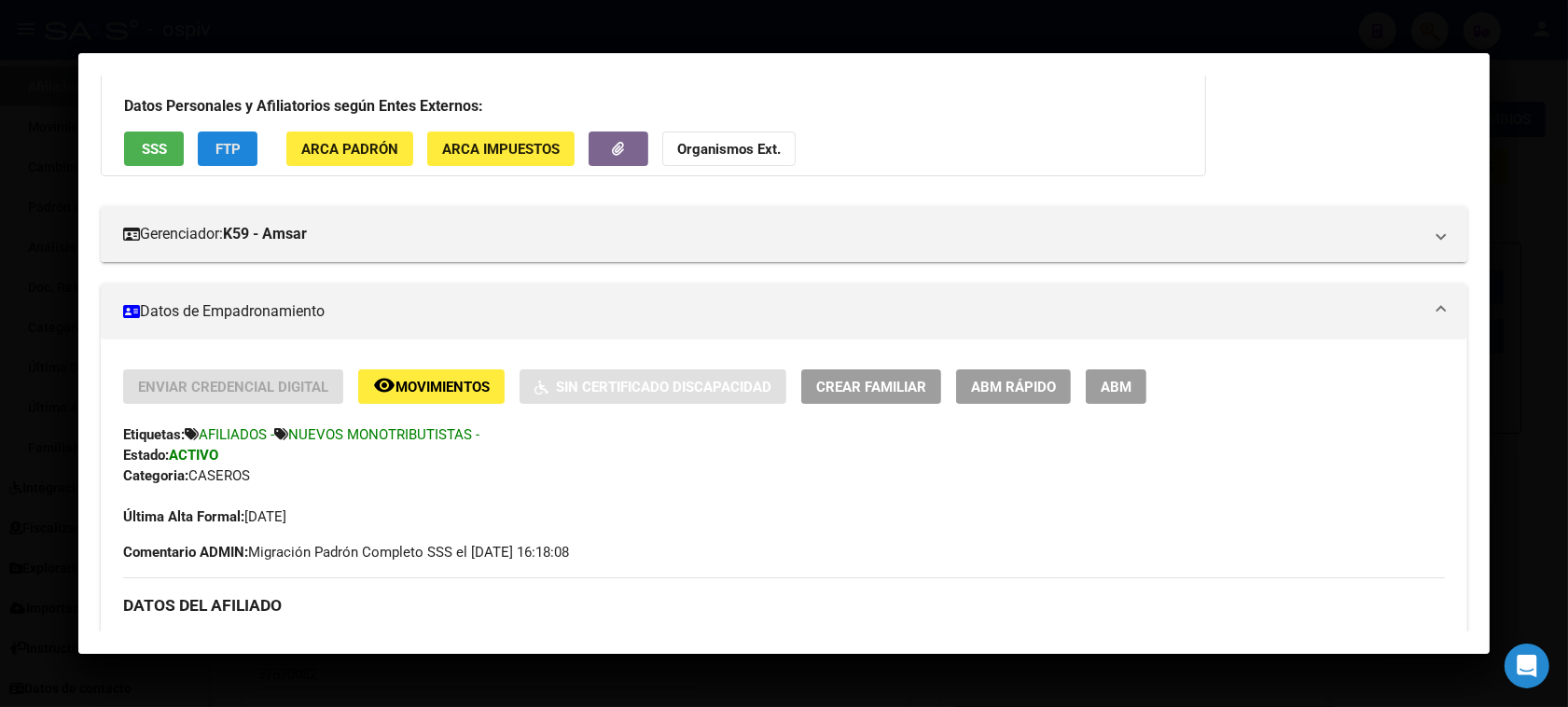
click at [219, 153] on span "FTP" at bounding box center [227, 150] width 25 height 17
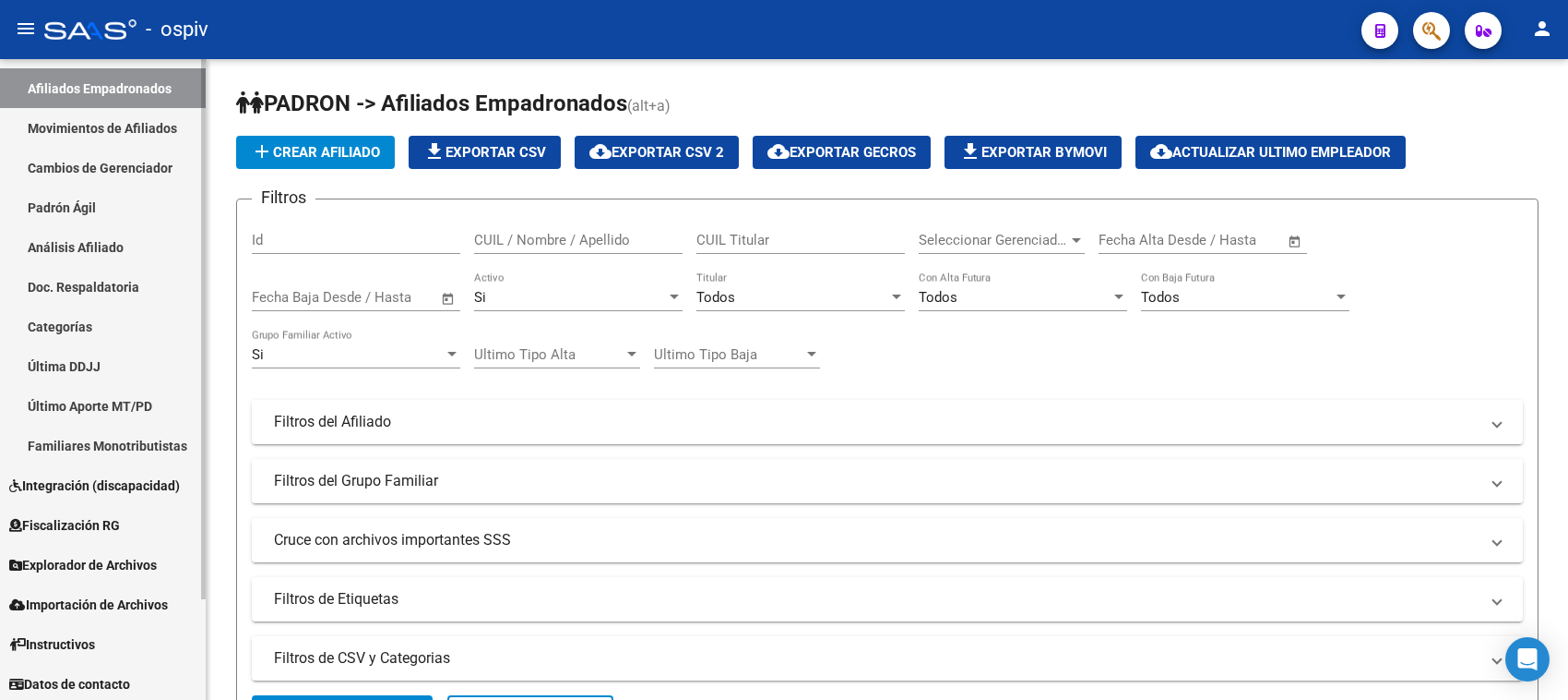
scroll to position [120, 0]
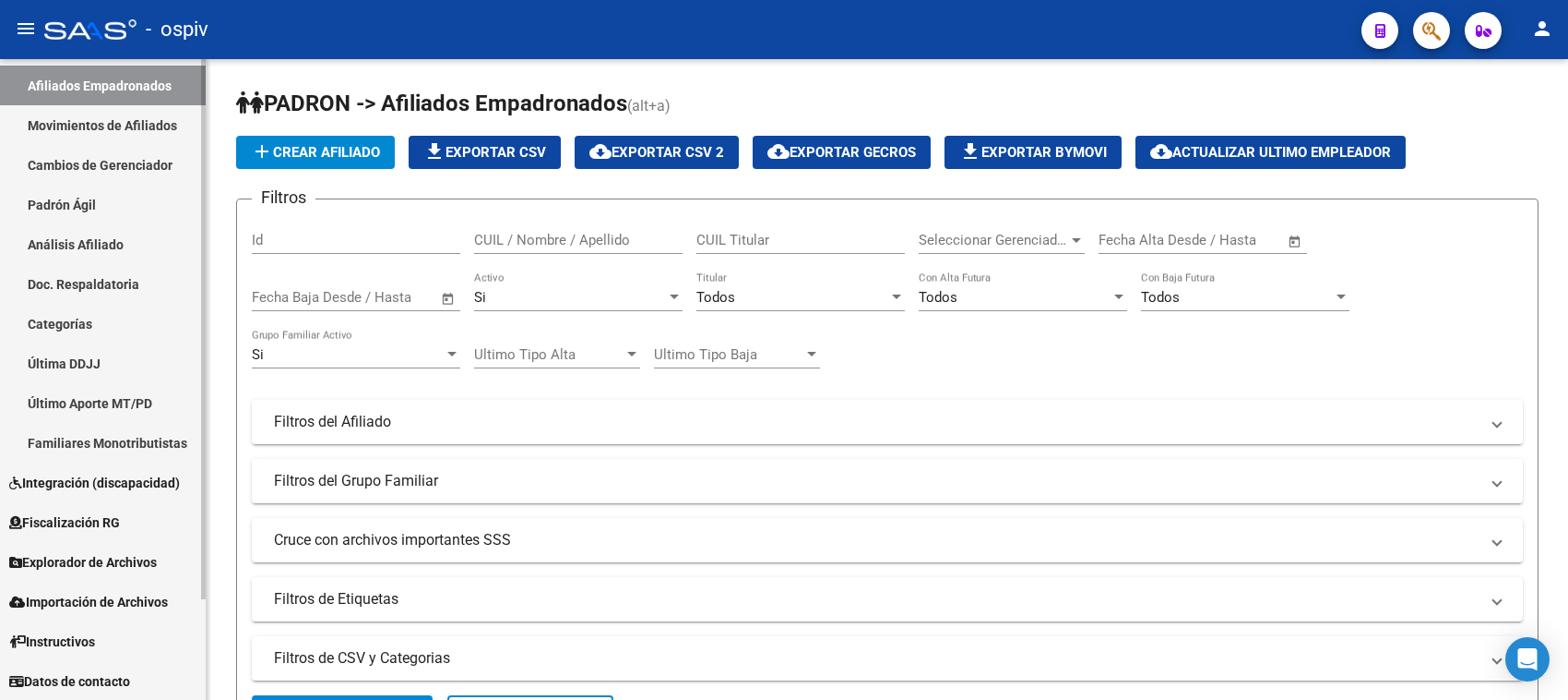
click at [128, 561] on span "Explorador de Archivos" at bounding box center [82, 562] width 147 height 20
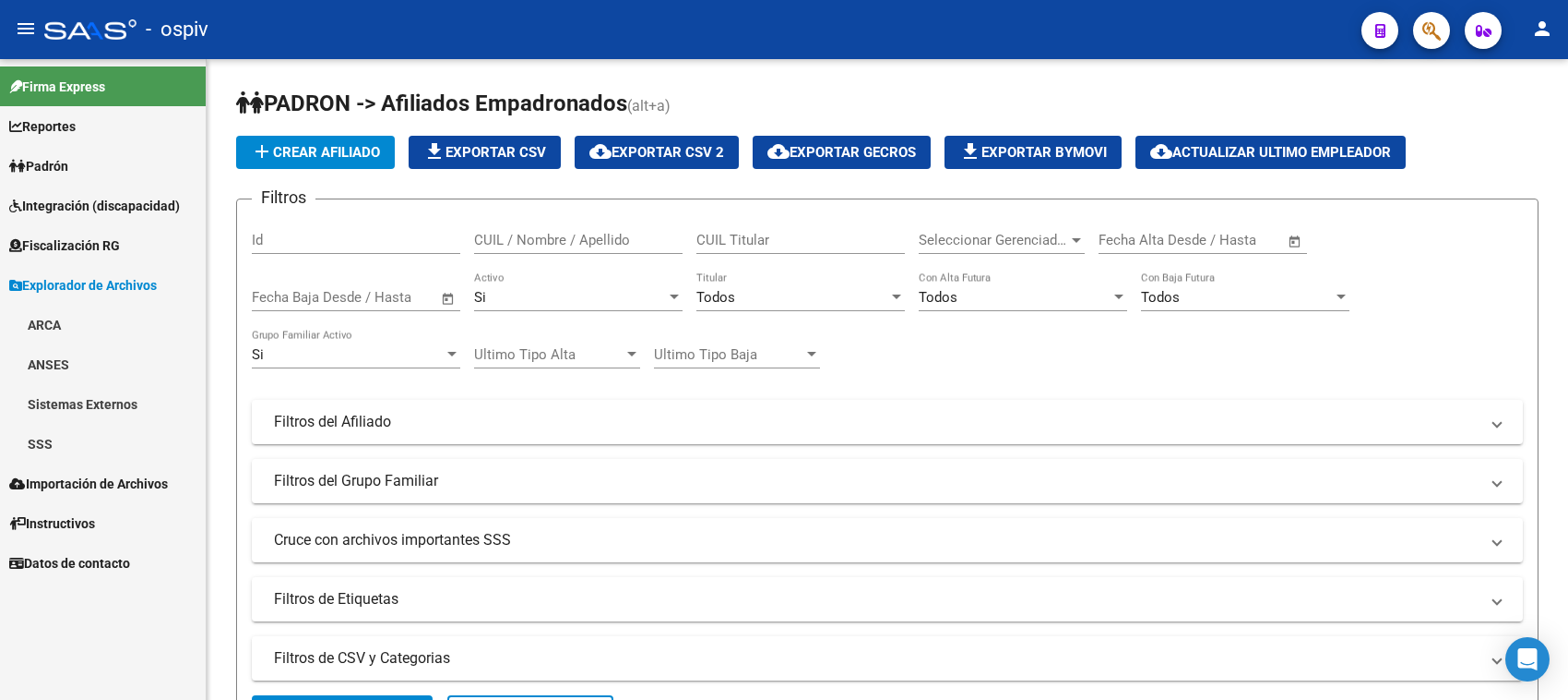
scroll to position [0, 0]
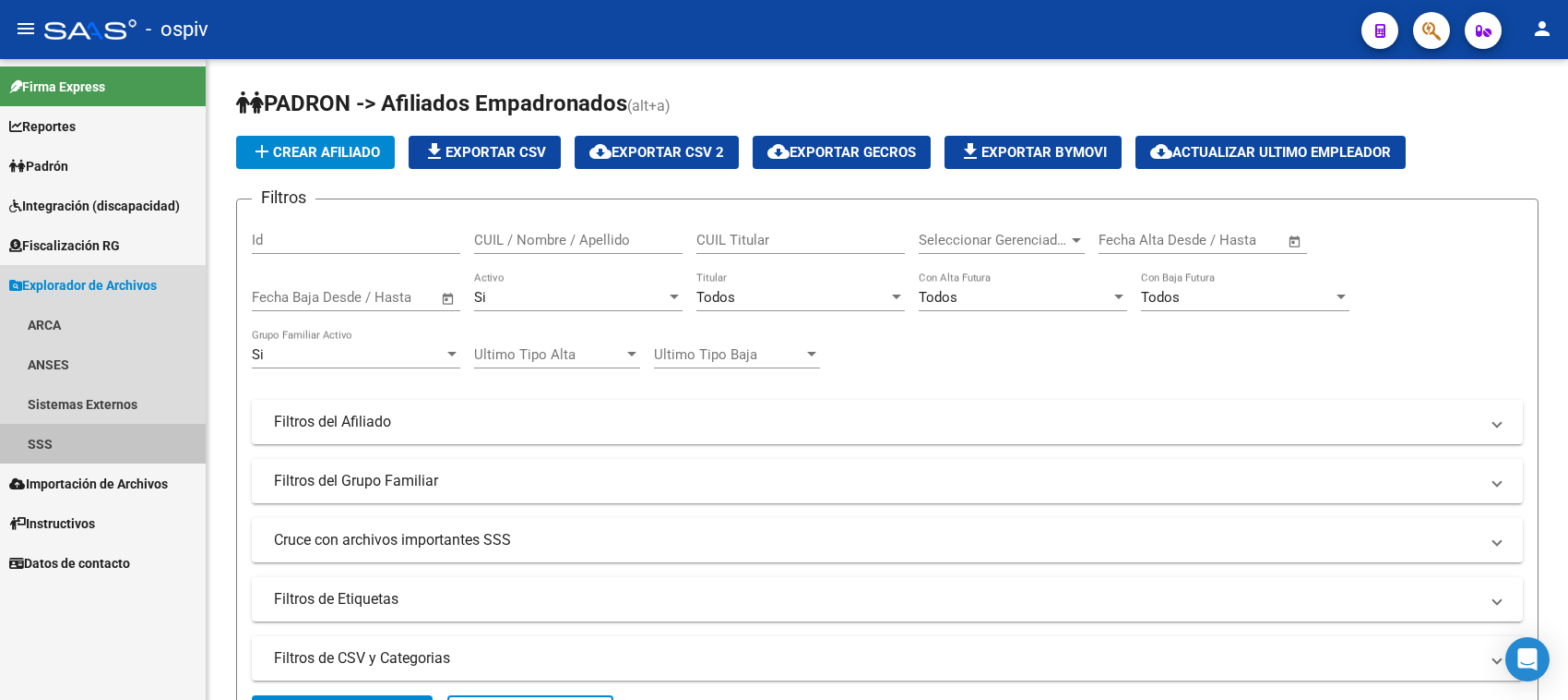
click at [46, 433] on link "SSS" at bounding box center [103, 444] width 205 height 40
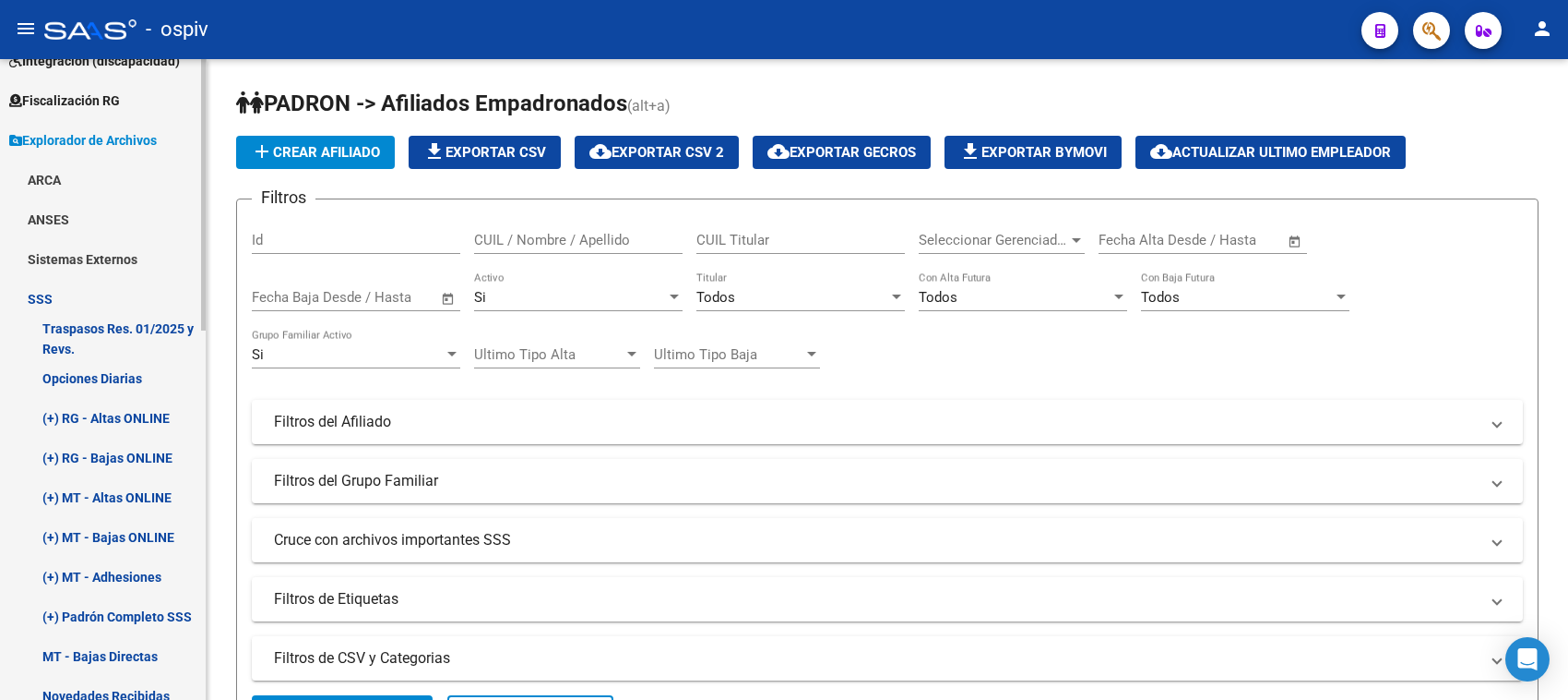
scroll to position [231, 0]
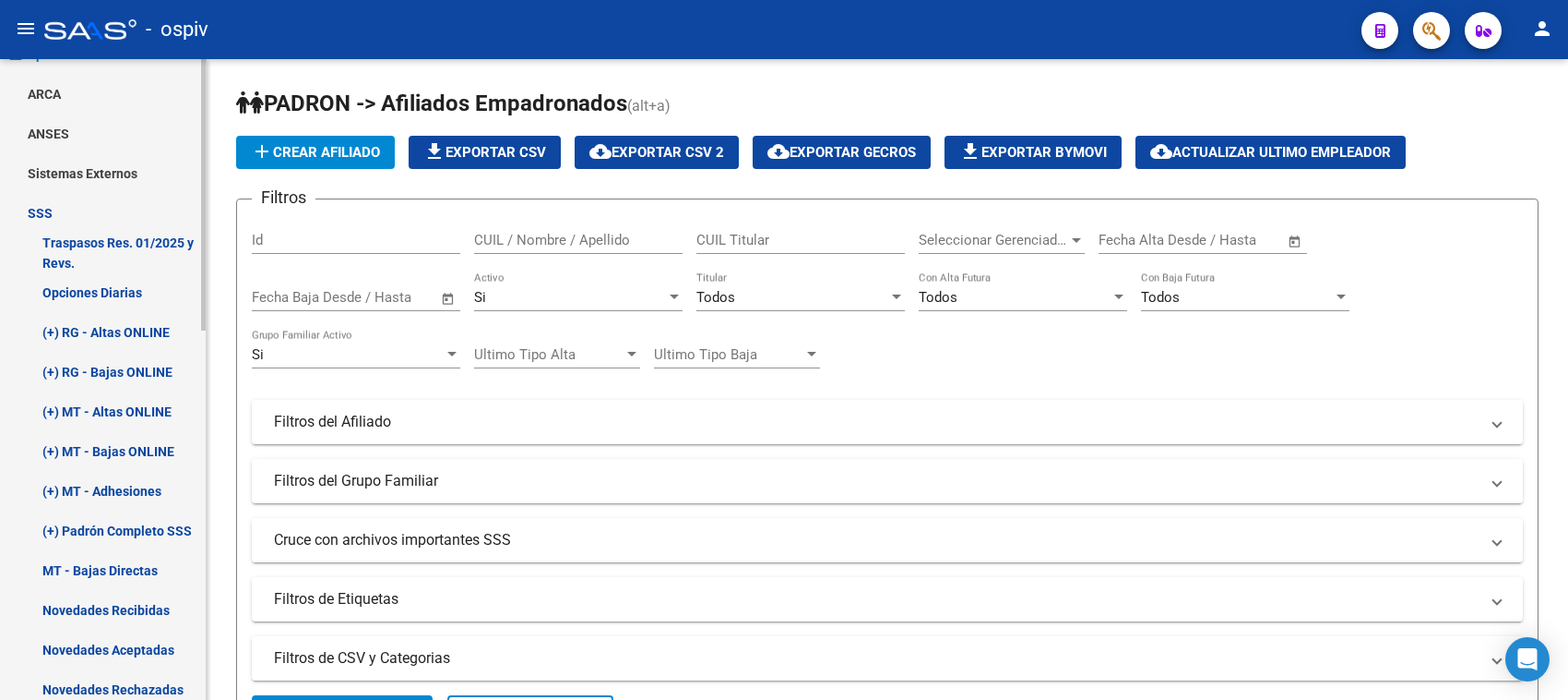
click at [135, 407] on link "(+) MT - Altas ONLINE" at bounding box center [103, 411] width 205 height 40
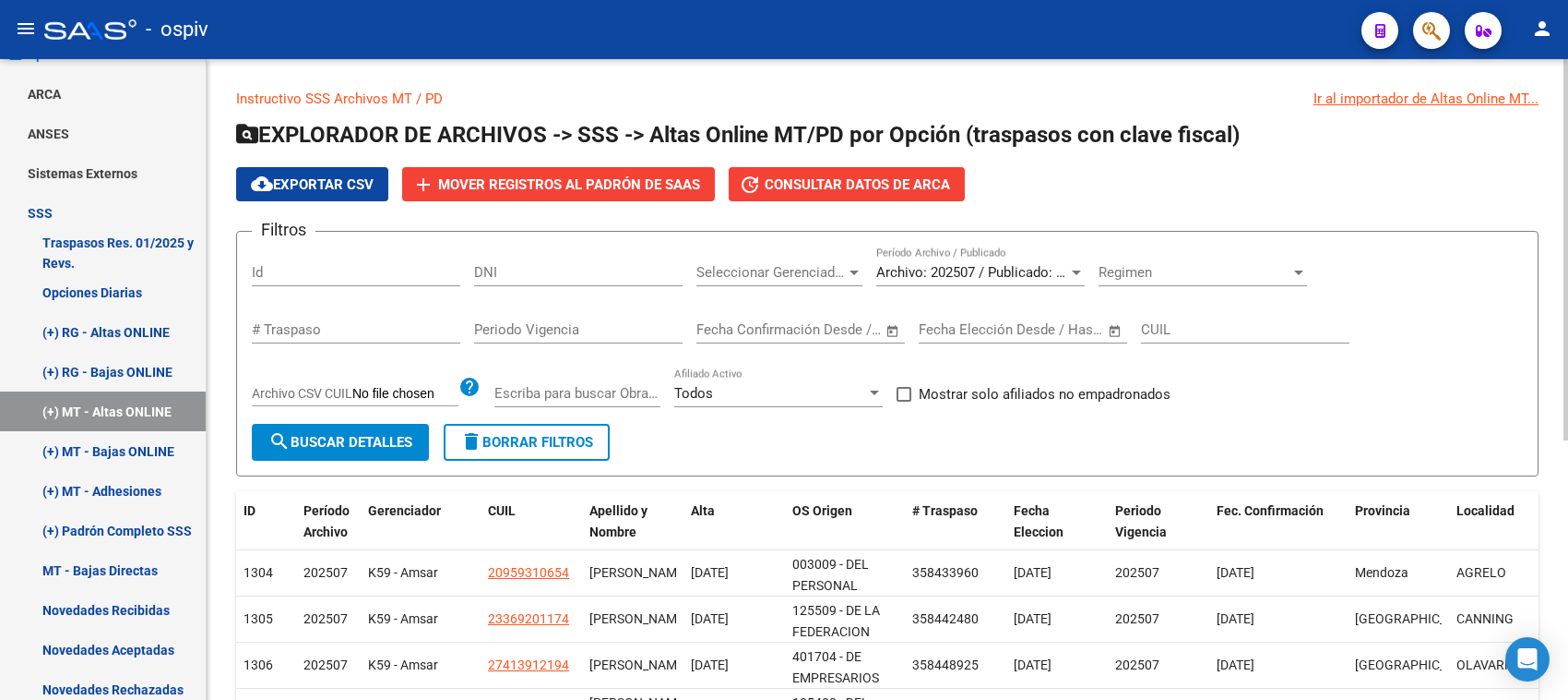
click at [362, 435] on span "search Buscar Detalles" at bounding box center [340, 442] width 143 height 17
click at [519, 272] on input "DNI" at bounding box center [578, 272] width 208 height 17
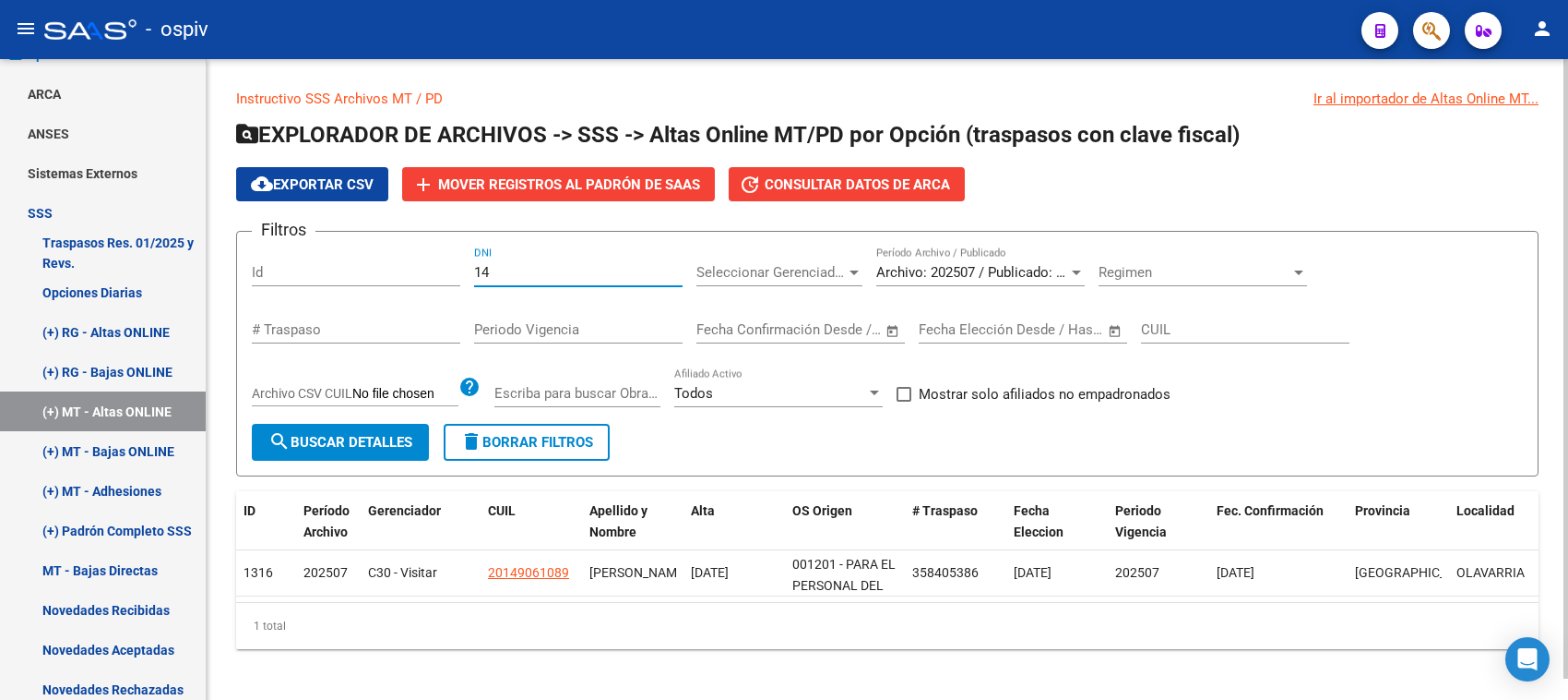
type input "1"
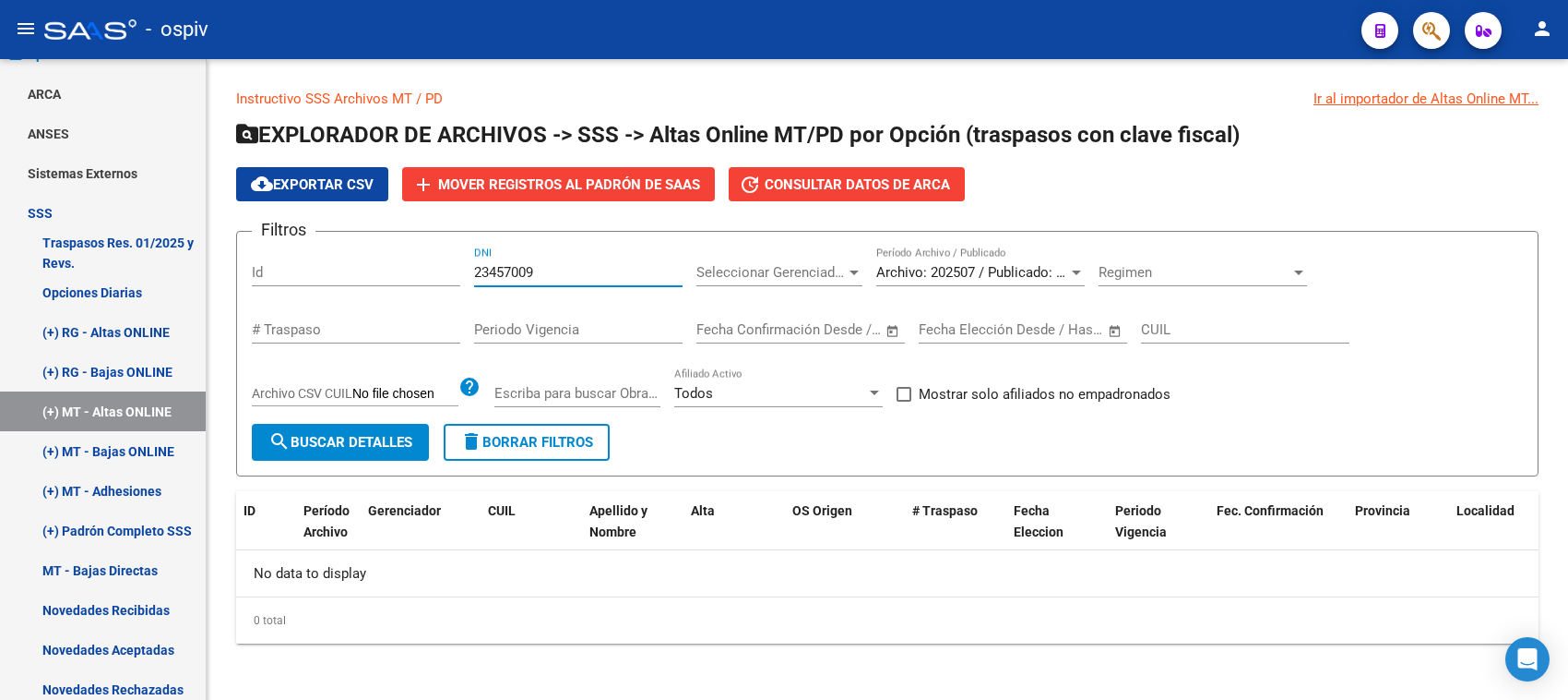
type input "23457009"
click at [348, 98] on link "Instructivo SSS Archivos MT / PD" at bounding box center [339, 99] width 206 height 17
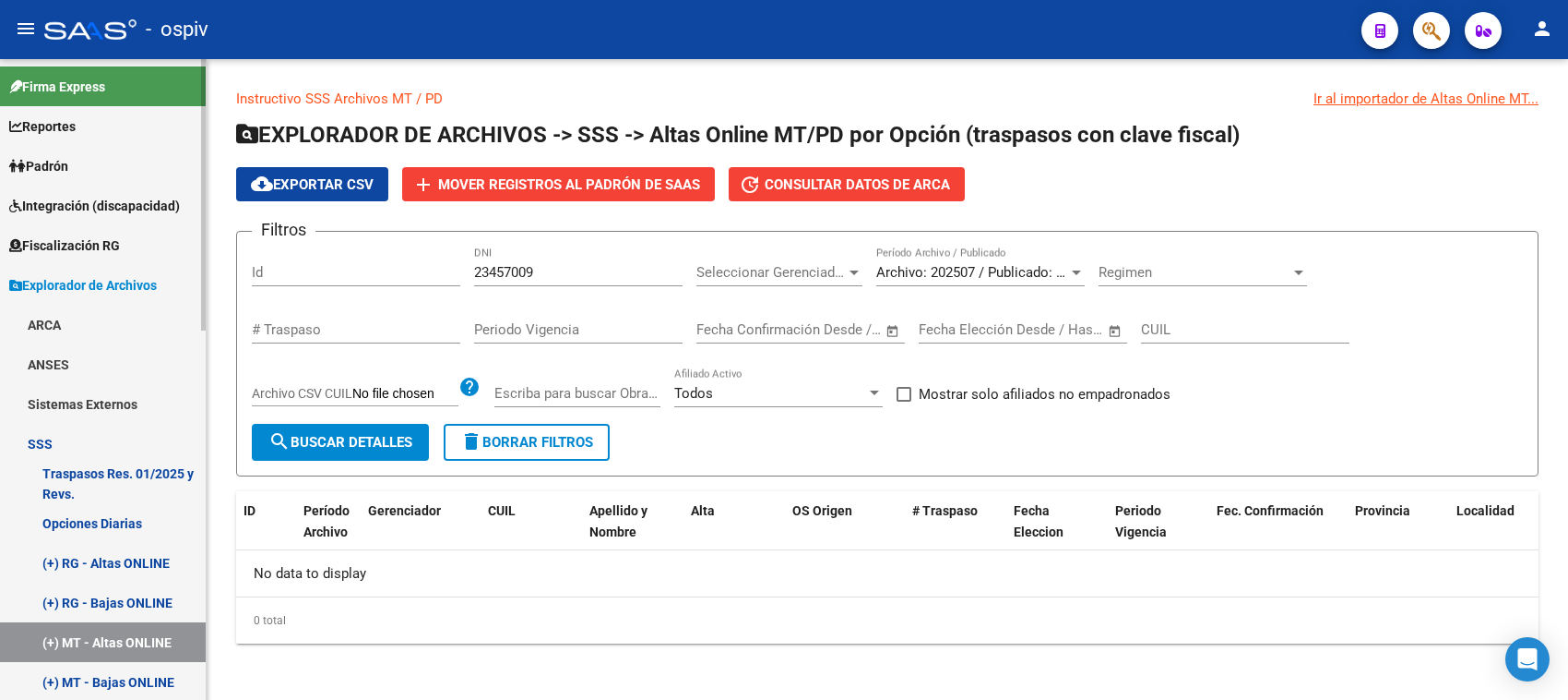
click at [43, 329] on link "ARCA" at bounding box center [103, 324] width 205 height 40
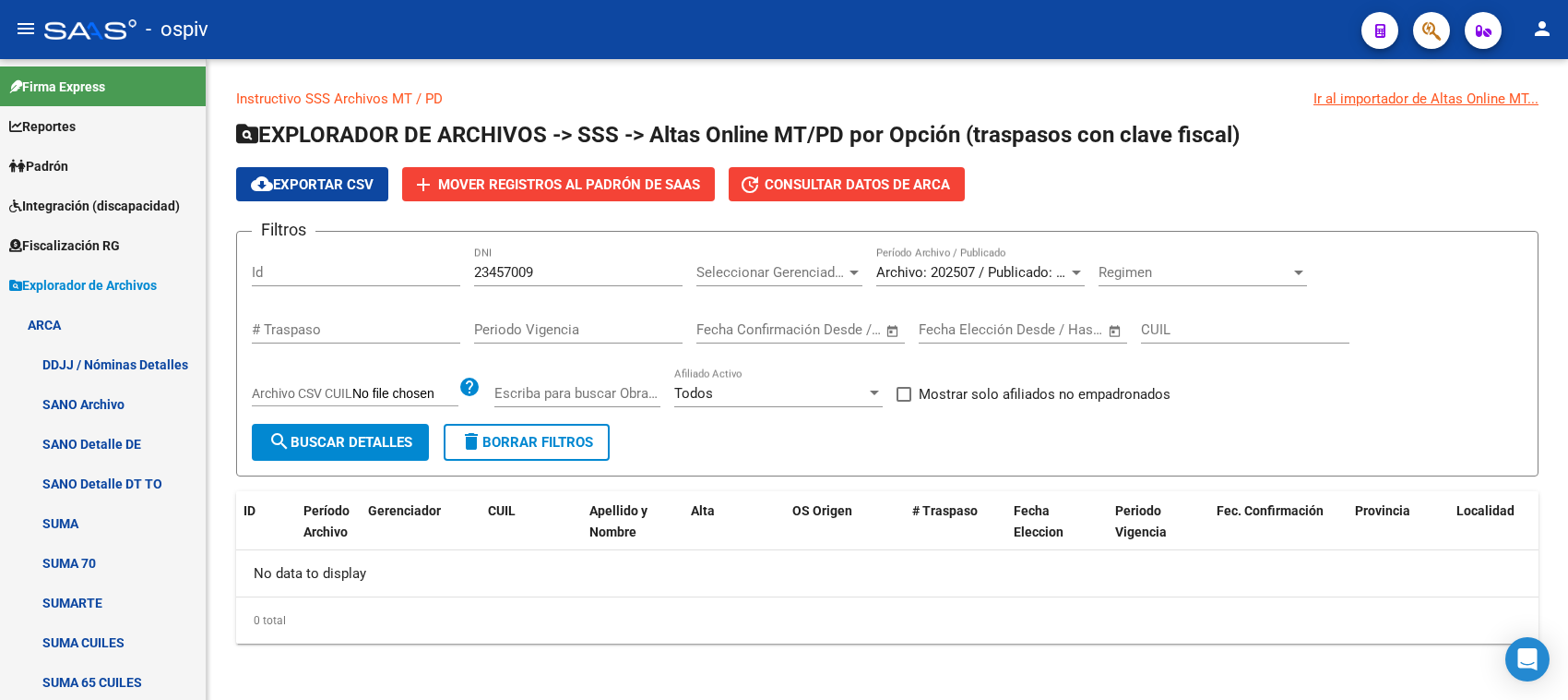
click at [919, 177] on span "Consultar datos de ARCA" at bounding box center [857, 184] width 185 height 17
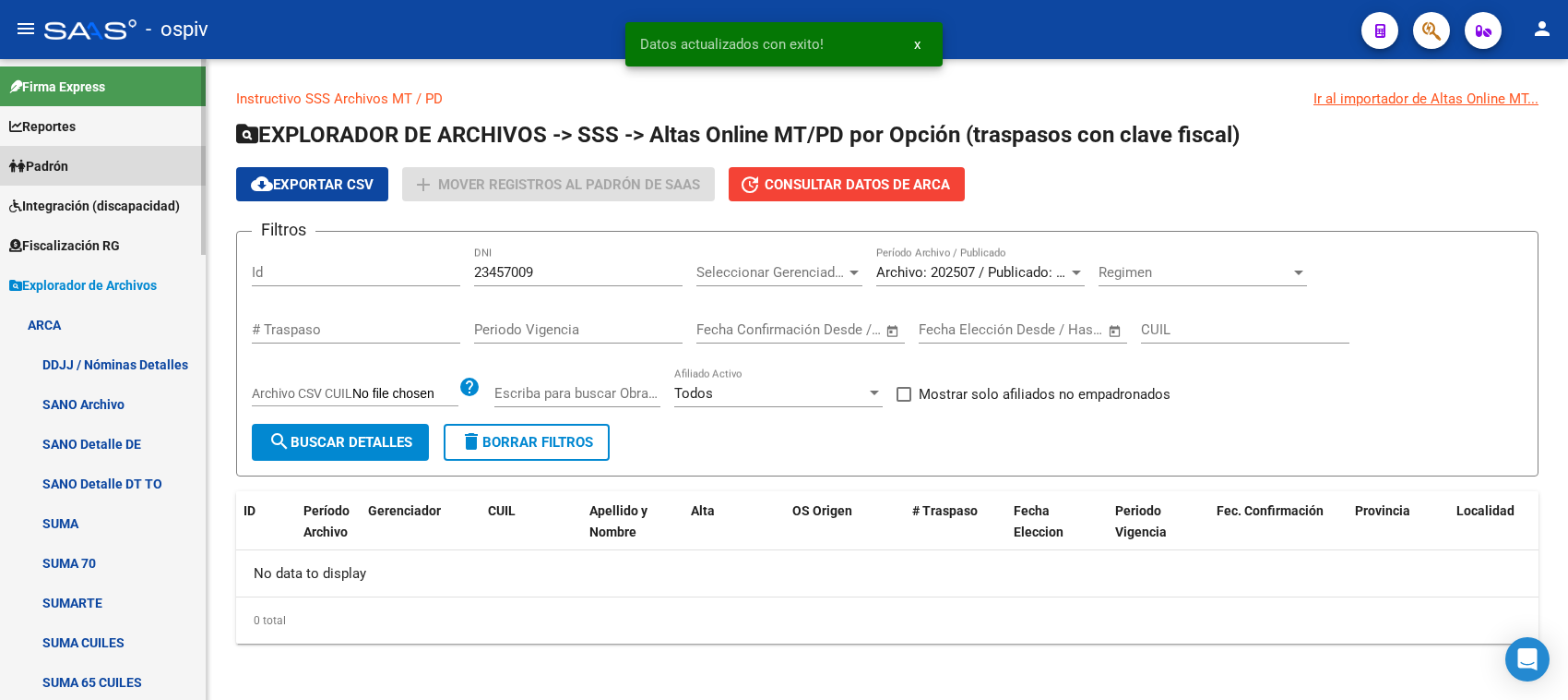
click at [63, 157] on span "Padrón" at bounding box center [39, 166] width 59 height 20
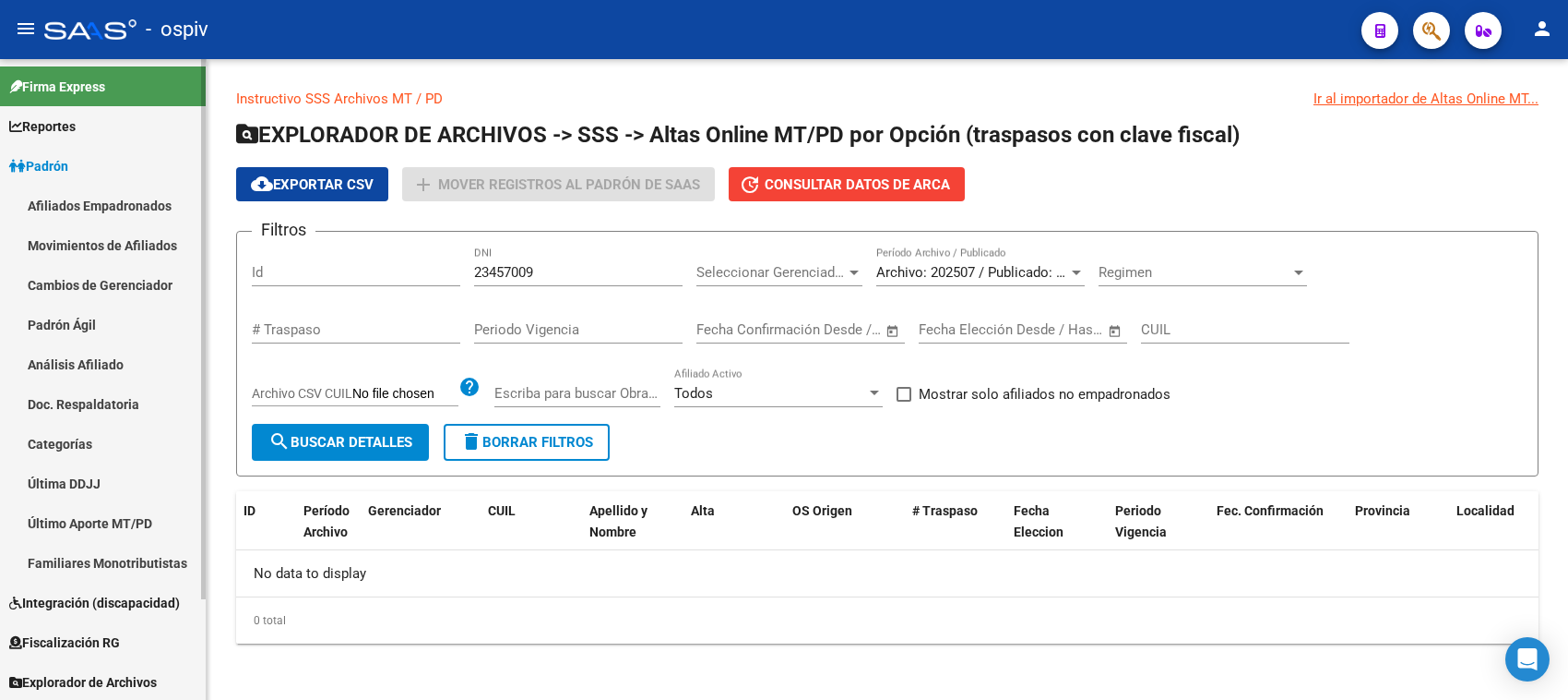
click at [81, 196] on link "Afiliados Empadronados" at bounding box center [103, 205] width 205 height 40
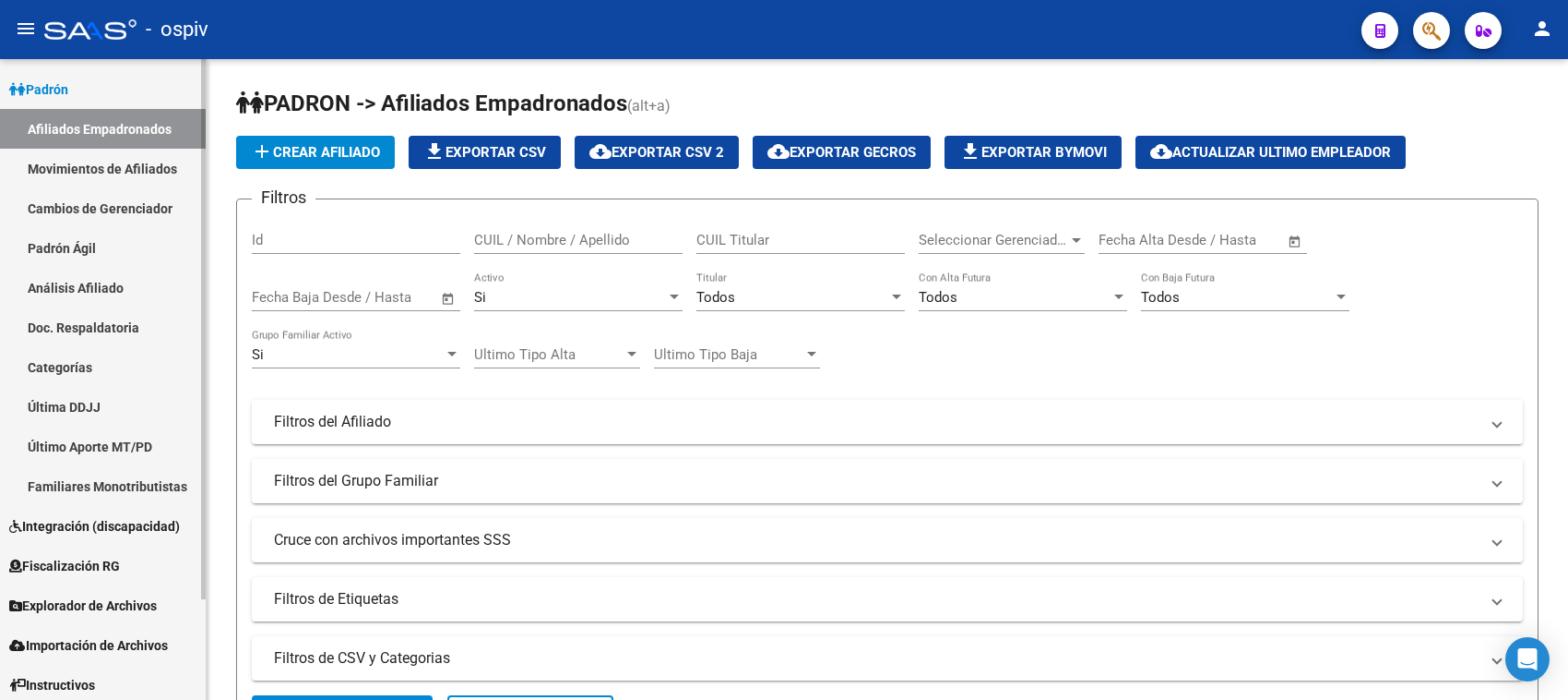
scroll to position [120, 0]
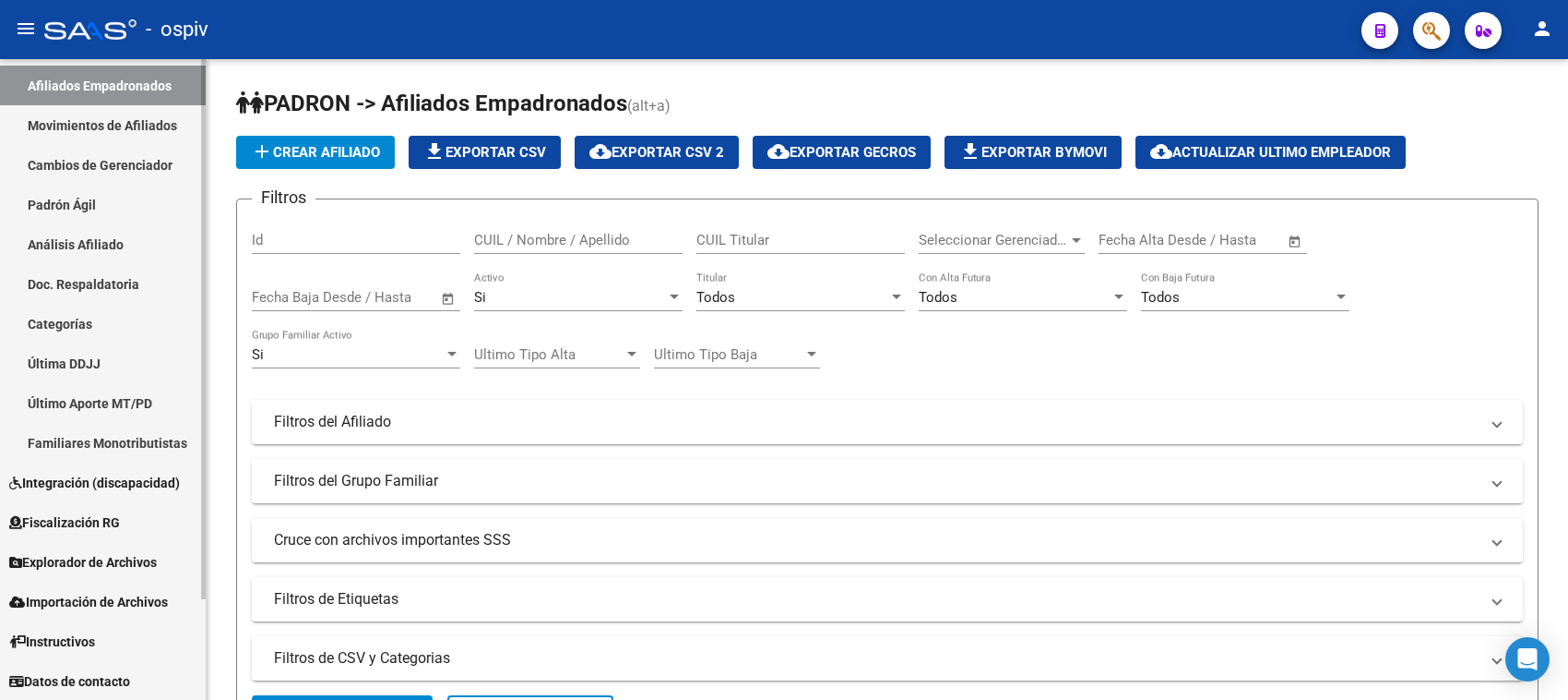
click at [137, 444] on link "Familiares Monotributistas" at bounding box center [103, 443] width 205 height 40
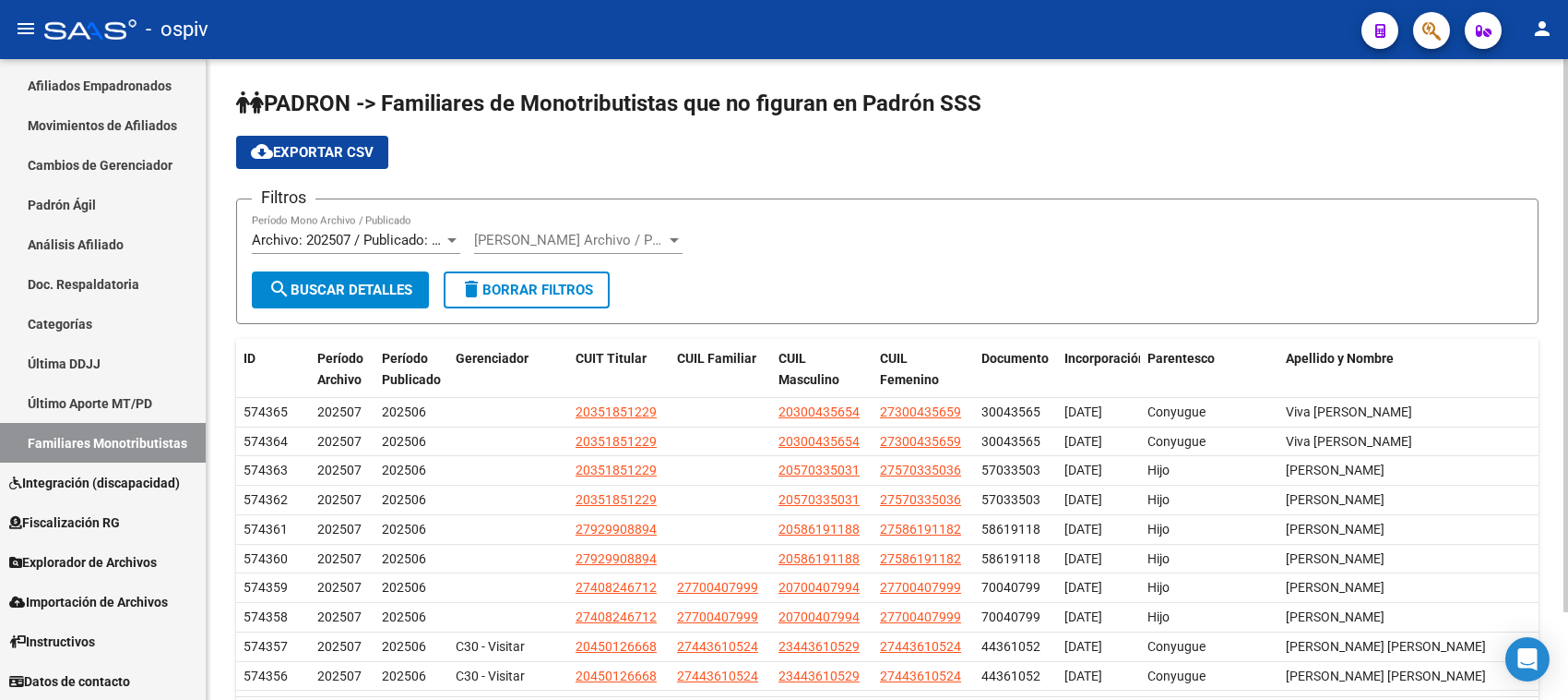
click at [512, 233] on span "[PERSON_NAME] Archivo / Publicado" at bounding box center [569, 240] width 192 height 17
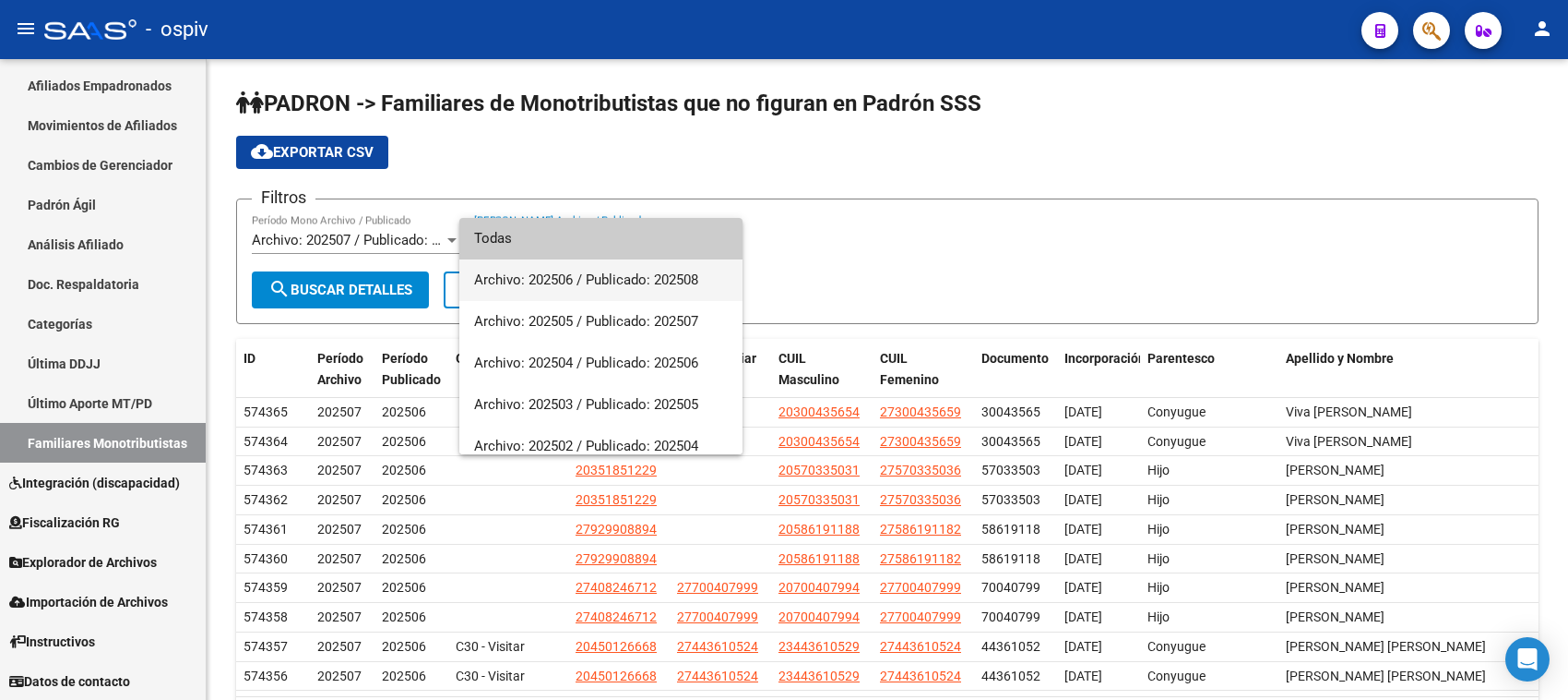
click at [554, 287] on span "Archivo: 202506 / Publicado: 202508" at bounding box center [601, 280] width 254 height 42
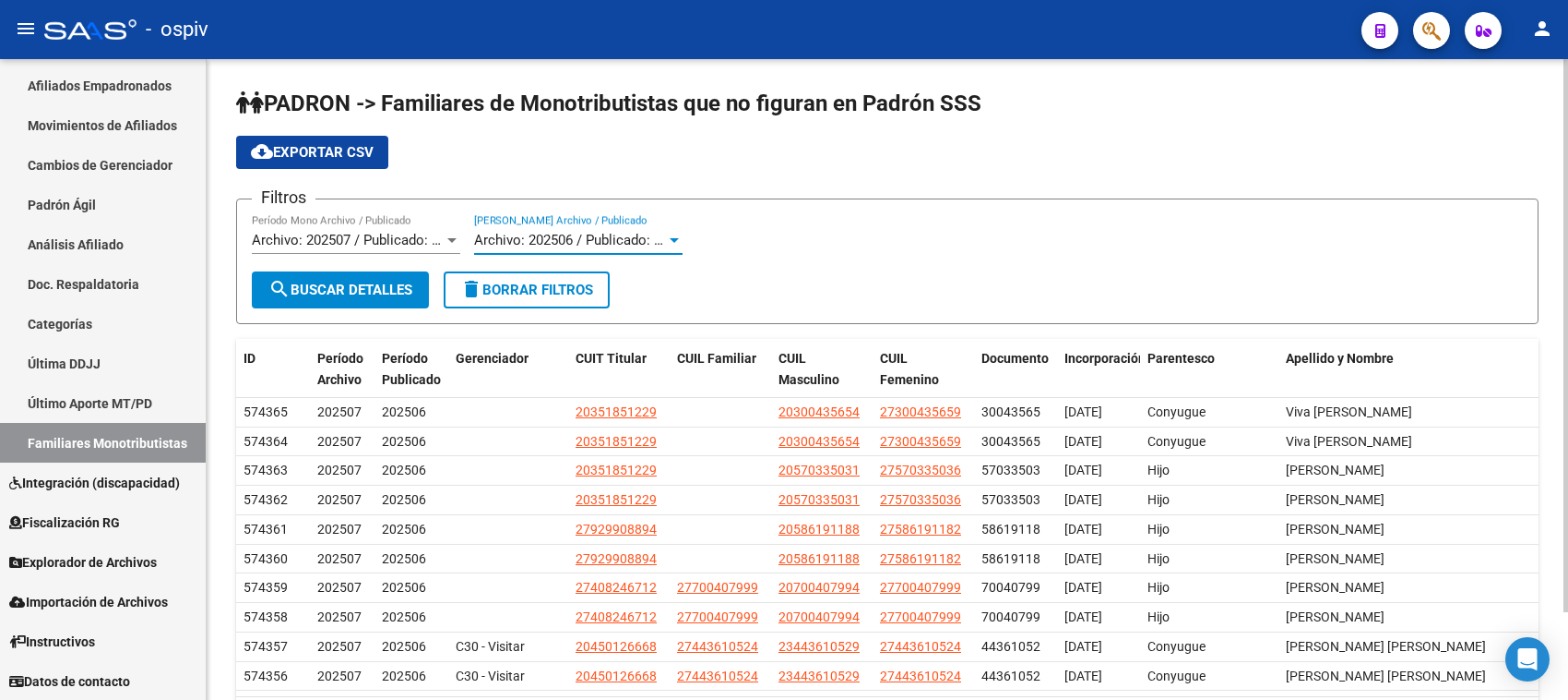
click at [268, 291] on mat-icon "search" at bounding box center [280, 289] width 22 height 22
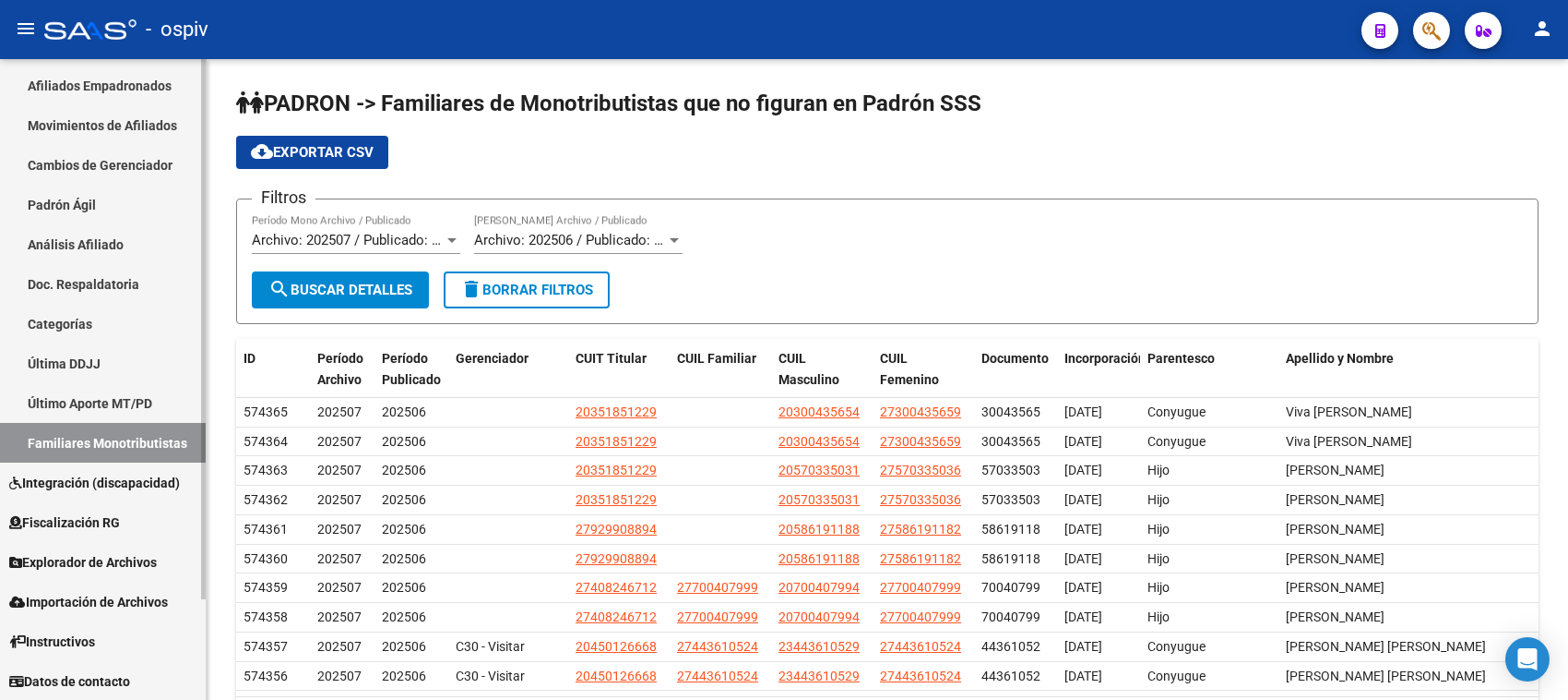
click at [93, 477] on span "Integración (discapacidad)" at bounding box center [94, 482] width 170 height 20
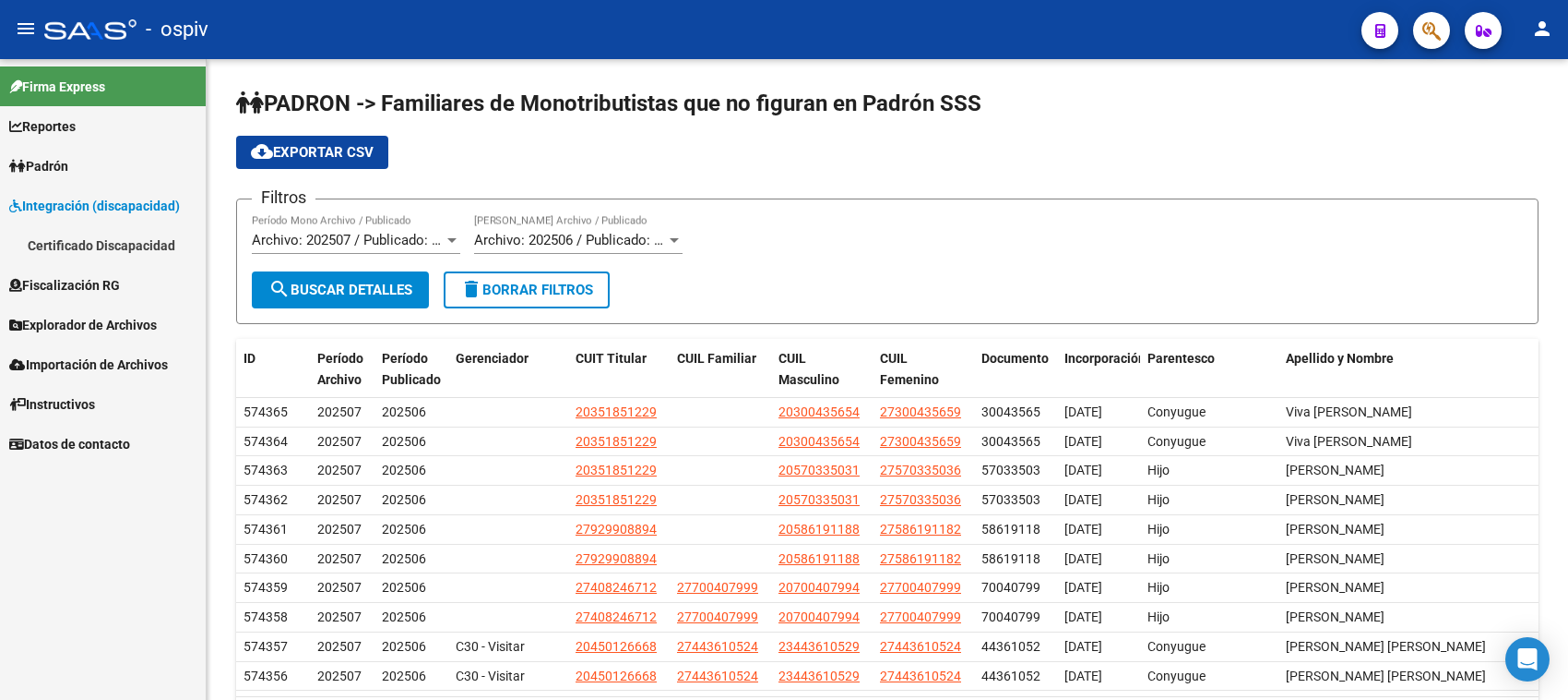
click at [70, 319] on span "Explorador de Archivos" at bounding box center [82, 325] width 147 height 20
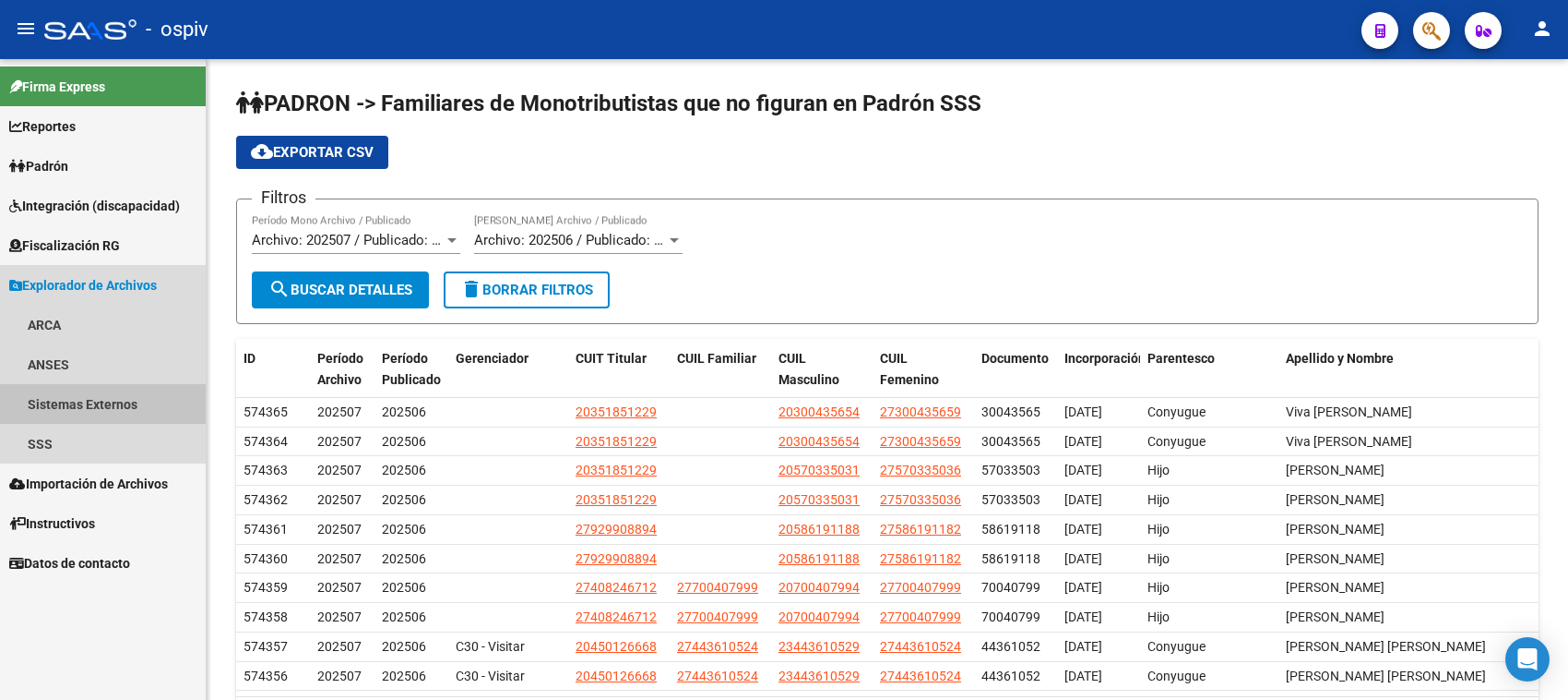
click at [86, 394] on link "Sistemas Externos" at bounding box center [103, 404] width 205 height 40
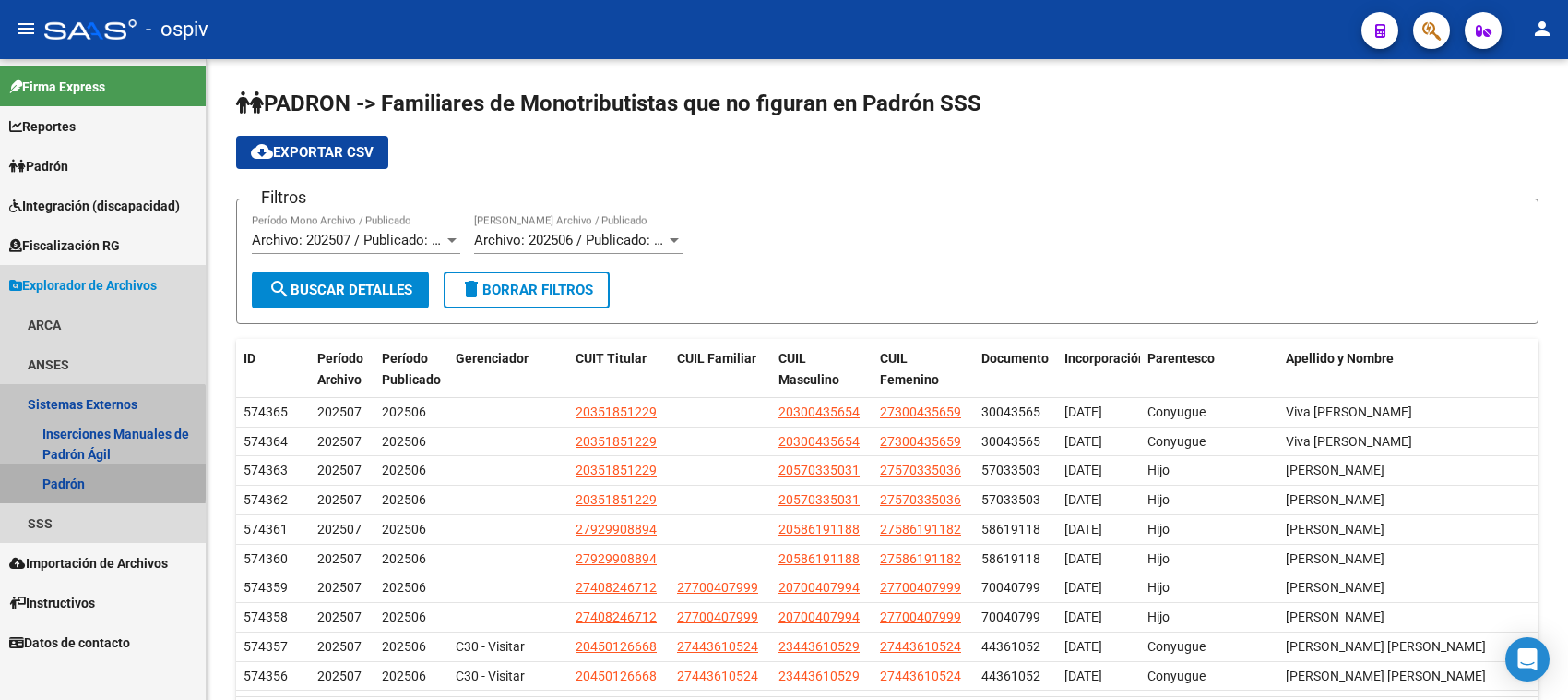
click at [79, 478] on link "Padrón" at bounding box center [103, 482] width 205 height 40
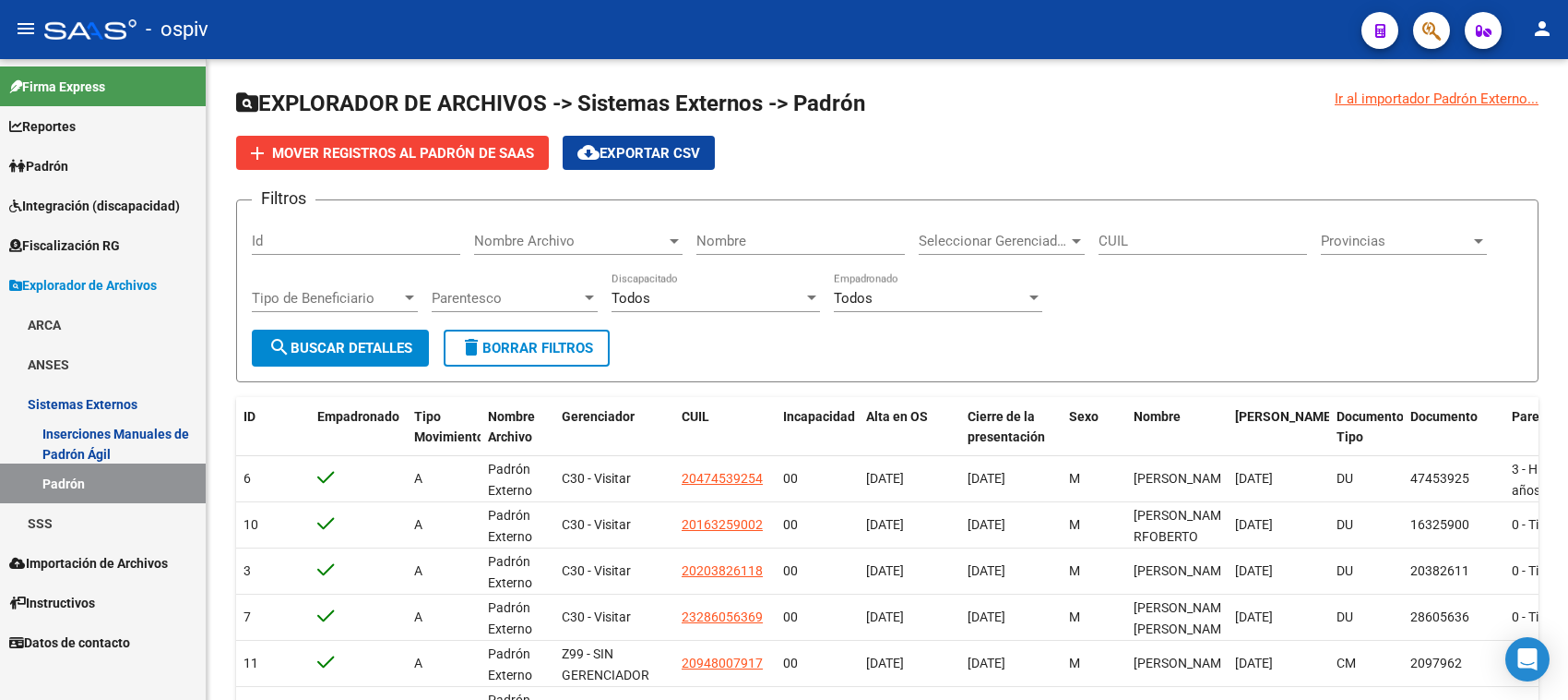
click at [56, 156] on span "Padrón" at bounding box center [39, 166] width 59 height 20
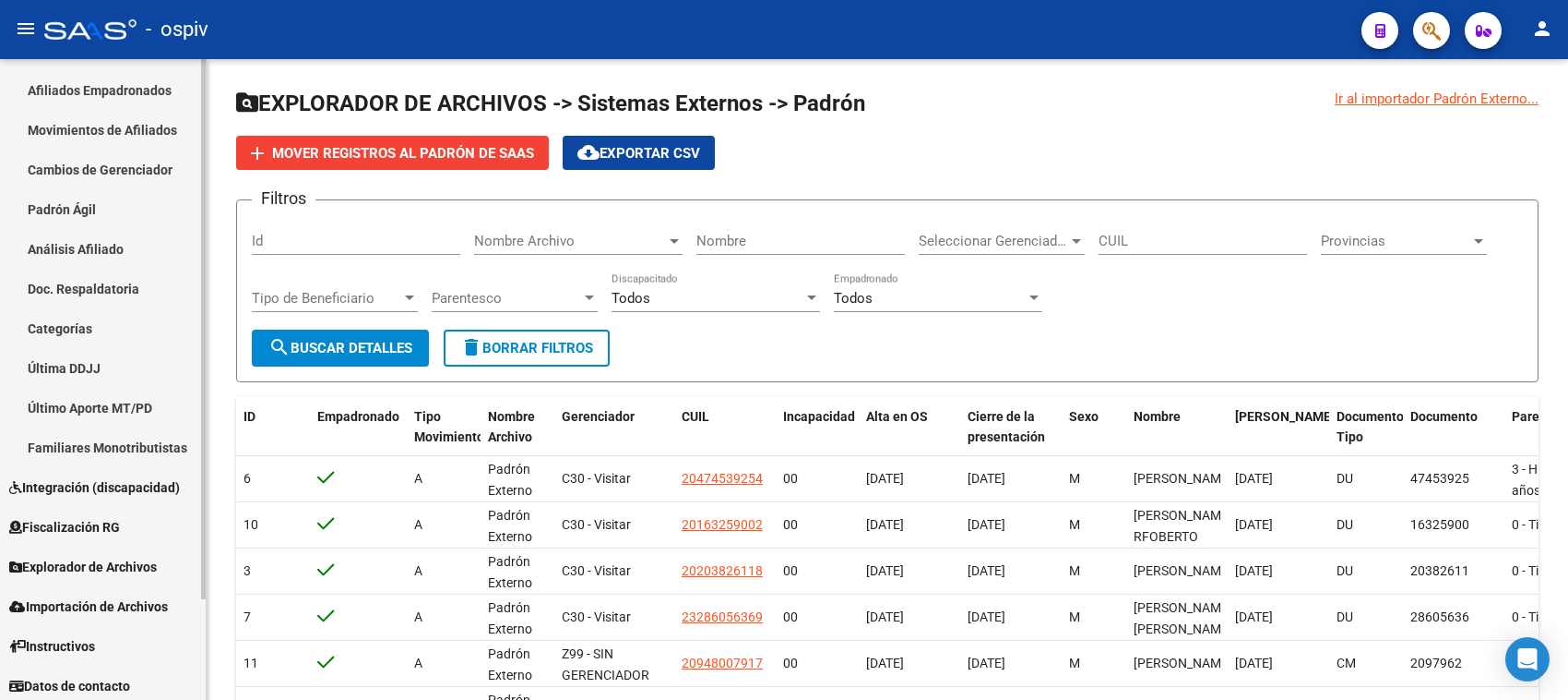
scroll to position [120, 0]
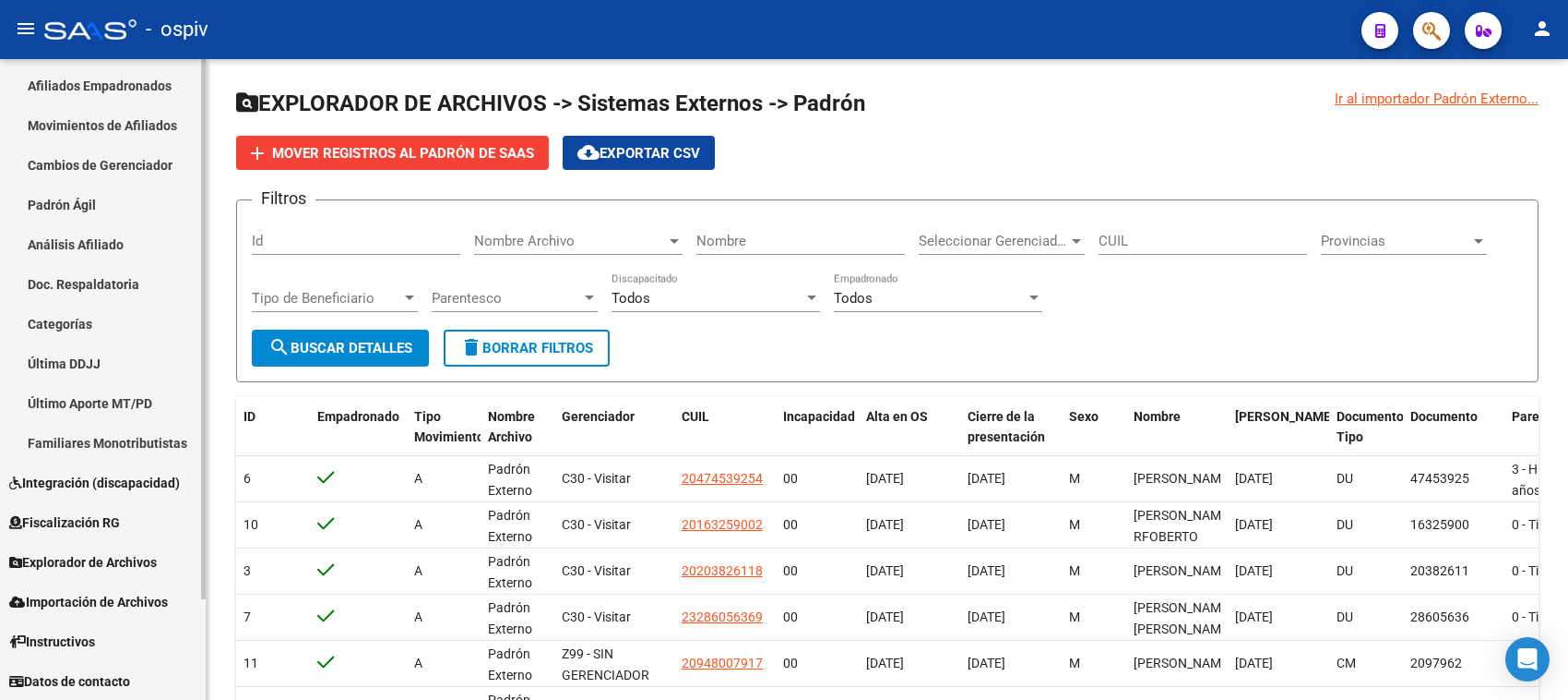
click at [131, 517] on link "Fiscalización RG" at bounding box center [103, 521] width 205 height 40
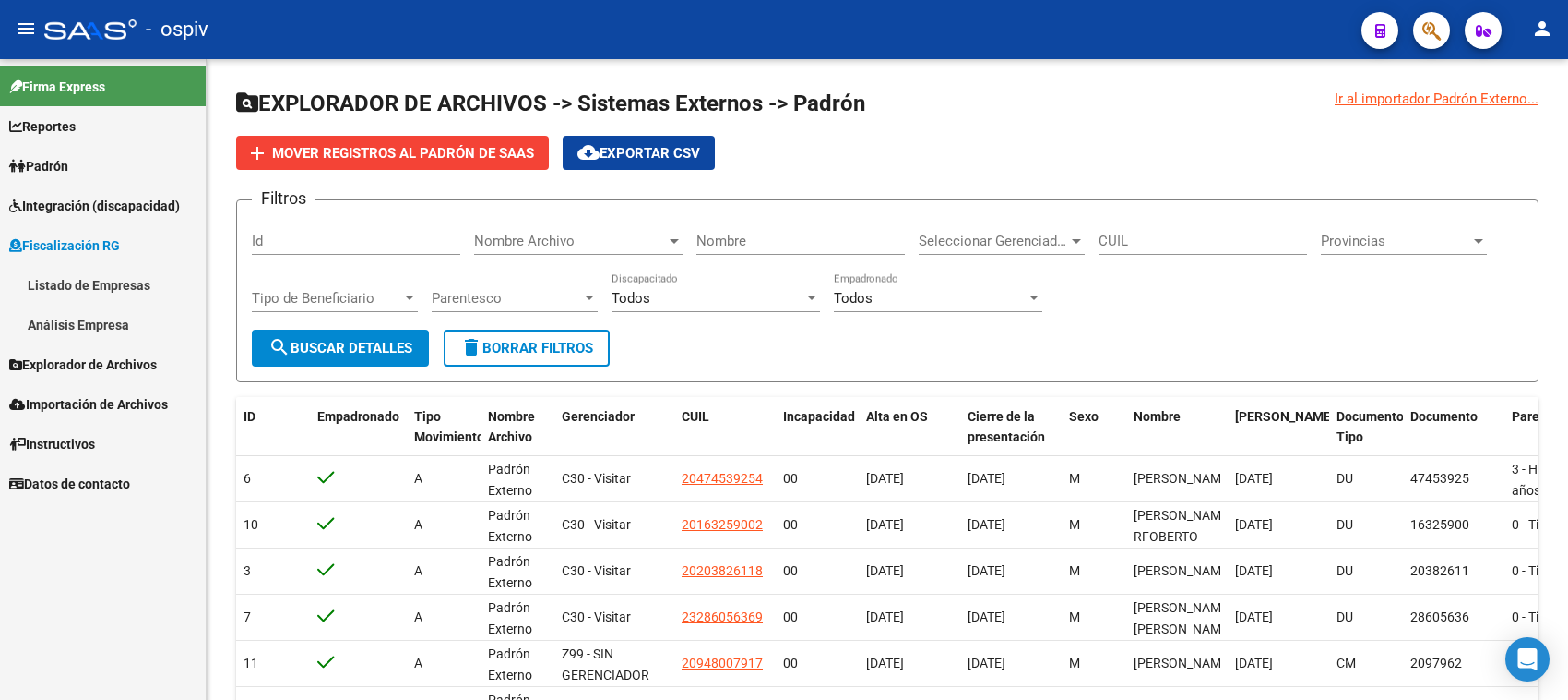
scroll to position [0, 0]
click at [112, 366] on span "Explorador de Archivos" at bounding box center [82, 365] width 147 height 20
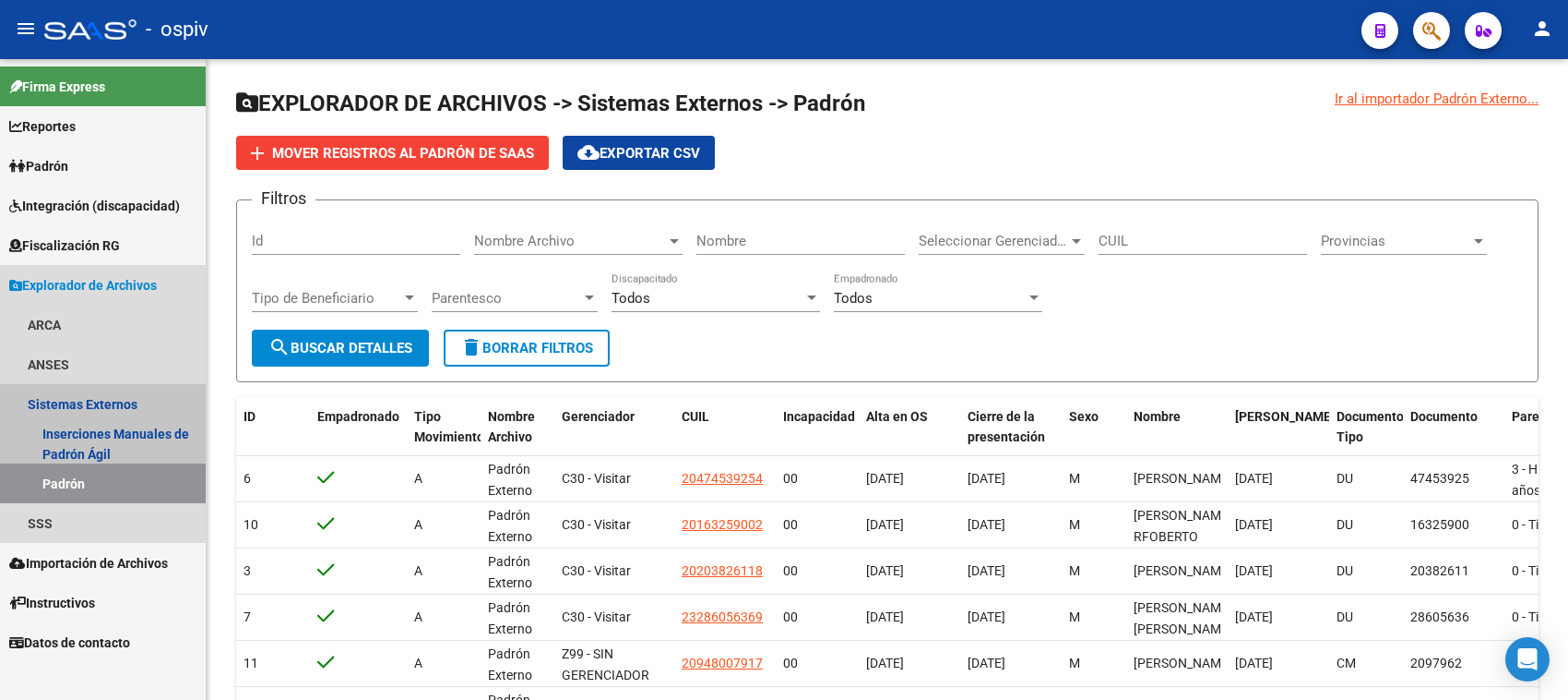
click at [112, 400] on link "Sistemas Externos" at bounding box center [103, 404] width 205 height 40
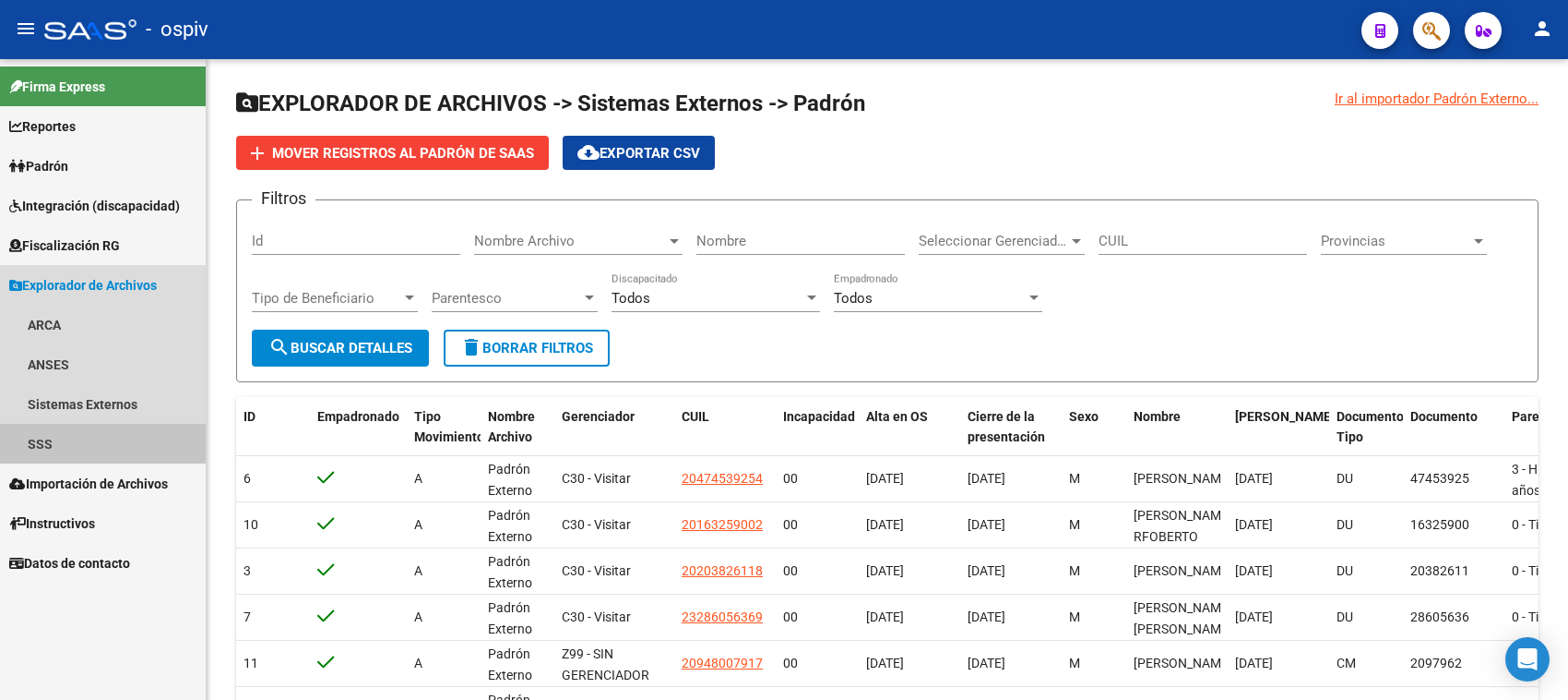
click at [88, 453] on link "SSS" at bounding box center [103, 444] width 205 height 40
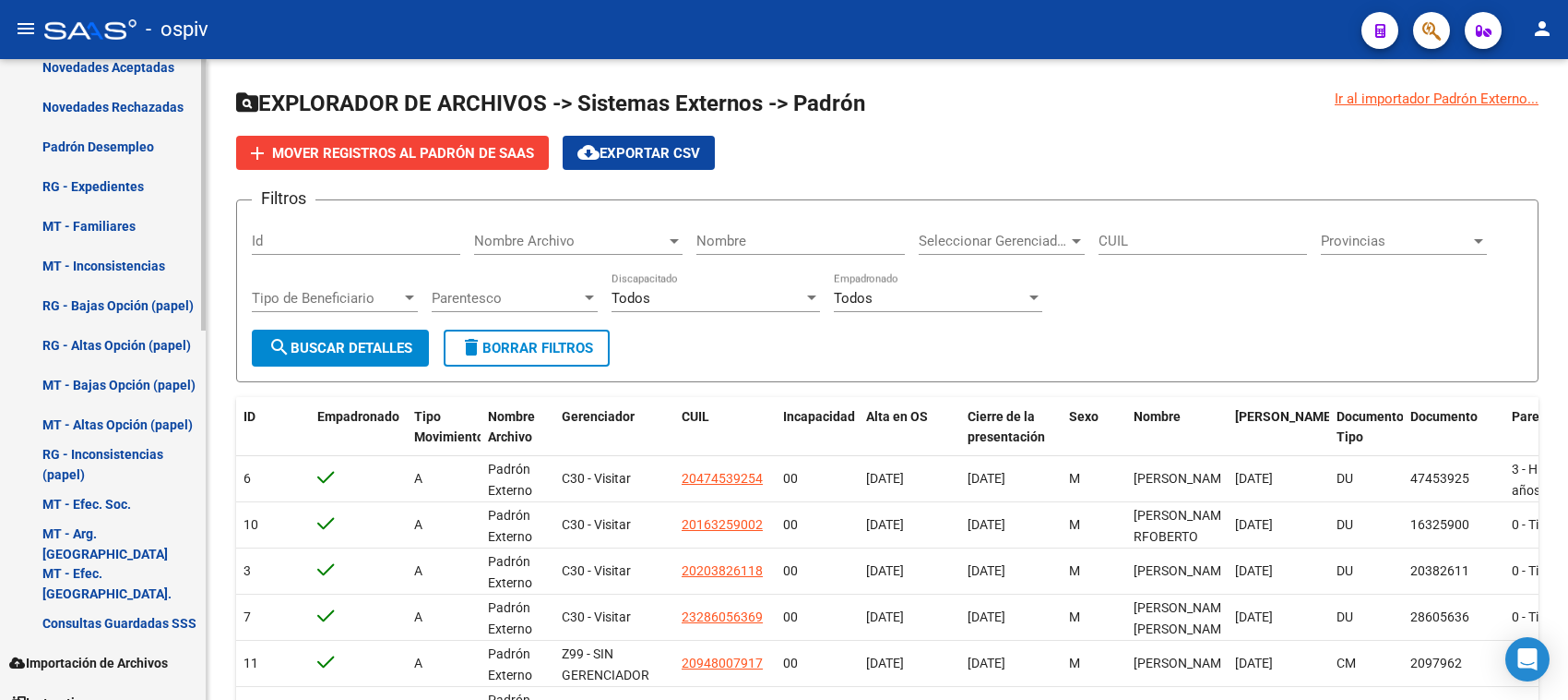
scroll to position [873, 0]
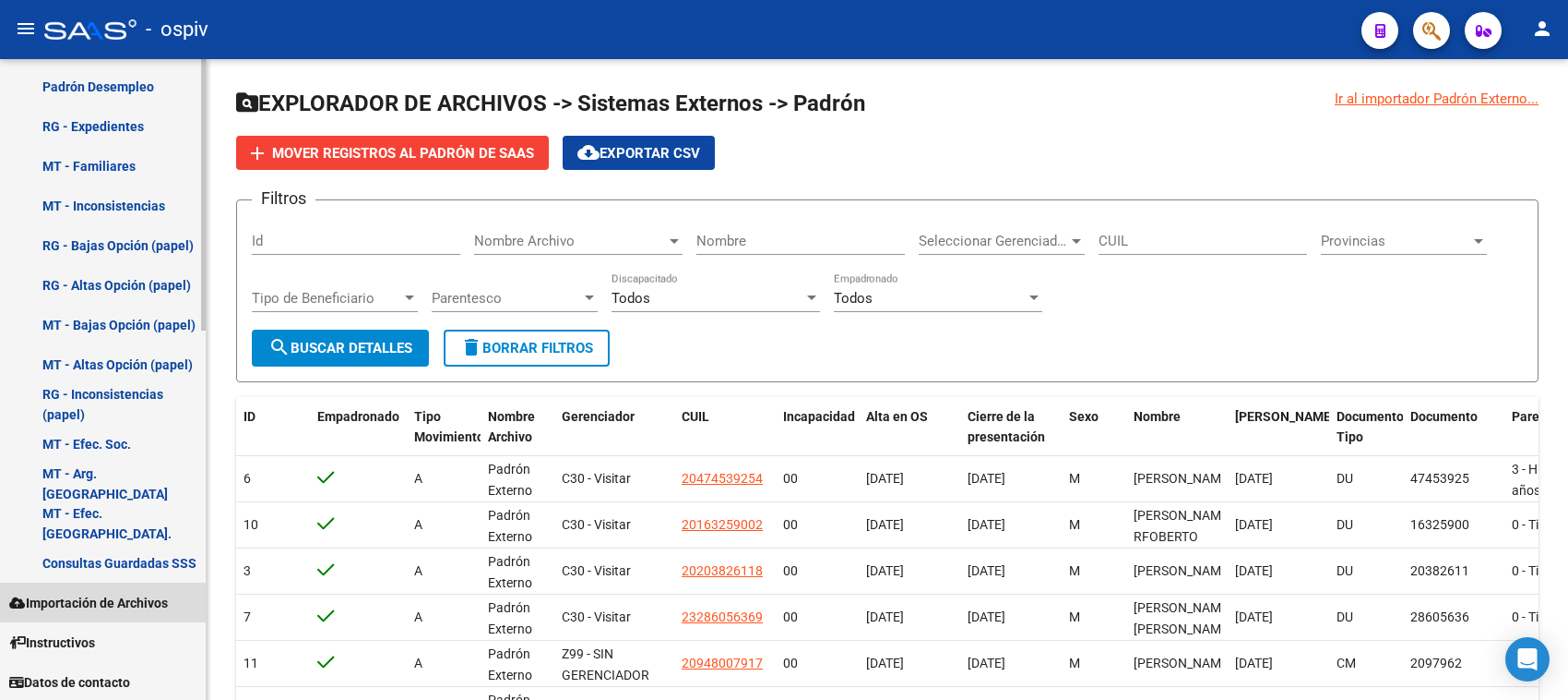
click at [131, 605] on span "Importación de Archivos" at bounding box center [88, 603] width 158 height 20
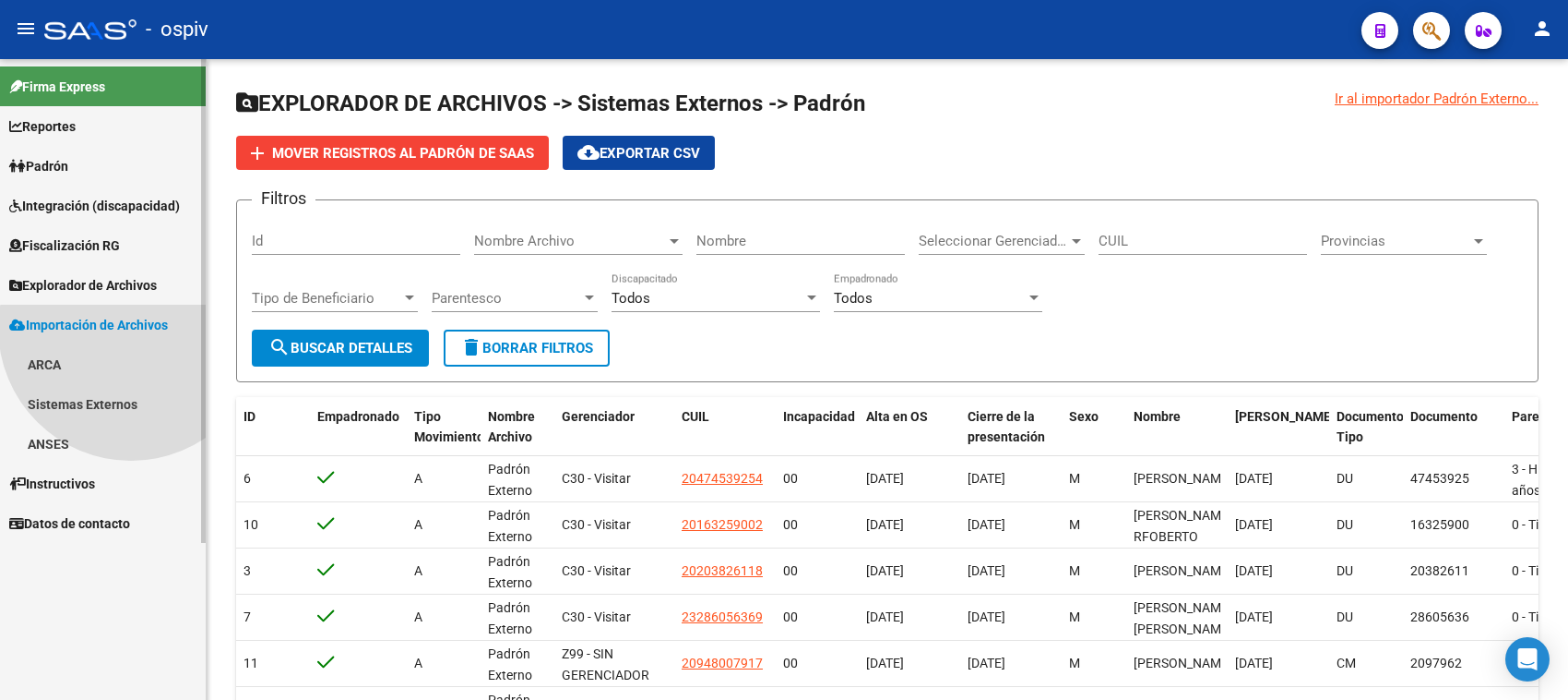
scroll to position [0, 0]
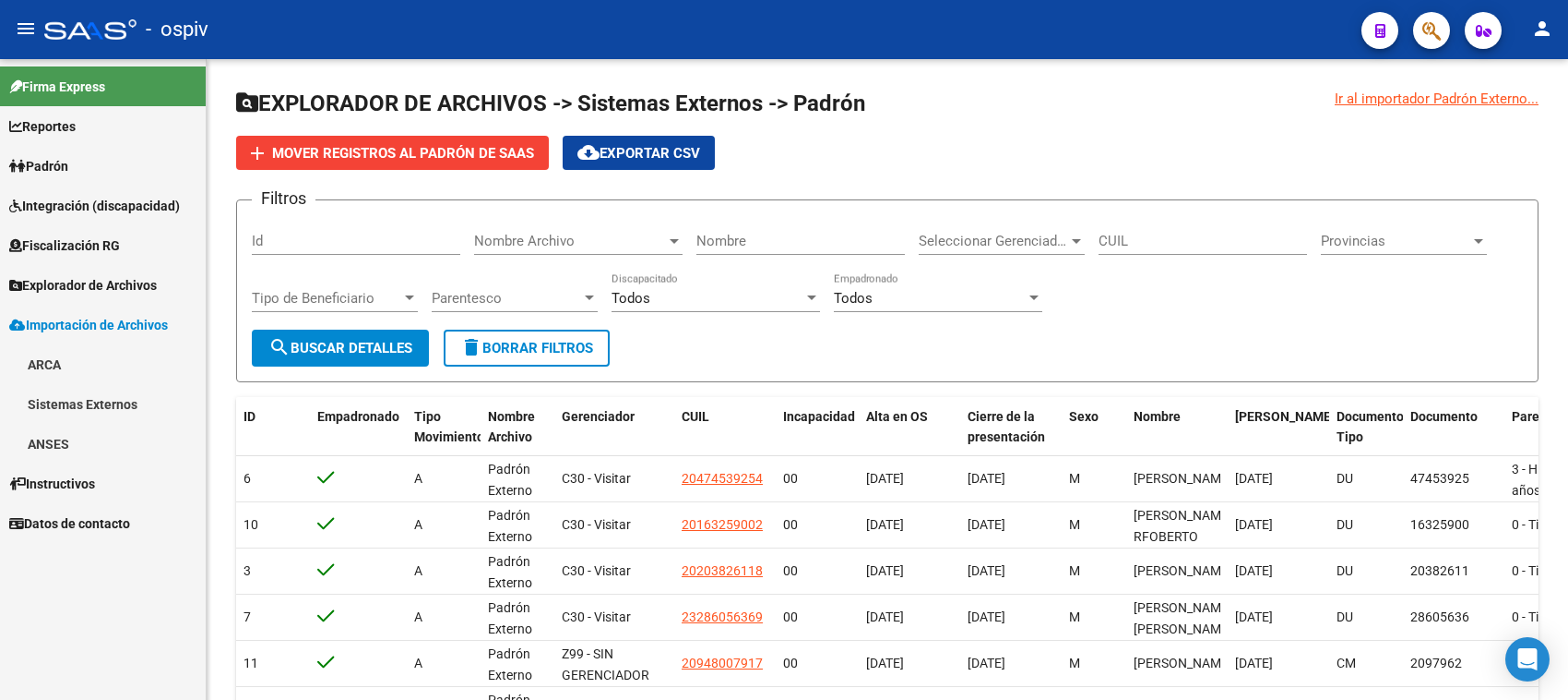
click at [108, 397] on link "Sistemas Externos" at bounding box center [103, 404] width 205 height 40
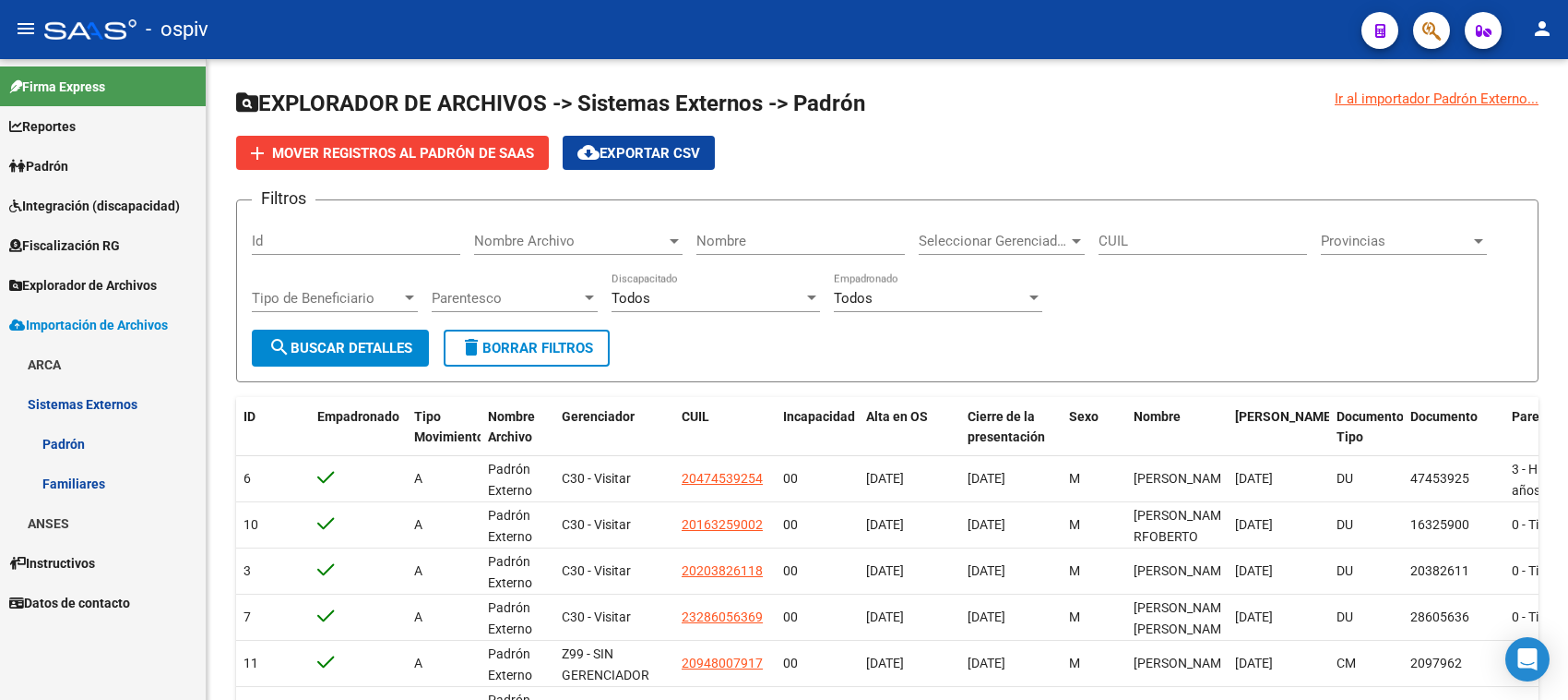
click at [86, 569] on span "Instructivos" at bounding box center [52, 563] width 86 height 20
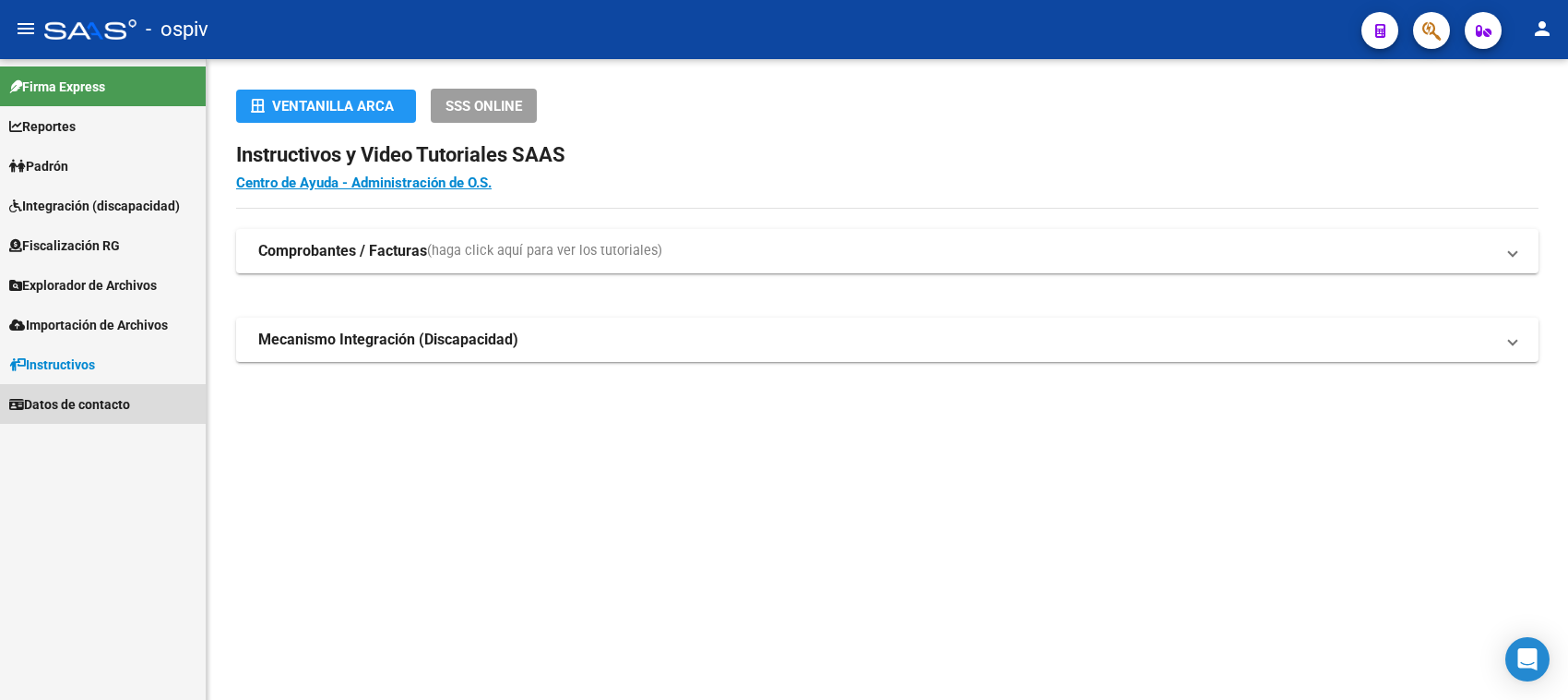
click at [104, 406] on span "Datos de contacto" at bounding box center [69, 405] width 121 height 20
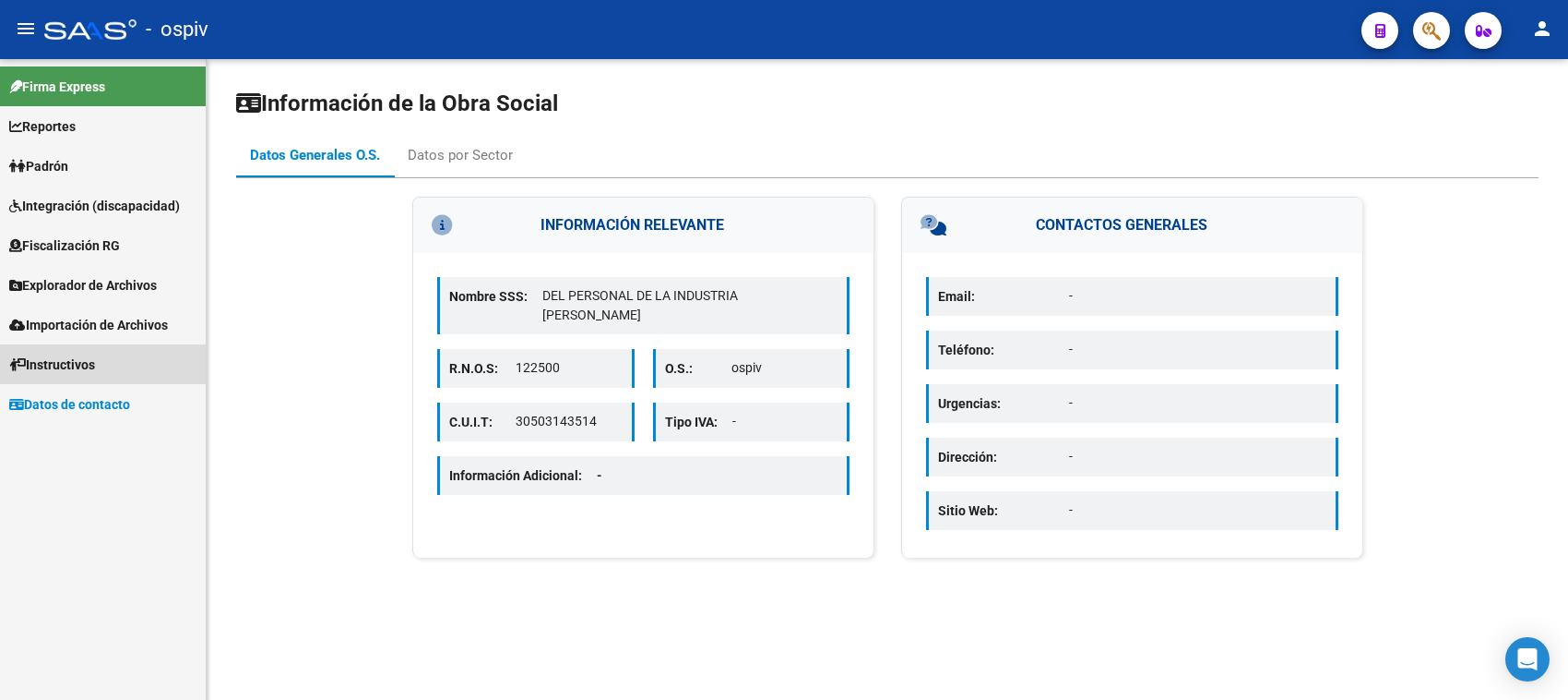
click at [95, 363] on span "Instructivos" at bounding box center [52, 365] width 86 height 20
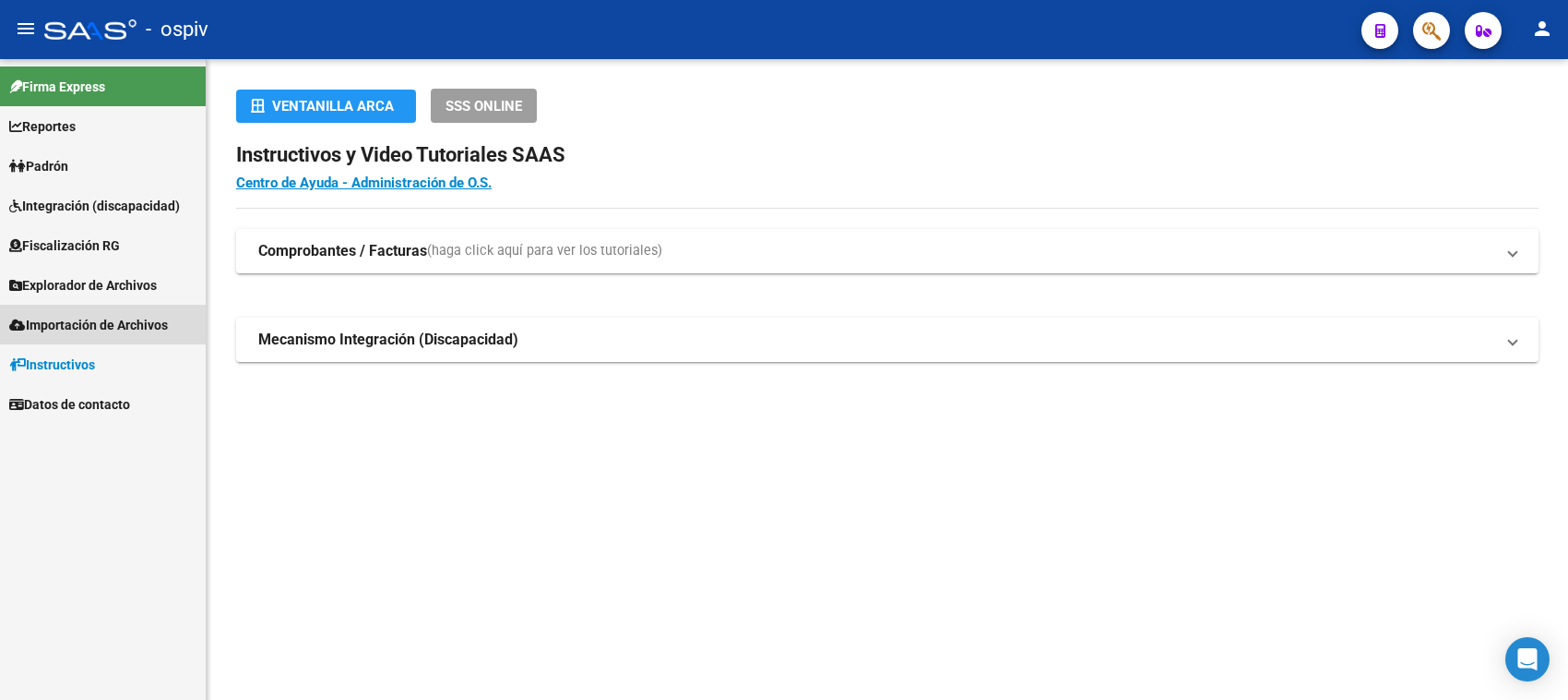
click at [105, 315] on span "Importación de Archivos" at bounding box center [88, 325] width 158 height 20
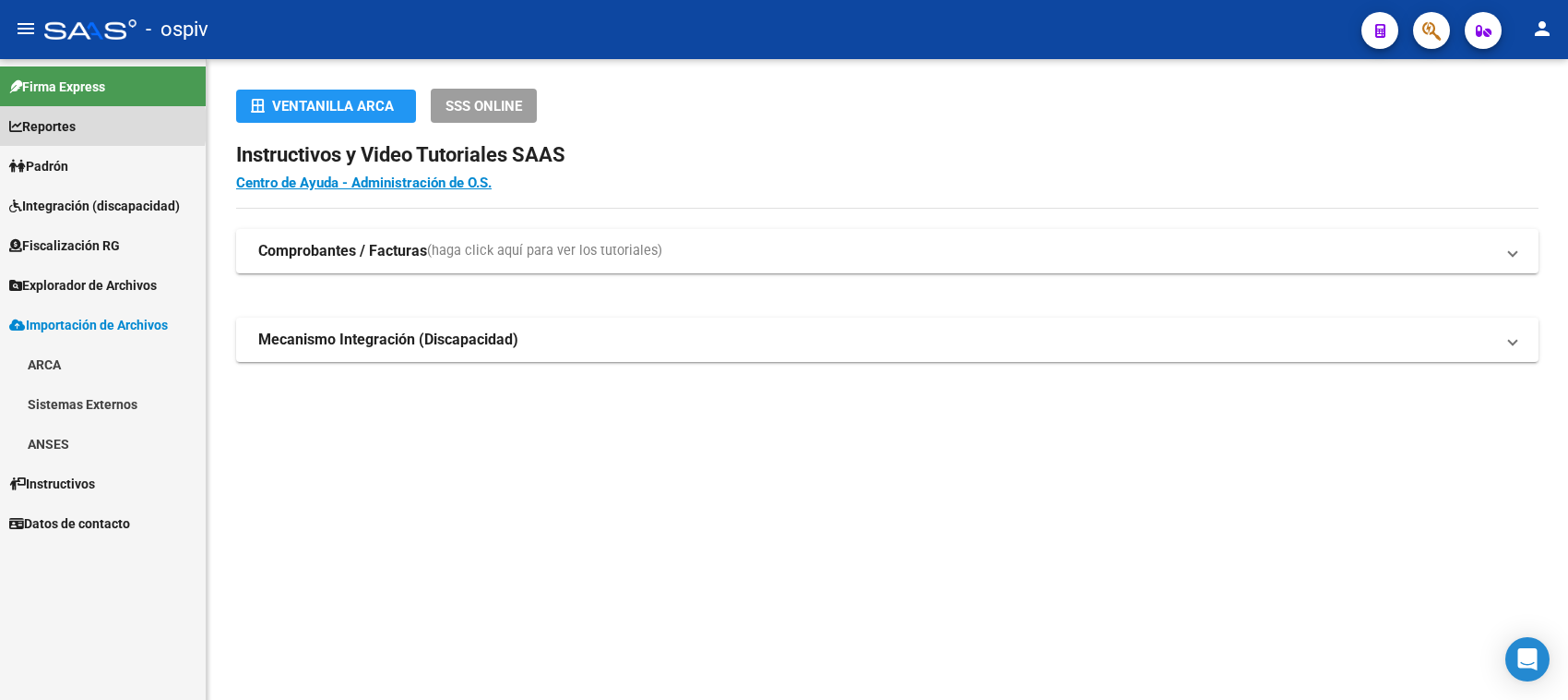
click at [76, 126] on span "Reportes" at bounding box center [43, 127] width 67 height 20
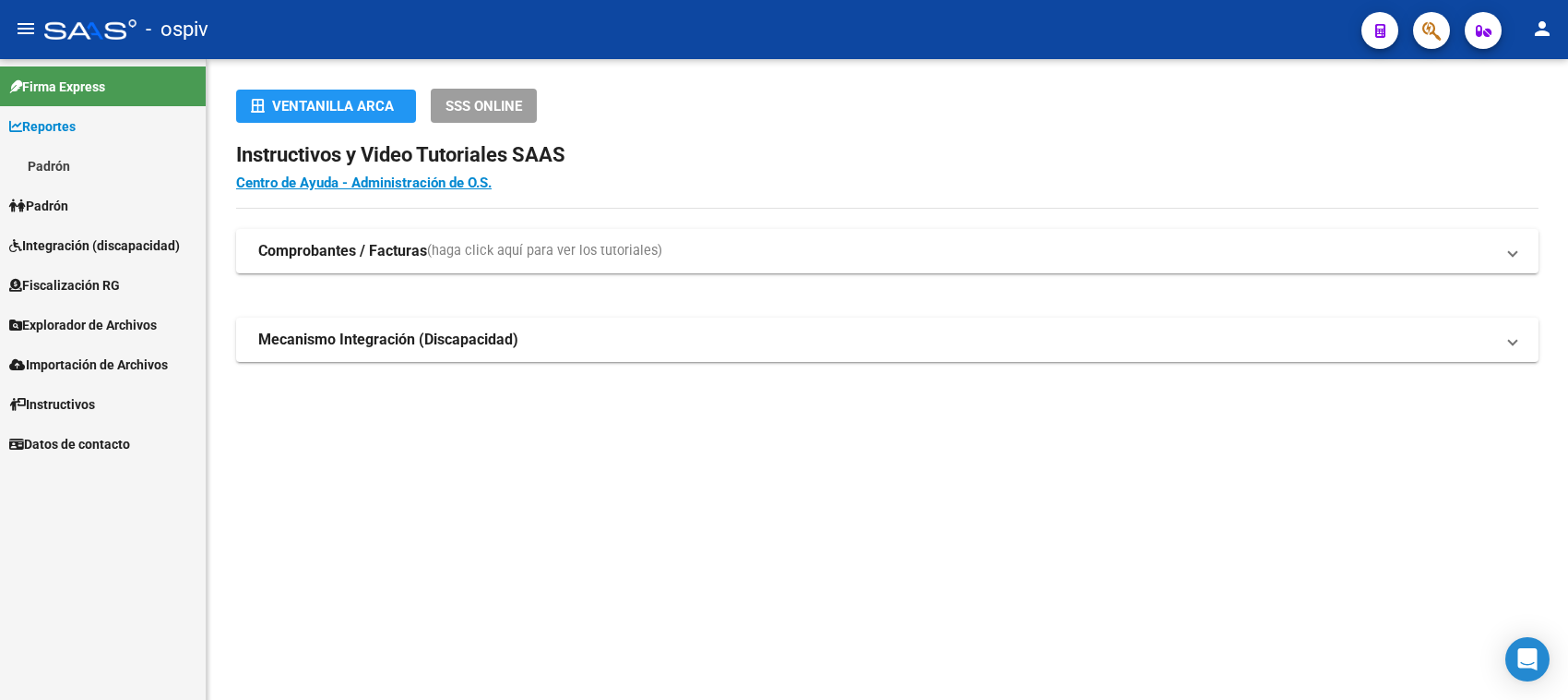
click at [65, 159] on link "Padrón" at bounding box center [103, 165] width 205 height 40
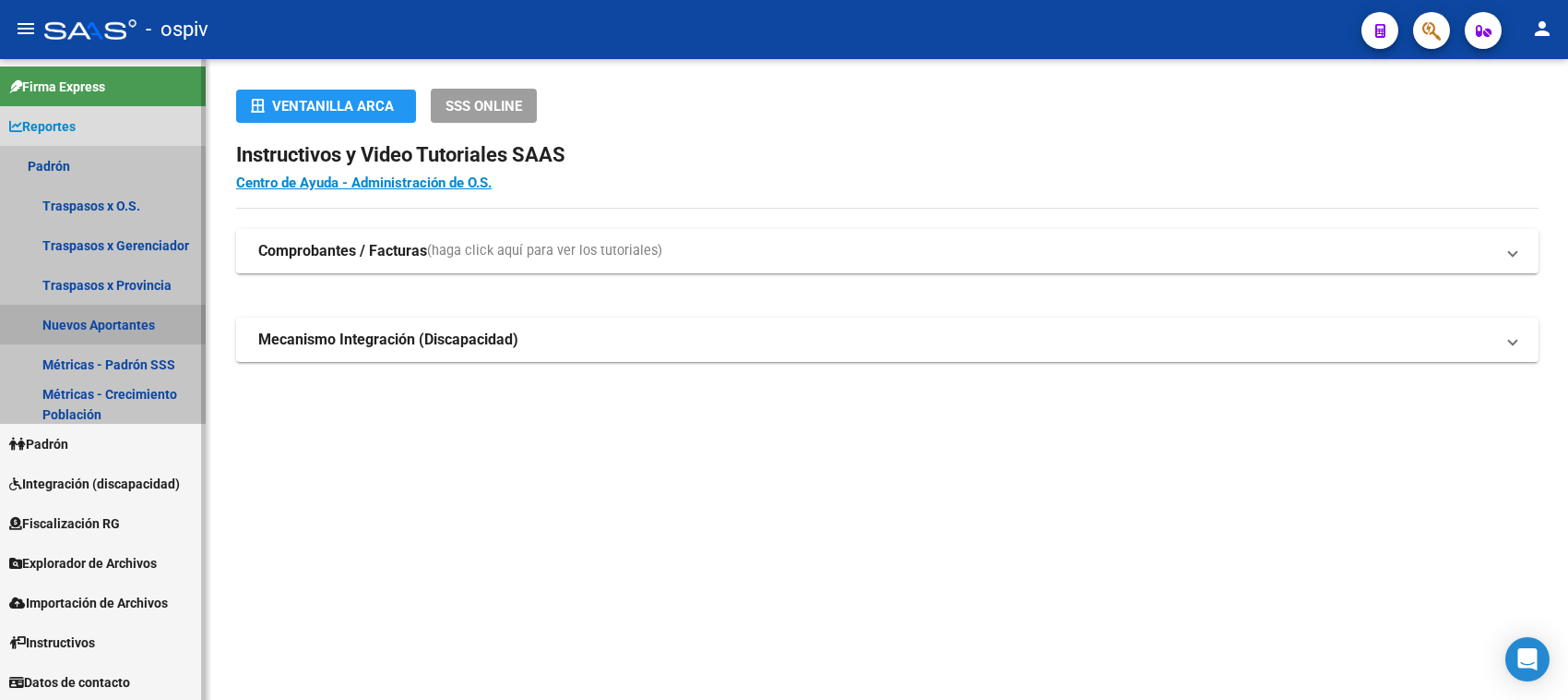
click at [118, 321] on link "Nuevos Aportantes" at bounding box center [103, 324] width 205 height 40
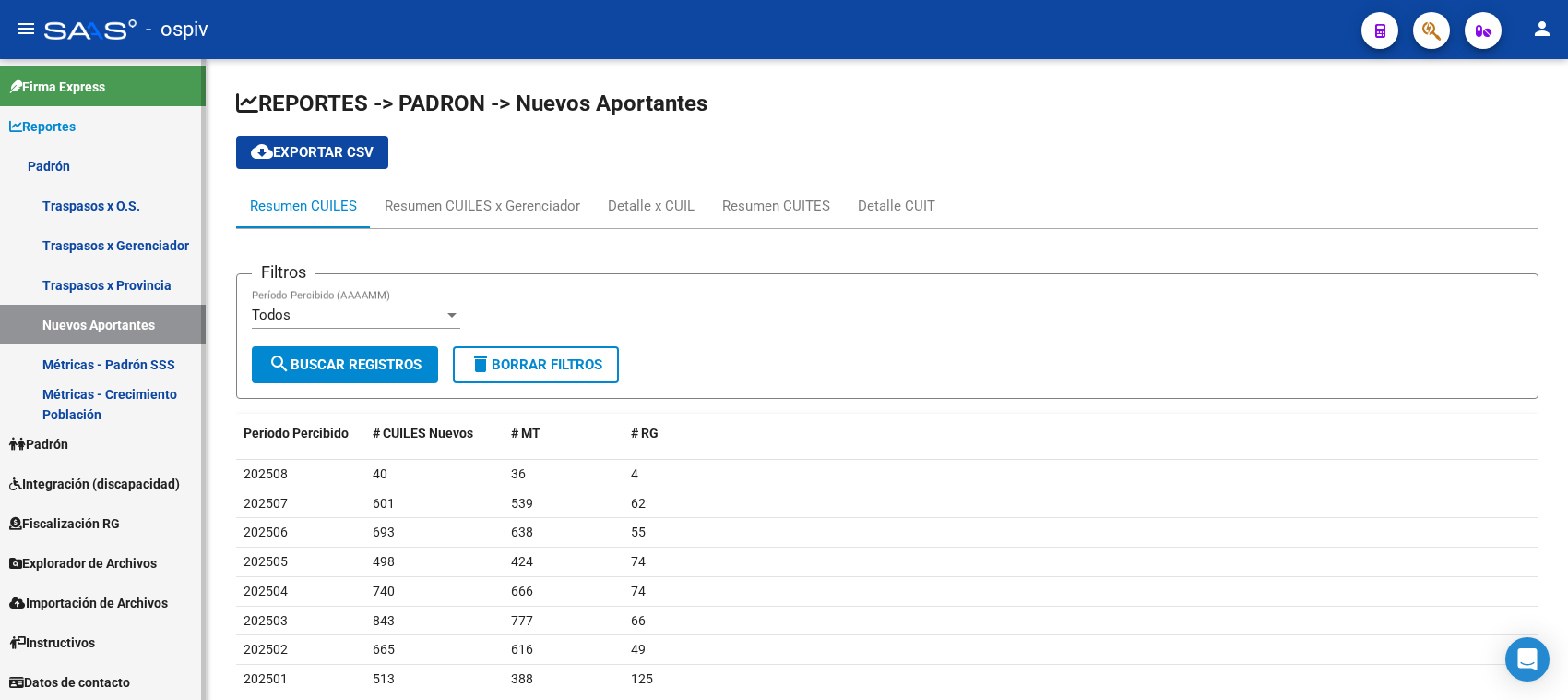
click at [148, 280] on link "Traspasos x Provincia" at bounding box center [103, 284] width 205 height 40
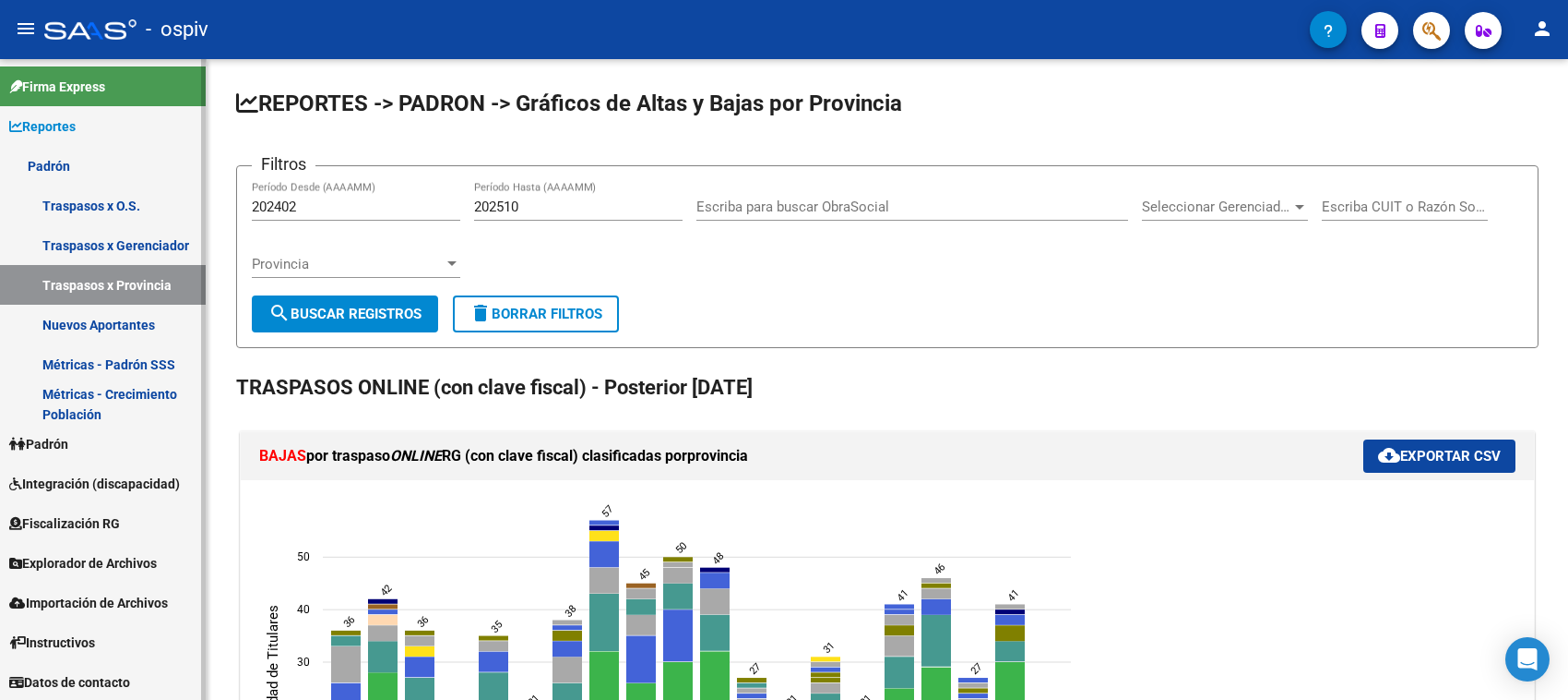
click at [171, 241] on link "Traspasos x Gerenciador" at bounding box center [103, 244] width 205 height 40
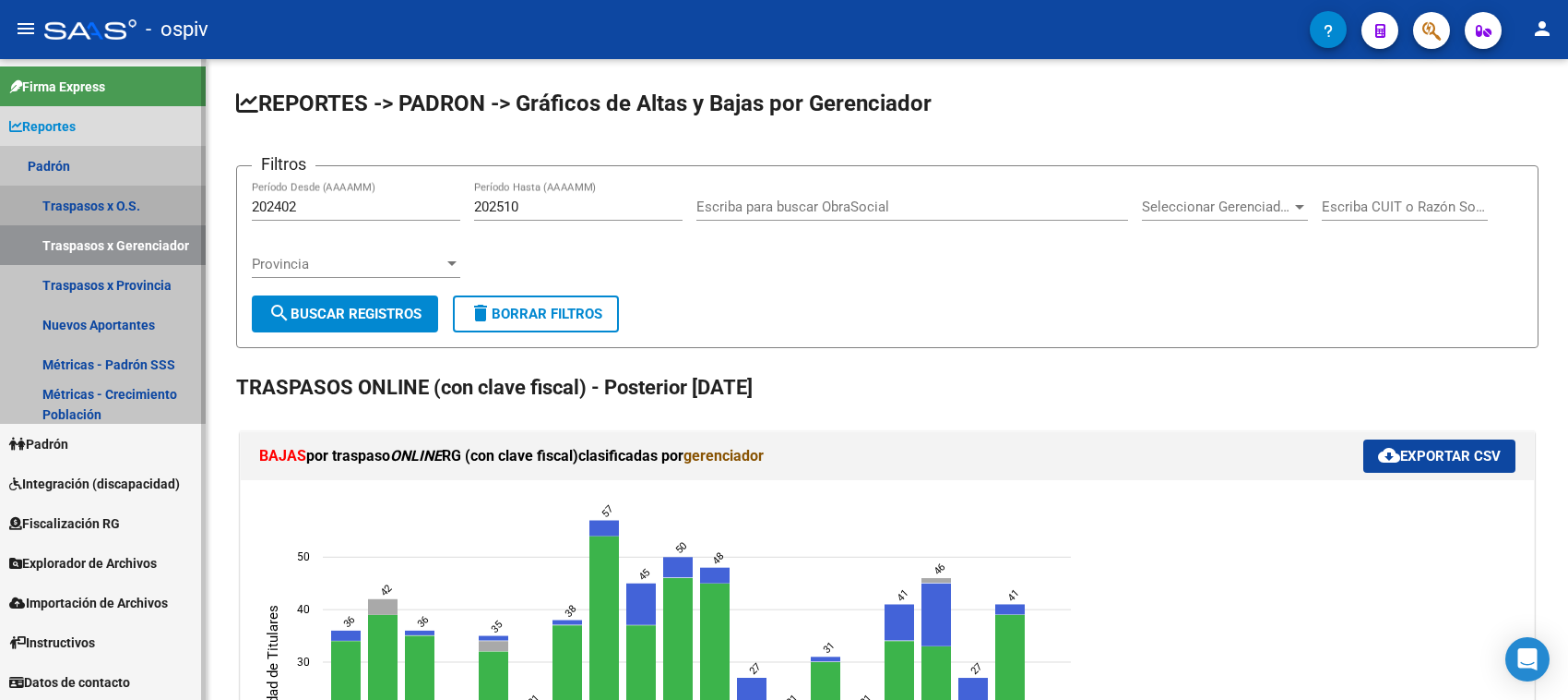
click at [81, 201] on link "Traspasos x O.S." at bounding box center [103, 205] width 205 height 40
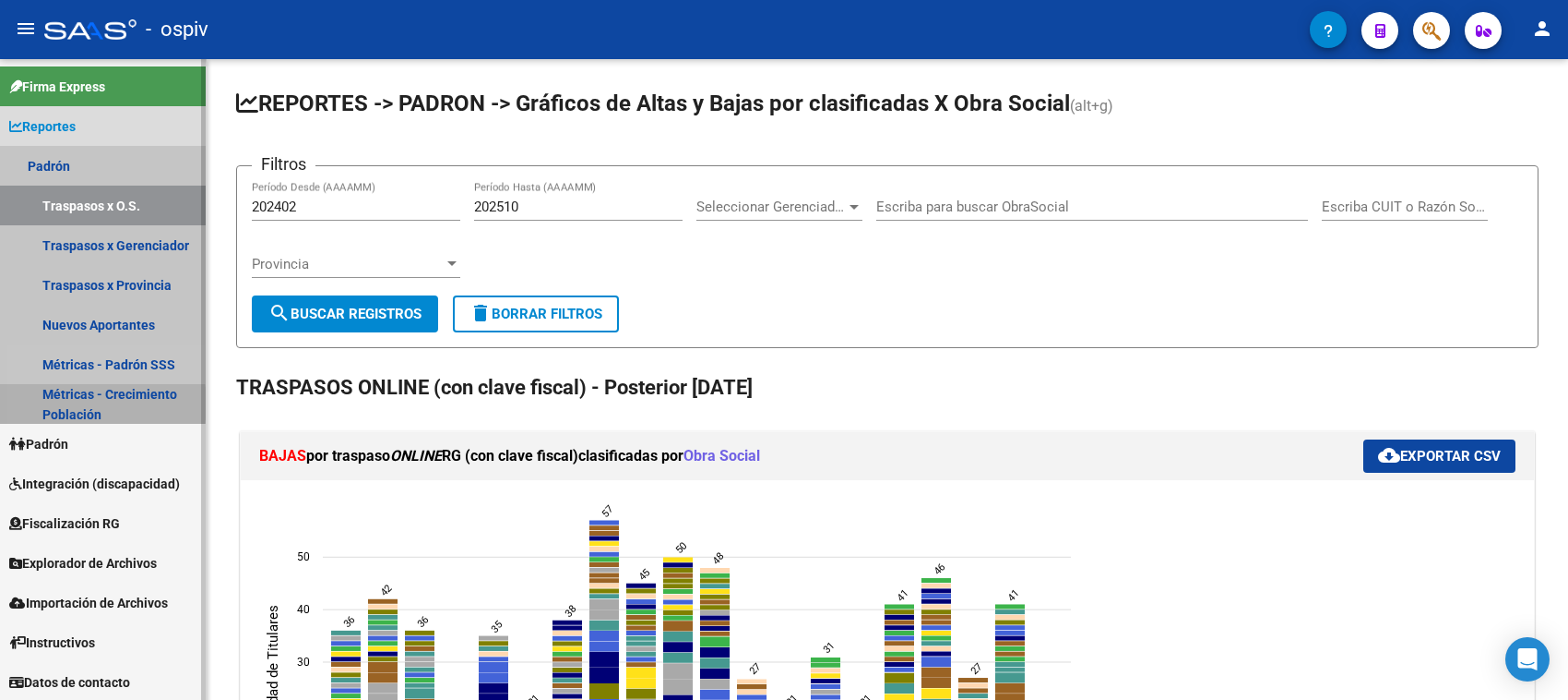
click at [66, 404] on link "Métricas - Crecimiento Población" at bounding box center [103, 404] width 205 height 40
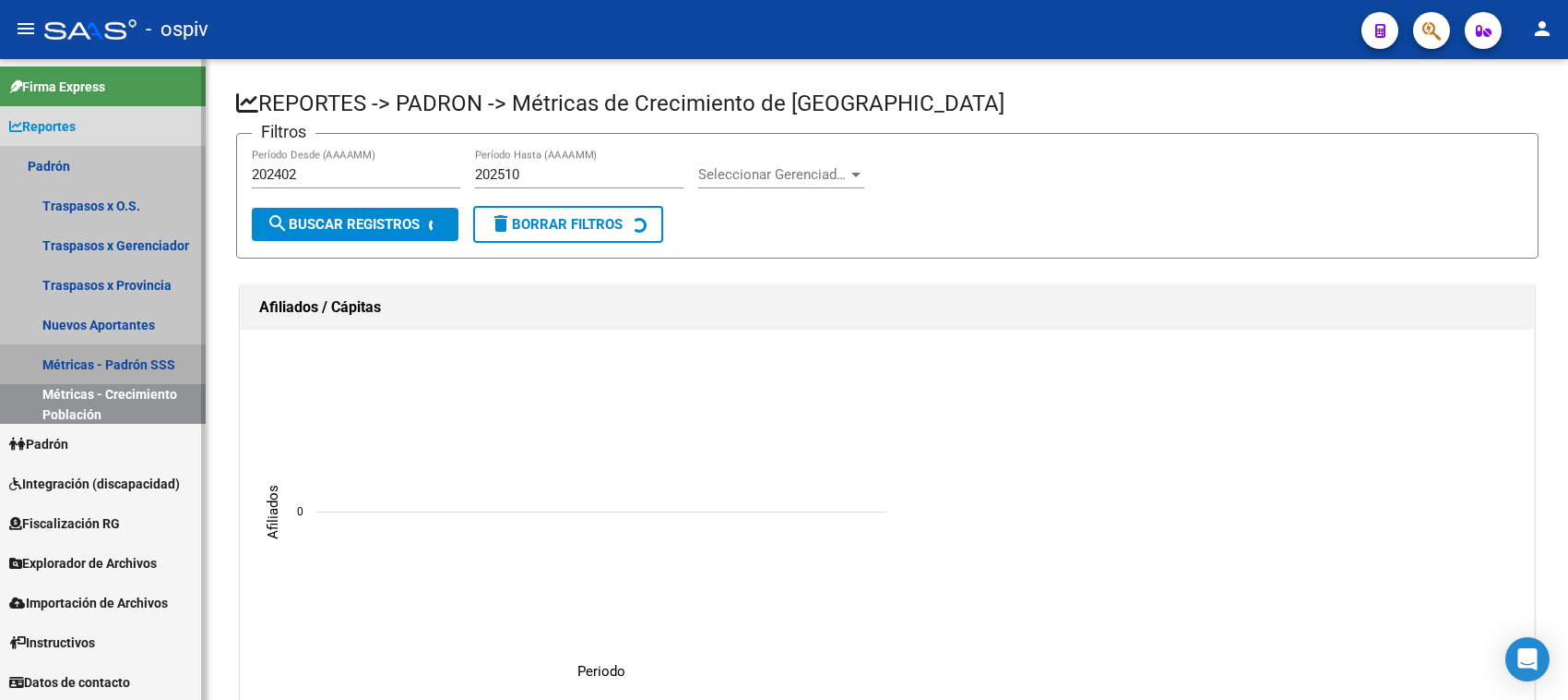
click at [114, 360] on link "Métricas - Padrón SSS" at bounding box center [103, 364] width 205 height 40
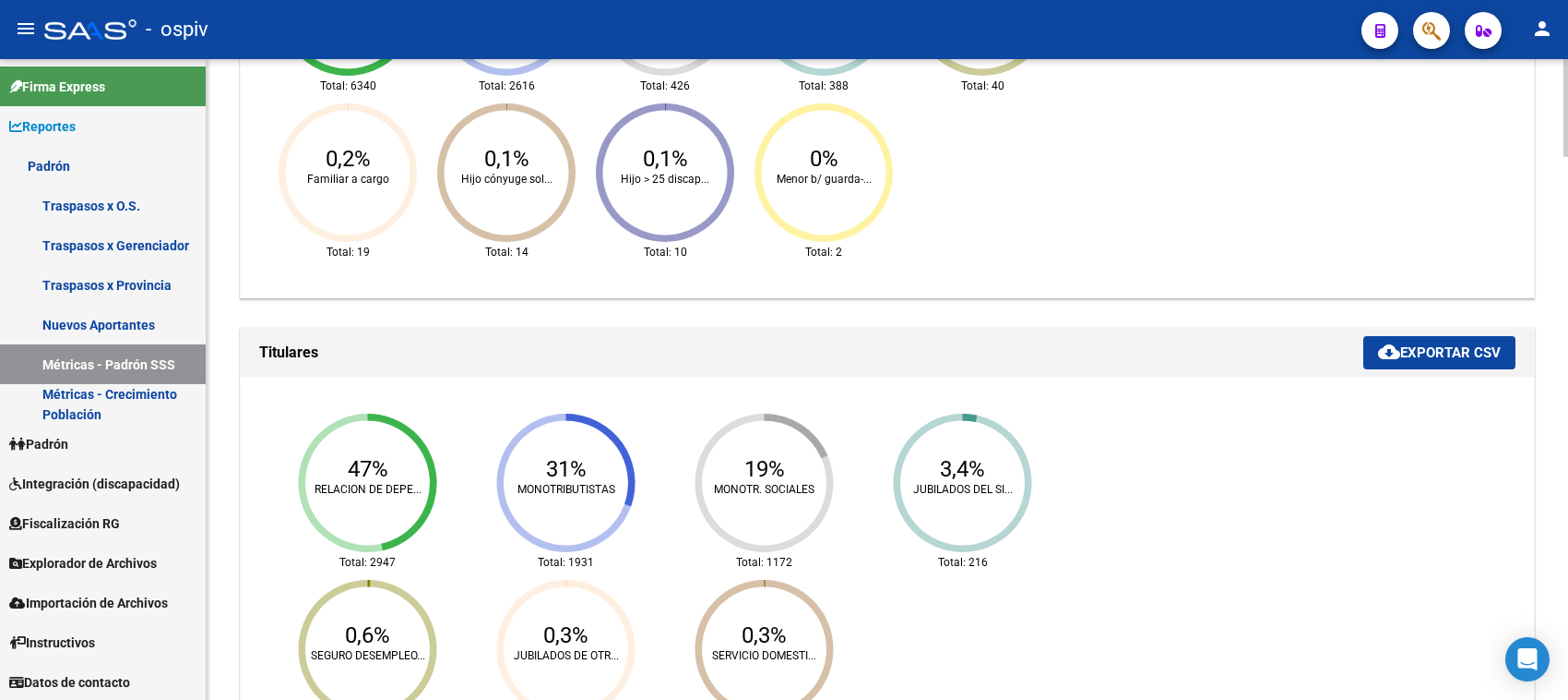
scroll to position [1615, 0]
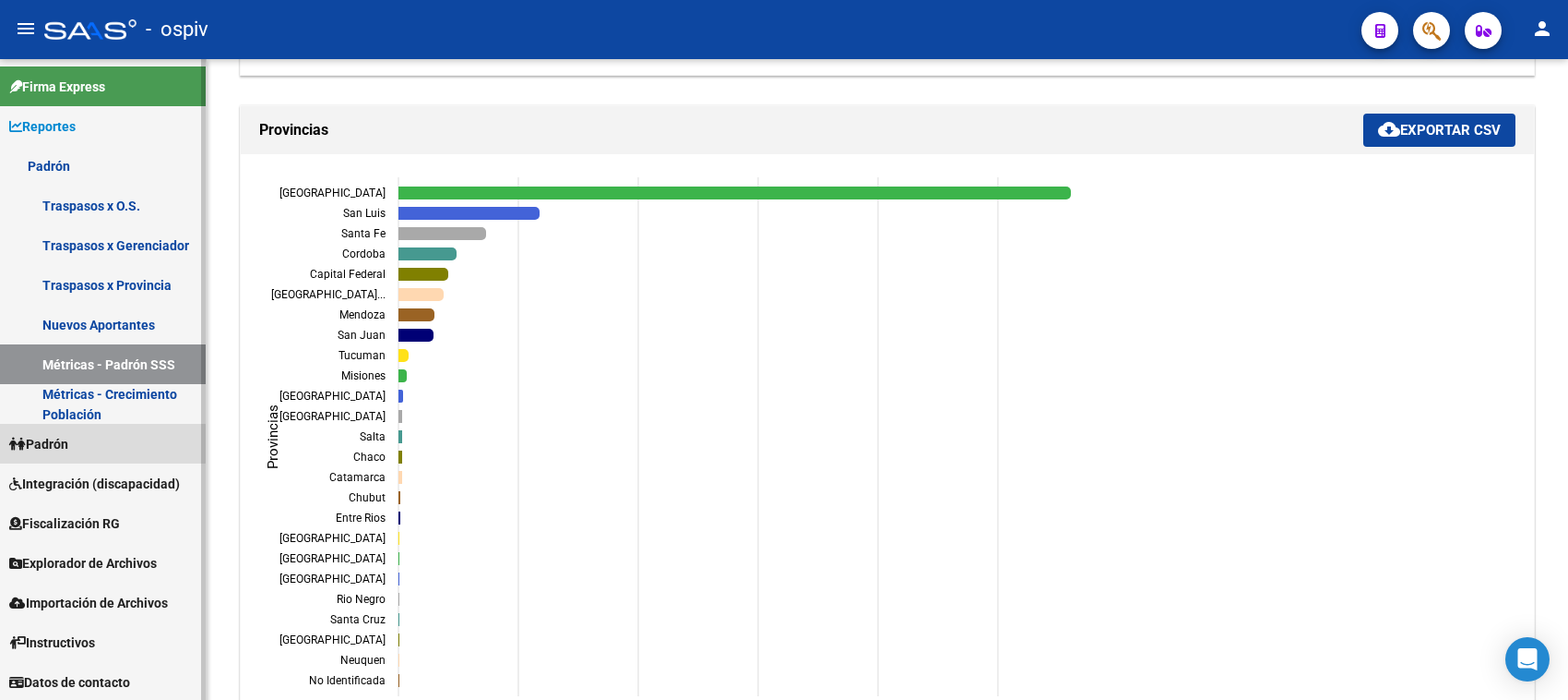
click at [77, 441] on link "Padrón" at bounding box center [103, 444] width 205 height 40
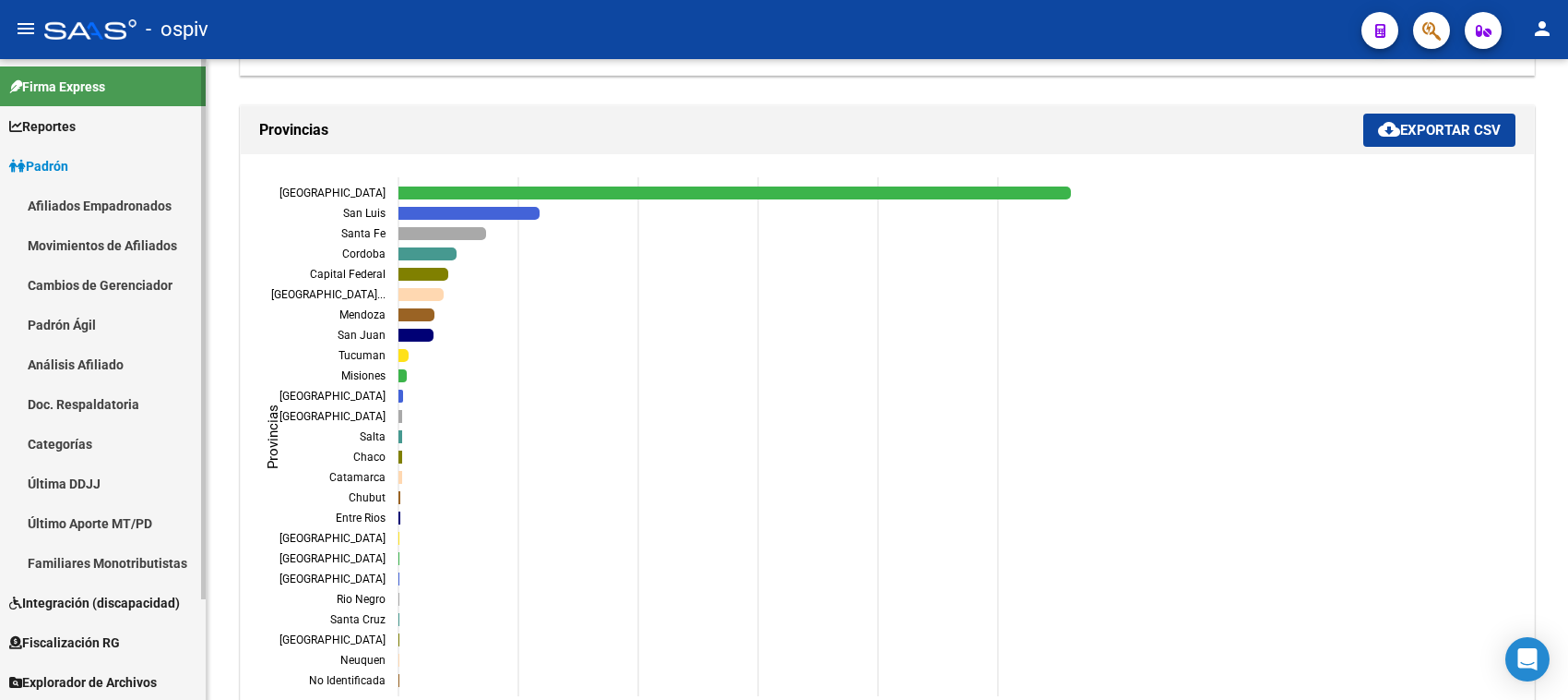
click at [94, 324] on link "Padrón Ágil" at bounding box center [103, 324] width 205 height 40
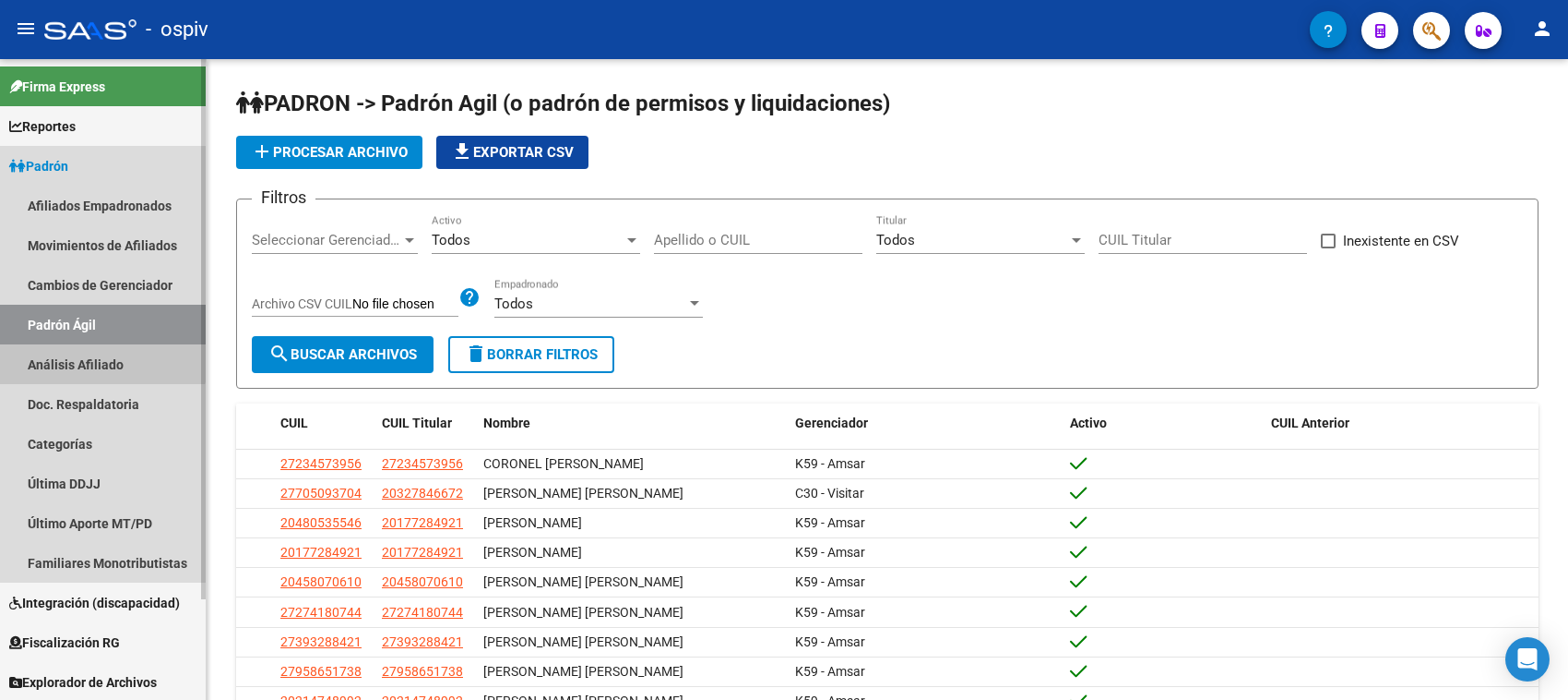
click at [89, 356] on link "Análisis Afiliado" at bounding box center [103, 364] width 205 height 40
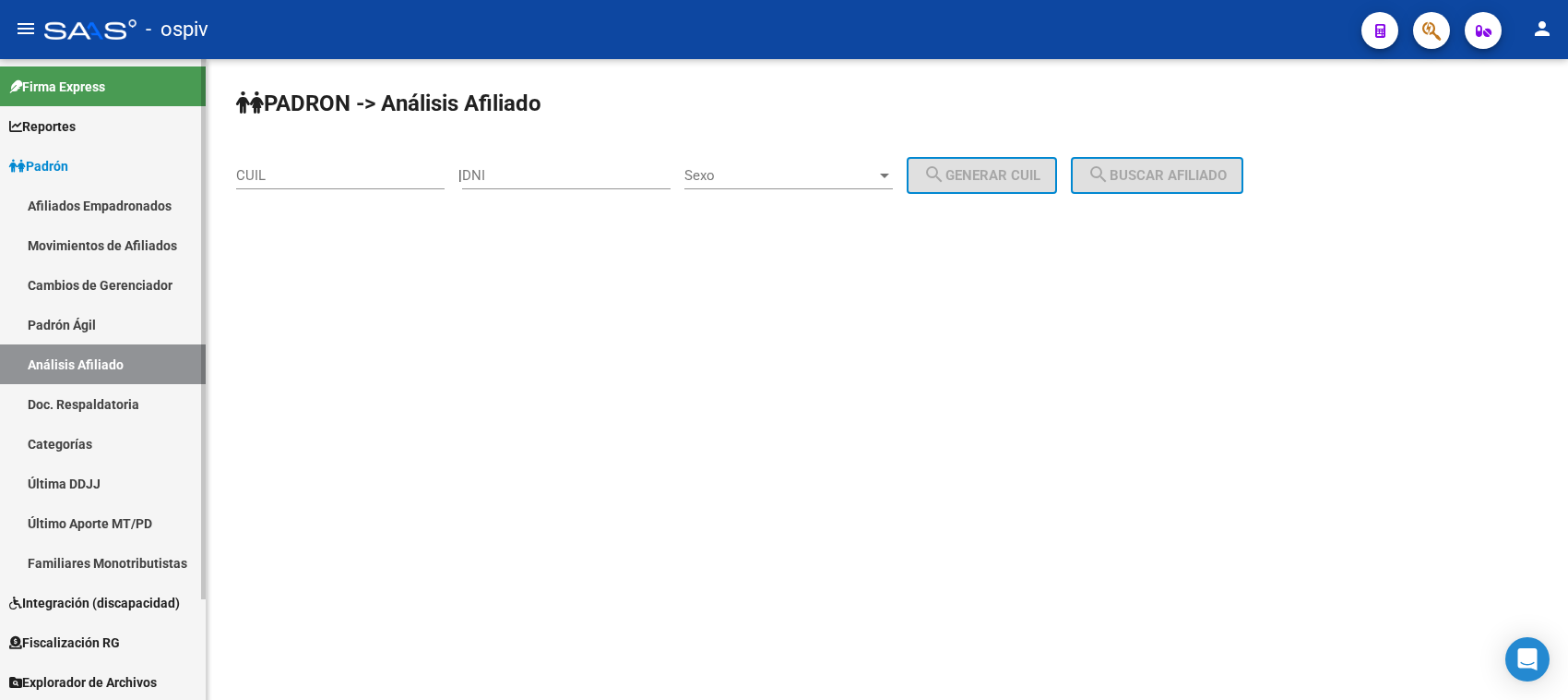
click at [86, 395] on link "Doc. Respaldatoria" at bounding box center [103, 404] width 205 height 40
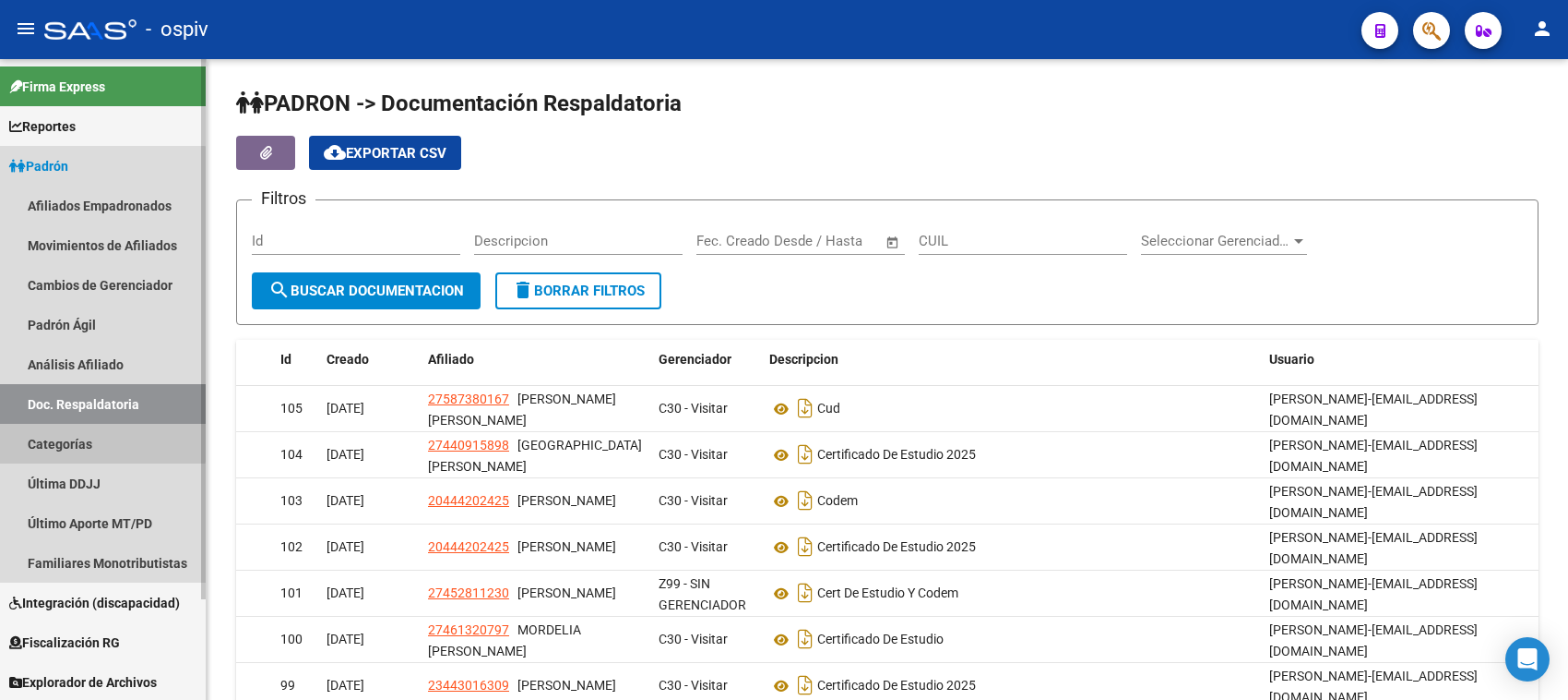
click at [72, 439] on link "Categorías" at bounding box center [103, 444] width 205 height 40
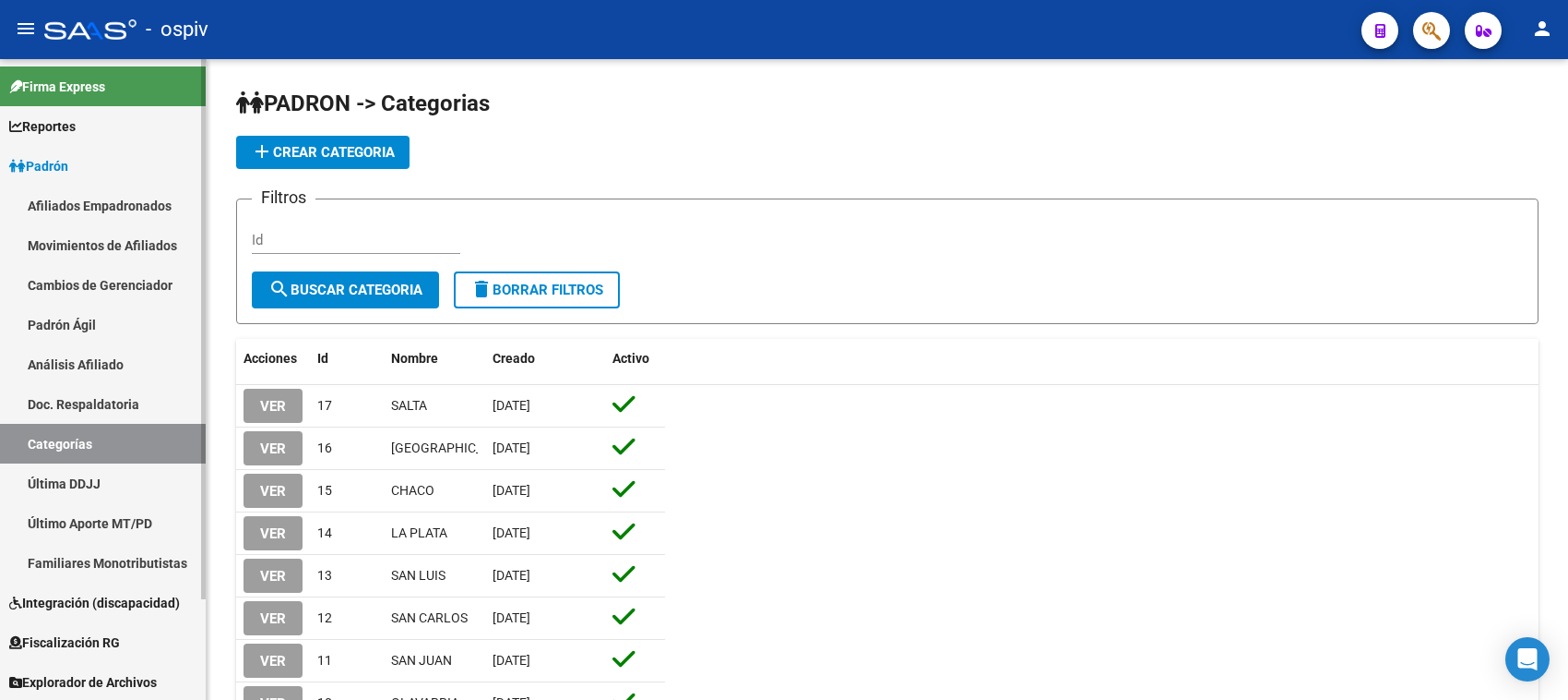
scroll to position [120, 0]
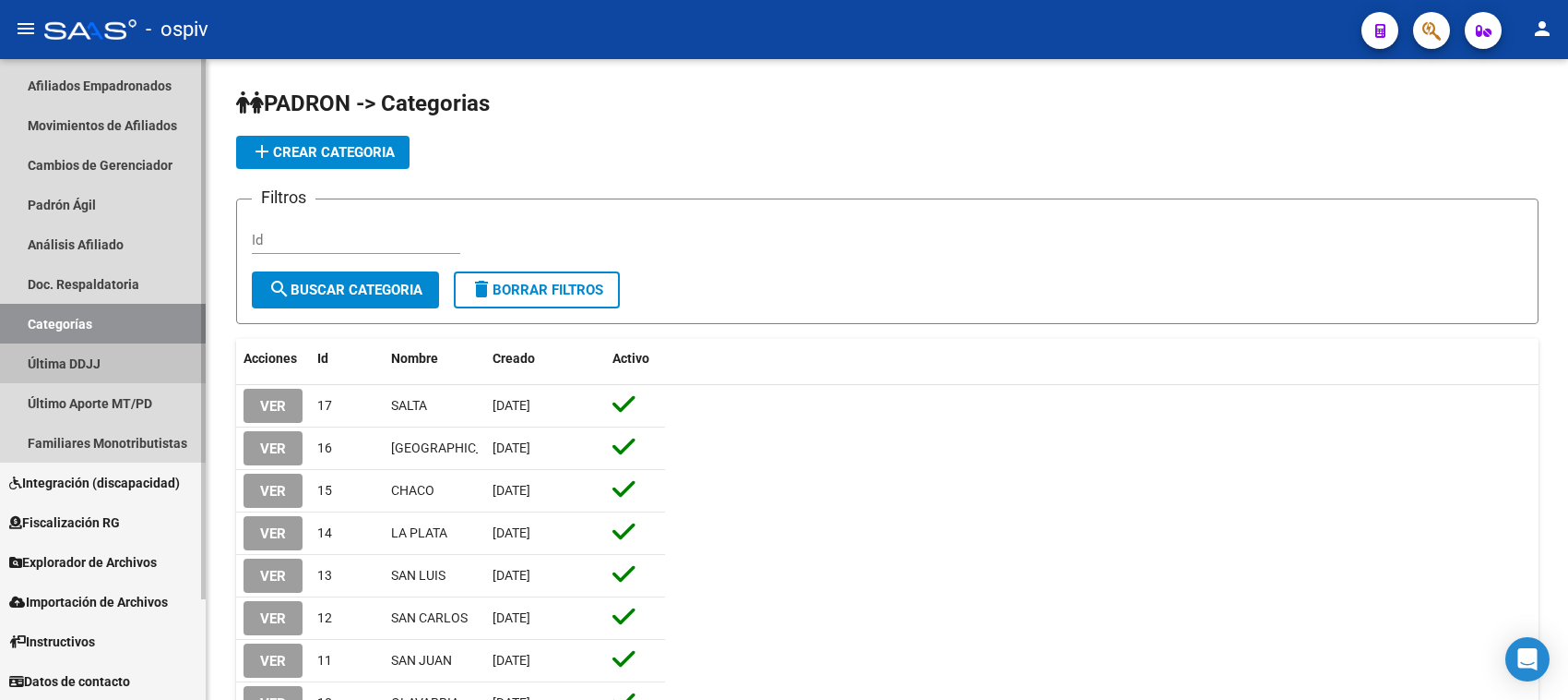
click at [97, 367] on link "Última DDJJ" at bounding box center [103, 363] width 205 height 40
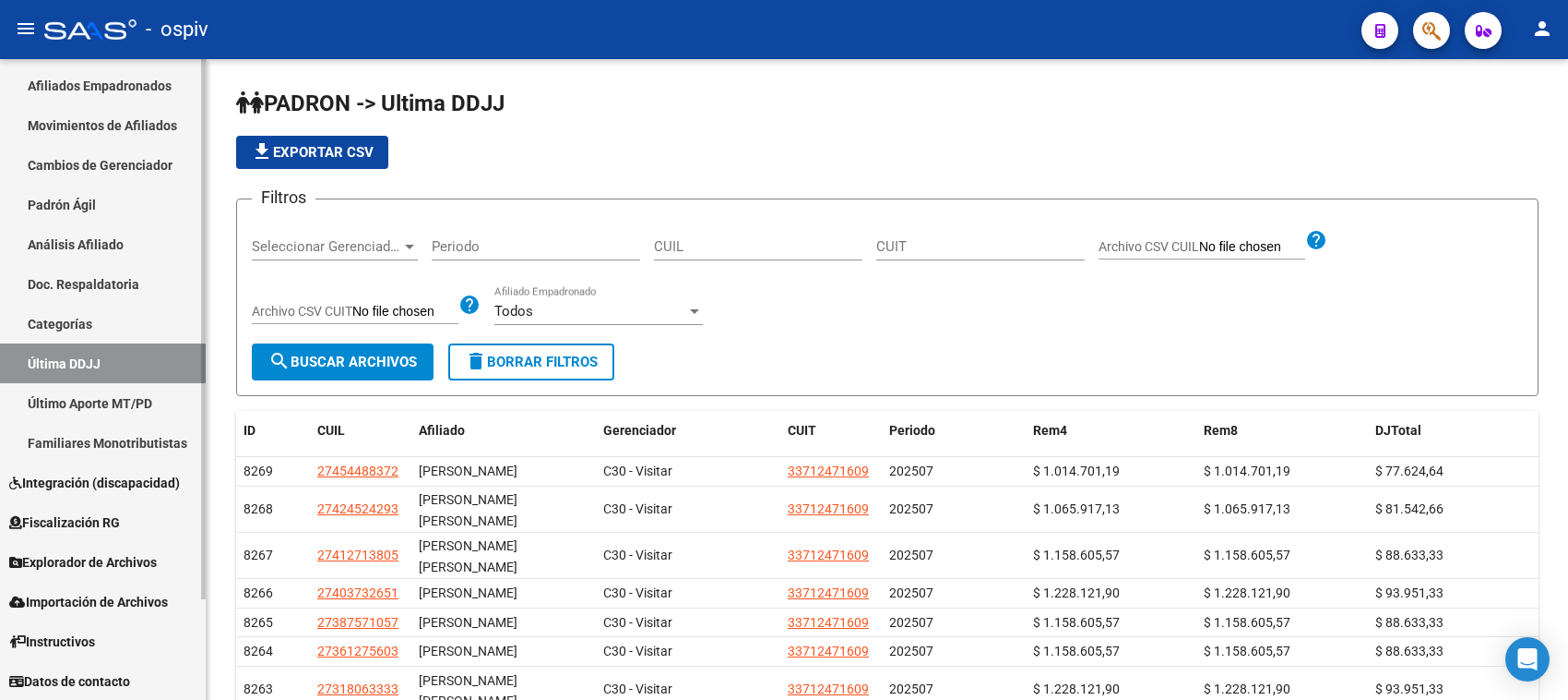
click at [112, 402] on link "Último Aporte MT/PD" at bounding box center [103, 403] width 205 height 40
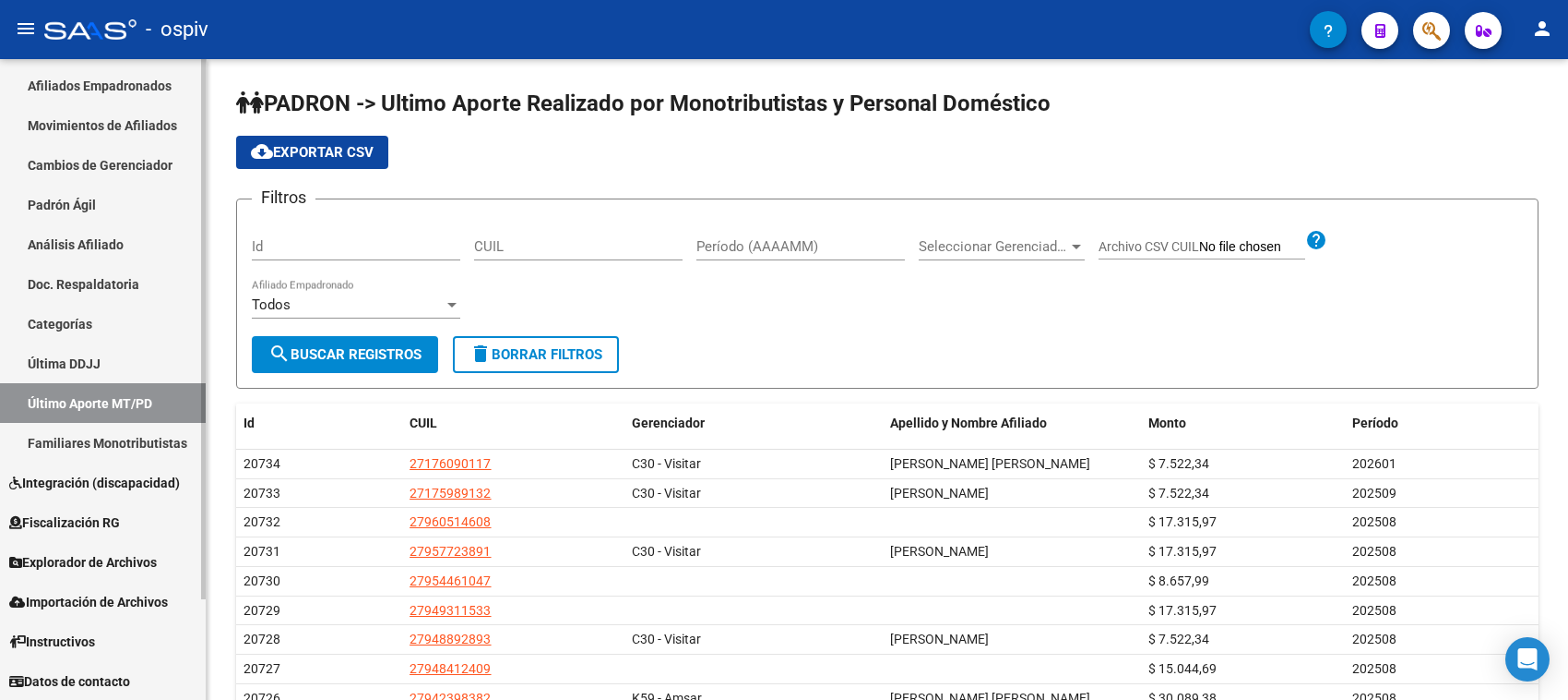
click at [112, 431] on link "Familiares Monotributistas" at bounding box center [103, 443] width 205 height 40
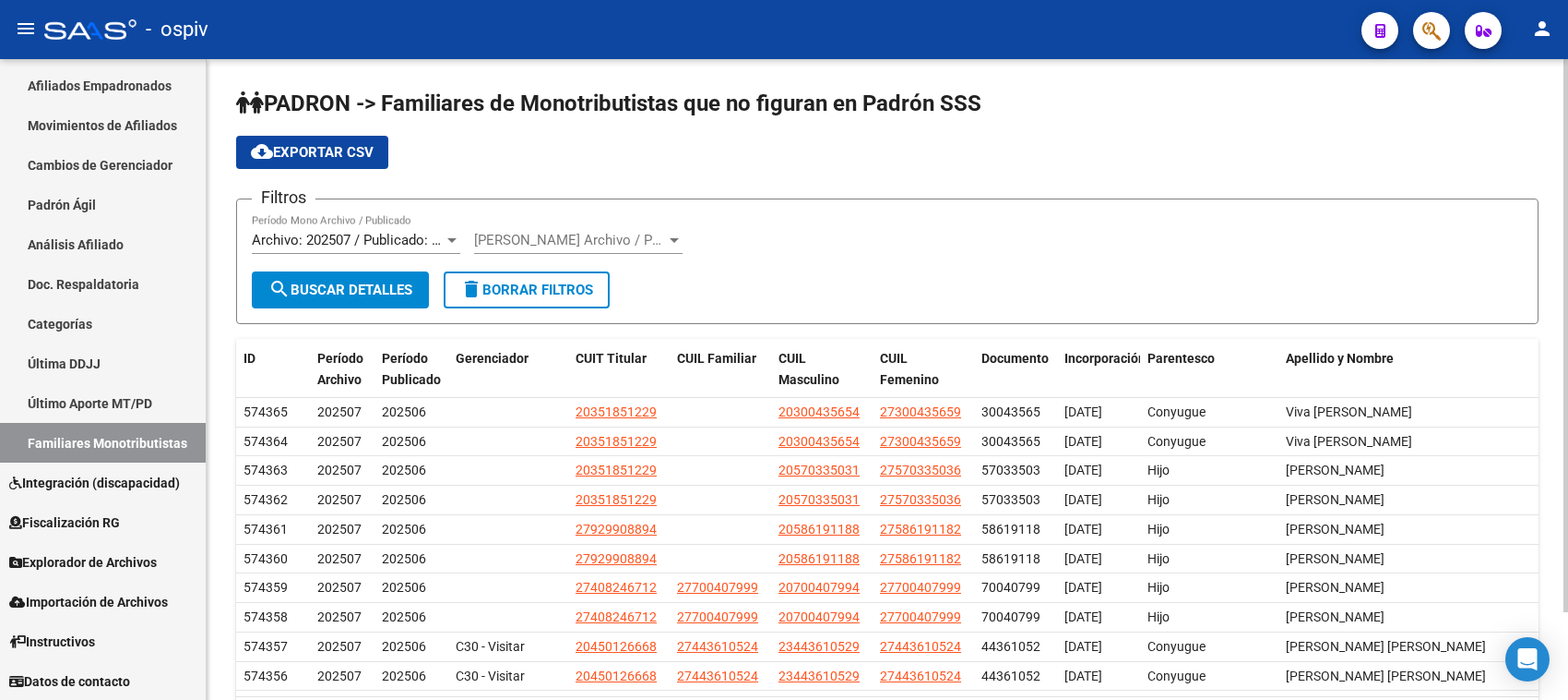
click at [338, 282] on span "search Buscar Detalles" at bounding box center [340, 290] width 143 height 17
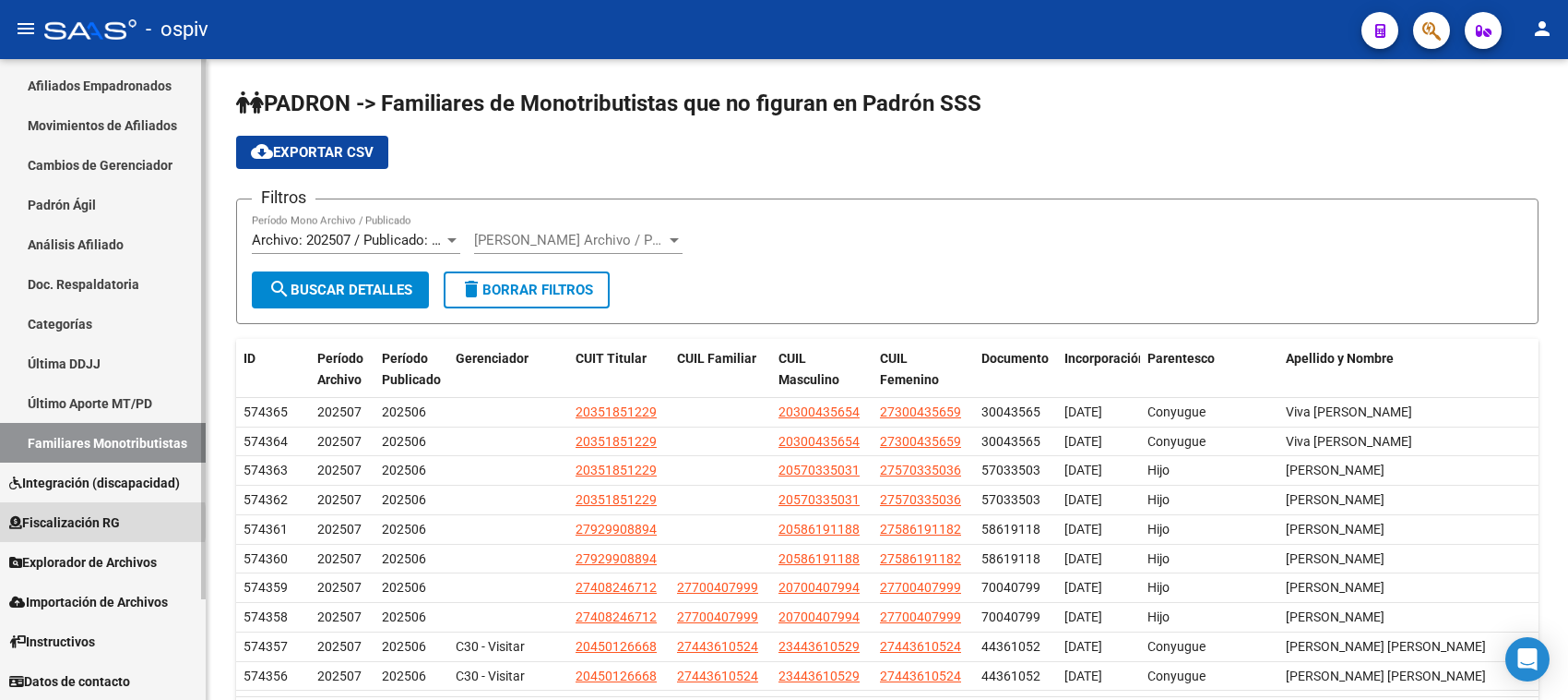
click at [81, 521] on span "Fiscalización RG" at bounding box center [65, 522] width 111 height 20
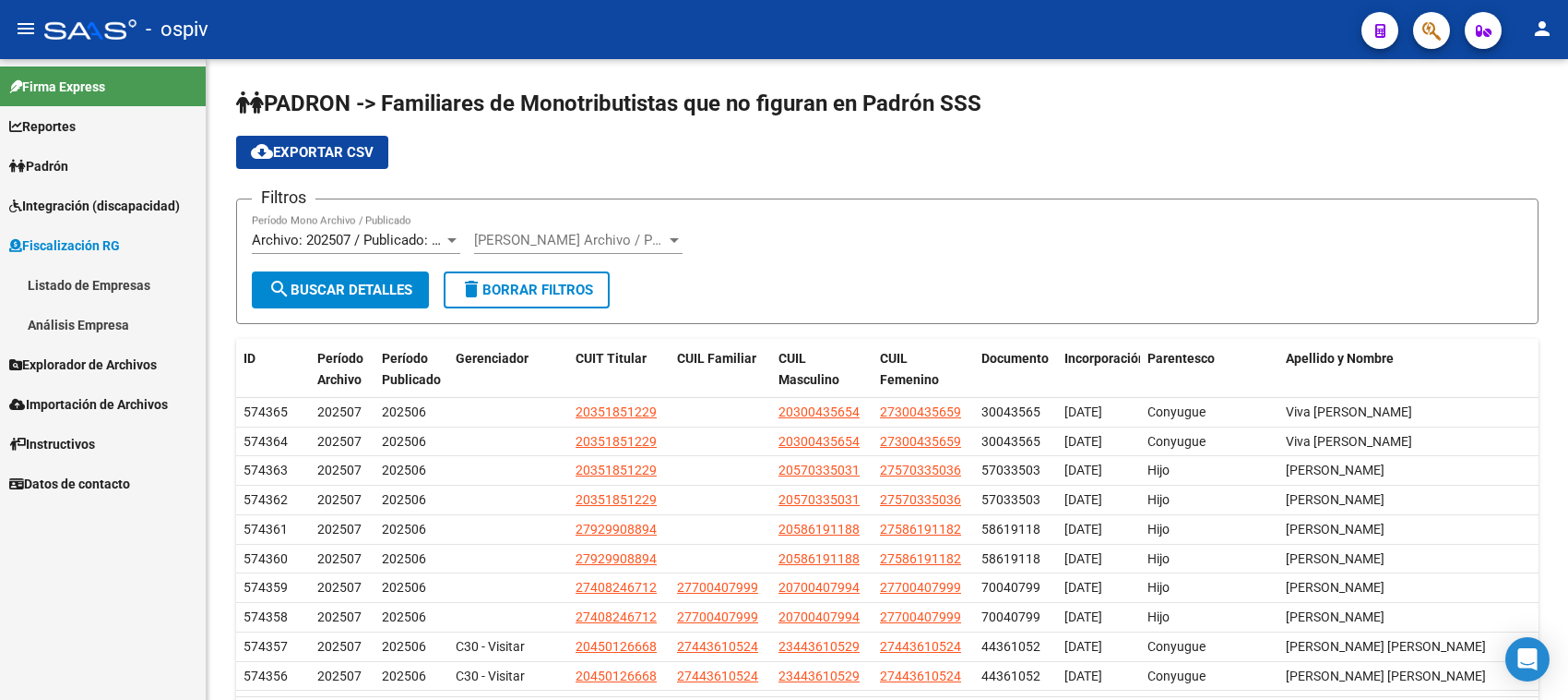
click at [108, 360] on span "Explorador de Archivos" at bounding box center [82, 365] width 147 height 20
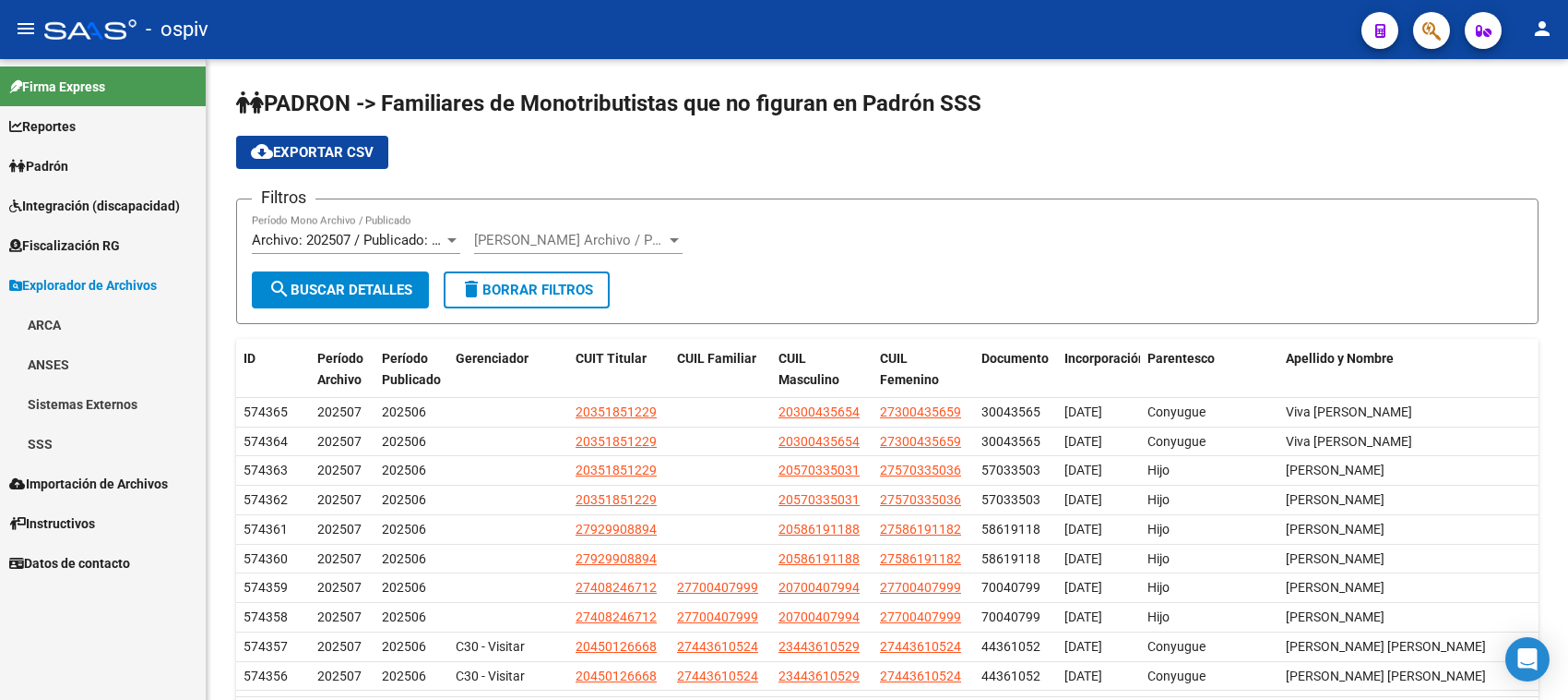
click at [52, 323] on link "ARCA" at bounding box center [103, 324] width 205 height 40
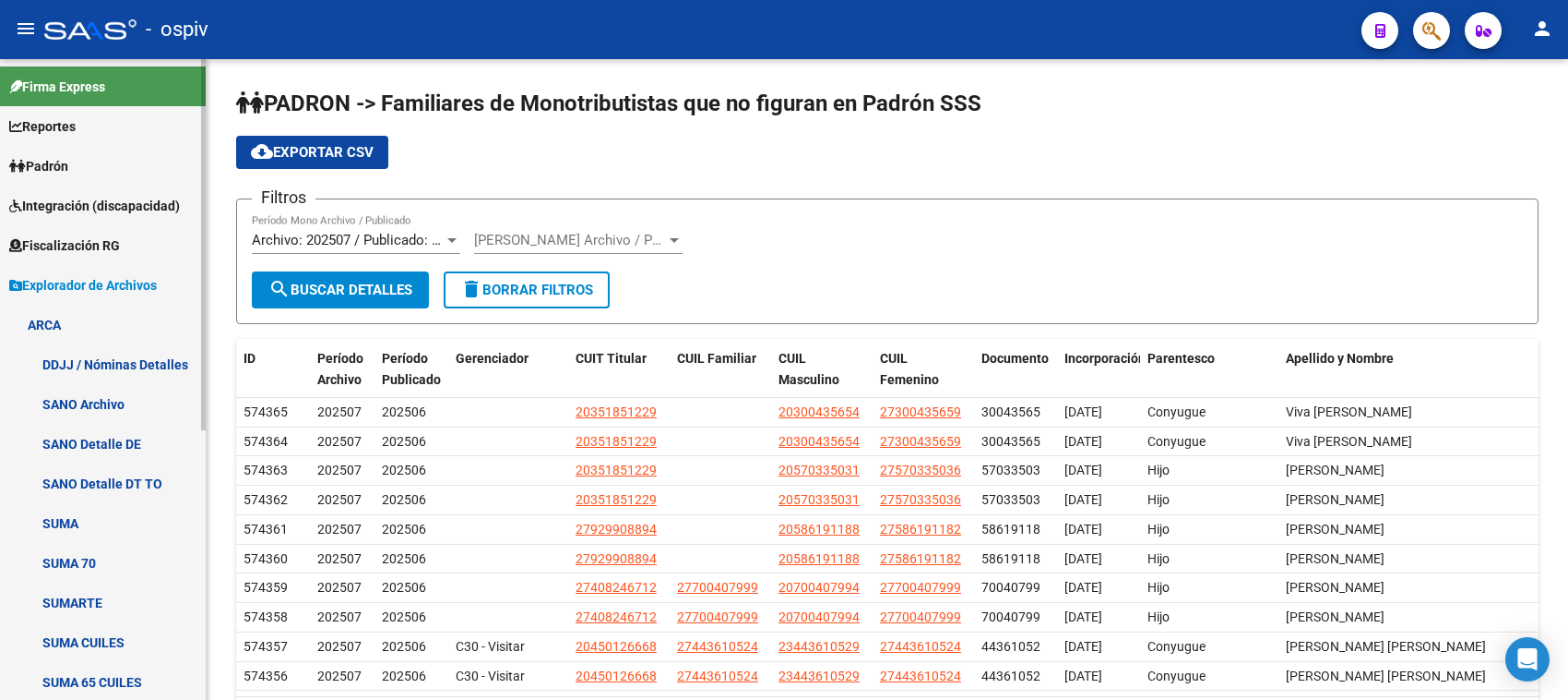
click at [112, 357] on link "DDJJ / Nóminas Detalles" at bounding box center [103, 364] width 205 height 40
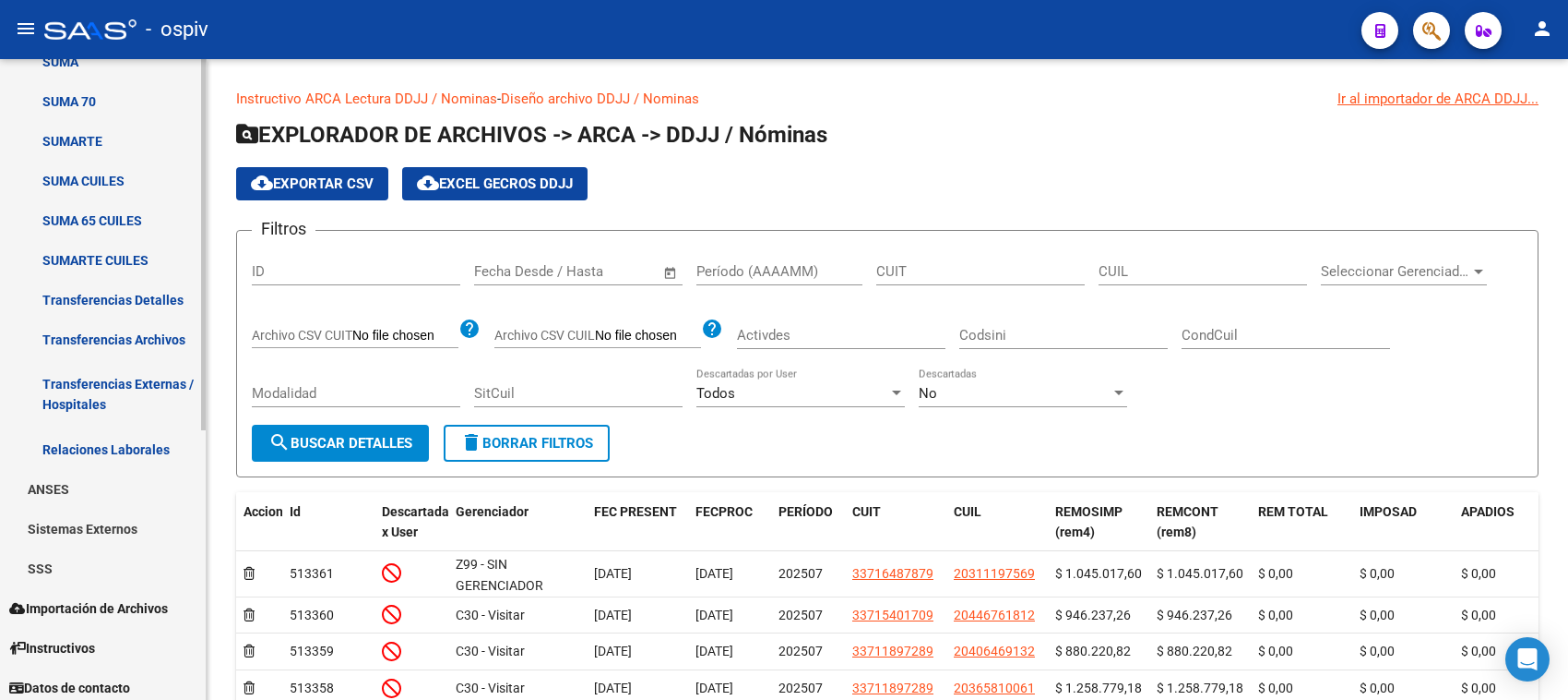
scroll to position [467, 0]
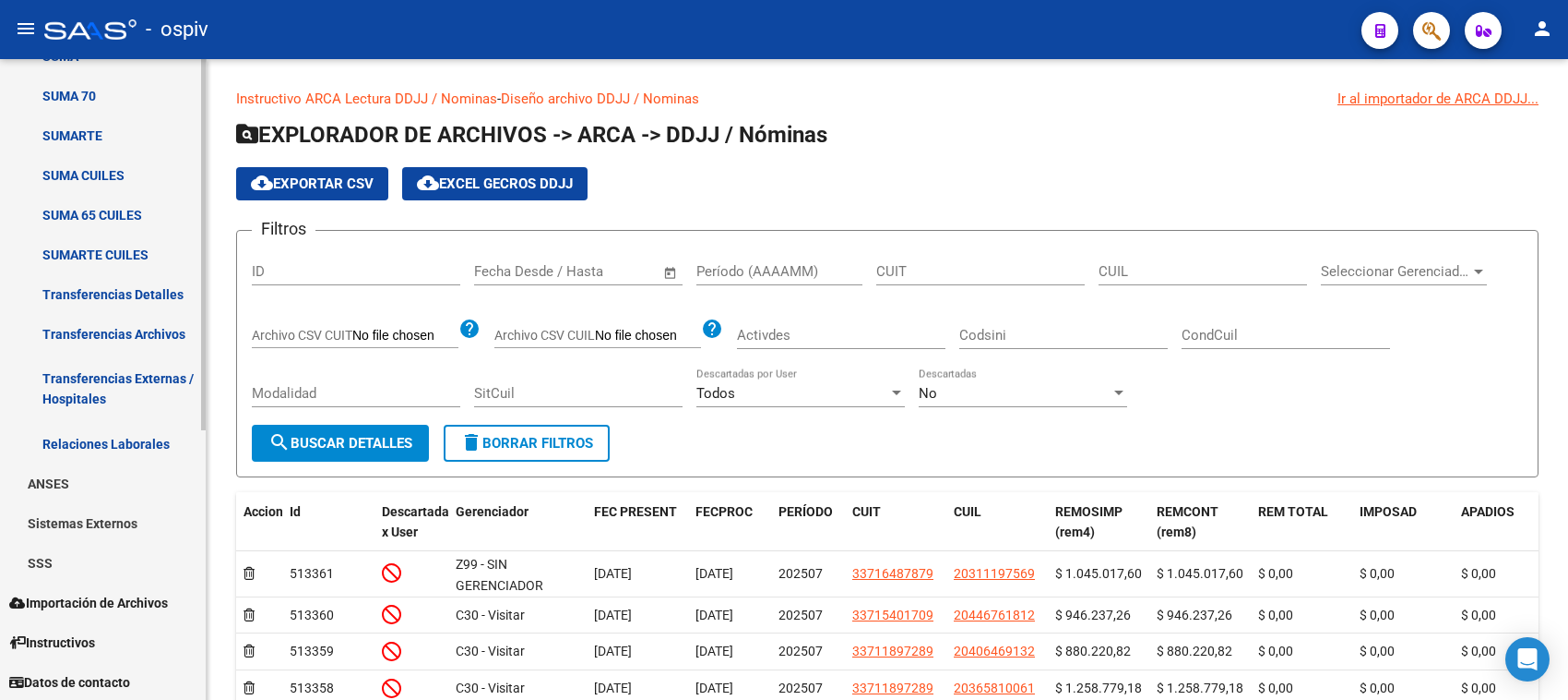
click at [68, 484] on link "ANSES" at bounding box center [103, 482] width 205 height 40
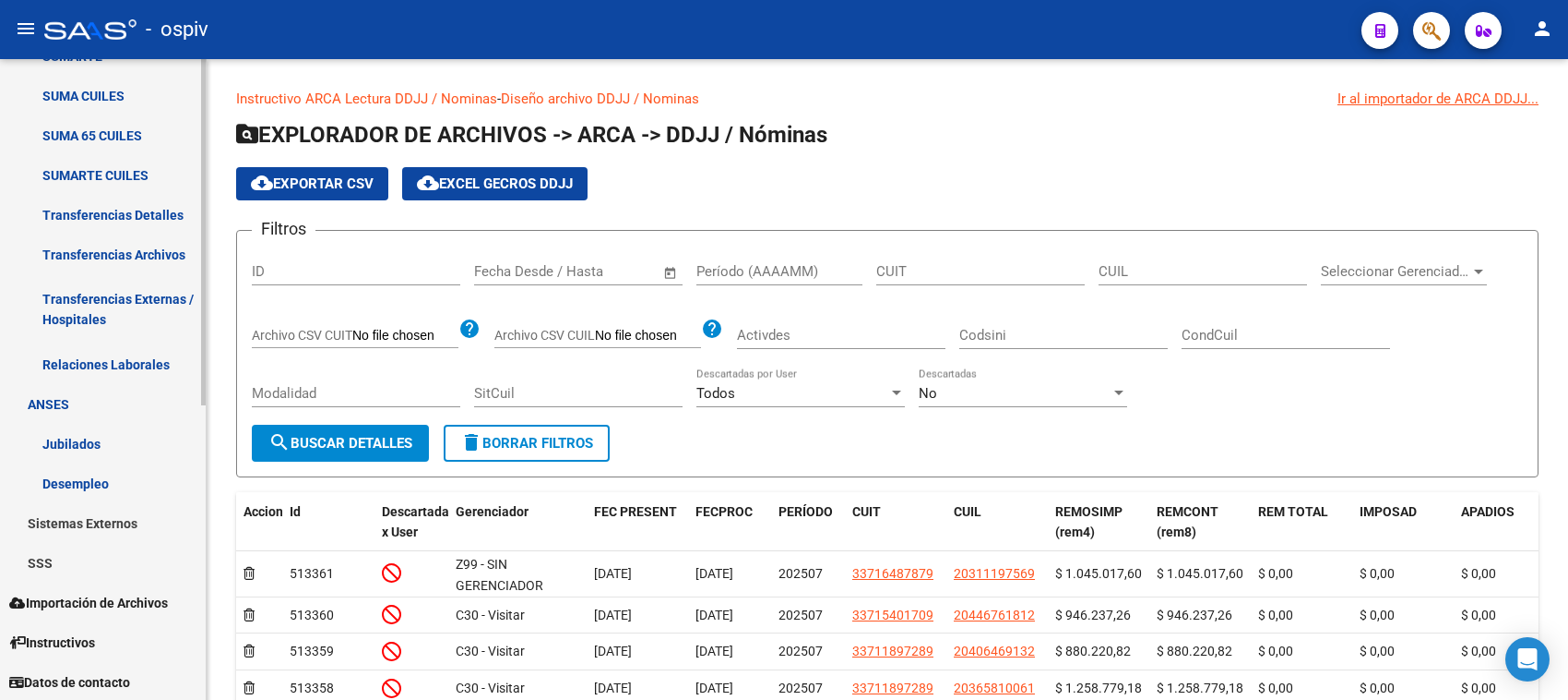
click at [98, 514] on link "Sistemas Externos" at bounding box center [103, 522] width 205 height 40
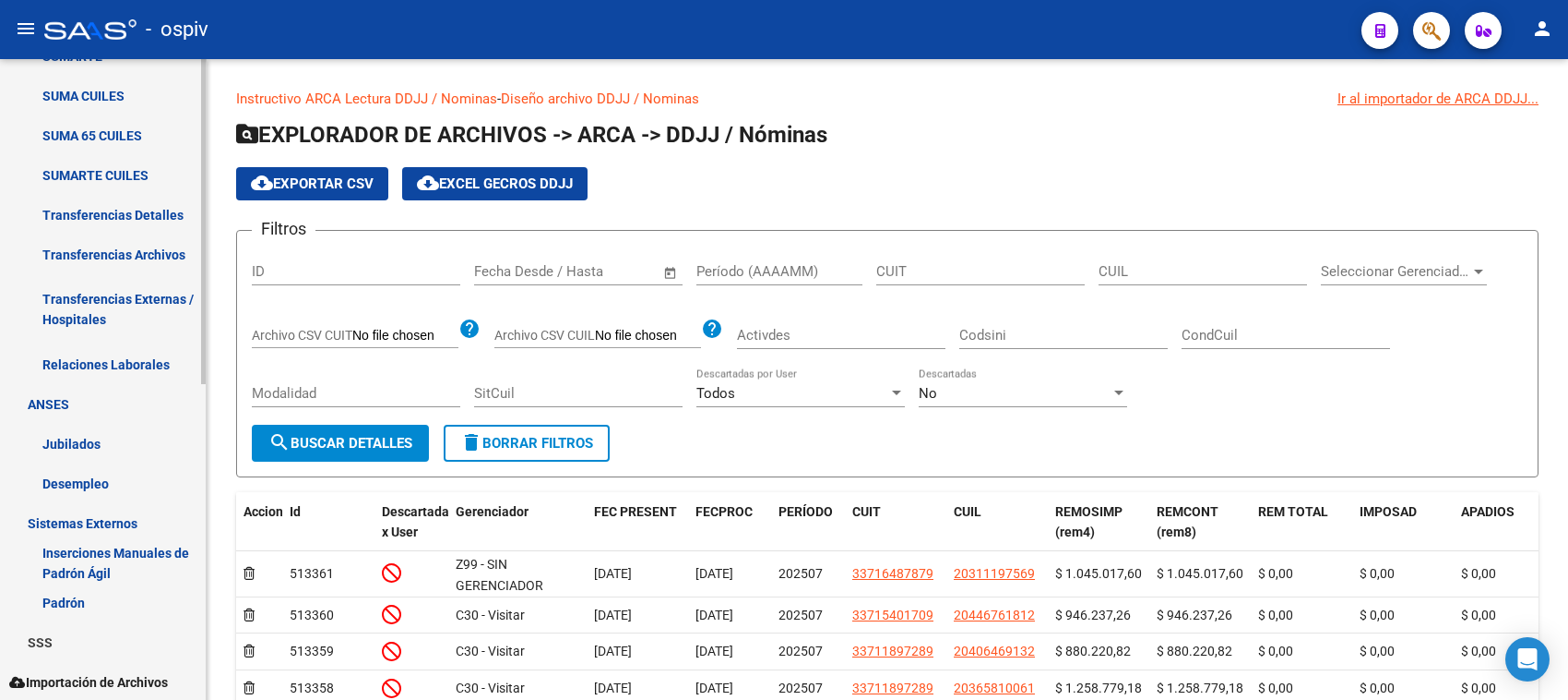
scroll to position [626, 0]
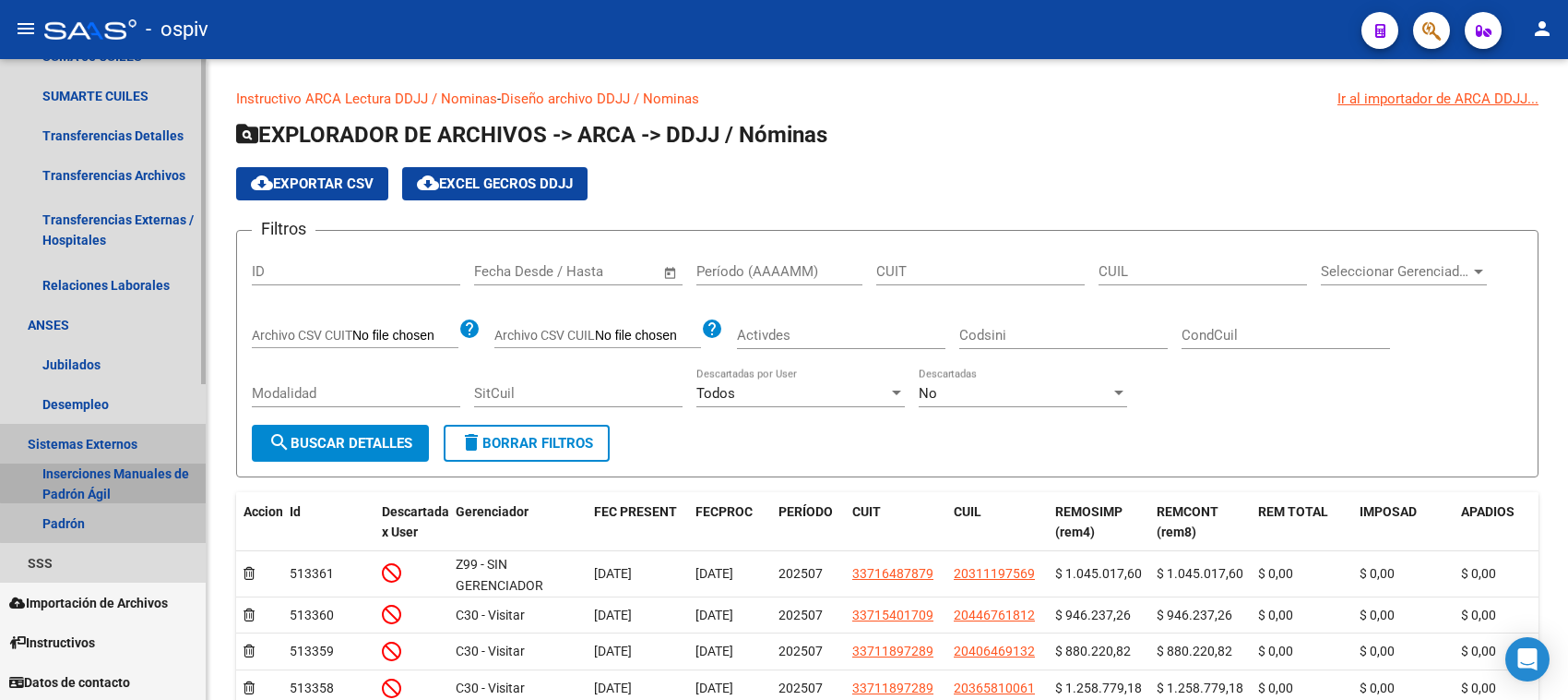
click at [114, 472] on link "Inserciones Manuales de Padrón Ágil" at bounding box center [103, 482] width 205 height 40
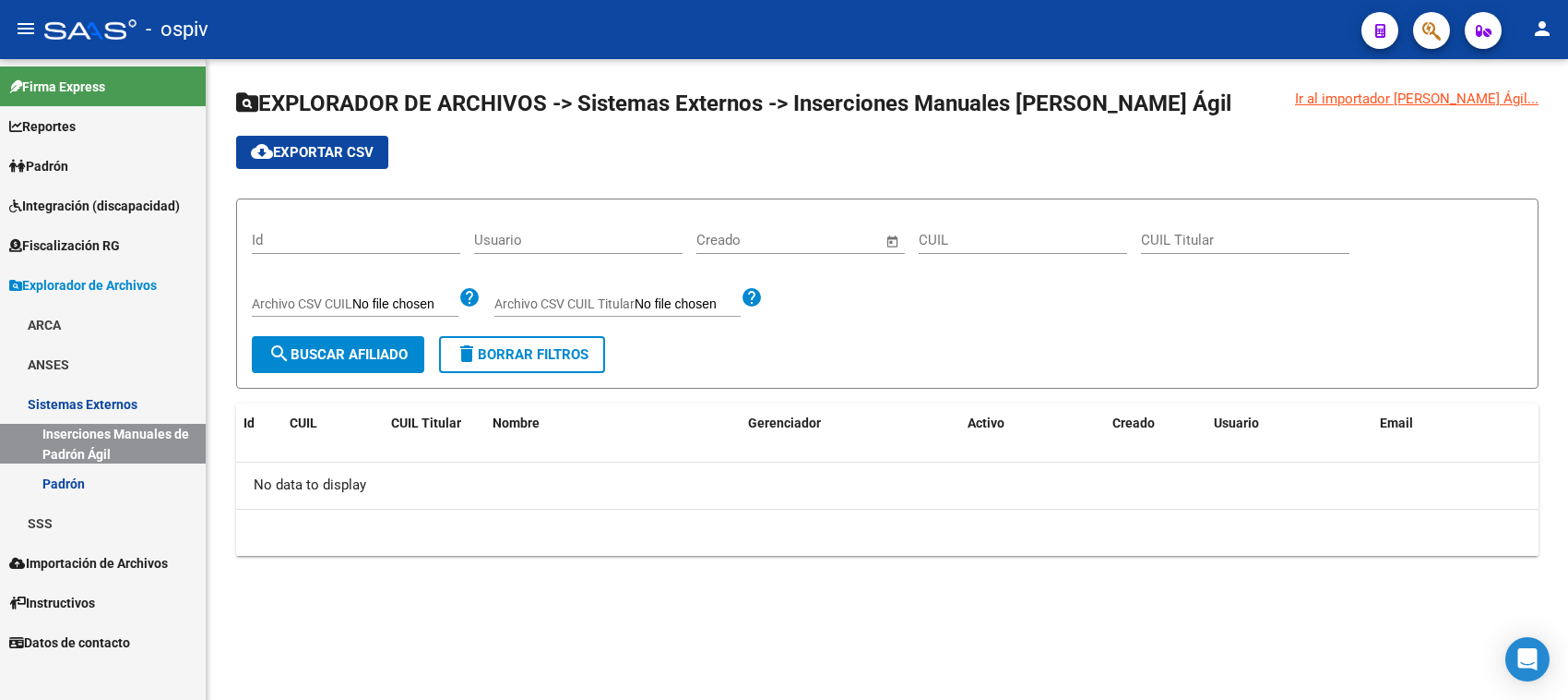
click at [83, 486] on link "Padrón" at bounding box center [103, 482] width 205 height 40
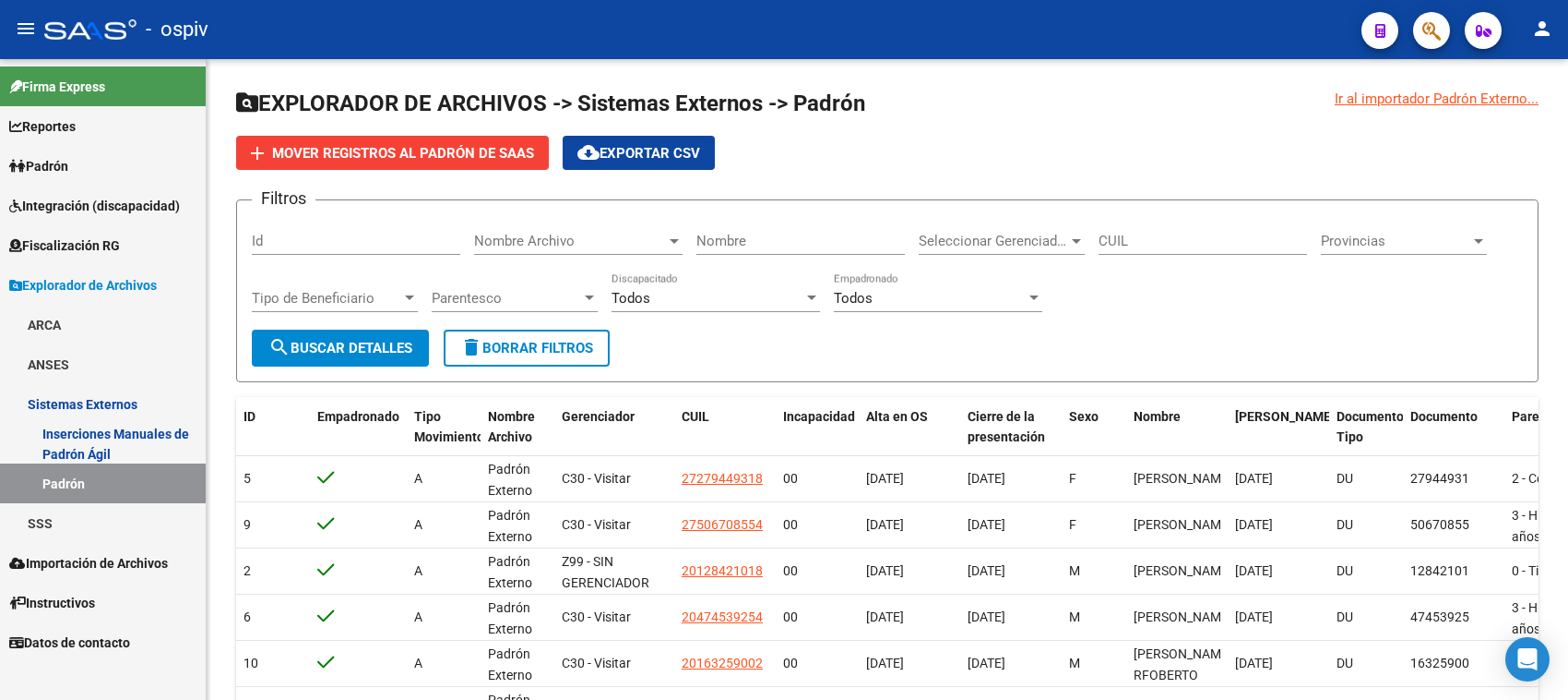
click at [49, 518] on link "SSS" at bounding box center [103, 522] width 205 height 40
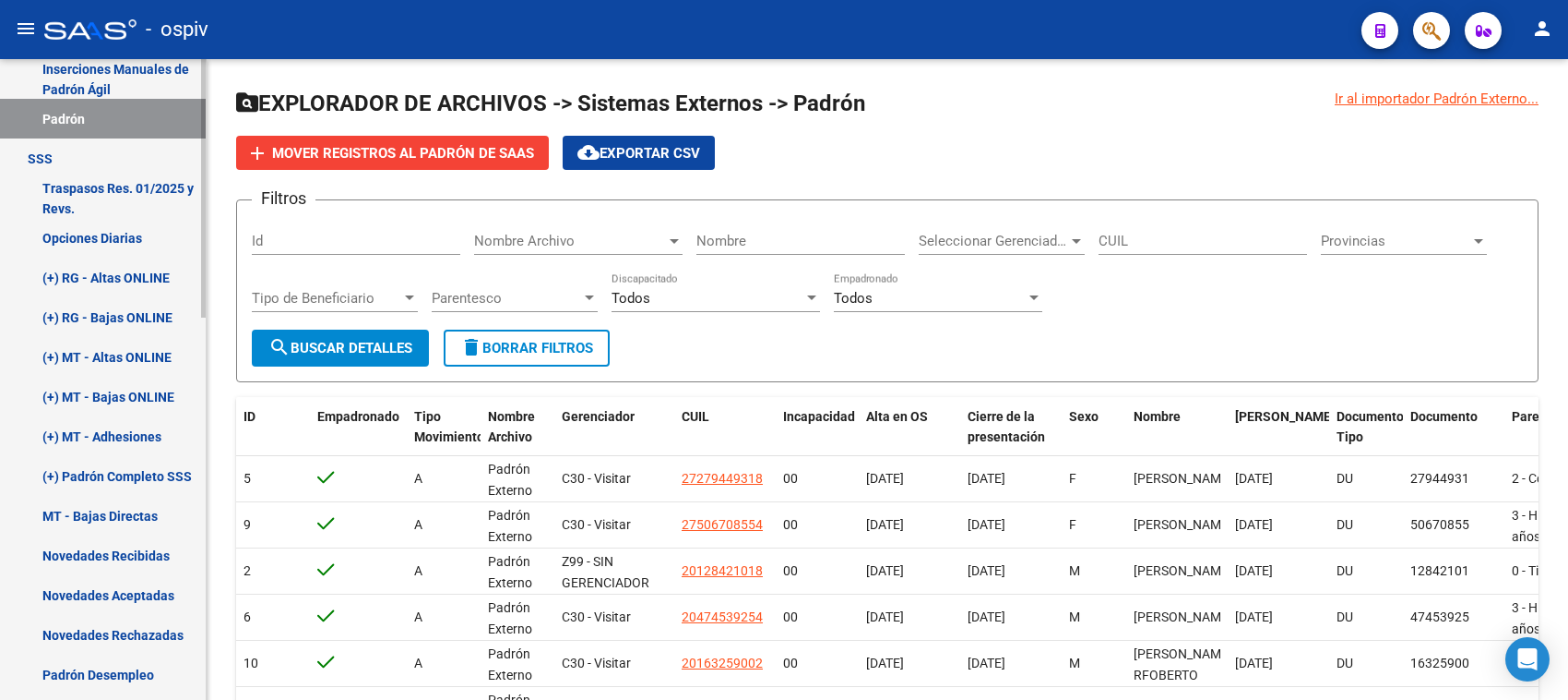
scroll to position [577, 0]
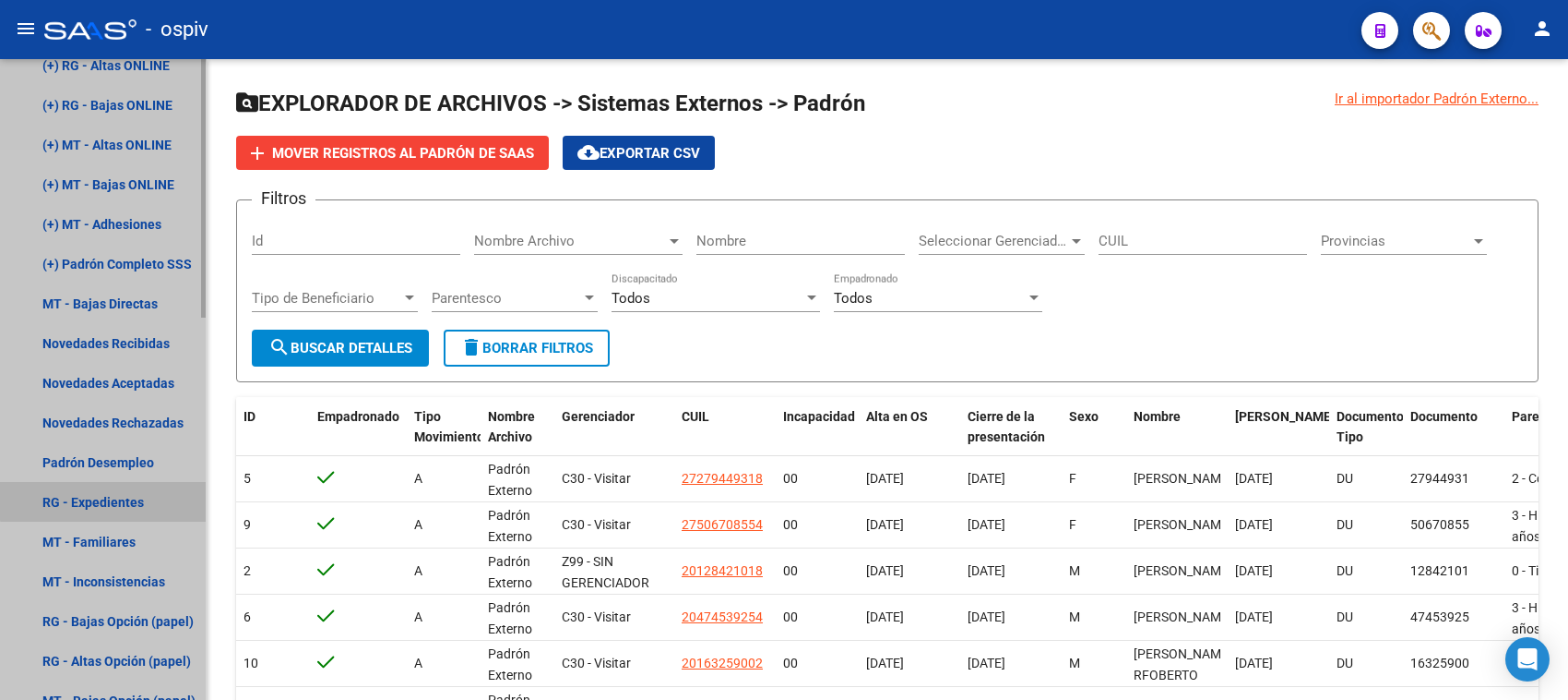
click at [120, 499] on link "RG - Expedientes" at bounding box center [103, 501] width 205 height 40
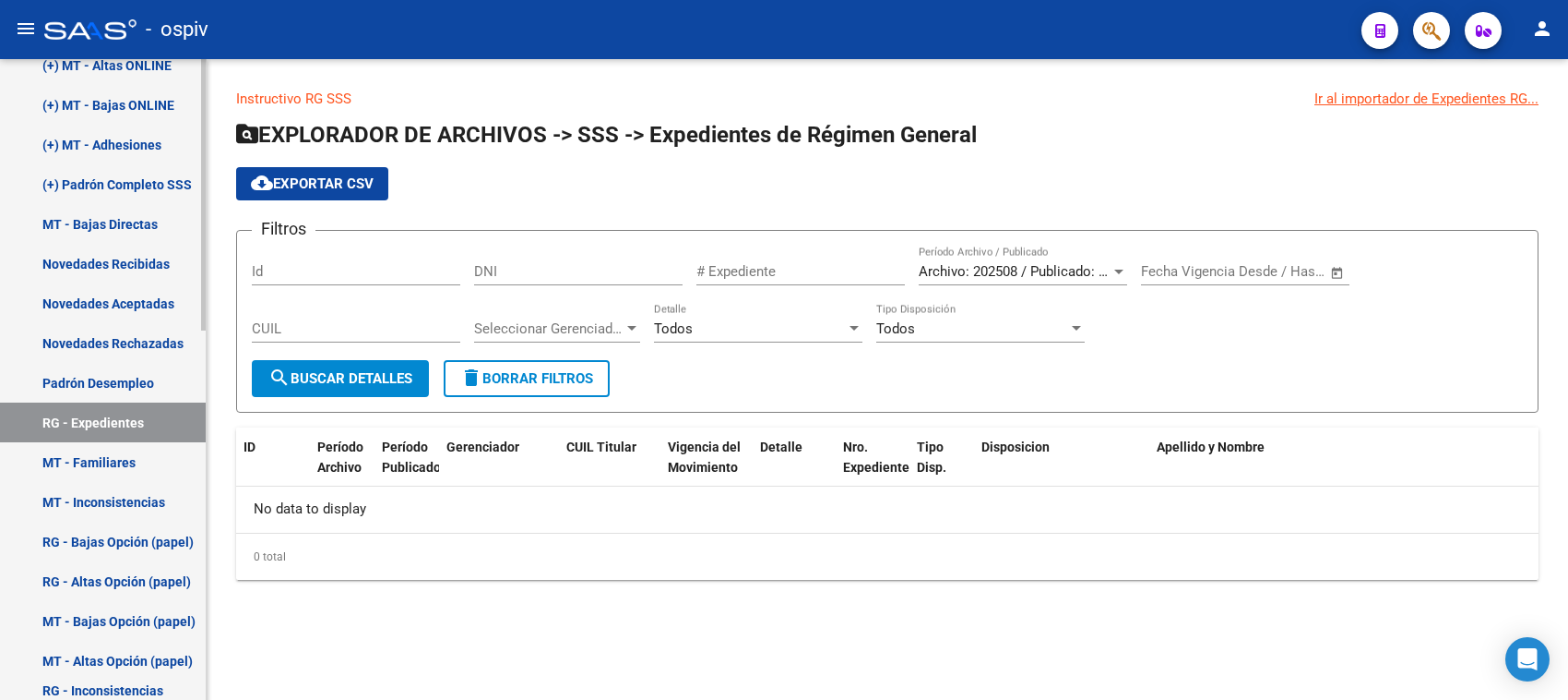
click at [128, 454] on link "MT - Familiares" at bounding box center [103, 461] width 205 height 40
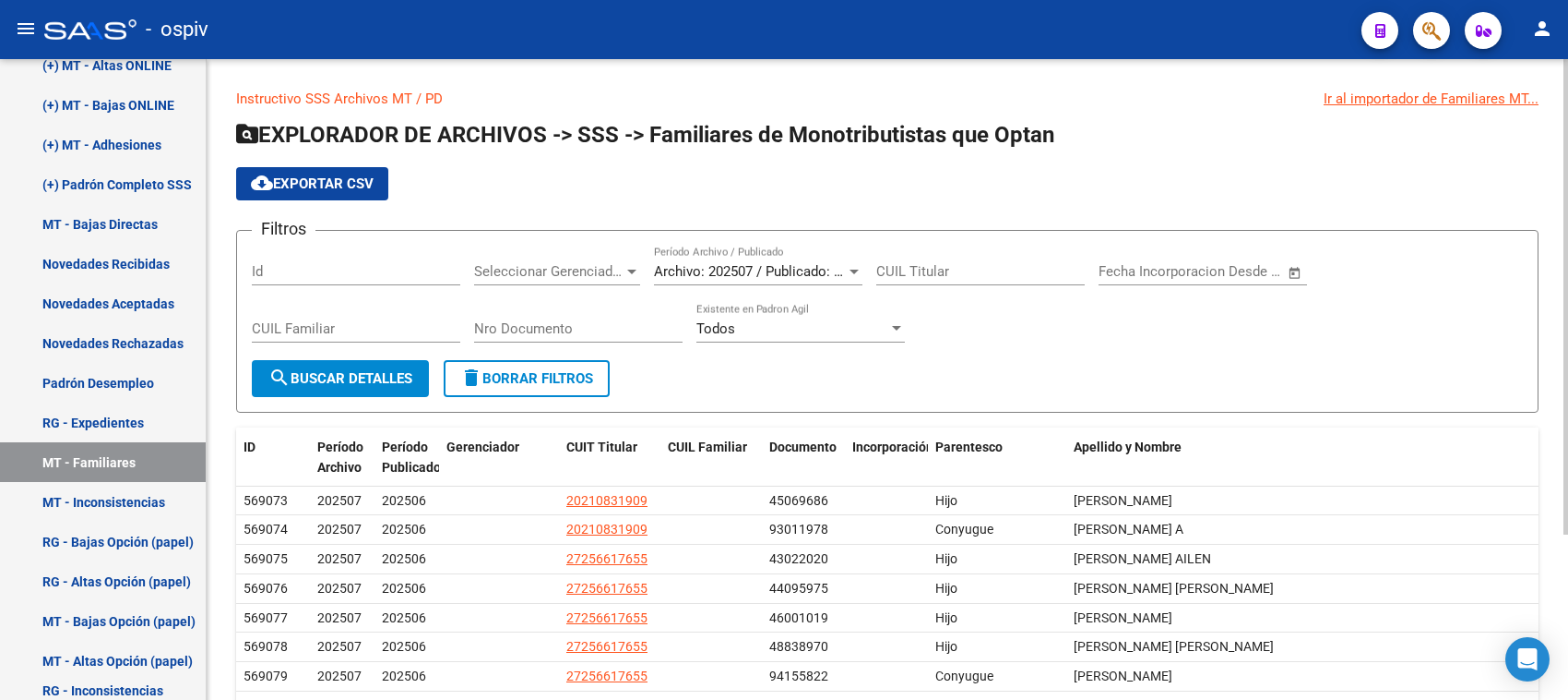
click at [325, 178] on span "cloud_download Exportar CSV" at bounding box center [312, 183] width 123 height 17
click at [104, 501] on link "MT - Inconsistencias" at bounding box center [103, 501] width 205 height 40
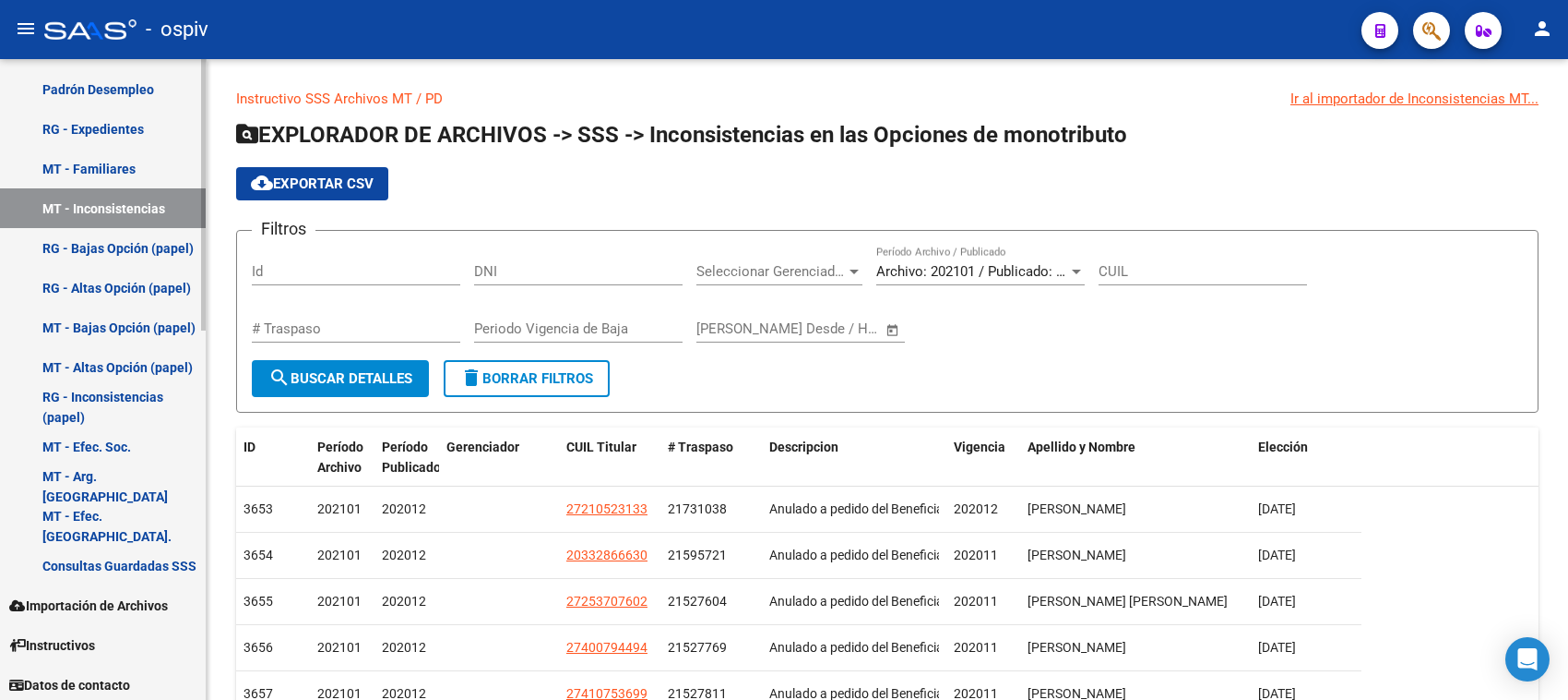
scroll to position [873, 0]
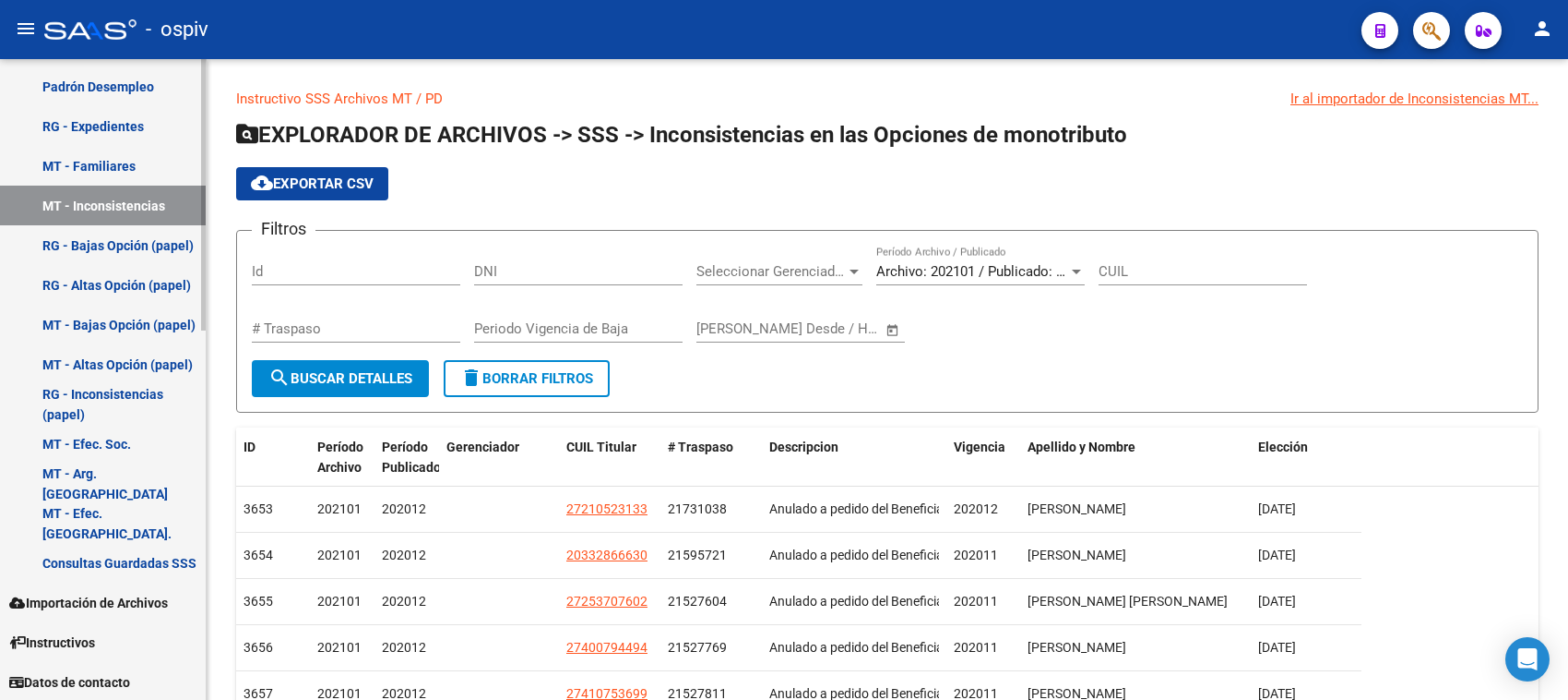
click at [118, 561] on link "Consultas Guardadas SSS" at bounding box center [103, 562] width 205 height 40
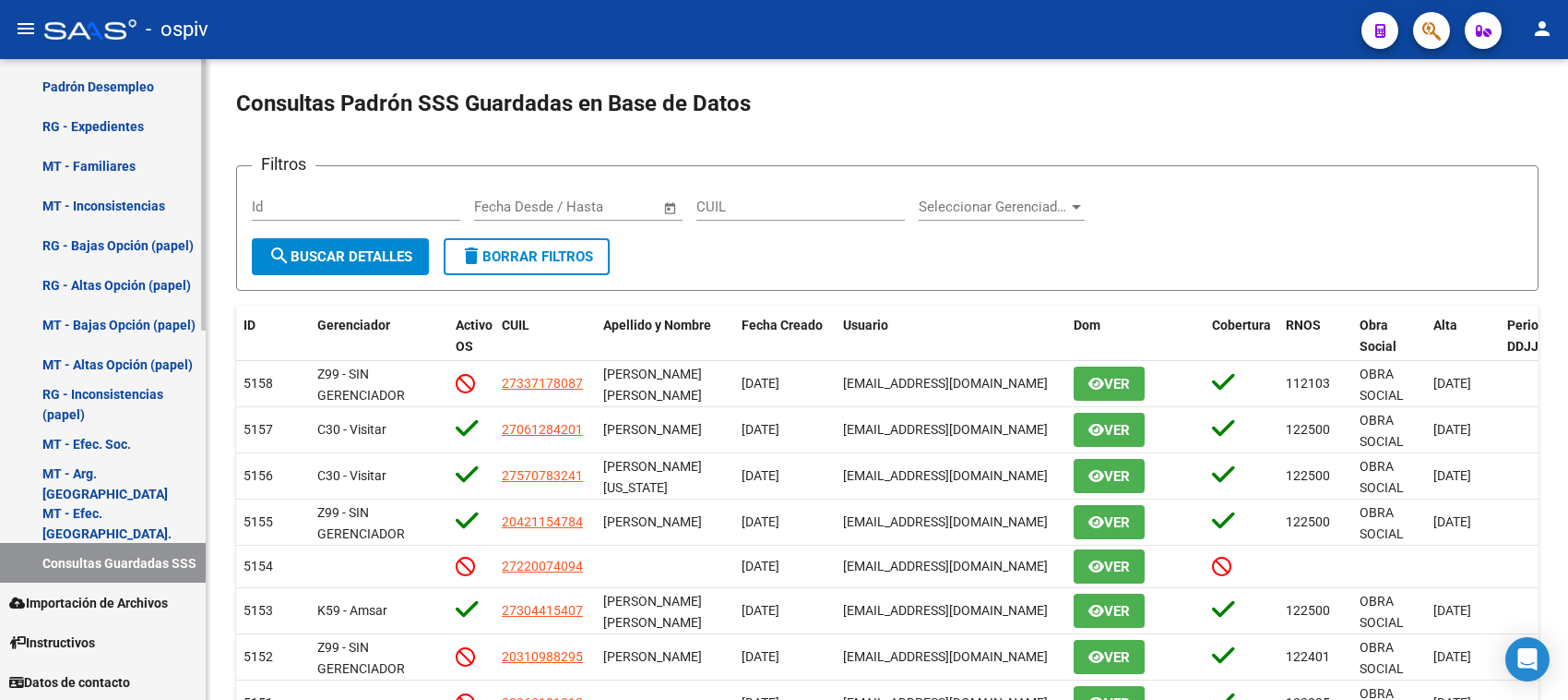
click at [123, 602] on span "Importación de Archivos" at bounding box center [88, 603] width 158 height 20
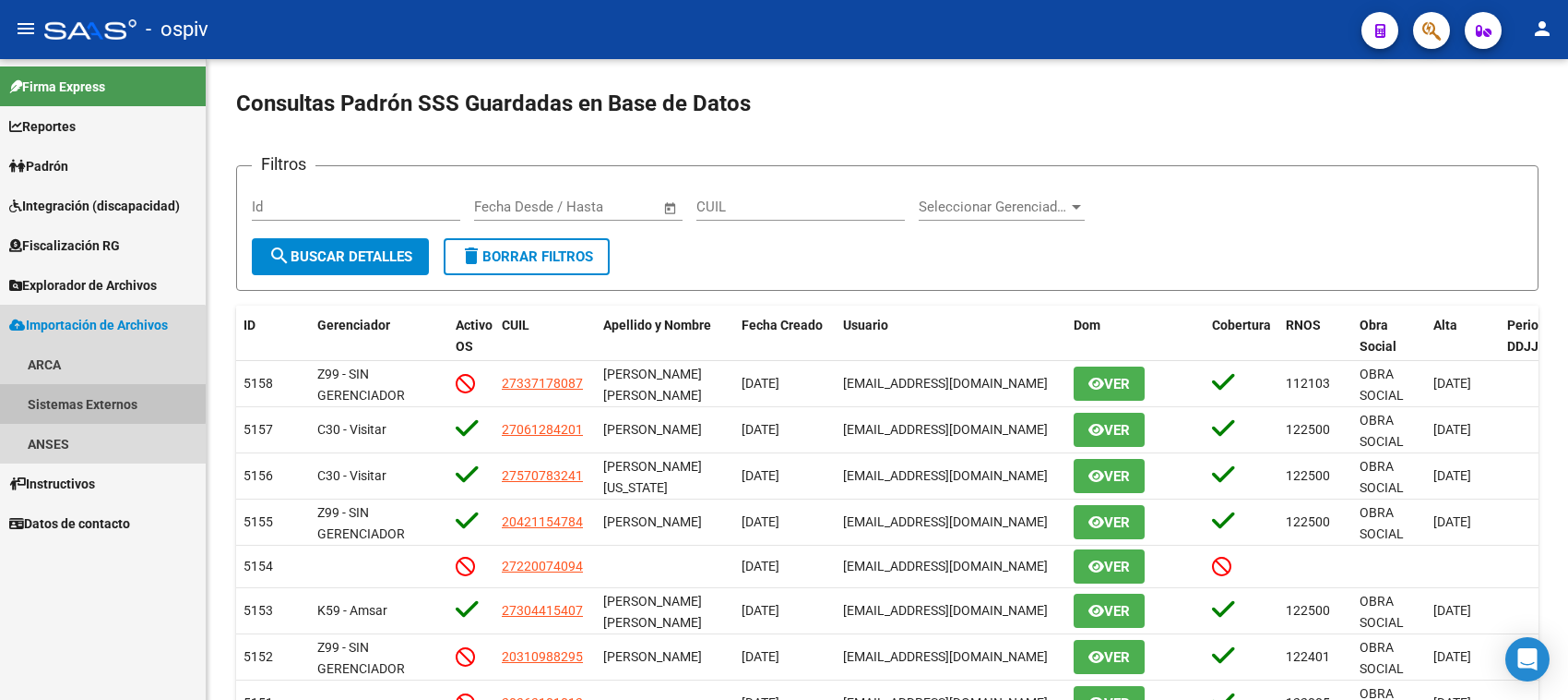
click at [100, 403] on link "Sistemas Externos" at bounding box center [103, 404] width 205 height 40
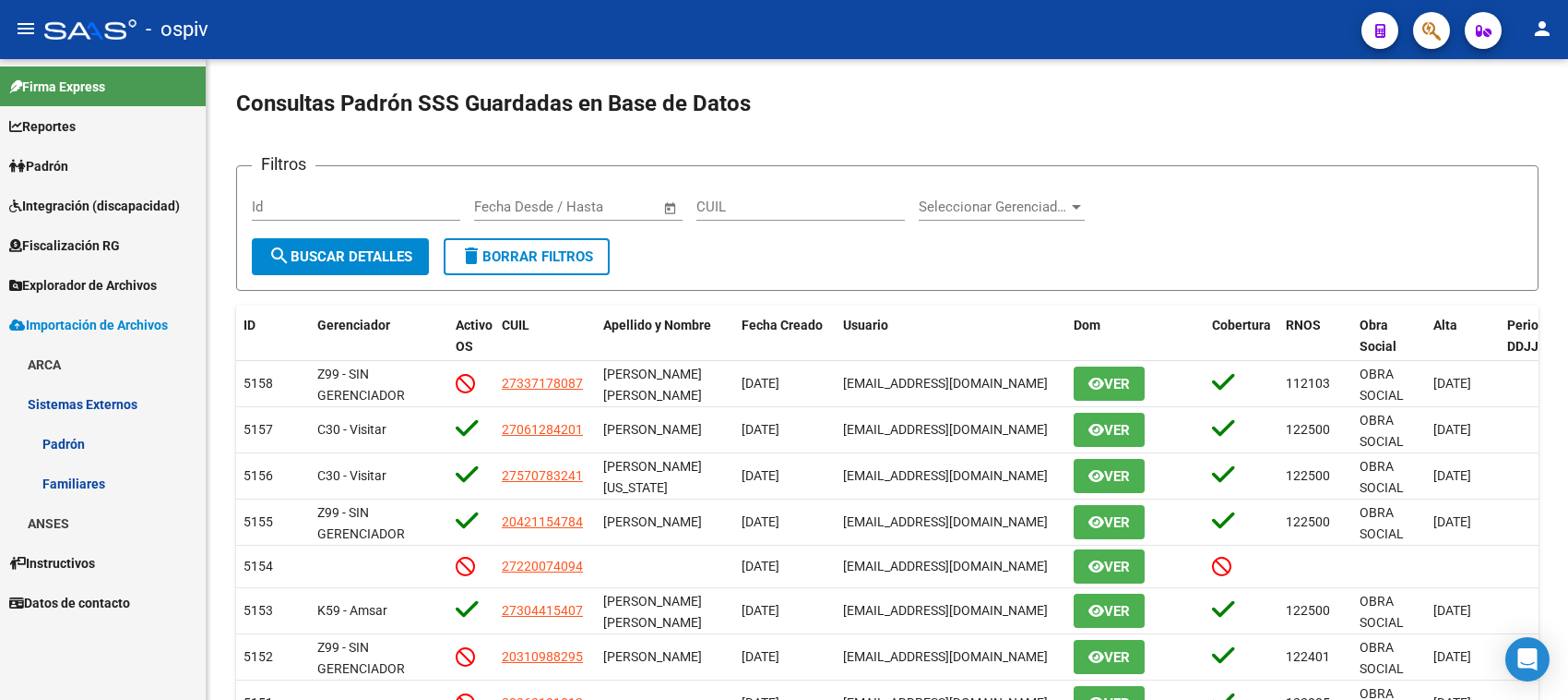
click at [71, 438] on link "Padrón" at bounding box center [103, 444] width 205 height 40
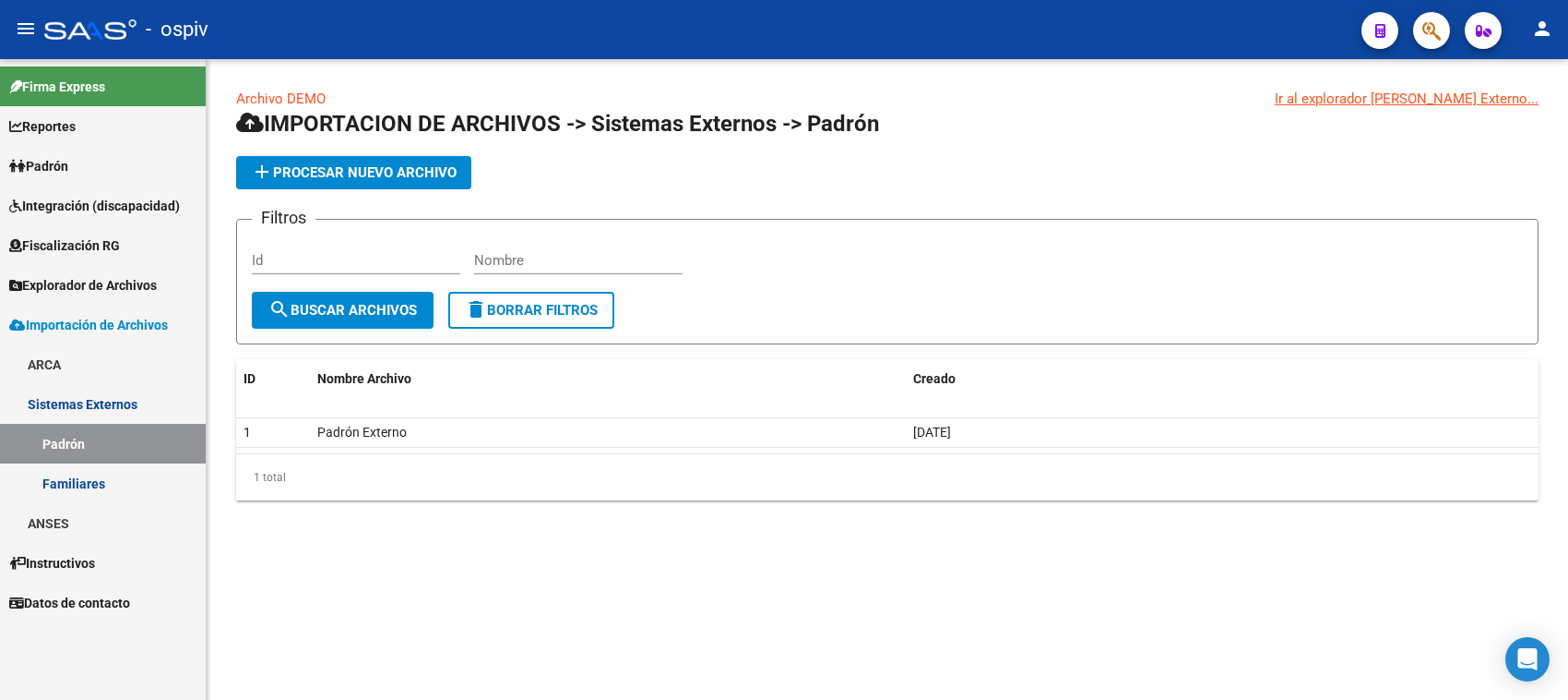
click at [33, 161] on span "Padrón" at bounding box center [39, 166] width 59 height 20
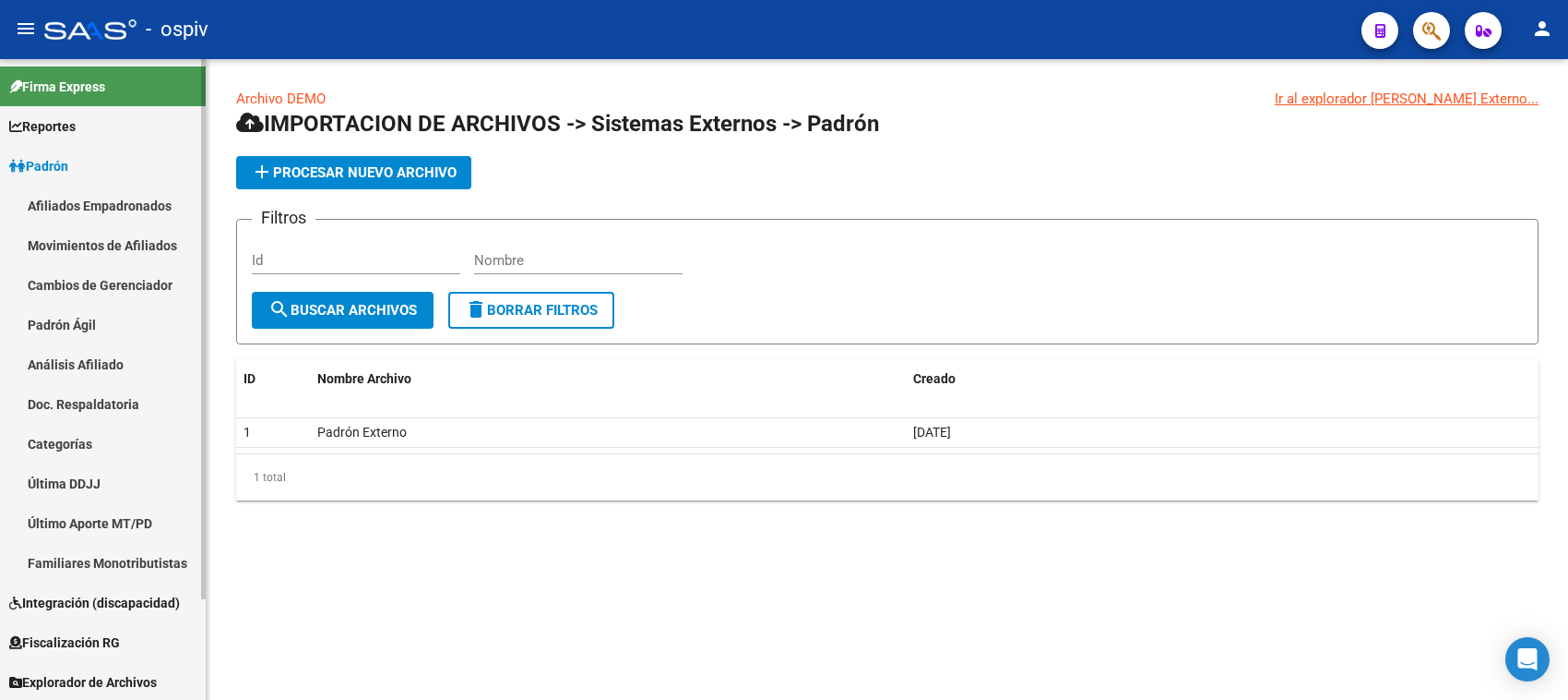
click at [61, 203] on link "Afiliados Empadronados" at bounding box center [103, 205] width 205 height 40
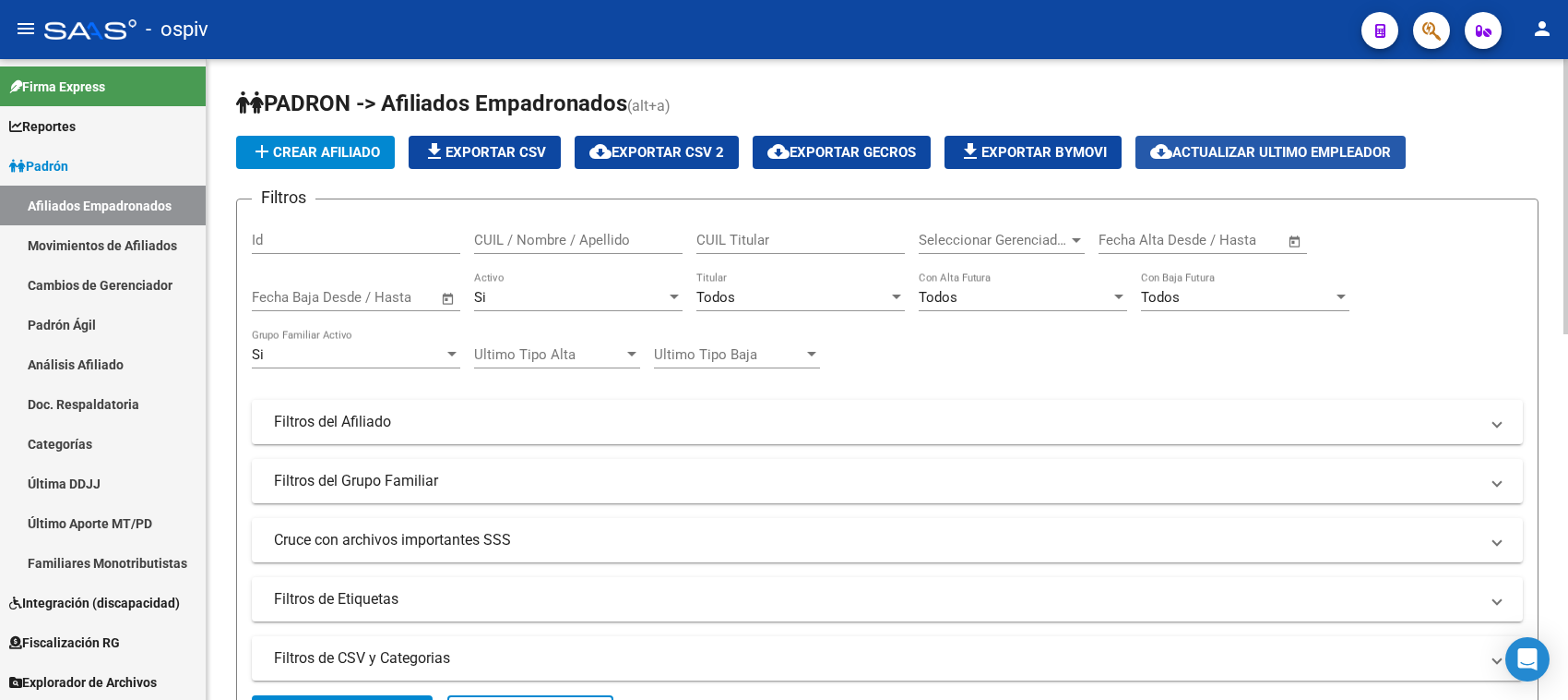
click at [1269, 147] on span "cloud_download Actualizar ultimo Empleador" at bounding box center [1271, 152] width 241 height 17
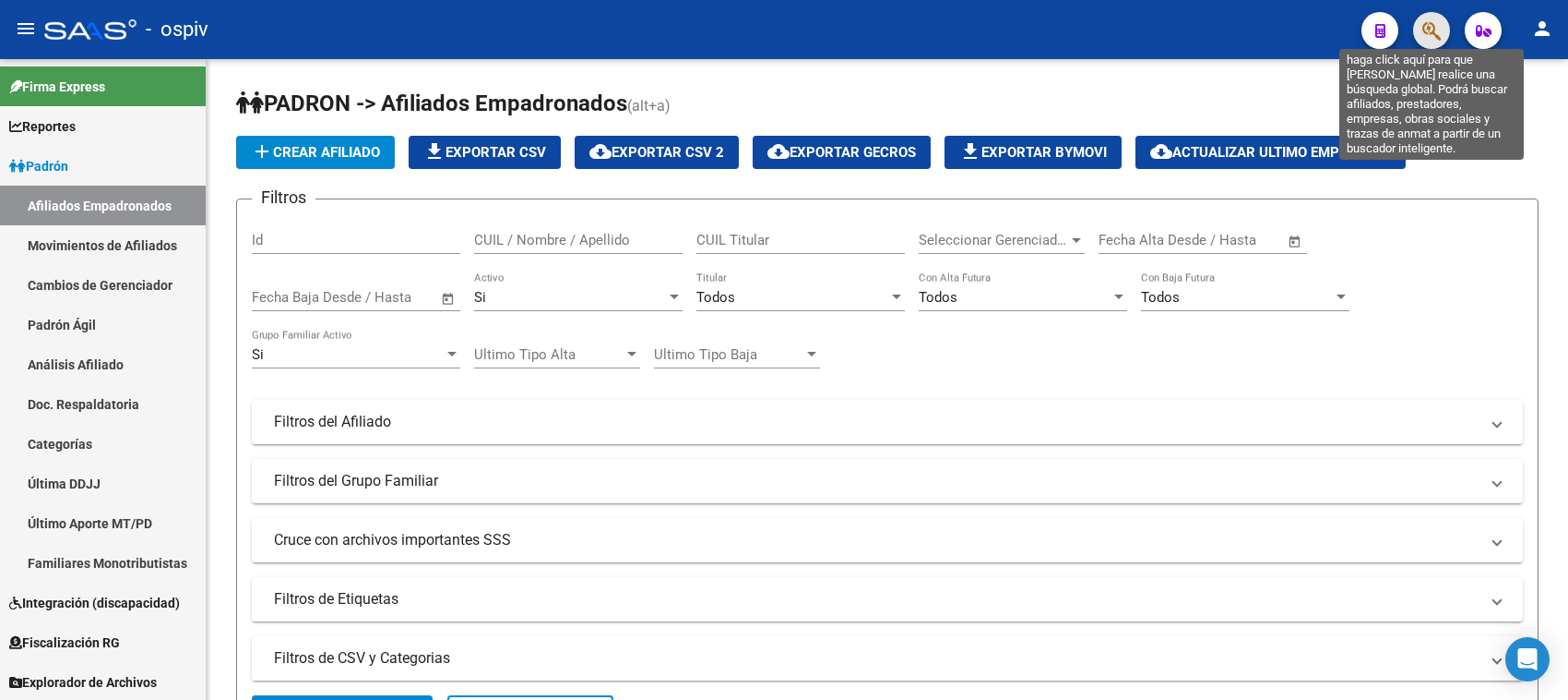
click at [1426, 26] on icon "button" at bounding box center [1432, 31] width 19 height 21
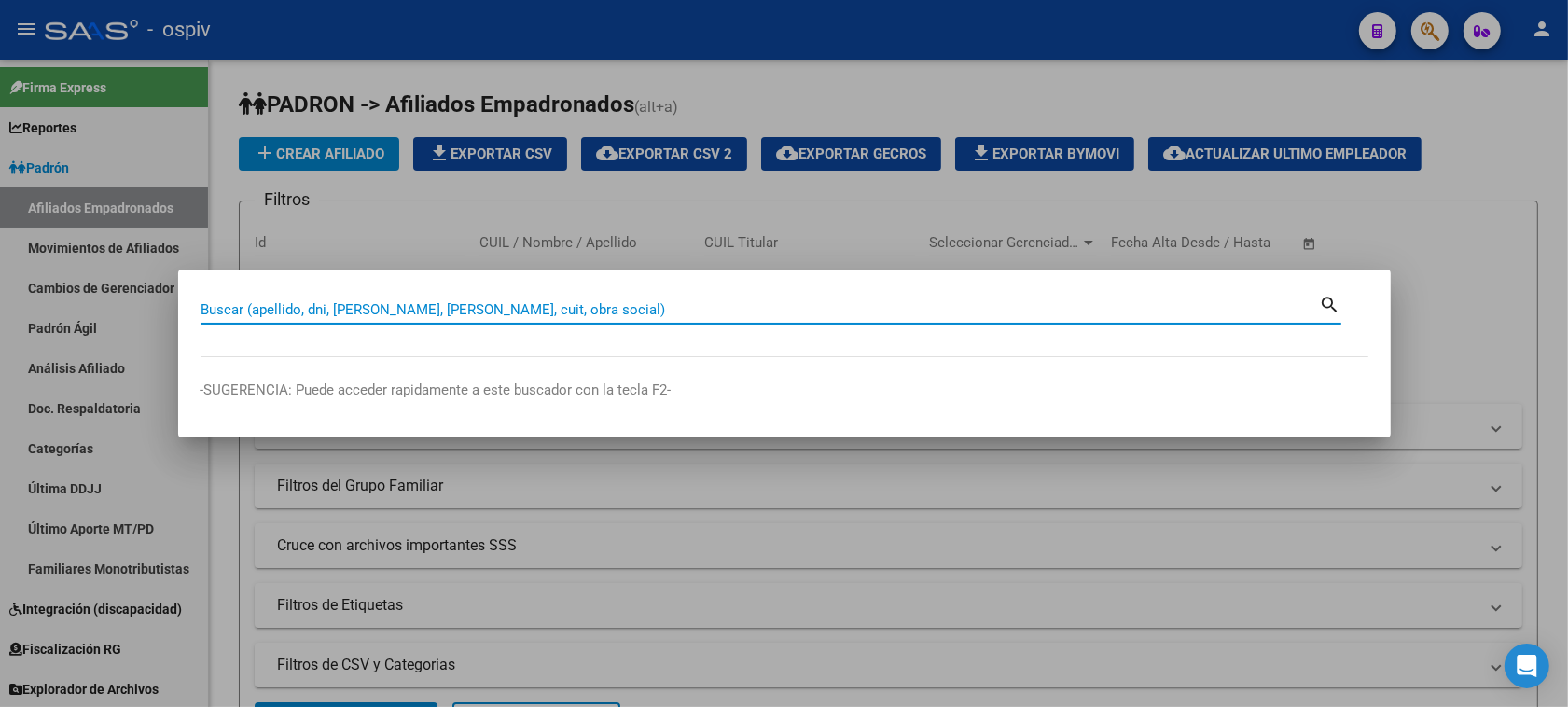
click at [289, 303] on input "Buscar (apellido, dni, [PERSON_NAME], [PERSON_NAME], cuit, obra social)" at bounding box center [760, 310] width 1119 height 17
type input "10588870"
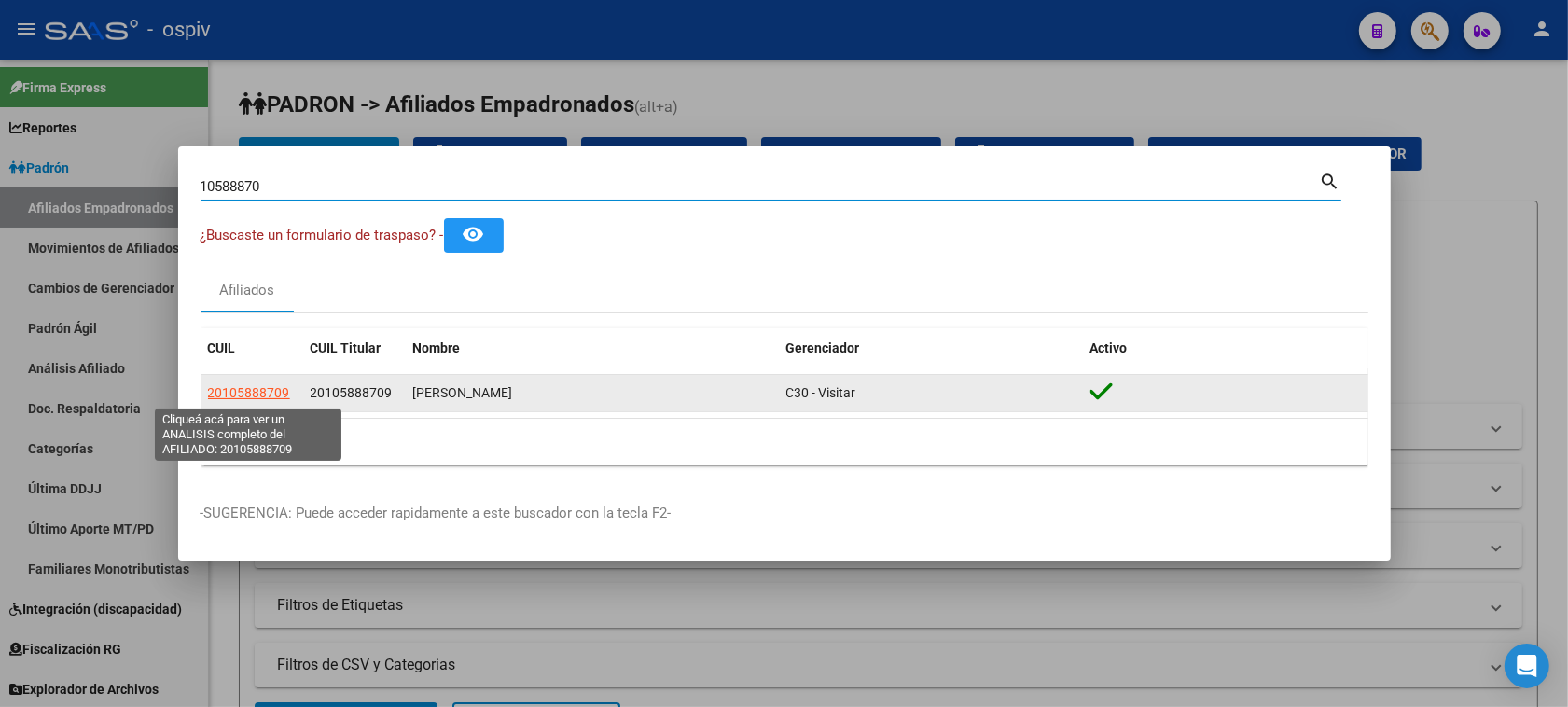
click at [257, 394] on span "20105888709" at bounding box center [249, 393] width 82 height 15
type textarea "20105888709"
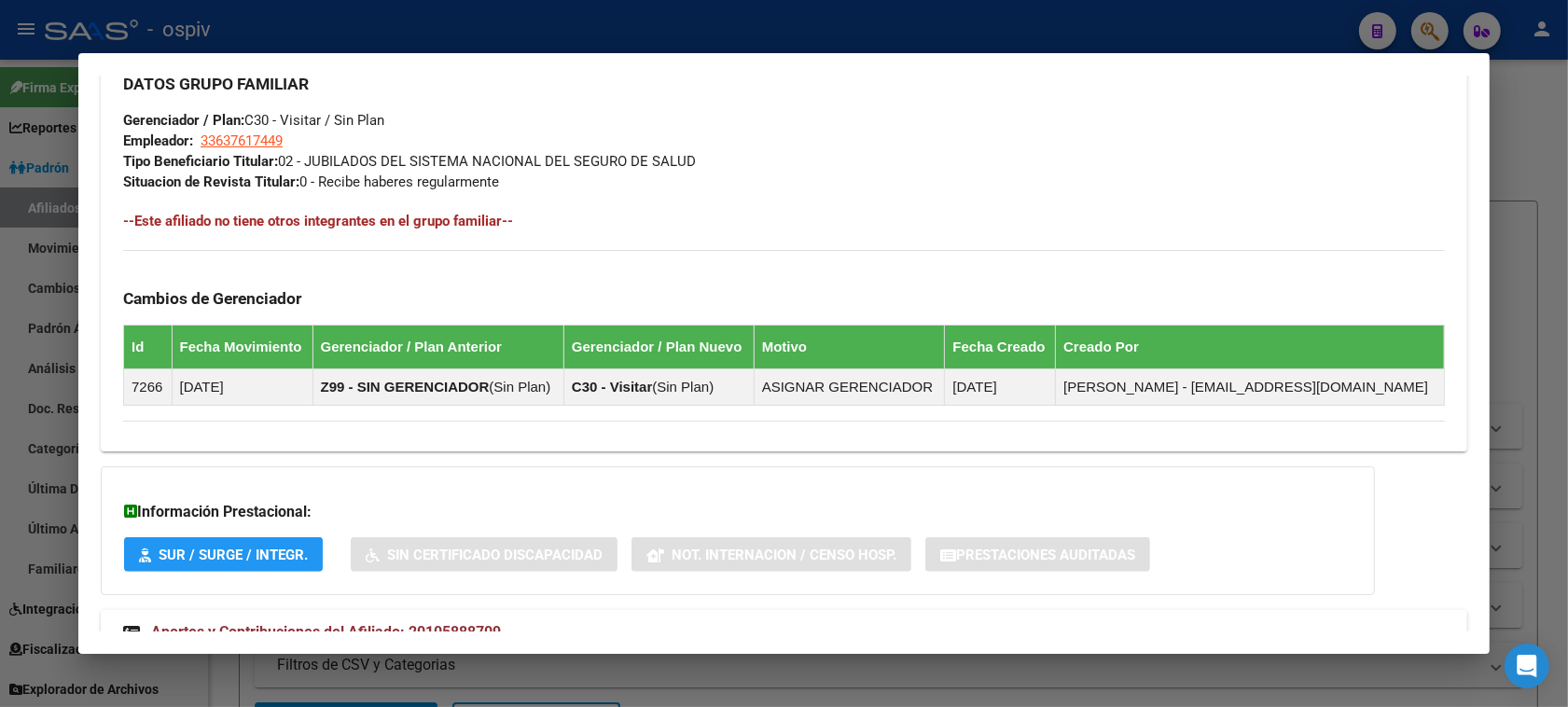
scroll to position [998, 0]
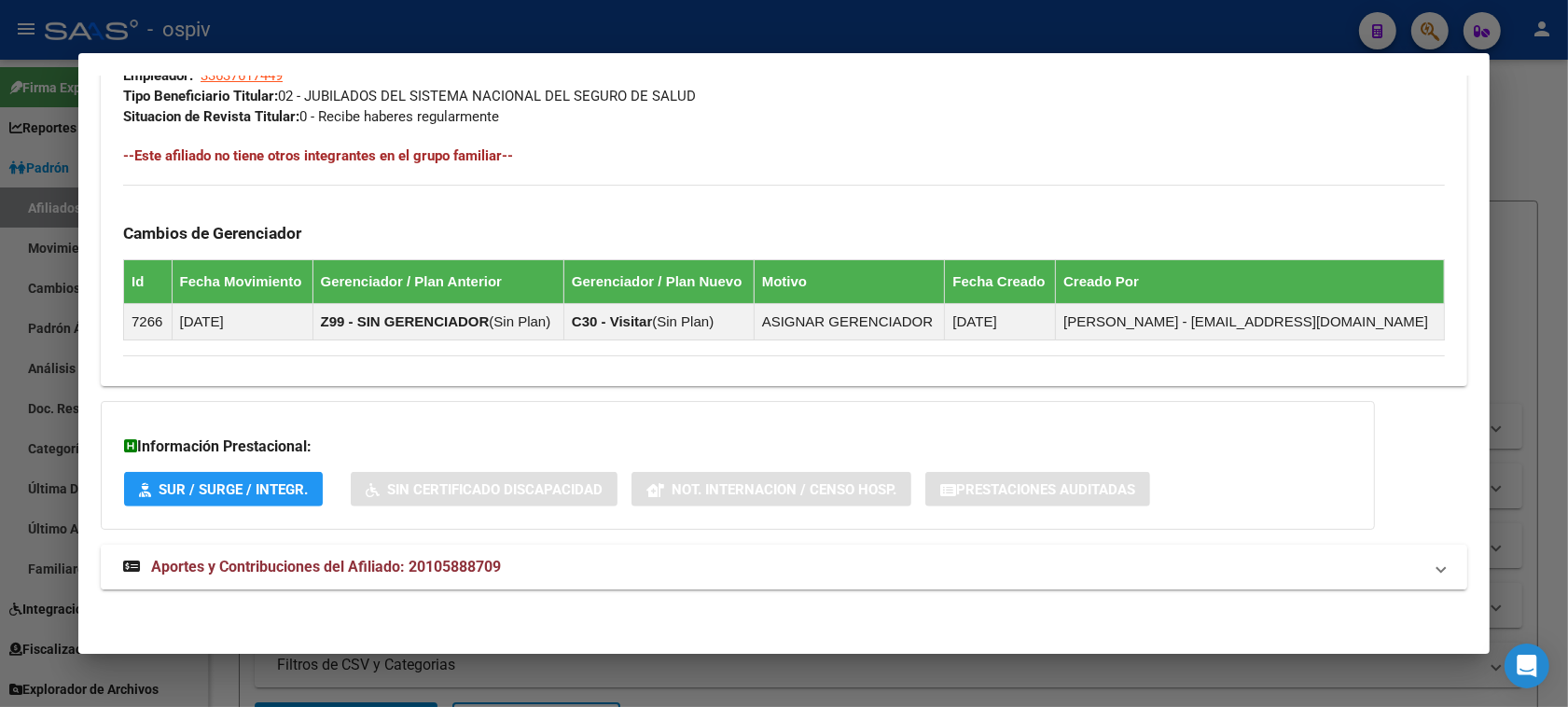
drag, startPoint x: 268, startPoint y: 576, endPoint x: 552, endPoint y: 557, distance: 284.6
click at [275, 576] on strong "Aportes y Contribuciones del Afiliado: 20105888709" at bounding box center [312, 567] width 378 height 22
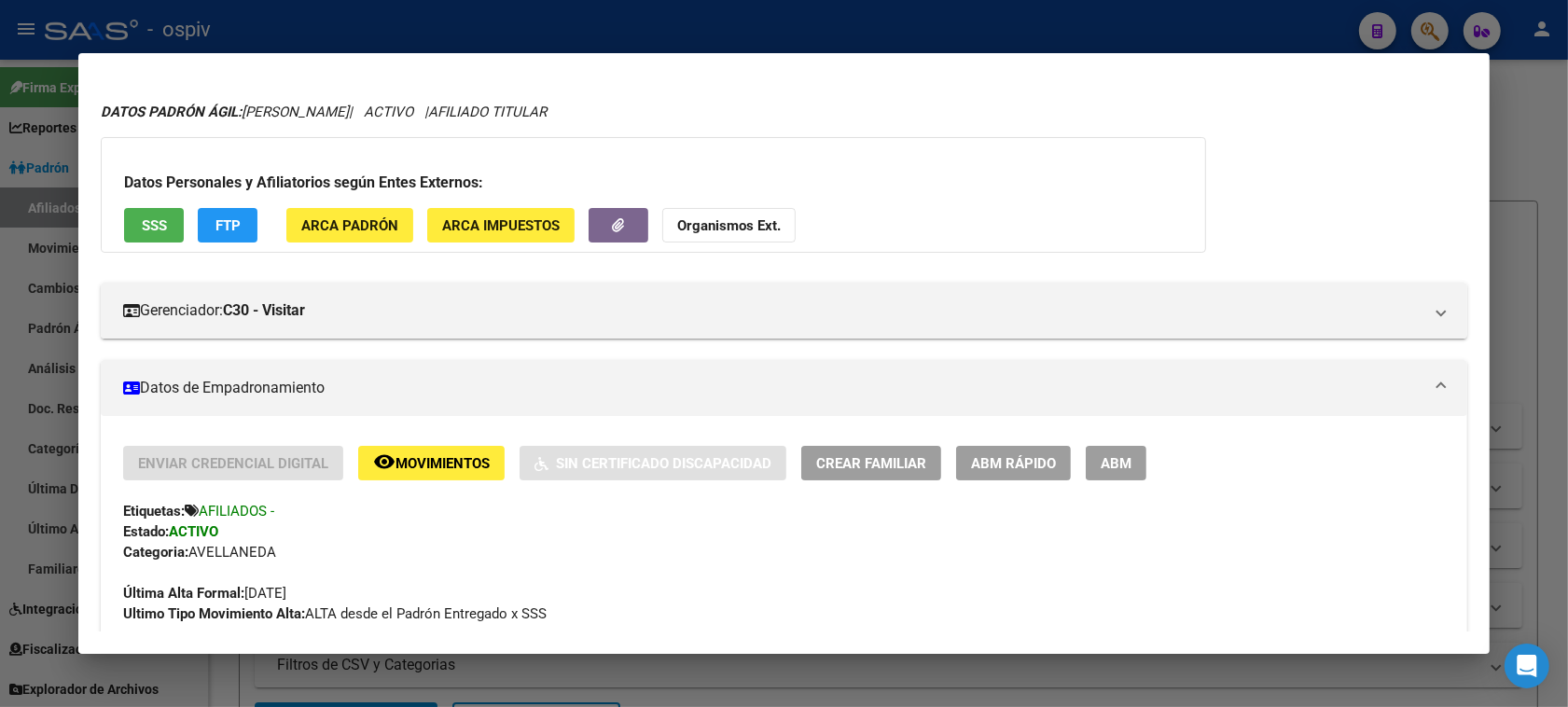
scroll to position [37, 0]
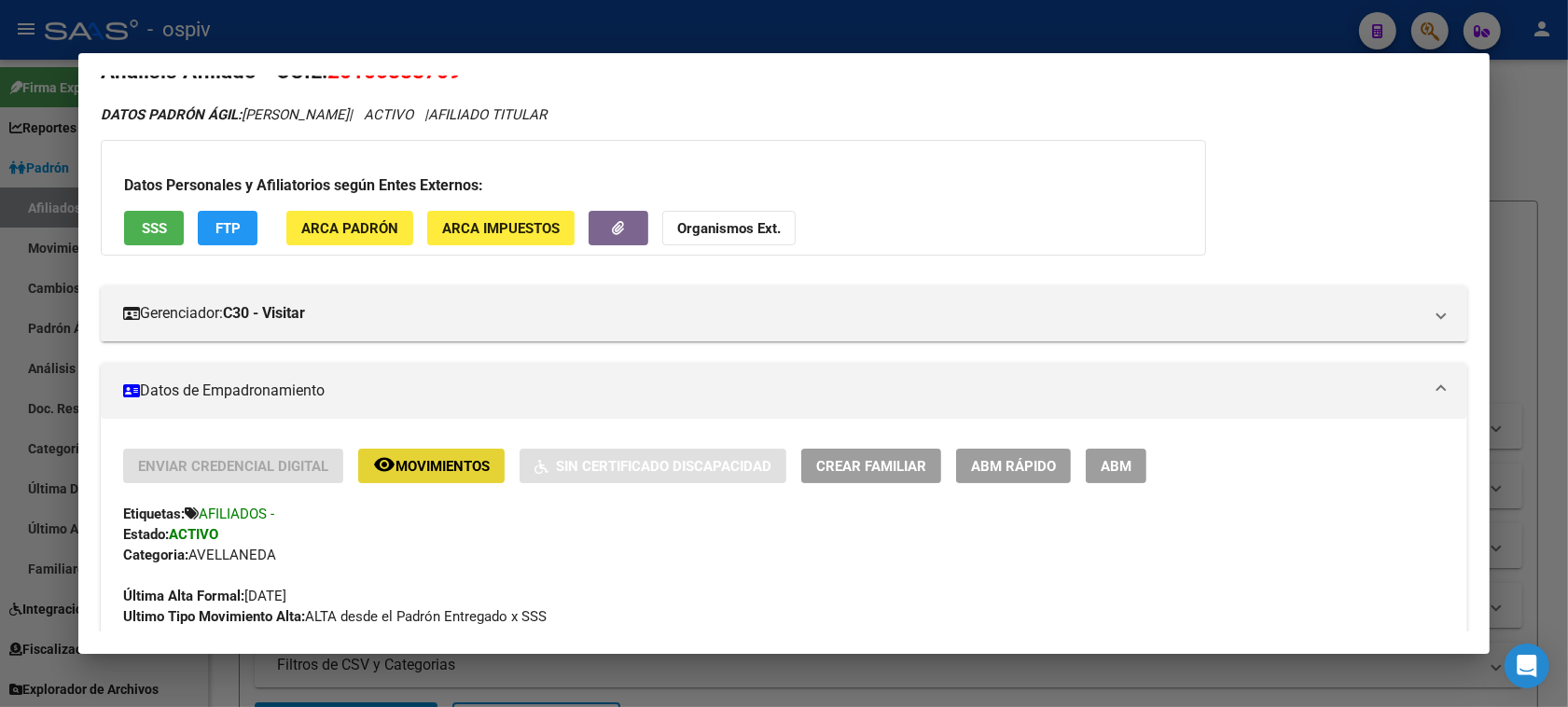
click at [434, 471] on span "Movimientos" at bounding box center [443, 466] width 94 height 17
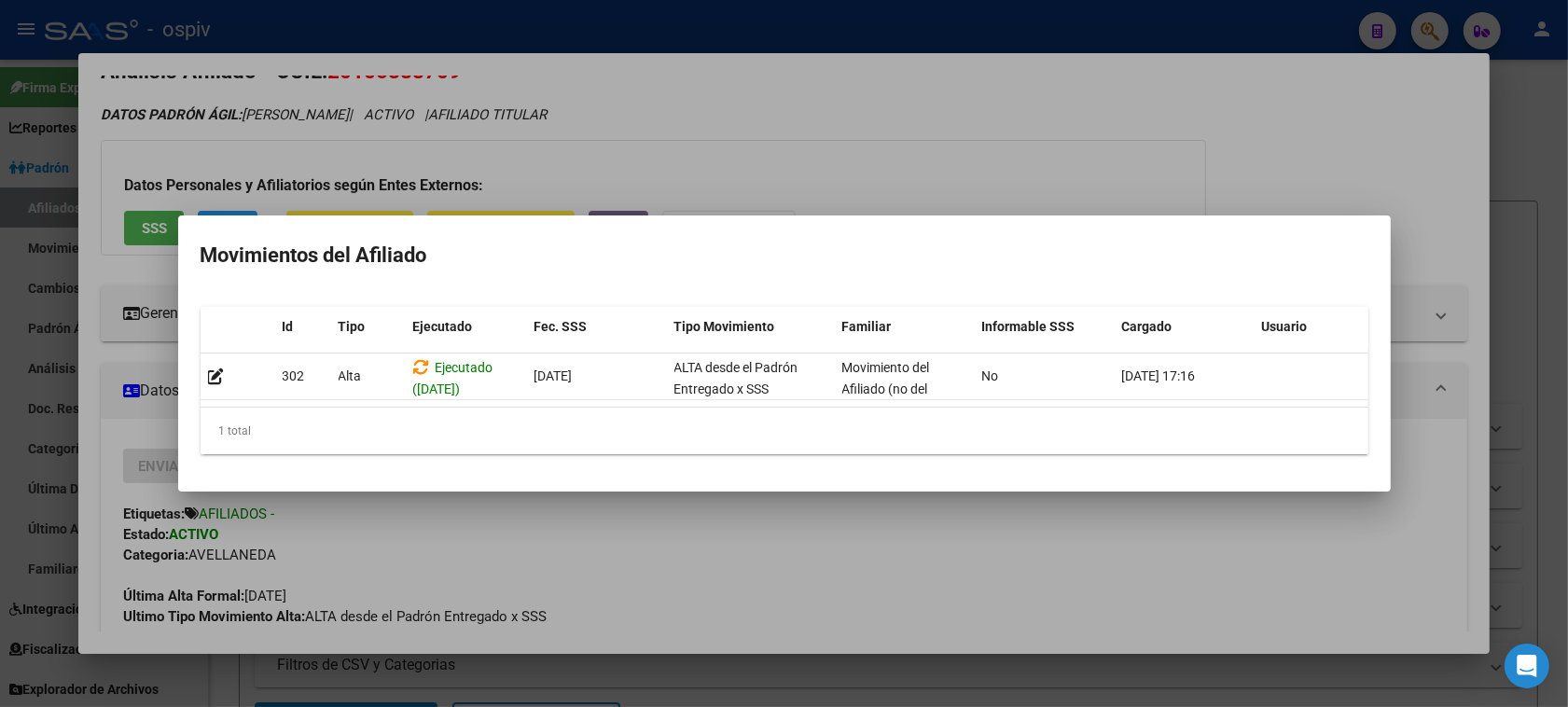
click at [589, 557] on div at bounding box center [784, 354] width 1568 height 707
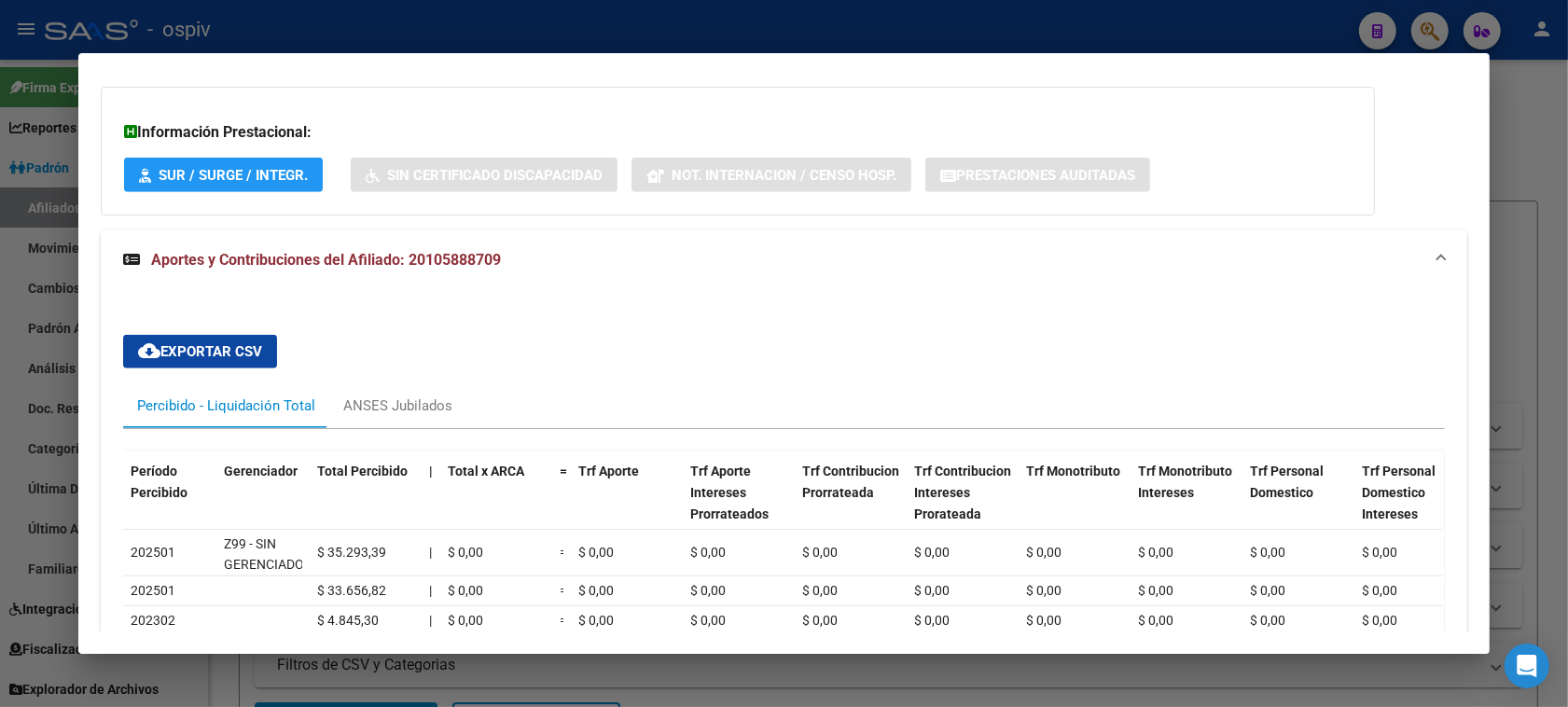
scroll to position [1319, 0]
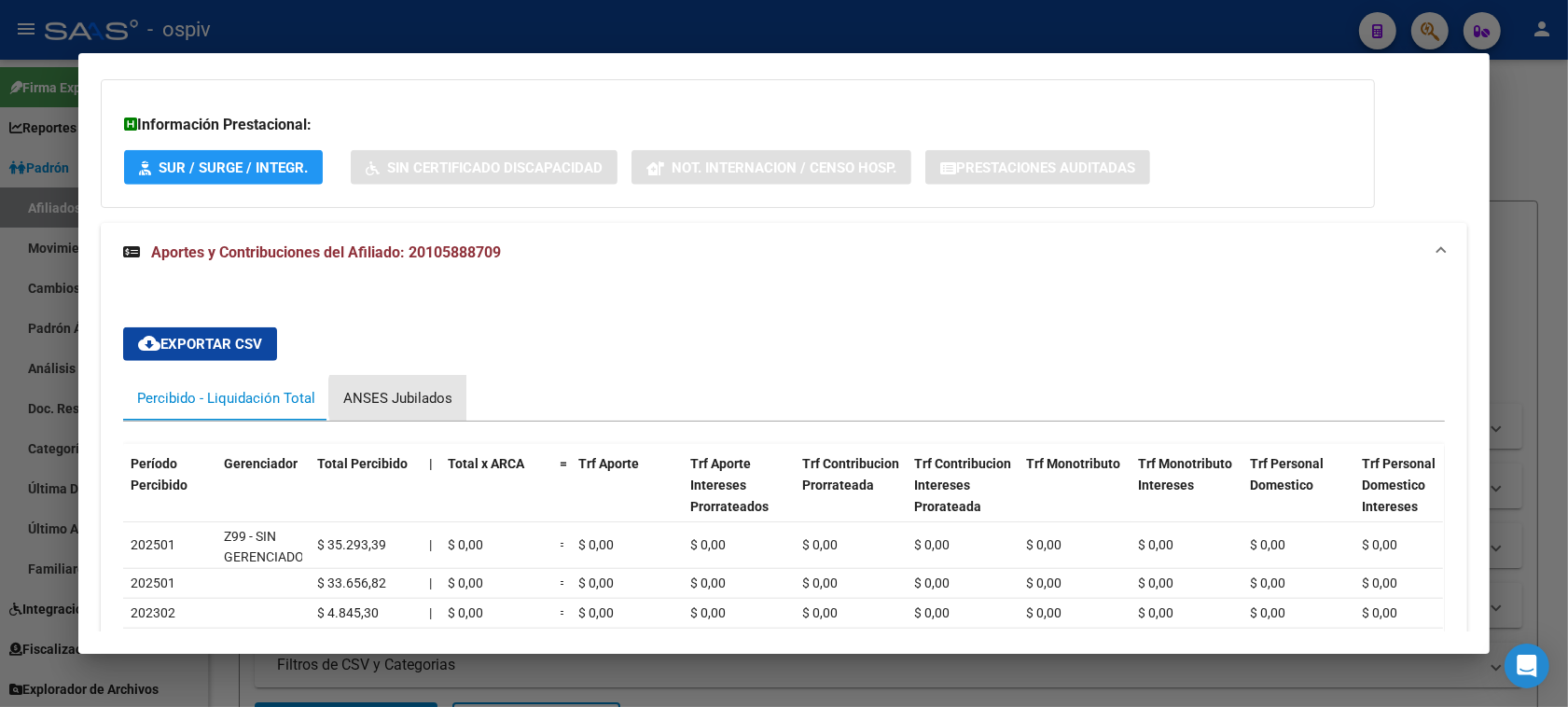
click at [406, 398] on div "ANSES Jubilados" at bounding box center [398, 398] width 109 height 21
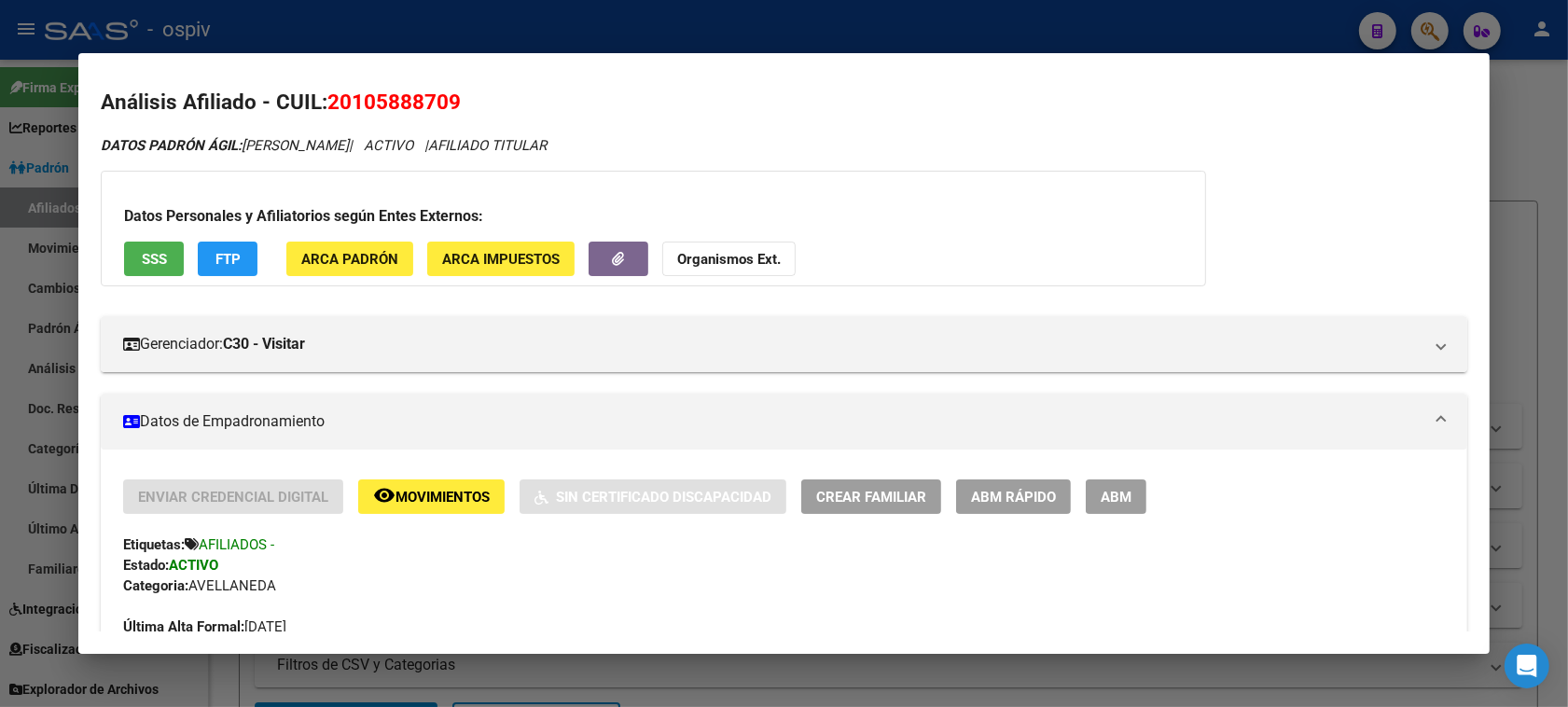
scroll to position [0, 0]
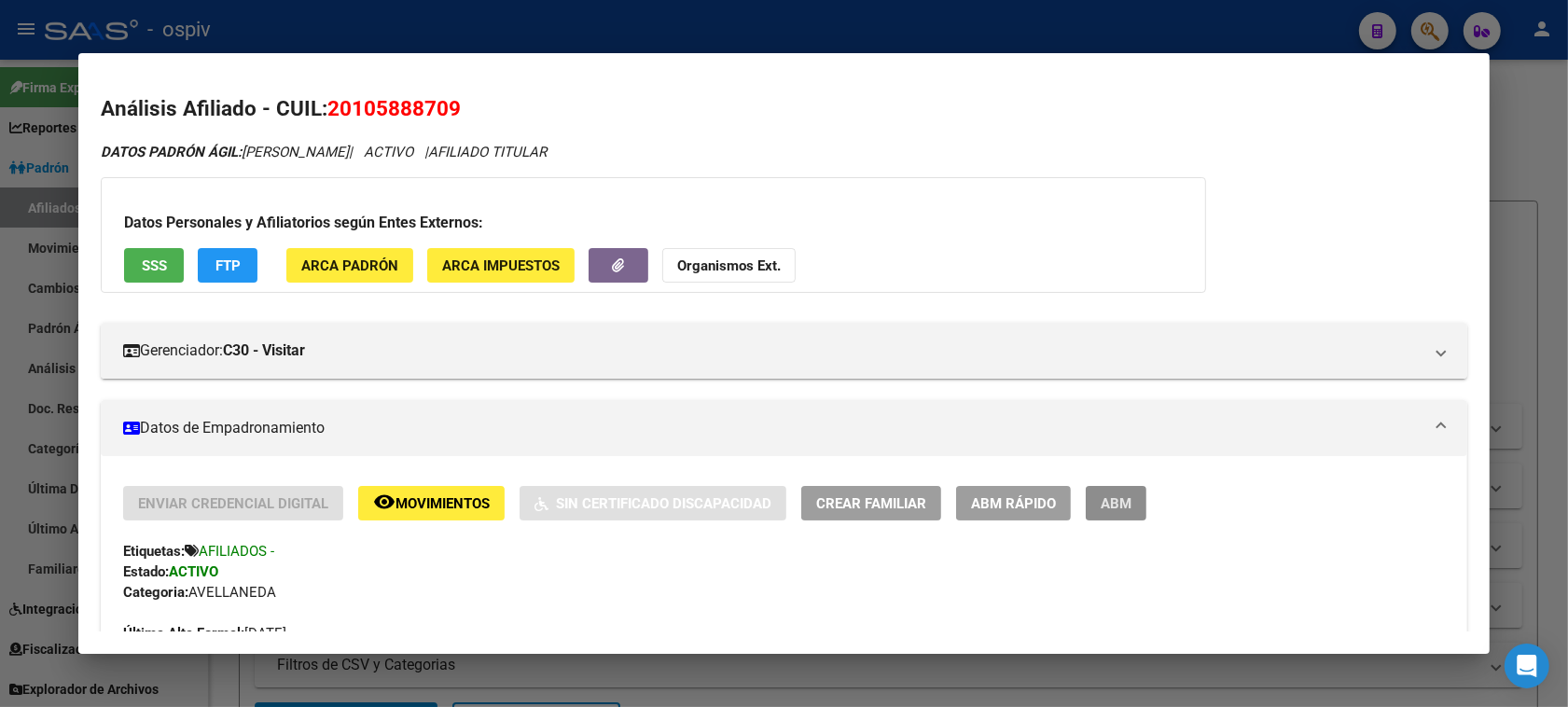
click at [1100, 496] on span "ABM" at bounding box center [1115, 503] width 31 height 17
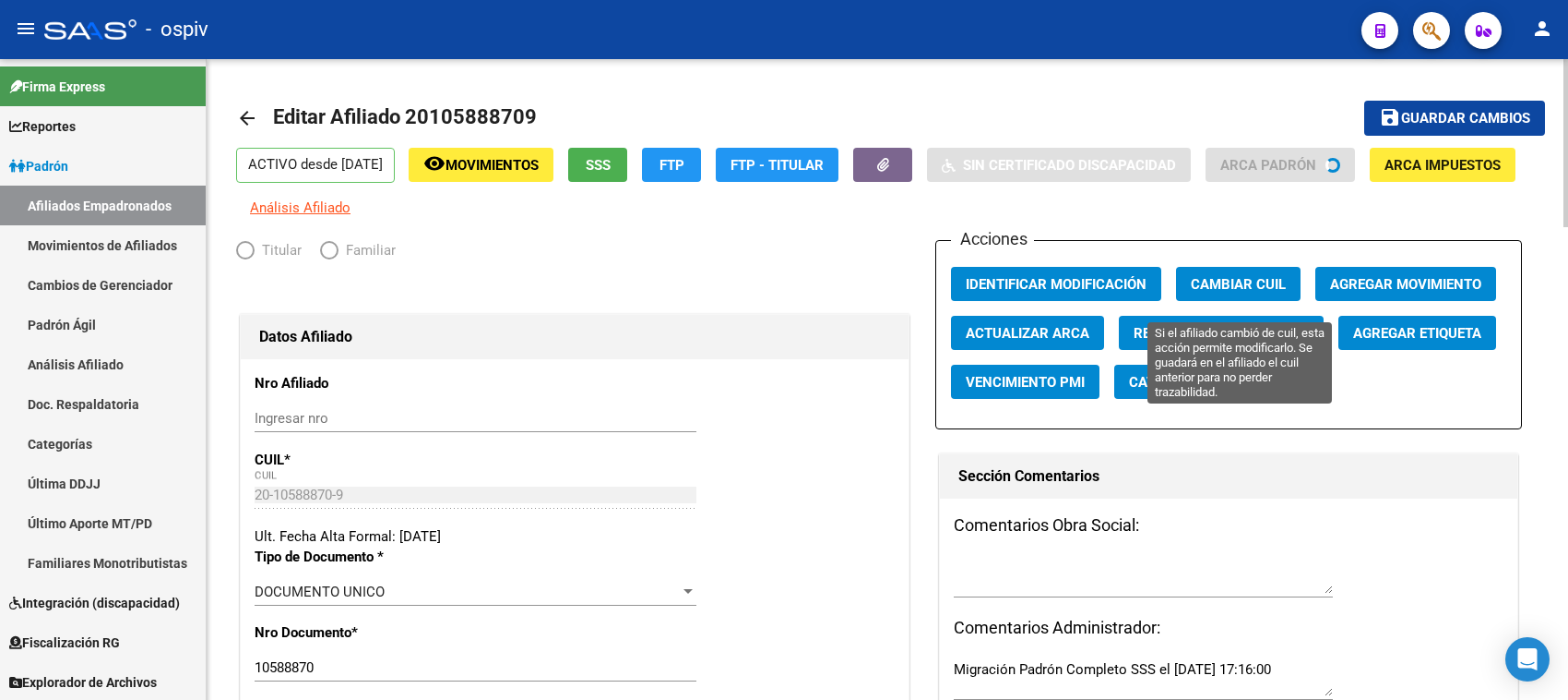
radio input "true"
type input "33-63761744-9"
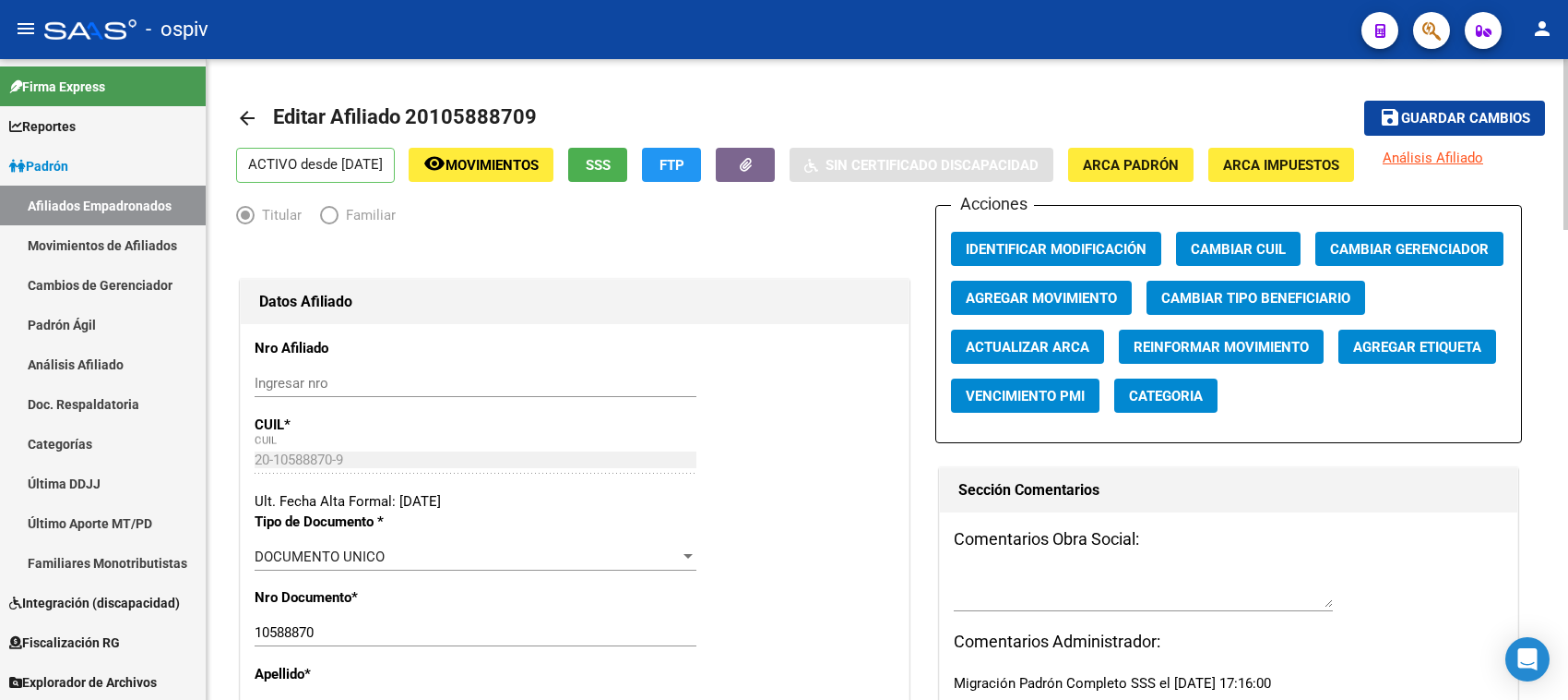
click at [1029, 281] on button "Agregar Movimiento" at bounding box center [1041, 297] width 180 height 34
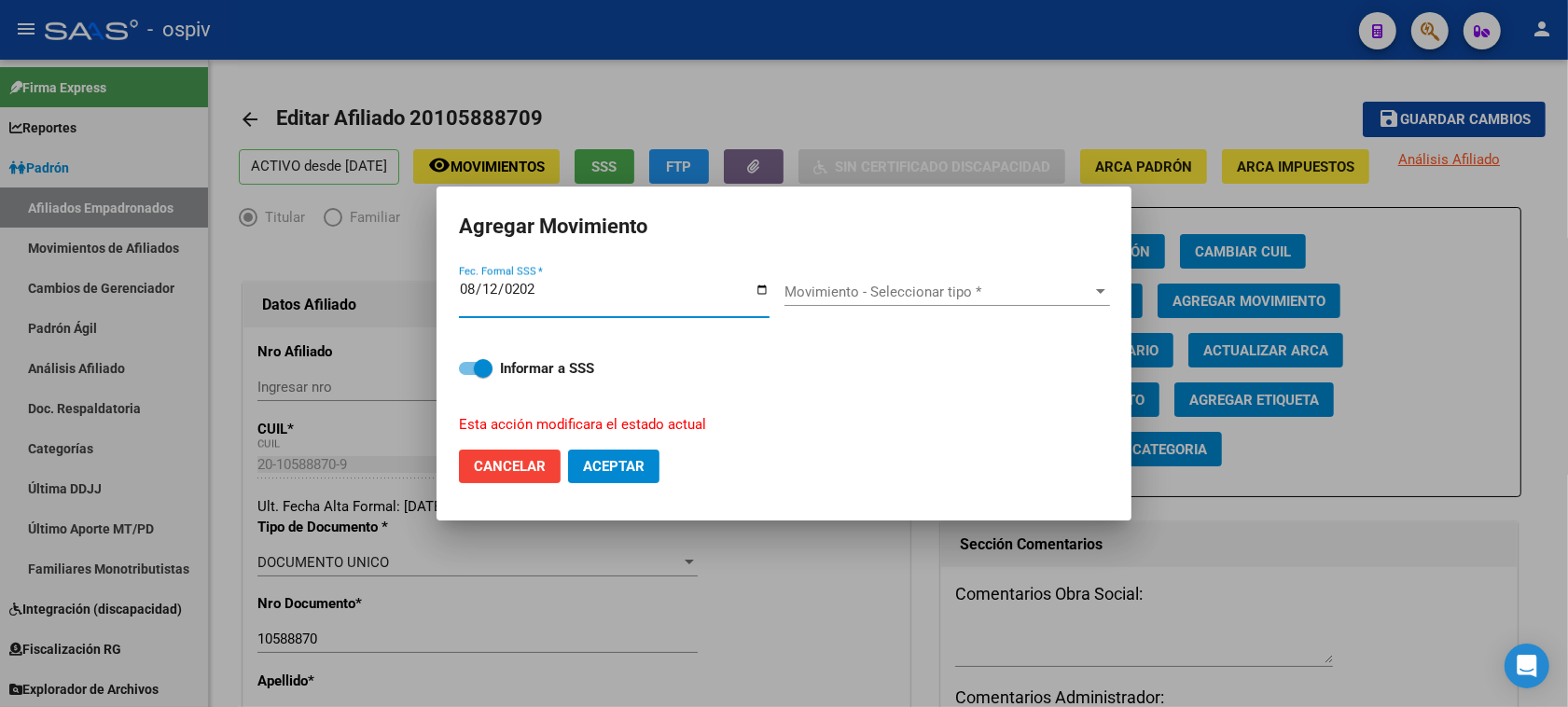
type input "[DATE]"
click at [900, 299] on span "Movimiento - Seleccionar tipo *" at bounding box center [938, 292] width 309 height 17
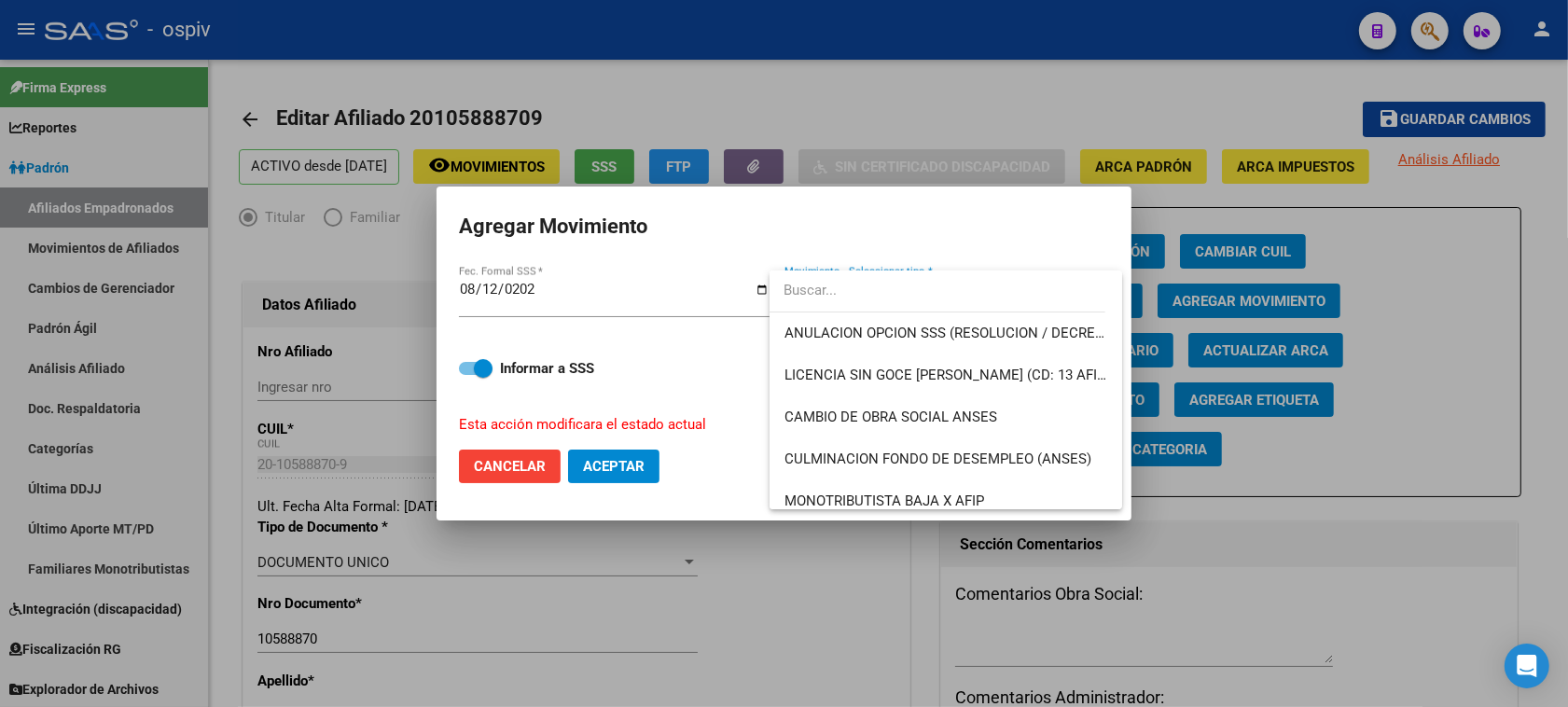
scroll to position [350, 0]
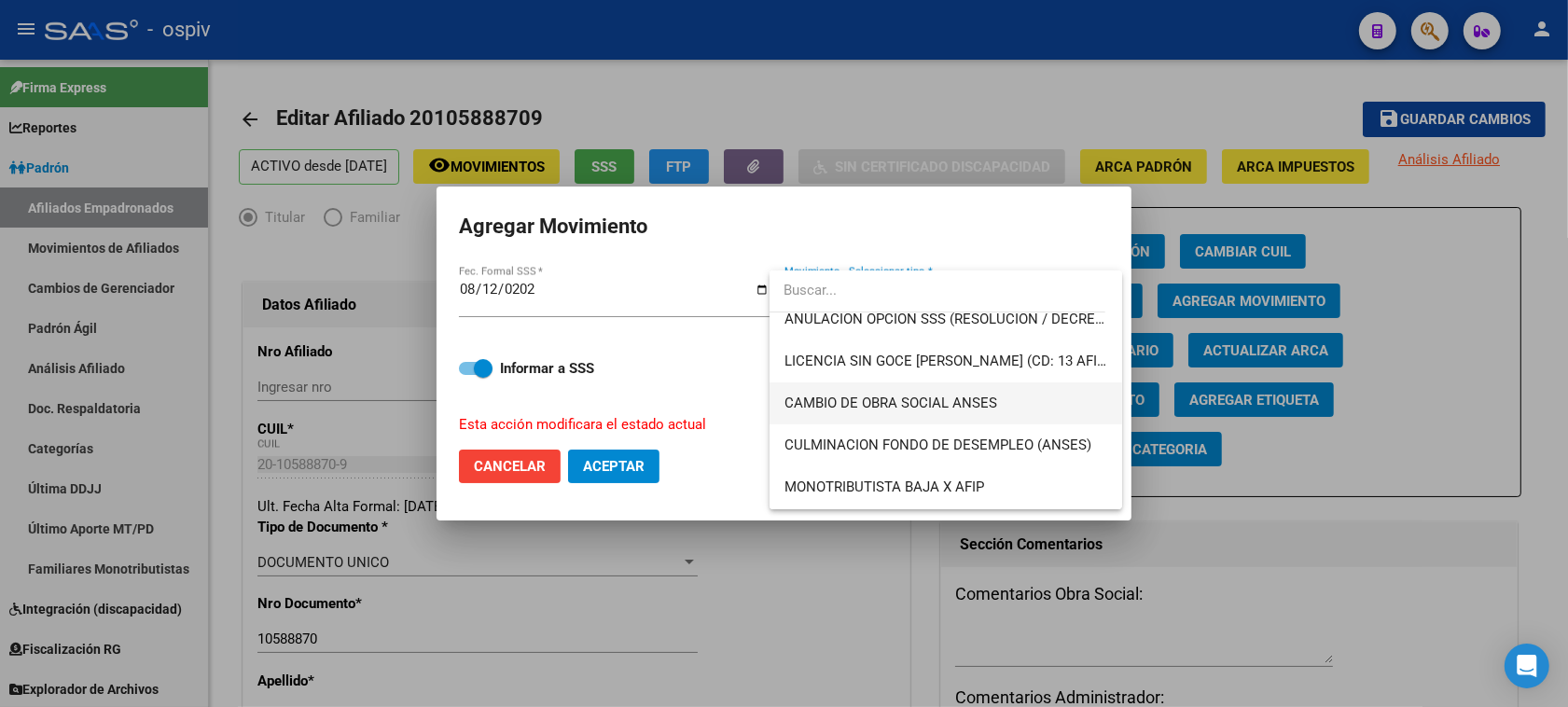
click at [925, 412] on span "CAMBIO DE OBRA SOCIAL ANSES" at bounding box center [946, 403] width 324 height 42
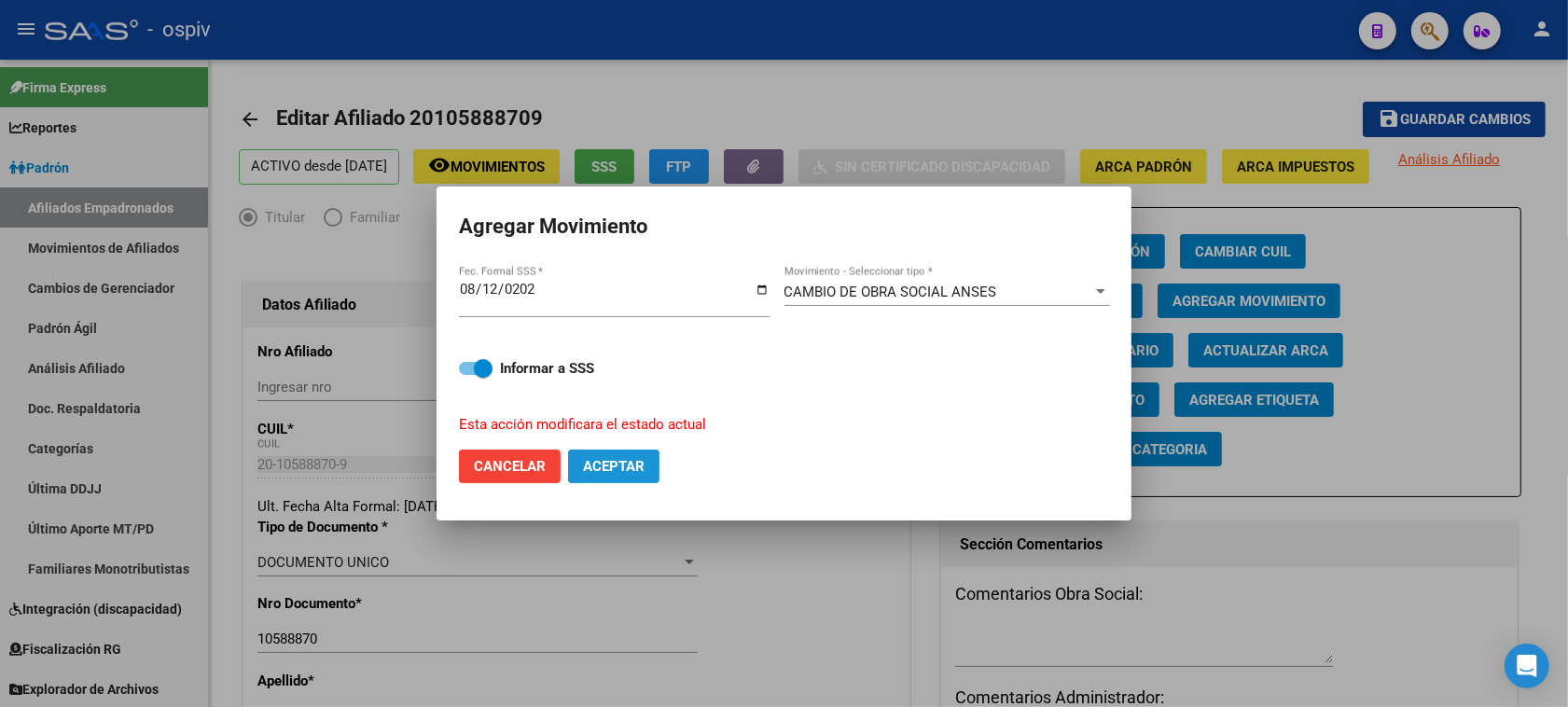
click at [588, 458] on span "Aceptar" at bounding box center [614, 466] width 62 height 17
checkbox input "false"
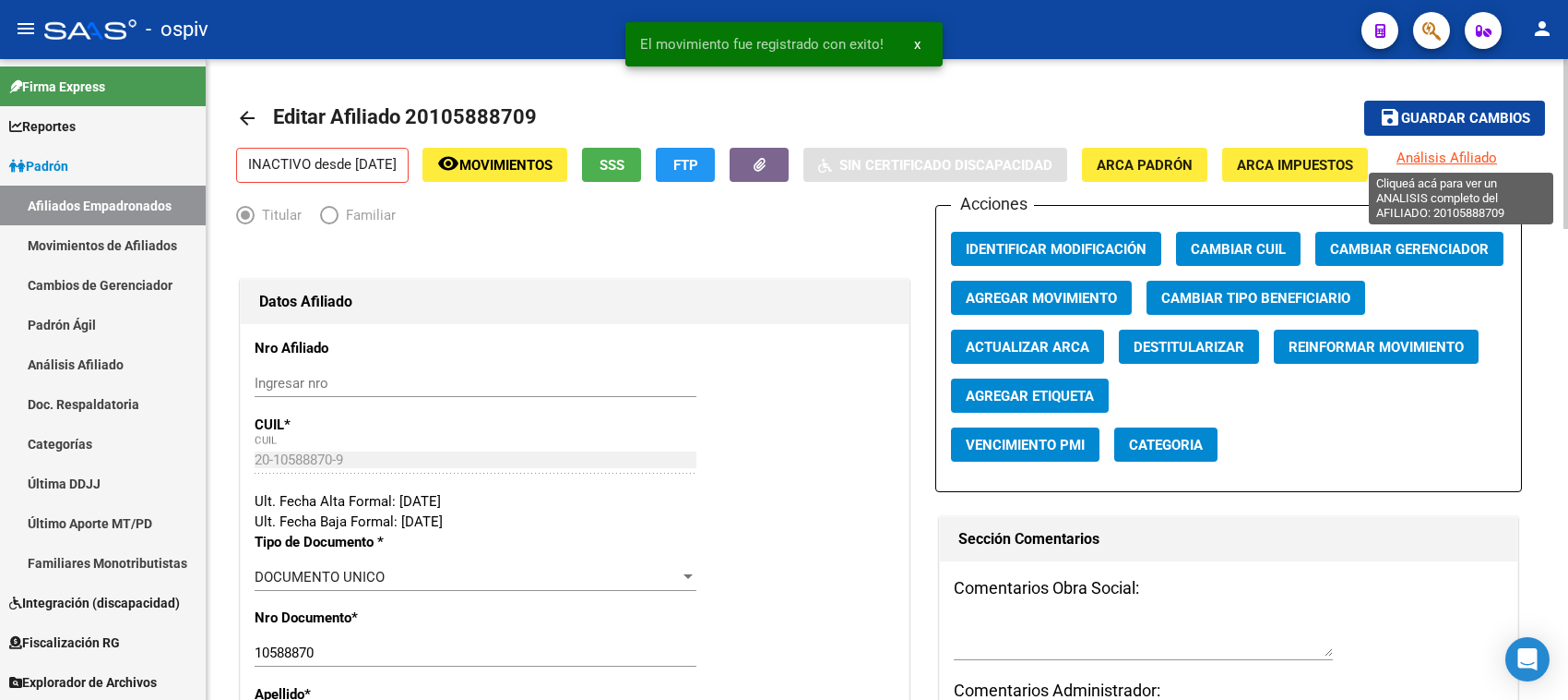
click at [1496, 150] on span "Análisis Afiliado" at bounding box center [1447, 157] width 101 height 17
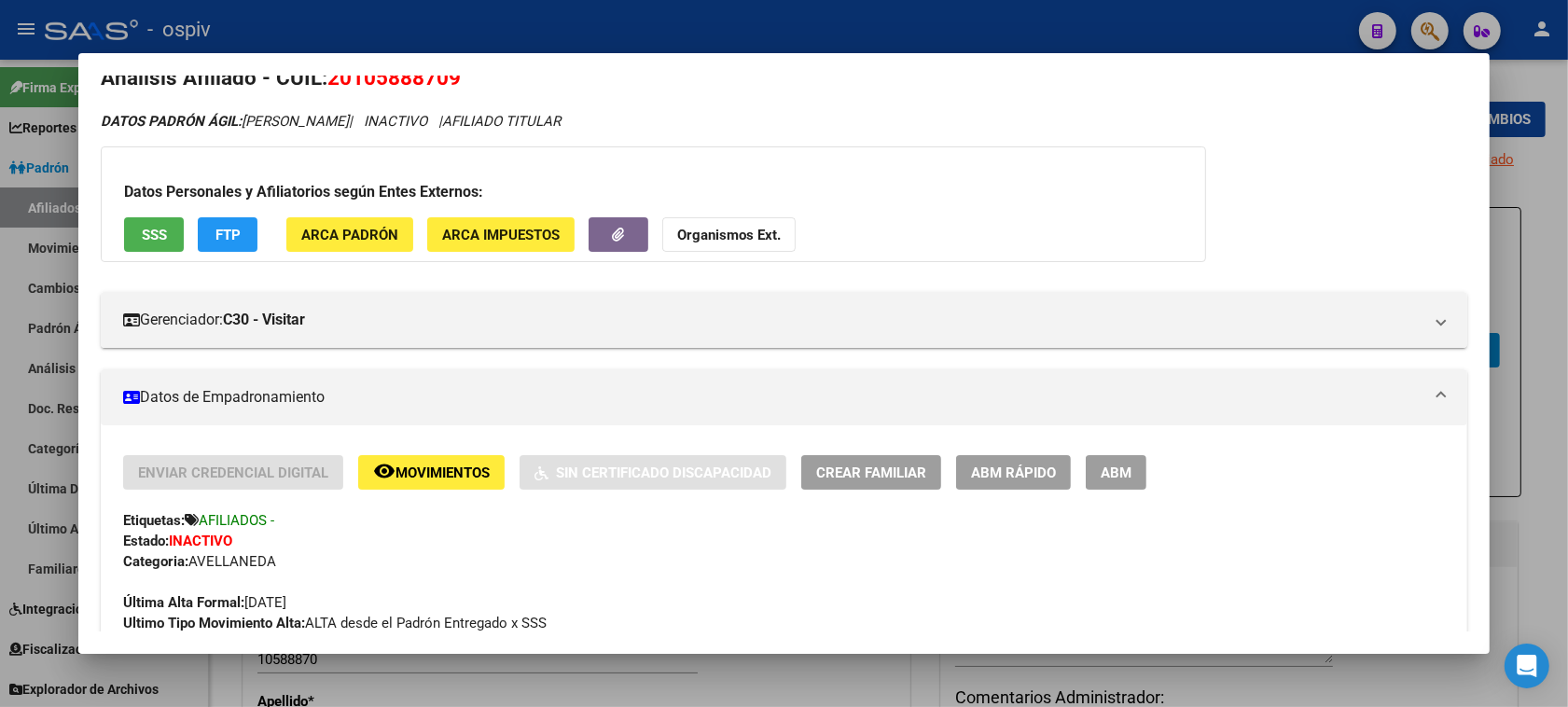
scroll to position [0, 0]
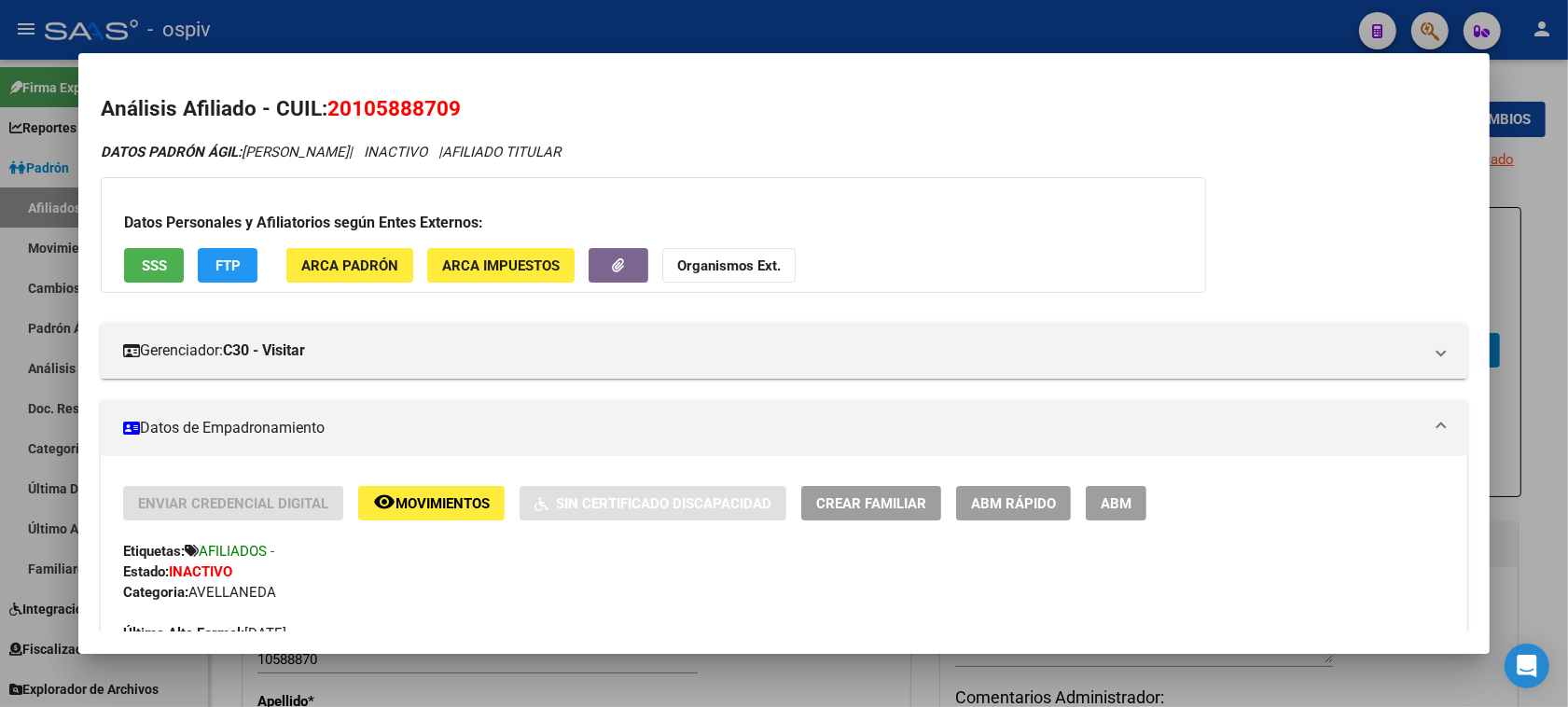
drag, startPoint x: 348, startPoint y: 108, endPoint x: 441, endPoint y: 112, distance: 93.1
click at [441, 112] on span "20105888709" at bounding box center [394, 108] width 134 height 24
copy span "10588870"
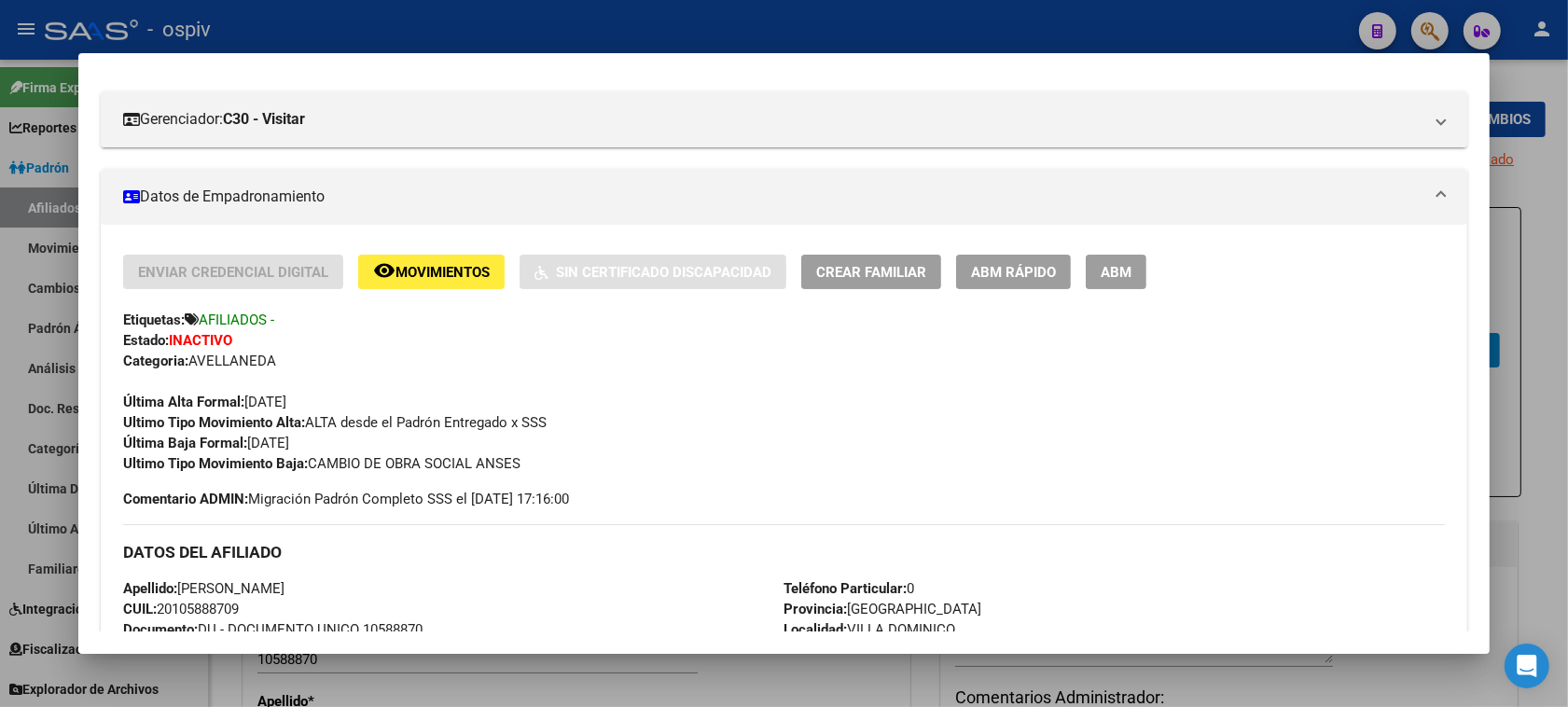
scroll to position [233, 0]
